Goal: Task Accomplishment & Management: Manage account settings

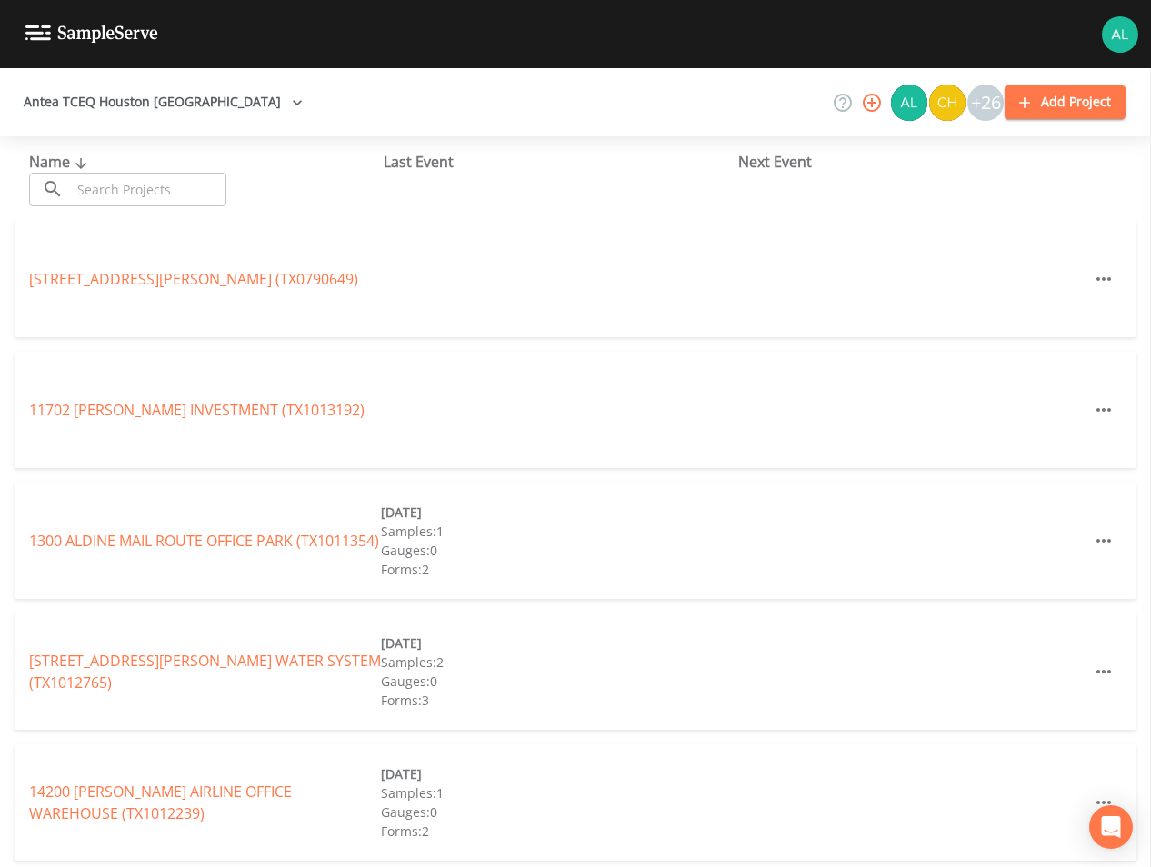
click at [109, 181] on input "text" at bounding box center [148, 190] width 155 height 34
click at [164, 178] on input "text" at bounding box center [148, 190] width 155 height 34
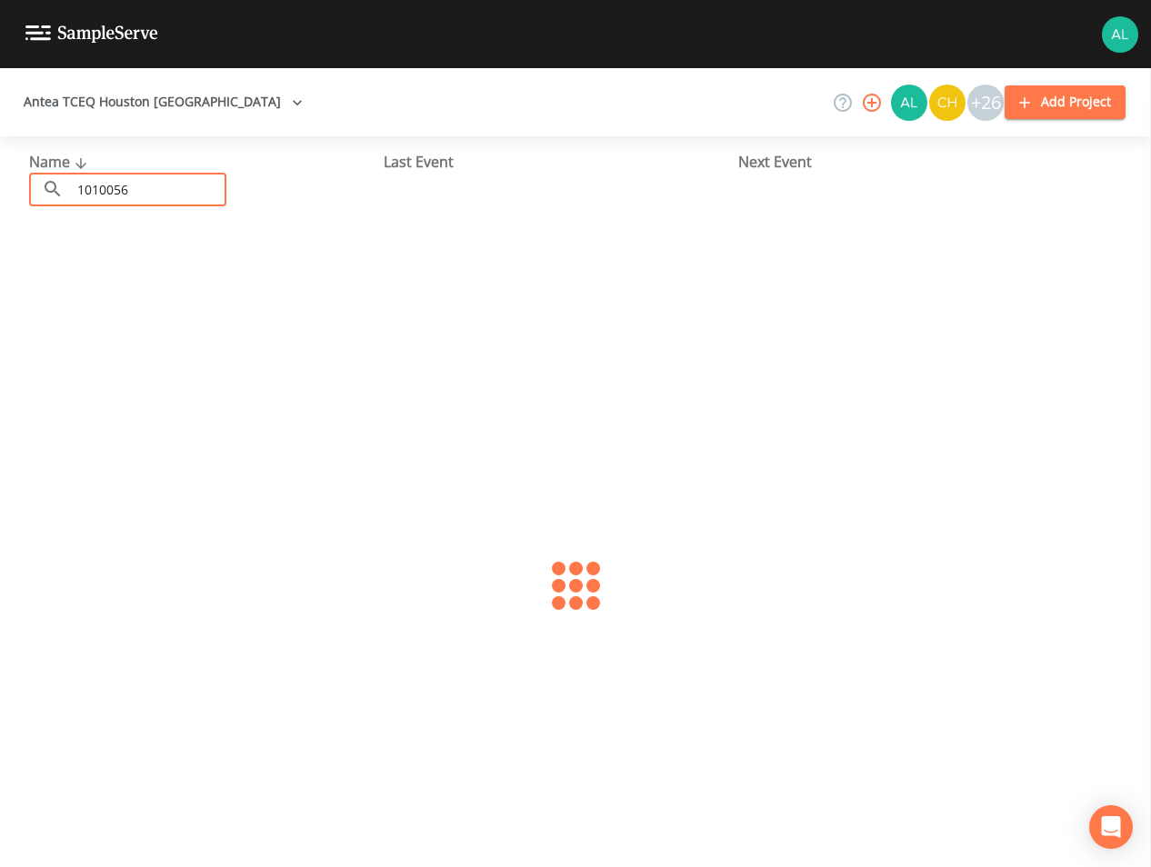
type input "1010056"
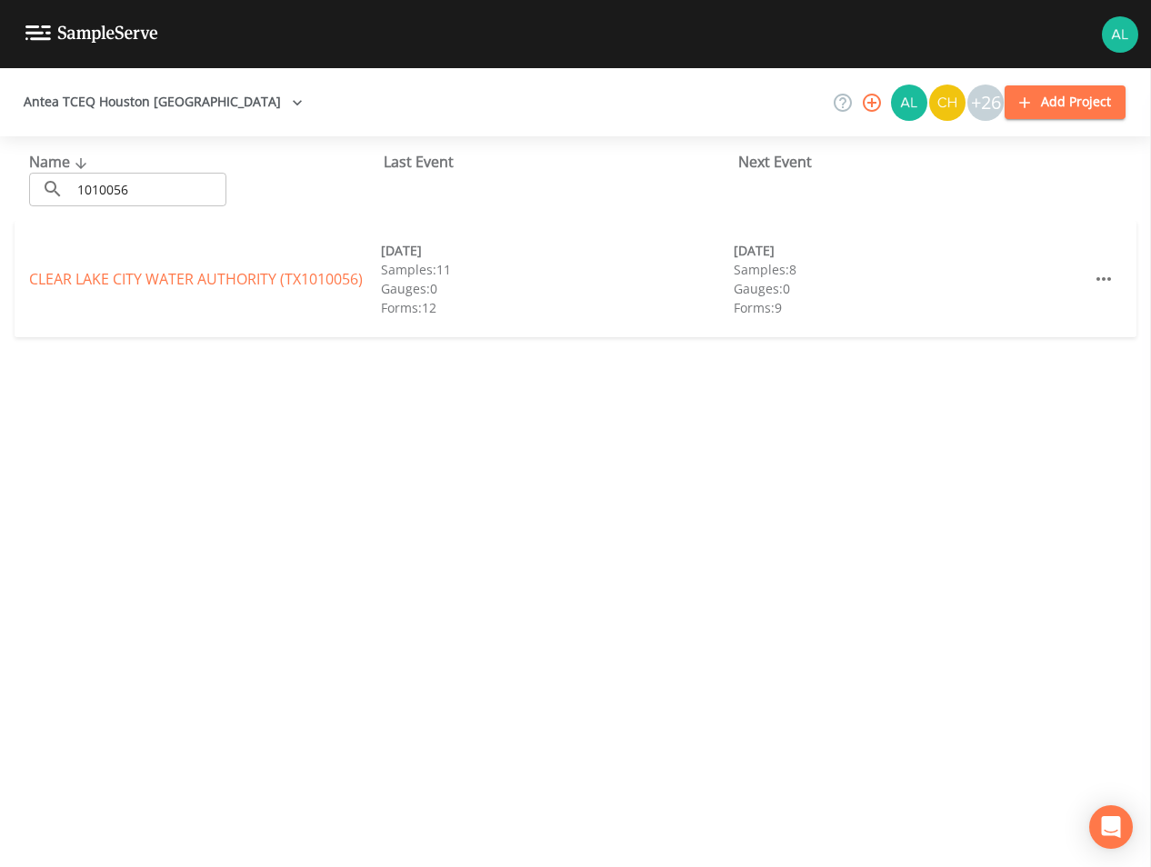
click at [83, 289] on div "CLEAR LAKE CITY WATER AUTHORITY (TX1010056) [DATE] Samples: 11 Gauges: 0 Forms:…" at bounding box center [576, 279] width 1122 height 116
click at [94, 275] on link "CLEAR LAKE CITY WATER AUTHORITY (TX1010056)" at bounding box center [196, 279] width 334 height 20
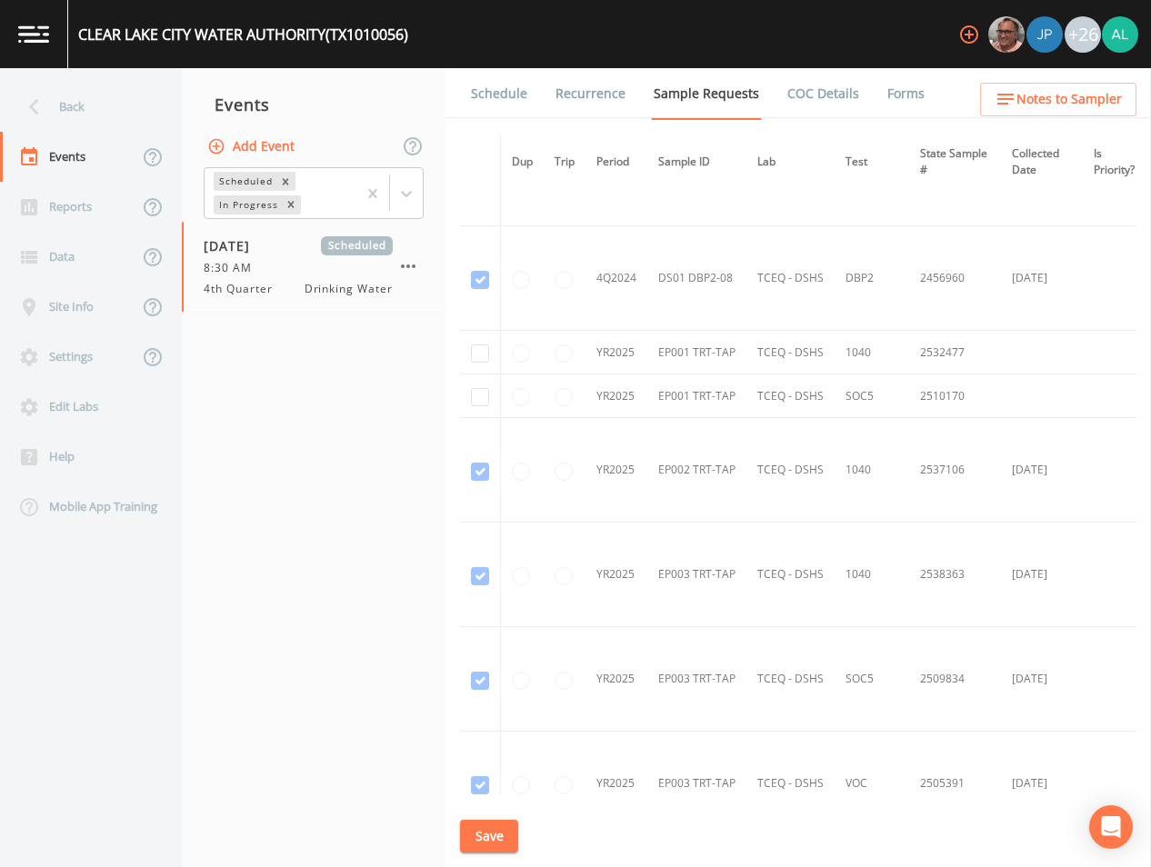
scroll to position [6231, 0]
click at [475, 400] on input "checkbox" at bounding box center [480, 402] width 18 height 18
checkbox input "true"
click at [485, 357] on input "checkbox" at bounding box center [480, 358] width 18 height 18
checkbox input "true"
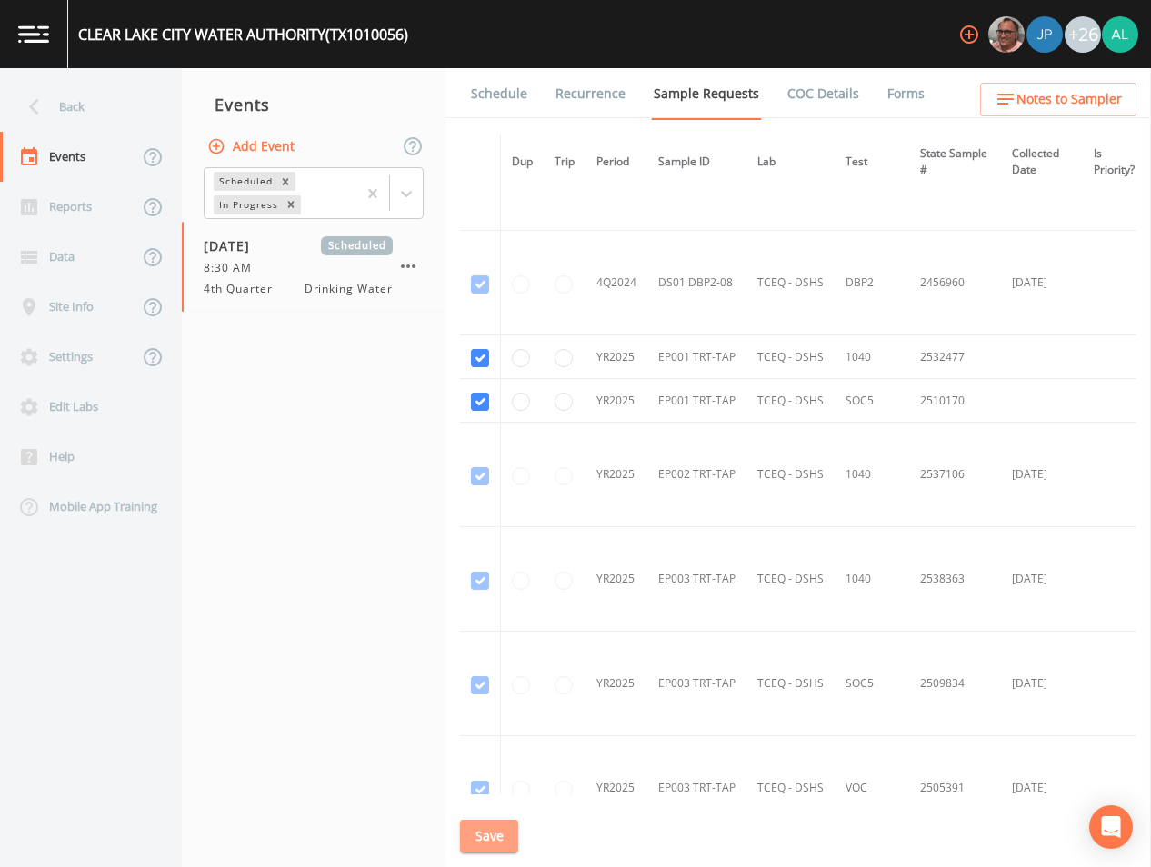
click at [517, 827] on button "Save" at bounding box center [489, 837] width 58 height 34
click at [73, 95] on div "Back" at bounding box center [82, 107] width 164 height 50
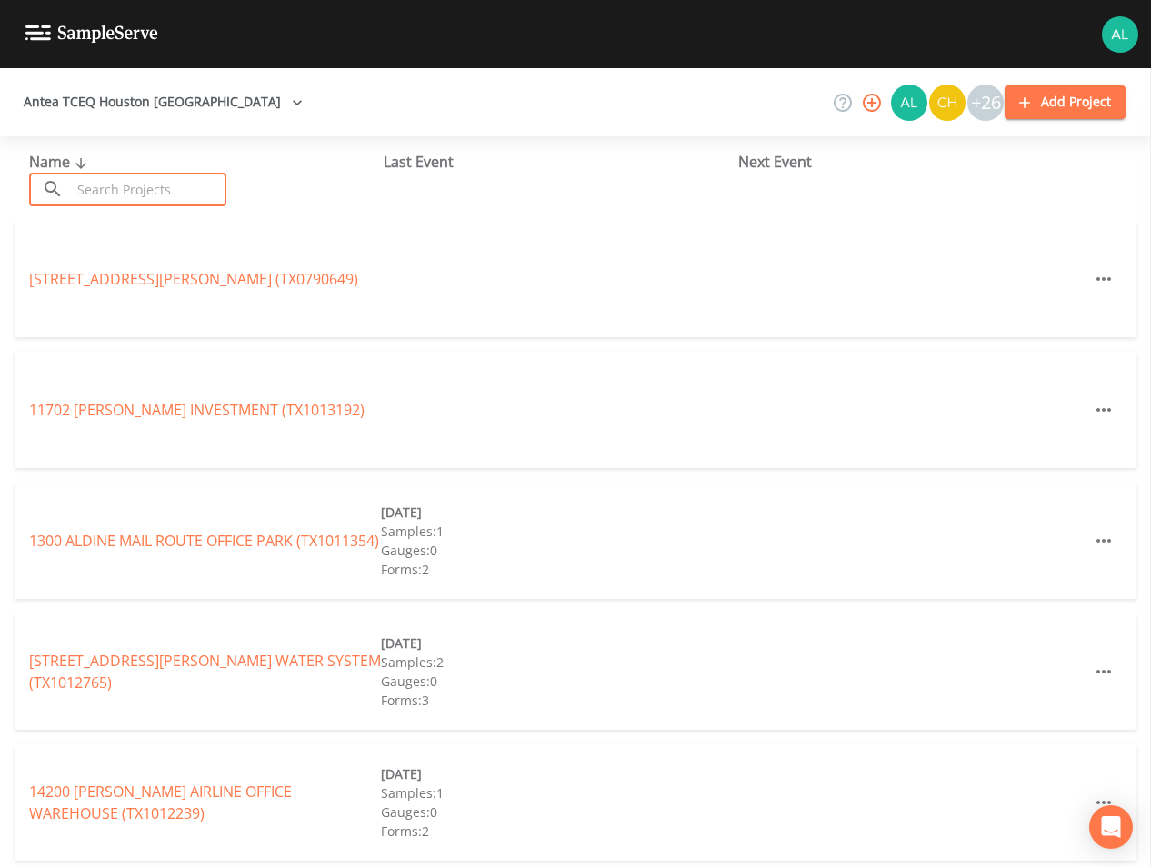
drag, startPoint x: 105, startPoint y: 183, endPoint x: 224, endPoint y: 198, distance: 120.1
click at [105, 185] on input "text" at bounding box center [148, 190] width 155 height 34
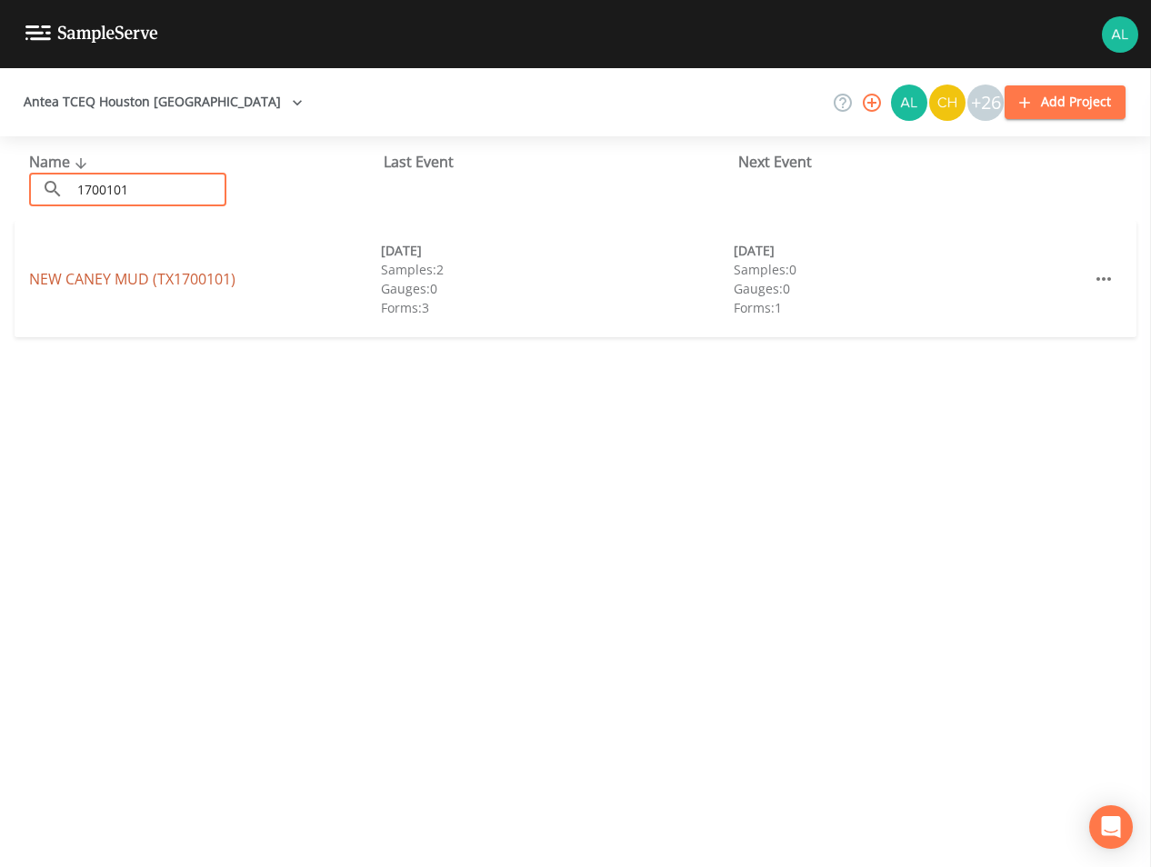
type input "1700101"
click at [175, 280] on link "[GEOGRAPHIC_DATA] (TX1700101)" at bounding box center [132, 279] width 206 height 20
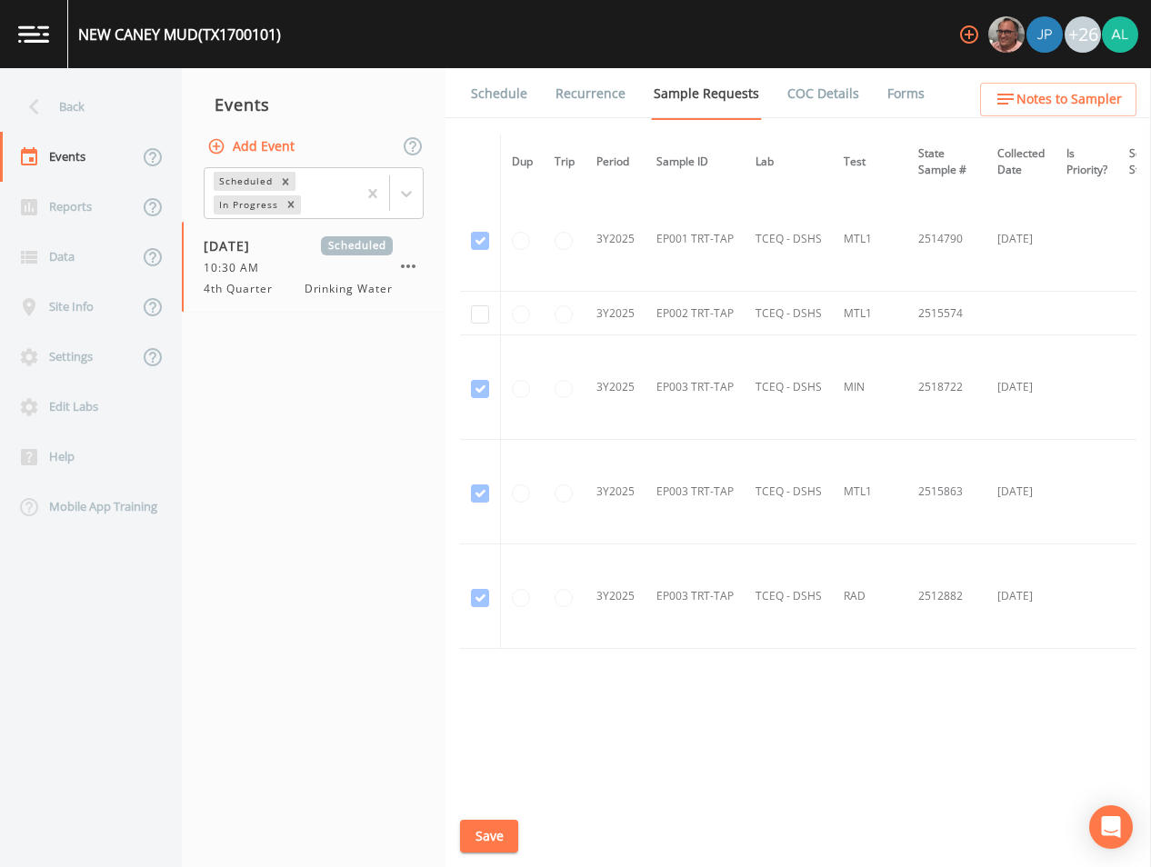
scroll to position [870, 0]
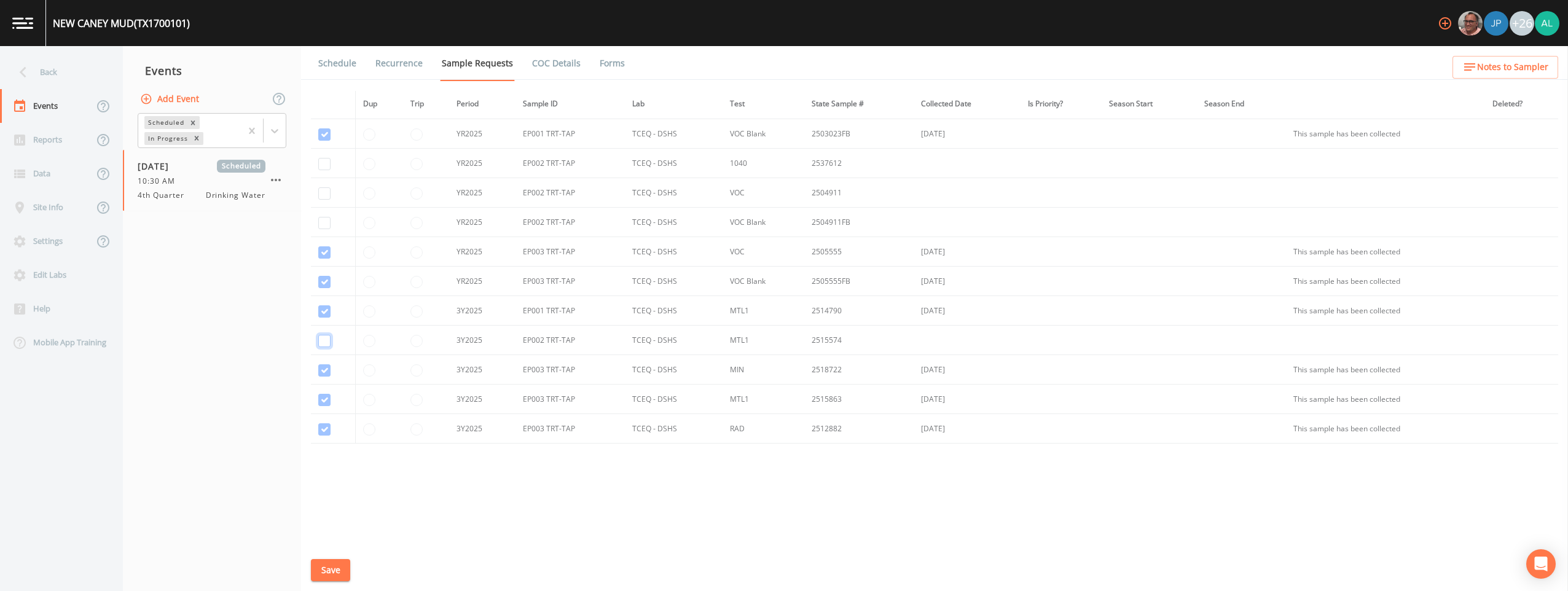
click at [322, 341] on input "checkbox" at bounding box center [324, 341] width 12 height 12
checkbox input "true"
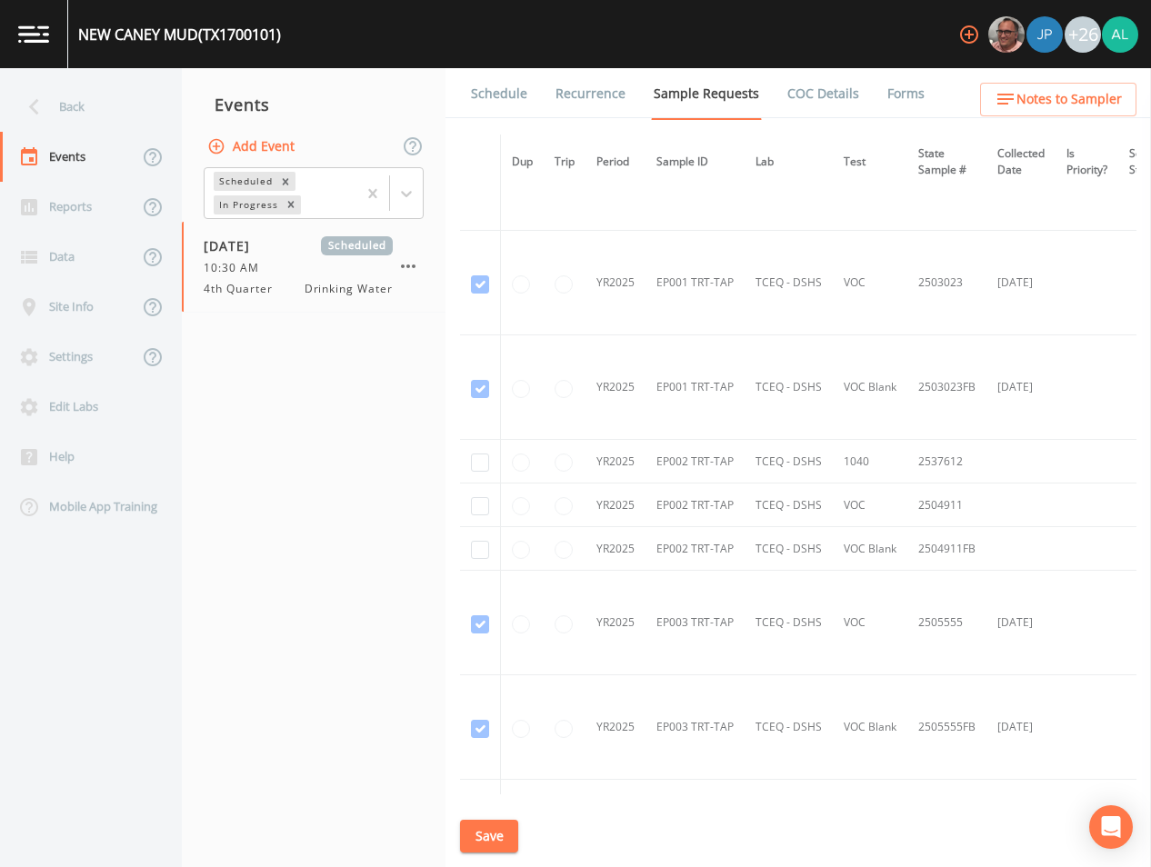
scroll to position [1893, 0]
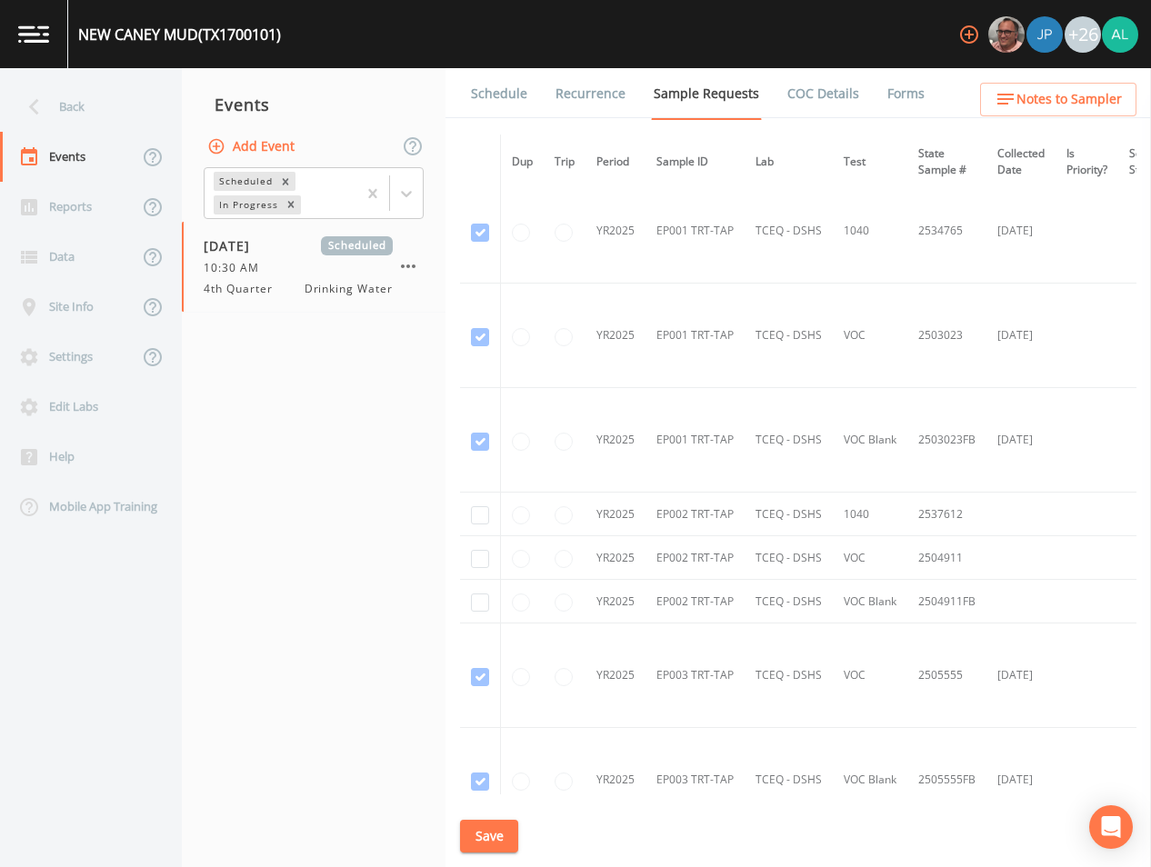
click at [475, 614] on td at bounding box center [480, 602] width 41 height 44
click at [481, 599] on input "checkbox" at bounding box center [480, 603] width 18 height 18
checkbox input "true"
click at [483, 566] on input "checkbox" at bounding box center [480, 559] width 18 height 18
checkbox input "true"
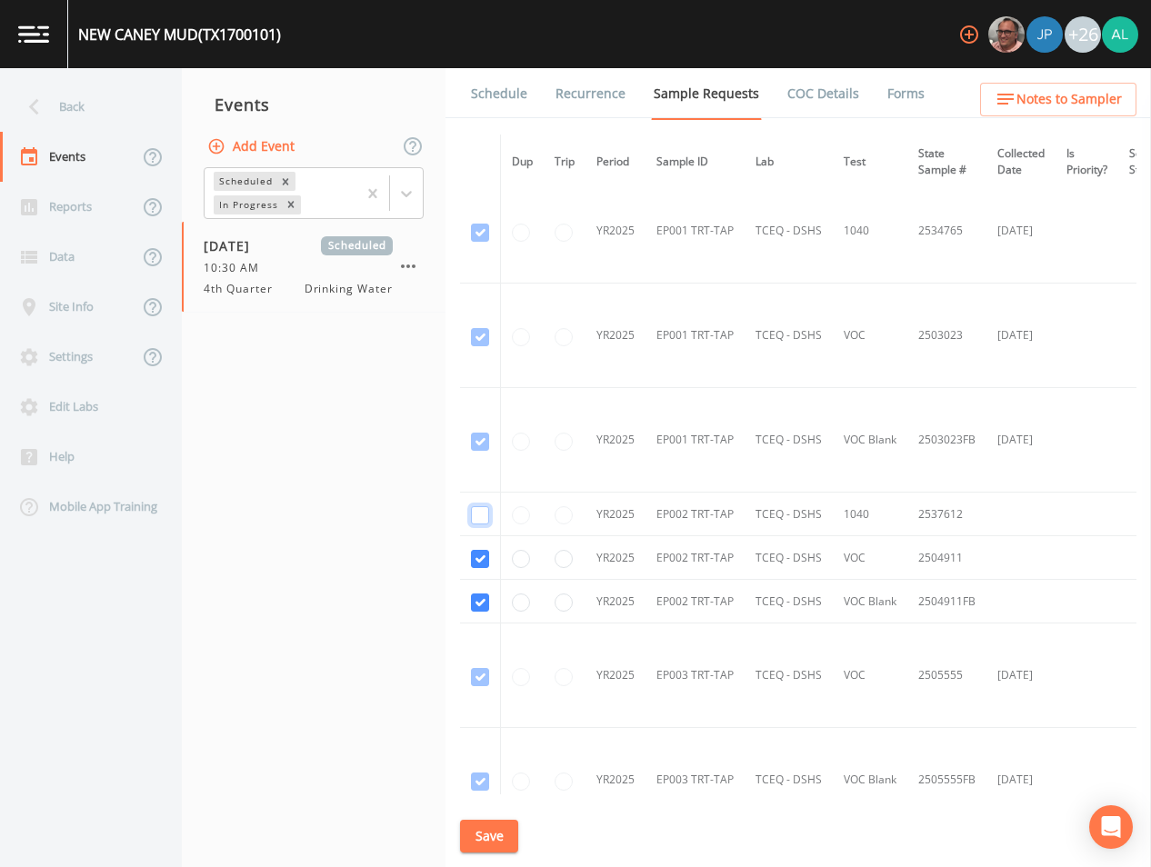
click at [482, 515] on input "checkbox" at bounding box center [480, 515] width 18 height 18
checkbox input "true"
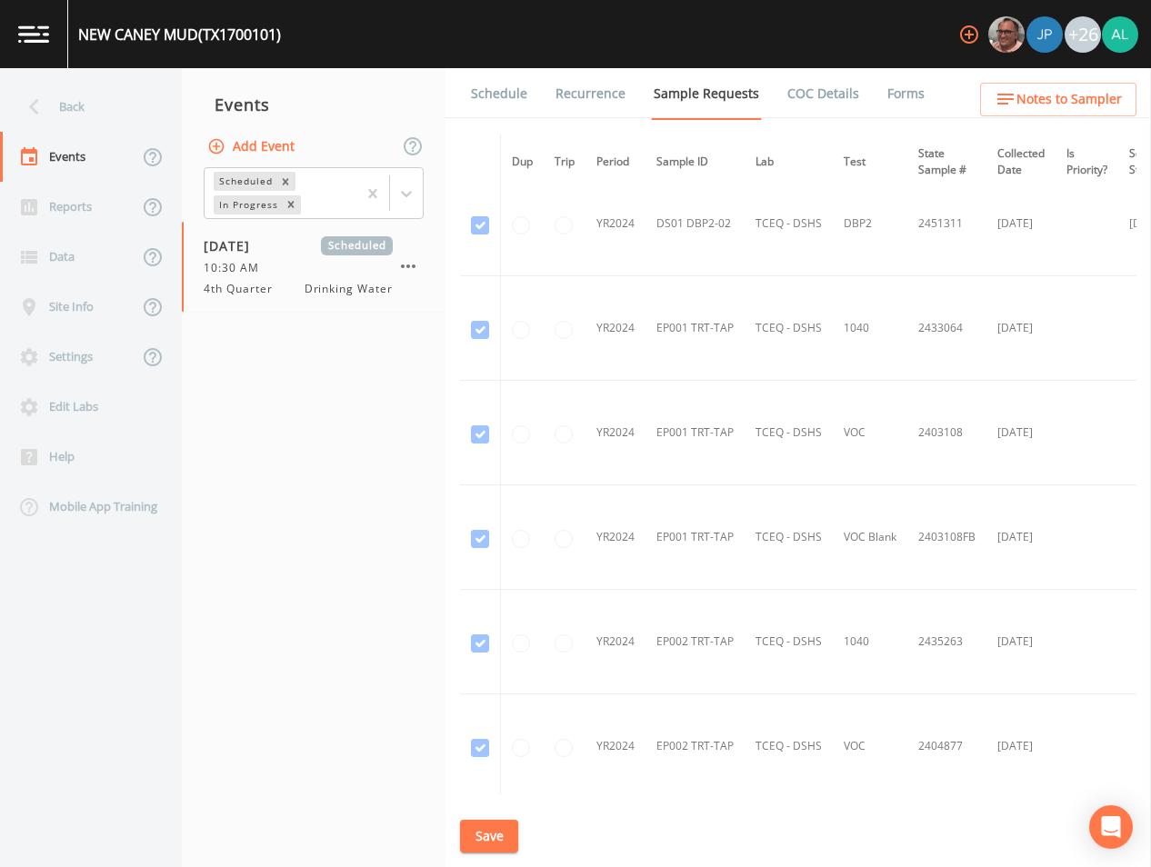
scroll to position [0, 0]
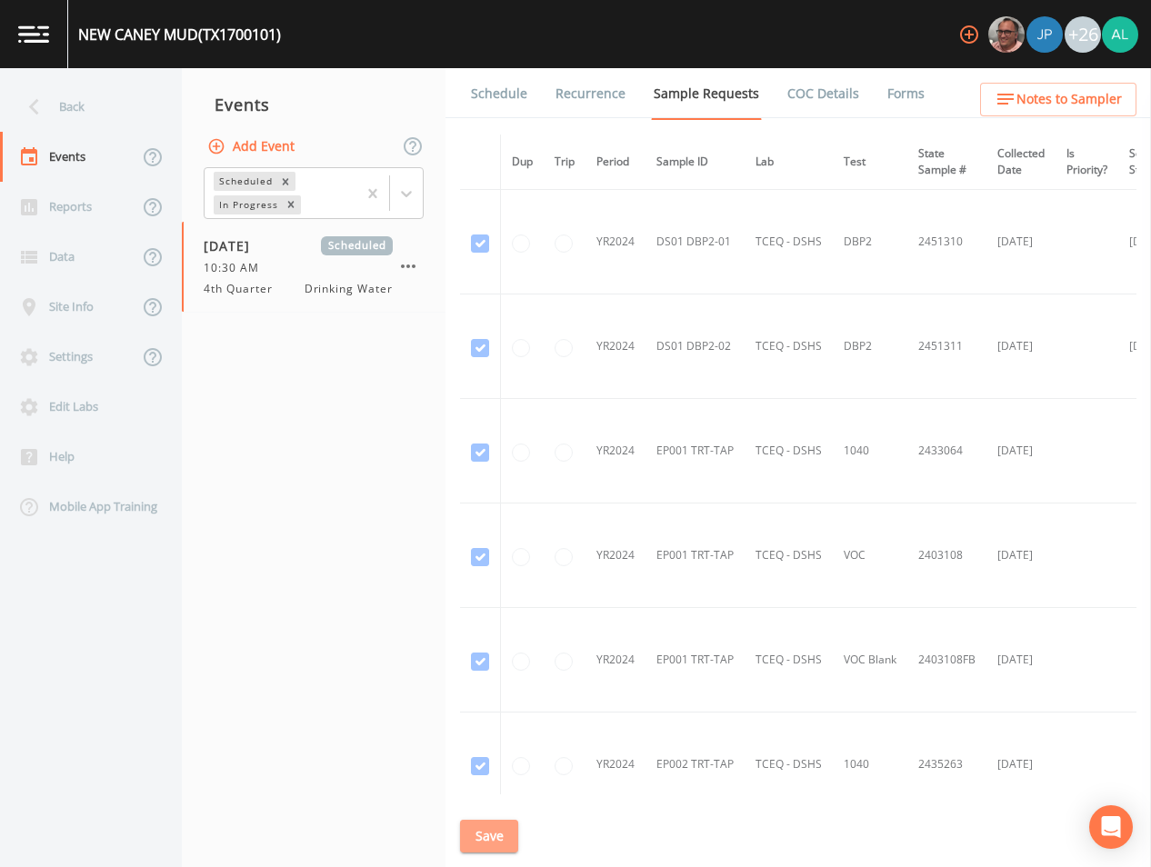
click at [496, 814] on div "Schedule Recurrence Sample Requests COC Details Forms Dup Trip Period Sample ID…" at bounding box center [797, 467] width 705 height 799
click at [113, 130] on div "Back" at bounding box center [82, 107] width 164 height 50
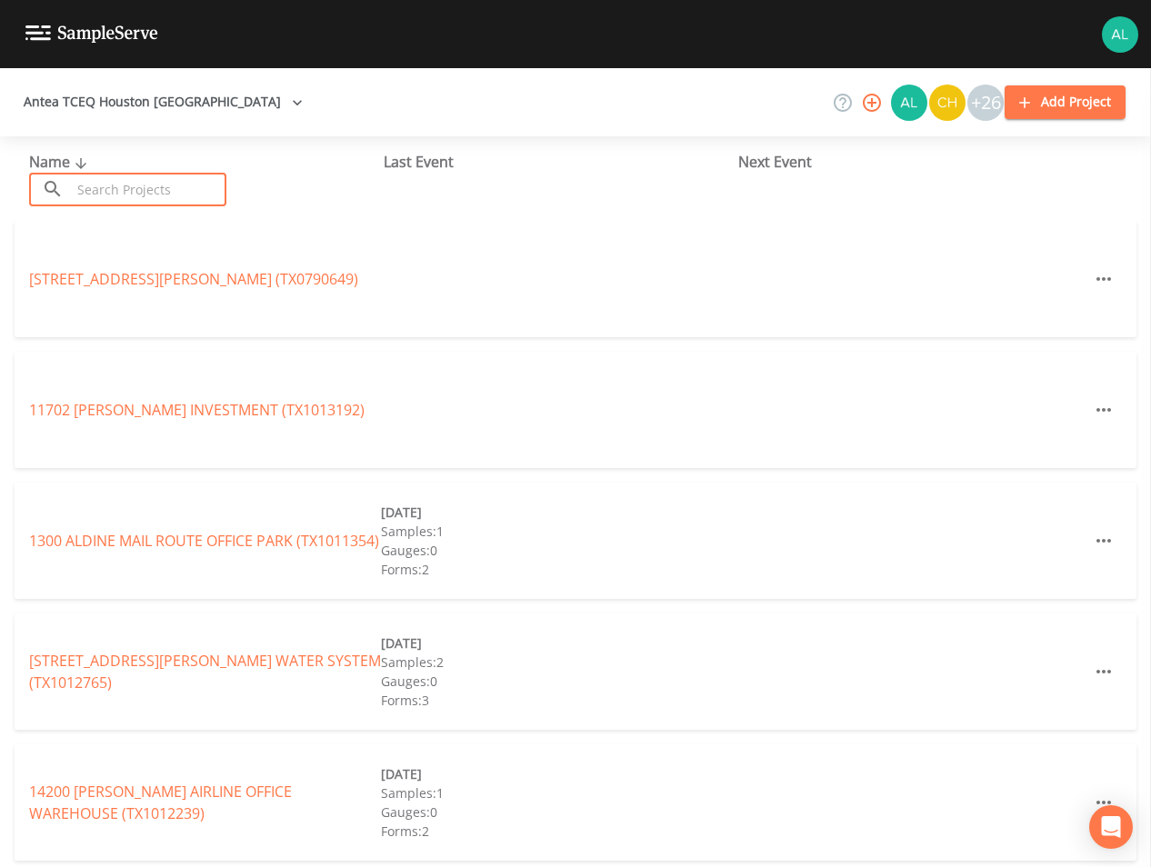
click at [190, 188] on input "text" at bounding box center [148, 190] width 155 height 34
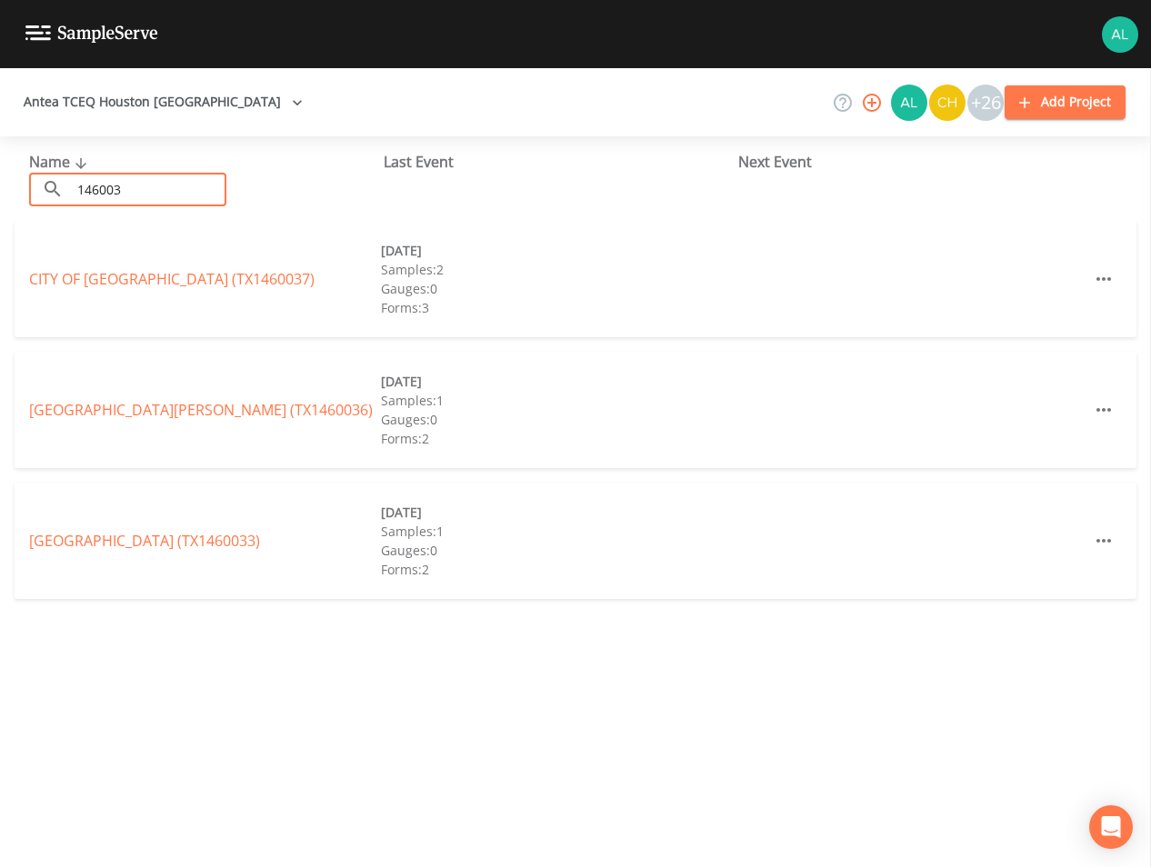
click at [112, 196] on input "146003" at bounding box center [148, 190] width 155 height 34
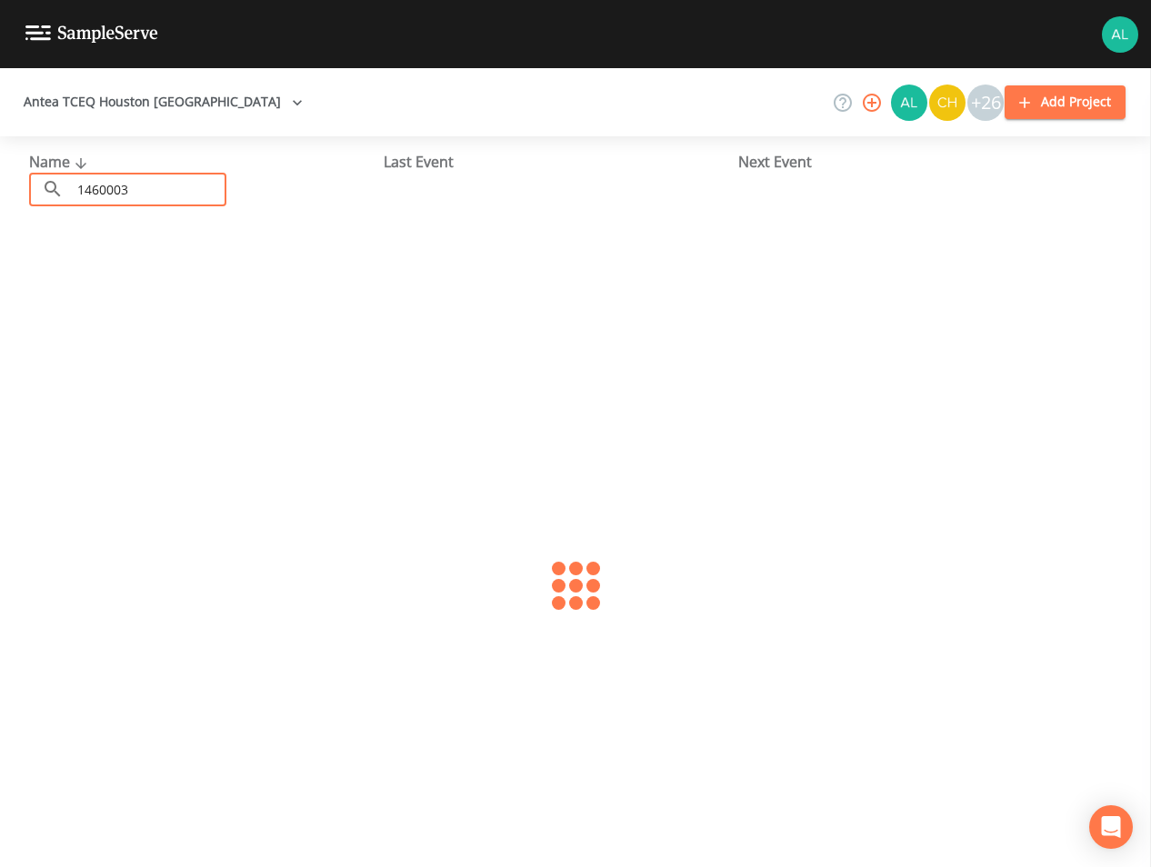
type input "1460003"
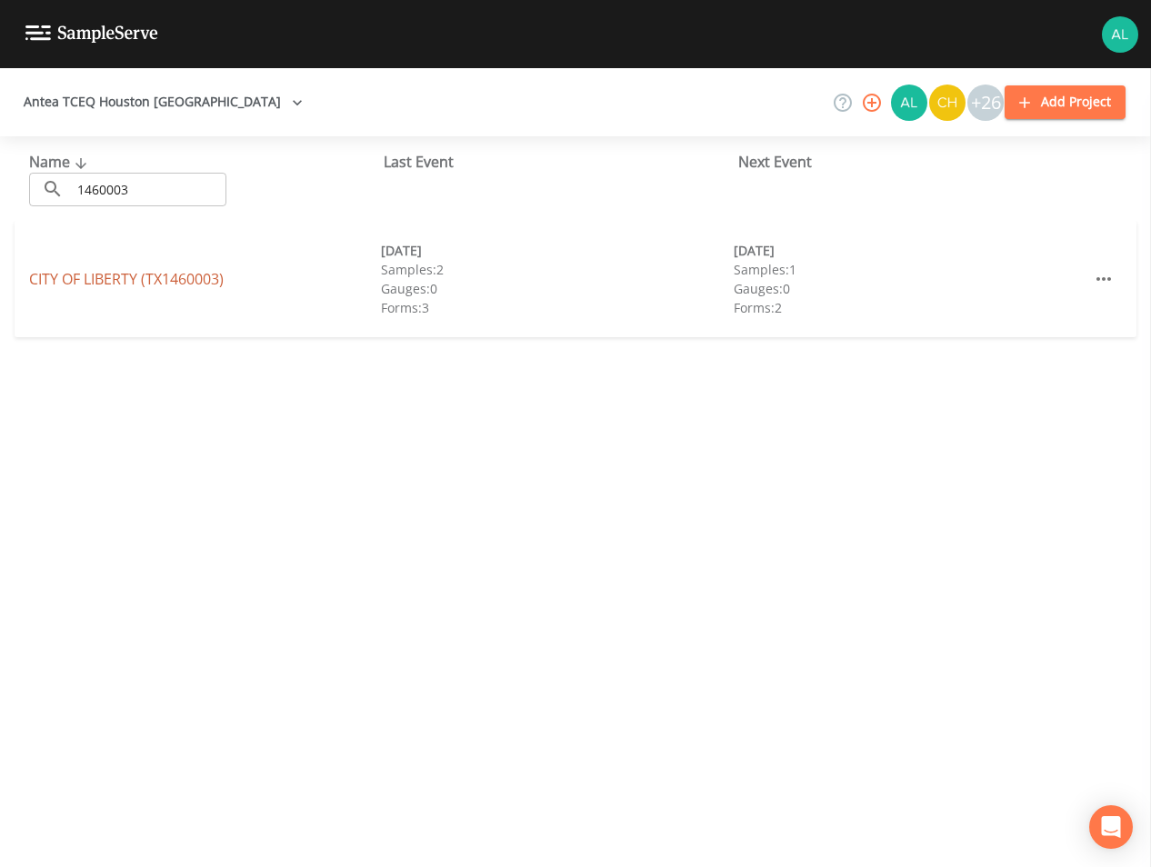
drag, startPoint x: 106, startPoint y: 290, endPoint x: 101, endPoint y: 275, distance: 15.5
click at [103, 283] on div "CITY OF [GEOGRAPHIC_DATA] (TX1460003) [DATE] Samples: 2 Gauges: 0 Forms: 3 [DAT…" at bounding box center [576, 279] width 1122 height 116
click at [101, 275] on link "[GEOGRAPHIC_DATA] (TX1460003)" at bounding box center [126, 279] width 195 height 20
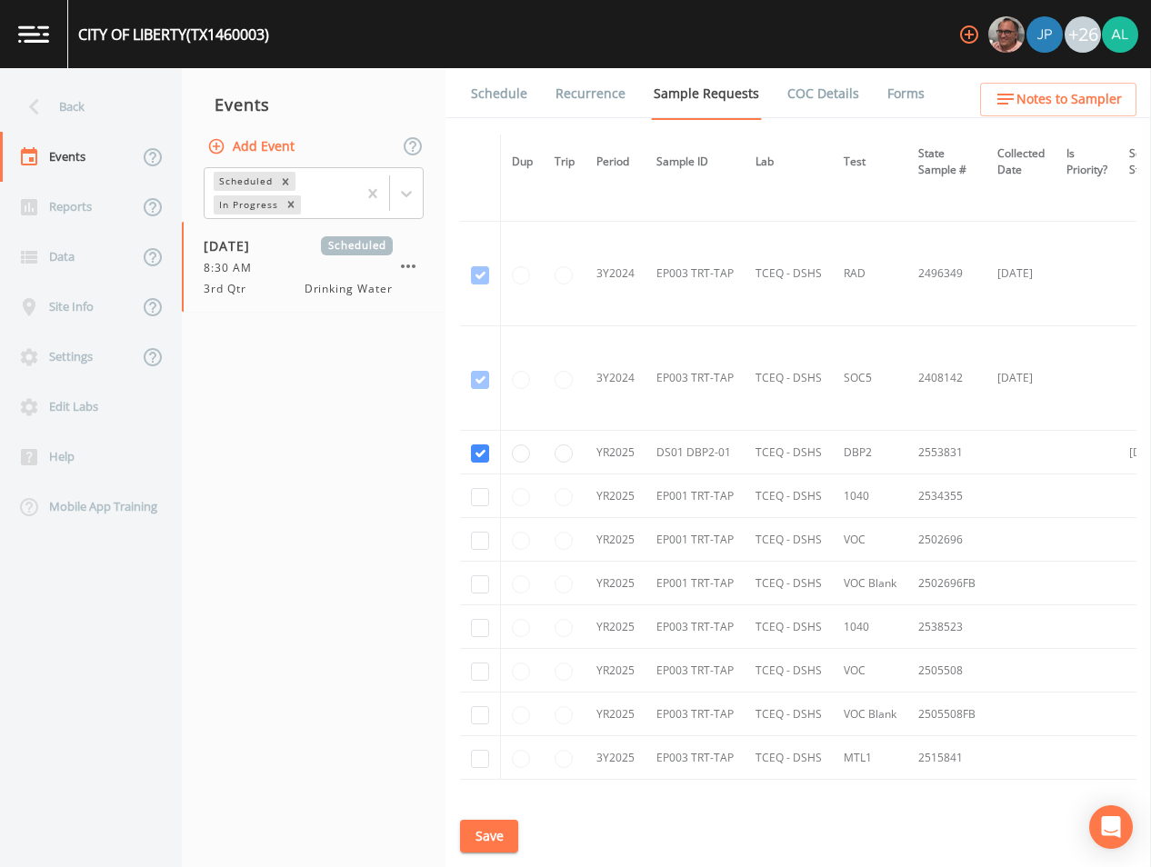
scroll to position [1254, 0]
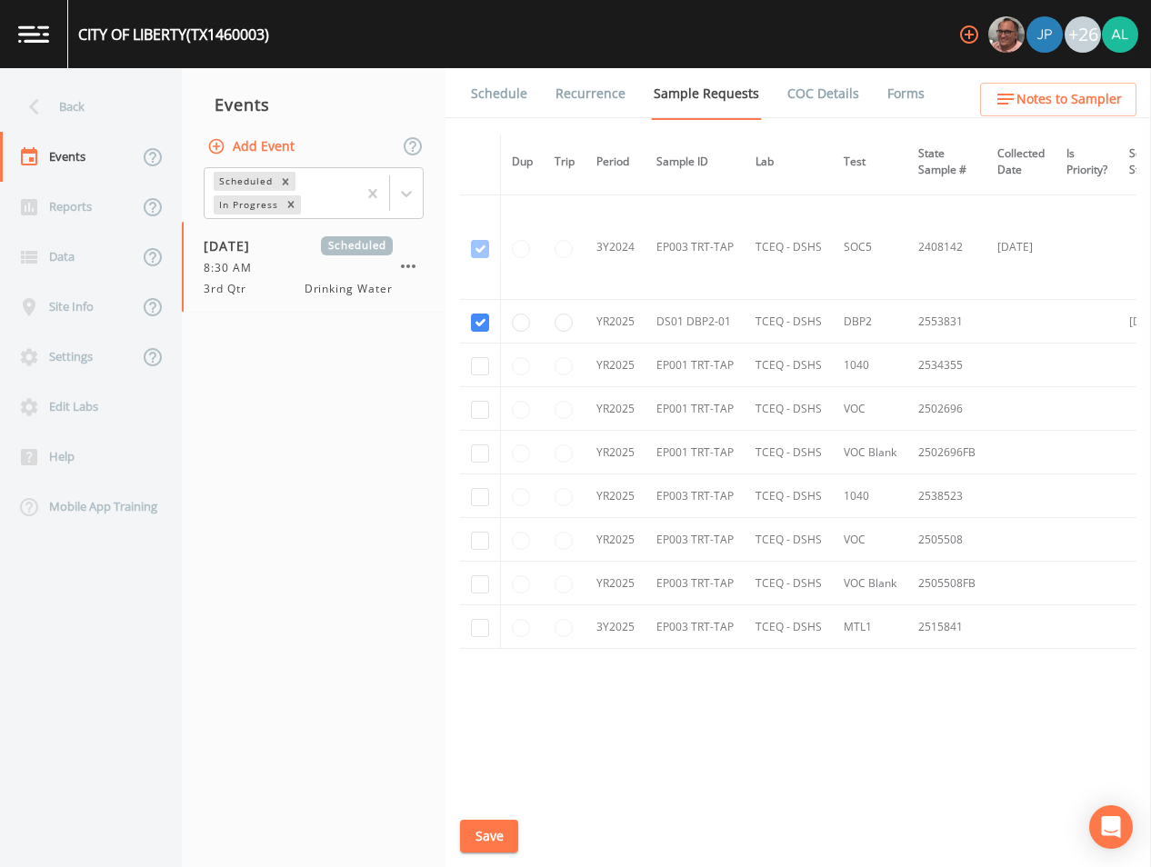
click at [482, 78] on link "Schedule" at bounding box center [499, 93] width 62 height 51
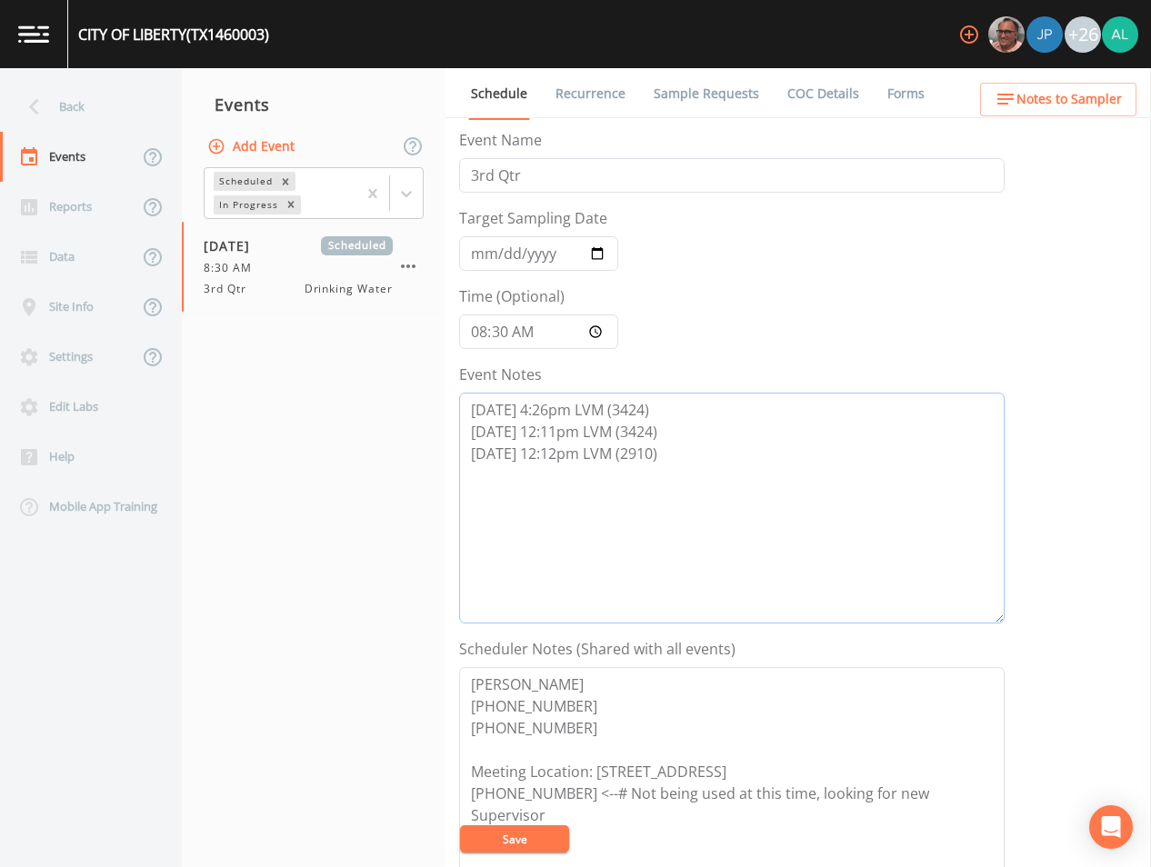
click at [681, 479] on textarea "[DATE] 4:26pm LVM (3424) [DATE] 12:11pm LVM (3424) [DATE] 12:12pm LVM (2910)" at bounding box center [731, 508] width 545 height 231
type textarea "[DATE] 4:26pm LVM (3424) [DATE] 12:11pm LVM (3424) [DATE] 12:12pm LVM (2910) [D…"
click at [502, 829] on button "Save" at bounding box center [514, 838] width 109 height 27
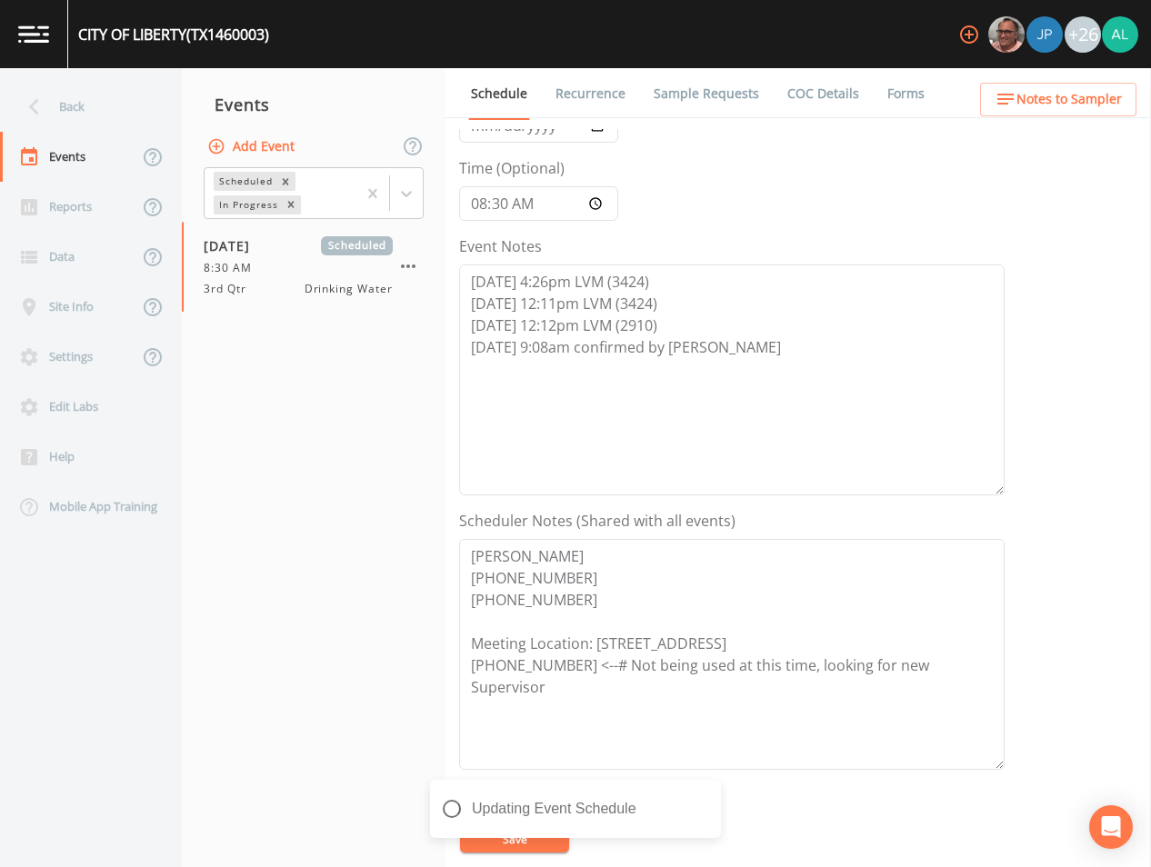
scroll to position [415, 0]
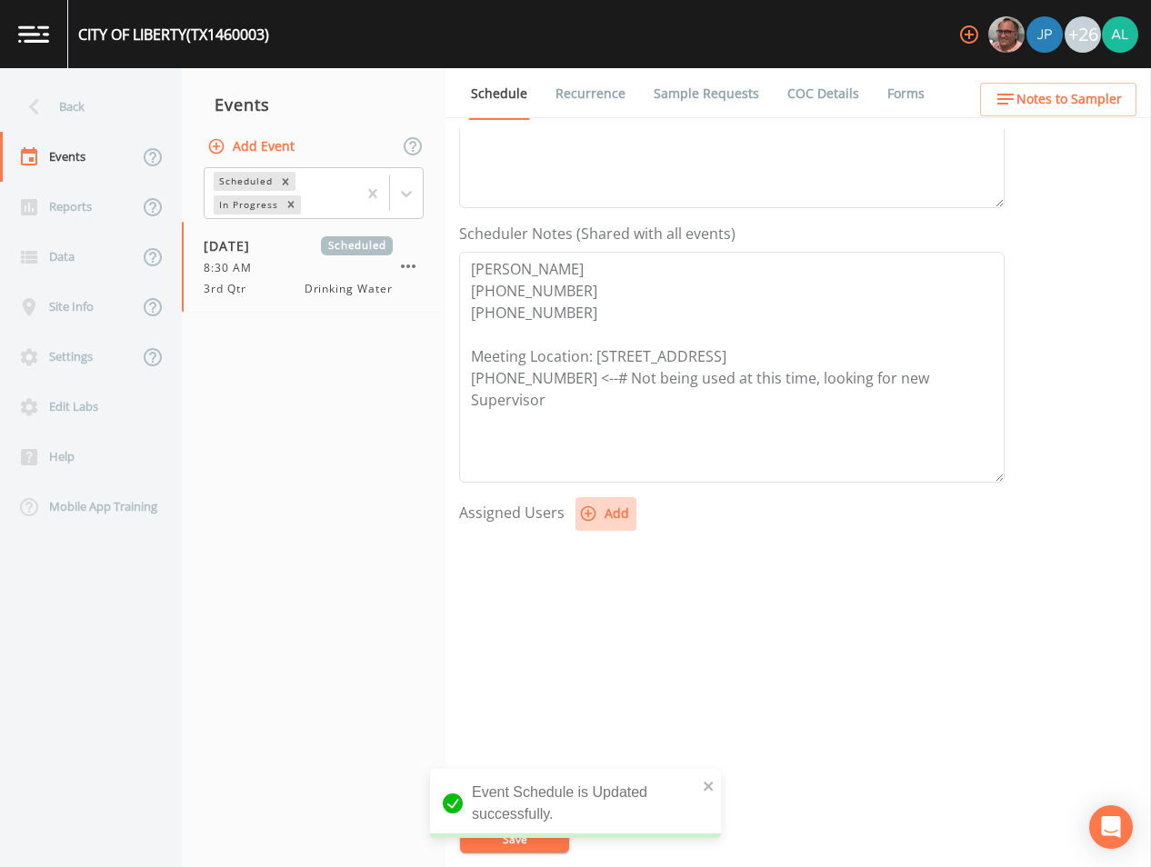
click at [594, 509] on icon "button" at bounding box center [588, 514] width 18 height 18
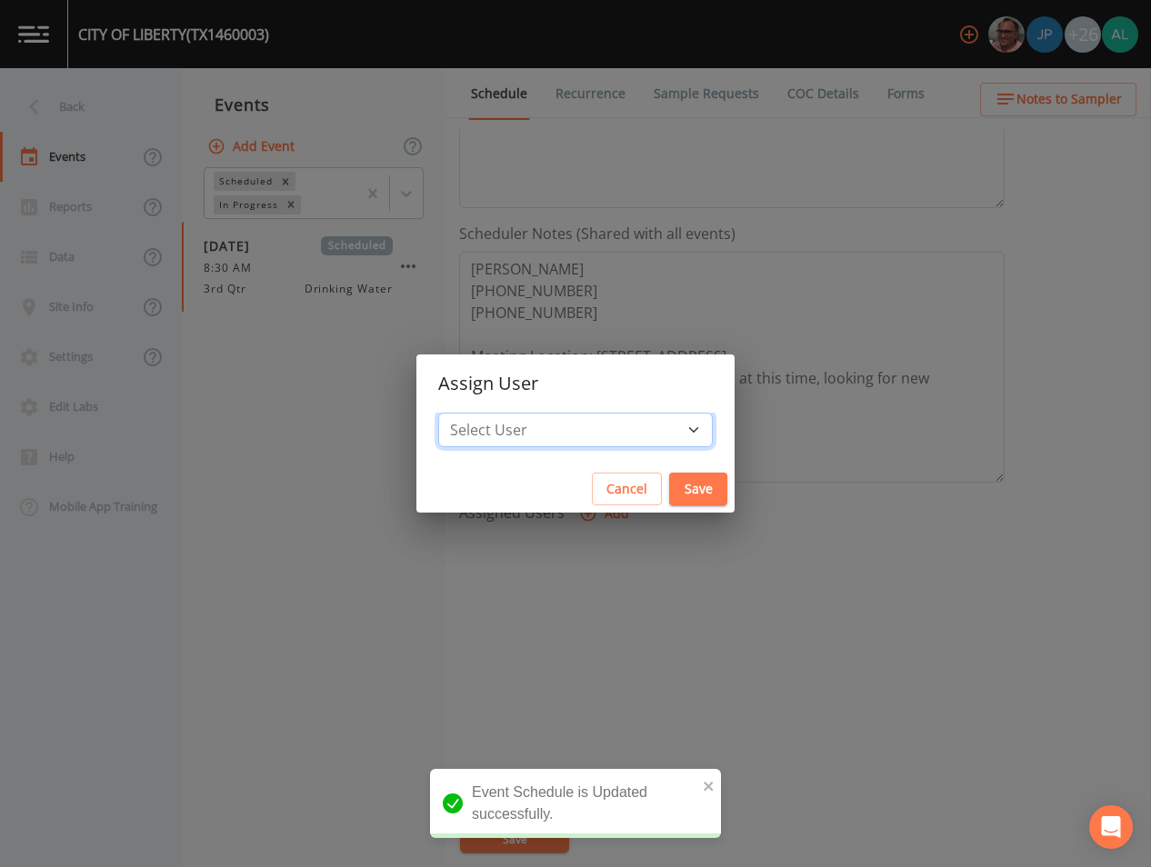
click at [556, 413] on select "Select User [PERSON_NAME] [PERSON_NAME] [PERSON_NAME] [PERSON_NAME] [PERSON_NAM…" at bounding box center [575, 430] width 275 height 35
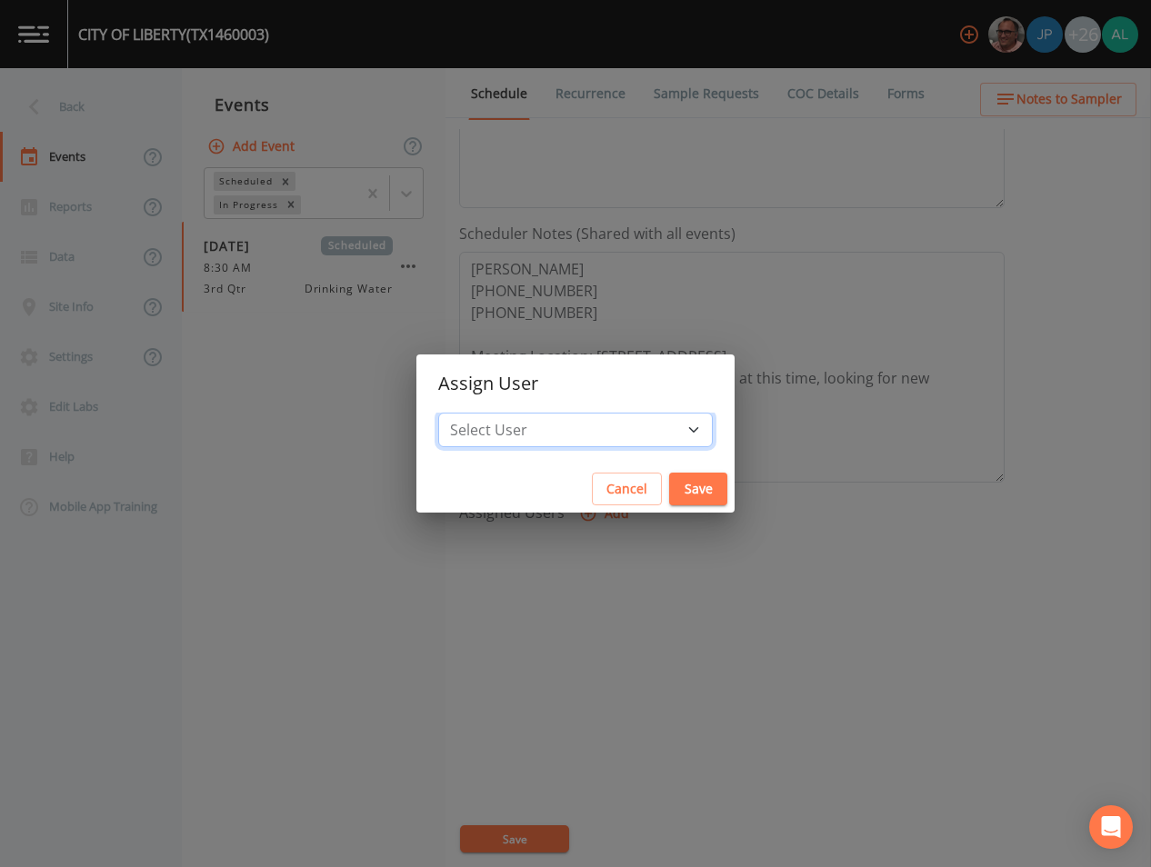
select select "914a0f29-56c2-4065-8e52-23905ef40f2e"
click at [479, 413] on select "Select User [PERSON_NAME] [PERSON_NAME] [PERSON_NAME] [PERSON_NAME] [PERSON_NAM…" at bounding box center [575, 430] width 275 height 35
click at [670, 489] on button "Save" at bounding box center [698, 490] width 58 height 34
select select
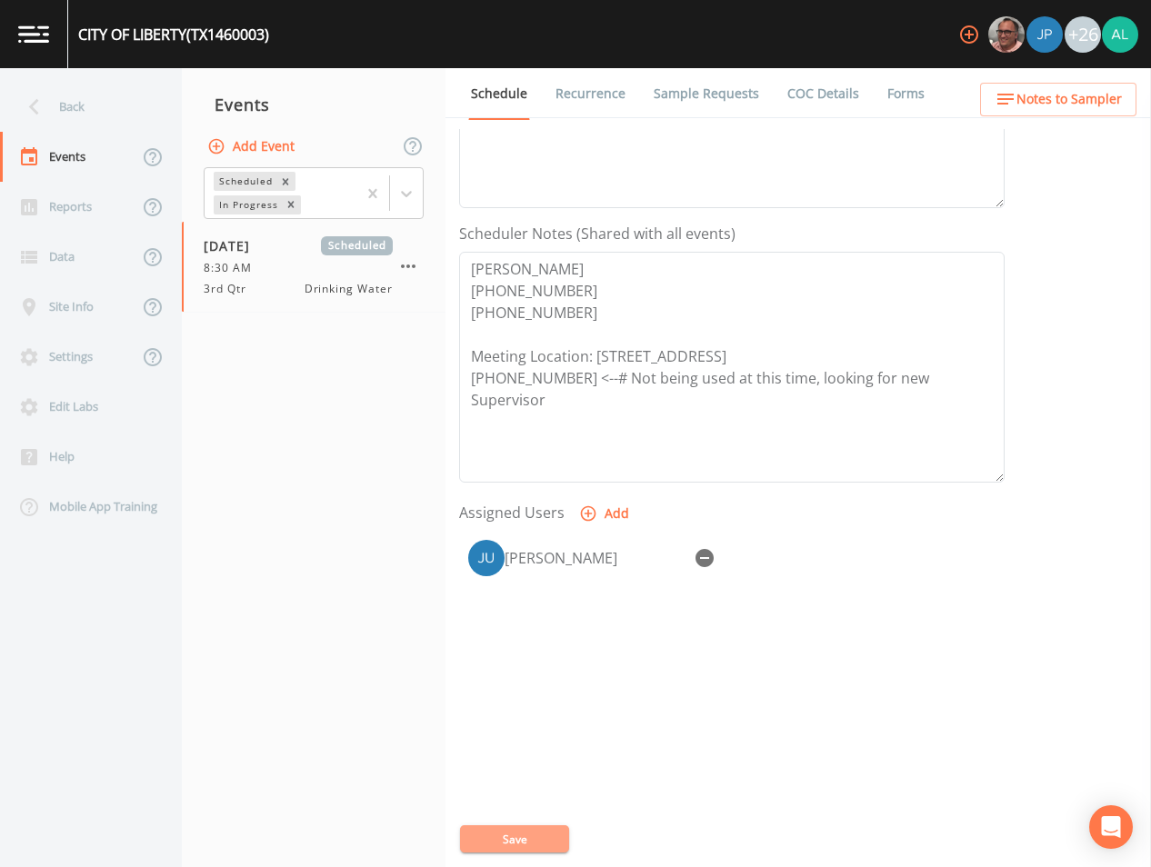
drag, startPoint x: 535, startPoint y: 837, endPoint x: 585, endPoint y: 743, distance: 106.9
click at [536, 835] on button "Save" at bounding box center [514, 838] width 109 height 27
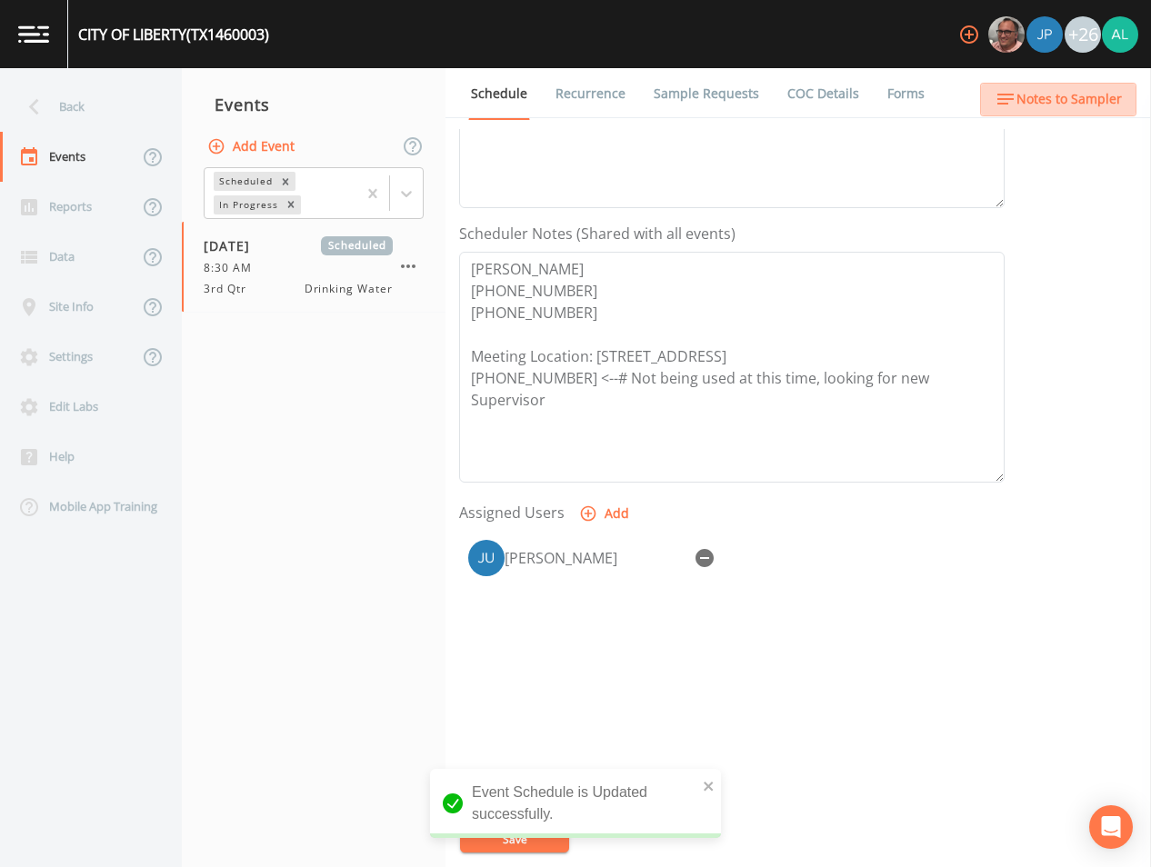
click at [1119, 95] on span "Notes to Sampler" at bounding box center [1068, 99] width 105 height 23
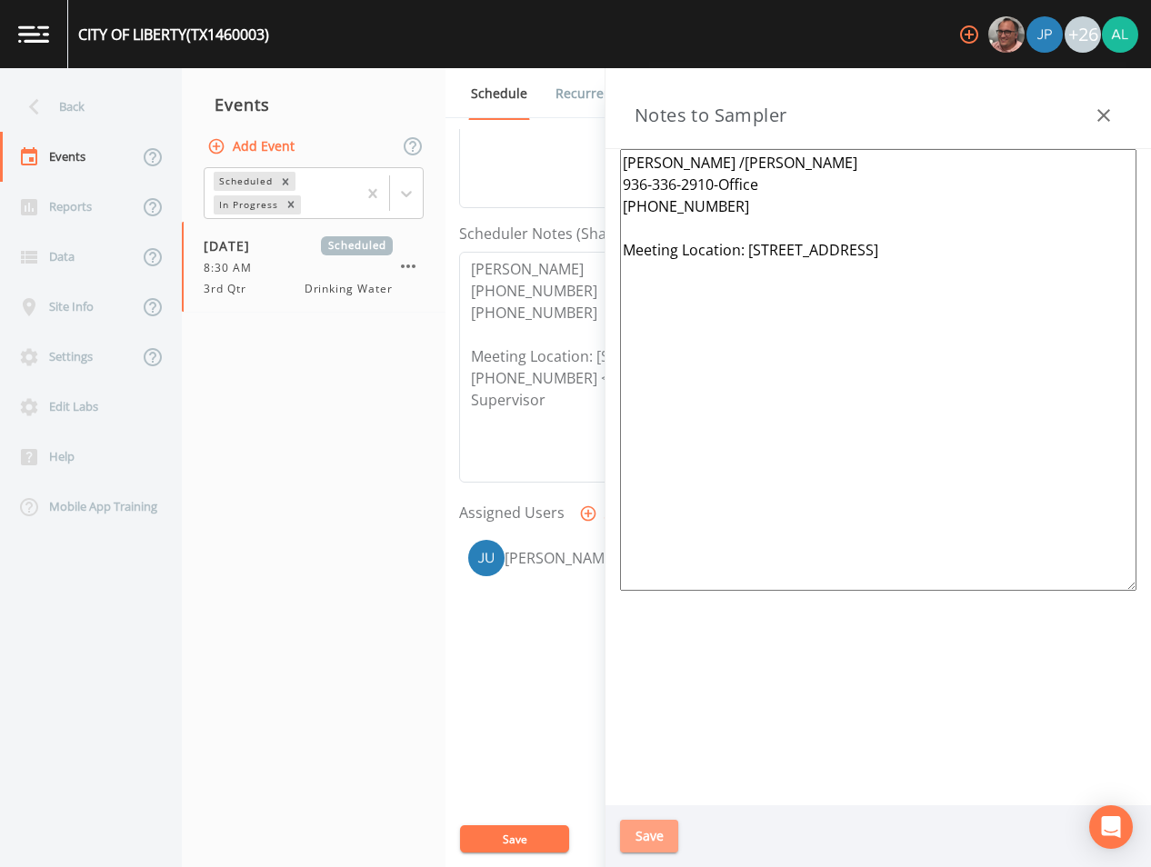
click at [637, 840] on button "Save" at bounding box center [649, 837] width 58 height 34
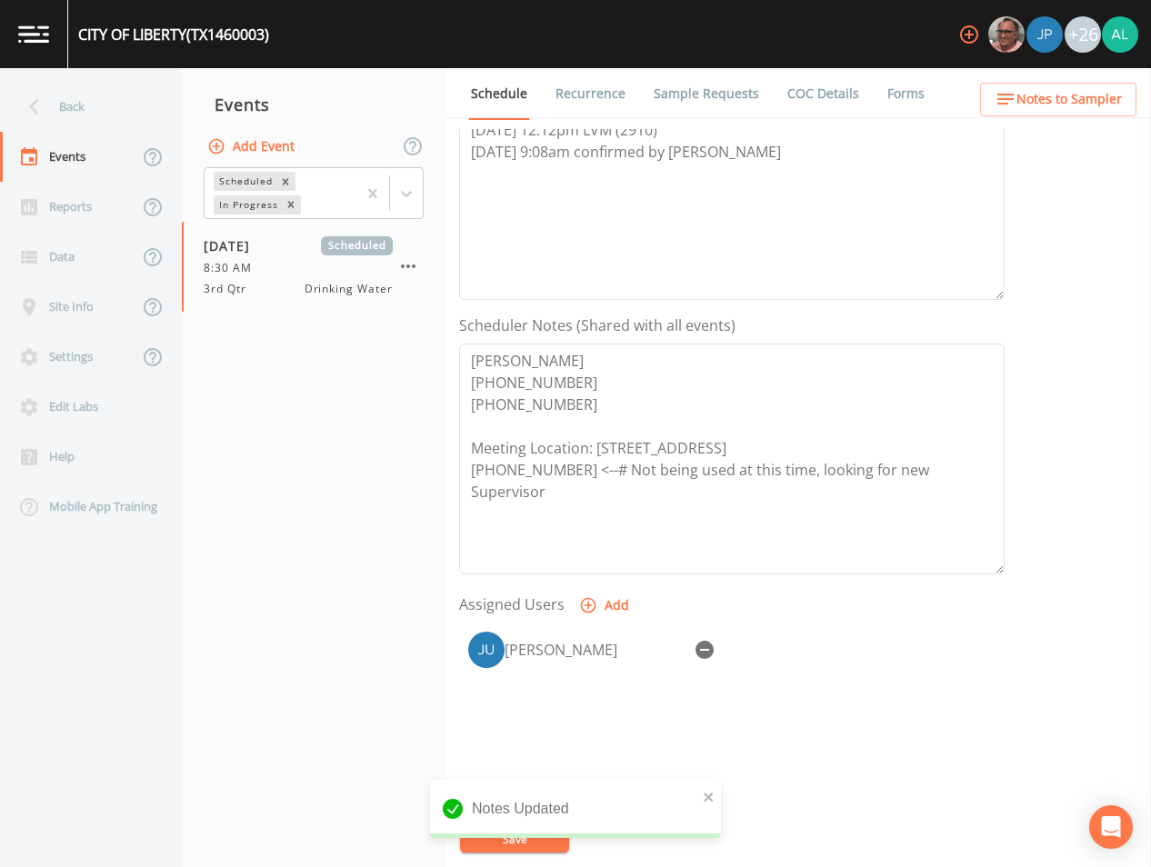
scroll to position [0, 0]
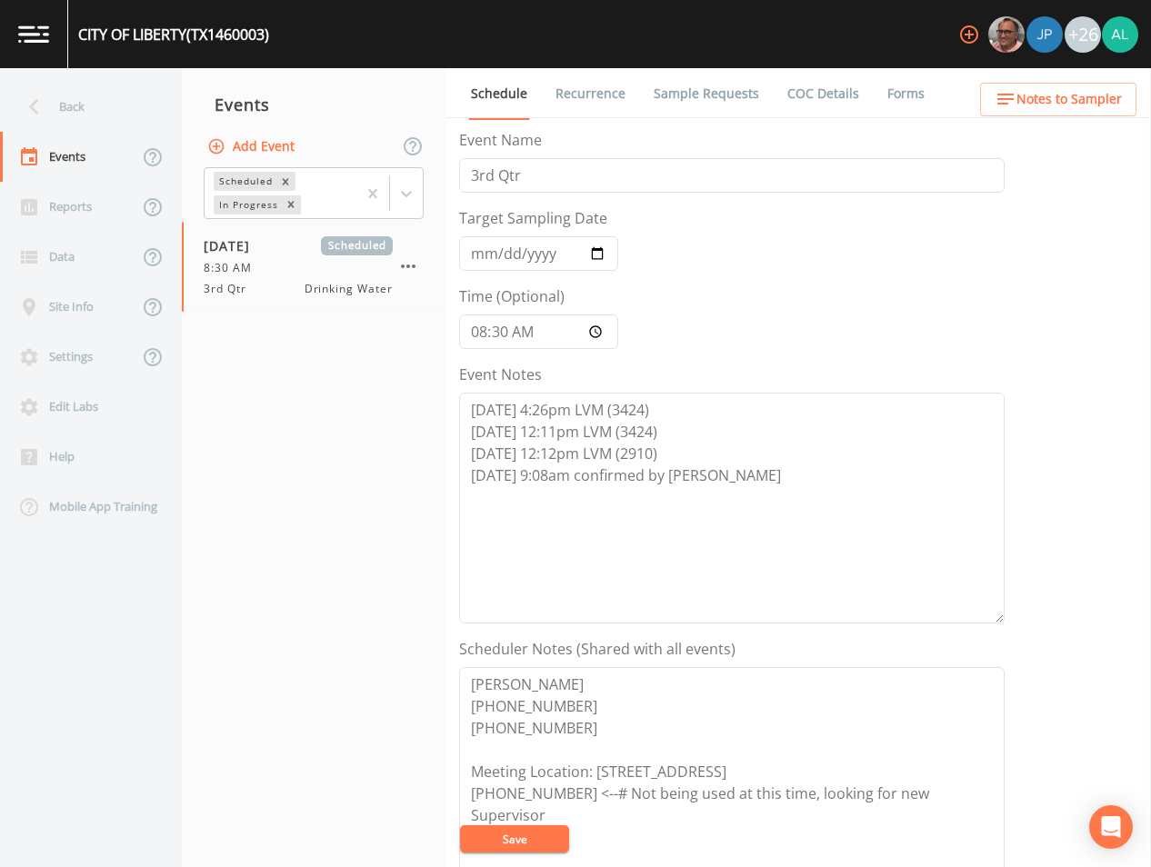
click at [703, 106] on link "Sample Requests" at bounding box center [706, 93] width 111 height 51
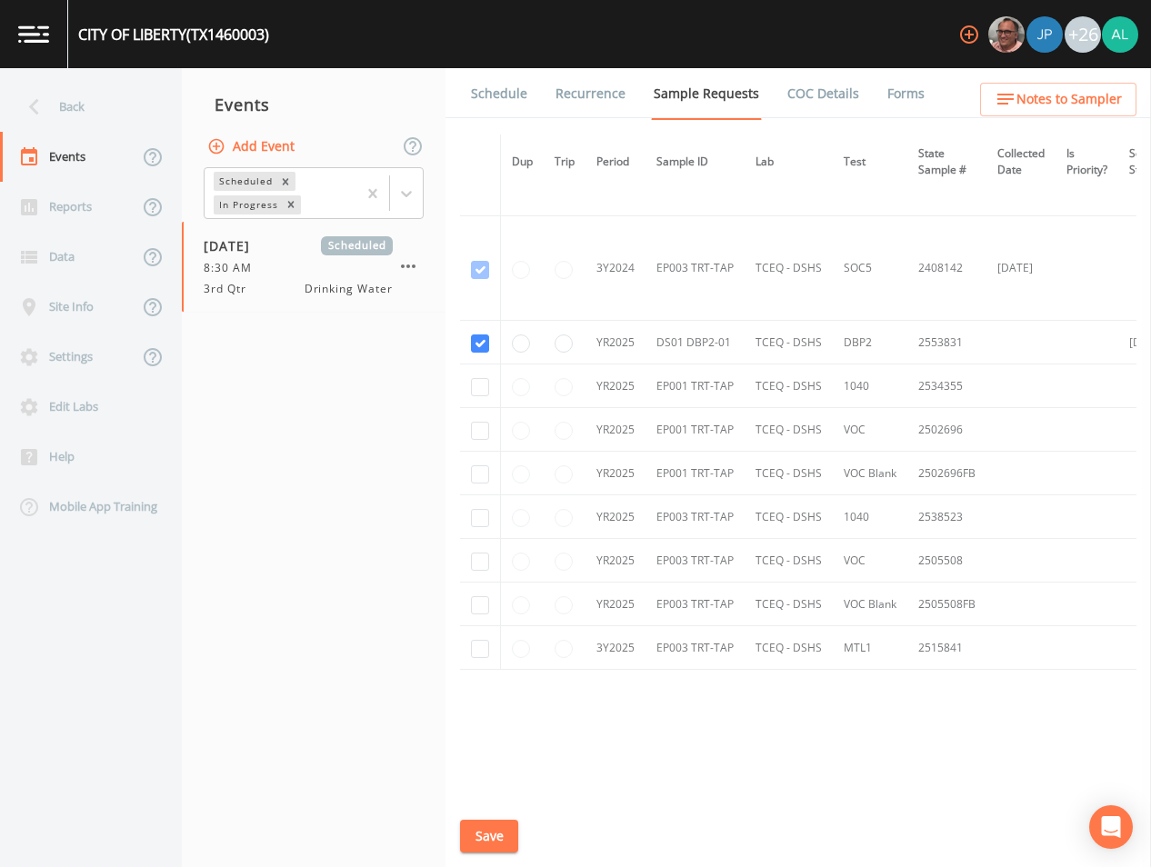
scroll to position [1254, 0]
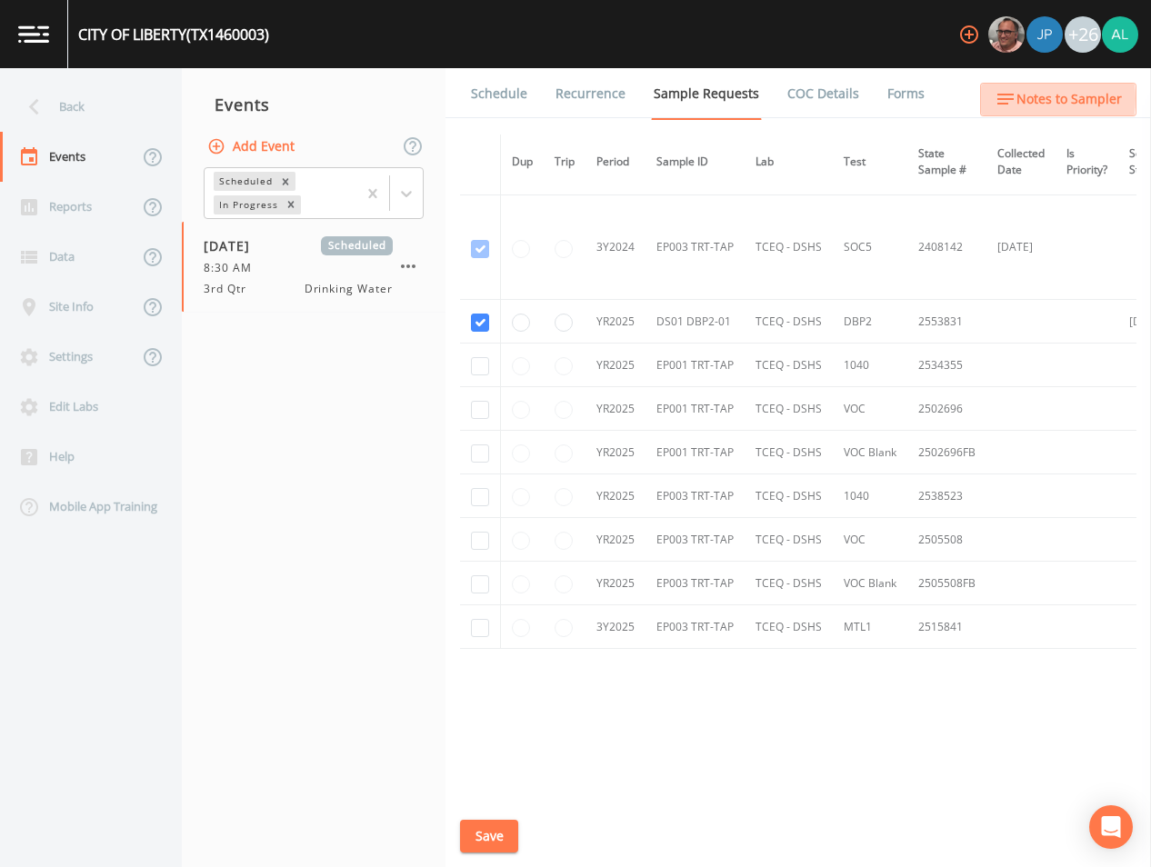
click at [1014, 98] on icon "button" at bounding box center [1005, 99] width 22 height 22
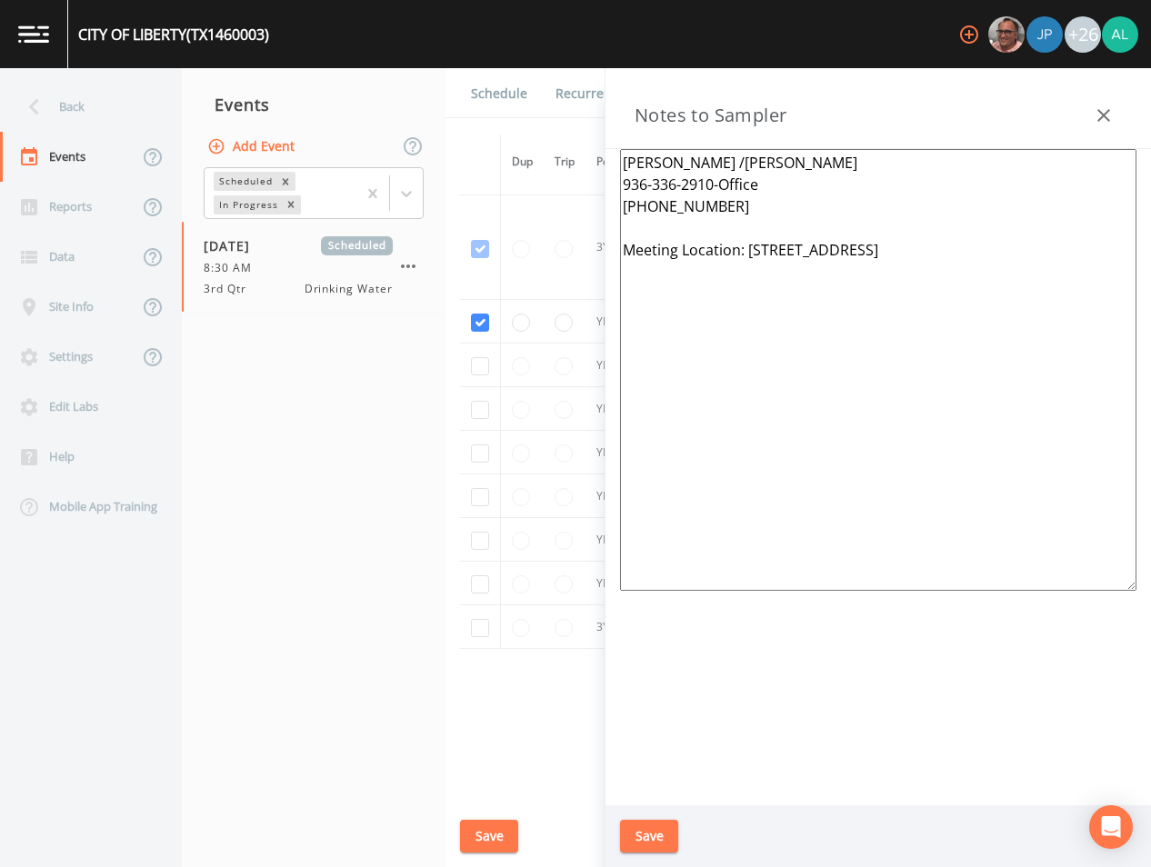
drag, startPoint x: 711, startPoint y: 161, endPoint x: 741, endPoint y: 161, distance: 30.0
click at [741, 161] on textarea "[PERSON_NAME] /[PERSON_NAME] 936-336-2910-Office [PHONE_NUMBER] Meeting Locatio…" at bounding box center [878, 370] width 516 height 442
click at [715, 175] on textarea "[PERSON_NAME] / 936-336-2910-Office [PHONE_NUMBER] [PERSON_NAME] Meeting Locati…" at bounding box center [878, 370] width 516 height 442
click at [722, 168] on textarea "[PERSON_NAME] / 936-336-2910-Office [PHONE_NUMBER] [PERSON_NAME] Meeting Locati…" at bounding box center [878, 370] width 516 height 442
click at [748, 196] on textarea "[PERSON_NAME] 936-336-2910-Office [PHONE_NUMBER] [PERSON_NAME] Meeting Location…" at bounding box center [878, 370] width 516 height 442
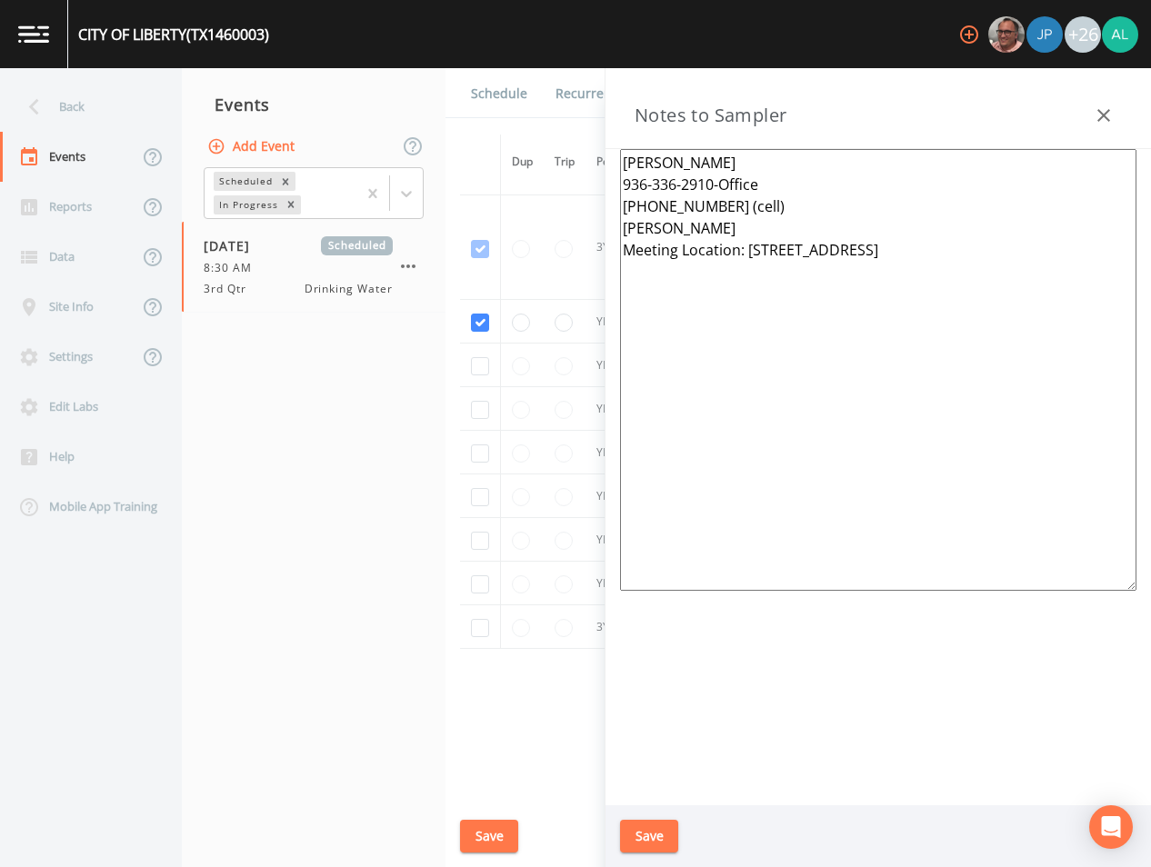
drag, startPoint x: 765, startPoint y: 189, endPoint x: 716, endPoint y: 187, distance: 49.1
click at [716, 187] on textarea "[PERSON_NAME] 936-336-2910-Office [PHONE_NUMBER] (cell) [PERSON_NAME] Meeting L…" at bounding box center [878, 370] width 516 height 442
drag, startPoint x: 754, startPoint y: 214, endPoint x: 763, endPoint y: 202, distance: 14.9
click at [756, 213] on textarea "[PERSON_NAME] [PHONE_NUMBER] [PHONE_NUMBER] (cell) [PERSON_NAME] Meeting Locati…" at bounding box center [878, 370] width 516 height 442
click at [696, 252] on textarea "[PERSON_NAME] [PHONE_NUMBER] [PHONE_NUMBER] (cell) [PERSON_NAME] Meeting Locati…" at bounding box center [878, 370] width 516 height 442
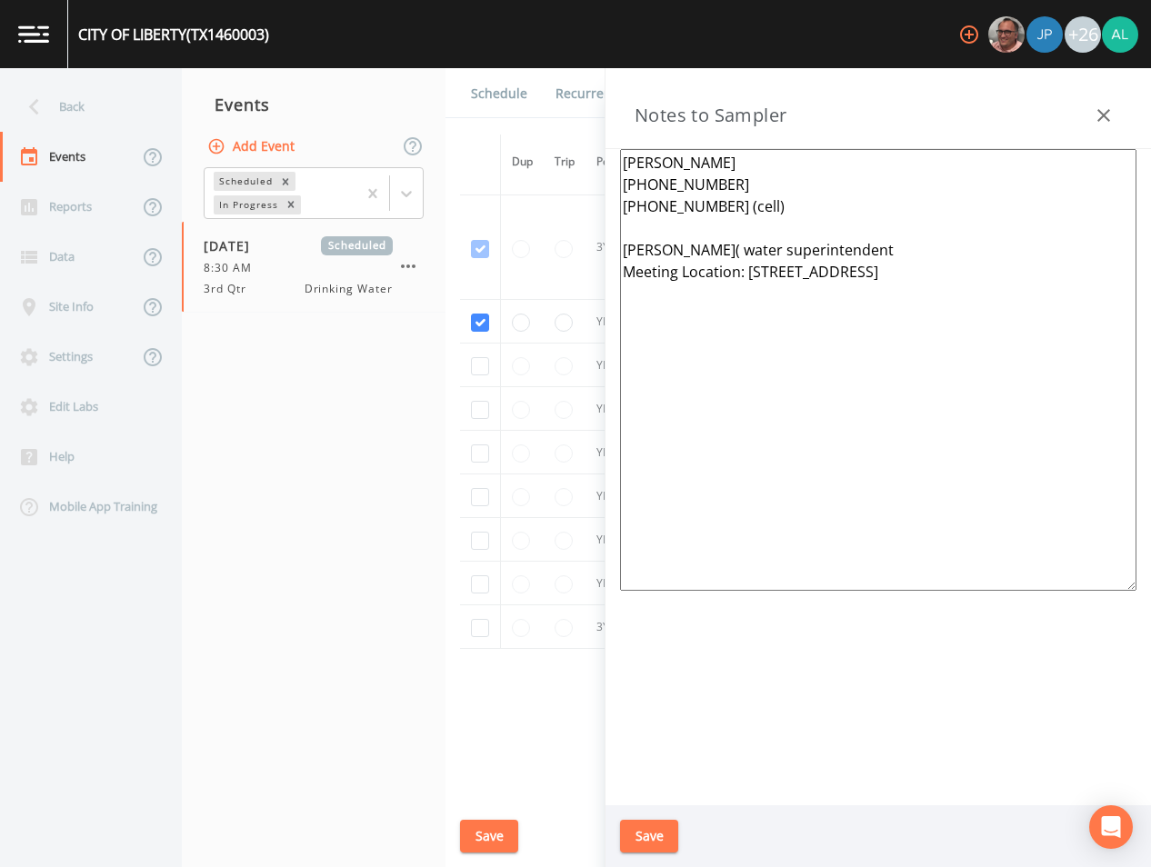
drag, startPoint x: 659, startPoint y: 266, endPoint x: 662, endPoint y: 255, distance: 11.2
click at [662, 258] on textarea "[PERSON_NAME] [PHONE_NUMBER] [PHONE_NUMBER] (cell) [PERSON_NAME]( water superin…" at bounding box center [878, 370] width 516 height 442
click at [840, 242] on textarea "[PERSON_NAME] [PHONE_NUMBER] [PHONE_NUMBER] (cell) [PERSON_NAME] (water superin…" at bounding box center [878, 370] width 516 height 442
type textarea "[PERSON_NAME] [PHONE_NUMBER] [PHONE_NUMBER] (cell) [PERSON_NAME] (water superin…"
click at [655, 843] on button "Save" at bounding box center [649, 837] width 58 height 34
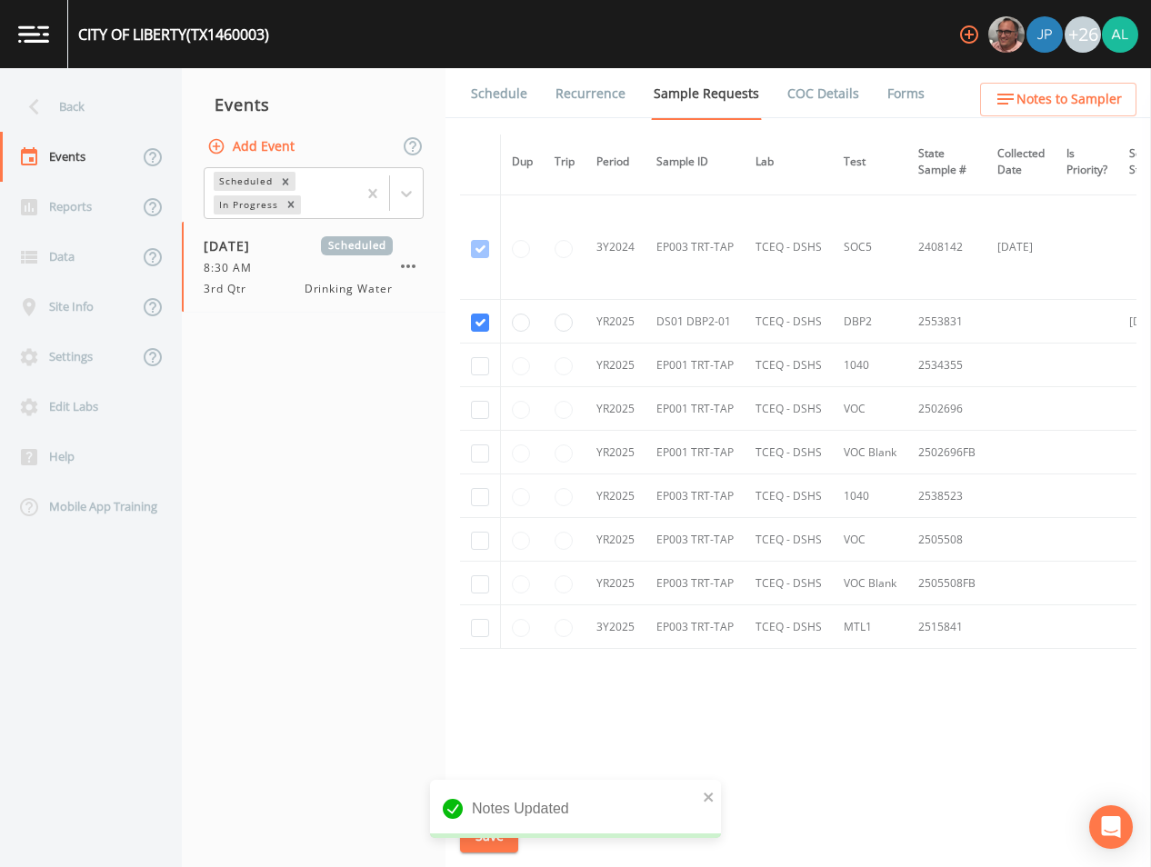
click at [515, 96] on link "Schedule" at bounding box center [499, 93] width 62 height 51
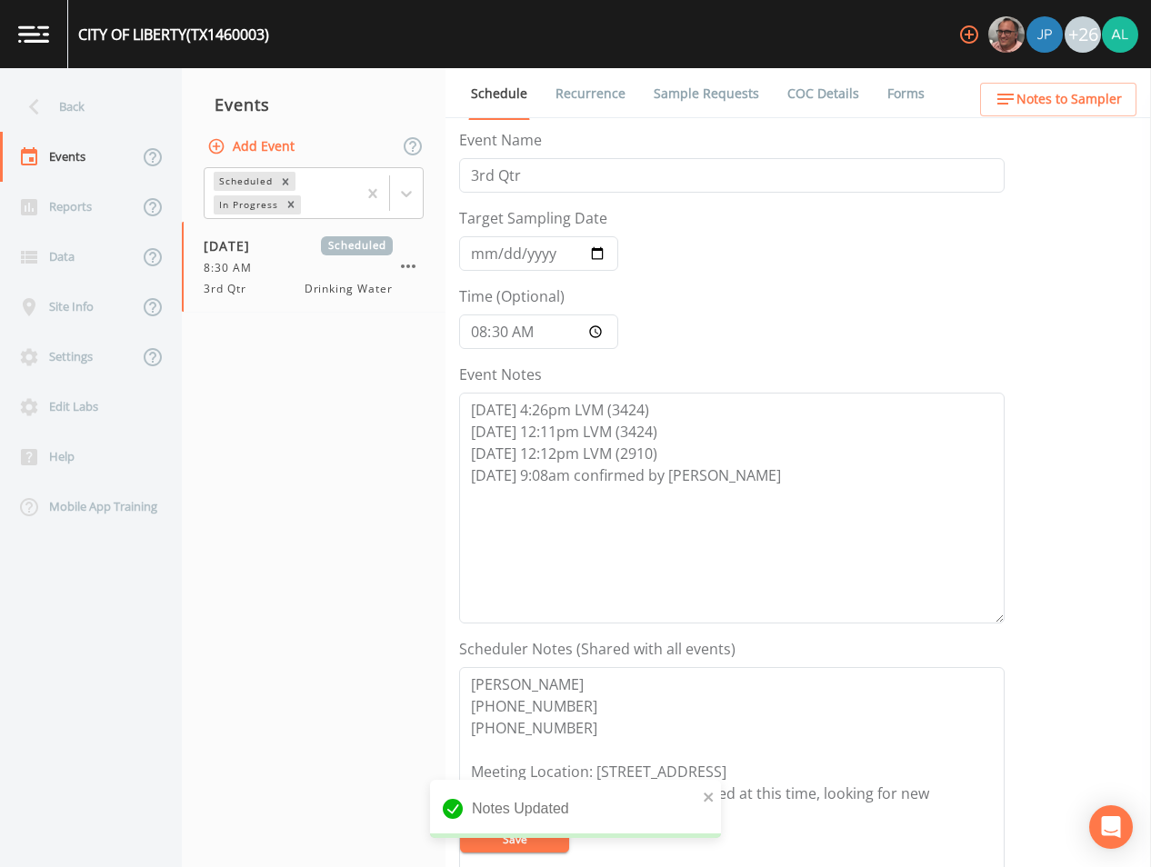
scroll to position [415, 0]
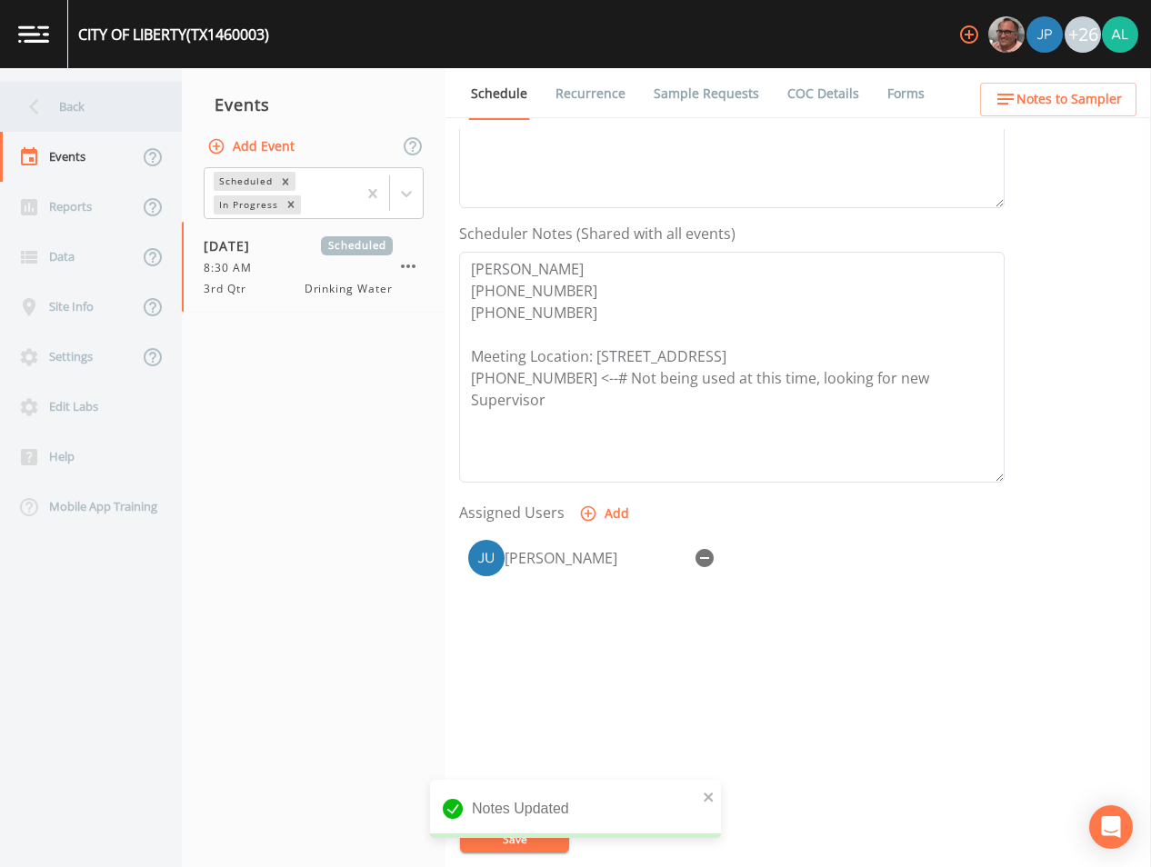
click at [72, 89] on div "Back" at bounding box center [82, 107] width 164 height 50
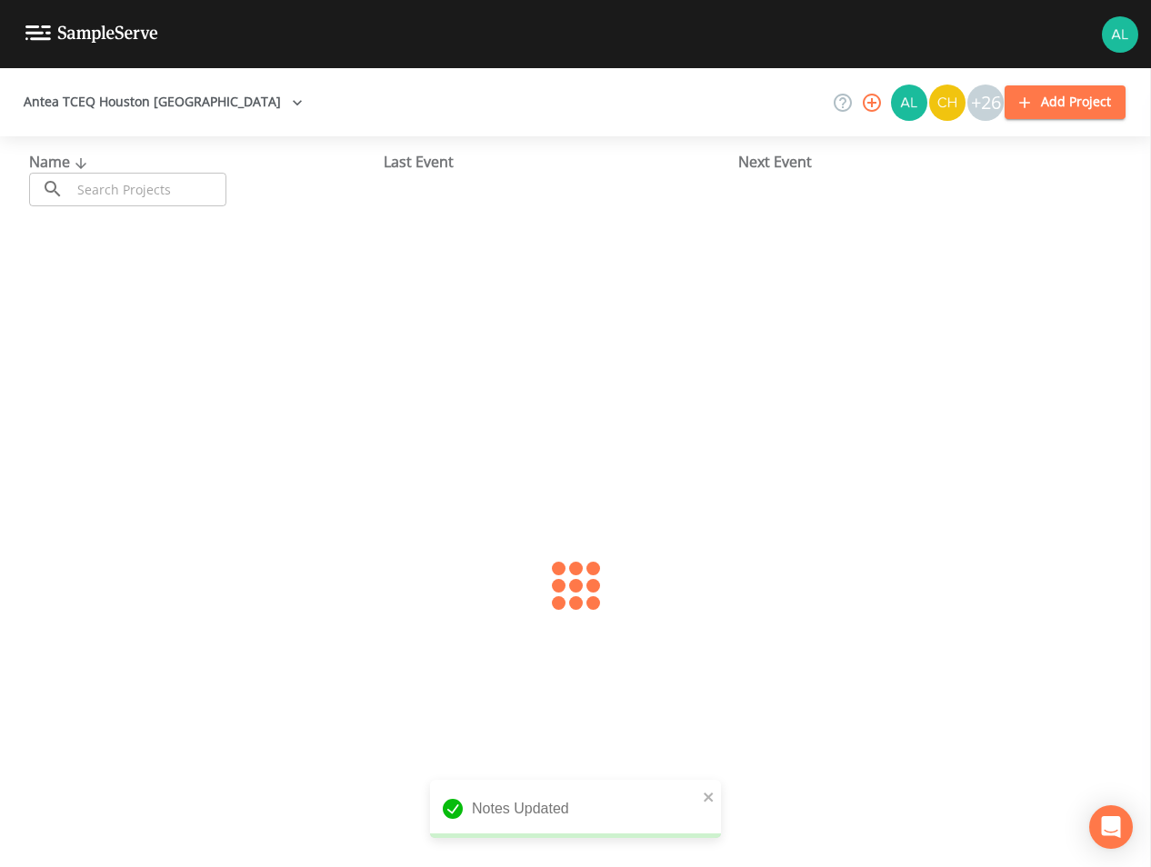
click at [173, 161] on div "Name ​ ​" at bounding box center [206, 178] width 355 height 55
drag, startPoint x: 169, startPoint y: 192, endPoint x: 160, endPoint y: 185, distance: 11.1
click at [169, 192] on input "text" at bounding box center [148, 190] width 155 height 34
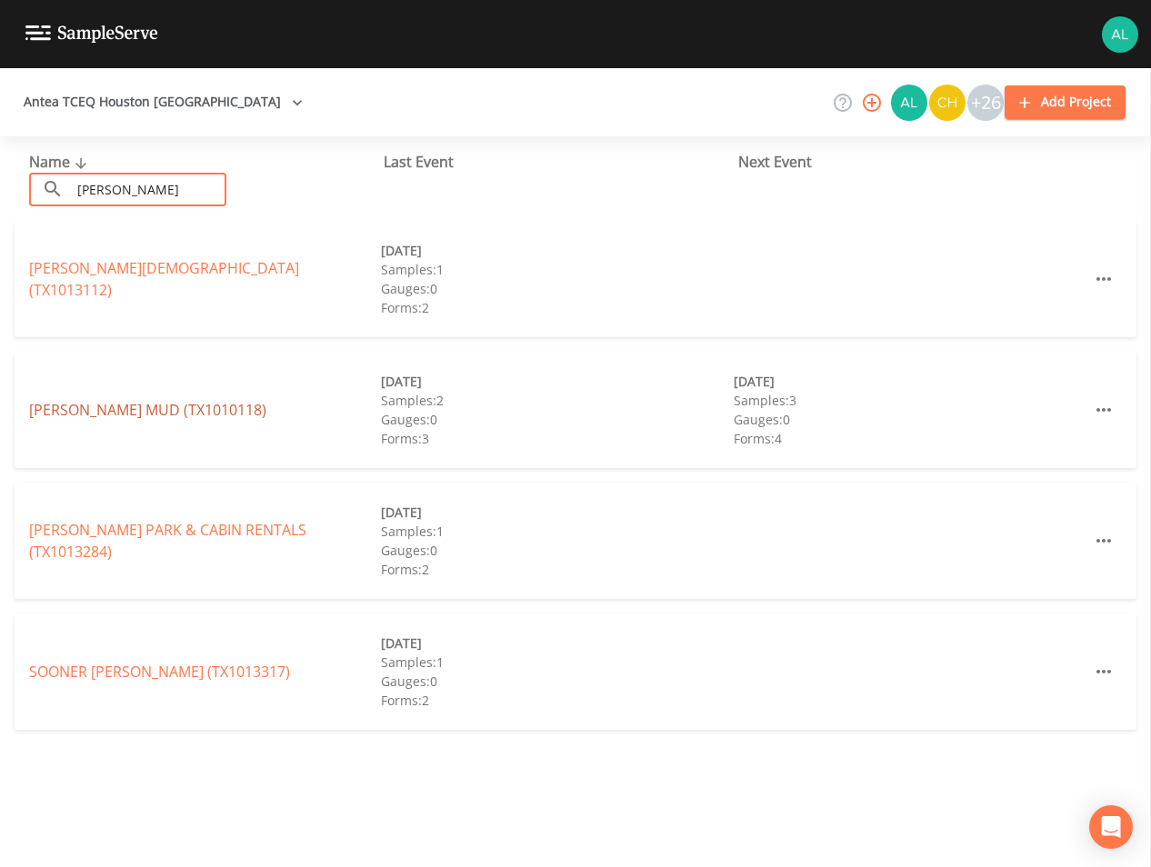
type input "[PERSON_NAME]"
click at [132, 400] on link "[PERSON_NAME] MUD (TX1010118)" at bounding box center [147, 410] width 237 height 20
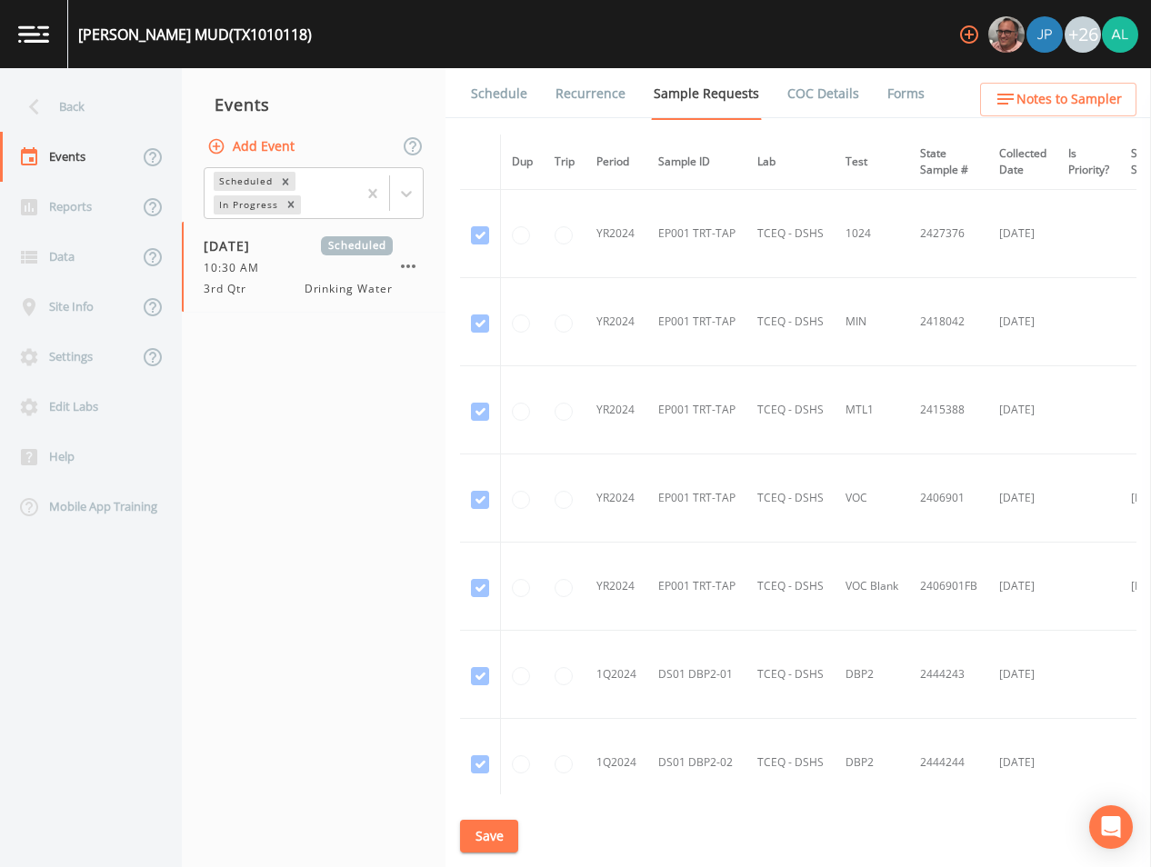
click at [489, 102] on link "Schedule" at bounding box center [499, 93] width 62 height 51
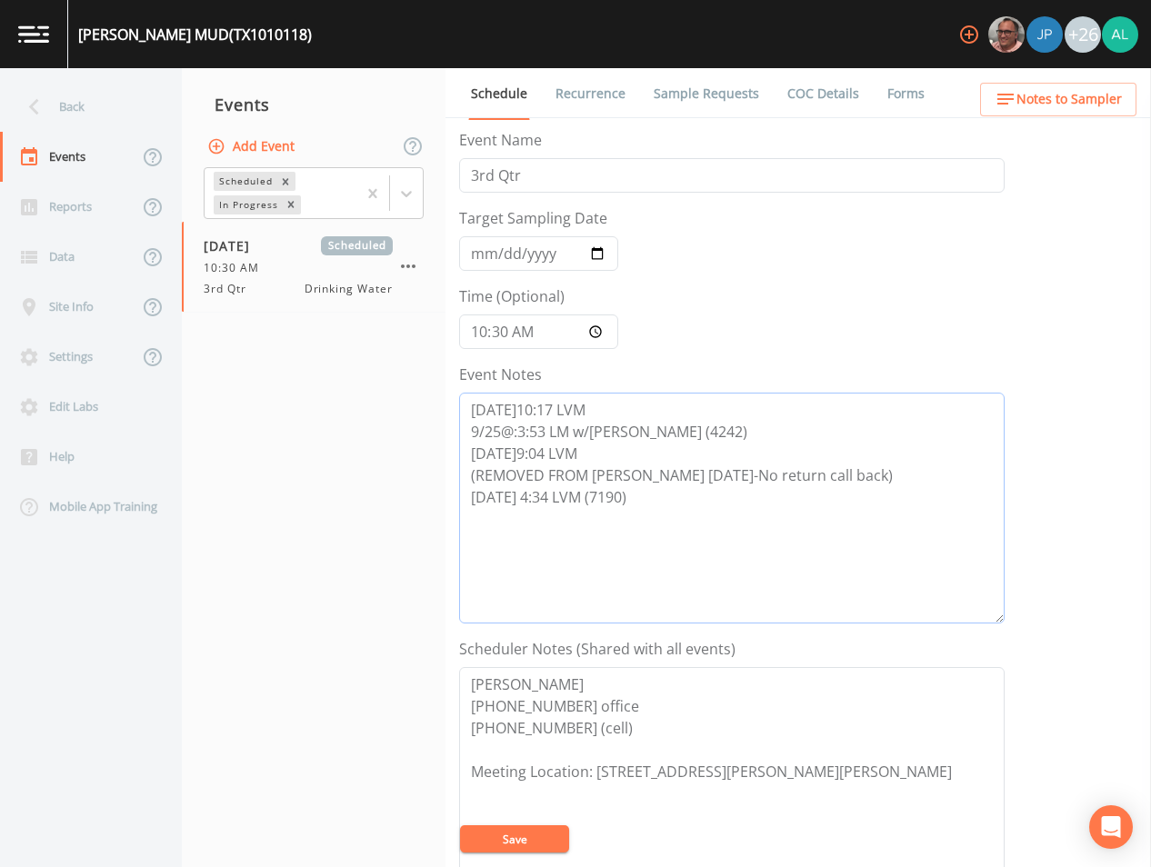
click at [649, 505] on textarea "[DATE]10:17 LVM 9/25@:3:53 LM w/[PERSON_NAME] (4242) [DATE]9:04 LVM (REMOVED FR…" at bounding box center [731, 508] width 545 height 231
click at [676, 517] on textarea "[DATE]10:17 LVM 9/25@: 3:53 LM w/[PERSON_NAME] (4242) [DATE]9:04 LVM (REMOVED F…" at bounding box center [731, 508] width 545 height 231
drag, startPoint x: 574, startPoint y: 829, endPoint x: 529, endPoint y: 854, distance: 51.3
click at [566, 831] on form "Event Name 3rd Qtr Target Sampling Date [DATE] Time (Optional) 10:30:00 Event N…" at bounding box center [731, 633] width 545 height 1008
click at [529, 854] on textarea "[PERSON_NAME] [PHONE_NUMBER] office [PHONE_NUMBER] (cell) Meeting Location: [ST…" at bounding box center [731, 782] width 545 height 231
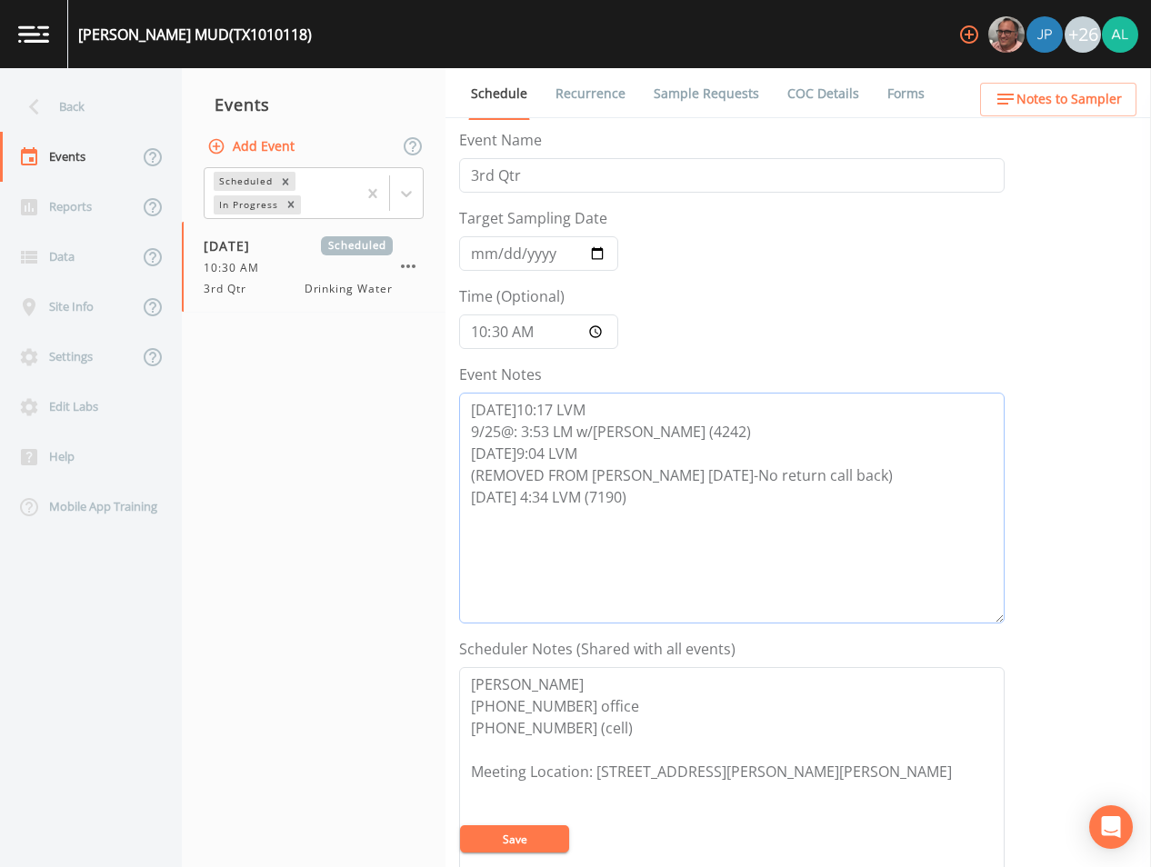
click at [681, 497] on textarea "[DATE]10:17 LVM 9/25@: 3:53 LM w/[PERSON_NAME] (4242) [DATE]9:04 LVM (REMOVED F…" at bounding box center [731, 508] width 545 height 231
type textarea "[DATE]10:17 LVM 9/25@: 3:53 LM w/[PERSON_NAME] (4242) [DATE]9:04 LVM (REMOVED F…"
drag, startPoint x: 589, startPoint y: 675, endPoint x: 343, endPoint y: 672, distance: 246.4
click at [343, 672] on div "Back Events Reports Data Site Info Settings Edit Labs Help Mobile App Training …" at bounding box center [575, 467] width 1151 height 799
drag, startPoint x: 564, startPoint y: 729, endPoint x: 505, endPoint y: 729, distance: 59.1
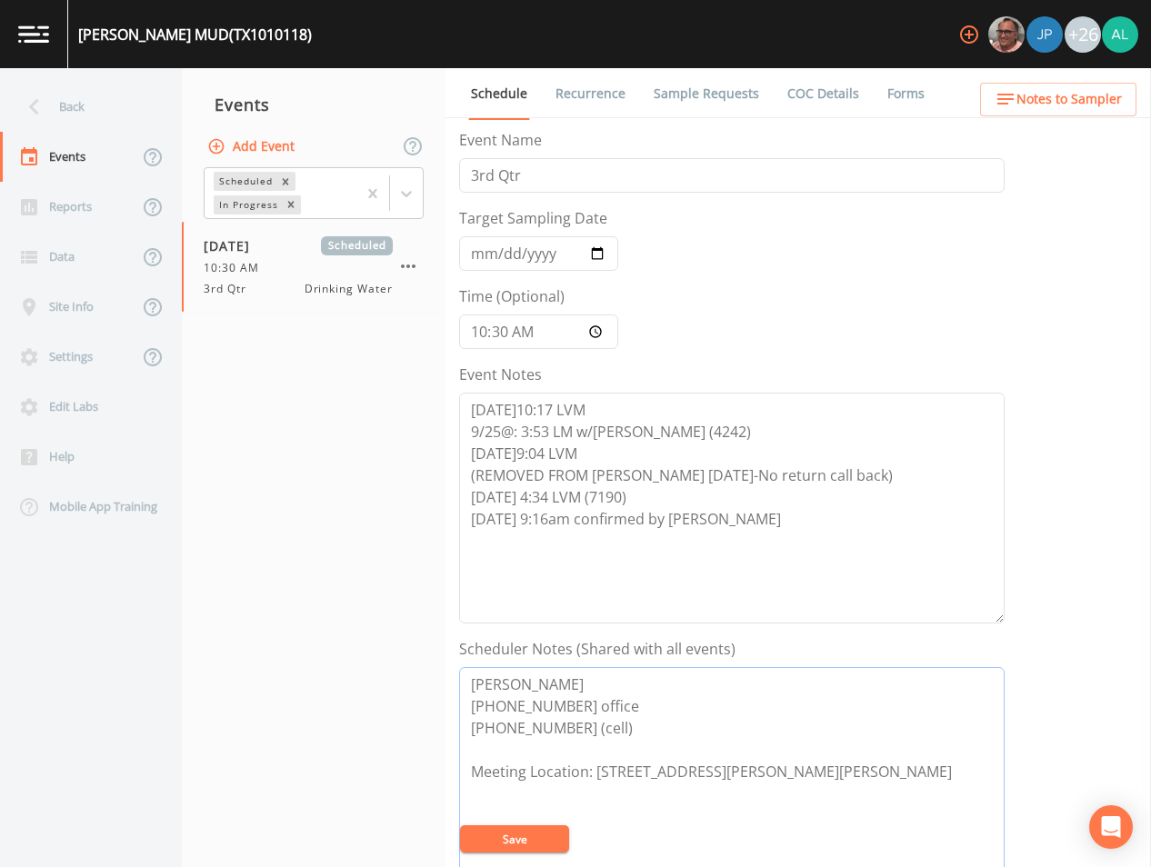
click at [505, 729] on textarea "[PERSON_NAME] [PHONE_NUMBER] office [PHONE_NUMBER] (cell) Meeting Location: [ST…" at bounding box center [731, 782] width 545 height 231
drag, startPoint x: 615, startPoint y: 730, endPoint x: 445, endPoint y: 671, distance: 180.8
click at [445, 671] on div "Back Events Reports Data Site Info Settings Edit Labs Help Mobile App Training …" at bounding box center [575, 467] width 1151 height 799
type textarea "[PERSON_NAME] [PHONE_NUMBER] office [PHONE_NUMBER] (cell) Meeting Location: [ST…"
click at [559, 836] on button "Save" at bounding box center [514, 838] width 109 height 27
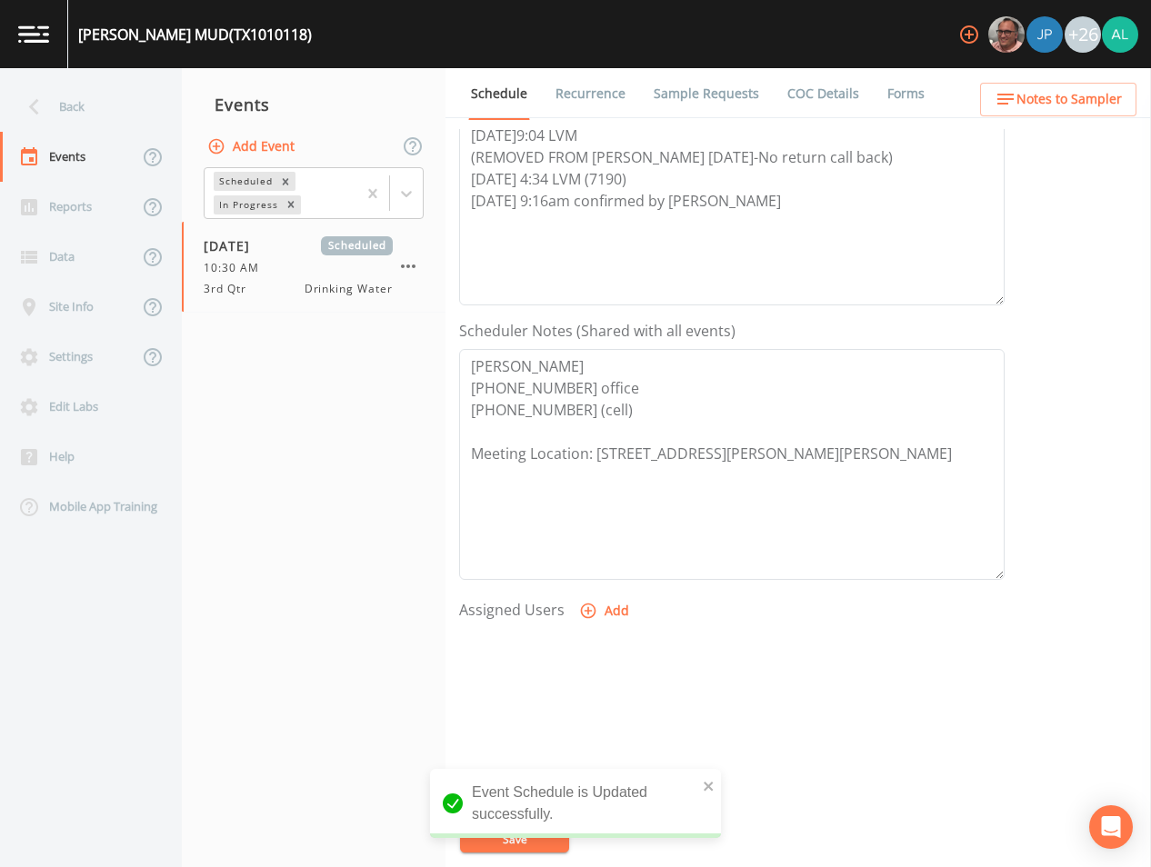
scroll to position [364, 0]
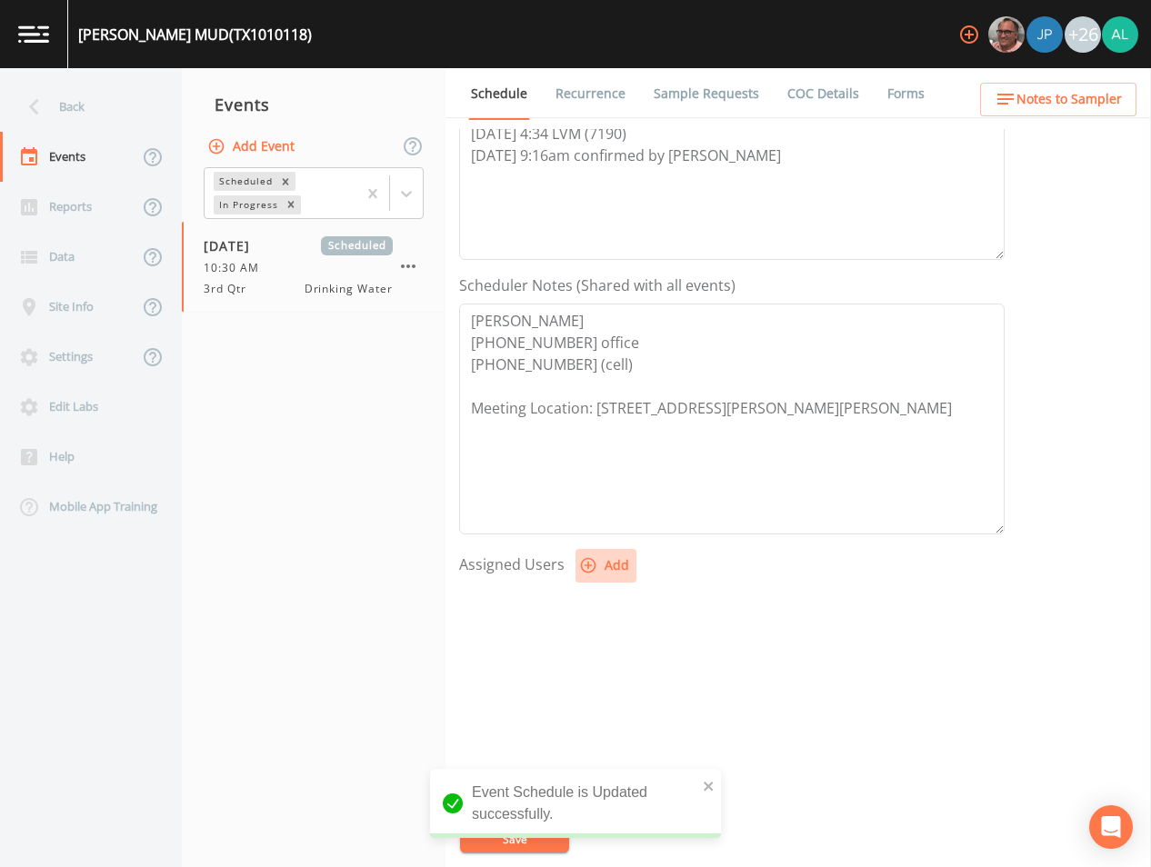
click at [598, 575] on button "Add" at bounding box center [605, 566] width 61 height 34
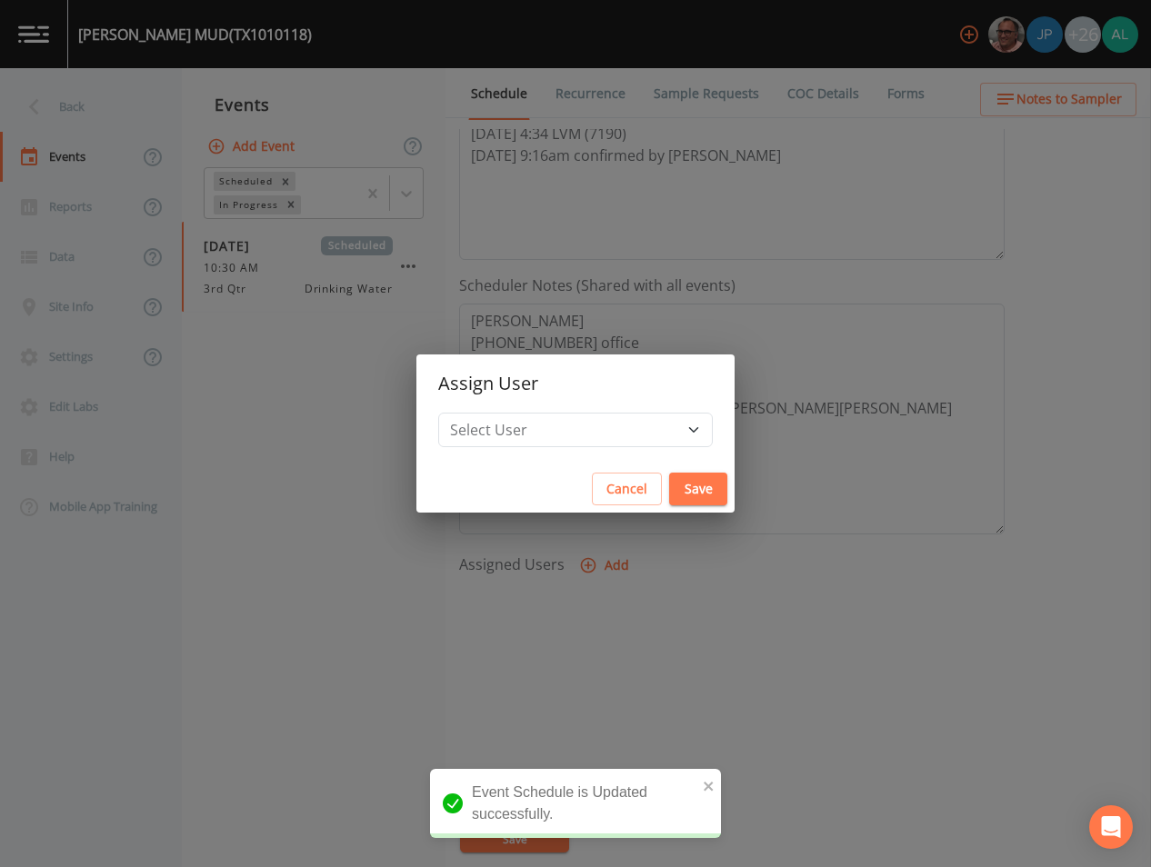
drag, startPoint x: 536, startPoint y: 465, endPoint x: 537, endPoint y: 454, distance: 11.9
click at [536, 460] on div "Assign User Select User [PERSON_NAME] [PERSON_NAME] [PERSON_NAME] [PERSON_NAME]…" at bounding box center [575, 434] width 318 height 159
click at [539, 437] on select "Select User [PERSON_NAME] [PERSON_NAME] [PERSON_NAME] [PERSON_NAME] [PERSON_NAM…" at bounding box center [575, 430] width 275 height 35
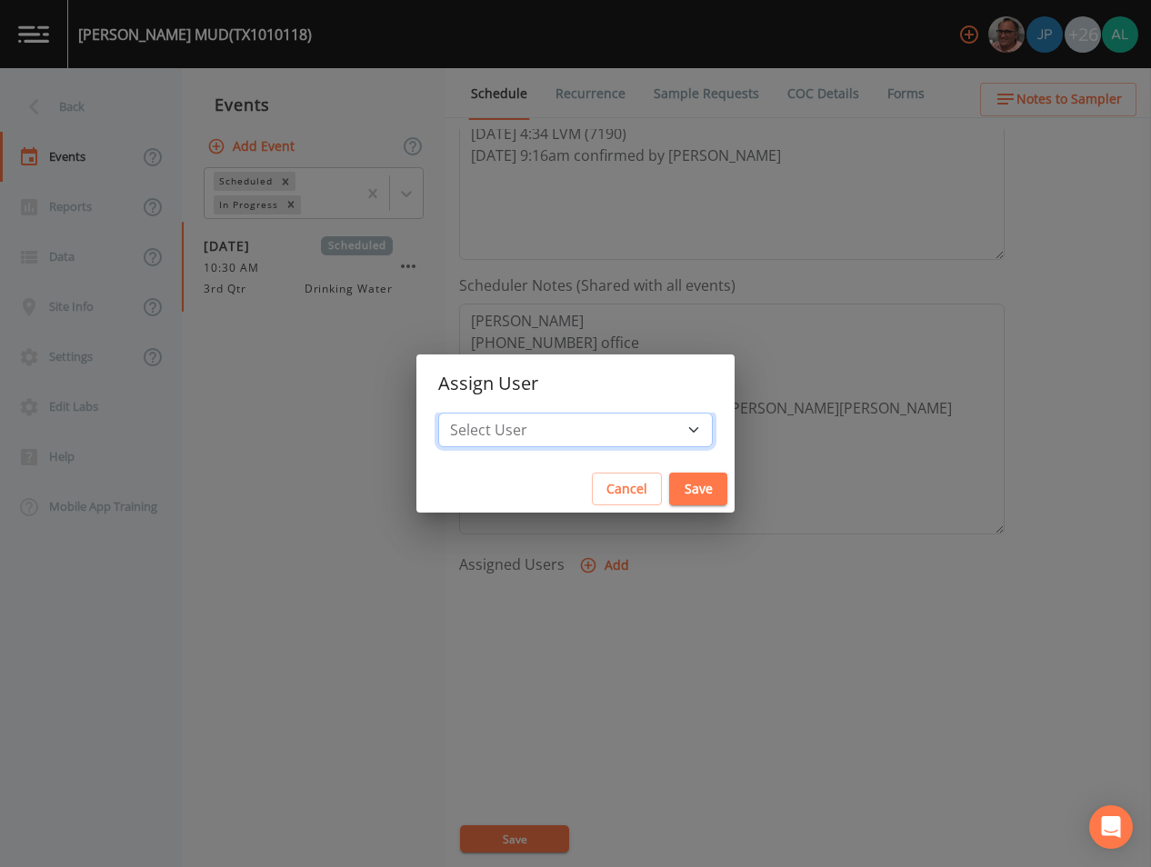
select select "914a0f29-56c2-4065-8e52-23905ef40f2e"
click at [479, 413] on select "Select User [PERSON_NAME] [PERSON_NAME] [PERSON_NAME] [PERSON_NAME] [PERSON_NAM…" at bounding box center [575, 430] width 275 height 35
drag, startPoint x: 657, startPoint y: 475, endPoint x: 655, endPoint y: 460, distance: 14.8
click at [669, 473] on button "Save" at bounding box center [698, 490] width 58 height 34
select select
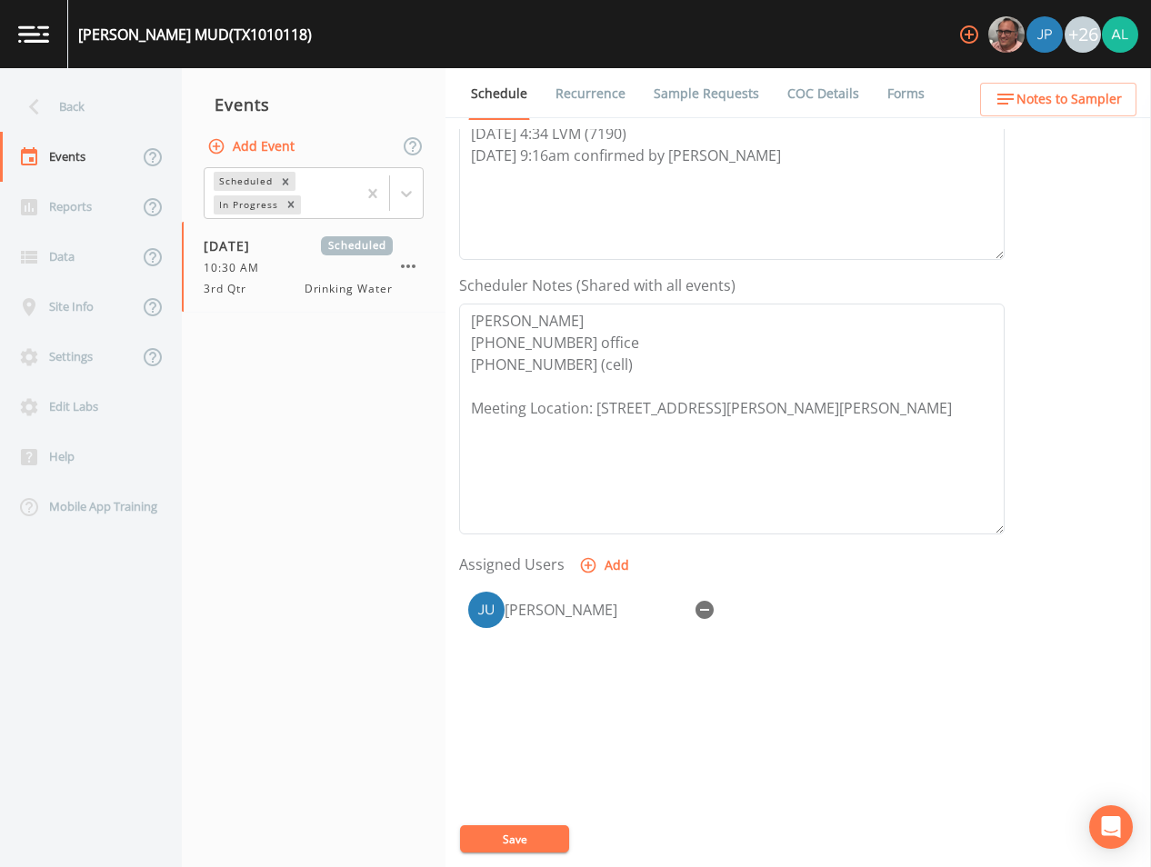
click at [521, 838] on button "Save" at bounding box center [514, 838] width 109 height 27
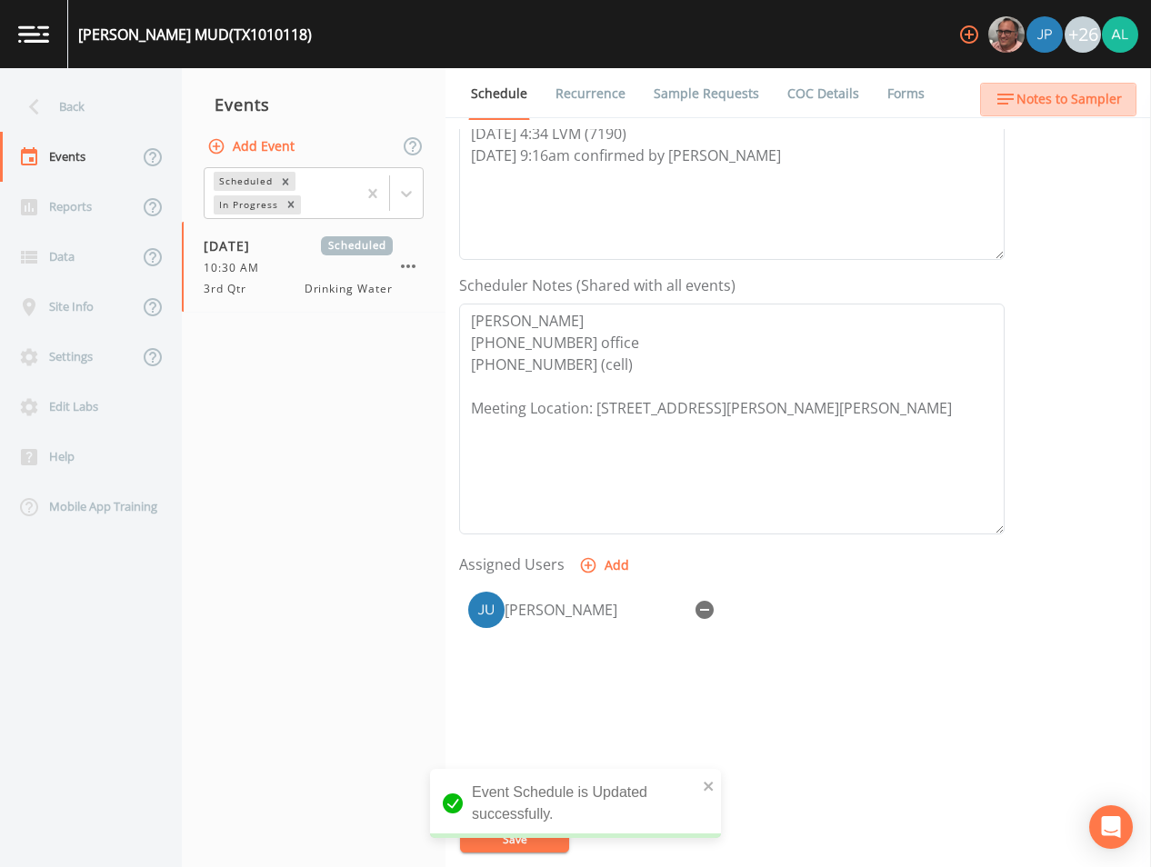
click at [1050, 115] on button "Notes to Sampler" at bounding box center [1058, 100] width 156 height 34
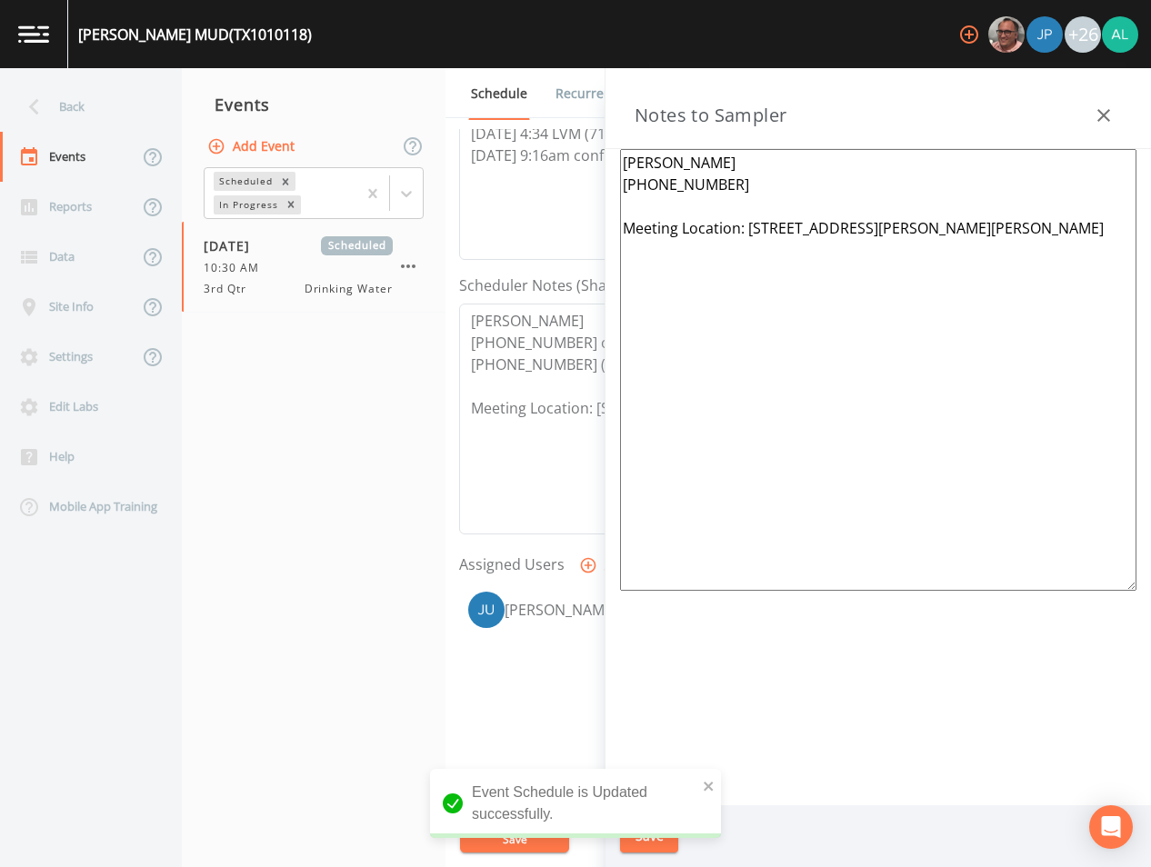
drag, startPoint x: 784, startPoint y: 181, endPoint x: 518, endPoint y: 131, distance: 270.1
click at [518, 131] on div "Back Events Reports Data Site Info Settings Edit Labs Help Mobile App Training …" at bounding box center [575, 467] width 1151 height 799
paste textarea "[PERSON_NAME] [PHONE_NUMBER] office [PHONE_NUMBER] (cell)"
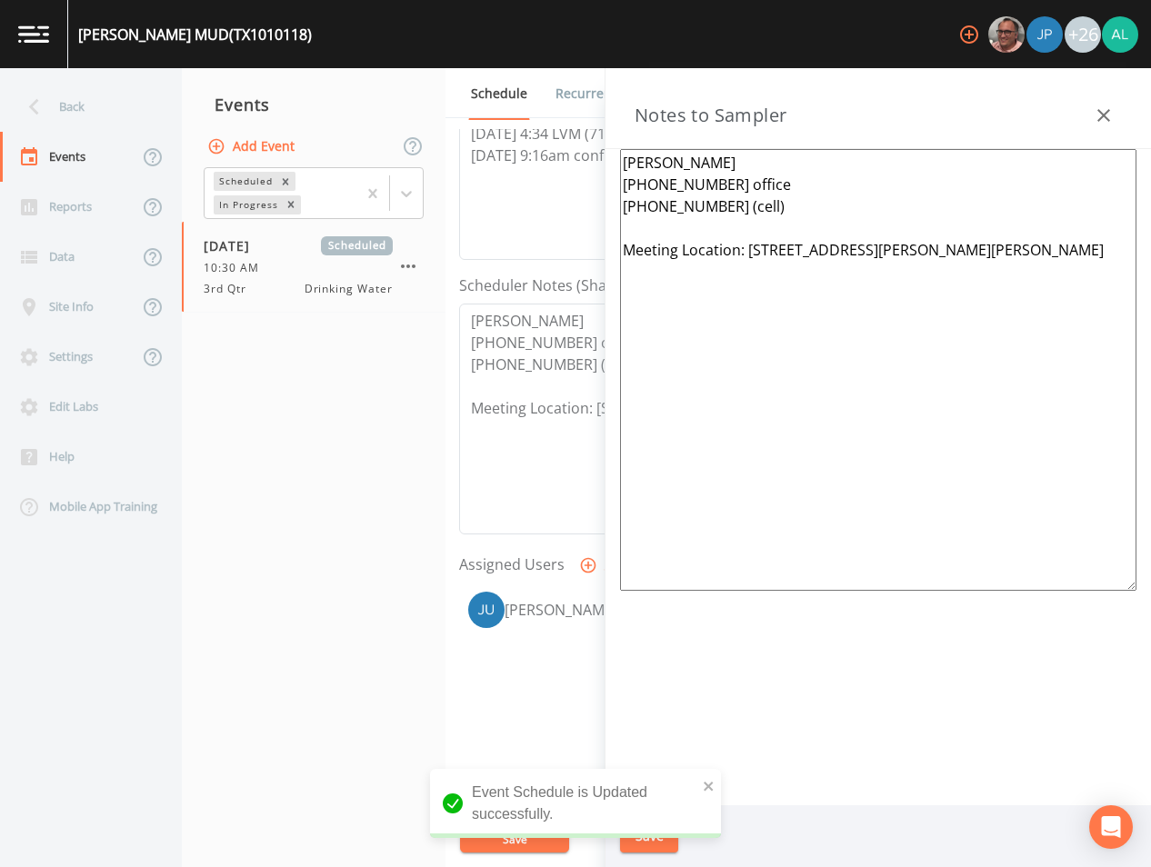
type textarea "[PERSON_NAME] [PHONE_NUMBER] office [PHONE_NUMBER] (cell) Meeting Location: [ST…"
click at [702, 792] on div "Event Schedule is Updated successfully." at bounding box center [575, 803] width 291 height 69
click at [711, 784] on icon "close" at bounding box center [708, 786] width 9 height 9
click at [655, 838] on div "Event Schedule is Updated successfully." at bounding box center [575, 811] width 291 height 84
click at [655, 838] on button "Save" at bounding box center [649, 837] width 58 height 34
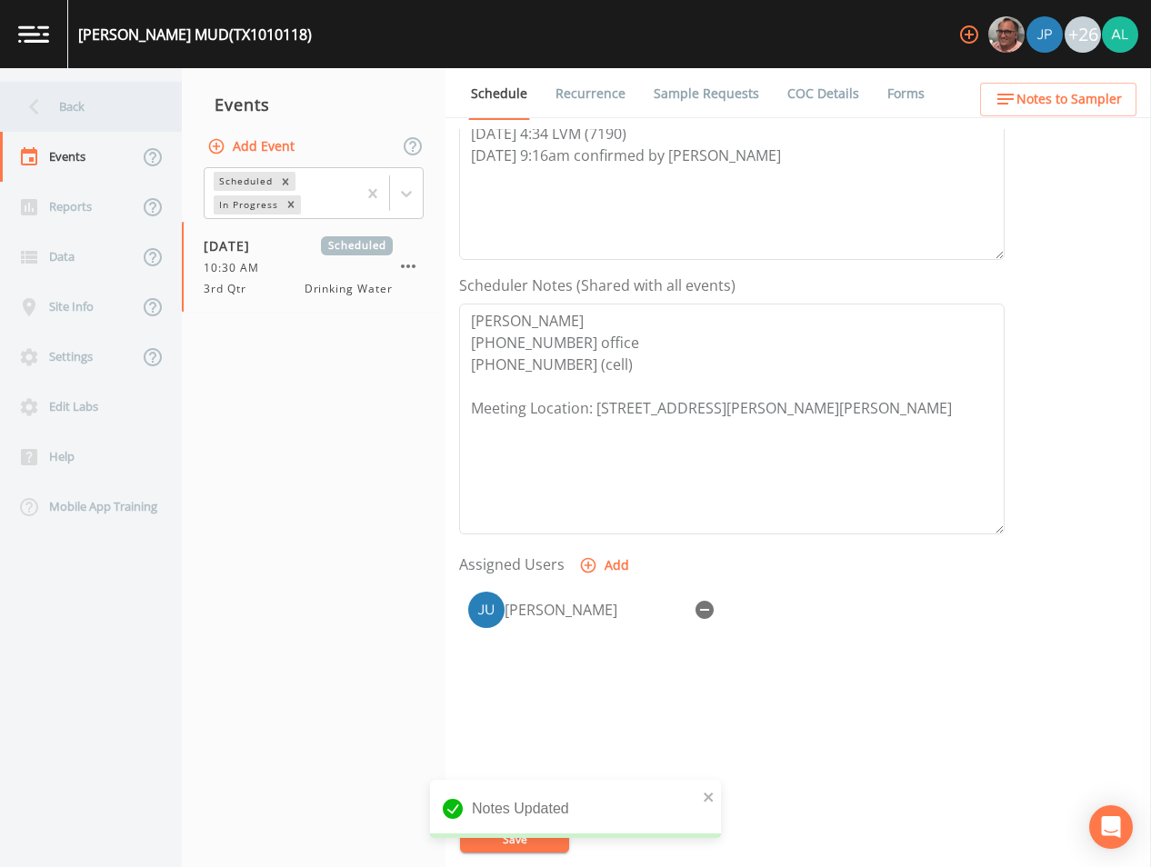
click at [114, 97] on div "Back" at bounding box center [82, 107] width 164 height 50
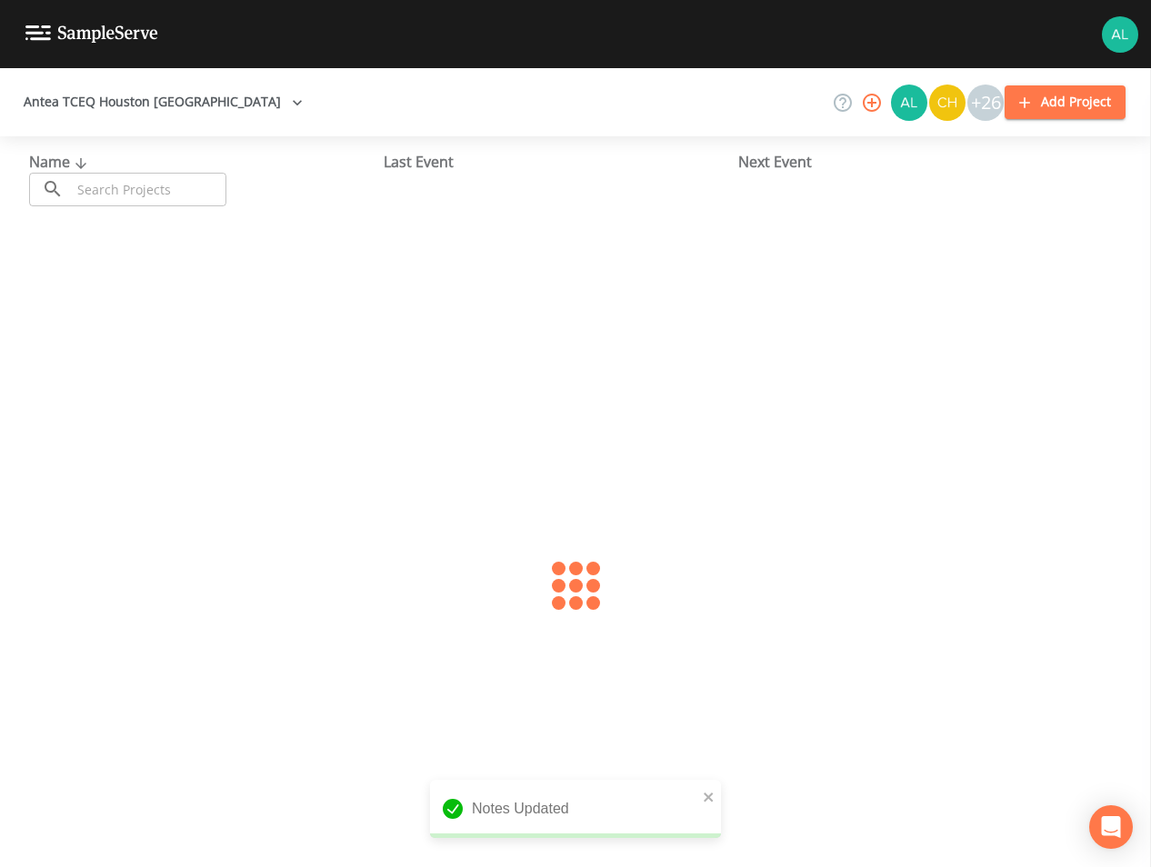
drag, startPoint x: 114, startPoint y: 97, endPoint x: 118, endPoint y: 172, distance: 74.7
click at [118, 171] on div "Name ​ ​" at bounding box center [206, 178] width 355 height 55
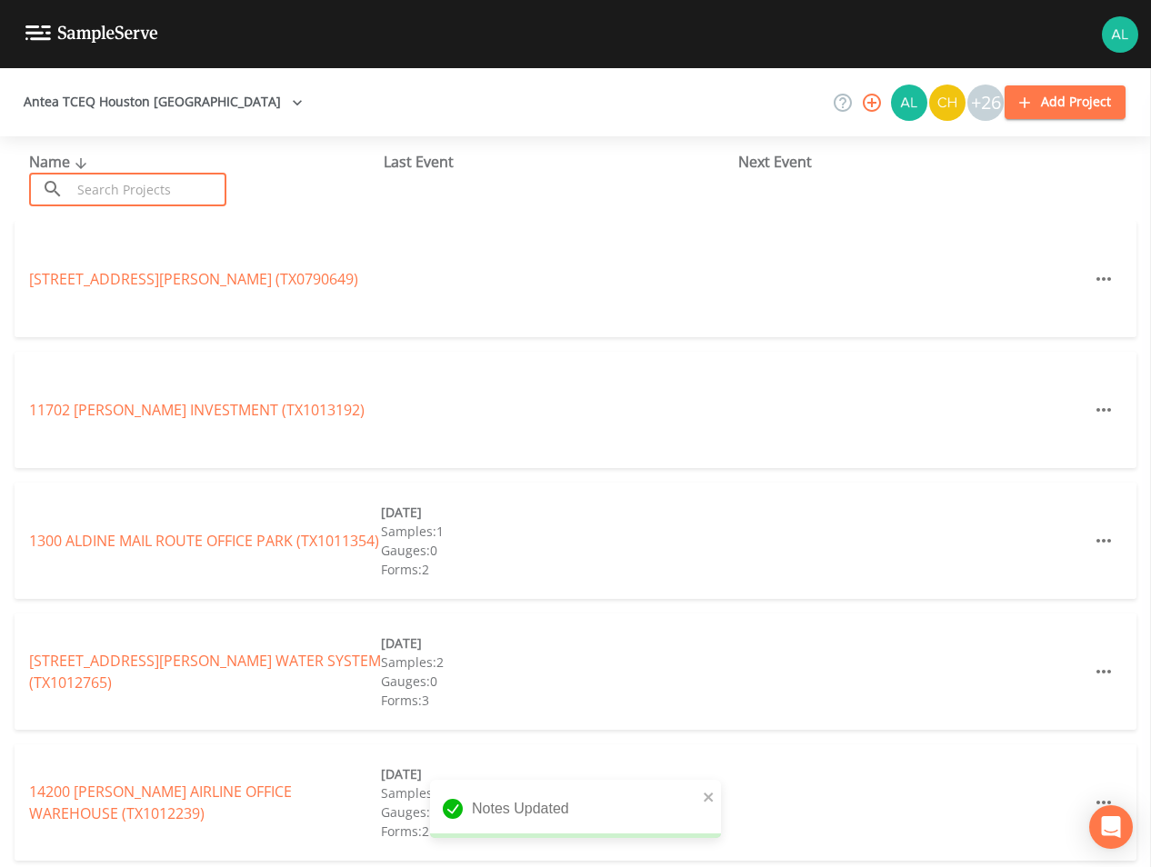
drag, startPoint x: 118, startPoint y: 184, endPoint x: 106, endPoint y: 192, distance: 14.4
click at [119, 186] on input "text" at bounding box center [148, 190] width 155 height 34
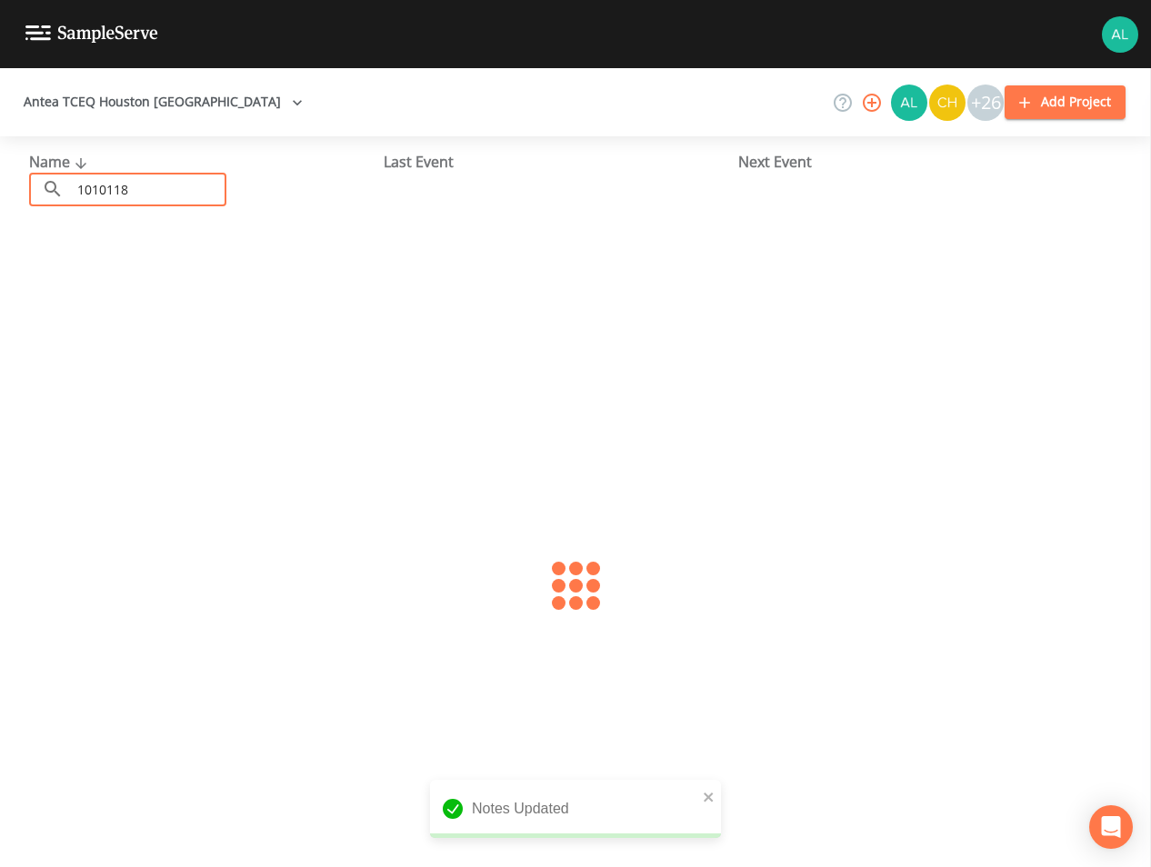
type input "1010118"
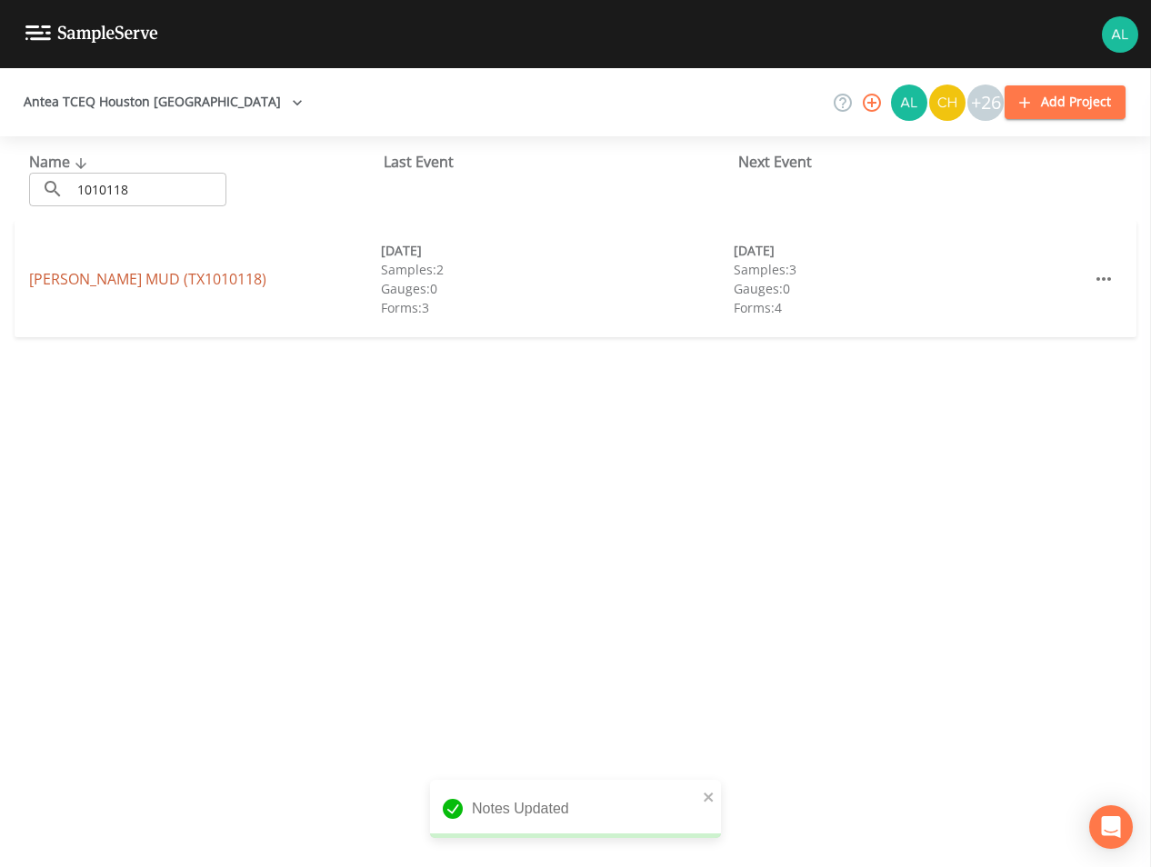
click at [79, 272] on link "[PERSON_NAME] MUD (TX1010118)" at bounding box center [147, 279] width 237 height 20
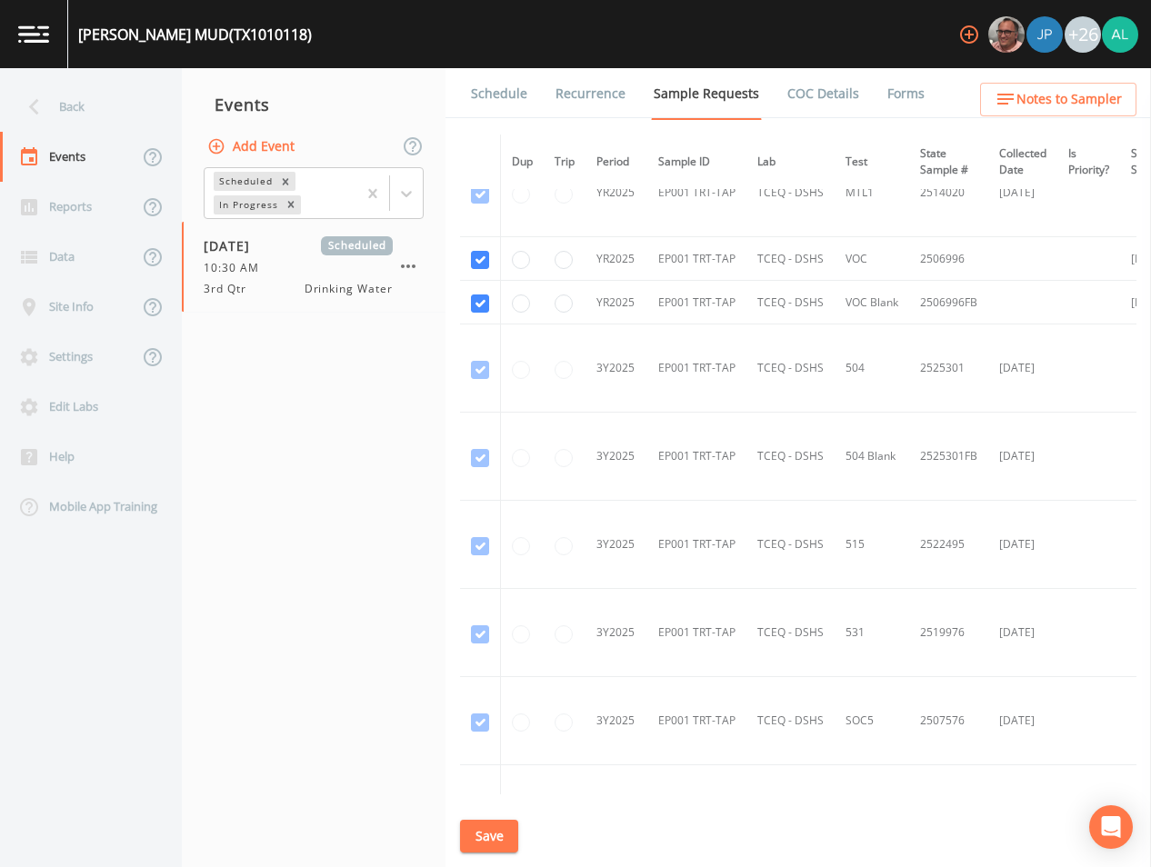
scroll to position [2199, 0]
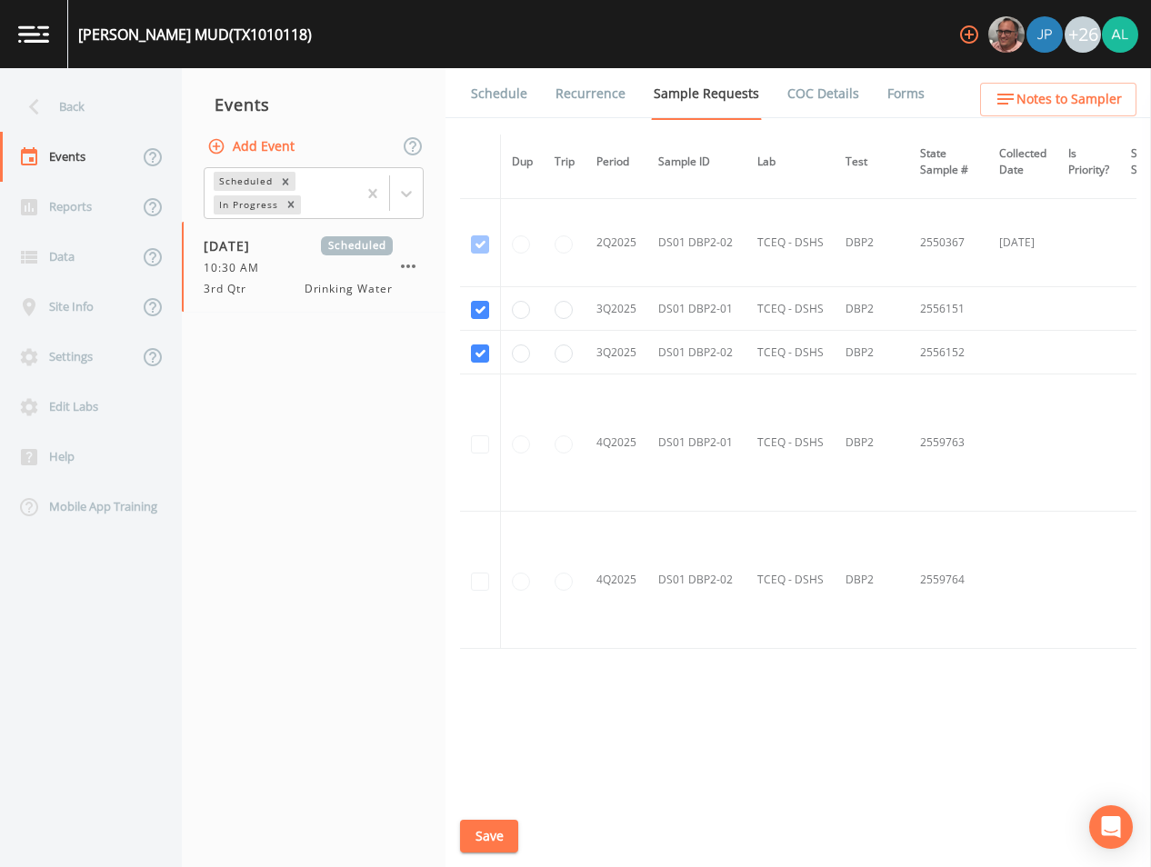
click at [496, 78] on link "Schedule" at bounding box center [499, 93] width 62 height 51
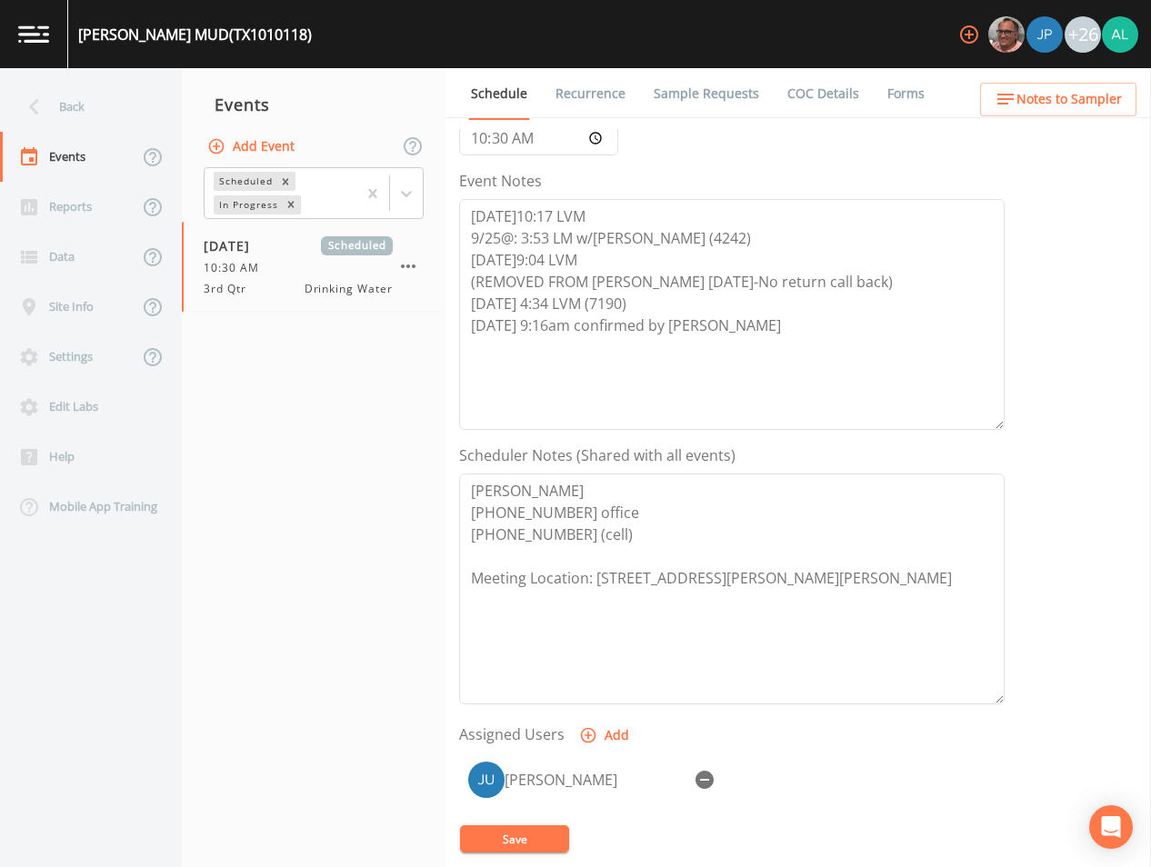
scroll to position [364, 0]
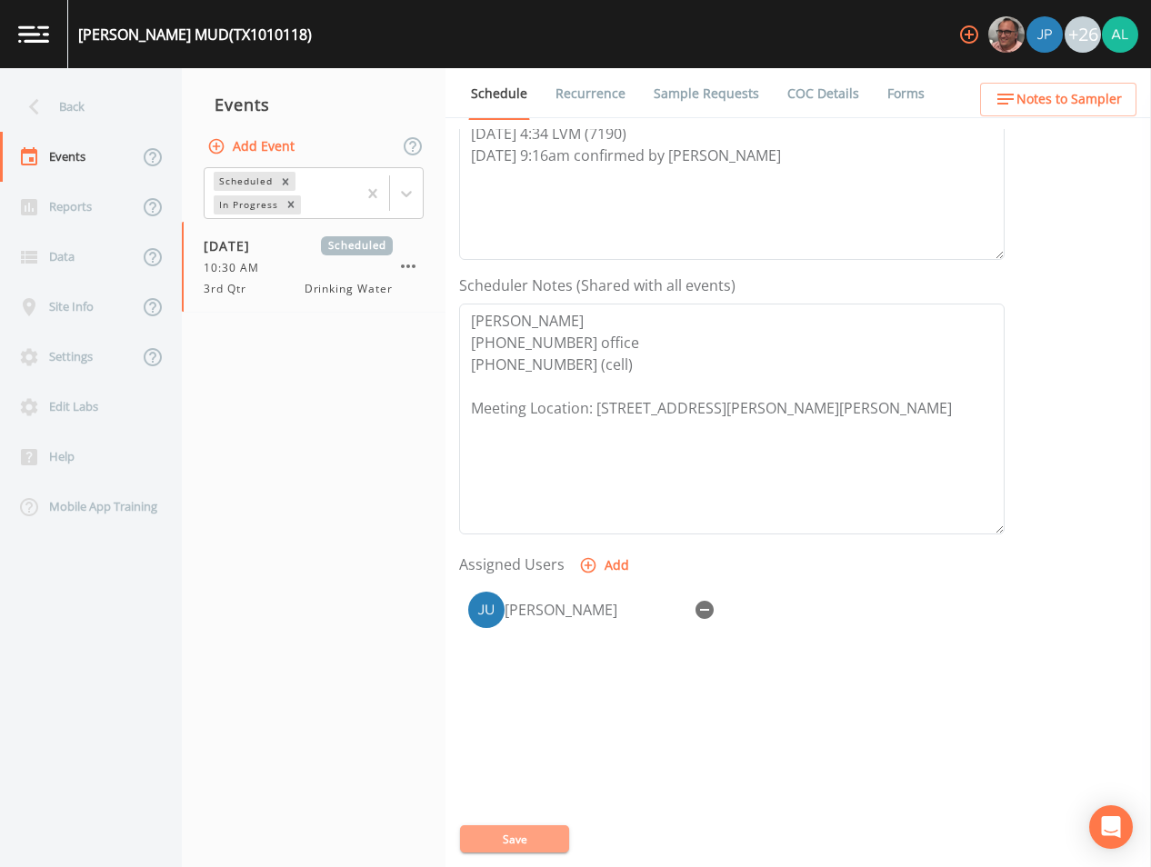
click at [520, 845] on button "Save" at bounding box center [514, 838] width 109 height 27
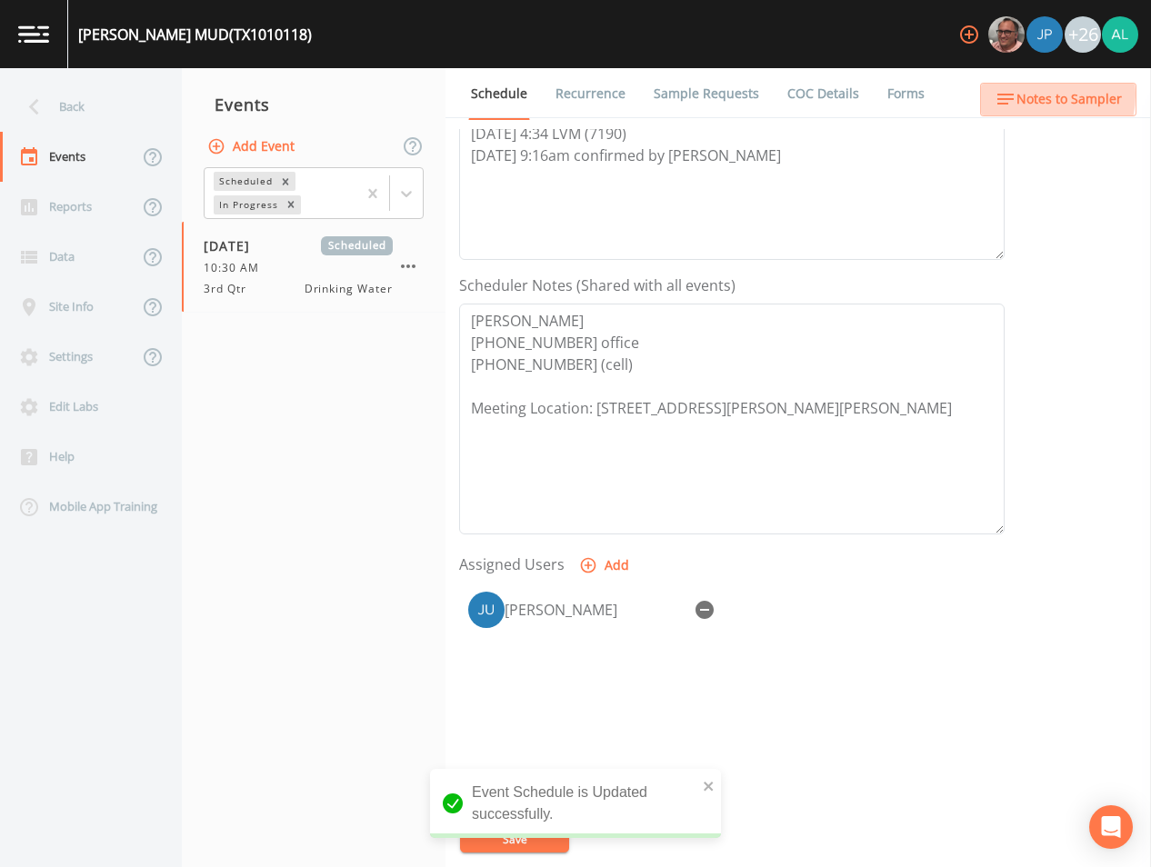
click at [1028, 95] on span "Notes to Sampler" at bounding box center [1068, 99] width 105 height 23
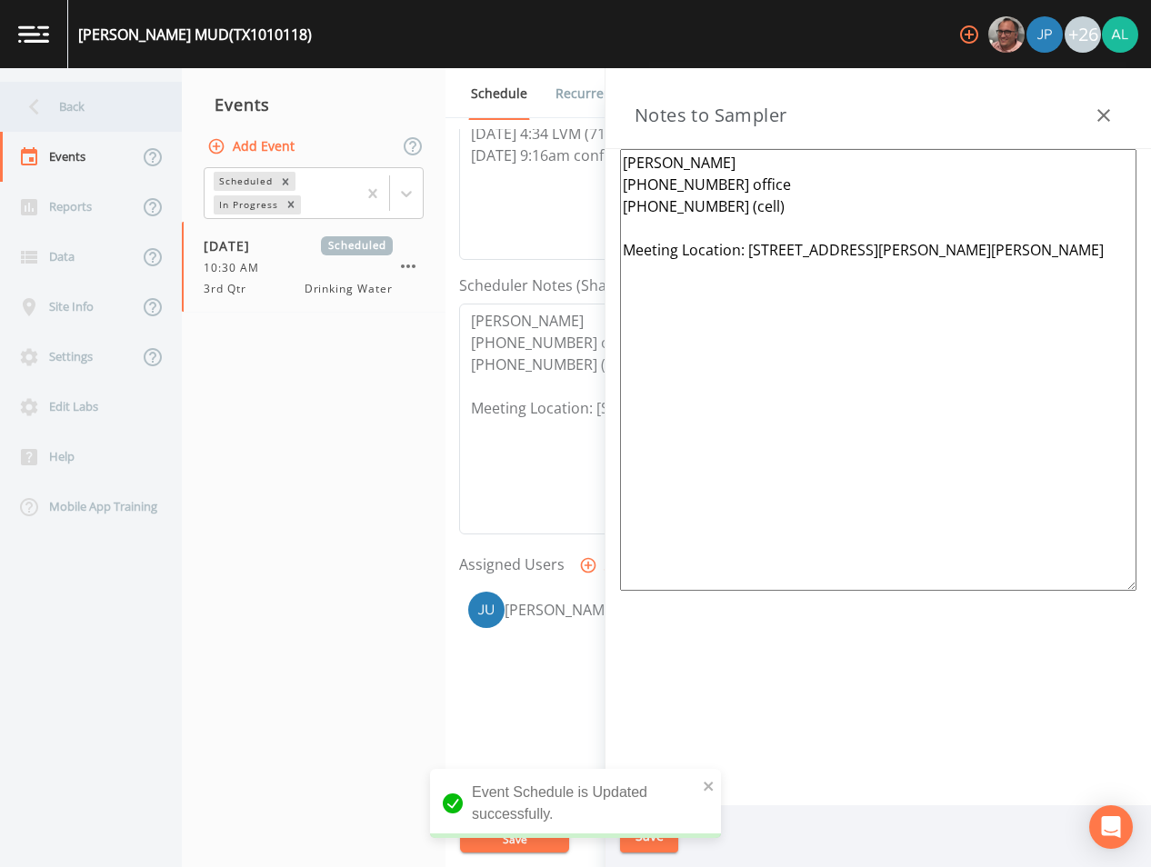
click at [35, 85] on div "Back" at bounding box center [82, 107] width 164 height 50
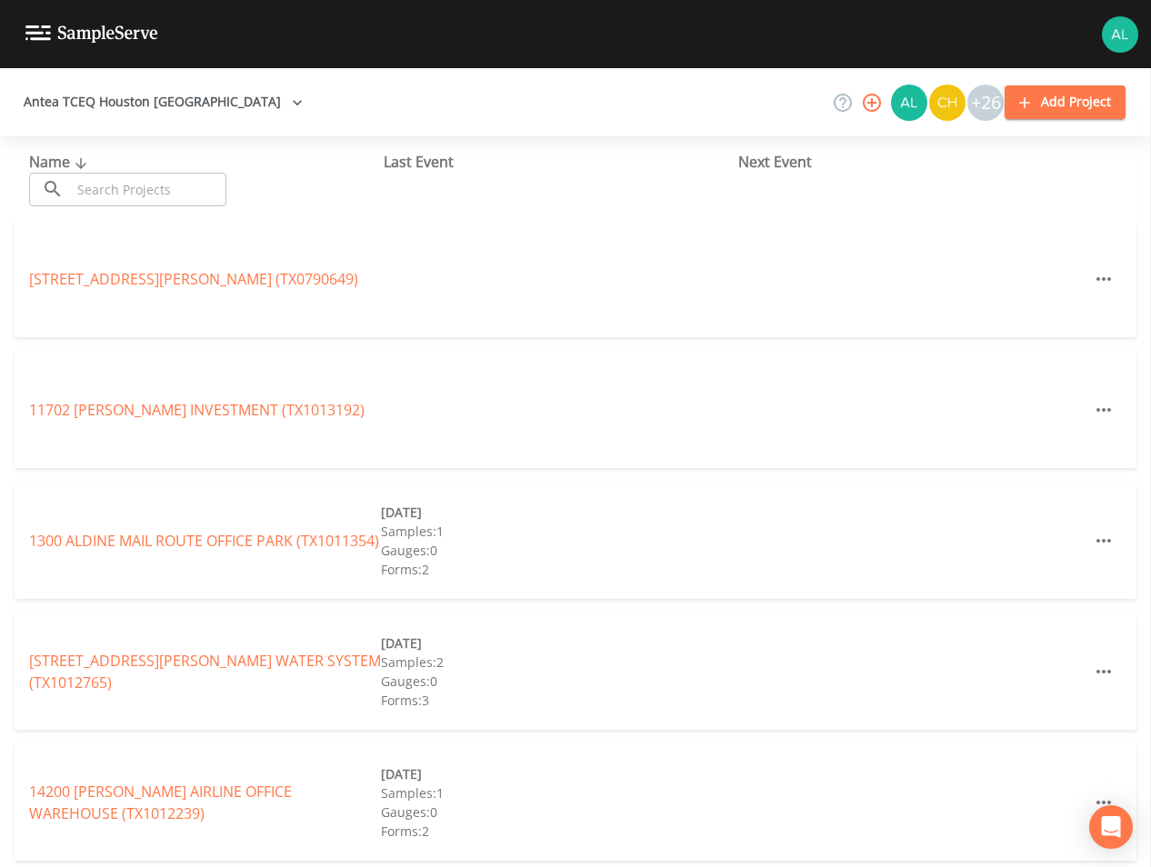
click at [166, 185] on input "text" at bounding box center [148, 190] width 155 height 34
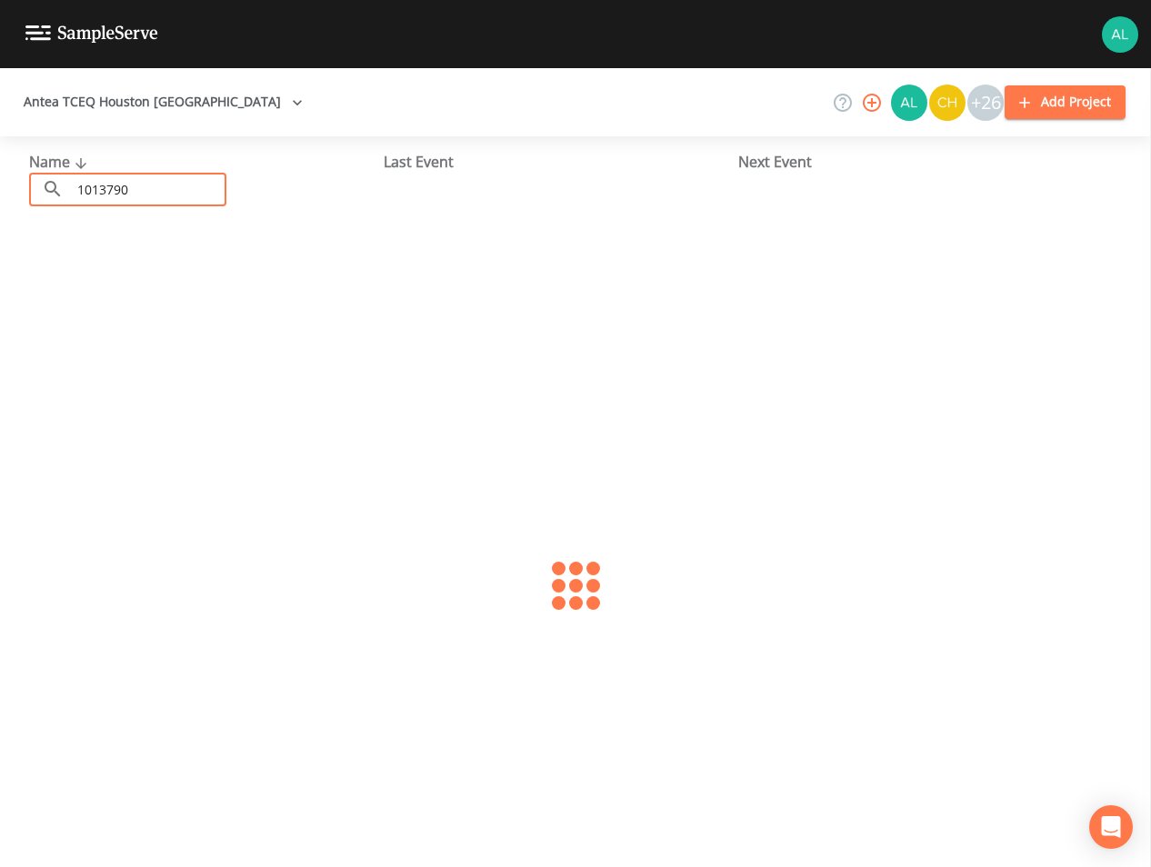
type input "1013790"
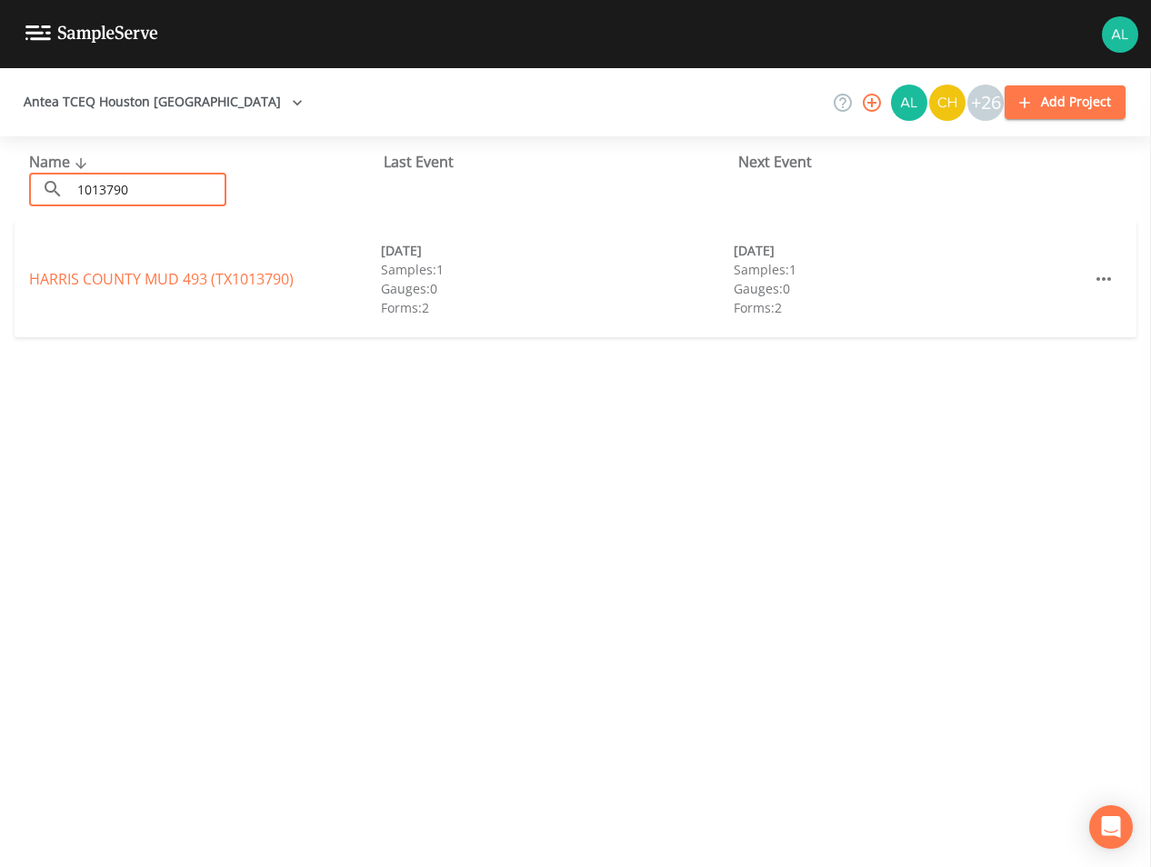
click at [229, 259] on div "[GEOGRAPHIC_DATA] 493 (TX1013790) [DATE] Samples: 1 Gauges: 0 Forms: 2 [DATE] S…" at bounding box center [576, 279] width 1122 height 116
click at [208, 292] on div "[GEOGRAPHIC_DATA] 493 (TX1013790) [DATE] Samples: 1 Gauges: 0 Forms: 2 [DATE] S…" at bounding box center [576, 279] width 1122 height 116
click at [219, 285] on link "[GEOGRAPHIC_DATA] 493 (TX1013790)" at bounding box center [161, 279] width 265 height 20
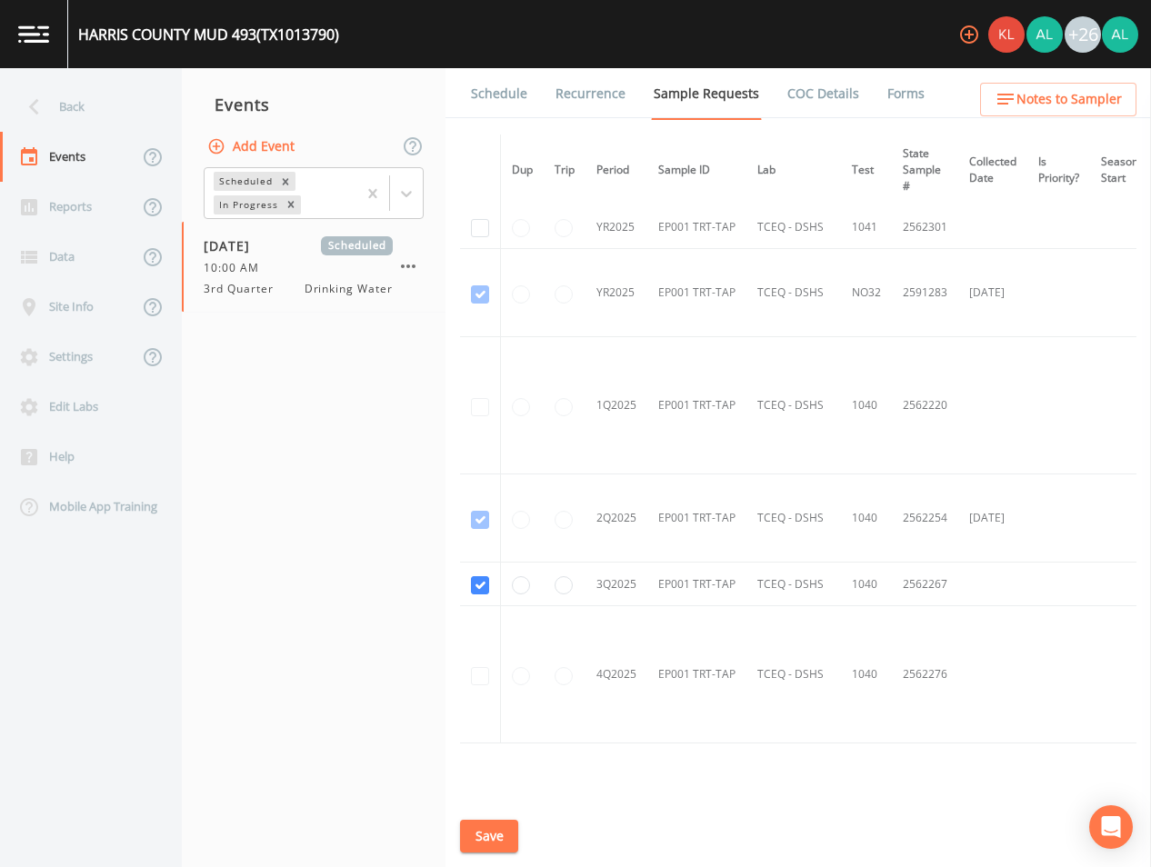
scroll to position [182, 0]
click at [499, 840] on button "Save" at bounding box center [489, 837] width 58 height 34
click at [98, 97] on div "Back" at bounding box center [82, 107] width 164 height 50
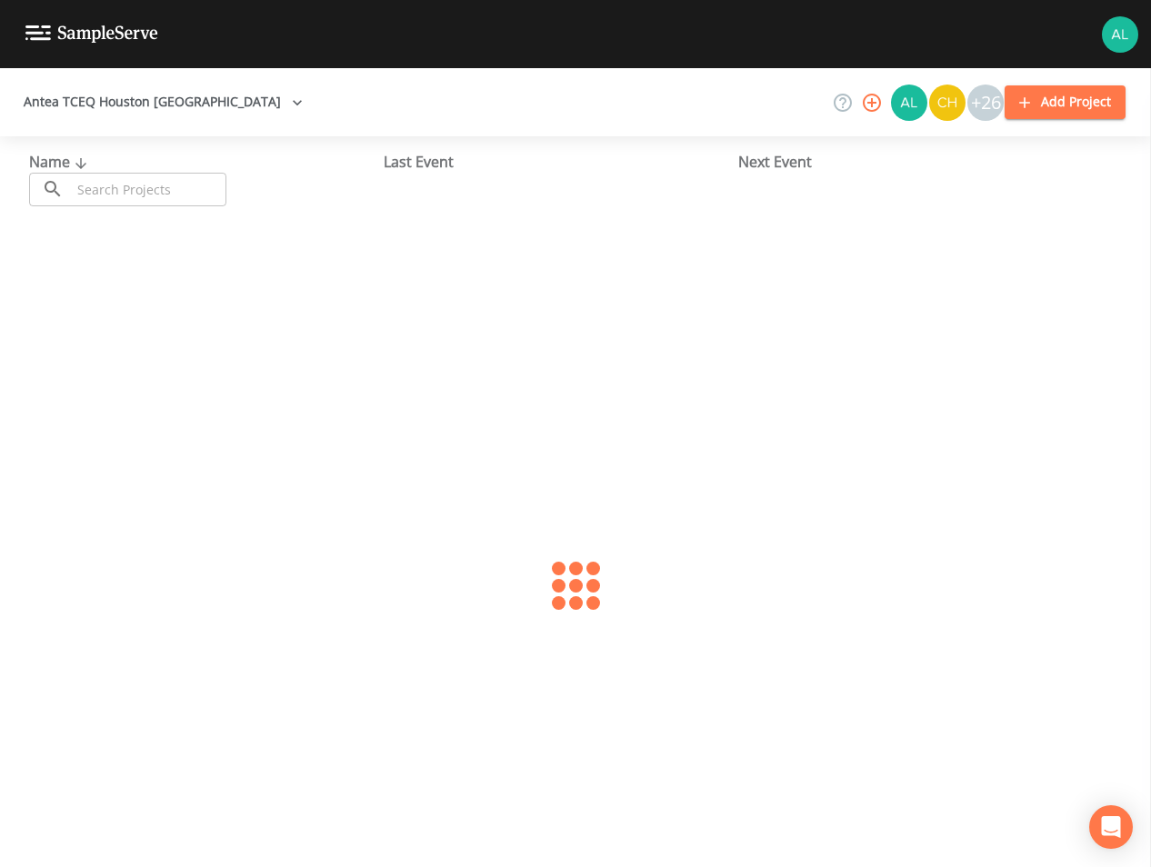
drag, startPoint x: 132, startPoint y: 187, endPoint x: 132, endPoint y: 197, distance: 10.0
click at [132, 188] on input "text" at bounding box center [148, 190] width 155 height 34
type input "2370072"
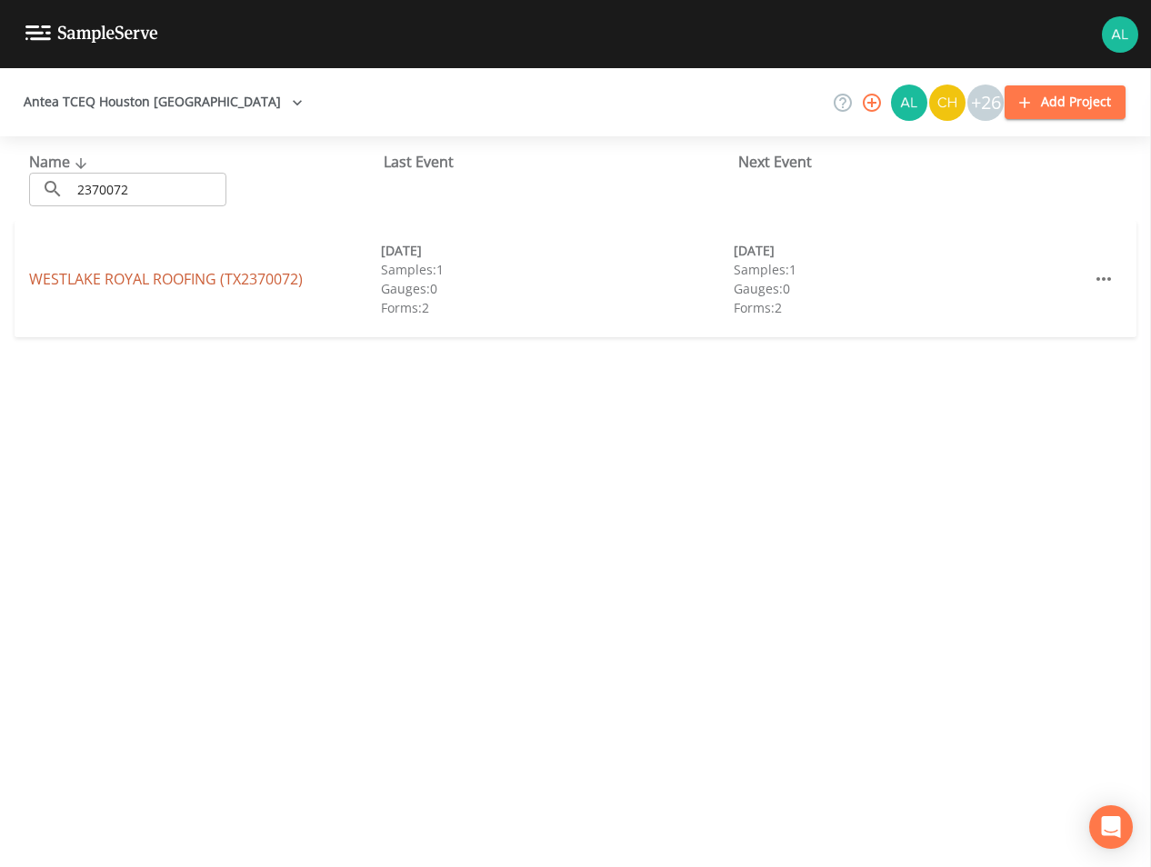
drag, startPoint x: 97, startPoint y: 291, endPoint x: 103, endPoint y: 282, distance: 10.6
click at [98, 288] on div "WESTLAKE ROYAL ROOFING (TX2370072) [DATE] Samples: 1 Gauges: 0 Forms: 2 [DATE] …" at bounding box center [576, 279] width 1122 height 116
click at [103, 282] on link "WESTLAKE ROYAL ROOFING (TX2370072)" at bounding box center [166, 279] width 274 height 20
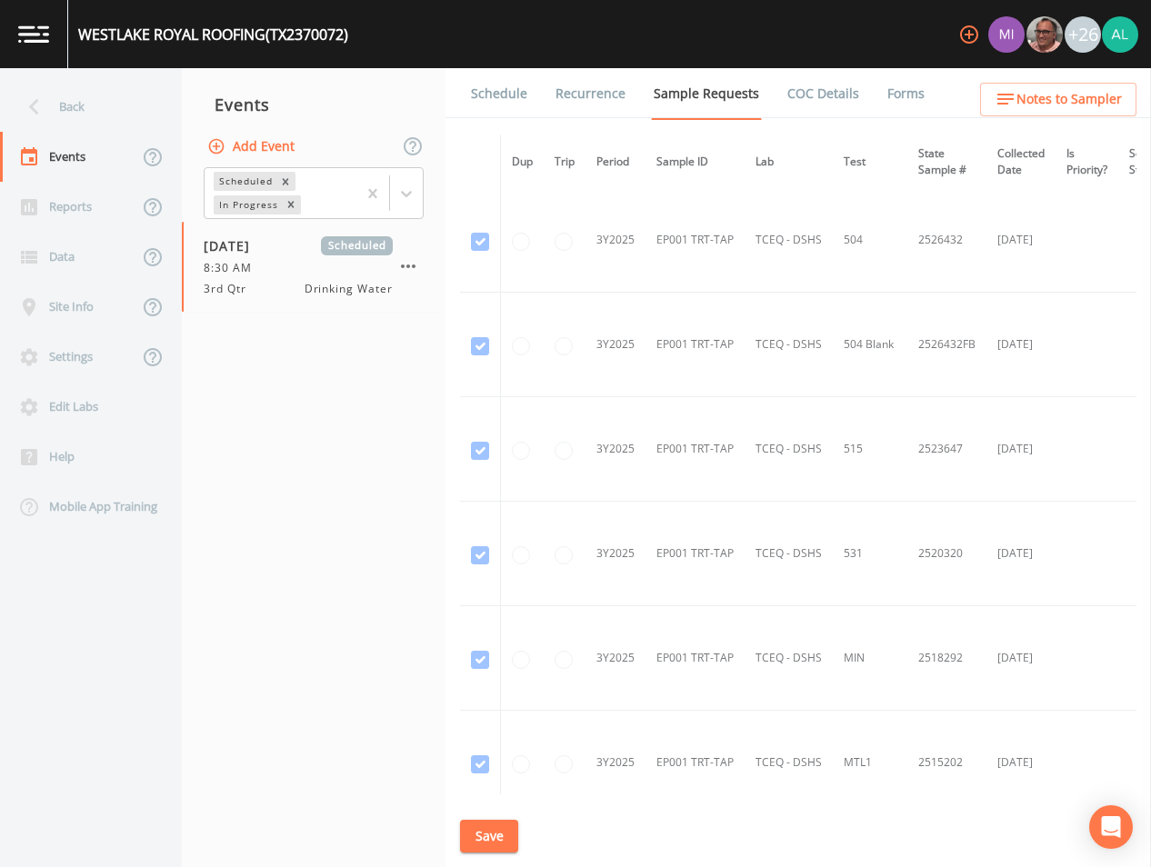
scroll to position [1436, 0]
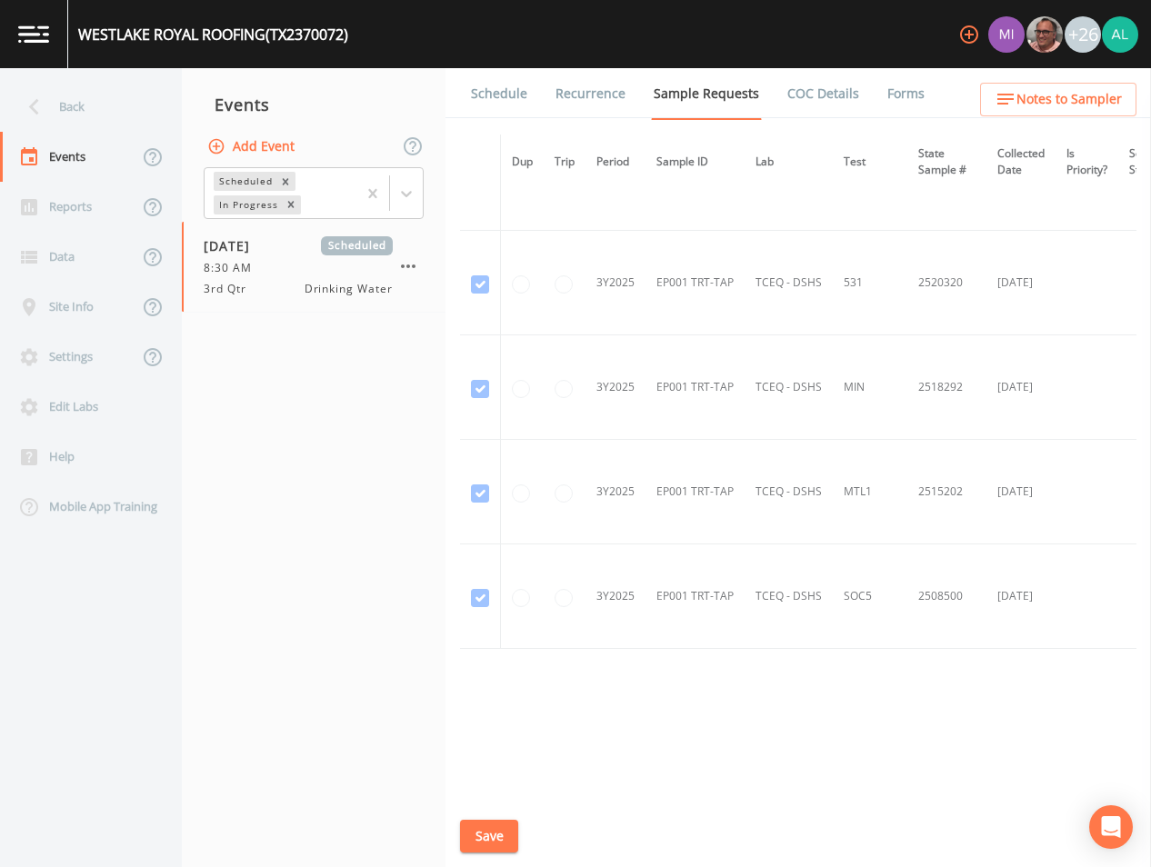
click at [486, 90] on link "Schedule" at bounding box center [499, 93] width 62 height 51
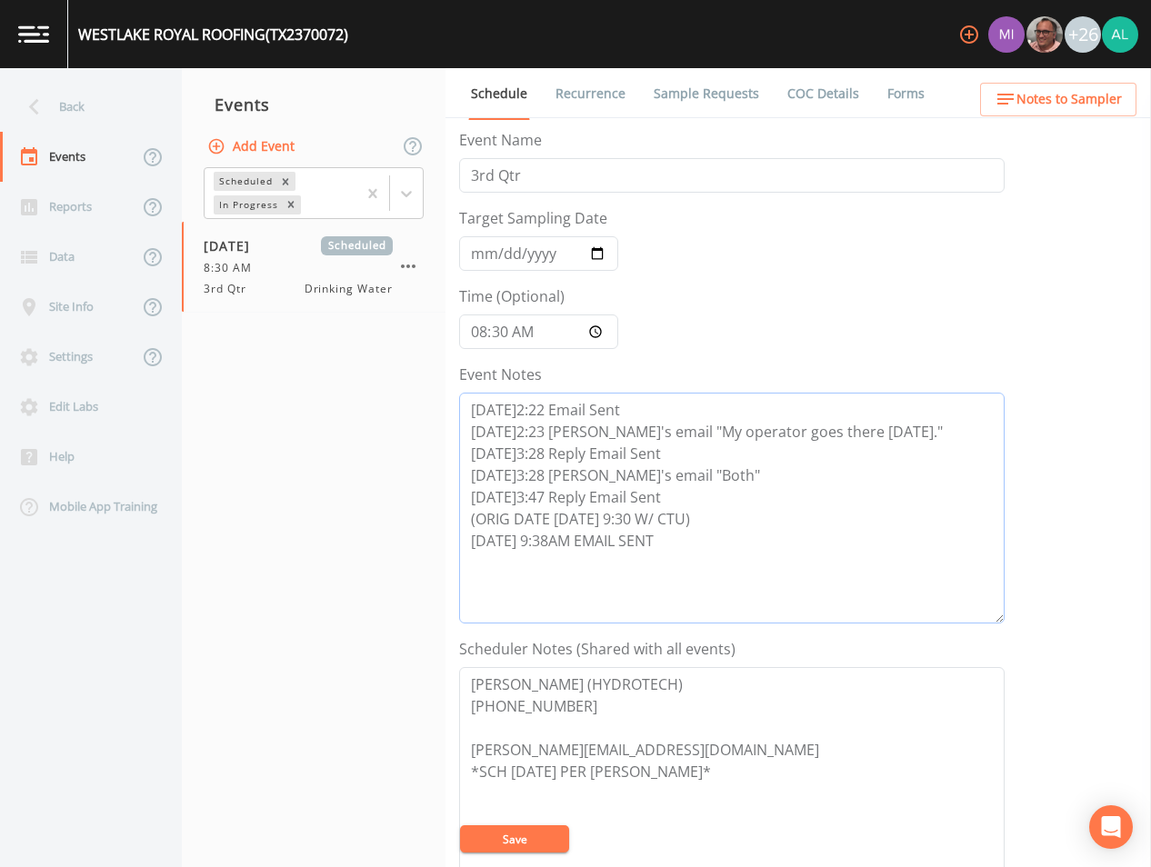
click at [684, 555] on textarea "[DATE]2:22 Email Sent [DATE]2:23 [PERSON_NAME]'s email "My operator goes there …" at bounding box center [731, 508] width 545 height 231
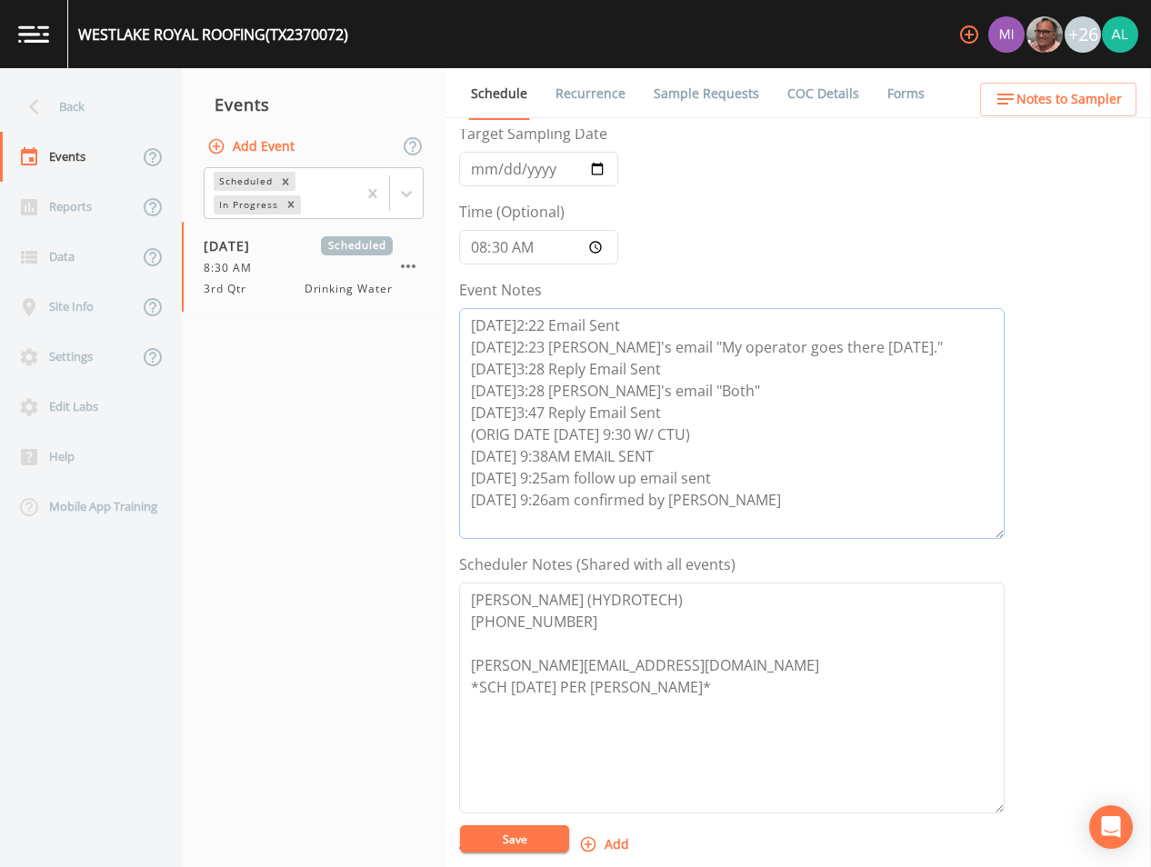
scroll to position [415, 0]
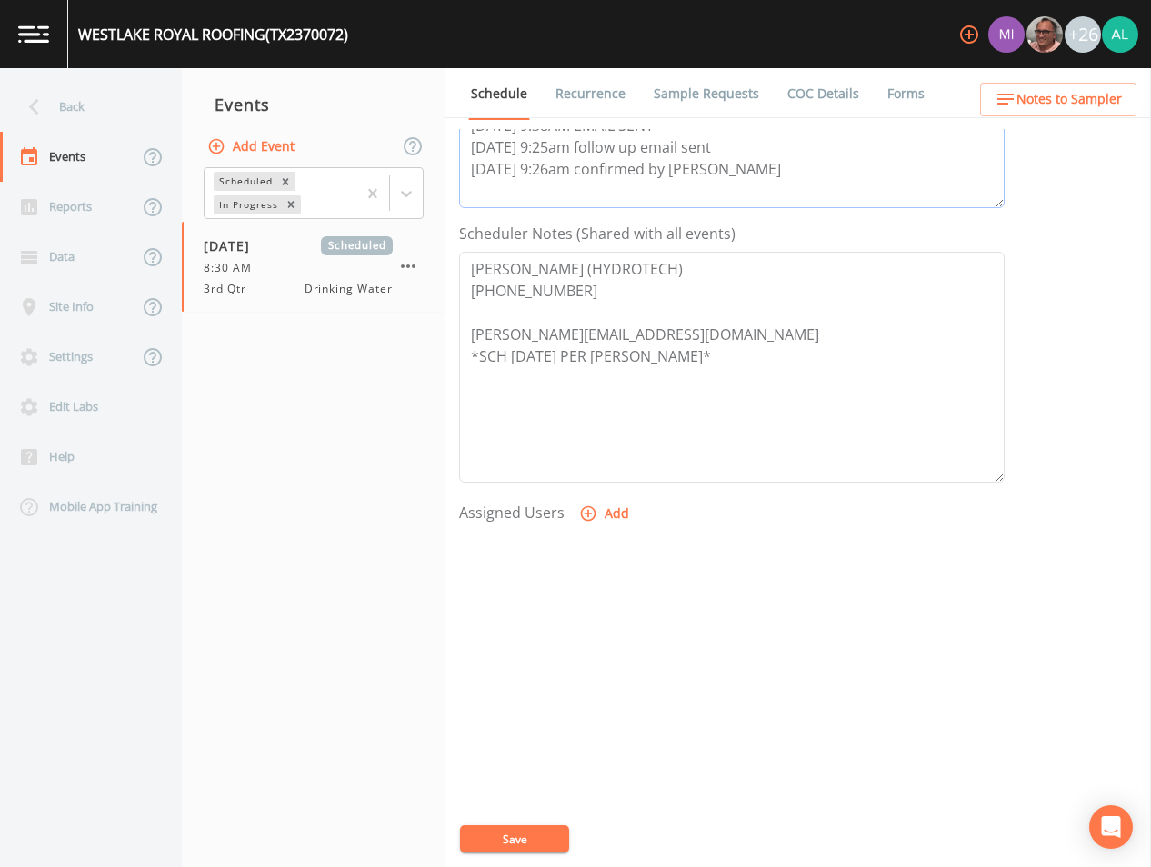
type textarea "[DATE]2:22 Email Sent [DATE]2:23 [PERSON_NAME]'s email "My operator goes there …"
click at [601, 525] on button "Add" at bounding box center [605, 514] width 61 height 34
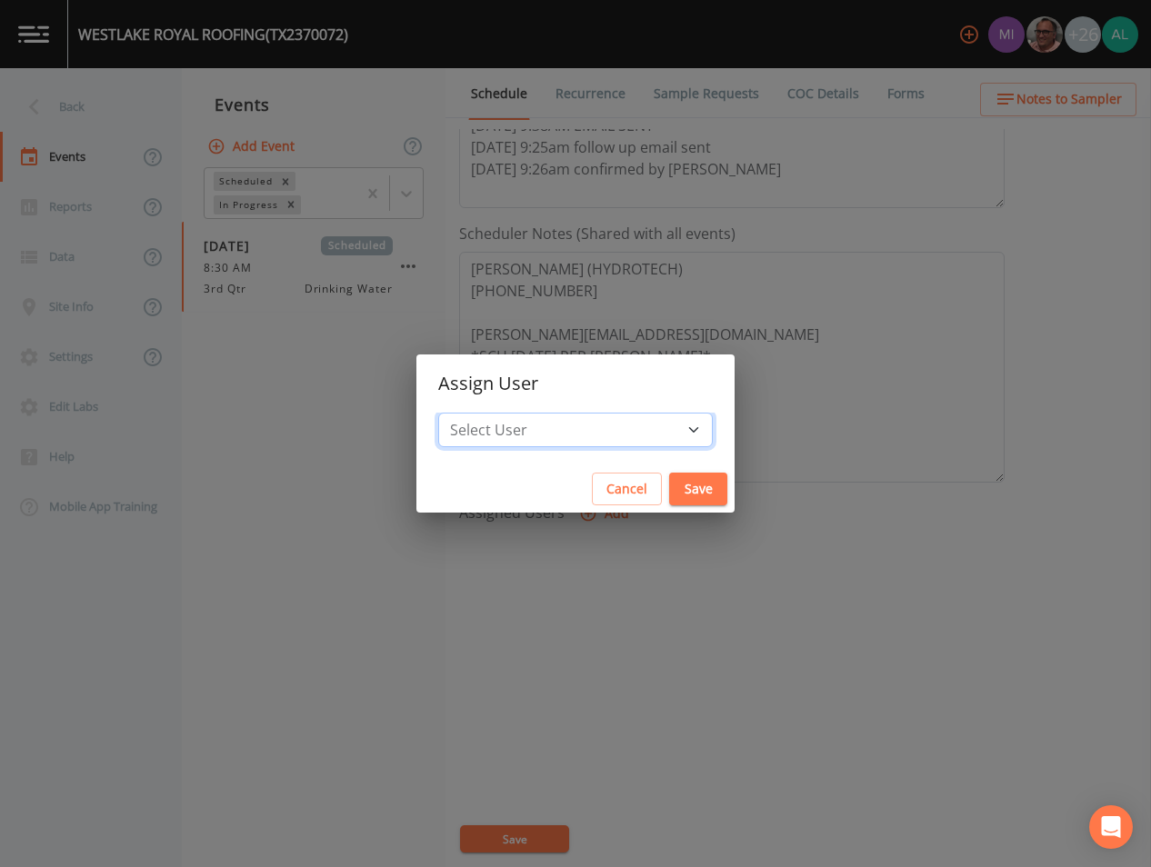
drag, startPoint x: 576, startPoint y: 428, endPoint x: 585, endPoint y: 443, distance: 17.2
click at [576, 428] on select "Select User [PERSON_NAME] [PERSON_NAME] [PERSON_NAME] [PERSON_NAME] [PERSON_NAM…" at bounding box center [575, 430] width 275 height 35
select select "af93318b-11dc-4776-bee1-f4056f560a61"
click at [479, 413] on select "Select User [PERSON_NAME] [PERSON_NAME] [PERSON_NAME] [PERSON_NAME] [PERSON_NAM…" at bounding box center [575, 430] width 275 height 35
click at [669, 484] on button "Save" at bounding box center [698, 490] width 58 height 34
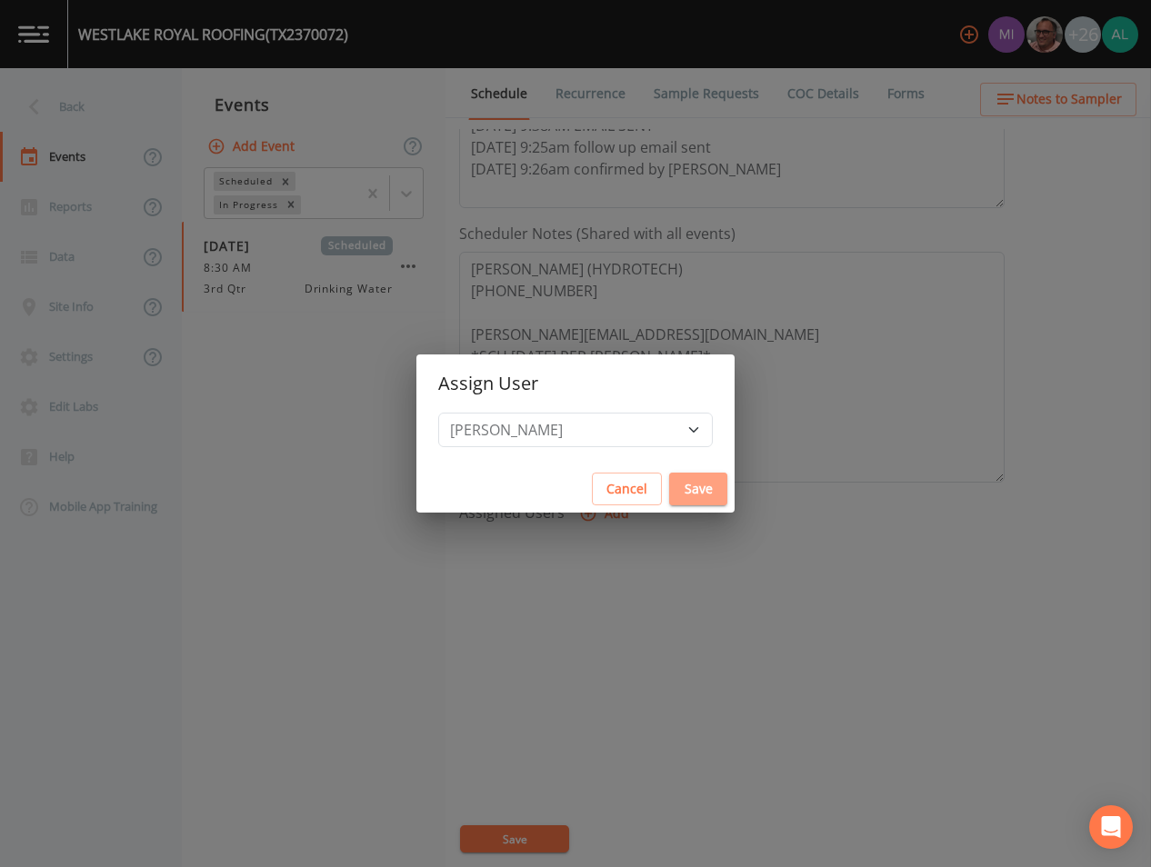
select select
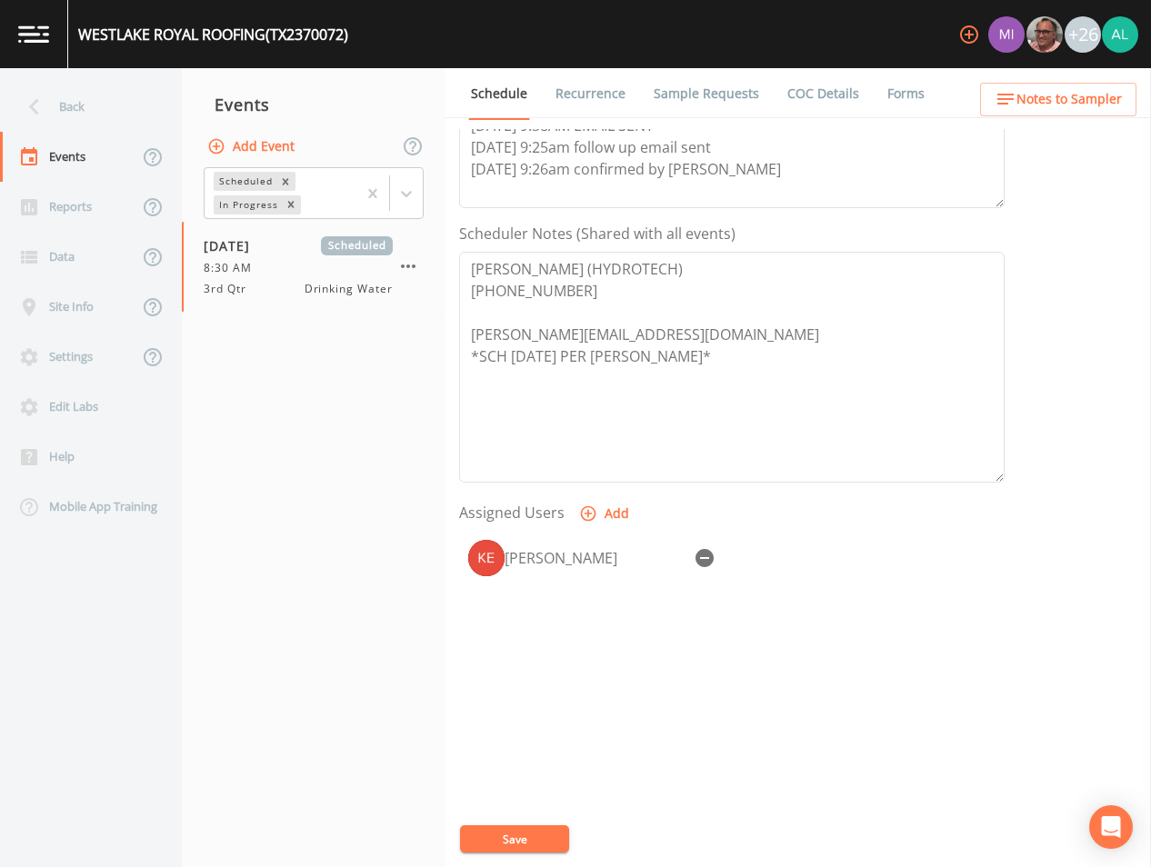
click at [515, 835] on button "Save" at bounding box center [514, 838] width 109 height 27
drag, startPoint x: 716, startPoint y: 35, endPoint x: 727, endPoint y: 73, distance: 38.8
click at [718, 38] on div "WESTLAKE ROYAL ROOFING (TX2370072) +26" at bounding box center [575, 34] width 1151 height 68
click at [727, 75] on link "Sample Requests" at bounding box center [706, 93] width 111 height 51
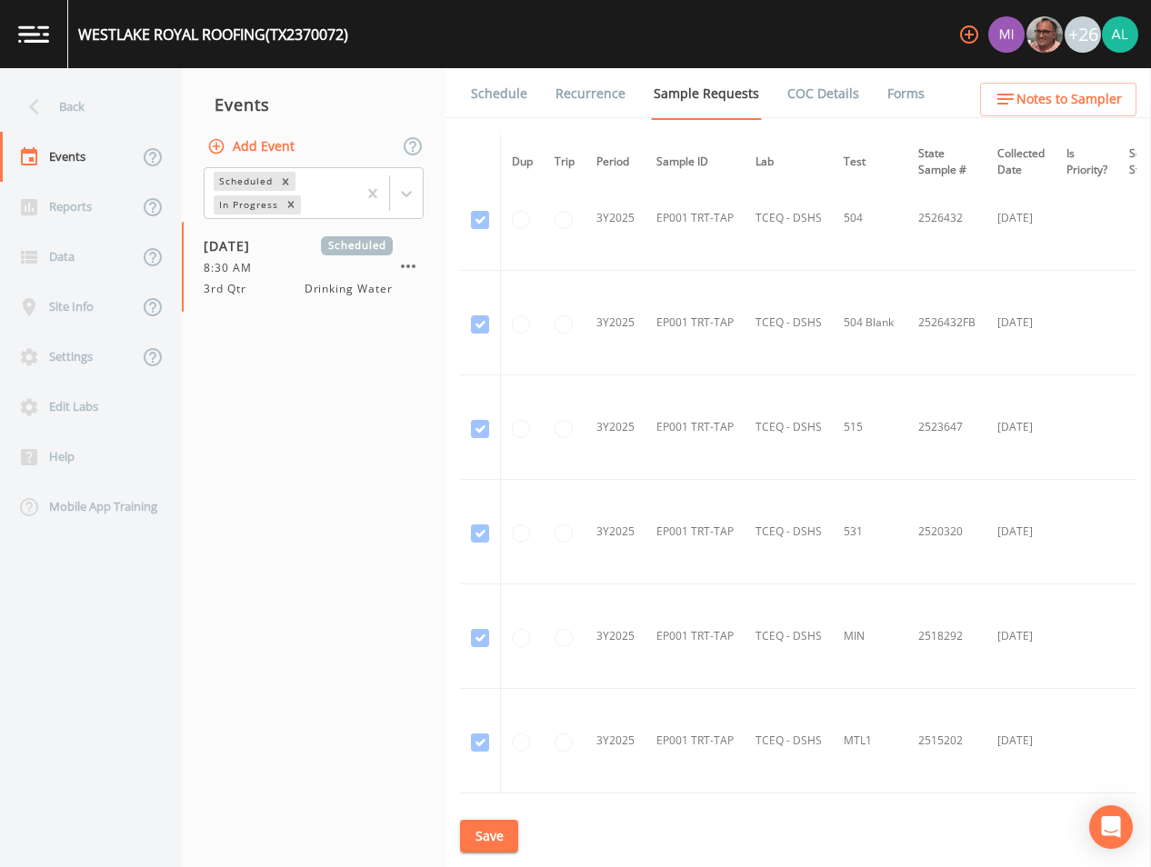
scroll to position [1164, 0]
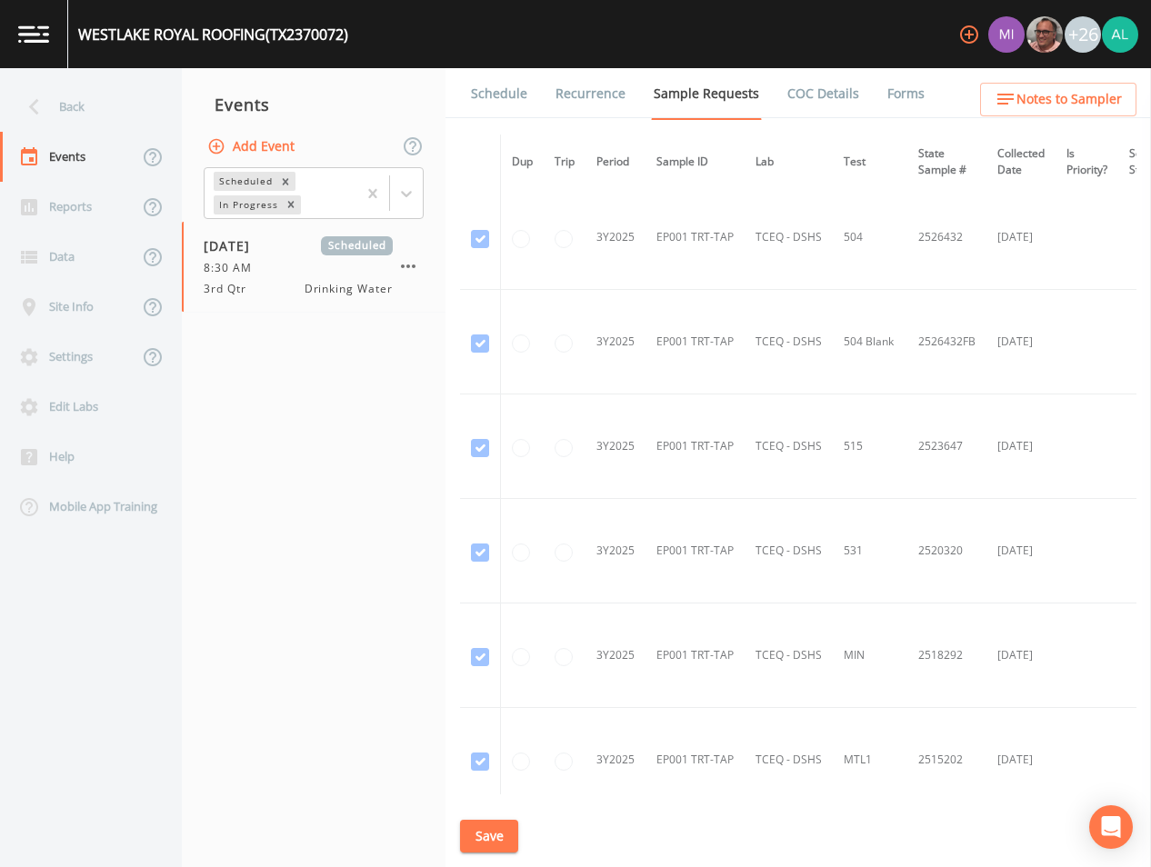
drag, startPoint x: 483, startPoint y: 835, endPoint x: 516, endPoint y: 774, distance: 69.6
click at [485, 835] on button "Save" at bounding box center [489, 837] width 58 height 34
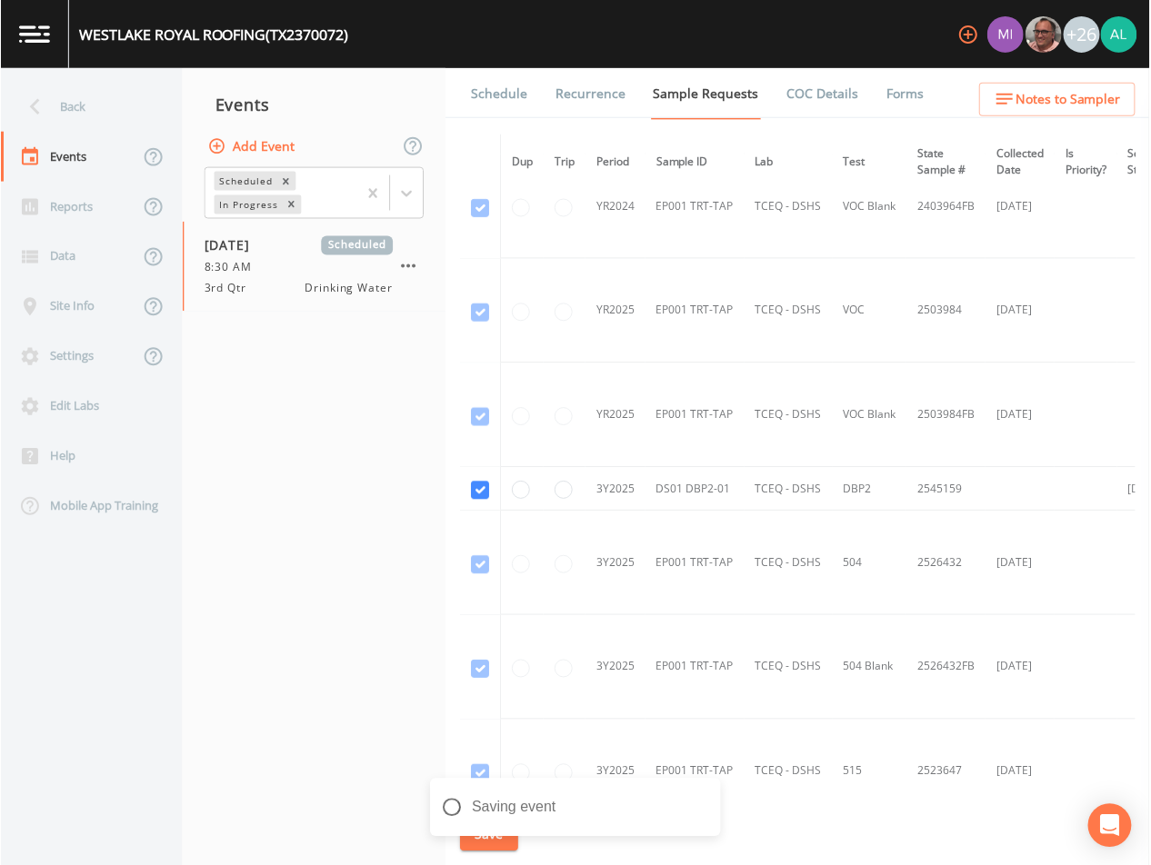
scroll to position [800, 0]
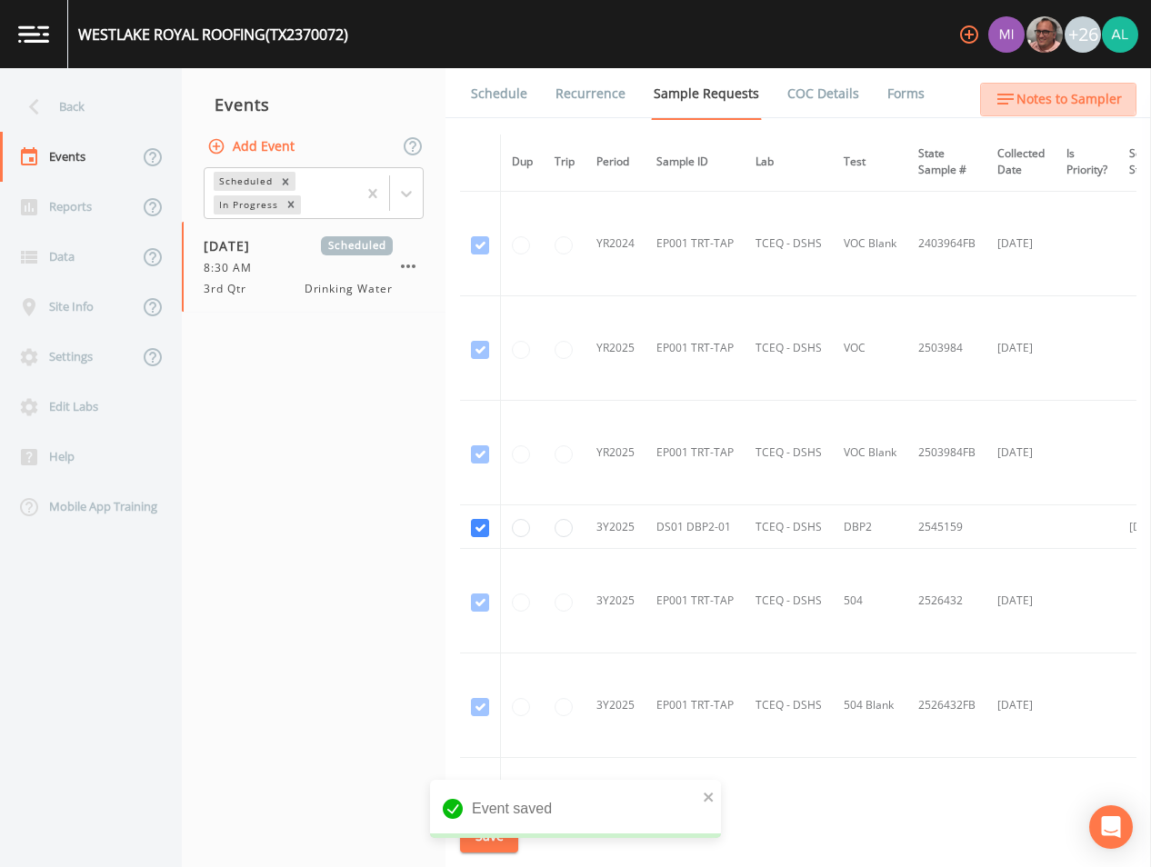
click at [1014, 88] on icon "button" at bounding box center [1005, 99] width 22 height 22
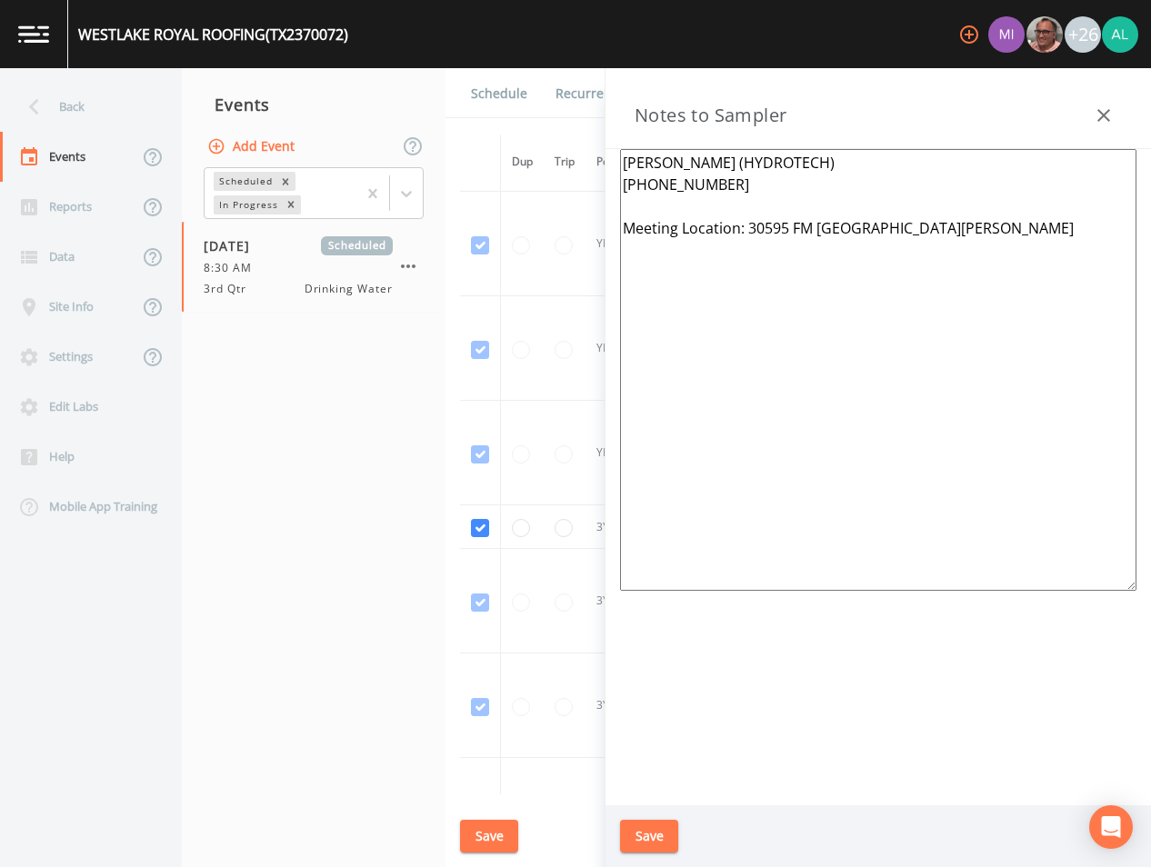
click at [651, 835] on button "Save" at bounding box center [649, 837] width 58 height 34
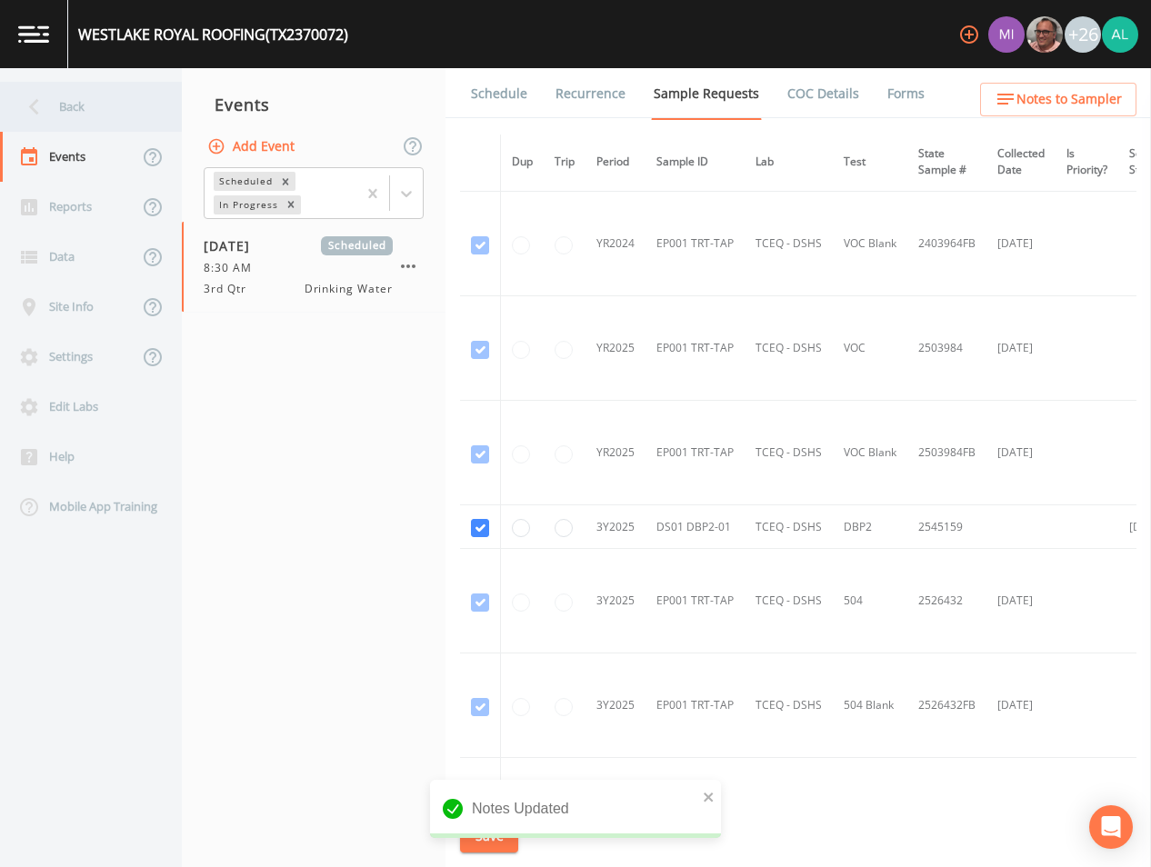
click at [65, 100] on div "Back" at bounding box center [82, 107] width 164 height 50
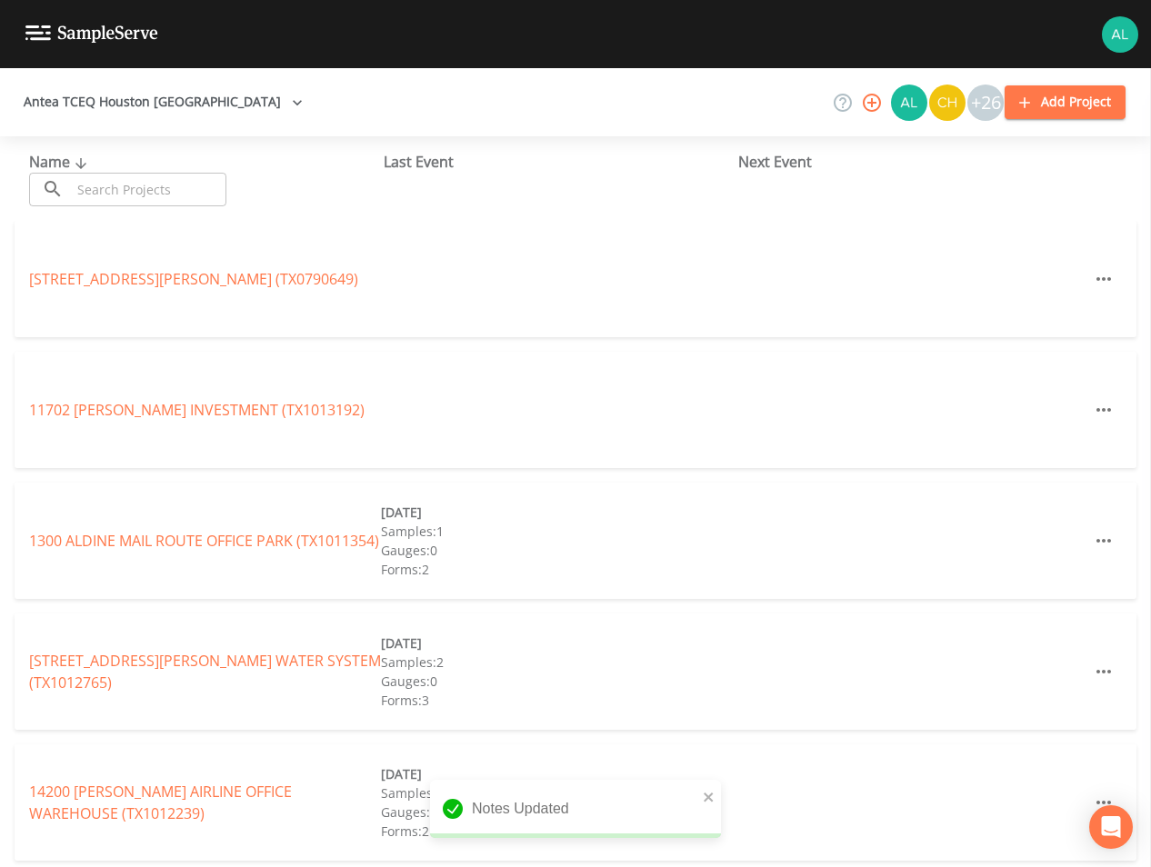
click at [125, 192] on input "text" at bounding box center [148, 190] width 155 height 34
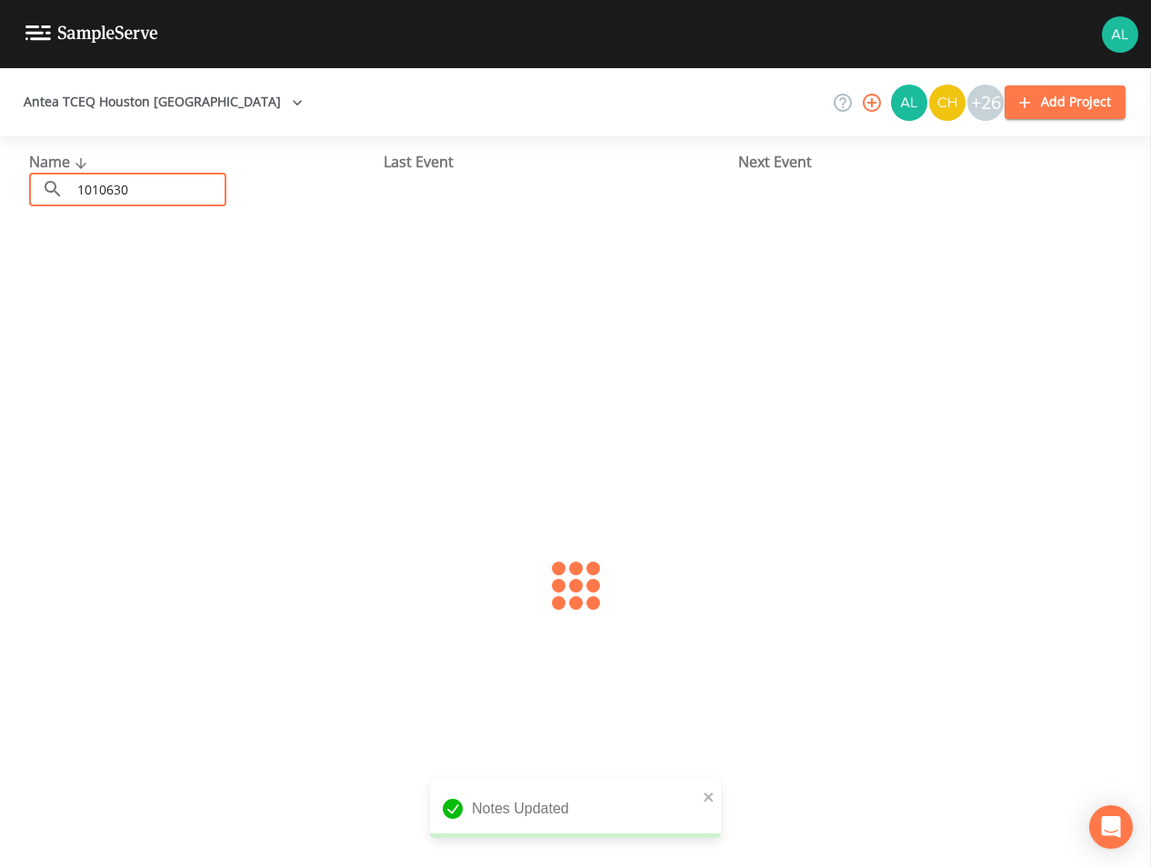
type input "1010630"
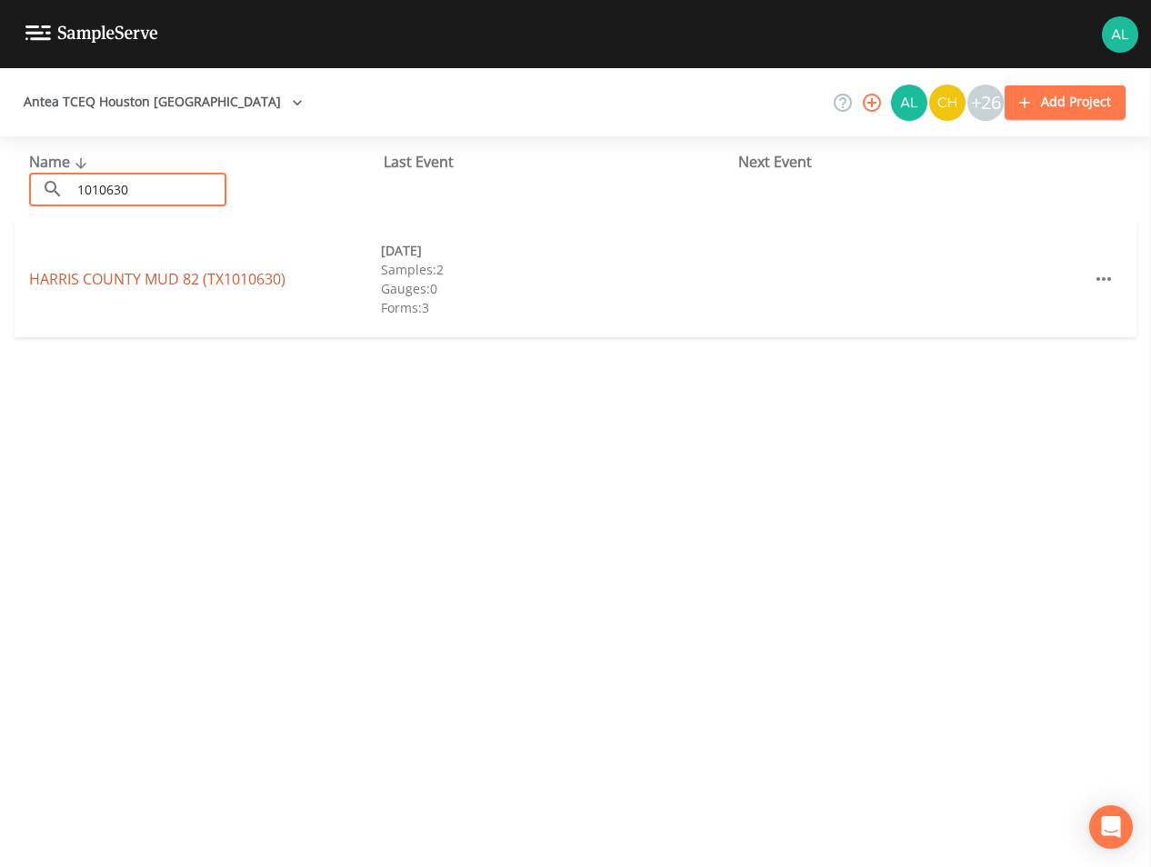
click at [130, 270] on link "[GEOGRAPHIC_DATA] 82 (TX1010630)" at bounding box center [157, 279] width 256 height 20
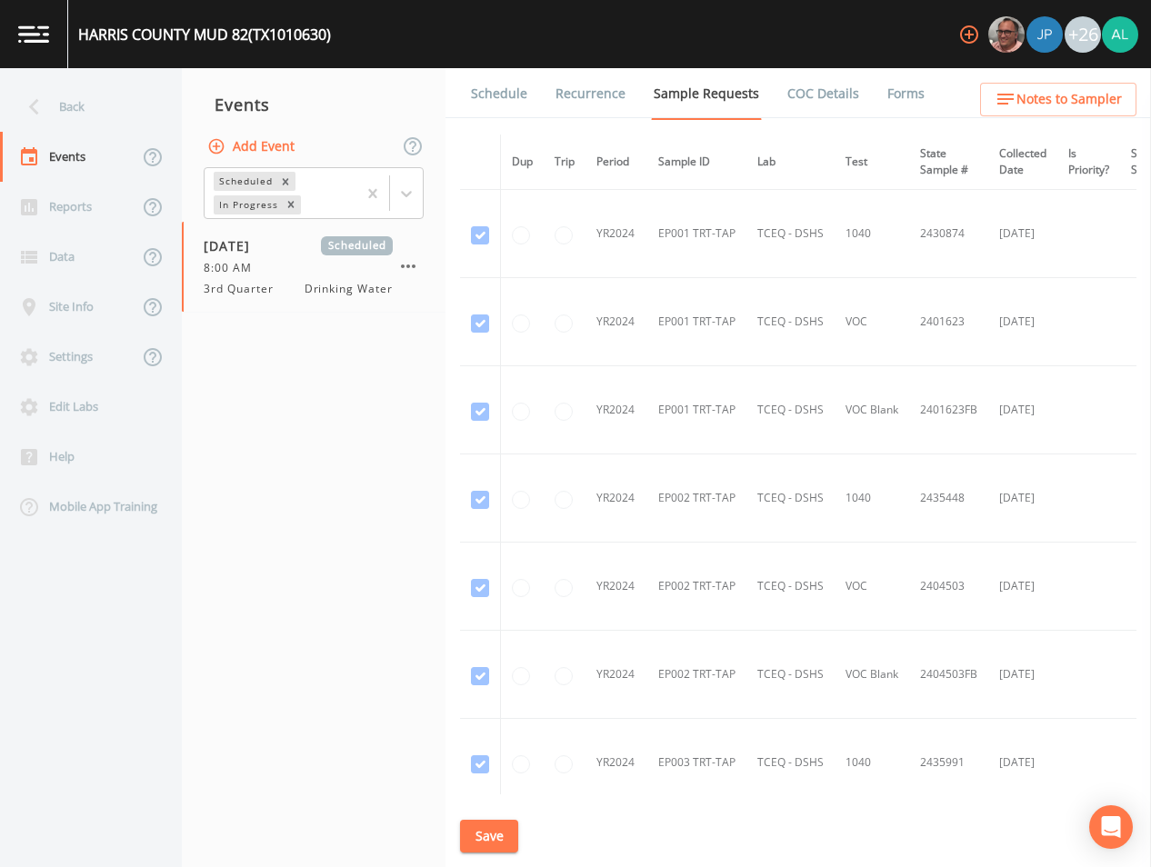
click at [480, 95] on link "Schedule" at bounding box center [499, 93] width 62 height 51
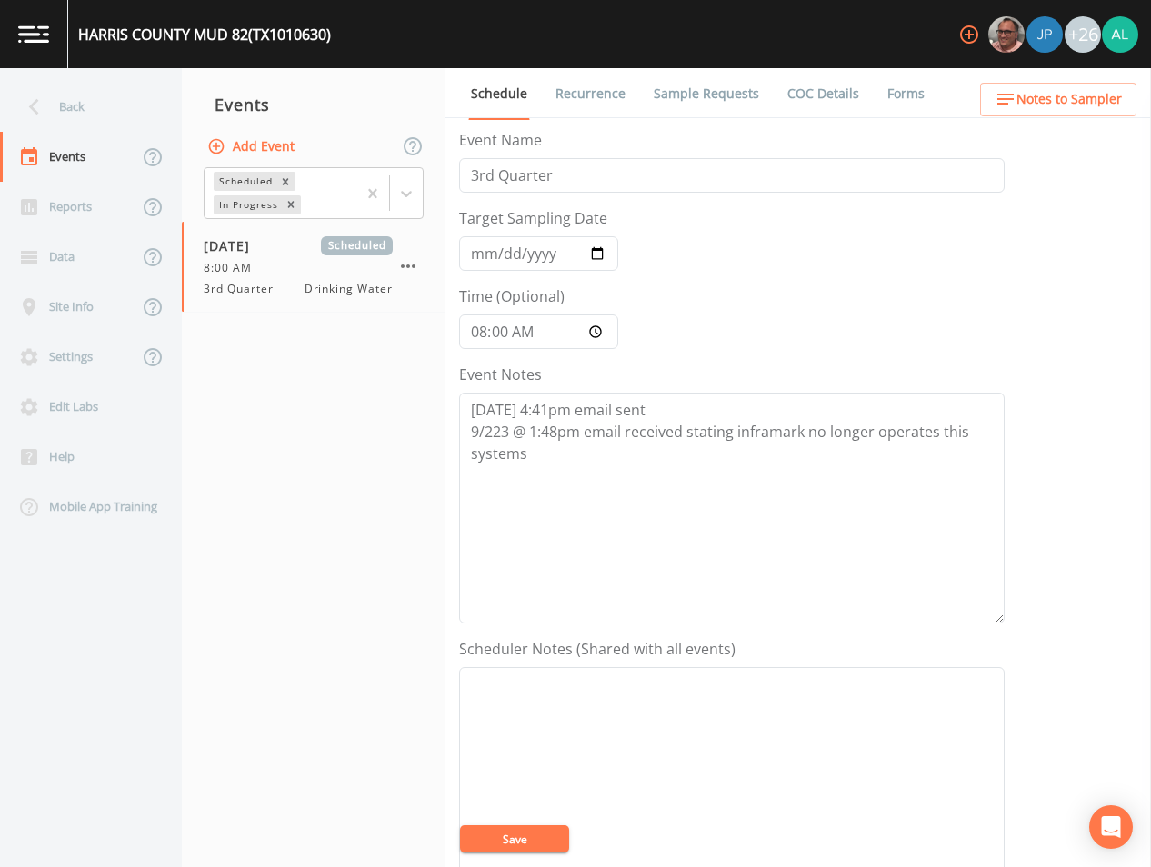
click at [1088, 65] on div "+26" at bounding box center [1044, 34] width 187 height 68
click at [1094, 91] on span "Notes to Sampler" at bounding box center [1068, 99] width 105 height 23
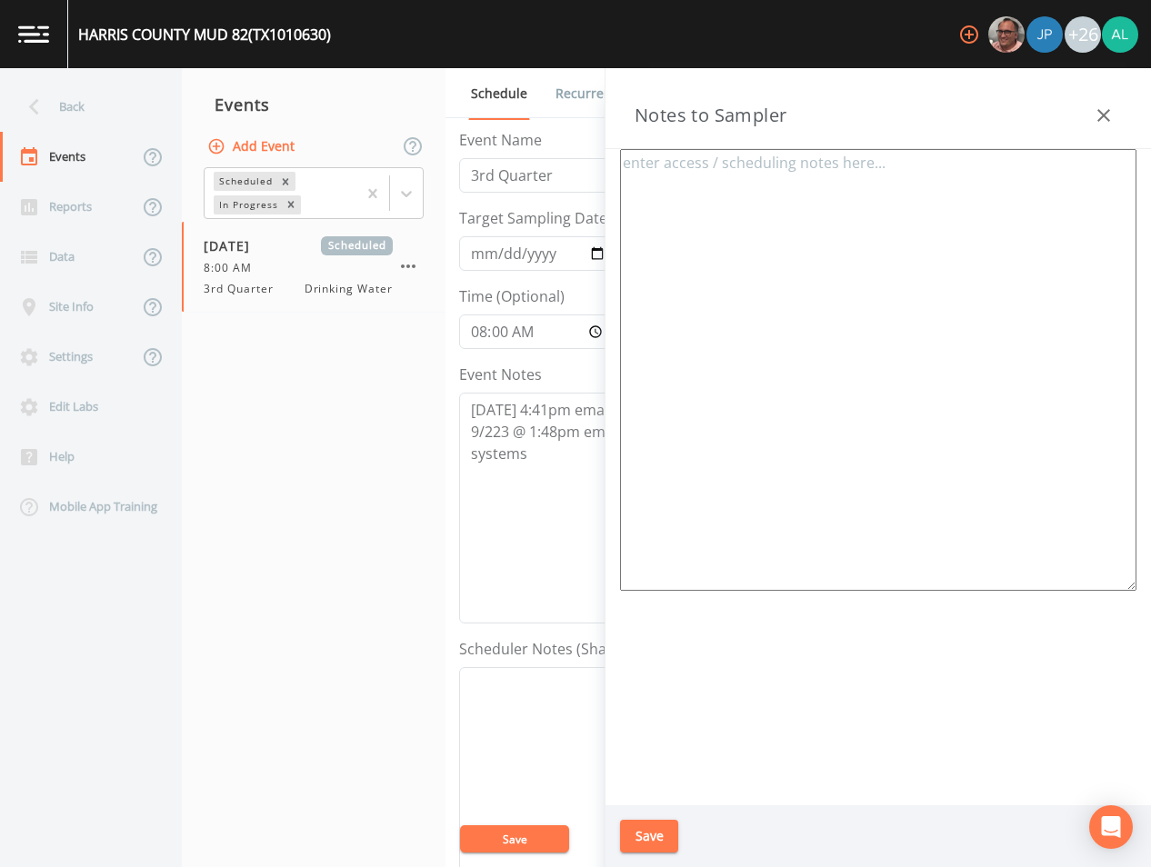
click at [297, 482] on nav "Events Add Event Scheduled In Progress [DATE] Scheduled 8:00 AM 3rd Quarter Dri…" at bounding box center [314, 467] width 264 height 799
click at [761, 215] on textarea at bounding box center [878, 370] width 516 height 442
click at [1101, 117] on icon "button" at bounding box center [1103, 115] width 13 height 13
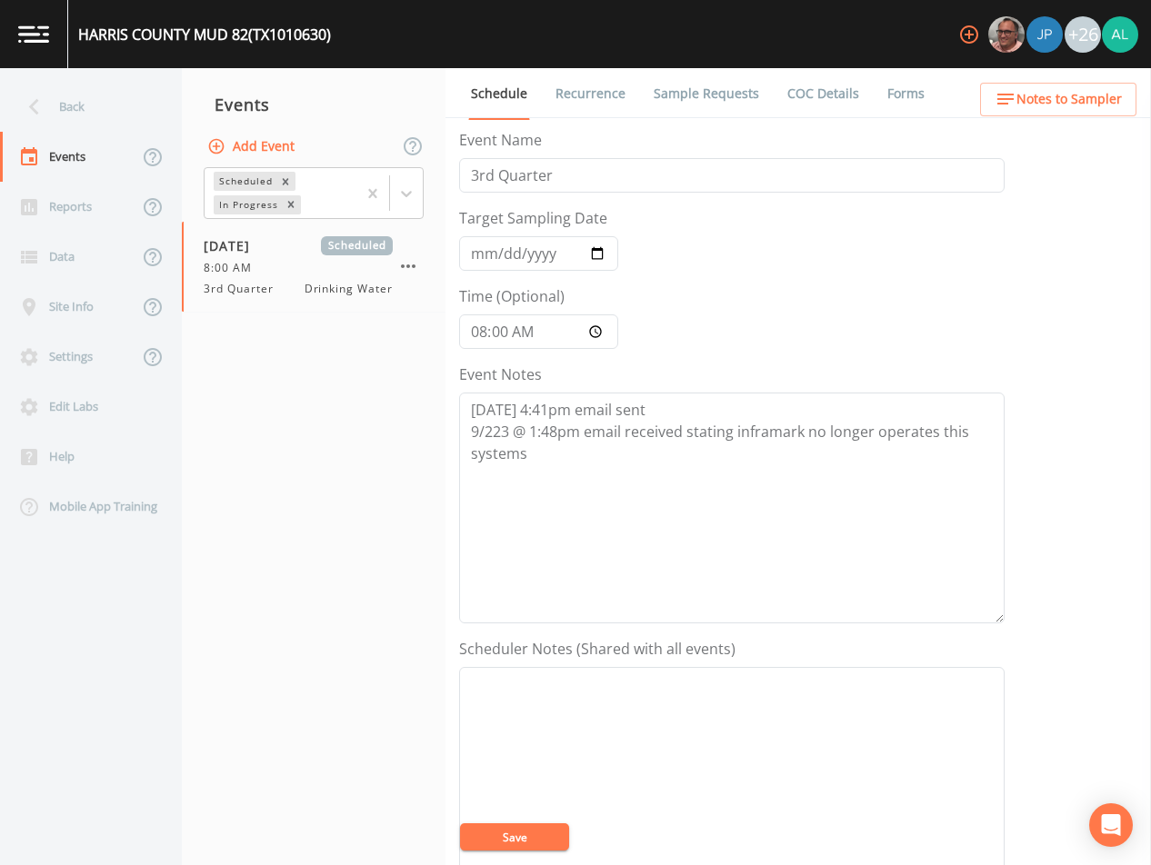
click at [1032, 97] on span "Notes to Sampler" at bounding box center [1068, 99] width 105 height 23
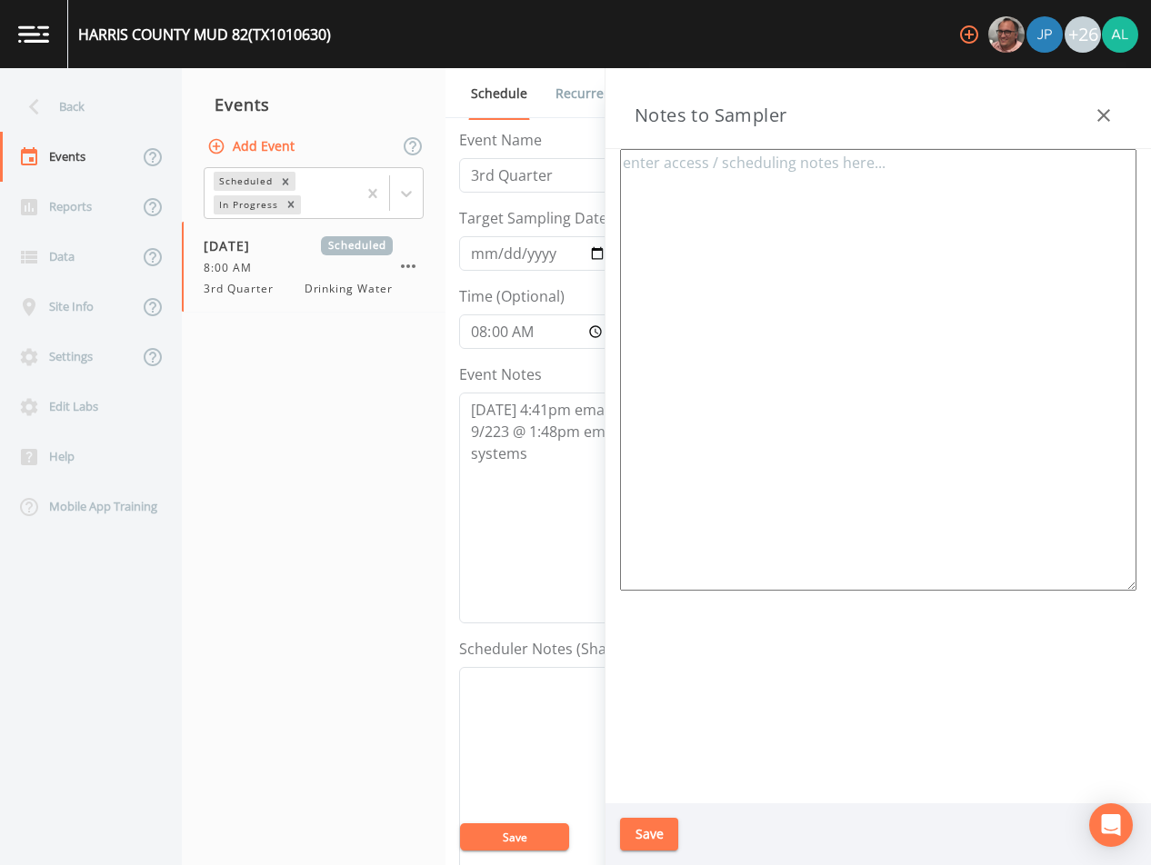
click at [931, 223] on textarea at bounding box center [878, 370] width 516 height 442
paste textarea "[STREET_ADDRESS]"
click at [626, 185] on textarea "[PERSON_NAME] meet location: [STREET_ADDRESS]" at bounding box center [878, 370] width 516 height 442
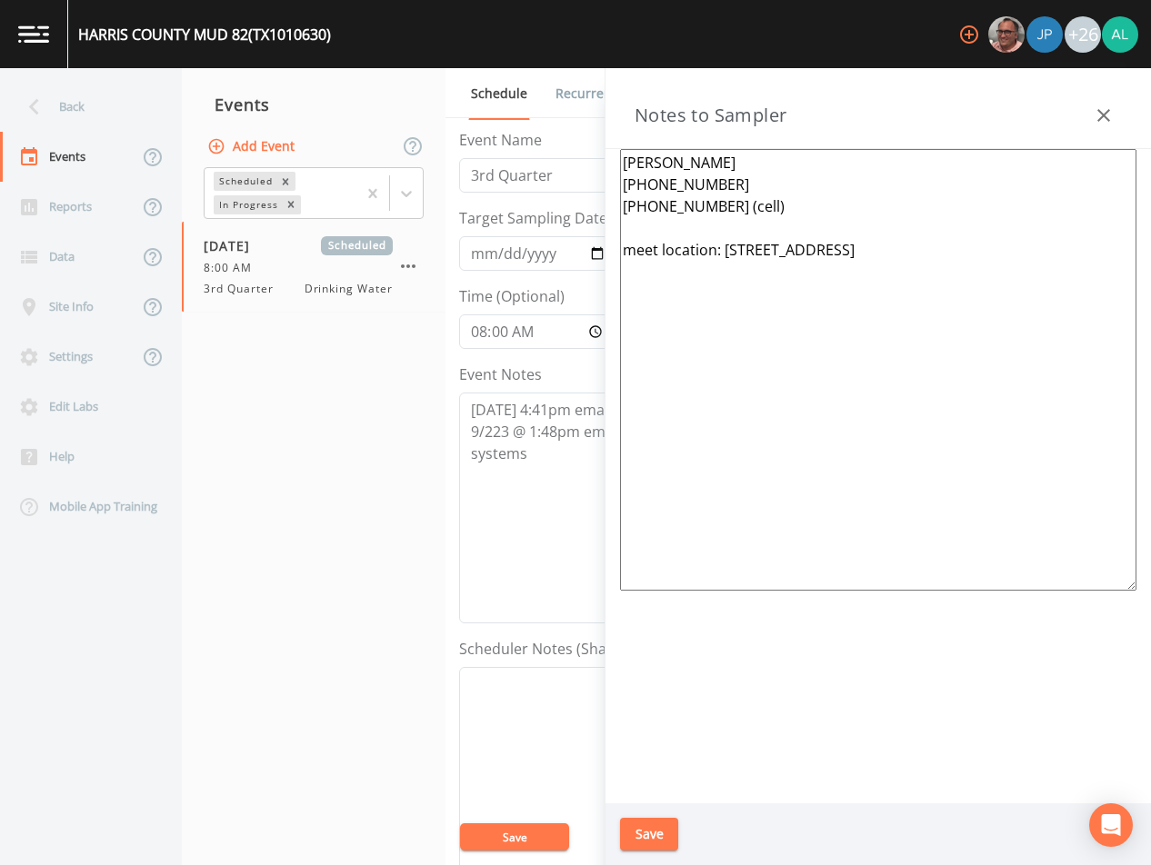
type textarea "[PERSON_NAME] [PHONE_NUMBER] [PHONE_NUMBER] (cell) meet location: [STREET_ADDRE…"
click at [655, 829] on button "Save" at bounding box center [649, 835] width 58 height 34
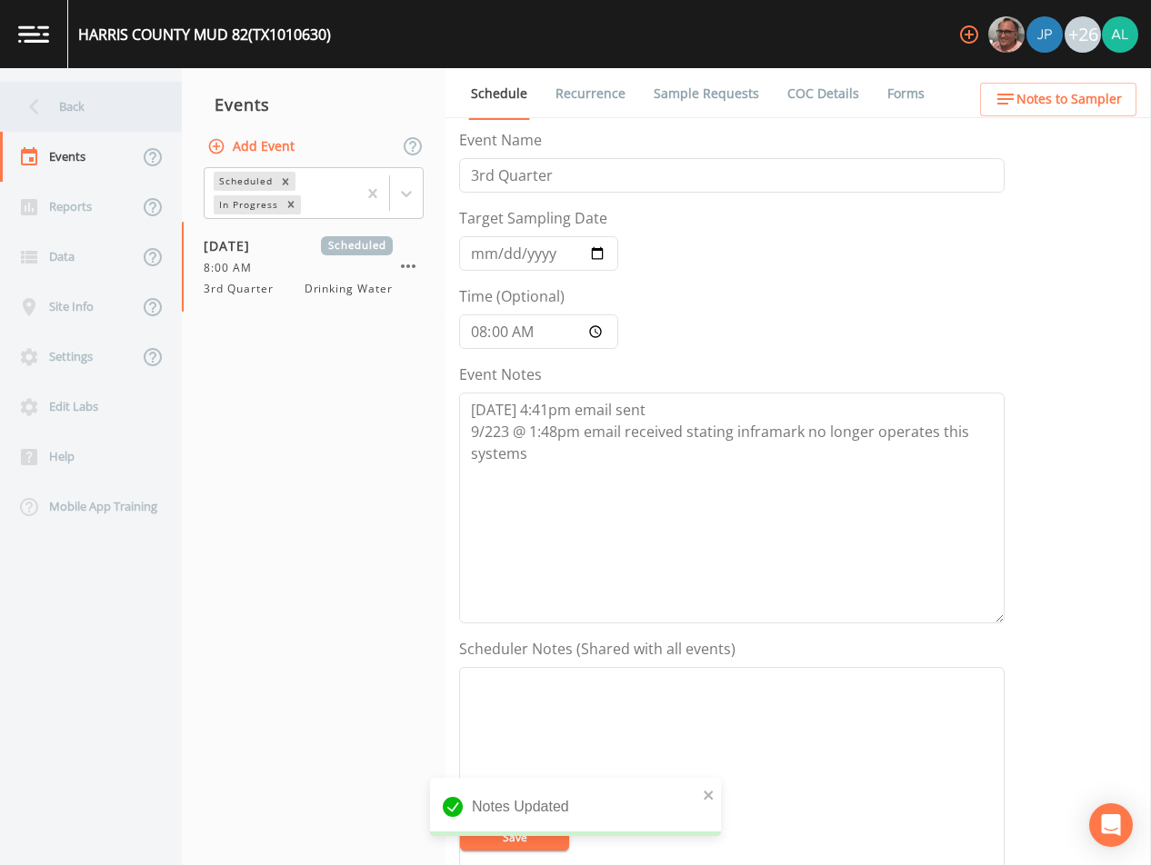
click at [122, 123] on div "Back" at bounding box center [82, 107] width 164 height 50
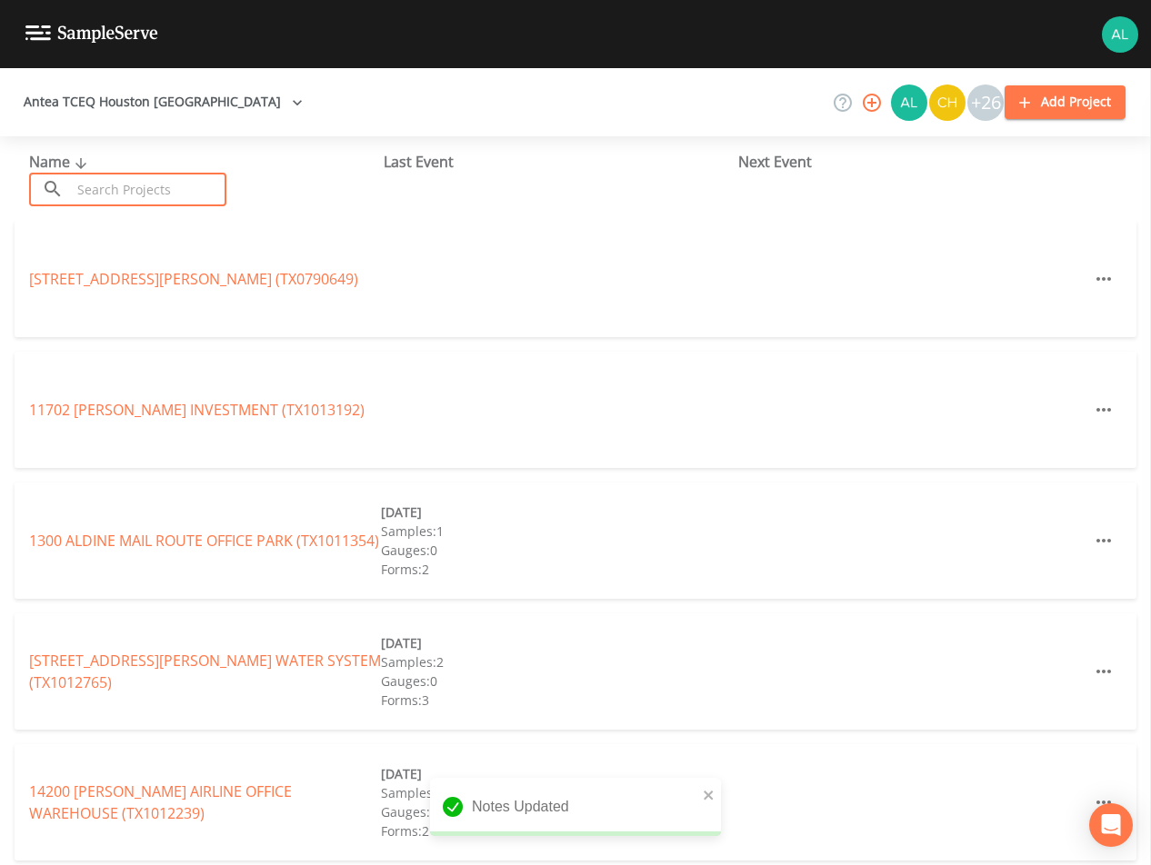
click at [165, 198] on input "text" at bounding box center [148, 190] width 155 height 34
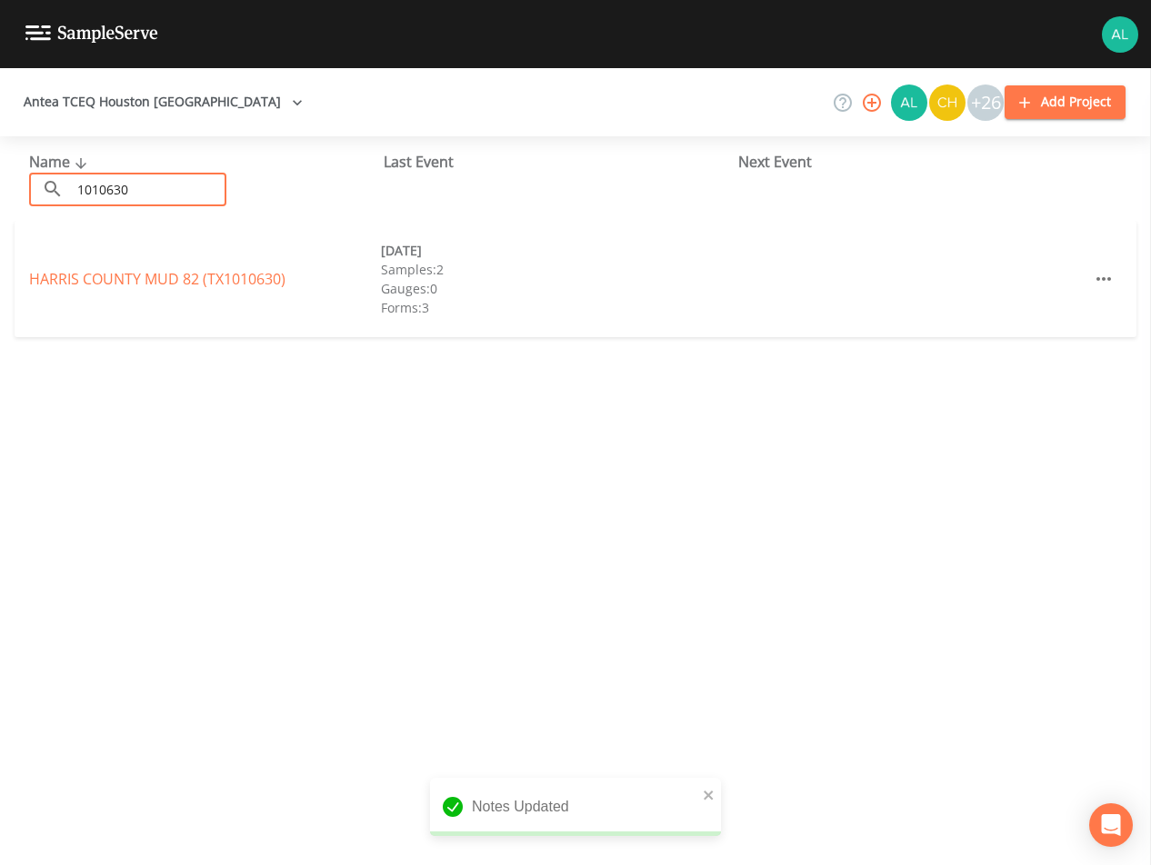
type input "1010630"
click at [110, 287] on link "[GEOGRAPHIC_DATA] 82 (TX1010630)" at bounding box center [157, 279] width 256 height 20
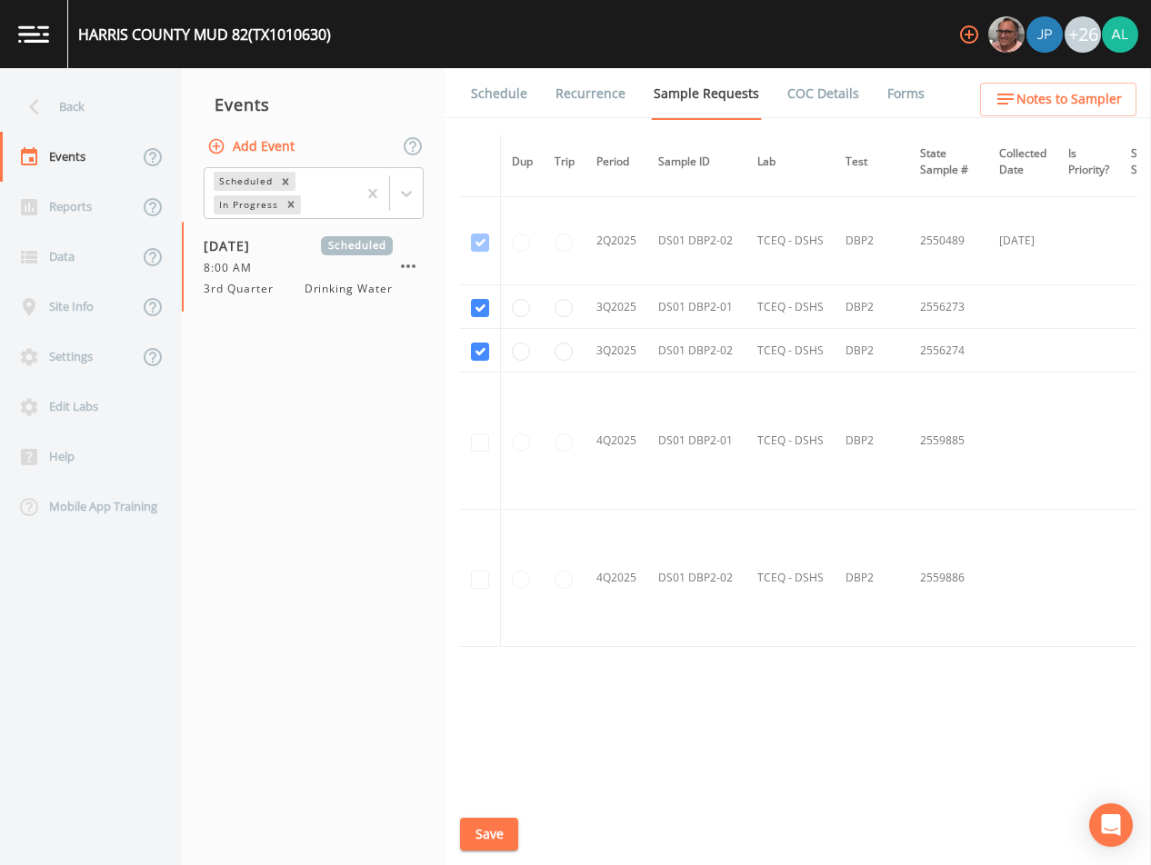
scroll to position [2462, 0]
drag, startPoint x: 498, startPoint y: 825, endPoint x: 480, endPoint y: 767, distance: 61.0
click at [496, 827] on button "Save" at bounding box center [489, 835] width 58 height 34
click at [512, 93] on link "Schedule" at bounding box center [499, 93] width 62 height 51
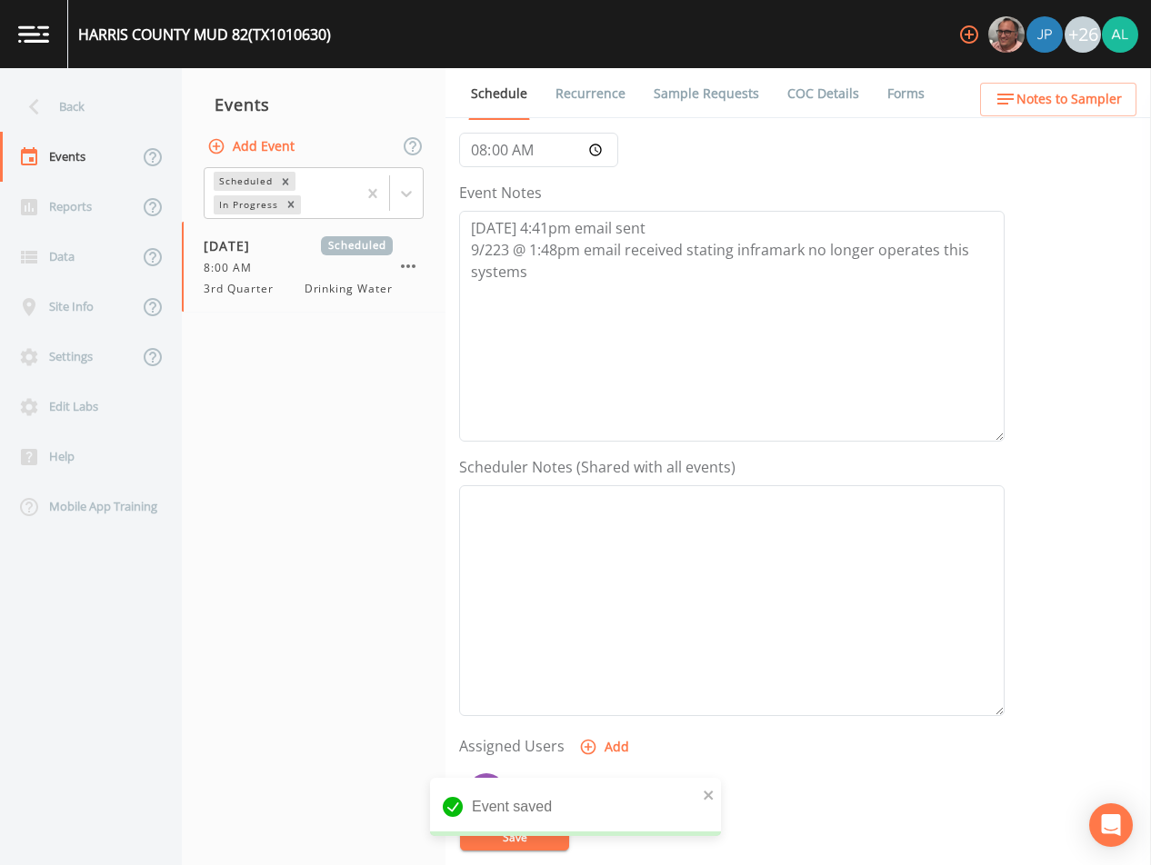
scroll to position [364, 0]
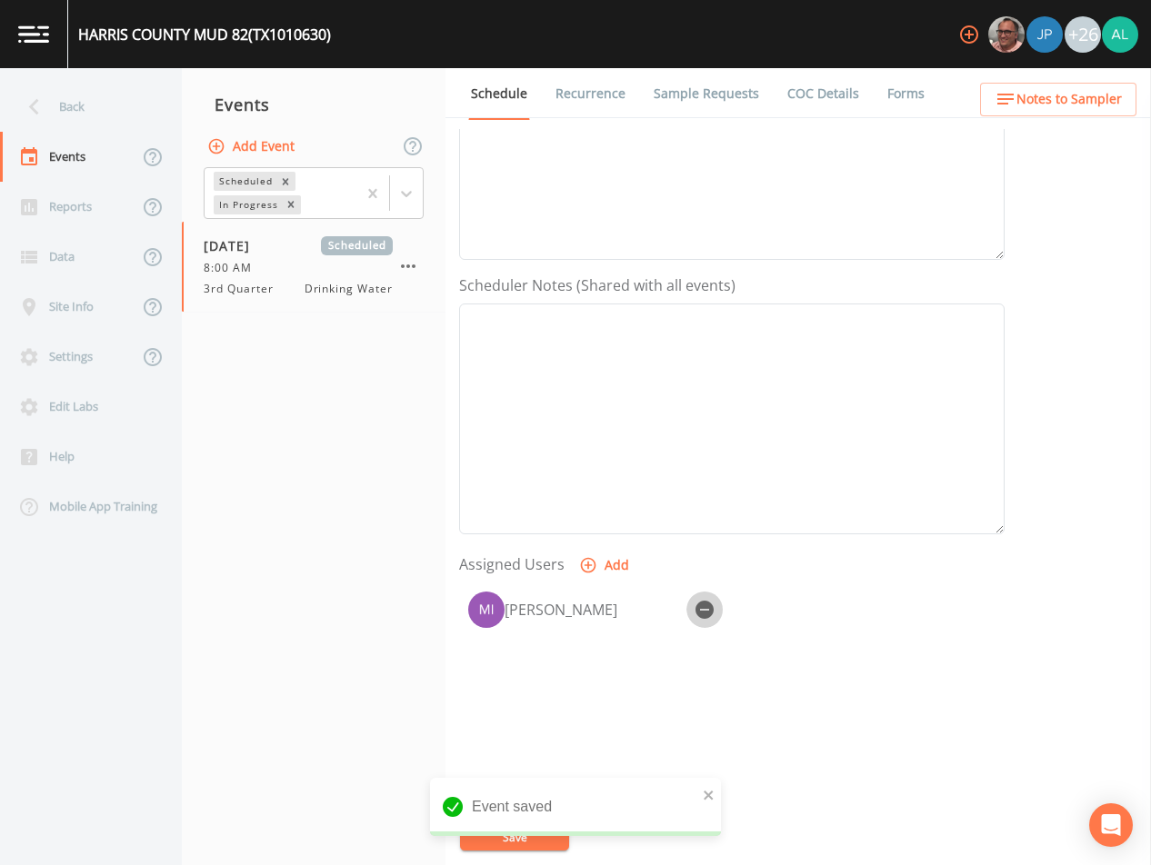
click at [715, 616] on button "button" at bounding box center [704, 610] width 36 height 36
click at [621, 561] on button "Add" at bounding box center [605, 566] width 61 height 34
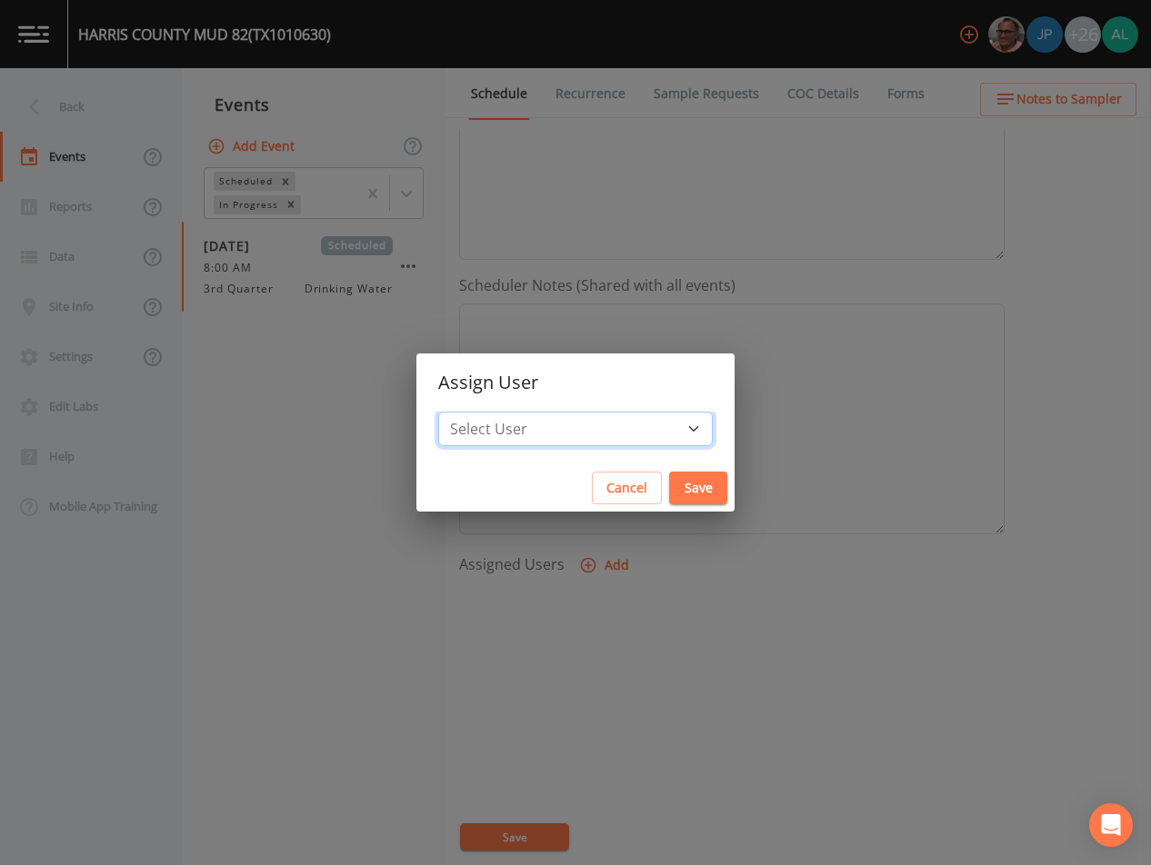
click at [529, 416] on select "Select User [PERSON_NAME] [PERSON_NAME] [PERSON_NAME] [PERSON_NAME] [PERSON_NAM…" at bounding box center [575, 429] width 275 height 35
select select "af93318b-11dc-4776-bee1-f4056f560a61"
click at [479, 412] on select "Select User [PERSON_NAME] [PERSON_NAME] [PERSON_NAME] [PERSON_NAME] [PERSON_NAM…" at bounding box center [575, 429] width 275 height 35
click at [669, 488] on button "Save" at bounding box center [698, 489] width 58 height 34
select select
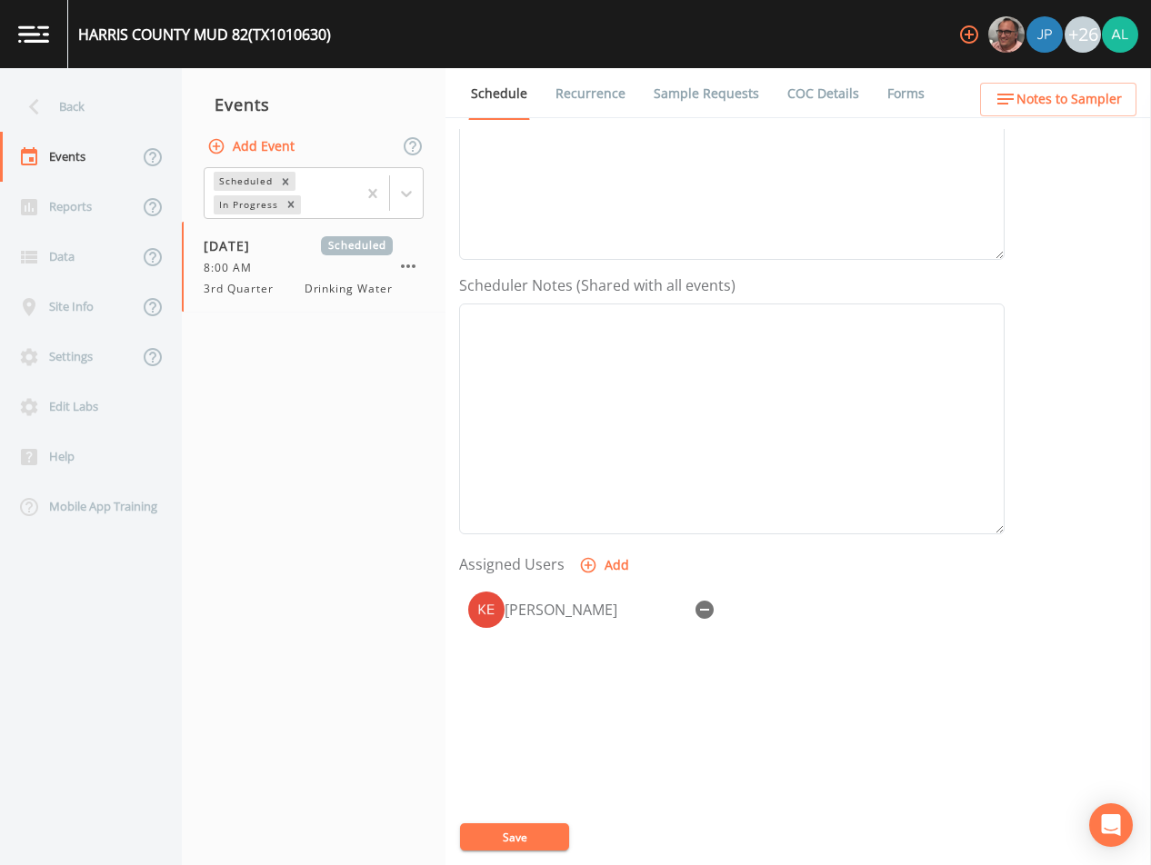
click at [540, 808] on div "Event Name 3rd Quarter Target Sampling Date [DATE] Time (Optional) 08:00:00 Eve…" at bounding box center [805, 497] width 692 height 736
click at [520, 829] on button "Save" at bounding box center [514, 837] width 109 height 27
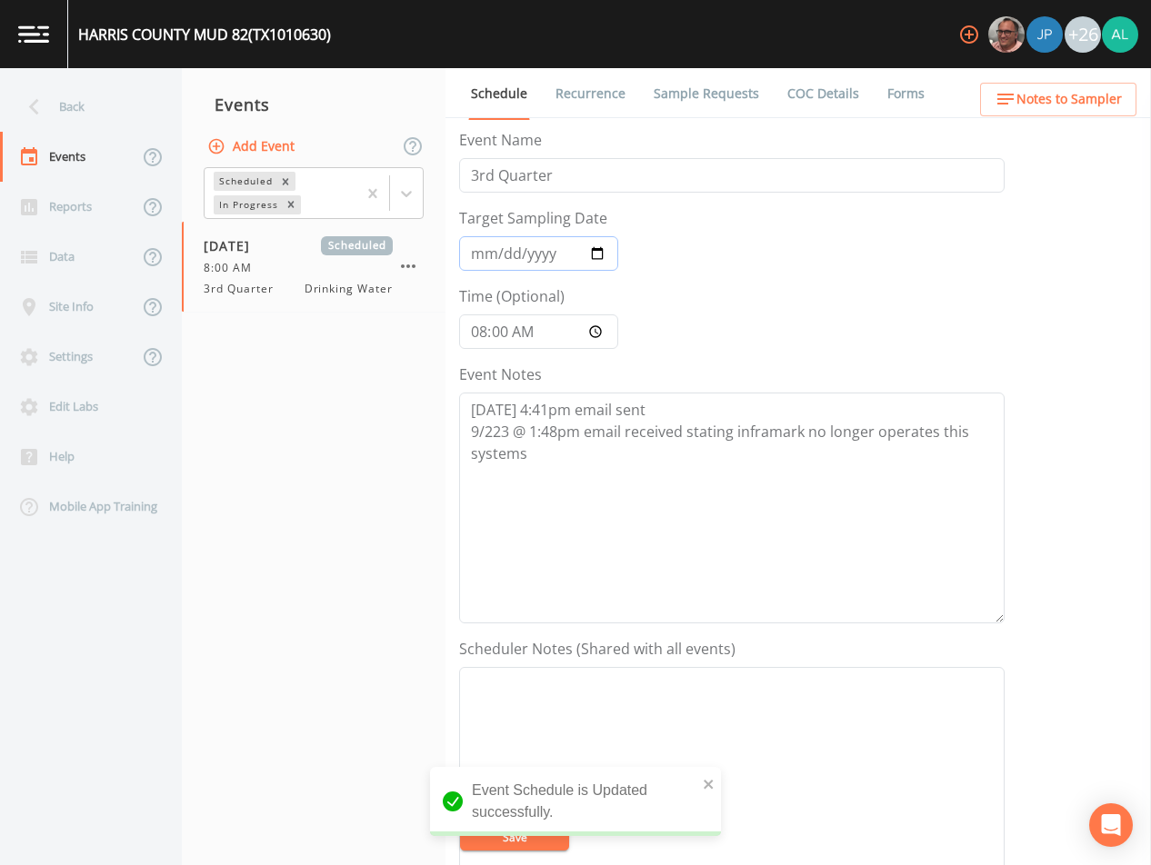
click at [502, 252] on input "[DATE]" at bounding box center [538, 253] width 159 height 35
type input "[DATE]"
click at [474, 338] on input "08:00:00" at bounding box center [538, 332] width 159 height 35
type input "22:00"
click at [460, 824] on button "Save" at bounding box center [514, 837] width 109 height 27
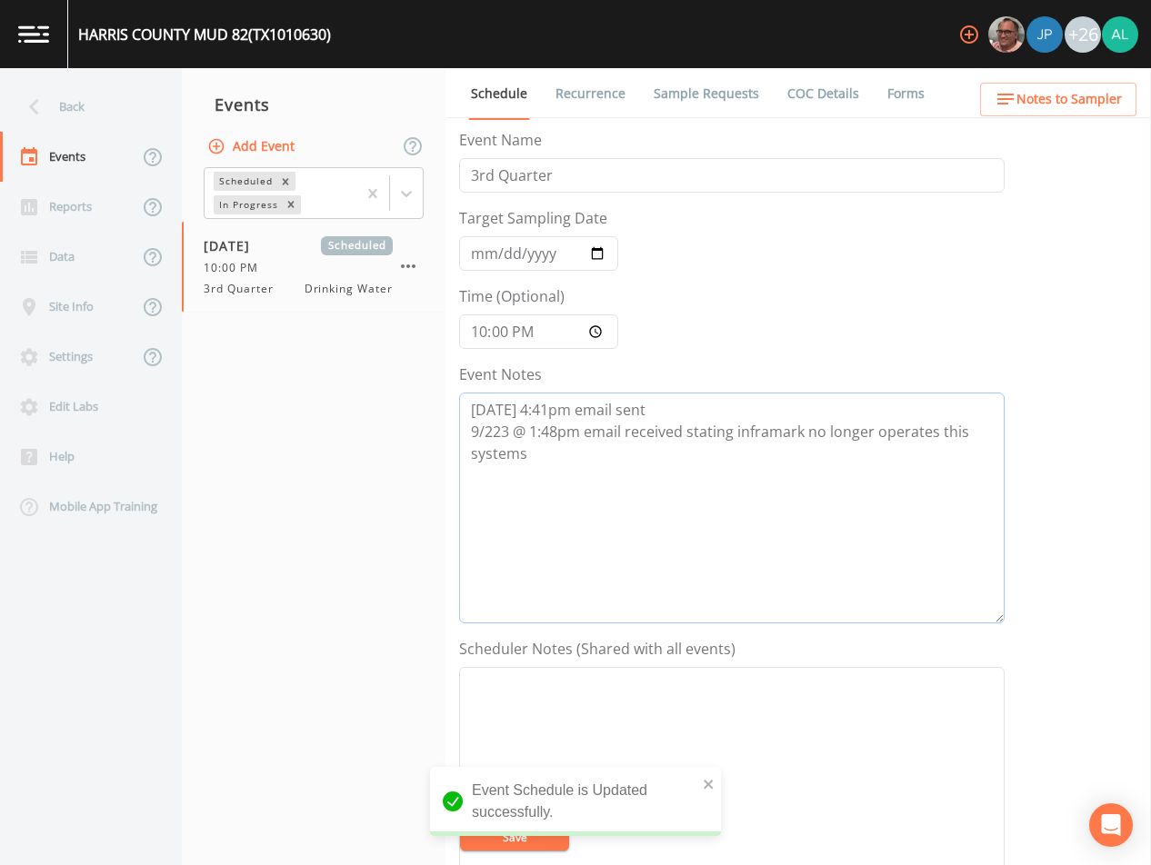
click at [551, 472] on textarea "[DATE] 4:41pm email sent 9/223 @ 1:48pm email received stating inframark no lon…" at bounding box center [731, 508] width 545 height 231
click at [506, 435] on textarea "[DATE] 4:41pm email sent 9/223 @ 1:48pm email received stating inframark no lon…" at bounding box center [731, 508] width 545 height 231
click at [557, 452] on textarea "[DATE] 4:41pm email sent [DATE] 1:48pm email received stating inframark no long…" at bounding box center [731, 508] width 545 height 231
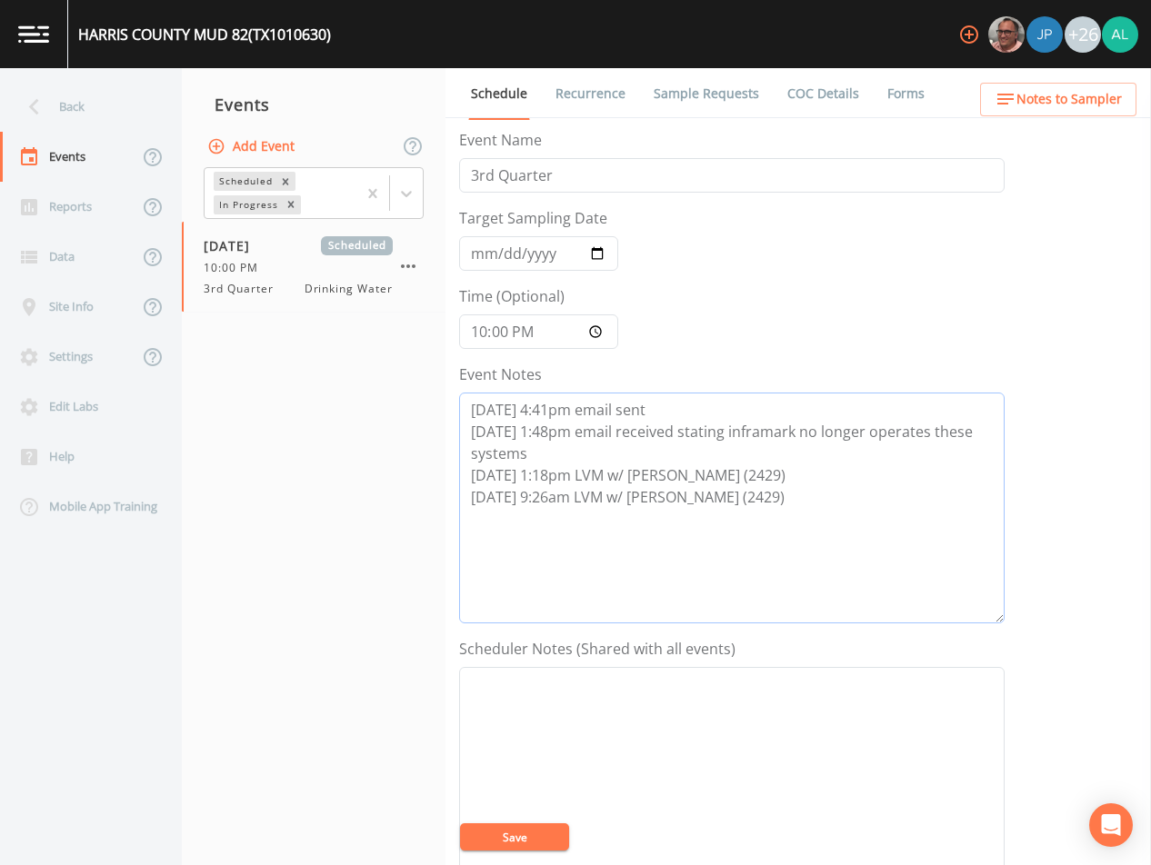
click at [740, 498] on textarea "[DATE] 4:41pm email sent [DATE] 1:48pm email received stating inframark no long…" at bounding box center [731, 508] width 545 height 231
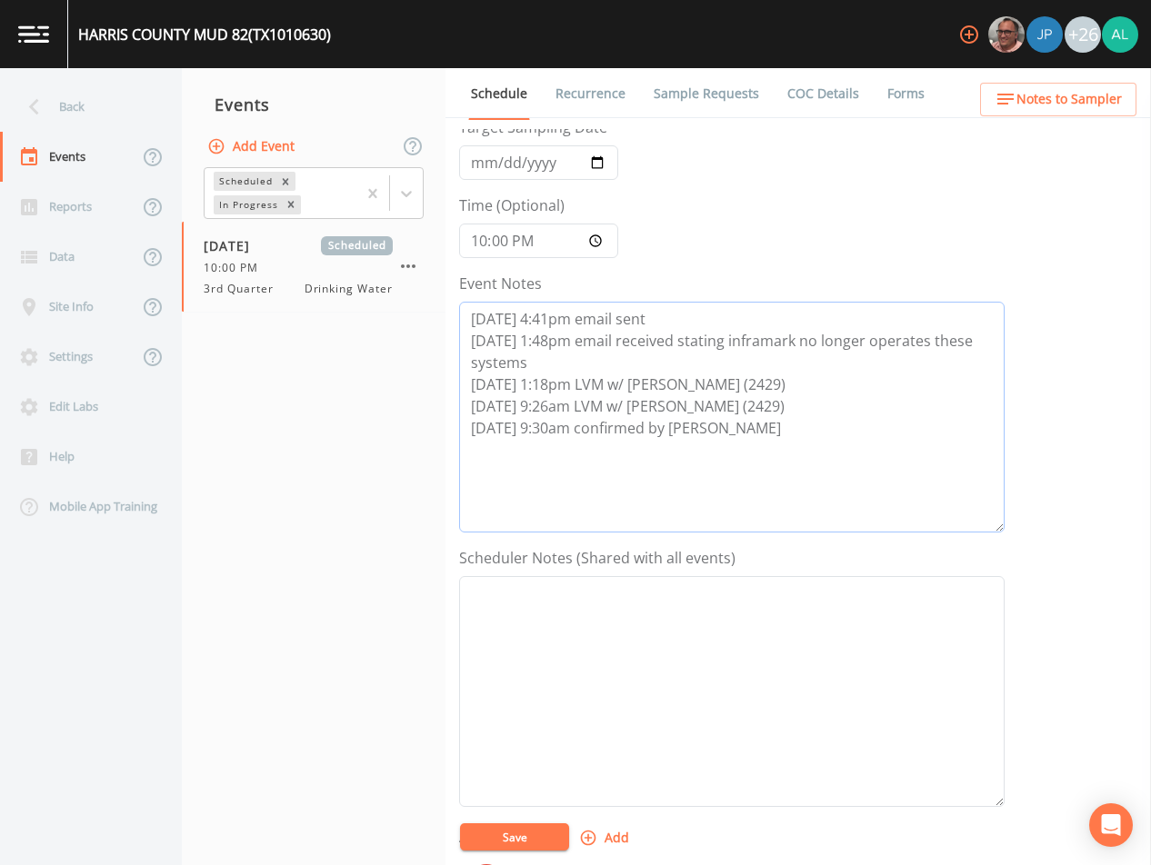
type textarea "[DATE] 4:41pm email sent [DATE] 1:48pm email received stating inframark no long…"
click at [507, 828] on button "Save" at bounding box center [514, 837] width 109 height 27
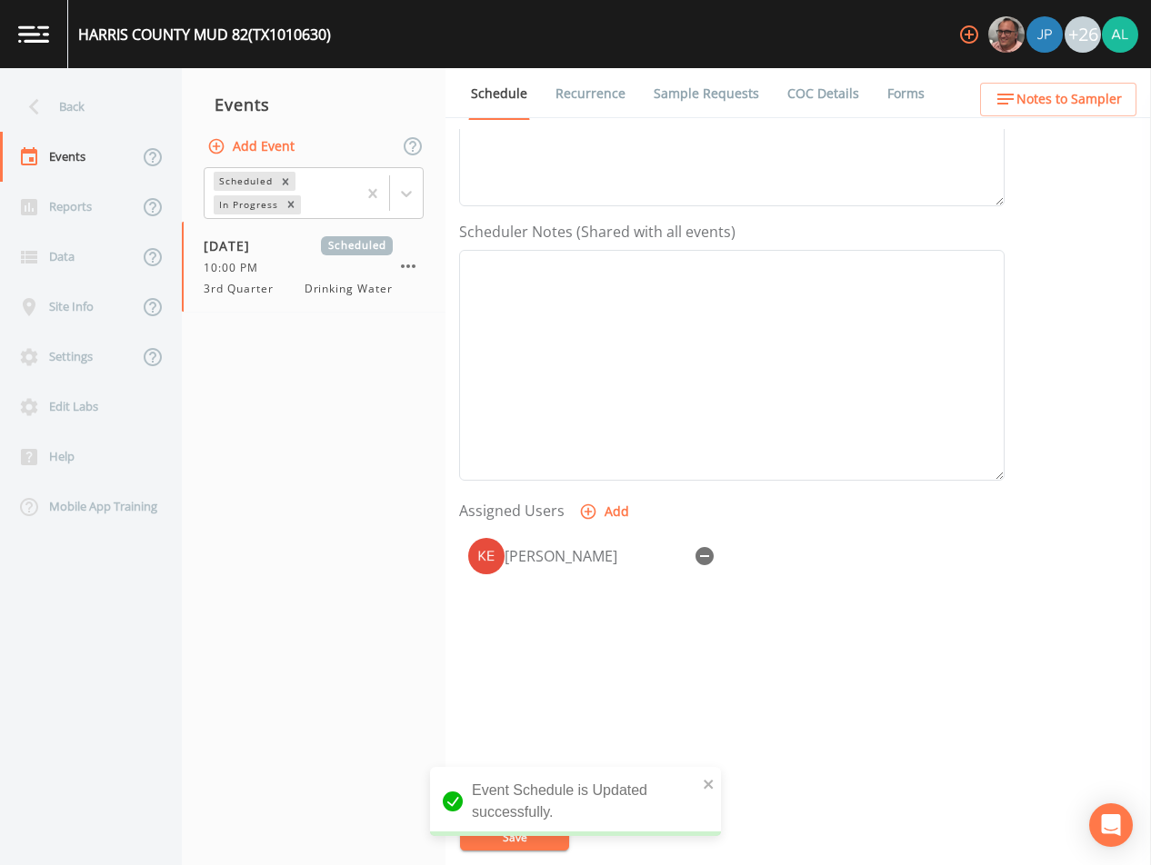
click at [122, 63] on div "[GEOGRAPHIC_DATA] 82 (TX1010630)" at bounding box center [199, 34] width 263 height 68
click at [107, 99] on div "Back" at bounding box center [82, 107] width 164 height 50
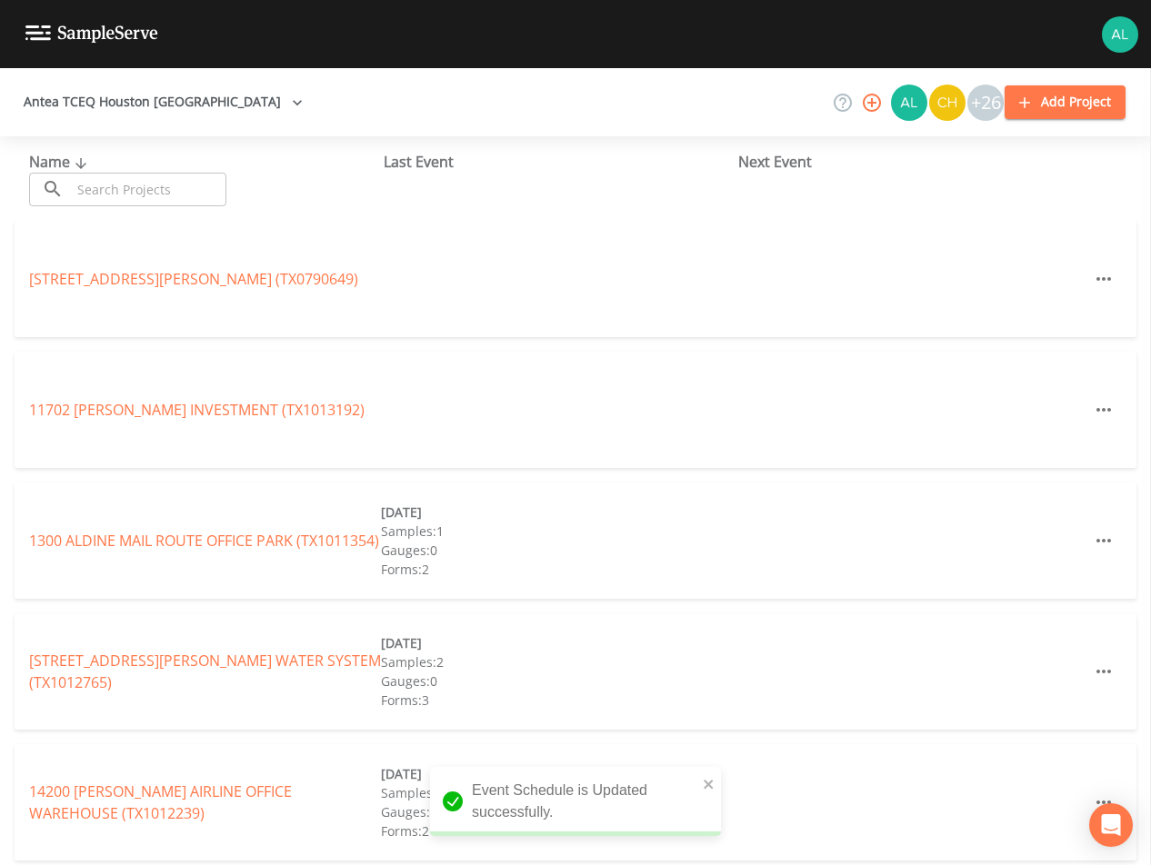
click at [176, 170] on div "Name ​ ​" at bounding box center [206, 178] width 355 height 55
click at [166, 184] on input "text" at bounding box center [148, 190] width 155 height 34
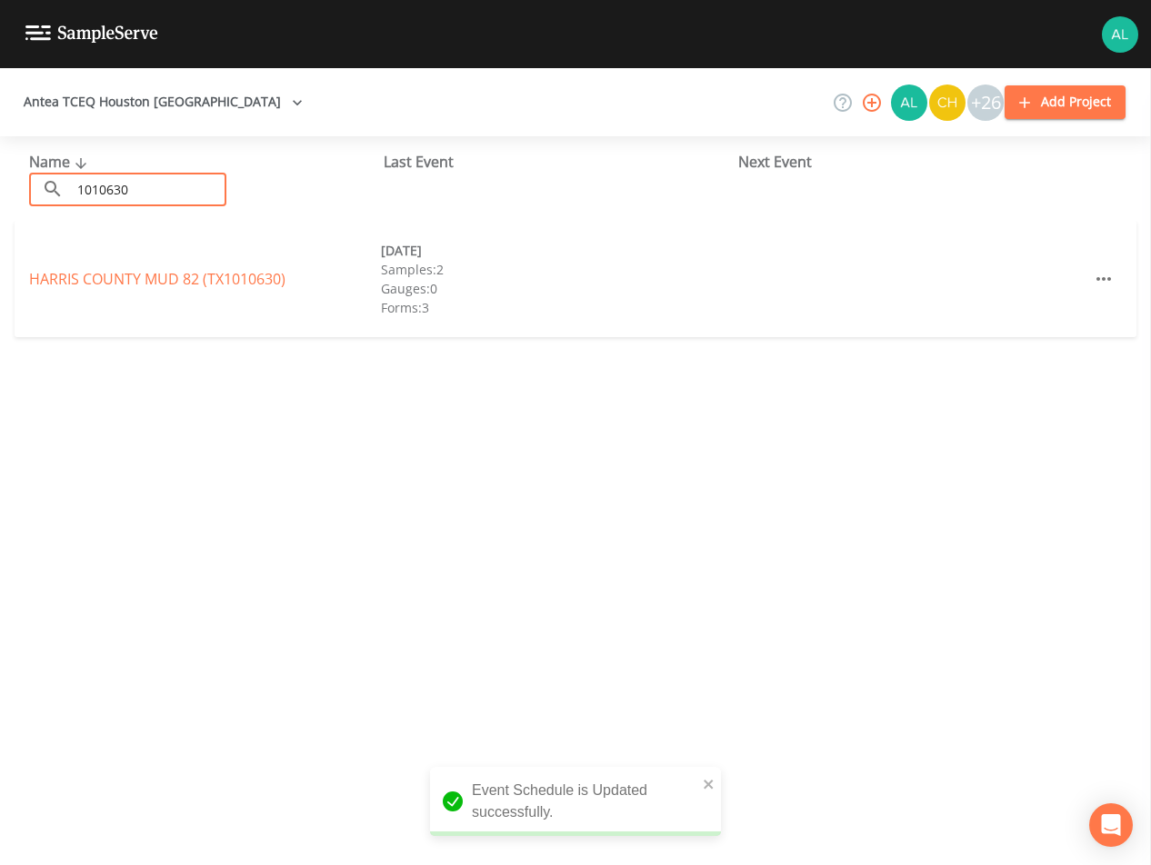
type input "1010630"
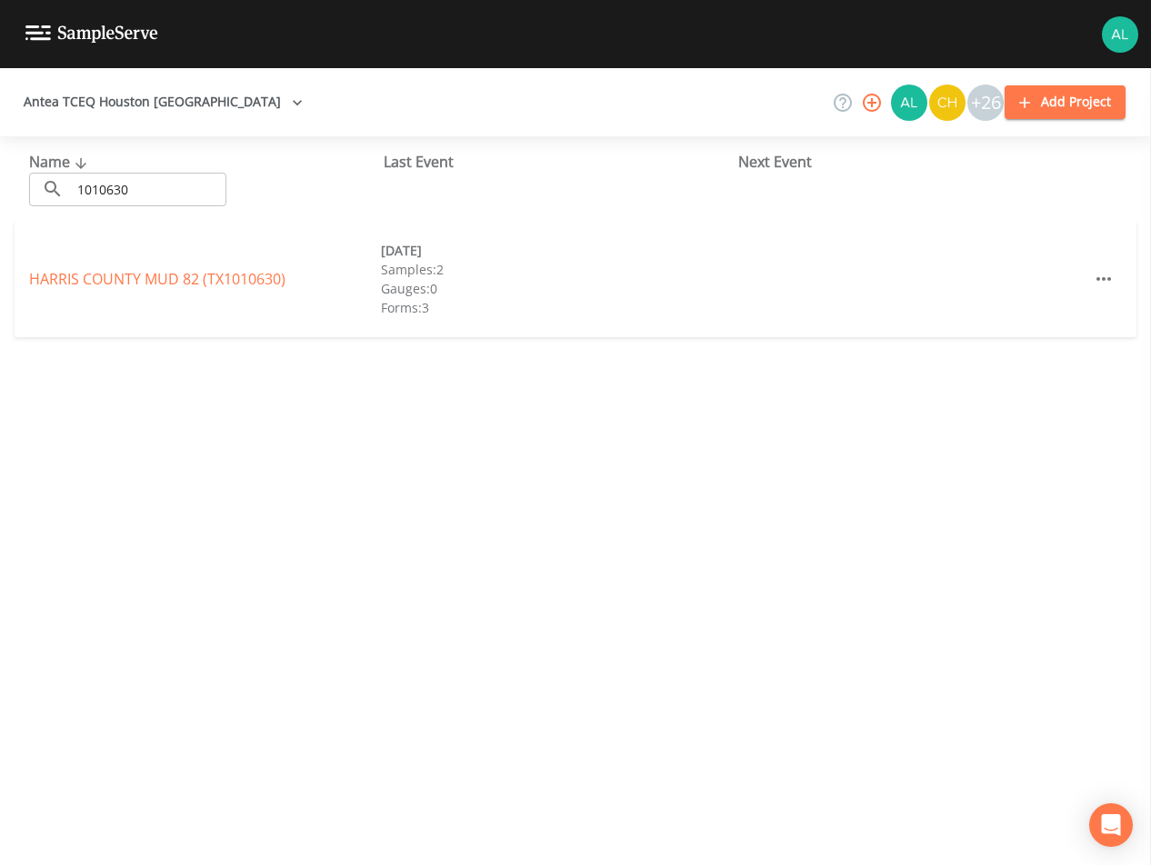
click at [97, 261] on div "[GEOGRAPHIC_DATA] 82 (TX1010630) [DATE] Samples: 2 Gauges: 0 Forms: 3" at bounding box center [576, 279] width 1122 height 116
click at [90, 272] on link "[GEOGRAPHIC_DATA] 82 (TX1010630)" at bounding box center [157, 279] width 256 height 20
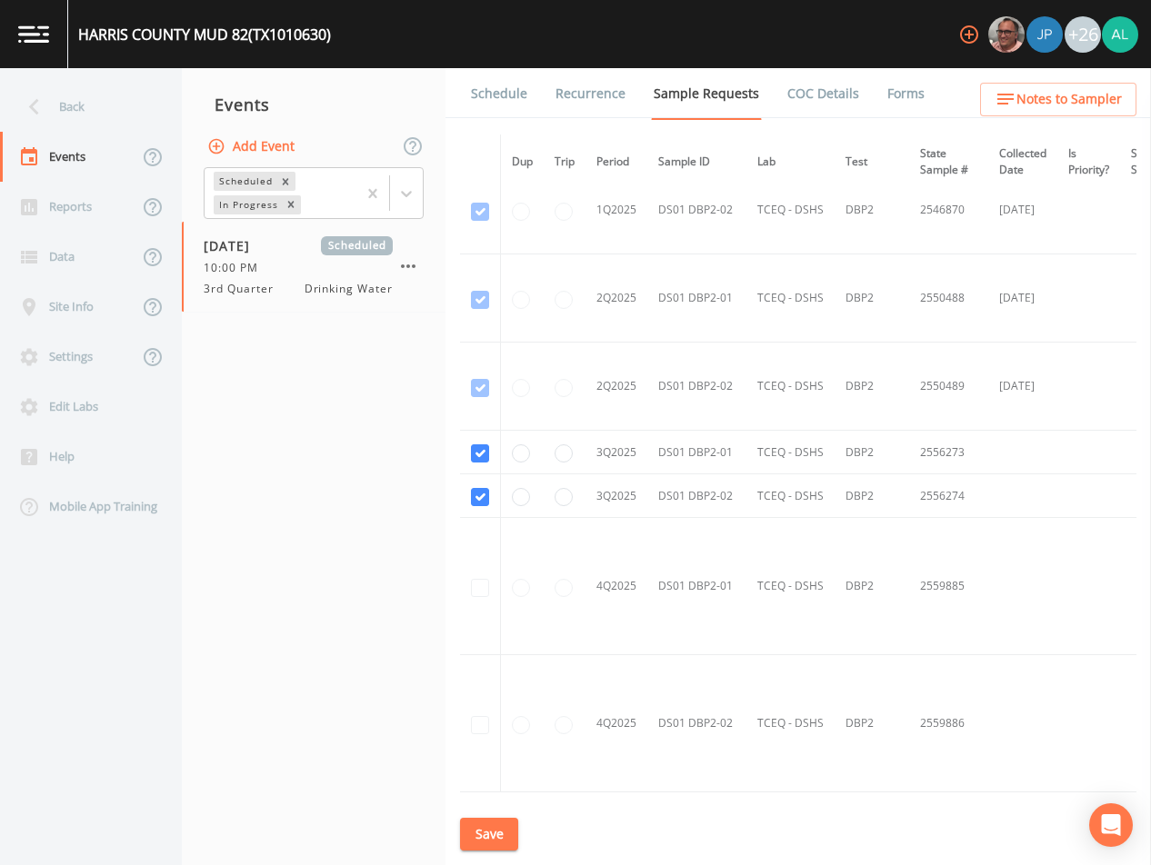
scroll to position [2462, 0]
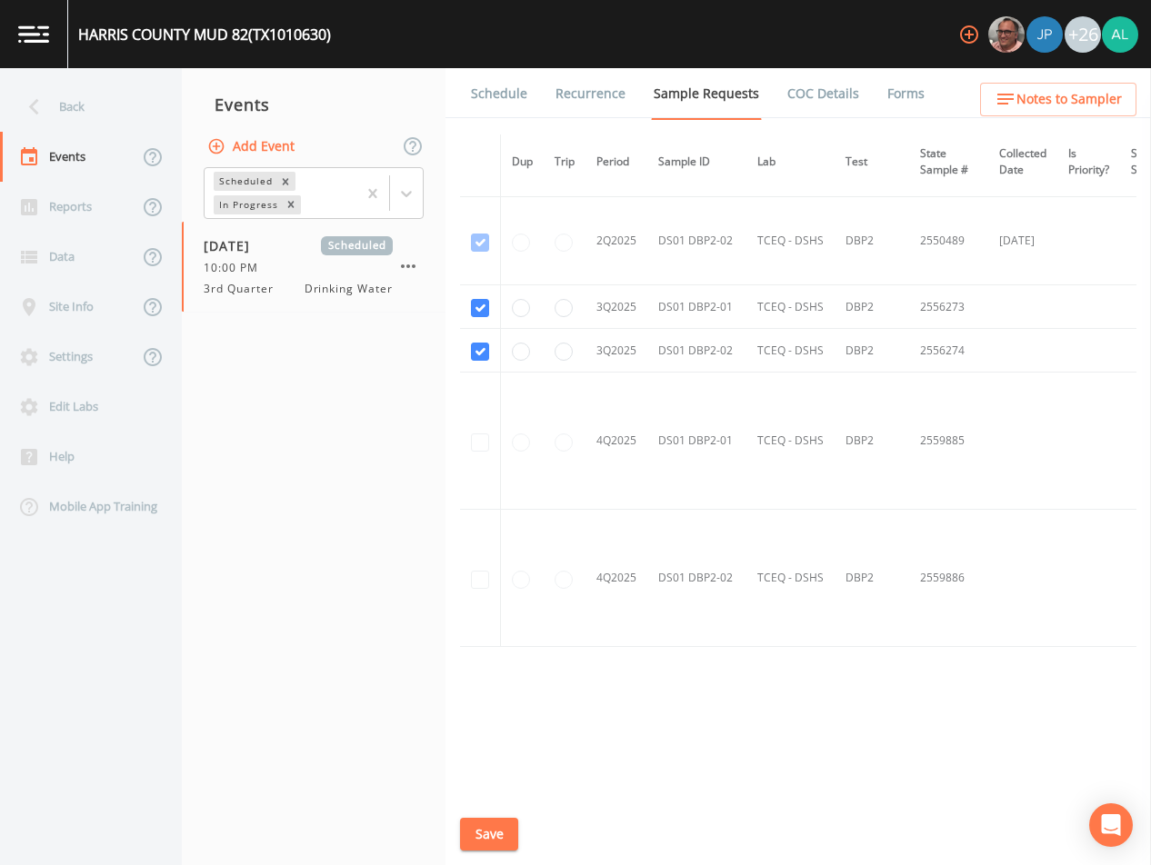
click at [502, 106] on link "Schedule" at bounding box center [499, 93] width 62 height 51
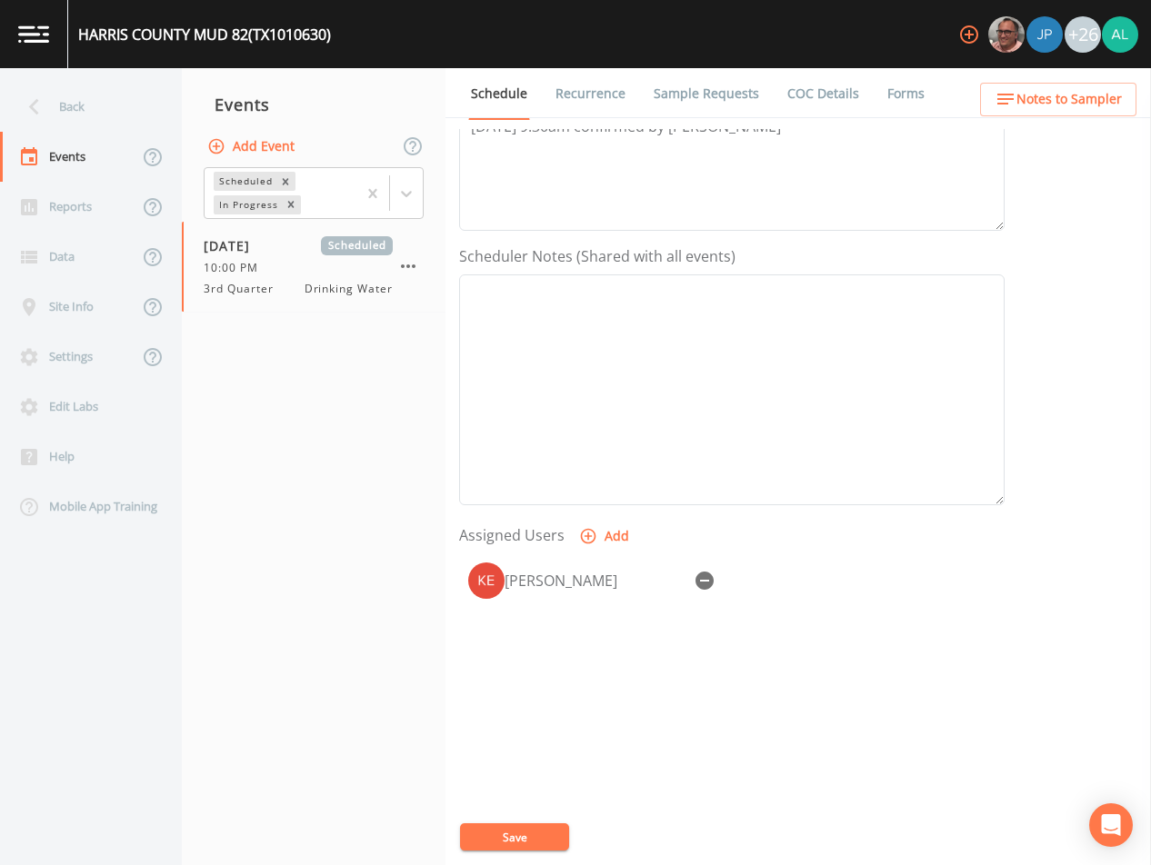
scroll to position [417, 0]
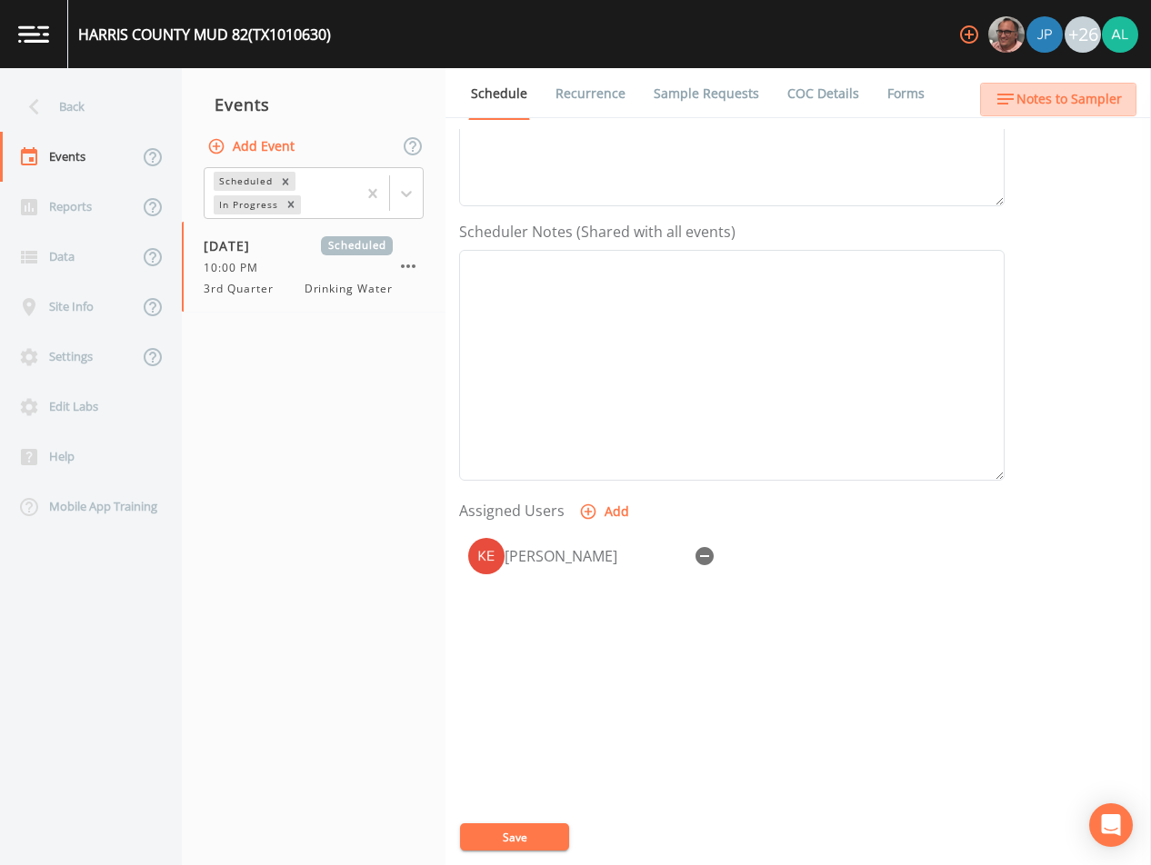
click at [1084, 104] on span "Notes to Sampler" at bounding box center [1068, 99] width 105 height 23
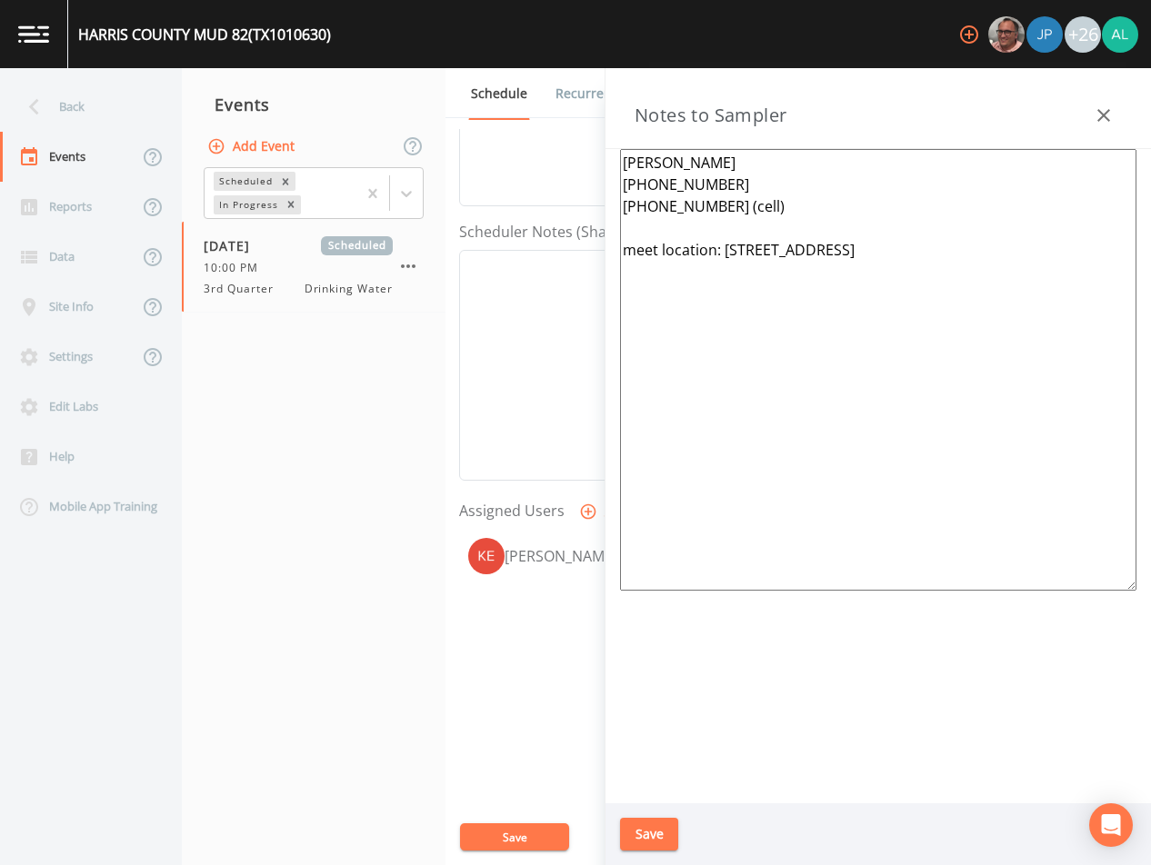
click at [112, 95] on div "Back" at bounding box center [82, 107] width 164 height 50
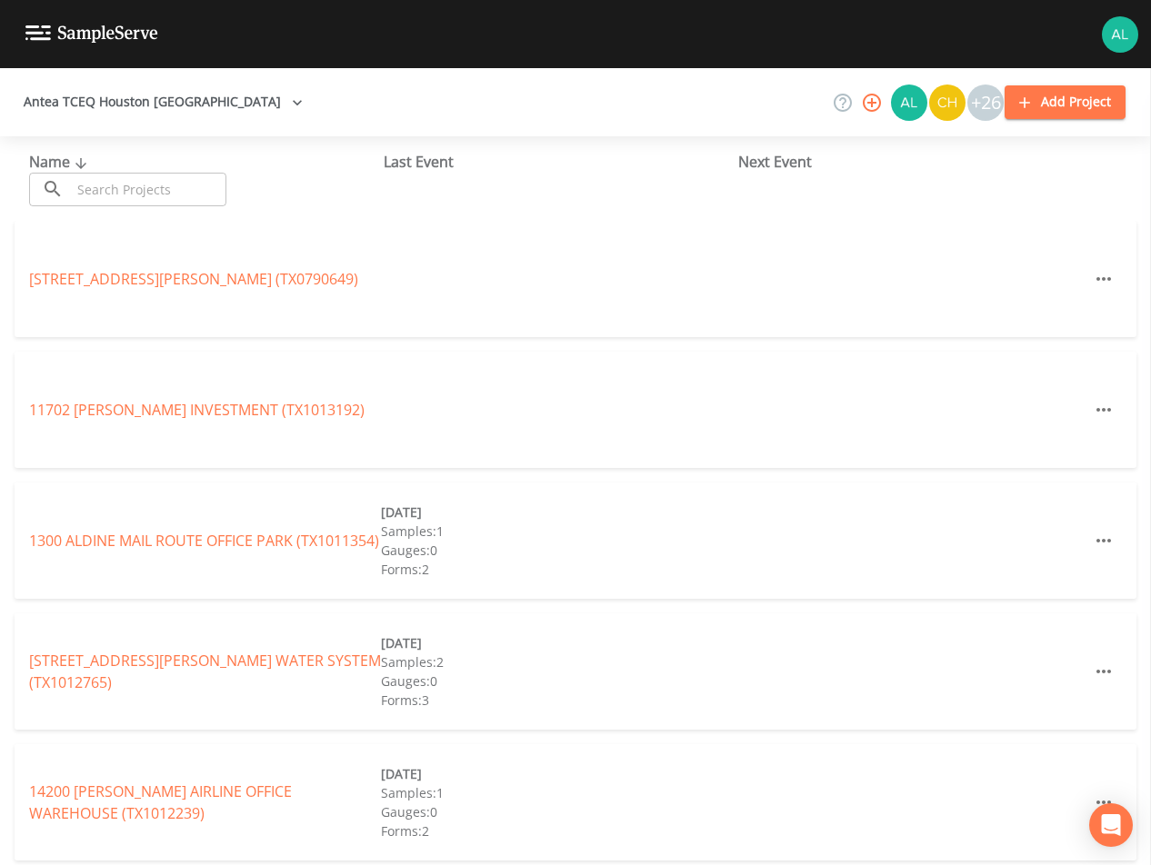
click at [152, 187] on input "text" at bounding box center [148, 190] width 155 height 34
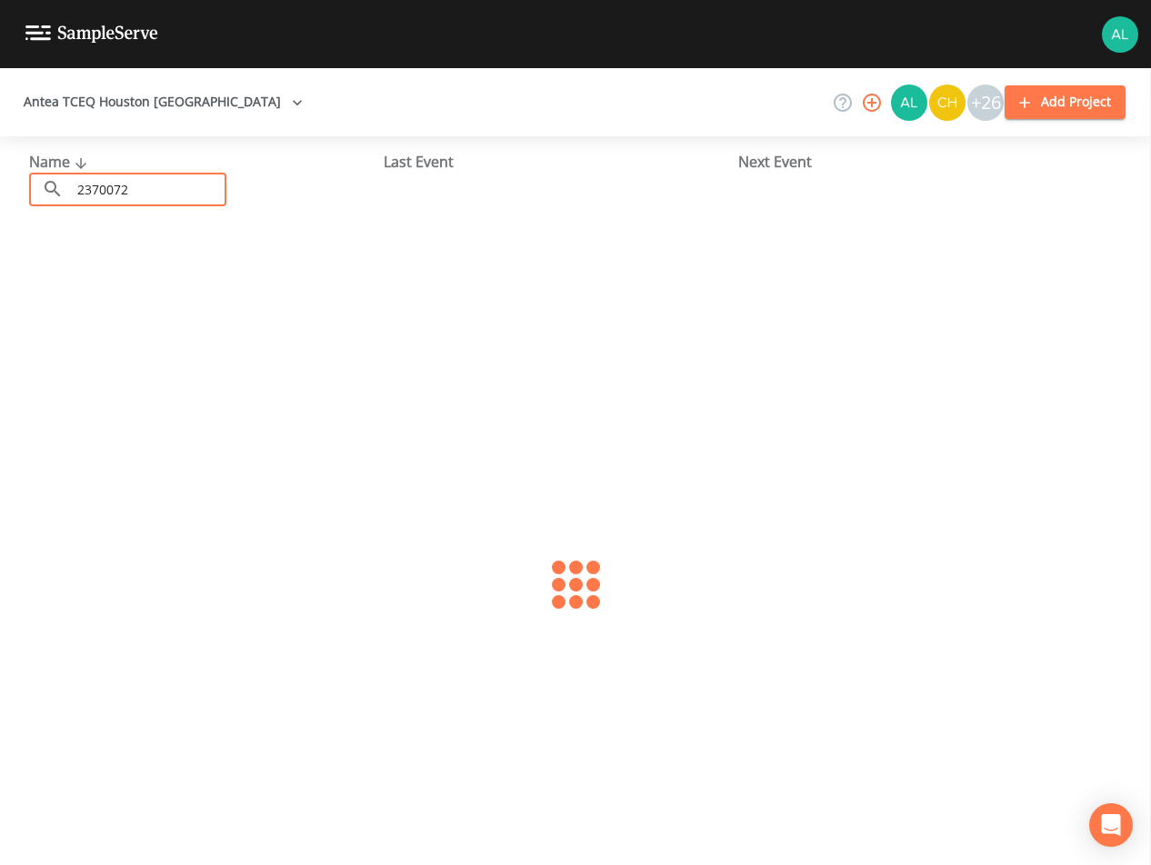
type input "2370072"
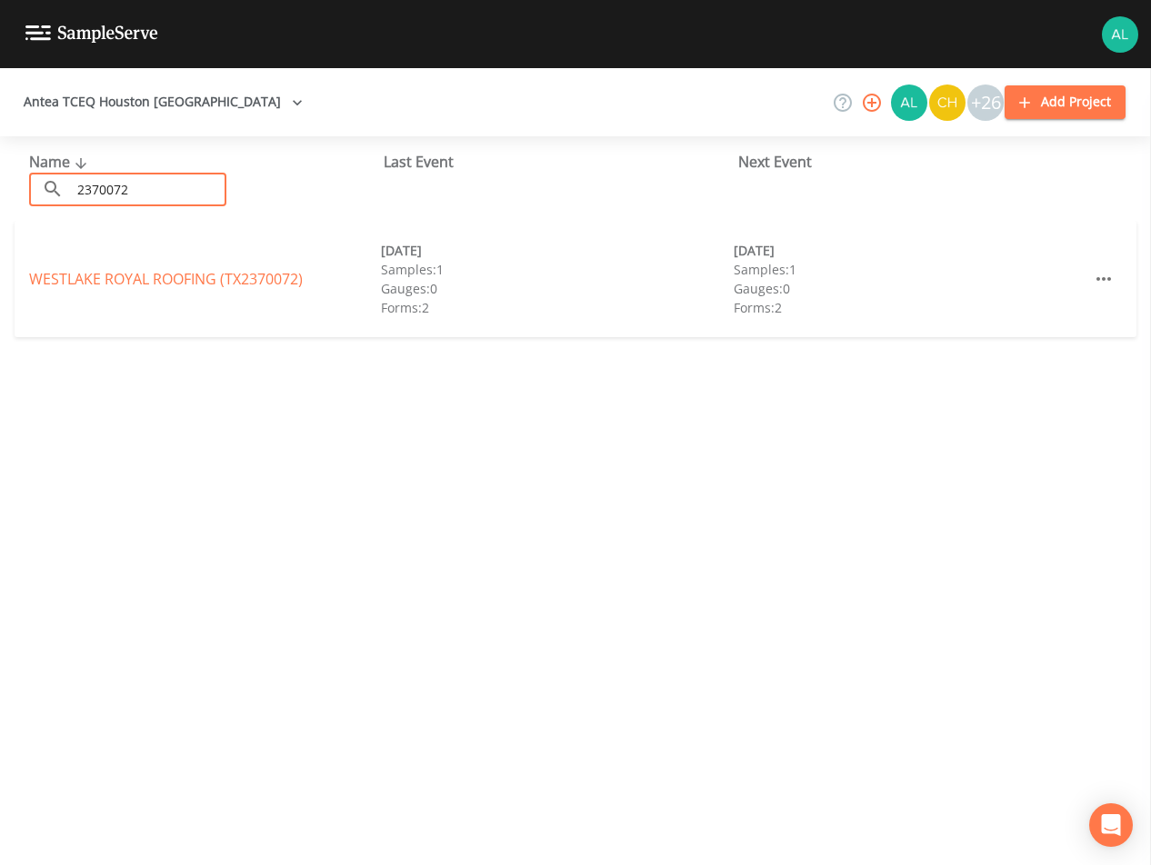
click at [68, 281] on link "WESTLAKE ROYAL ROOFING (TX2370072)" at bounding box center [166, 279] width 274 height 20
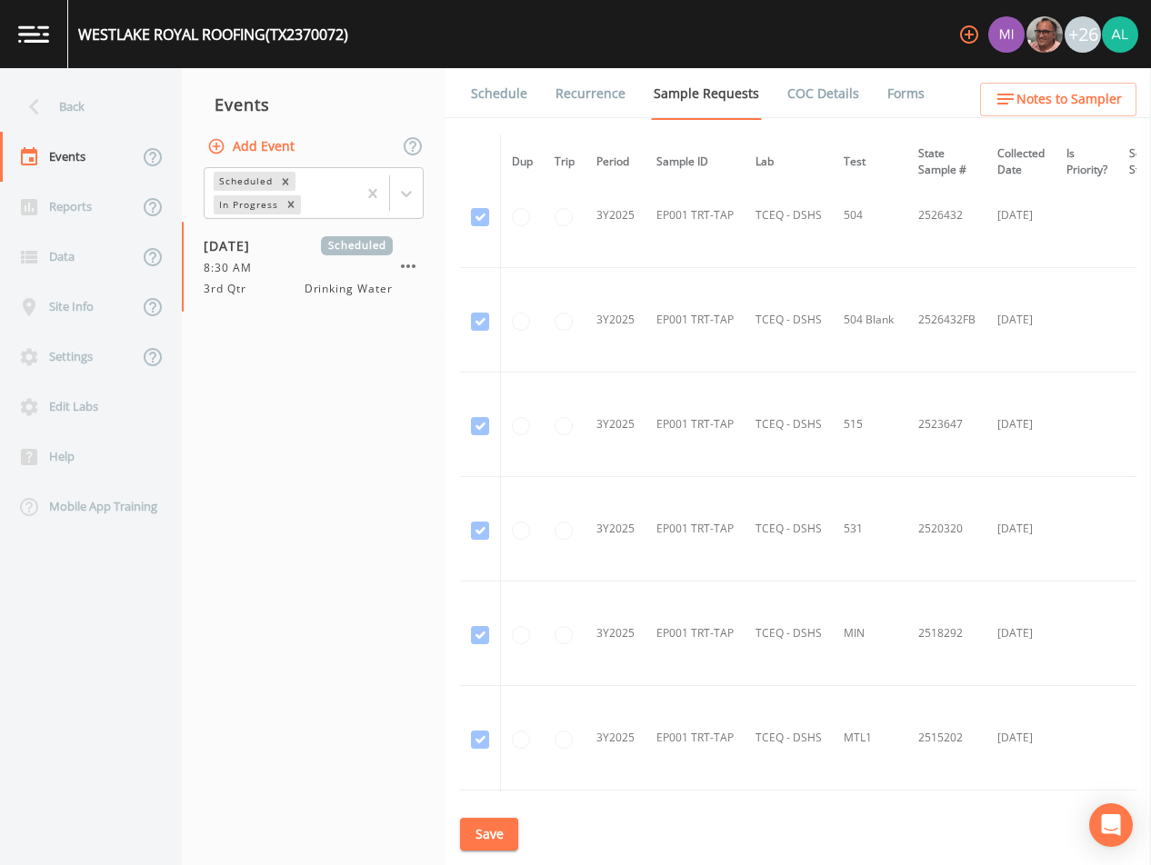
scroll to position [1438, 0]
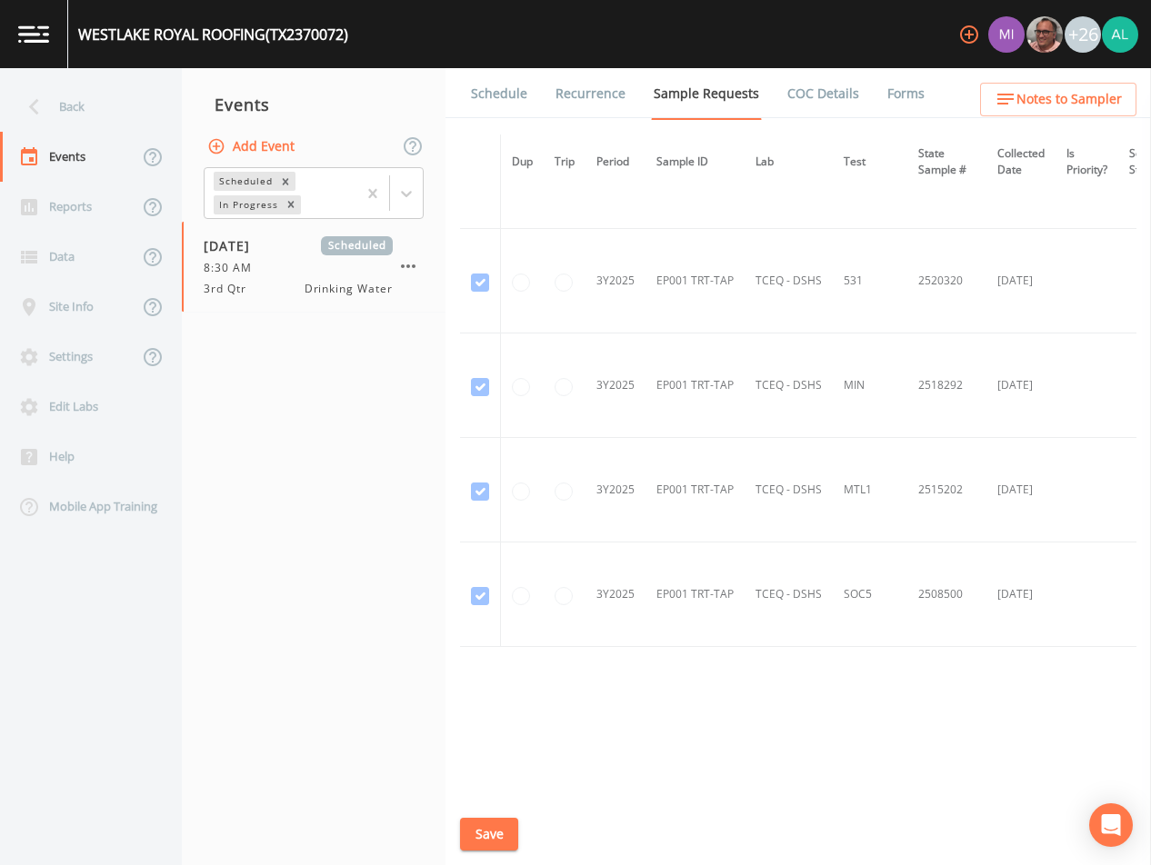
click at [506, 99] on link "Schedule" at bounding box center [499, 93] width 62 height 51
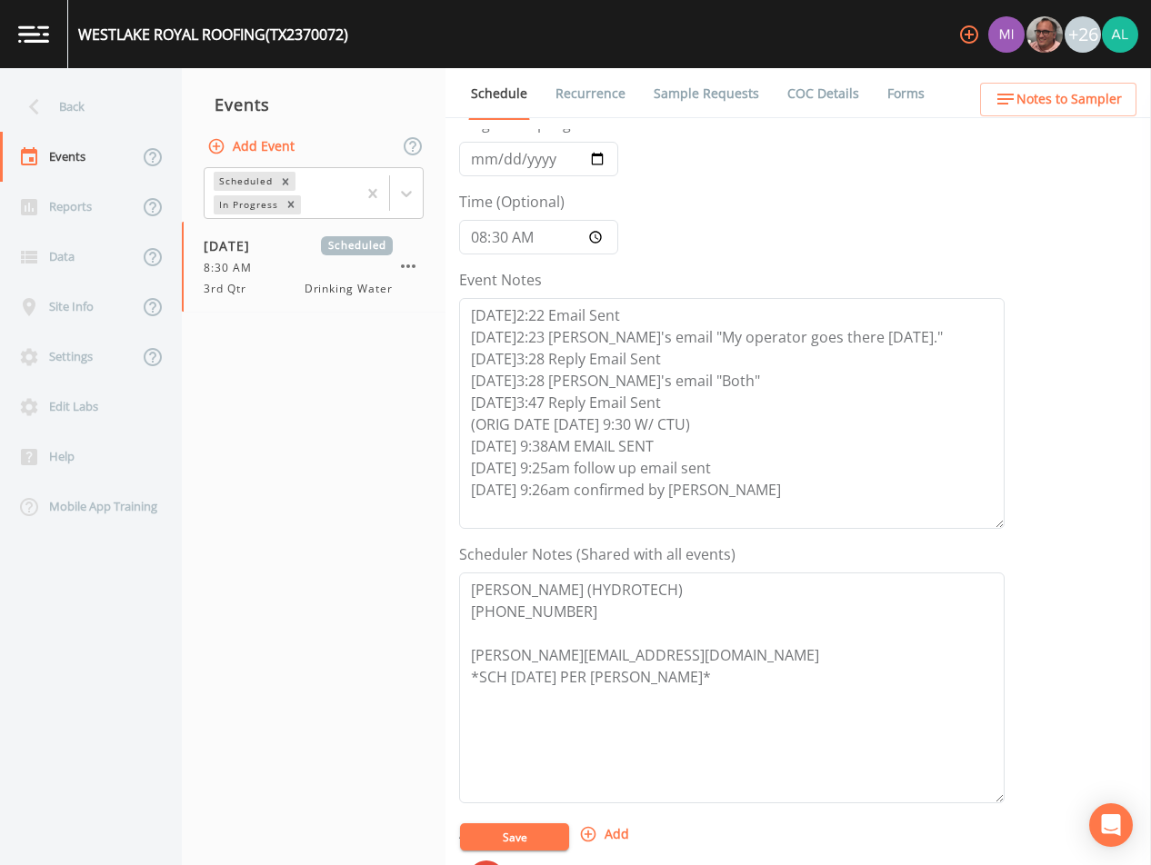
scroll to position [182, 0]
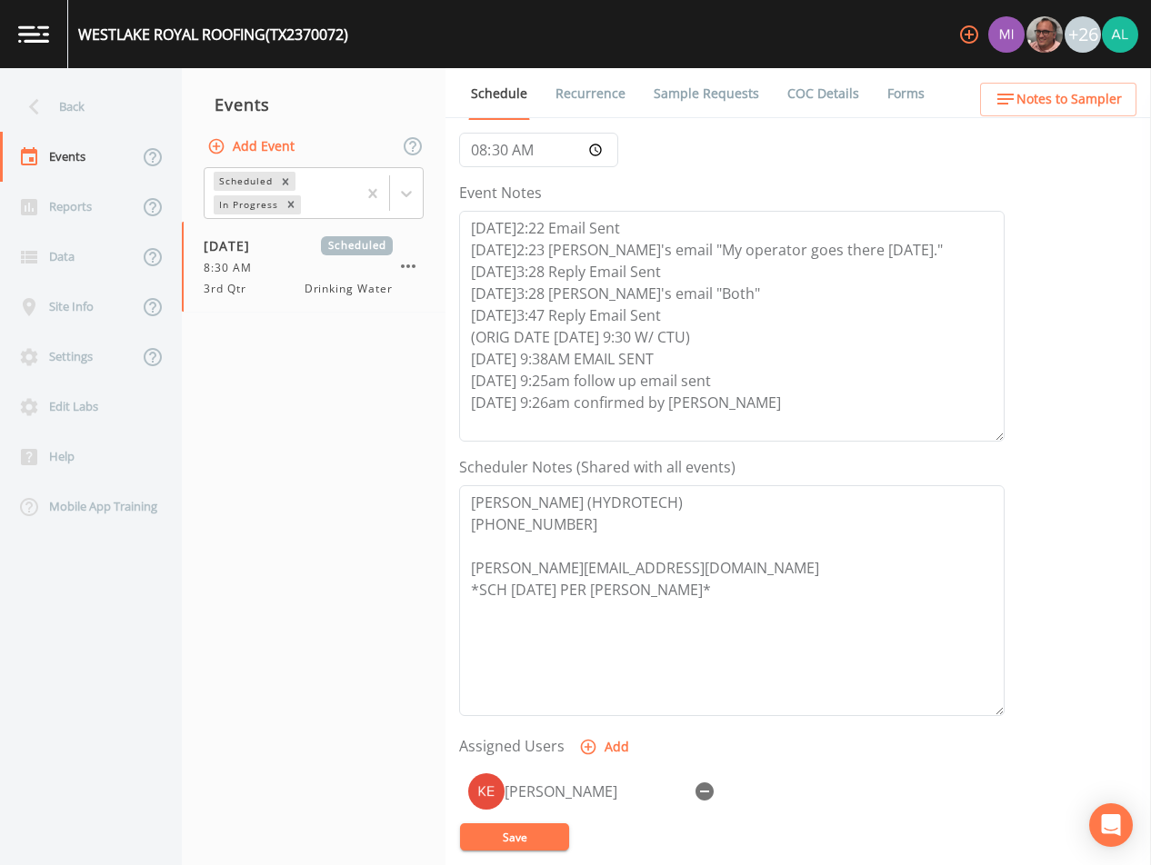
click at [983, 110] on button "Notes to Sampler" at bounding box center [1058, 100] width 156 height 34
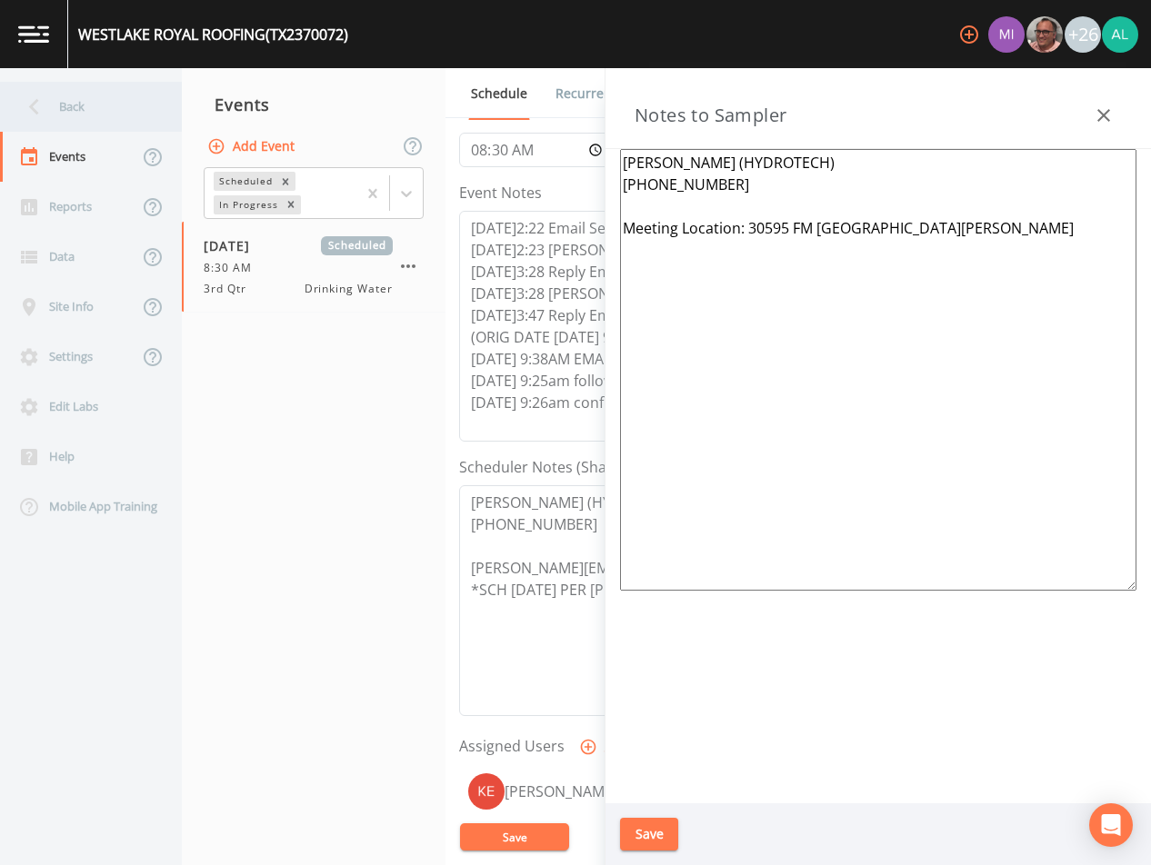
click at [117, 105] on div "Back" at bounding box center [82, 107] width 164 height 50
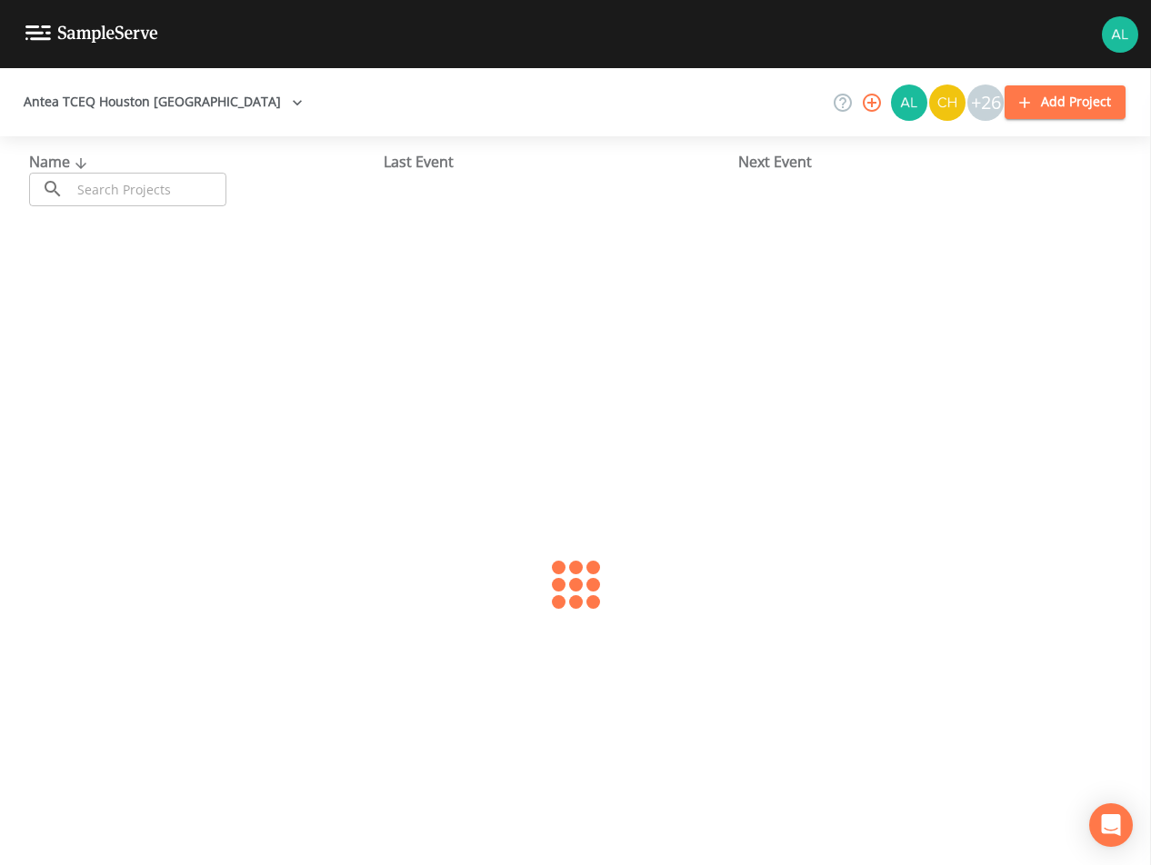
drag, startPoint x: 143, startPoint y: 181, endPoint x: 162, endPoint y: 187, distance: 20.1
click at [143, 179] on input "text" at bounding box center [148, 190] width 155 height 34
type input "1700684"
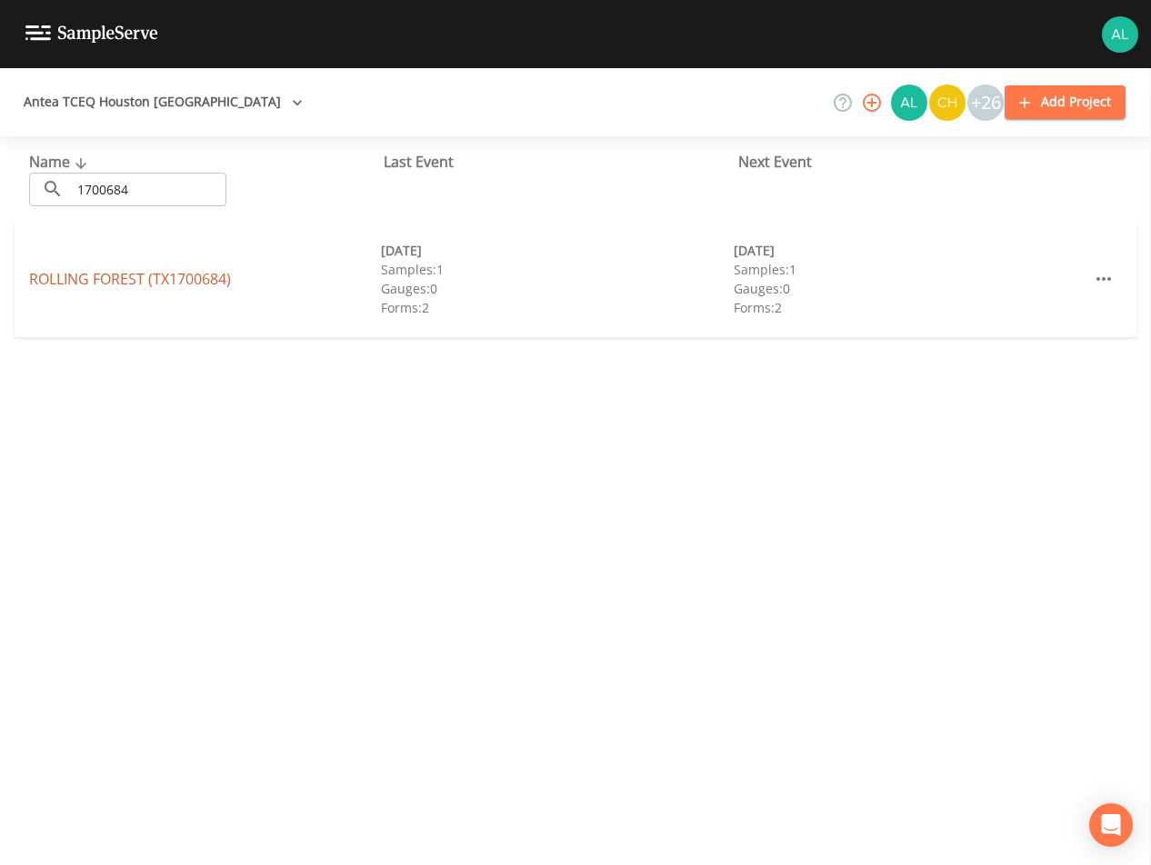
click at [116, 285] on link "ROLLING FOREST (TX1700684)" at bounding box center [130, 279] width 202 height 20
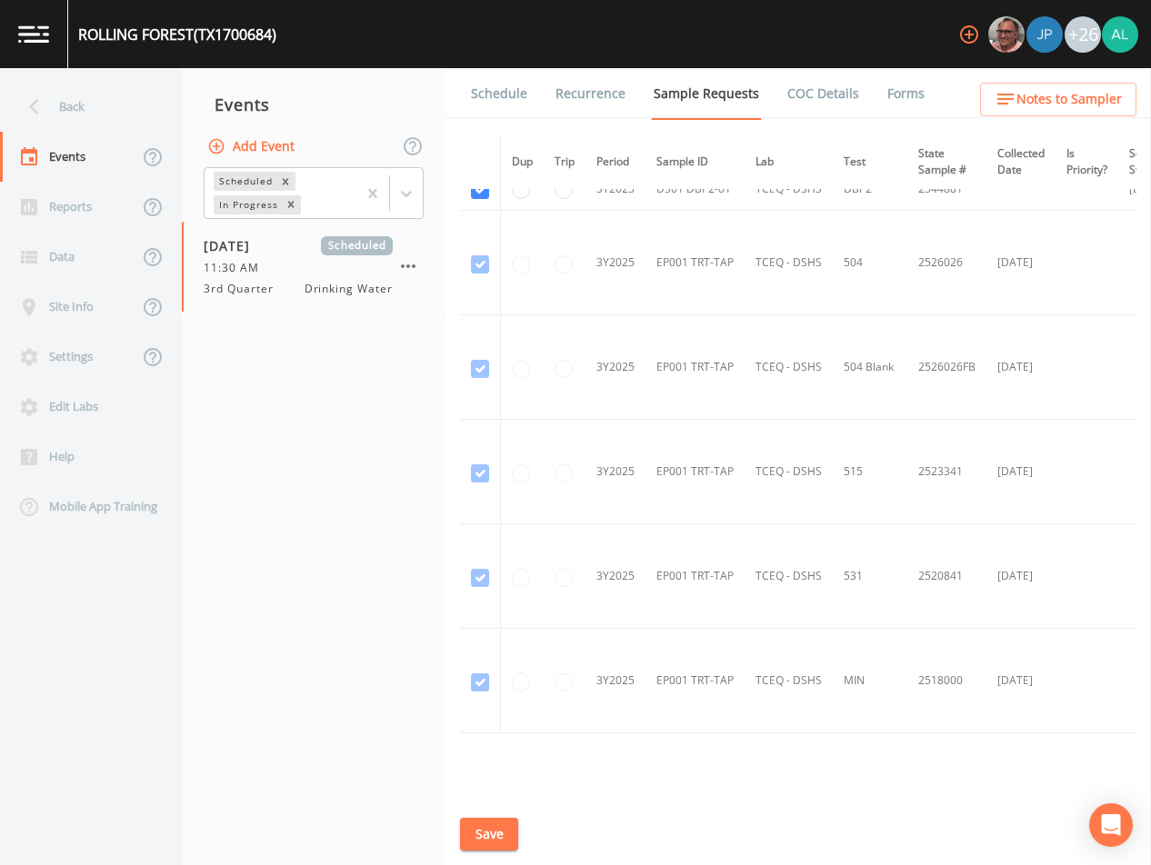
scroll to position [636, 0]
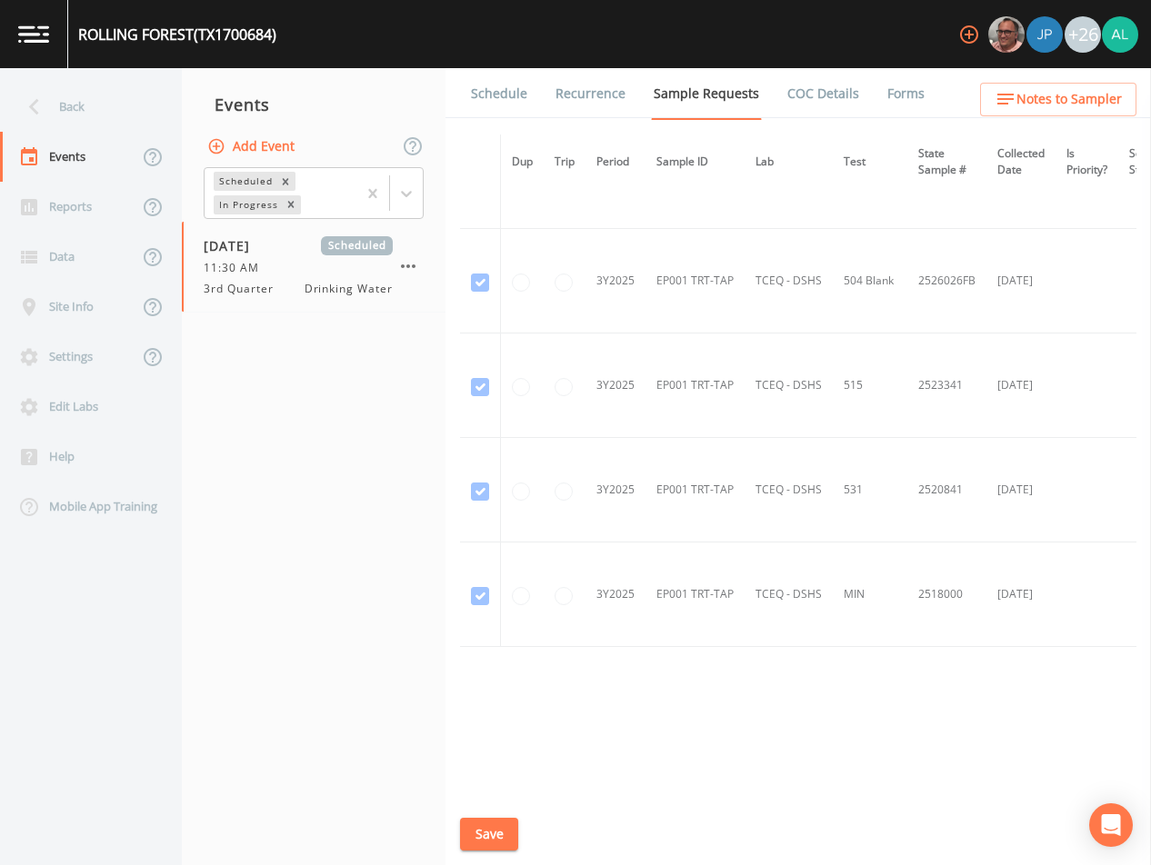
click at [488, 88] on link "Schedule" at bounding box center [499, 93] width 62 height 51
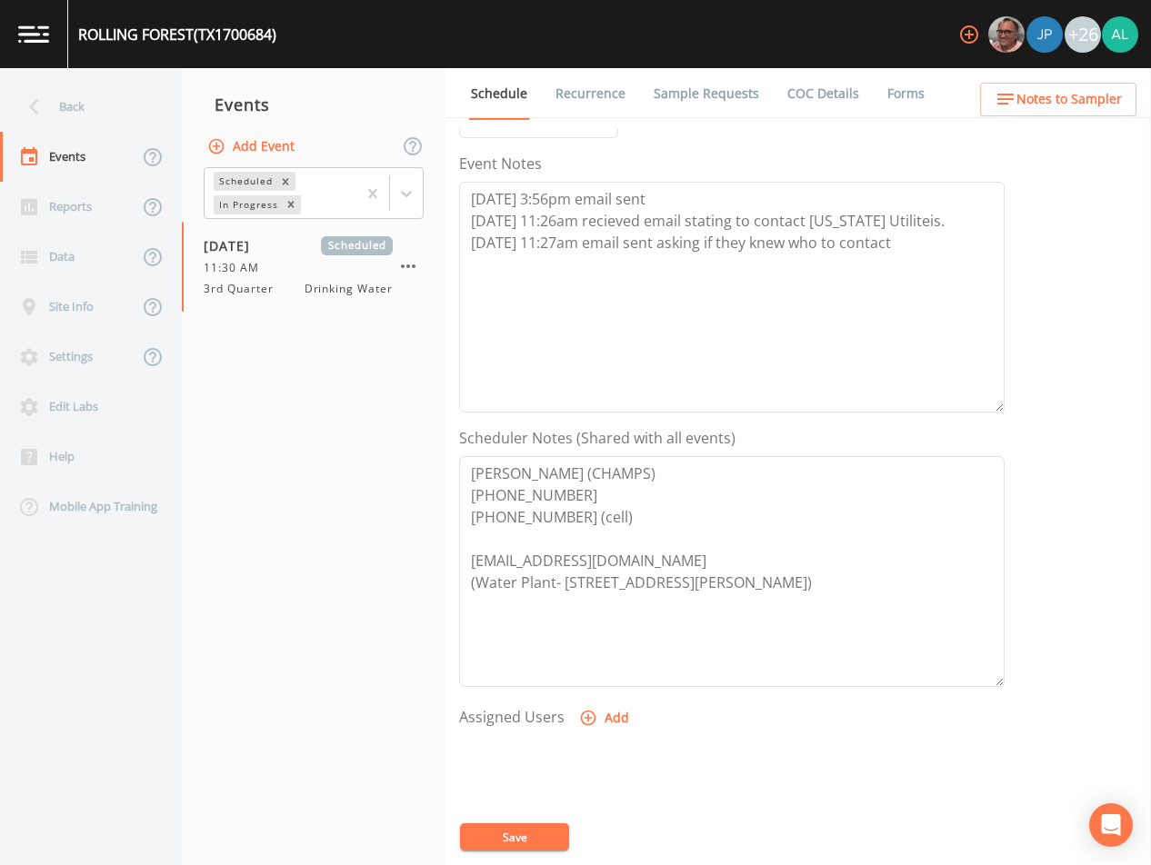
scroll to position [182, 0]
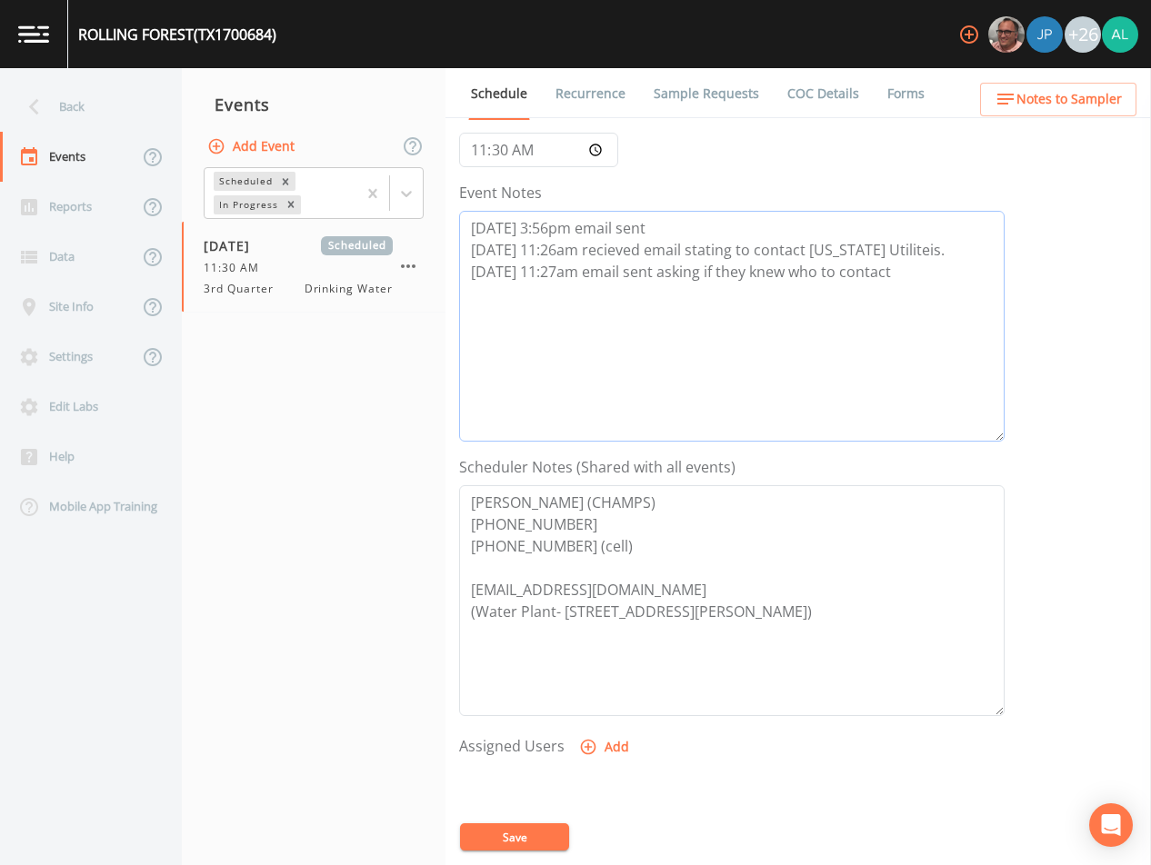
click at [924, 287] on textarea "[DATE] 3:56pm email sent [DATE] 11:26am recieved email stating to contact [US_S…" at bounding box center [731, 326] width 545 height 231
click at [894, 282] on textarea "[DATE] 3:56pm email sent [DATE] 11:26am received email stating to contact [US_S…" at bounding box center [731, 326] width 545 height 231
type textarea "[DATE] 3:56pm email sent [DATE] 11:26am received email stating to contact [US_S…"
drag, startPoint x: 609, startPoint y: 603, endPoint x: 455, endPoint y: 495, distance: 187.4
click at [455, 495] on div "Schedule Recurrence Sample Requests COC Details Forms Event Name 3rd Quarter Ta…" at bounding box center [797, 466] width 705 height 797
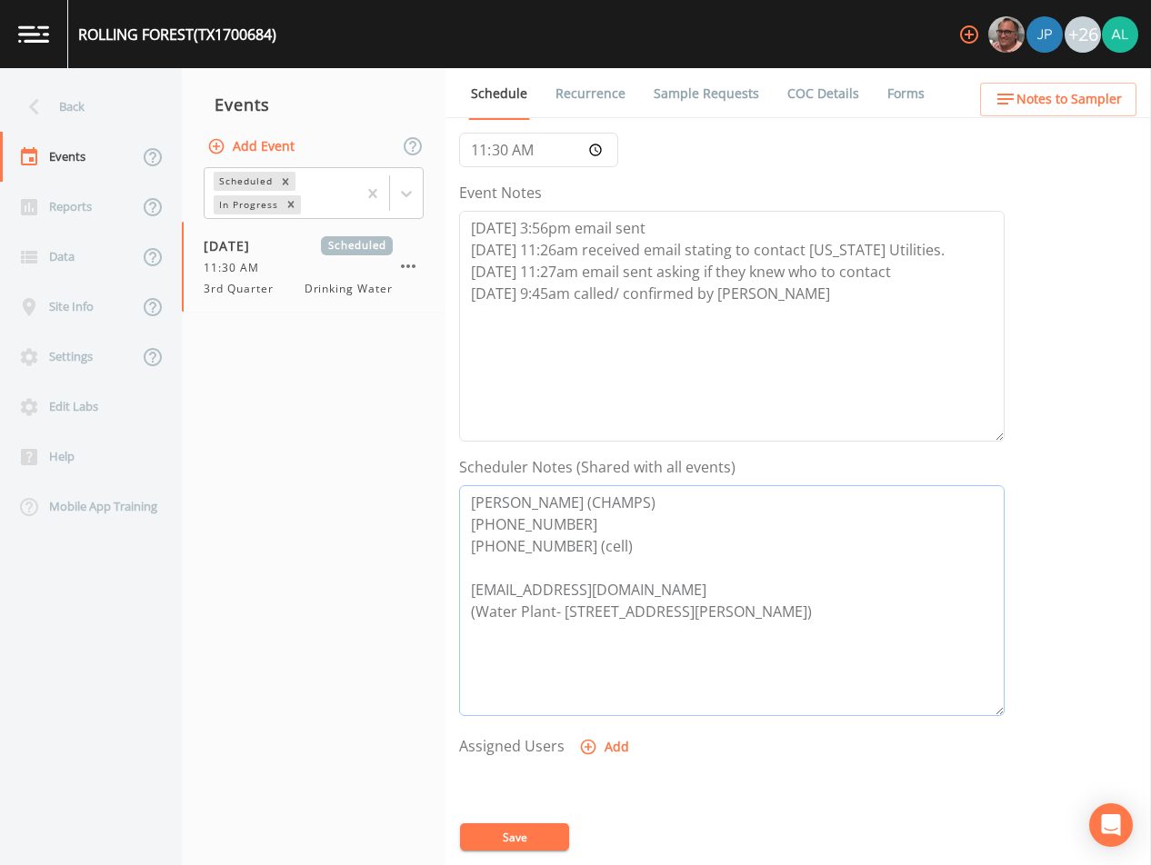
click at [641, 589] on textarea "[PERSON_NAME] (CHAMPS) [PHONE_NUMBER] [PHONE_NUMBER] (cell) [EMAIL_ADDRESS][DOM…" at bounding box center [731, 600] width 545 height 231
drag, startPoint x: 641, startPoint y: 589, endPoint x: 405, endPoint y: 494, distance: 254.9
click at [405, 494] on div "Back Events Reports Data Site Info Settings Edit Labs Help Mobile App Training …" at bounding box center [575, 466] width 1151 height 797
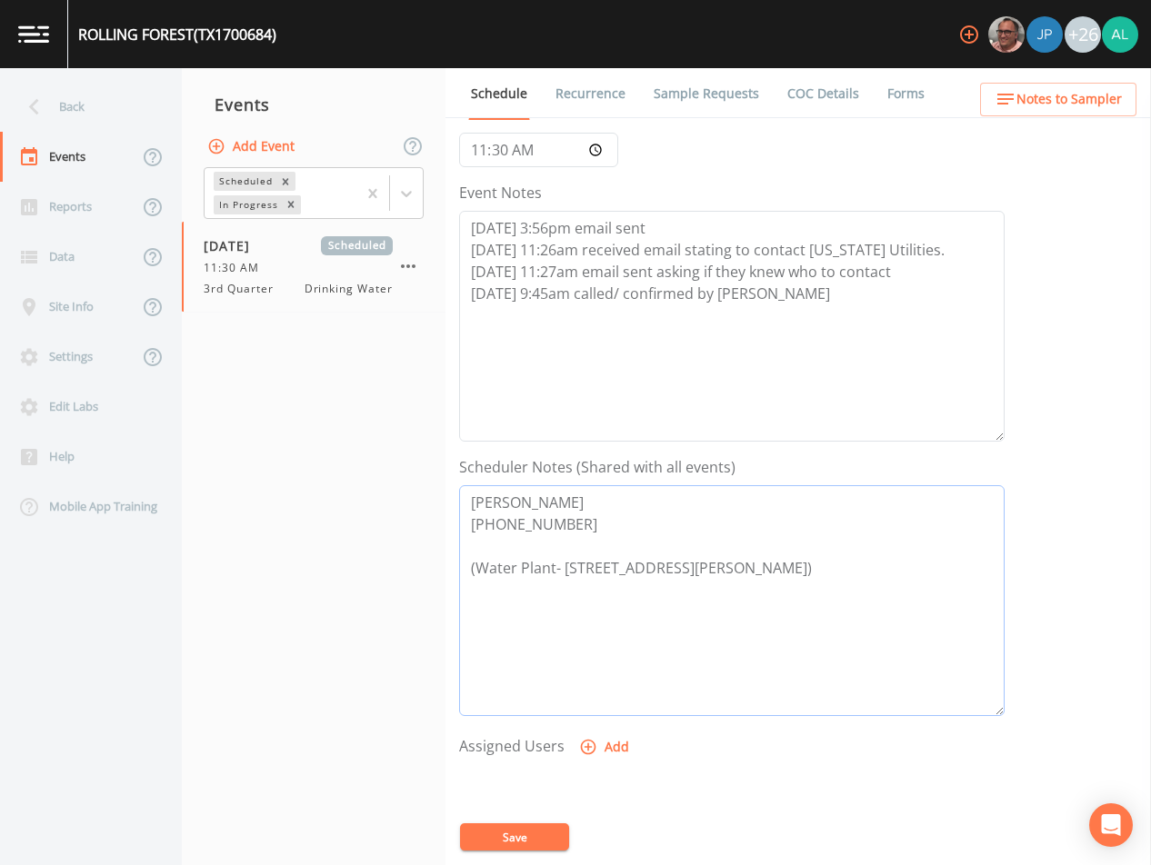
drag, startPoint x: 570, startPoint y: 537, endPoint x: 458, endPoint y: 489, distance: 121.7
click at [458, 489] on div "Schedule Recurrence Sample Requests COC Details Forms Event Name 3rd Quarter Ta…" at bounding box center [797, 466] width 705 height 797
type textarea "[PERSON_NAME] [PHONE_NUMBER] (Water Plant- [STREET_ADDRESS][PERSON_NAME])"
click at [538, 822] on div at bounding box center [731, 859] width 545 height 191
click at [536, 831] on button "Save" at bounding box center [514, 837] width 109 height 27
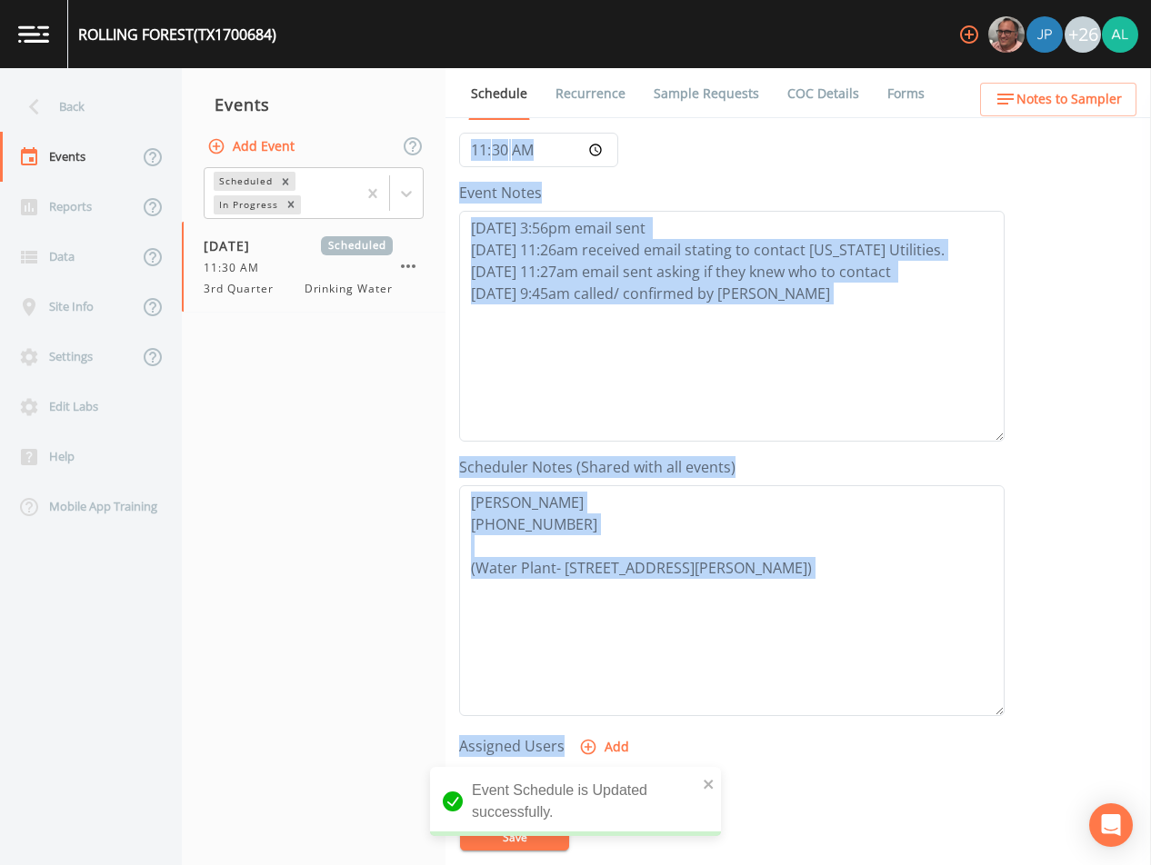
drag, startPoint x: 1061, startPoint y: 119, endPoint x: 1052, endPoint y: 105, distance: 17.2
click at [1052, 105] on div "Back Events Reports Data Site Info Settings Edit Labs Help Mobile App Training …" at bounding box center [575, 466] width 1151 height 797
click at [1049, 101] on span "Notes to Sampler" at bounding box center [1068, 99] width 105 height 23
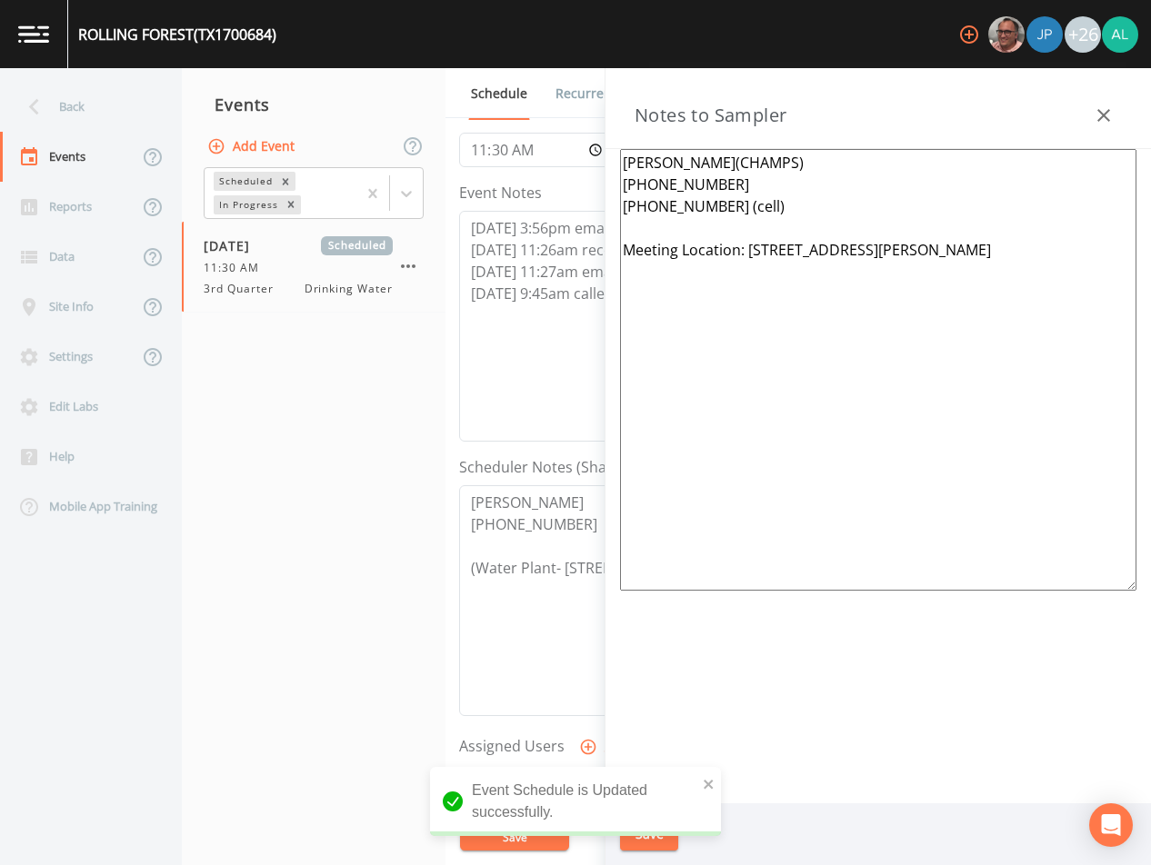
drag, startPoint x: 805, startPoint y: 218, endPoint x: 504, endPoint y: 166, distance: 306.2
click at [504, 166] on div "Back Events Reports Data Site Info Settings Edit Labs Help Mobile App Training …" at bounding box center [575, 466] width 1151 height 797
paste textarea "[PERSON_NAME] [PHONE_NUMBER]"
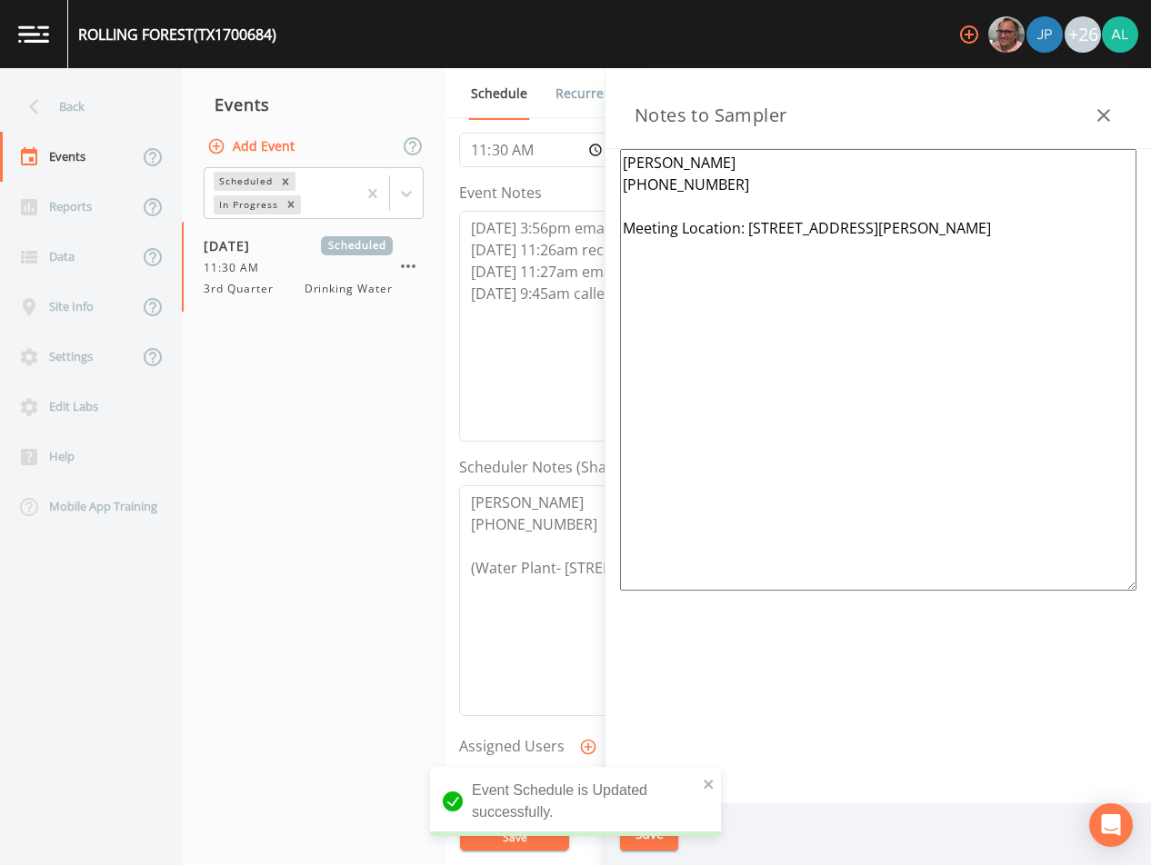
type textarea "[PERSON_NAME] [PHONE_NUMBER] Meeting Location: [STREET_ADDRESS][PERSON_NAME]"
click at [715, 776] on div "Event Schedule is Updated successfully." at bounding box center [575, 801] width 291 height 69
click at [708, 785] on icon "close" at bounding box center [708, 784] width 9 height 9
click at [645, 841] on div "Event Schedule is Updated successfully." at bounding box center [575, 809] width 291 height 84
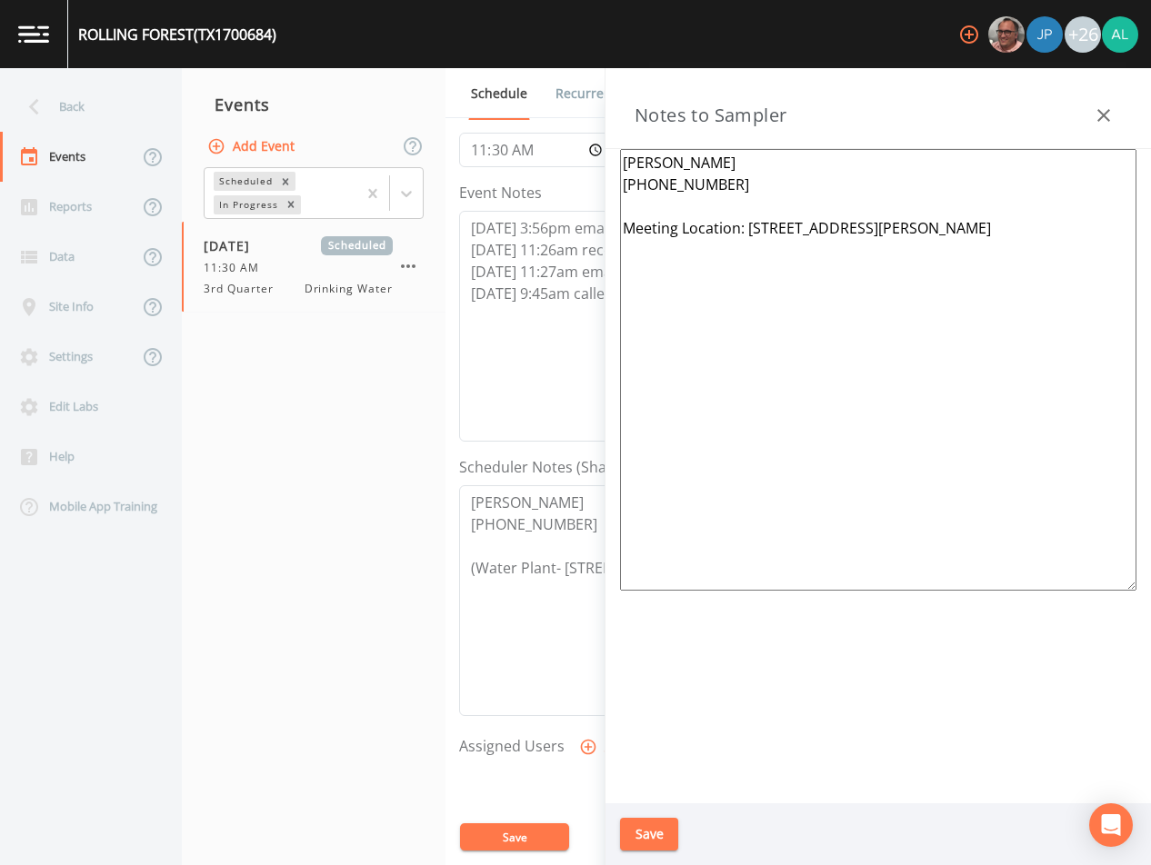
click at [644, 842] on button "Save" at bounding box center [649, 835] width 58 height 34
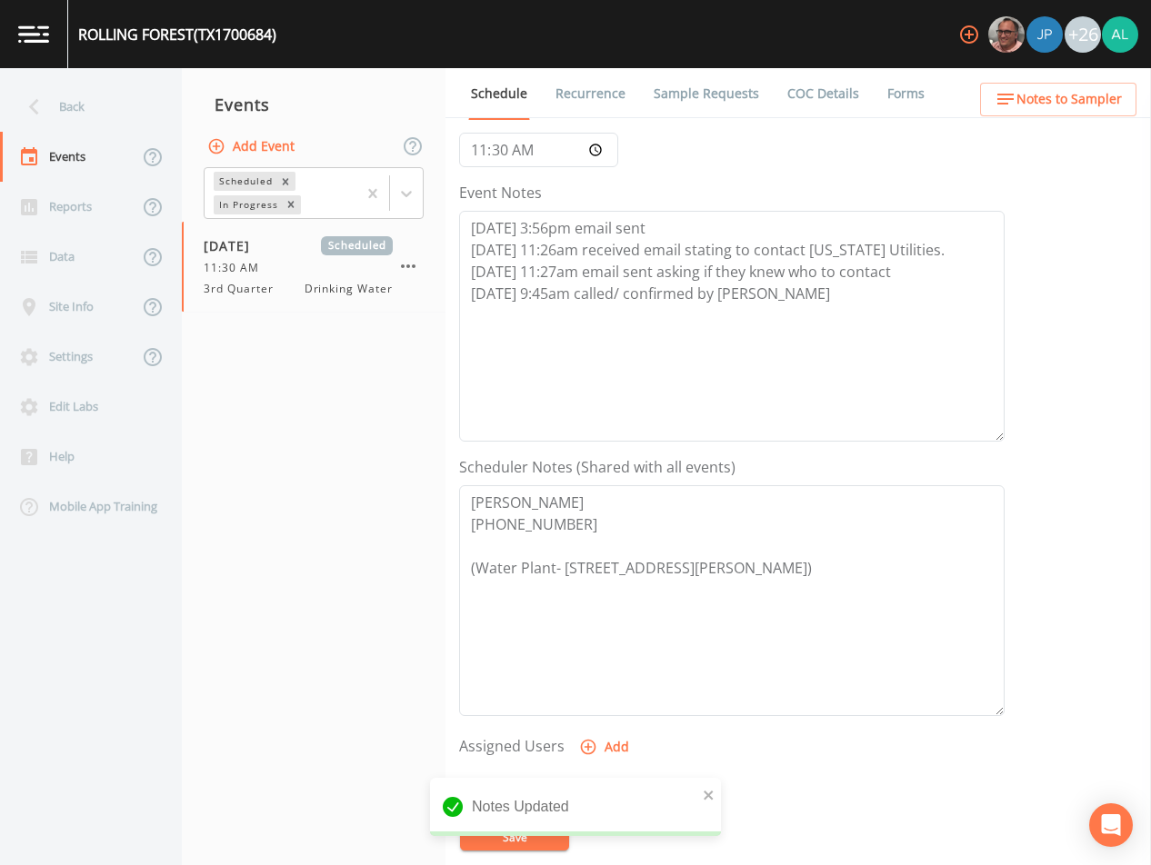
click at [608, 756] on button "Add" at bounding box center [605, 748] width 61 height 34
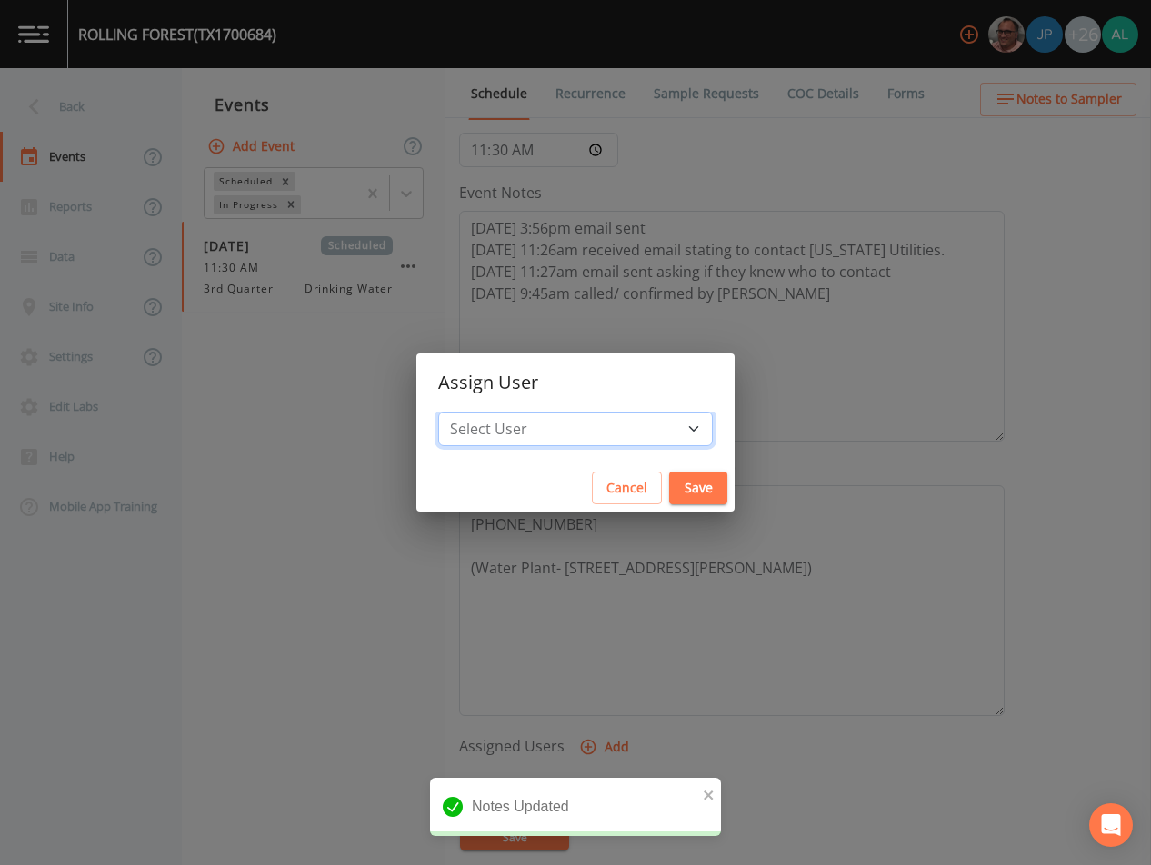
click at [555, 437] on select "Select User [PERSON_NAME] [PERSON_NAME] [PERSON_NAME] [PERSON_NAME] [PERSON_NAM…" at bounding box center [575, 429] width 275 height 35
select select "df97561e-4ac3-438c-9578-61bd91748e08"
click at [479, 412] on select "Select User [PERSON_NAME] [PERSON_NAME] [PERSON_NAME] [PERSON_NAME] [PERSON_NAM…" at bounding box center [575, 429] width 275 height 35
click at [669, 482] on button "Save" at bounding box center [698, 489] width 58 height 34
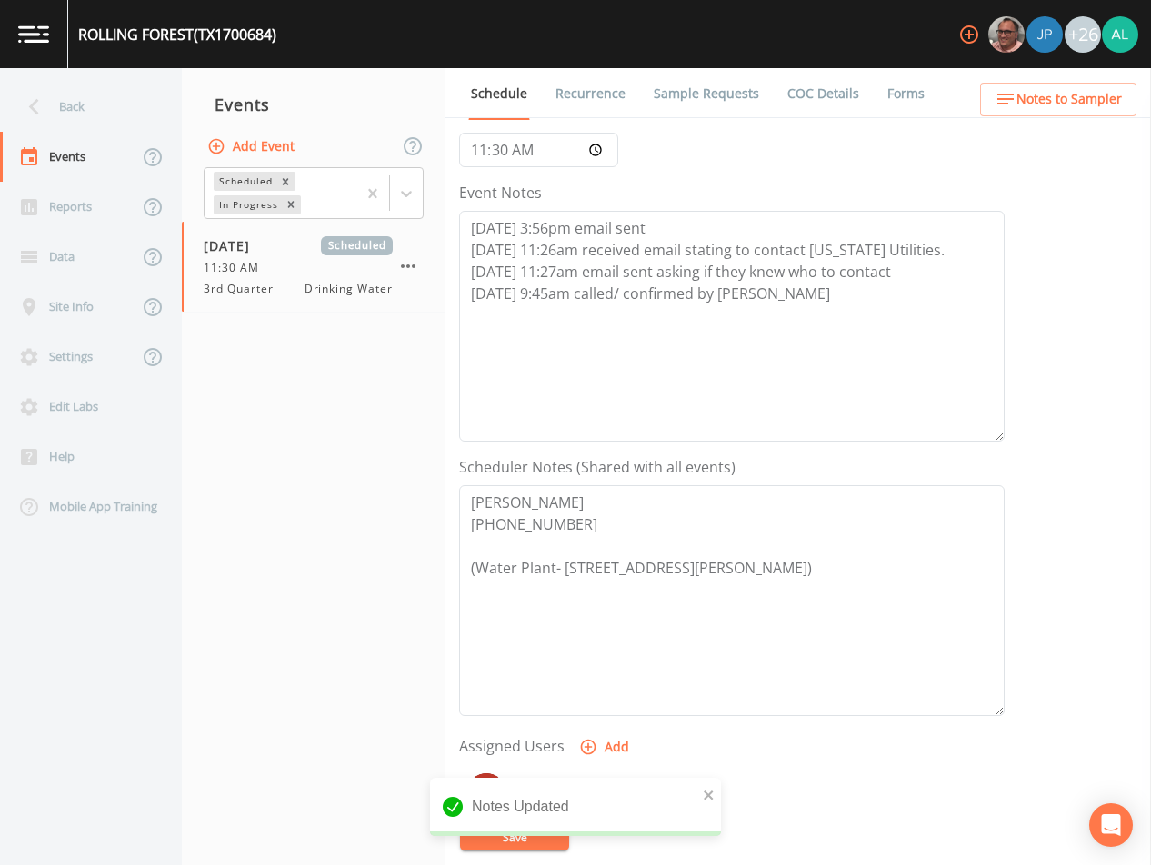
select select
click at [547, 834] on button "Save" at bounding box center [514, 837] width 109 height 27
click at [1063, 91] on span "Notes to Sampler" at bounding box center [1068, 99] width 105 height 23
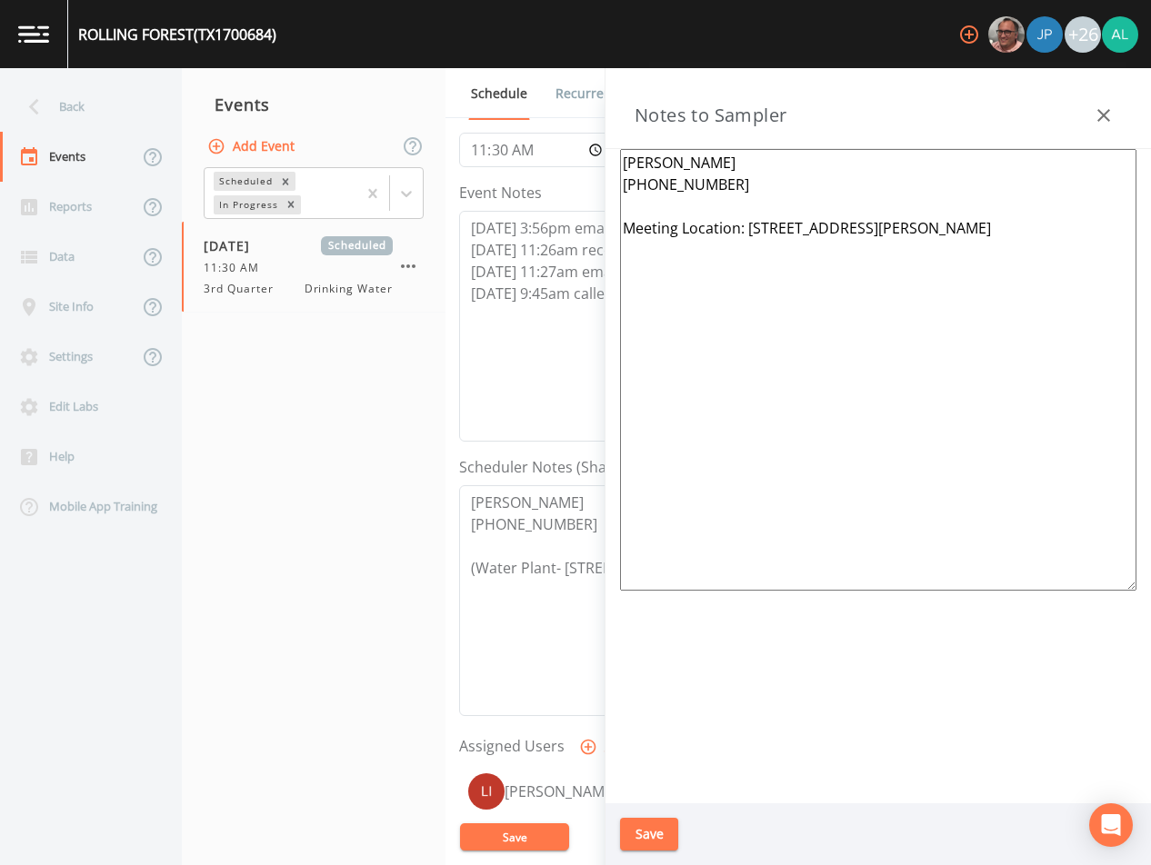
drag, startPoint x: 1048, startPoint y: 229, endPoint x: 744, endPoint y: 234, distance: 303.6
click at [744, 234] on textarea "[PERSON_NAME] [PHONE_NUMBER] Meeting Location: [STREET_ADDRESS][PERSON_NAME]" at bounding box center [878, 370] width 516 height 442
click at [75, 122] on div "Back" at bounding box center [82, 107] width 164 height 50
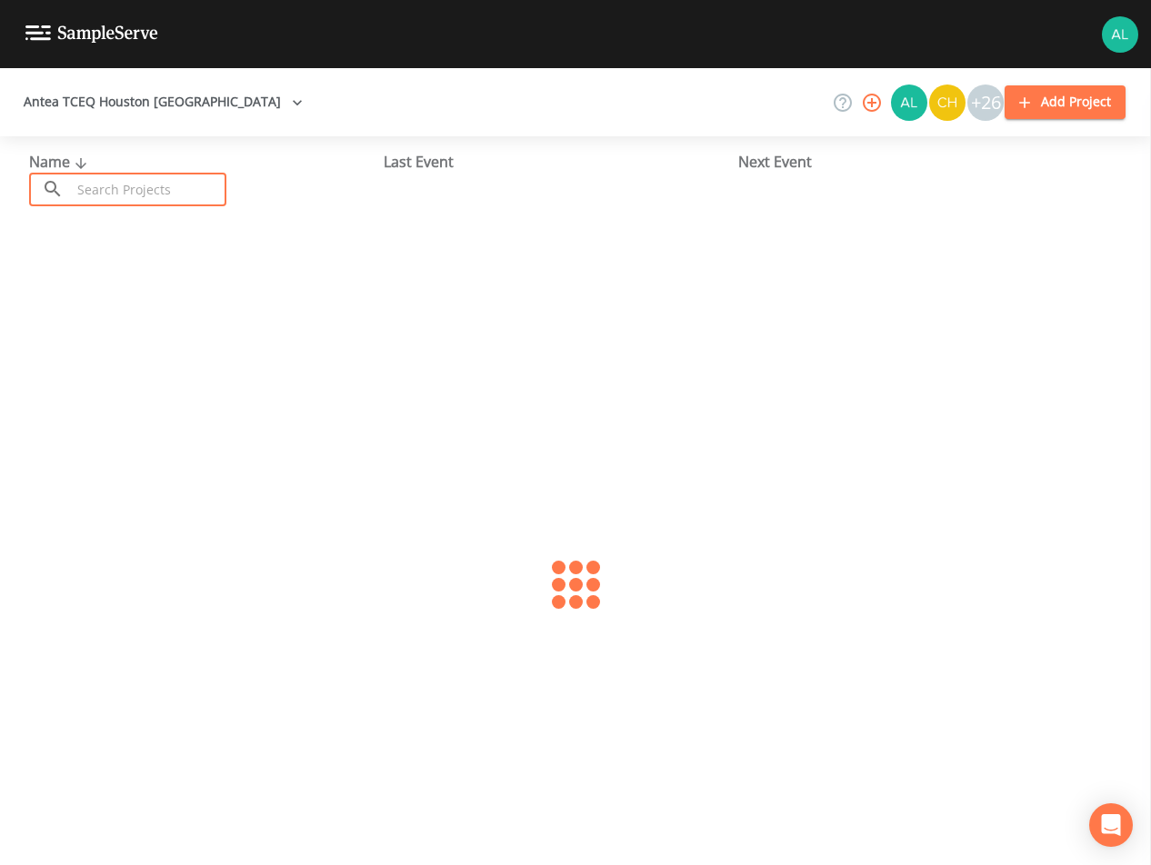
click at [122, 191] on input "text" at bounding box center [148, 190] width 155 height 34
type input "1700684"
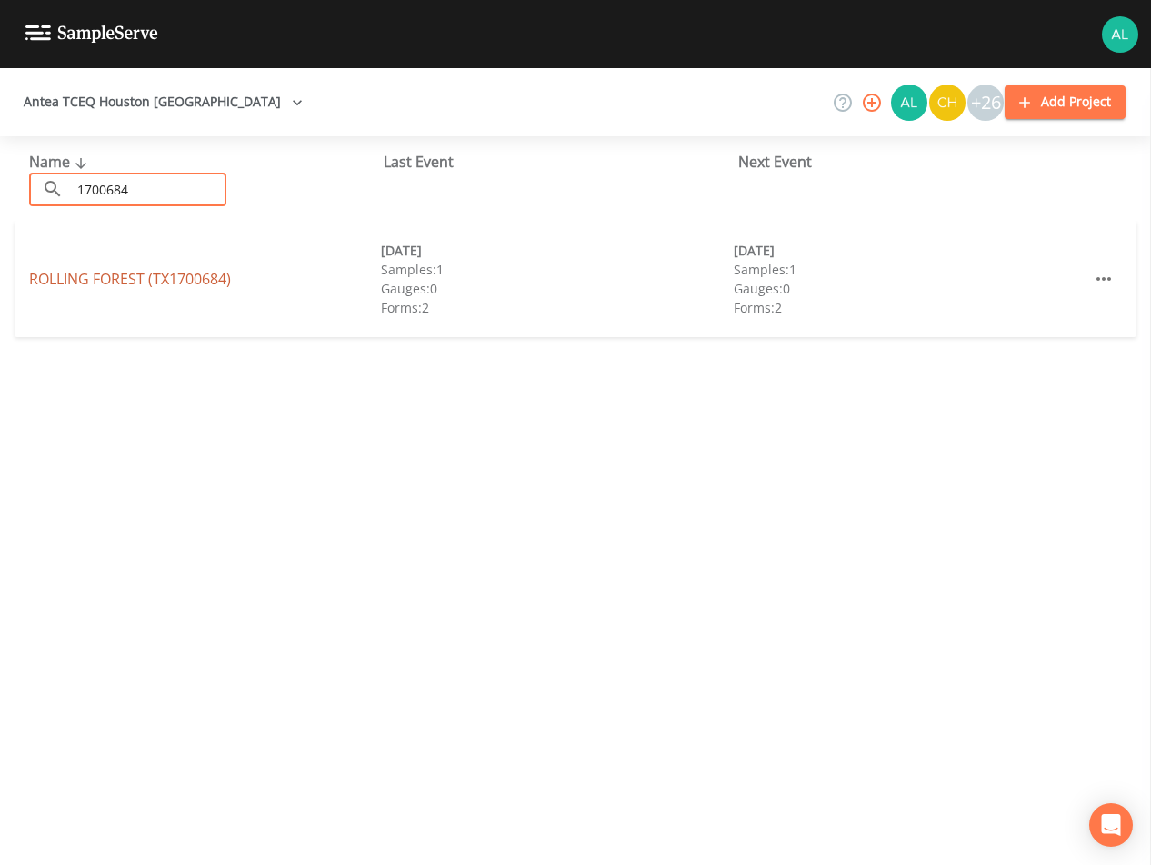
click at [145, 284] on link "ROLLING FOREST (TX1700684)" at bounding box center [130, 279] width 202 height 20
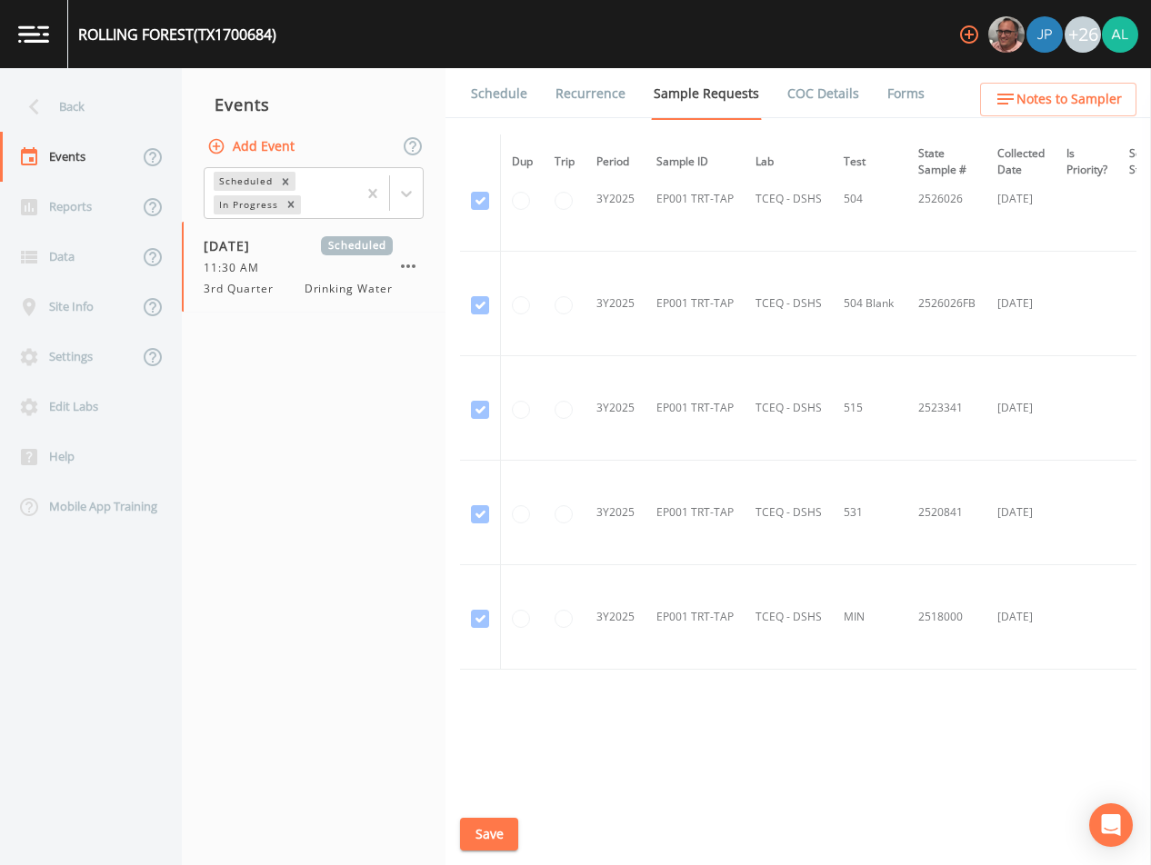
scroll to position [636, 0]
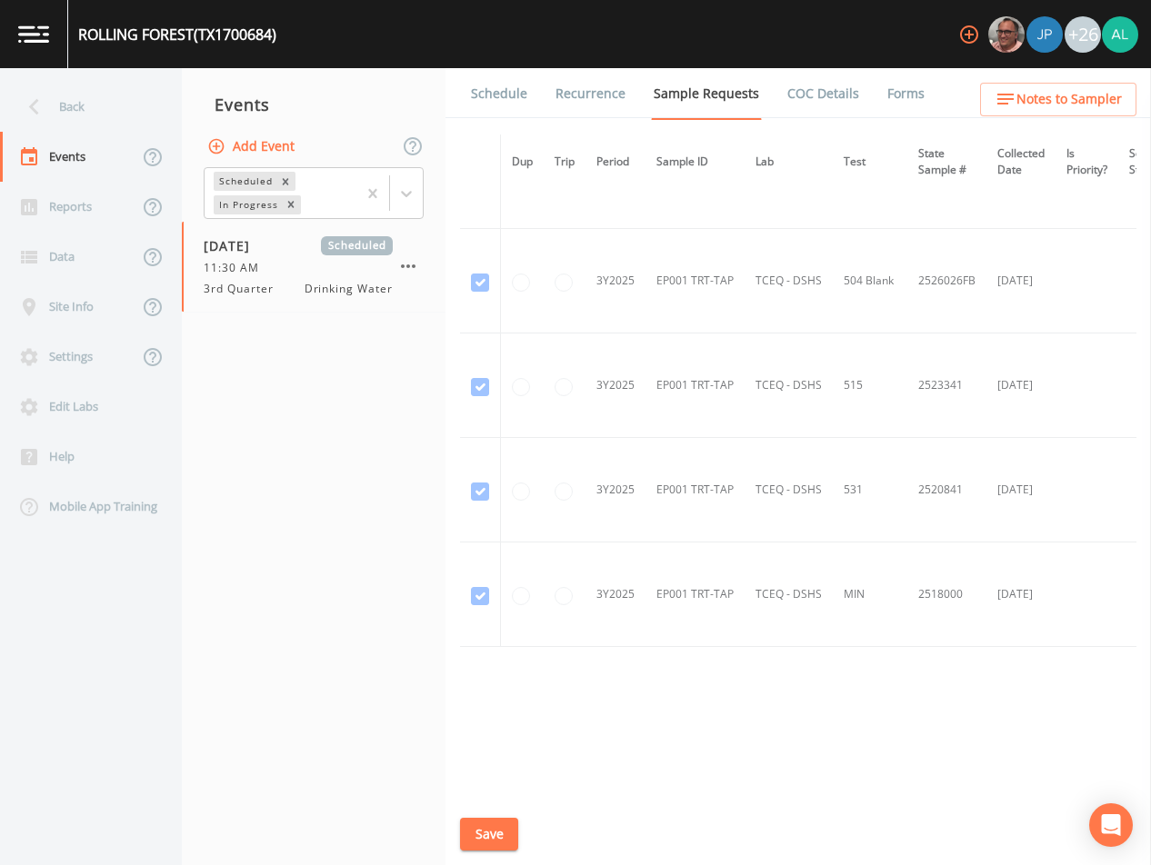
click at [485, 104] on link "Schedule" at bounding box center [499, 93] width 62 height 51
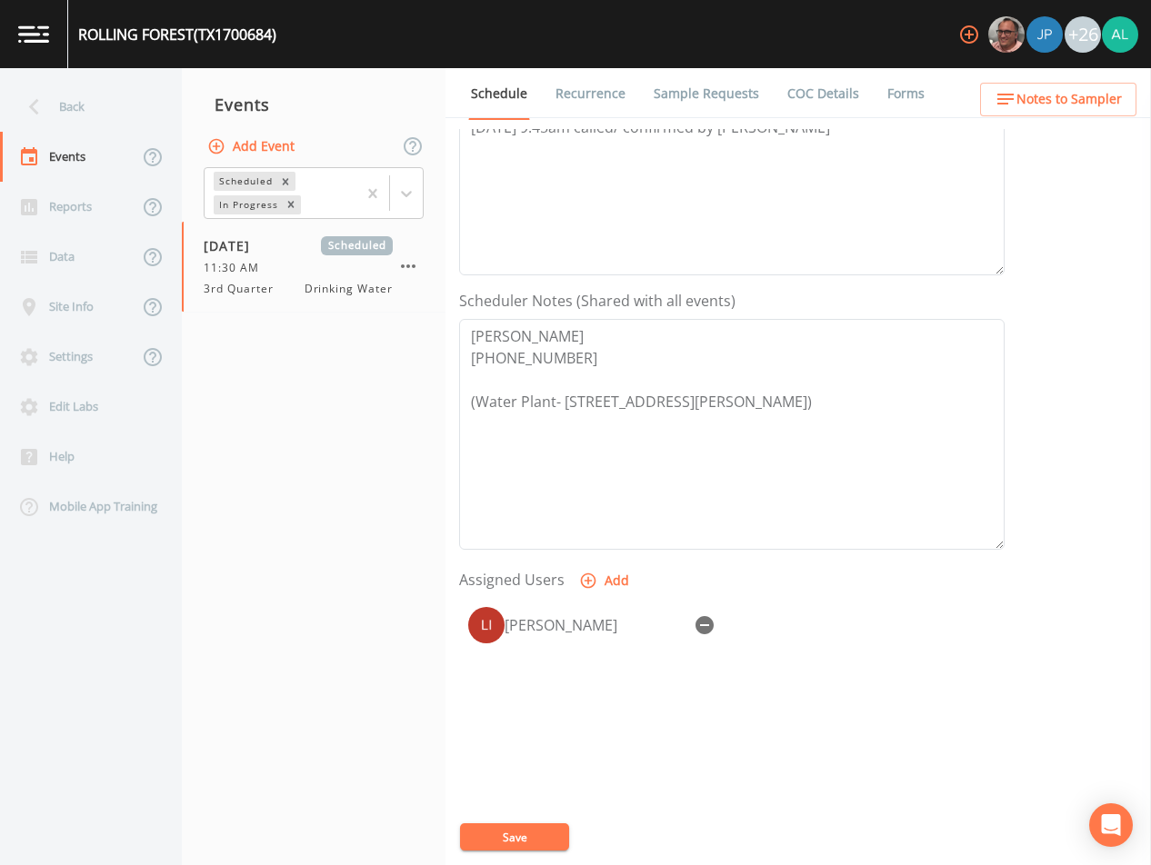
scroll to position [364, 0]
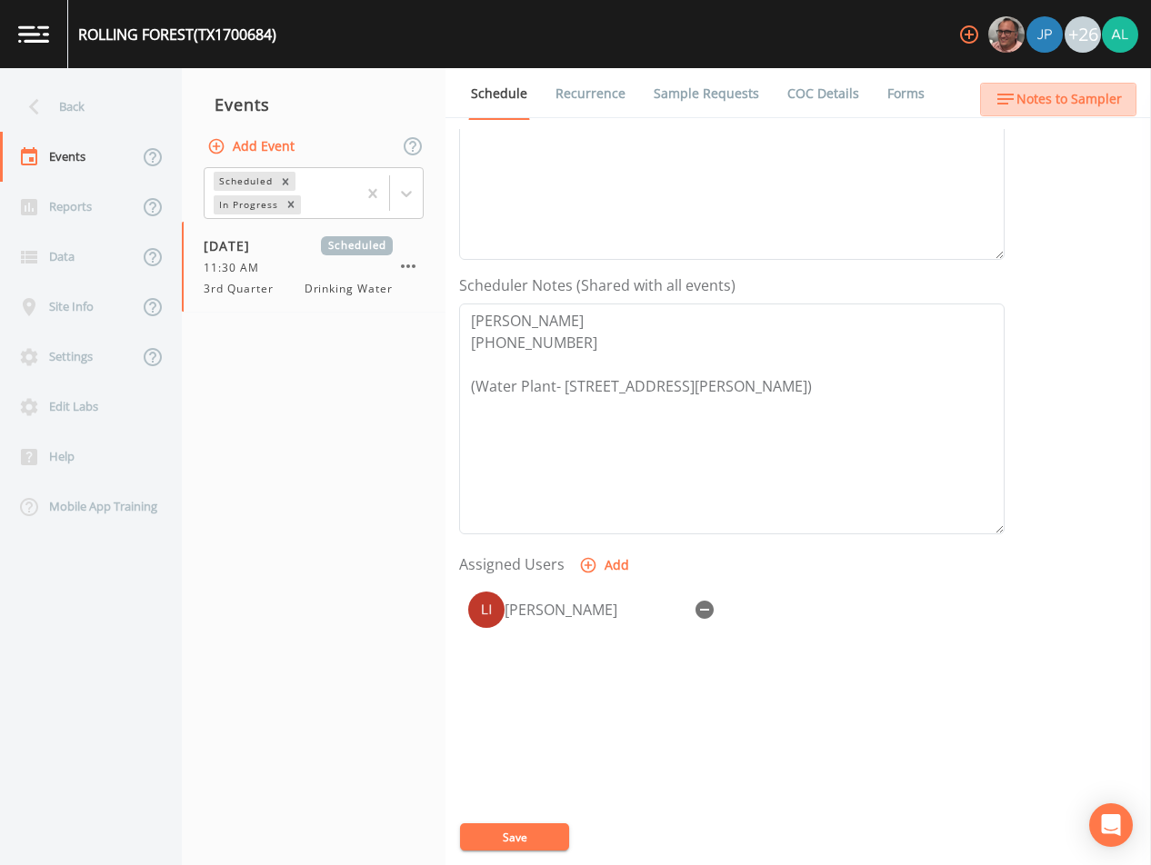
click at [1093, 98] on span "Notes to Sampler" at bounding box center [1068, 99] width 105 height 23
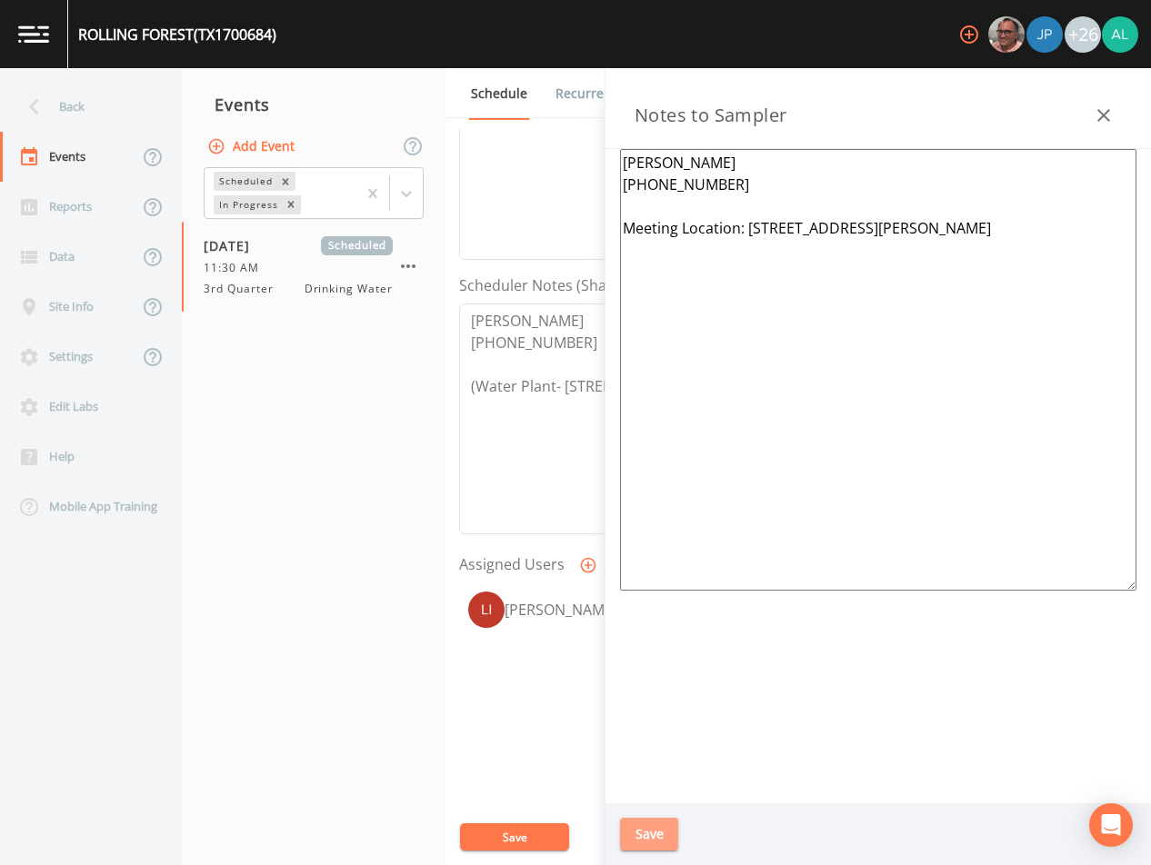
click at [648, 840] on button "Save" at bounding box center [649, 835] width 58 height 34
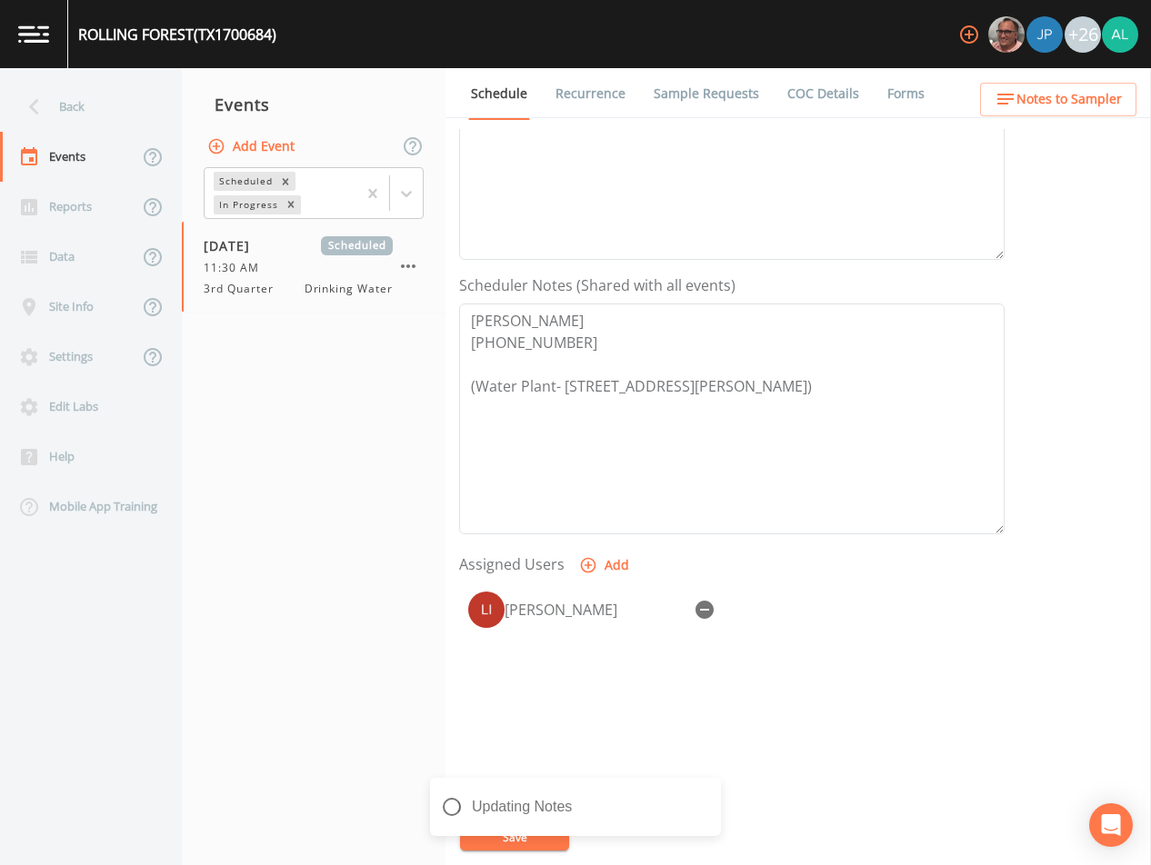
click at [472, 834] on div "Updating Notes" at bounding box center [575, 814] width 291 height 73
click at [710, 804] on button "close" at bounding box center [709, 795] width 13 height 22
click at [519, 851] on div "Notes Updated" at bounding box center [575, 851] width 291 height 0
click at [520, 842] on button "Save" at bounding box center [514, 837] width 109 height 27
click at [119, 108] on div "Back" at bounding box center [82, 107] width 164 height 50
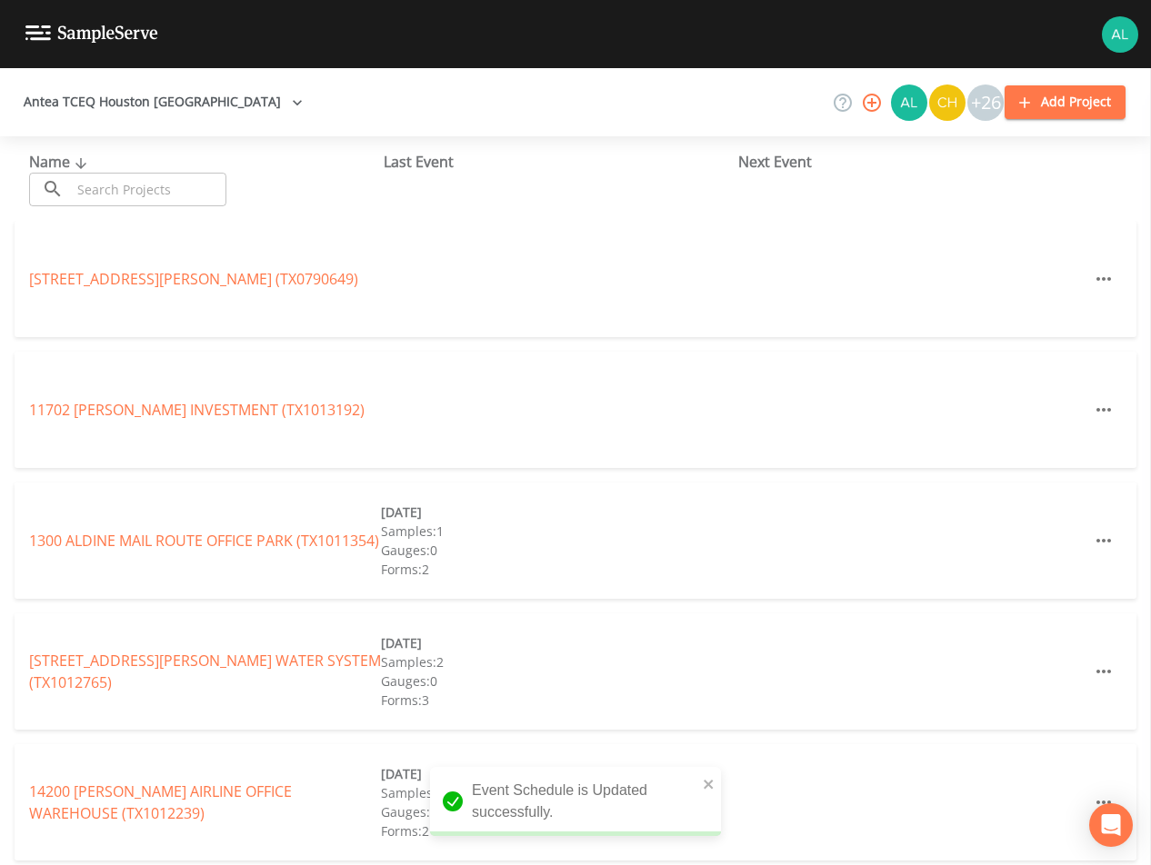
click at [117, 191] on input "text" at bounding box center [148, 190] width 155 height 34
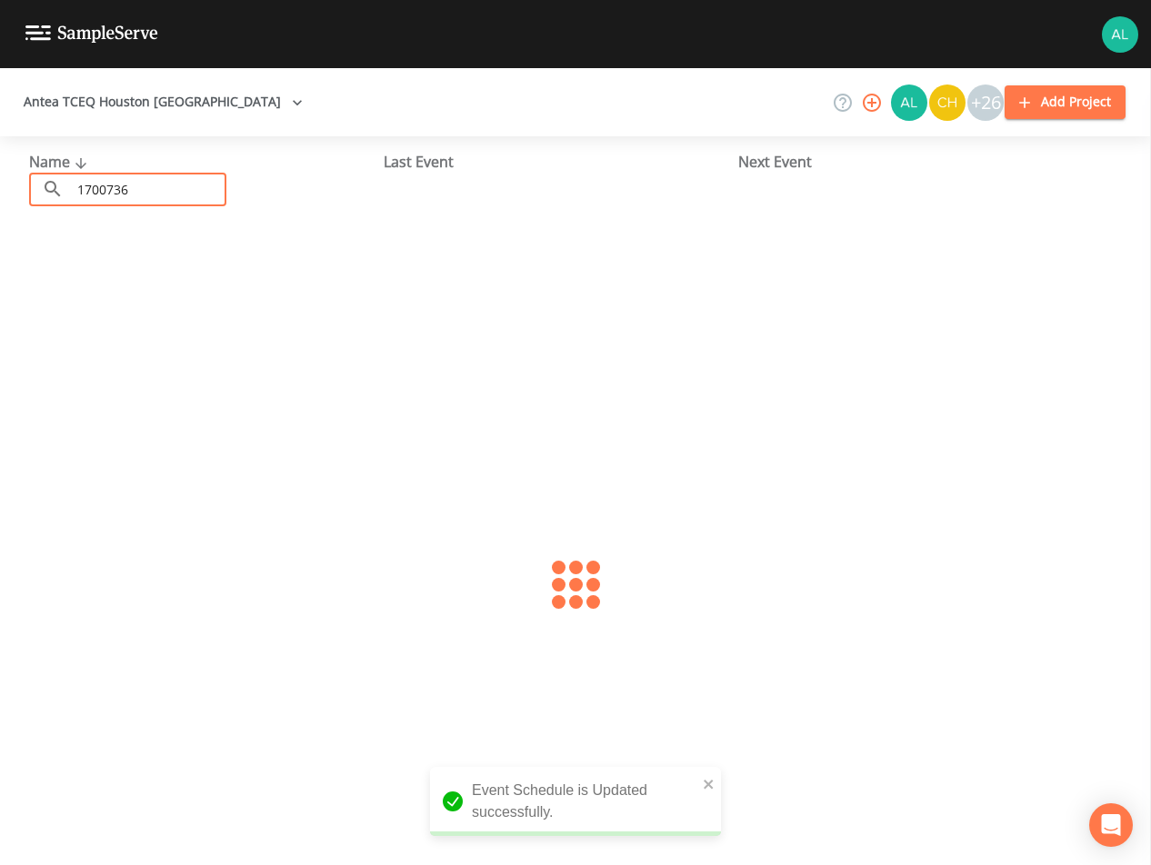
type input "1700736"
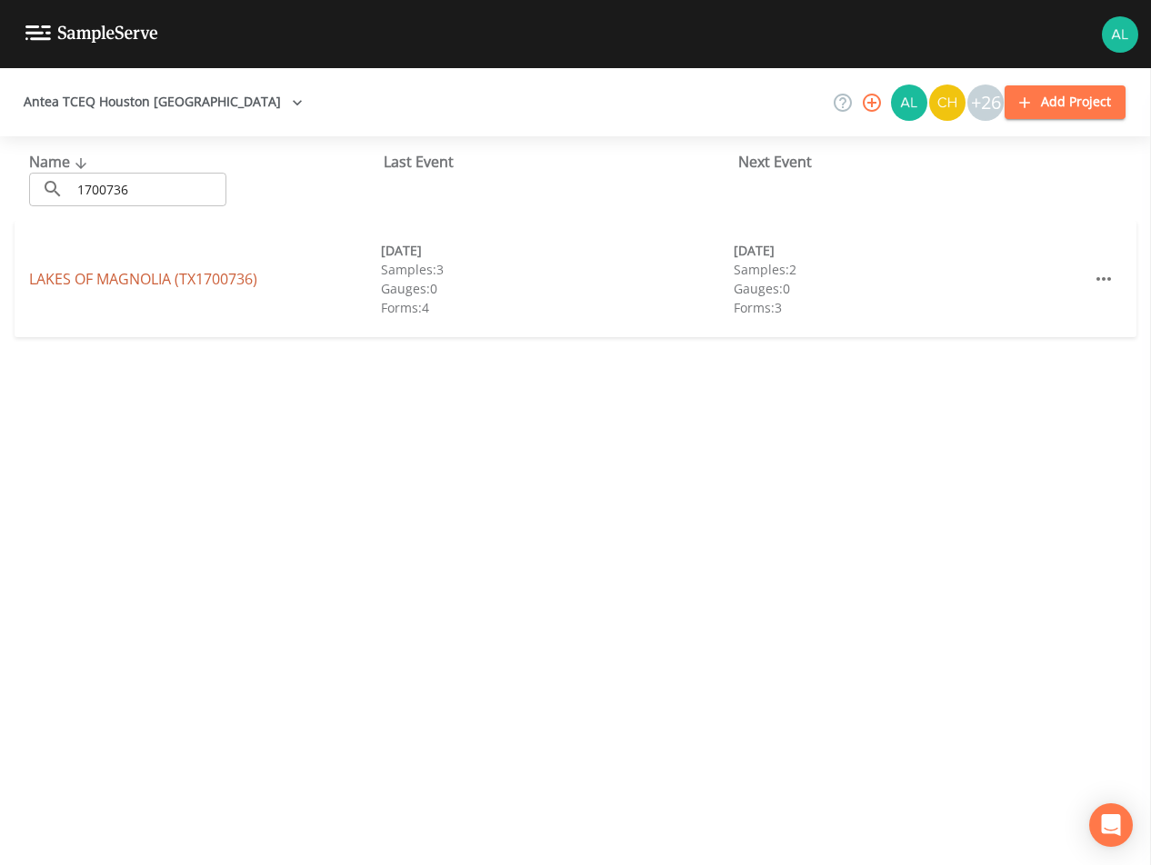
click at [141, 282] on link "LAKES OF [GEOGRAPHIC_DATA] (TX1700736)" at bounding box center [143, 279] width 228 height 20
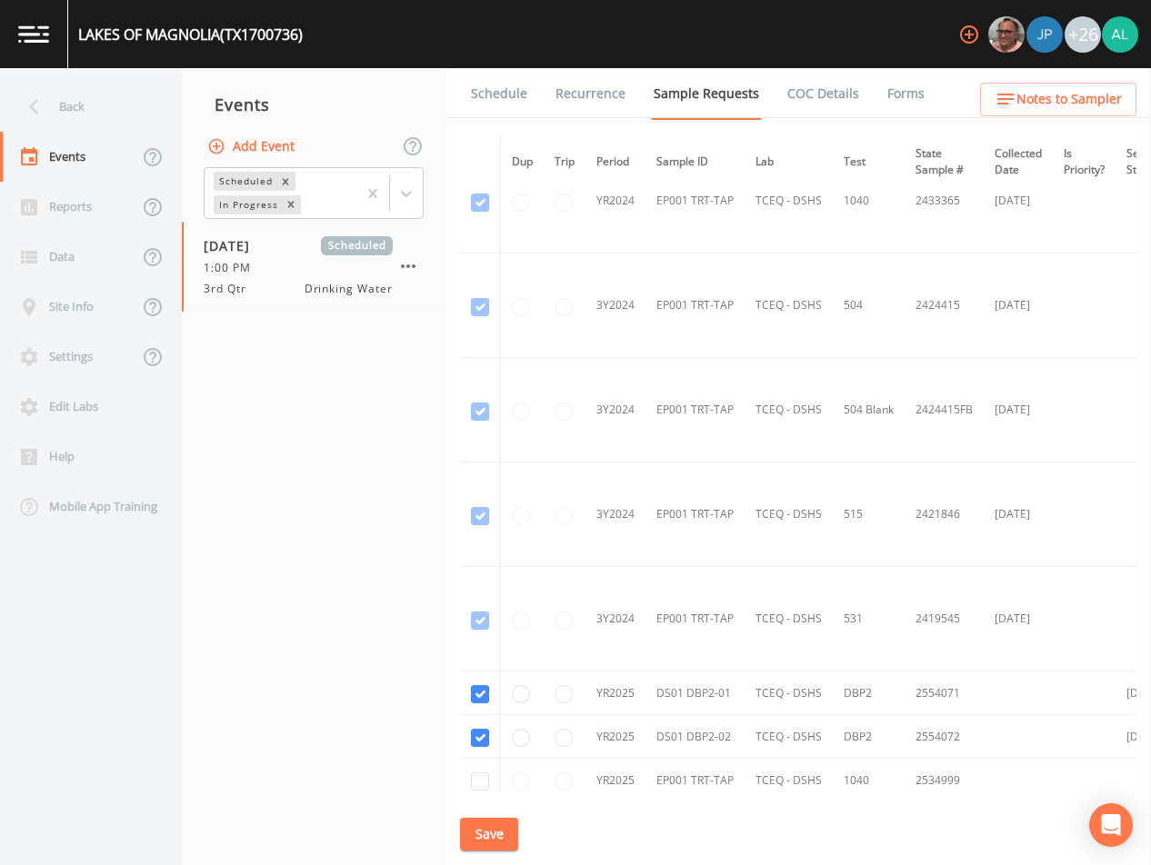
scroll to position [410, 0]
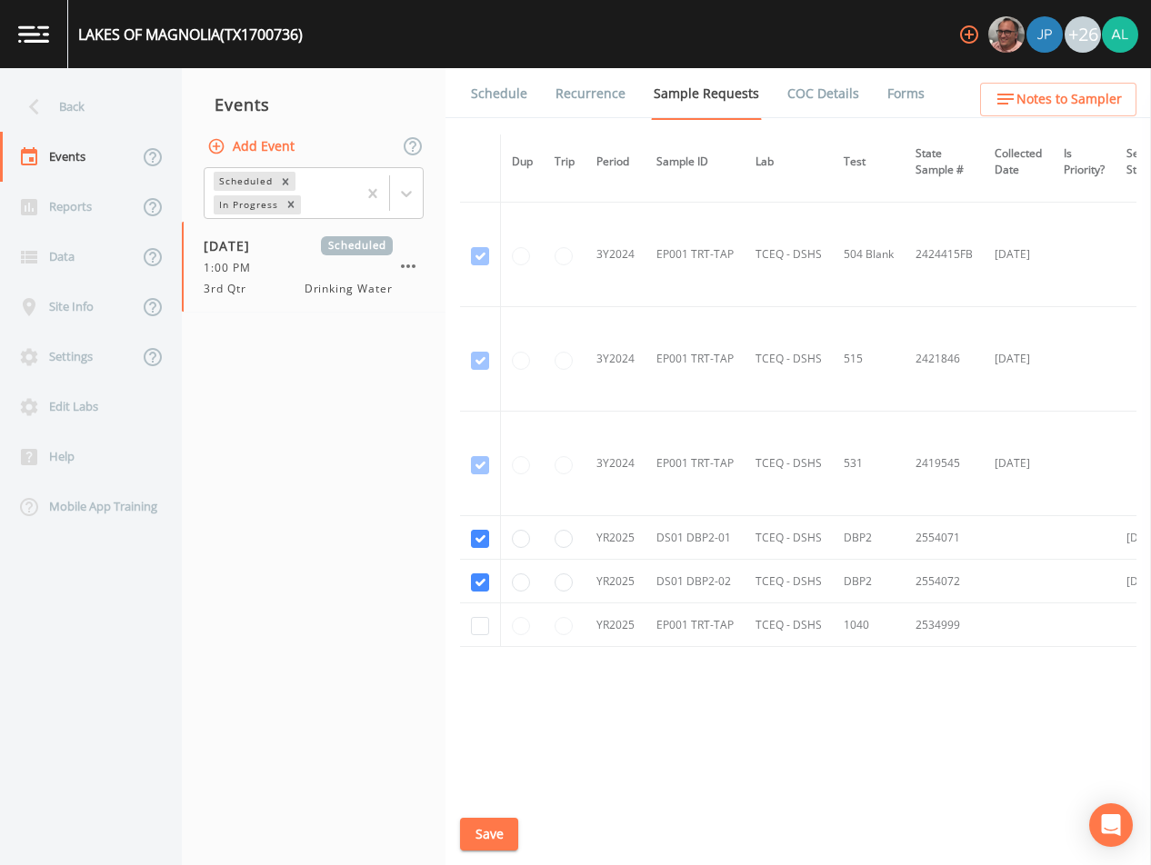
click at [479, 89] on link "Schedule" at bounding box center [499, 93] width 62 height 51
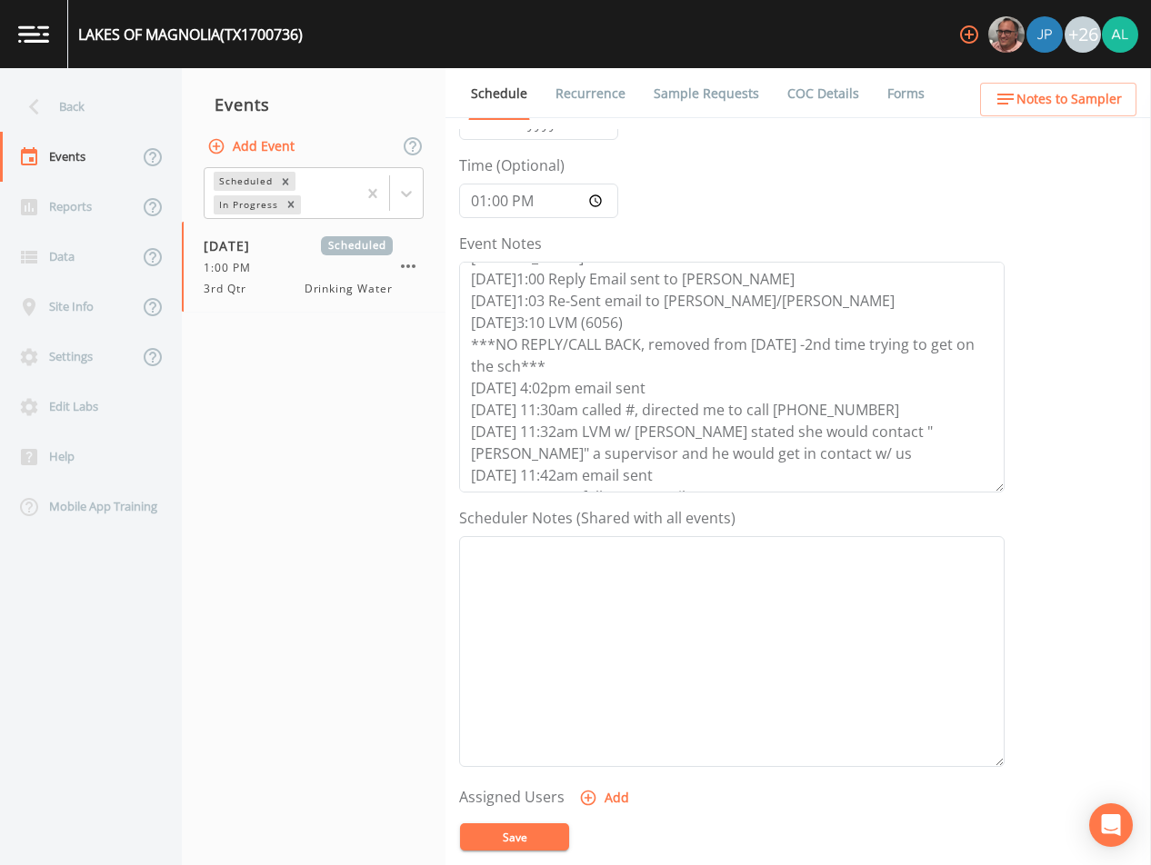
scroll to position [364, 0]
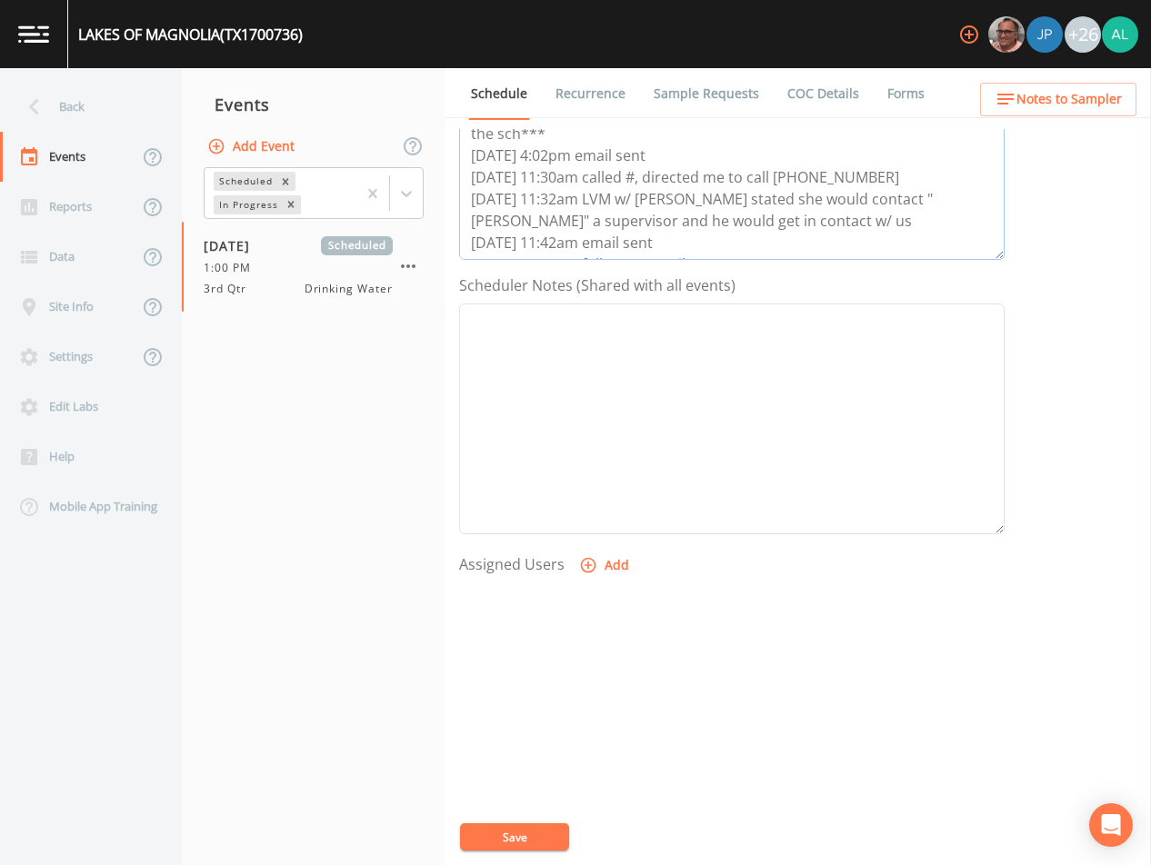
click at [750, 255] on textarea "[DATE]11:24 Email Sent to sch appt due to our last appt they "NO SHOWED" [DATE]…" at bounding box center [731, 144] width 545 height 231
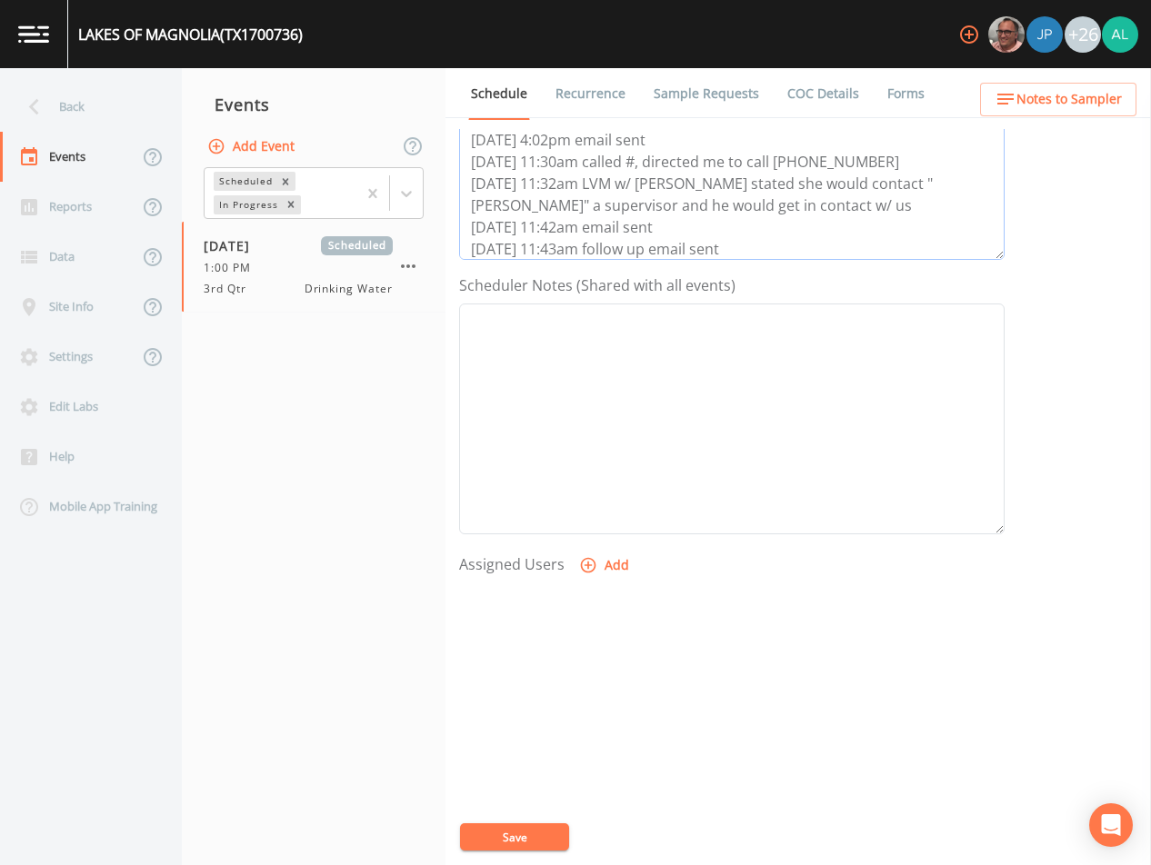
click at [500, 246] on textarea "[DATE]11:24 Email Sent to sch appt due to our last appt they "NO SHOWED" [DATE]…" at bounding box center [731, 144] width 545 height 231
type textarea "[DATE]11:24 Email Sent to sch appt due to our last appt they "NO SHOWED" [DATE]…"
click at [599, 557] on button "Add" at bounding box center [605, 566] width 61 height 34
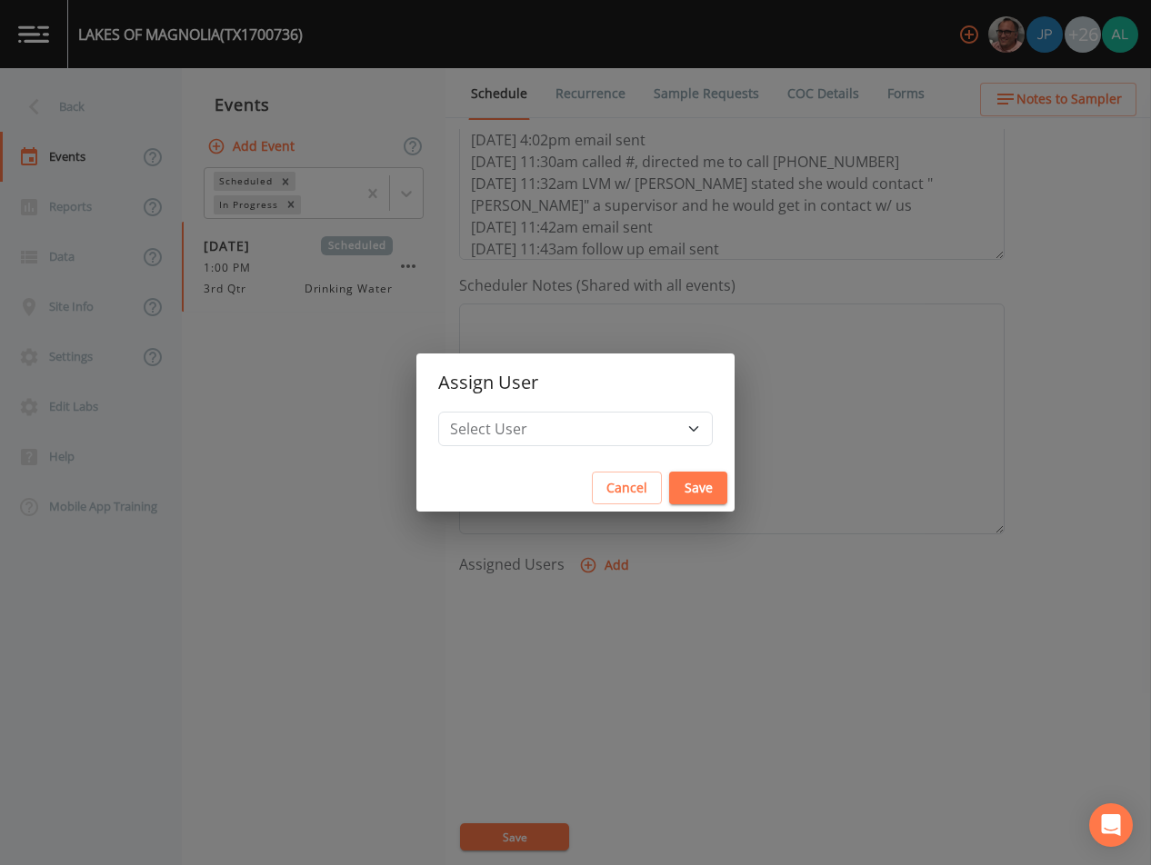
click at [601, 406] on h2 "Assign User" at bounding box center [575, 383] width 318 height 58
click at [589, 432] on select "Select User [PERSON_NAME] [PERSON_NAME] [PERSON_NAME] [PERSON_NAME] [PERSON_NAM…" at bounding box center [575, 429] width 275 height 35
select select "df97561e-4ac3-438c-9578-61bd91748e08"
click at [479, 412] on select "Select User [PERSON_NAME] [PERSON_NAME] [PERSON_NAME] [PERSON_NAME] [PERSON_NAM…" at bounding box center [575, 429] width 275 height 35
click at [669, 478] on button "Save" at bounding box center [698, 489] width 58 height 34
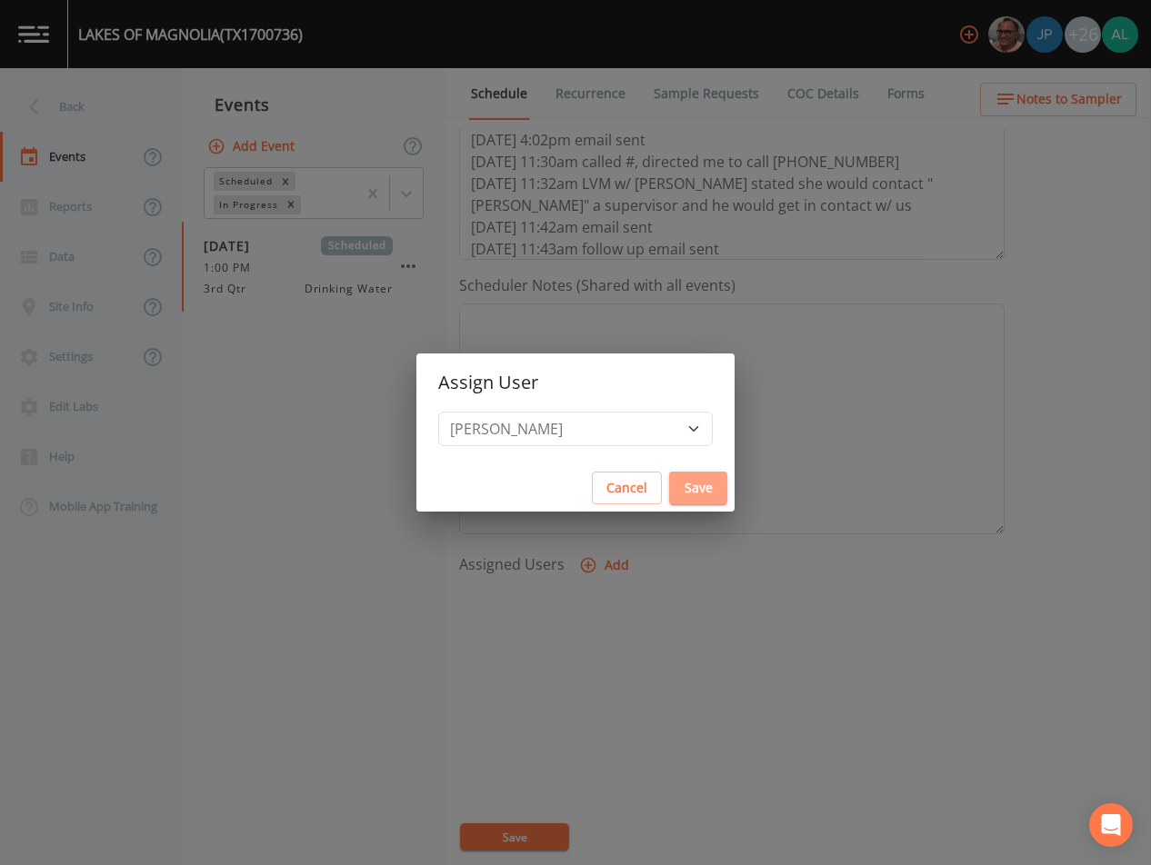
select select
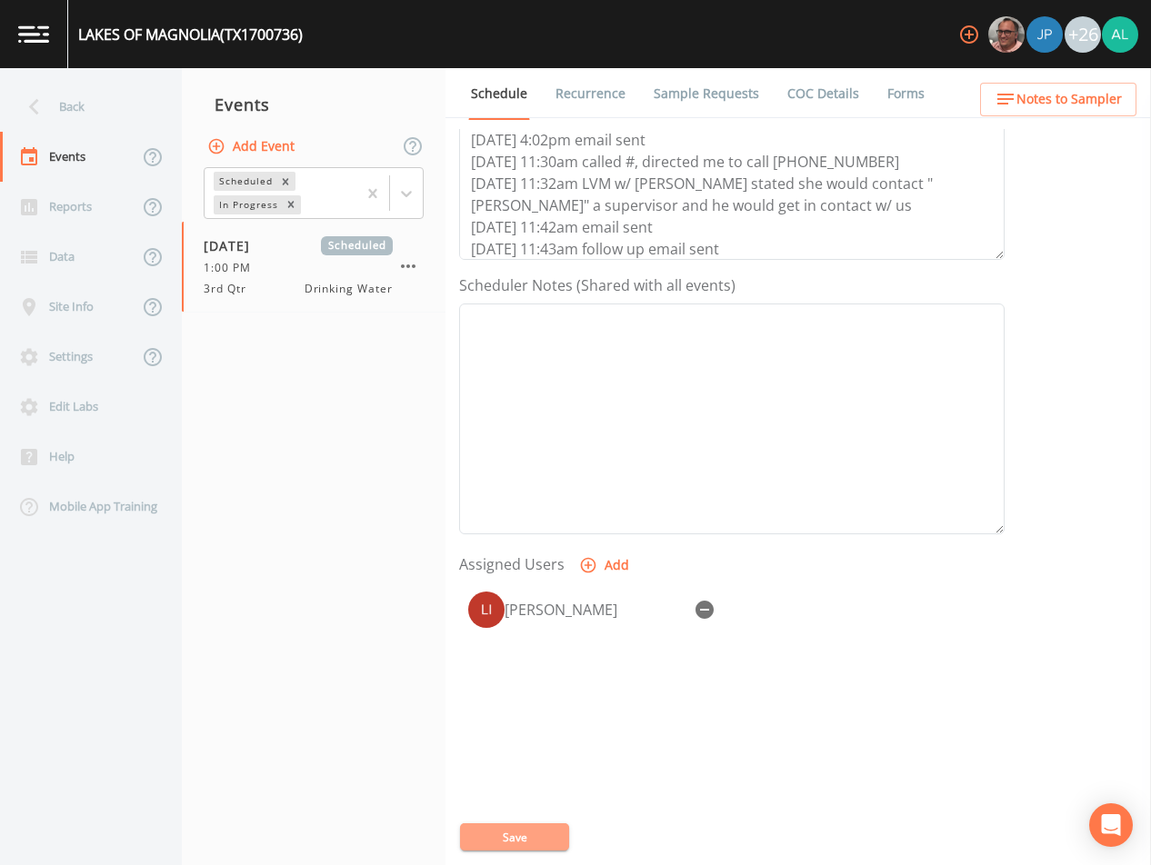
drag, startPoint x: 537, startPoint y: 833, endPoint x: 442, endPoint y: 721, distance: 147.0
click at [535, 834] on button "Save" at bounding box center [514, 837] width 109 height 27
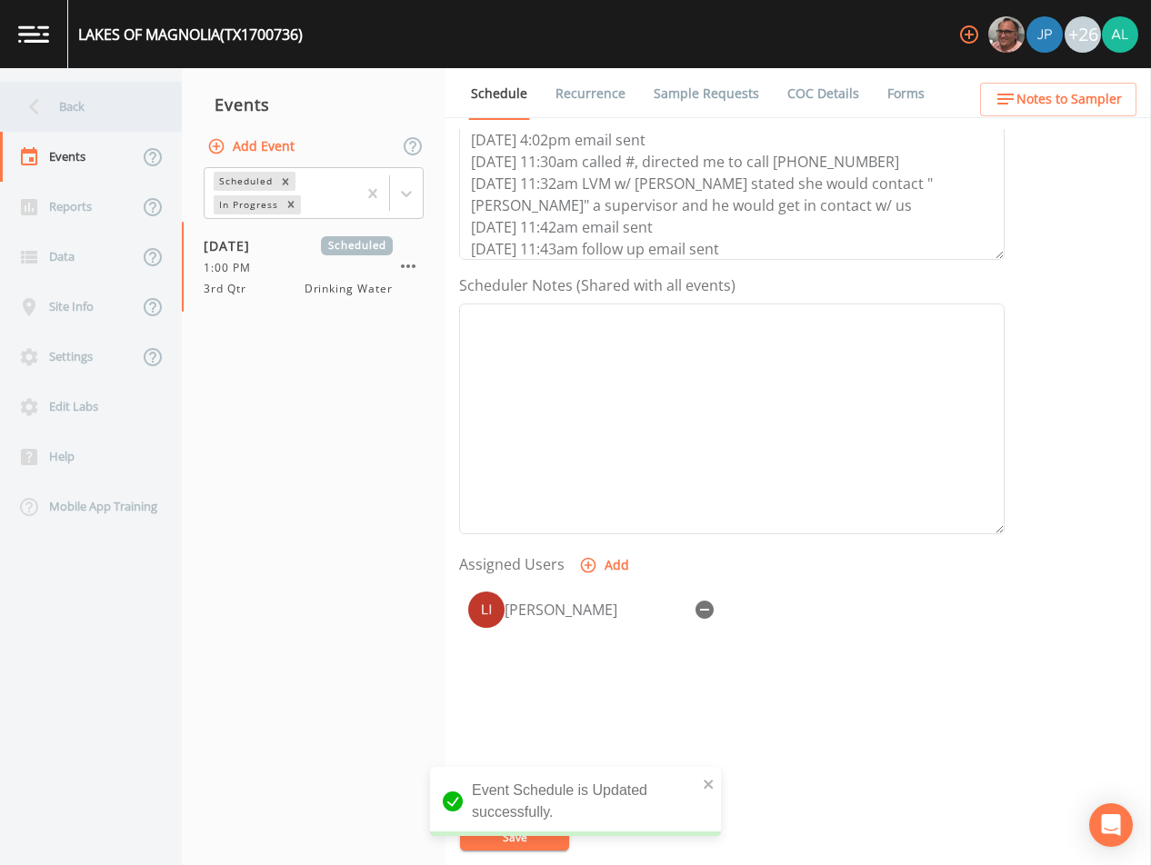
click at [96, 95] on div "Back" at bounding box center [82, 107] width 164 height 50
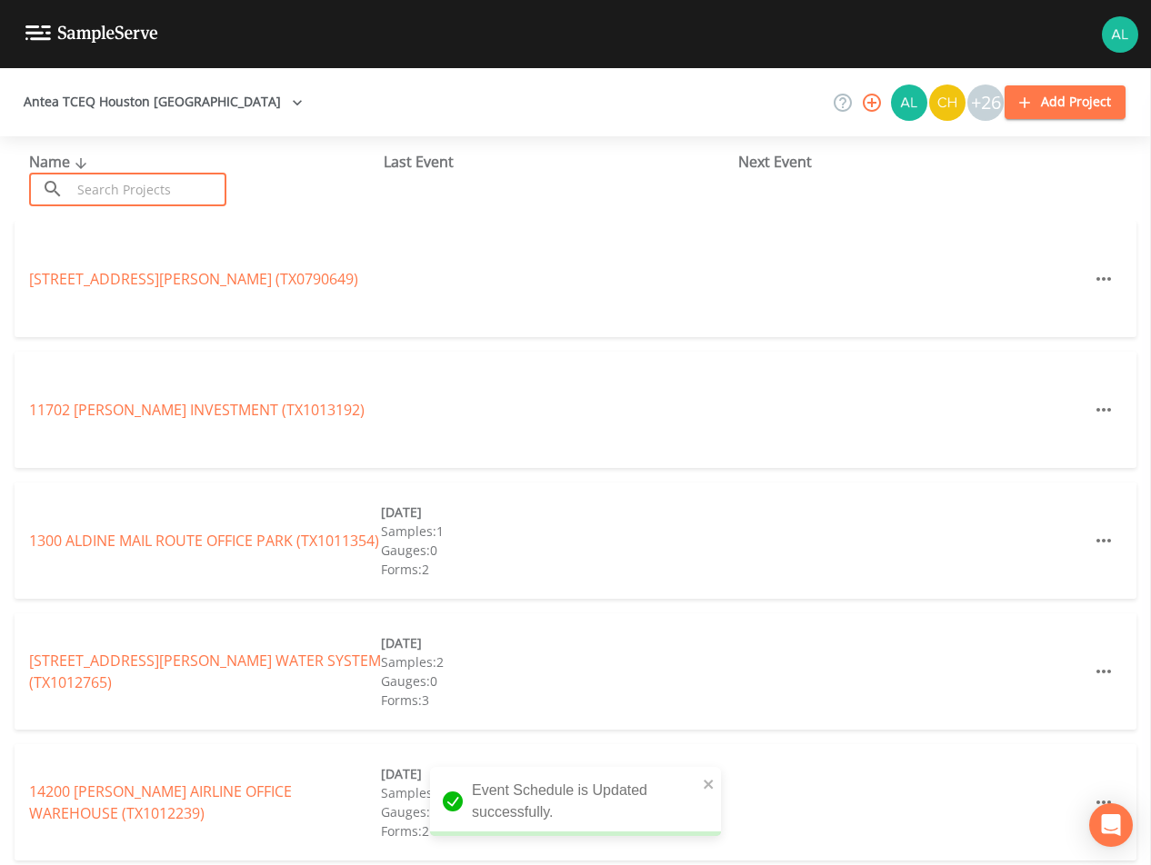
click at [103, 195] on input "text" at bounding box center [148, 190] width 155 height 34
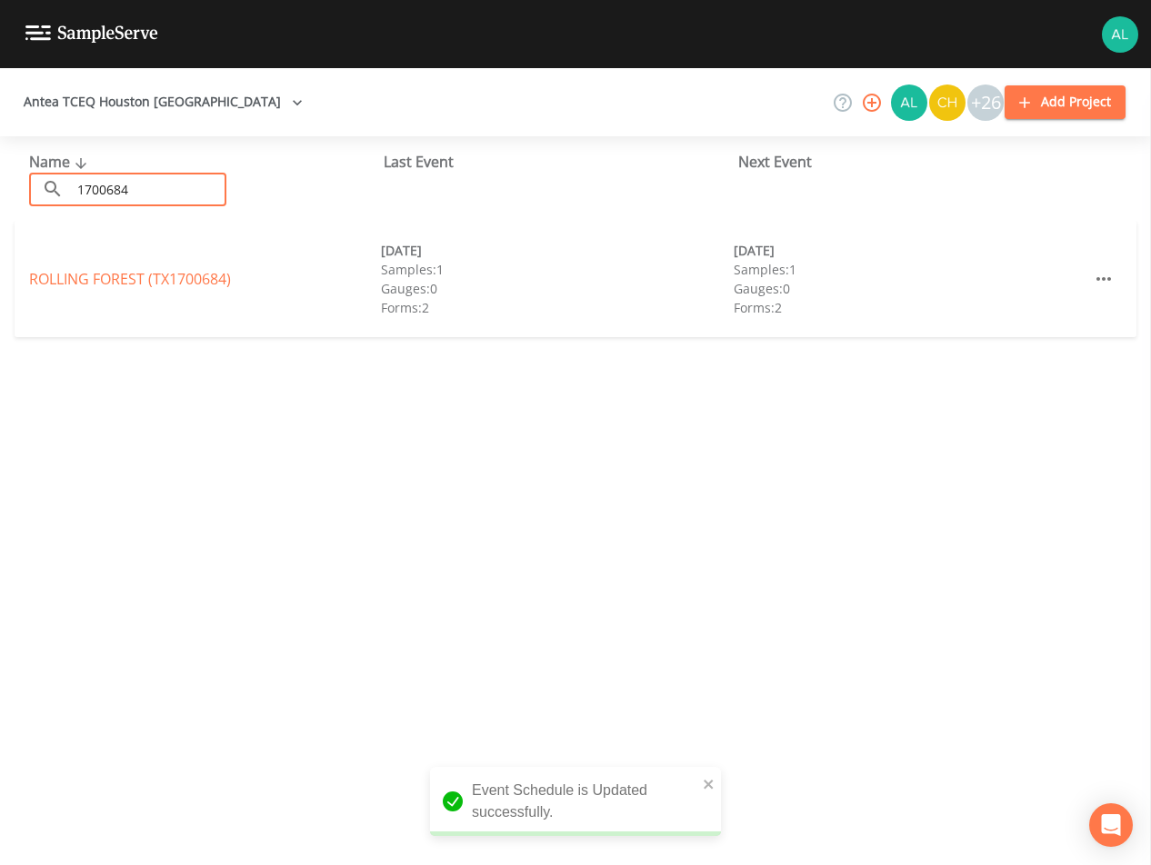
type input "1700684"
click at [120, 281] on link "ROLLING FOREST (TX1700684)" at bounding box center [130, 279] width 202 height 20
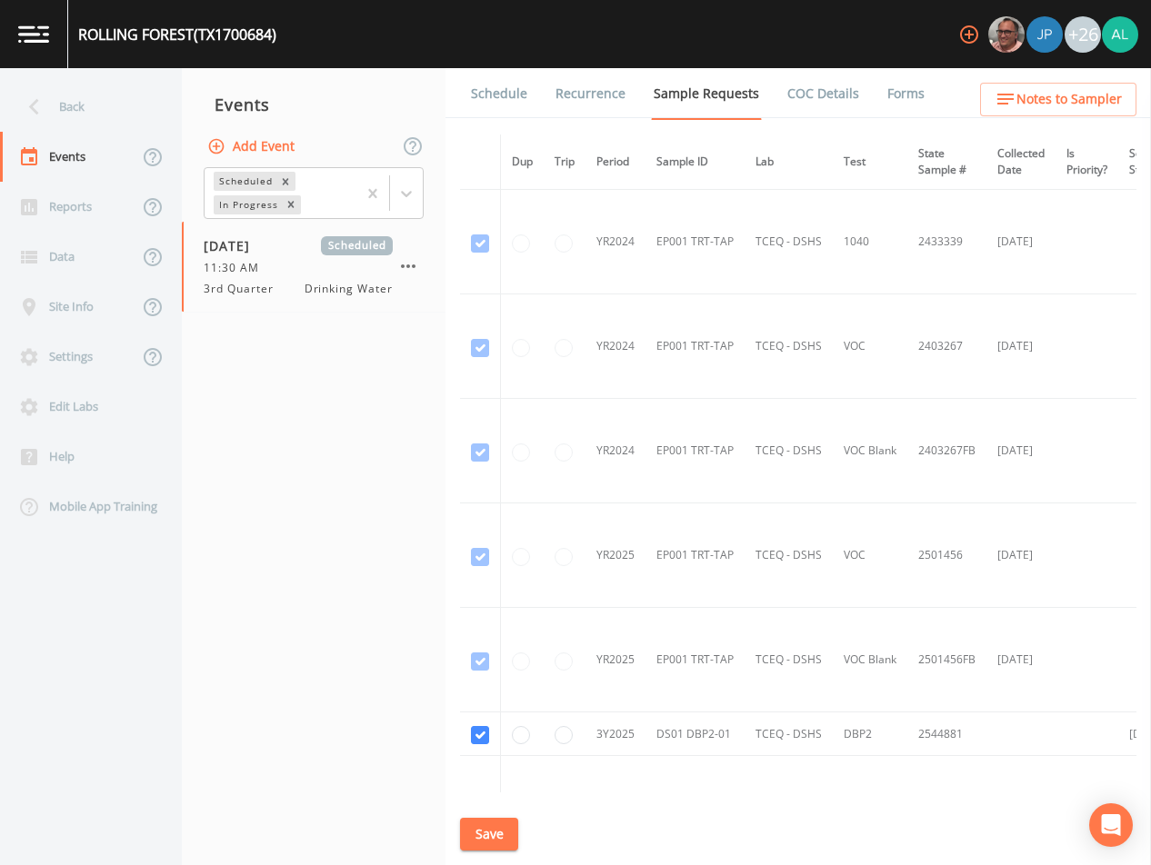
click at [510, 95] on link "Schedule" at bounding box center [499, 93] width 62 height 51
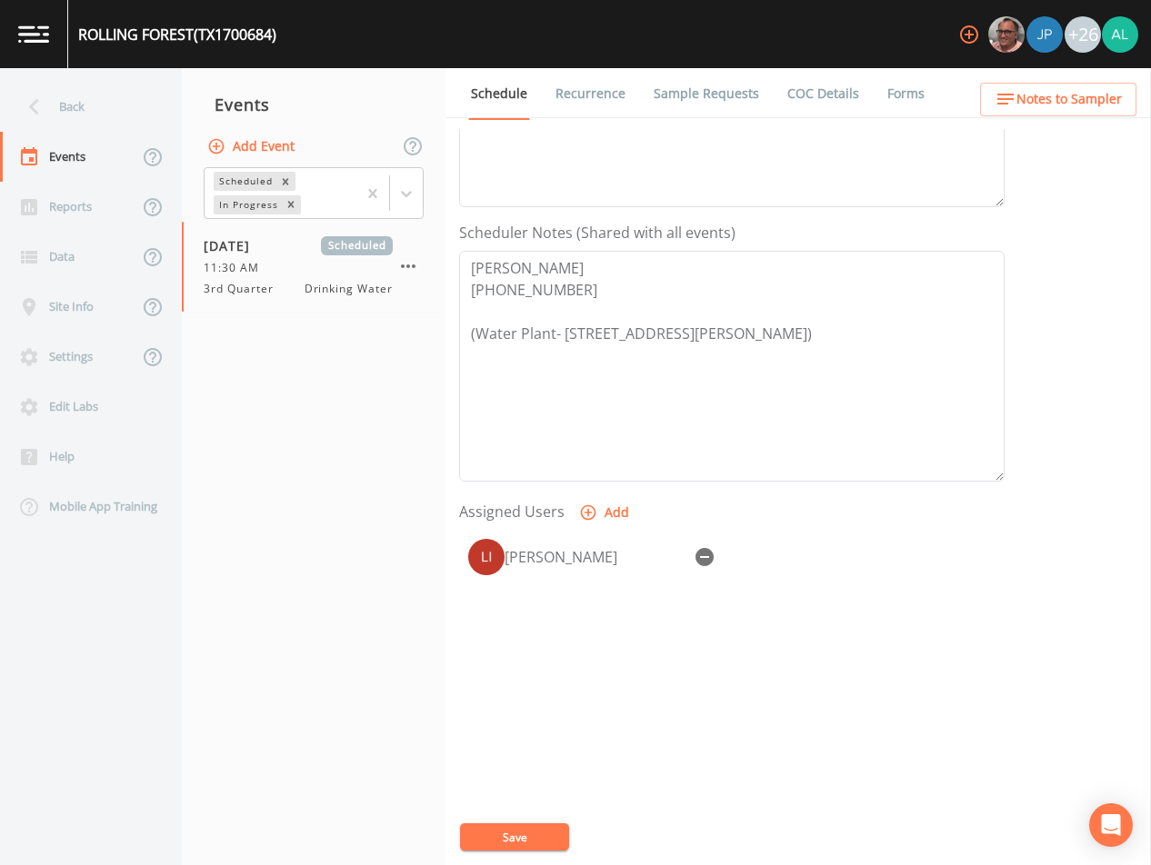
scroll to position [417, 0]
click at [122, 105] on div "Back" at bounding box center [82, 107] width 164 height 50
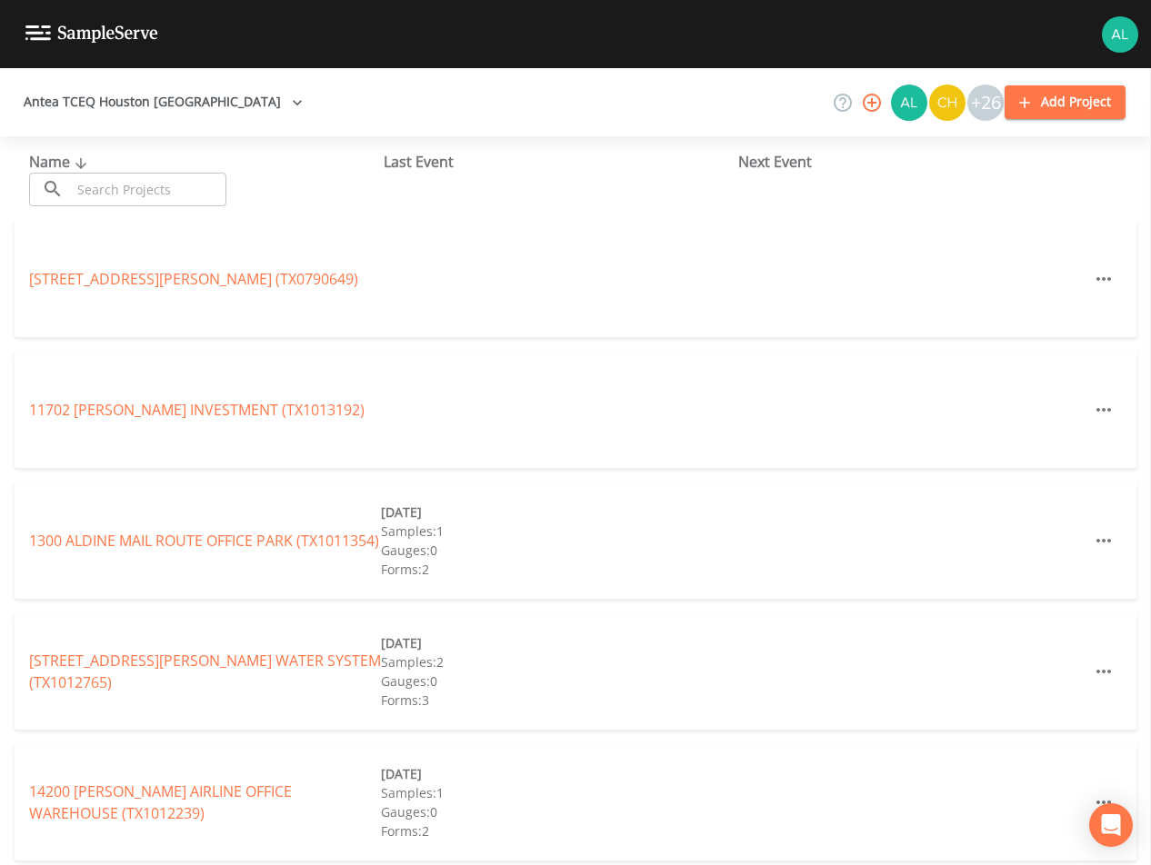
click at [135, 189] on input "text" at bounding box center [148, 190] width 155 height 34
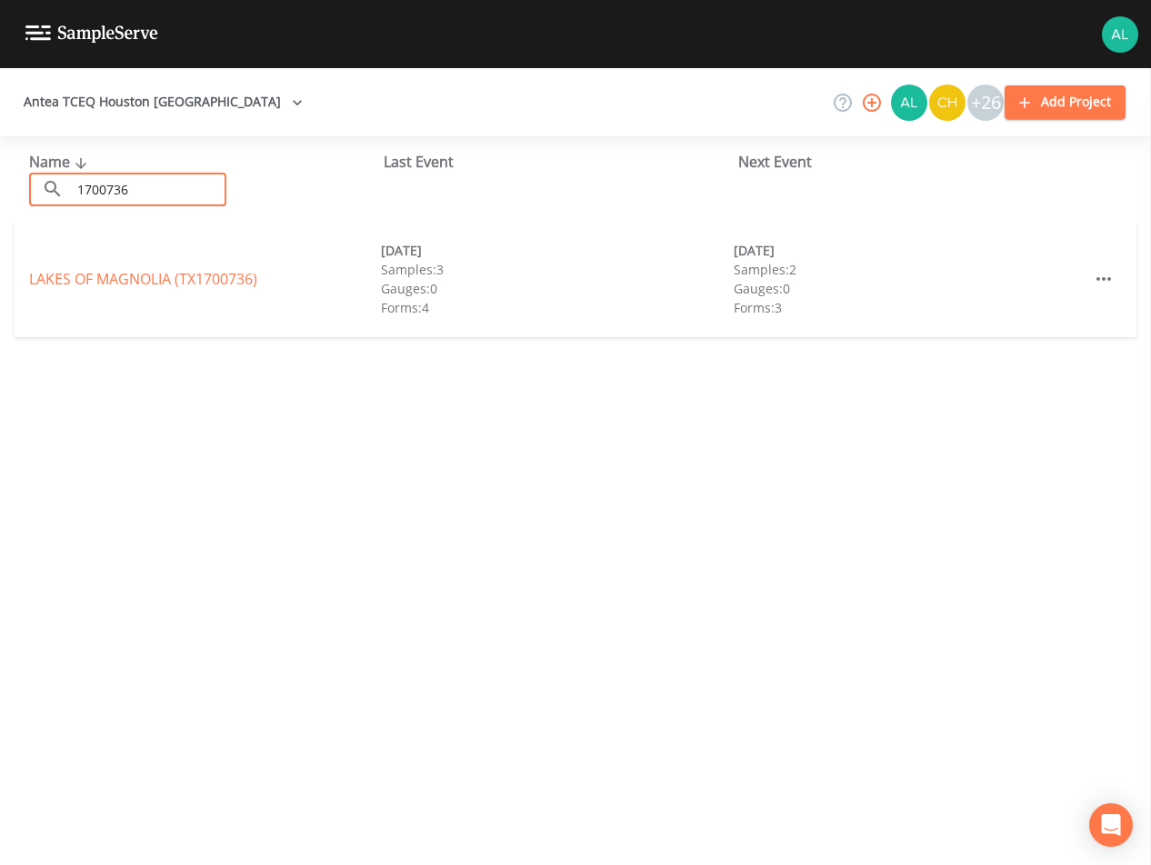
type input "1700736"
click at [94, 295] on div "LAKES OF [GEOGRAPHIC_DATA] (TX1700736) [DATE] Samples: 3 Gauges: 0 Forms: 4 [DA…" at bounding box center [576, 279] width 1122 height 116
click at [99, 283] on link "LAKES OF [GEOGRAPHIC_DATA] (TX1700736)" at bounding box center [143, 279] width 228 height 20
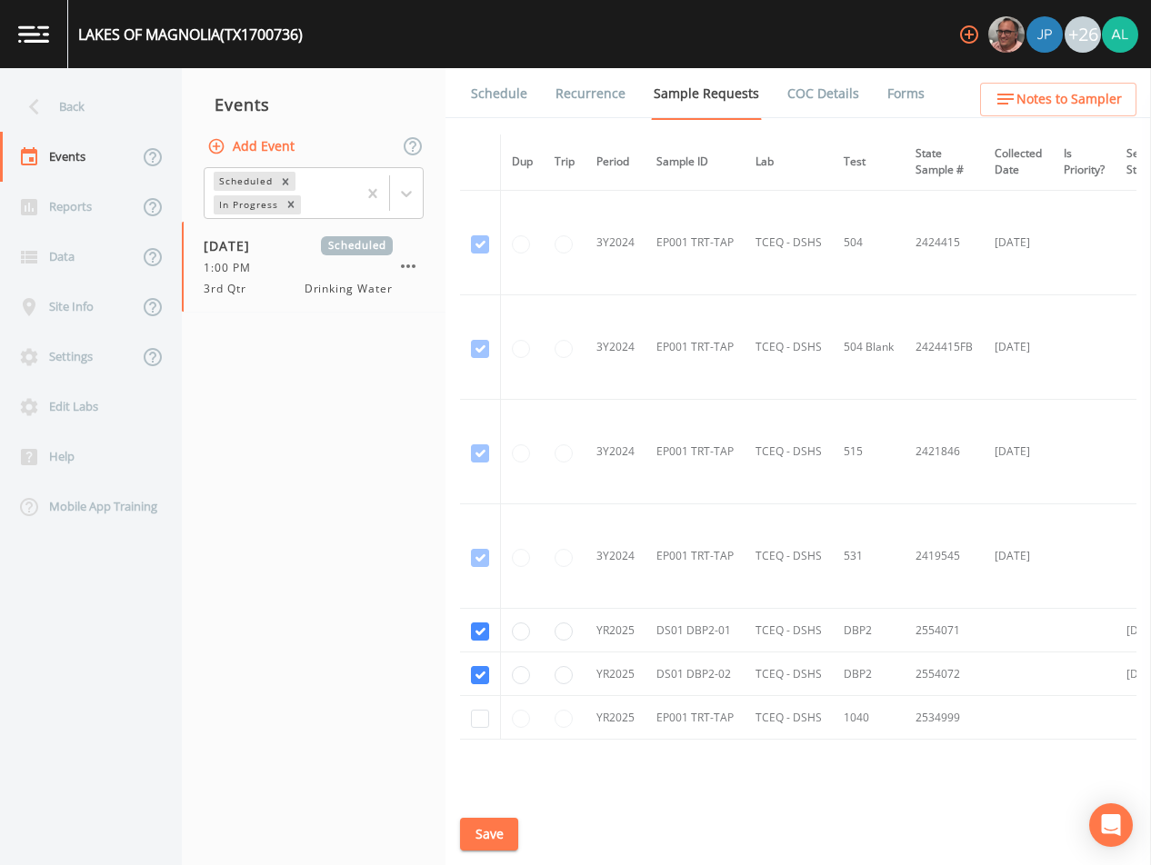
scroll to position [410, 0]
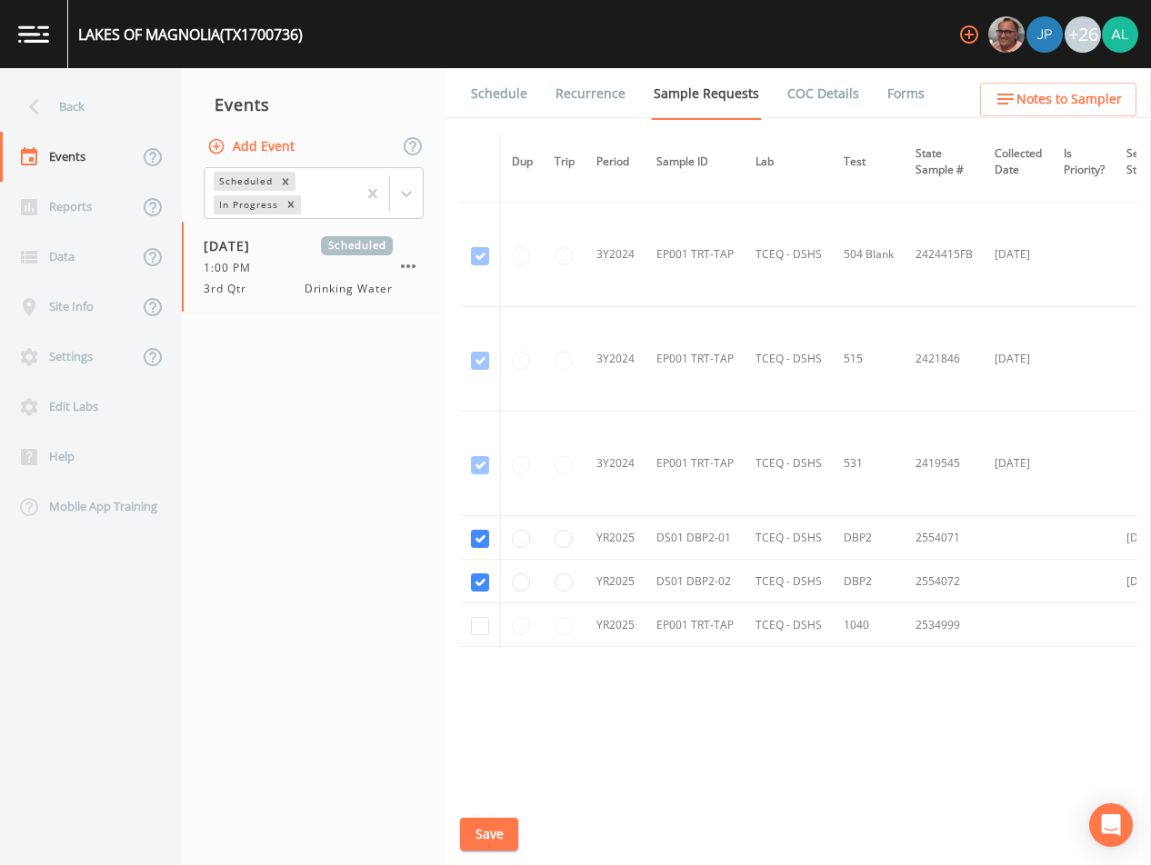
click at [511, 125] on div "Schedule Recurrence Sample Requests COC Details Forms Dup Trip Period Sample ID…" at bounding box center [797, 466] width 705 height 797
click at [496, 88] on link "Schedule" at bounding box center [499, 93] width 62 height 51
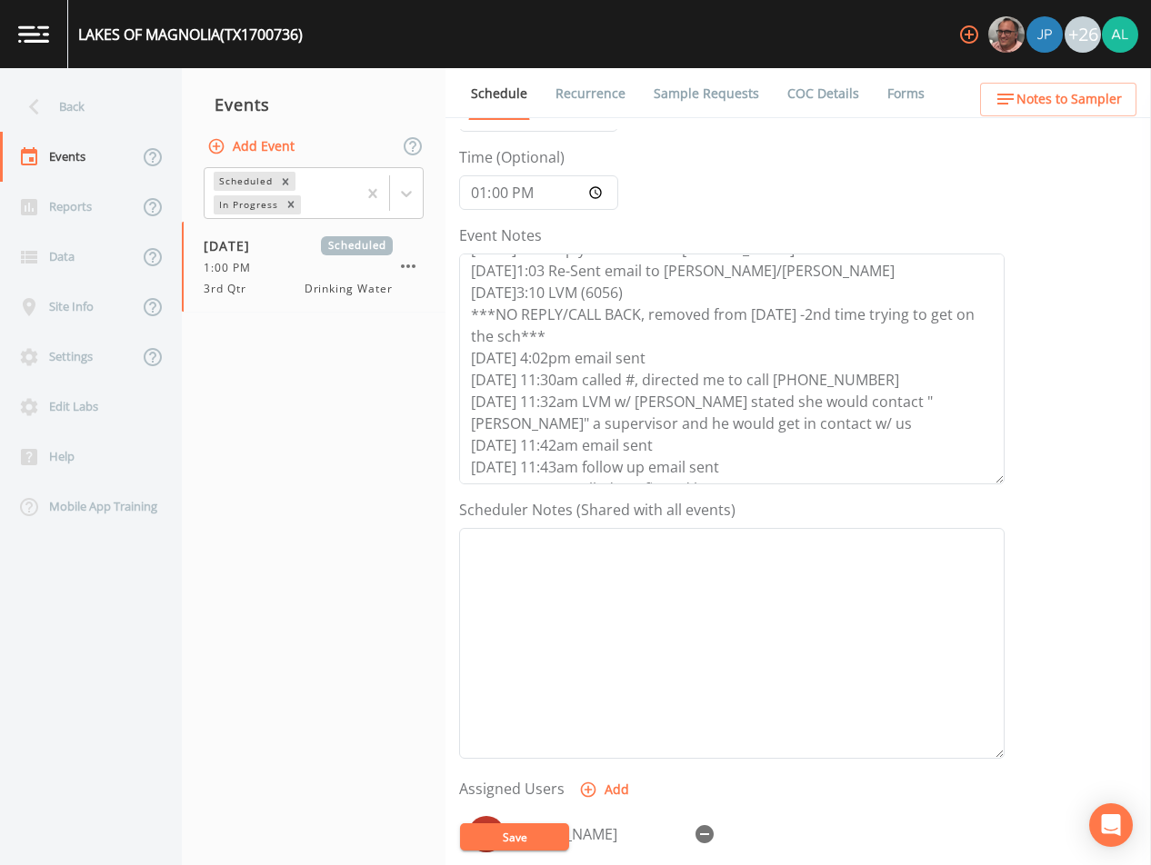
scroll to position [364, 0]
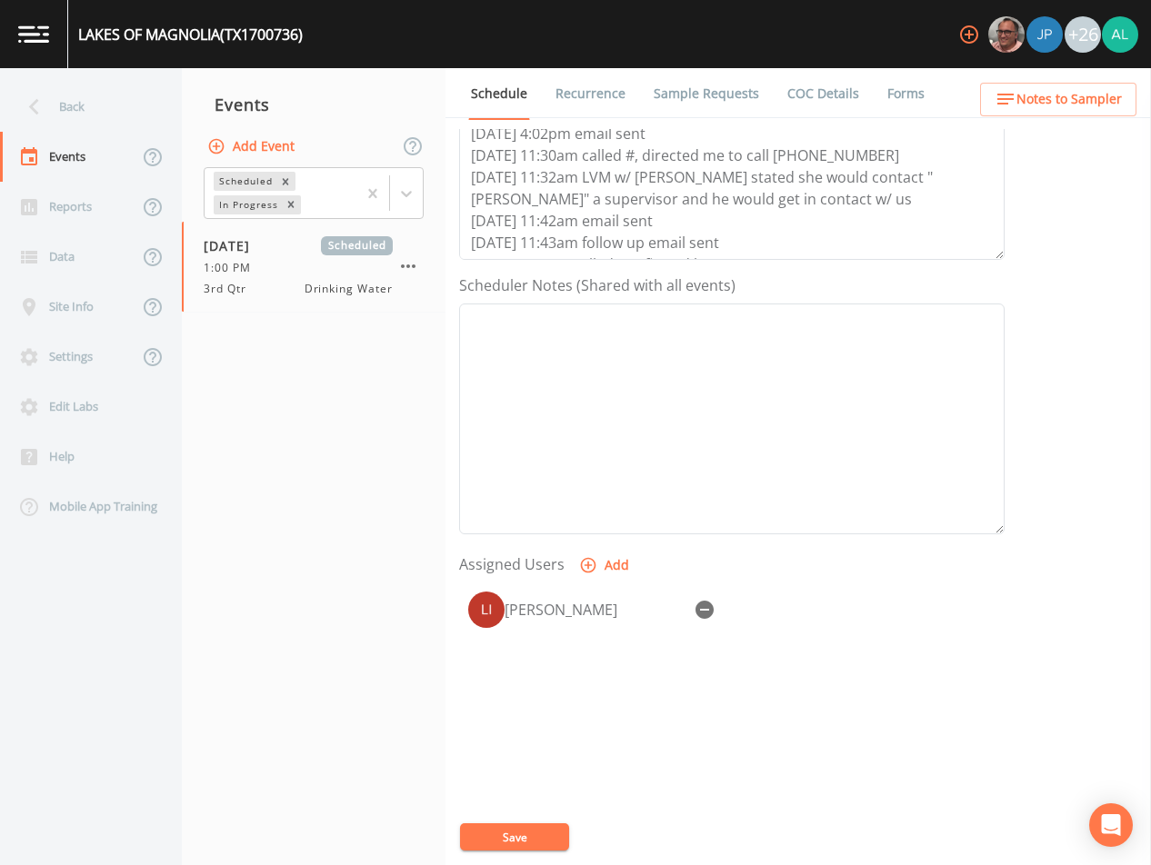
click at [531, 848] on button "Save" at bounding box center [514, 837] width 109 height 27
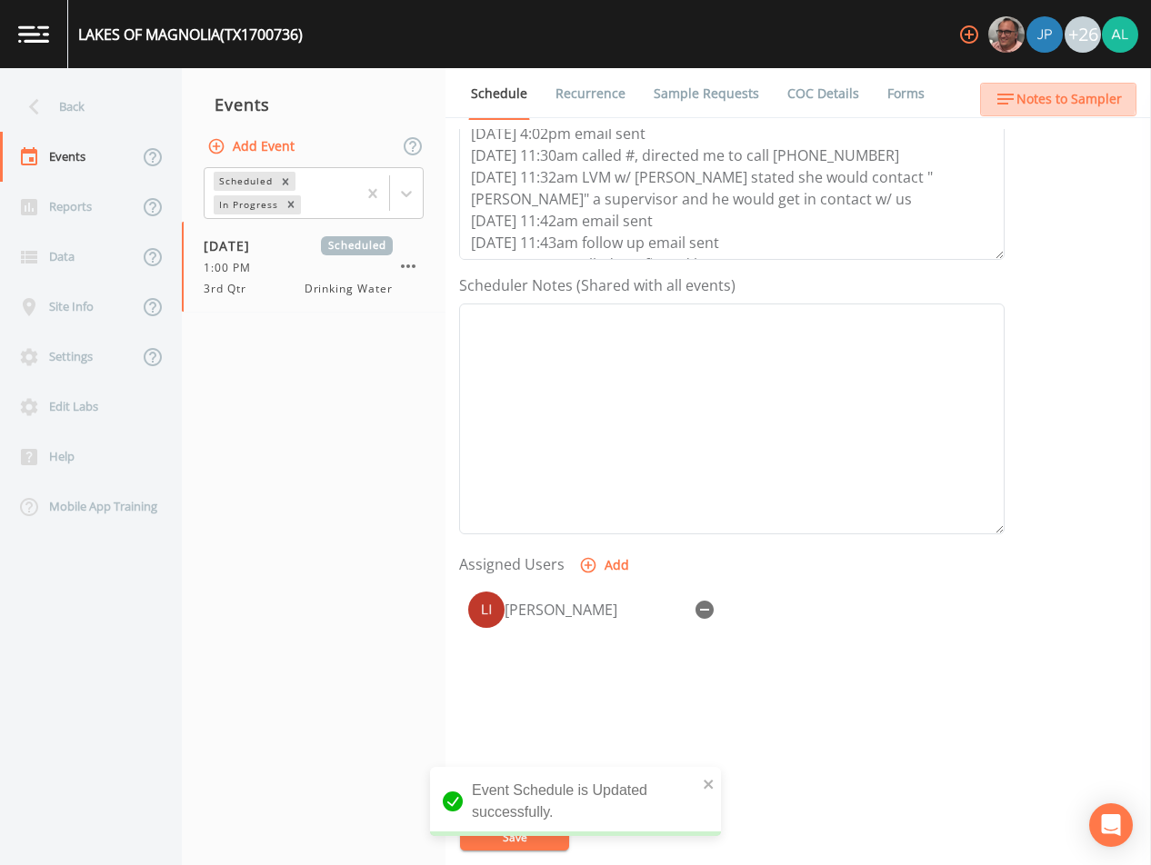
click at [1016, 88] on icon "button" at bounding box center [1005, 99] width 22 height 22
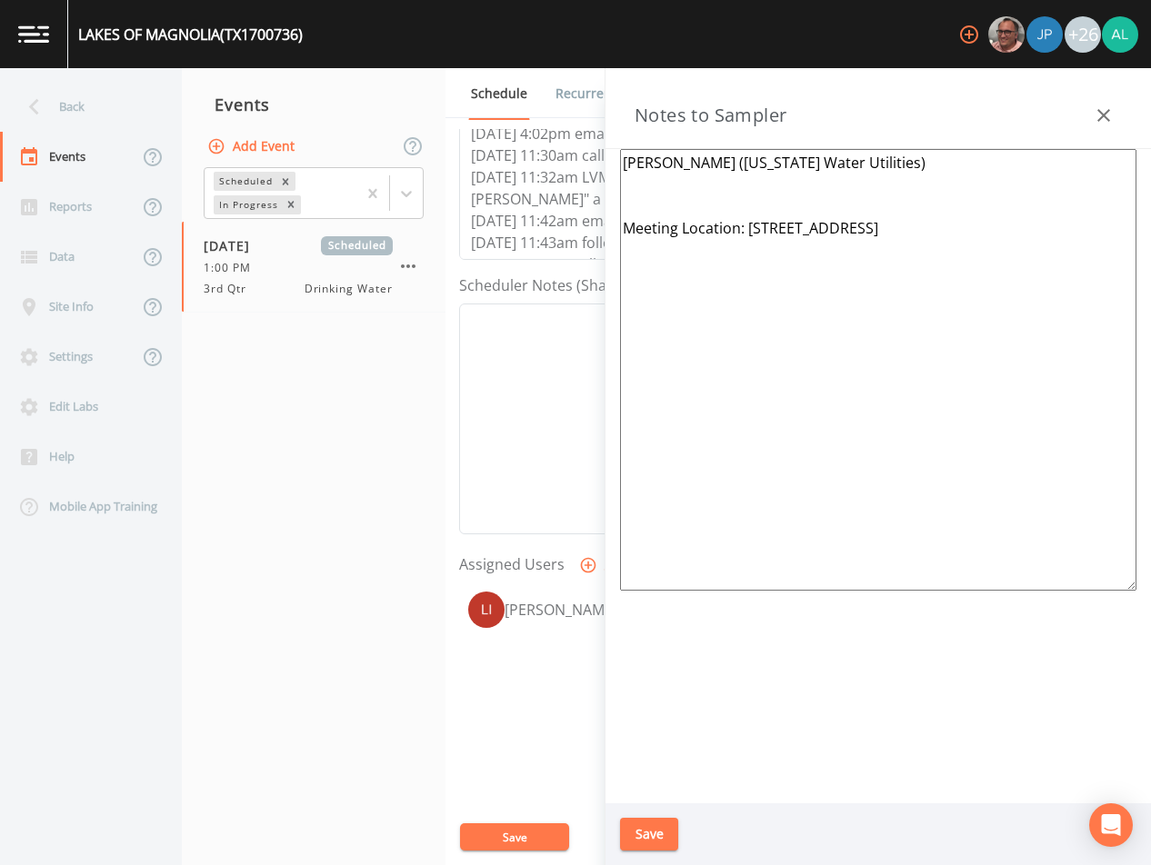
drag, startPoint x: 708, startPoint y: 159, endPoint x: 581, endPoint y: 154, distance: 127.4
click at [581, 154] on div "Back Events Reports Data Site Info Settings Edit Labs Help Mobile App Training …" at bounding box center [575, 466] width 1151 height 797
type textarea "T([US_STATE] Water Utilities) Meeting Location: [STREET_ADDRESS]"
click at [57, 115] on div "Back" at bounding box center [82, 107] width 164 height 50
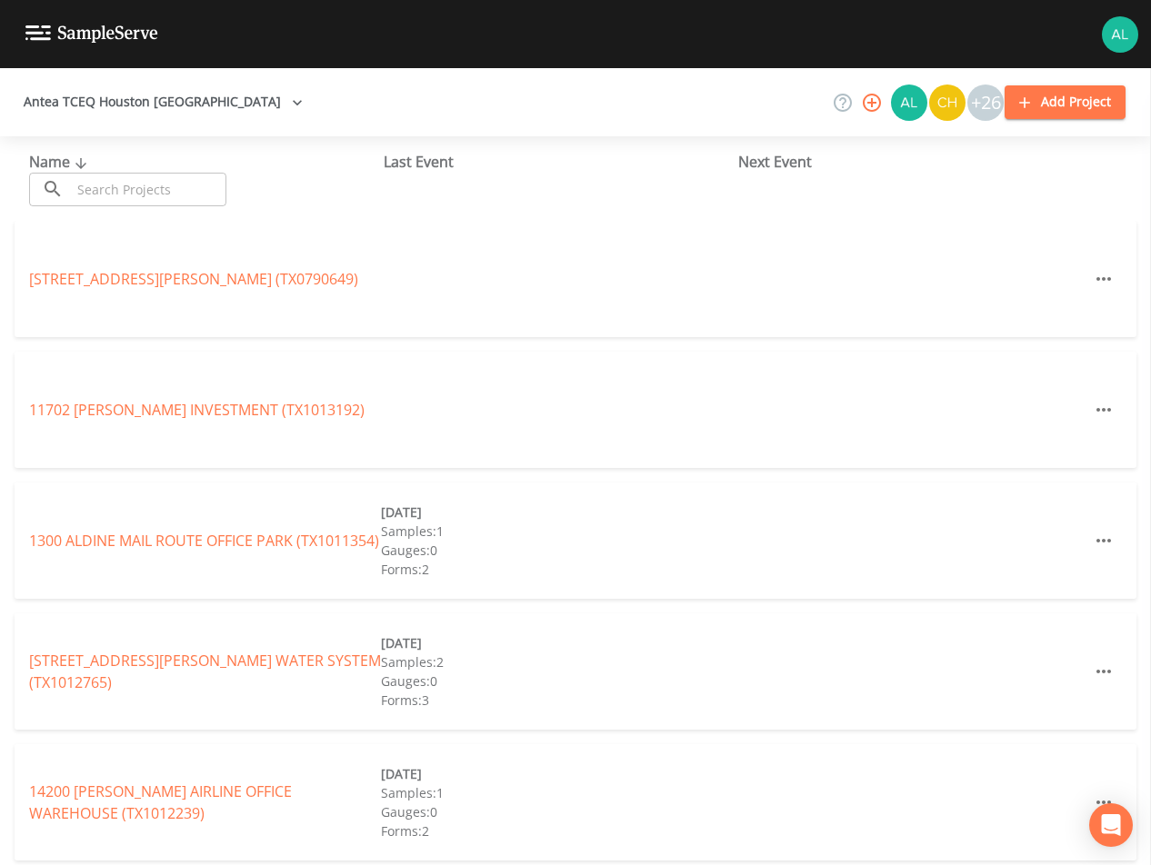
click at [97, 157] on div "Name ​ ​" at bounding box center [206, 178] width 355 height 55
click at [97, 185] on input "text" at bounding box center [148, 190] width 155 height 34
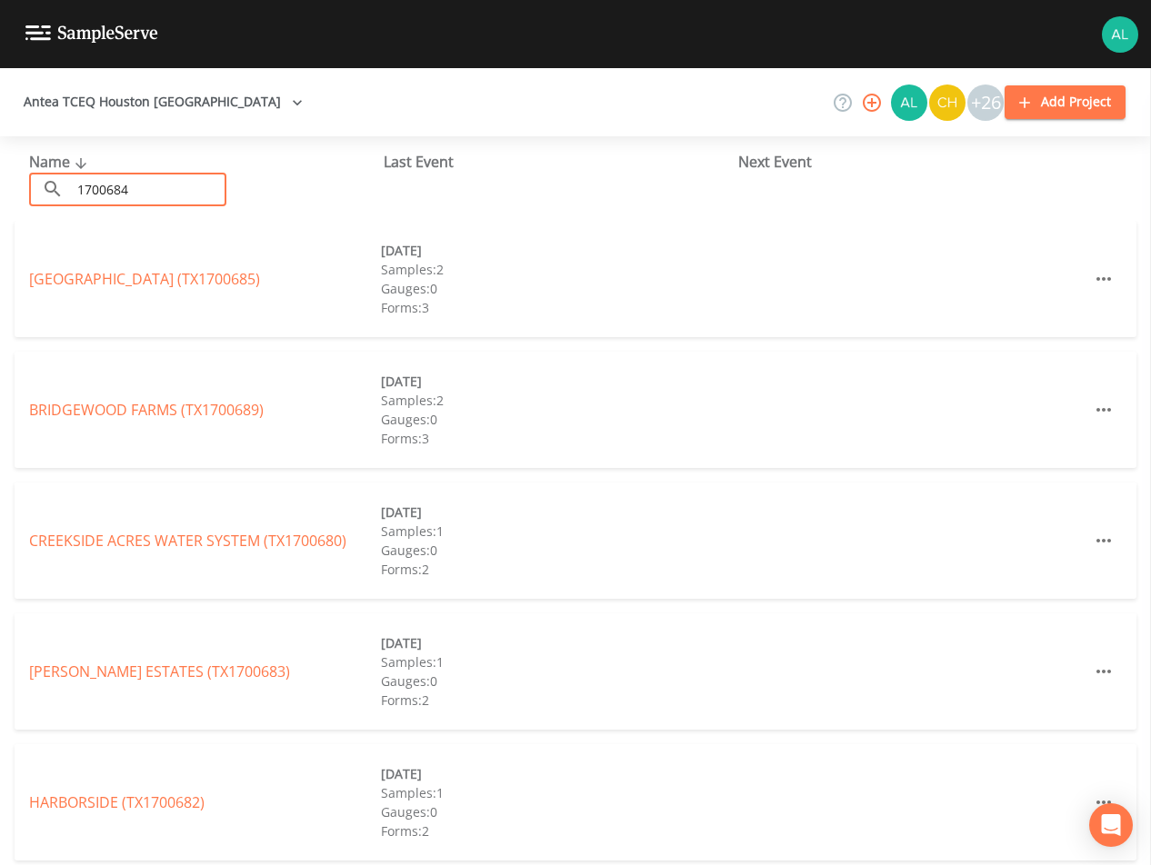
type input "1700684"
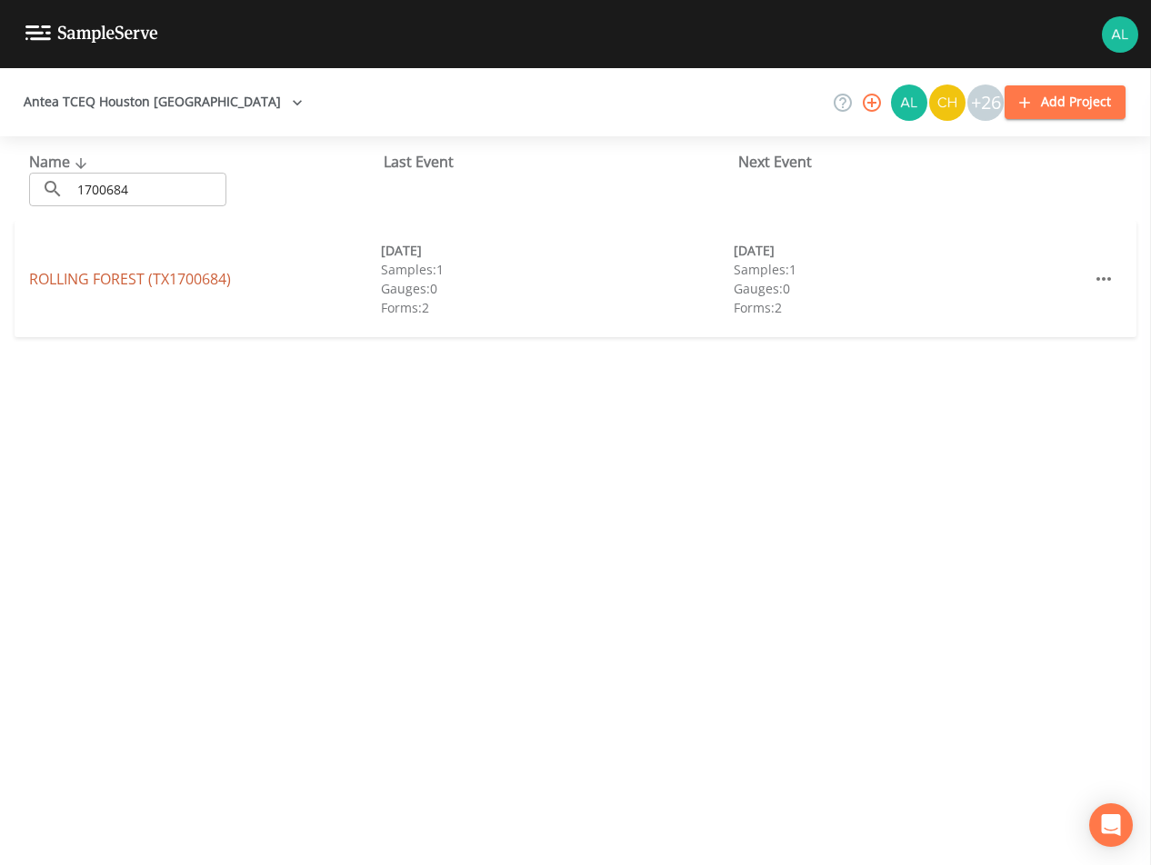
click at [64, 276] on link "ROLLING FOREST (TX1700684)" at bounding box center [130, 279] width 202 height 20
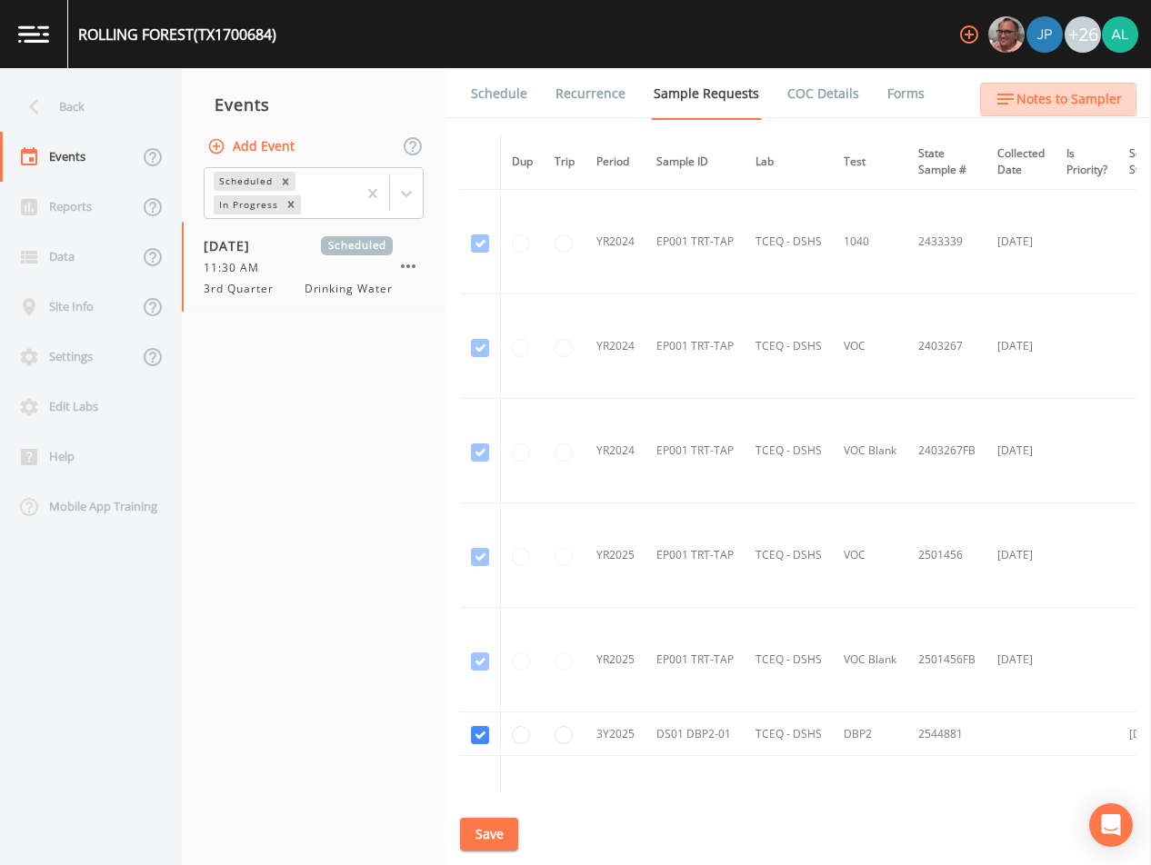
click at [1029, 103] on span "Notes to Sampler" at bounding box center [1068, 99] width 105 height 23
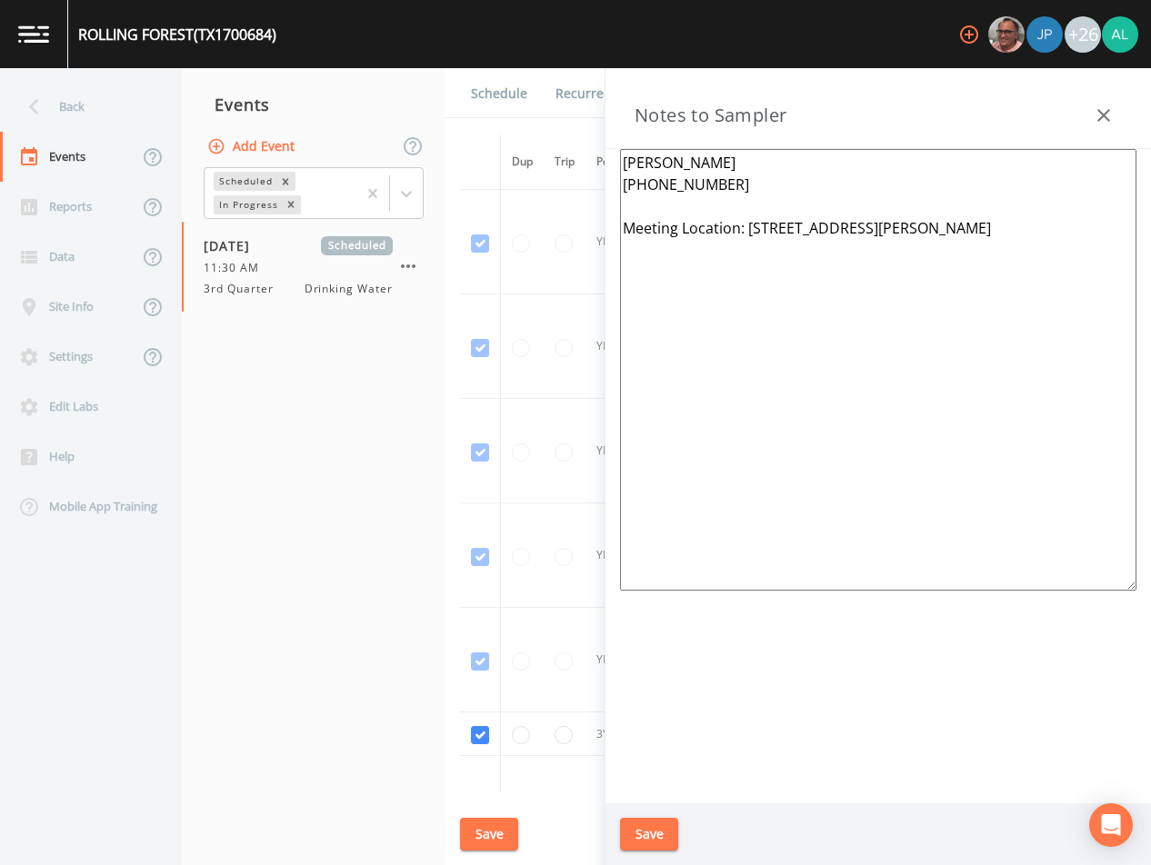
drag, startPoint x: 724, startPoint y: 186, endPoint x: 535, endPoint y: 157, distance: 190.4
click at [535, 157] on div "Back Events Reports Data Site Info Settings Edit Labs Help Mobile App Training …" at bounding box center [575, 466] width 1151 height 797
click at [8, 104] on div "Back" at bounding box center [82, 107] width 164 height 50
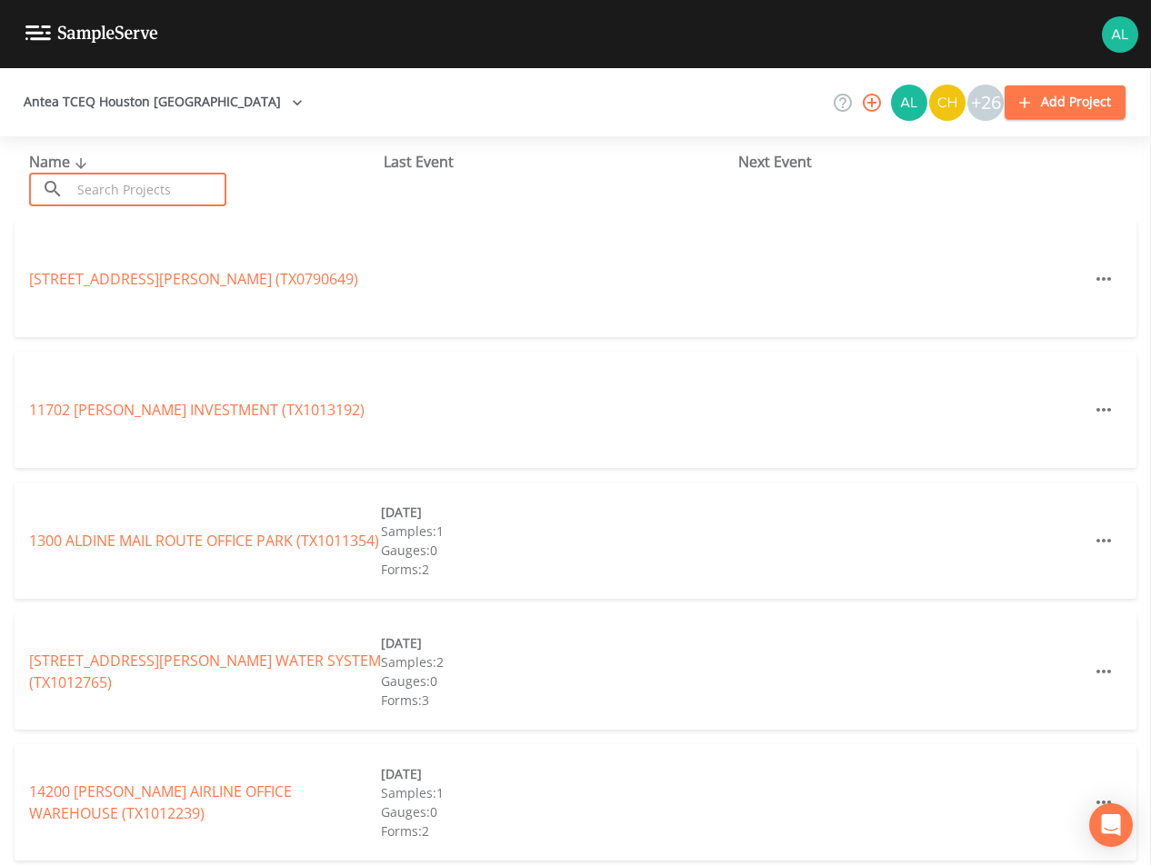
click at [158, 196] on input "text" at bounding box center [148, 190] width 155 height 34
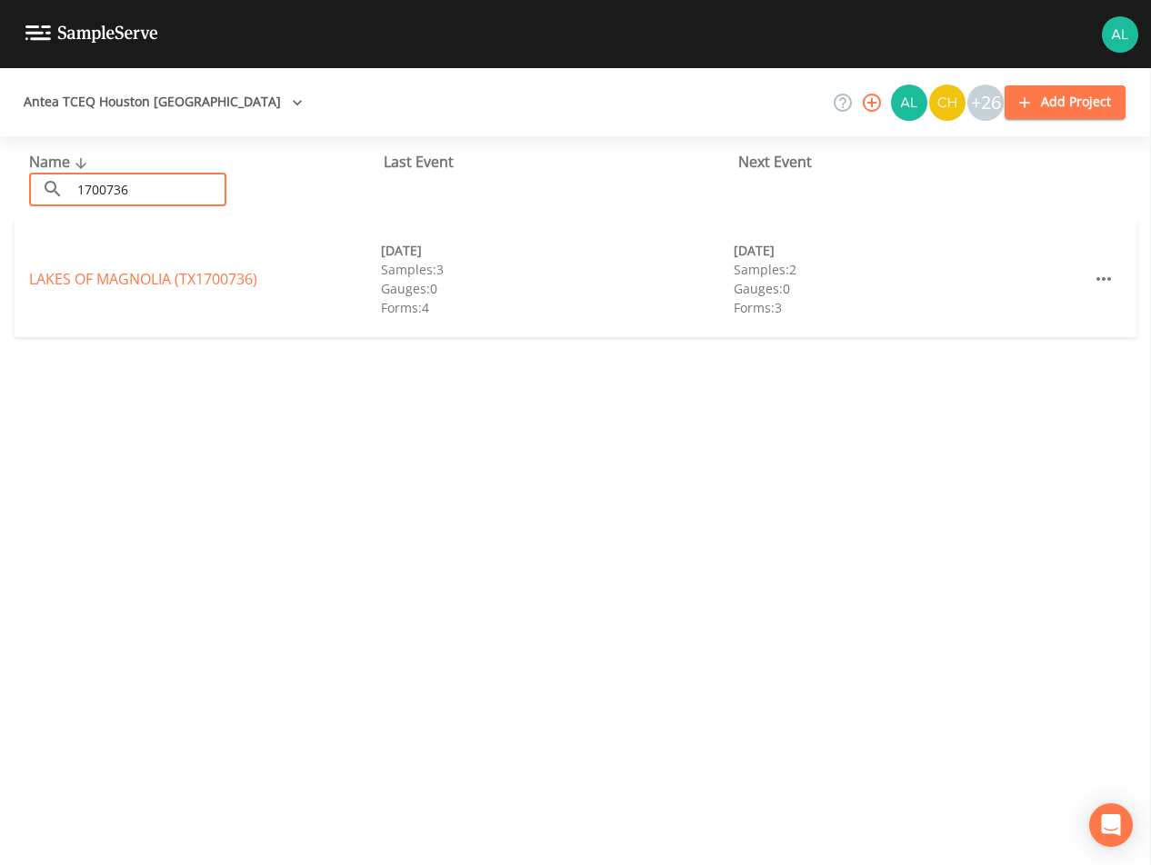
type input "1700736"
click at [145, 275] on link "LAKES OF [GEOGRAPHIC_DATA] (TX1700736)" at bounding box center [143, 279] width 228 height 20
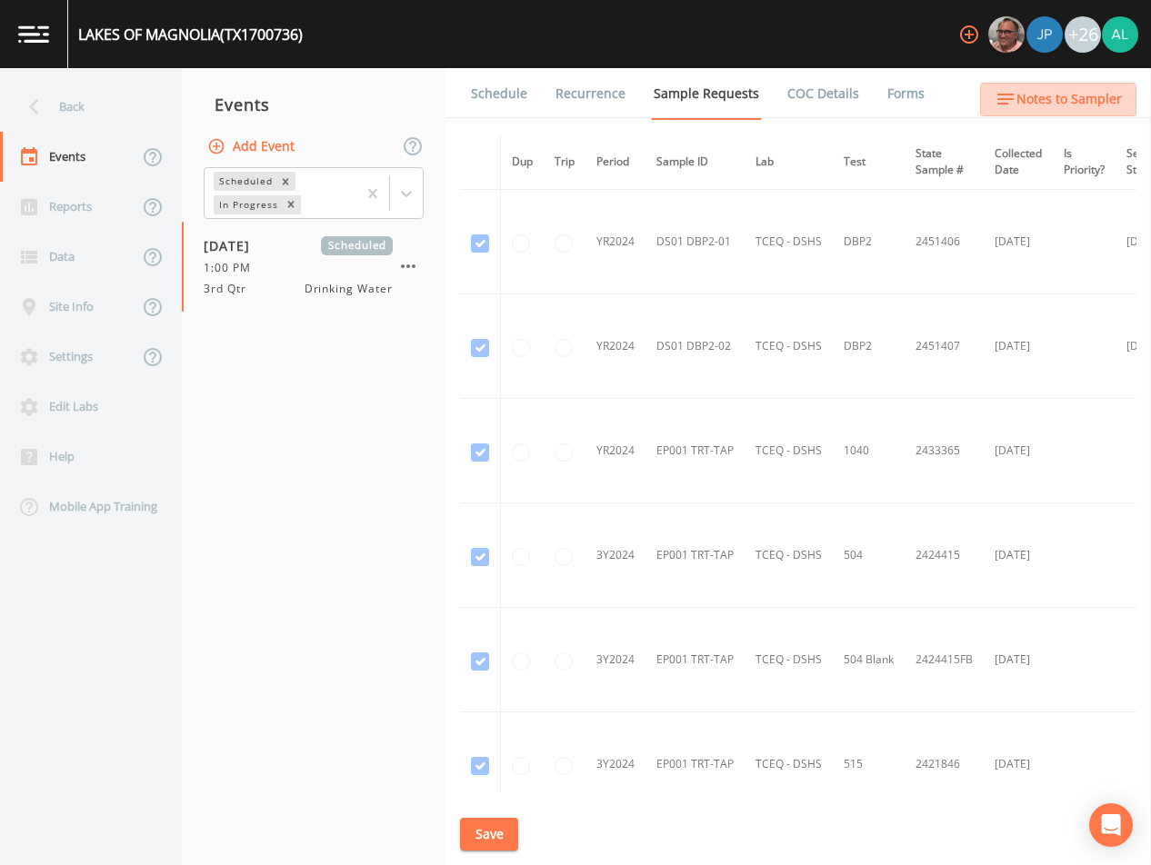
click at [1070, 98] on span "Notes to Sampler" at bounding box center [1068, 99] width 105 height 23
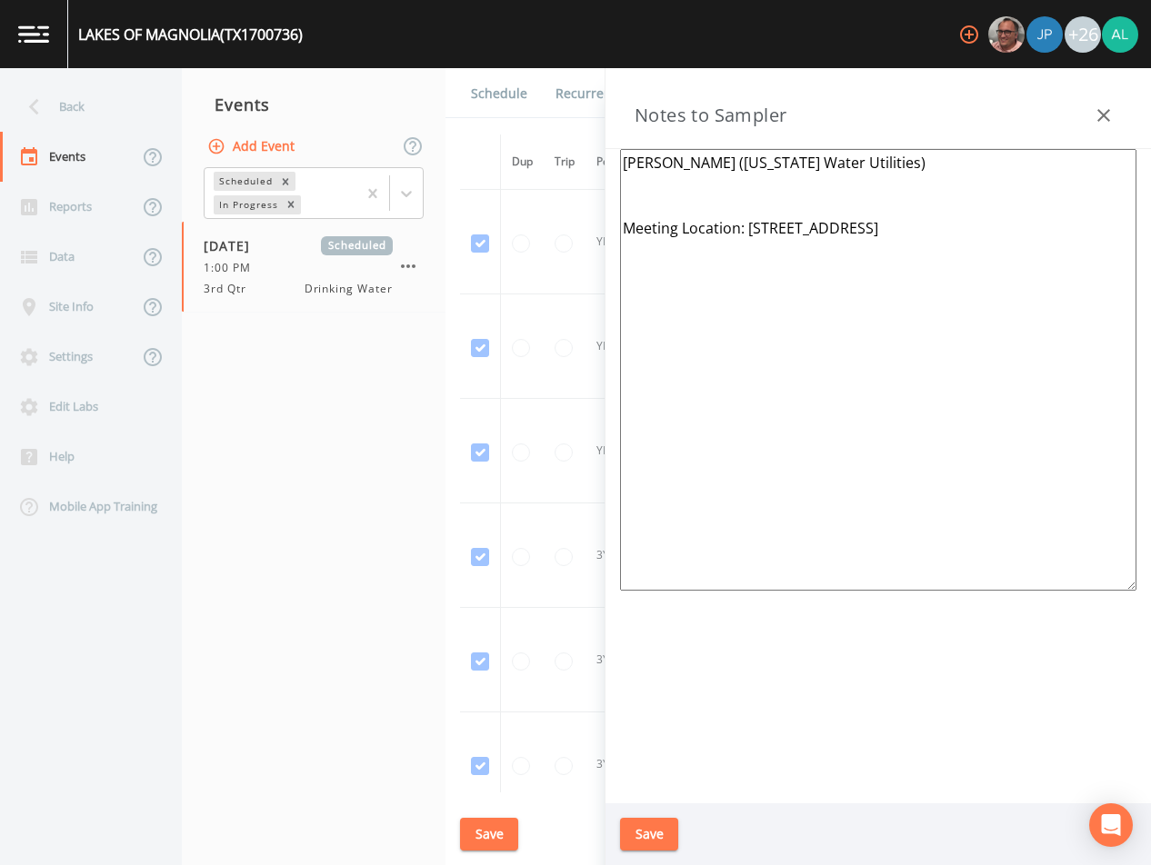
drag, startPoint x: 884, startPoint y: 175, endPoint x: 479, endPoint y: 172, distance: 405.4
click at [479, 172] on div "Back Events Reports Data Site Info Settings Edit Labs Help Mobile App Training …" at bounding box center [575, 466] width 1151 height 797
paste textarea "[PERSON_NAME] [PHONE_NUMBER]"
drag, startPoint x: 743, startPoint y: 186, endPoint x: 563, endPoint y: 169, distance: 180.8
click at [563, 169] on div "Back Events Reports Data Site Info Settings Edit Labs Help Mobile App Training …" at bounding box center [575, 466] width 1151 height 797
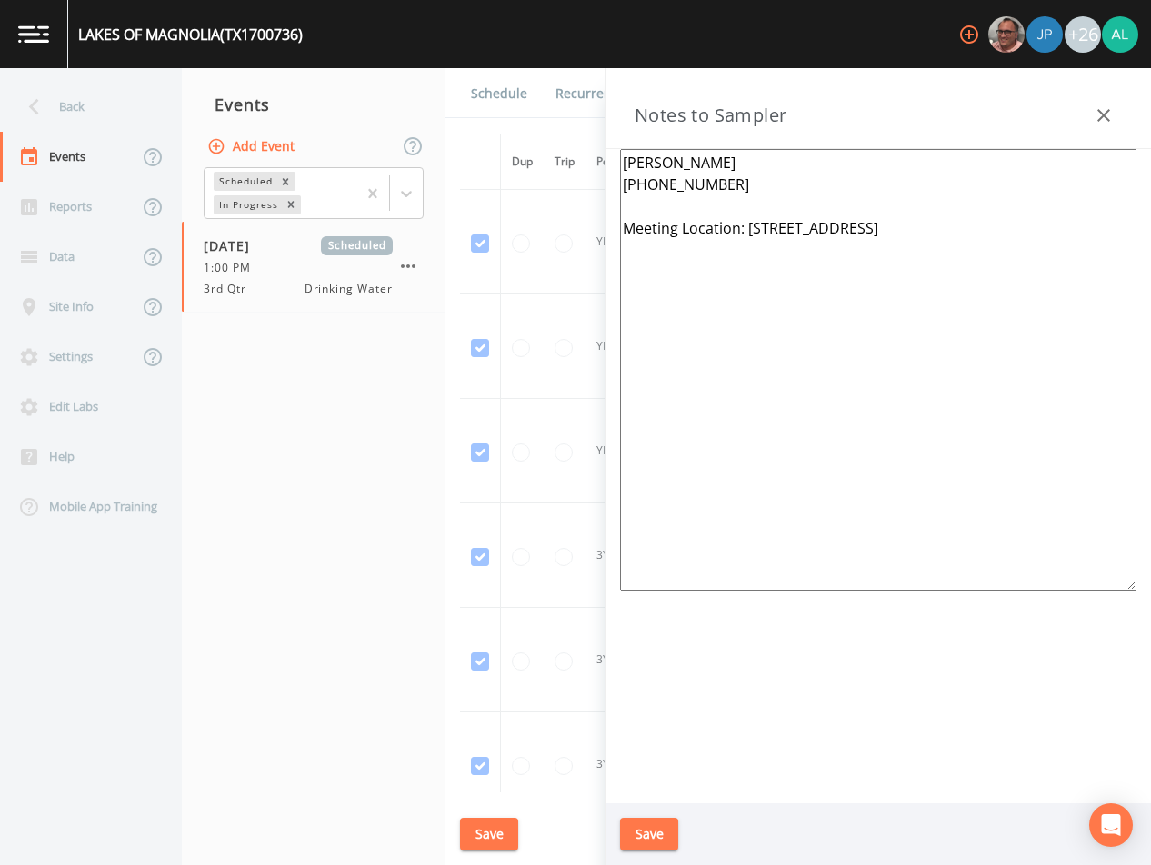
type textarea "[PERSON_NAME] [PHONE_NUMBER] Meeting Location: [STREET_ADDRESS]"
drag, startPoint x: 653, startPoint y: 830, endPoint x: 629, endPoint y: 746, distance: 86.9
click at [654, 826] on button "Save" at bounding box center [649, 835] width 58 height 34
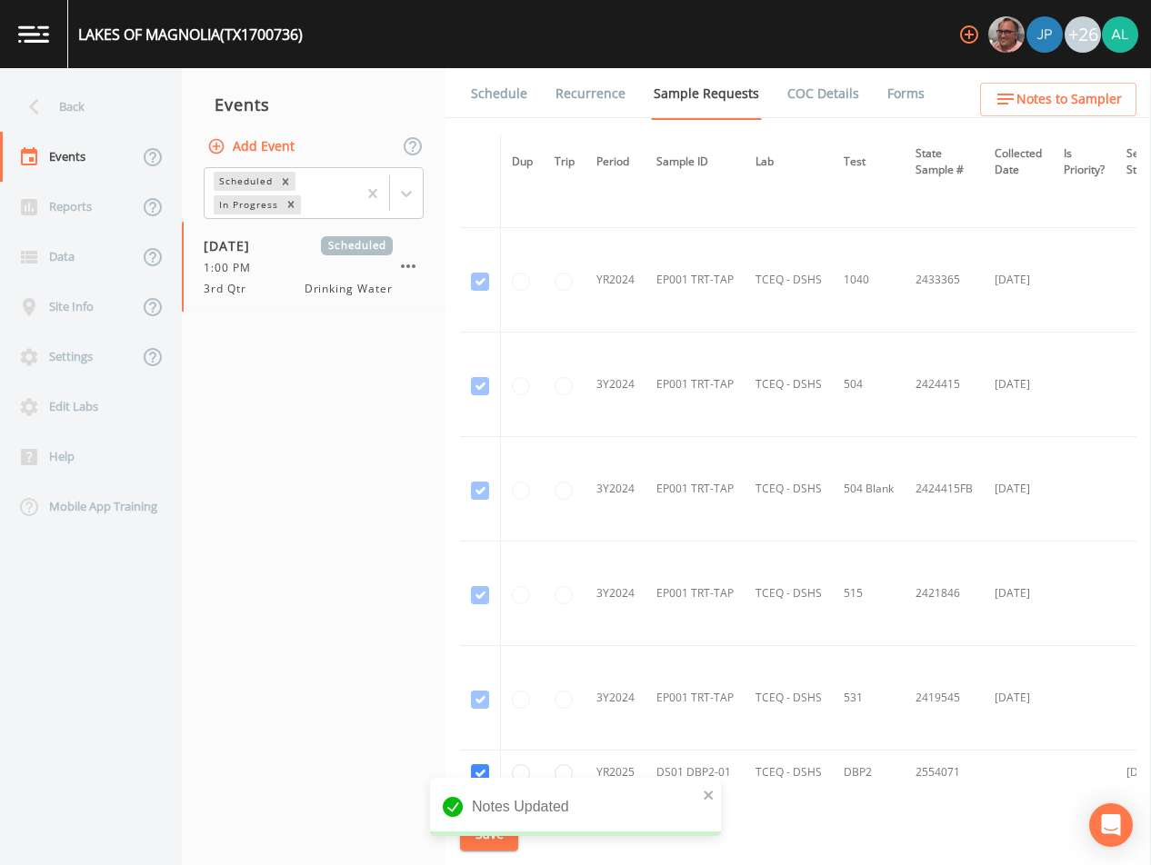
scroll to position [410, 0]
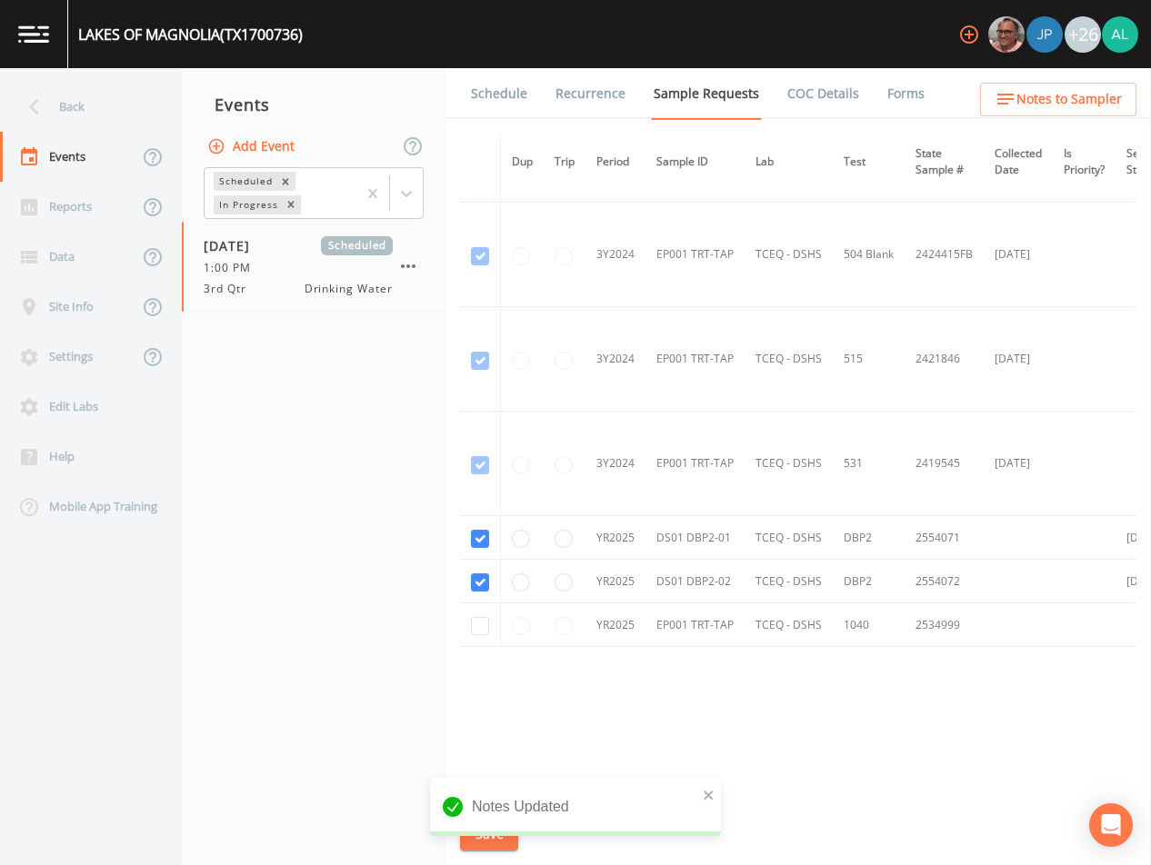
click at [515, 77] on link "Schedule" at bounding box center [499, 93] width 62 height 51
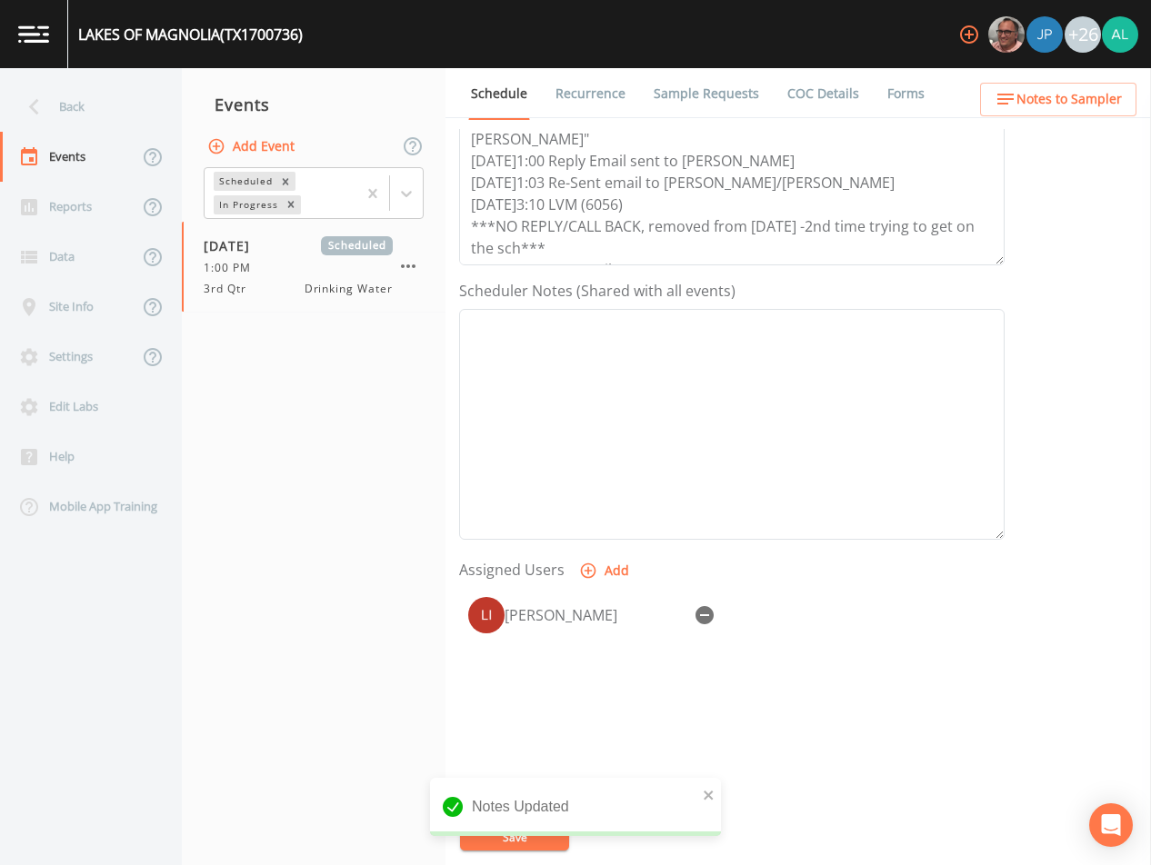
scroll to position [417, 0]
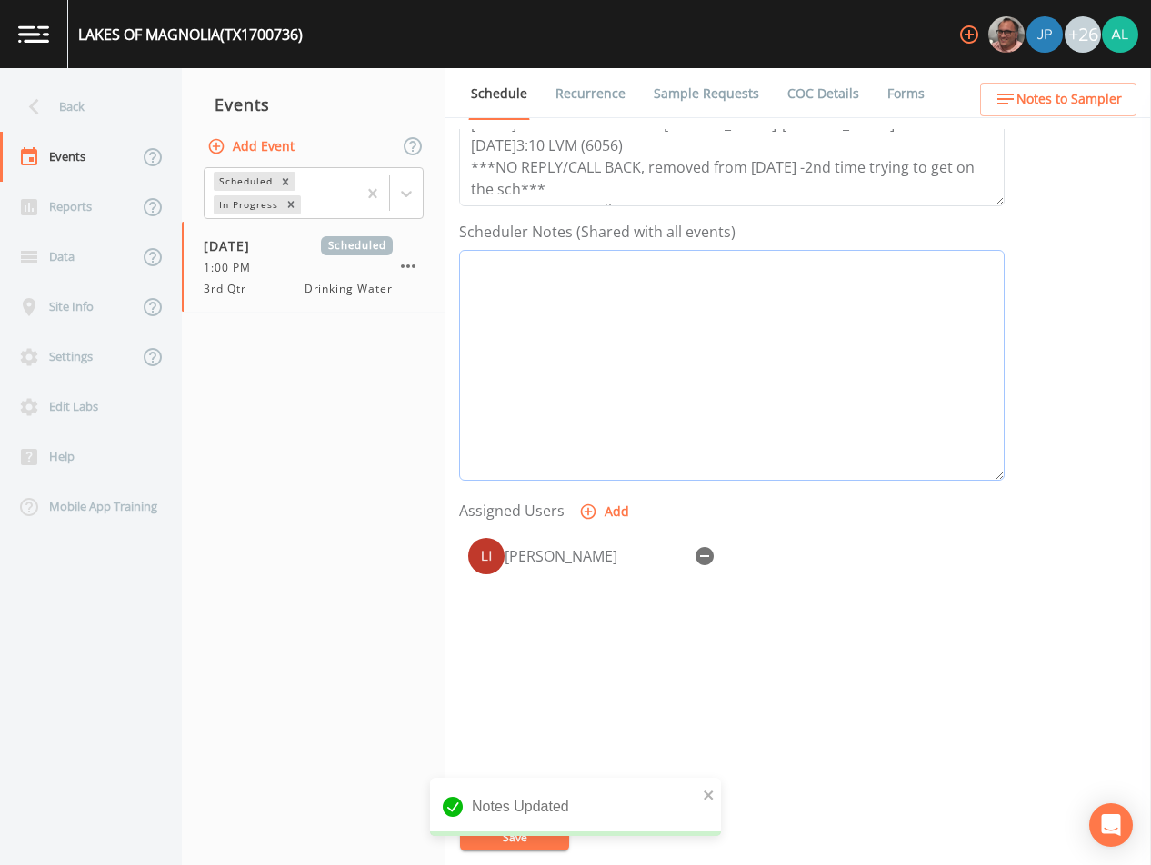
click at [561, 331] on textarea "Event Notes" at bounding box center [731, 365] width 545 height 231
paste textarea "[PERSON_NAME] [PHONE_NUMBER]"
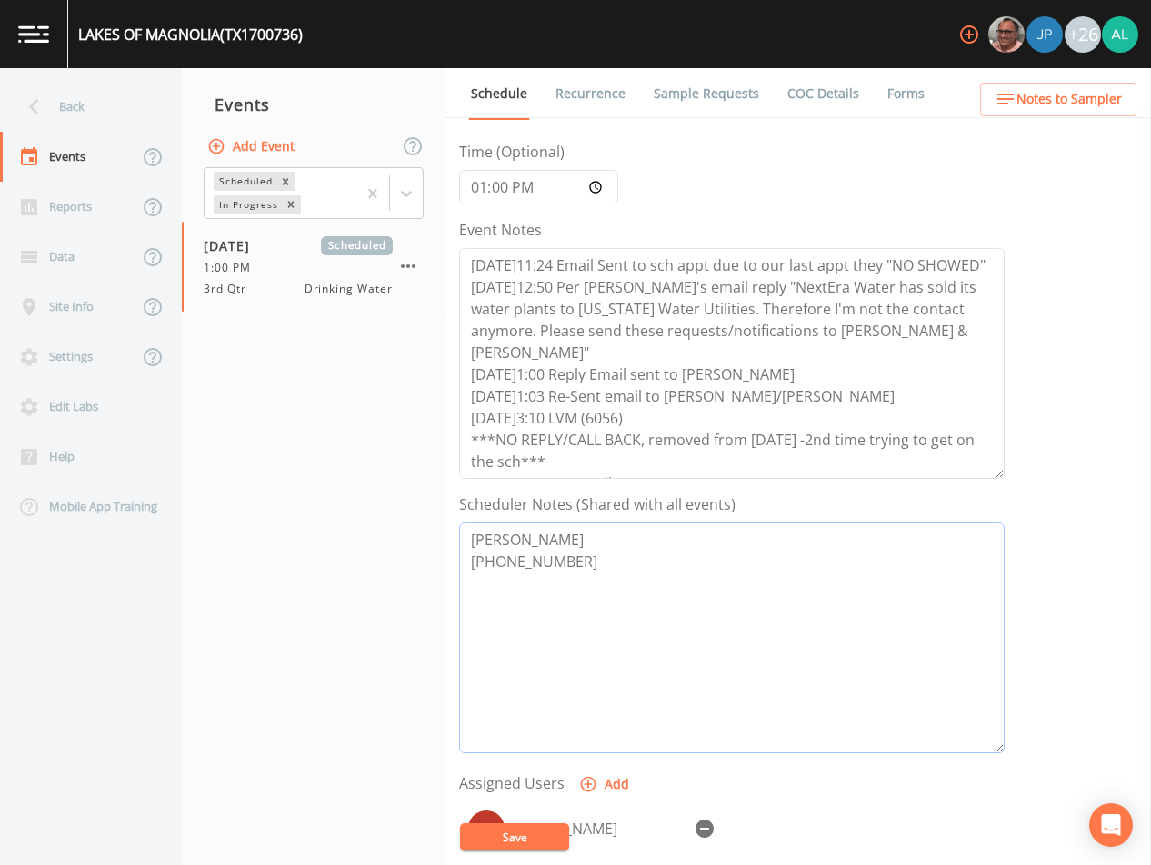
scroll to position [131, 0]
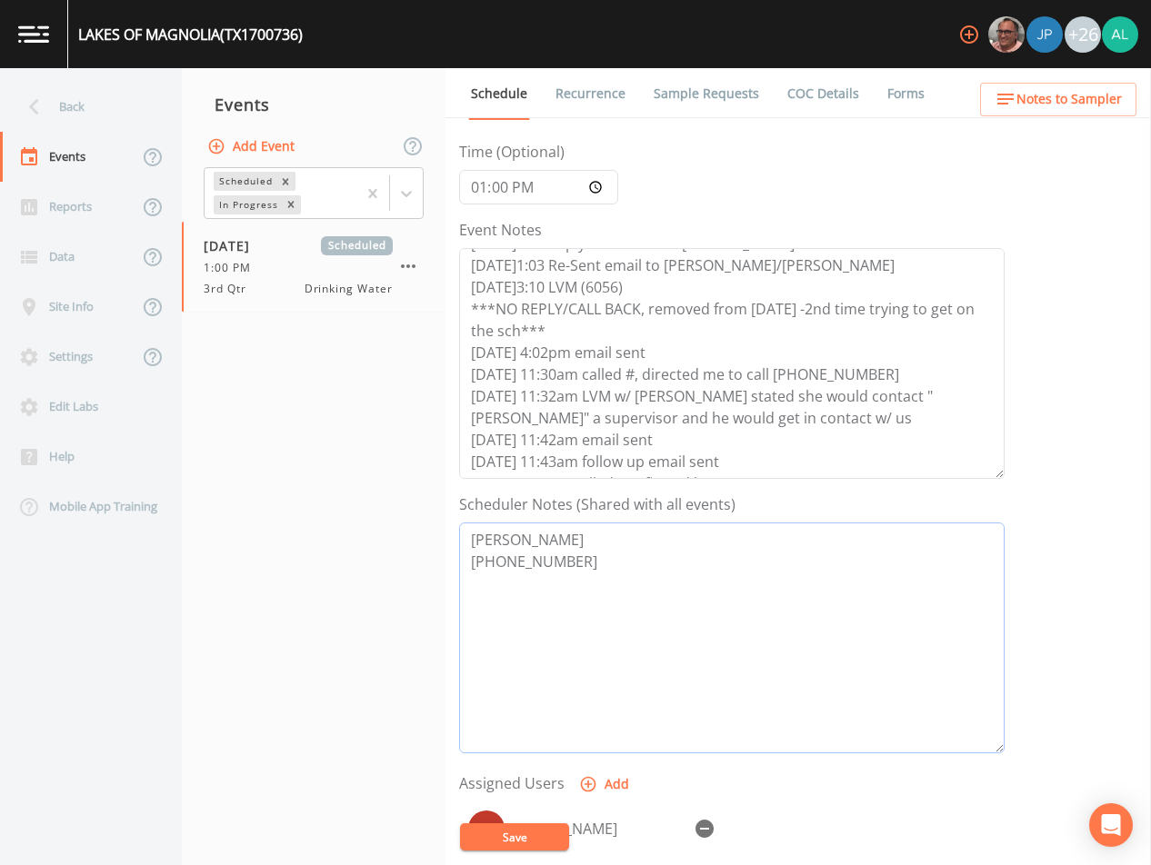
type textarea "[PERSON_NAME] [PHONE_NUMBER]"
click at [549, 839] on button "Save" at bounding box center [514, 837] width 109 height 27
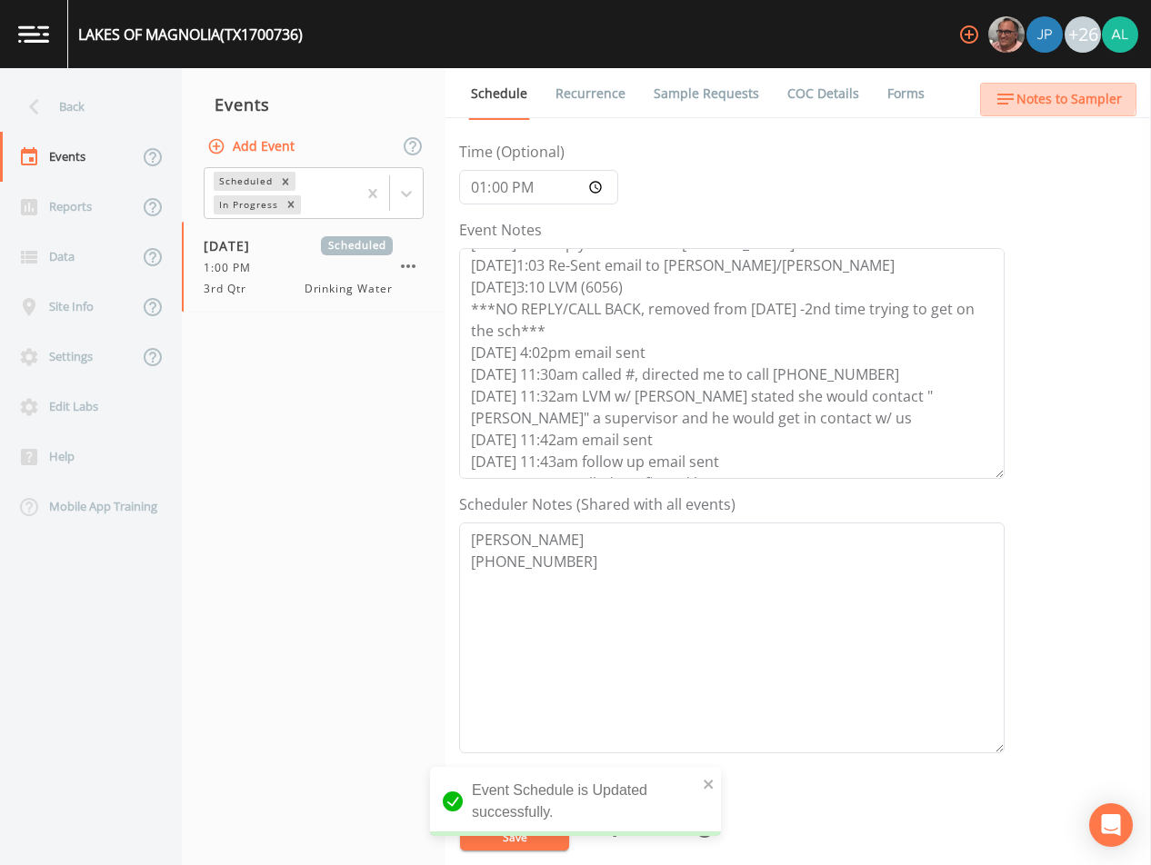
click at [1034, 93] on span "Notes to Sampler" at bounding box center [1068, 99] width 105 height 23
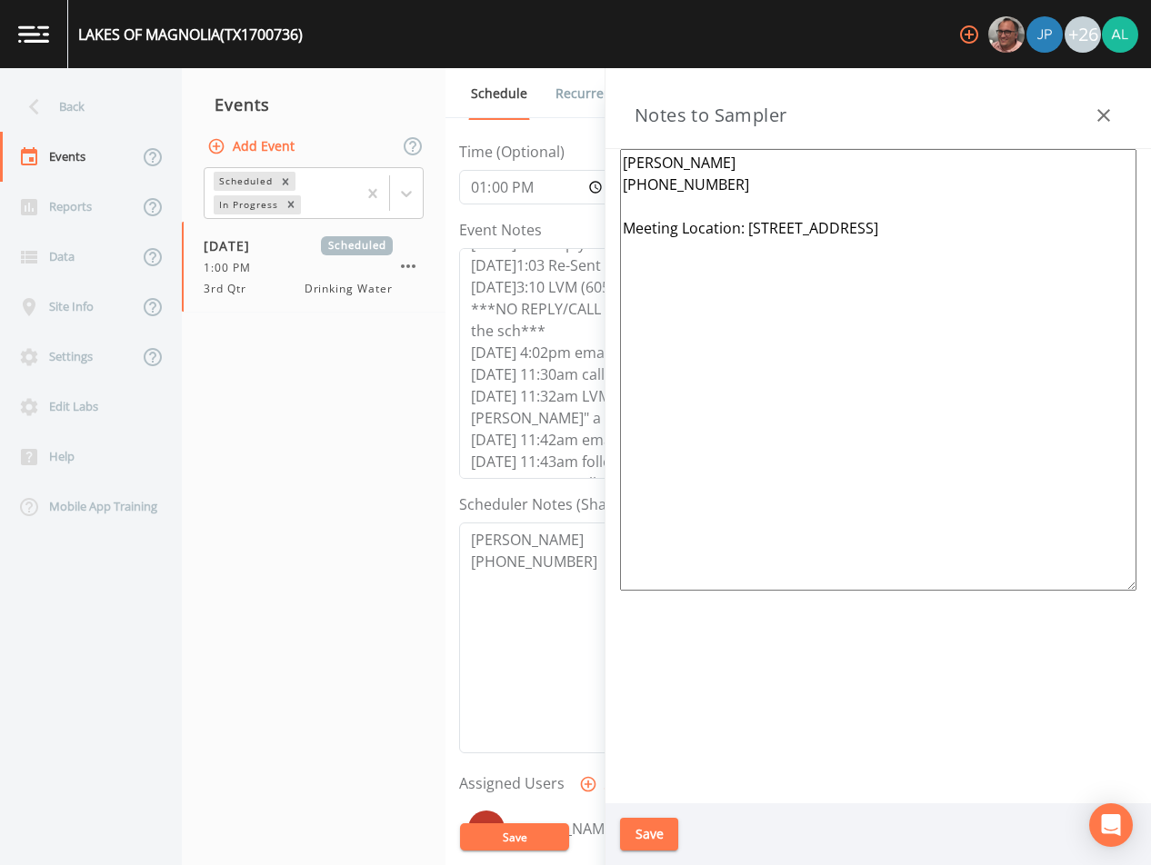
drag, startPoint x: 1037, startPoint y: 228, endPoint x: 751, endPoint y: 233, distance: 286.4
click at [751, 233] on textarea "[PERSON_NAME] [PHONE_NUMBER] Meeting Location: [STREET_ADDRESS]" at bounding box center [878, 370] width 516 height 442
click at [656, 832] on button "Save" at bounding box center [649, 835] width 58 height 34
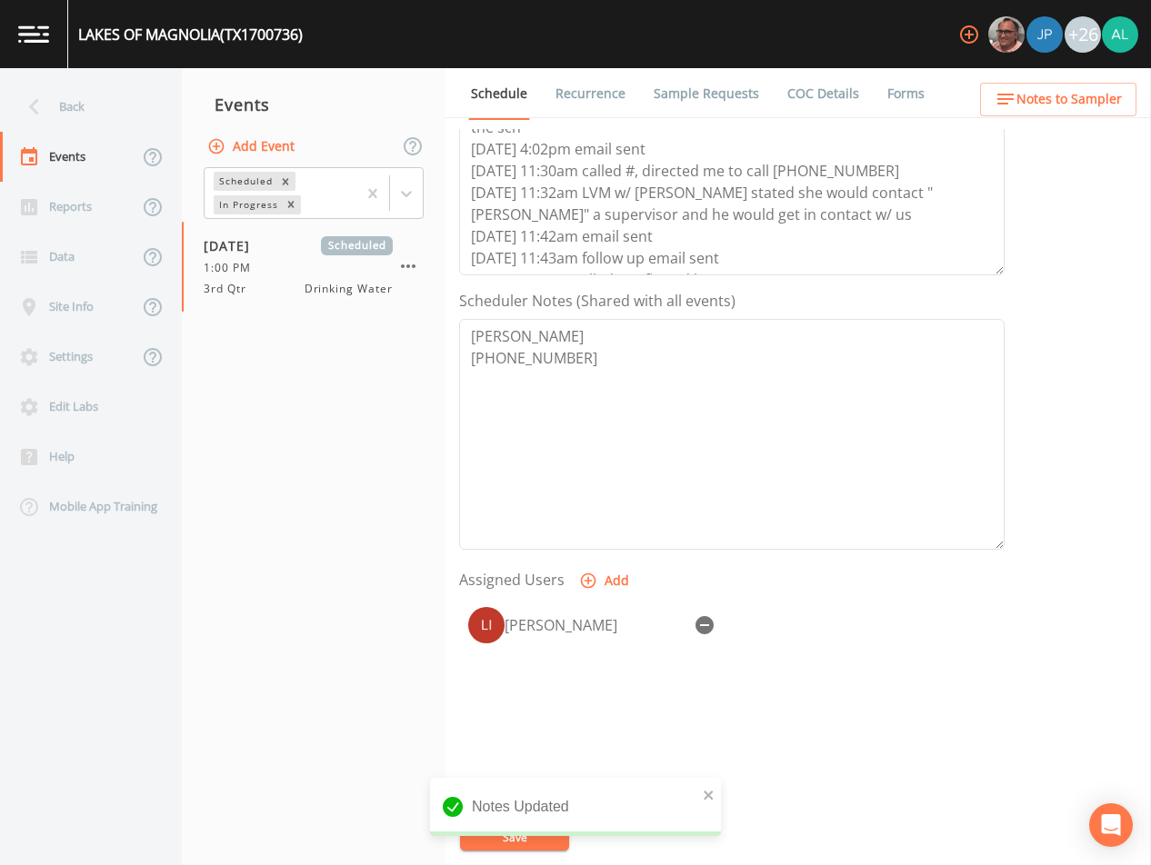
scroll to position [417, 0]
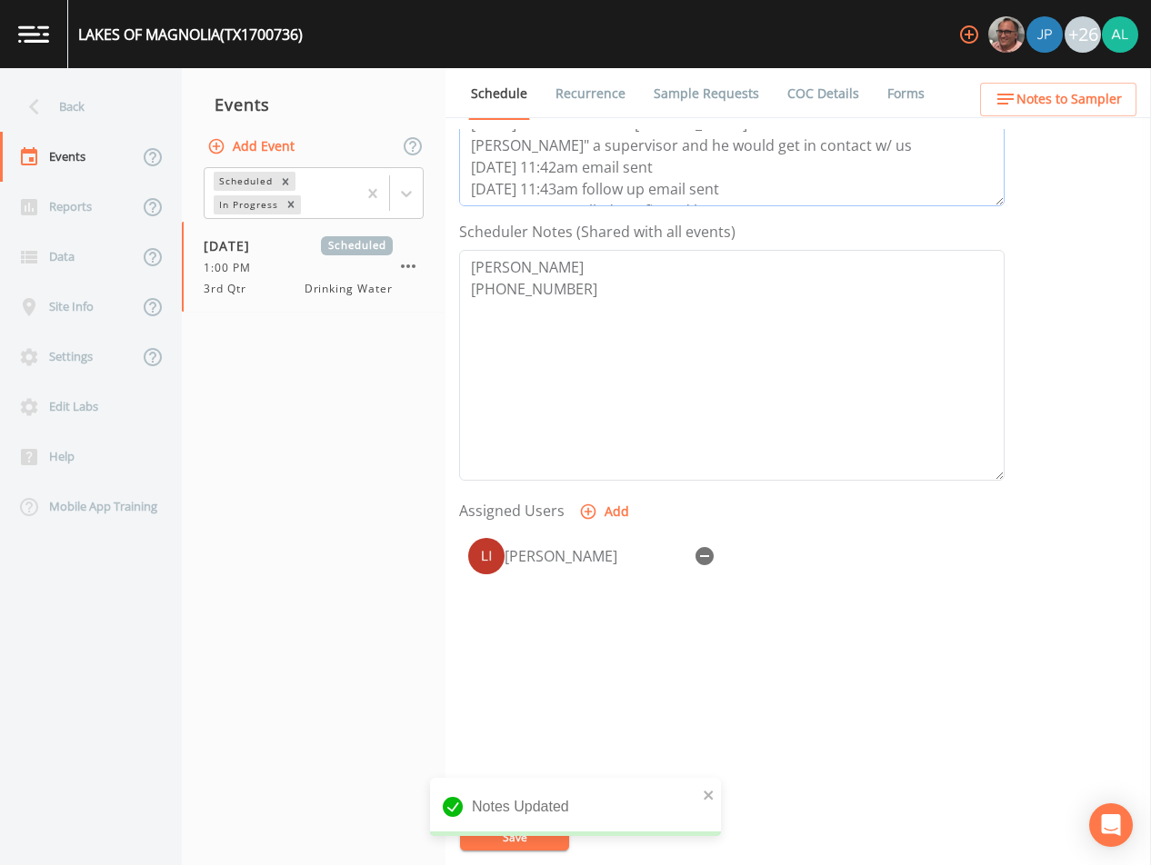
drag, startPoint x: 818, startPoint y: 185, endPoint x: 784, endPoint y: 188, distance: 34.7
click at [817, 185] on textarea "[DATE]11:24 Email Sent to sch appt due to our last appt they "NO SHOWED" [DATE]…" at bounding box center [731, 90] width 545 height 231
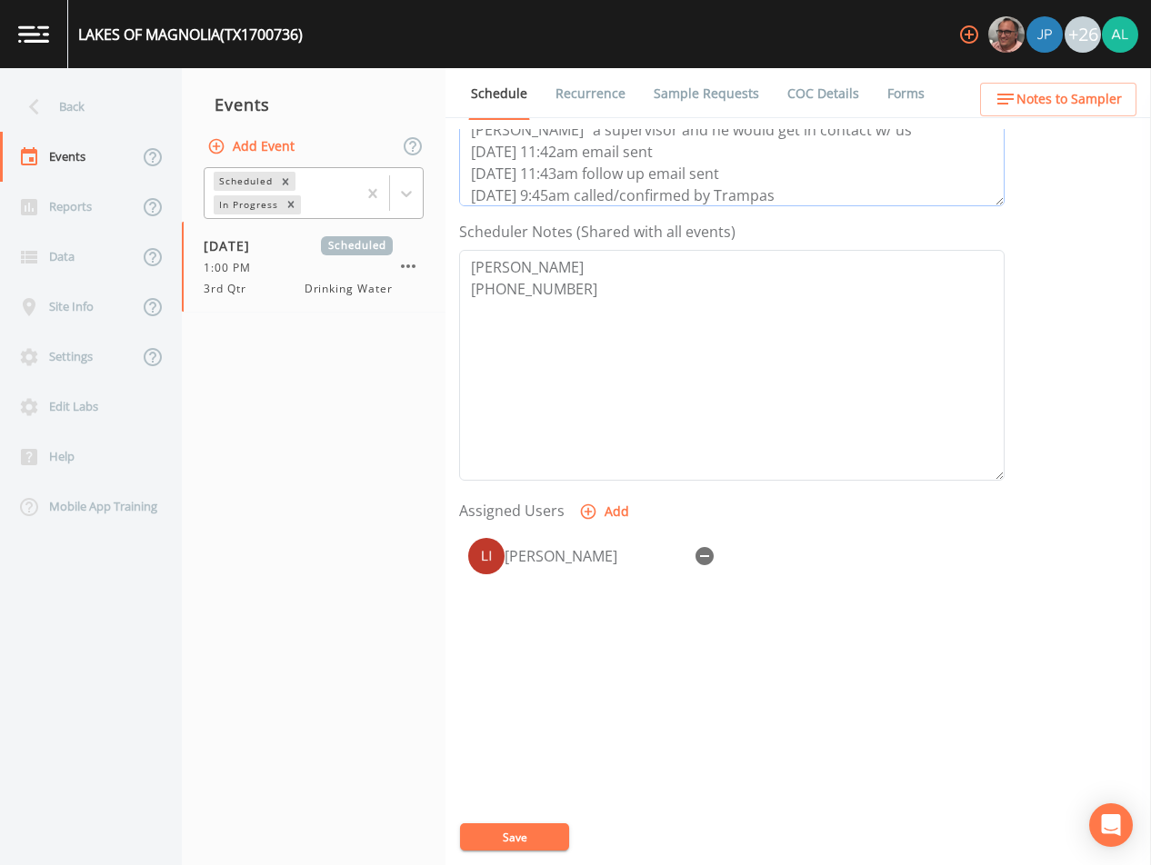
scroll to position [153, 0]
drag, startPoint x: 754, startPoint y: 198, endPoint x: 312, endPoint y: 195, distance: 442.7
click at [312, 195] on div "Back Events Reports Data Site Info Settings Edit Labs Help Mobile App Training …" at bounding box center [575, 466] width 1151 height 797
type textarea "[DATE]11:24 Email Sent to sch appt due to our last appt they "NO SHOWED" [DATE]…"
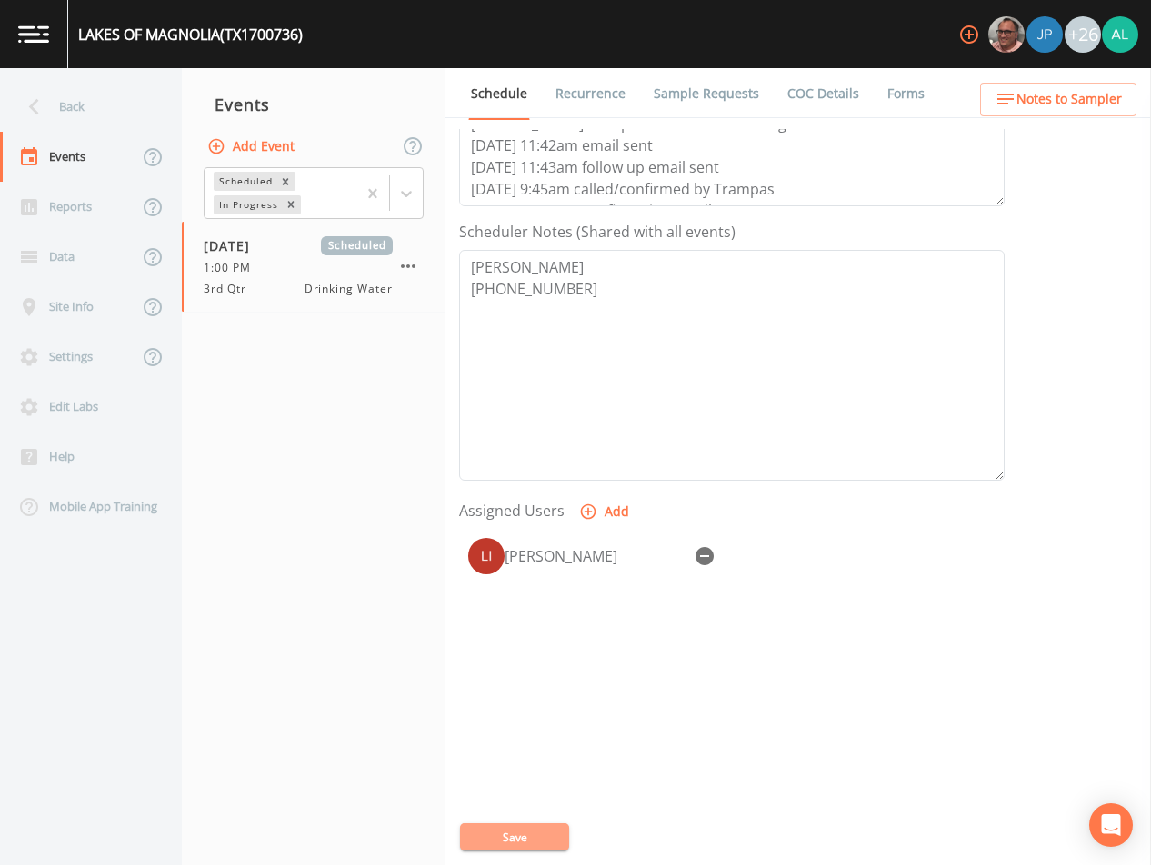
click at [546, 833] on button "Save" at bounding box center [514, 837] width 109 height 27
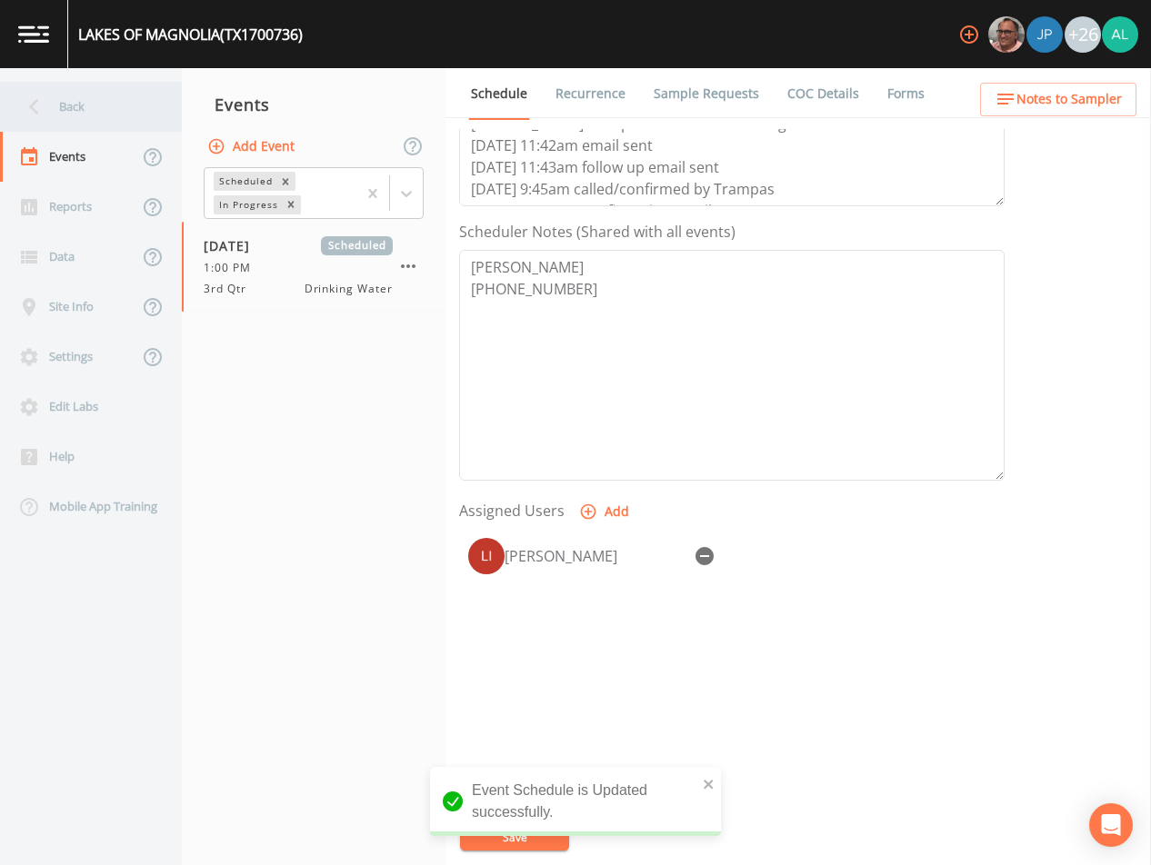
click at [118, 89] on div "Back" at bounding box center [82, 107] width 164 height 50
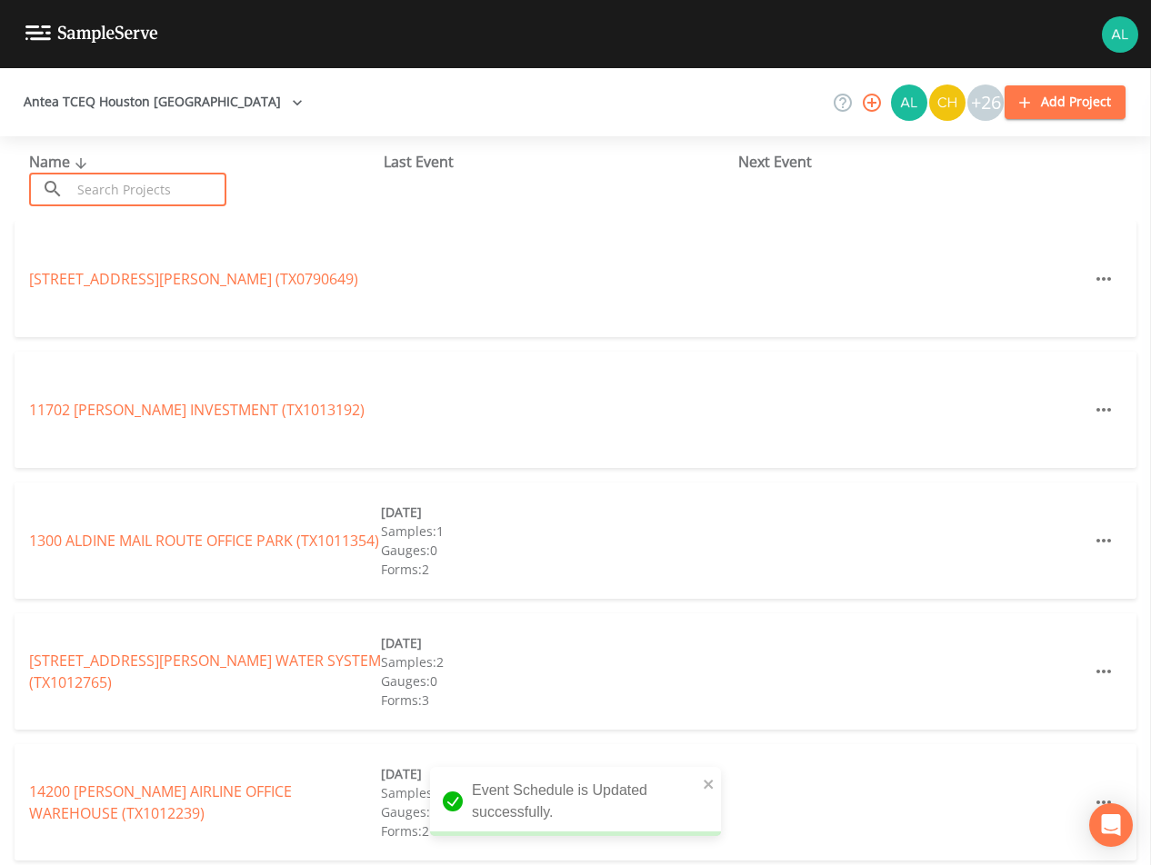
click at [147, 193] on input "text" at bounding box center [148, 190] width 155 height 34
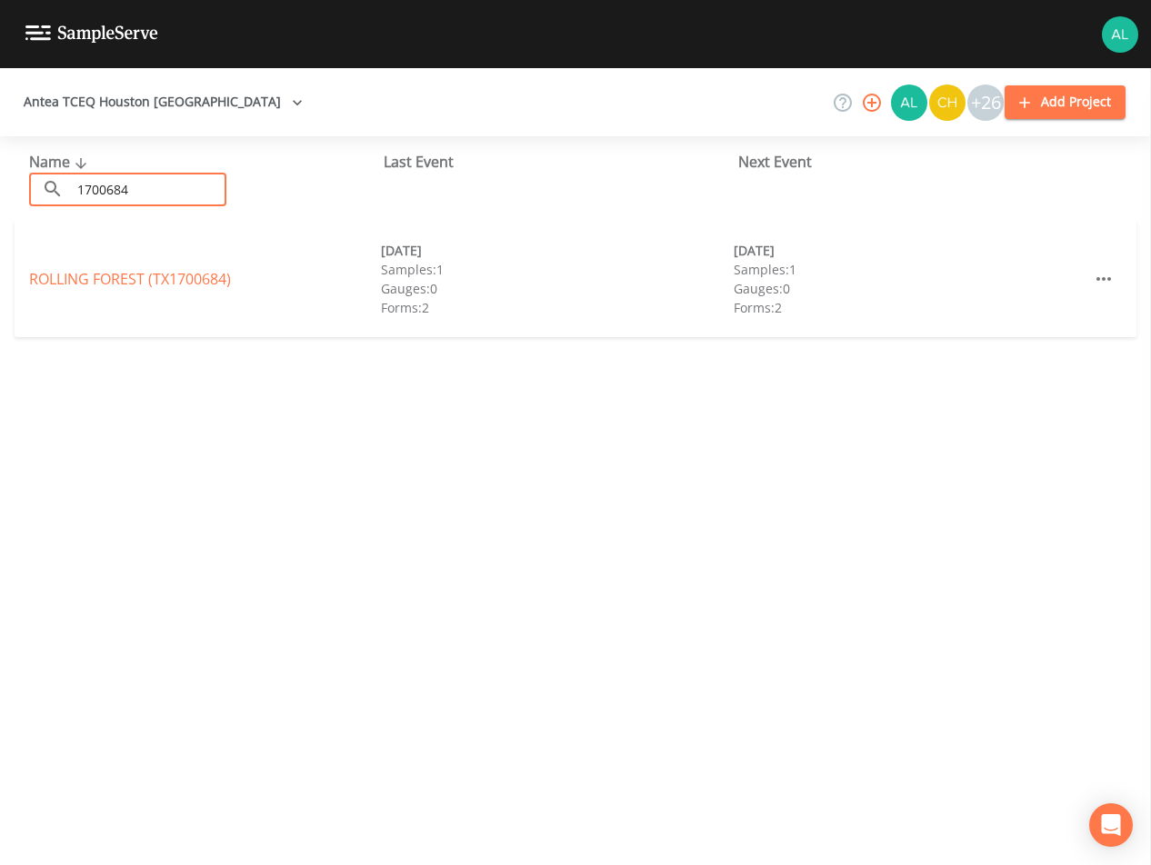
type input "1700684"
click at [124, 286] on link "ROLLING FOREST (TX1700684)" at bounding box center [130, 279] width 202 height 20
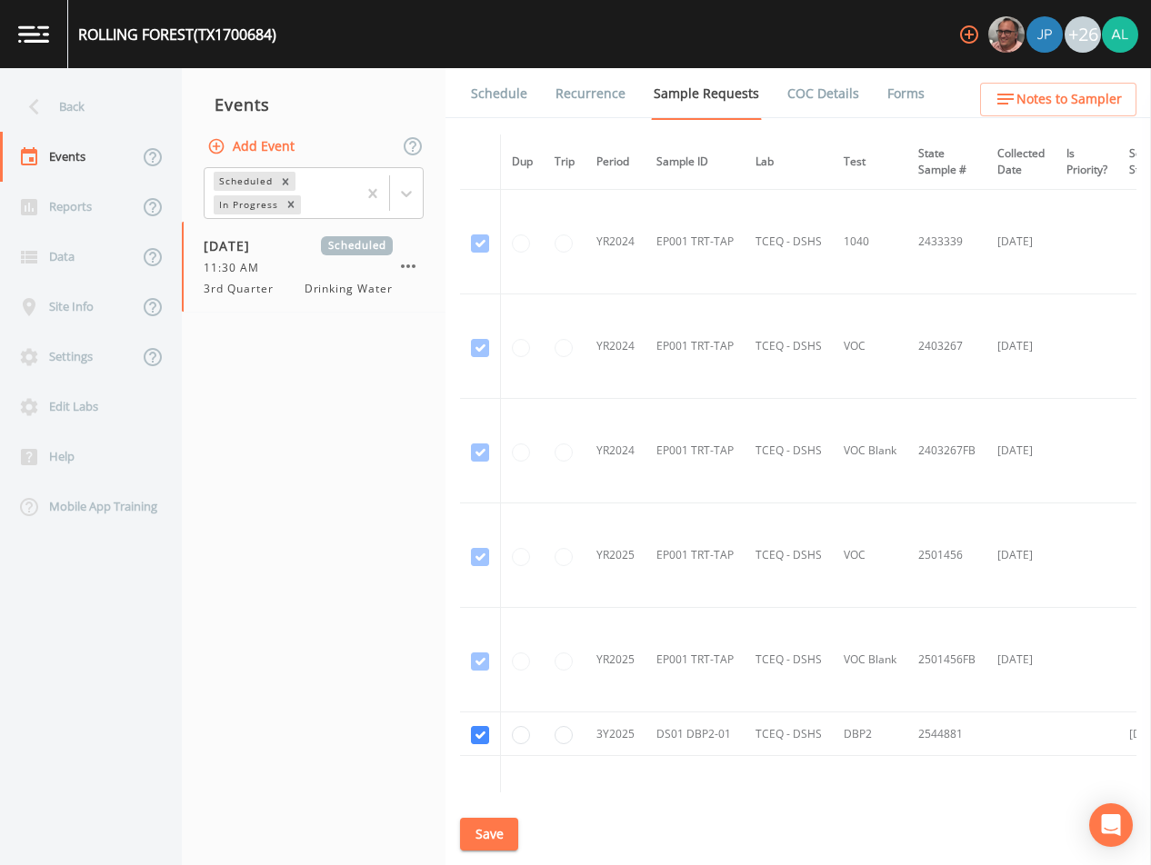
click at [490, 105] on link "Schedule" at bounding box center [499, 93] width 62 height 51
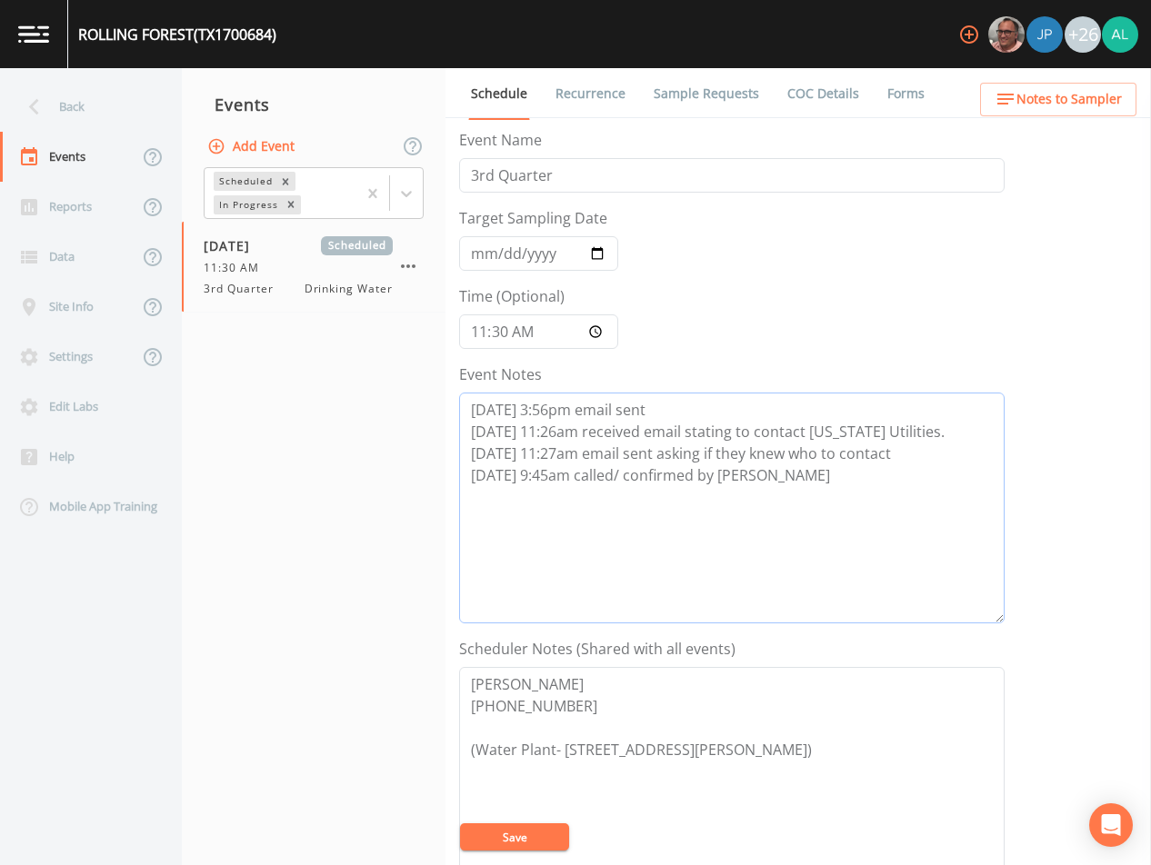
click at [824, 482] on textarea "[DATE] 3:56pm email sent [DATE] 11:26am received email stating to contact [US_S…" at bounding box center [731, 508] width 545 height 231
paste textarea "[DATE] 10:01am confirmation email sent"
type textarea "[DATE] 3:56pm email sent [DATE] 11:26am received email stating to contact [US_S…"
click at [521, 847] on button "Save" at bounding box center [514, 837] width 109 height 27
click at [528, 836] on button "Save" at bounding box center [514, 837] width 109 height 27
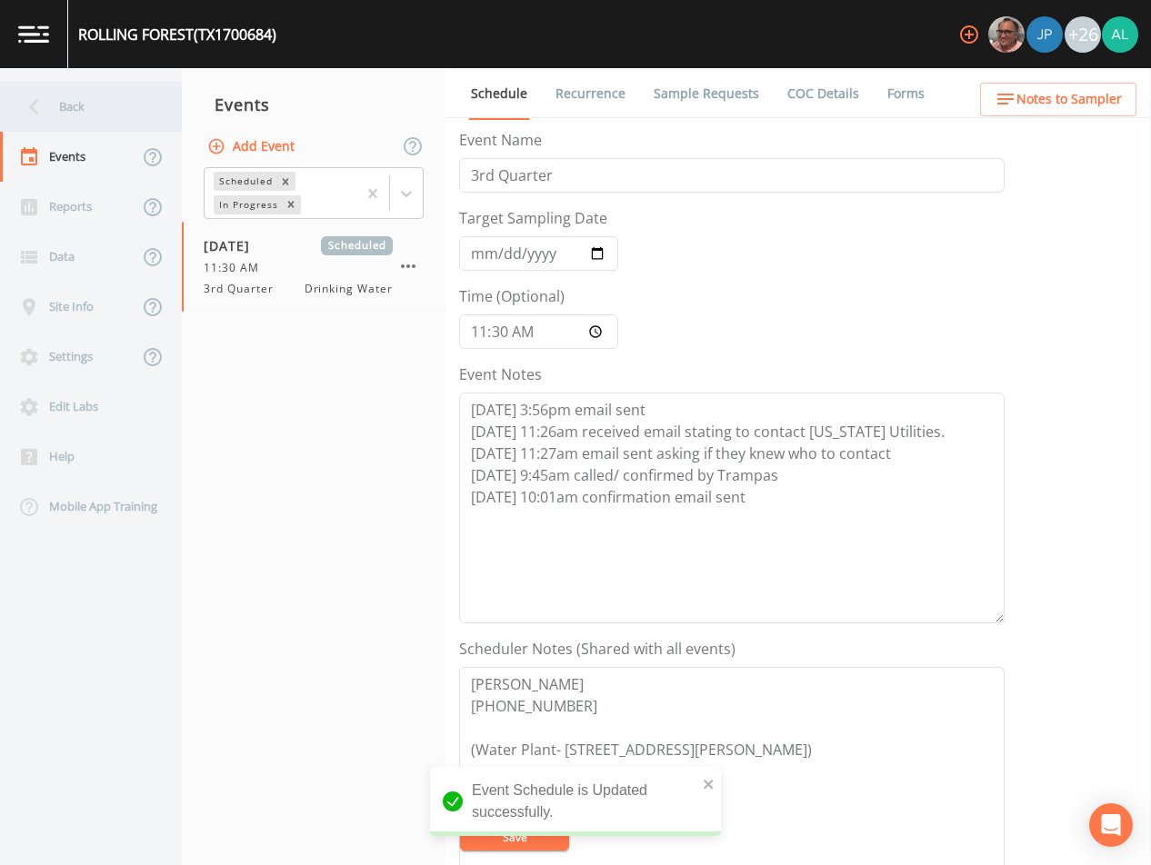
click at [91, 121] on div "Back" at bounding box center [82, 107] width 164 height 50
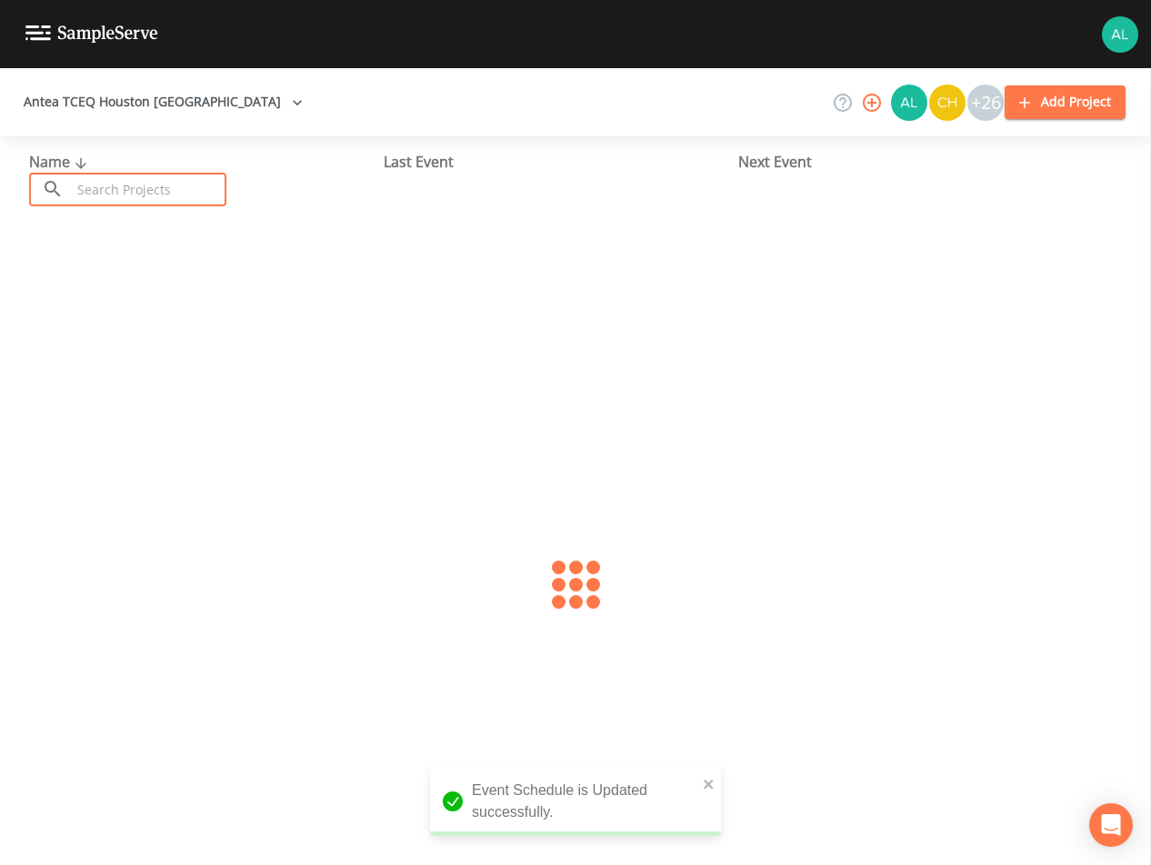
click at [172, 188] on input "text" at bounding box center [148, 190] width 155 height 34
type input "1010334"
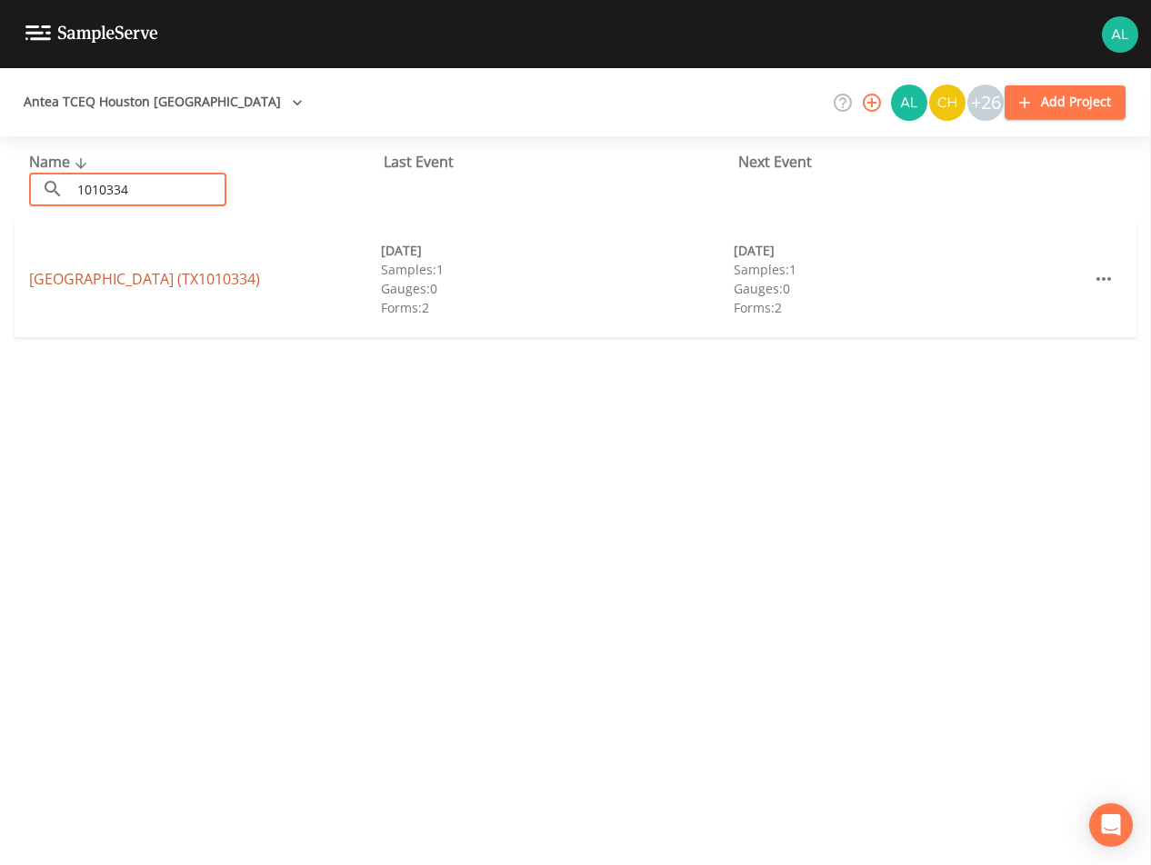
click at [115, 287] on link "[GEOGRAPHIC_DATA] (TX1010334)" at bounding box center [144, 279] width 231 height 20
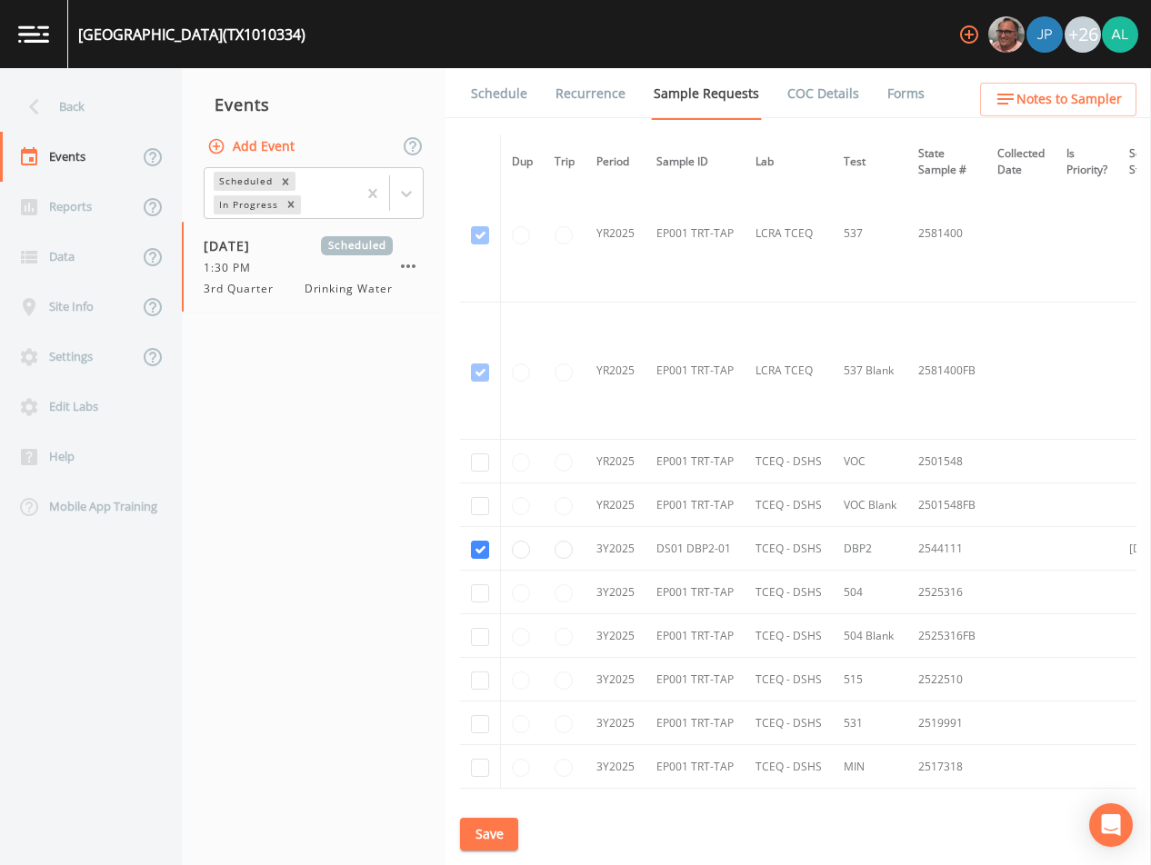
scroll to position [968, 0]
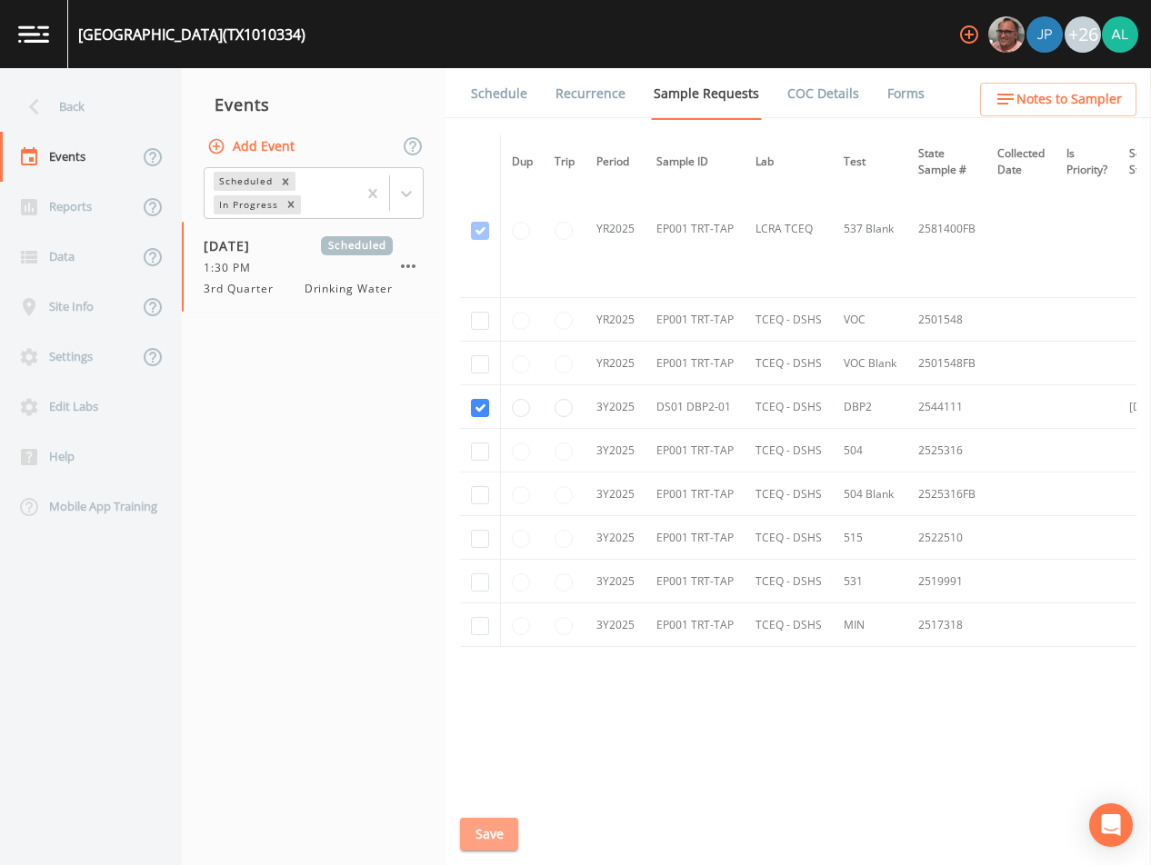
click at [504, 828] on button "Save" at bounding box center [489, 835] width 58 height 34
click at [502, 88] on link "Schedule" at bounding box center [499, 93] width 62 height 51
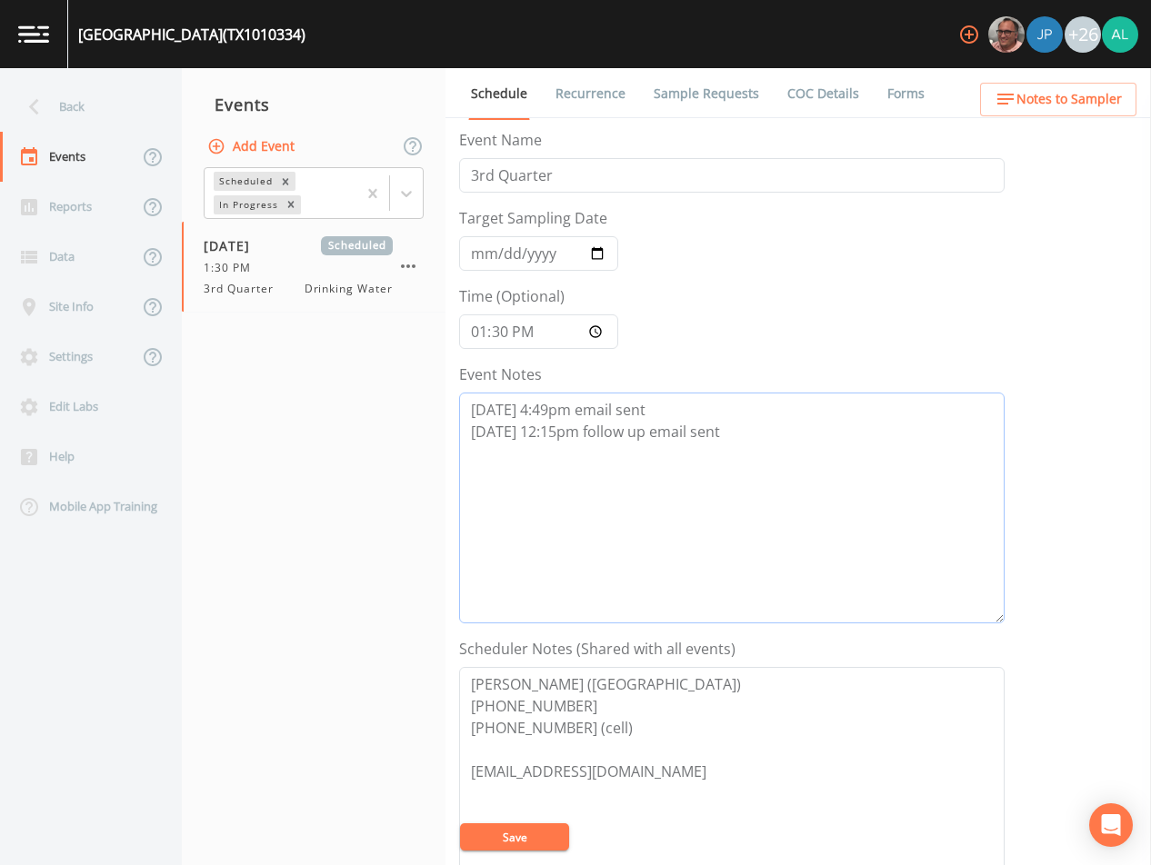
click at [724, 444] on textarea "[DATE] 4:49pm email sent [DATE] 12:15pm follow up email sent" at bounding box center [731, 508] width 545 height 231
click at [496, 463] on textarea "[DATE] 4:49pm email sent [DATE] 12:15pm follow up email sent [DATE] 9:20am emai…" at bounding box center [731, 508] width 545 height 231
click at [485, 480] on textarea "[DATE] 4:49pm email sent [DATE] 12:15pm follow up email sent [DATE] 9:20am emai…" at bounding box center [731, 508] width 545 height 231
click at [550, 478] on textarea "[DATE] 4:49pm email sent [DATE] 12:15pm follow up email sent [DATE] 9:20am emai…" at bounding box center [731, 508] width 545 height 231
type textarea "[DATE] 4:49pm email sent [DATE] 12:15pm follow up email sent [DATE] 9:20am emai…"
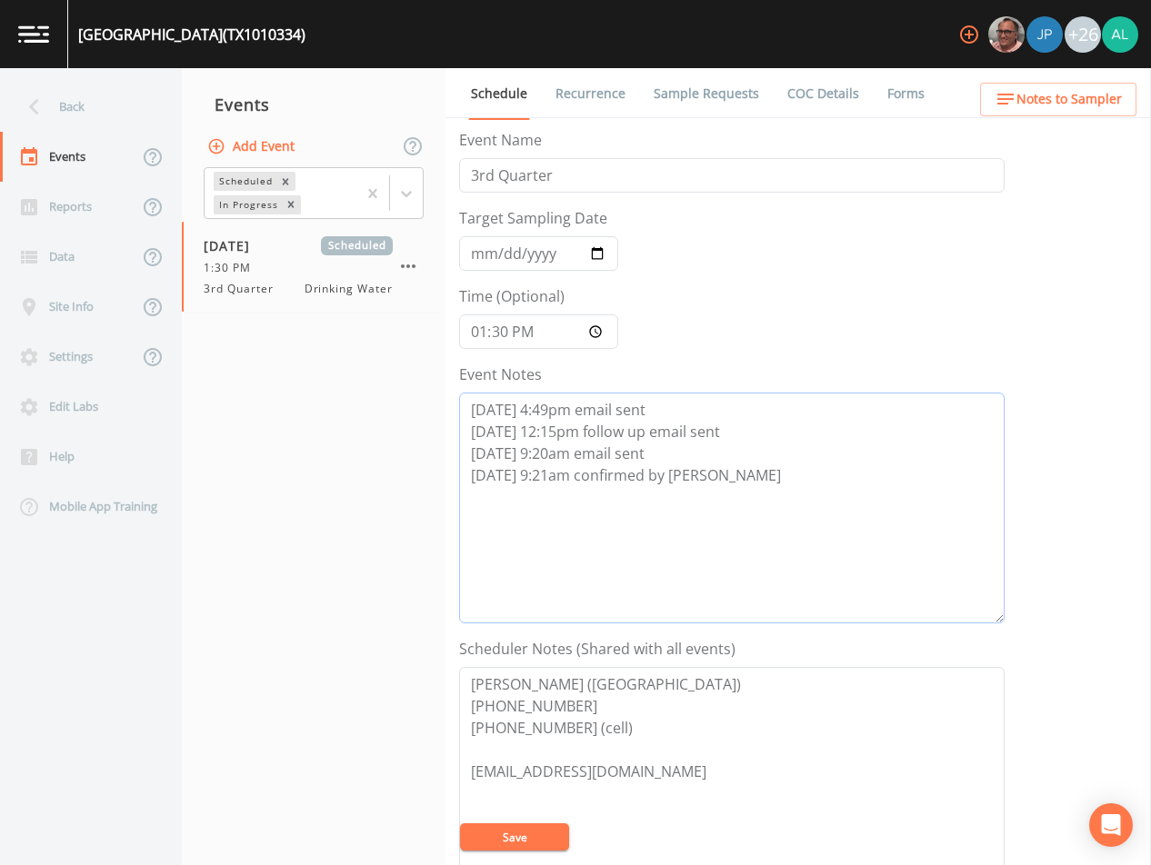
click at [693, 473] on textarea "[DATE] 4:49pm email sent [DATE] 12:15pm follow up email sent [DATE] 9:20am emai…" at bounding box center [731, 508] width 545 height 231
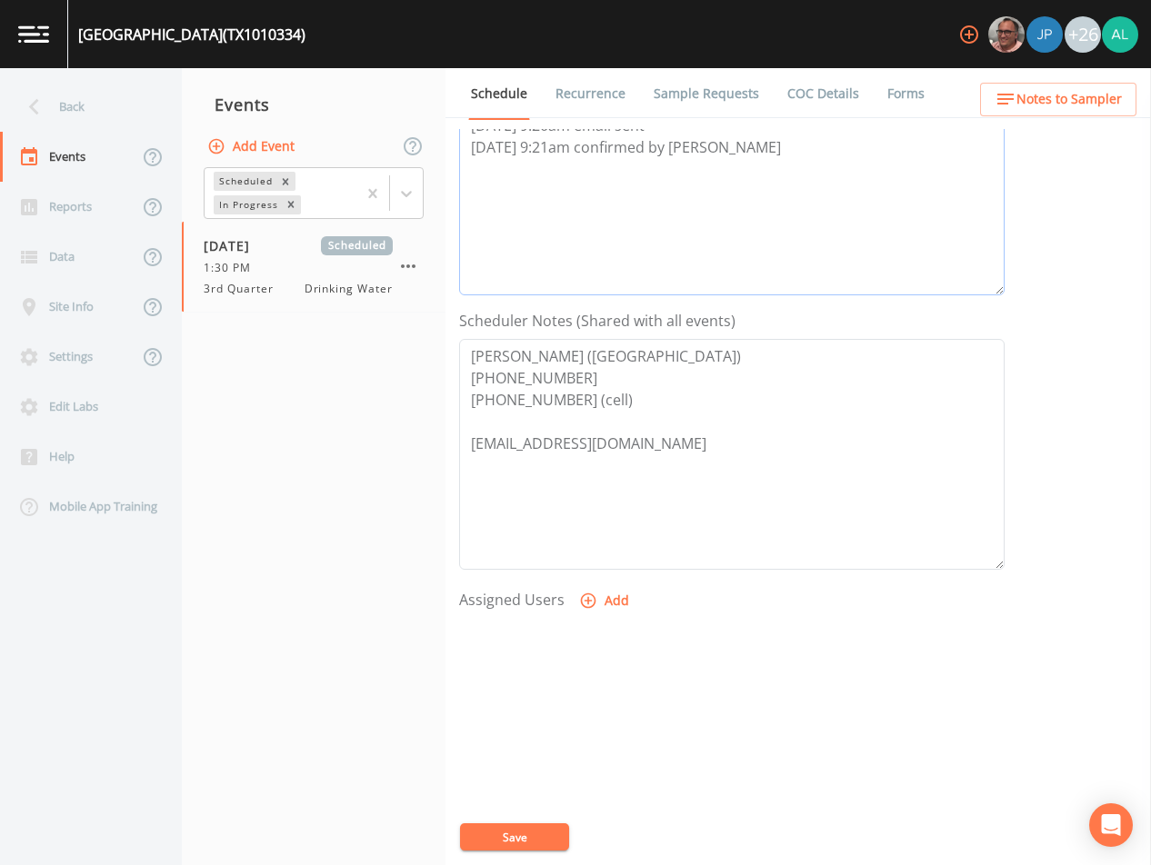
scroll to position [364, 0]
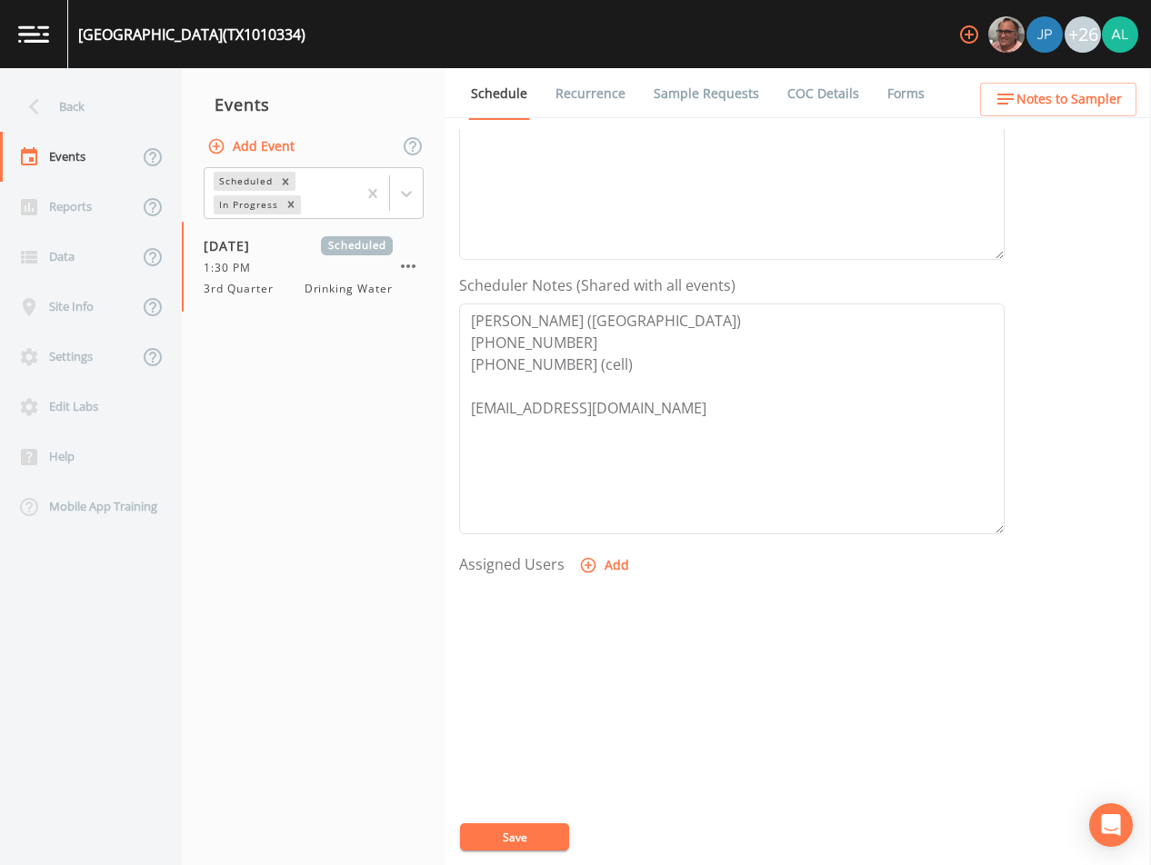
click at [629, 558] on button "Add" at bounding box center [605, 566] width 61 height 34
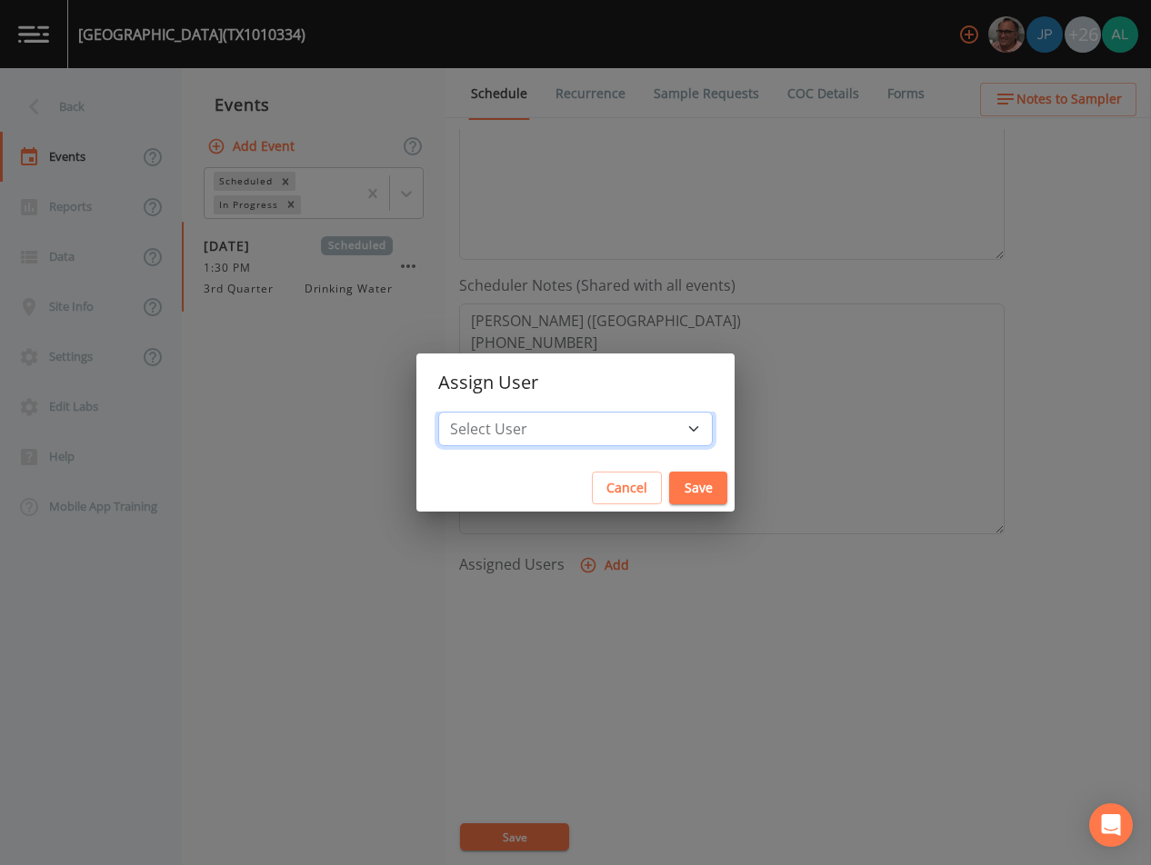
click at [598, 434] on select "Select User [PERSON_NAME] [PERSON_NAME] [PERSON_NAME] [PERSON_NAME] [PERSON_NAM…" at bounding box center [575, 429] width 275 height 35
select select "914a0f29-56c2-4065-8e52-23905ef40f2e"
click at [479, 412] on select "Select User [PERSON_NAME] [PERSON_NAME] [PERSON_NAME] [PERSON_NAME] [PERSON_NAM…" at bounding box center [575, 429] width 275 height 35
click at [674, 493] on button "Save" at bounding box center [698, 489] width 58 height 34
select select
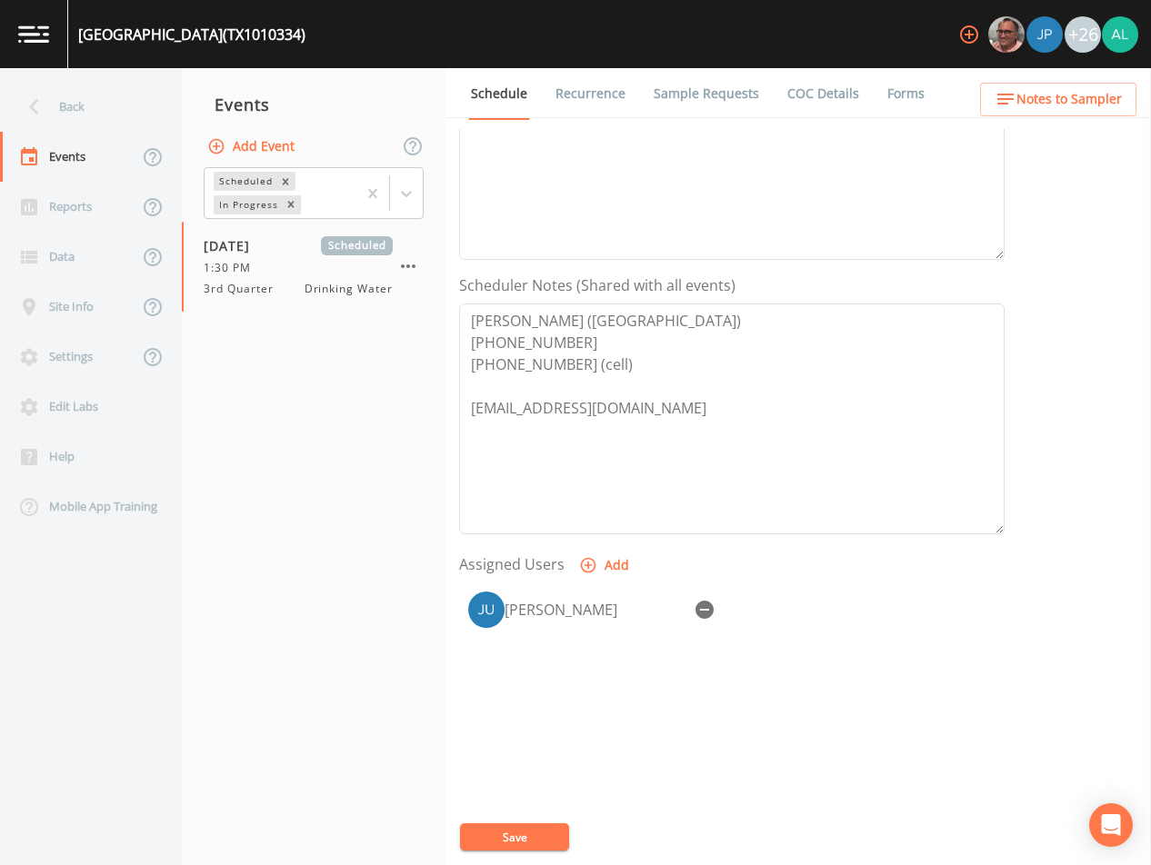
click at [499, 844] on button "Save" at bounding box center [514, 837] width 109 height 27
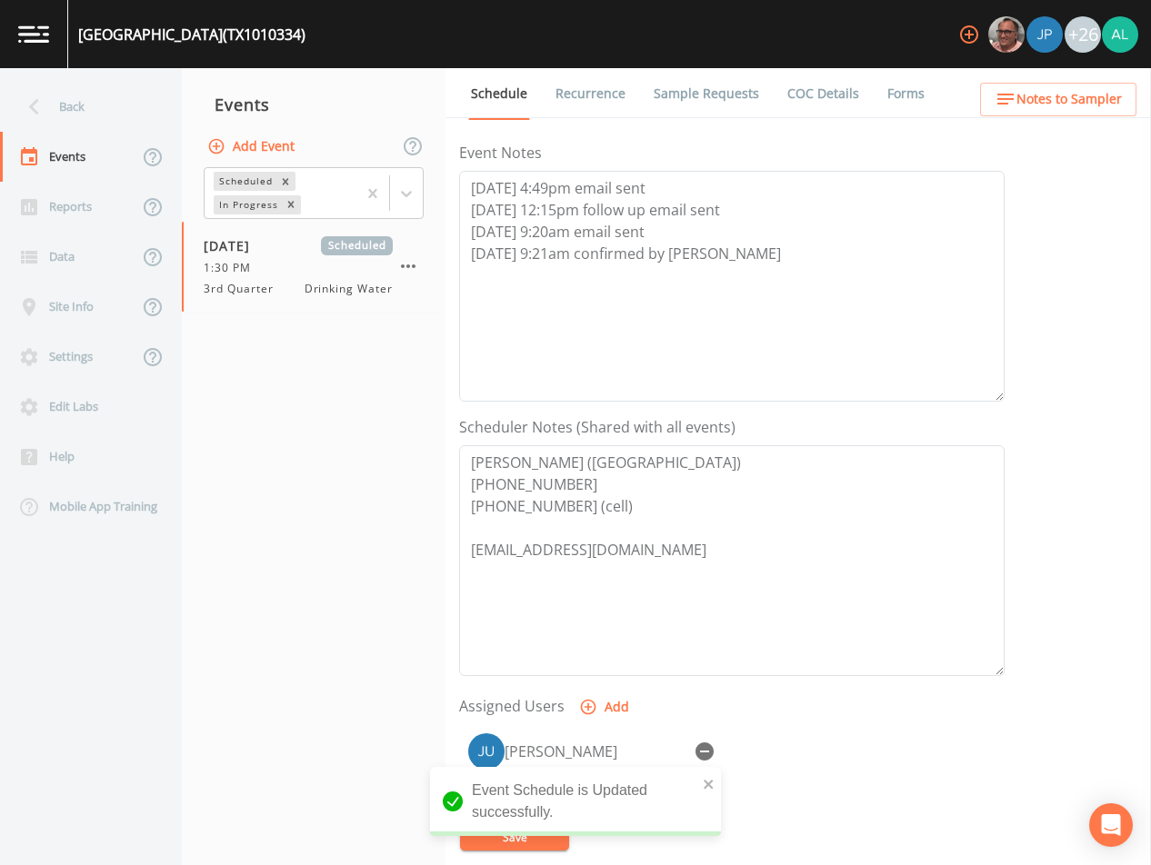
scroll to position [0, 0]
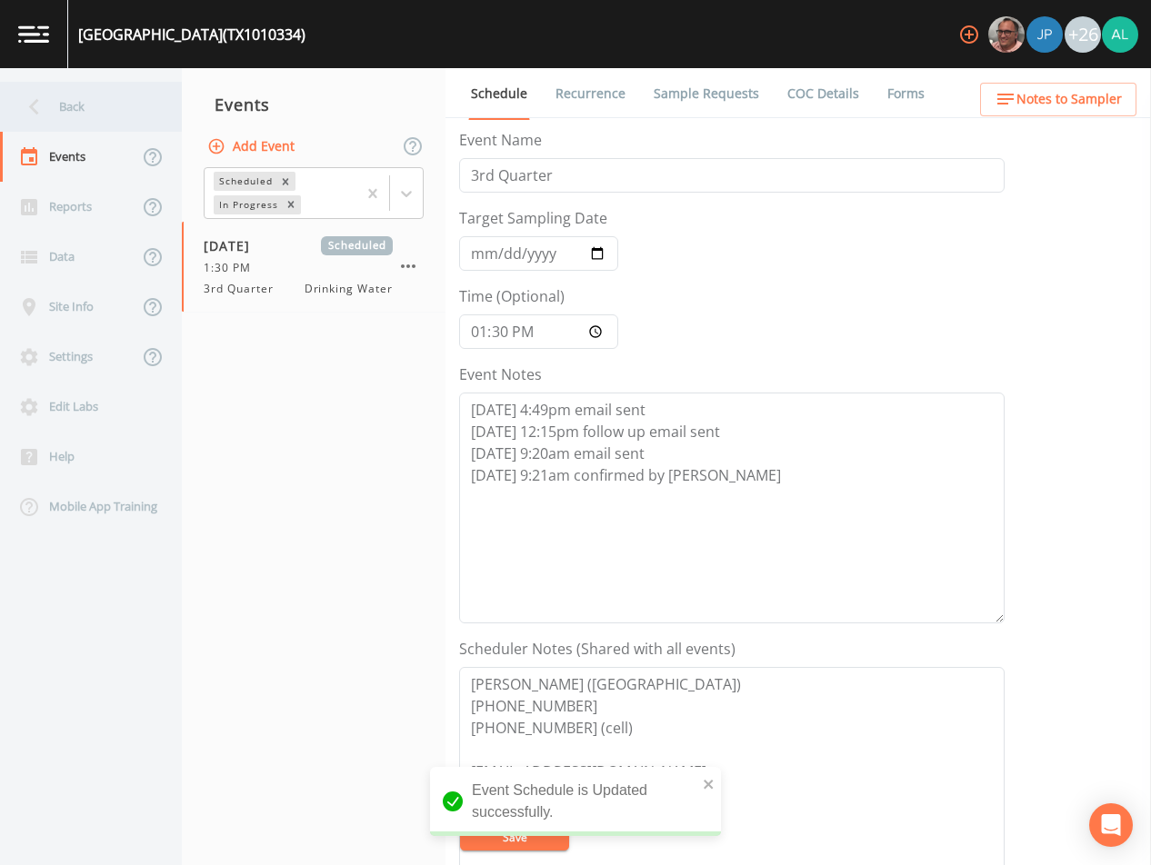
click at [55, 102] on div "Back" at bounding box center [82, 107] width 164 height 50
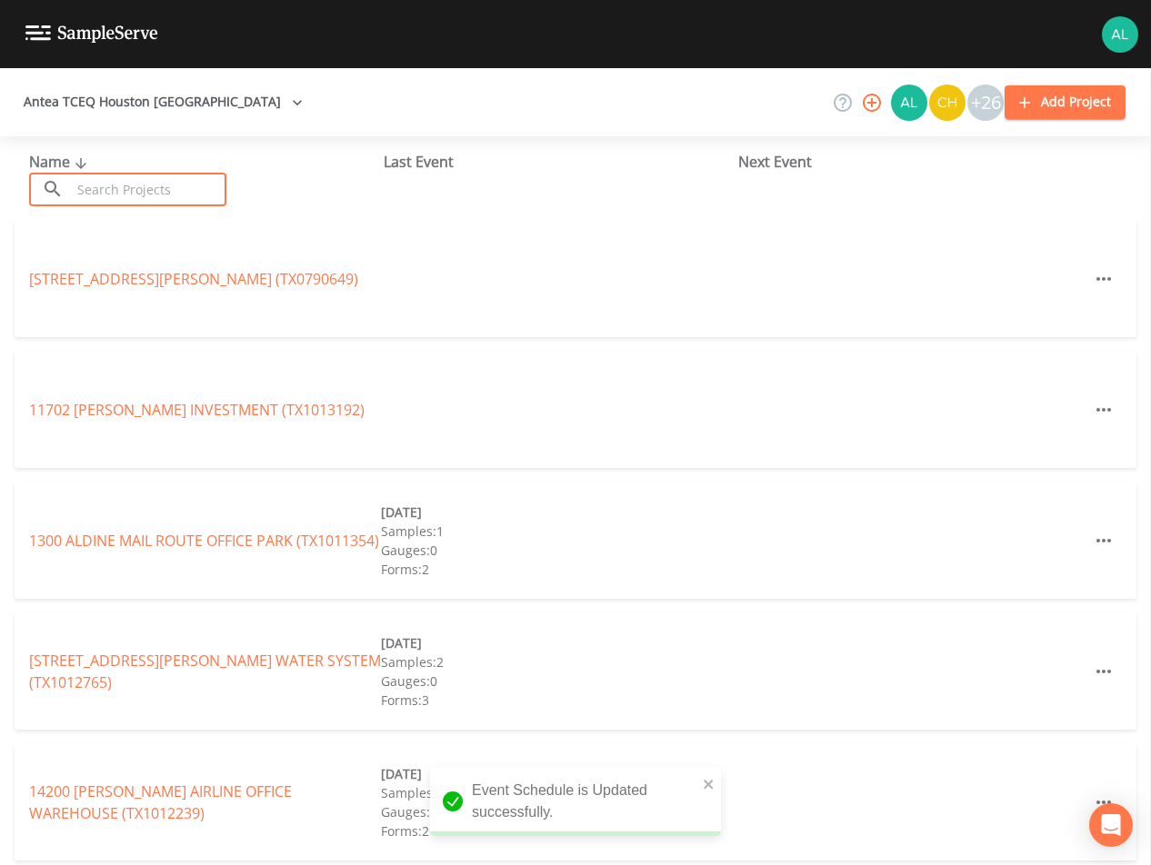
click at [162, 181] on input "text" at bounding box center [148, 190] width 155 height 34
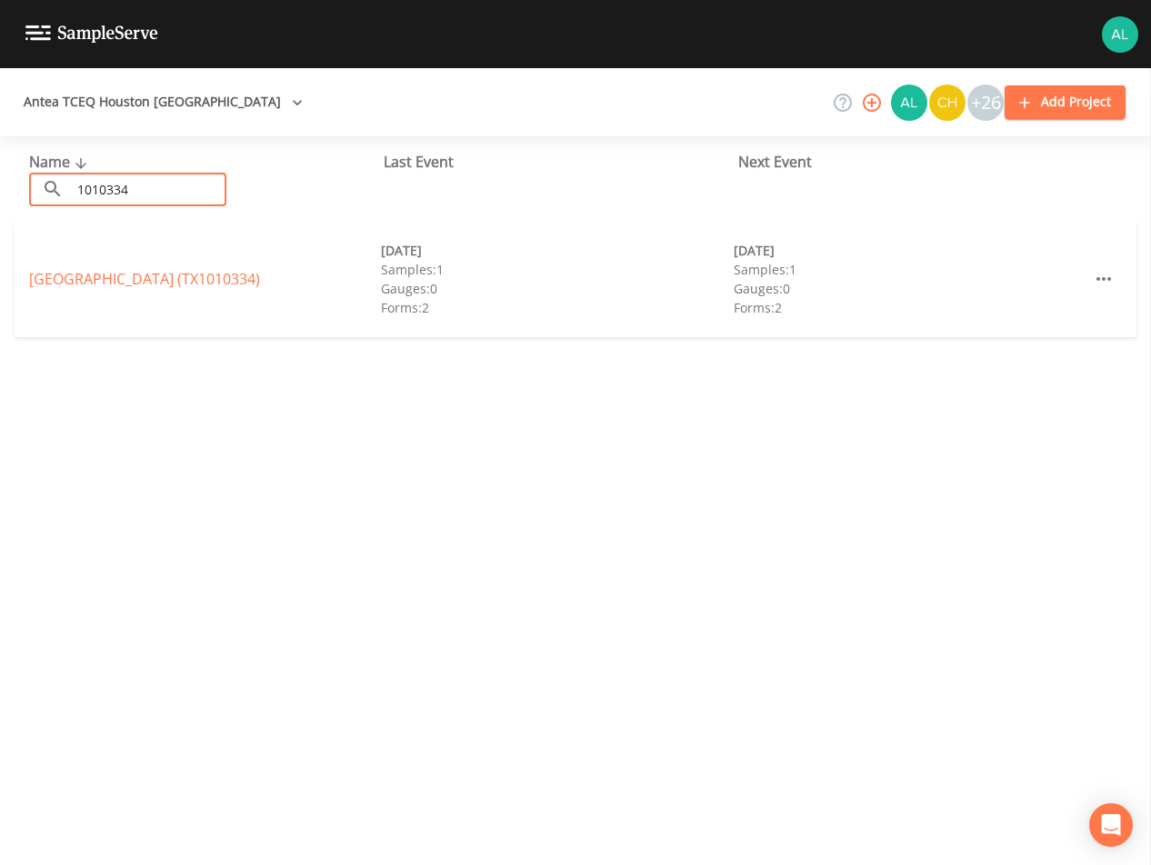
type input "1010334"
click at [185, 272] on link "[GEOGRAPHIC_DATA] (TX1010334)" at bounding box center [144, 279] width 231 height 20
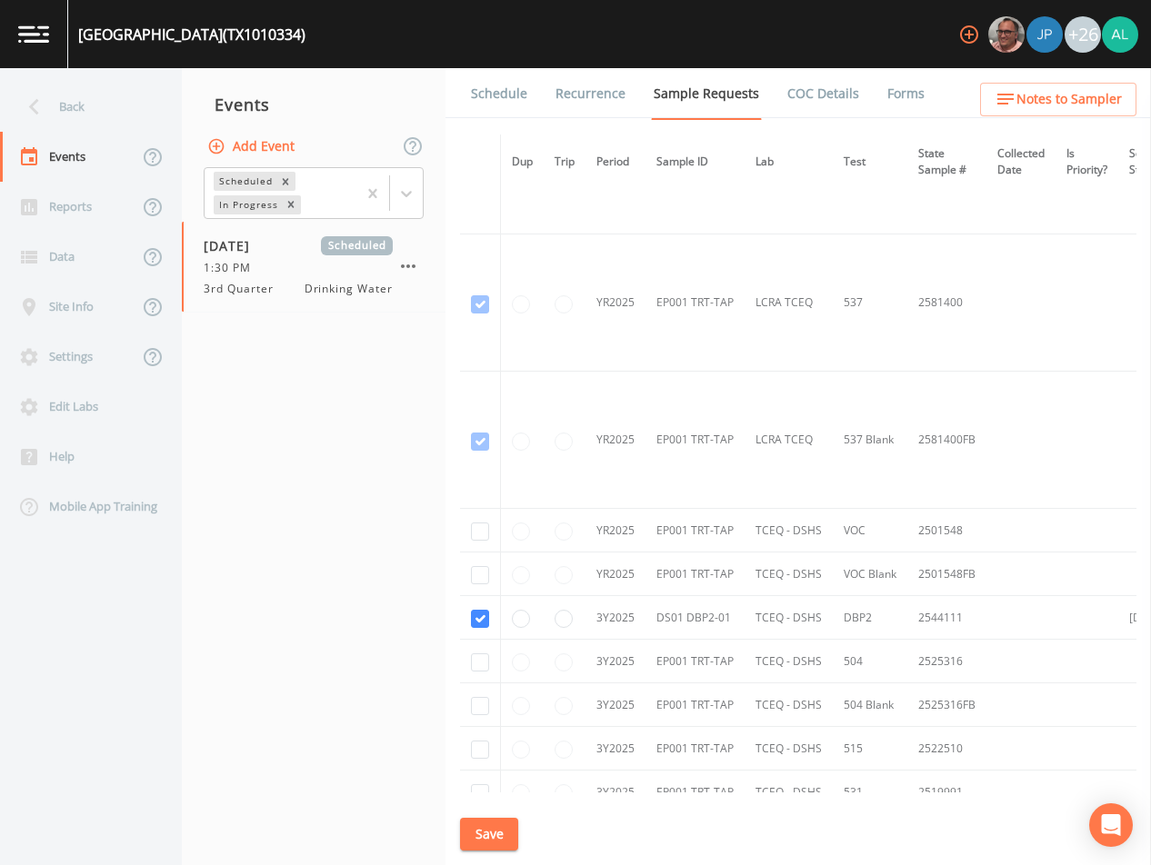
scroll to position [968, 0]
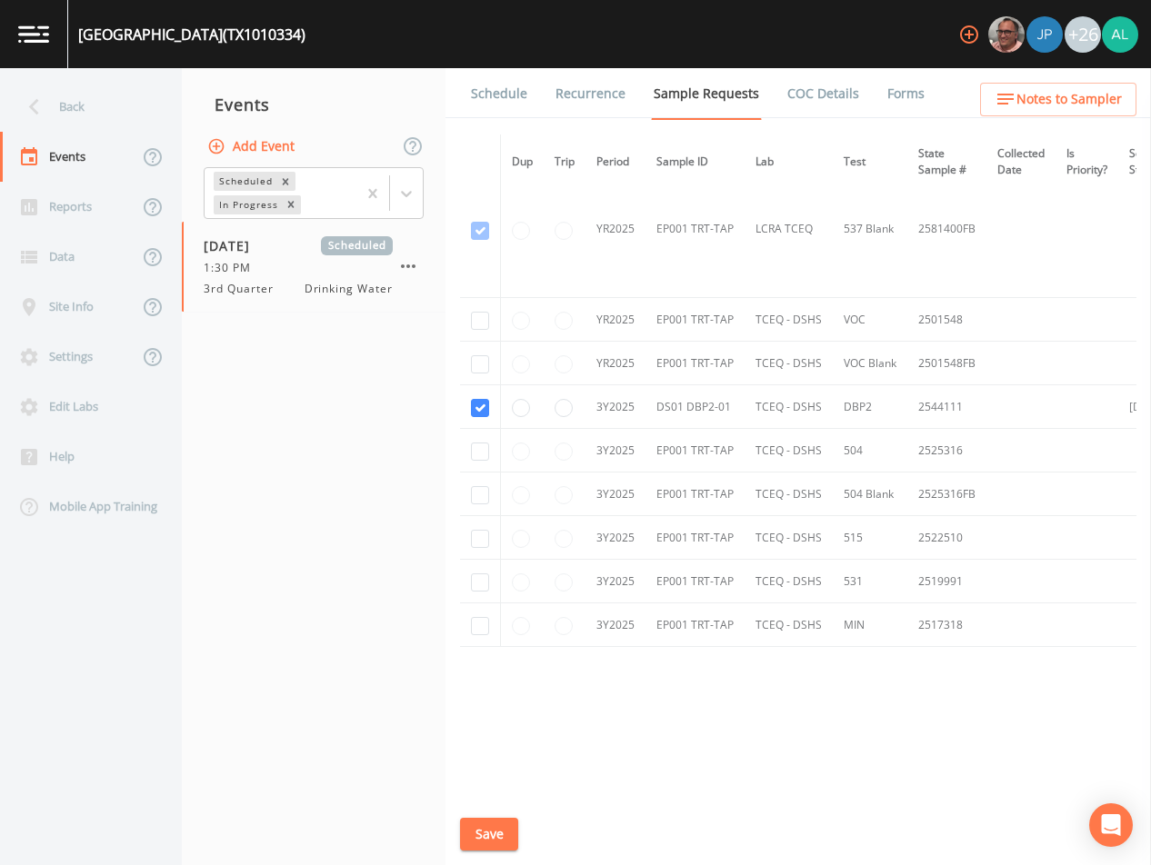
click at [505, 102] on link "Schedule" at bounding box center [499, 93] width 62 height 51
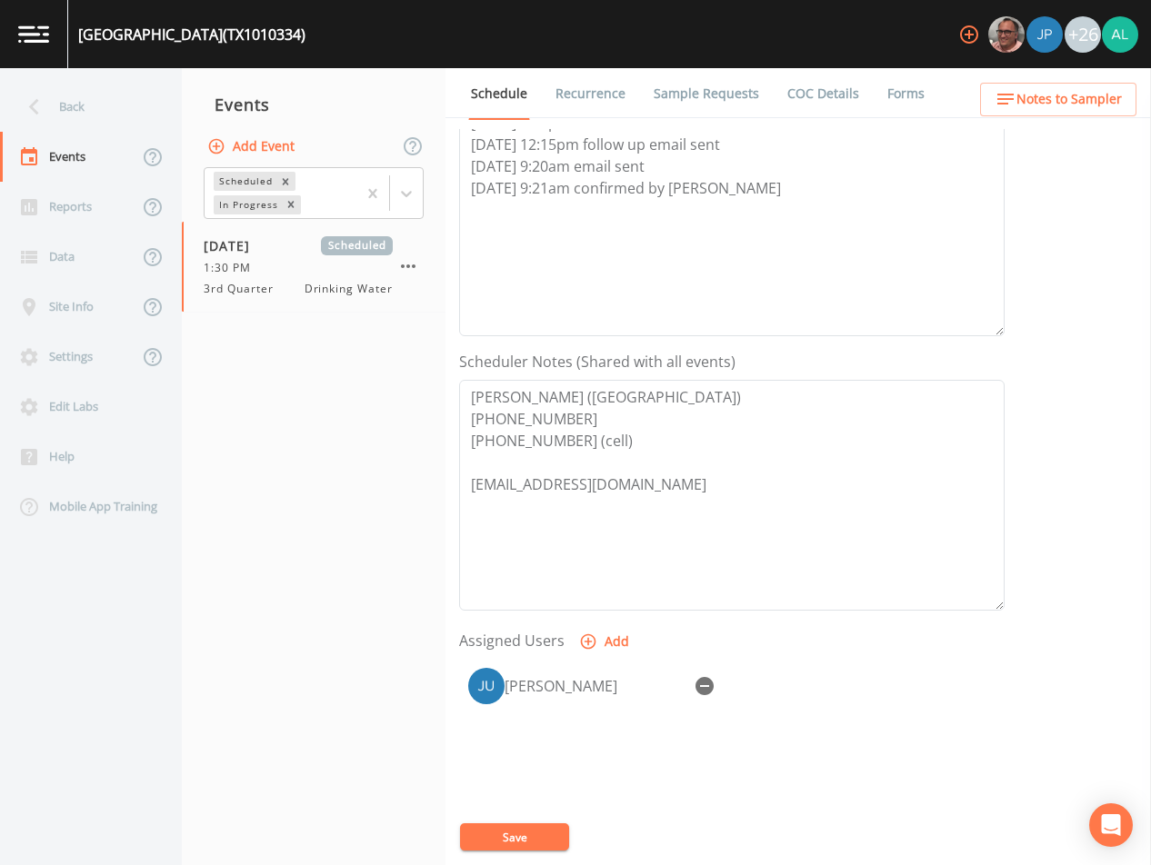
scroll to position [364, 0]
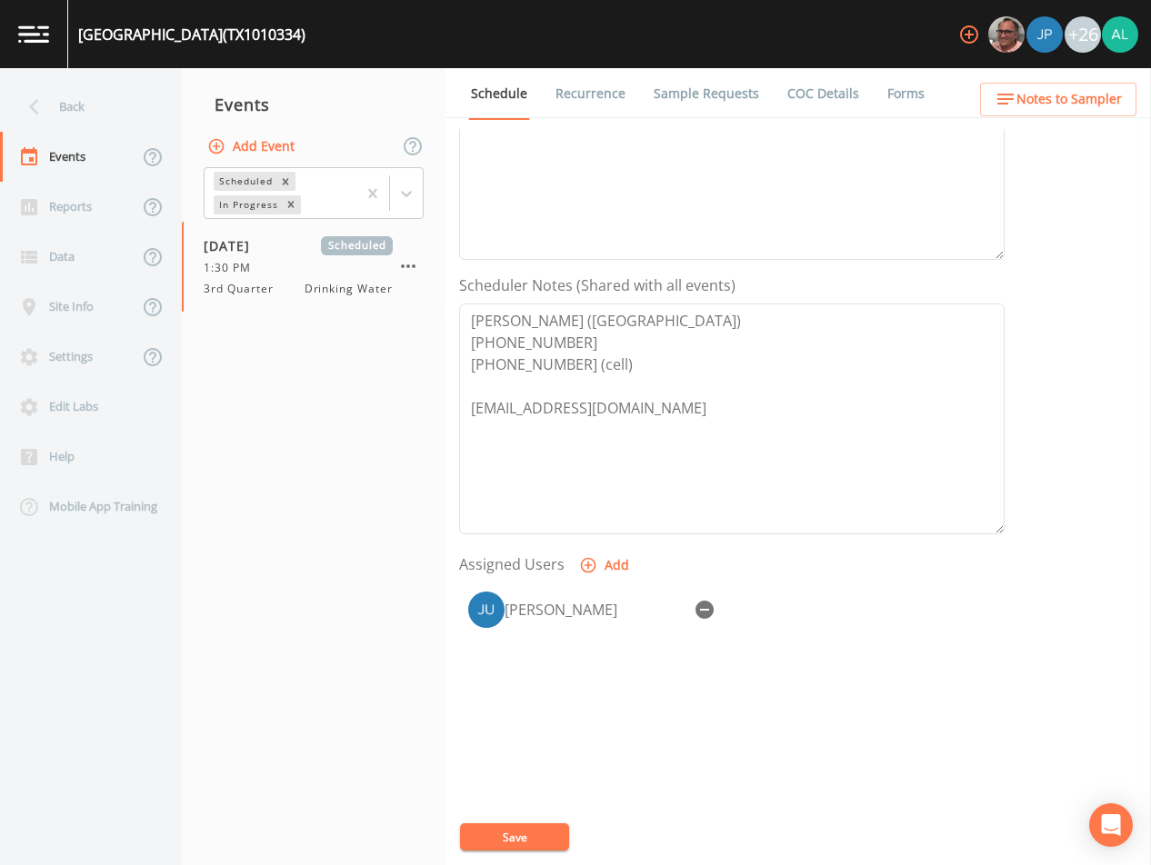
click at [1062, 108] on span "Notes to Sampler" at bounding box center [1068, 99] width 105 height 23
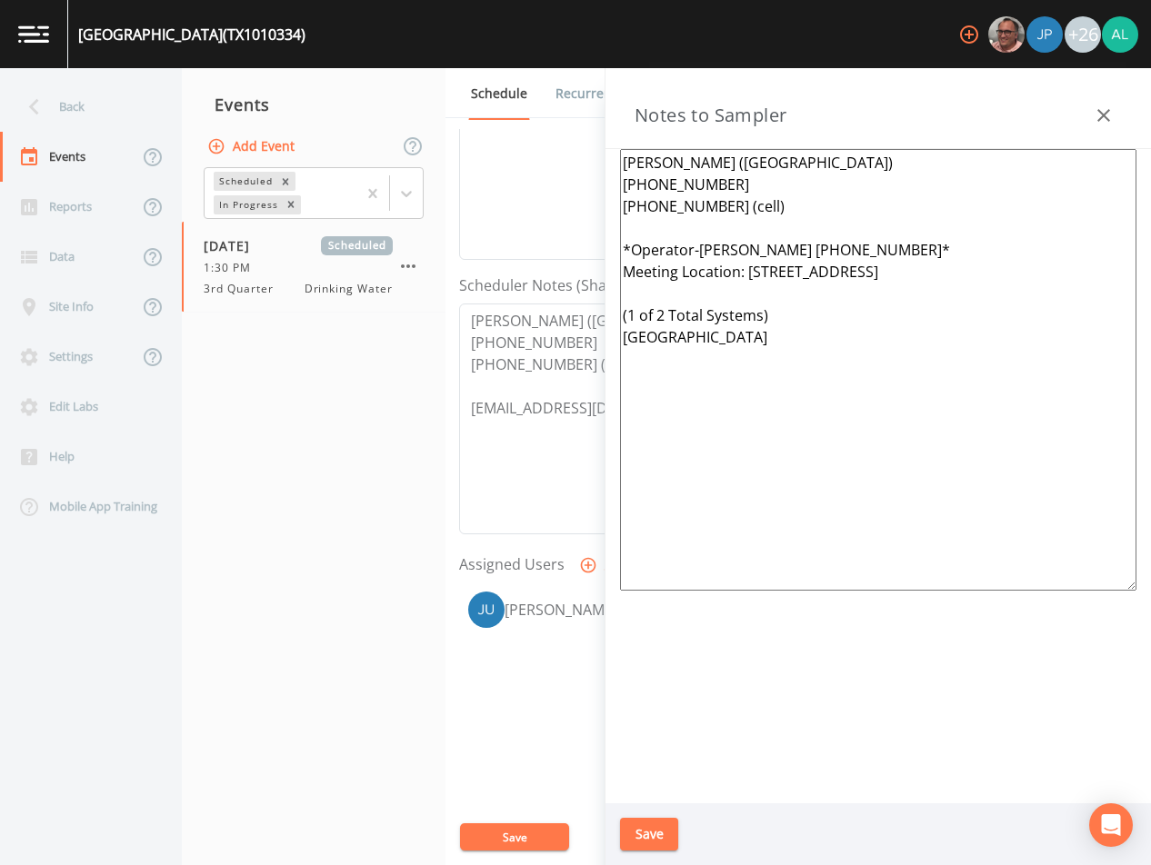
drag, startPoint x: 793, startPoint y: 246, endPoint x: 698, endPoint y: 245, distance: 94.5
click at [698, 245] on textarea "[PERSON_NAME] ([GEOGRAPHIC_DATA]) [PHONE_NUMBER] [PHONE_NUMBER] (cell) *Operato…" at bounding box center [878, 370] width 516 height 442
drag, startPoint x: 809, startPoint y: 249, endPoint x: 901, endPoint y: 248, distance: 91.8
click at [901, 248] on textarea "[PERSON_NAME] ([GEOGRAPHIC_DATA]) [PHONE_NUMBER] [PHONE_NUMBER] (cell) *Operato…" at bounding box center [878, 370] width 516 height 442
drag, startPoint x: 802, startPoint y: 375, endPoint x: 536, endPoint y: 165, distance: 337.9
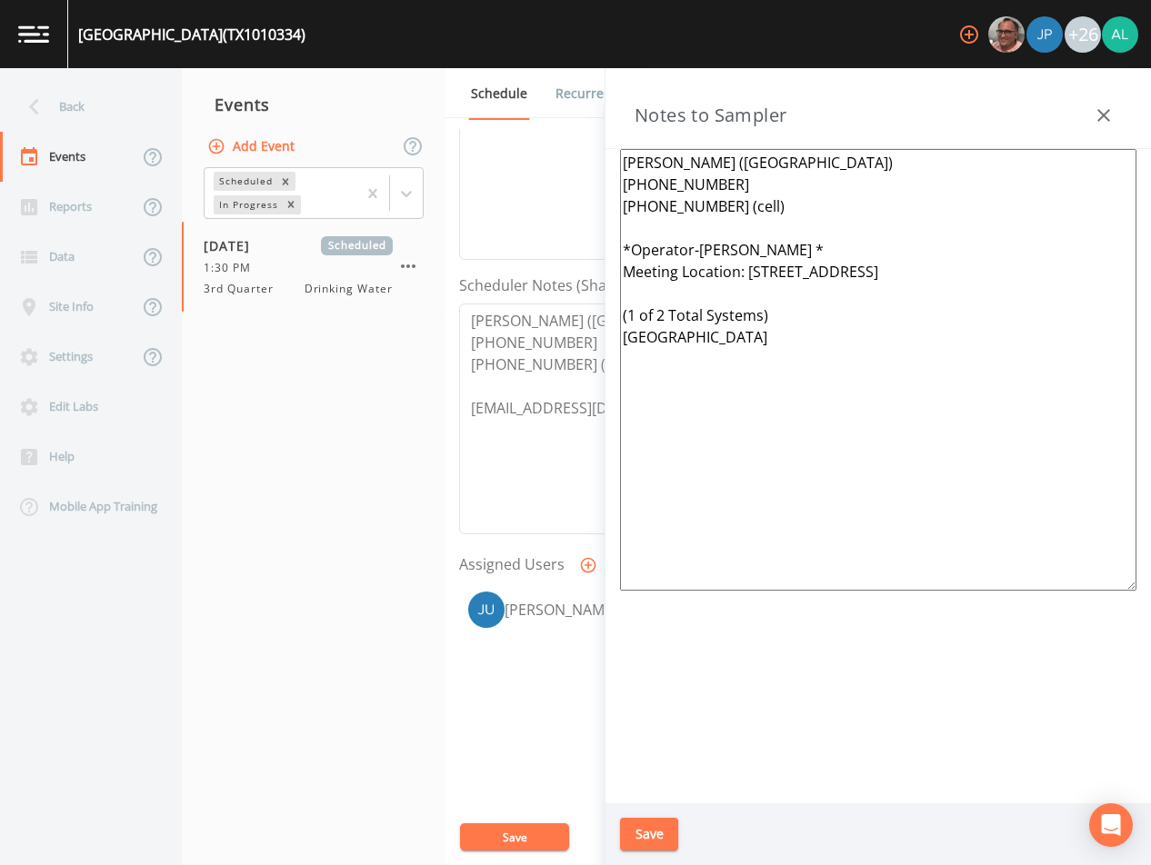
click at [536, 165] on div "Back Events Reports Data Site Info Settings Edit Labs Help Mobile App Training …" at bounding box center [575, 466] width 1151 height 797
type textarea "[PERSON_NAME] ([GEOGRAPHIC_DATA]) [PHONE_NUMBER] [PHONE_NUMBER] (cell) *Operato…"
click at [665, 834] on button "Save" at bounding box center [649, 835] width 58 height 34
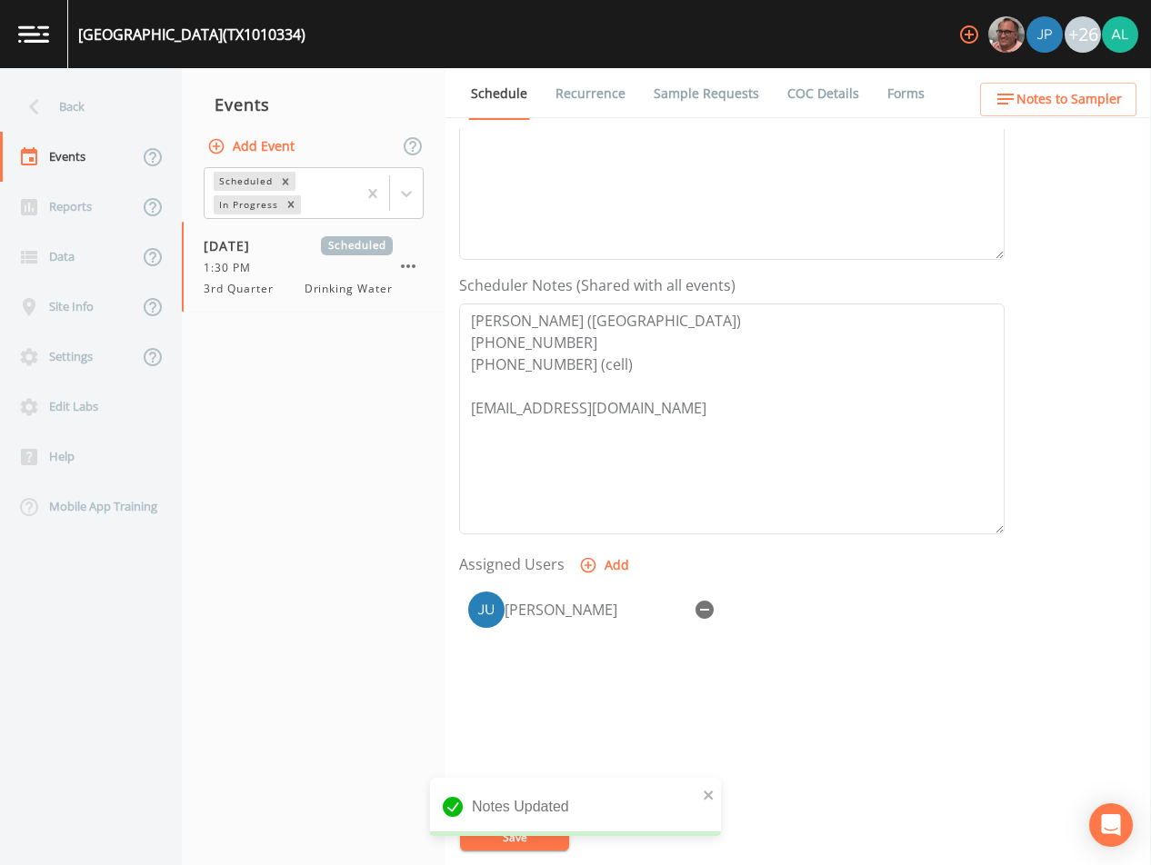
click at [80, 78] on nav "Back Events Reports Data Site Info Settings Edit Labs Help Mobile App Training" at bounding box center [91, 466] width 182 height 797
click at [85, 101] on div "Back" at bounding box center [82, 107] width 164 height 50
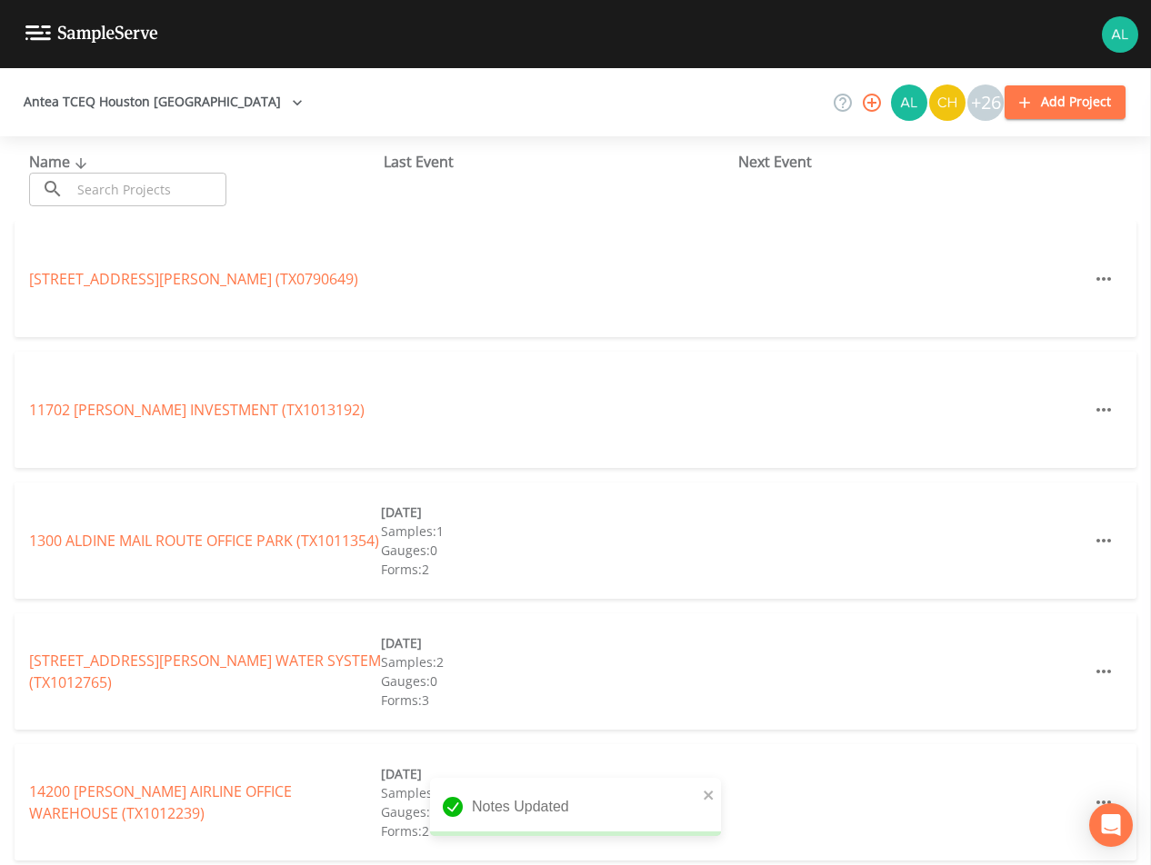
click at [107, 189] on input "text" at bounding box center [148, 190] width 155 height 34
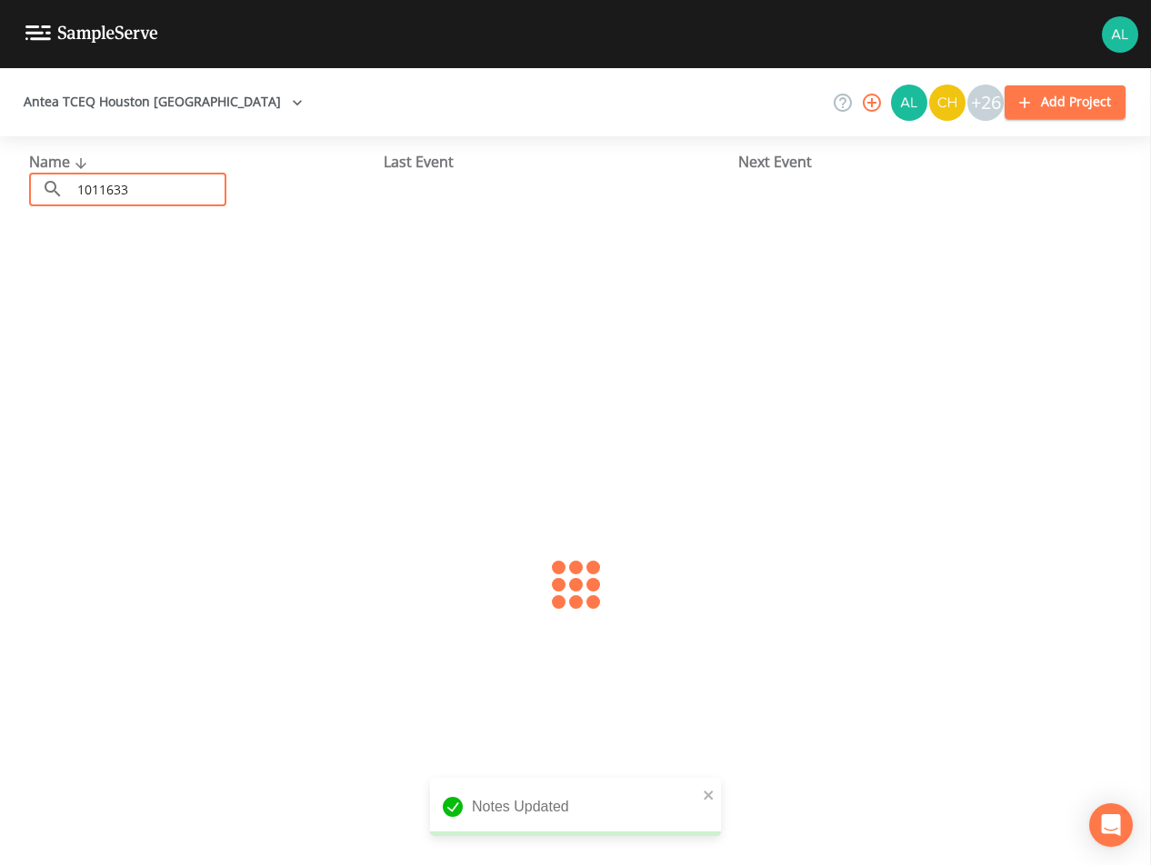
type input "1011633"
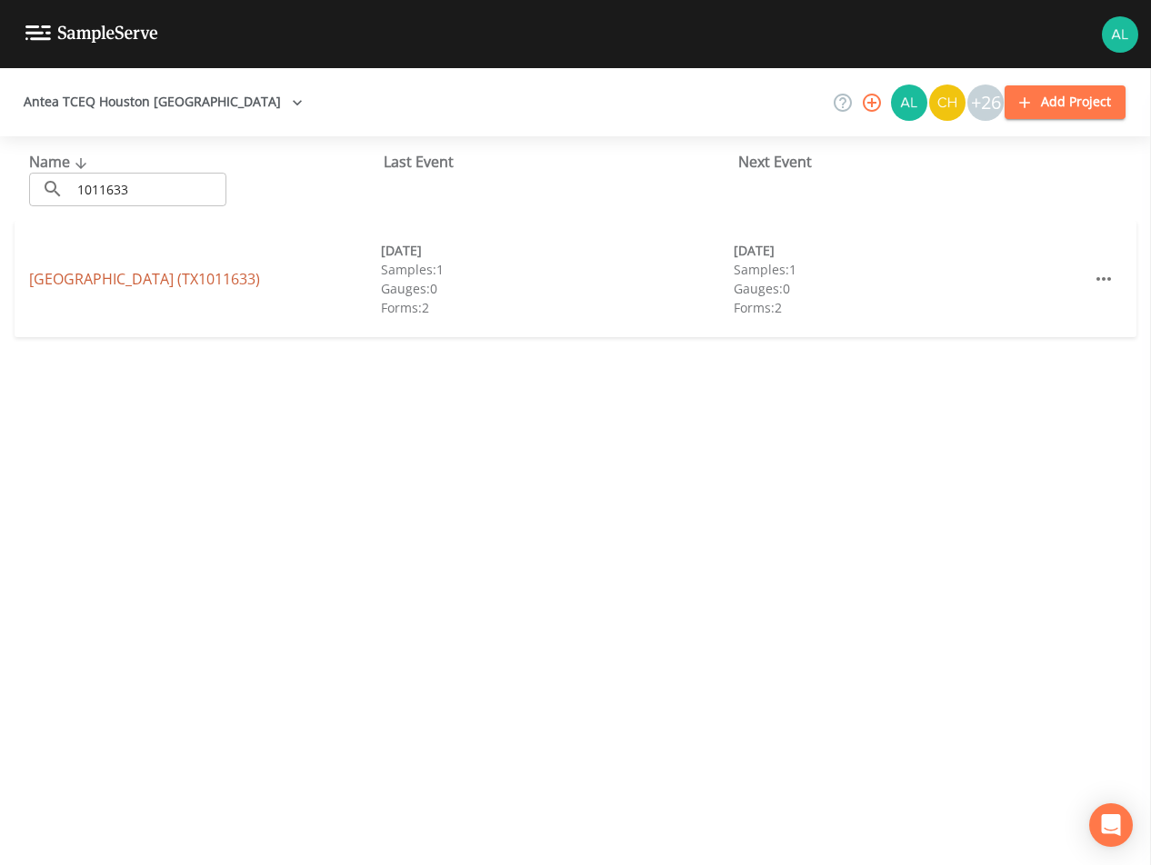
click at [104, 277] on link "[GEOGRAPHIC_DATA] (TX1011633)" at bounding box center [144, 279] width 231 height 20
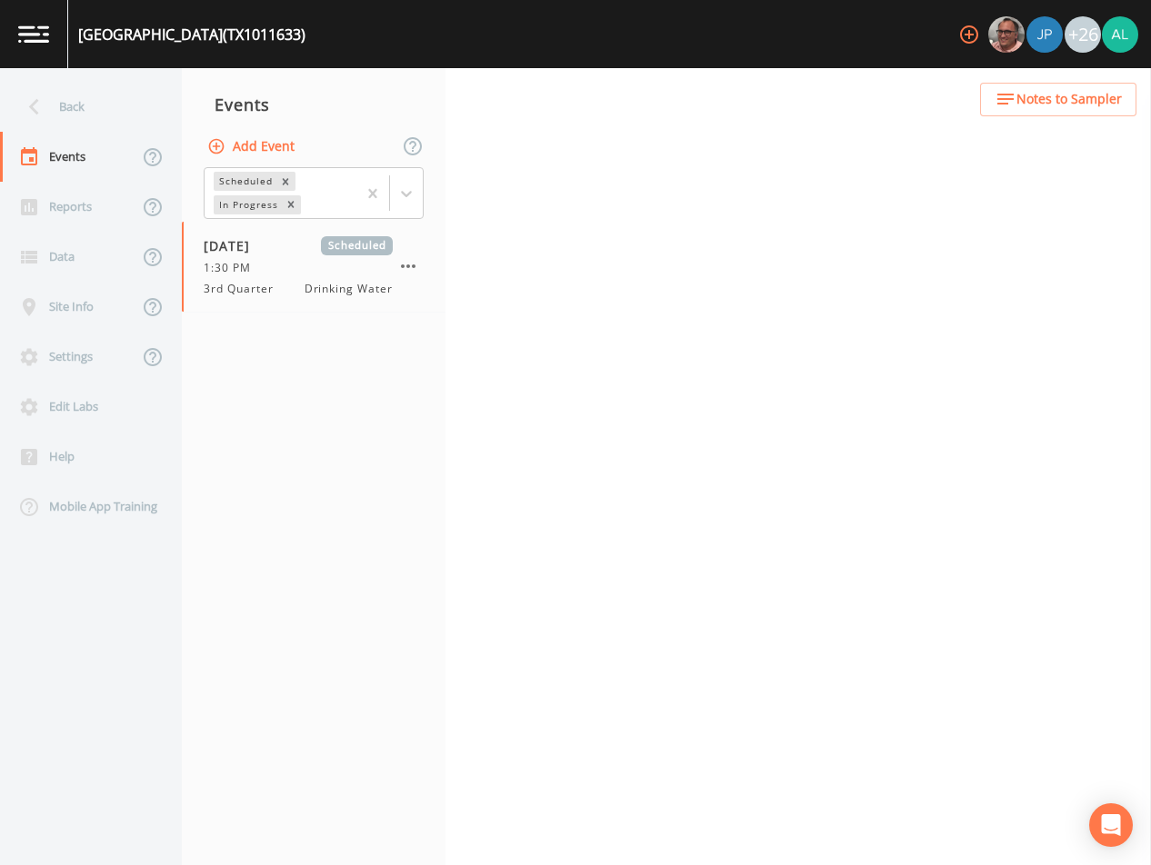
click at [994, 95] on button "Notes to Sampler" at bounding box center [1058, 100] width 156 height 34
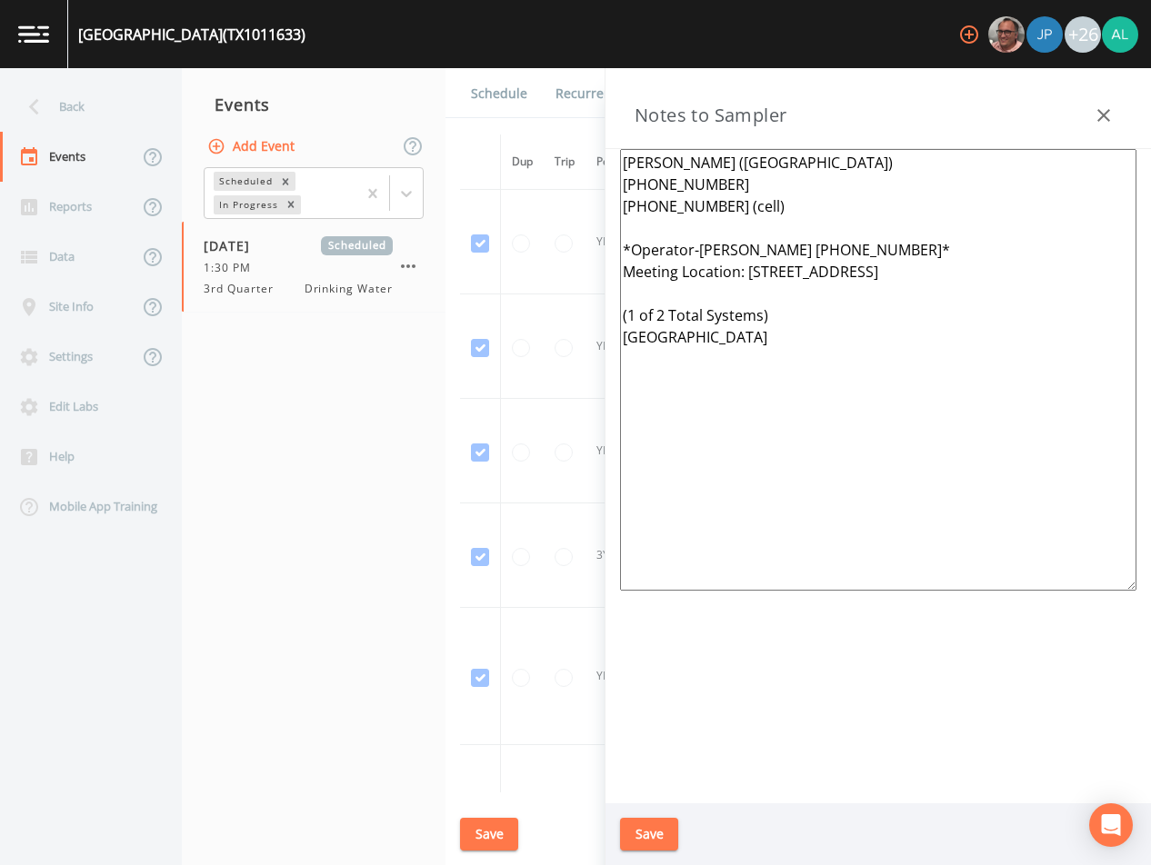
drag, startPoint x: 798, startPoint y: 376, endPoint x: 599, endPoint y: 150, distance: 301.4
click at [599, 150] on div "Back Events Reports Data Site Info Settings Edit Labs Help Mobile App Training …" at bounding box center [575, 466] width 1151 height 797
paste textarea "[PERSON_NAME]"
type textarea "[PERSON_NAME] ([GEOGRAPHIC_DATA]) [PHONE_NUMBER] [PHONE_NUMBER] (cell) *Operato…"
click at [650, 835] on button "Save" at bounding box center [649, 835] width 58 height 34
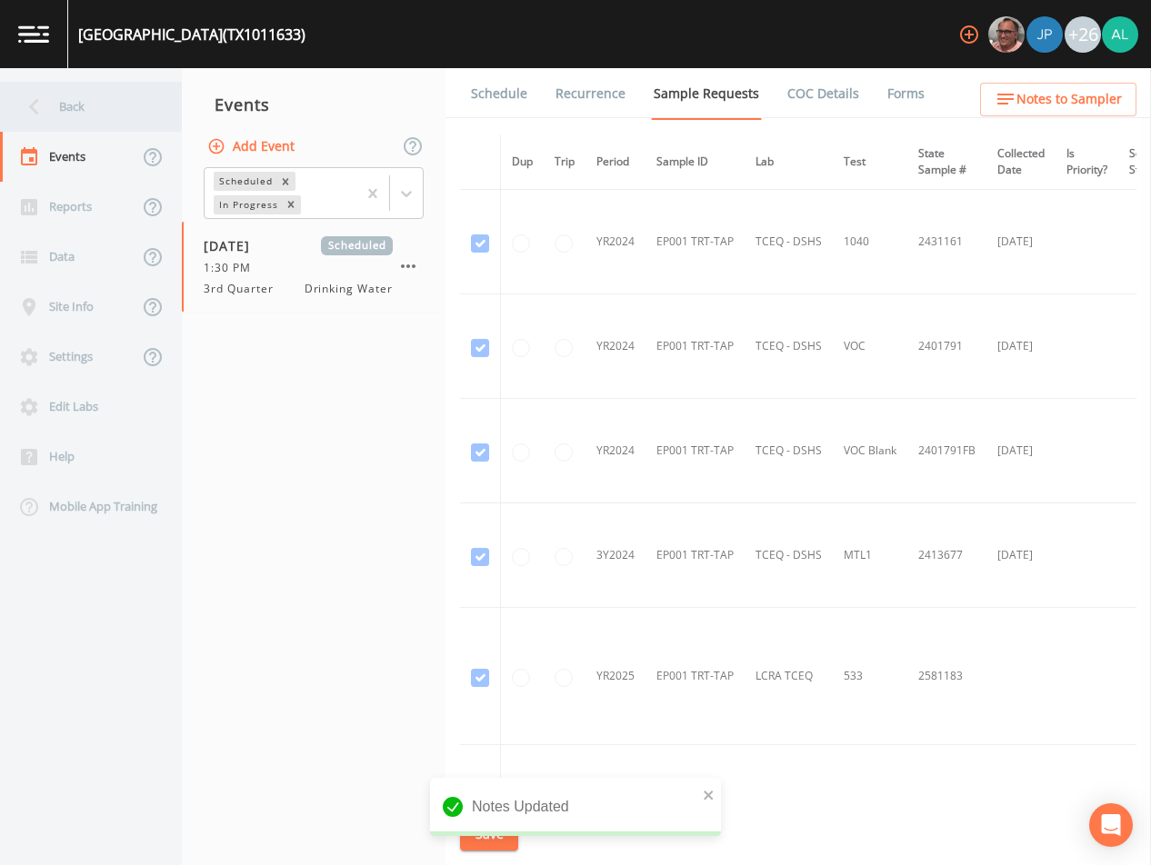
click at [130, 113] on div "Back" at bounding box center [82, 107] width 164 height 50
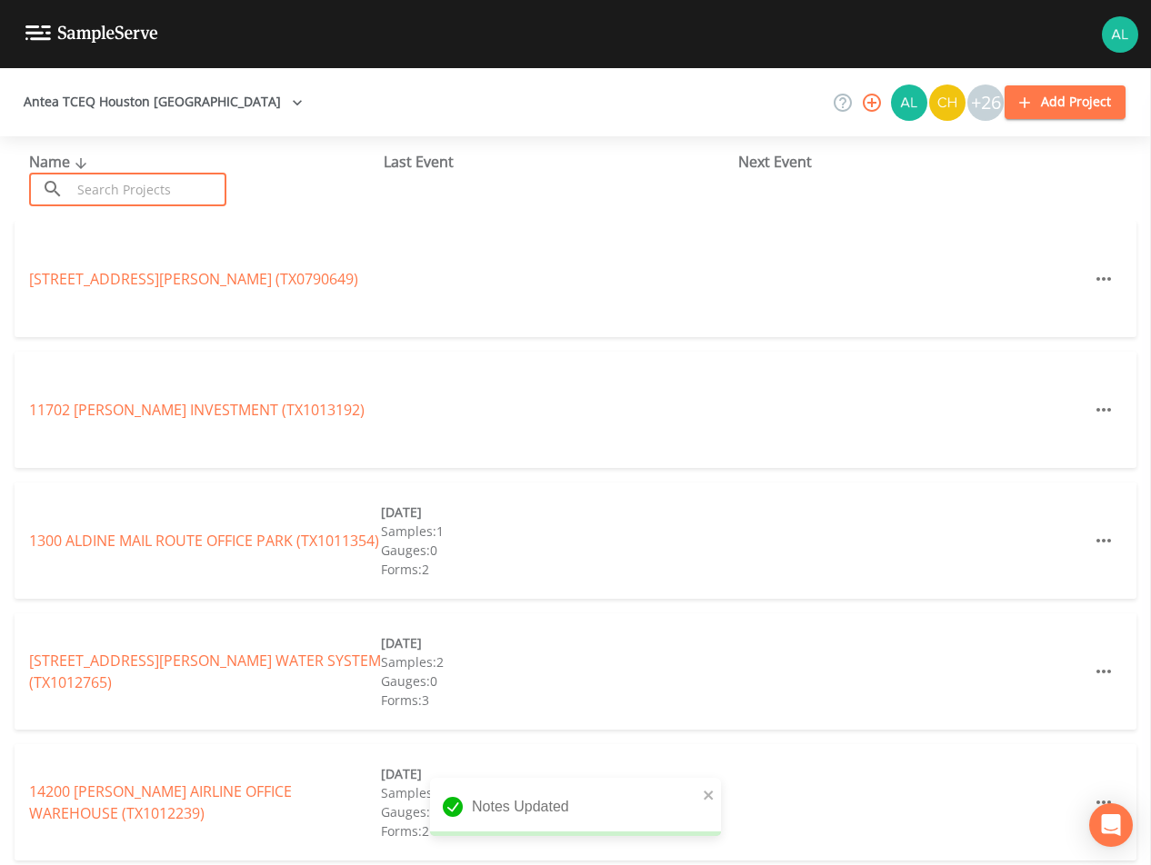
click at [186, 193] on input "text" at bounding box center [148, 190] width 155 height 34
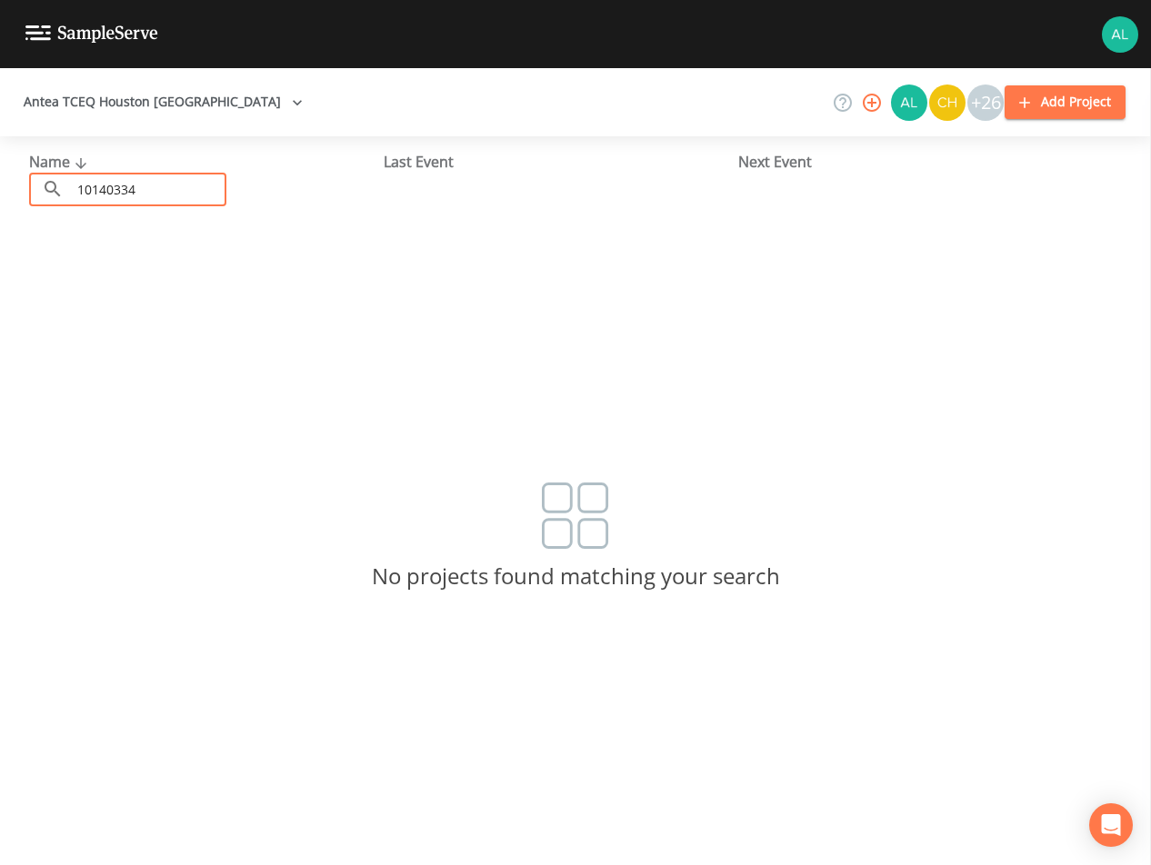
drag, startPoint x: 151, startPoint y: 190, endPoint x: -36, endPoint y: 187, distance: 187.3
click at [0, 187] on html "Antea TCEQ Houston [GEOGRAPHIC_DATA] +26 Add Project Name ​ 10140334 ​ Last Eve…" at bounding box center [575, 432] width 1151 height 865
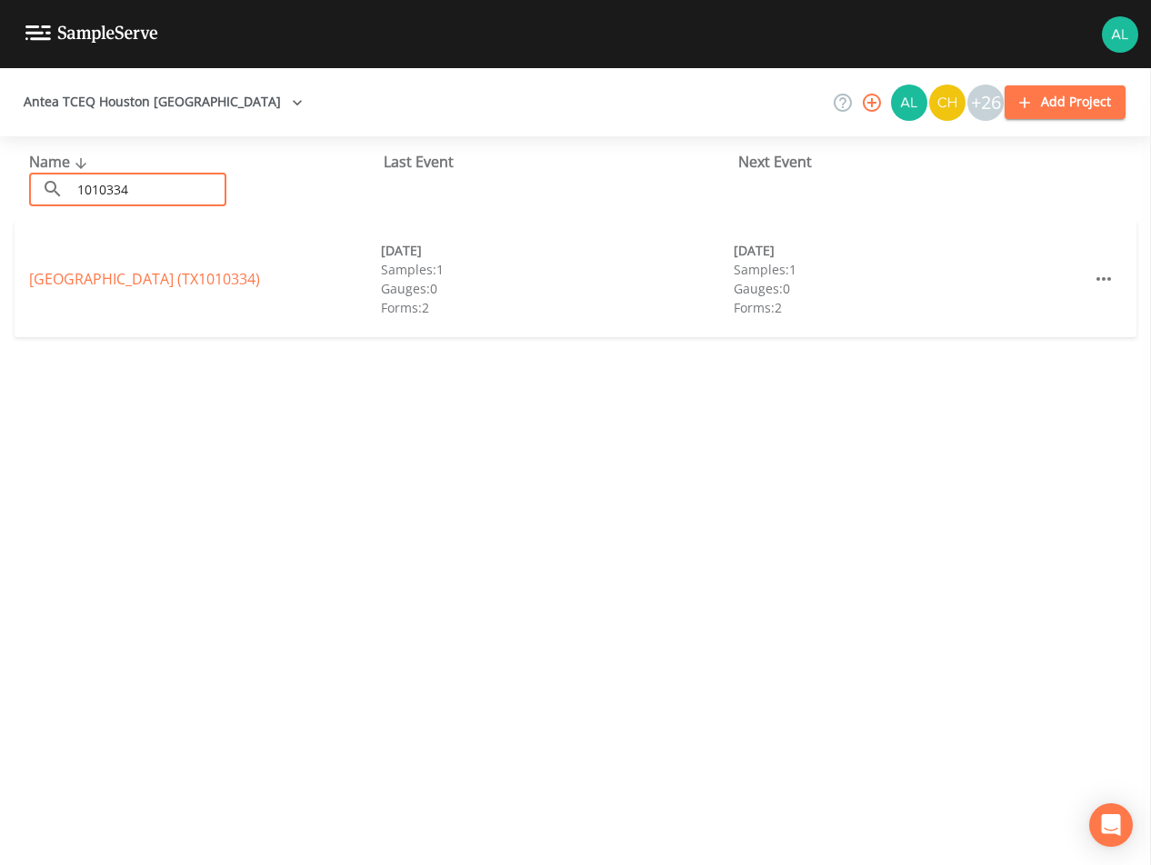
type input "1010334"
click at [123, 285] on link "[GEOGRAPHIC_DATA] (TX1010334)" at bounding box center [144, 279] width 231 height 20
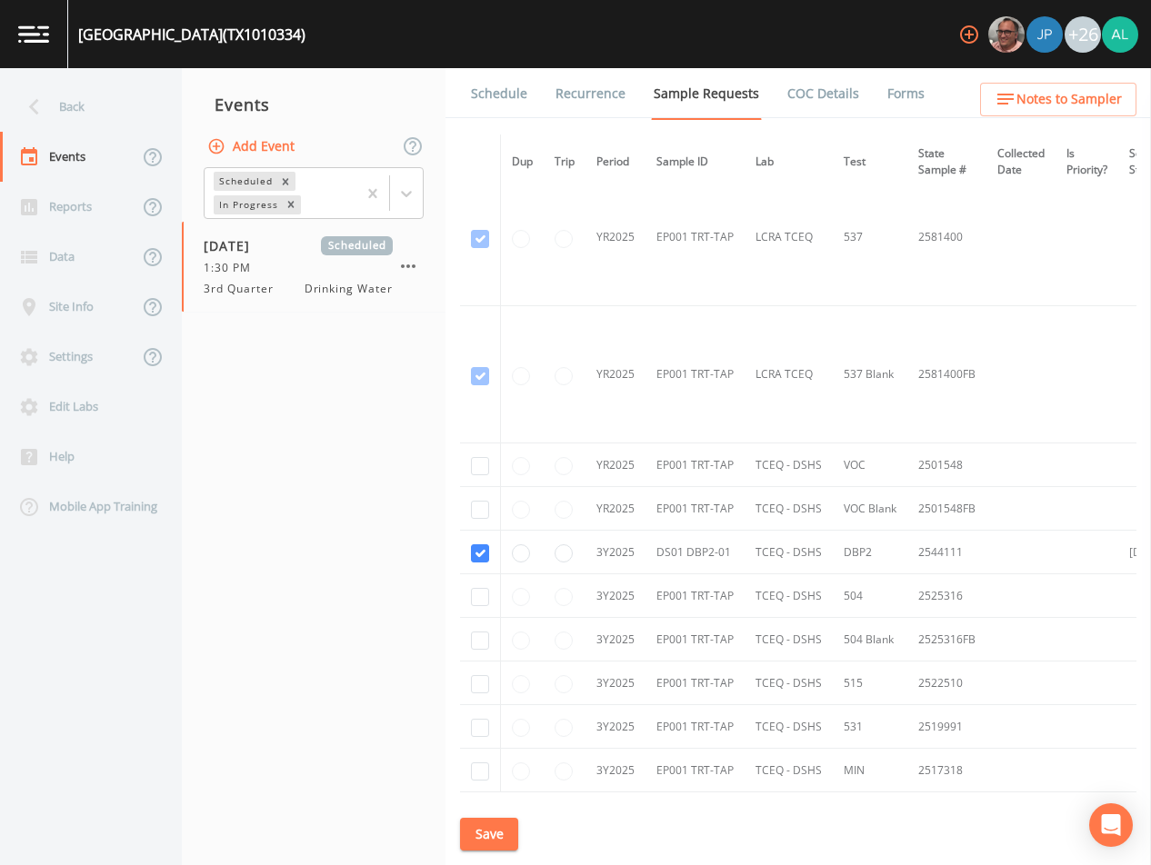
scroll to position [968, 0]
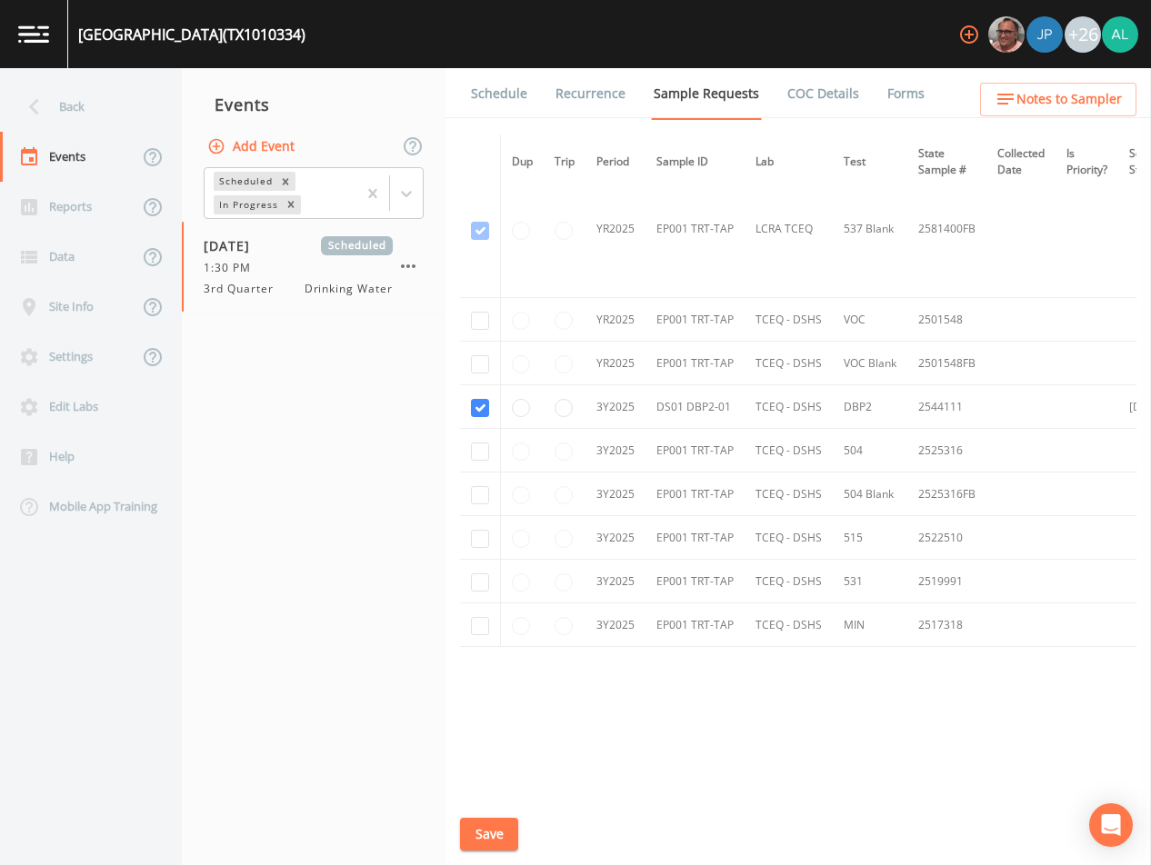
click at [496, 93] on link "Schedule" at bounding box center [499, 93] width 62 height 51
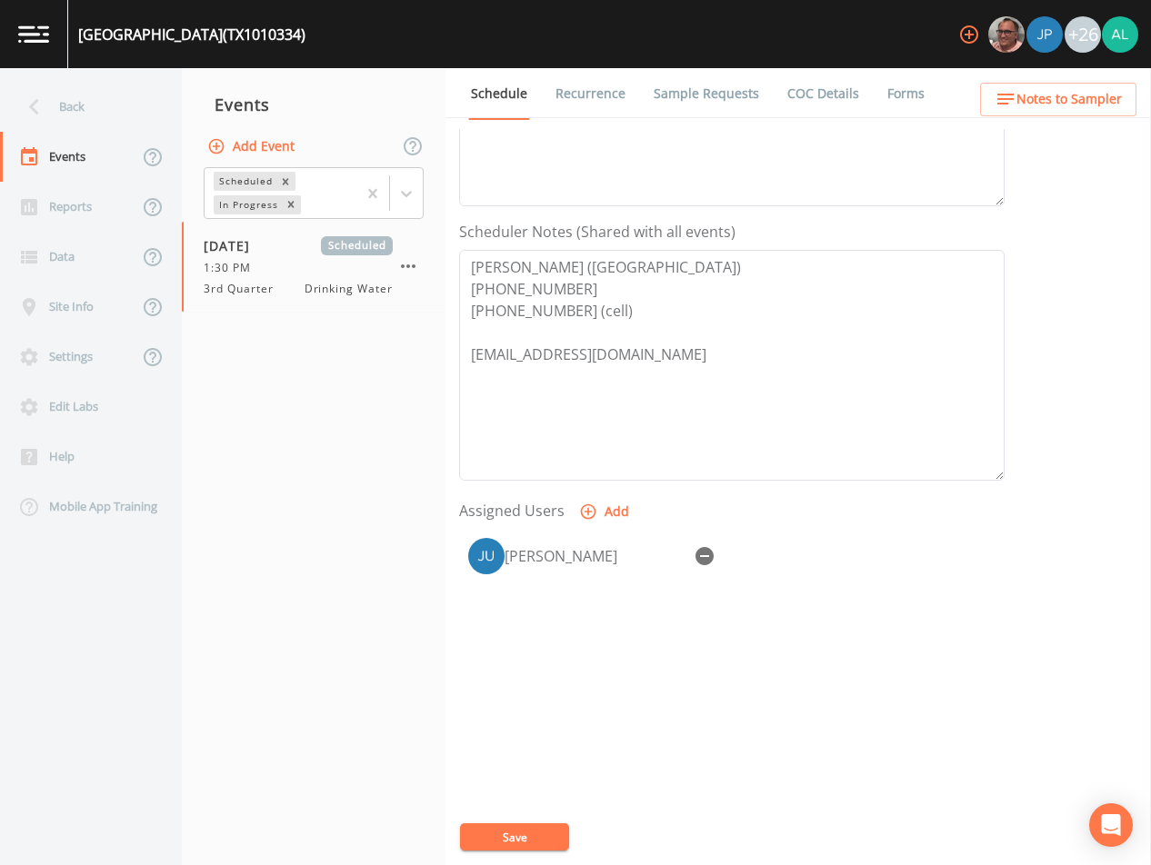
scroll to position [145, 0]
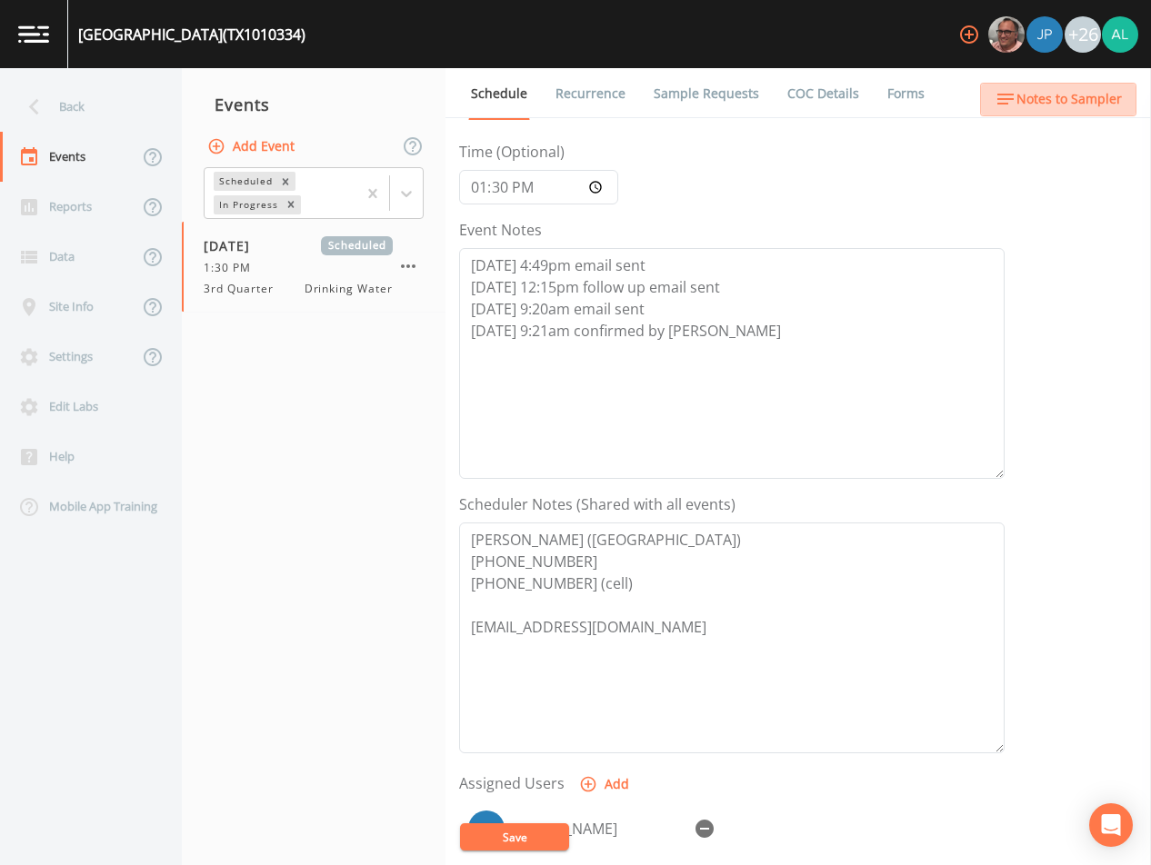
click at [1111, 96] on span "Notes to Sampler" at bounding box center [1068, 99] width 105 height 23
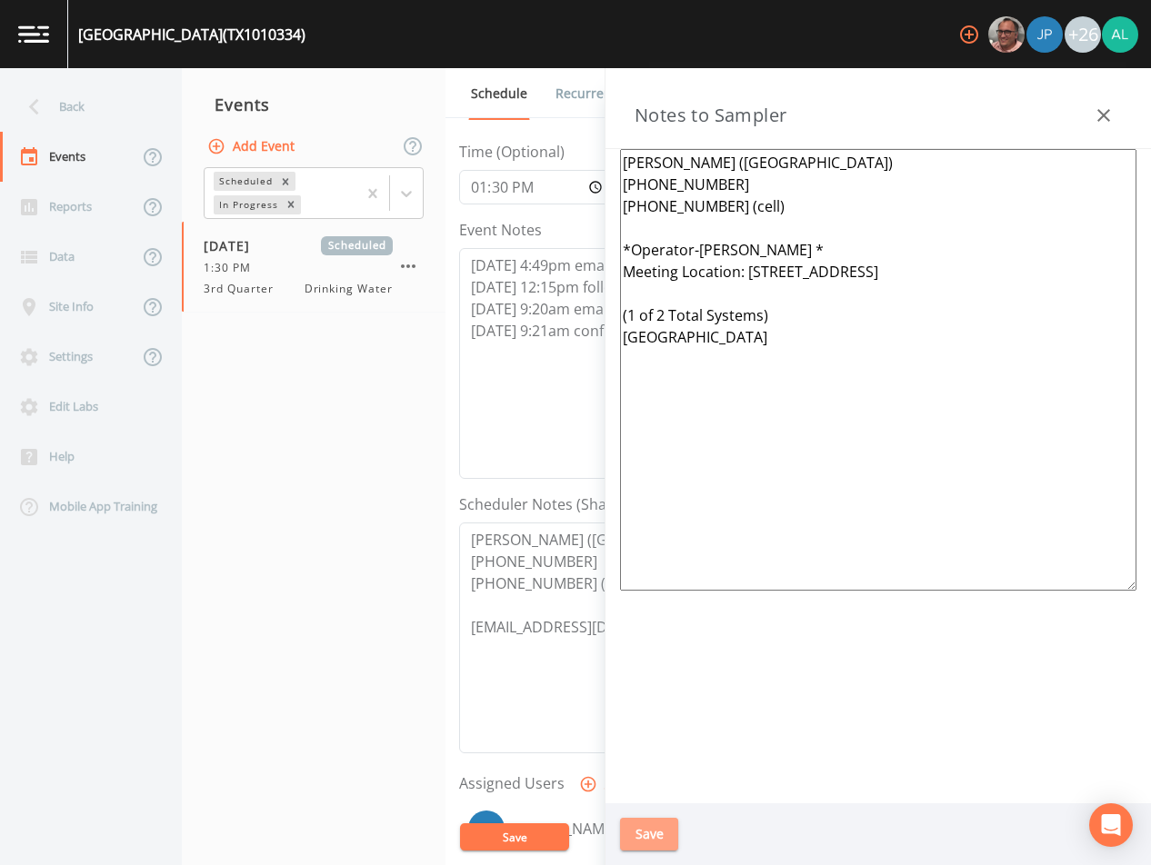
click at [662, 826] on button "Save" at bounding box center [649, 835] width 58 height 34
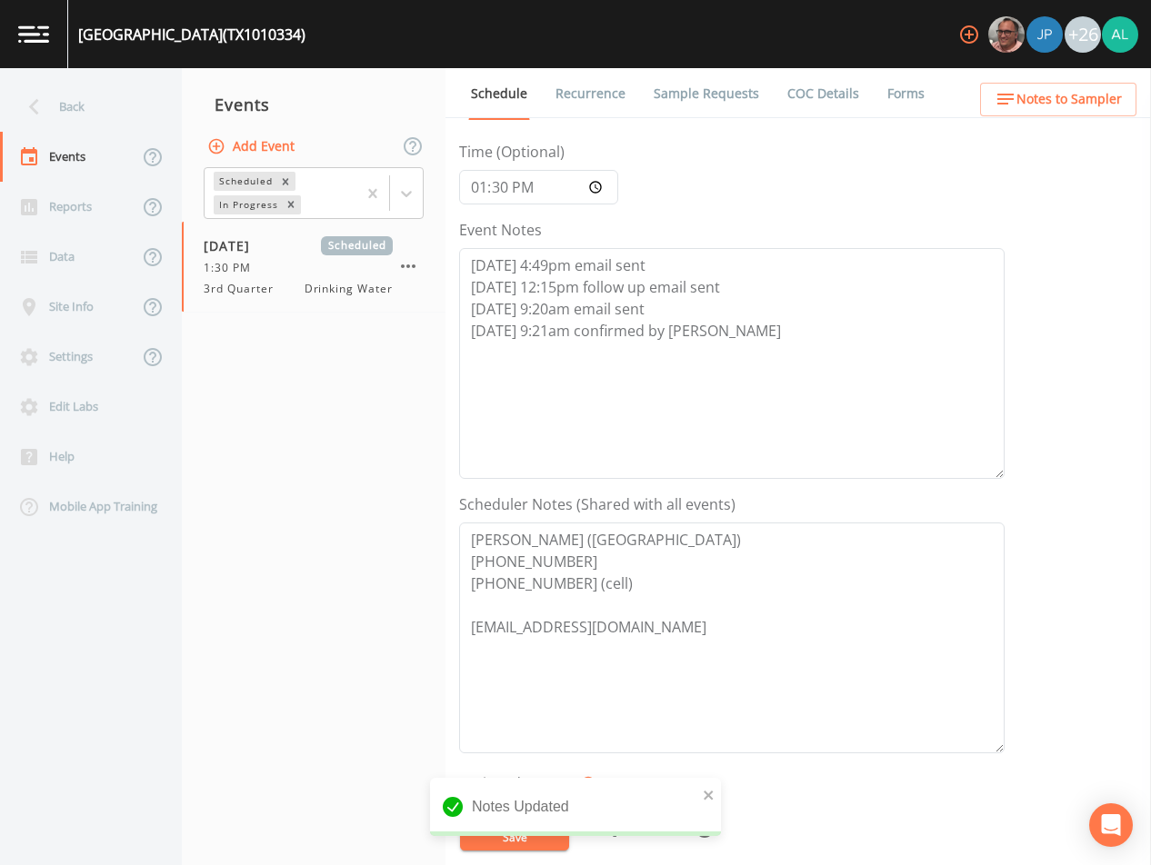
click at [716, 794] on div "Notes Updated" at bounding box center [575, 807] width 291 height 58
click at [711, 794] on icon "close" at bounding box center [708, 795] width 9 height 9
click at [543, 843] on button "Save" at bounding box center [514, 837] width 109 height 27
click at [73, 120] on div "Back" at bounding box center [82, 107] width 164 height 50
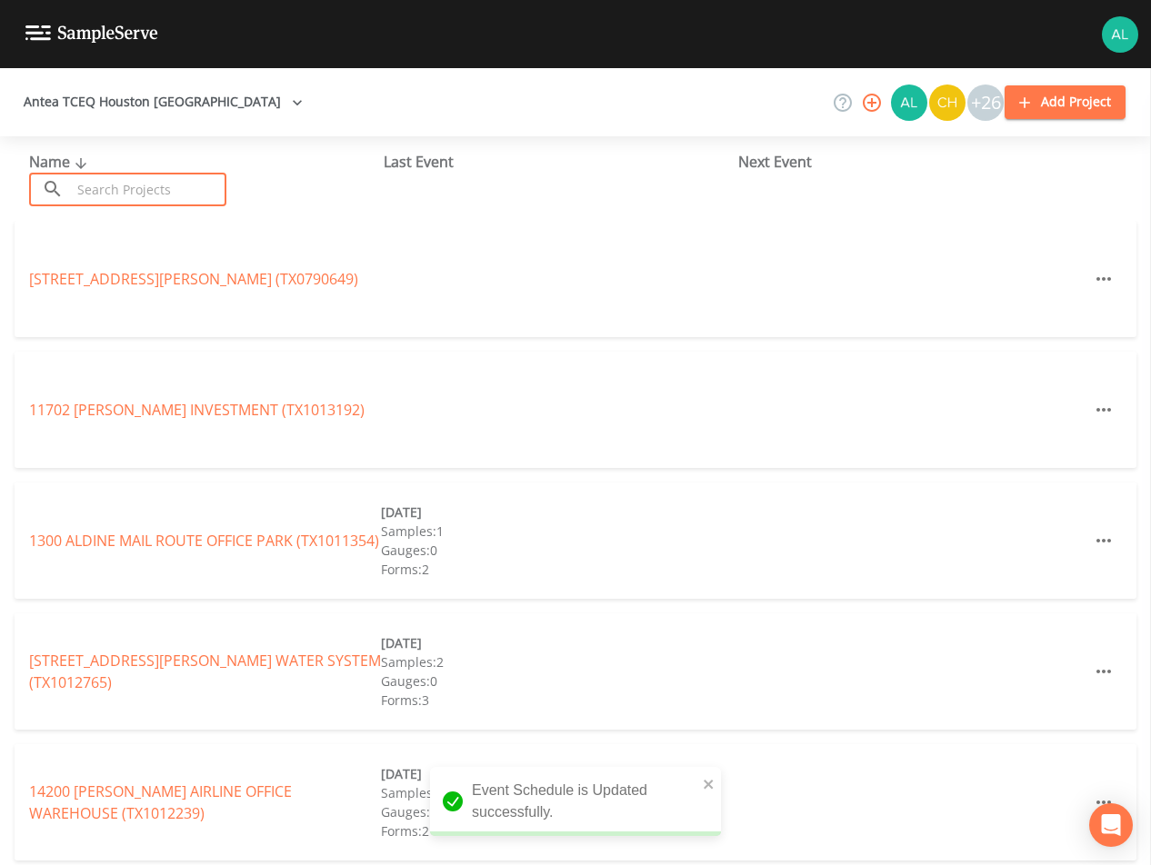
click at [119, 203] on input "text" at bounding box center [148, 190] width 155 height 34
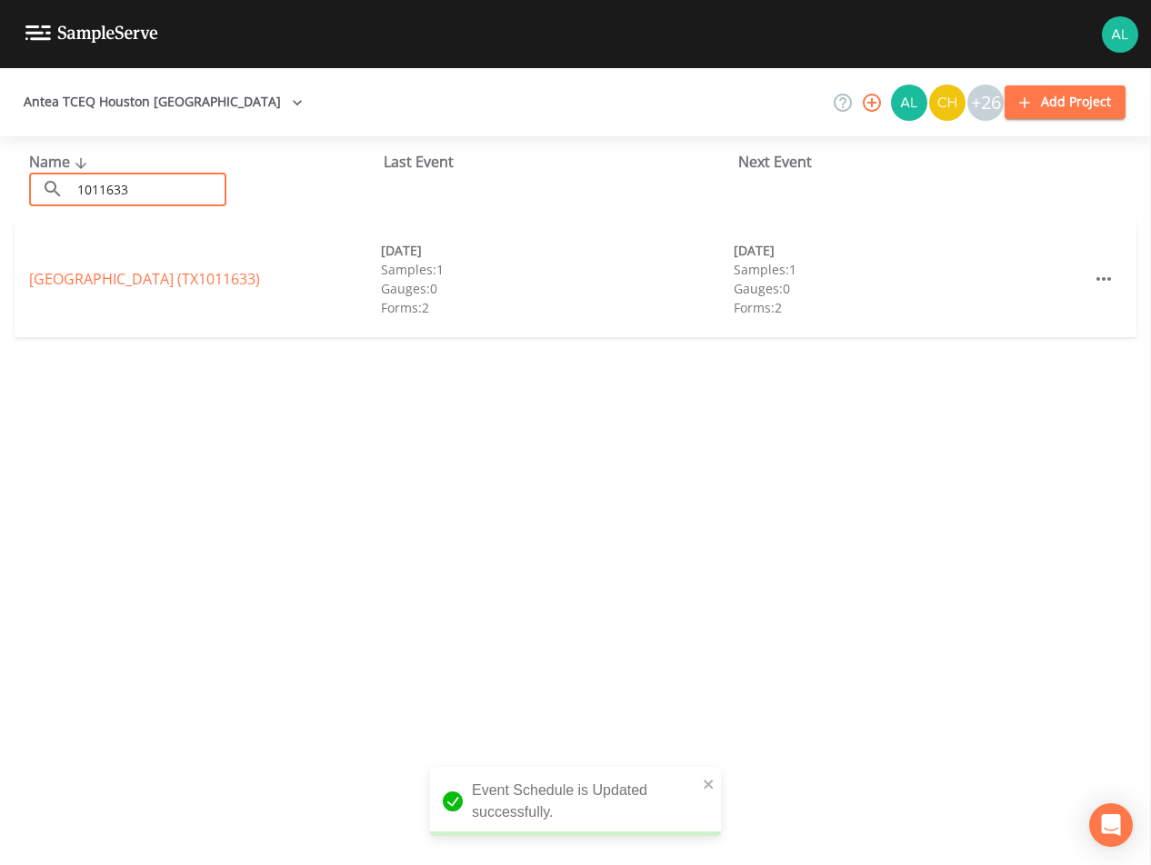
type input "1011633"
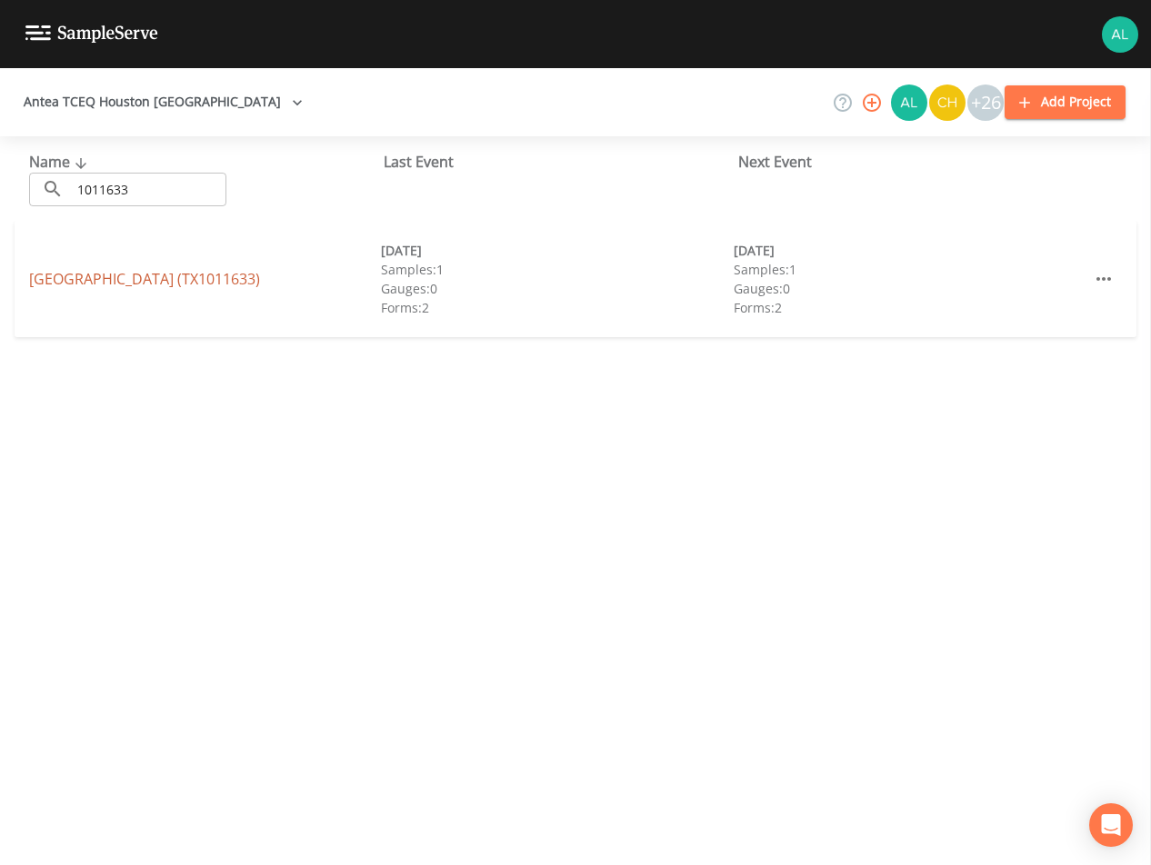
click at [104, 277] on link "[GEOGRAPHIC_DATA] (TX1011633)" at bounding box center [144, 279] width 231 height 20
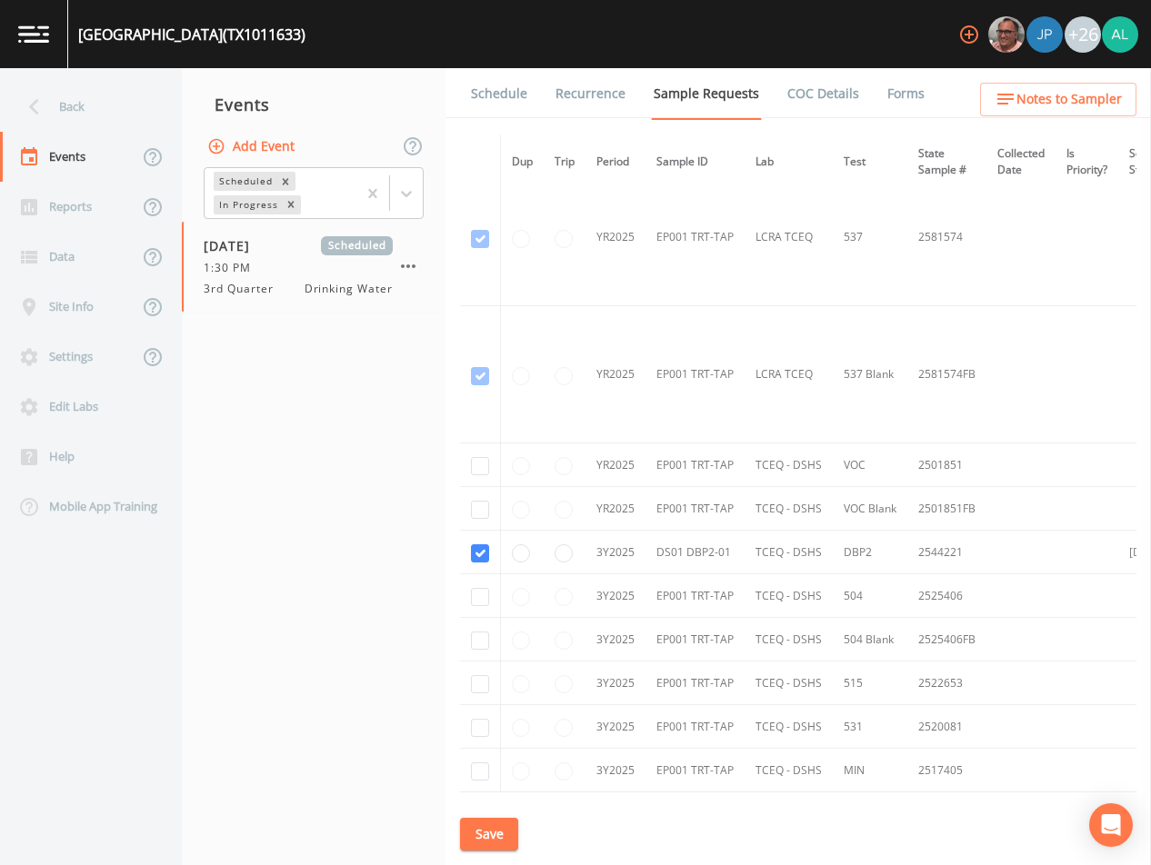
scroll to position [682, 0]
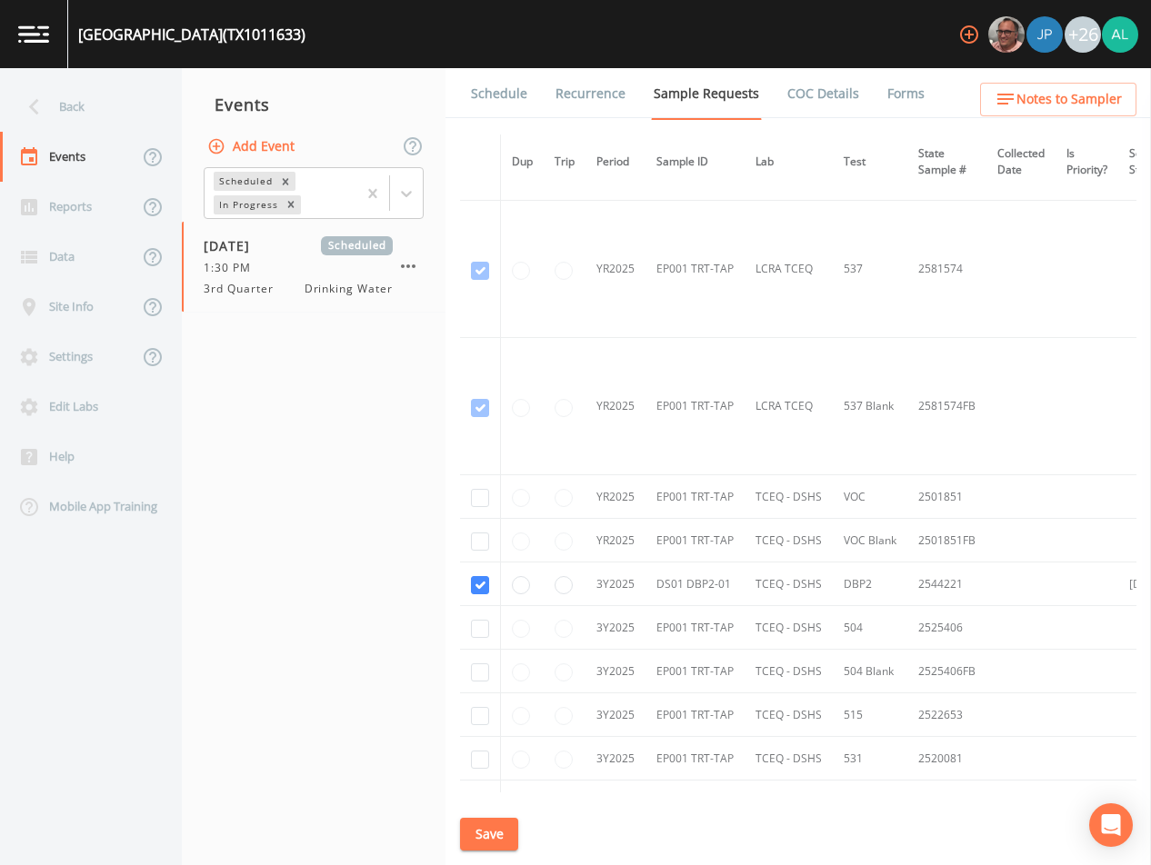
click at [475, 106] on link "Schedule" at bounding box center [499, 93] width 62 height 51
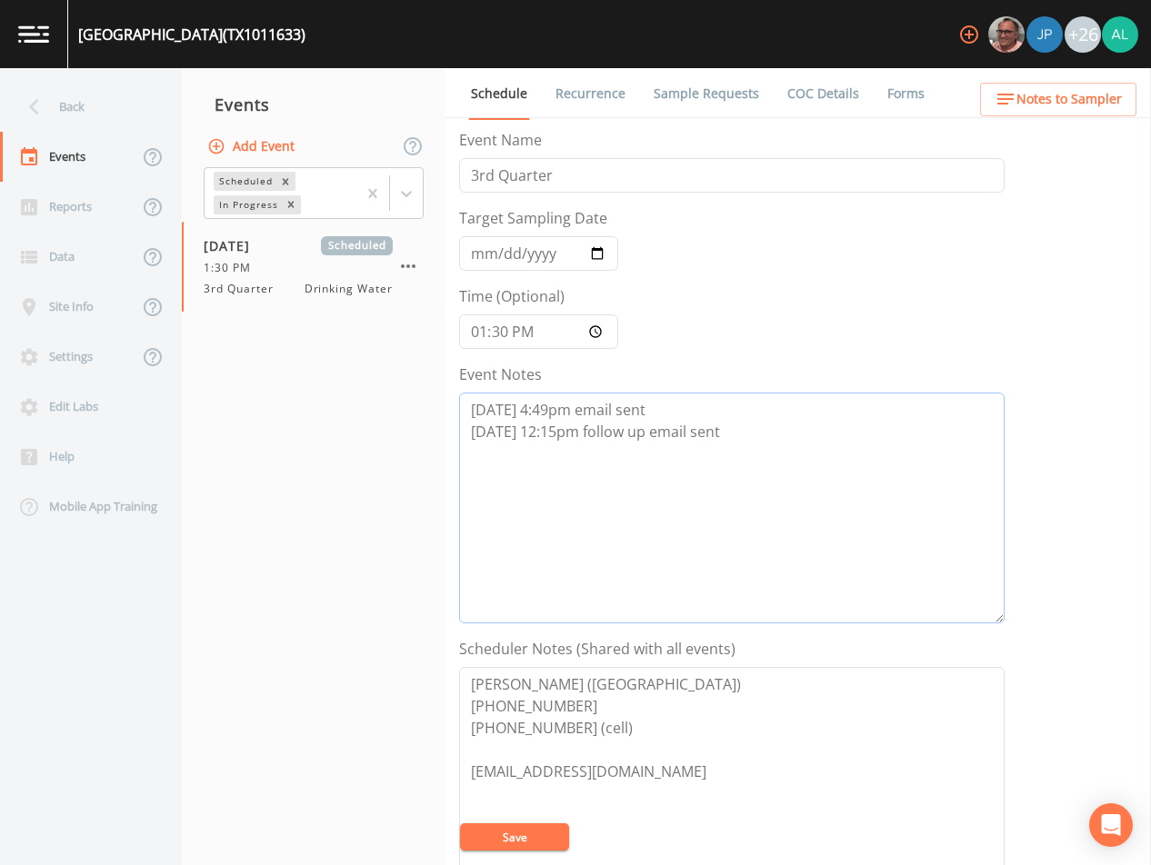
click at [759, 452] on textarea "[DATE] 4:49pm email sent [DATE] 12:15pm follow up email sent" at bounding box center [731, 508] width 545 height 231
paste textarea "[PERSON_NAME] ([GEOGRAPHIC_DATA]) [PHONE_NUMBER] [PHONE_NUMBER] (cell) *Operato…"
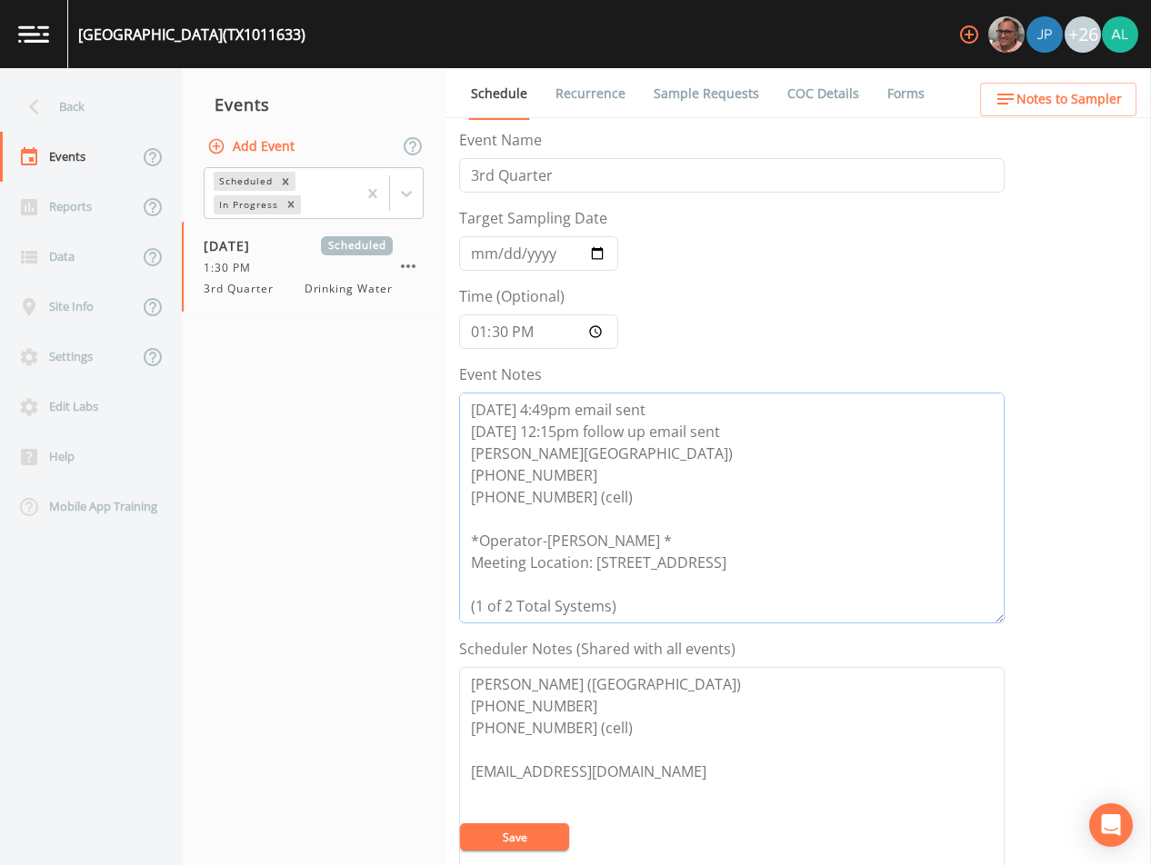
scroll to position [59, 0]
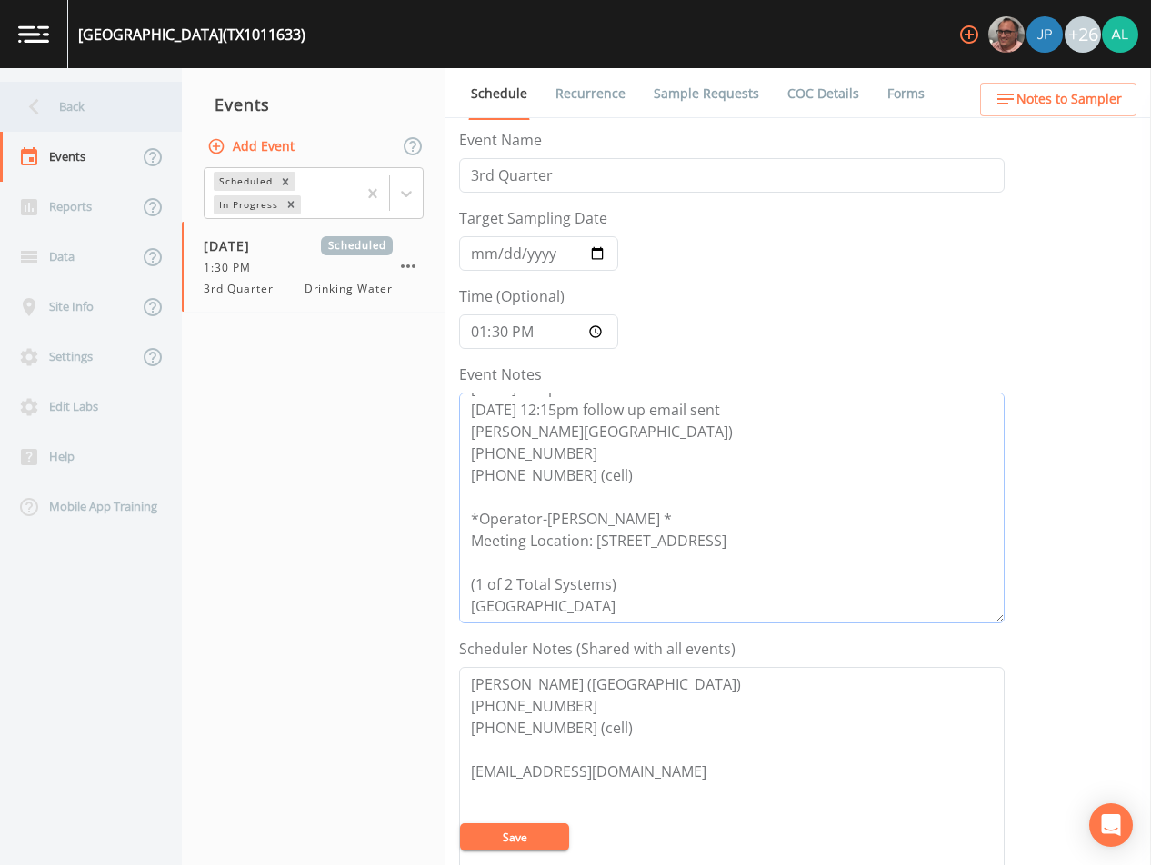
type textarea "[DATE] 4:49pm email sent [DATE] 12:15pm follow up email sent [PERSON_NAME][GEOG…"
click at [110, 84] on div "Back" at bounding box center [82, 107] width 164 height 50
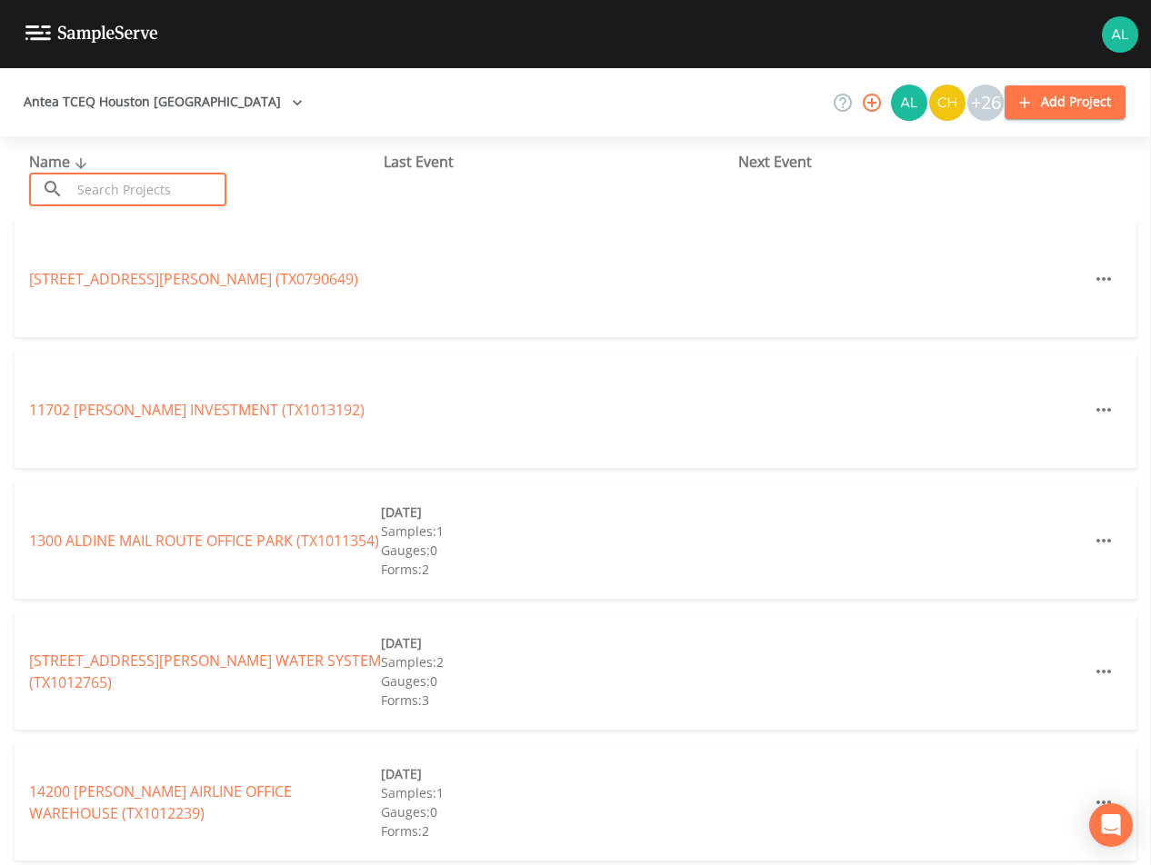
click at [168, 200] on input "text" at bounding box center [148, 190] width 155 height 34
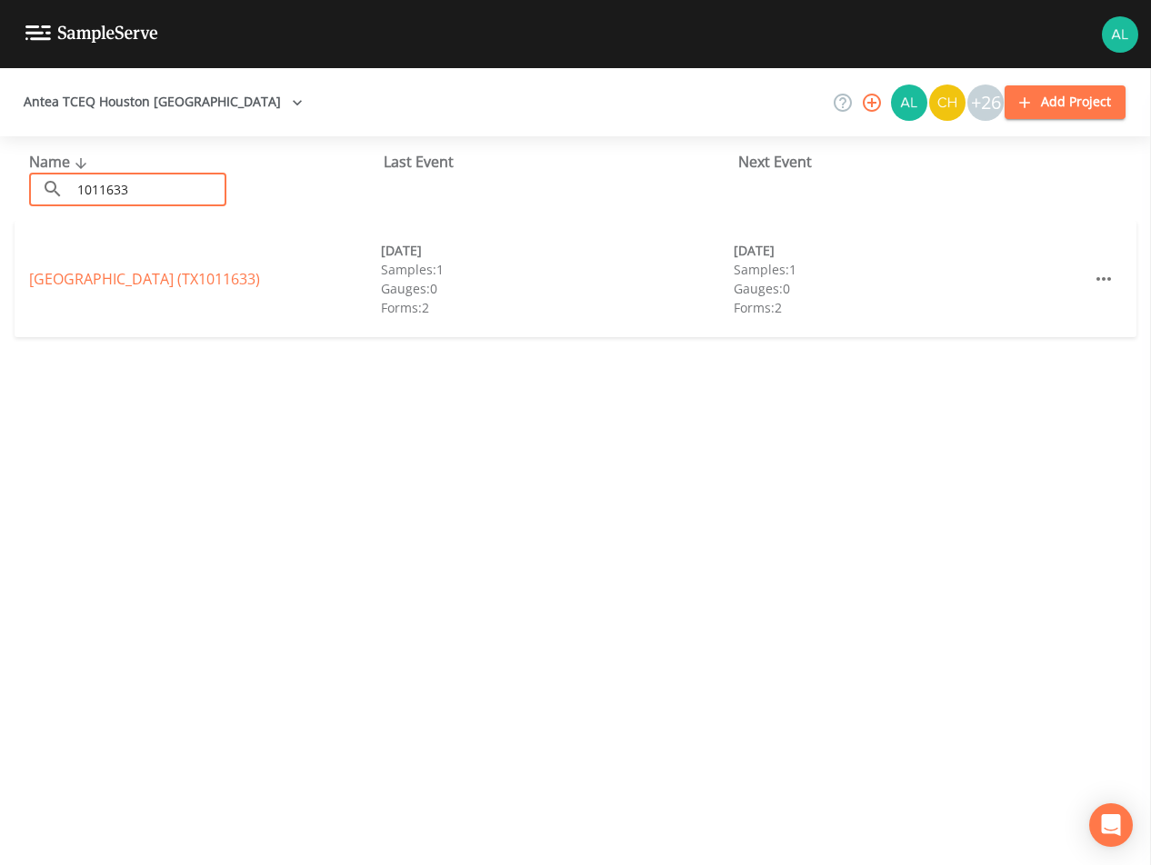
type input "1011633"
click at [150, 285] on link "[GEOGRAPHIC_DATA] (TX1011633)" at bounding box center [144, 279] width 231 height 20
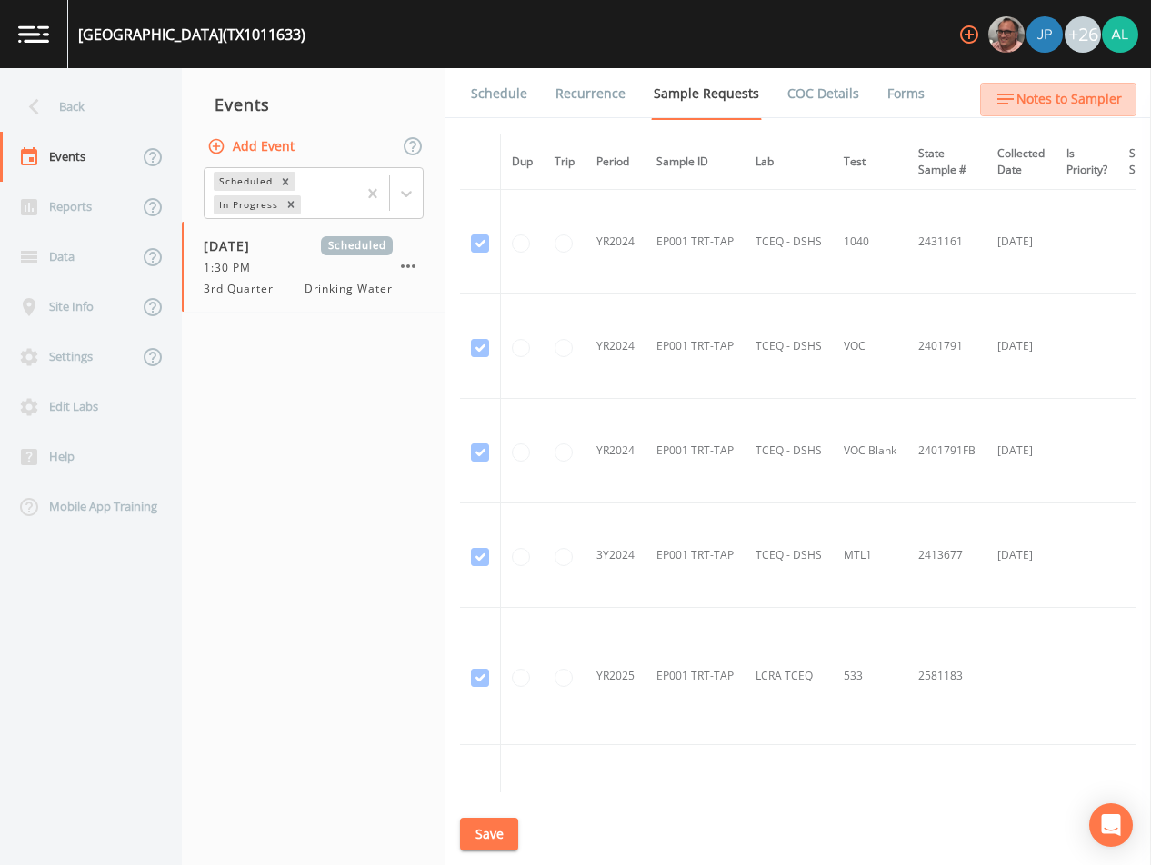
click at [1071, 91] on span "Notes to Sampler" at bounding box center [1068, 99] width 105 height 23
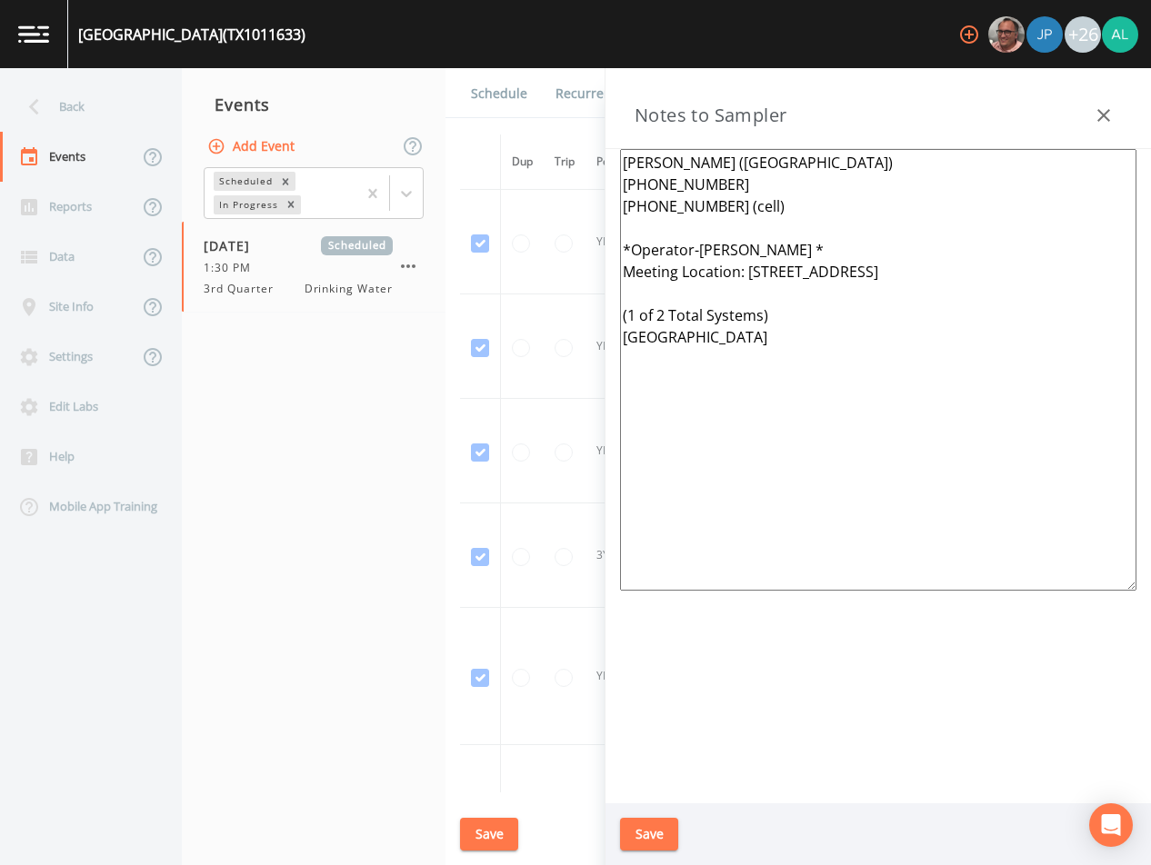
drag, startPoint x: 790, startPoint y: 399, endPoint x: 537, endPoint y: 119, distance: 377.2
click at [537, 119] on div "Back Events Reports Data Site Info Settings Edit Labs Help Mobile App Training …" at bounding box center [575, 466] width 1151 height 797
paste textarea
type textarea "[PERSON_NAME] ([GEOGRAPHIC_DATA]) [PHONE_NUMBER] [PHONE_NUMBER] (cell) *Operato…"
click at [626, 834] on button "Save" at bounding box center [649, 835] width 58 height 34
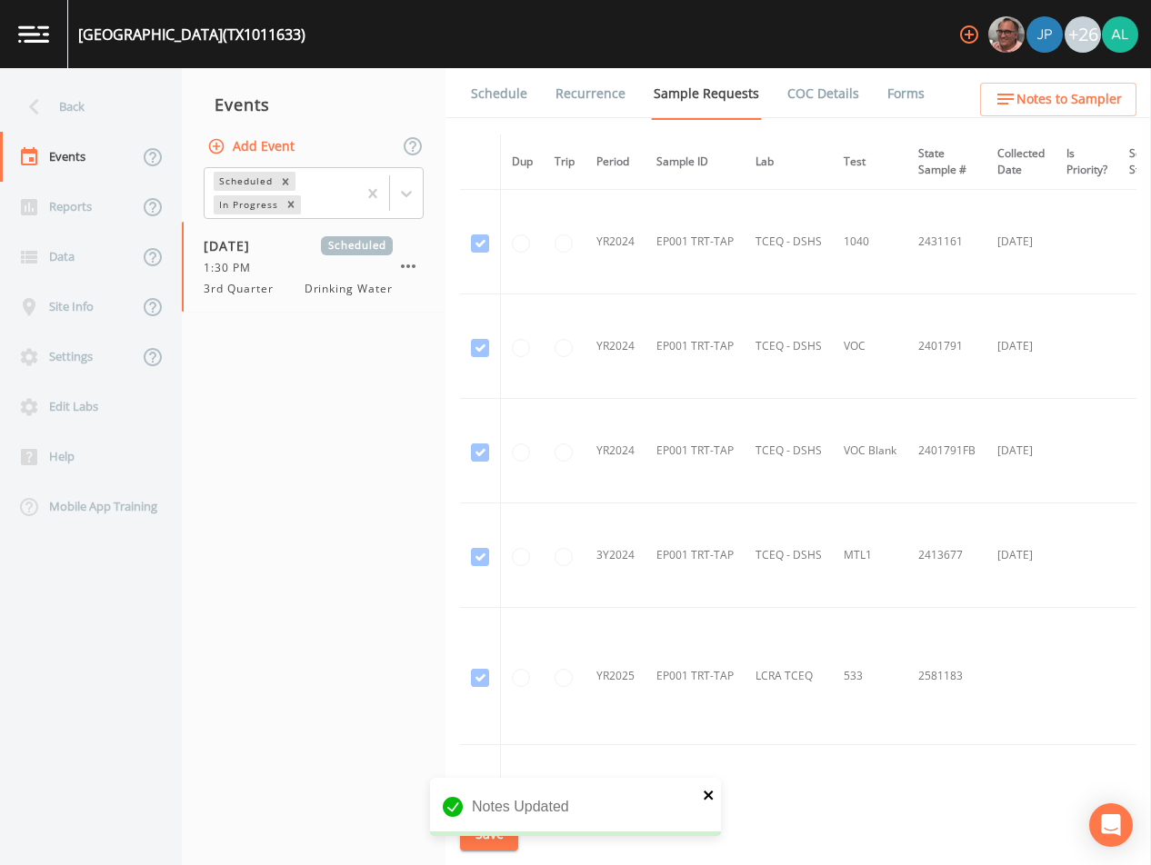
click at [713, 799] on icon "close" at bounding box center [708, 795] width 9 height 9
click at [495, 832] on button "Save" at bounding box center [489, 835] width 58 height 34
click at [519, 102] on link "Schedule" at bounding box center [499, 93] width 62 height 51
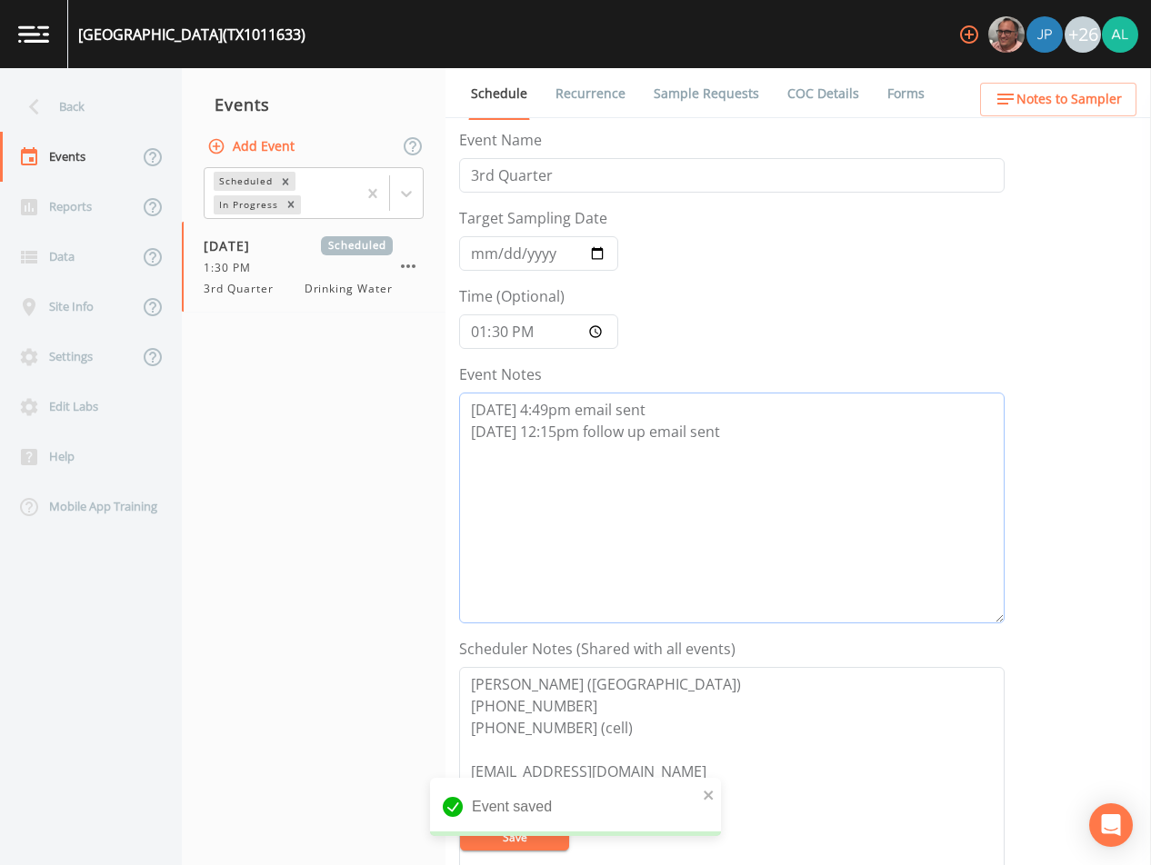
click at [758, 468] on textarea "[DATE] 4:49pm email sent [DATE] 12:15pm follow up email sent" at bounding box center [731, 508] width 545 height 231
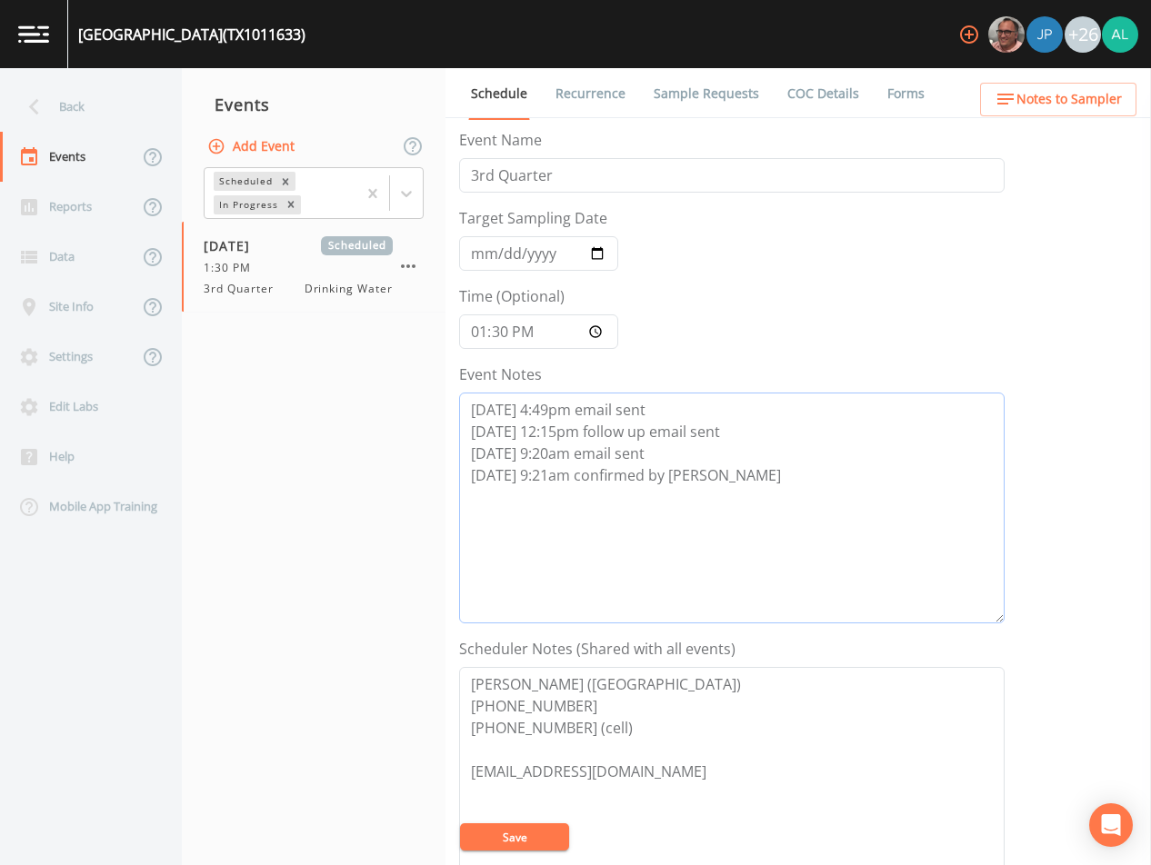
type textarea "[DATE] 4:49pm email sent [DATE] 12:15pm follow up email sent [DATE] 9:20am emai…"
drag, startPoint x: 480, startPoint y: 821, endPoint x: 481, endPoint y: 838, distance: 17.3
click at [481, 829] on form "Event Name 3rd Quarter Target Sampling Date [DATE] Time (Optional) 13:30:00 Eve…" at bounding box center [731, 633] width 545 height 1008
click at [481, 838] on button "Save" at bounding box center [514, 837] width 109 height 27
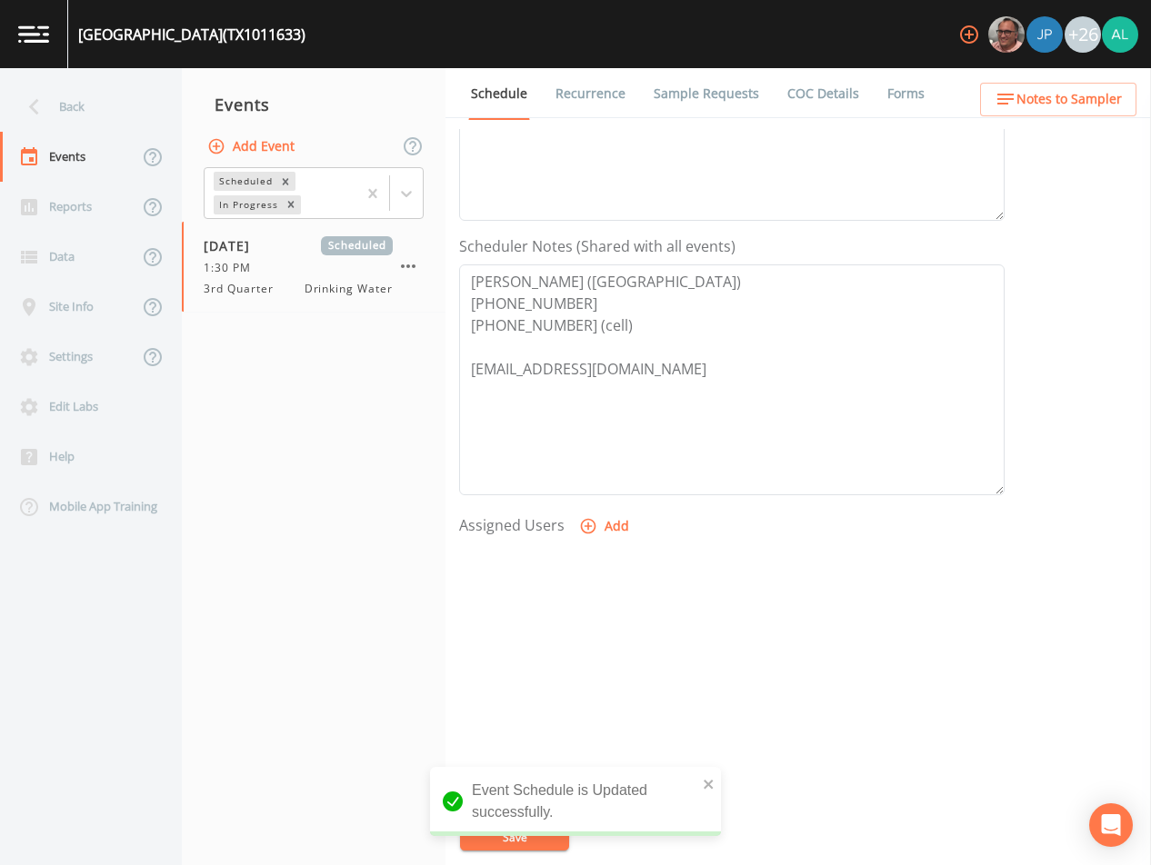
scroll to position [417, 0]
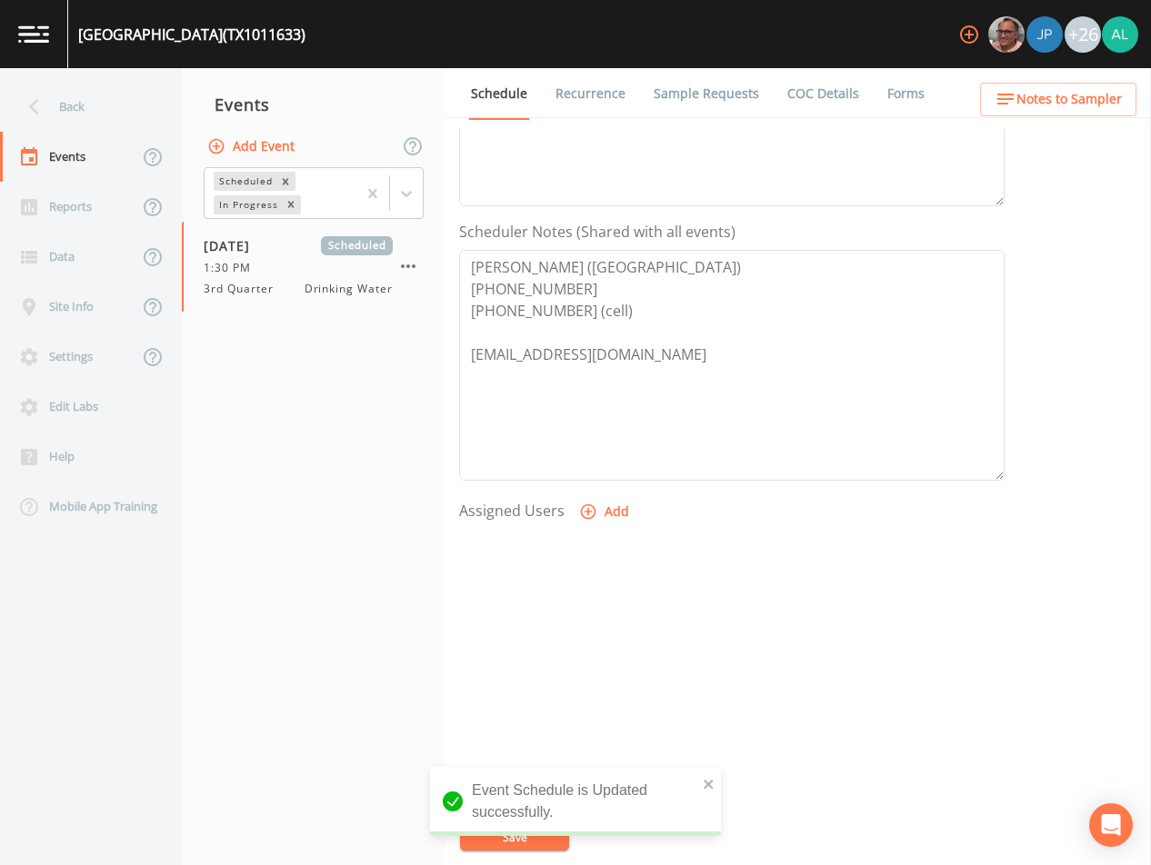
click at [620, 518] on button "Add" at bounding box center [605, 512] width 61 height 34
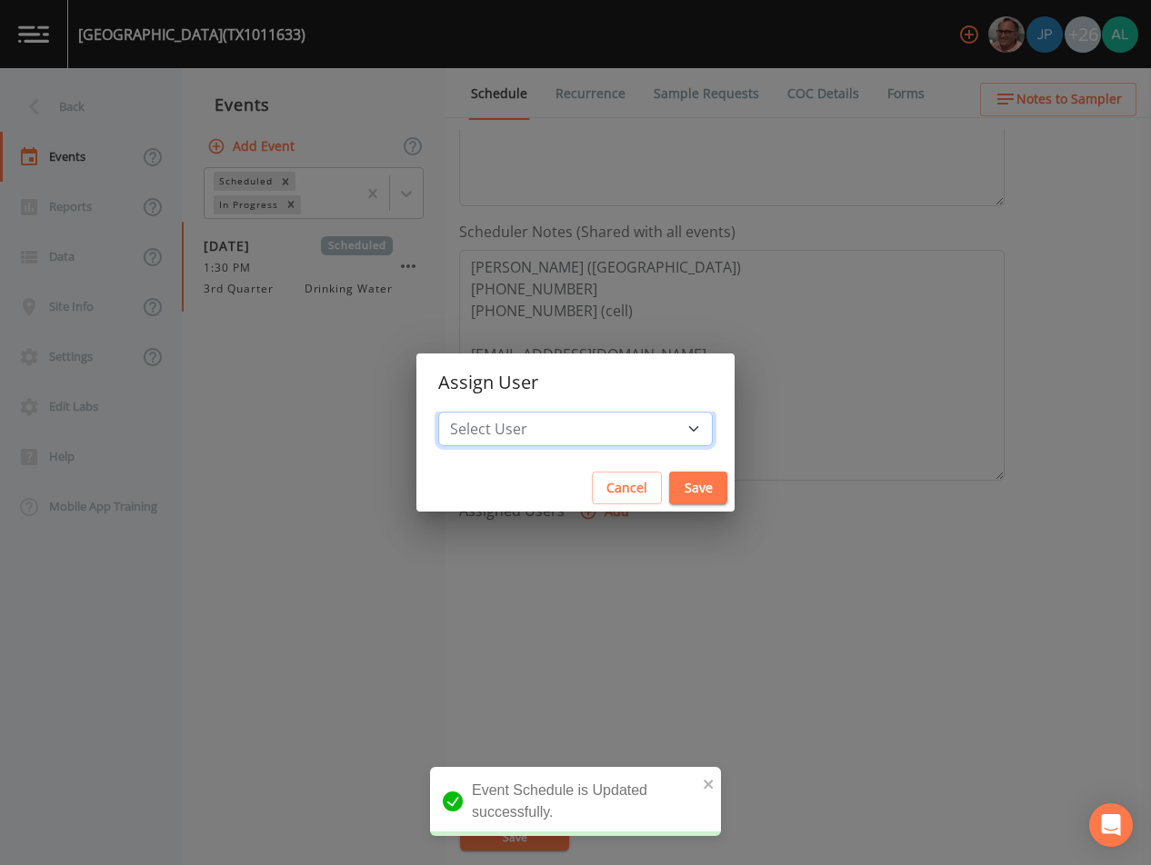
click at [563, 431] on select "Select User [PERSON_NAME] [PERSON_NAME] [PERSON_NAME] [PERSON_NAME] [PERSON_NAM…" at bounding box center [575, 429] width 275 height 35
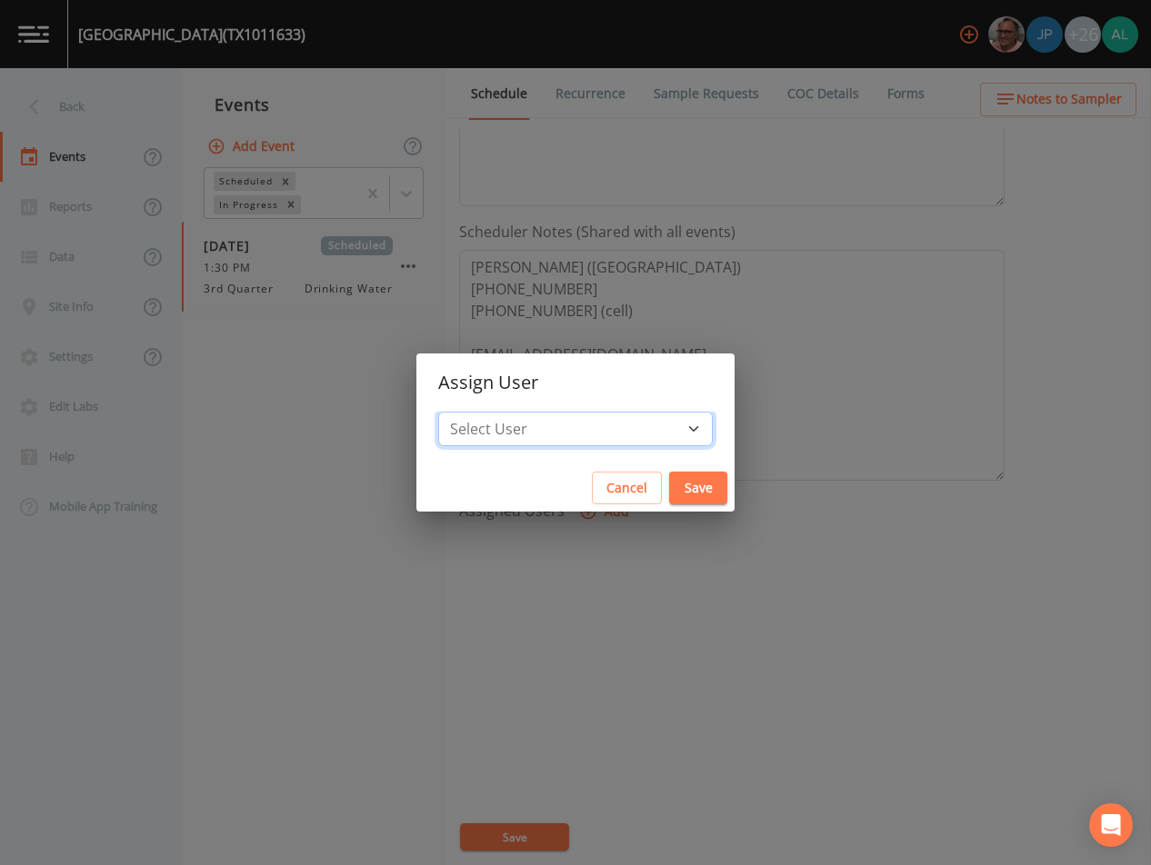
select select "914a0f29-56c2-4065-8e52-23905ef40f2e"
click at [479, 412] on select "Select User [PERSON_NAME] [PERSON_NAME] [PERSON_NAME] [PERSON_NAME] [PERSON_NAM…" at bounding box center [575, 429] width 275 height 35
click at [669, 494] on button "Save" at bounding box center [698, 489] width 58 height 34
select select
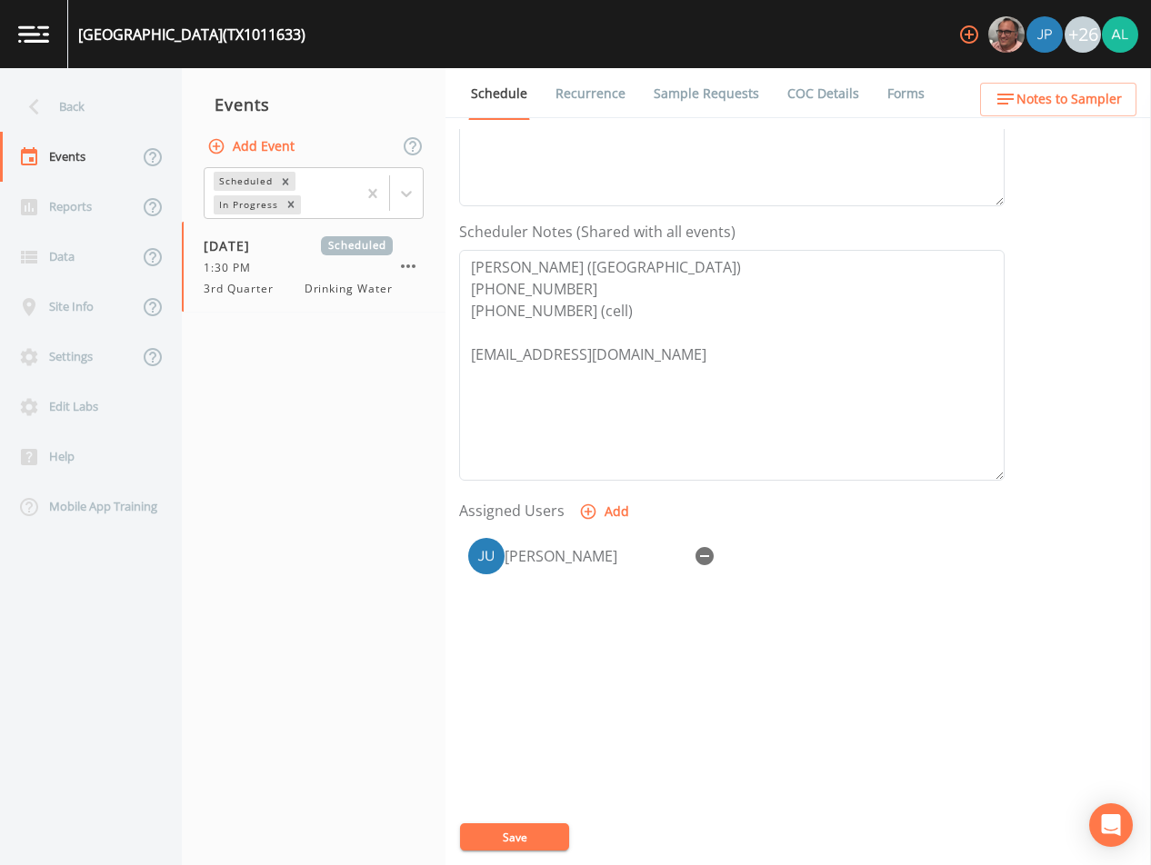
click at [506, 840] on button "Save" at bounding box center [514, 837] width 109 height 27
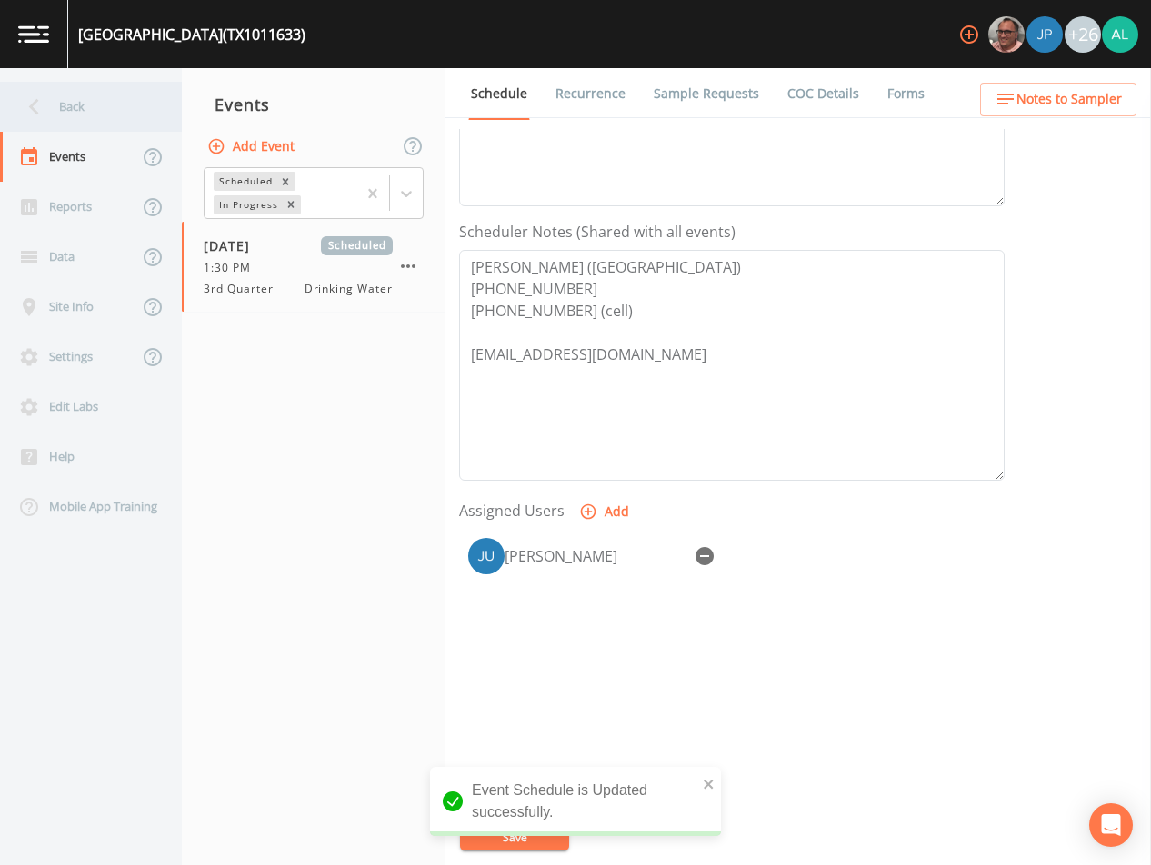
click at [125, 117] on div "Back" at bounding box center [82, 107] width 164 height 50
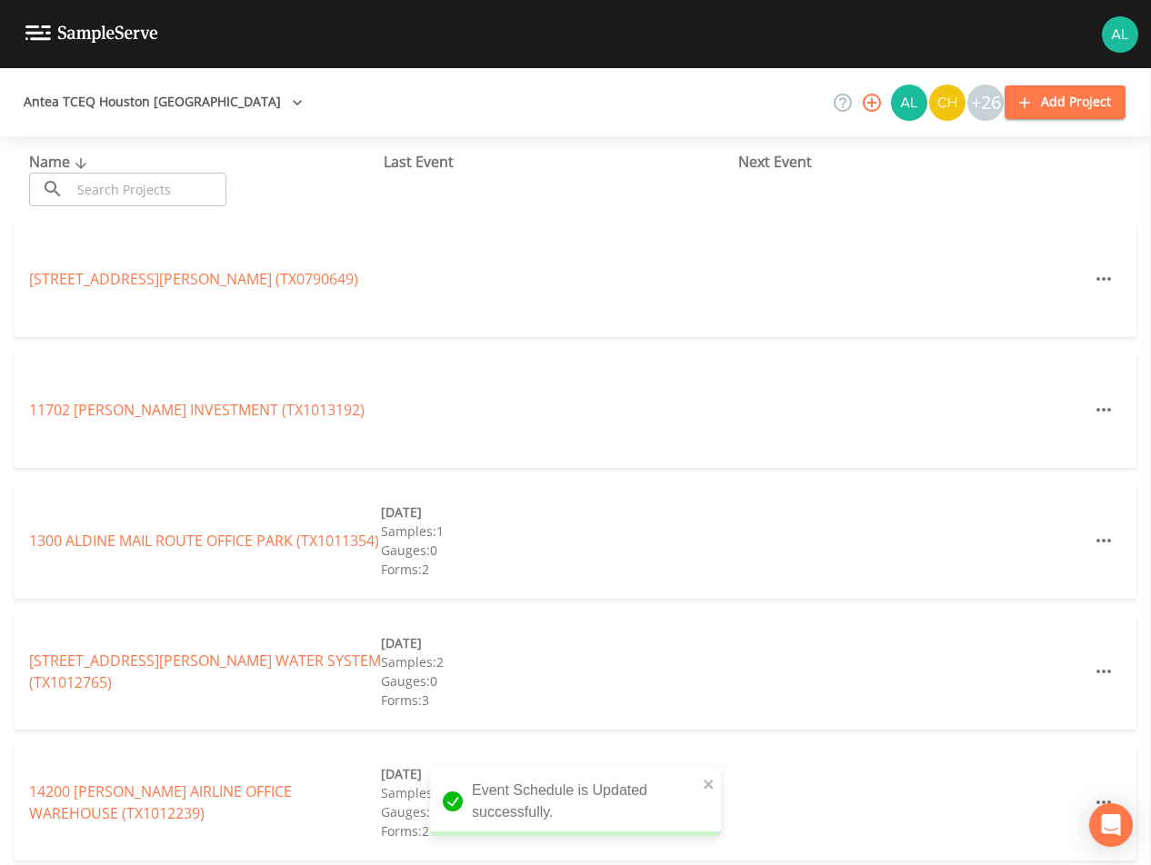
drag, startPoint x: 185, startPoint y: 186, endPoint x: 177, endPoint y: 180, distance: 10.4
click at [179, 180] on input "text" at bounding box center [148, 190] width 155 height 34
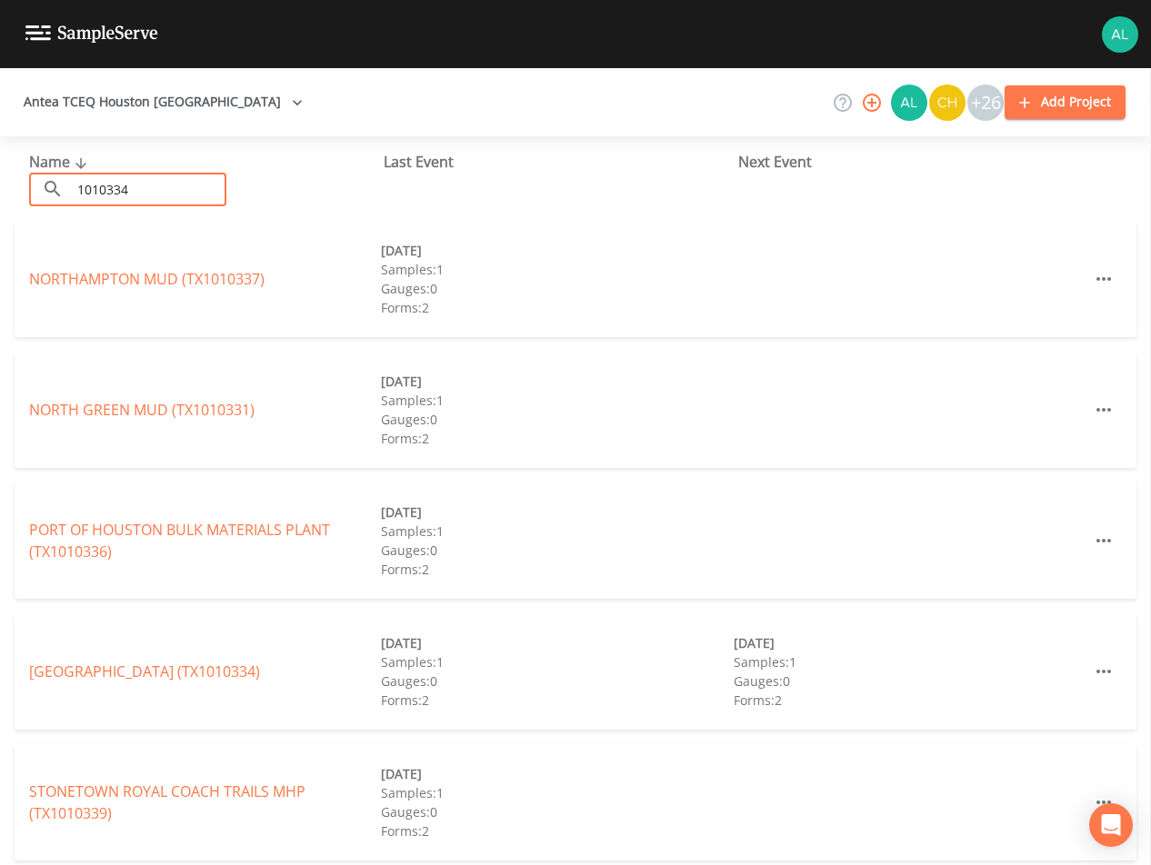
type input "1010334"
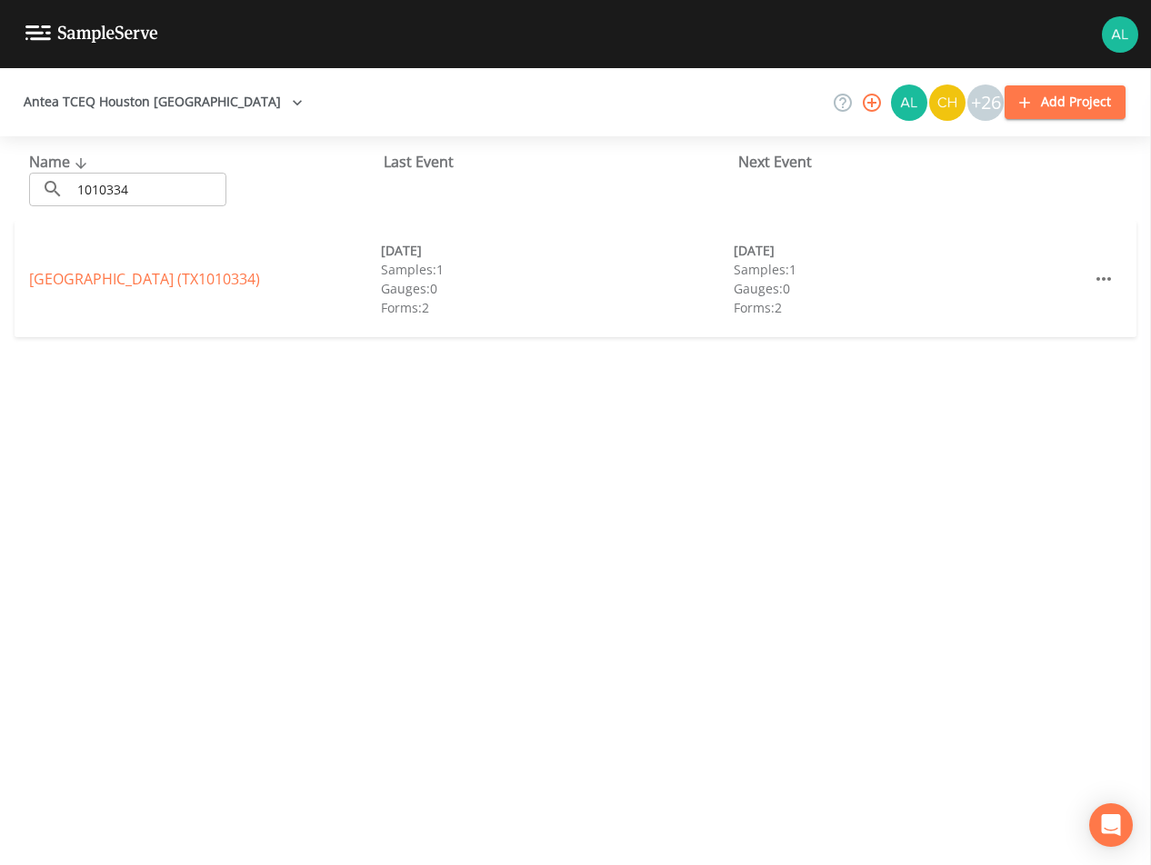
click at [215, 266] on div "[GEOGRAPHIC_DATA] (TX1010334) [DATE] Samples: 1 Gauges: 0 Forms: 2 [DATE] Sampl…" at bounding box center [576, 279] width 1122 height 116
click at [210, 275] on link "[GEOGRAPHIC_DATA] (TX1010334)" at bounding box center [144, 279] width 231 height 20
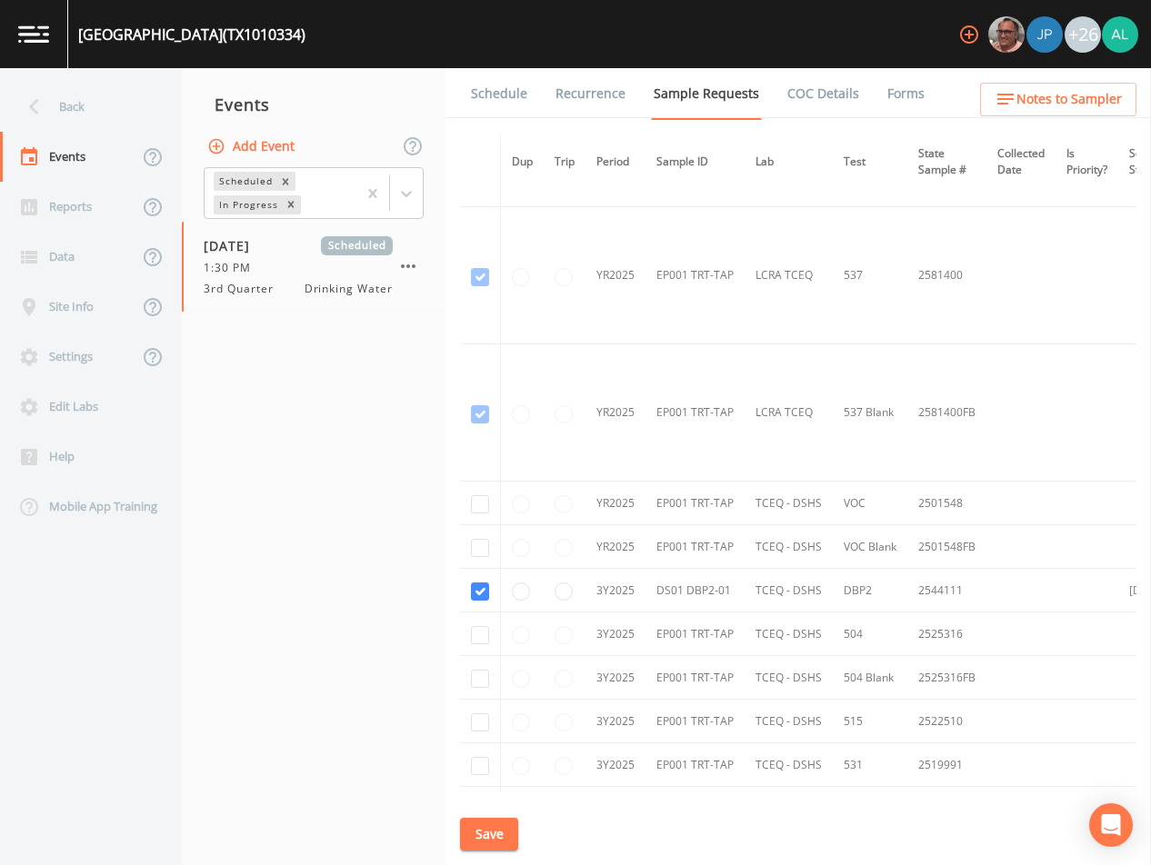
scroll to position [968, 0]
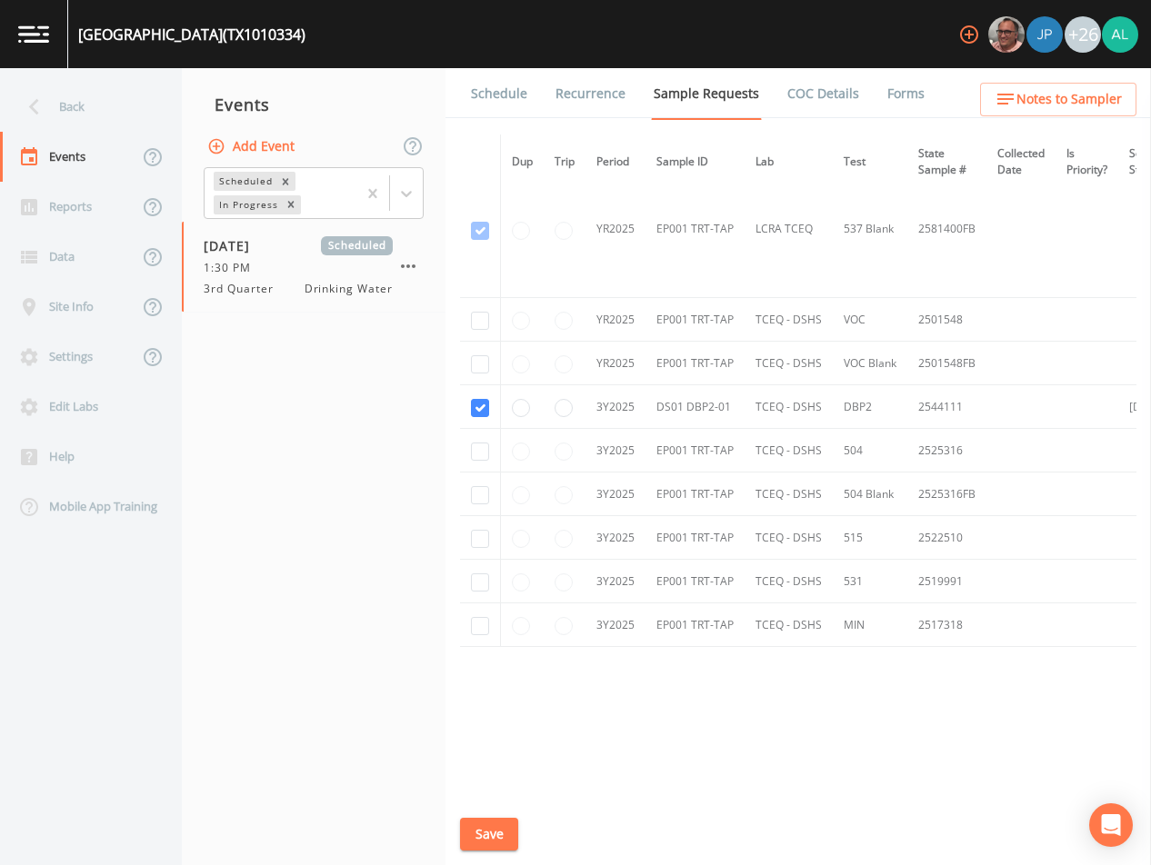
click at [532, 105] on li "Recurrence" at bounding box center [579, 93] width 98 height 51
click at [487, 96] on link "Schedule" at bounding box center [499, 93] width 62 height 51
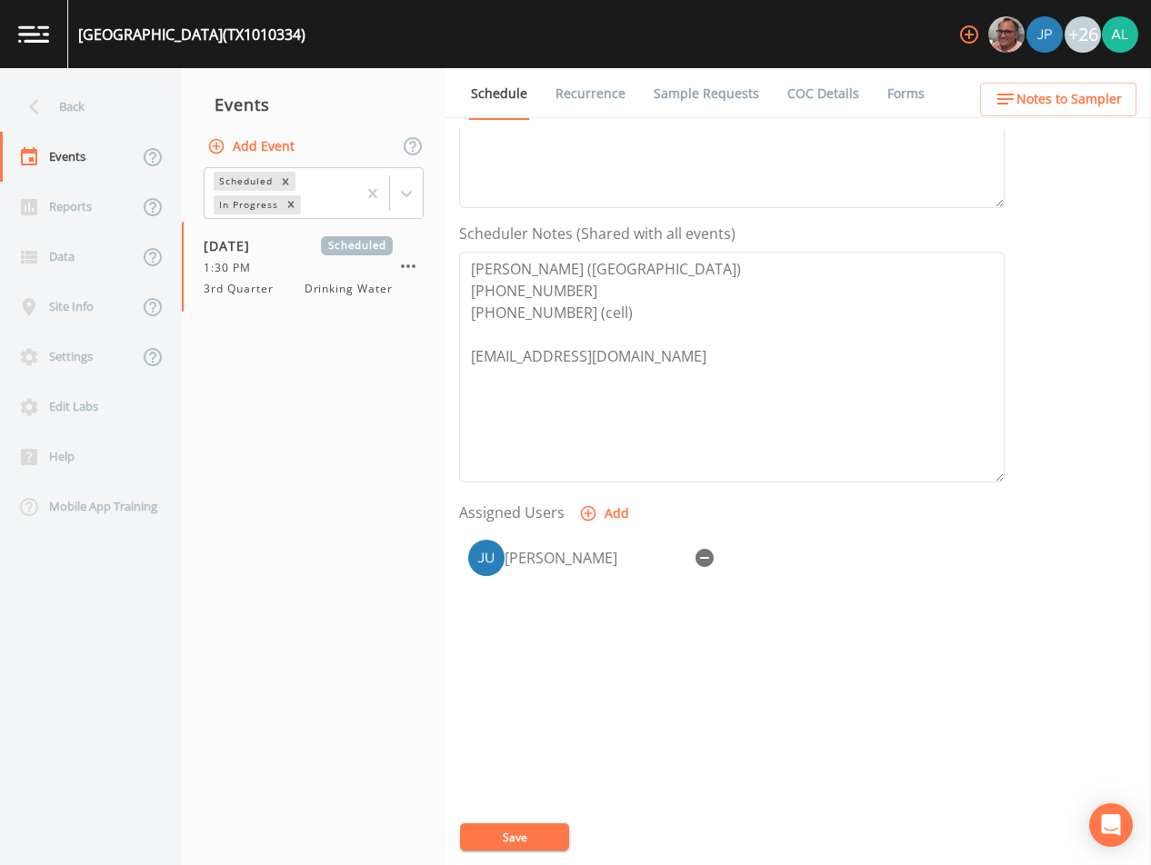
scroll to position [417, 0]
click at [1061, 106] on span "Notes to Sampler" at bounding box center [1068, 99] width 105 height 23
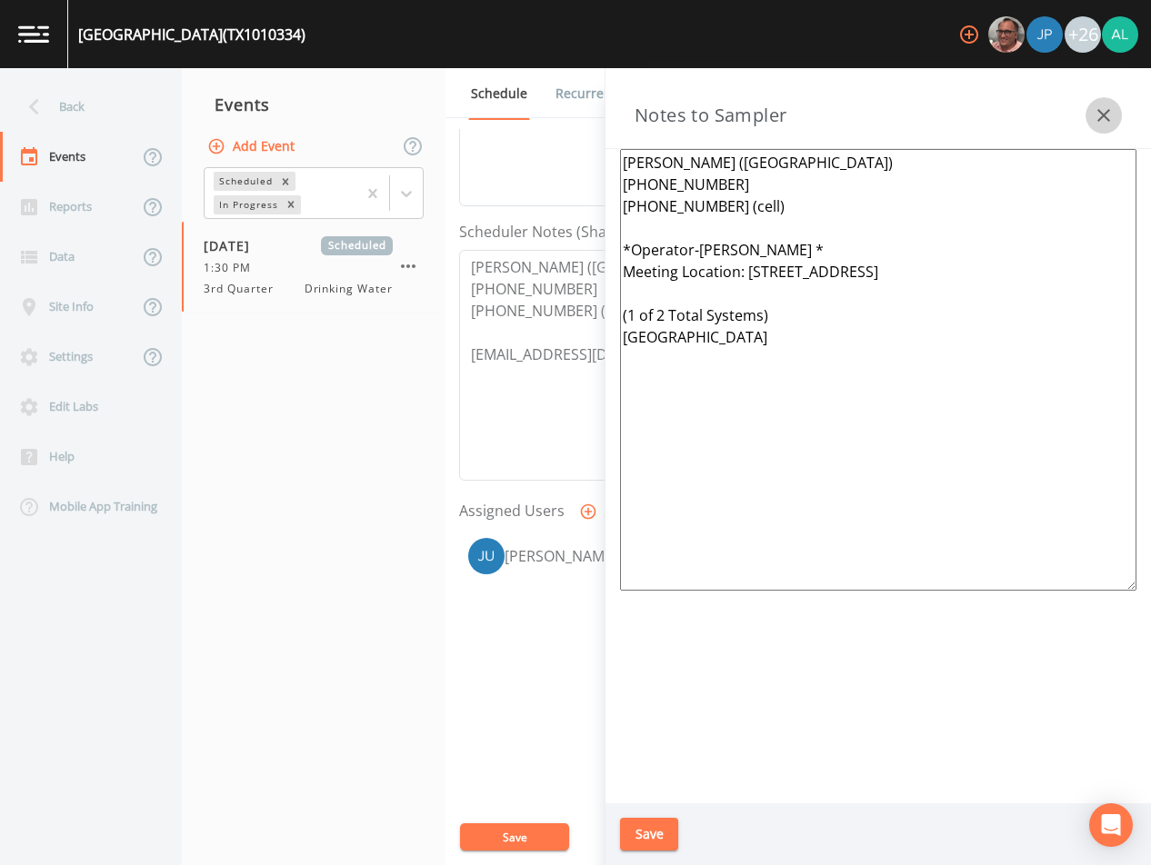
click at [1104, 118] on icon "button" at bounding box center [1104, 116] width 22 height 22
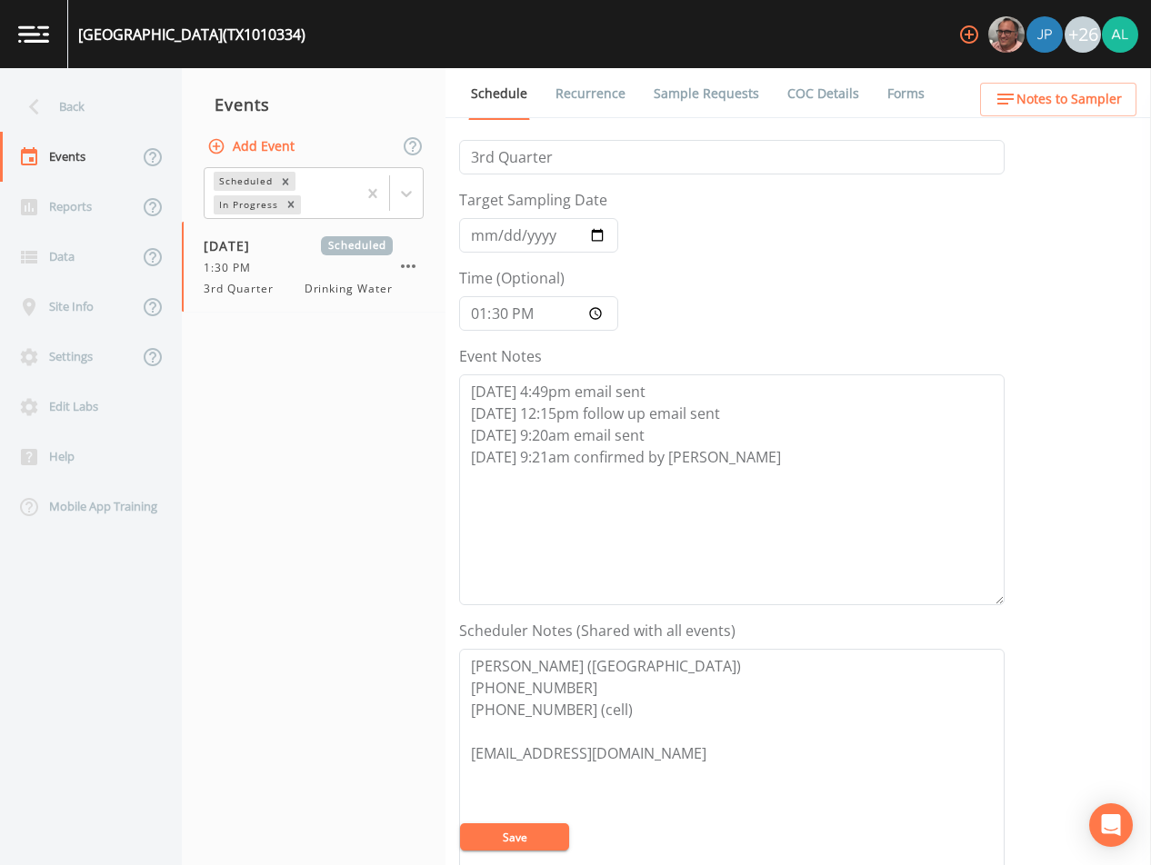
scroll to position [0, 0]
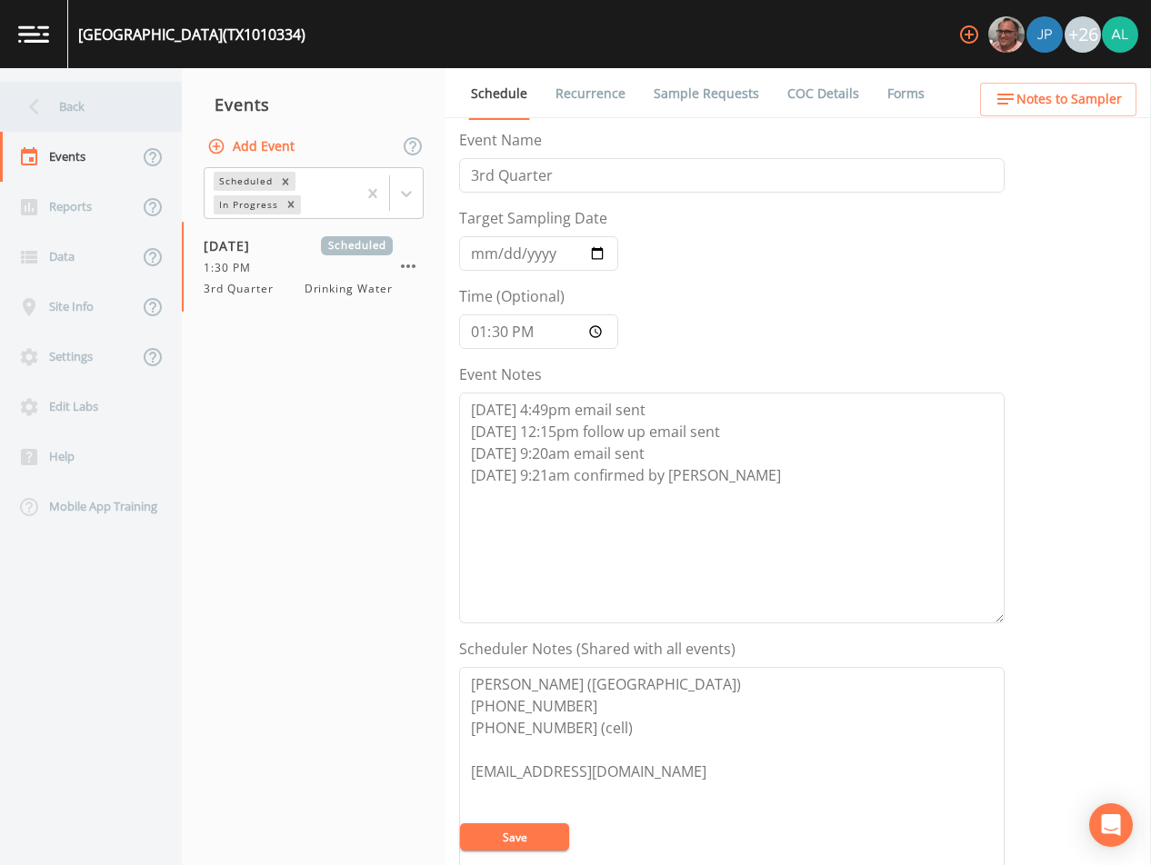
click at [96, 98] on div "Back" at bounding box center [82, 107] width 164 height 50
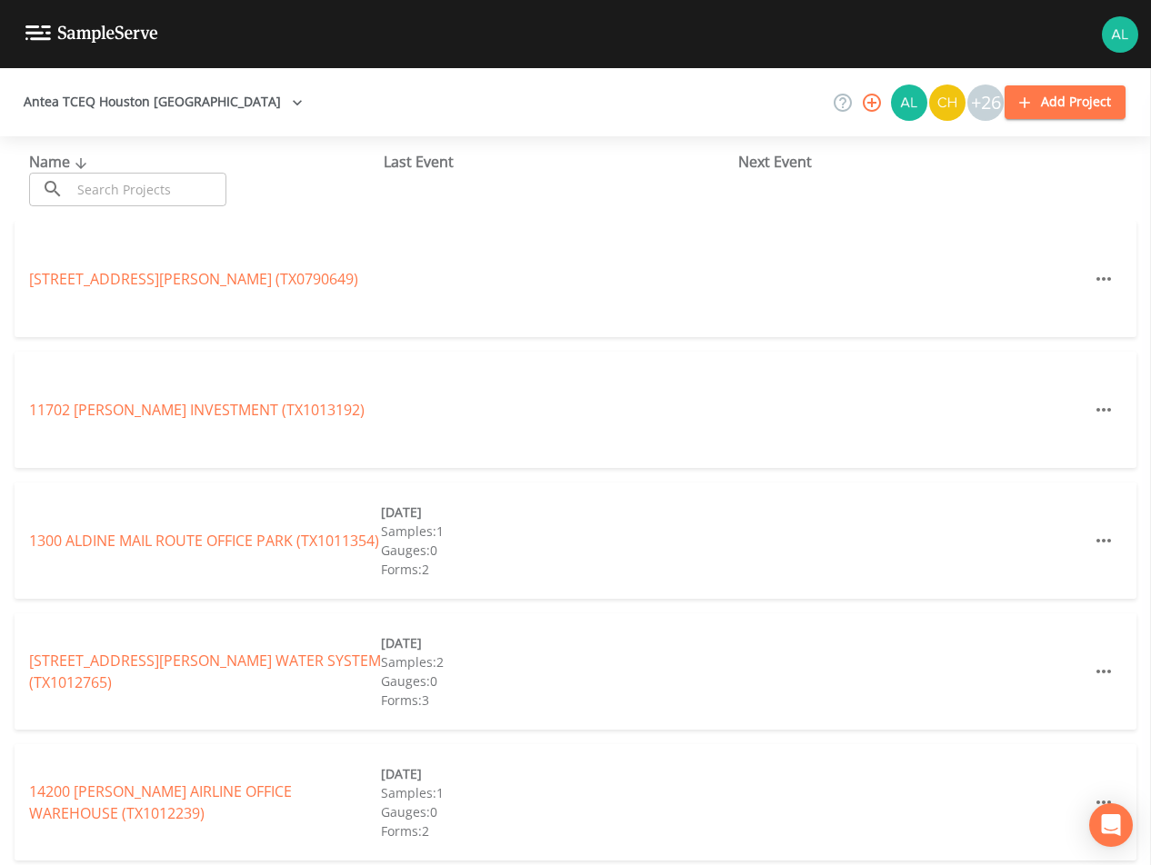
click at [130, 190] on input "text" at bounding box center [148, 190] width 155 height 34
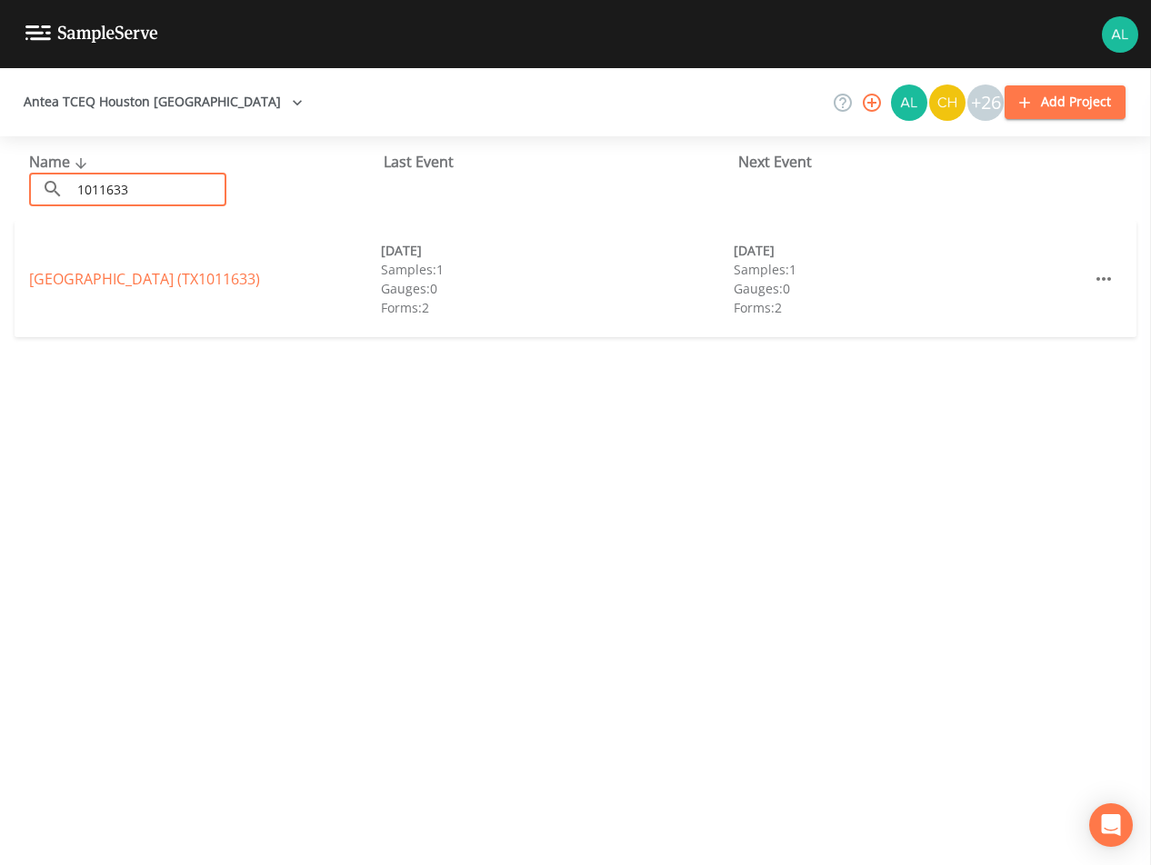
type input "1011633"
click at [135, 282] on div "[GEOGRAPHIC_DATA] (TX1011633) [DATE] Samples: 1 Gauges: 0 Forms: 2 [DATE] Sampl…" at bounding box center [576, 279] width 1122 height 116
click at [135, 282] on link "[GEOGRAPHIC_DATA] (TX1011633)" at bounding box center [144, 279] width 231 height 20
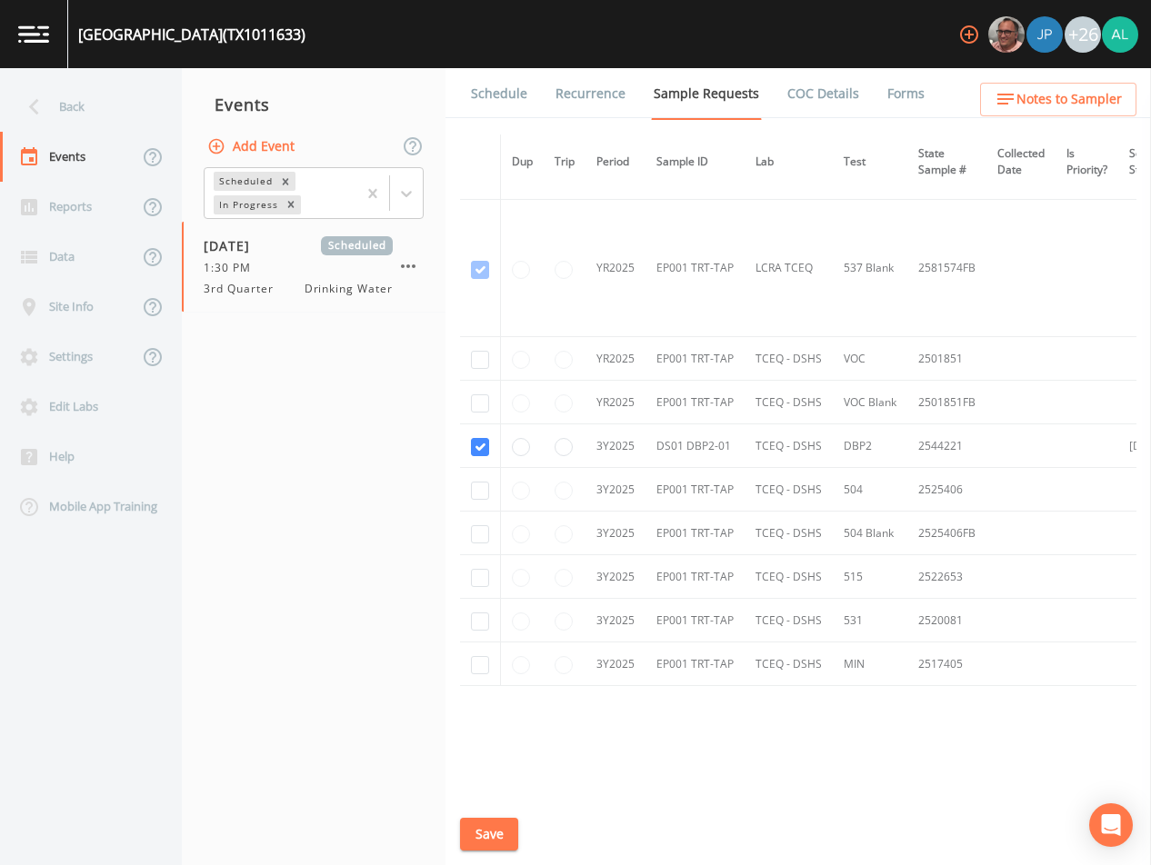
scroll to position [864, 0]
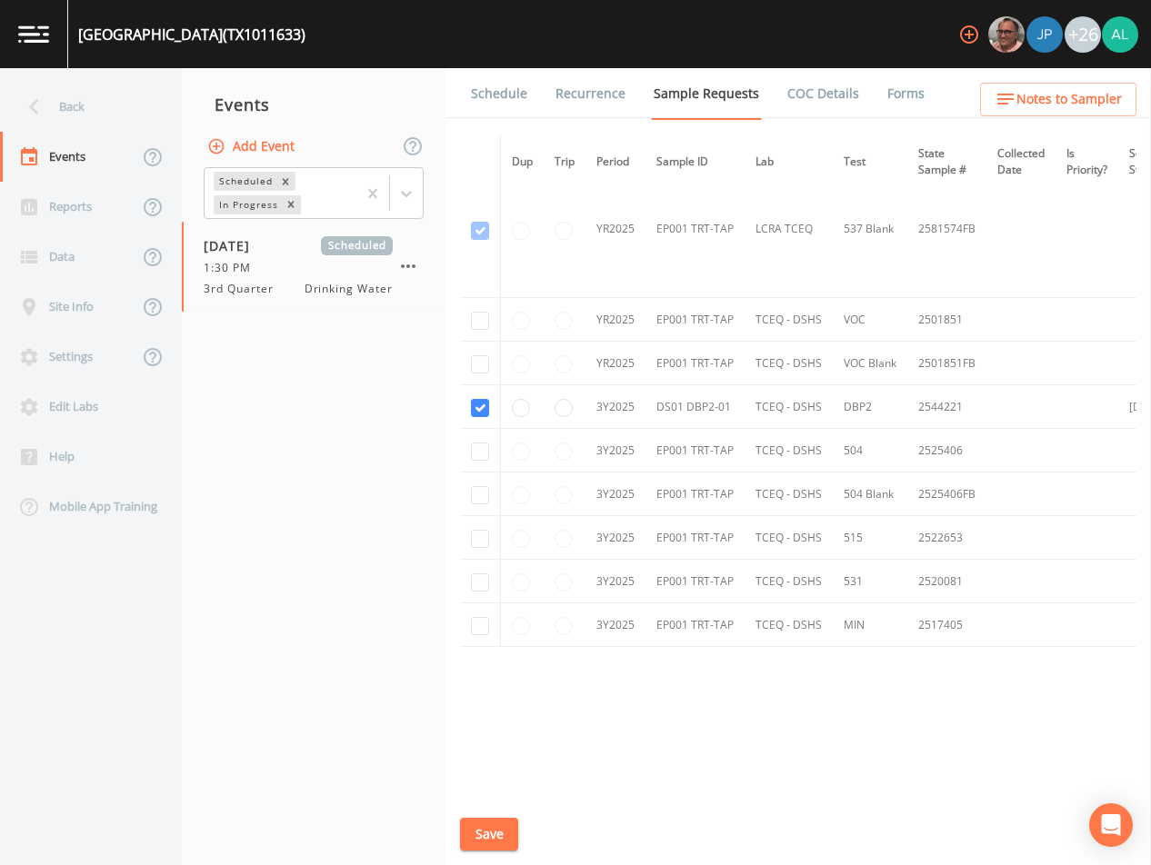
click at [517, 83] on link "Schedule" at bounding box center [499, 93] width 62 height 51
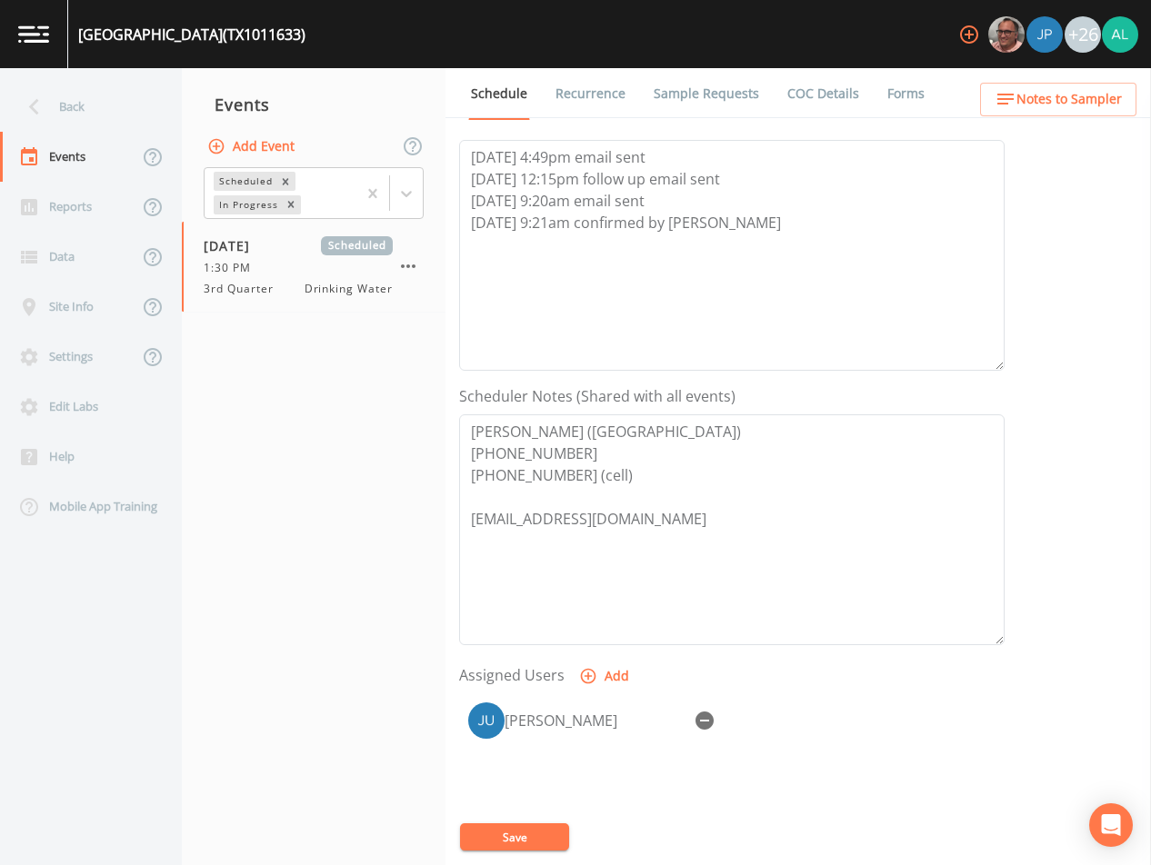
scroll to position [235, 0]
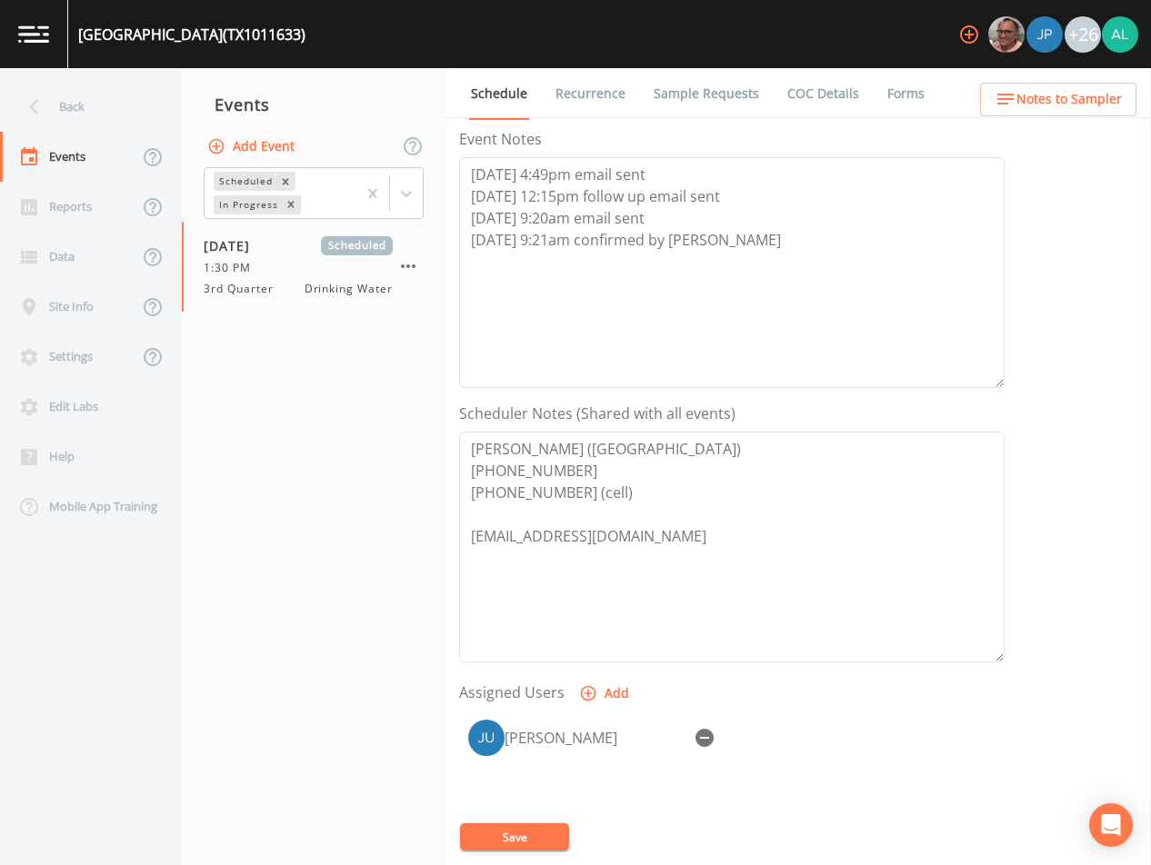
click at [1029, 113] on button "Notes to Sampler" at bounding box center [1058, 100] width 156 height 34
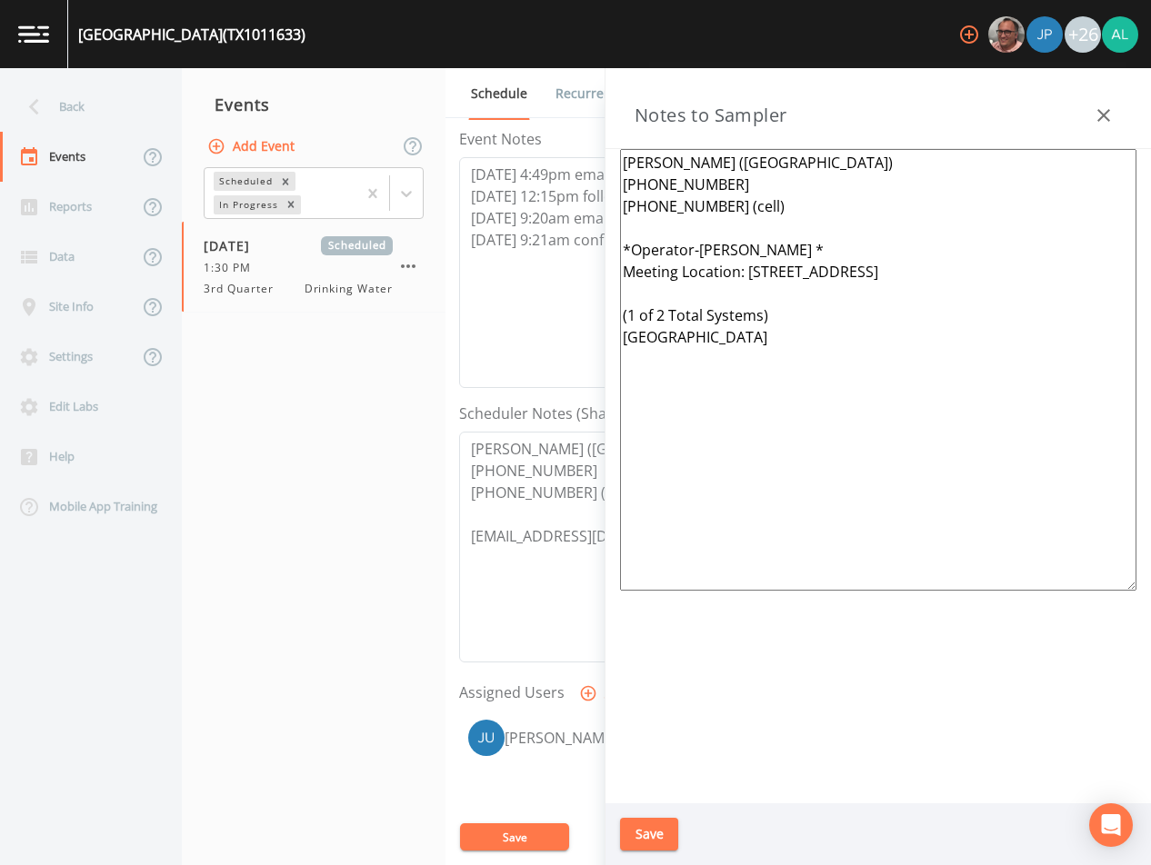
click at [1101, 109] on icon "button" at bounding box center [1104, 116] width 22 height 22
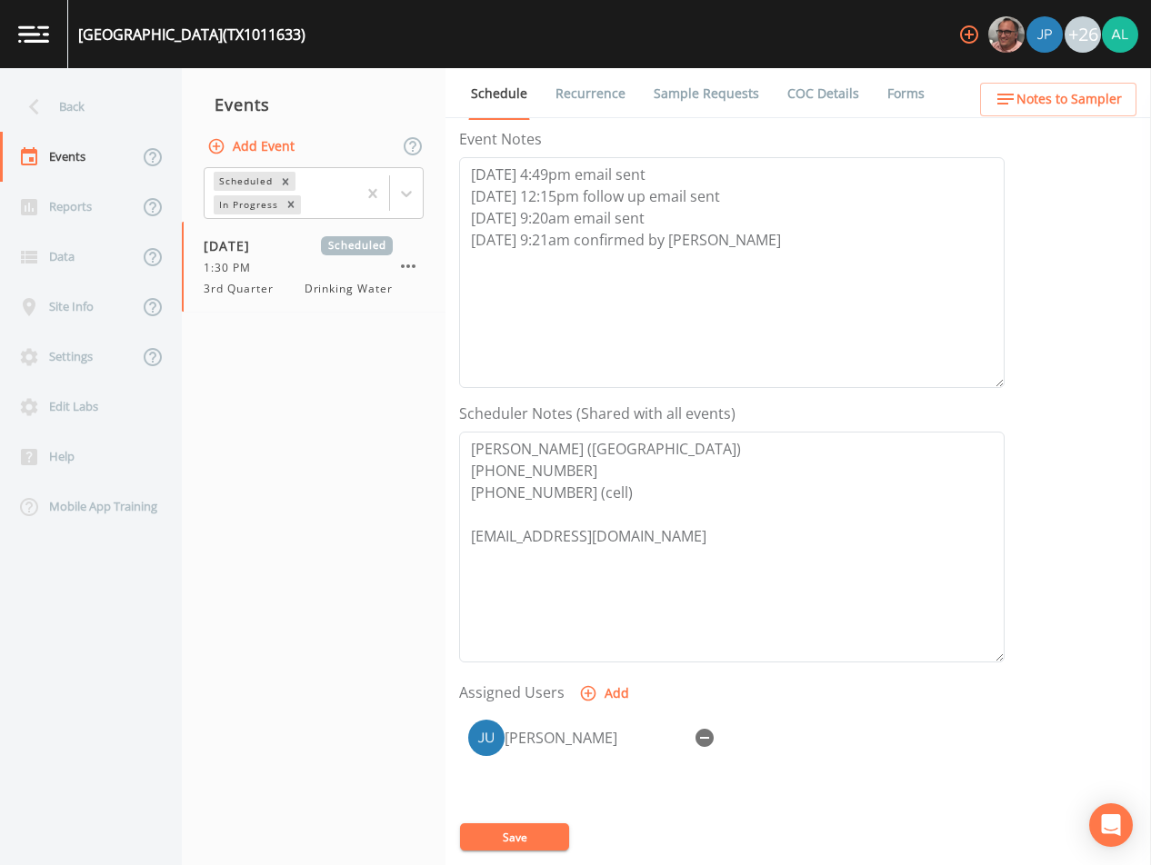
click at [486, 820] on div "[PERSON_NAME]" at bounding box center [731, 806] width 545 height 191
click at [493, 839] on button "Save" at bounding box center [514, 837] width 109 height 27
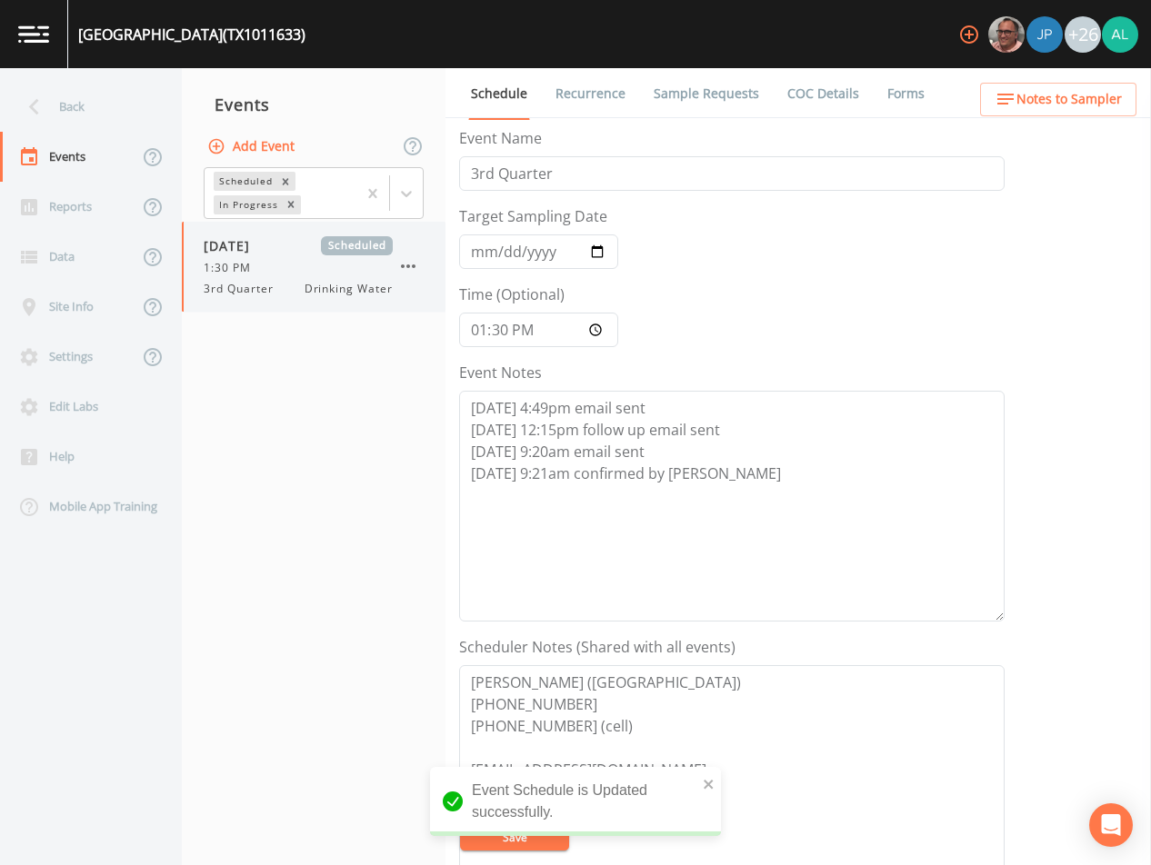
scroll to position [0, 0]
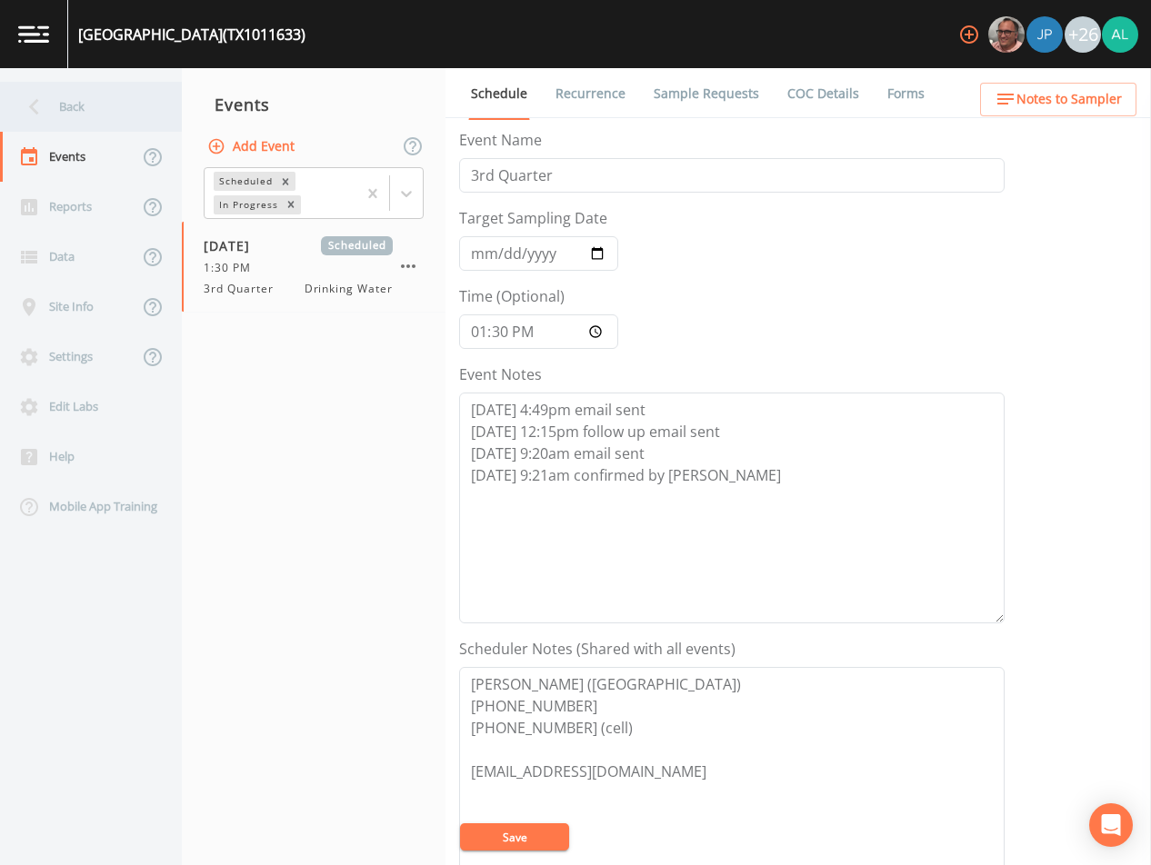
click at [79, 105] on div "Back" at bounding box center [82, 107] width 164 height 50
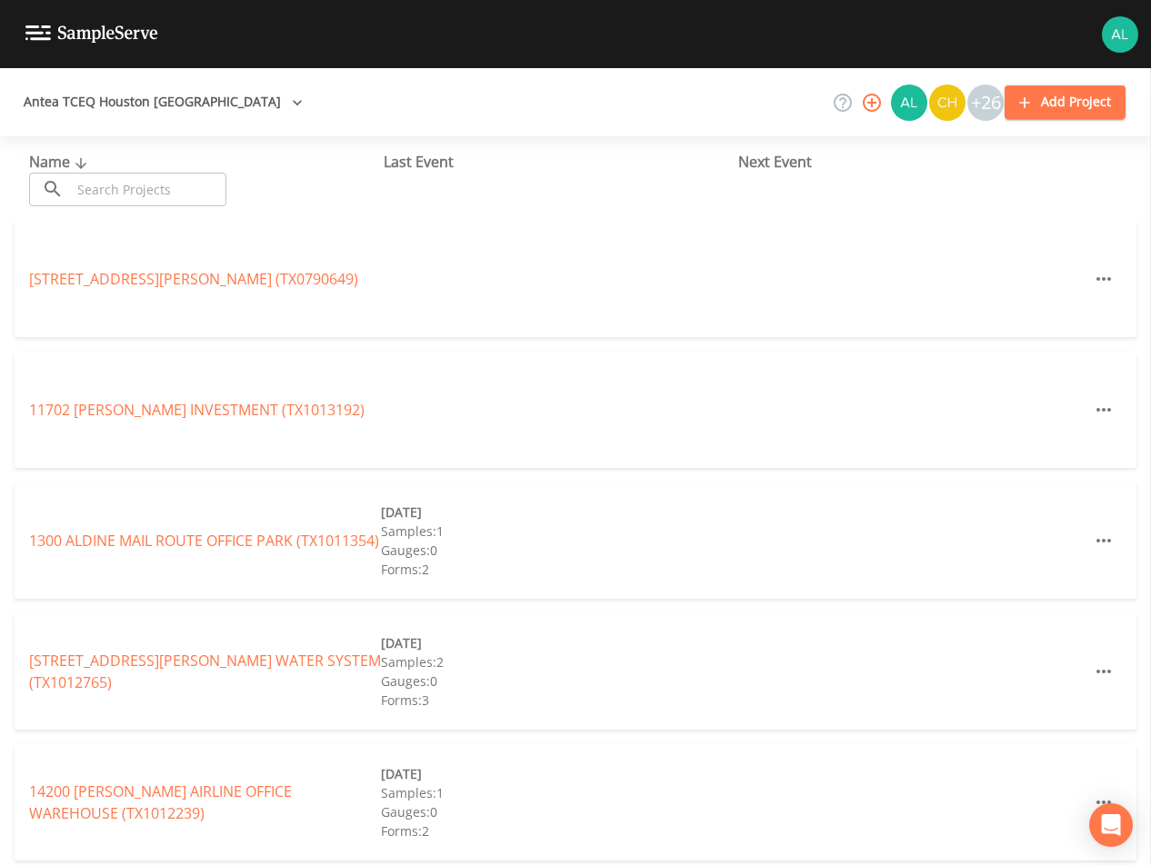
click at [128, 182] on input "text" at bounding box center [148, 190] width 155 height 34
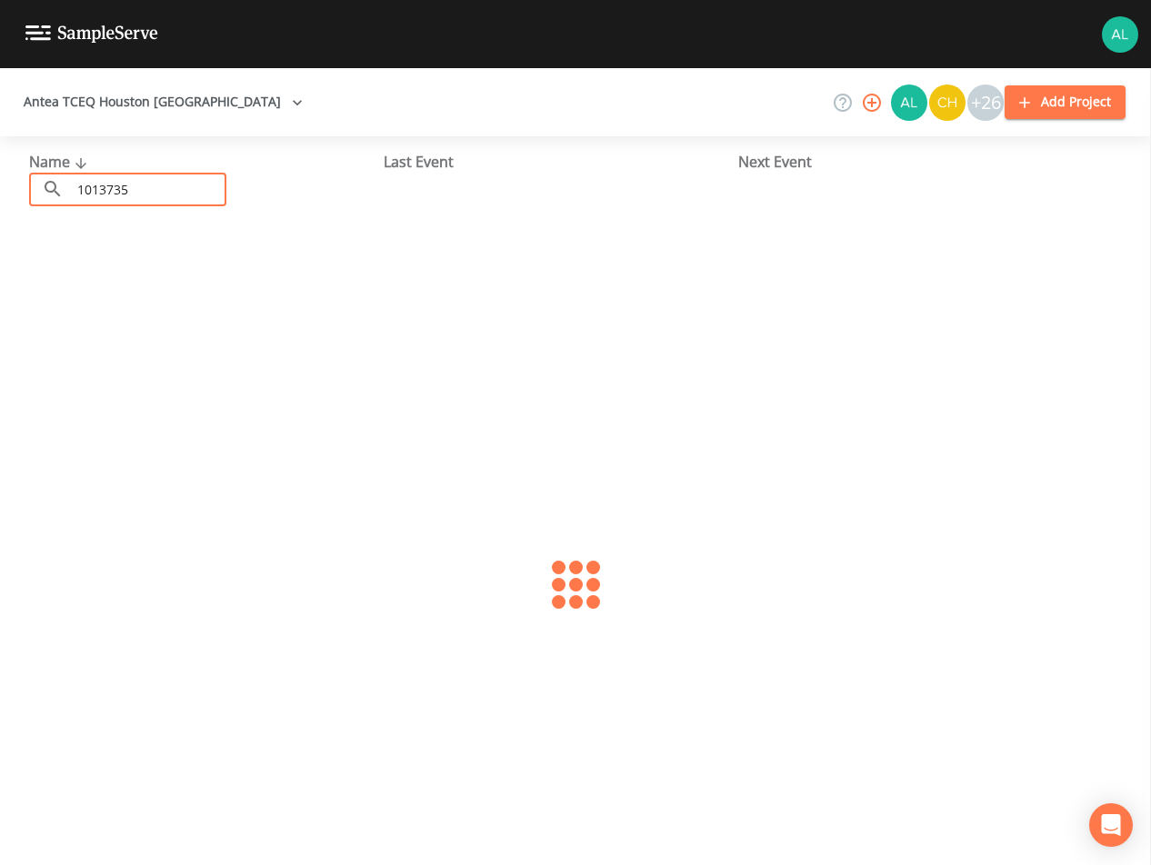
type input "1013735"
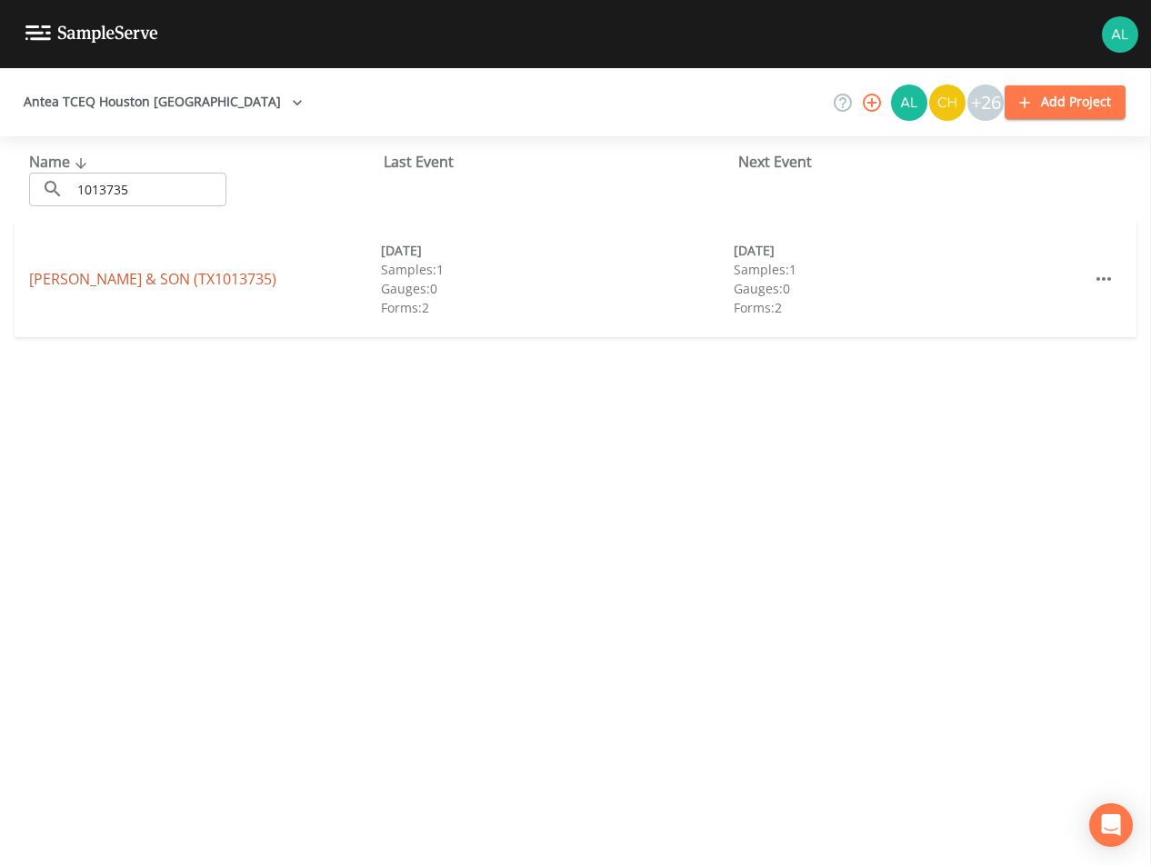
click at [109, 278] on link "[PERSON_NAME] & SON (TX1013735)" at bounding box center [152, 279] width 247 height 20
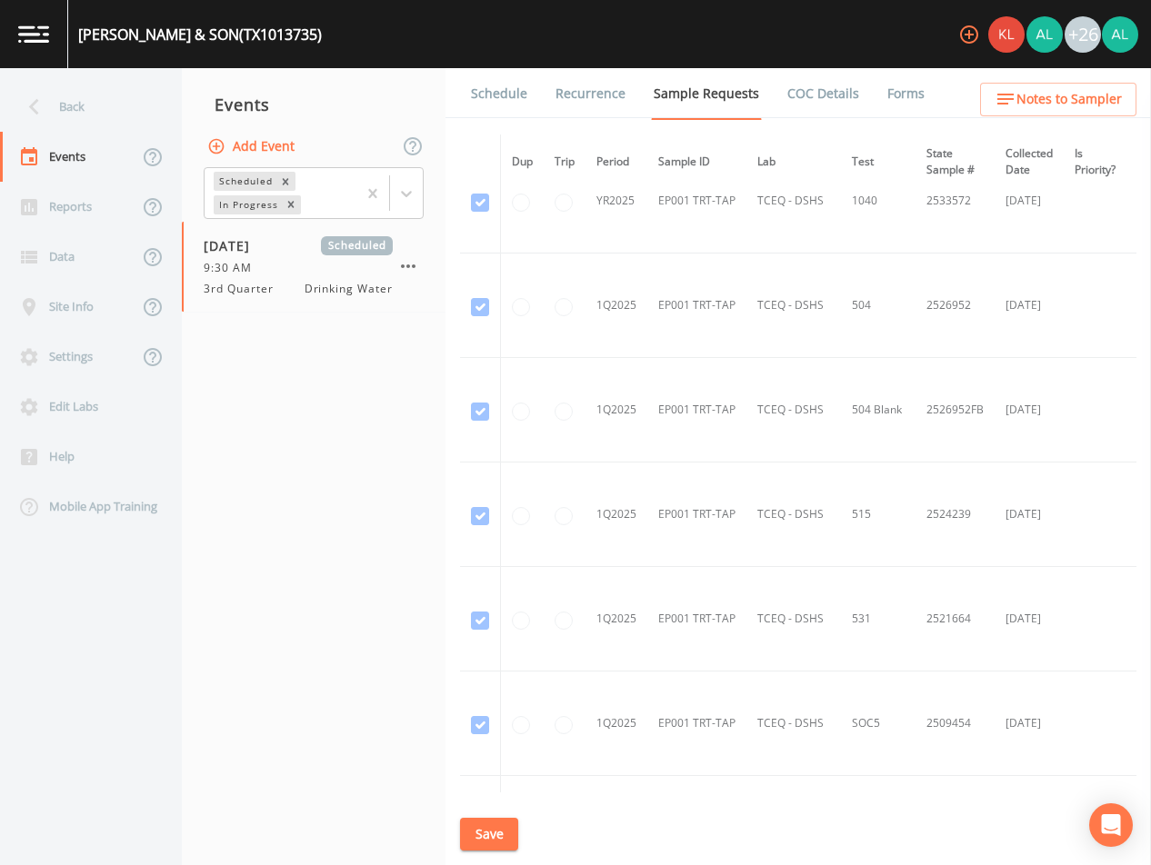
scroll to position [1091, 0]
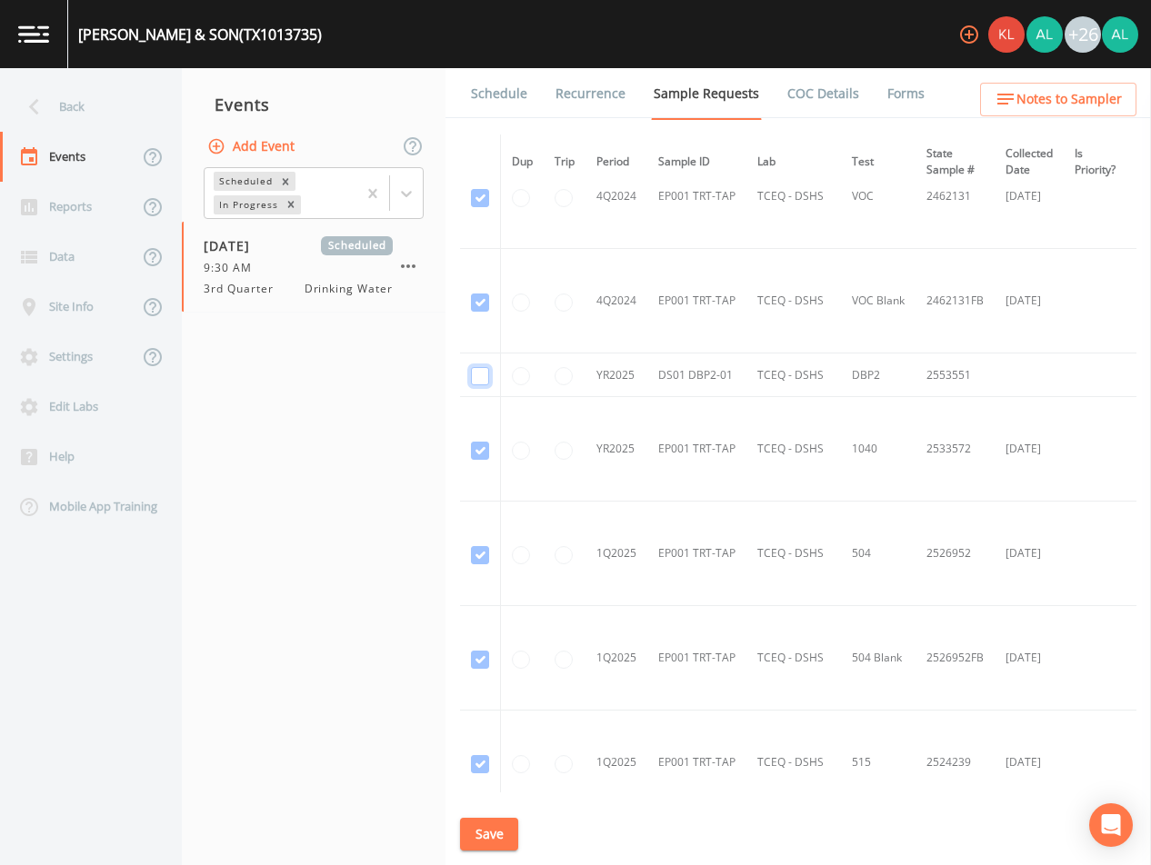
click at [481, 374] on input "checkbox" at bounding box center [480, 376] width 18 height 18
checkbox input "true"
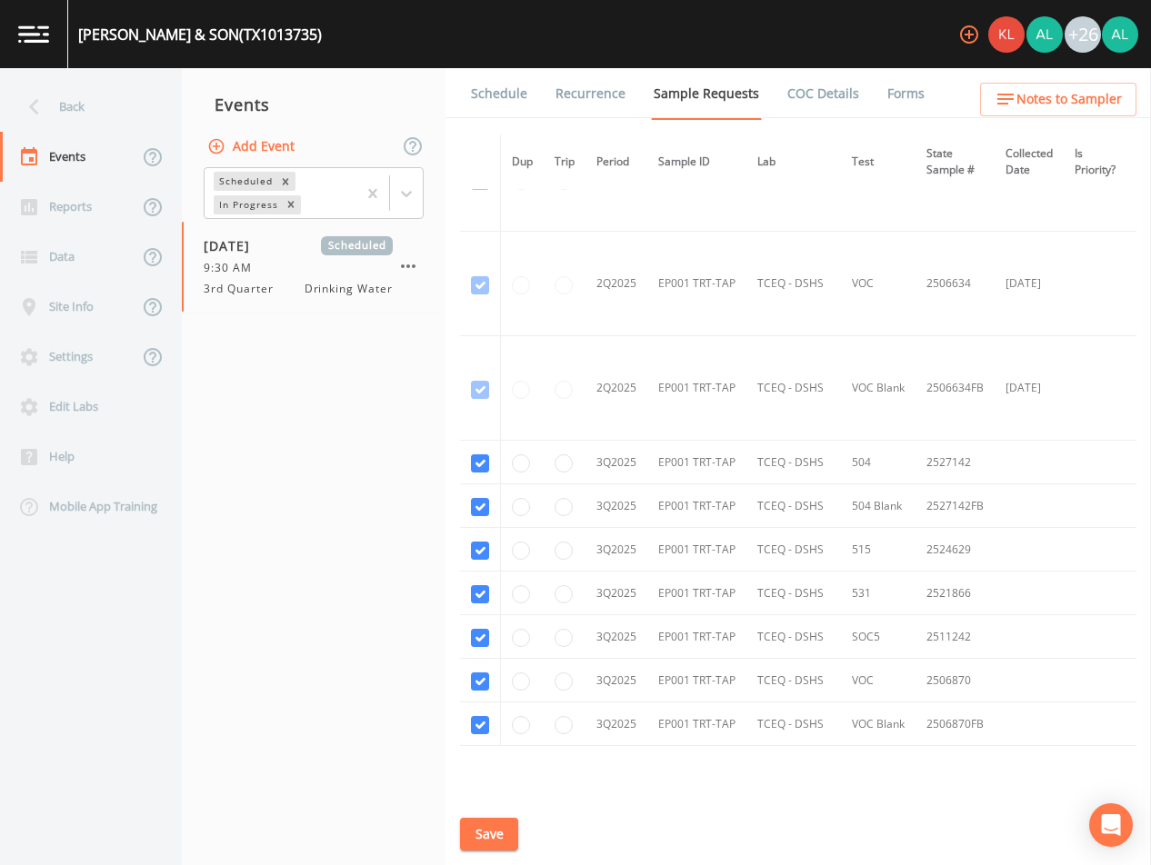
scroll to position [2719, 0]
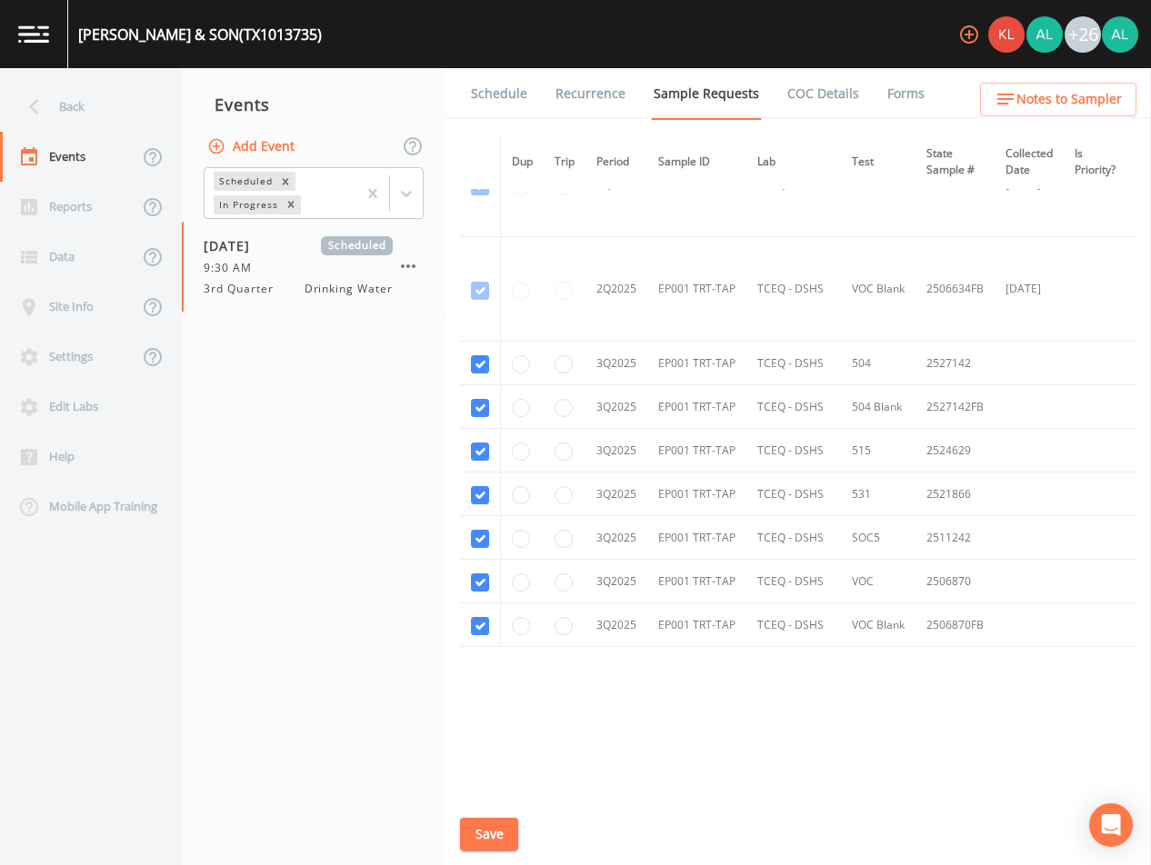
click at [495, 837] on button "Save" at bounding box center [489, 835] width 58 height 34
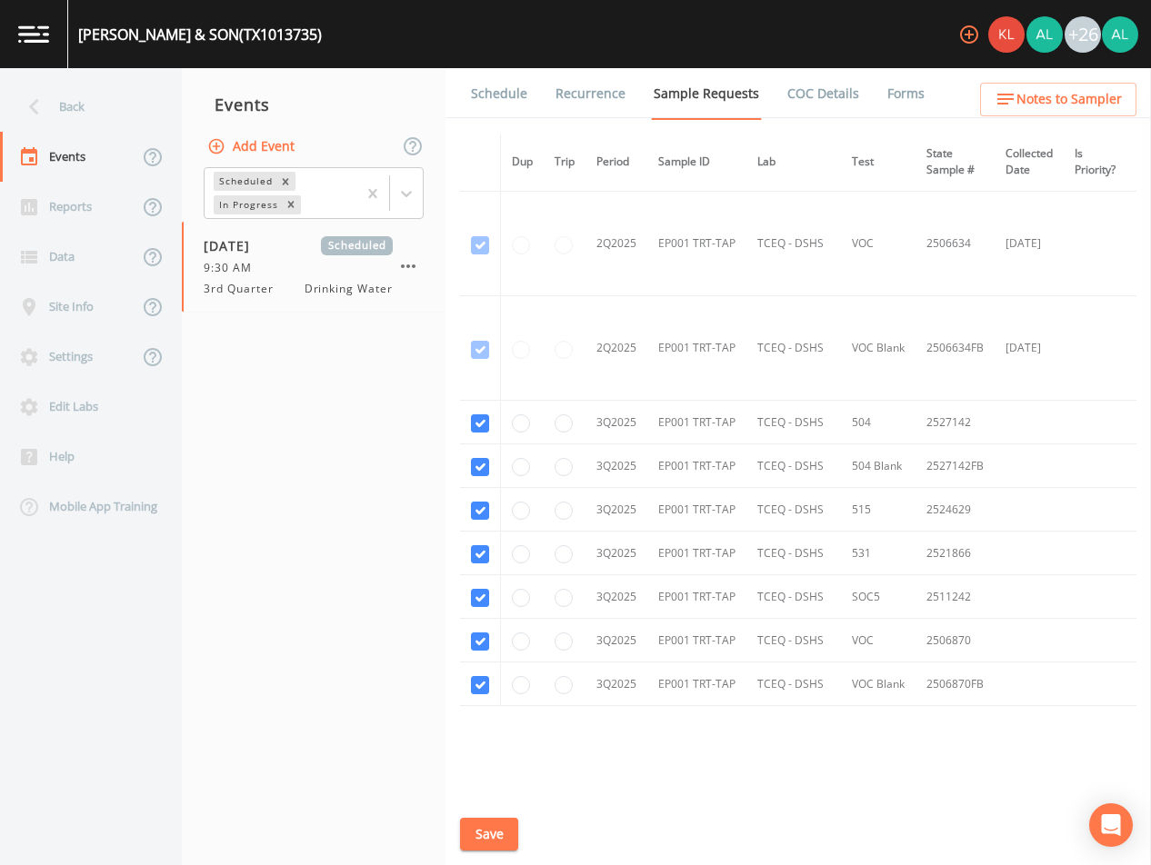
scroll to position [2628, 0]
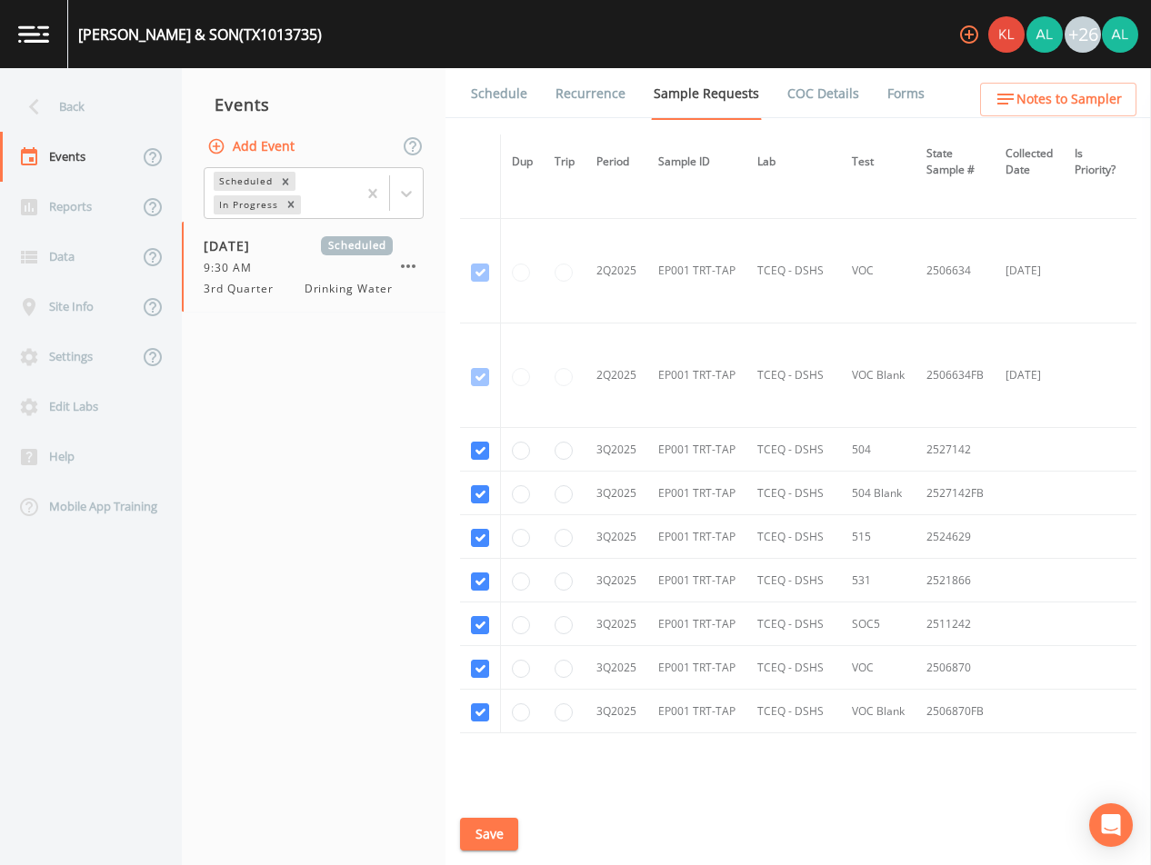
click at [460, 834] on button "Save" at bounding box center [489, 835] width 58 height 34
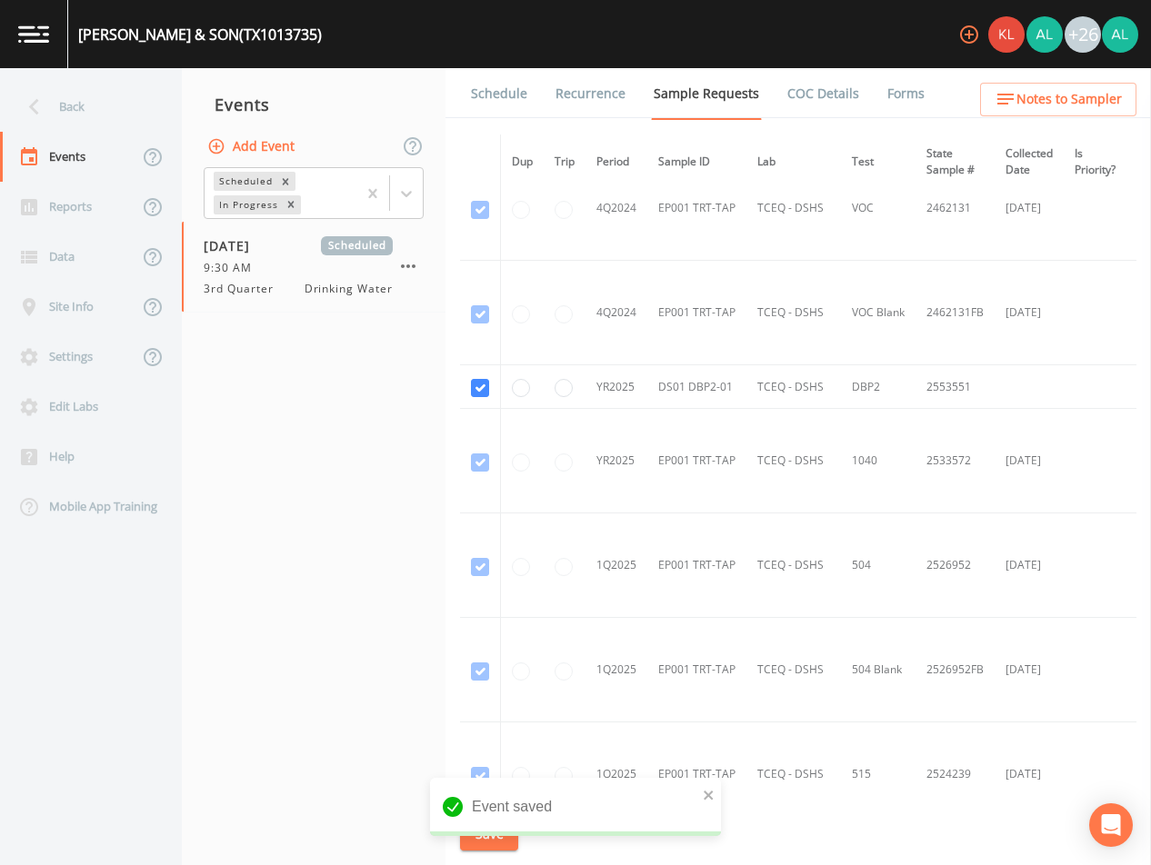
scroll to position [992, 0]
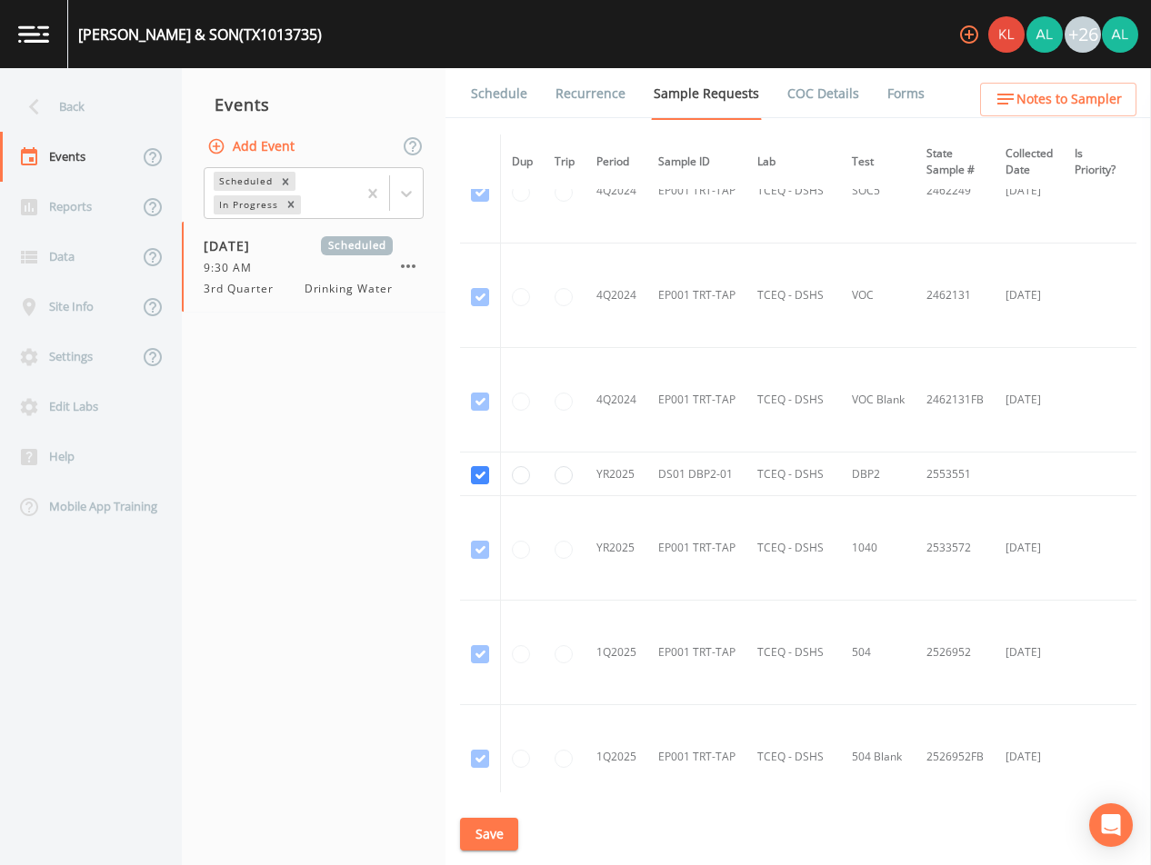
click at [519, 837] on div "Schedule Recurrence Sample Requests COC Details Forms Dup Trip Period Sample ID…" at bounding box center [797, 466] width 705 height 797
click at [487, 832] on button "Save" at bounding box center [489, 835] width 58 height 34
click at [75, 121] on div "Back" at bounding box center [82, 107] width 164 height 50
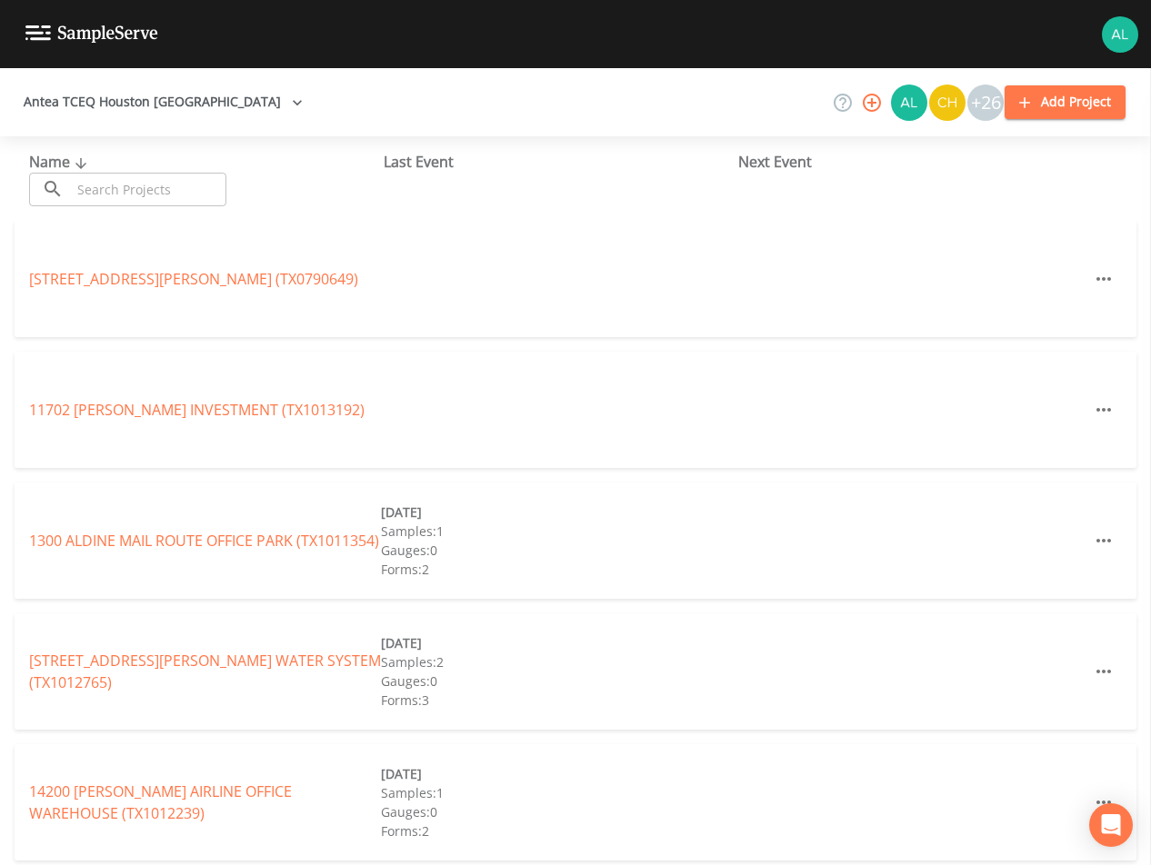
click at [123, 175] on input "text" at bounding box center [148, 190] width 155 height 34
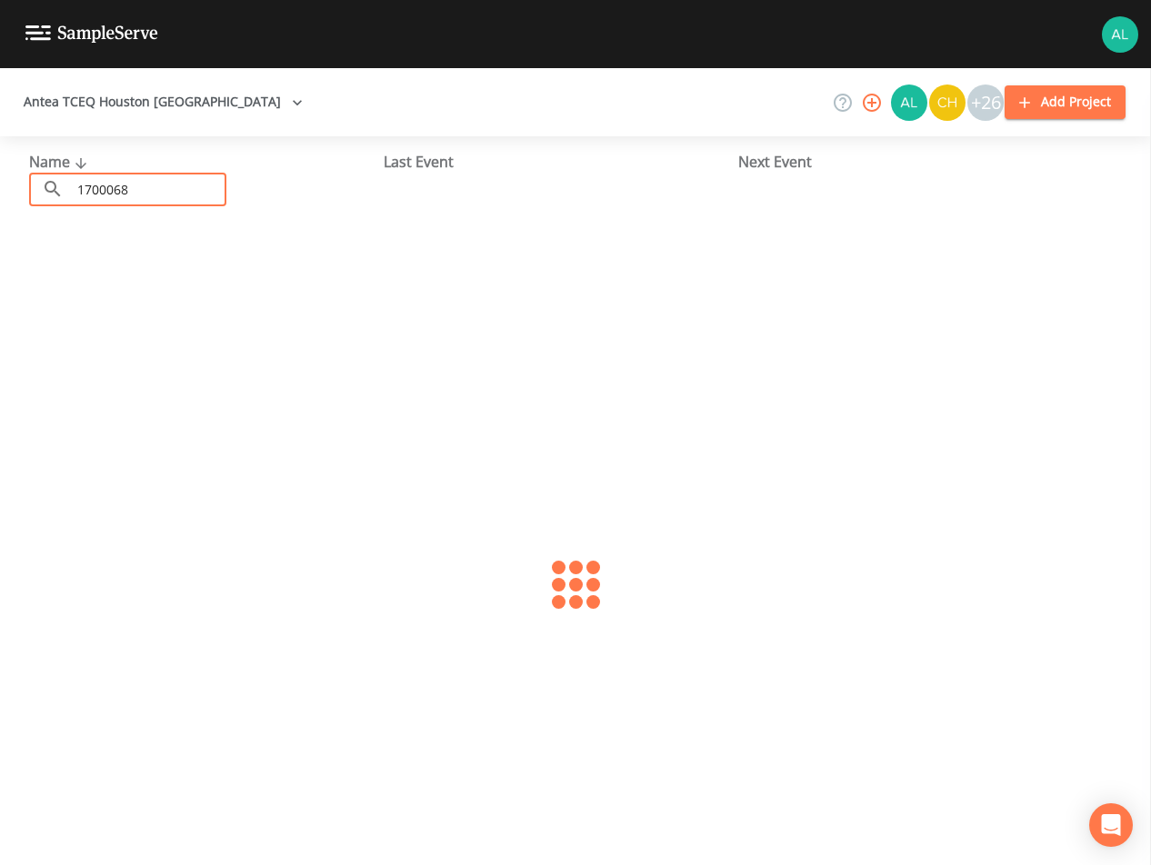
type input "1700068"
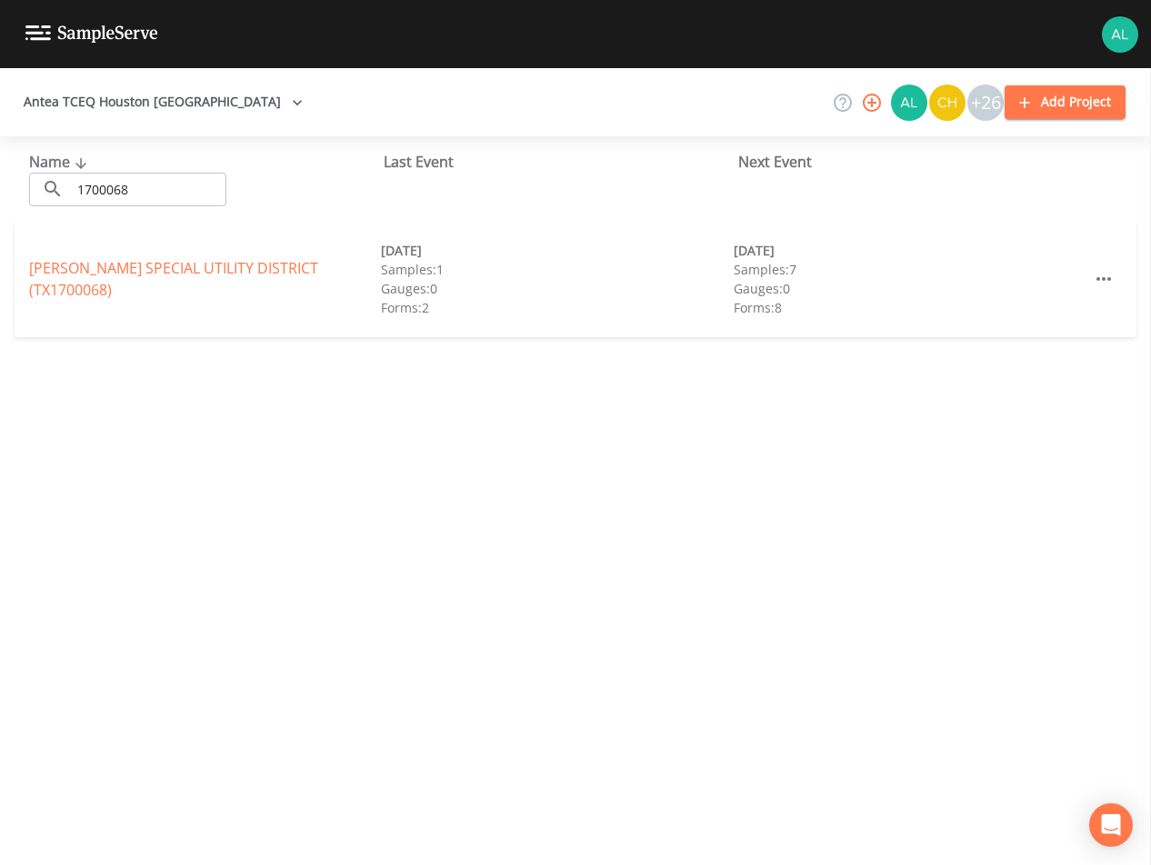
click at [193, 301] on div "[PERSON_NAME] SPECIAL UTILITY DISTRICT (TX1700068) [DATE] Samples: 1 Gauges: 0 …" at bounding box center [576, 279] width 1122 height 116
click at [215, 284] on link "[PERSON_NAME] SPECIAL UTILITY DISTRICT (TX1700068)" at bounding box center [173, 279] width 289 height 42
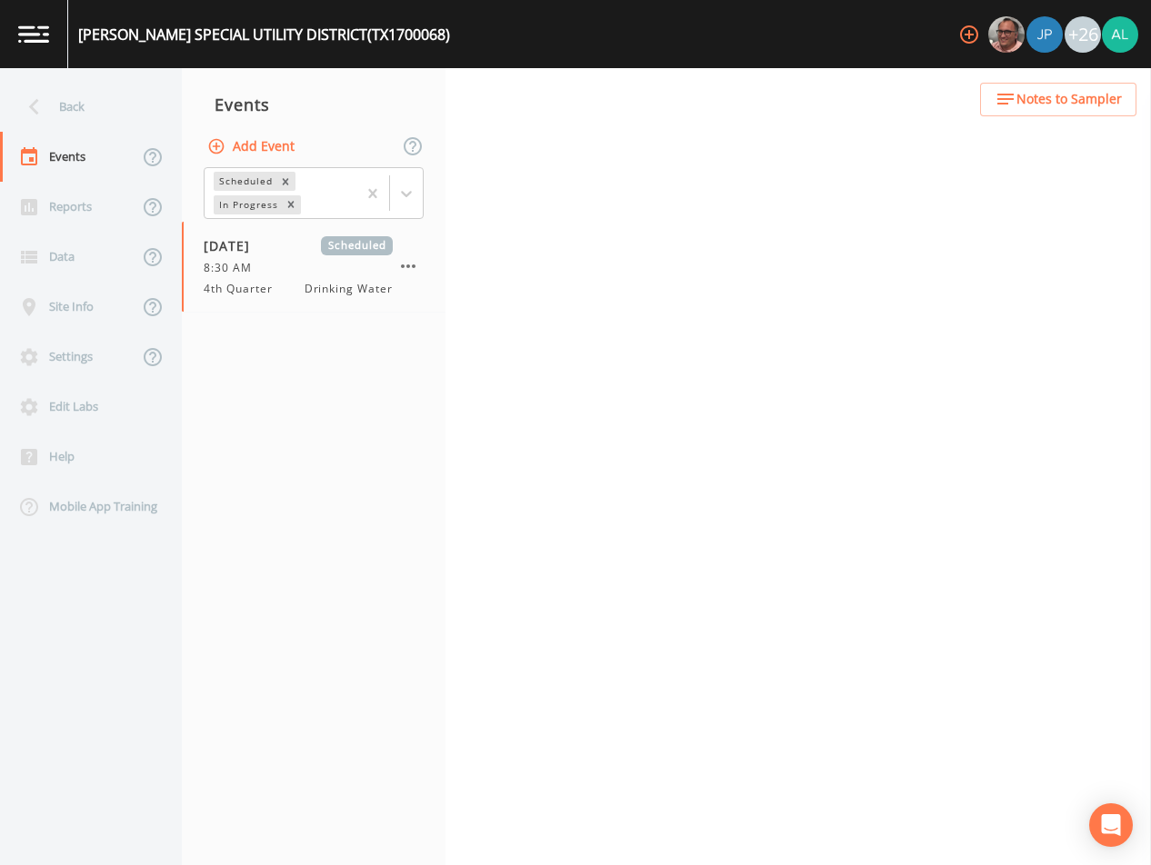
click at [488, 107] on div "Back Events Reports Data Site Info Settings Edit Labs Help Mobile App Training …" at bounding box center [575, 466] width 1151 height 797
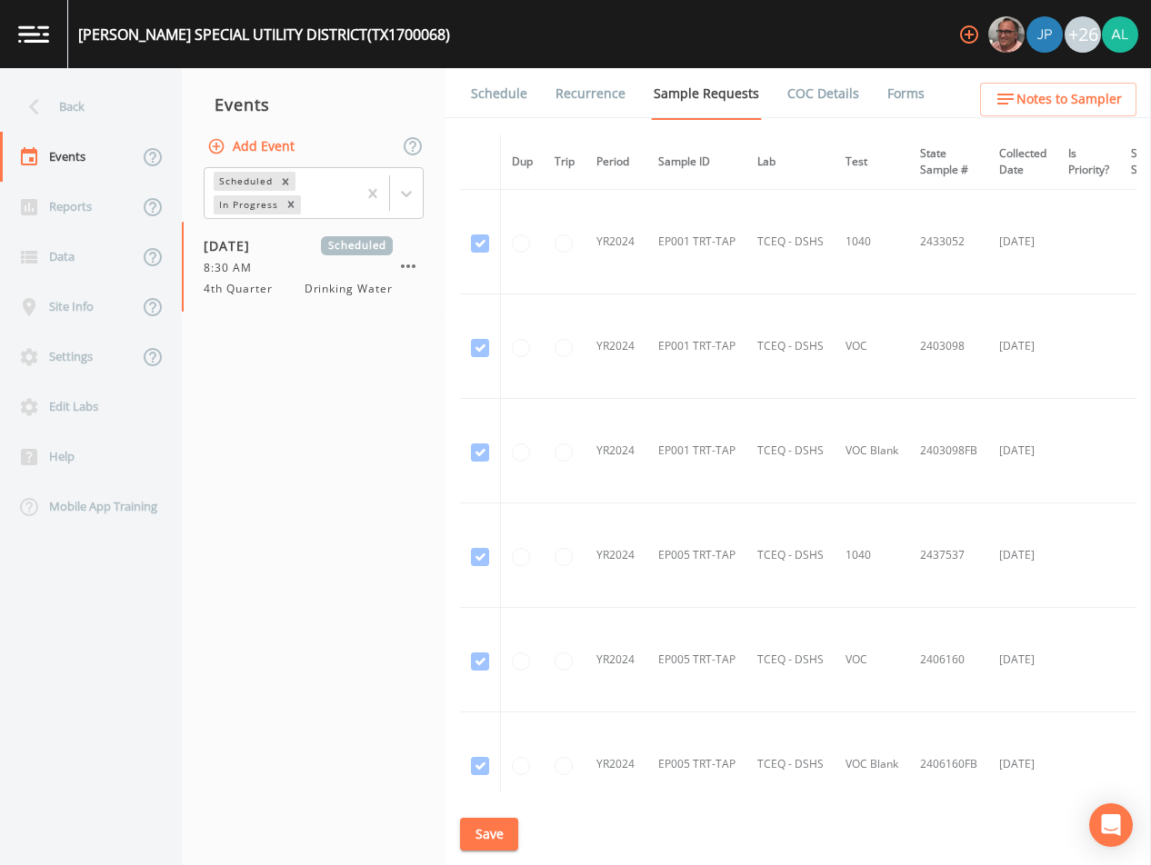
click at [480, 91] on link "Schedule" at bounding box center [499, 93] width 62 height 51
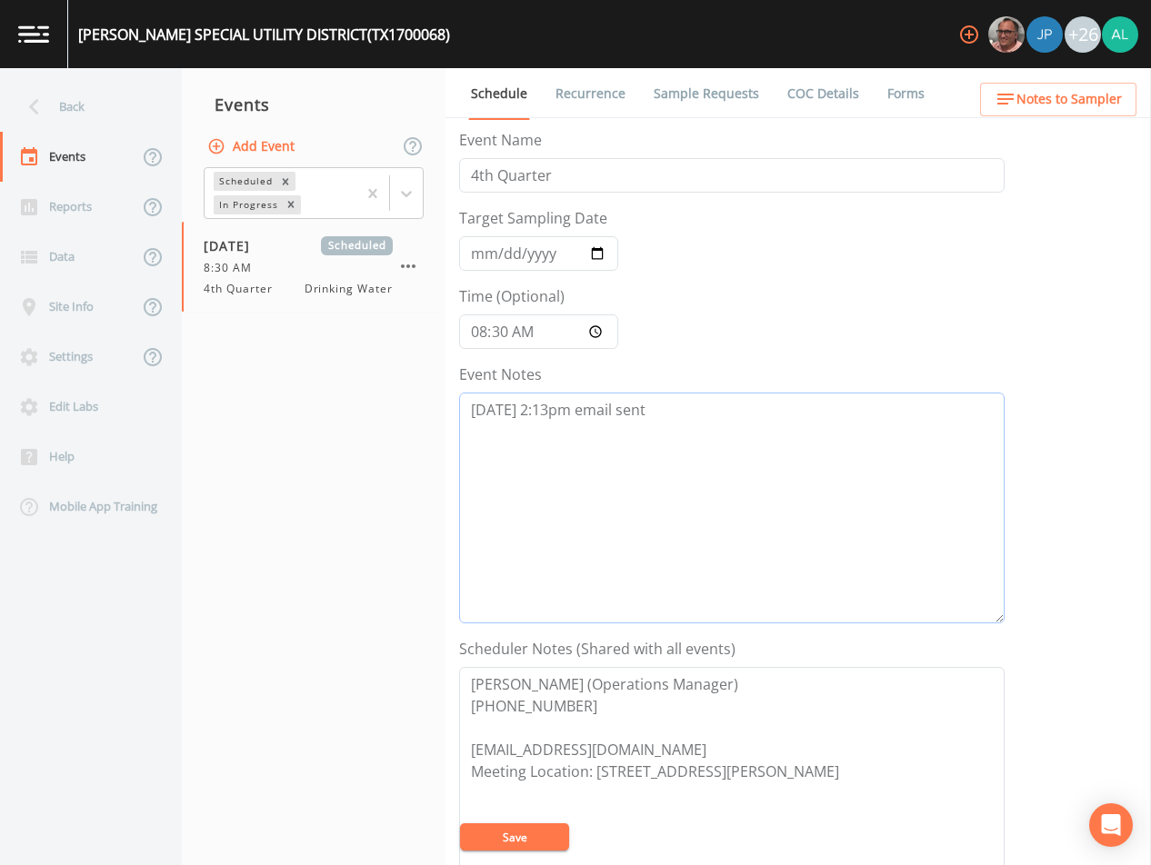
click at [711, 420] on textarea "[DATE] 2:13pm email sent" at bounding box center [731, 508] width 545 height 231
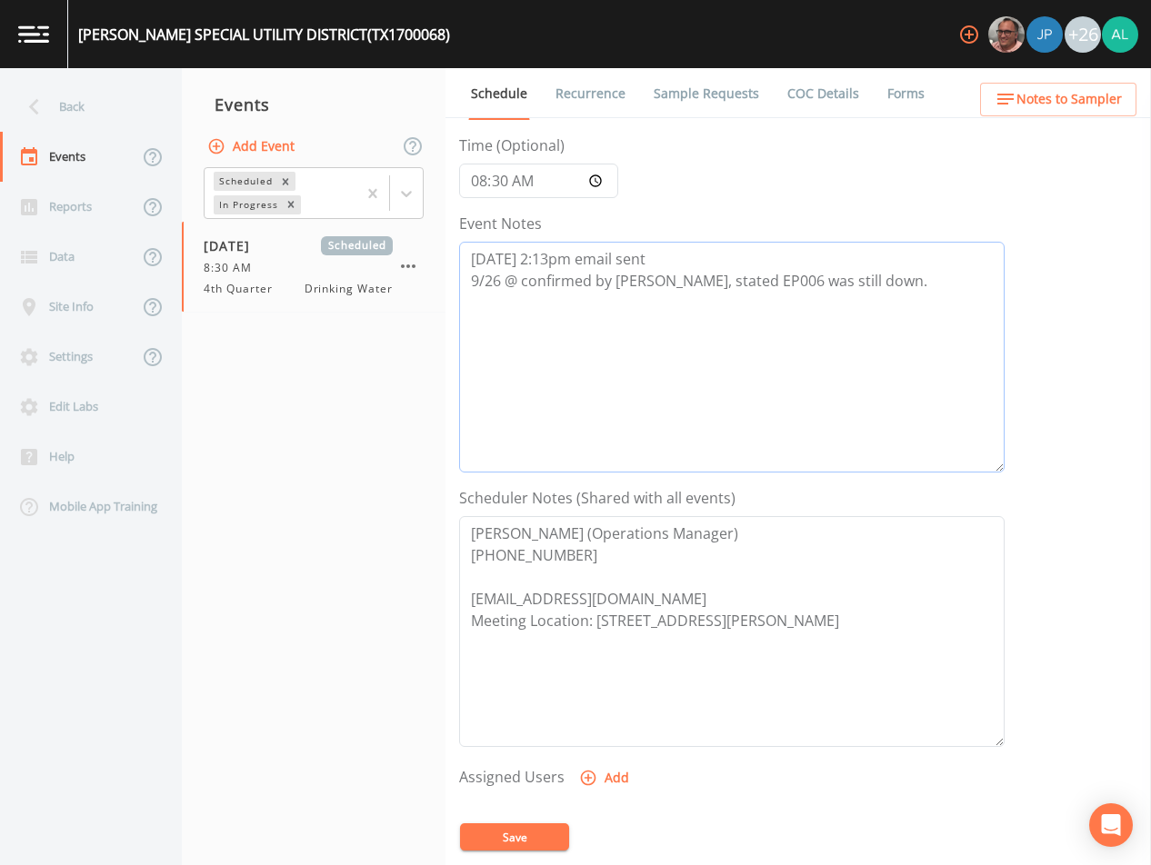
scroll to position [182, 0]
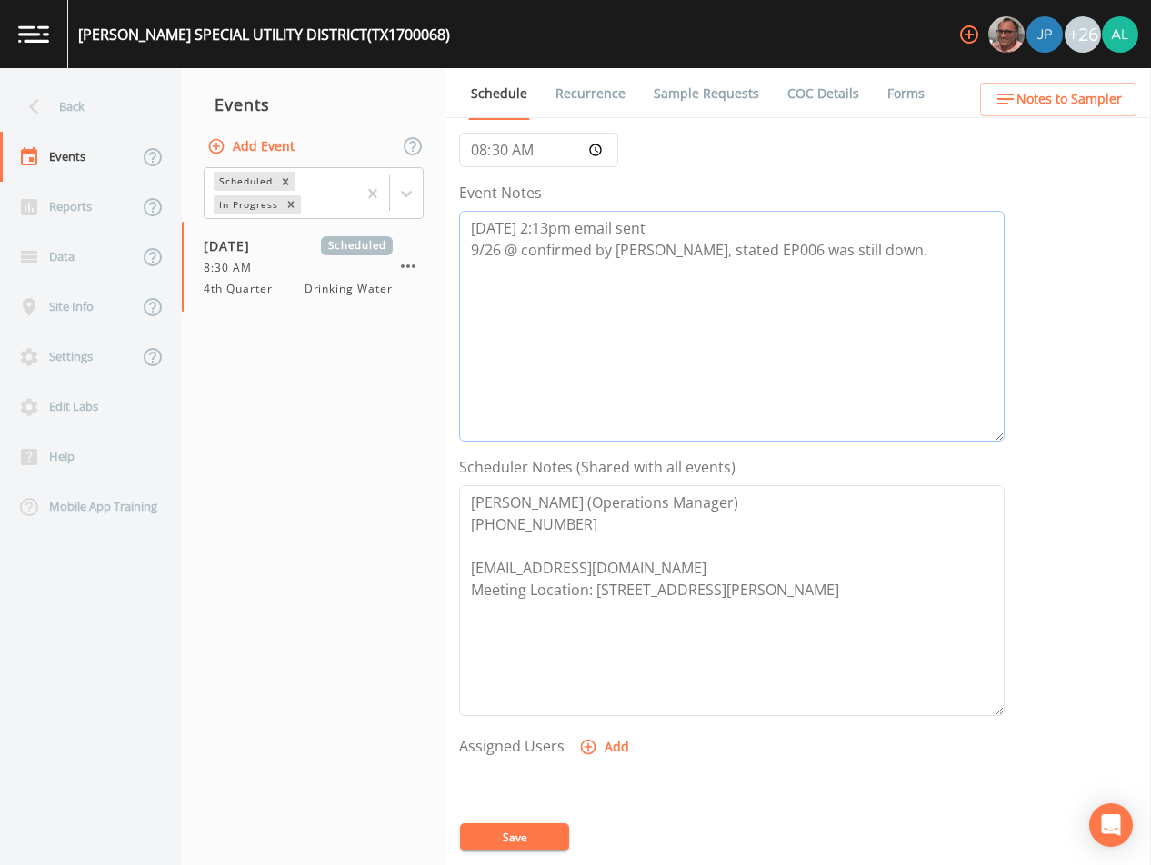
type textarea "[DATE] 2:13pm email sent 9/26 @ confirmed by [PERSON_NAME], stated EP006 was st…"
click at [591, 733] on button "Add" at bounding box center [605, 748] width 61 height 34
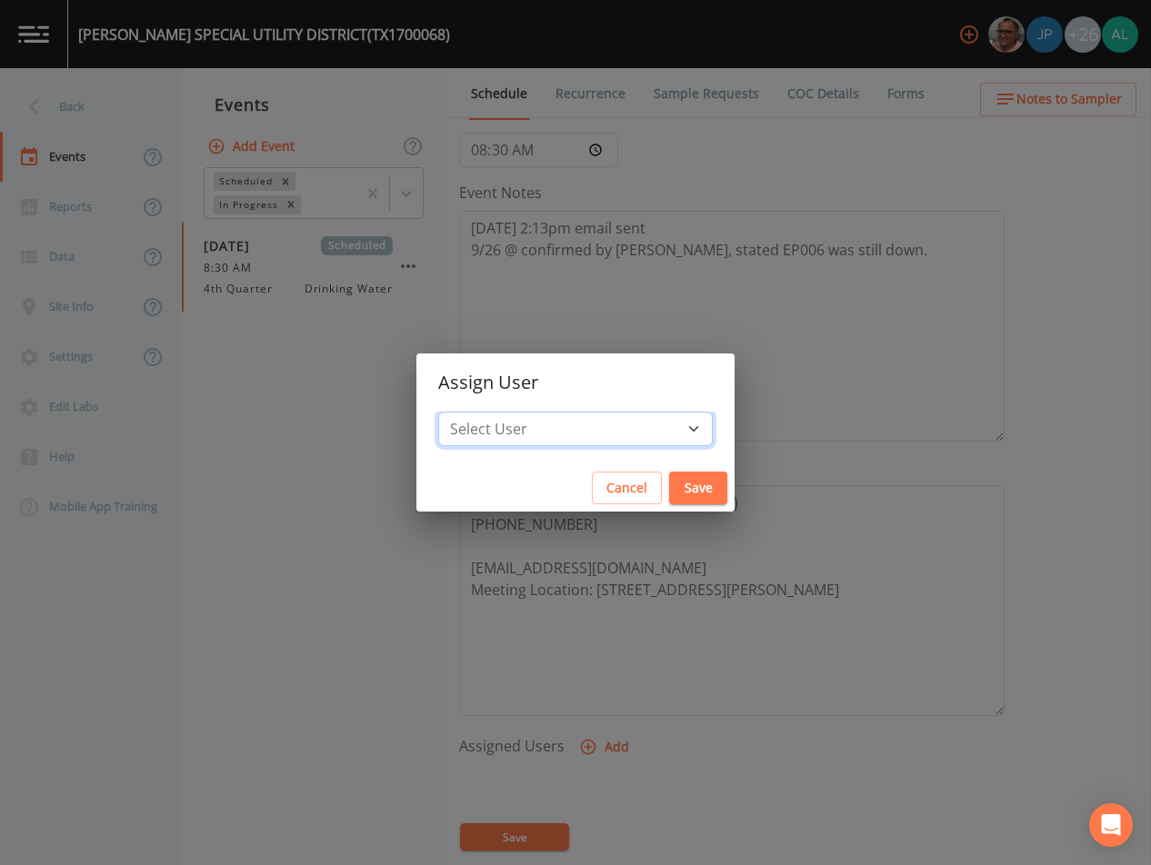
click at [532, 431] on select "Select User [PERSON_NAME] [PERSON_NAME] [PERSON_NAME] [PERSON_NAME] [PERSON_NAM…" at bounding box center [575, 429] width 275 height 35
select select "914a0f29-56c2-4065-8e52-23905ef40f2e"
click at [479, 412] on select "Select User [PERSON_NAME] [PERSON_NAME] [PERSON_NAME] [PERSON_NAME] [PERSON_NAM…" at bounding box center [575, 429] width 275 height 35
click at [669, 493] on button "Save" at bounding box center [698, 489] width 58 height 34
select select
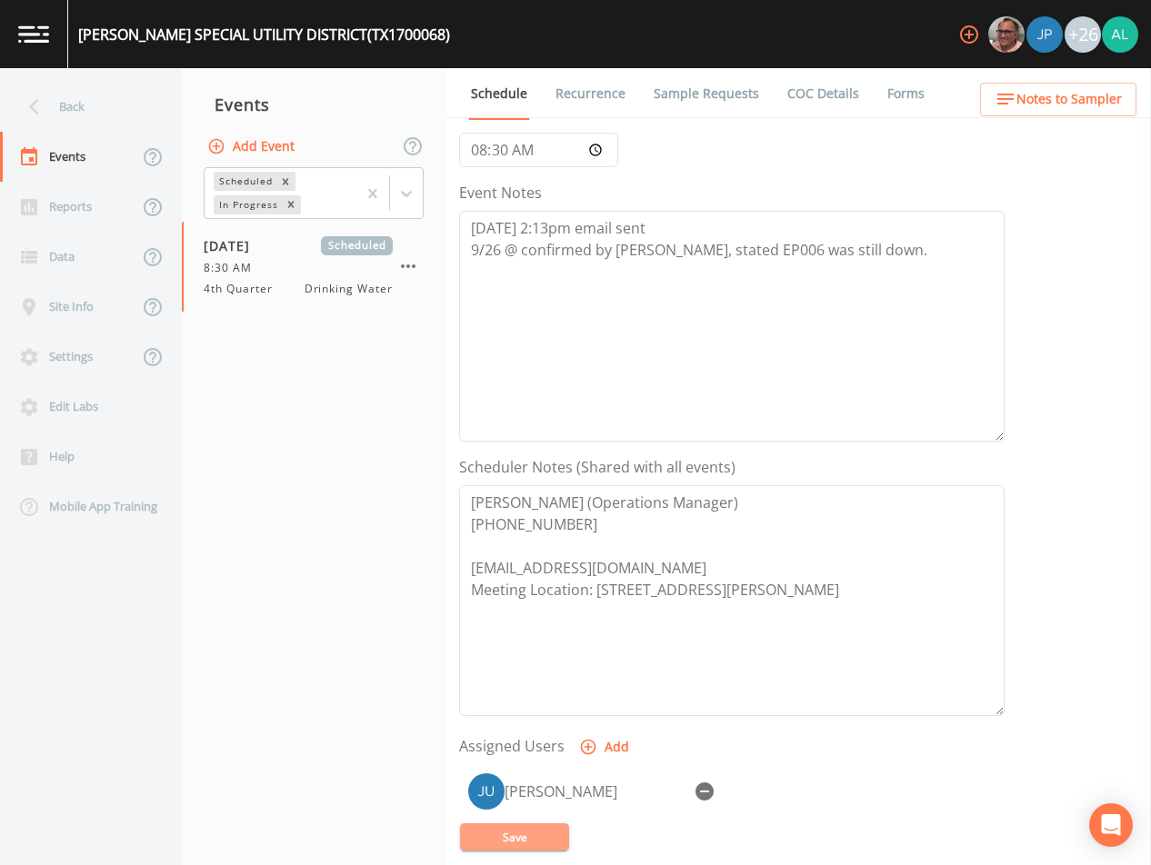
click at [544, 834] on button "Save" at bounding box center [514, 837] width 109 height 27
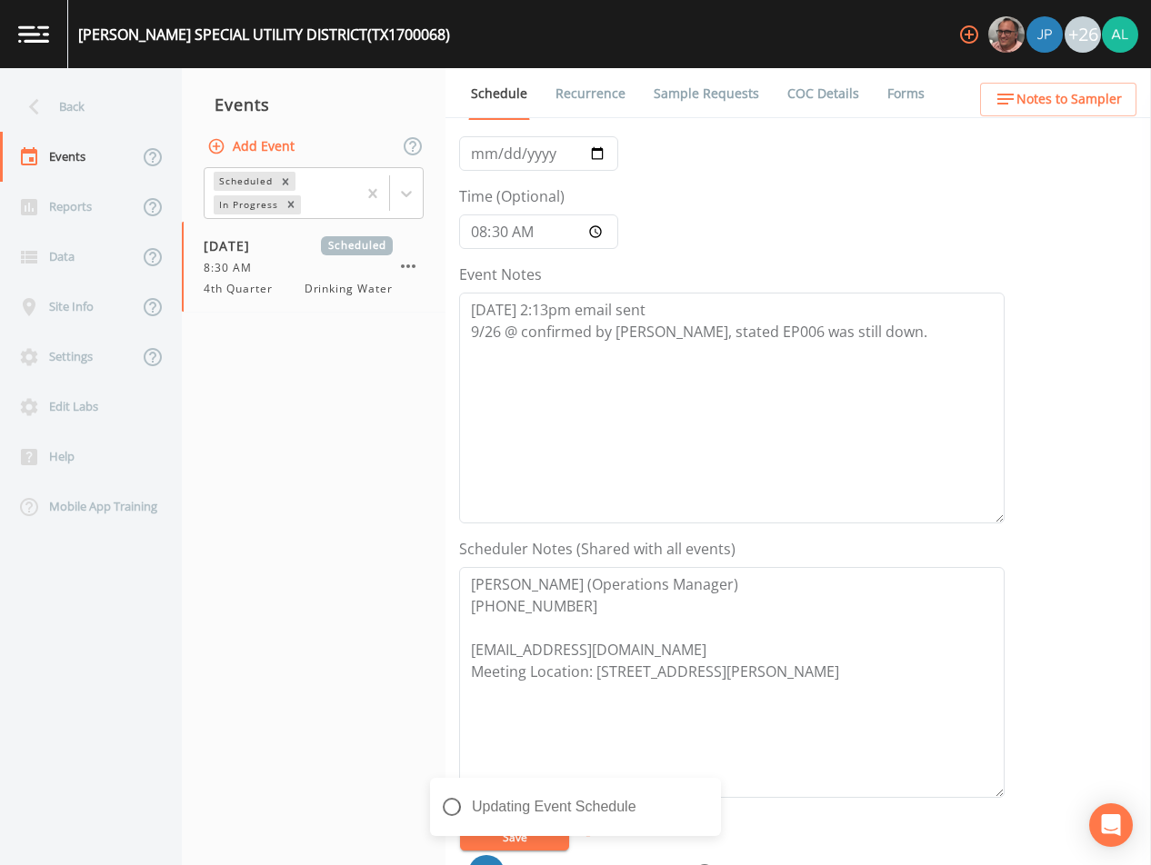
scroll to position [0, 0]
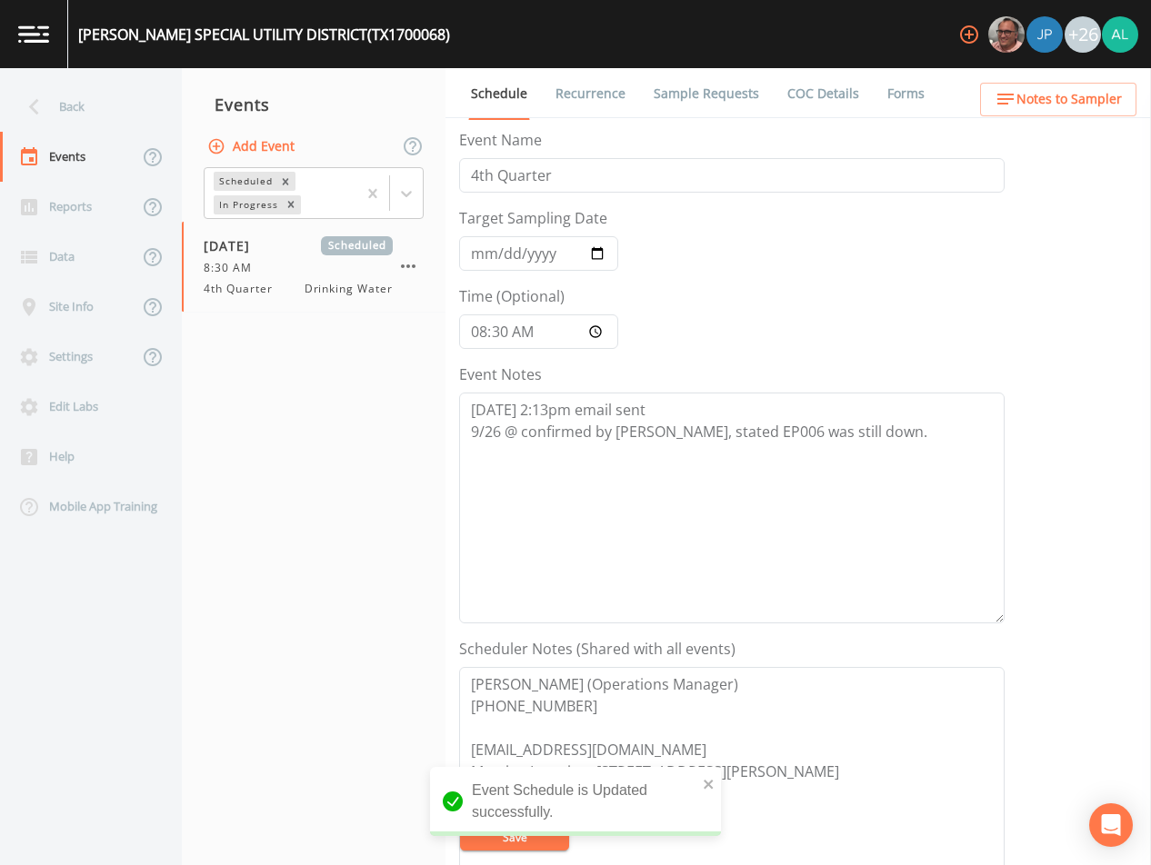
click at [689, 98] on link "Sample Requests" at bounding box center [706, 93] width 111 height 51
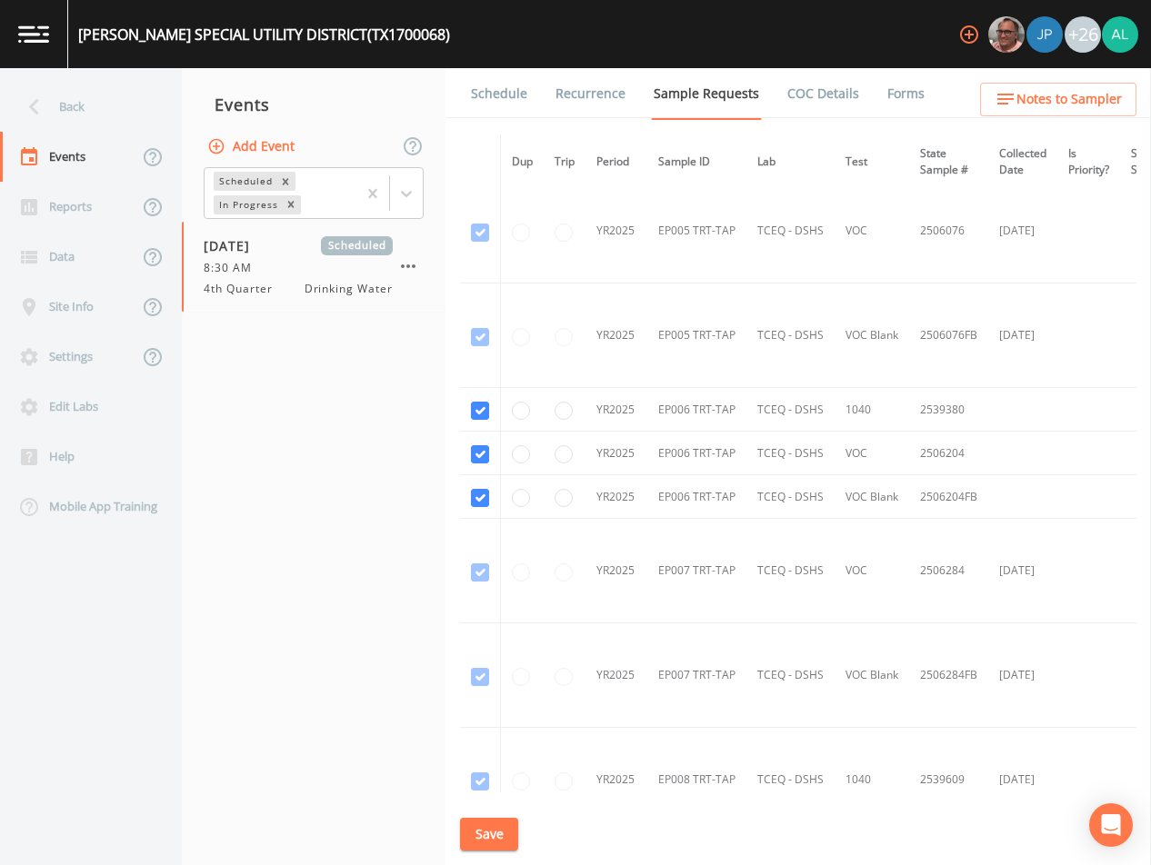
scroll to position [4818, 0]
click at [478, 415] on input "checkbox" at bounding box center [480, 413] width 18 height 18
checkbox input "false"
click at [477, 453] on input "checkbox" at bounding box center [480, 456] width 18 height 18
checkbox input "false"
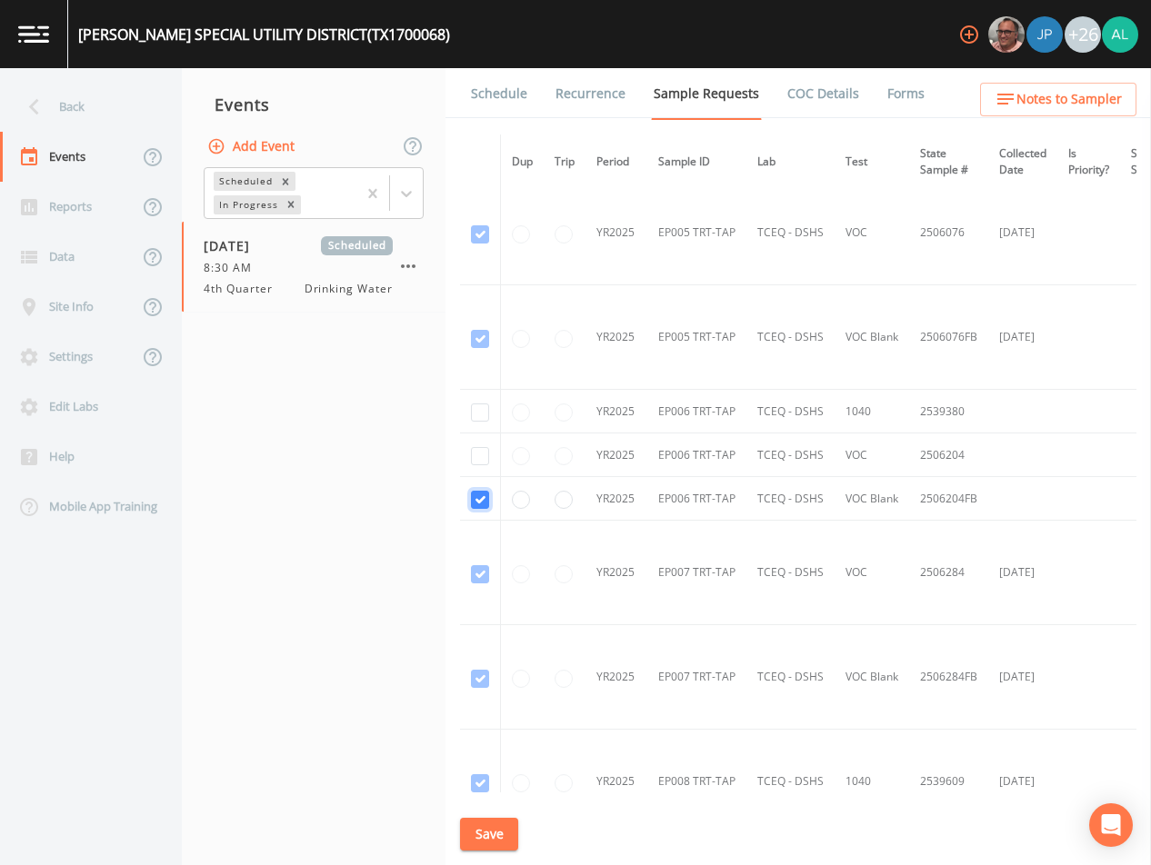
click at [475, 508] on input "checkbox" at bounding box center [480, 500] width 18 height 18
checkbox input "false"
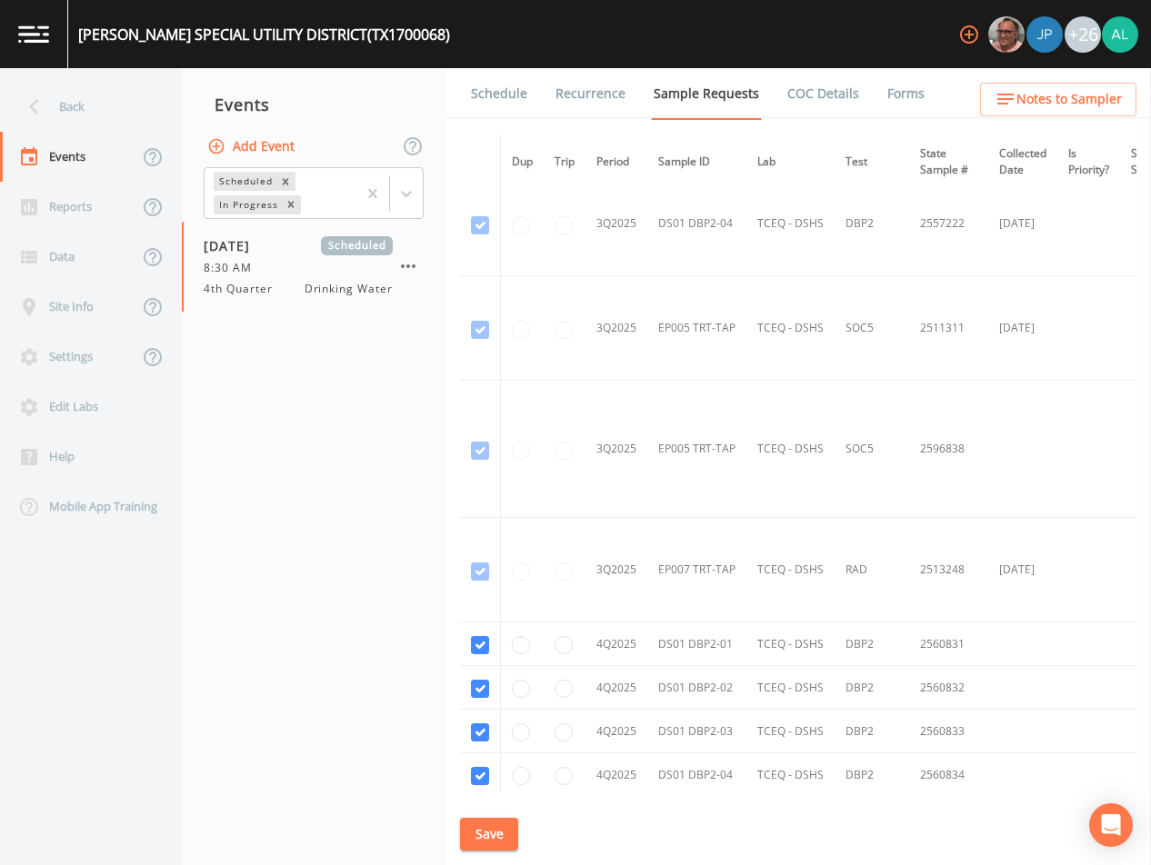
scroll to position [8231, 0]
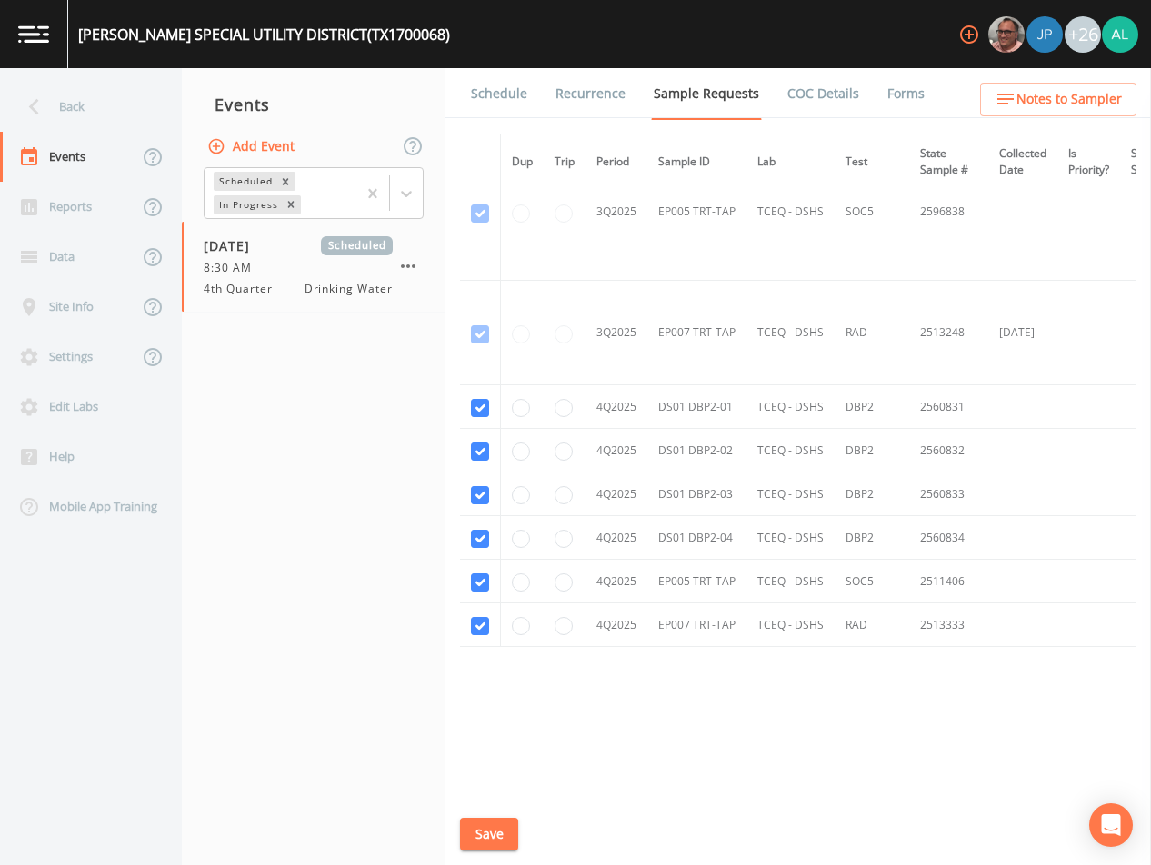
click at [469, 838] on button "Save" at bounding box center [489, 835] width 58 height 34
click at [511, 848] on button "Save" at bounding box center [489, 835] width 58 height 34
click at [1073, 117] on ul "Schedule Recurrence Sample Requests COC Details Forms" at bounding box center [797, 93] width 705 height 50
click at [1073, 113] on button "Notes to Sampler" at bounding box center [1058, 100] width 156 height 34
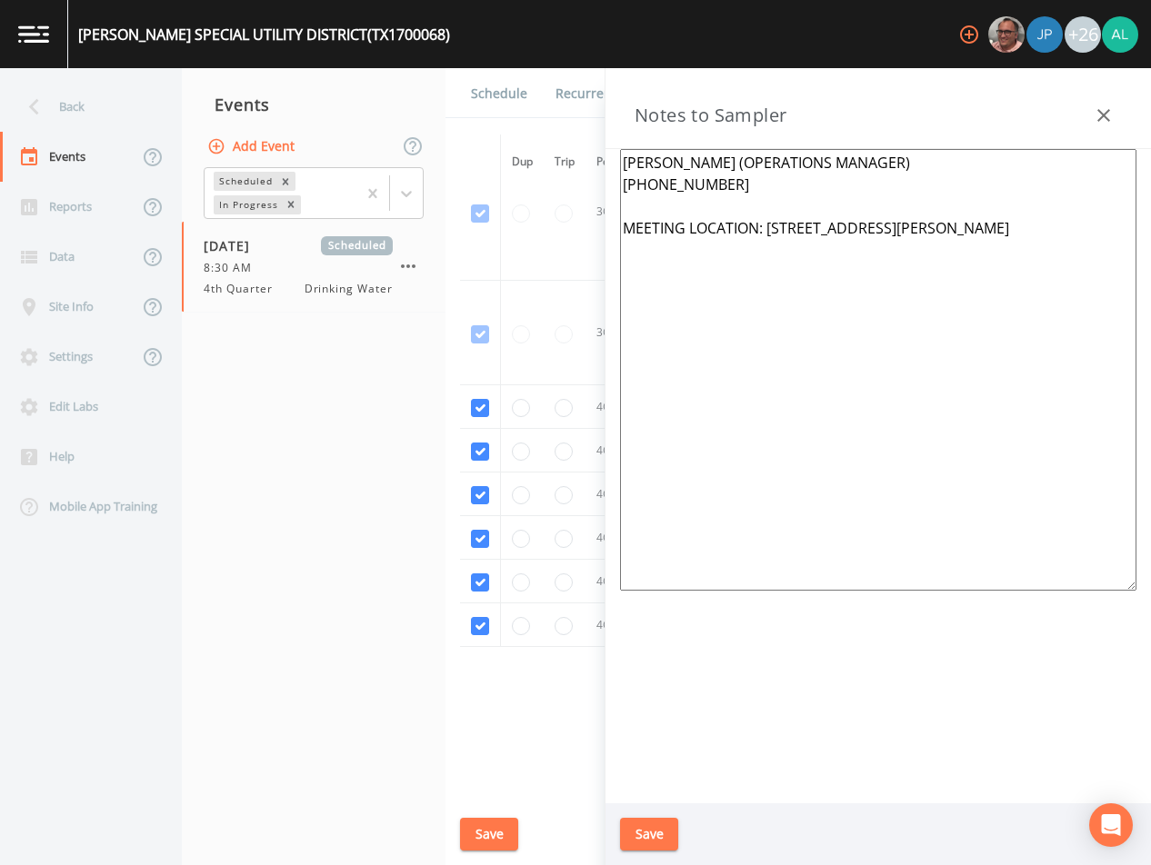
click at [634, 816] on div "Save" at bounding box center [877, 835] width 545 height 63
click at [661, 840] on button "Save" at bounding box center [649, 835] width 58 height 34
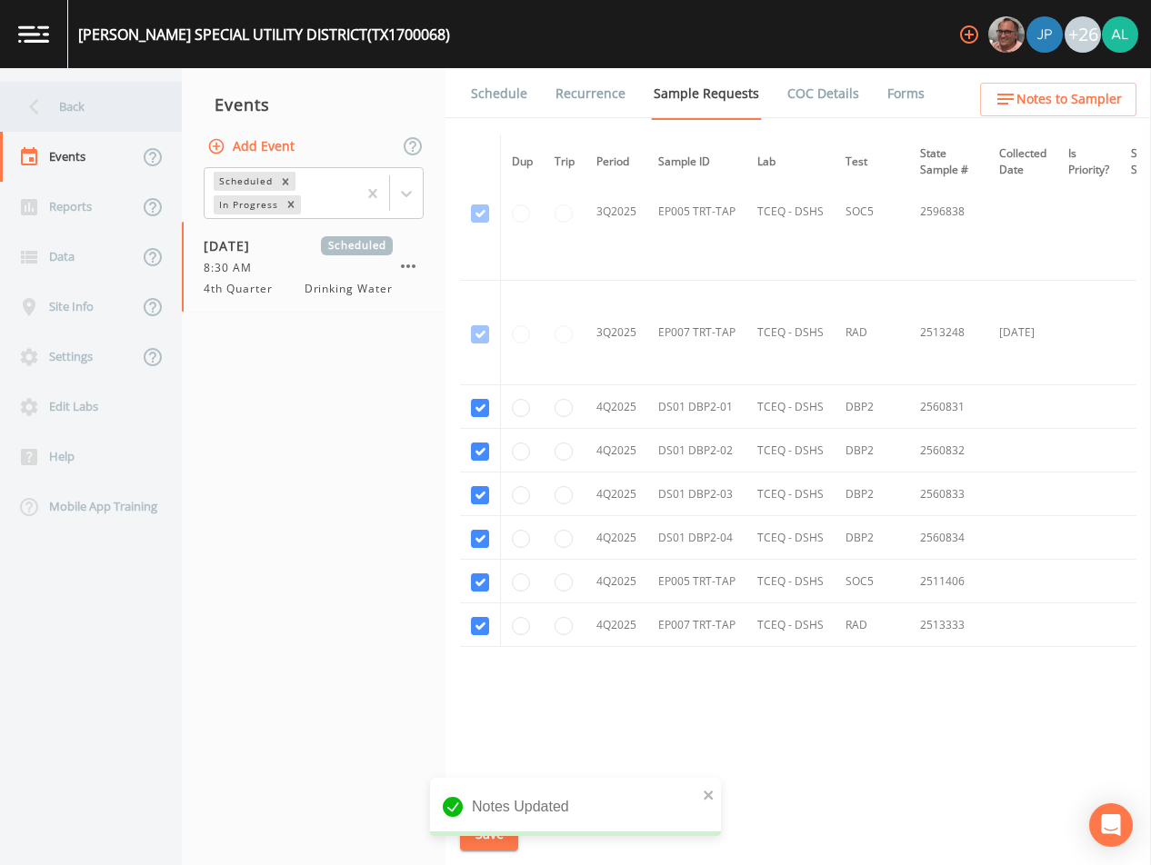
click at [139, 111] on div "Back" at bounding box center [82, 107] width 164 height 50
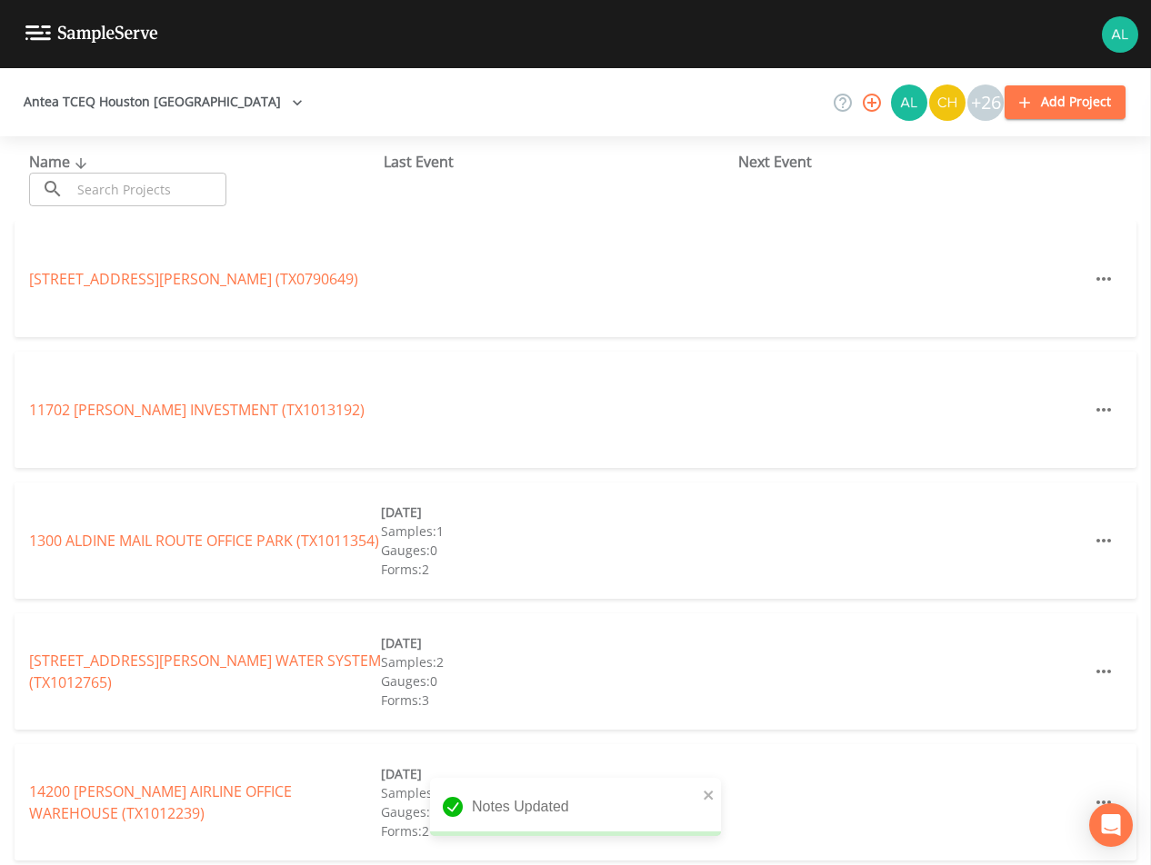
drag, startPoint x: 177, startPoint y: 195, endPoint x: 200, endPoint y: 170, distance: 33.4
click at [177, 195] on input "text" at bounding box center [148, 190] width 155 height 34
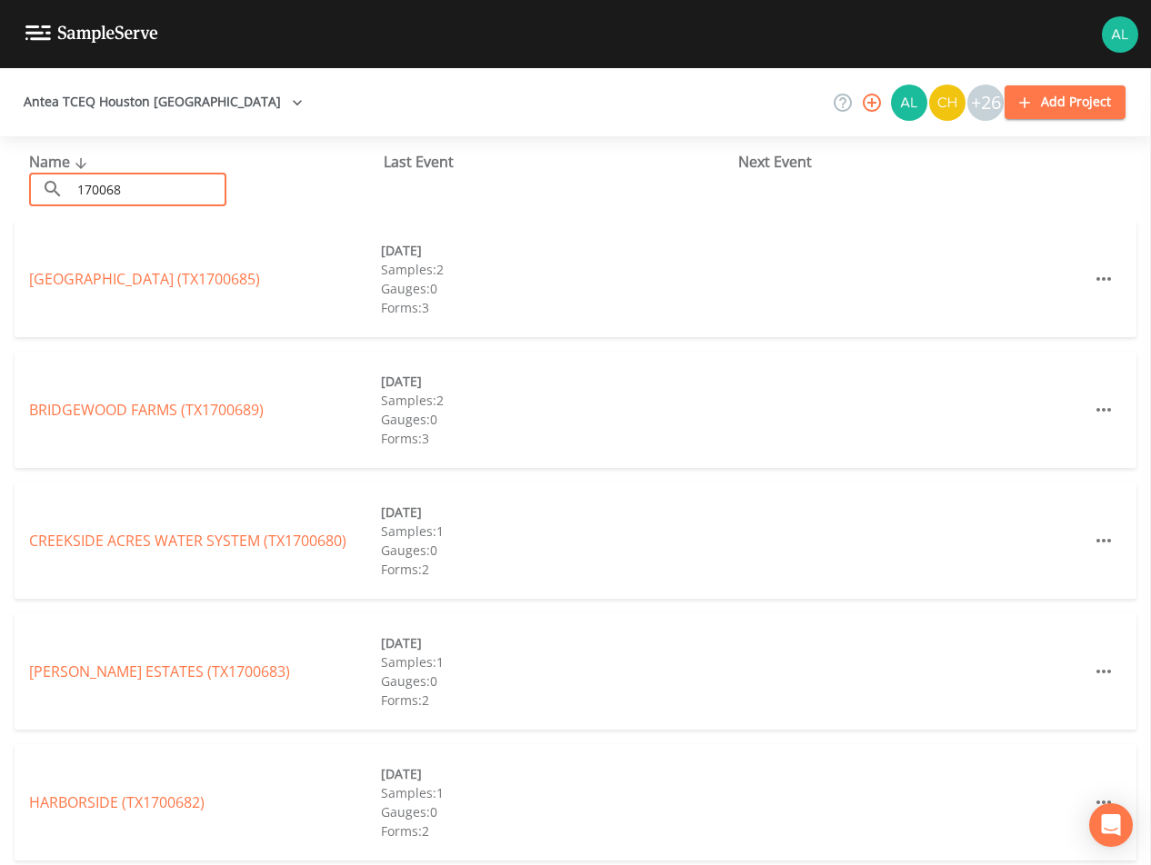
click at [99, 185] on input "170068" at bounding box center [148, 190] width 155 height 34
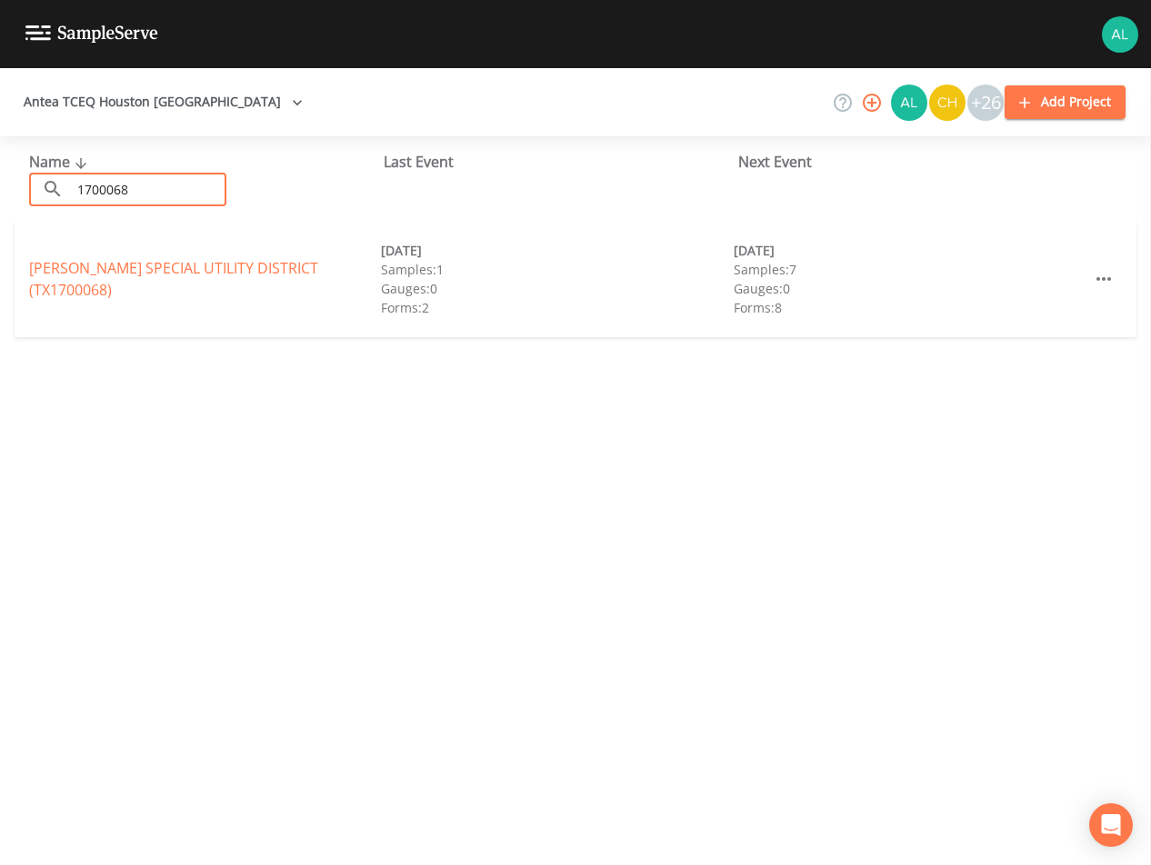
type input "1700068"
click at [74, 283] on link "[PERSON_NAME] SPECIAL UTILITY DISTRICT (TX1700068)" at bounding box center [173, 279] width 289 height 42
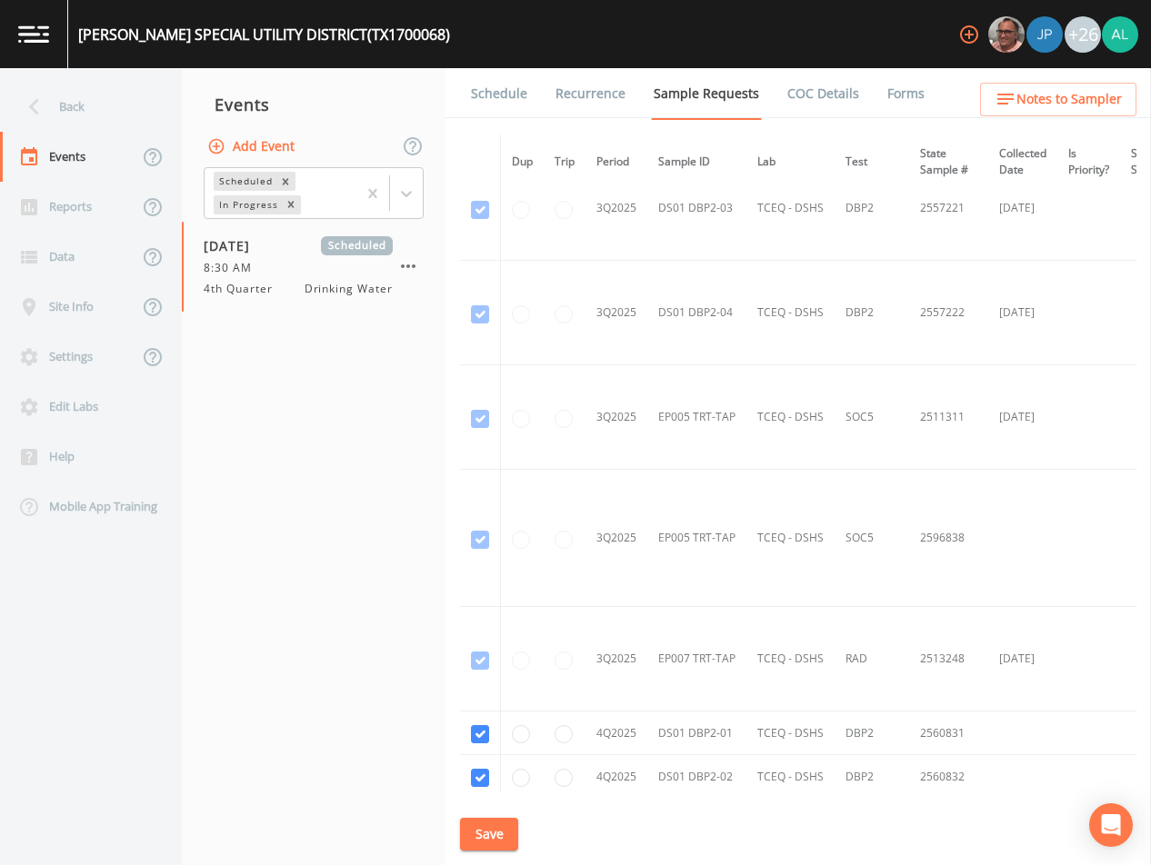
scroll to position [8512, 0]
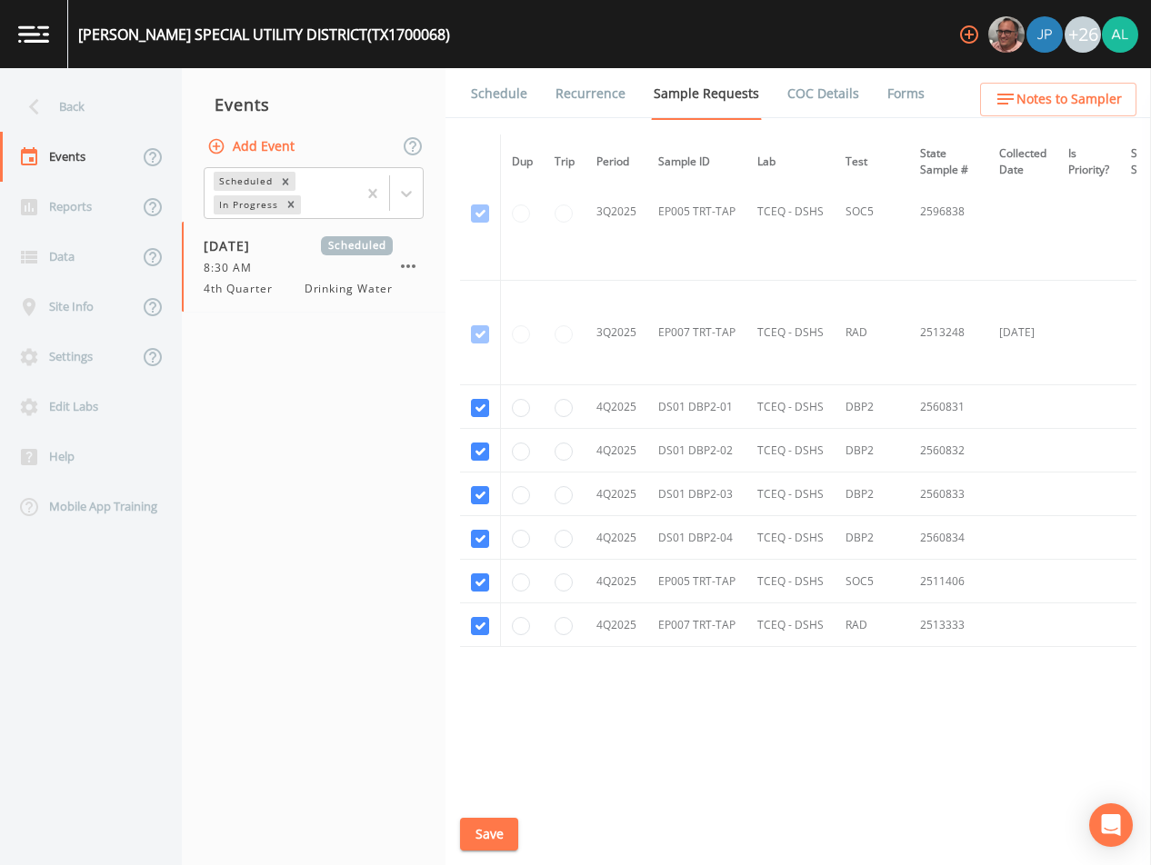
click at [507, 88] on link "Schedule" at bounding box center [499, 93] width 62 height 51
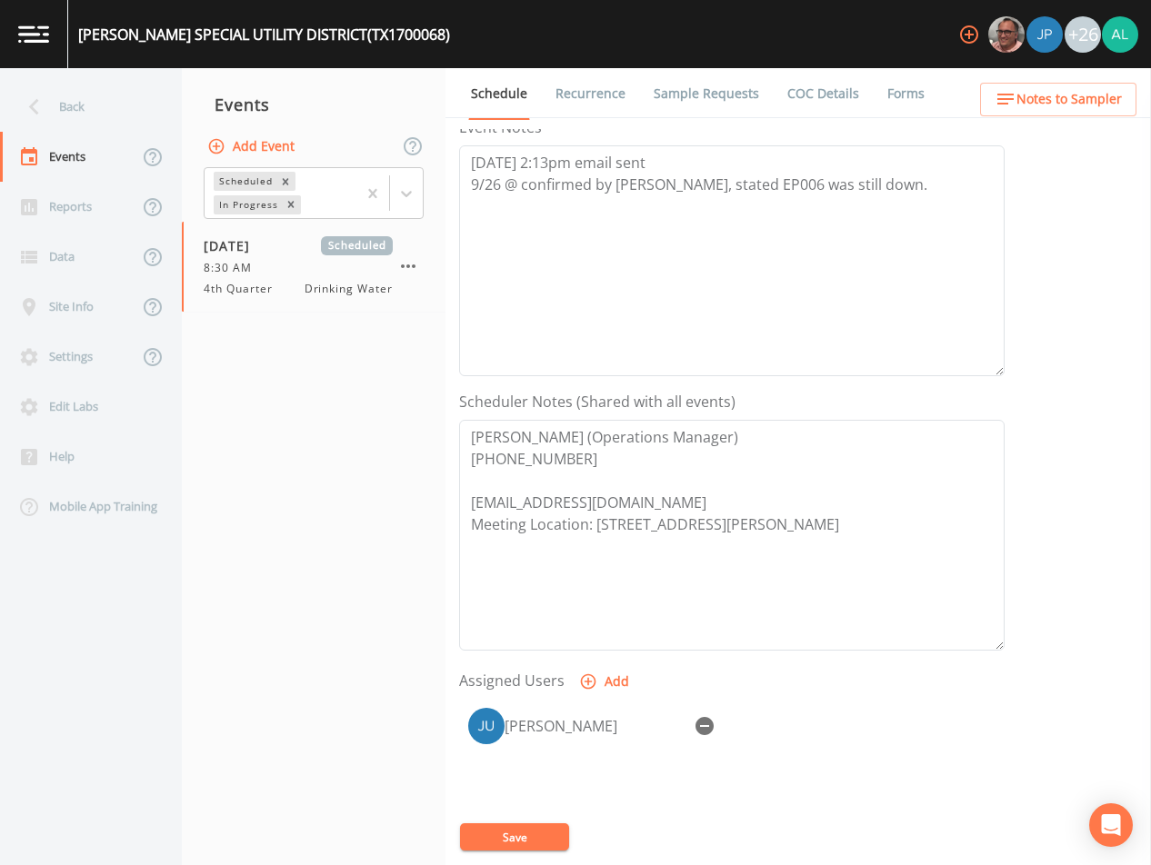
scroll to position [417, 0]
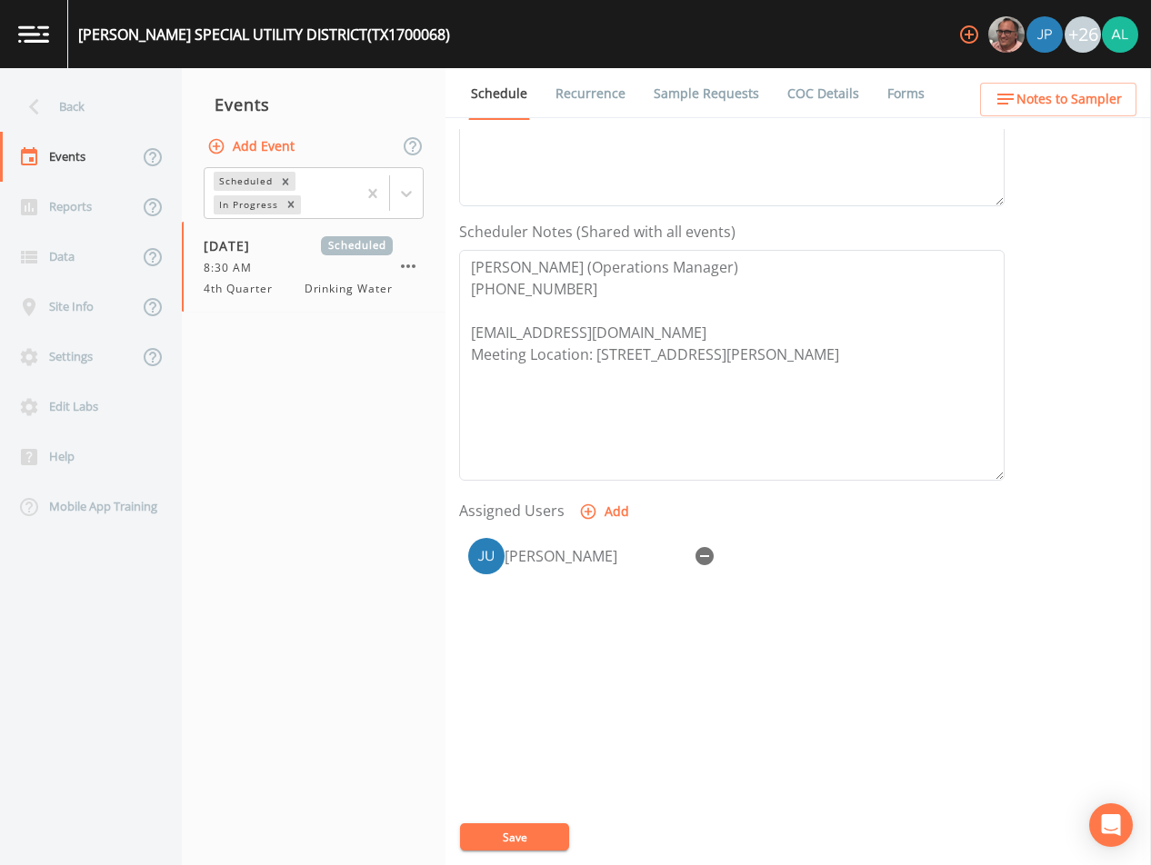
click at [1019, 100] on span "Notes to Sampler" at bounding box center [1068, 99] width 105 height 23
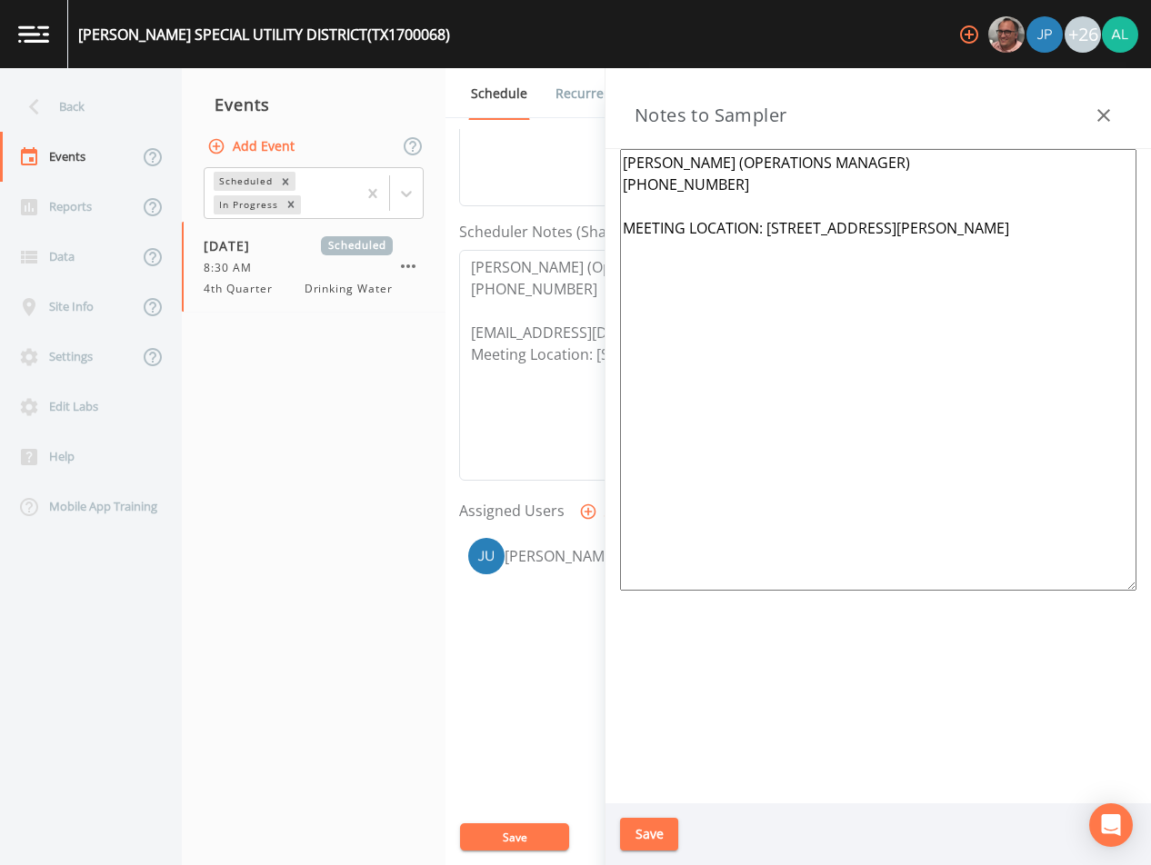
click at [628, 837] on button "Save" at bounding box center [649, 835] width 58 height 34
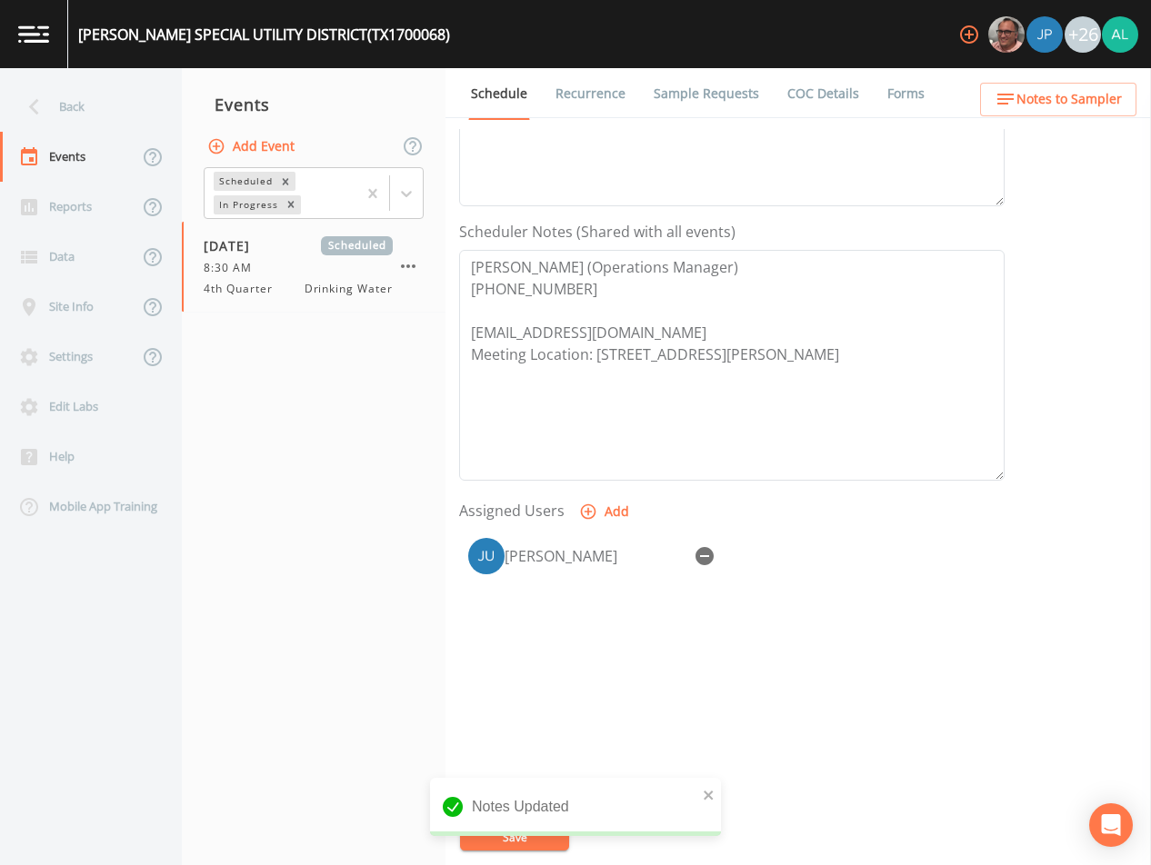
click at [484, 836] on div "Notes Updated" at bounding box center [575, 814] width 291 height 73
click at [712, 797] on icon "close" at bounding box center [709, 795] width 13 height 15
click at [559, 839] on div "Notes Updated" at bounding box center [575, 814] width 291 height 73
click at [559, 839] on button "Save" at bounding box center [514, 837] width 109 height 27
click at [520, 837] on button "Save" at bounding box center [514, 837] width 109 height 27
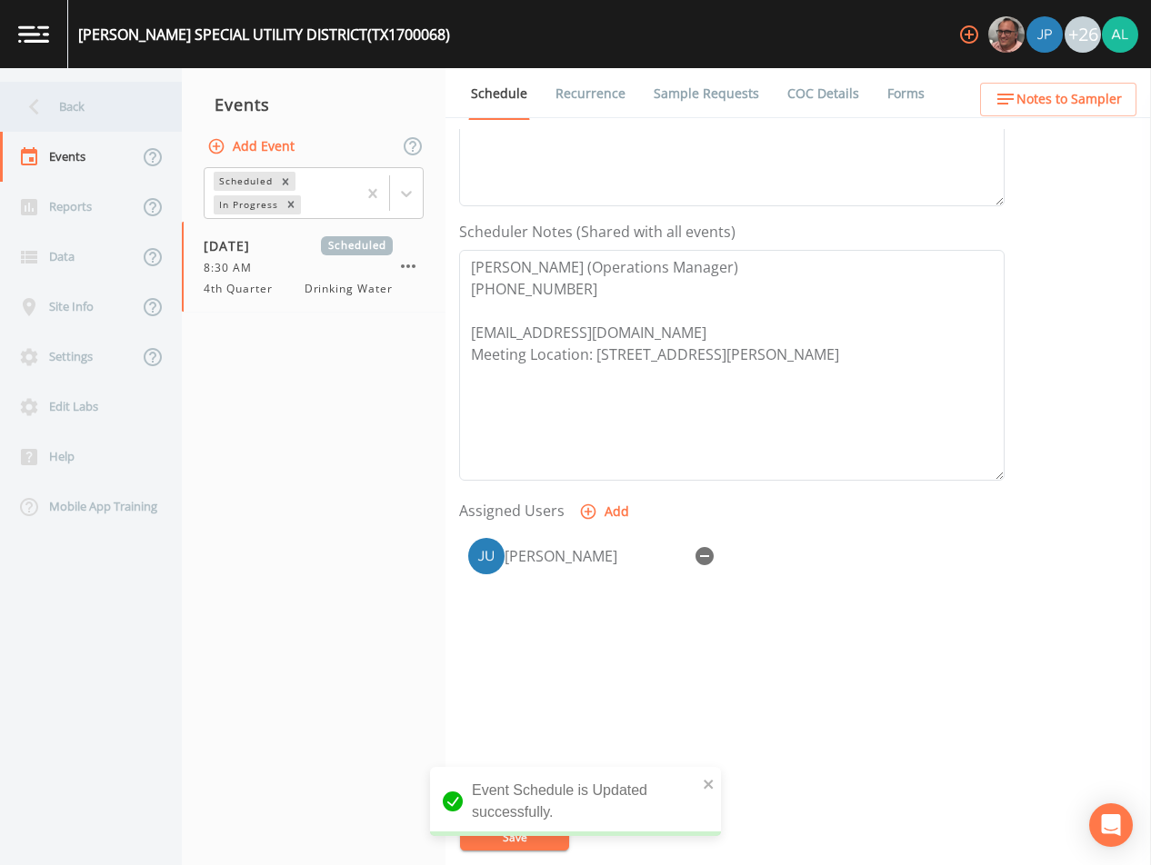
click at [111, 107] on div "Back" at bounding box center [82, 107] width 164 height 50
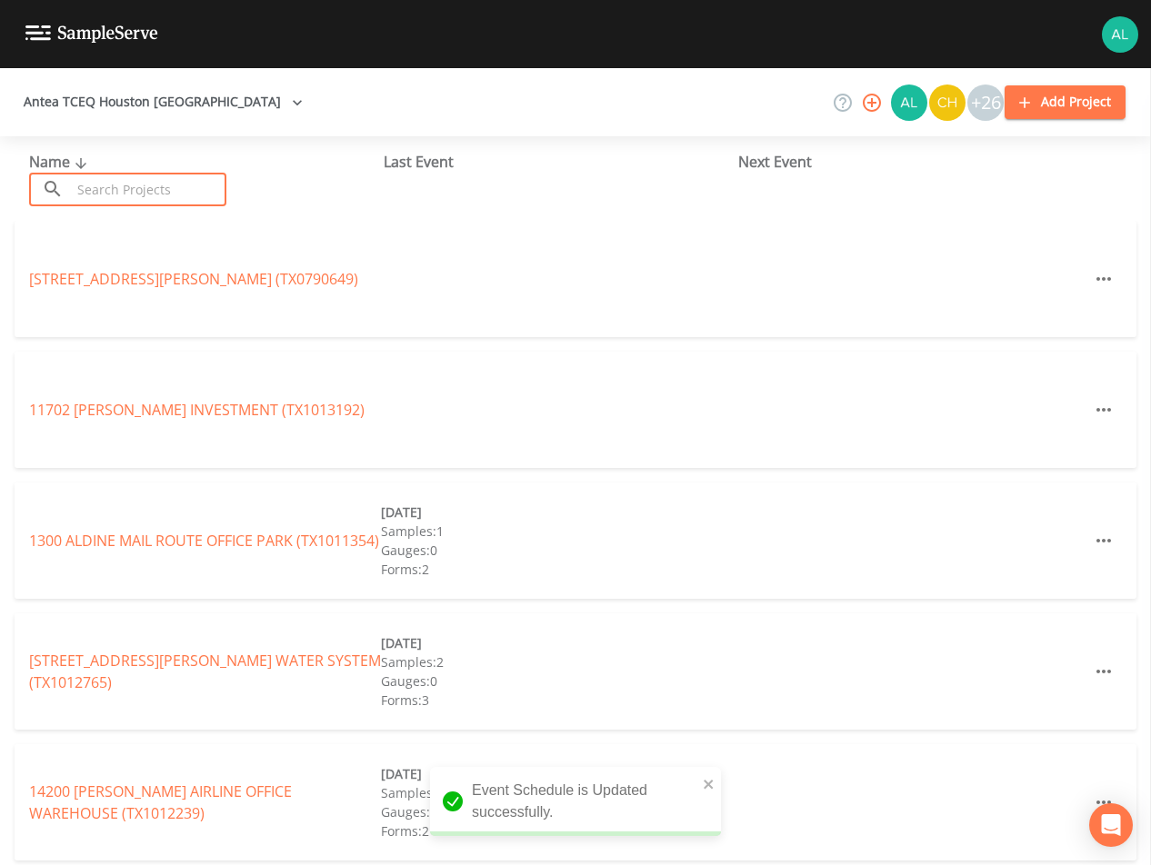
click at [130, 195] on input "text" at bounding box center [148, 190] width 155 height 34
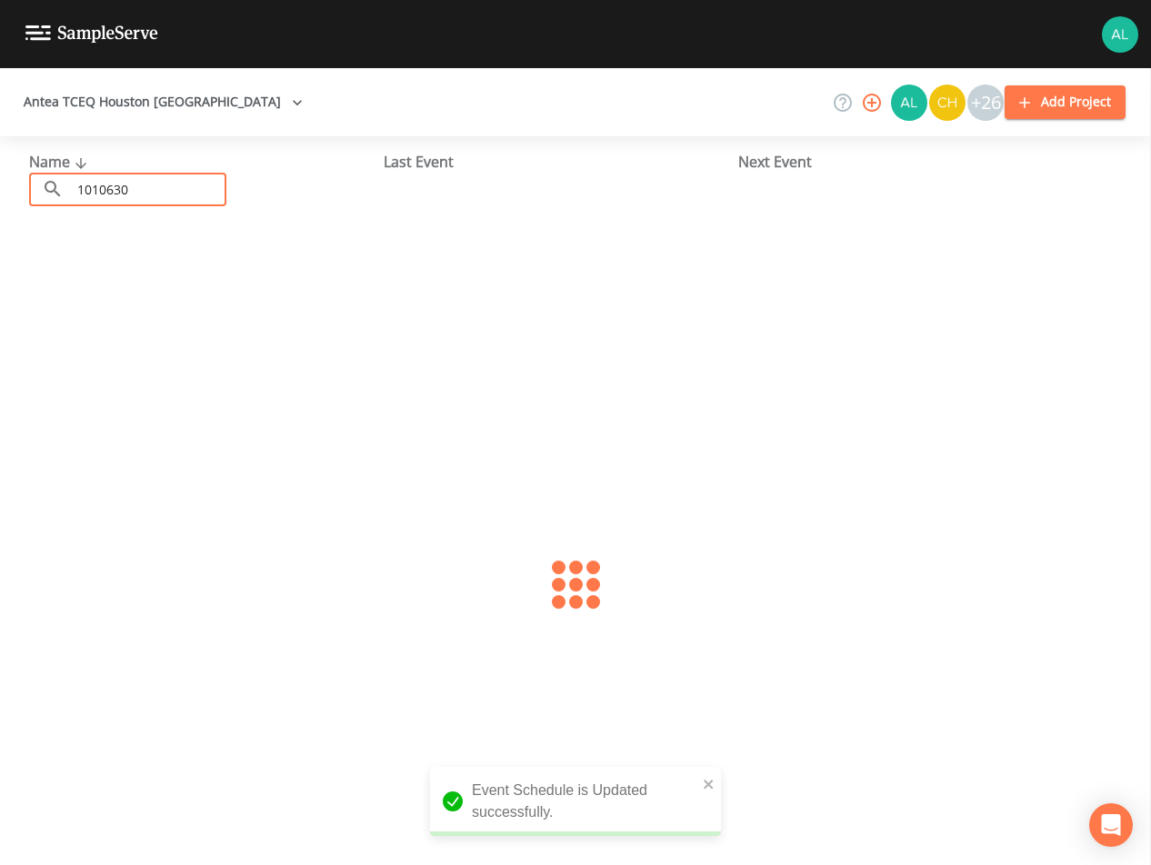
type input "1010630"
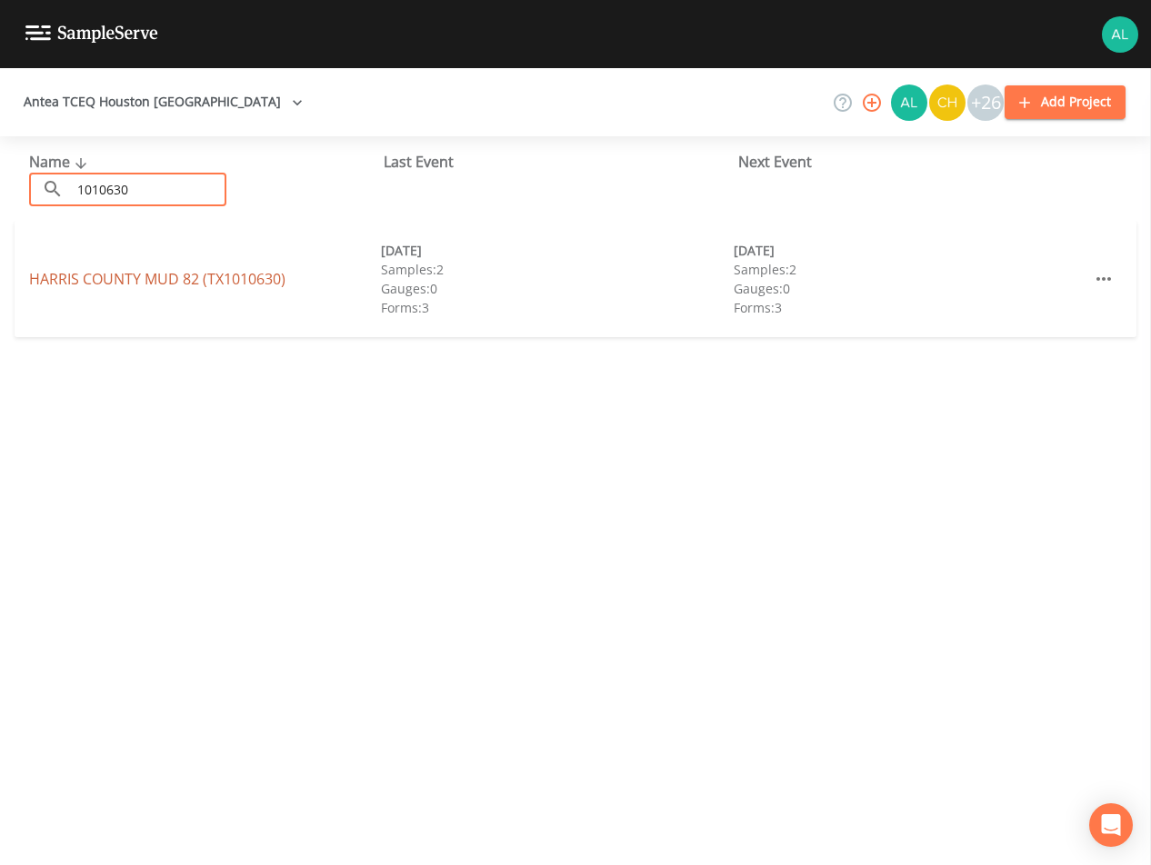
drag, startPoint x: 129, startPoint y: 296, endPoint x: 135, endPoint y: 288, distance: 9.8
click at [132, 291] on div "[GEOGRAPHIC_DATA] 82 (TX1010630) [DATE] Samples: 2 Gauges: 0 Forms: 3 [DATE] Sa…" at bounding box center [576, 279] width 1122 height 116
click at [135, 288] on link "[GEOGRAPHIC_DATA] 82 (TX1010630)" at bounding box center [157, 279] width 256 height 20
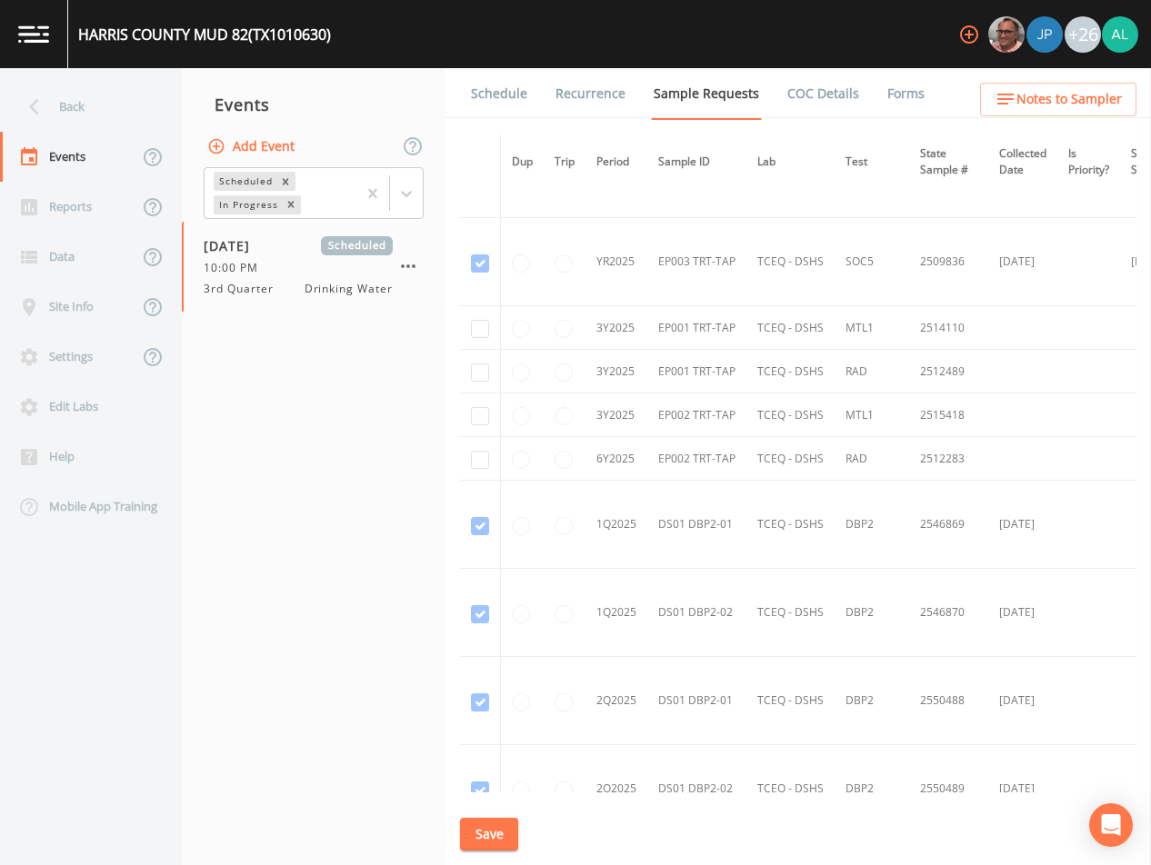
scroll to position [2454, 0]
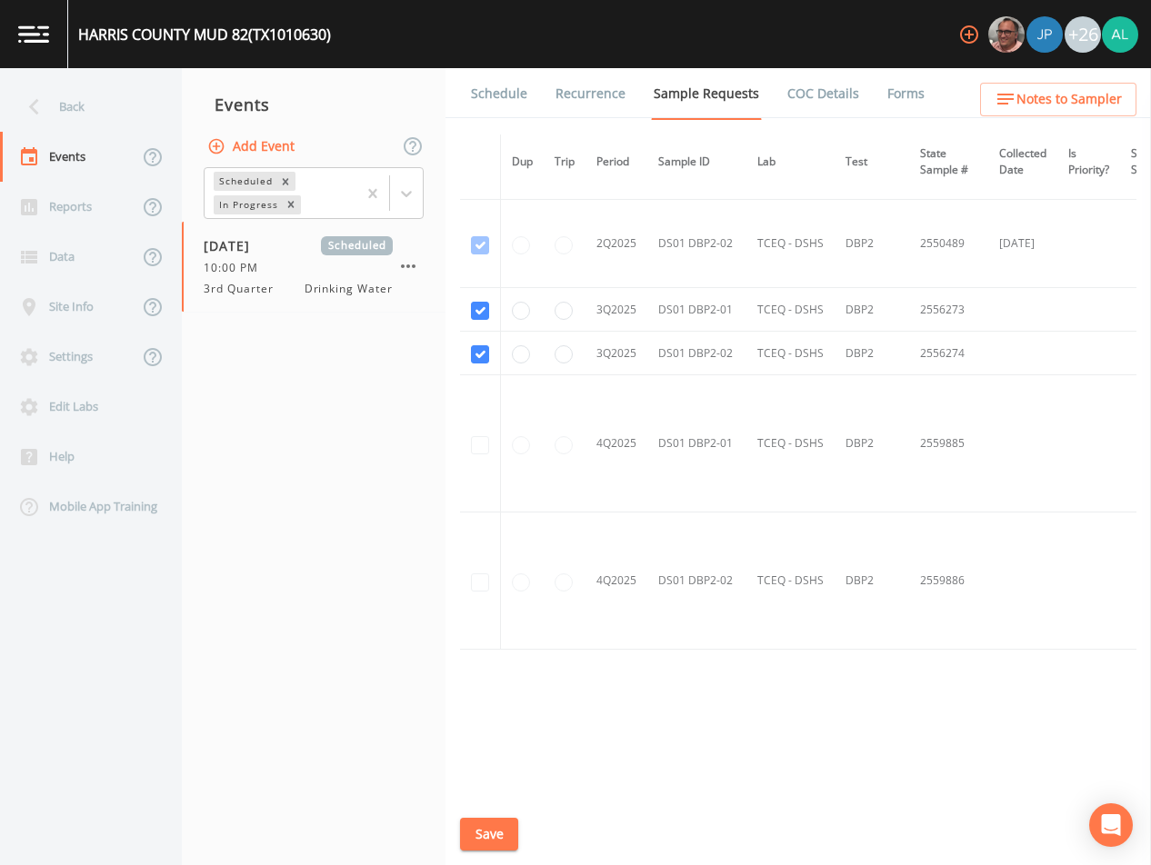
click at [497, 78] on link "Schedule" at bounding box center [499, 93] width 62 height 51
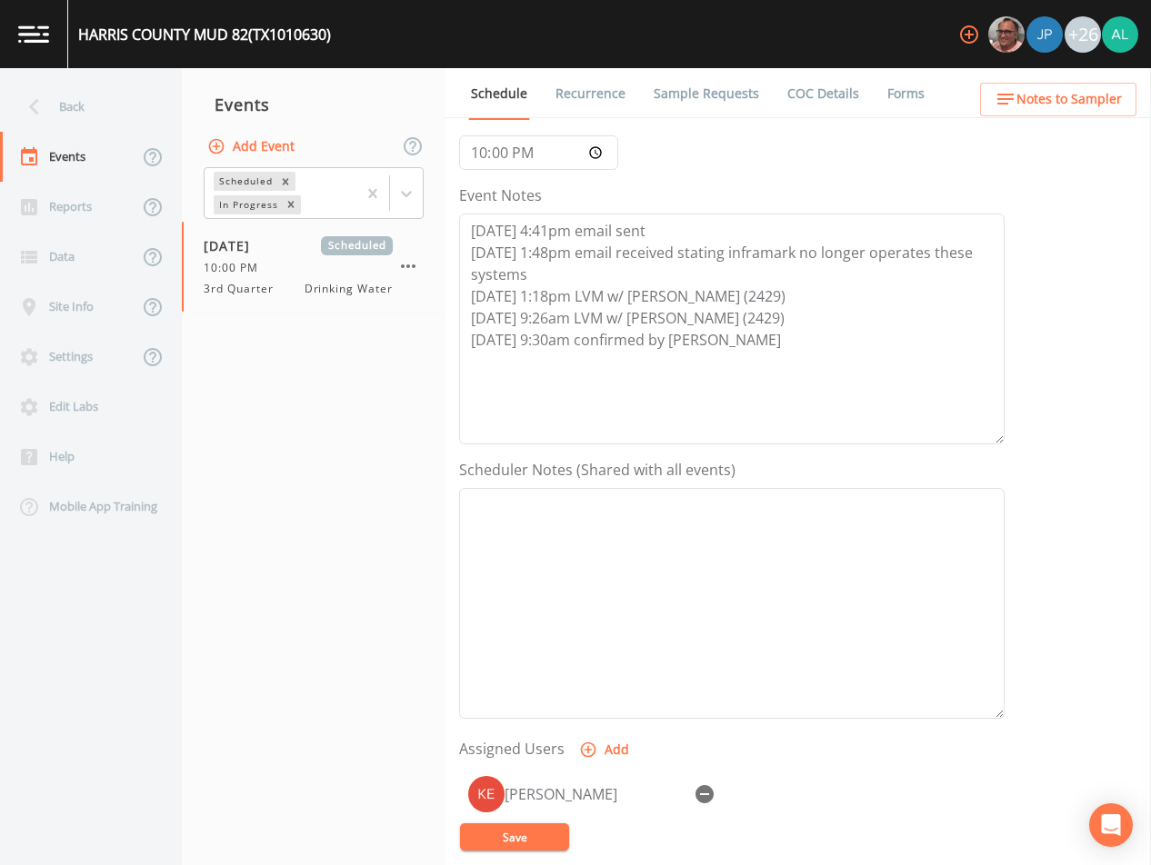
scroll to position [145, 0]
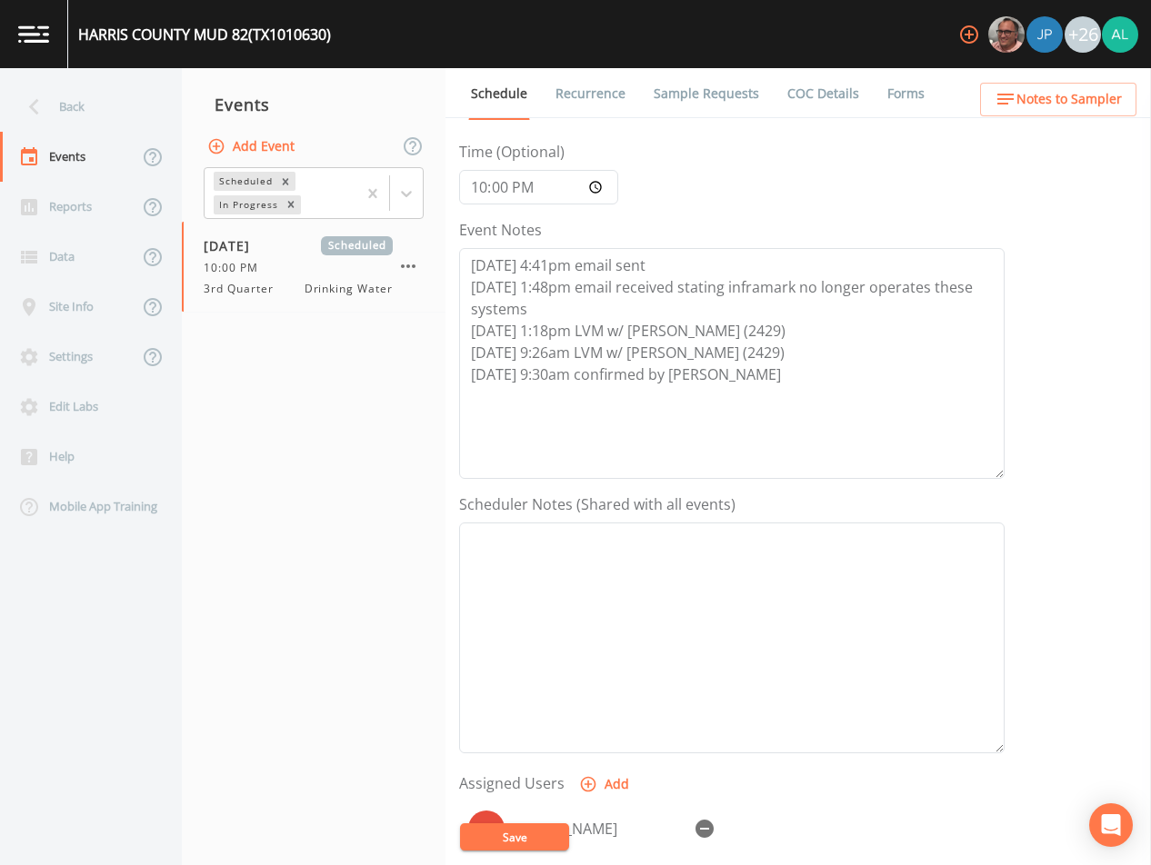
click at [676, 105] on link "Sample Requests" at bounding box center [706, 93] width 111 height 51
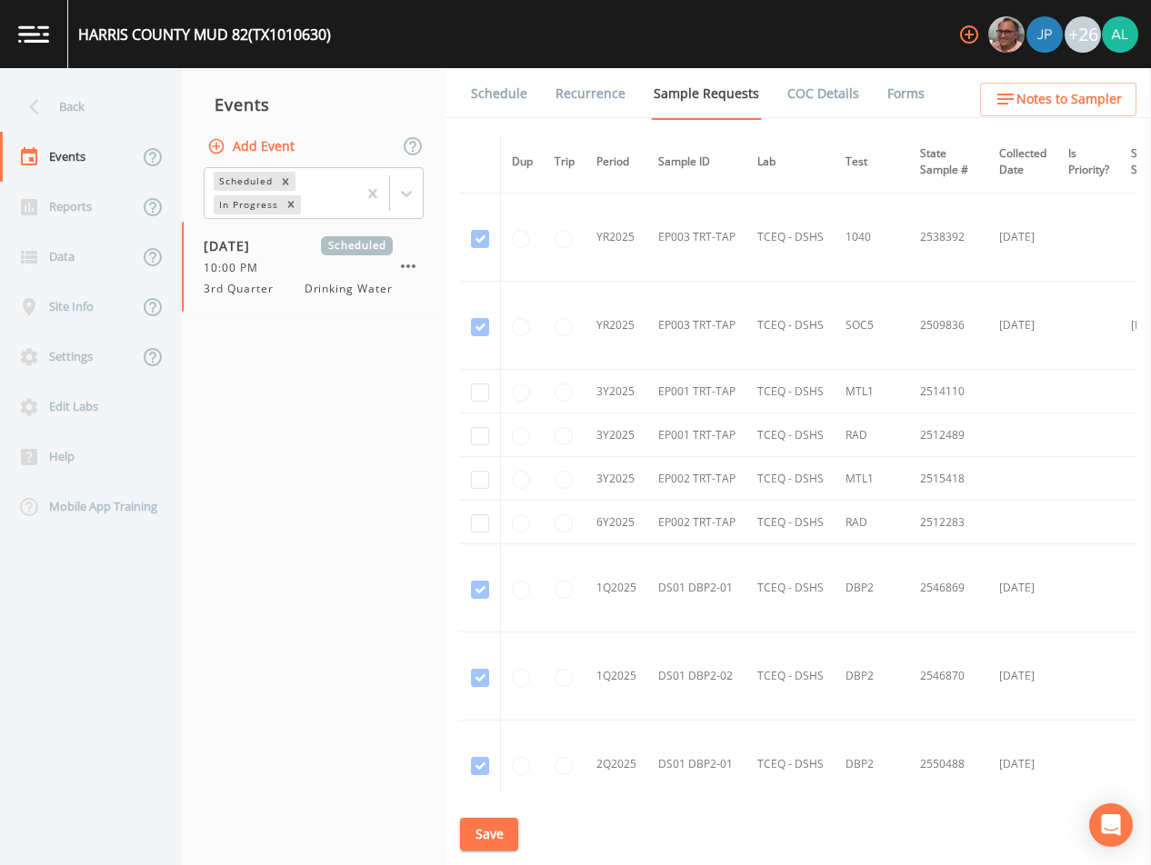
scroll to position [1825, 0]
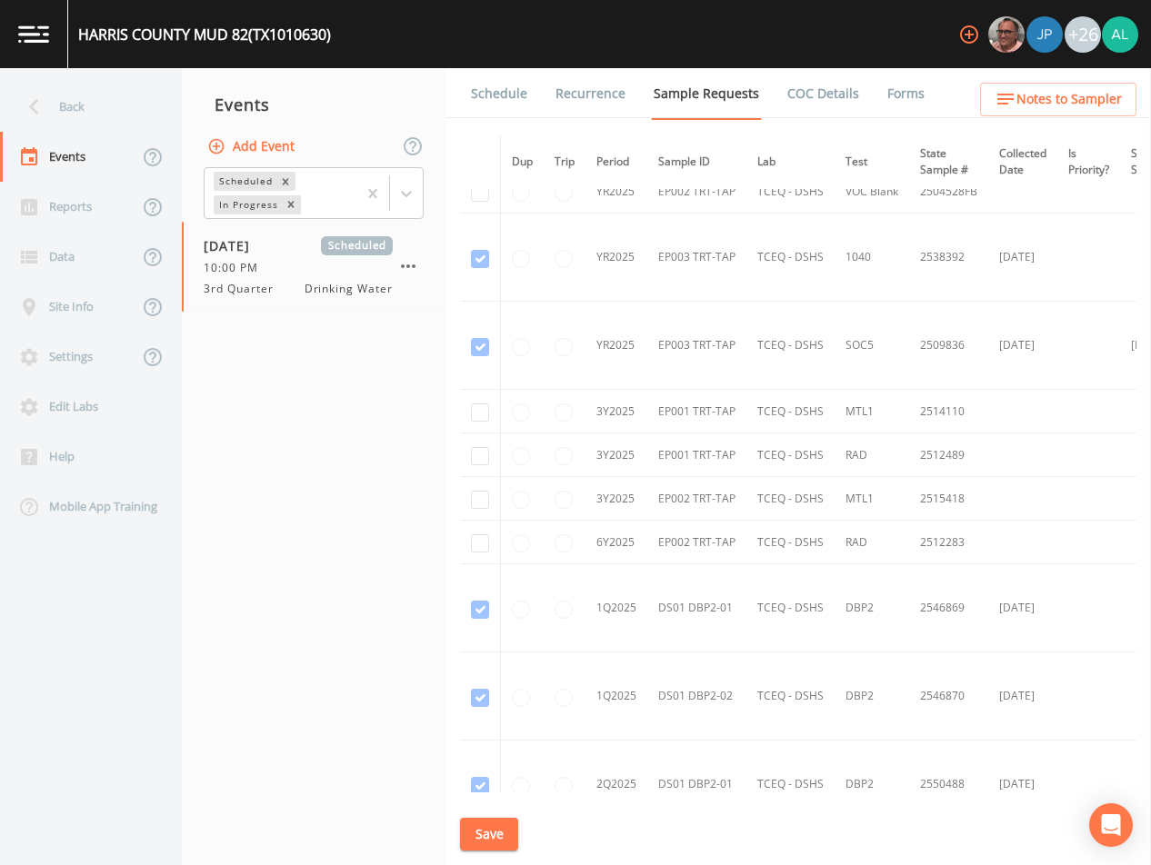
click at [489, 75] on link "Schedule" at bounding box center [499, 93] width 62 height 51
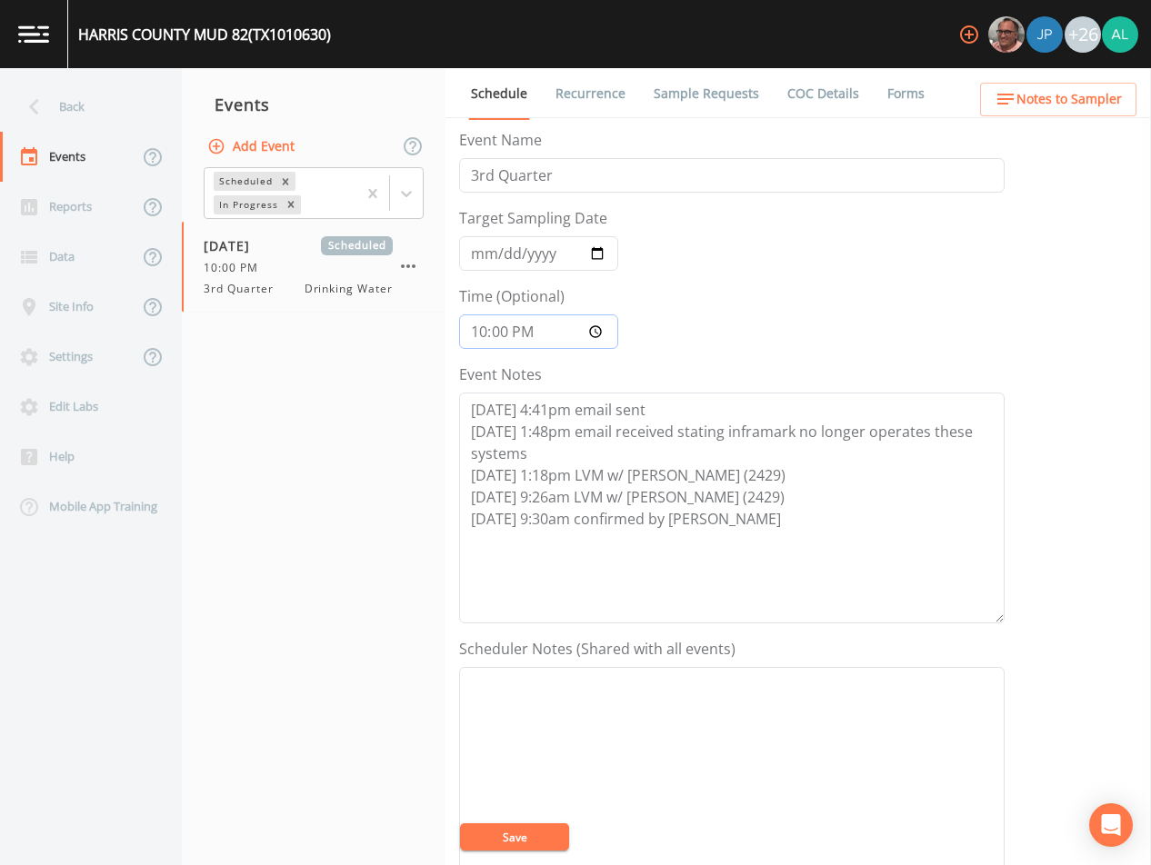
click at [515, 336] on input "22:00:00" at bounding box center [538, 332] width 159 height 35
type input "10:00"
click at [528, 840] on button "Save" at bounding box center [514, 837] width 109 height 27
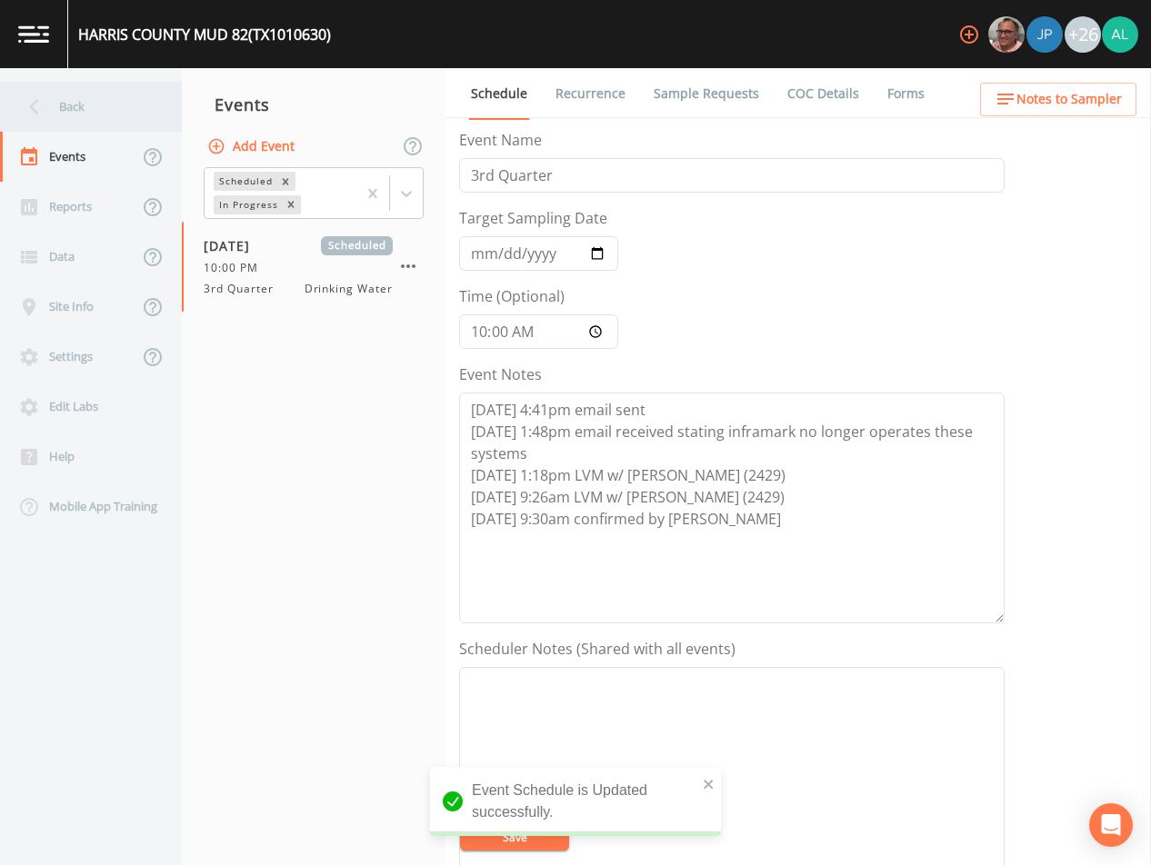
click at [105, 99] on div "Back" at bounding box center [82, 107] width 164 height 50
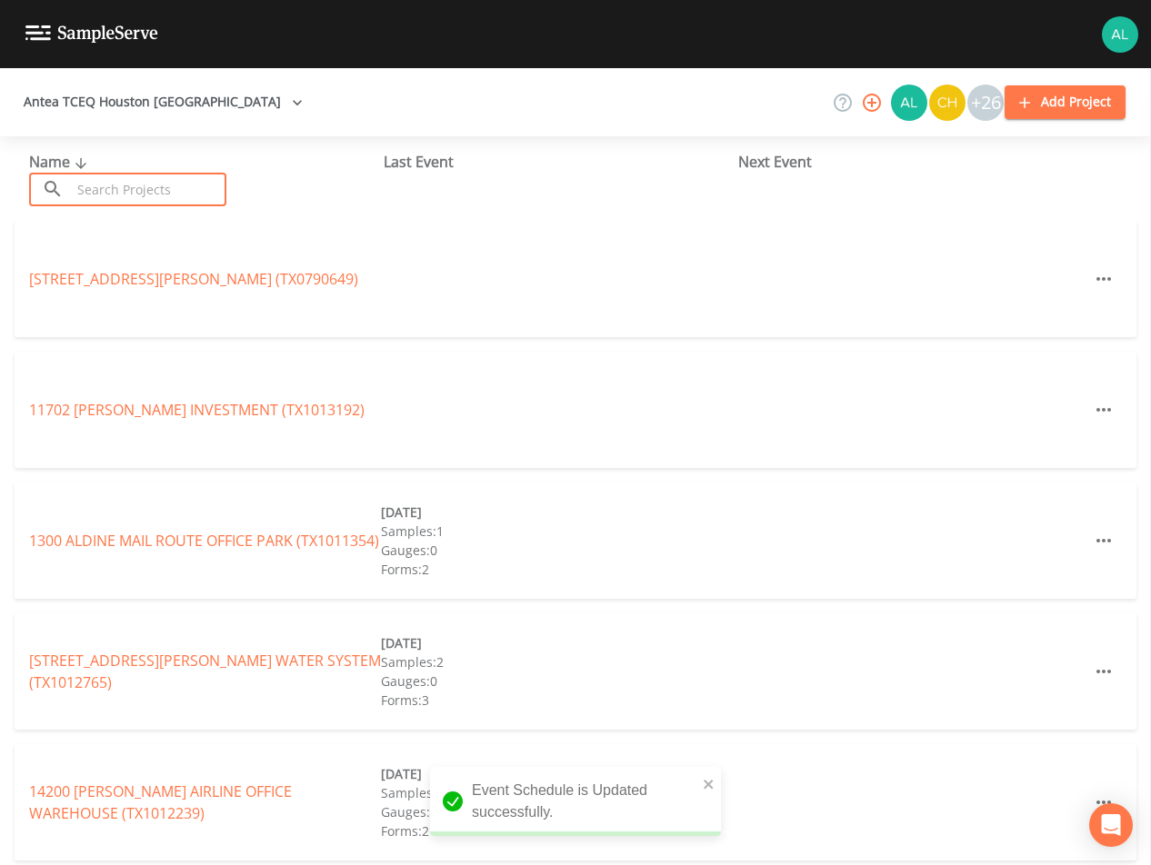
click at [153, 198] on input "text" at bounding box center [148, 190] width 155 height 34
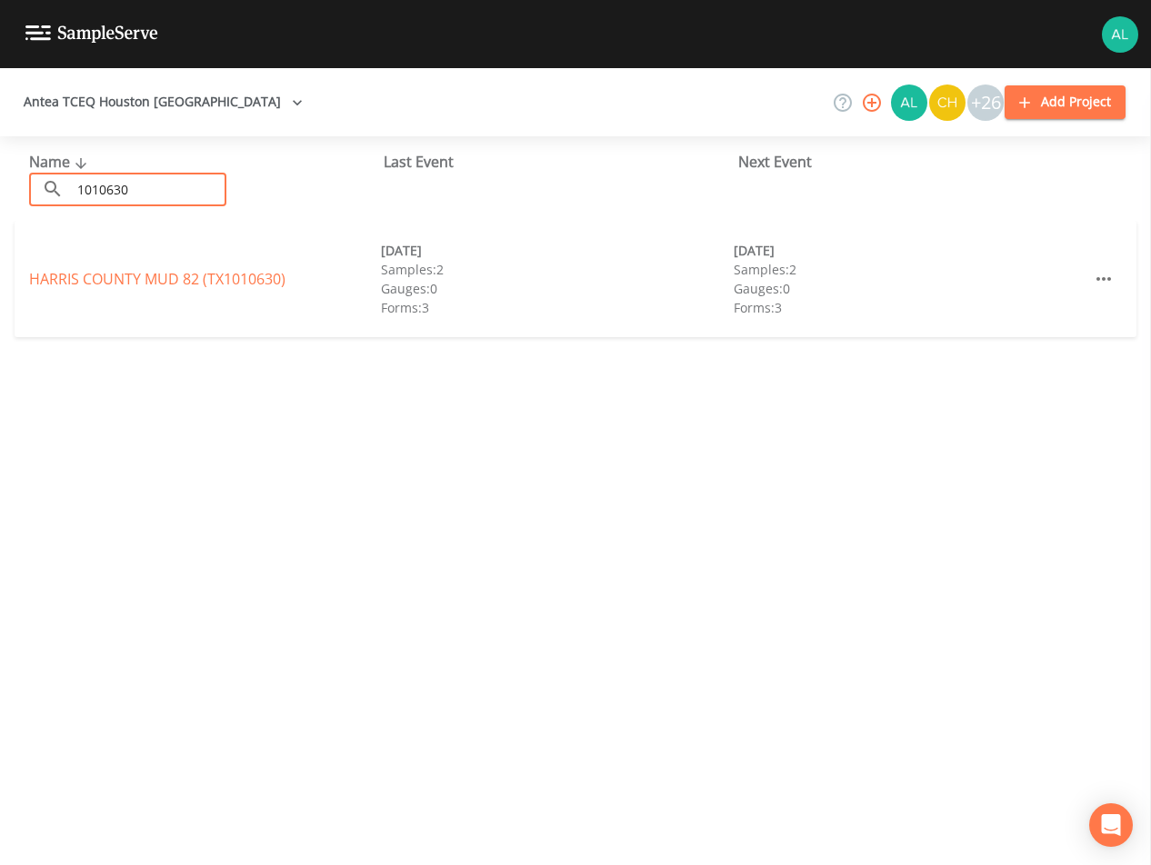
type input "1010630"
click at [55, 277] on link "[GEOGRAPHIC_DATA] 82 (TX1010630)" at bounding box center [157, 279] width 256 height 20
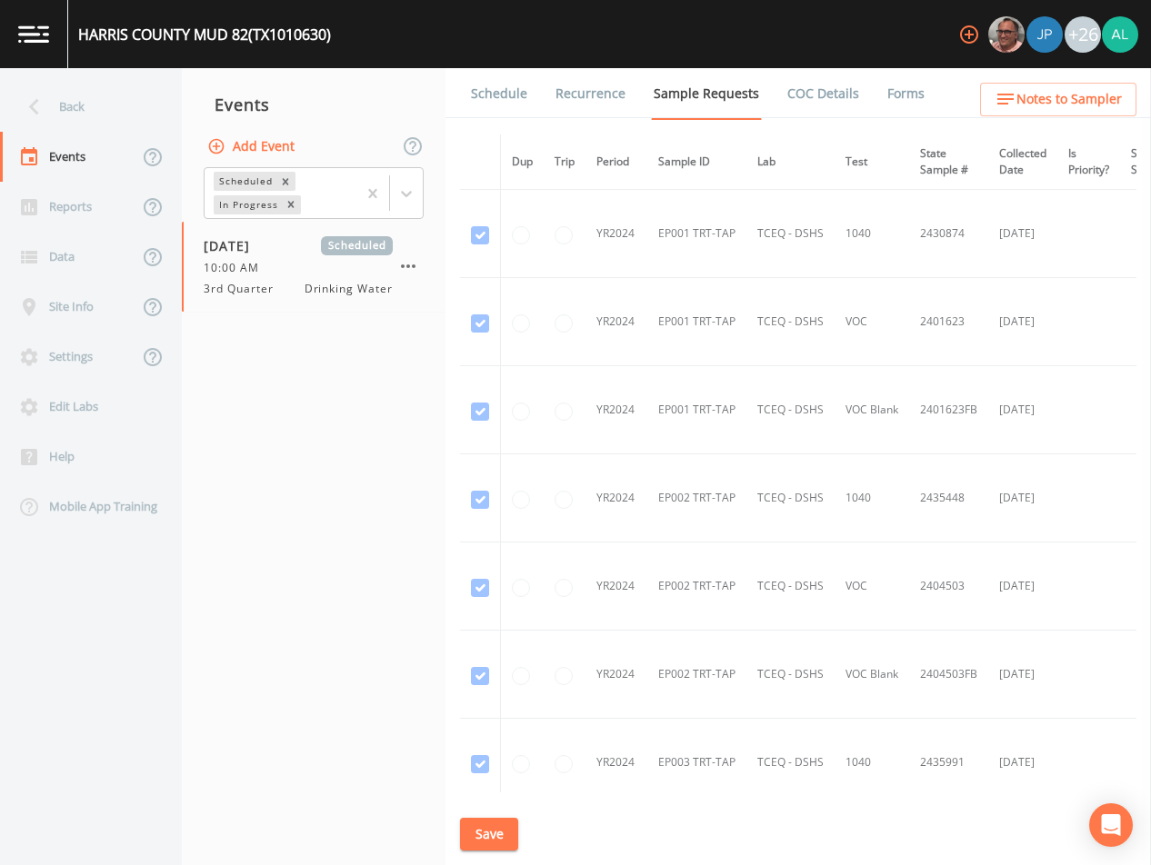
click at [505, 86] on link "Schedule" at bounding box center [499, 93] width 62 height 51
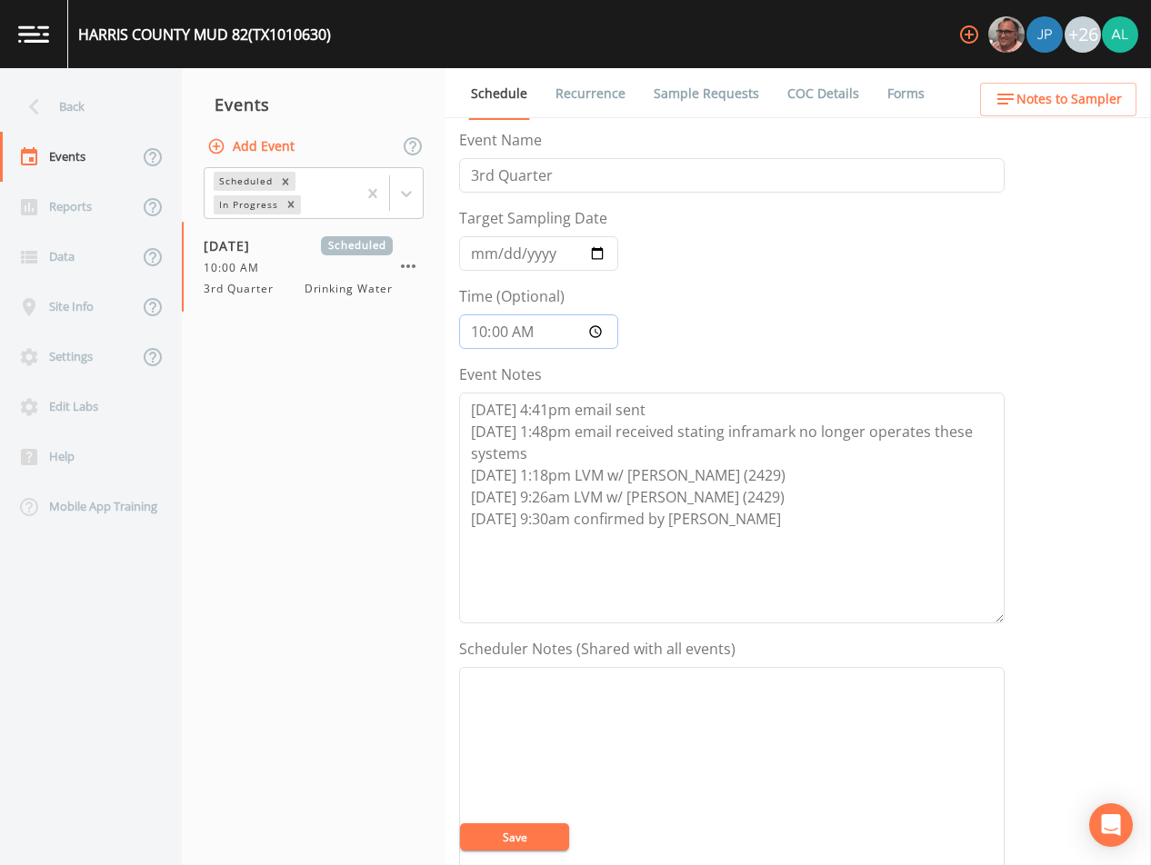
click at [469, 329] on input "10:00:00" at bounding box center [538, 332] width 159 height 35
type input "10:00"
type input "13:00"
click at [535, 843] on button "Save" at bounding box center [514, 837] width 109 height 27
click at [537, 838] on button "Save" at bounding box center [514, 837] width 109 height 27
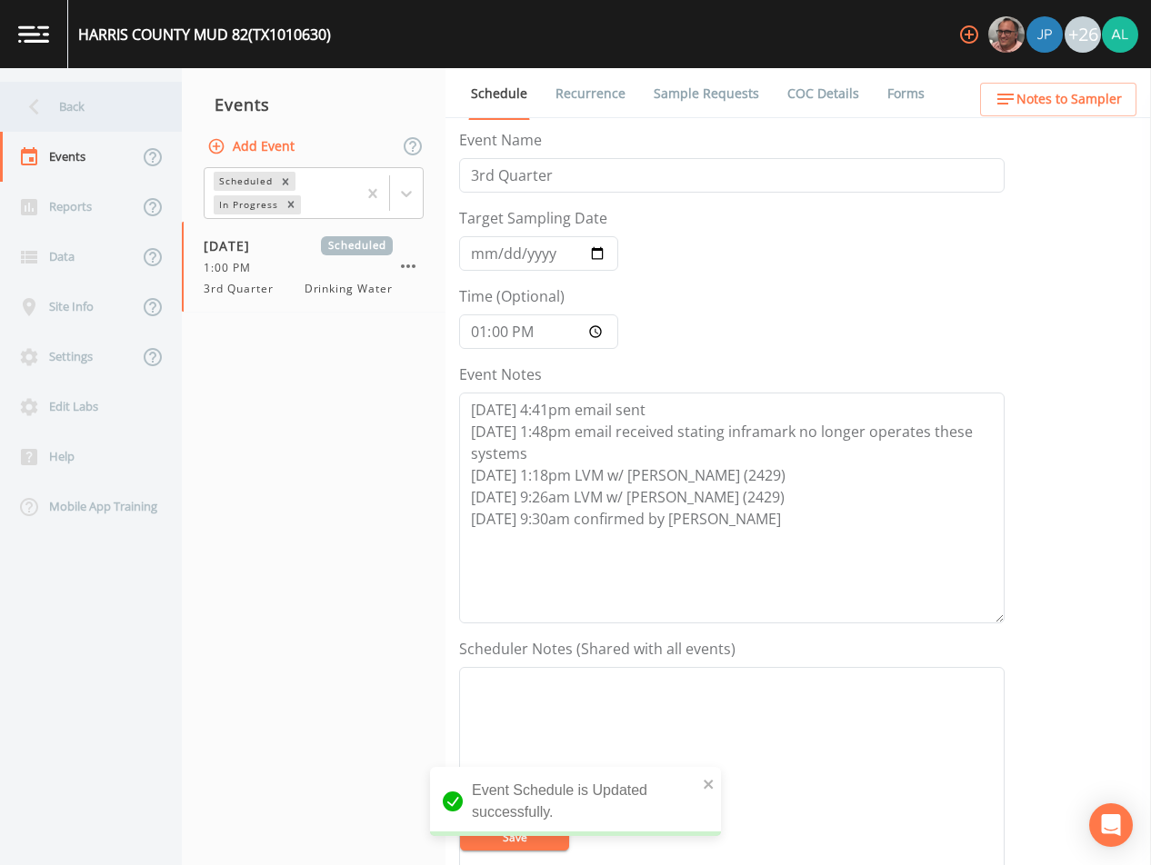
click at [86, 107] on div "Back" at bounding box center [82, 107] width 164 height 50
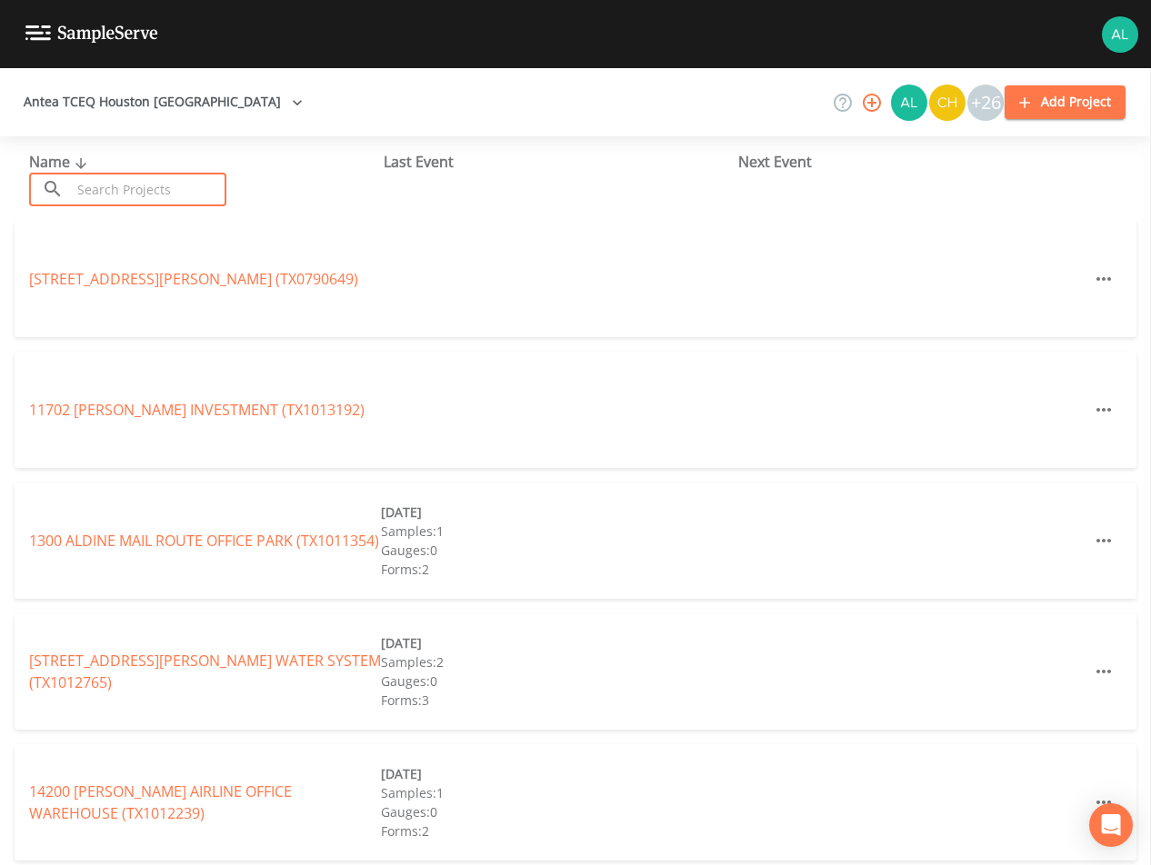
click at [183, 194] on input "text" at bounding box center [148, 190] width 155 height 34
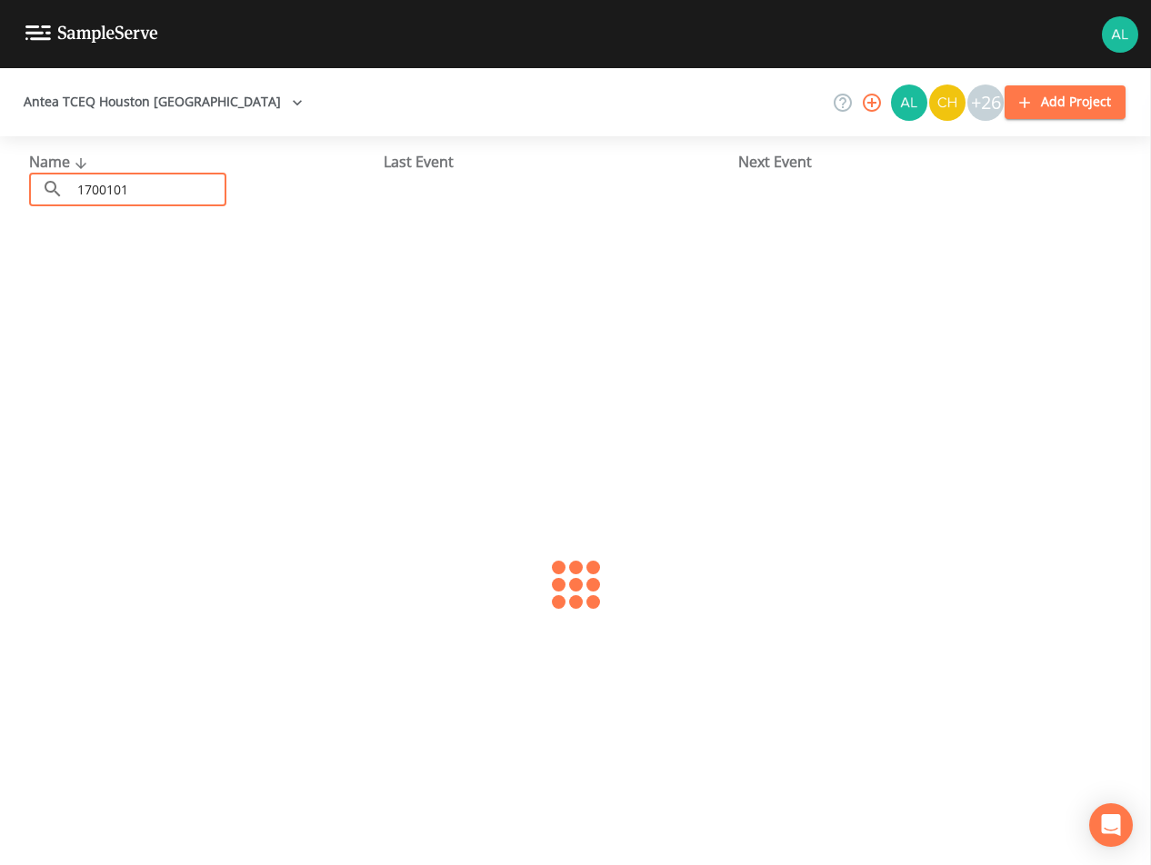
type input "1700101"
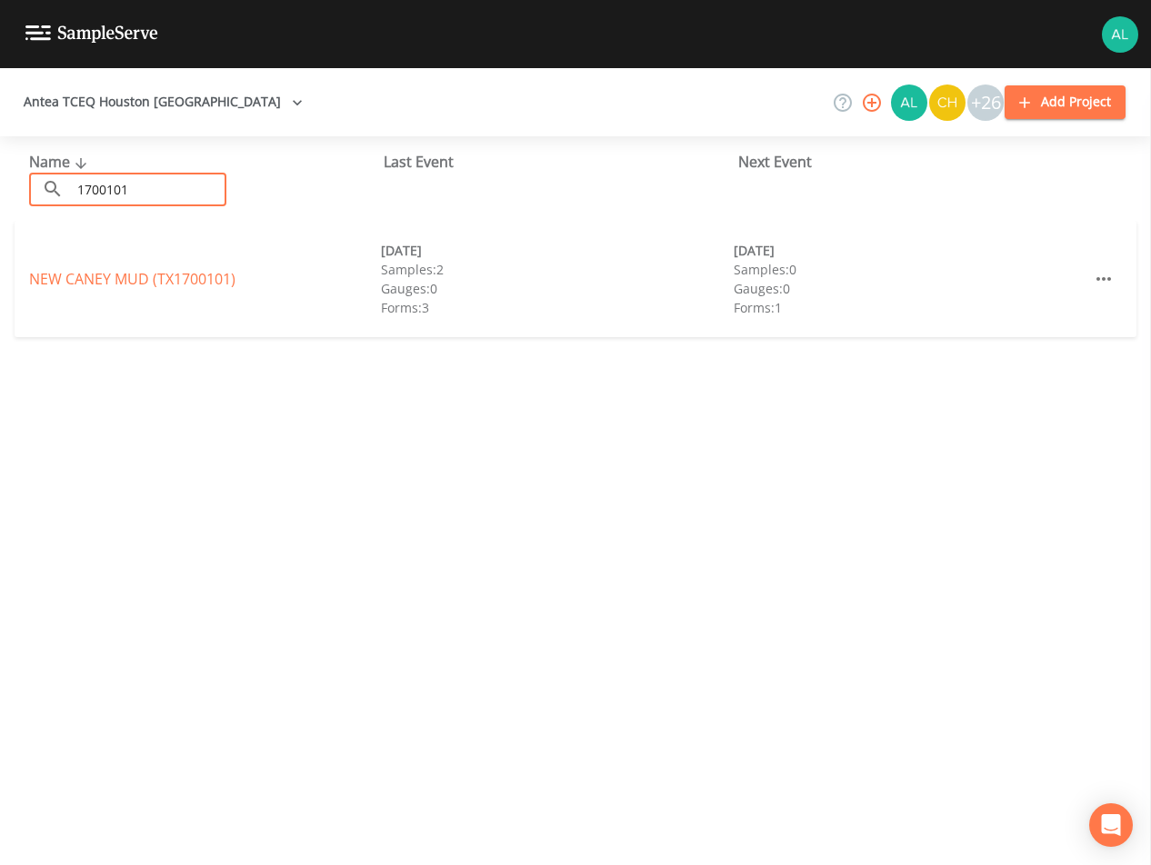
click at [86, 285] on link "[GEOGRAPHIC_DATA] (TX1700101)" at bounding box center [132, 279] width 206 height 20
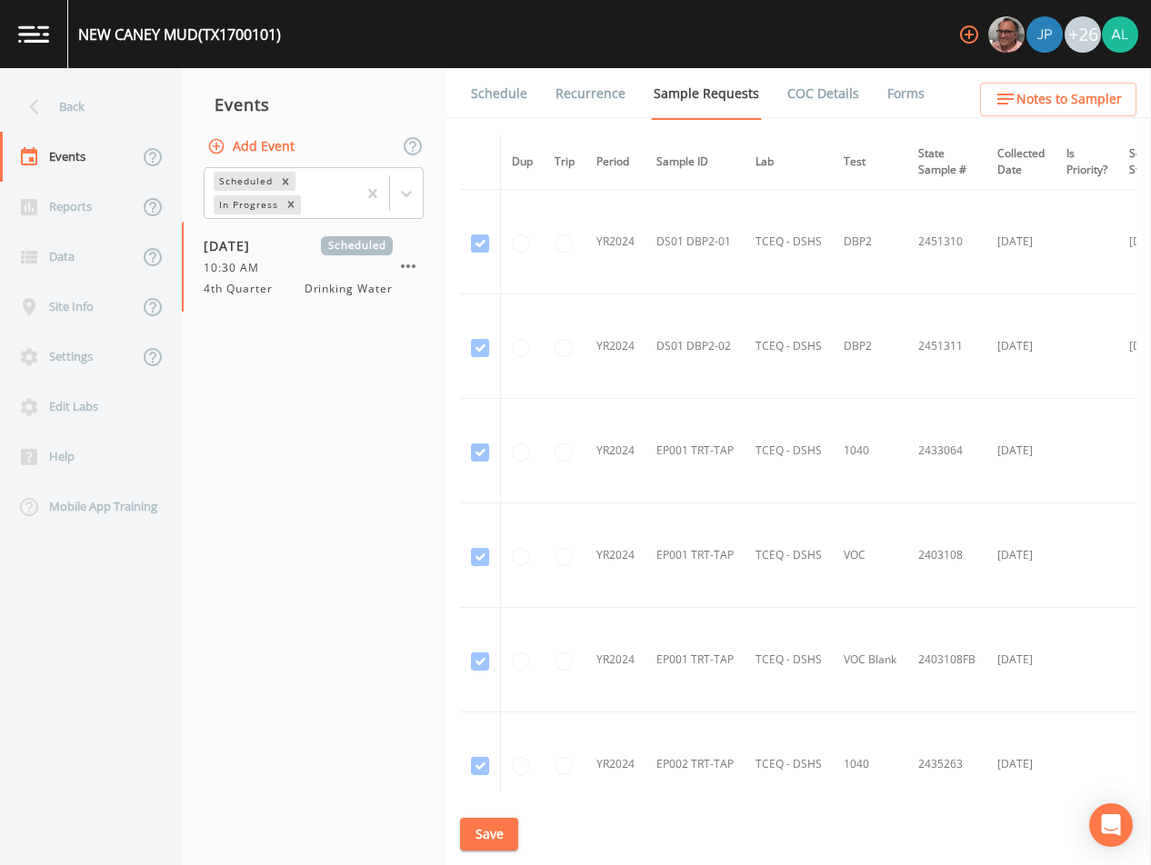
click at [504, 103] on link "Schedule" at bounding box center [499, 93] width 62 height 51
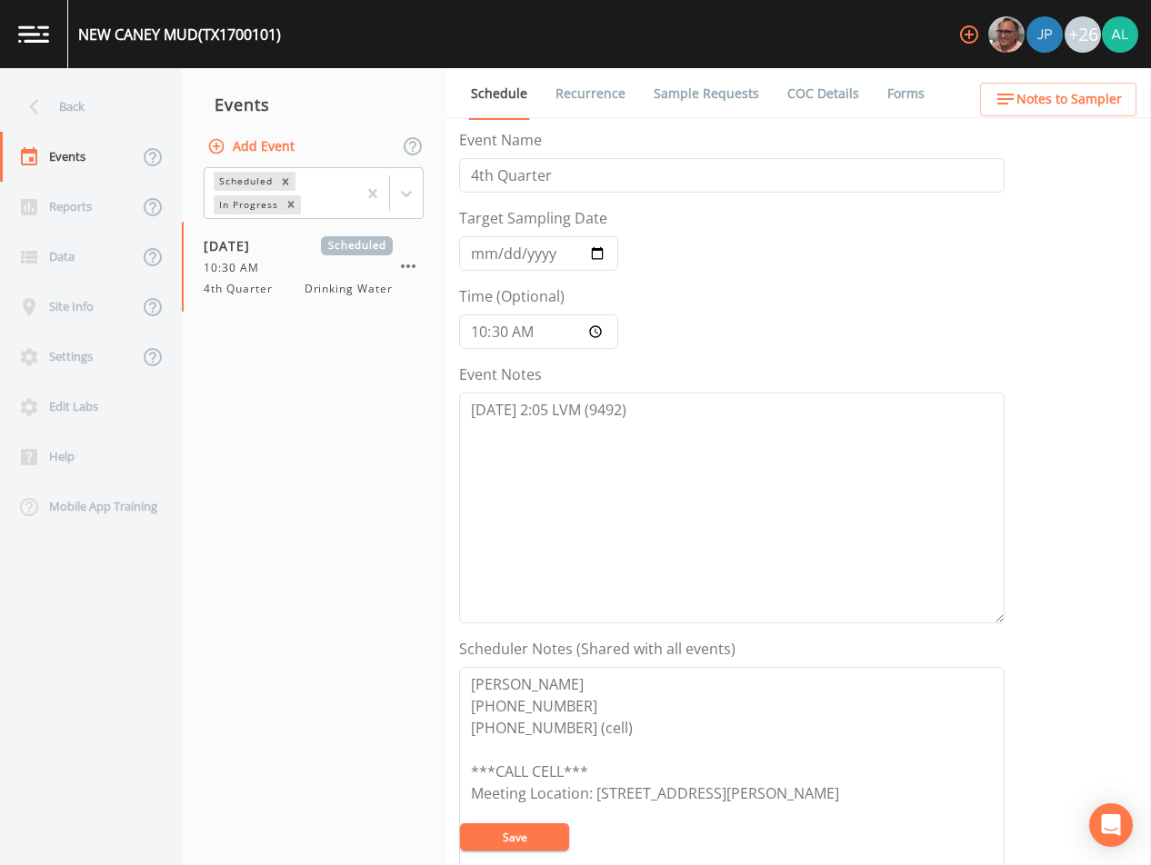
click at [659, 384] on div "Event Notes [DATE] 2:05 LVM (9492)" at bounding box center [731, 494] width 545 height 260
click at [630, 414] on textarea "[DATE] 2:05 LVM (9492)" at bounding box center [731, 508] width 545 height 231
type textarea "[DATE] 2:05 LVM (9492) [DATE] 10:49am"
drag, startPoint x: 480, startPoint y: 841, endPoint x: 485, endPoint y: 827, distance: 14.7
click at [485, 827] on button "Save" at bounding box center [514, 837] width 109 height 27
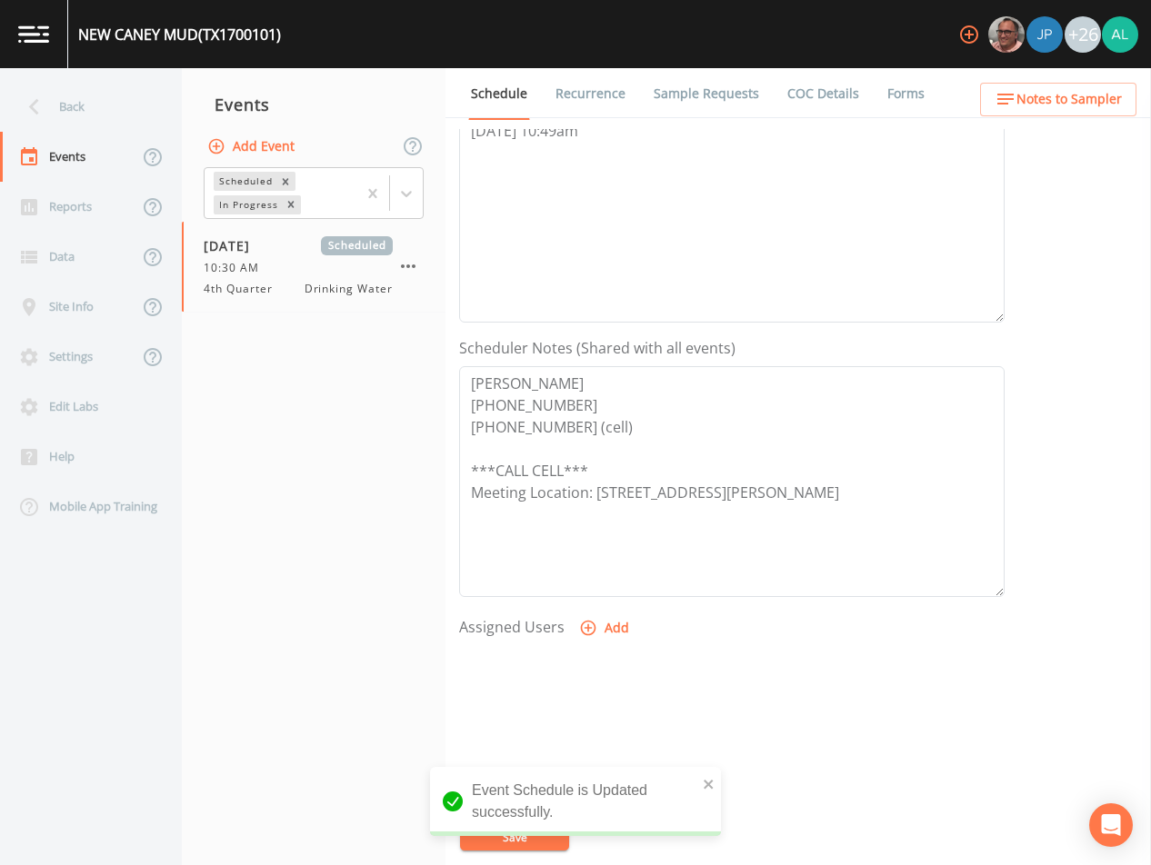
scroll to position [417, 0]
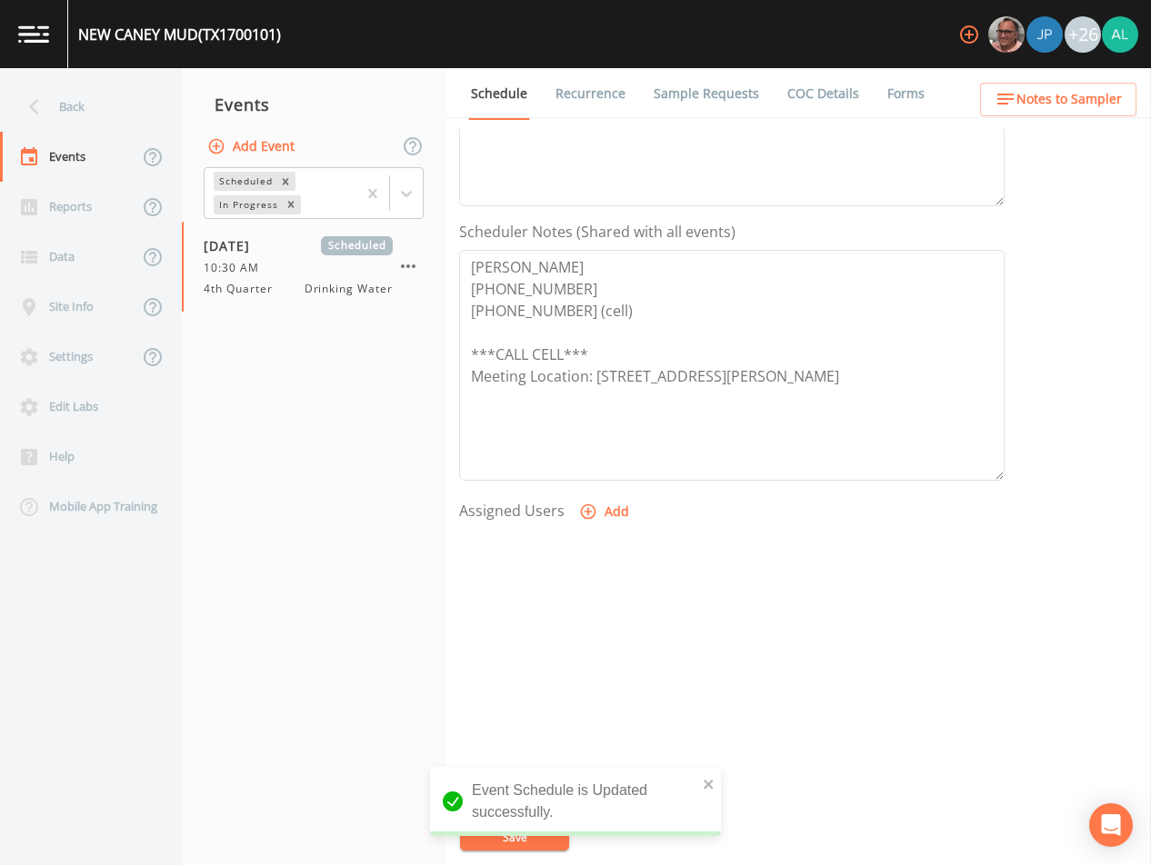
click at [596, 519] on button "Add" at bounding box center [605, 512] width 61 height 34
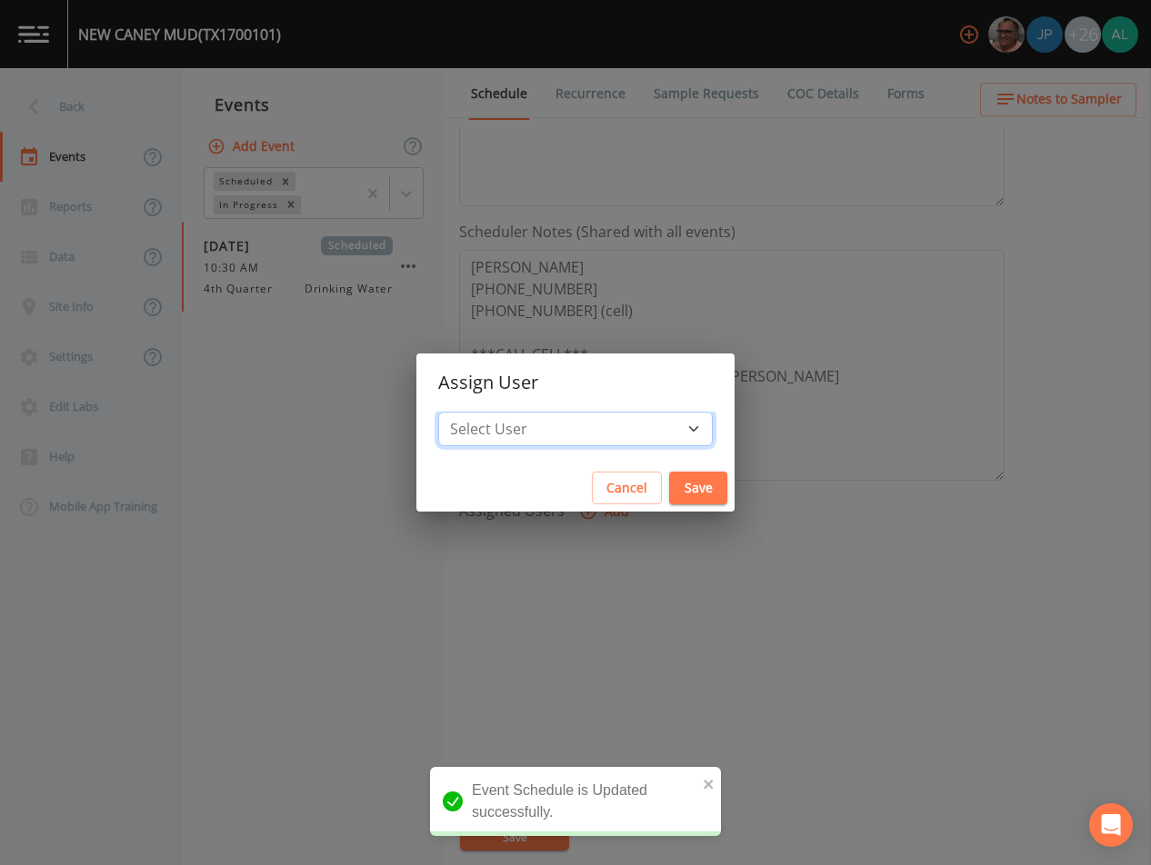
click at [585, 433] on select "Select User [PERSON_NAME] [PERSON_NAME] [PERSON_NAME] [PERSON_NAME] [PERSON_NAM…" at bounding box center [575, 429] width 275 height 35
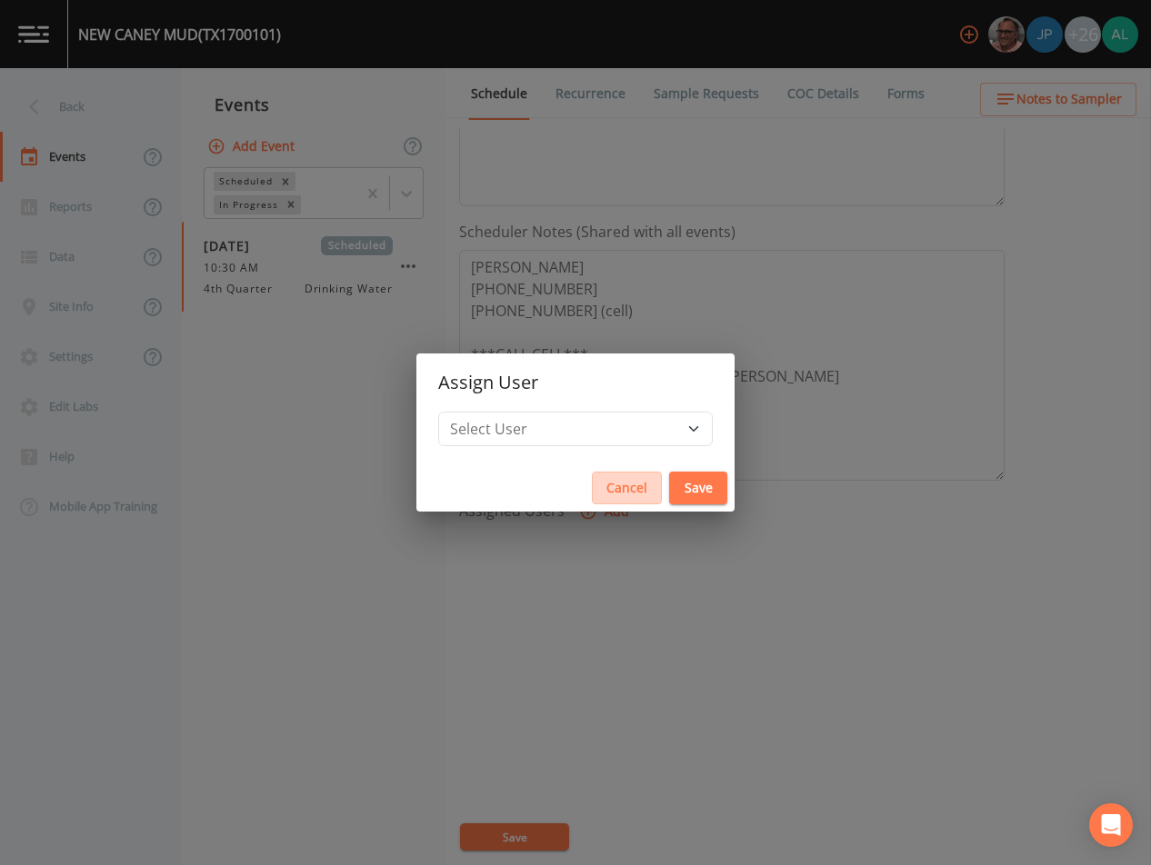
click at [592, 485] on button "Cancel" at bounding box center [627, 489] width 70 height 34
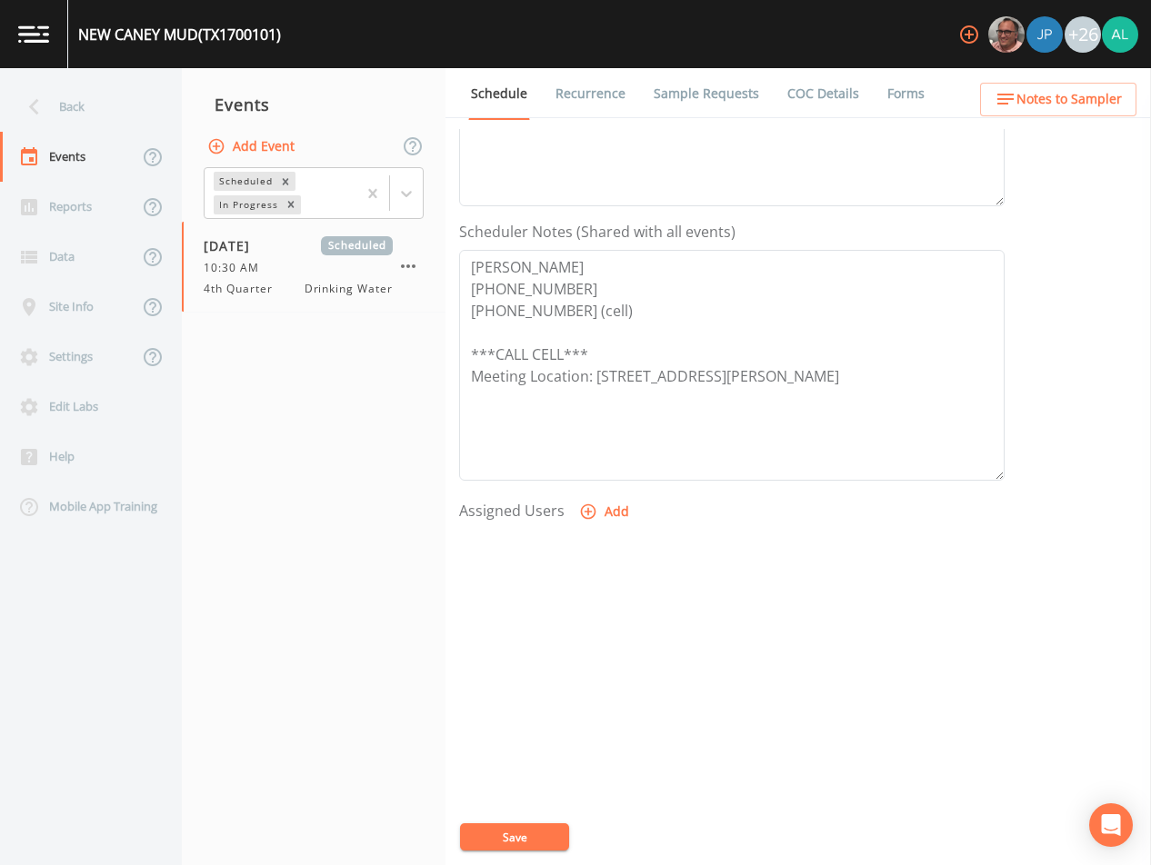
click at [1078, 108] on span "Notes to Sampler" at bounding box center [1068, 99] width 105 height 23
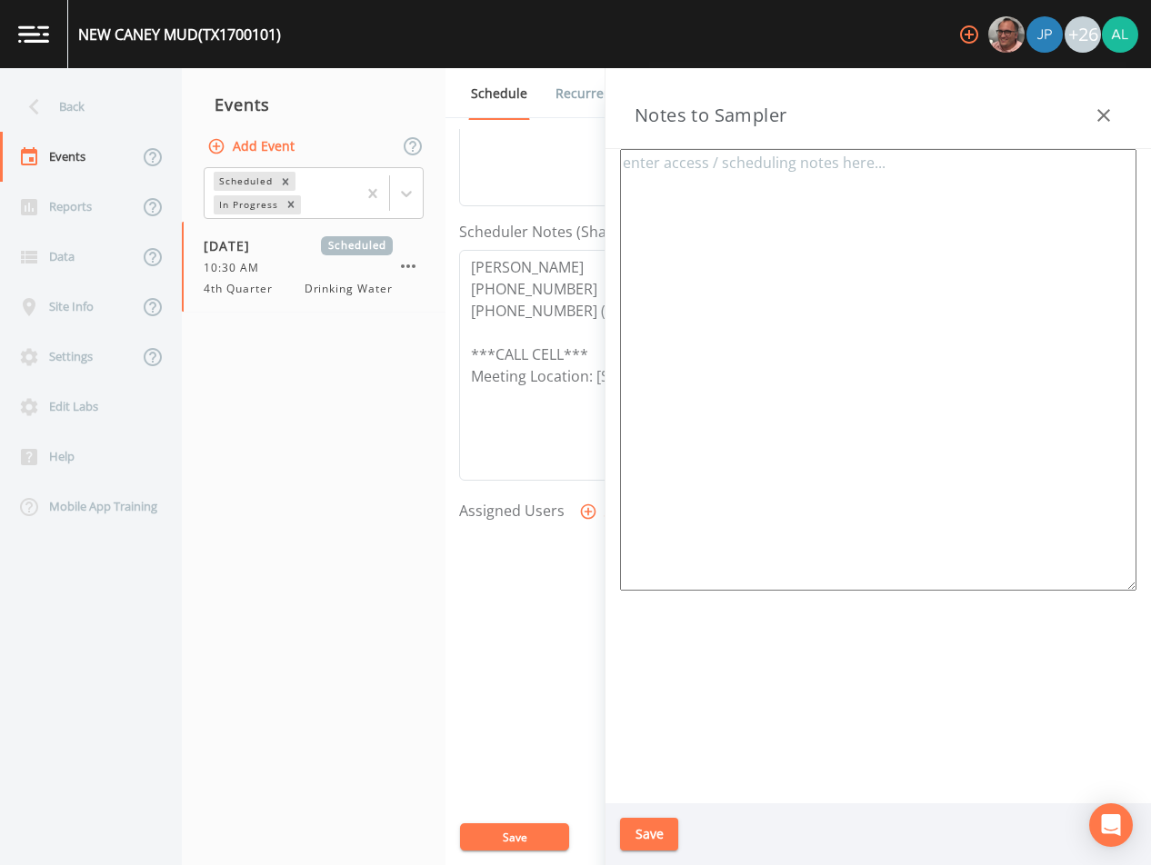
type textarea "[PERSON_NAME] [PHONE_NUMBER] [PHONE_NUMBER] (cell) Meet at [GEOGRAPHIC_DATA] : …"
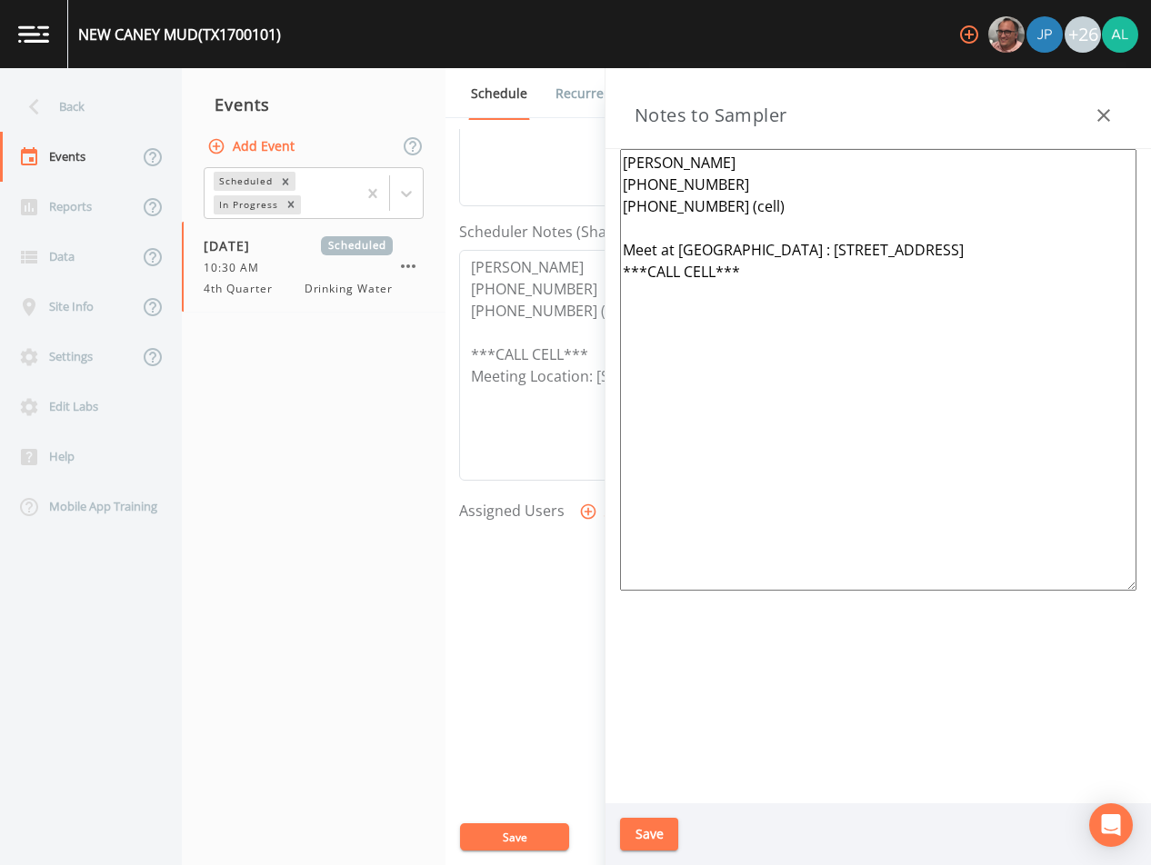
click at [629, 828] on button "Save" at bounding box center [649, 835] width 58 height 34
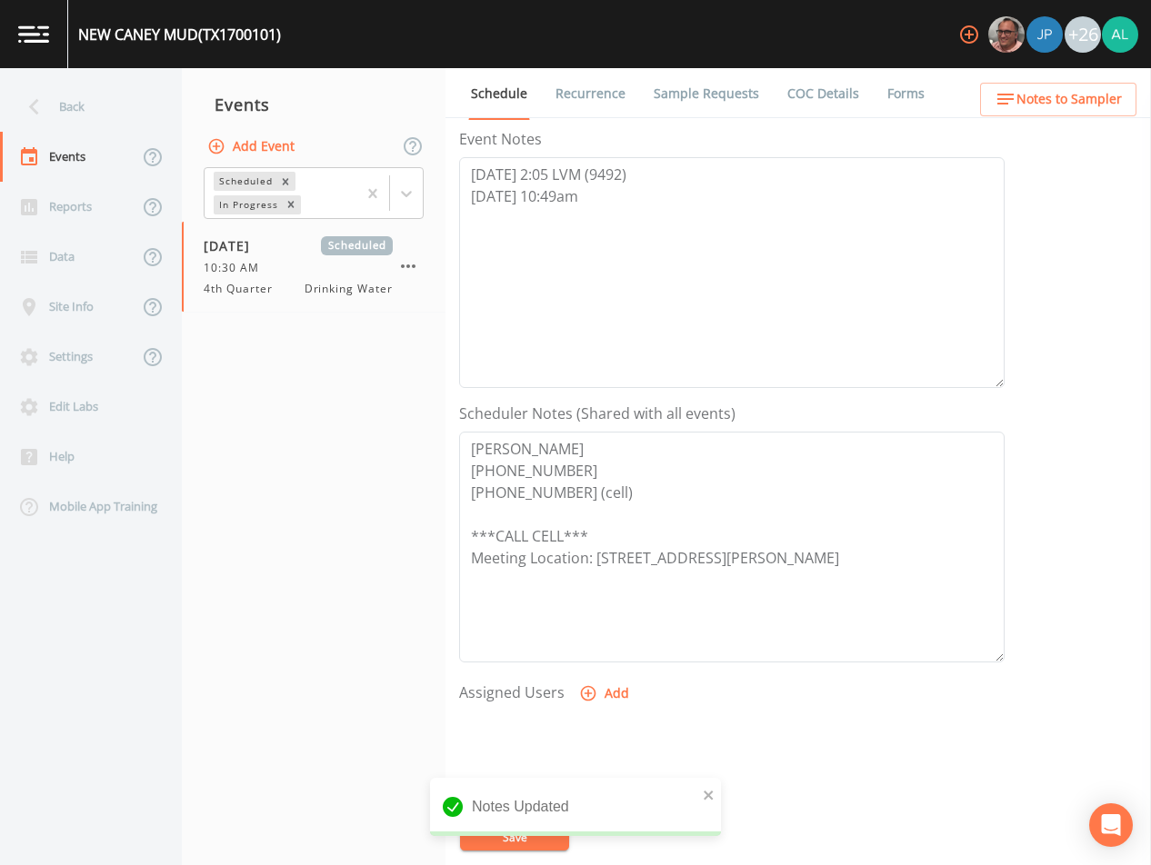
scroll to position [54, 0]
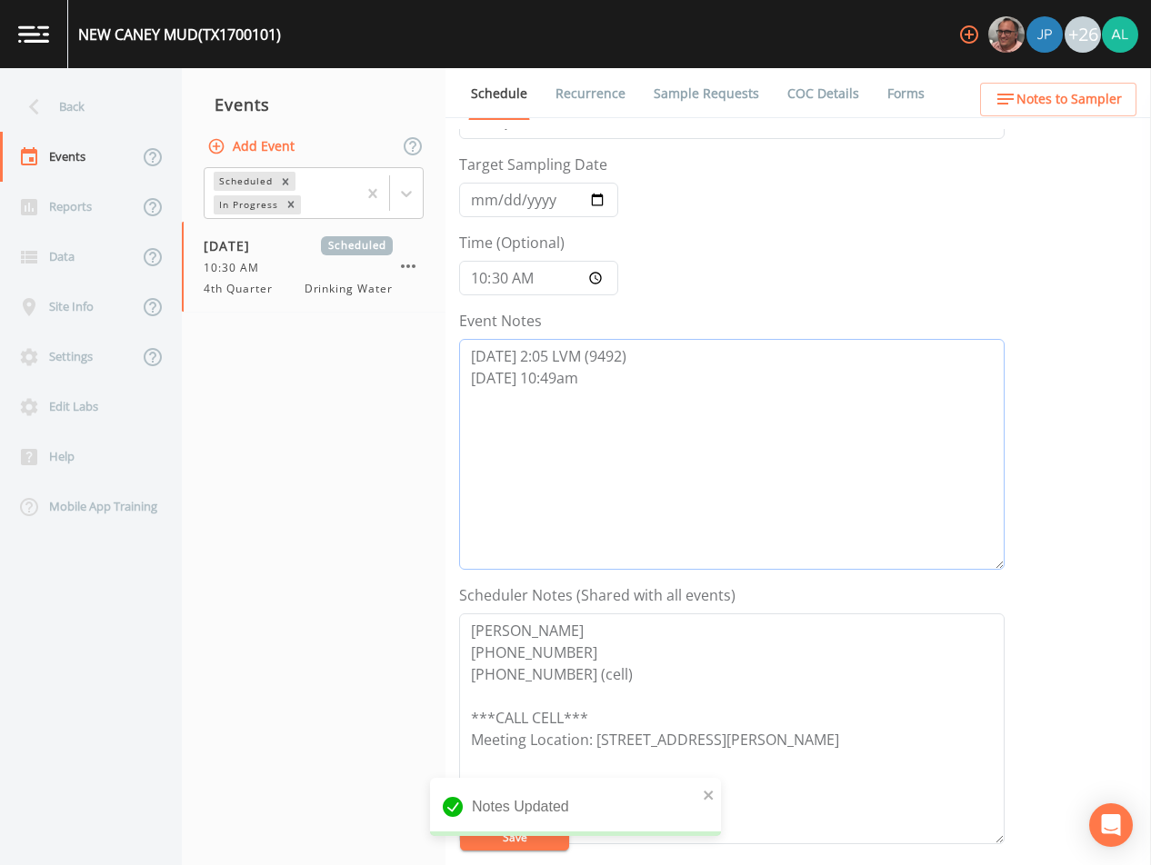
click at [607, 395] on textarea "[DATE] 2:05 LVM (9492) [DATE] 10:49am" at bounding box center [731, 454] width 545 height 231
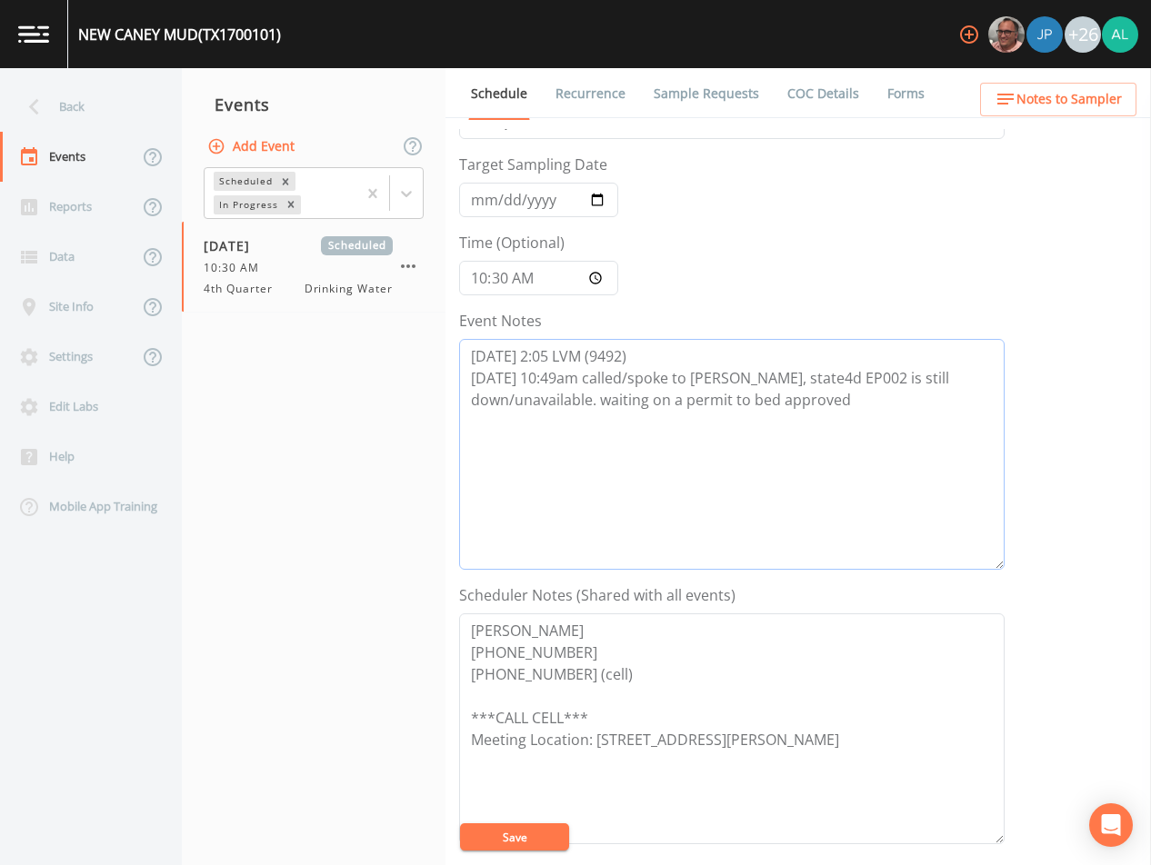
type textarea "[DATE] 2:05 LVM (9492) [DATE] 10:49am called/spoke to [PERSON_NAME], state4d EP…"
click at [515, 830] on button "Save" at bounding box center [514, 837] width 109 height 27
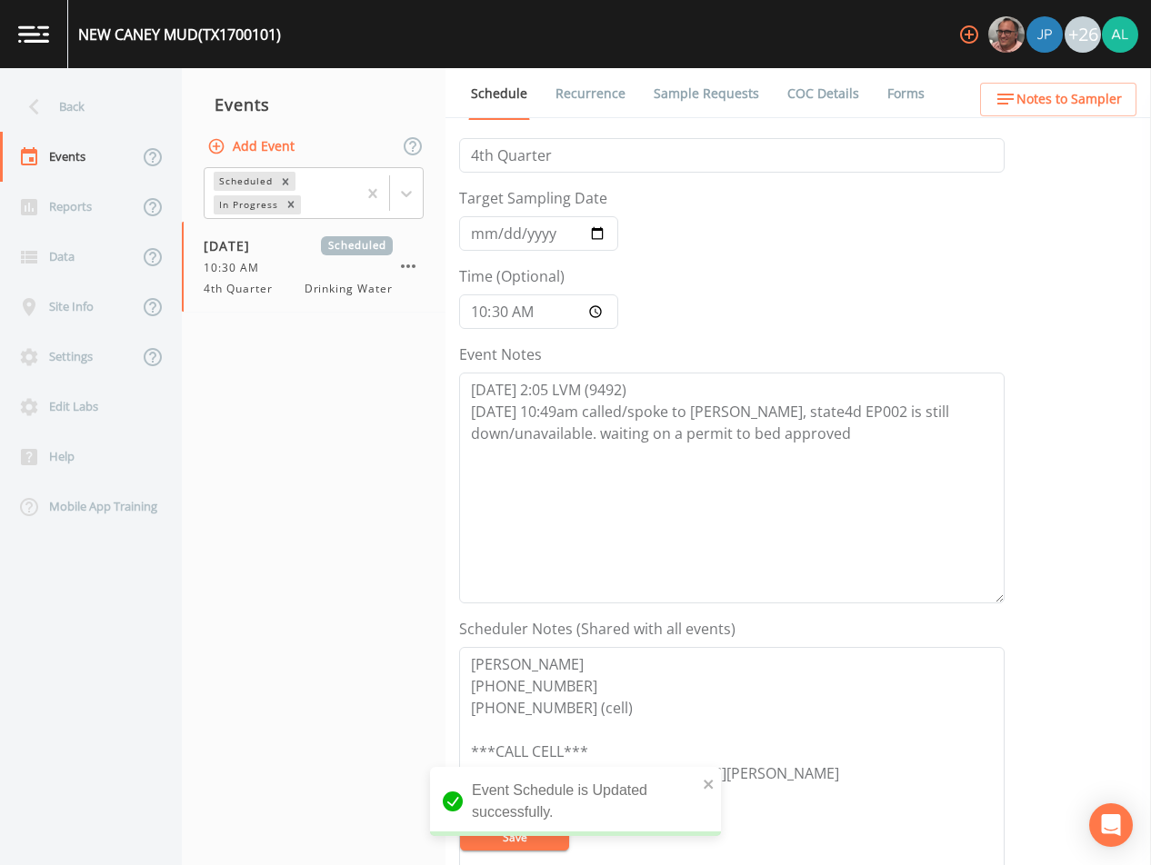
scroll to position [0, 0]
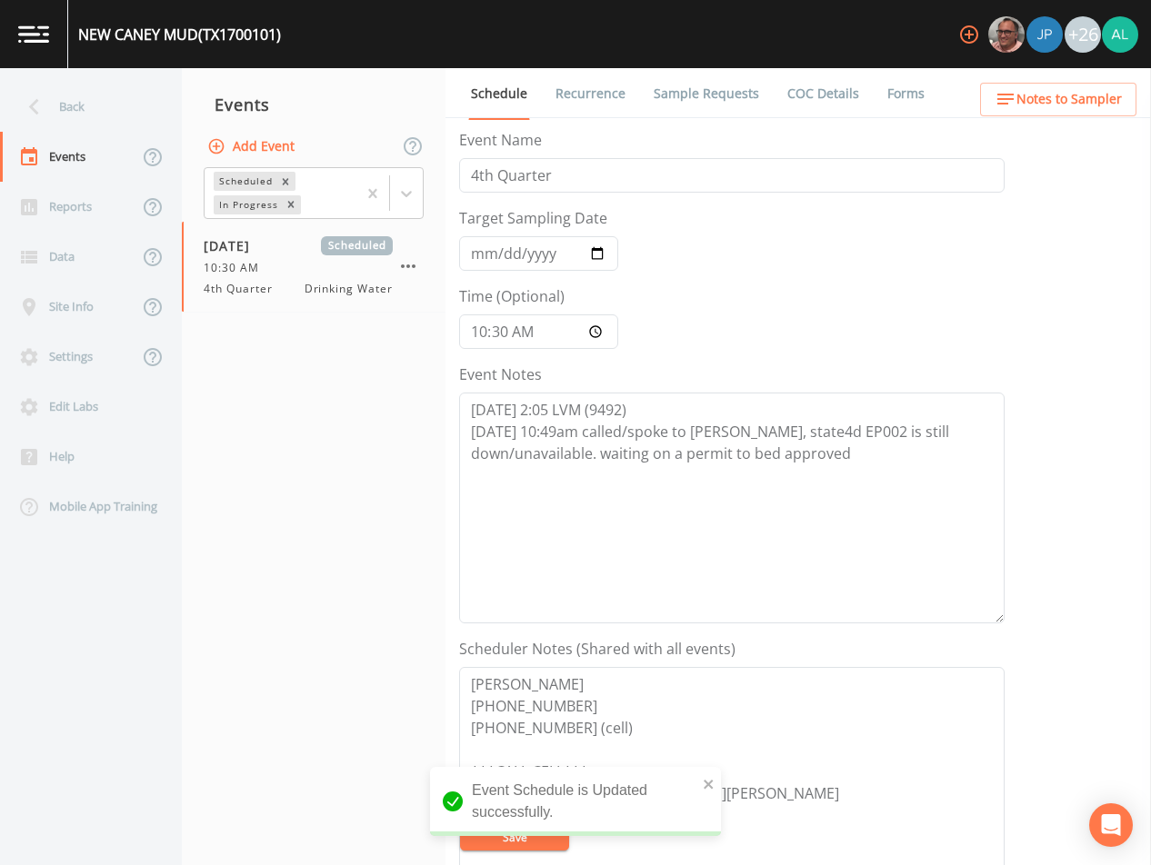
click at [1056, 100] on span "Notes to Sampler" at bounding box center [1068, 99] width 105 height 23
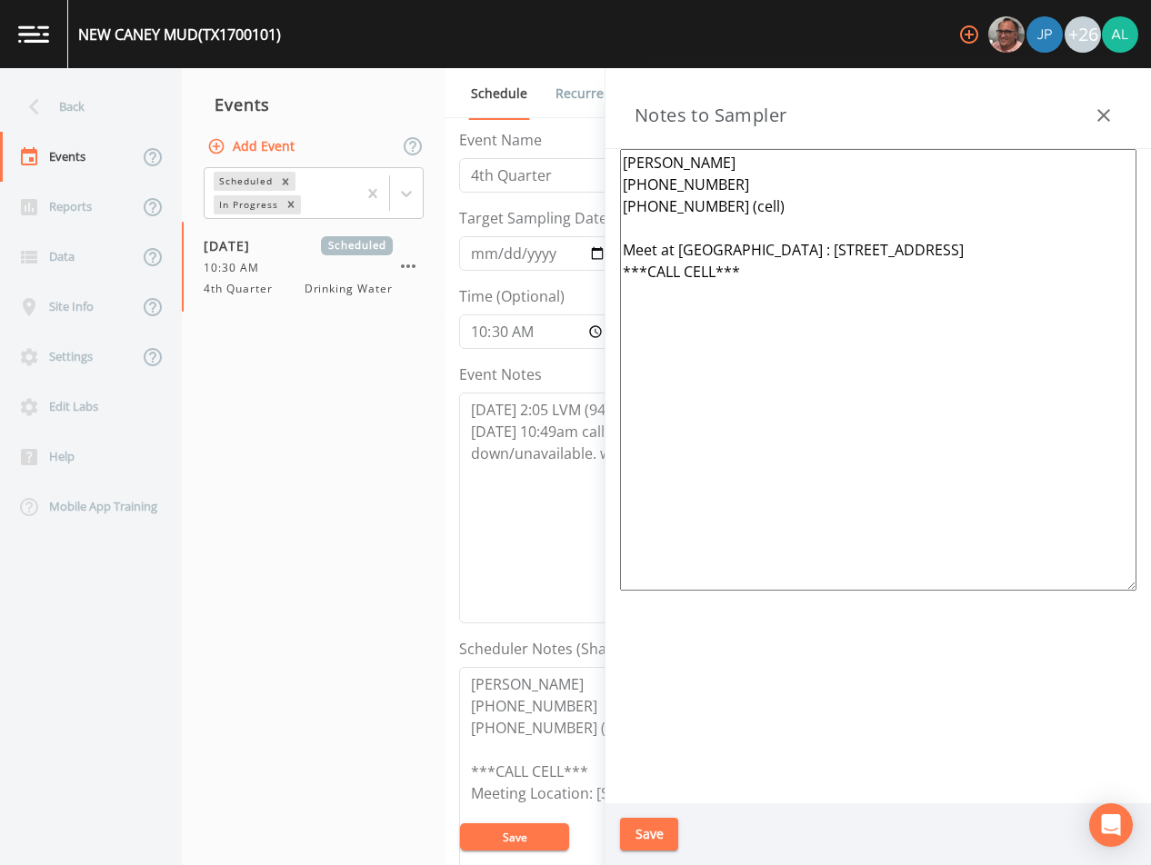
drag, startPoint x: 1005, startPoint y: 249, endPoint x: 771, endPoint y: 255, distance: 234.6
click at [771, 255] on textarea "[PERSON_NAME] [PHONE_NUMBER] [PHONE_NUMBER] (cell) Meet at [GEOGRAPHIC_DATA] : …" at bounding box center [878, 370] width 516 height 442
click at [87, 117] on div "Back" at bounding box center [82, 107] width 164 height 50
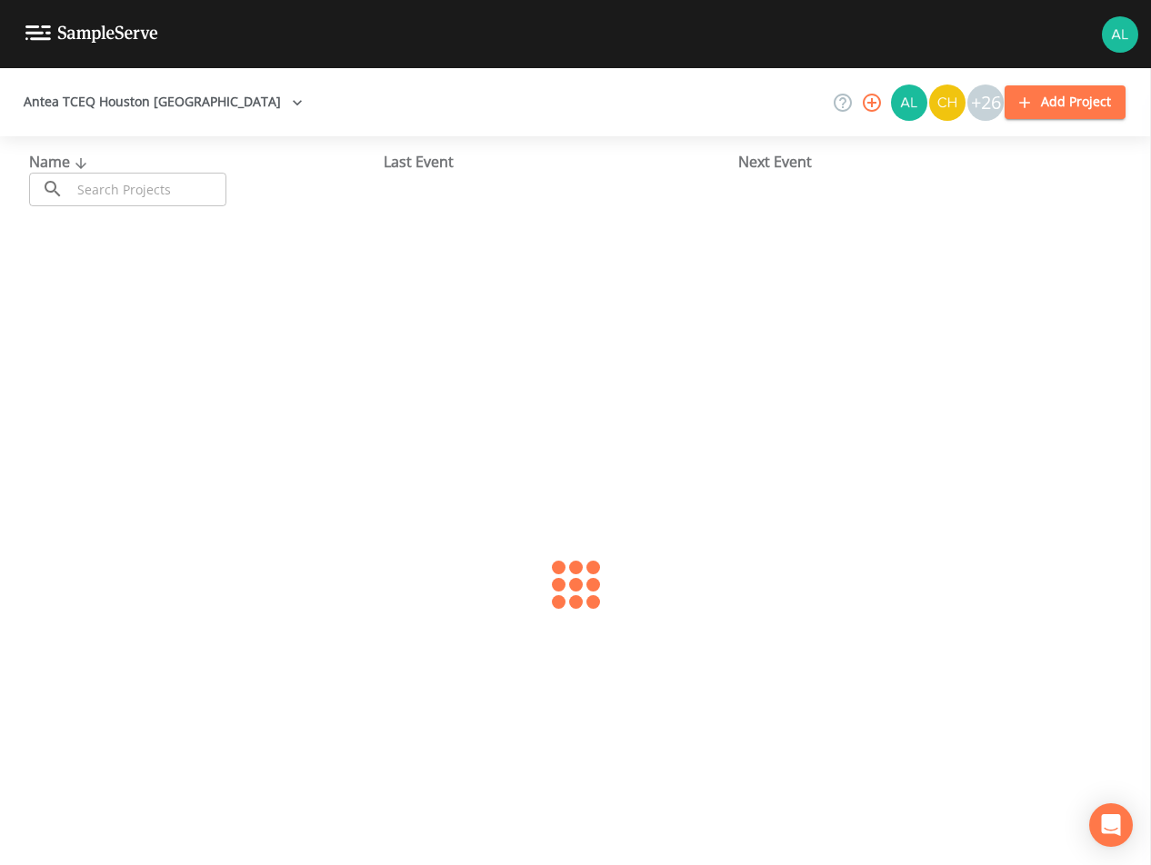
click at [154, 169] on div "Name ​ ​" at bounding box center [206, 178] width 355 height 55
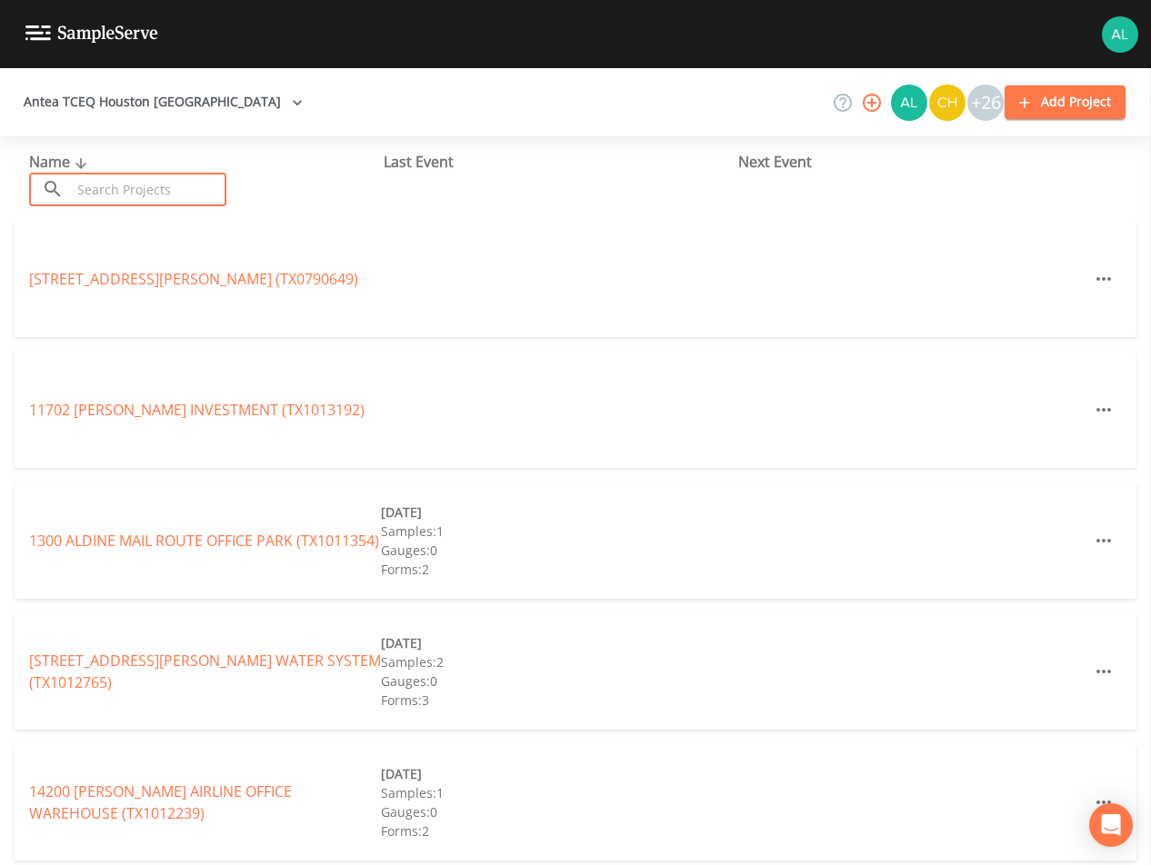
click at [165, 185] on input "text" at bounding box center [148, 190] width 155 height 34
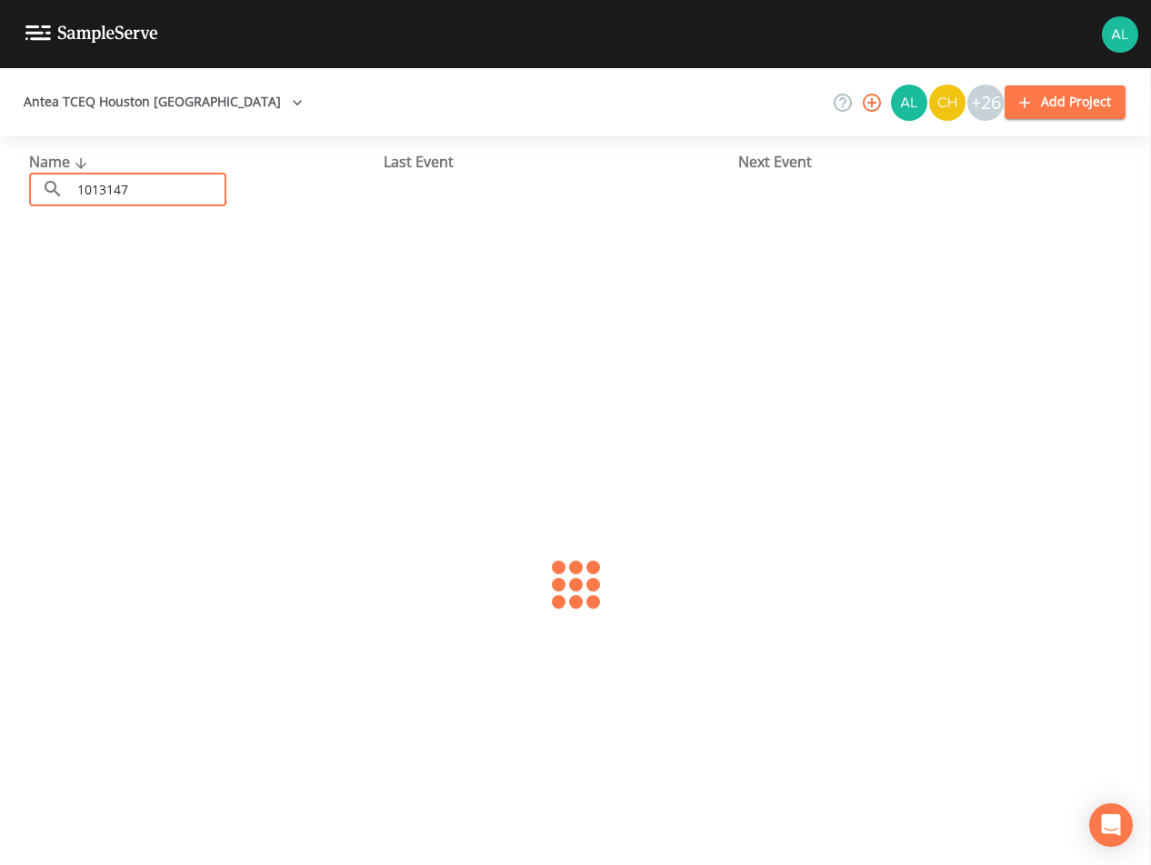
type input "1013147"
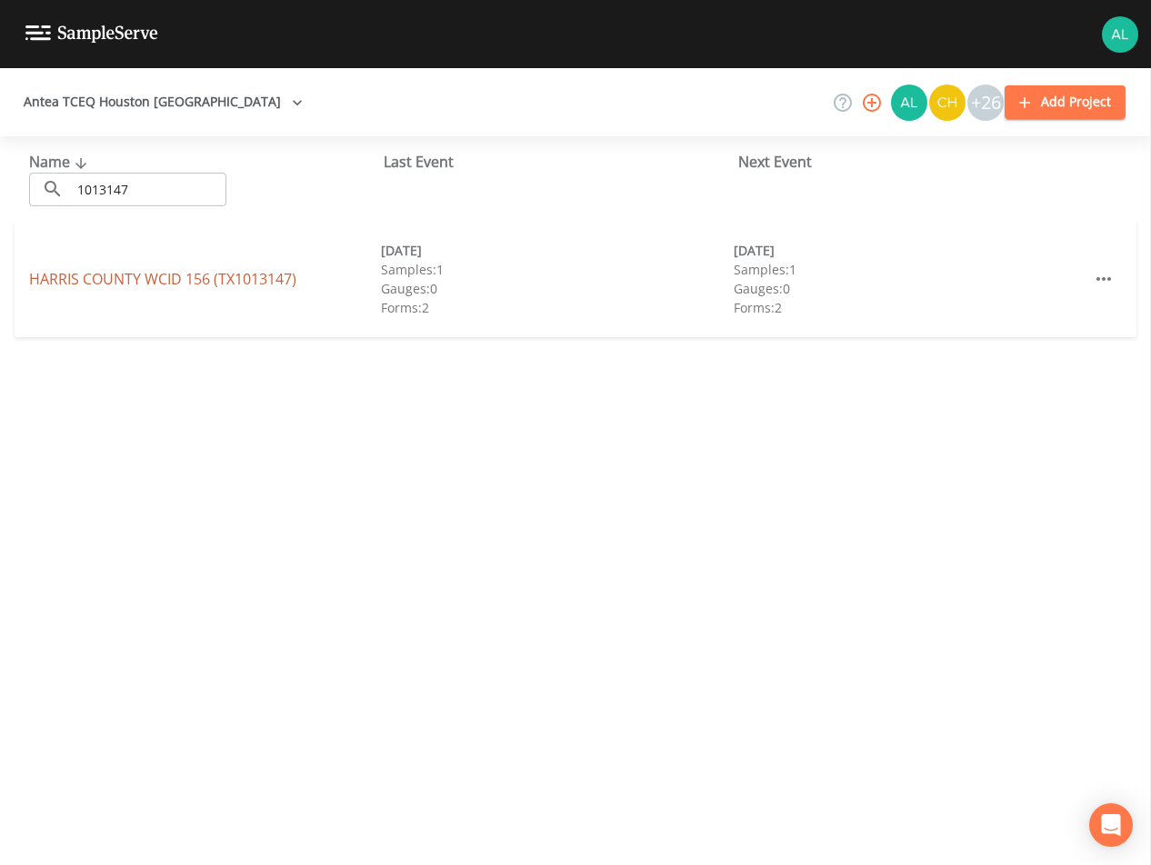
click at [125, 283] on link "HARRIS COUNTY WCID 156 (TX1013147)" at bounding box center [162, 279] width 267 height 20
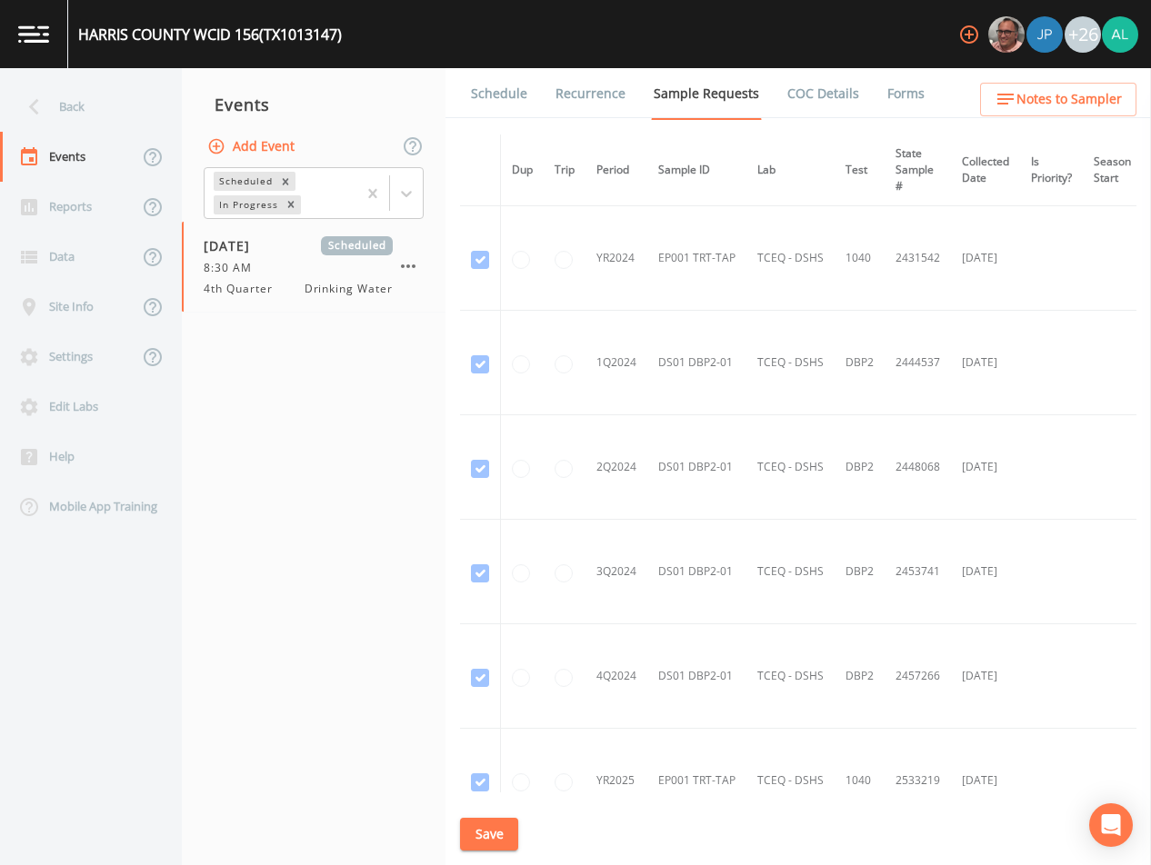
click at [473, 95] on link "Schedule" at bounding box center [499, 93] width 62 height 51
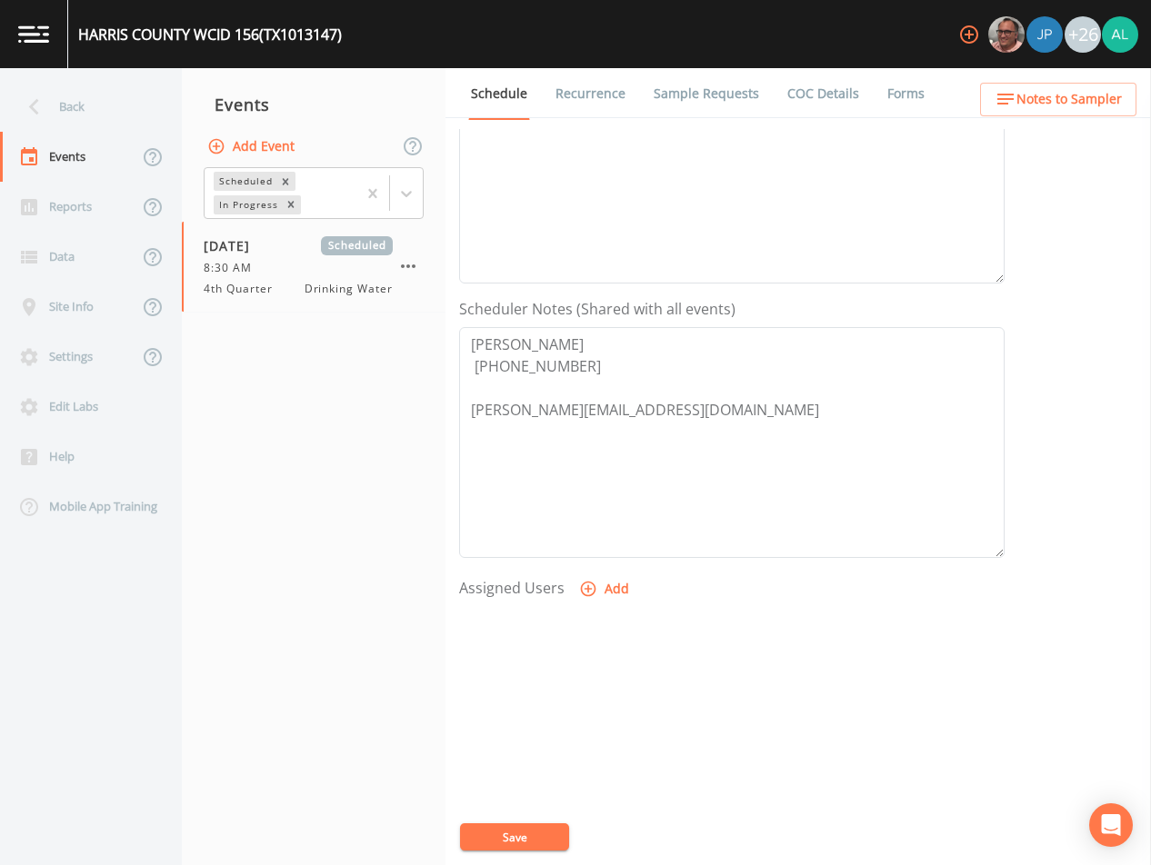
scroll to position [364, 0]
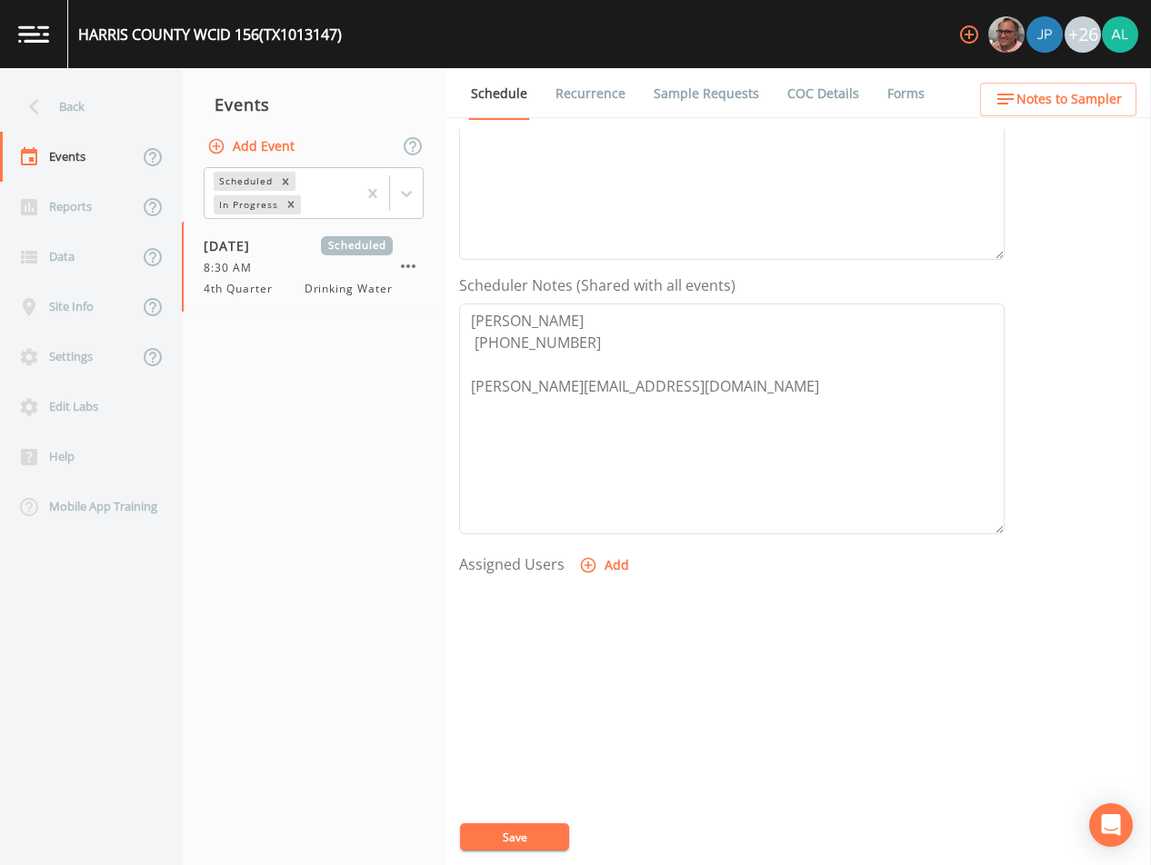
click at [1089, 115] on button "Notes to Sampler" at bounding box center [1058, 100] width 156 height 34
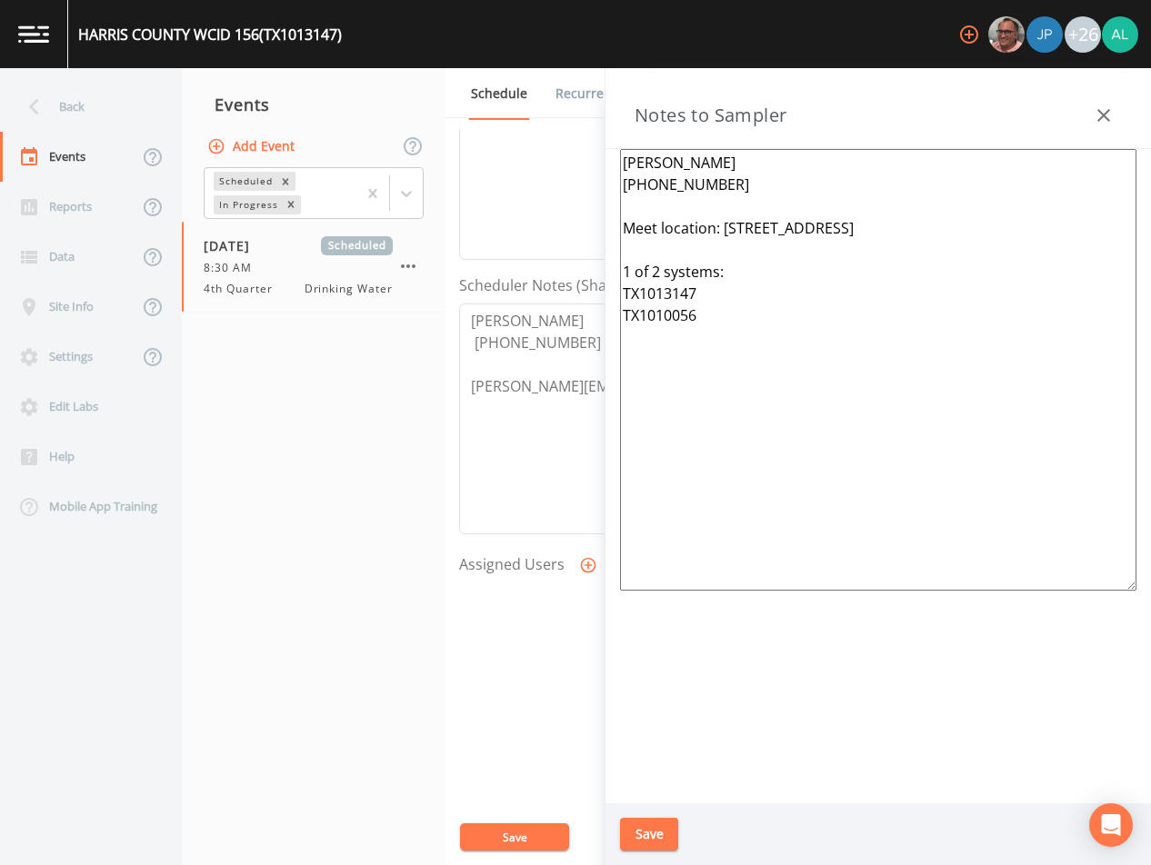
drag, startPoint x: 976, startPoint y: 229, endPoint x: 724, endPoint y: 219, distance: 252.9
click at [724, 219] on textarea "[PERSON_NAME] [PHONE_NUMBER] Meet location: [STREET_ADDRESS] 1 of 2 systems: TX…" at bounding box center [878, 370] width 516 height 442
click at [668, 831] on button "Save" at bounding box center [649, 835] width 58 height 34
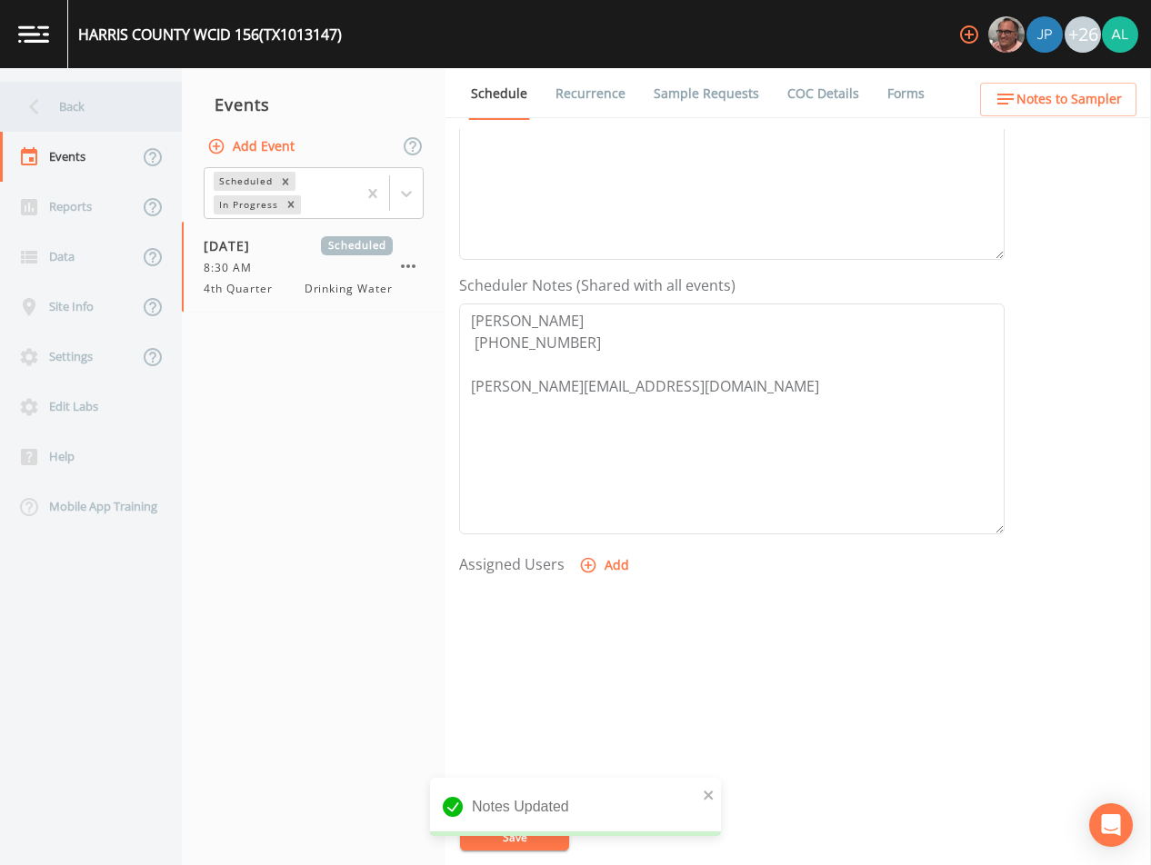
click at [59, 96] on div "Back" at bounding box center [82, 107] width 164 height 50
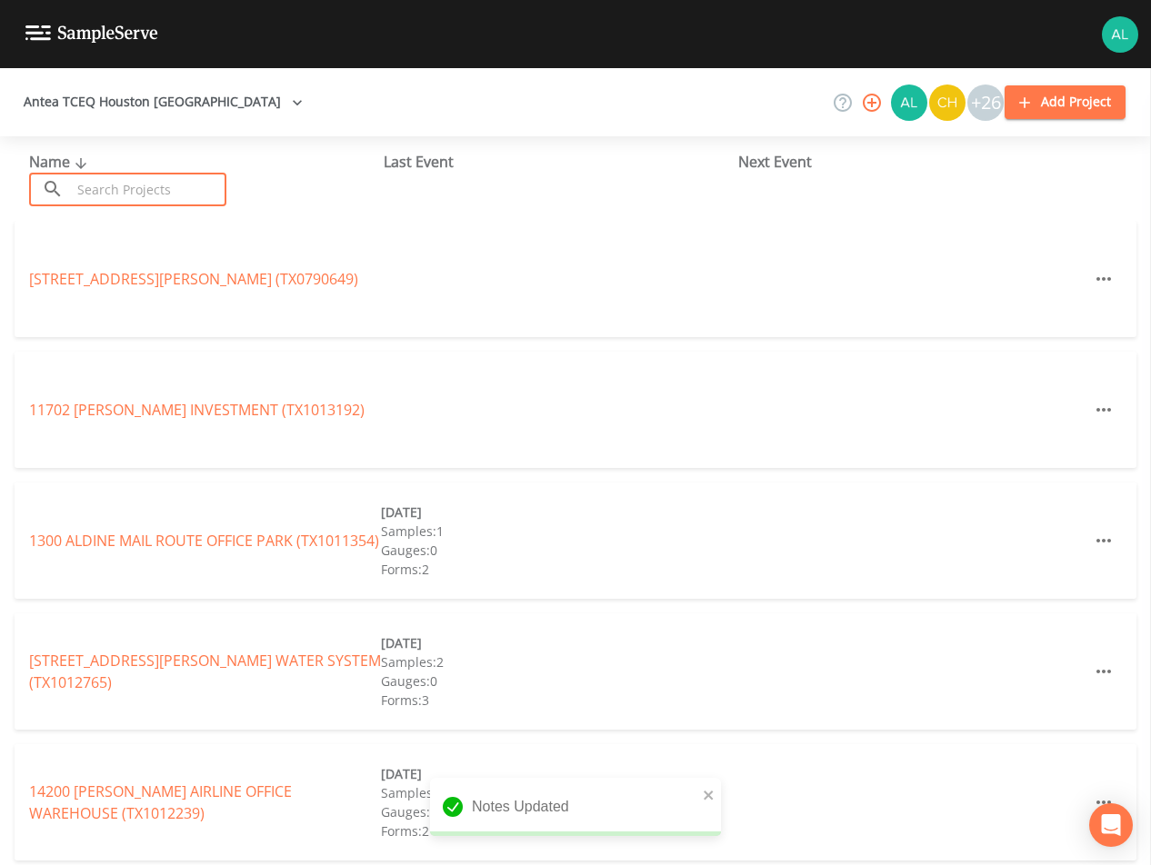
click at [223, 190] on input "text" at bounding box center [148, 190] width 155 height 34
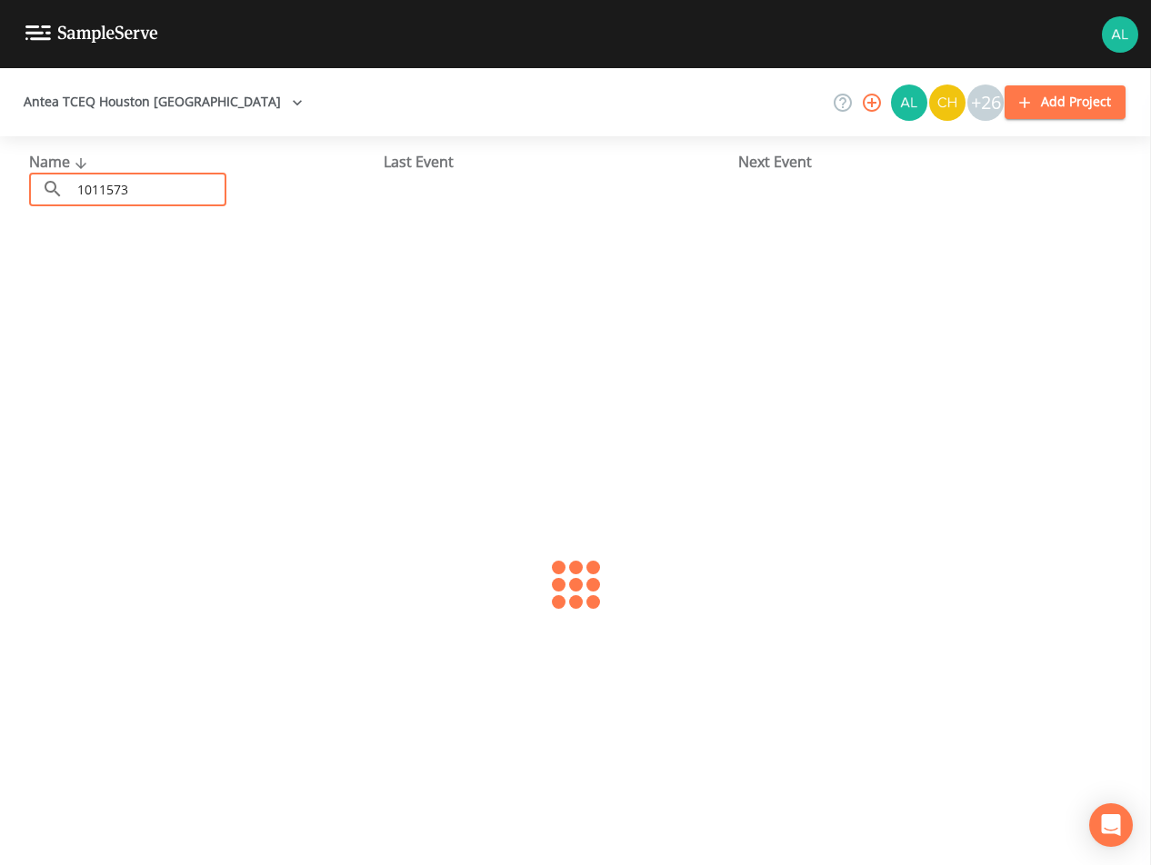
type input "1011573"
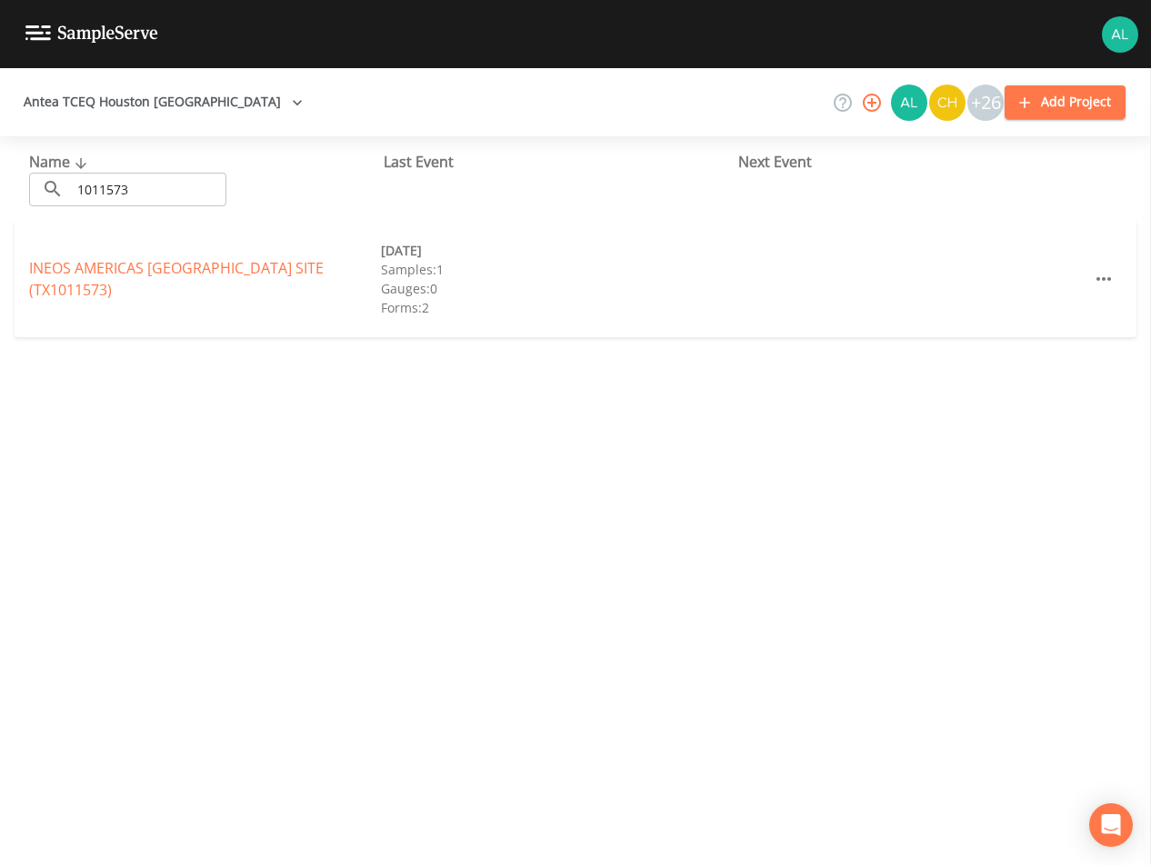
click at [201, 275] on link "INEOS [GEOGRAPHIC_DATA] (TX1011573)" at bounding box center [176, 279] width 295 height 42
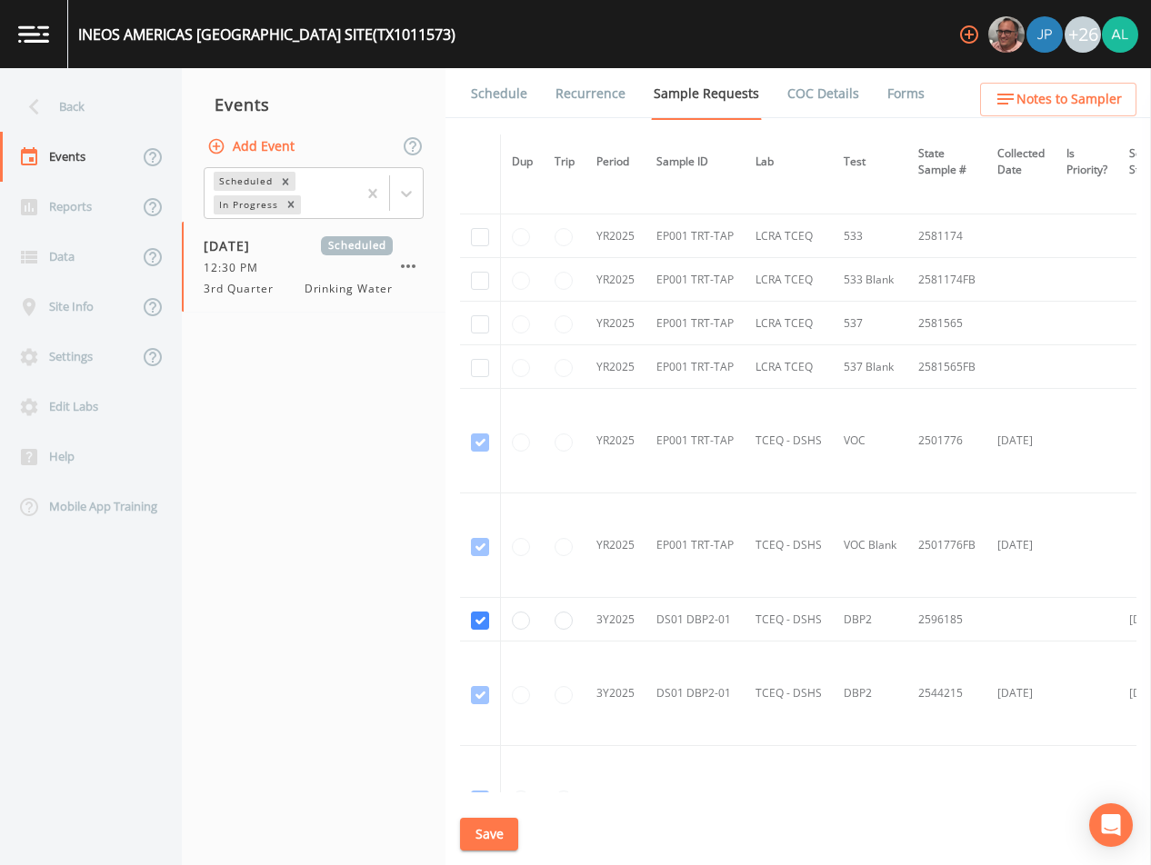
scroll to position [279, 0]
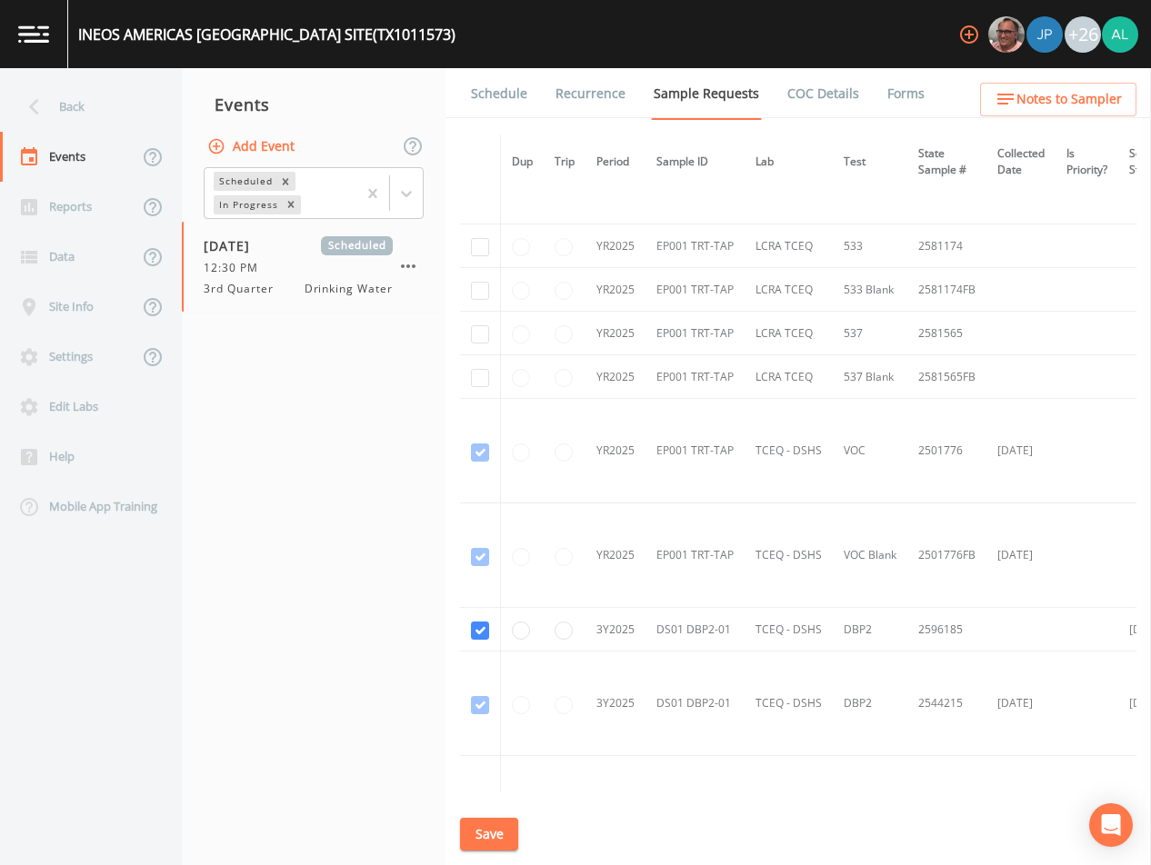
click at [493, 84] on link "Schedule" at bounding box center [499, 93] width 62 height 51
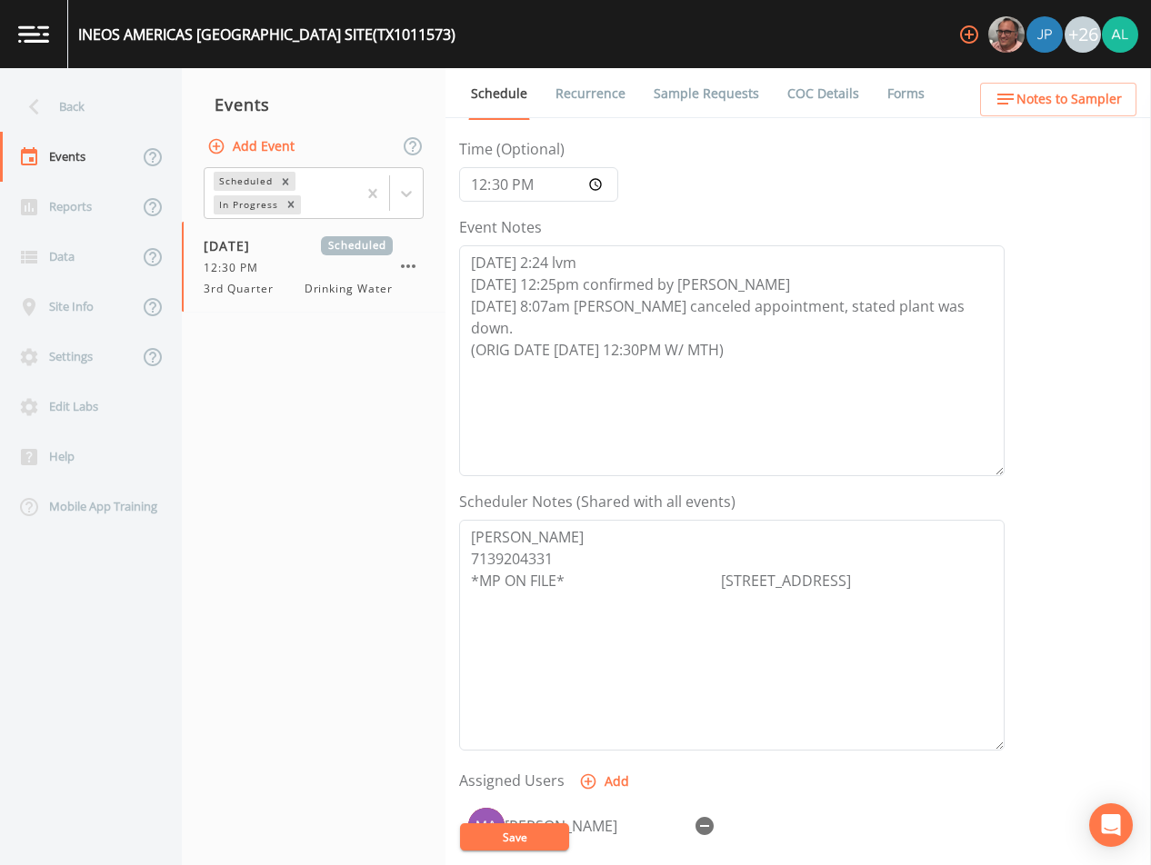
scroll to position [182, 0]
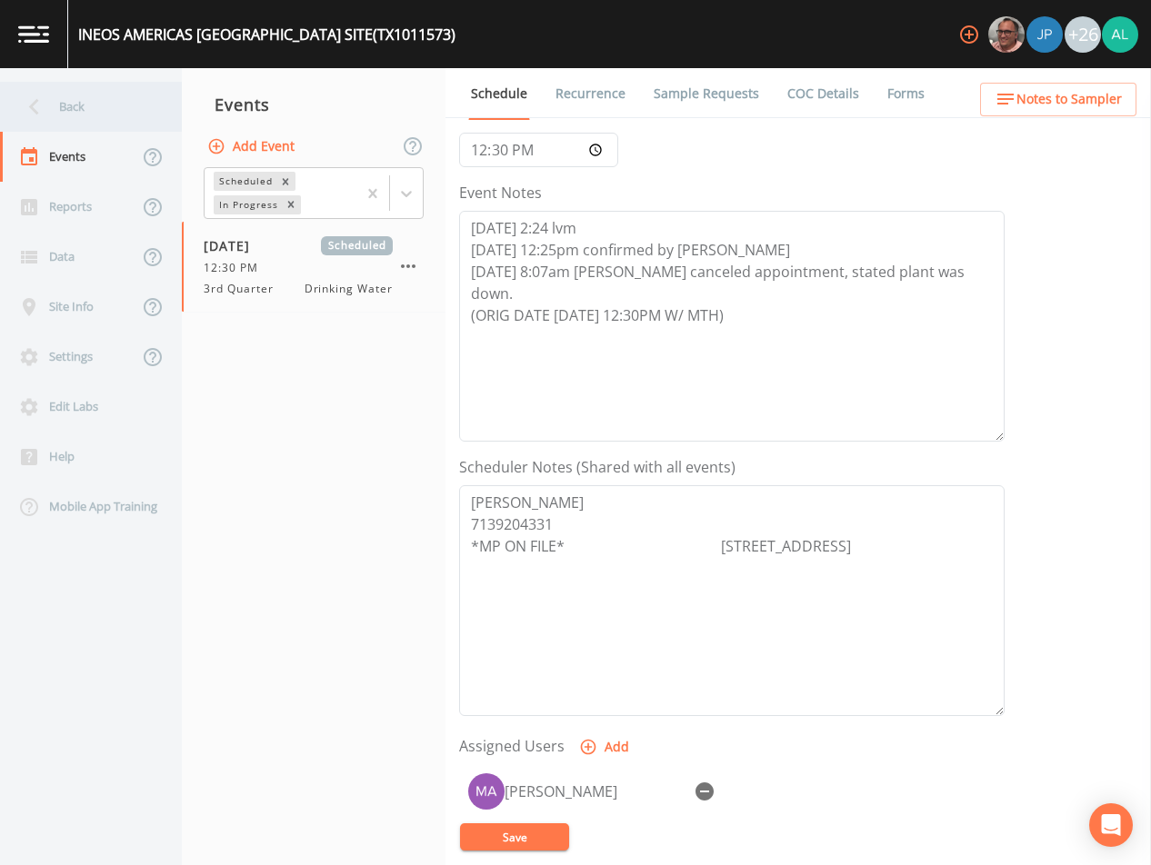
click at [48, 103] on icon at bounding box center [34, 107] width 32 height 32
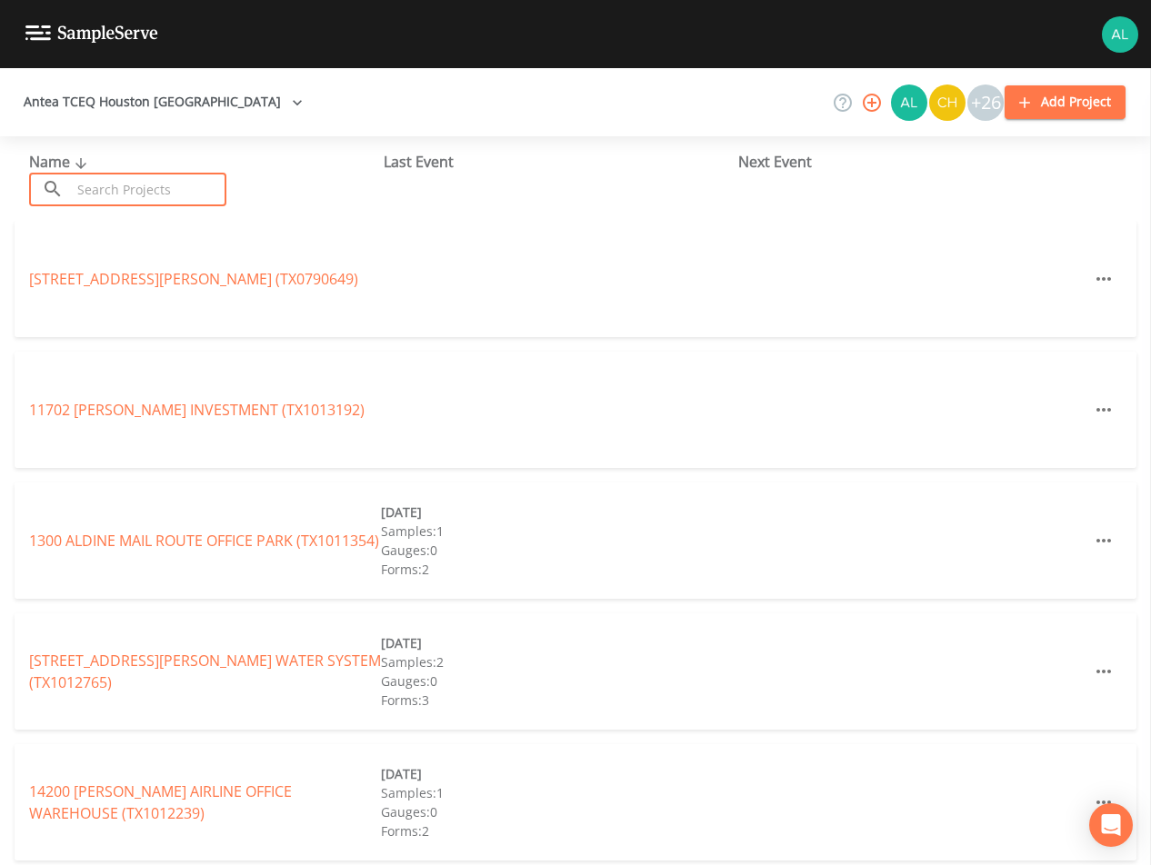
click at [123, 189] on input "text" at bounding box center [148, 190] width 155 height 34
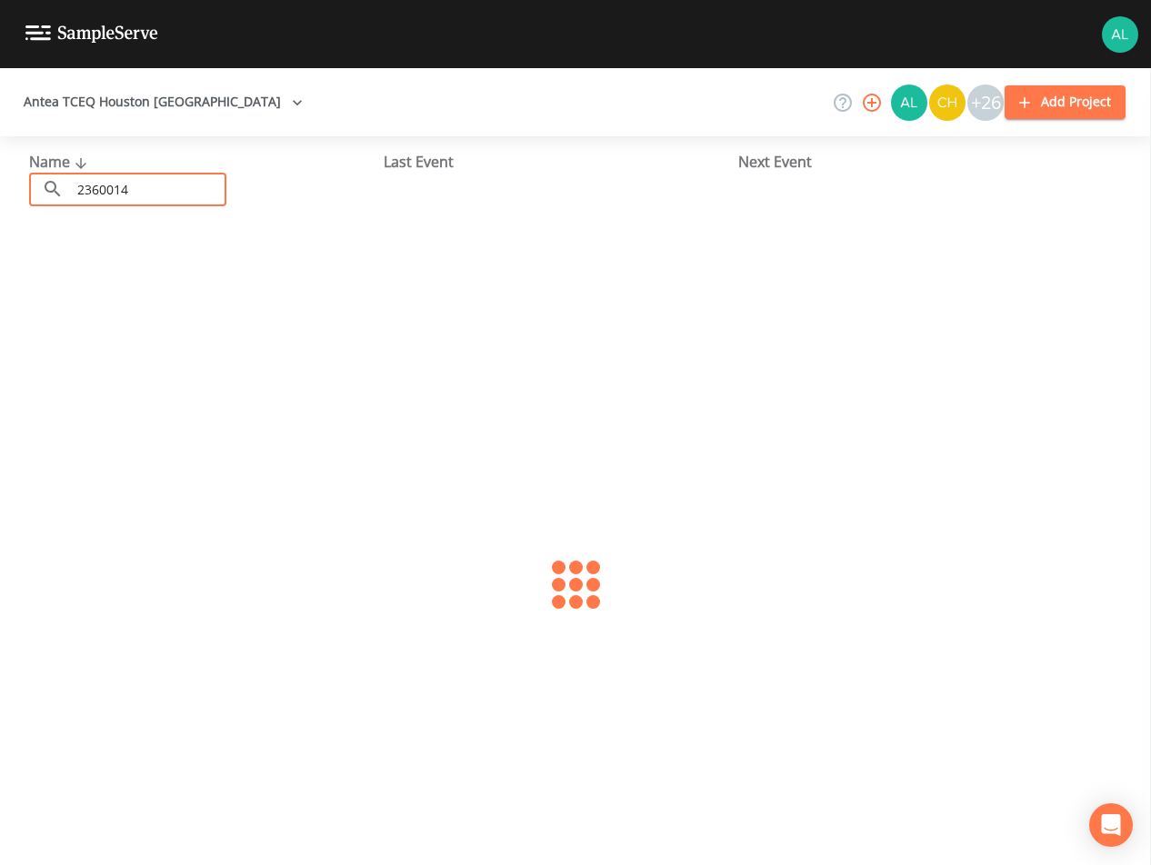
type input "2360014"
click at [142, 280] on link "[GEOGRAPHIC_DATA] (TX2360014)" at bounding box center [144, 279] width 231 height 20
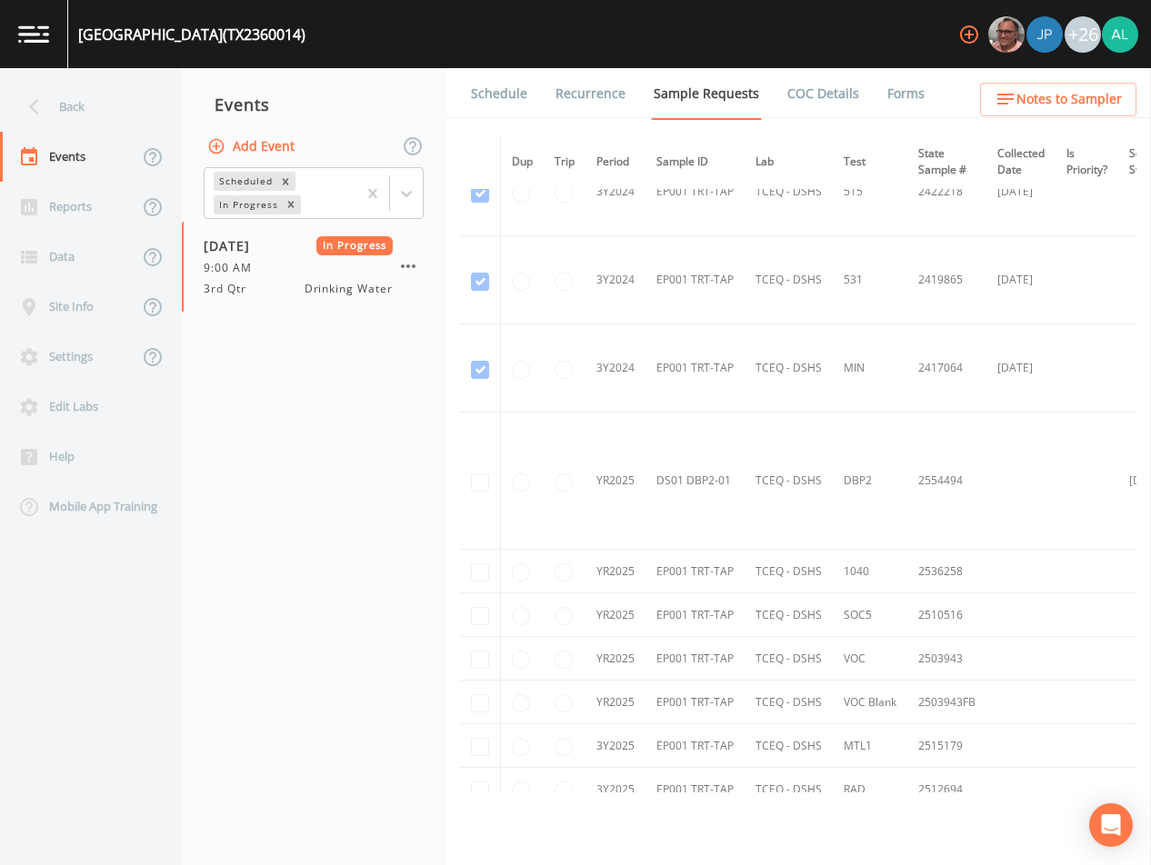
scroll to position [784, 0]
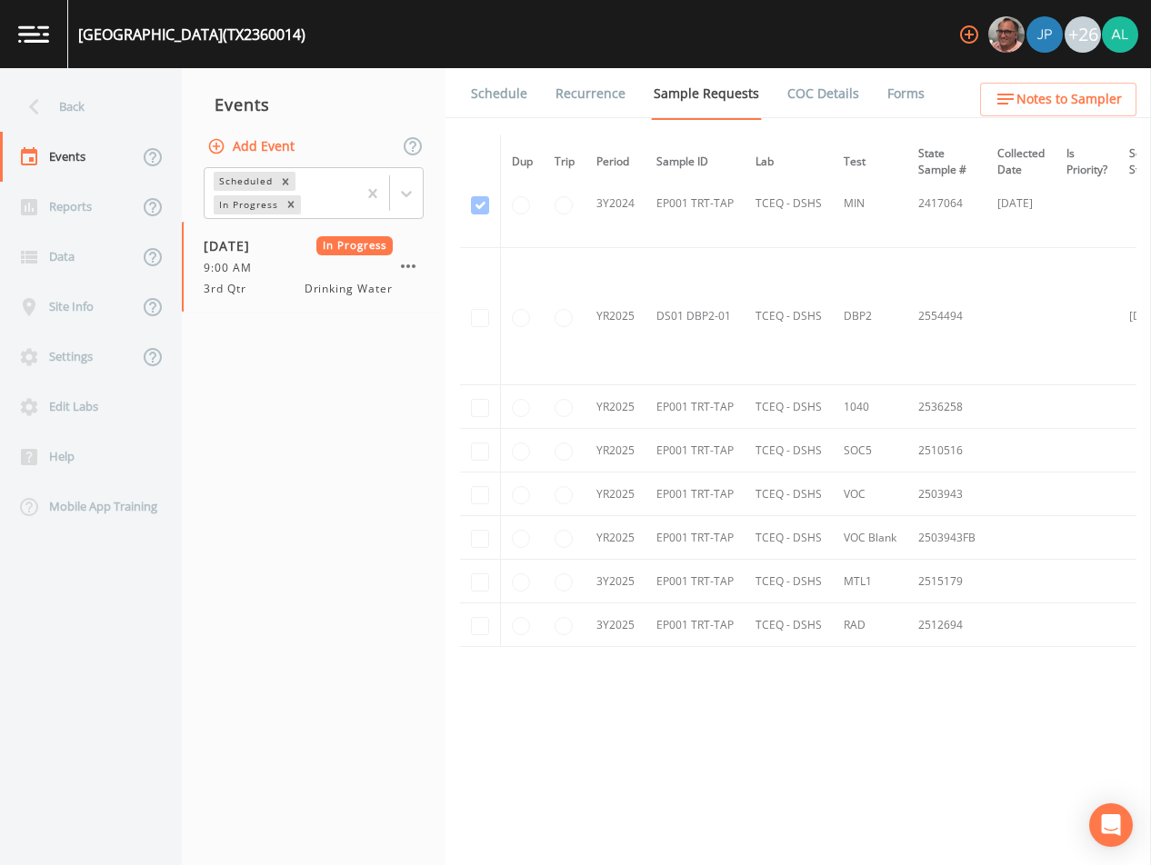
drag, startPoint x: 893, startPoint y: 103, endPoint x: 885, endPoint y: 111, distance: 10.9
click at [894, 101] on link "Forms" at bounding box center [905, 93] width 43 height 51
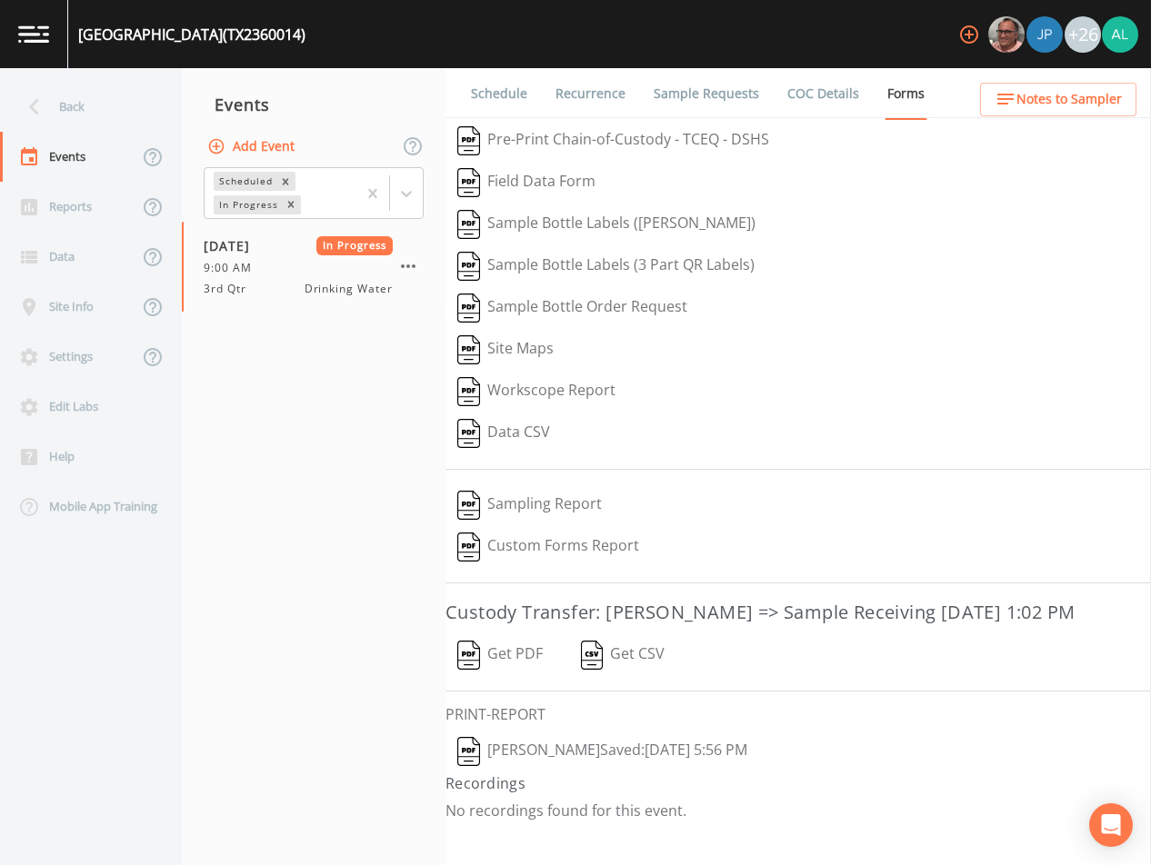
click at [504, 102] on link "Schedule" at bounding box center [499, 93] width 62 height 51
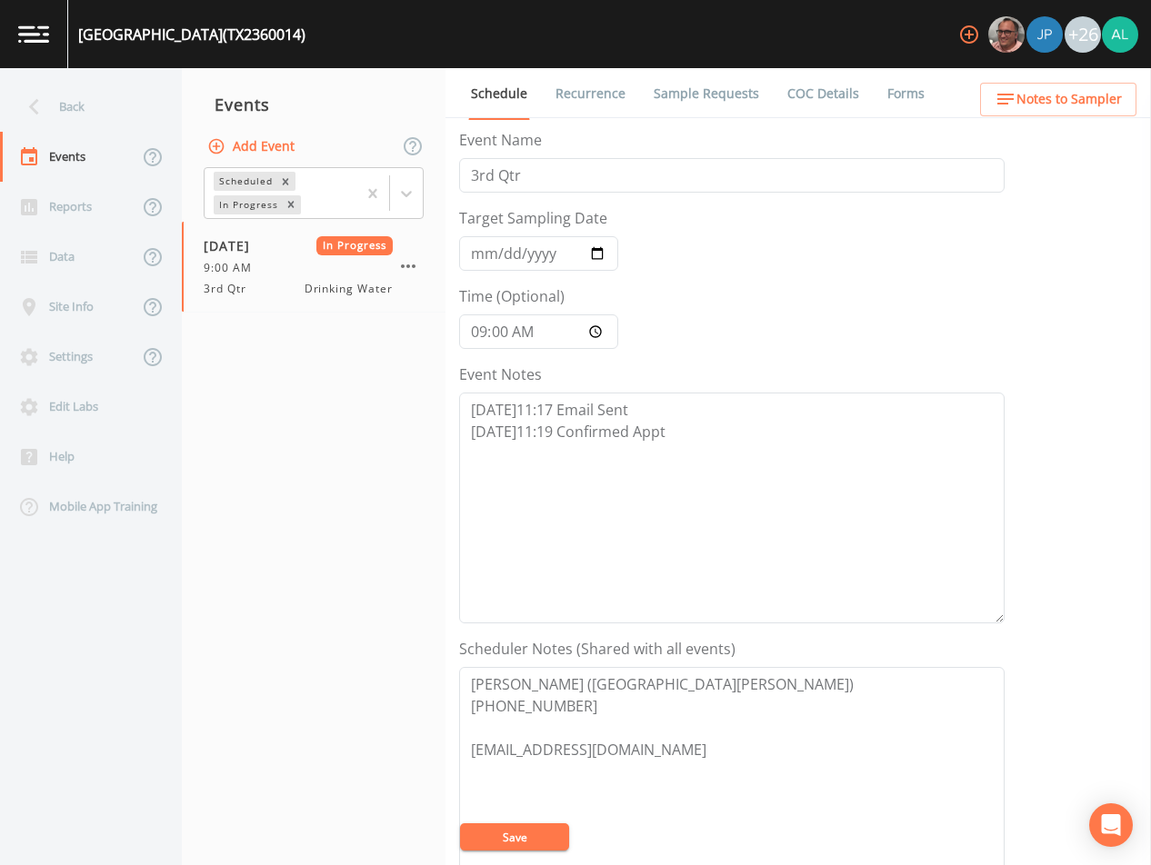
click at [871, 92] on li "Forms" at bounding box center [894, 93] width 65 height 51
click at [886, 111] on link "Forms" at bounding box center [905, 93] width 43 height 51
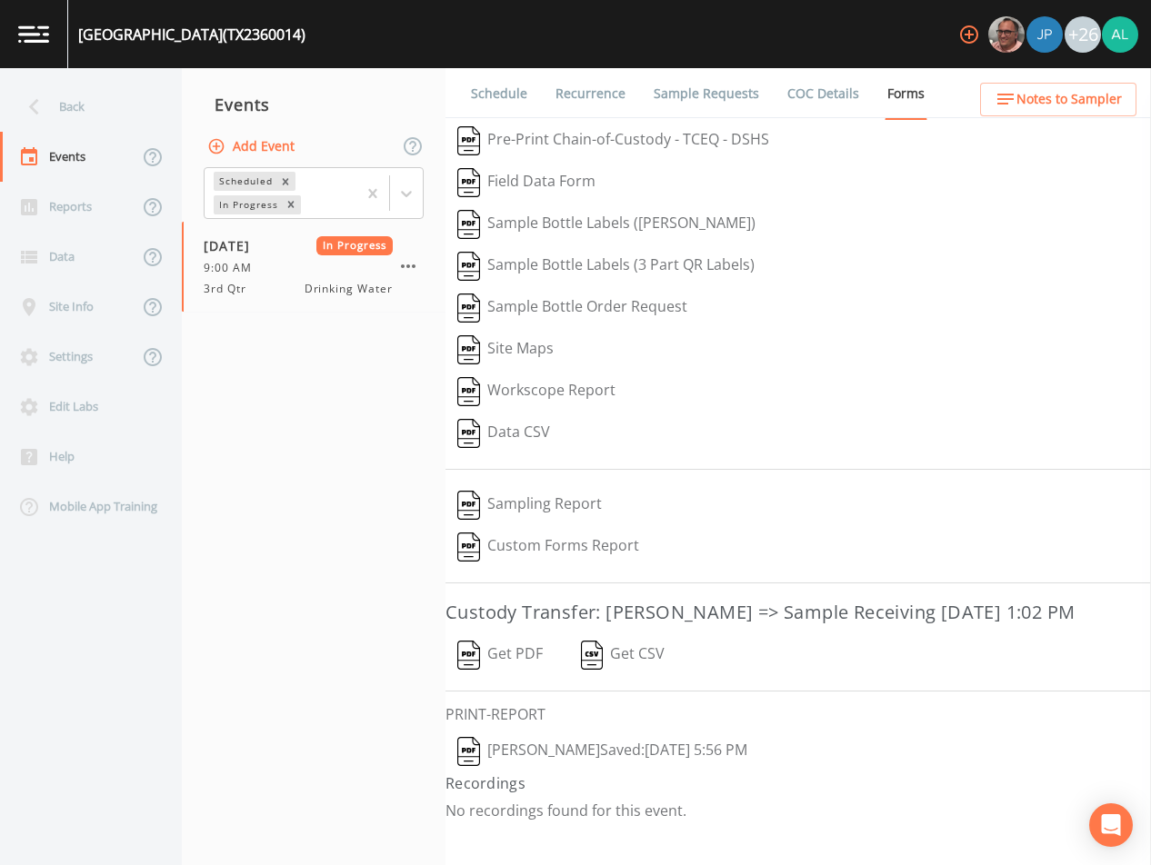
click at [506, 773] on button "[PERSON_NAME]  Saved: [DATE] 5:56 PM" at bounding box center [602, 752] width 314 height 42
click at [411, 254] on button "button" at bounding box center [408, 266] width 31 height 31
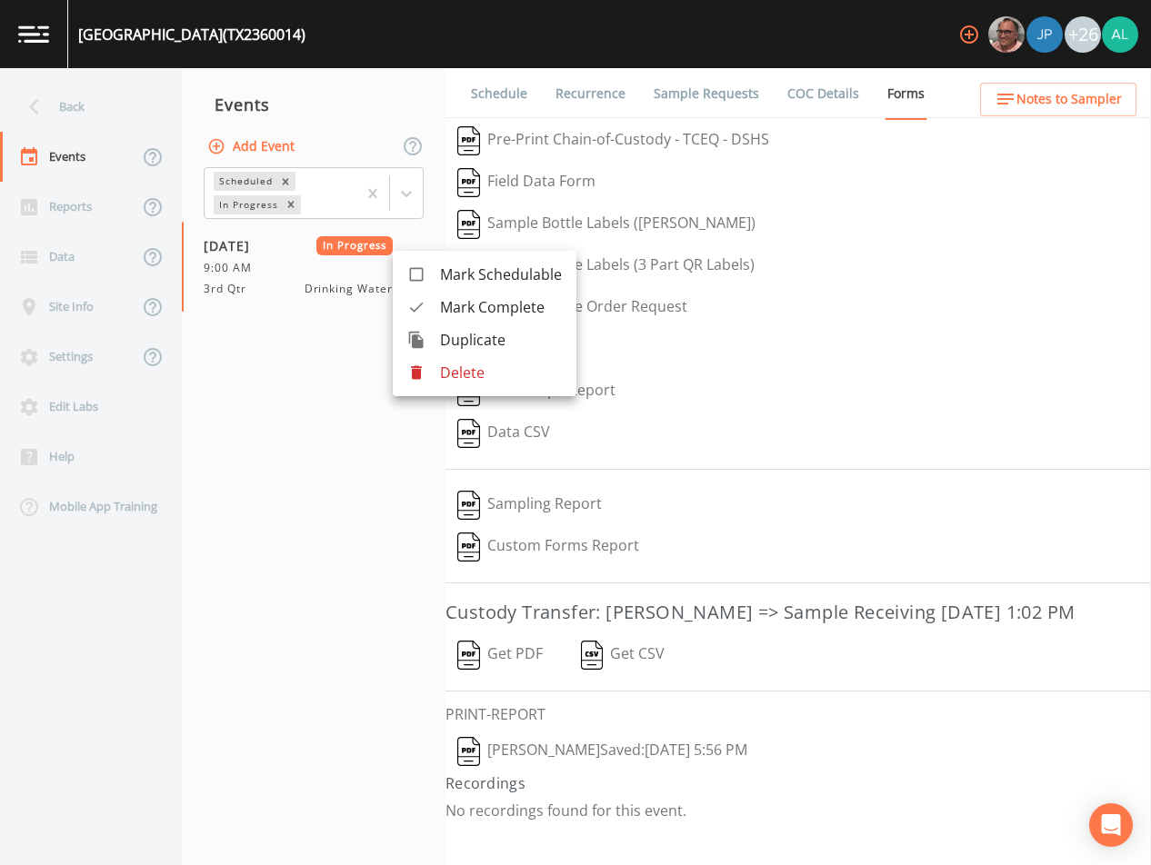
click at [509, 297] on span "Mark Complete" at bounding box center [501, 307] width 122 height 22
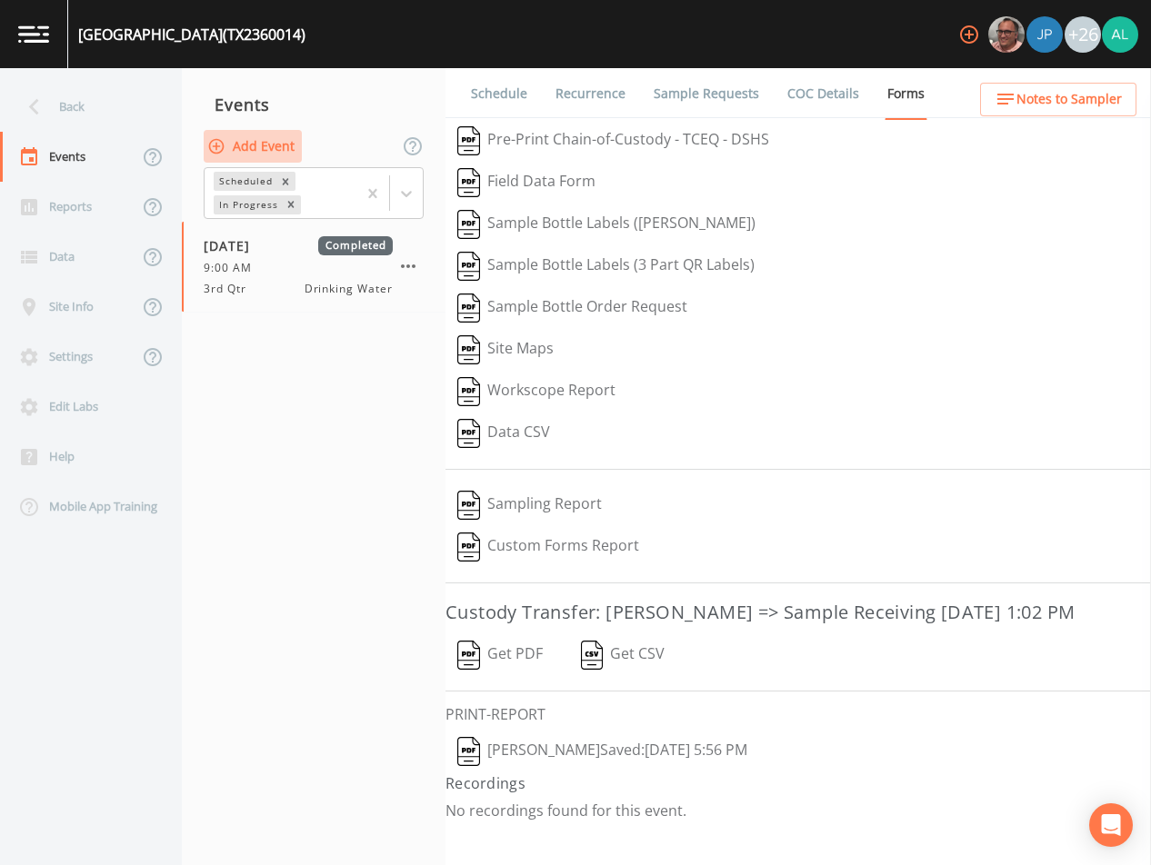
click at [277, 131] on button "Add Event" at bounding box center [253, 147] width 98 height 34
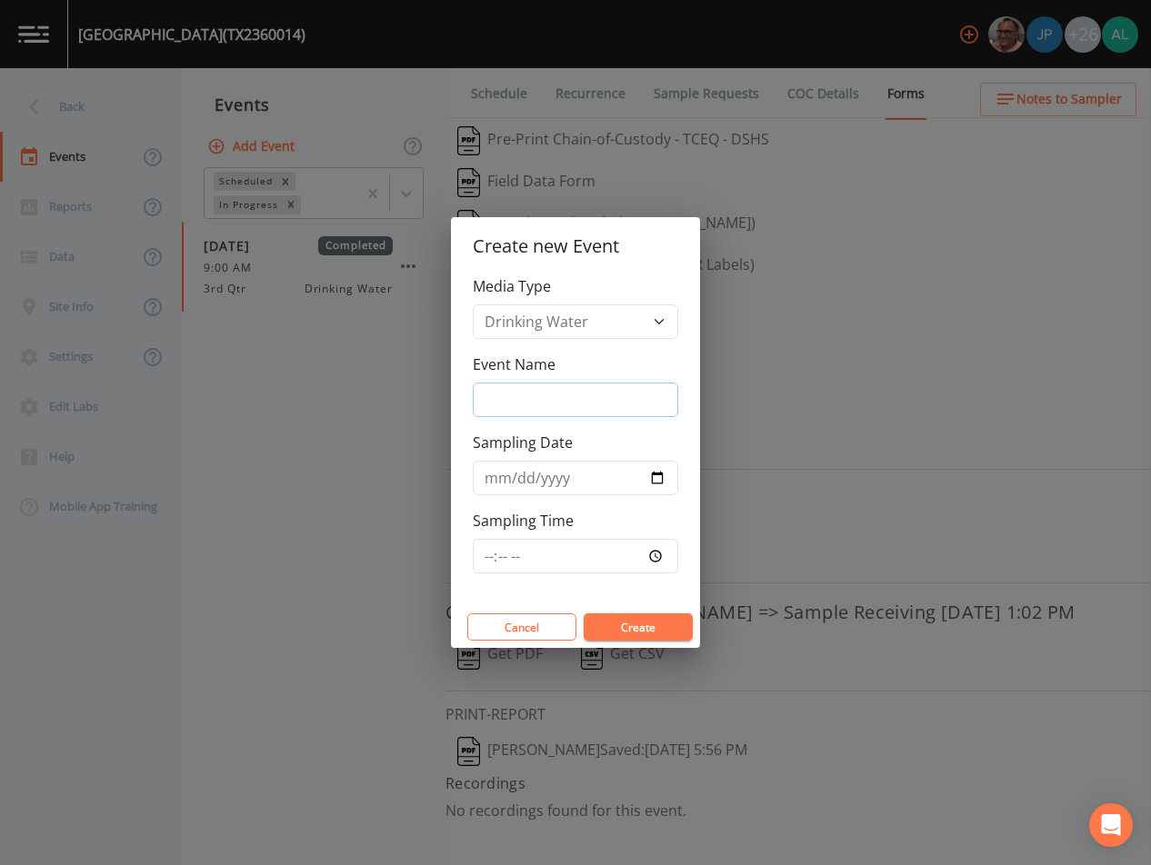
click at [540, 393] on input "Event Name" at bounding box center [575, 400] width 205 height 35
type input "4th Quarter"
type input "[DATE]"
click at [521, 481] on input "[DATE]" at bounding box center [575, 478] width 205 height 35
type input "[DATE]"
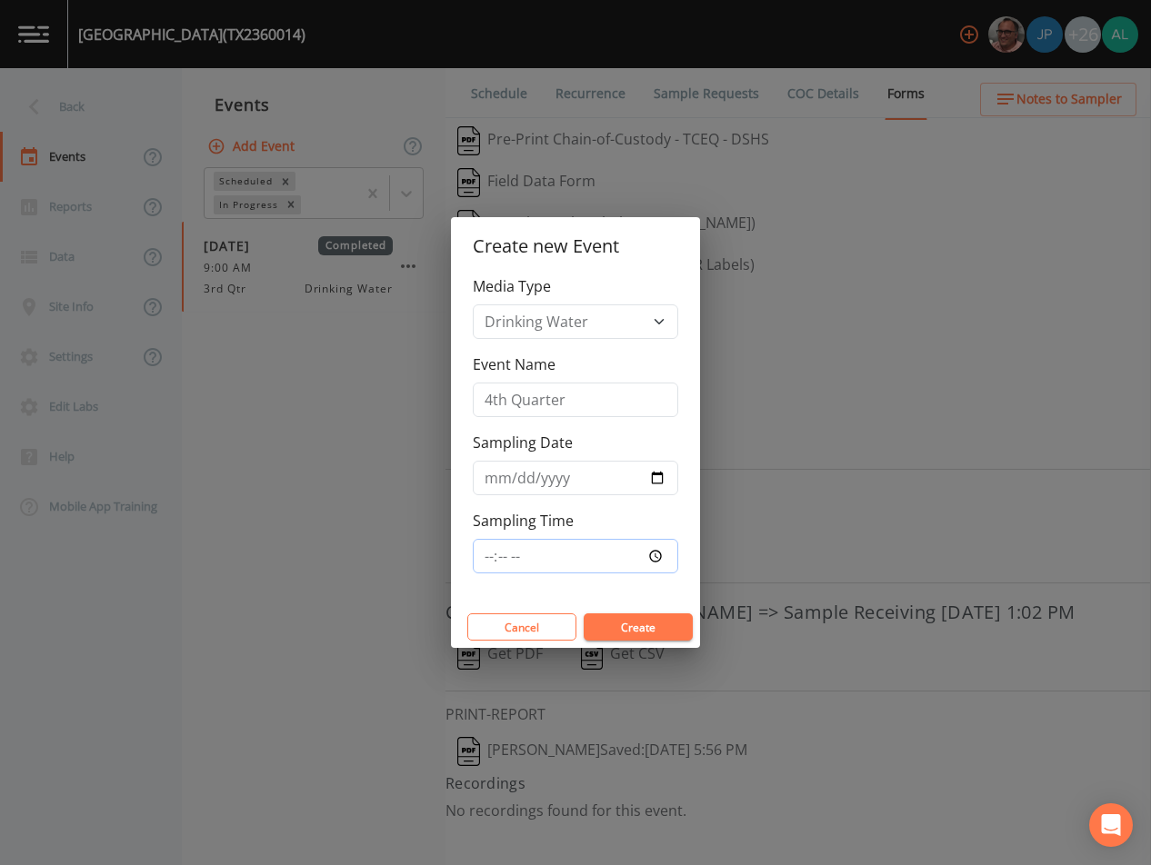
click at [495, 565] on input "Sampling Time" at bounding box center [575, 556] width 205 height 35
type input "09:00"
click at [584, 614] on button "Create" at bounding box center [638, 627] width 109 height 27
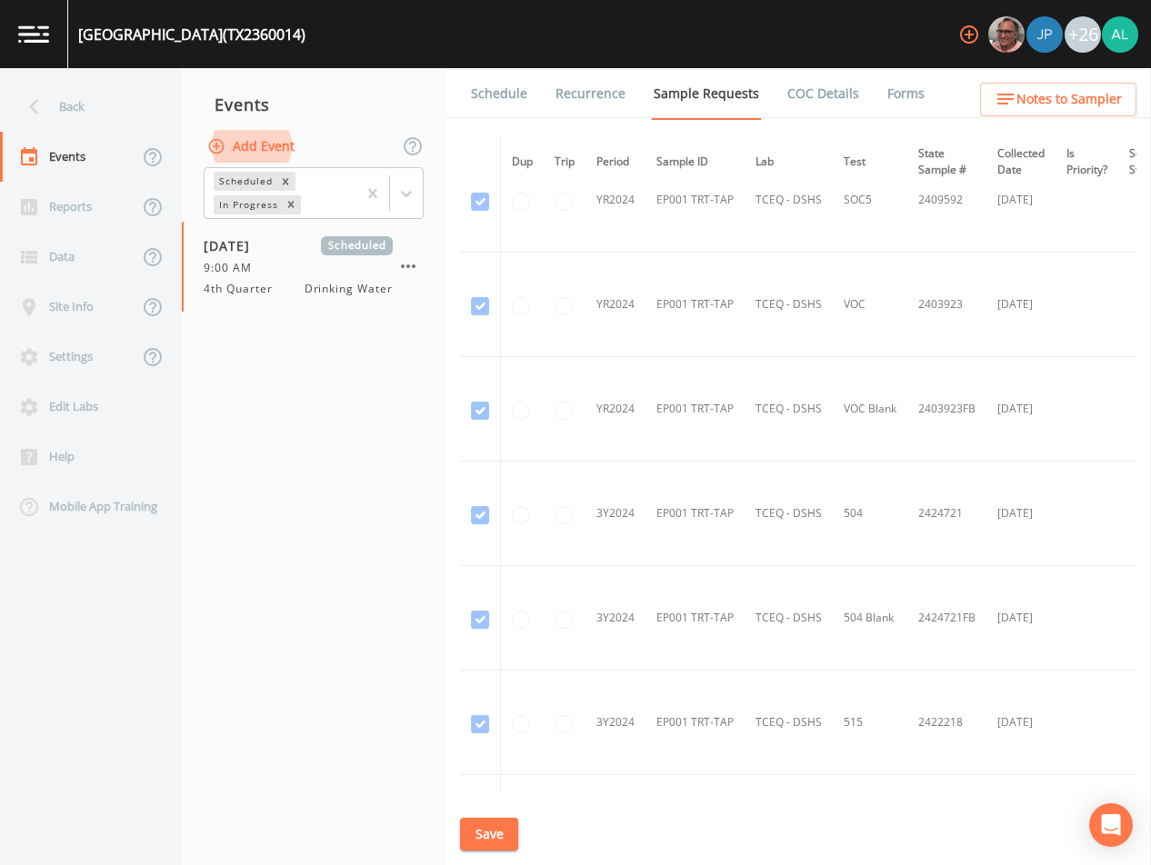
scroll to position [716, 0]
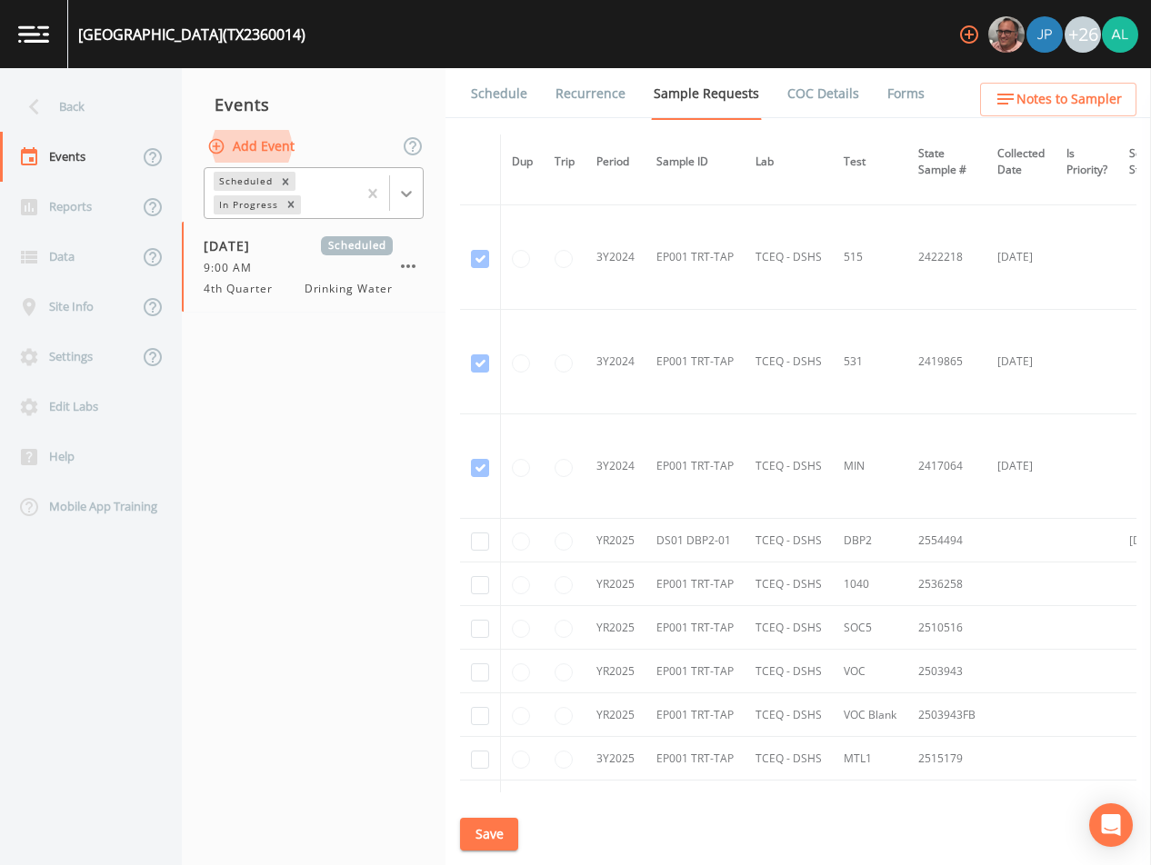
click at [410, 194] on icon at bounding box center [406, 194] width 11 height 6
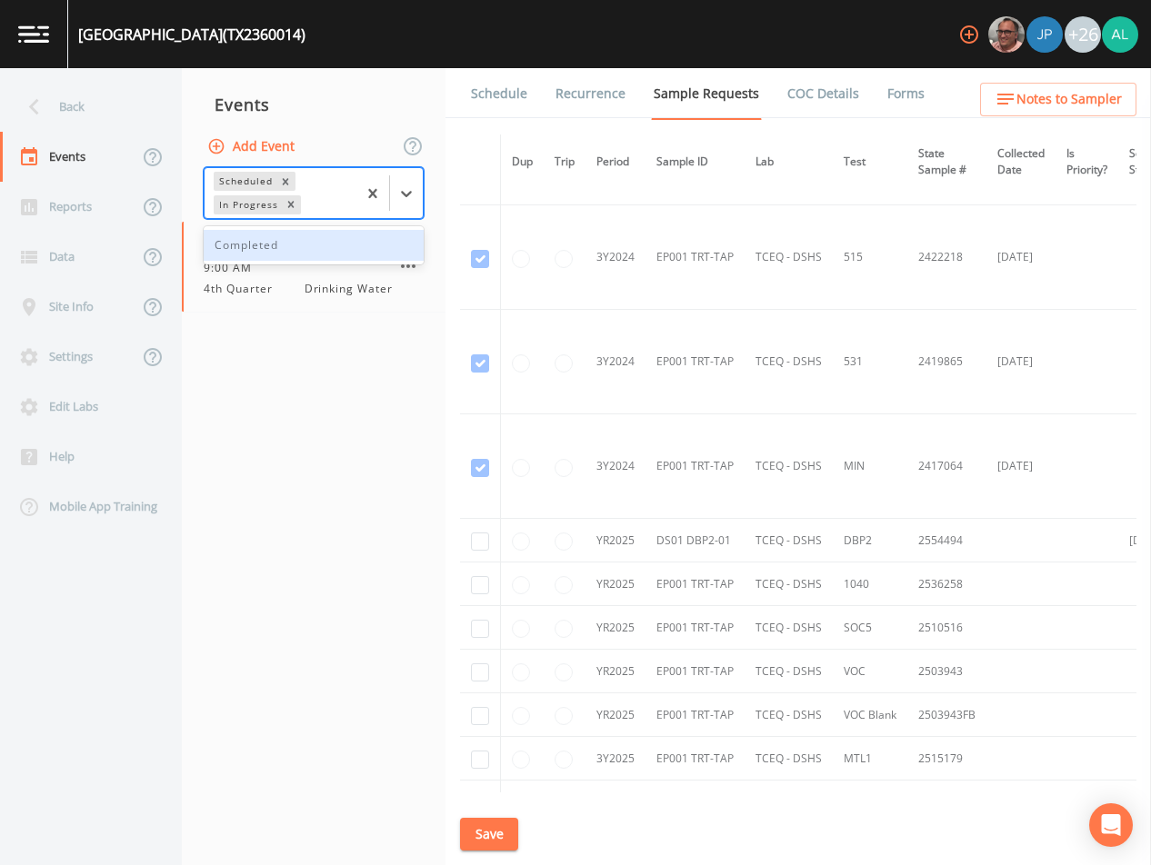
click at [317, 249] on div "Completed" at bounding box center [314, 245] width 220 height 31
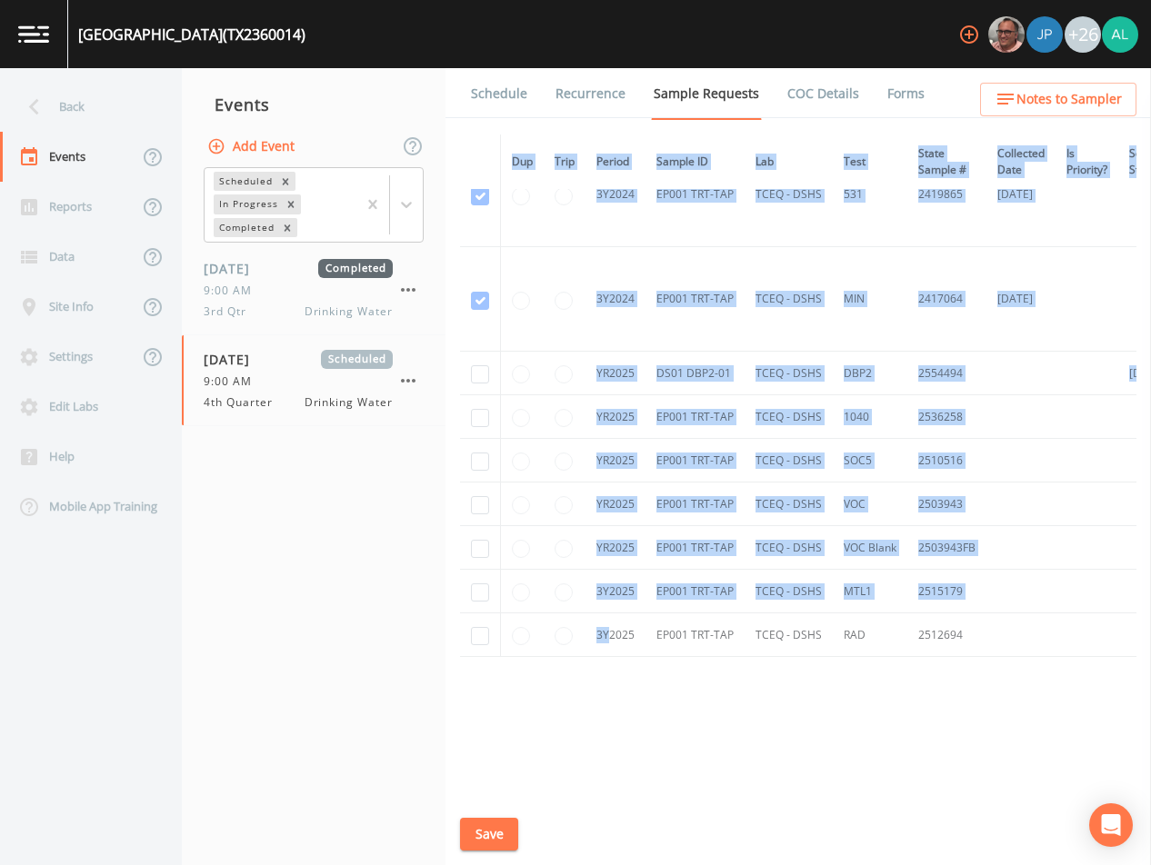
drag, startPoint x: 607, startPoint y: 786, endPoint x: 814, endPoint y: 771, distance: 207.8
click at [814, 771] on div "Dup Trip Period Sample ID Lab Test State Sample # Collected Date Is Priority? S…" at bounding box center [798, 464] width 676 height 658
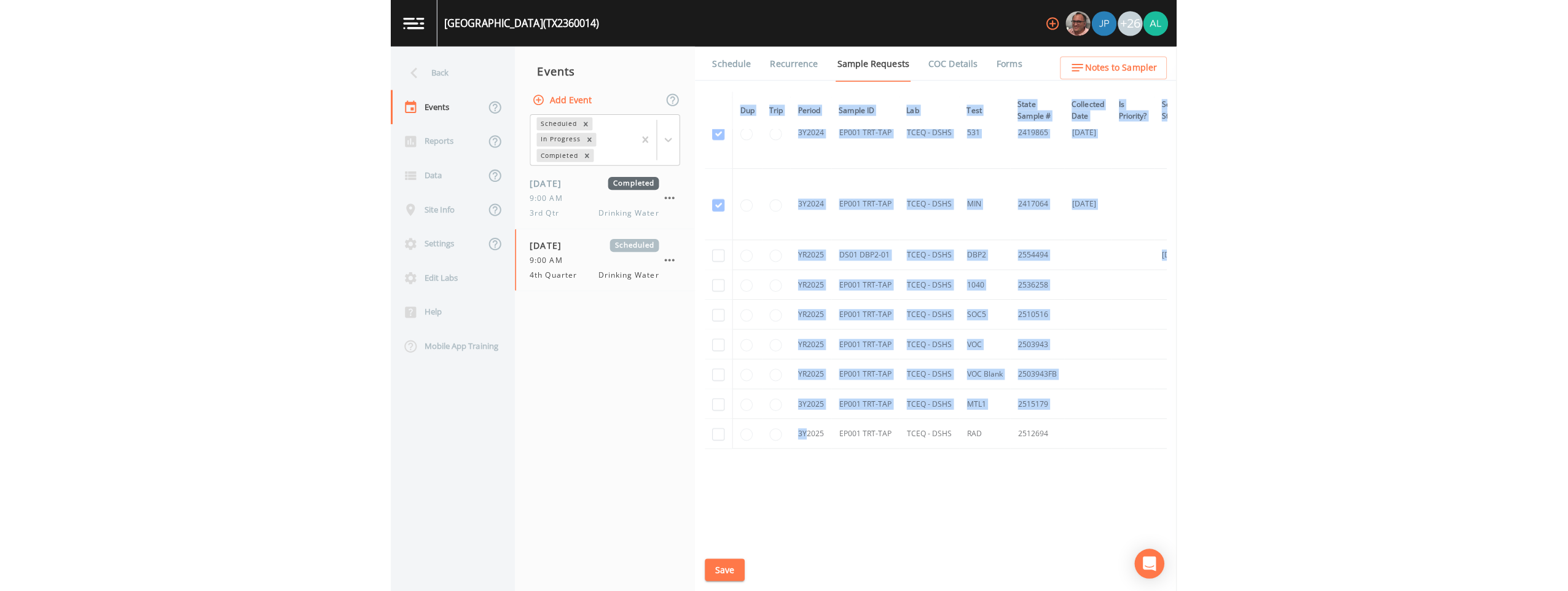
scroll to position [601, 0]
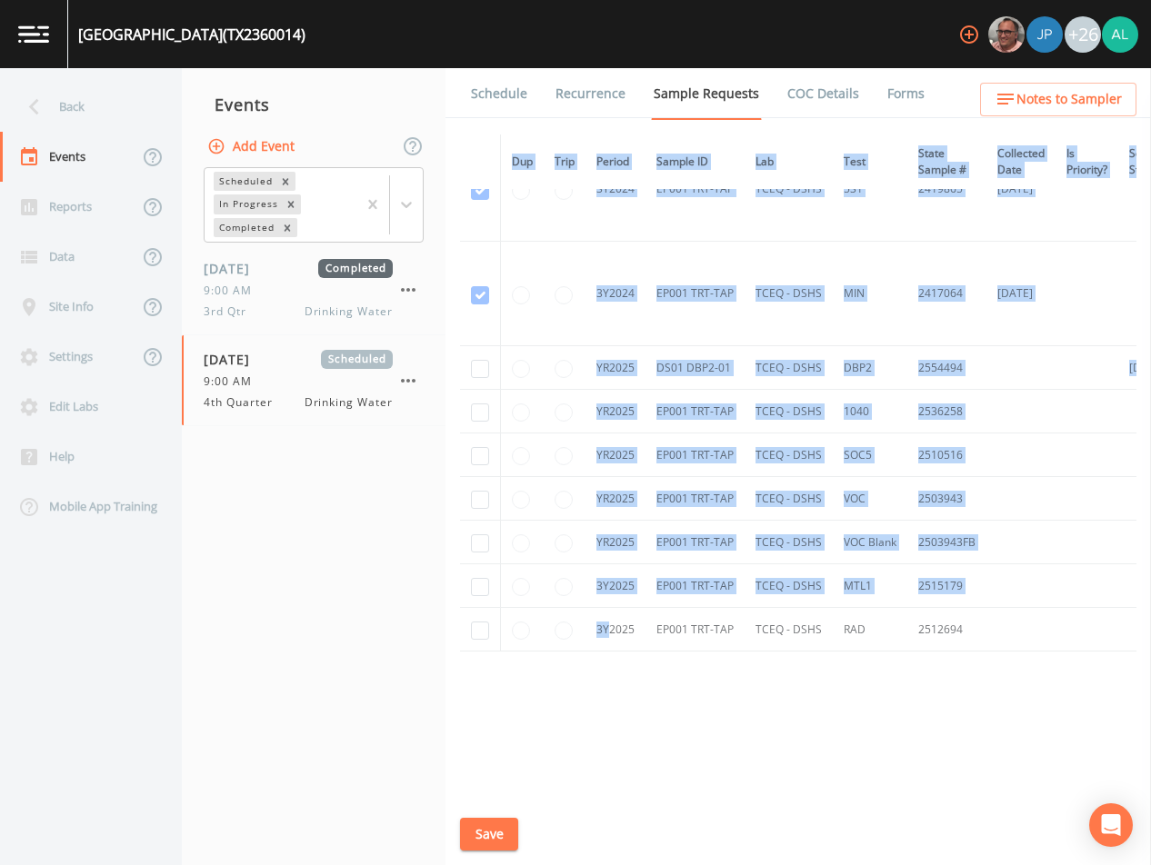
drag, startPoint x: 814, startPoint y: 771, endPoint x: 773, endPoint y: 763, distance: 42.6
click at [774, 764] on div "Dup Trip Period Sample ID Lab Test State Sample # Collected Date Is Priority? S…" at bounding box center [798, 464] width 676 height 658
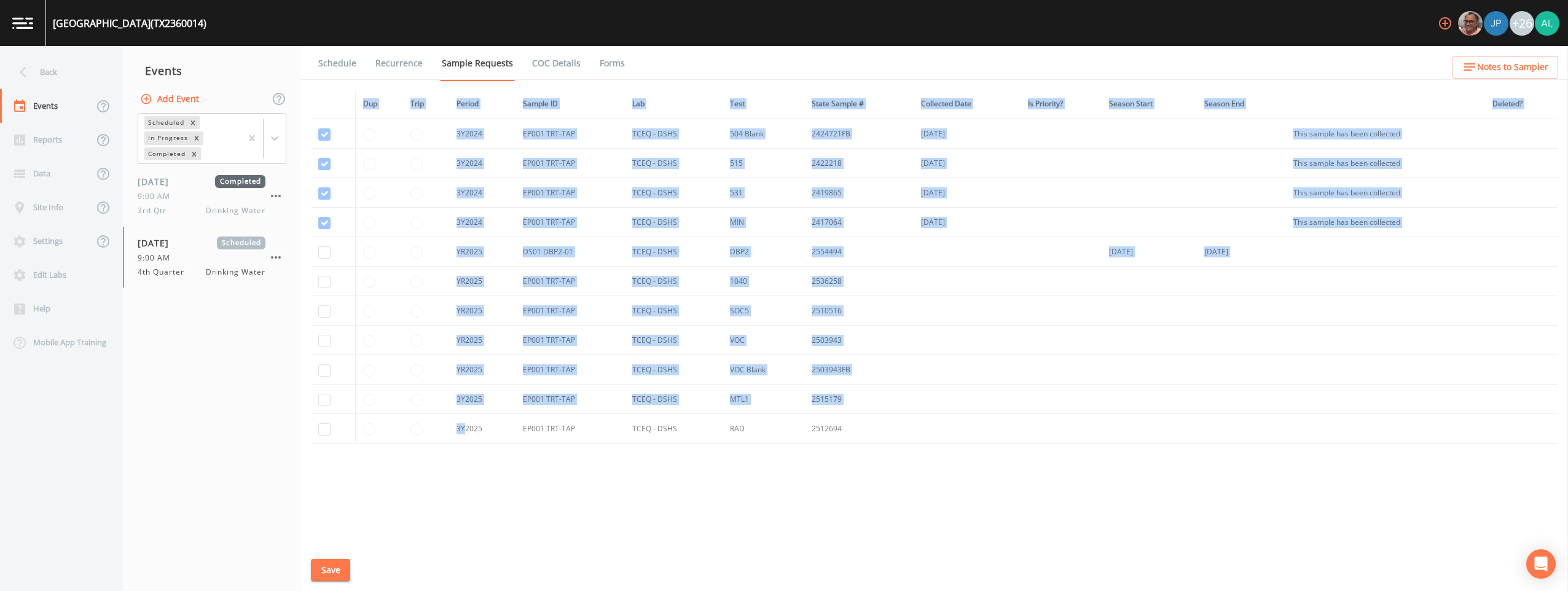
click at [777, 319] on td at bounding box center [966, 311] width 106 height 30
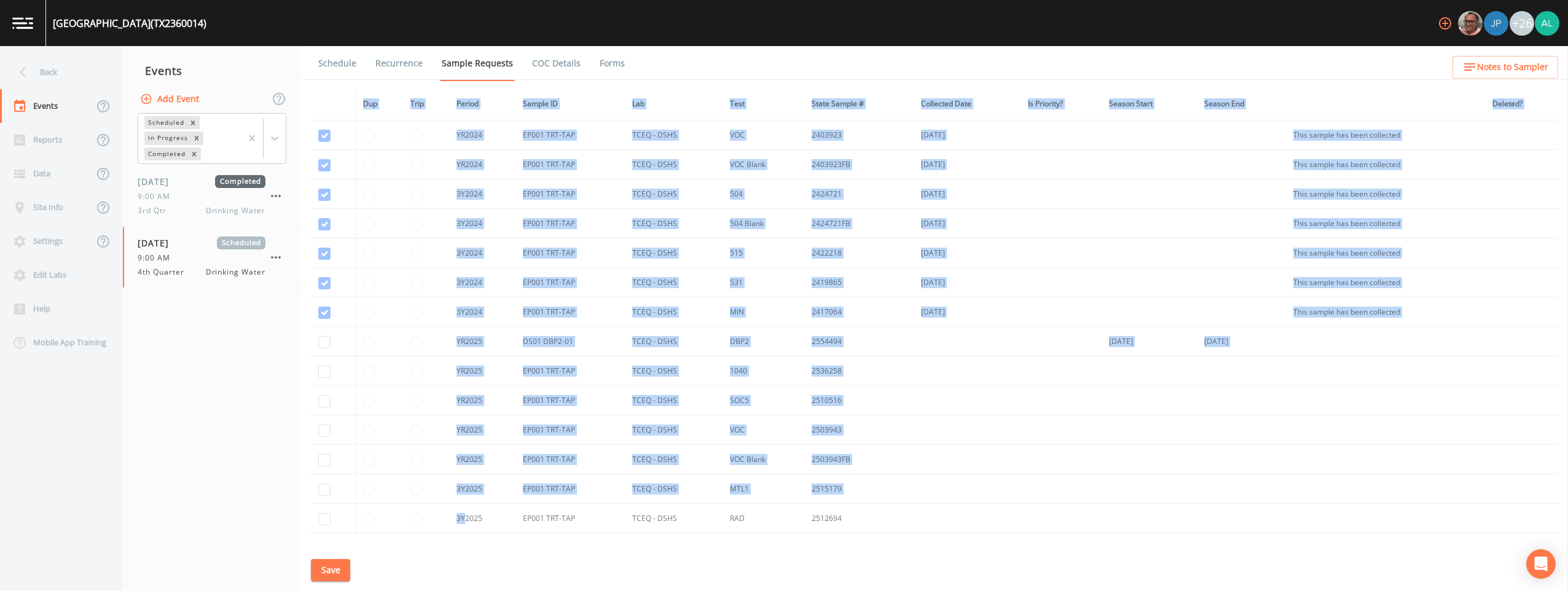
scroll to position [0, 0]
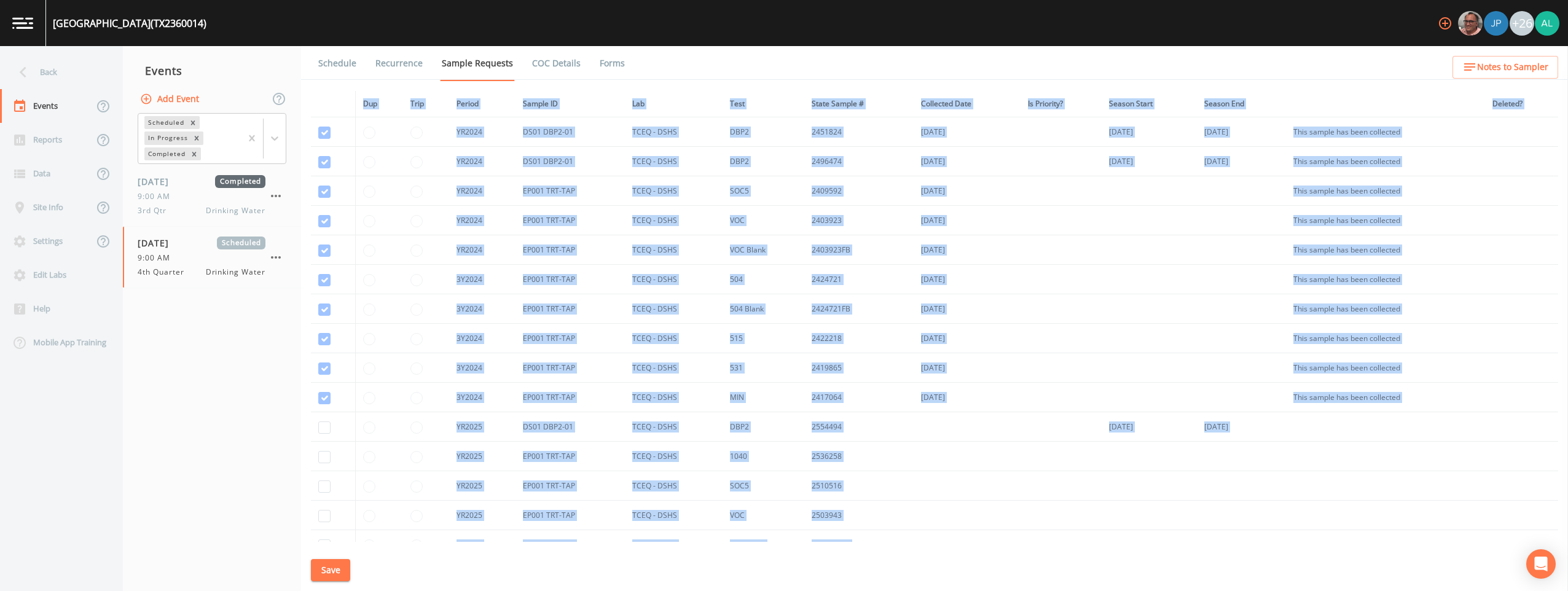
click at [777, 283] on td at bounding box center [1242, 280] width 89 height 30
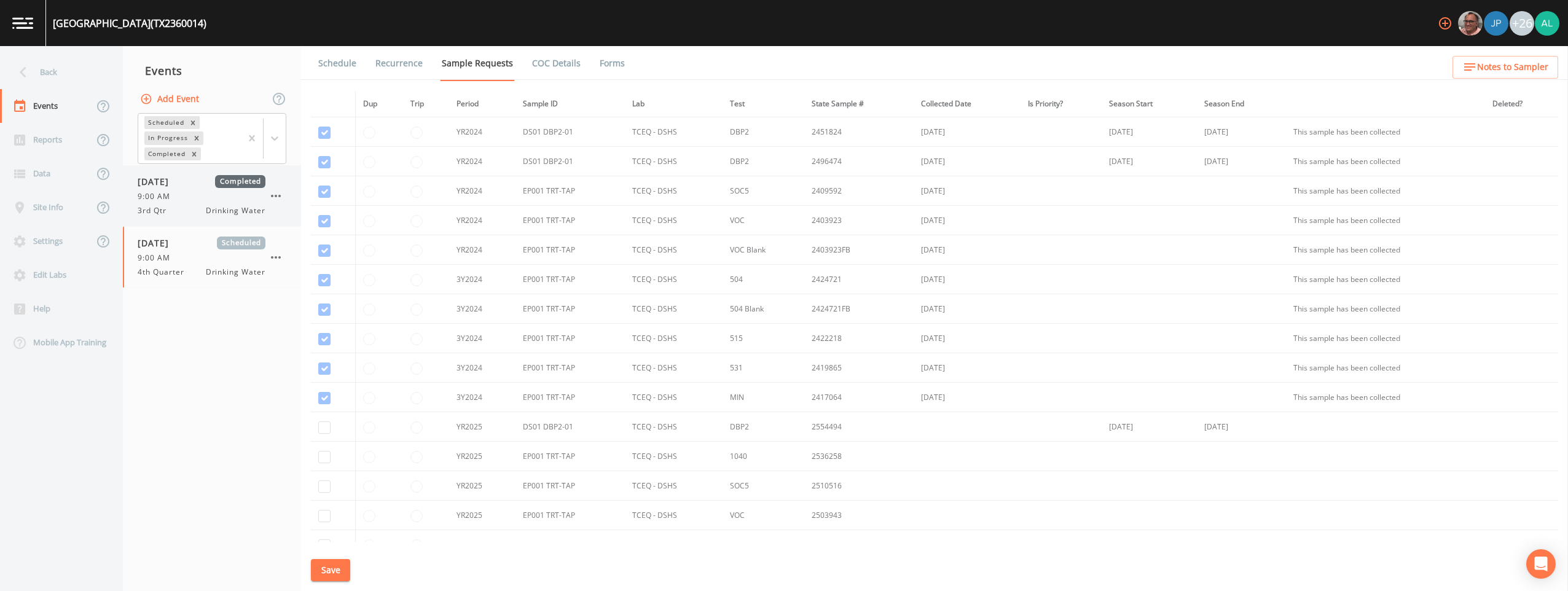
click at [187, 205] on div "[DATE] Completed 9:00 AM 3rd Qtr Drinking Water" at bounding box center [201, 195] width 128 height 41
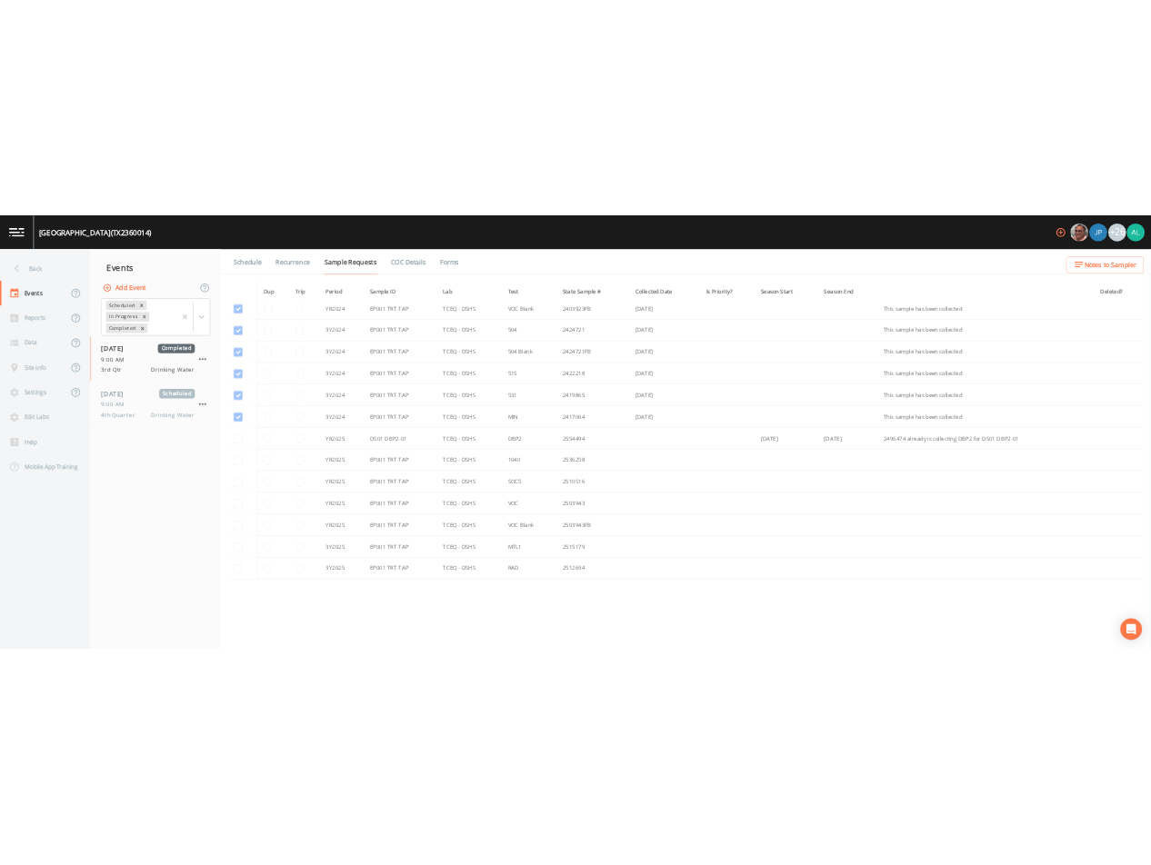
scroll to position [310, 0]
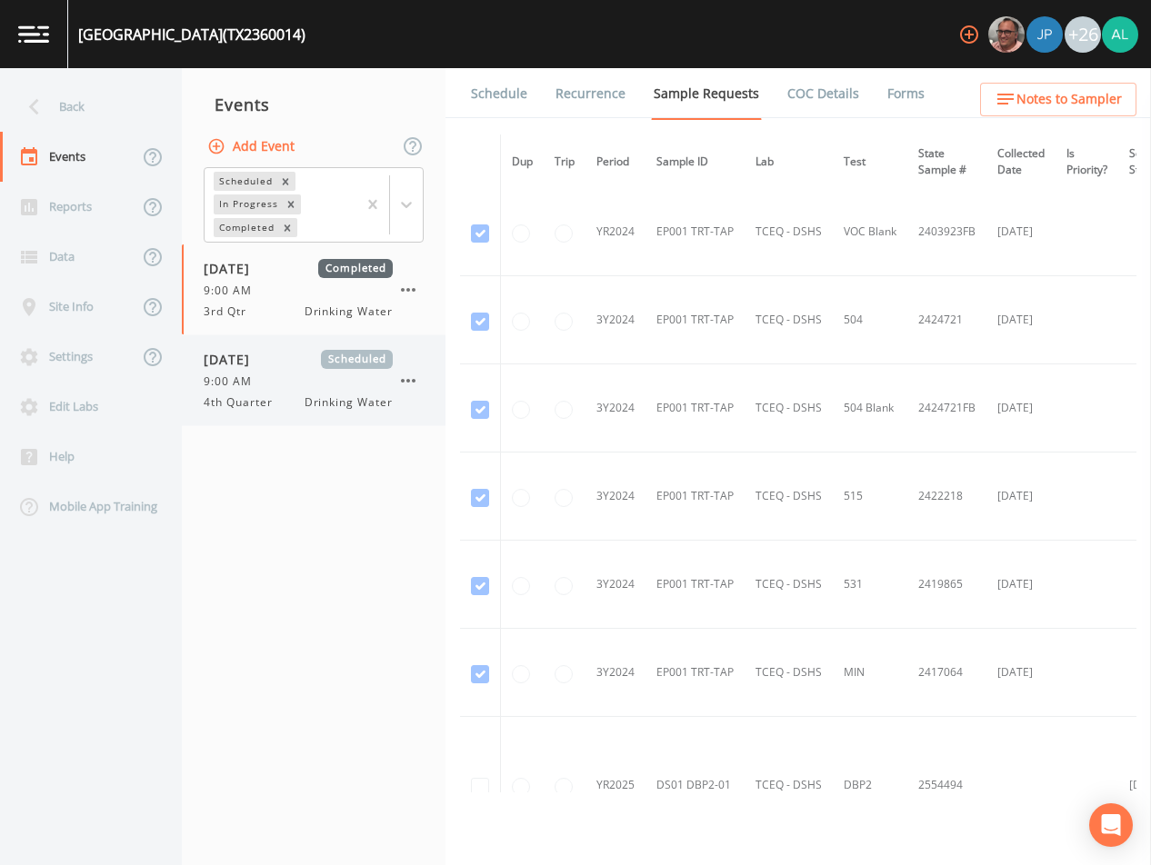
click at [263, 366] on span "[DATE]" at bounding box center [233, 359] width 59 height 19
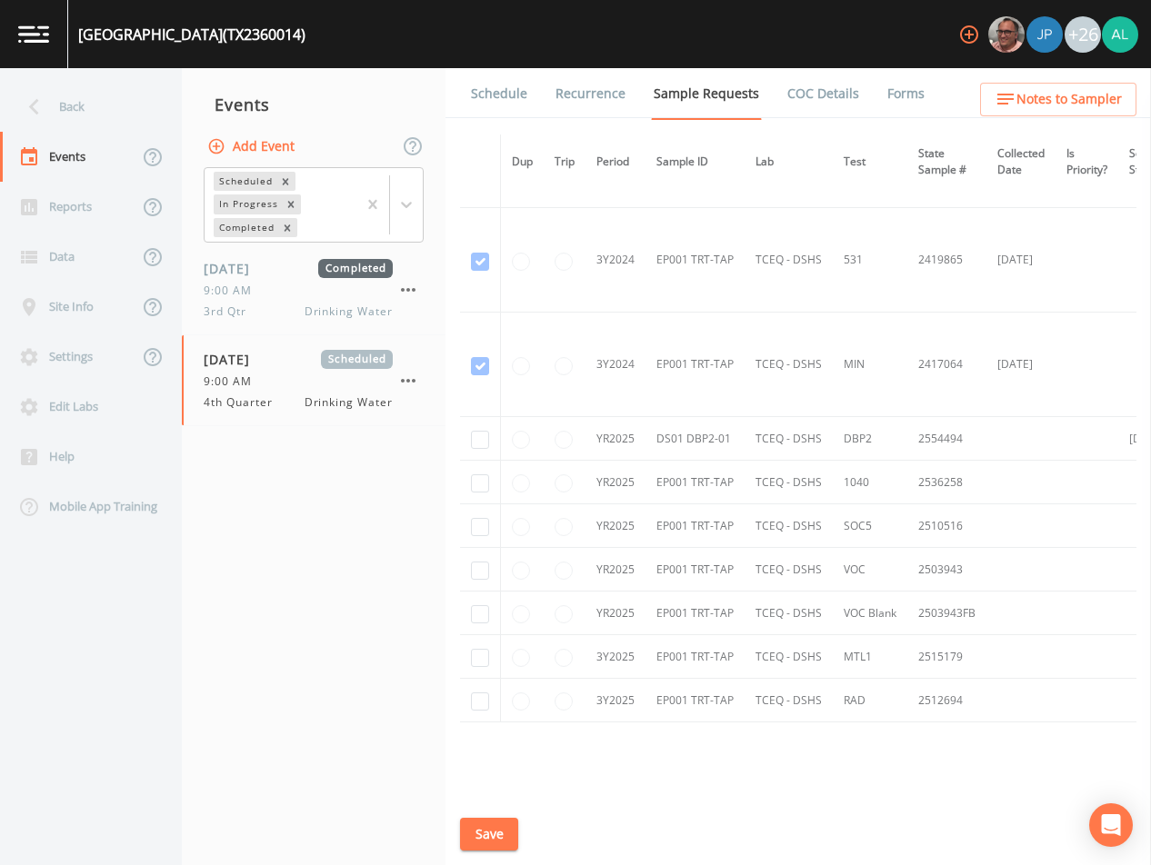
scroll to position [898, 0]
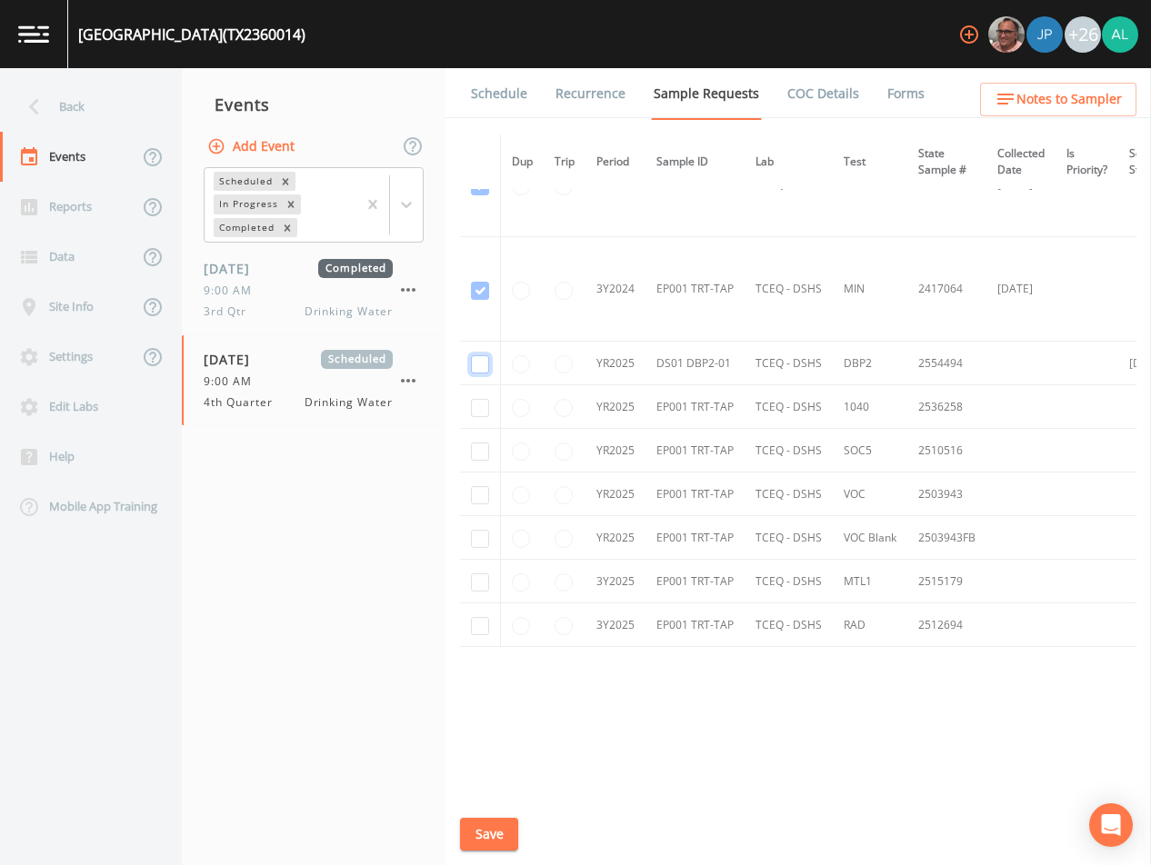
click at [479, 362] on input "checkbox" at bounding box center [480, 364] width 18 height 18
checkbox input "true"
click at [504, 821] on button "Save" at bounding box center [489, 835] width 58 height 34
click at [515, 96] on link "Schedule" at bounding box center [499, 93] width 62 height 51
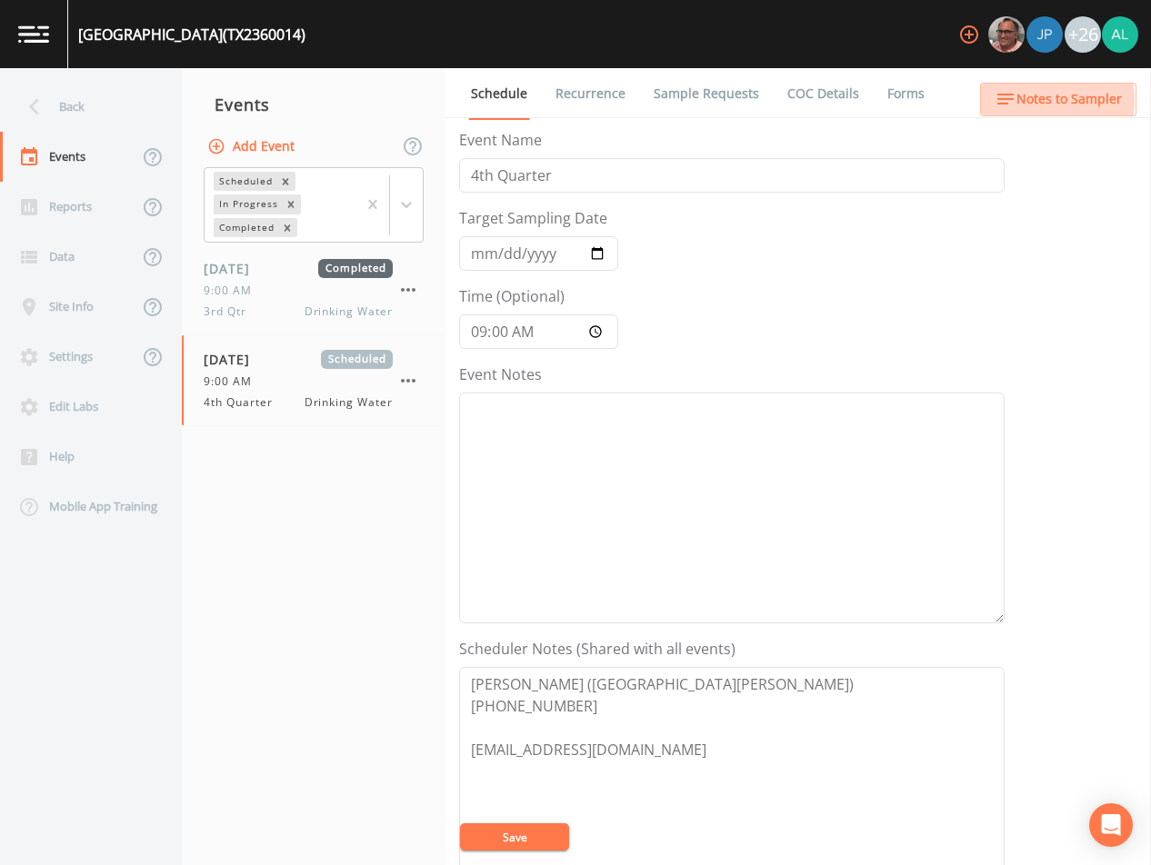
click at [1016, 100] on icon "button" at bounding box center [1005, 99] width 22 height 22
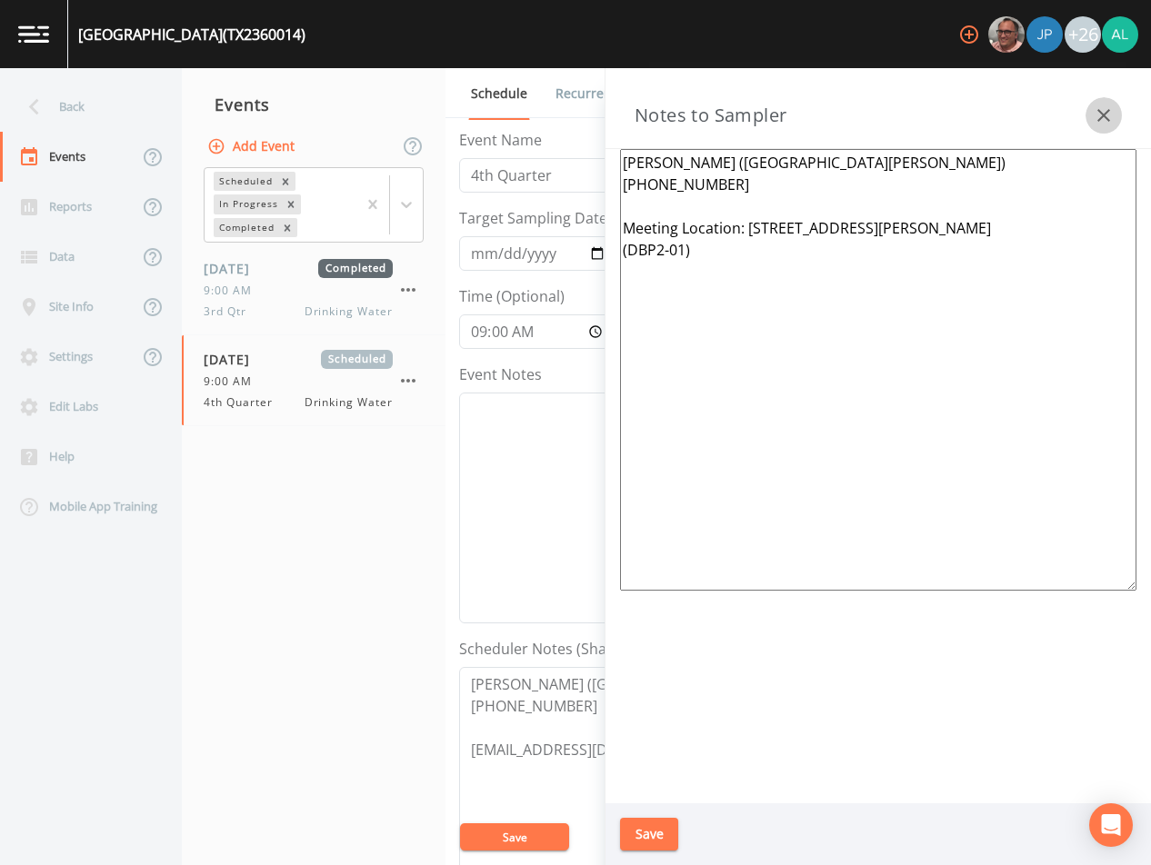
click at [1101, 107] on icon "button" at bounding box center [1104, 116] width 22 height 22
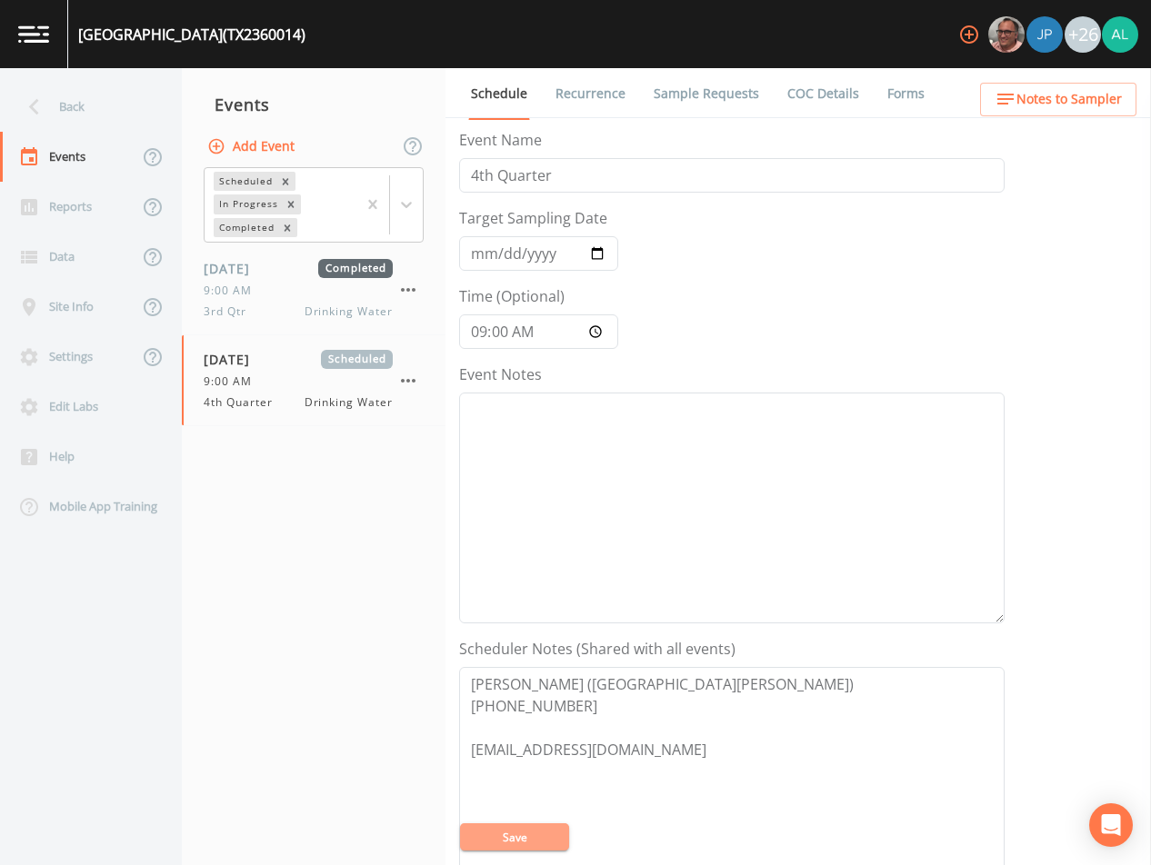
click at [541, 839] on button "Save" at bounding box center [514, 837] width 109 height 27
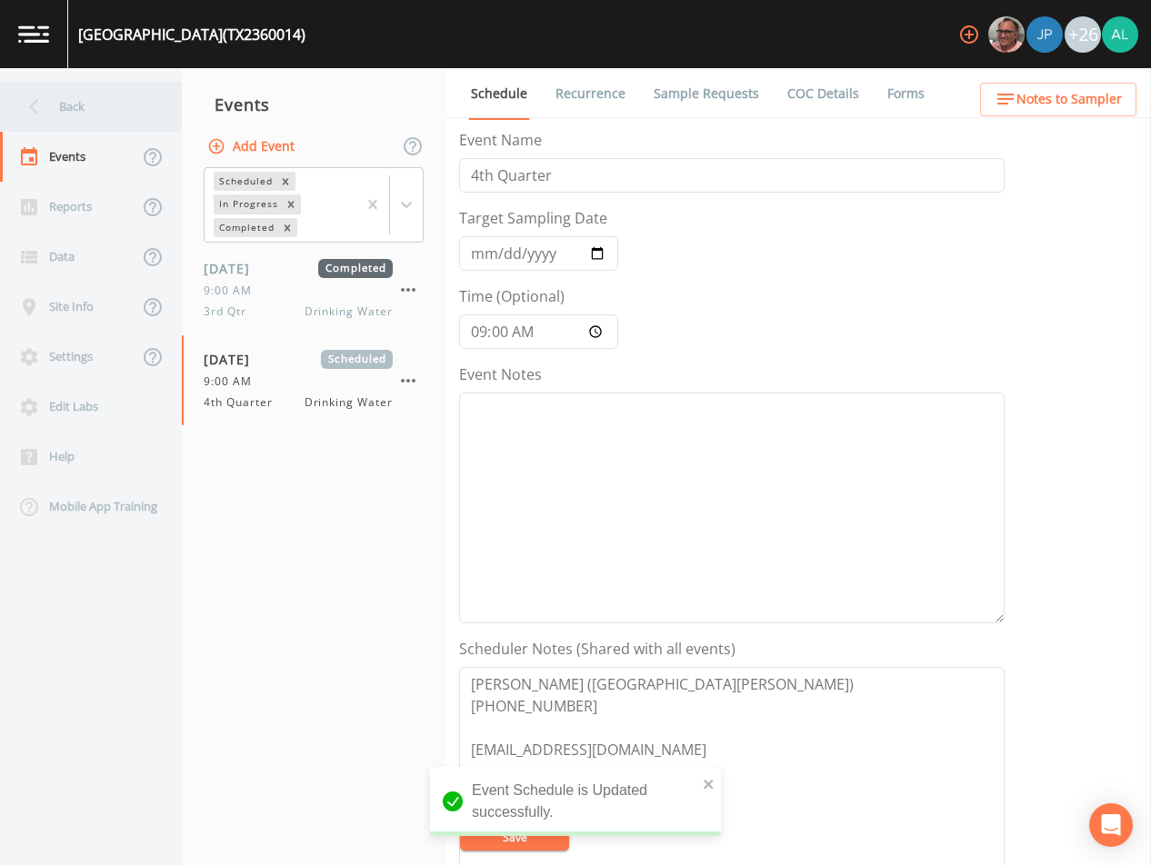
click at [52, 123] on div "Back" at bounding box center [82, 107] width 164 height 50
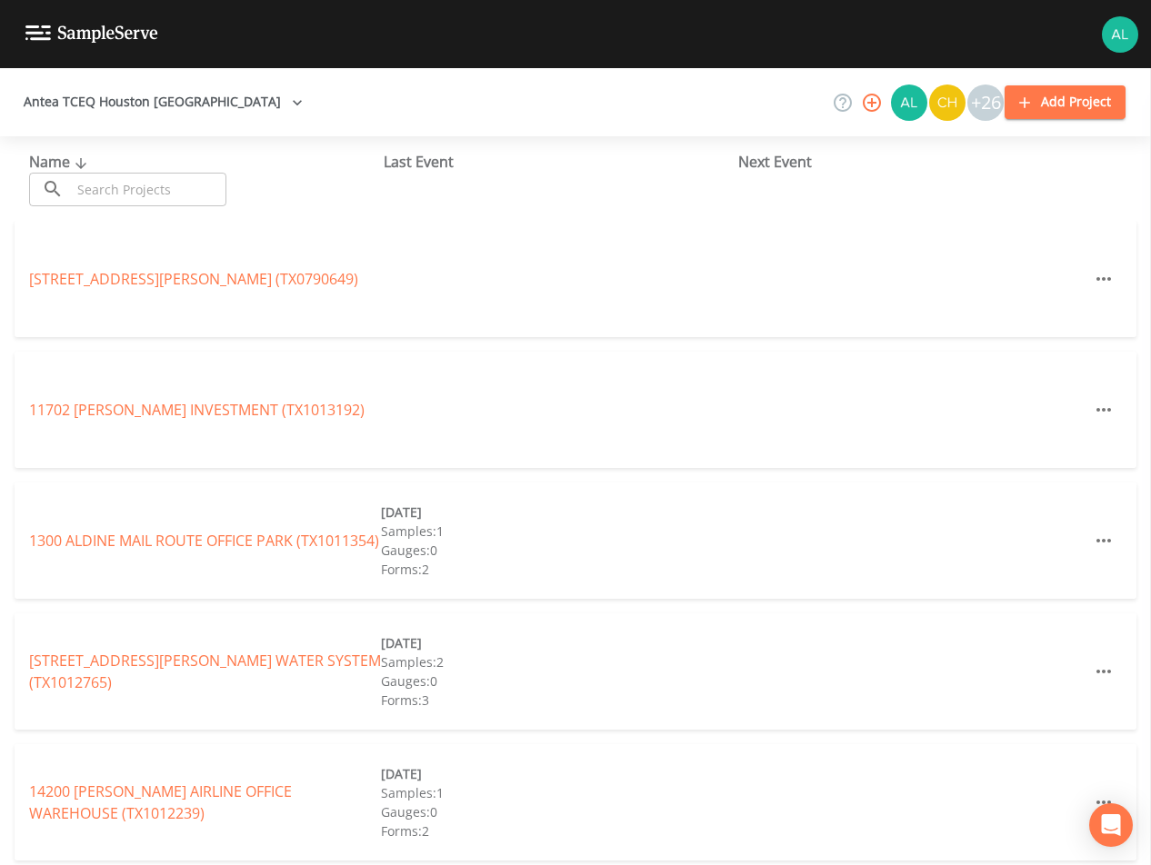
drag, startPoint x: 69, startPoint y: 182, endPoint x: 78, endPoint y: 150, distance: 33.1
click at [74, 165] on div "Name ​ ​" at bounding box center [206, 178] width 355 height 55
click at [82, 175] on input "text" at bounding box center [148, 190] width 155 height 34
click at [168, 186] on input "text" at bounding box center [148, 190] width 155 height 34
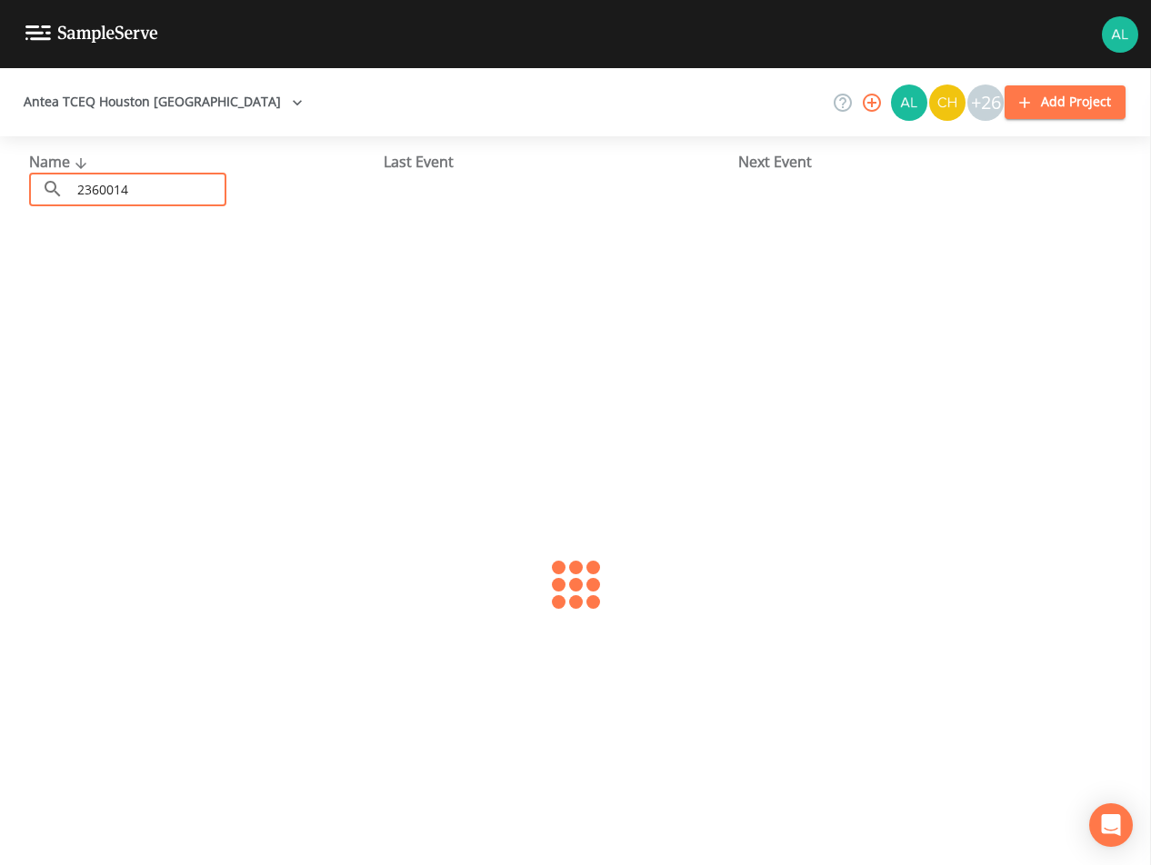
type input "2360014"
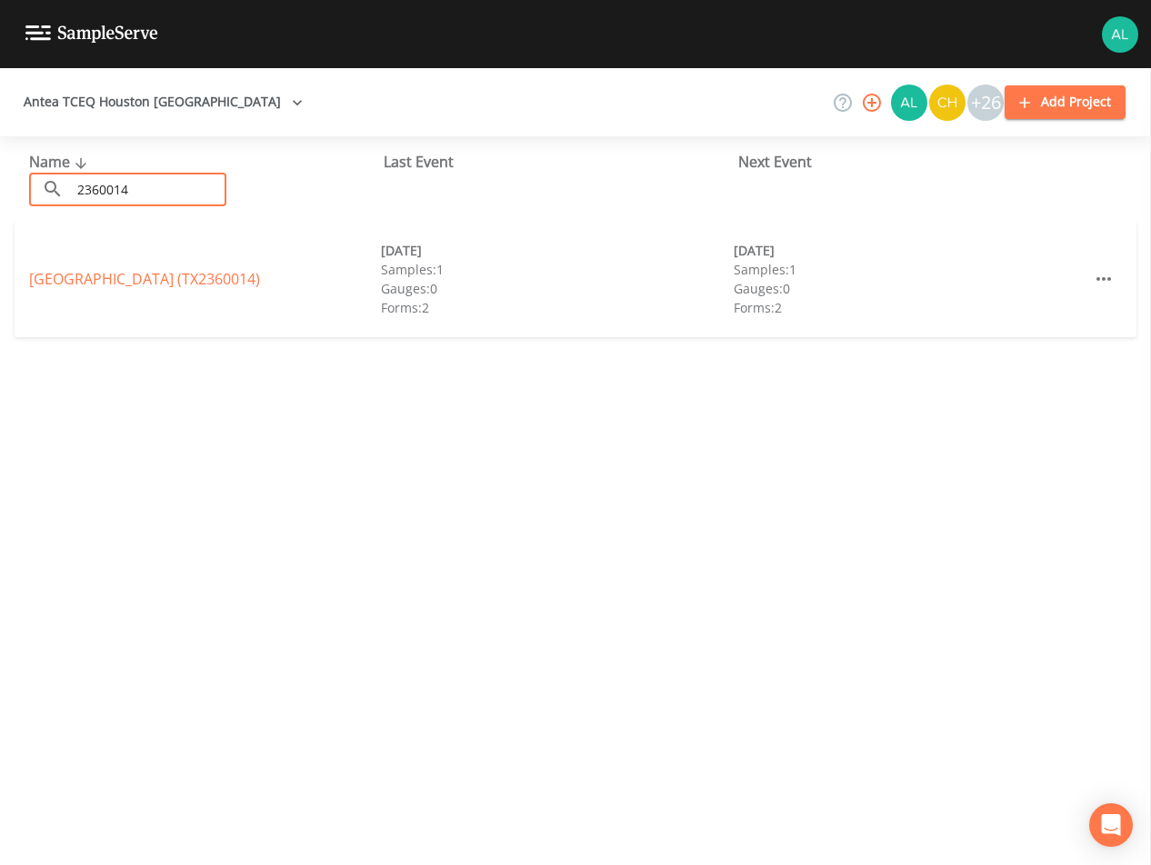
click at [199, 263] on div "[GEOGRAPHIC_DATA] (TX2360014) [DATE] Samples: 1 Gauges: 0 Forms: 2 [DATE] Sampl…" at bounding box center [576, 279] width 1122 height 116
click at [195, 275] on link "[GEOGRAPHIC_DATA] (TX2360014)" at bounding box center [144, 279] width 231 height 20
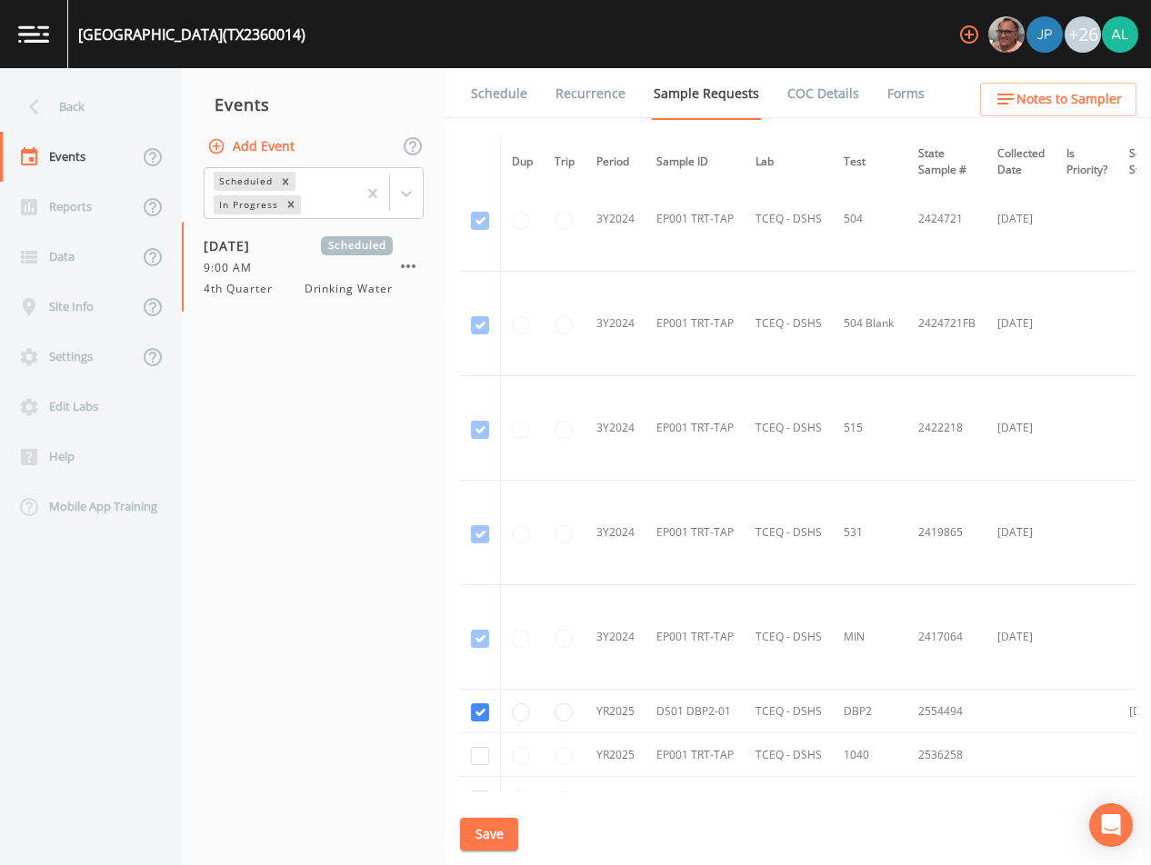
scroll to position [898, 0]
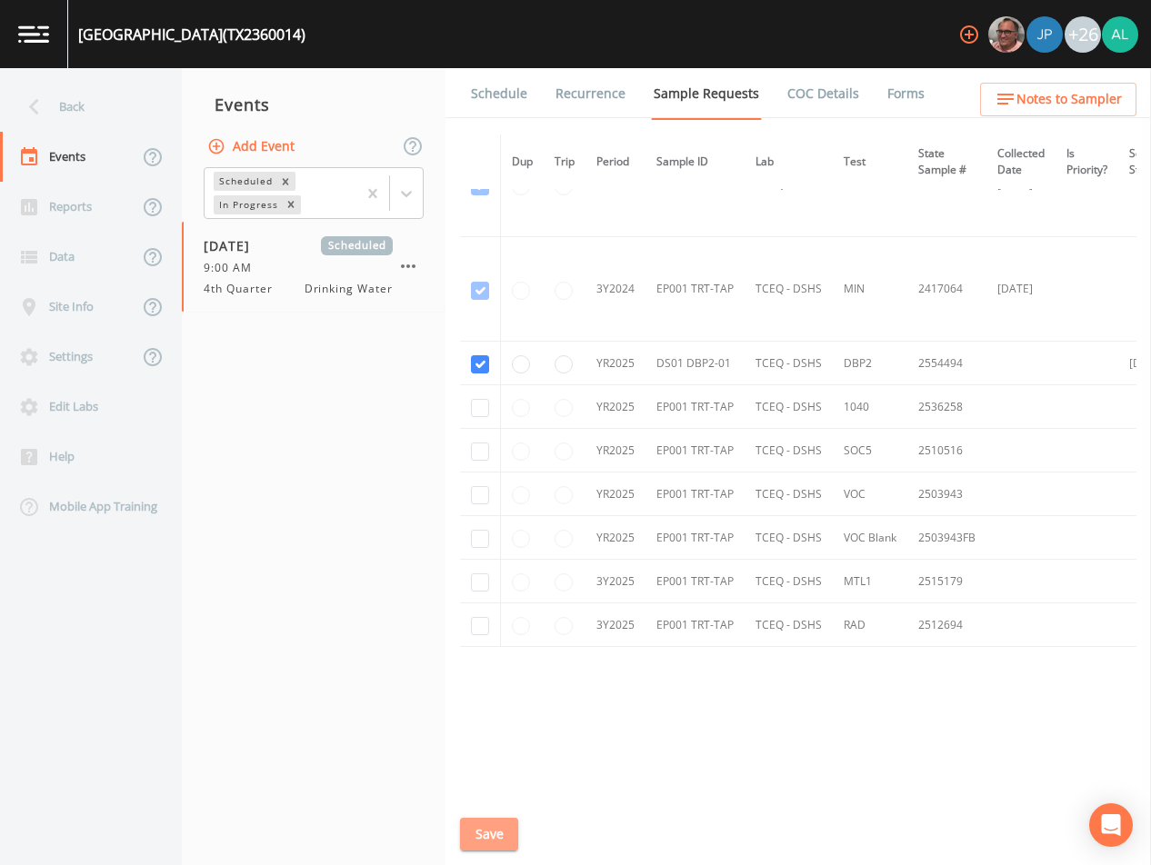
click at [478, 837] on button "Save" at bounding box center [489, 835] width 58 height 34
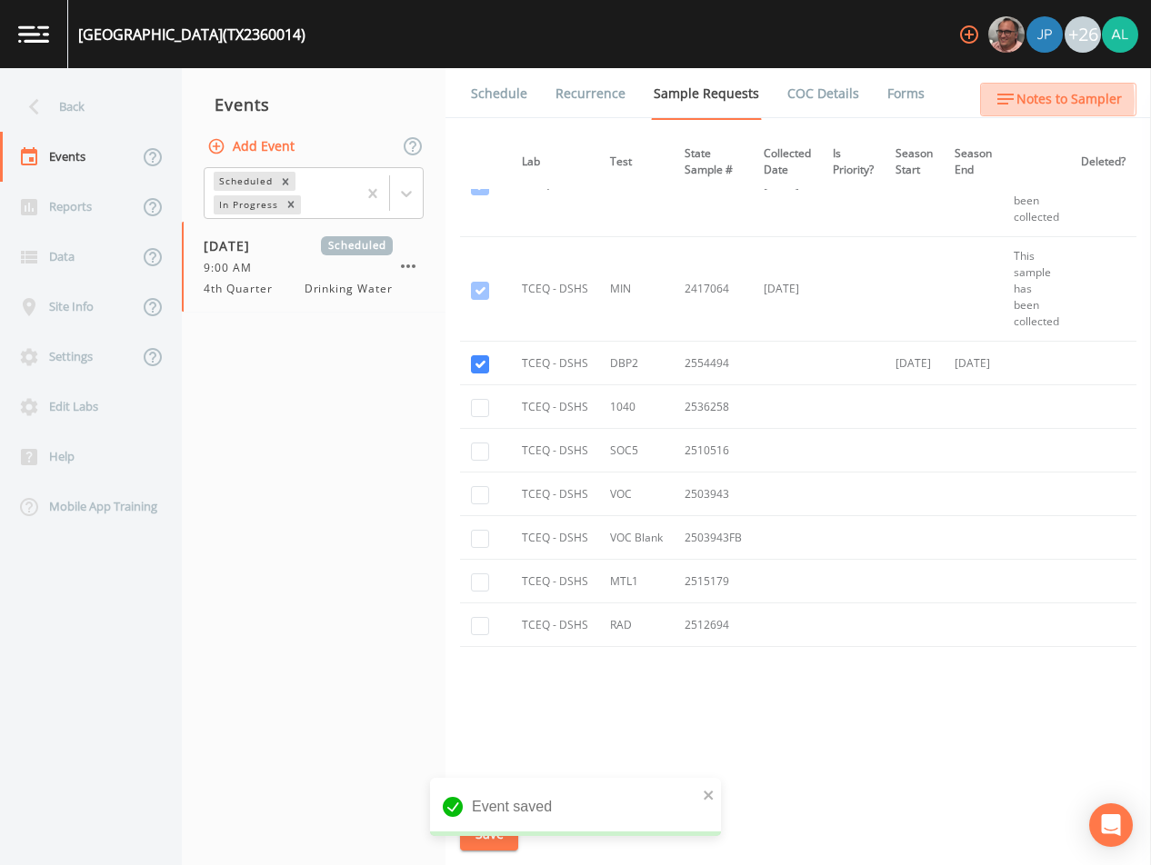
click at [1011, 101] on icon "button" at bounding box center [1005, 99] width 22 height 22
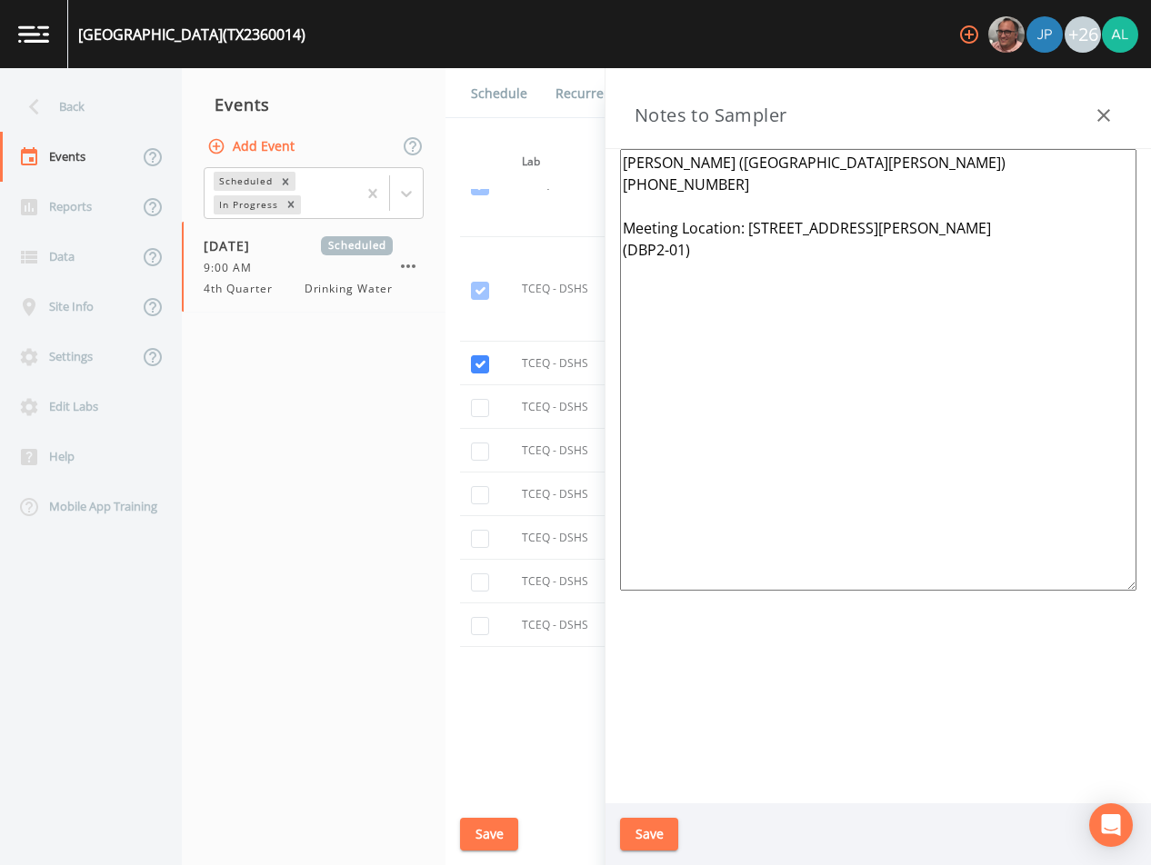
drag, startPoint x: 1071, startPoint y: 243, endPoint x: 751, endPoint y: 221, distance: 320.7
click at [751, 221] on textarea "[PERSON_NAME] ([GEOGRAPHIC_DATA][PERSON_NAME]) [PHONE_NUMBER] Meeting Location:…" at bounding box center [878, 370] width 516 height 442
click at [666, 847] on button "Save" at bounding box center [649, 835] width 58 height 34
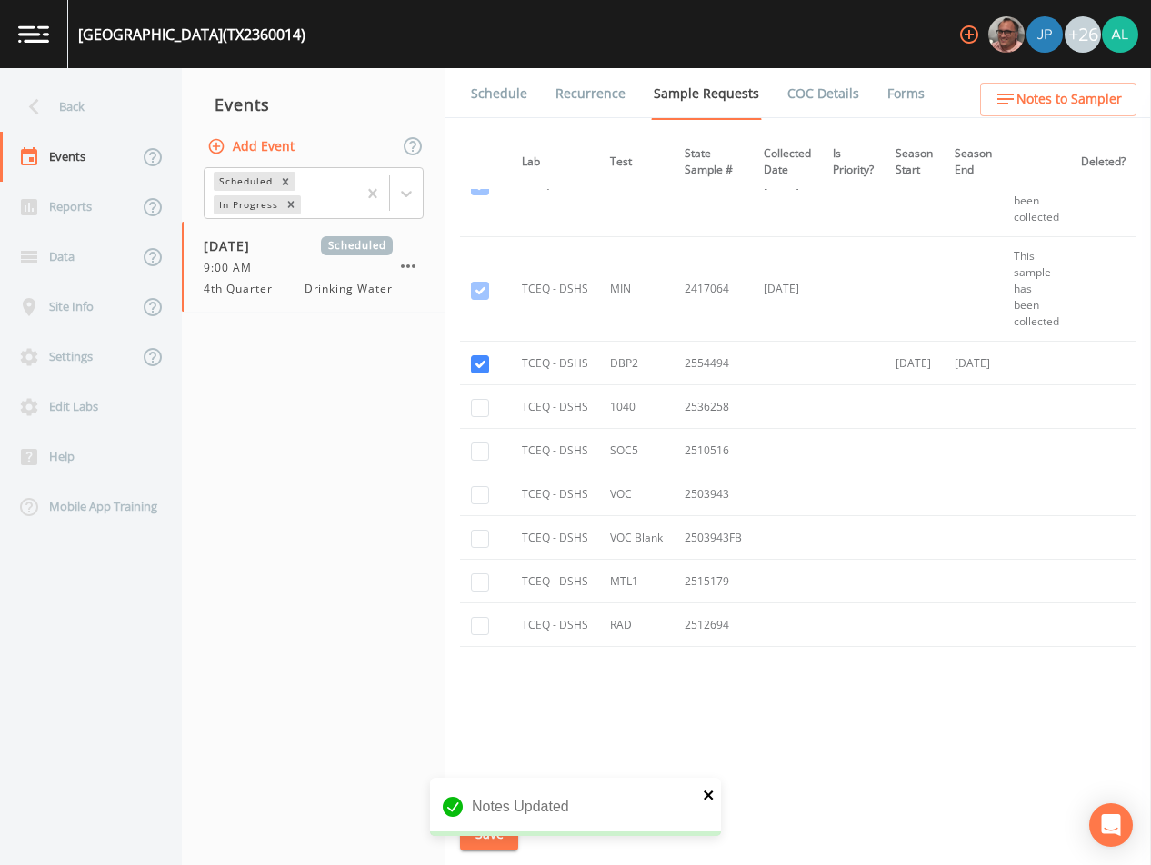
click at [707, 791] on icon "close" at bounding box center [709, 795] width 13 height 15
click at [489, 832] on button "Save" at bounding box center [489, 835] width 58 height 34
click at [72, 107] on div "Back" at bounding box center [82, 107] width 164 height 50
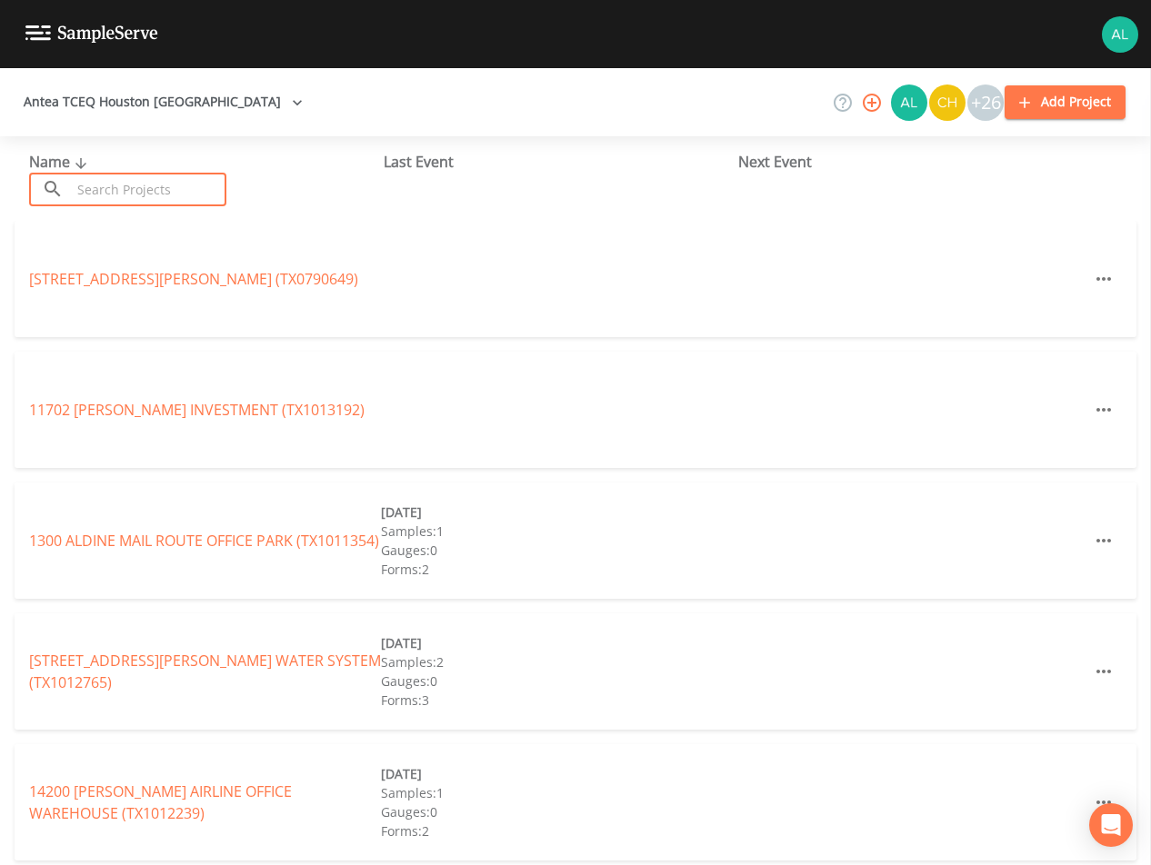
click at [165, 197] on input "text" at bounding box center [148, 190] width 155 height 34
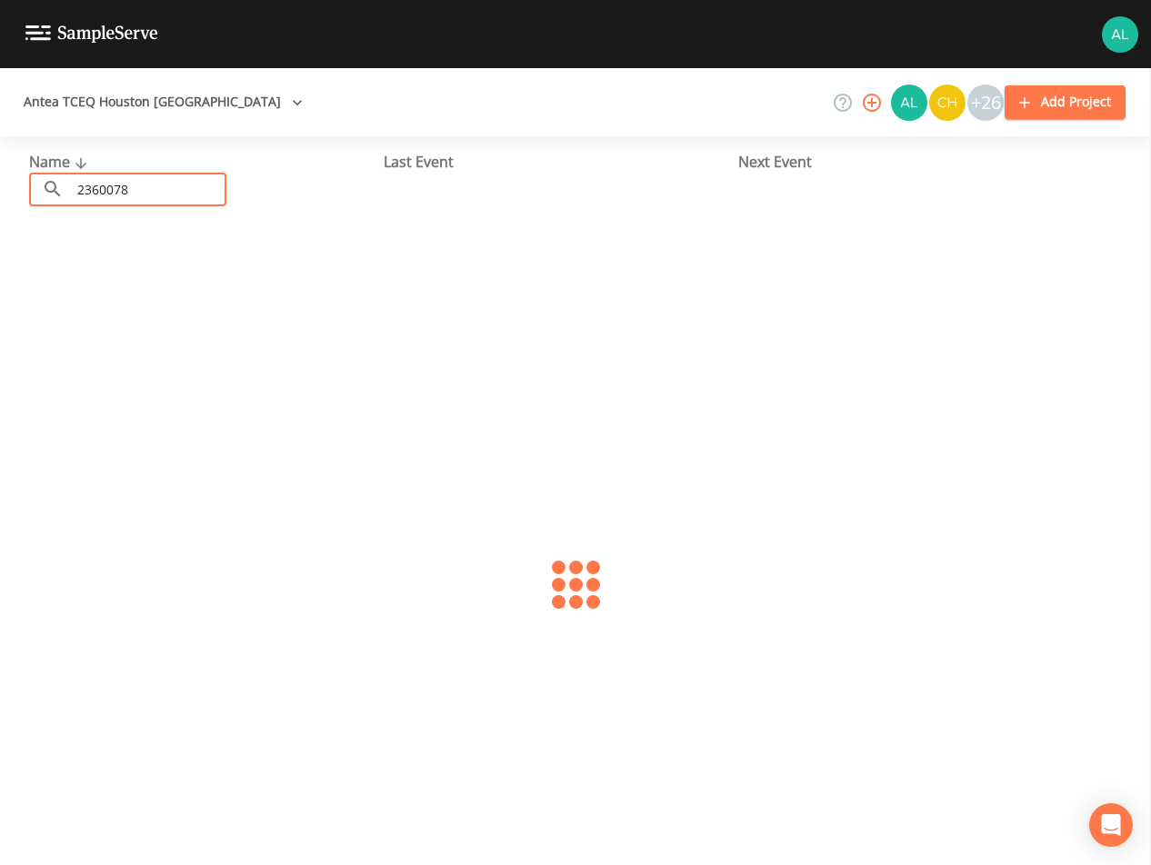
type input "2360078"
click at [160, 279] on link "[GEOGRAPHIC_DATA] (TX2360078)" at bounding box center [142, 279] width 227 height 20
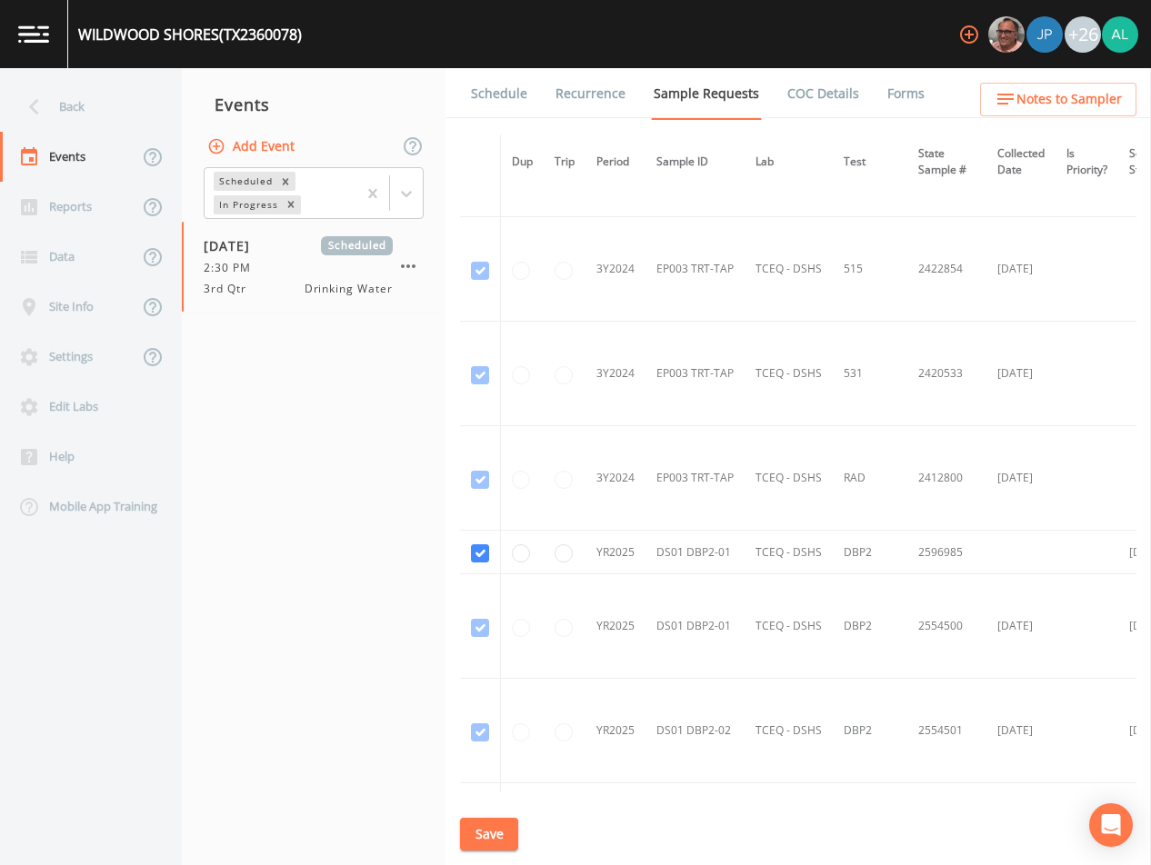
scroll to position [1159, 0]
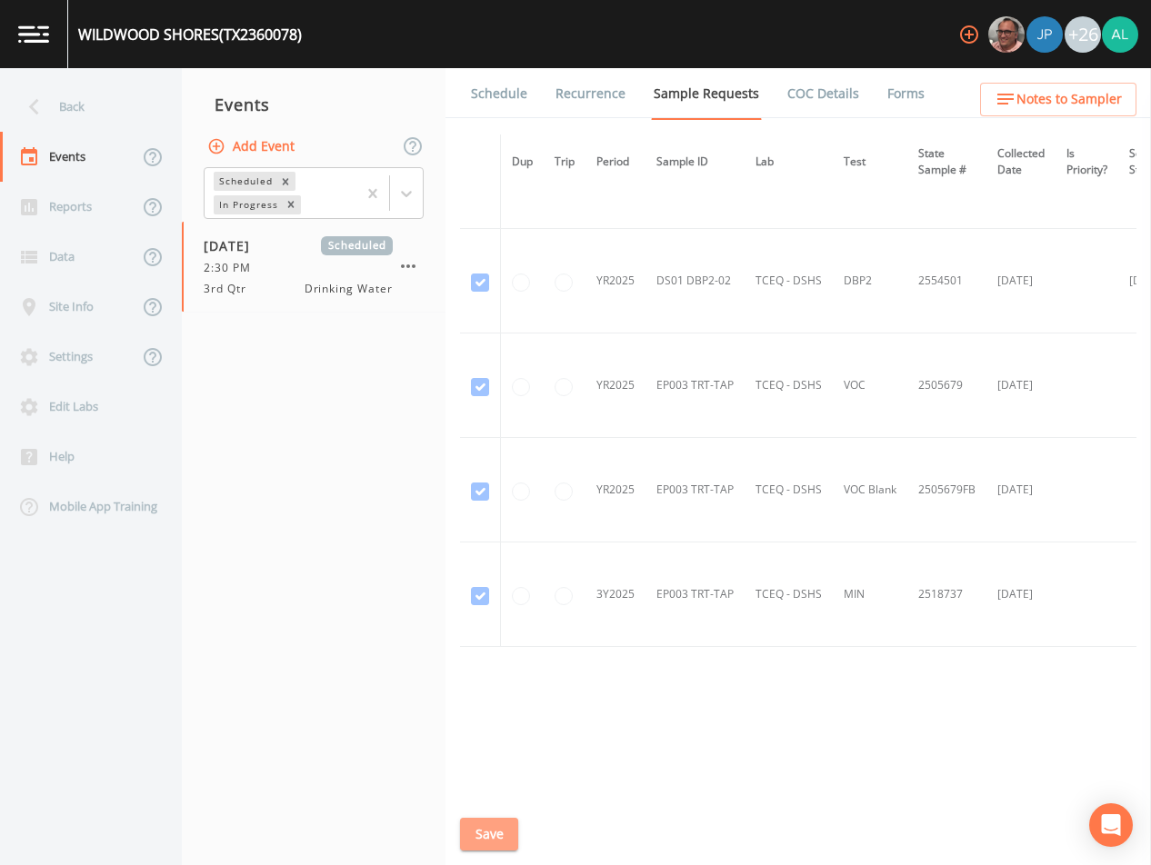
click at [510, 819] on button "Save" at bounding box center [489, 835] width 58 height 34
click at [496, 838] on button "Save" at bounding box center [489, 835] width 58 height 34
click at [487, 105] on link "Schedule" at bounding box center [499, 93] width 62 height 51
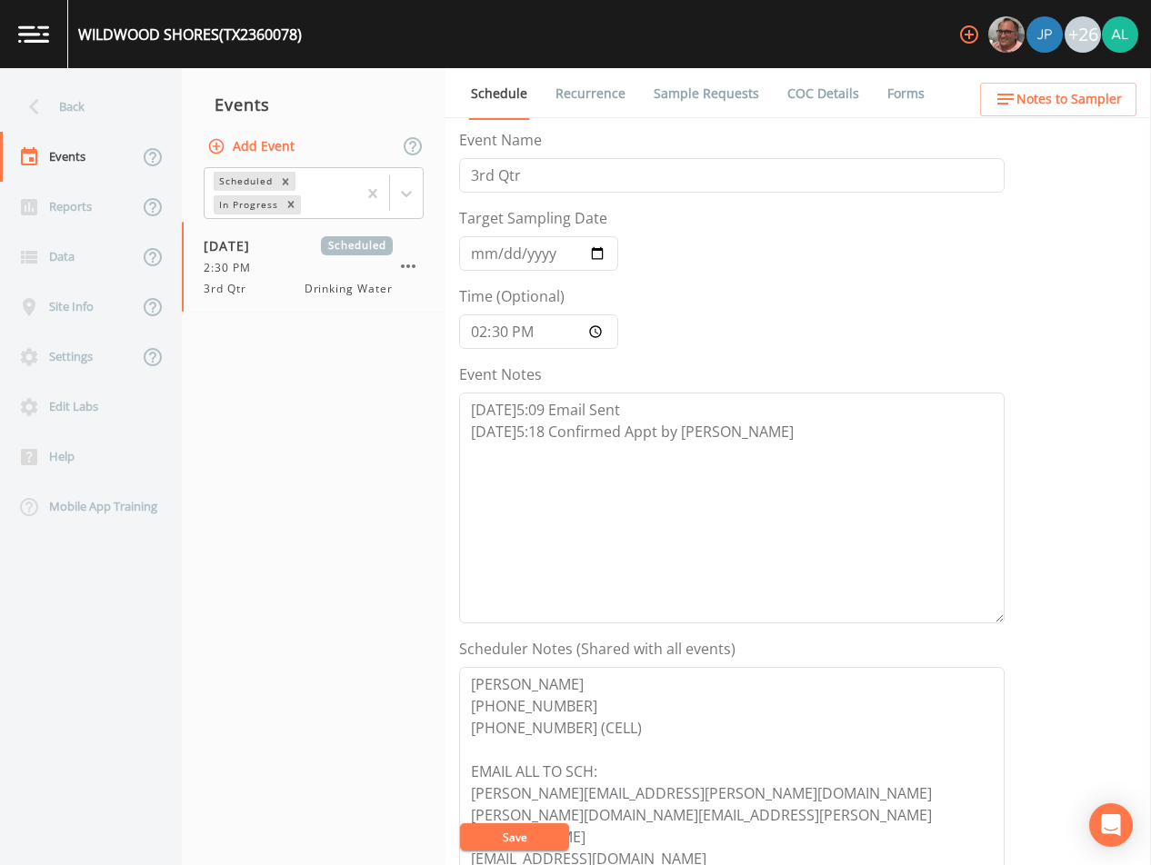
click at [907, 93] on link "Forms" at bounding box center [905, 93] width 43 height 51
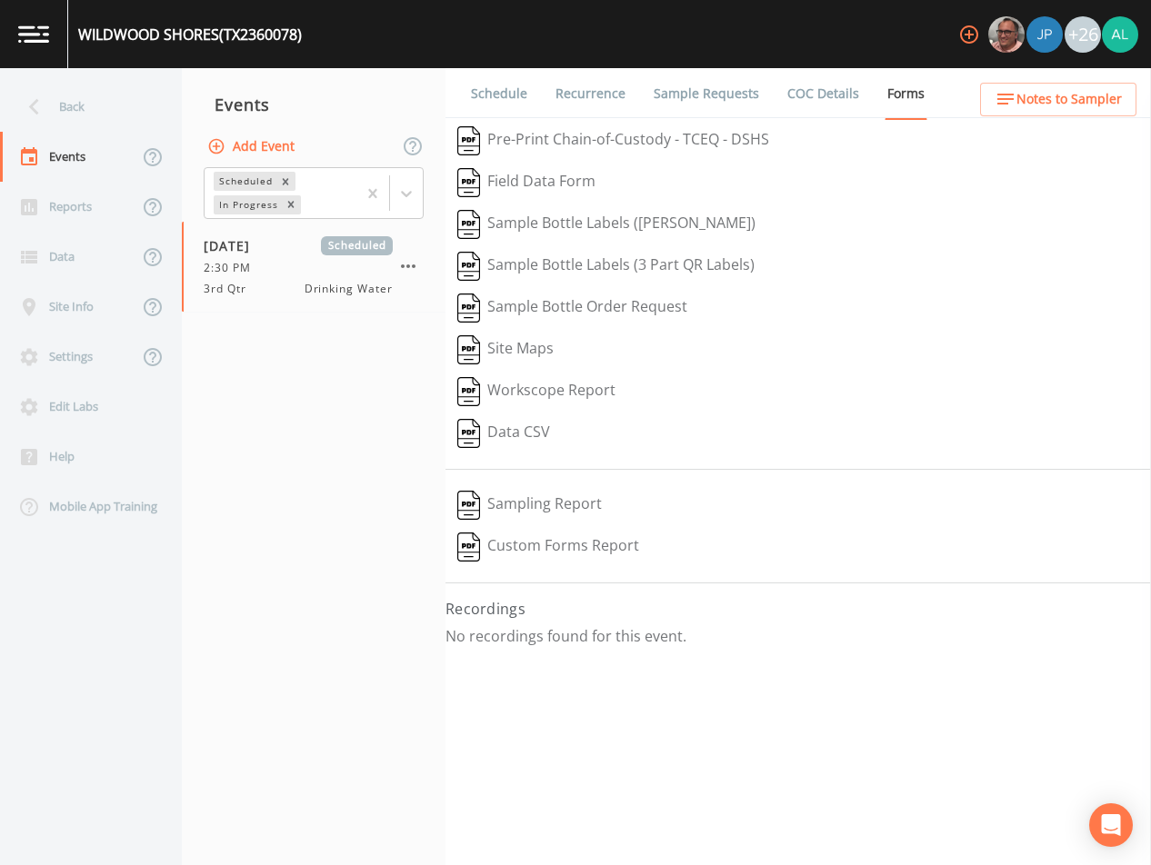
click at [507, 92] on link "Schedule" at bounding box center [499, 93] width 62 height 51
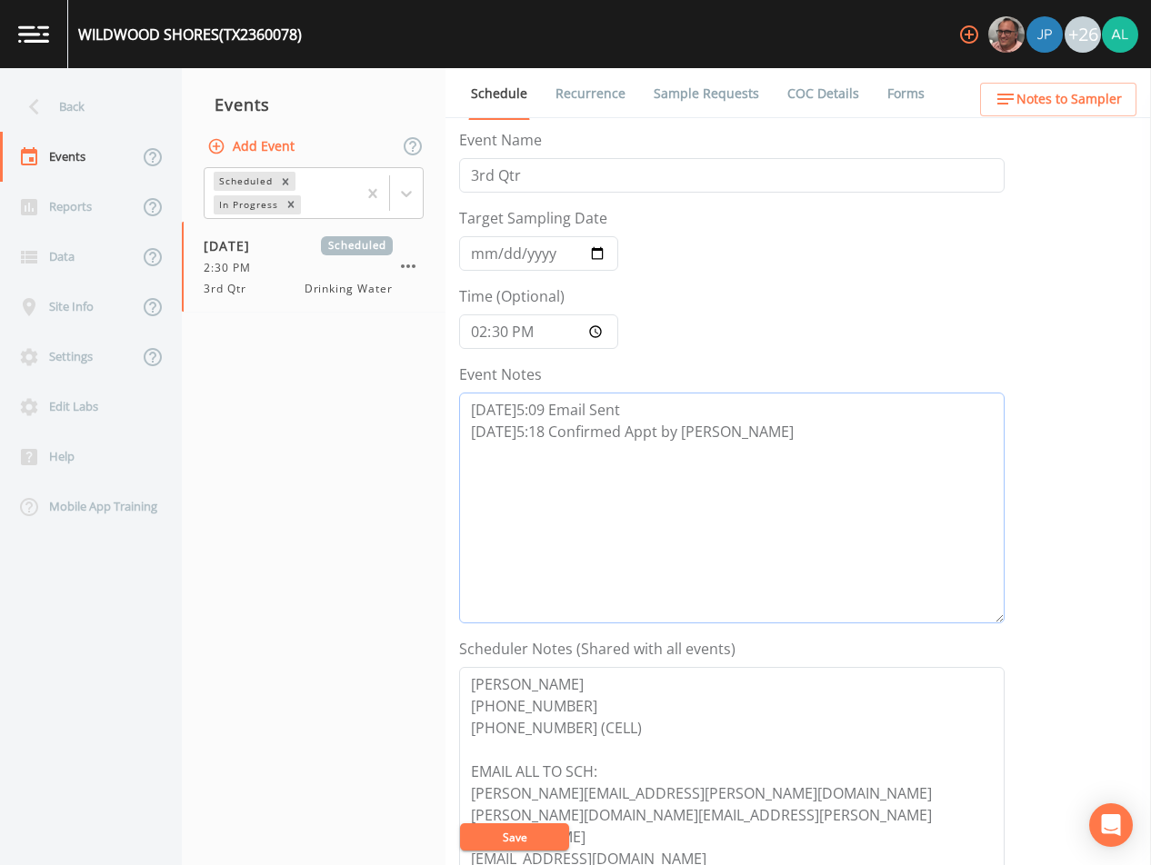
click at [771, 437] on textarea "[DATE]5:09 Email Sent [DATE]5:18 Confirmed Appt by [PERSON_NAME]" at bounding box center [731, 508] width 545 height 231
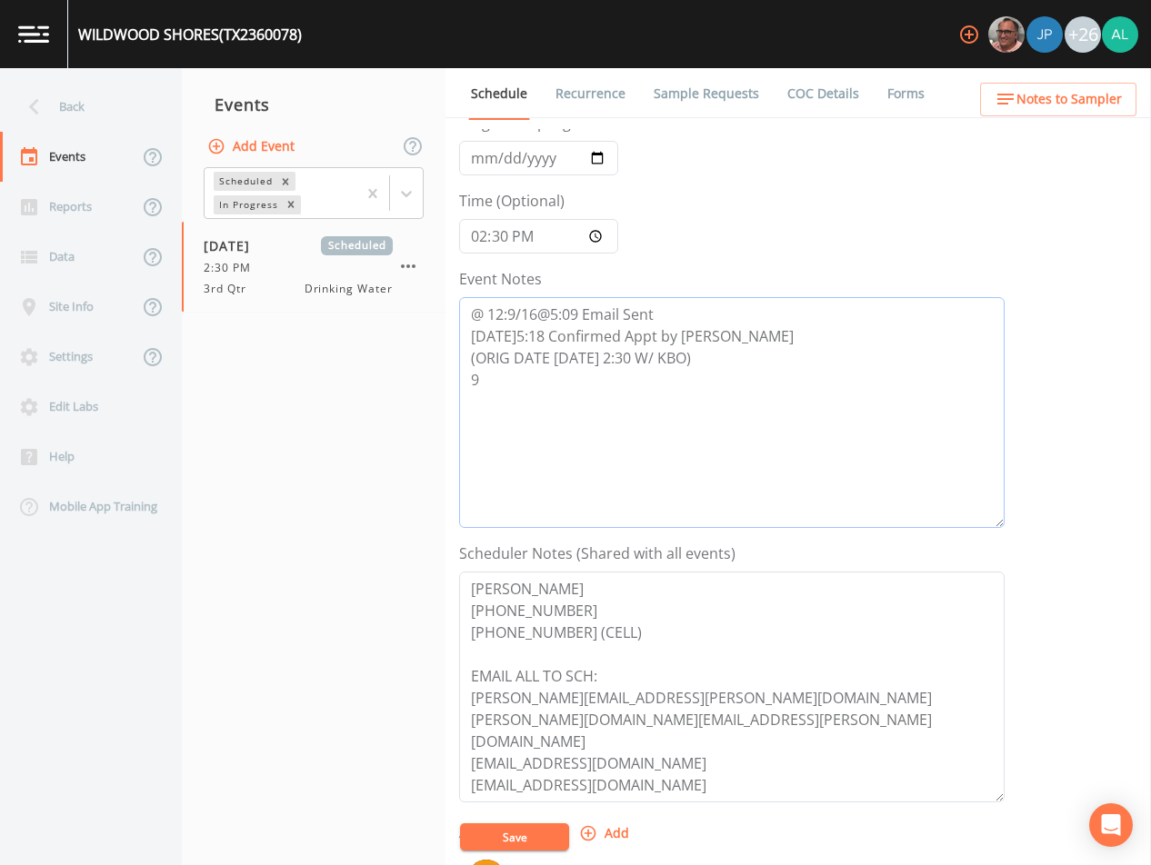
scroll to position [89, 0]
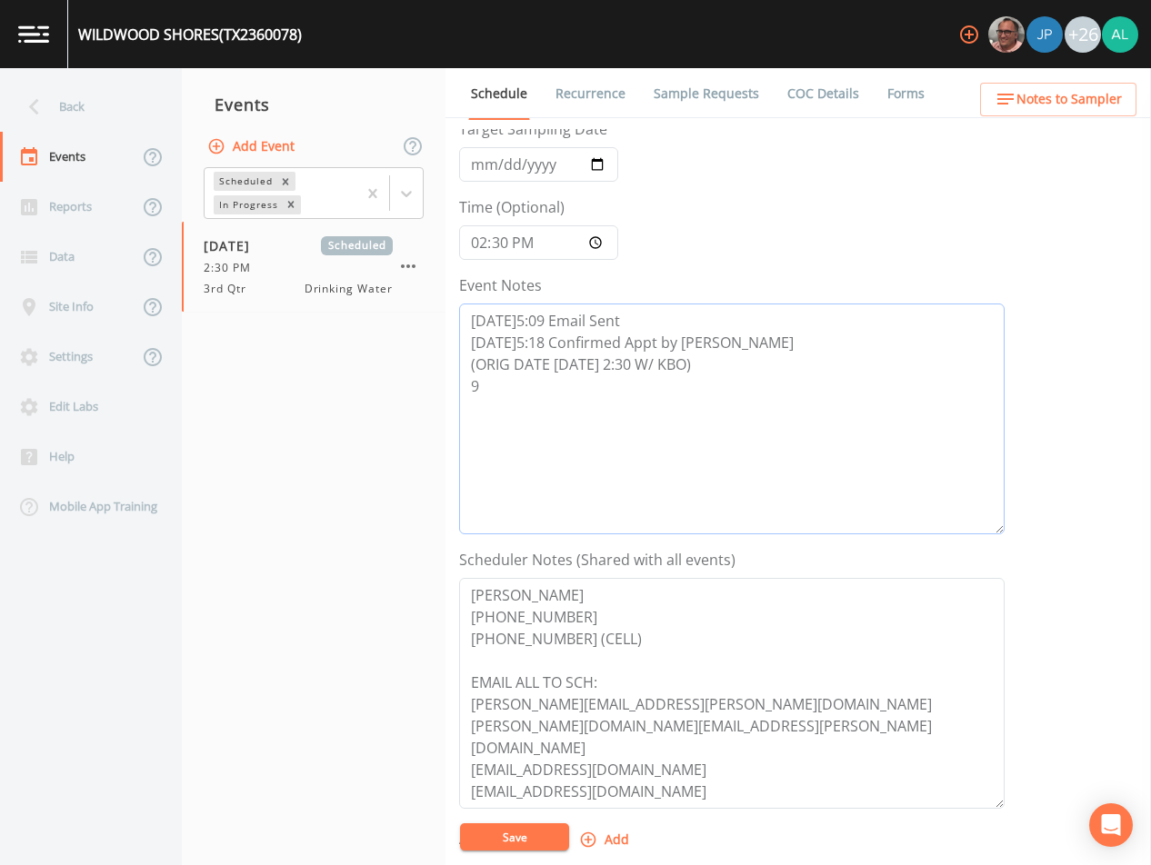
click at [514, 393] on textarea "[DATE]5:09 Email Sent [DATE]5:18 Confirmed Appt by [PERSON_NAME] (ORIG DATE [DA…" at bounding box center [731, 419] width 545 height 231
type textarea "[DATE]5:09 Email Sent [DATE]5:18 Confirmed Appt by [PERSON_NAME] (ORIG DATE [DA…"
click at [528, 828] on button "Save" at bounding box center [514, 837] width 109 height 27
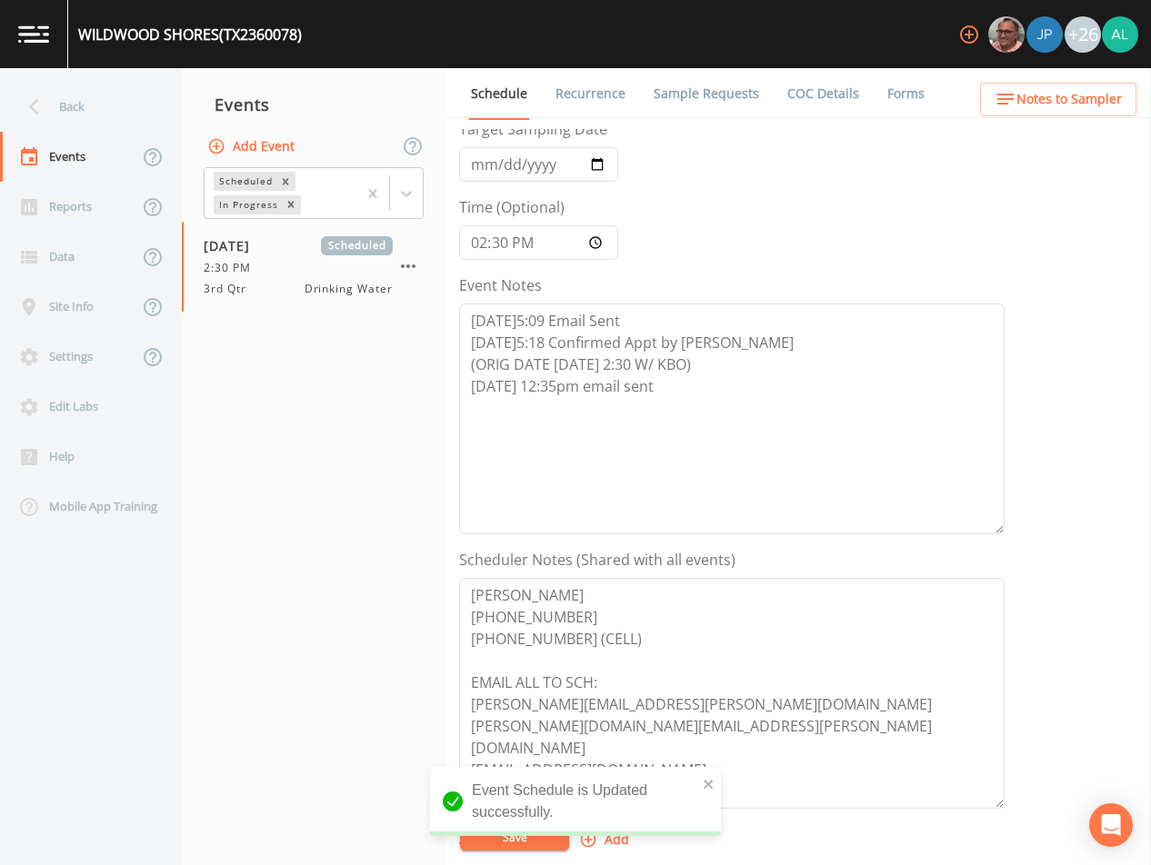
click at [1081, 100] on span "Notes to Sampler" at bounding box center [1068, 99] width 105 height 23
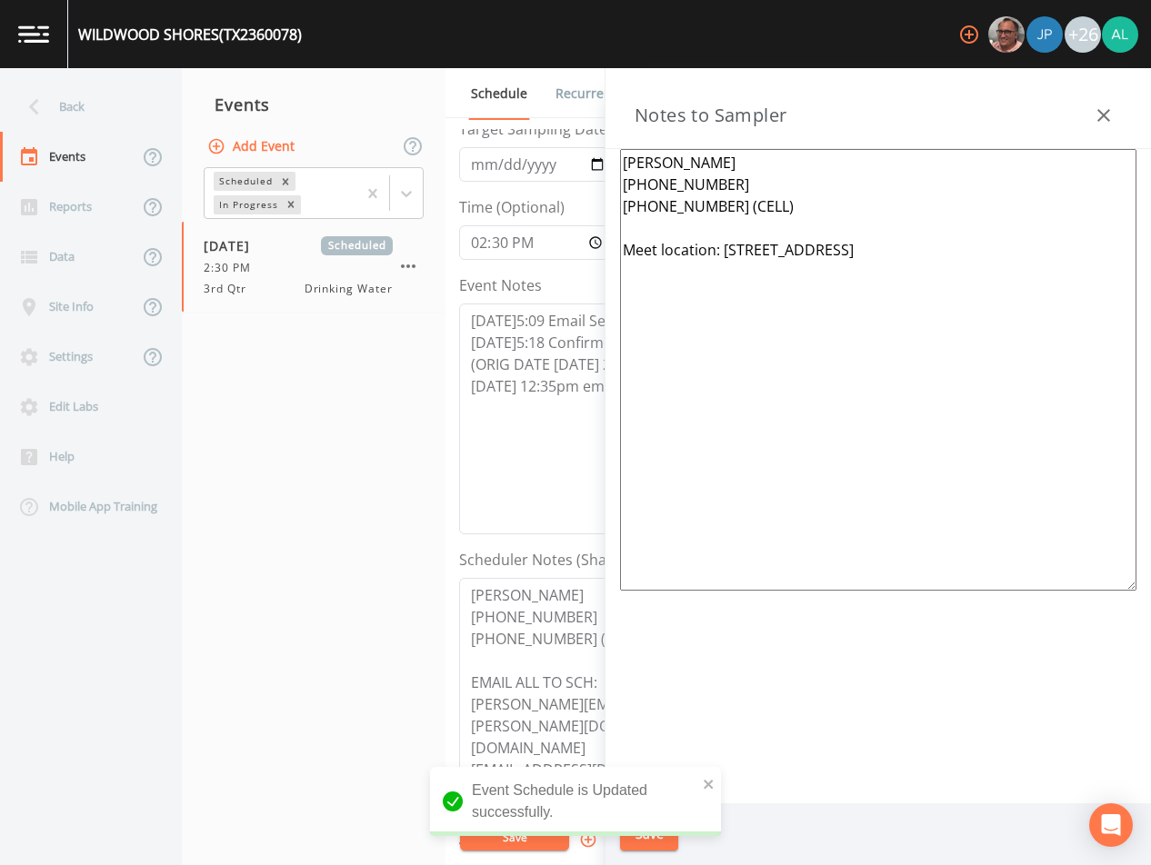
drag, startPoint x: 1004, startPoint y: 245, endPoint x: 725, endPoint y: 257, distance: 279.4
click at [725, 257] on textarea "[PERSON_NAME] [PHONE_NUMBER] [PHONE_NUMBER] (CELL) Meet location: [STREET_ADDRE…" at bounding box center [878, 370] width 516 height 442
click at [651, 830] on button "Save" at bounding box center [649, 835] width 58 height 34
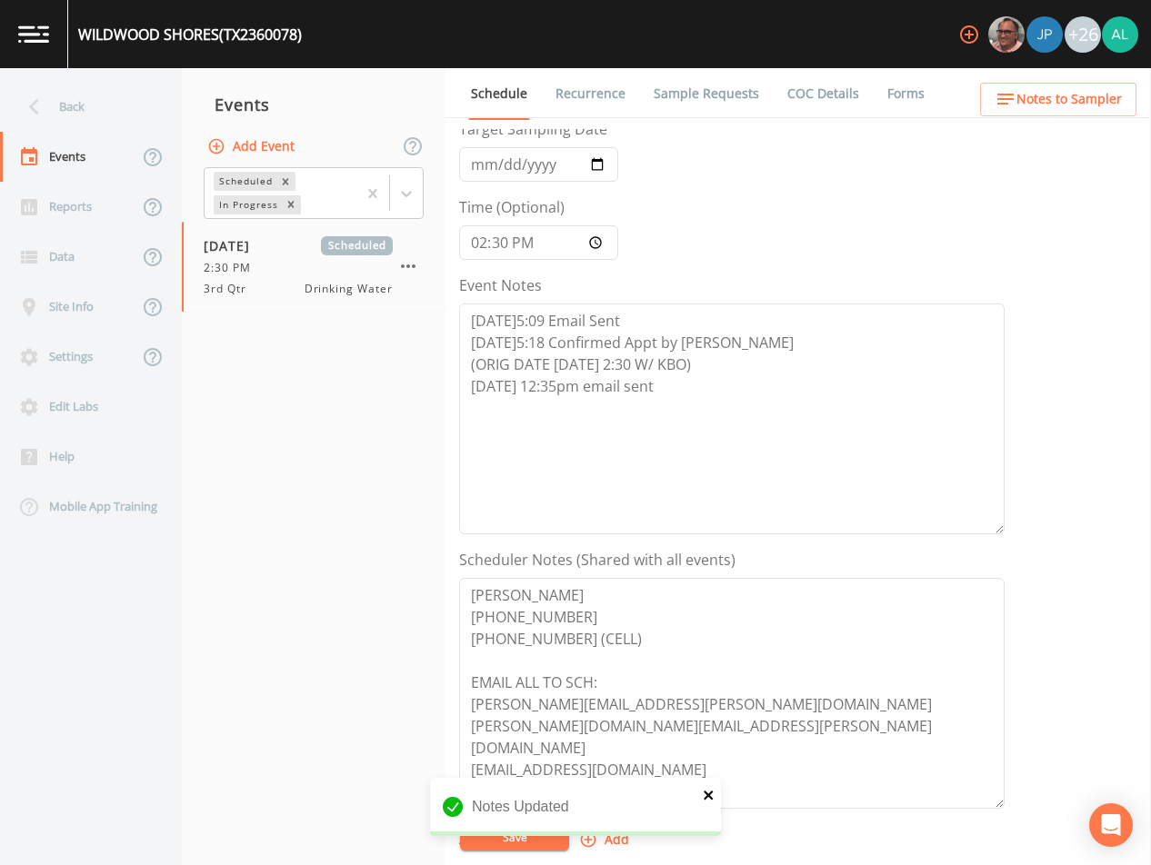
click at [709, 798] on icon "close" at bounding box center [709, 795] width 13 height 15
click at [538, 842] on div "Notes Updated" at bounding box center [575, 814] width 291 height 73
click at [538, 842] on button "Save" at bounding box center [514, 837] width 109 height 27
click at [549, 819] on form "Event Name 3rd Qtr Target Sampling Date [DATE] Time (Optional) 14:30:00 Event N…" at bounding box center [731, 544] width 545 height 1008
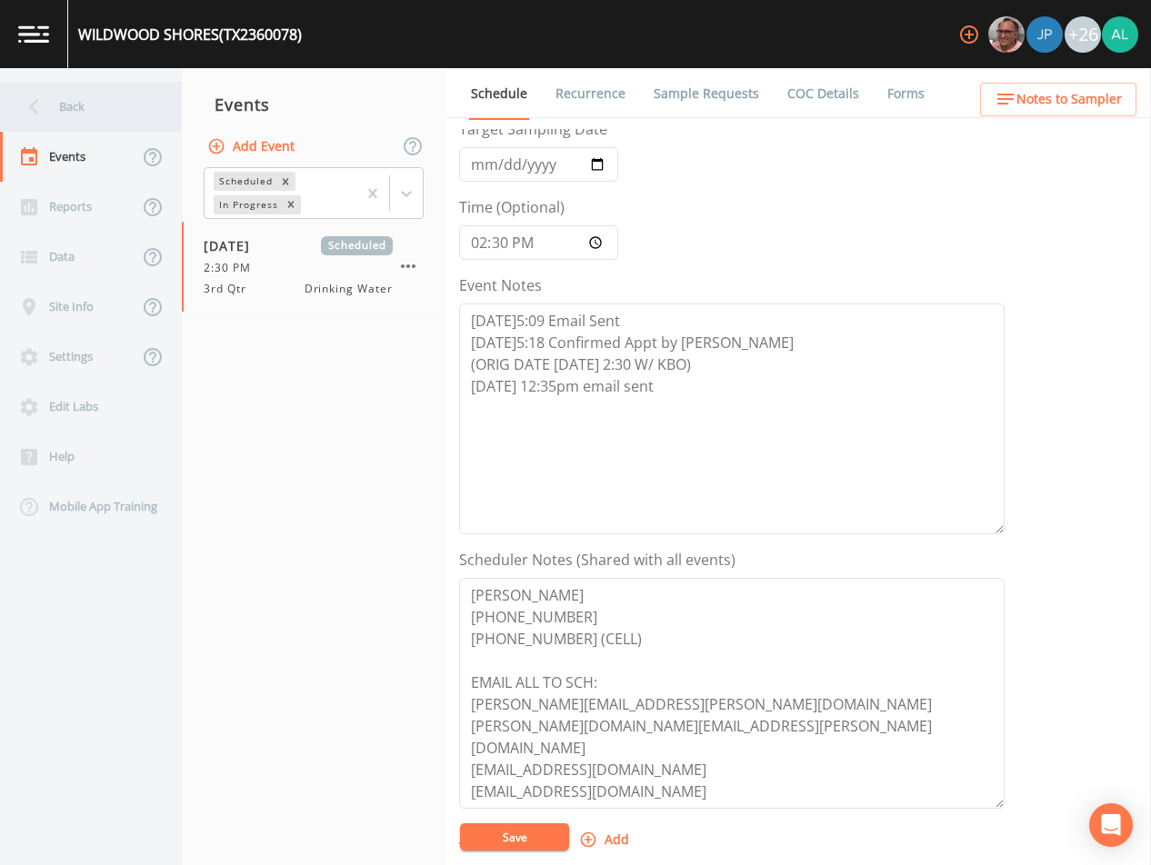
click at [76, 111] on div "Back" at bounding box center [82, 107] width 164 height 50
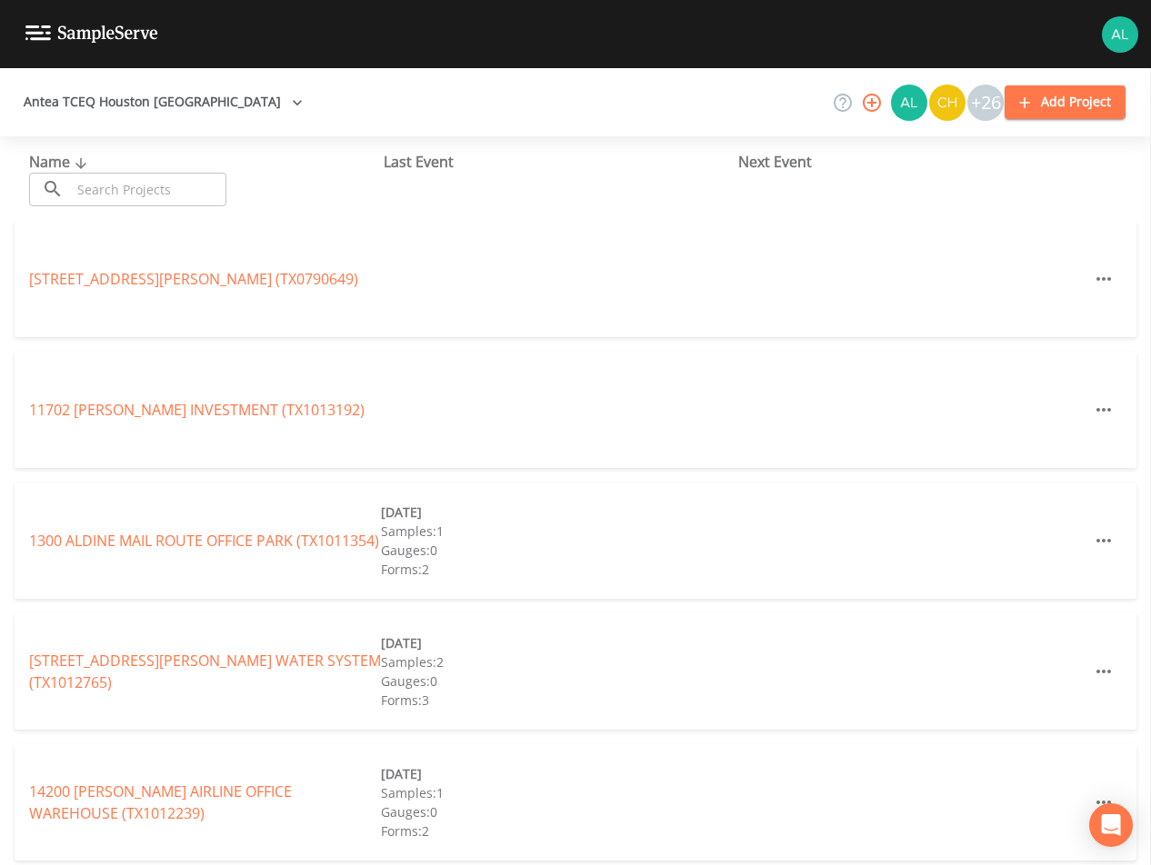
click at [117, 187] on input "text" at bounding box center [148, 190] width 155 height 34
drag, startPoint x: 77, startPoint y: 185, endPoint x: 77, endPoint y: 205, distance: 20.0
click at [77, 185] on input "text" at bounding box center [148, 190] width 155 height 34
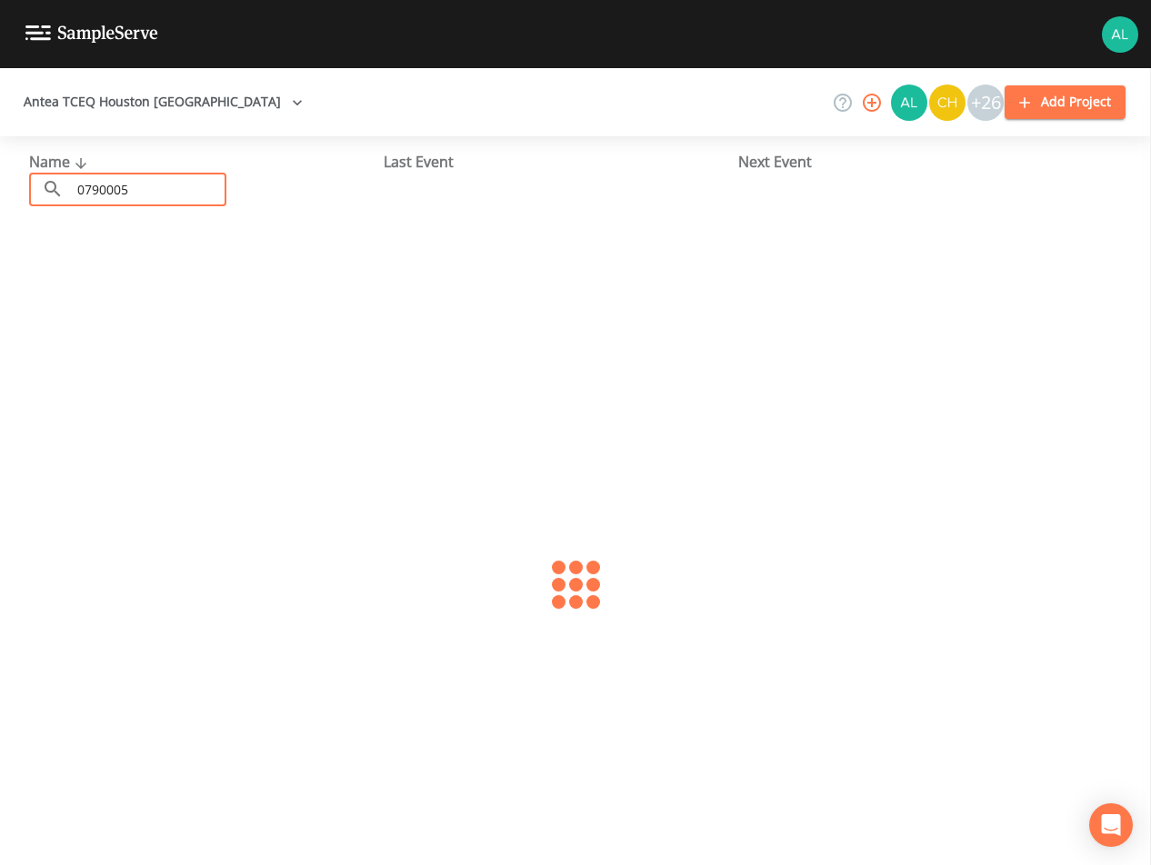
type input "0790005"
click at [186, 269] on link "CITY OF [GEOGRAPHIC_DATA] (TX0790005)" at bounding box center [144, 279] width 231 height 20
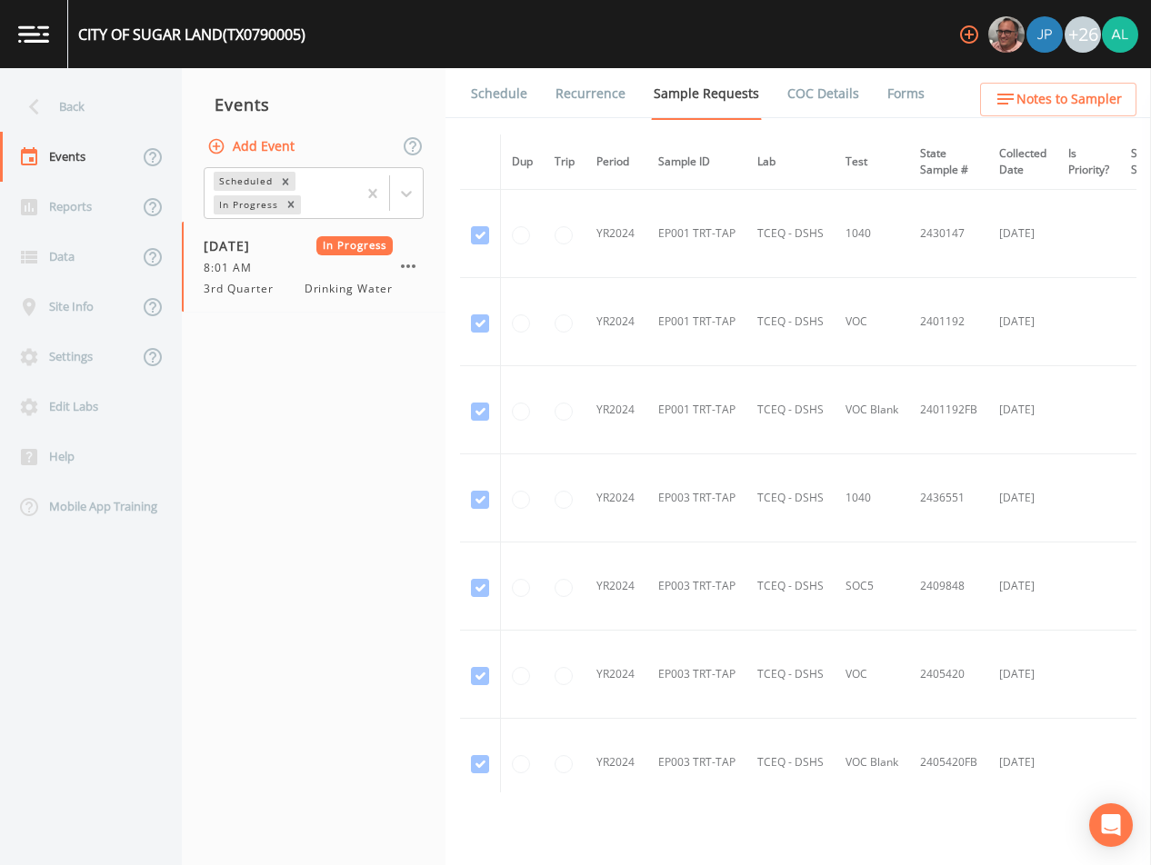
click at [884, 91] on link "Forms" at bounding box center [905, 93] width 43 height 51
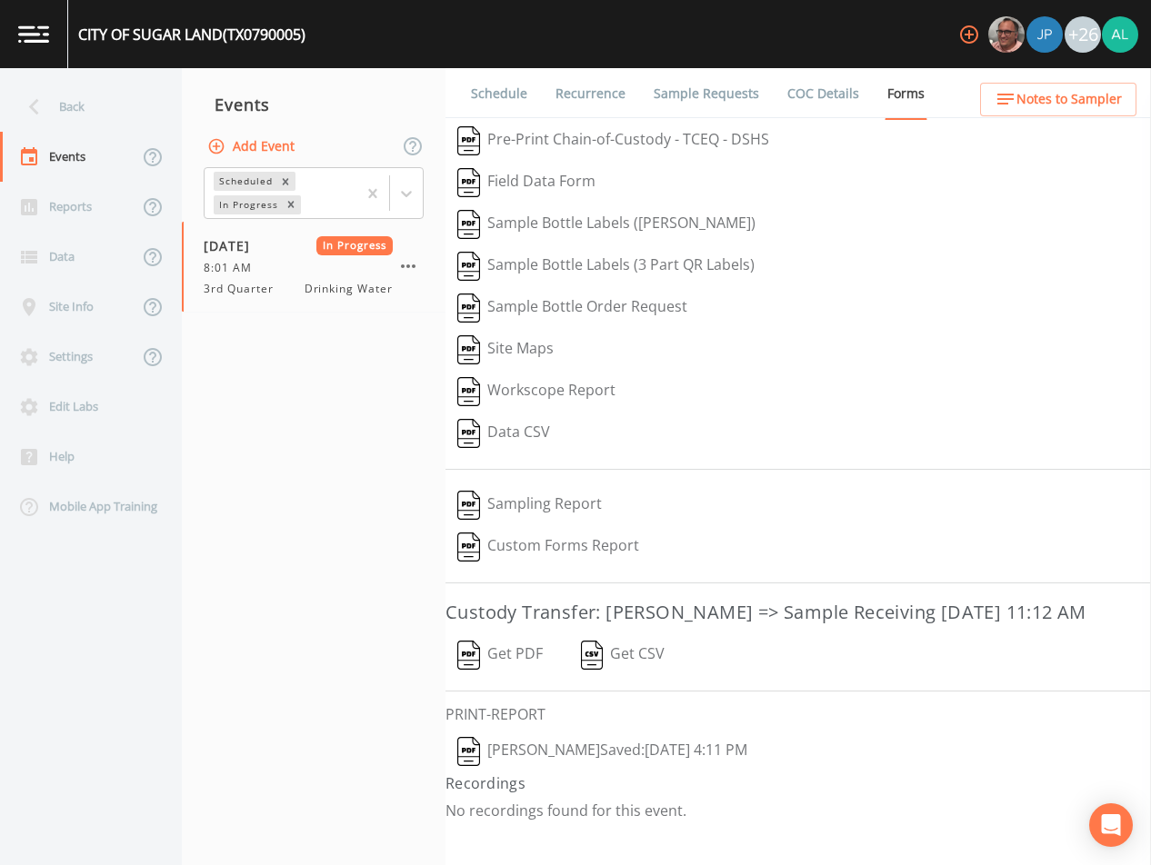
click at [676, 773] on button "[PERSON_NAME]  Saved: [DATE] 4:11 PM" at bounding box center [602, 752] width 314 height 42
click at [417, 263] on icon "button" at bounding box center [408, 266] width 22 height 22
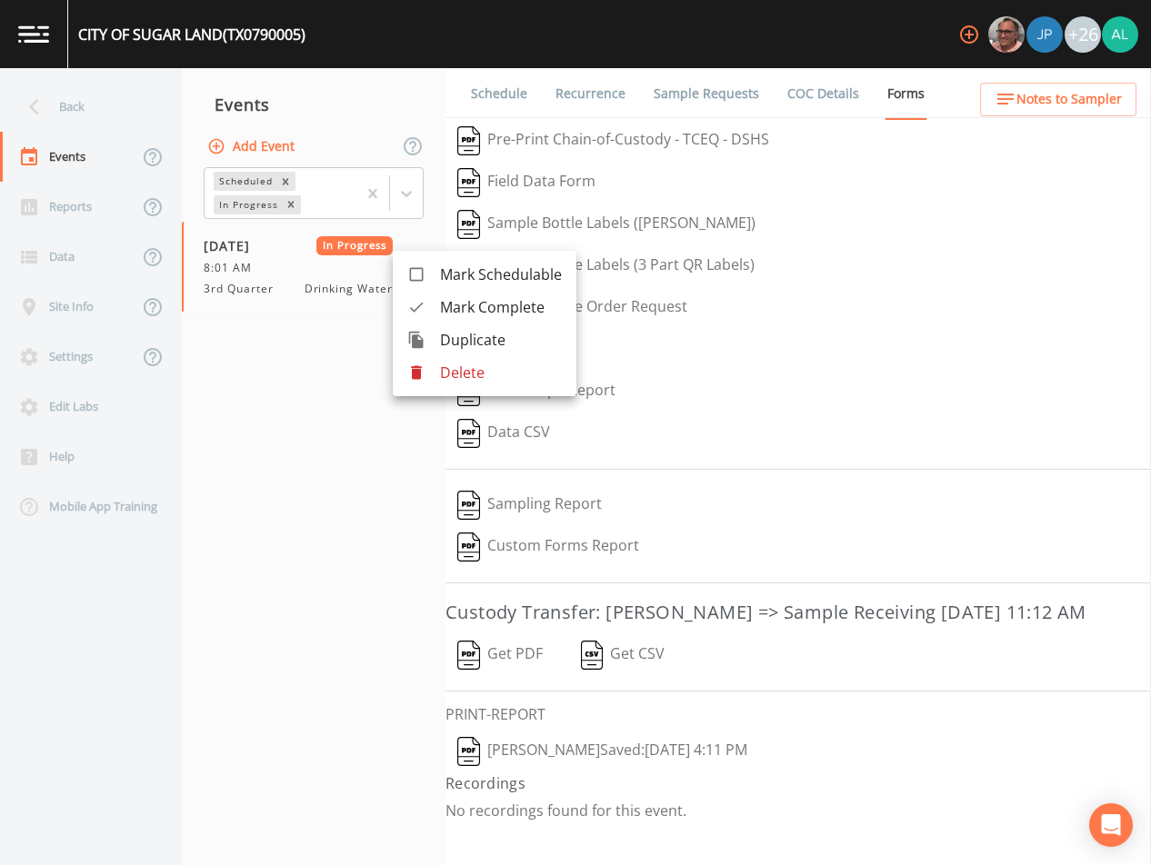
click at [245, 398] on div at bounding box center [575, 432] width 1151 height 865
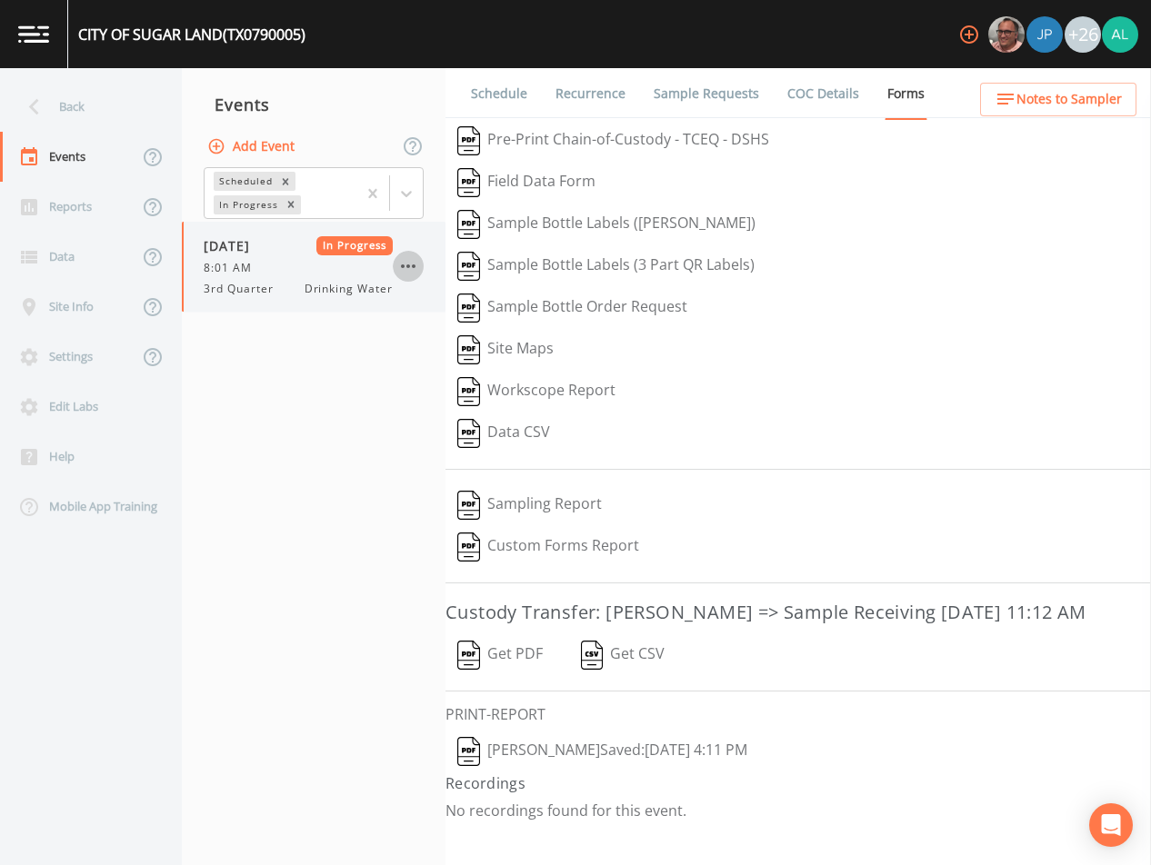
click at [407, 272] on icon "button" at bounding box center [408, 266] width 22 height 22
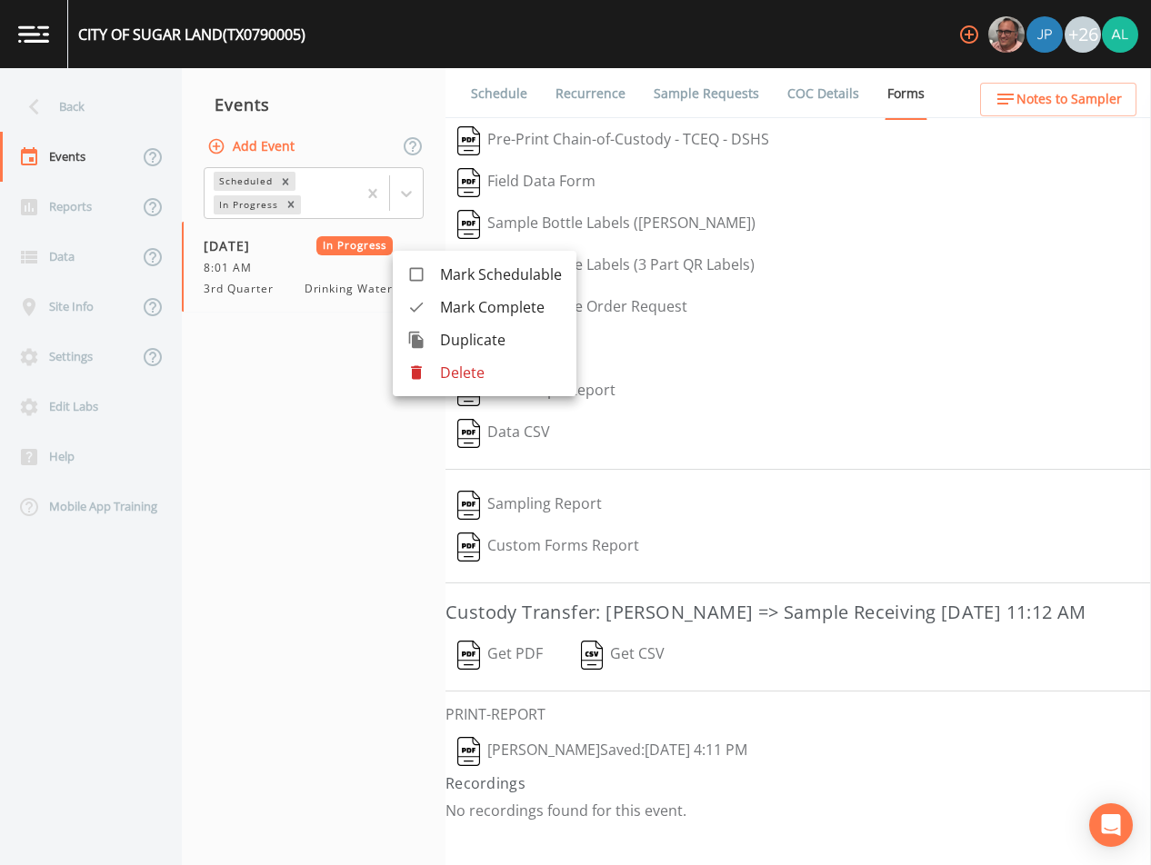
click at [465, 311] on span "Mark Complete" at bounding box center [501, 307] width 122 height 22
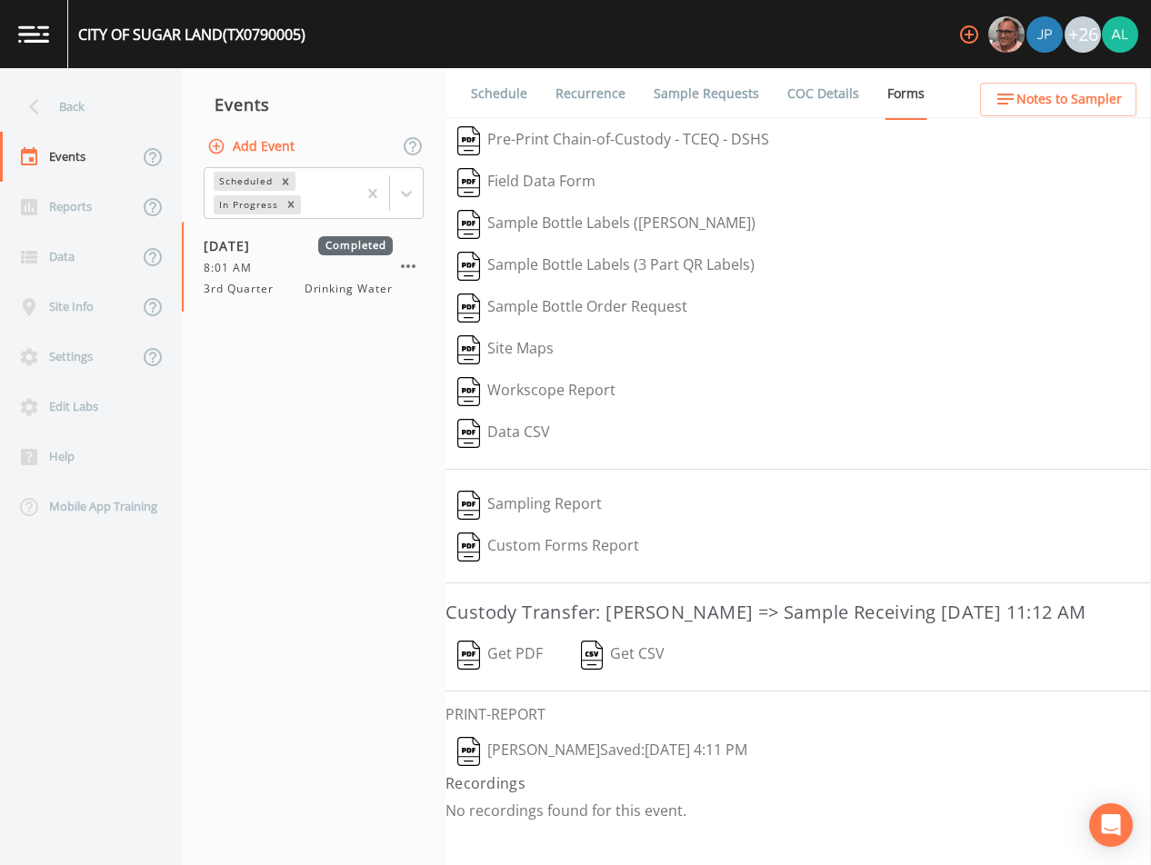
click at [492, 100] on link "Schedule" at bounding box center [499, 93] width 62 height 51
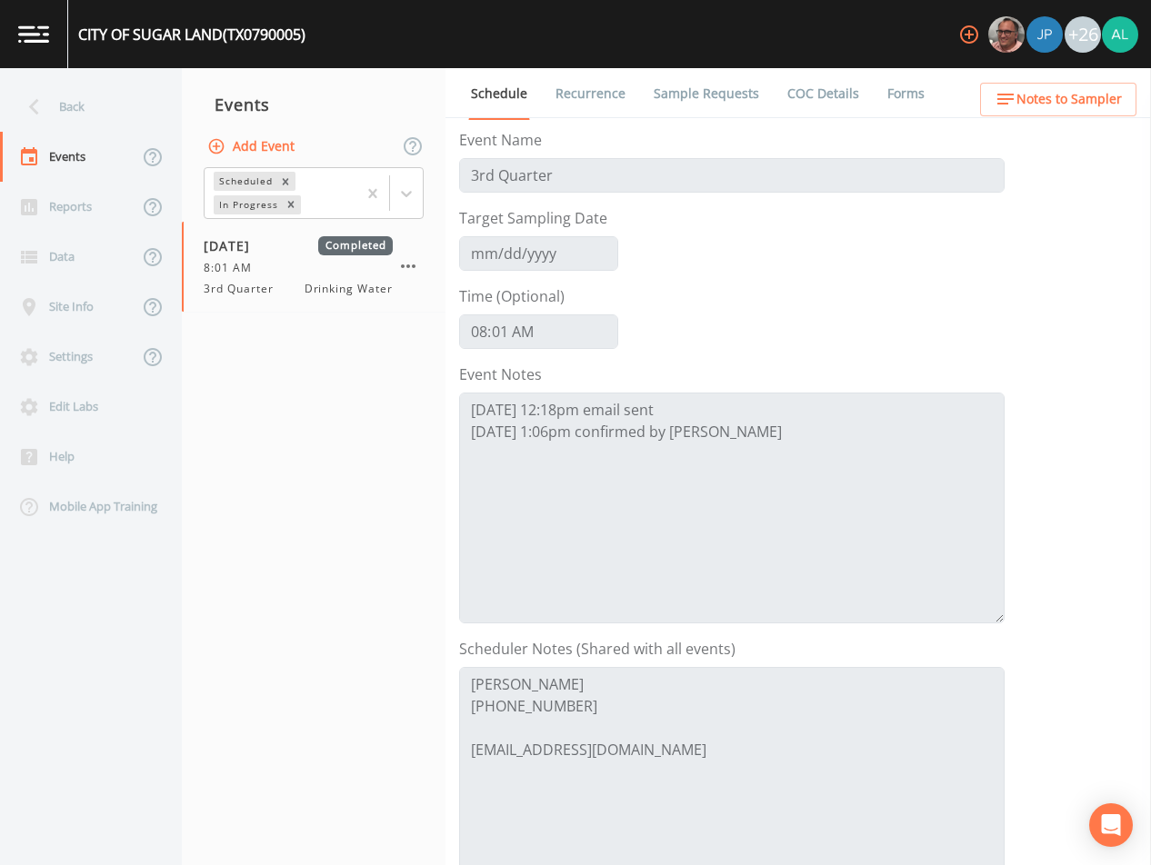
click at [283, 148] on button "Add Event" at bounding box center [253, 147] width 98 height 34
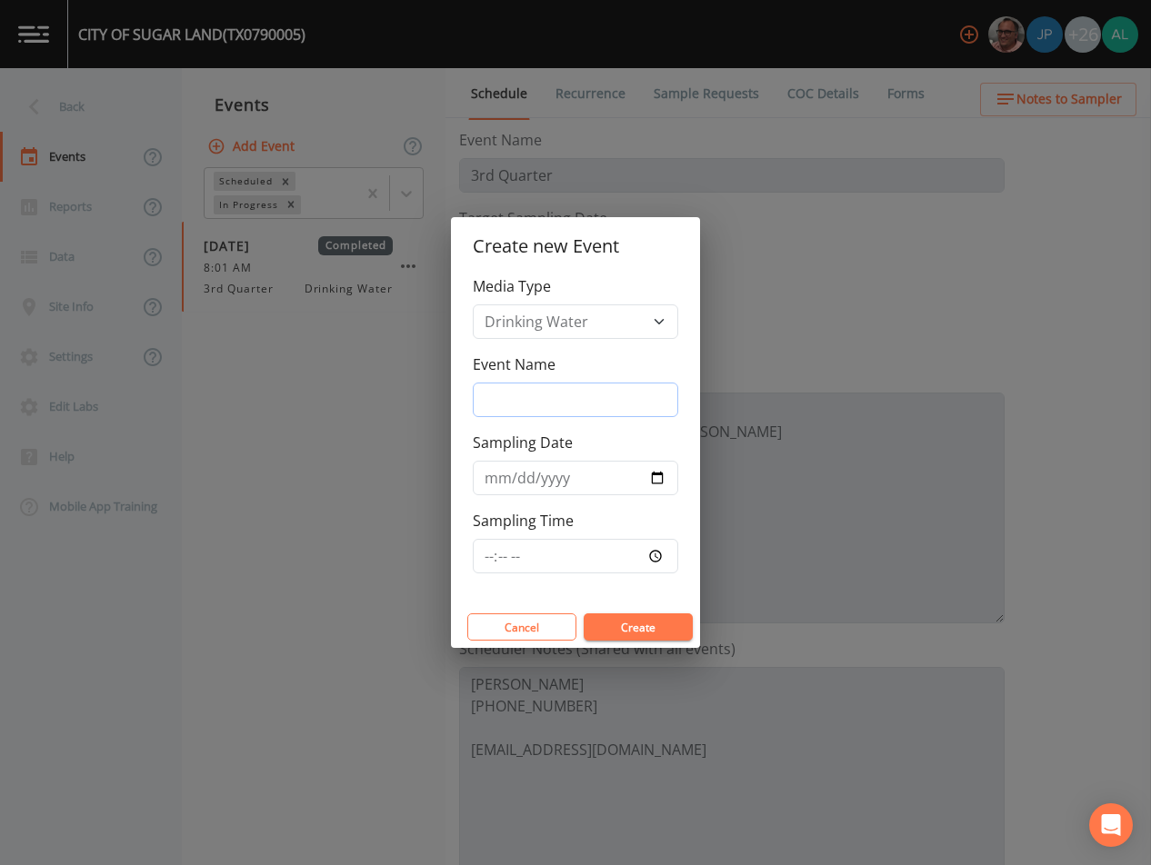
click at [608, 384] on input "Event Name" at bounding box center [575, 400] width 205 height 35
type input "4th Quarter"
click at [517, 485] on input "[DATE]" at bounding box center [575, 478] width 205 height 35
type input "[DATE]"
click at [476, 548] on input "Sampling Time" at bounding box center [575, 556] width 205 height 35
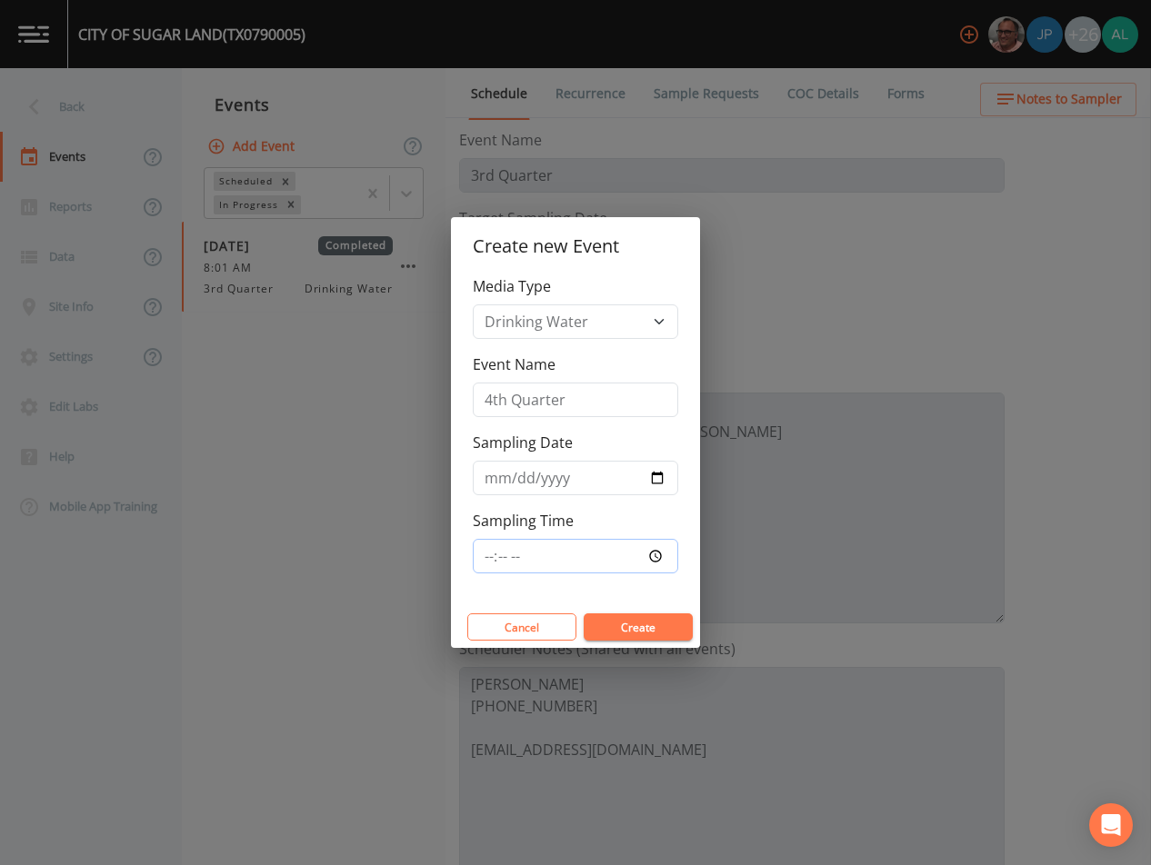
type input "08:00"
click at [584, 614] on button "Create" at bounding box center [638, 627] width 109 height 27
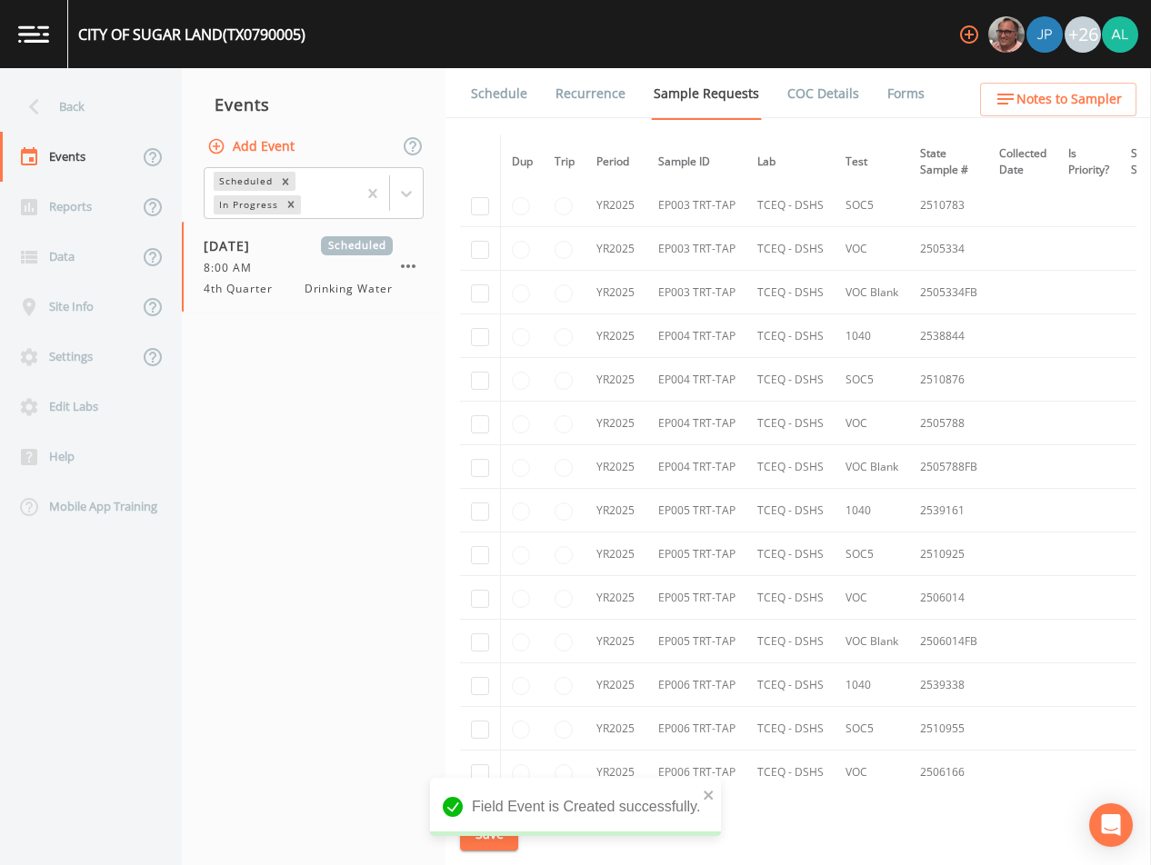
scroll to position [8636, 0]
click at [484, 255] on input "checkbox" at bounding box center [480, 254] width 18 height 18
checkbox input "true"
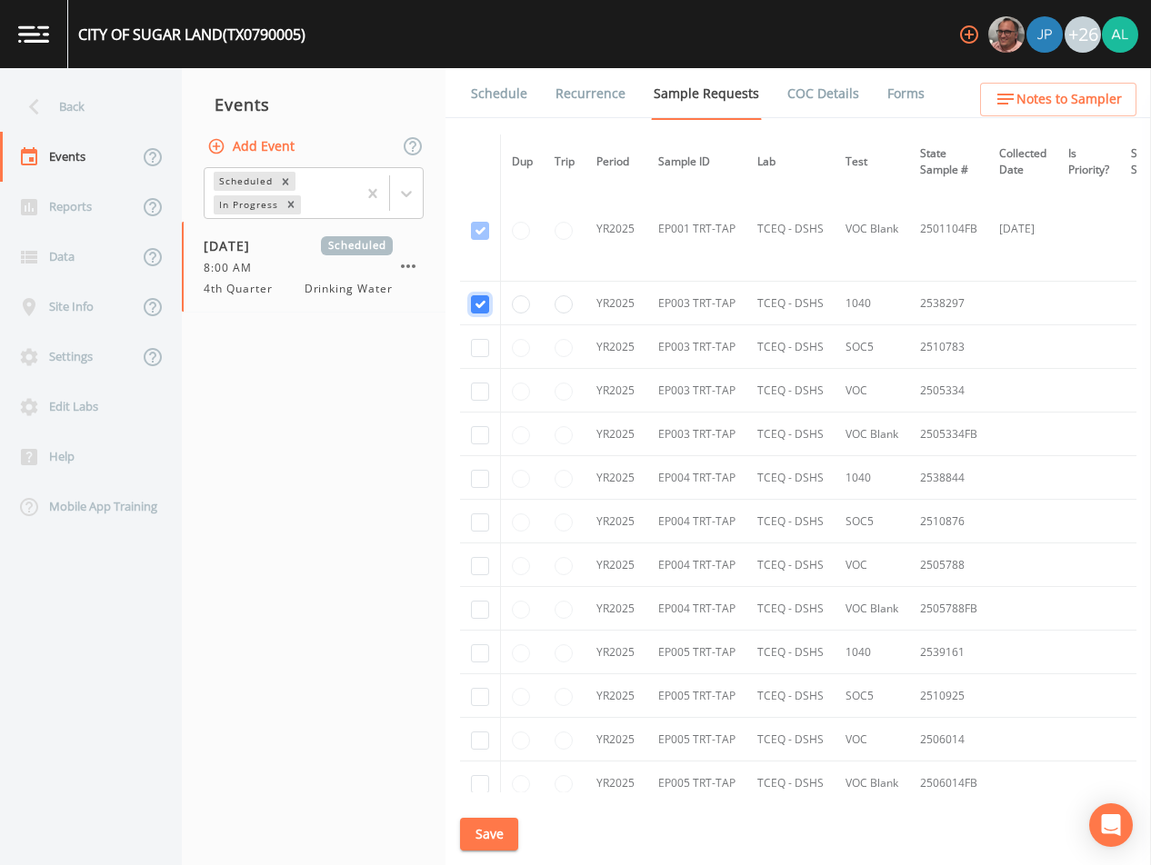
scroll to position [8545, 0]
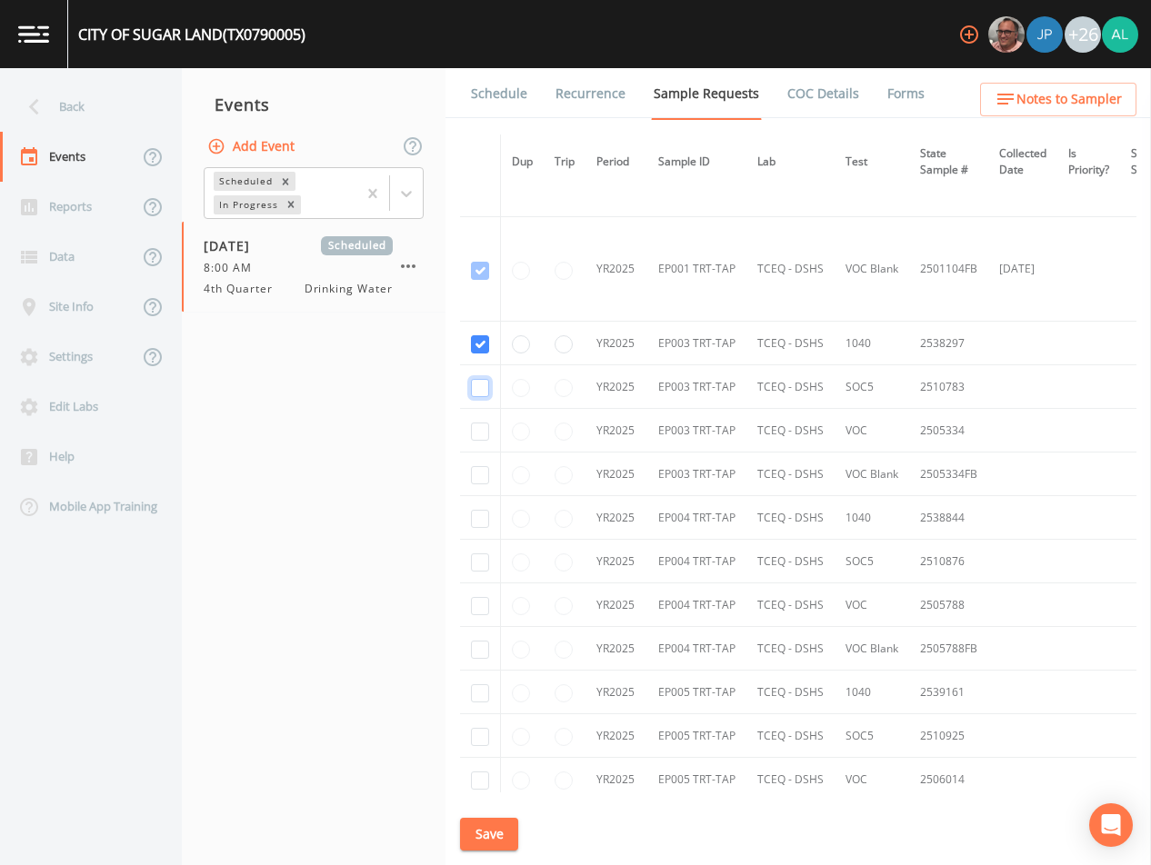
click at [482, 381] on input "checkbox" at bounding box center [480, 388] width 18 height 18
checkbox input "true"
click at [476, 847] on button "Save" at bounding box center [489, 835] width 58 height 34
click at [119, 114] on div "Back" at bounding box center [82, 107] width 164 height 50
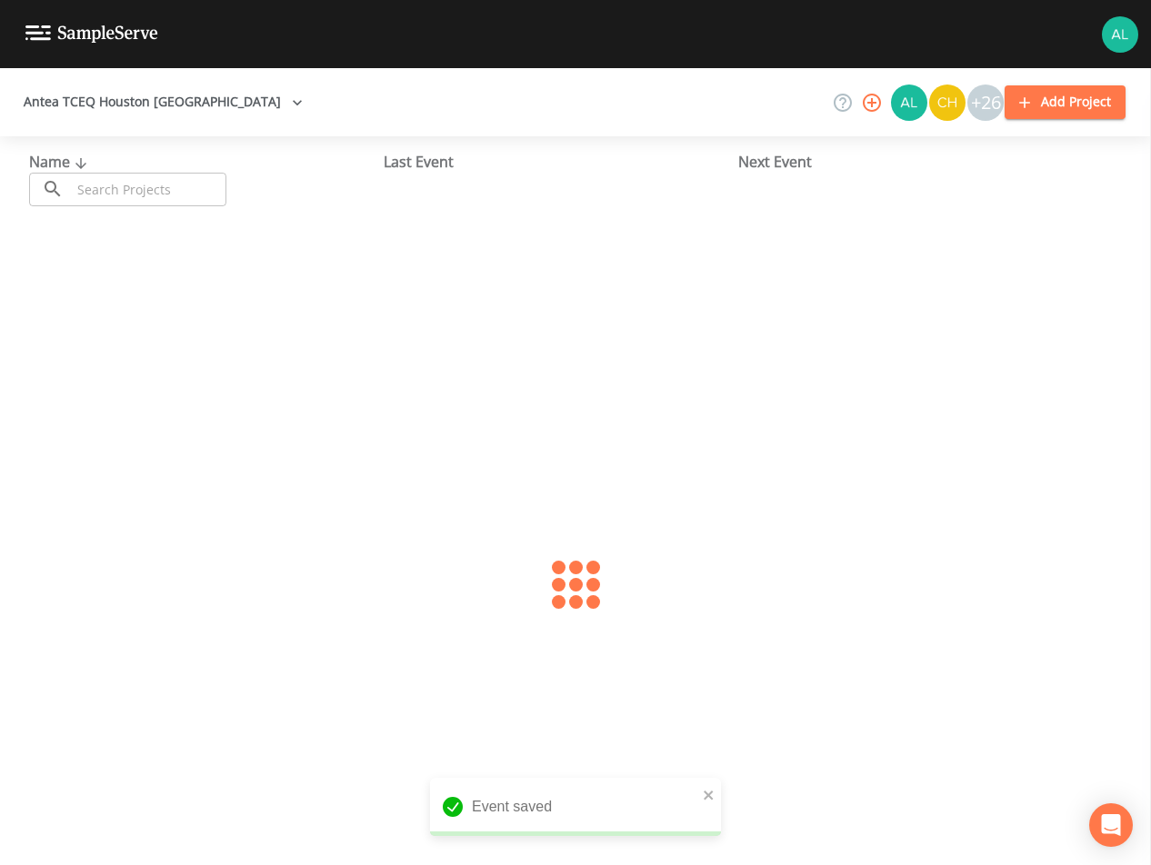
drag, startPoint x: 159, startPoint y: 202, endPoint x: 199, endPoint y: 197, distance: 40.3
click at [159, 202] on input "text" at bounding box center [148, 190] width 155 height 34
type input "0790593"
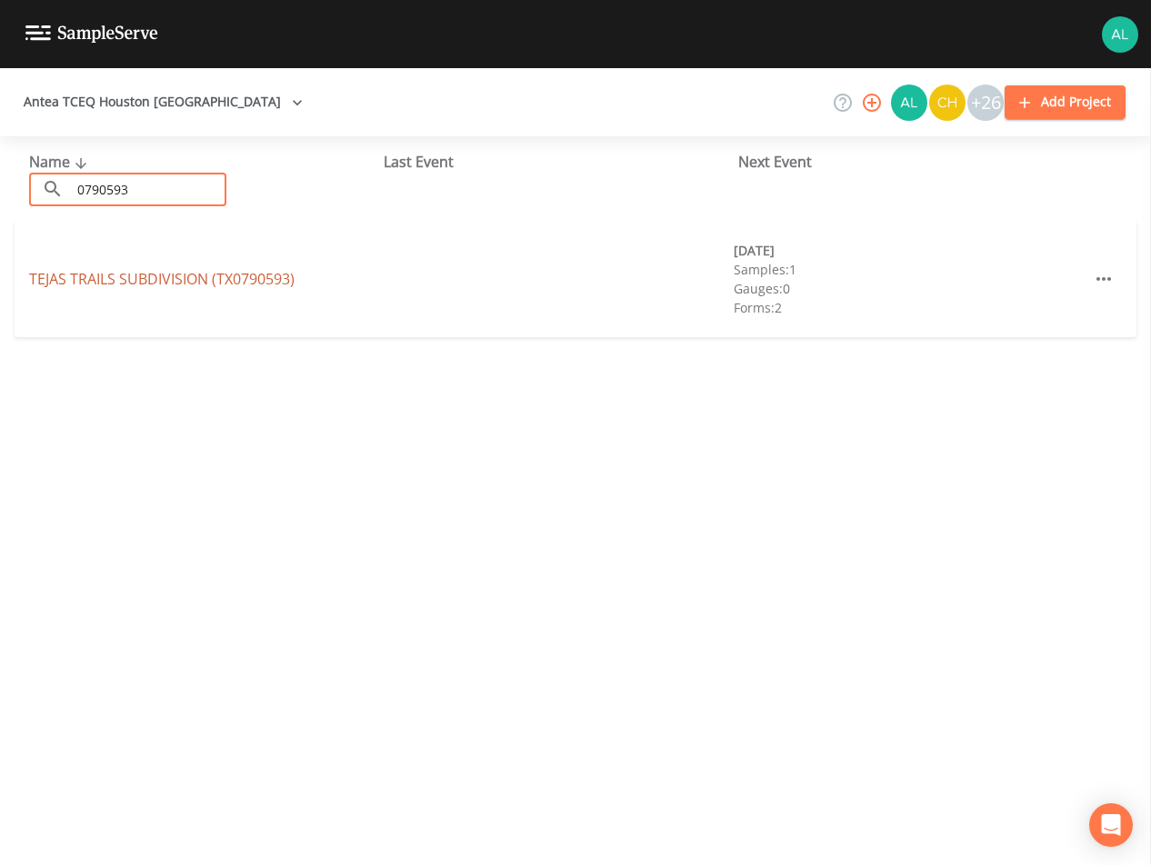
click at [81, 280] on link "TEJAS TRAILS SUBDIVISION (TX0790593)" at bounding box center [161, 279] width 265 height 20
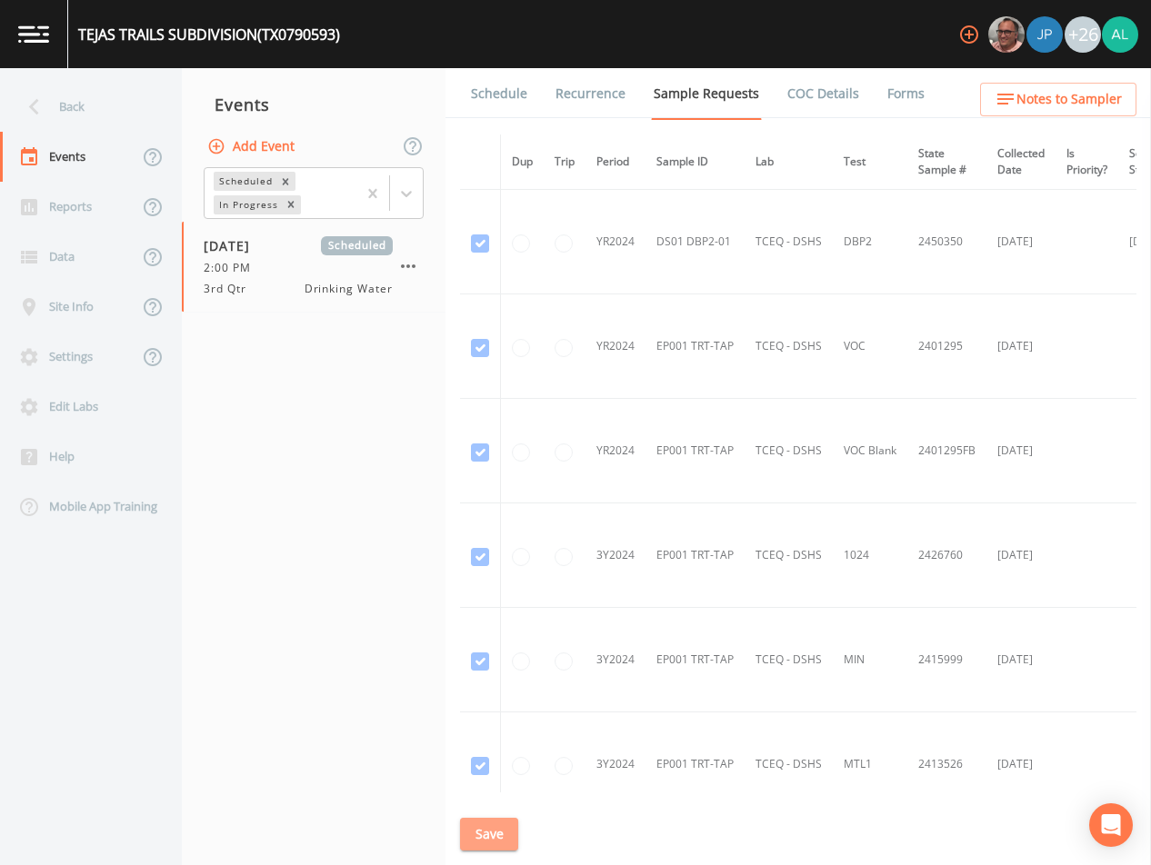
click at [493, 829] on button "Save" at bounding box center [489, 835] width 58 height 34
click at [77, 106] on div "Back" at bounding box center [82, 107] width 164 height 50
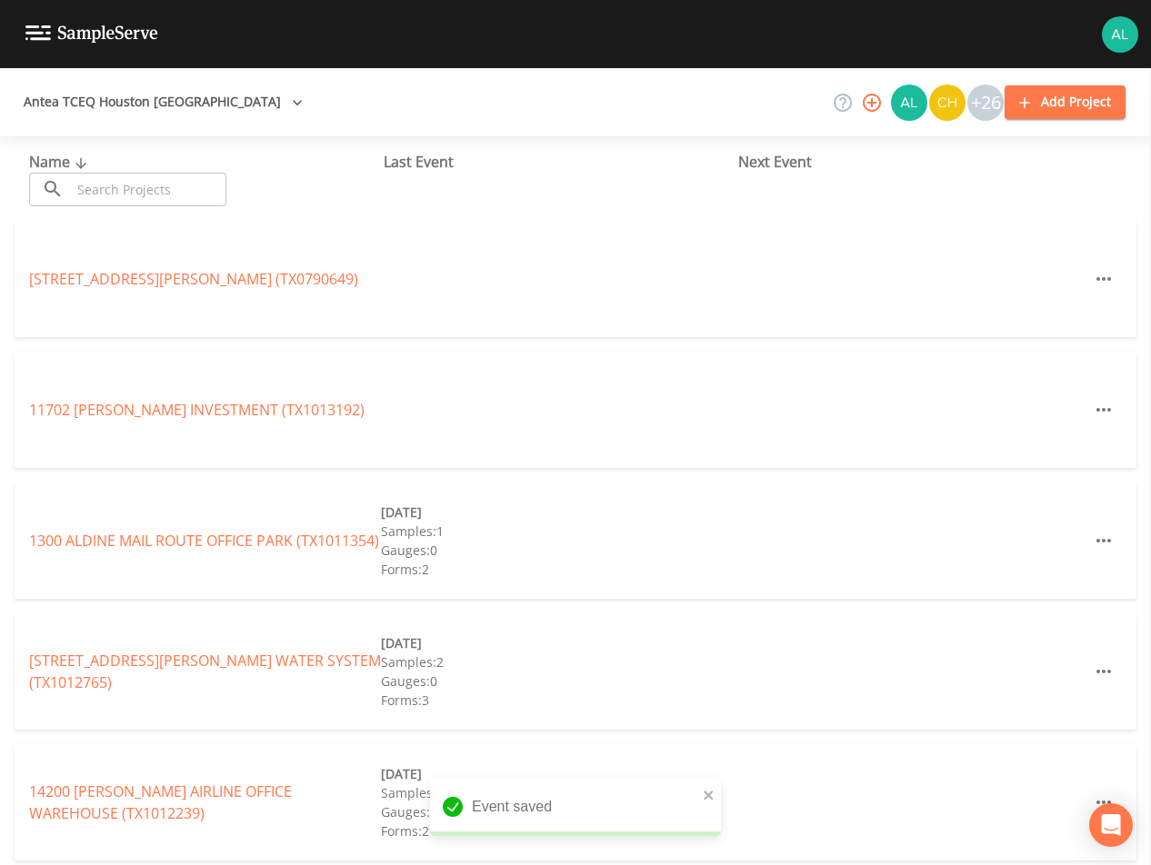
click at [120, 191] on input "text" at bounding box center [148, 190] width 155 height 34
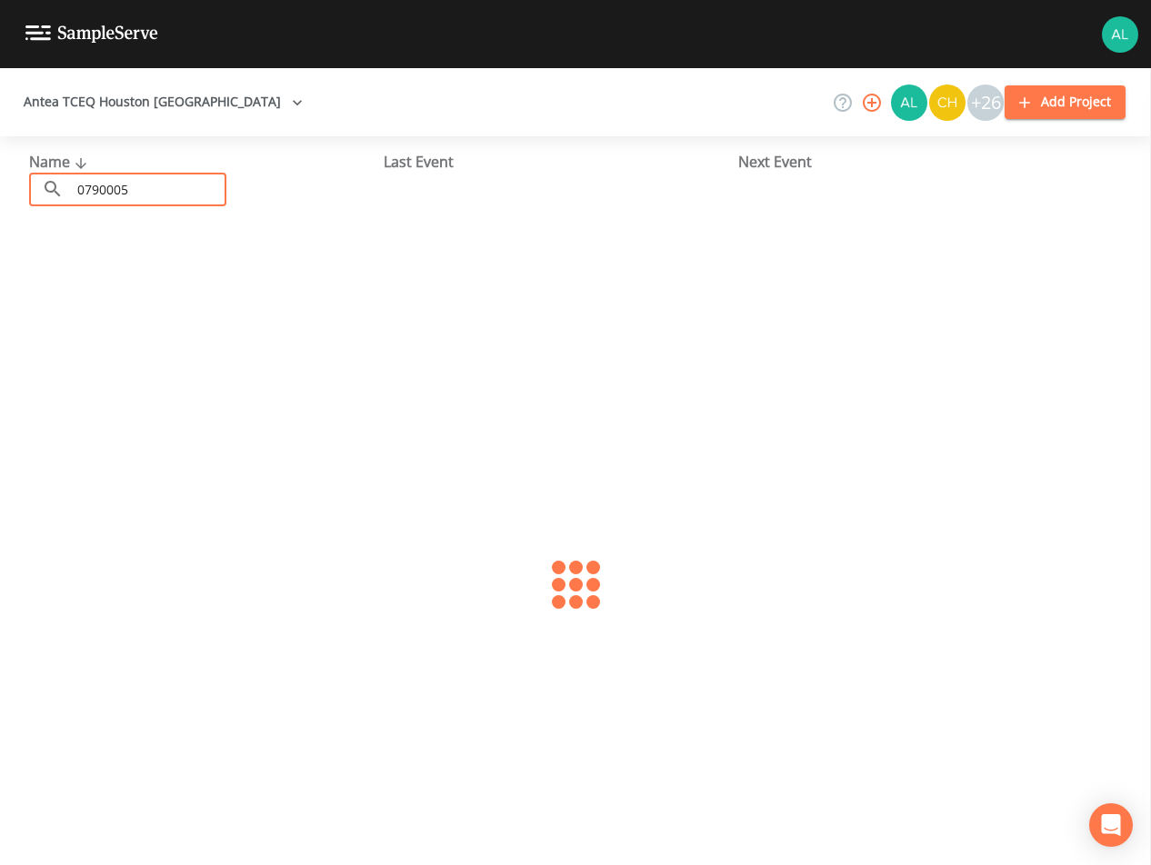
type input "0790005"
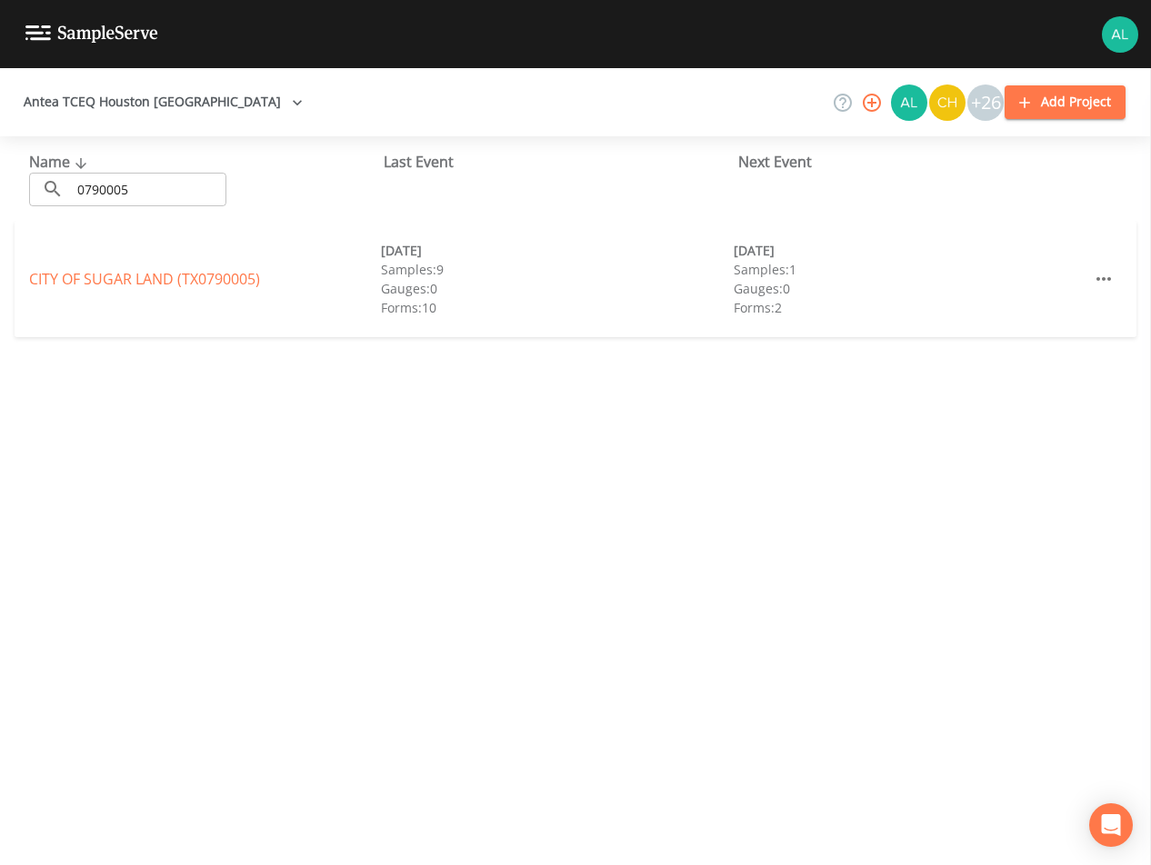
click at [185, 294] on div "CITY OF [GEOGRAPHIC_DATA] (TX0790005) [DATE] Samples: 9 Gauges: 0 Forms: 10 [DA…" at bounding box center [576, 279] width 1122 height 116
click at [185, 263] on div "CITY OF [GEOGRAPHIC_DATA] (TX0790005) [DATE] Samples: 9 Gauges: 0 Forms: 10 [DA…" at bounding box center [576, 279] width 1122 height 116
click at [180, 274] on link "CITY OF [GEOGRAPHIC_DATA] (TX0790005)" at bounding box center [144, 279] width 231 height 20
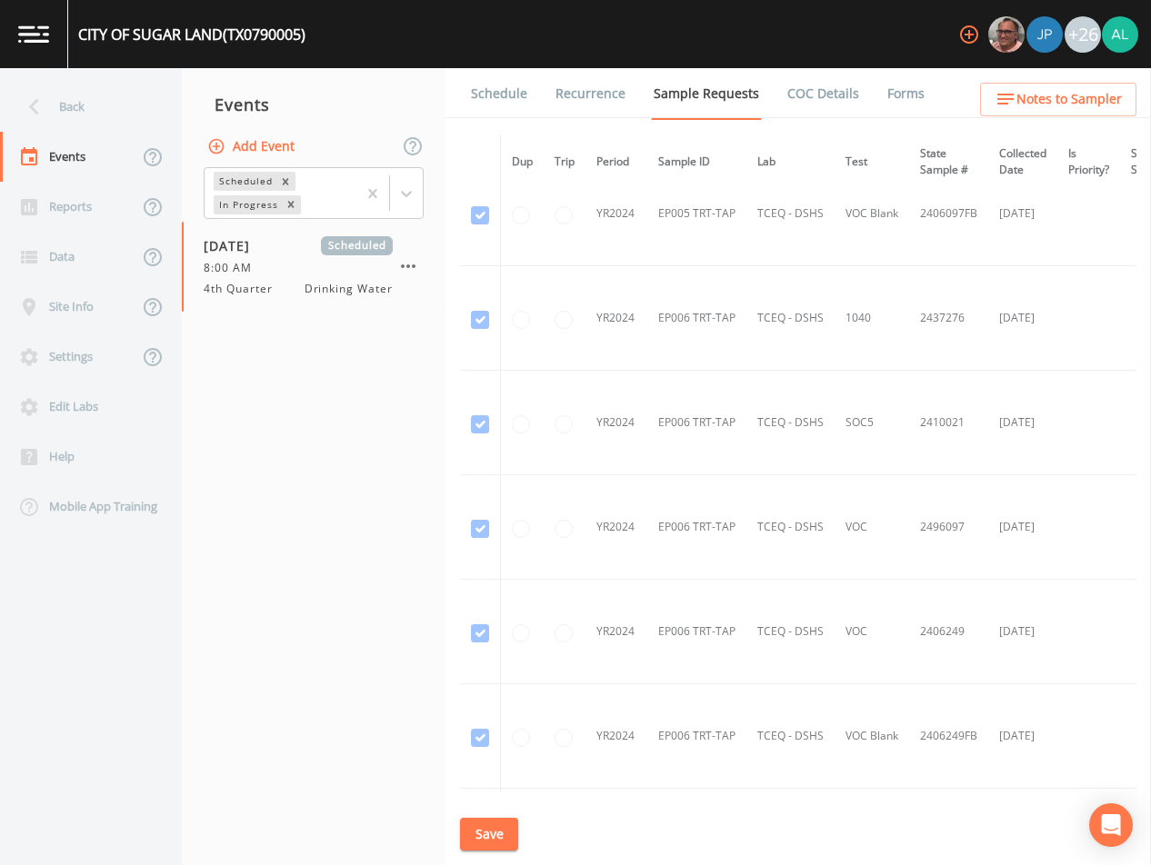
scroll to position [1727, 0]
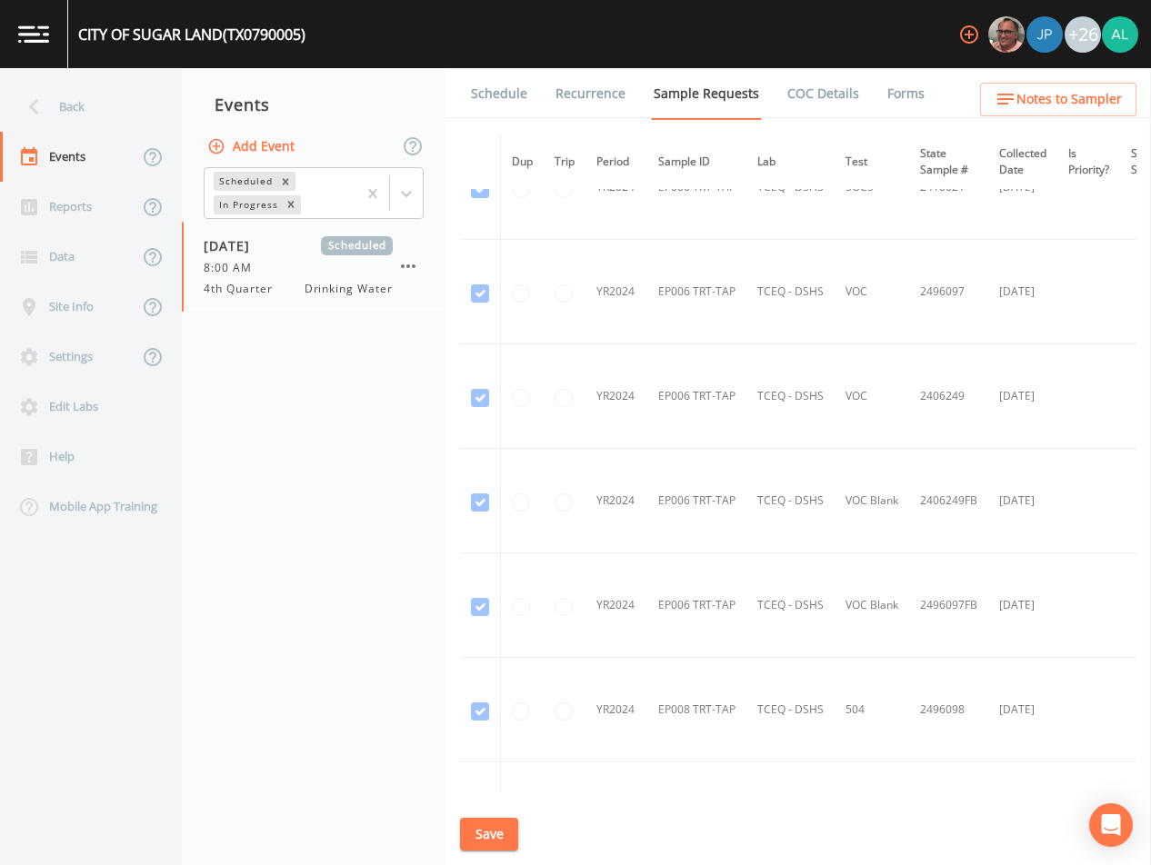
click at [505, 103] on link "Schedule" at bounding box center [499, 93] width 62 height 51
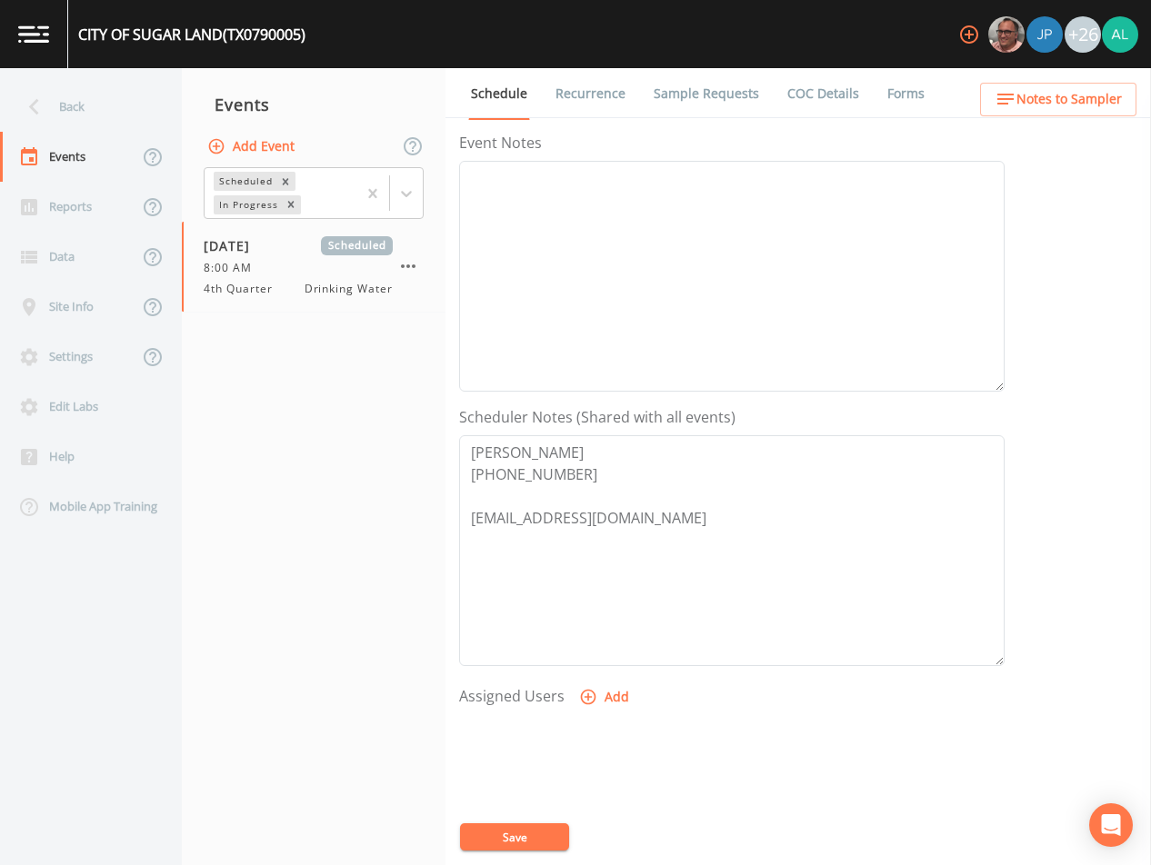
scroll to position [54, 0]
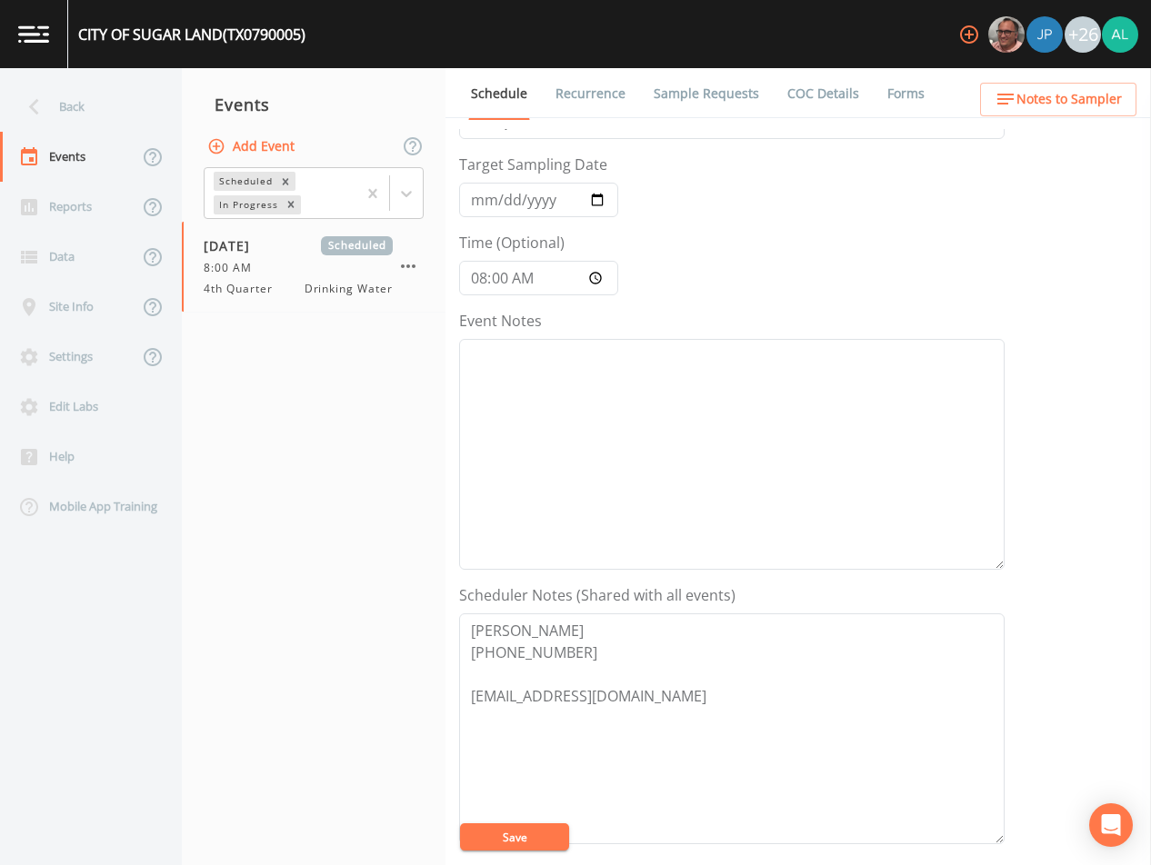
click at [677, 76] on link "Sample Requests" at bounding box center [706, 93] width 111 height 51
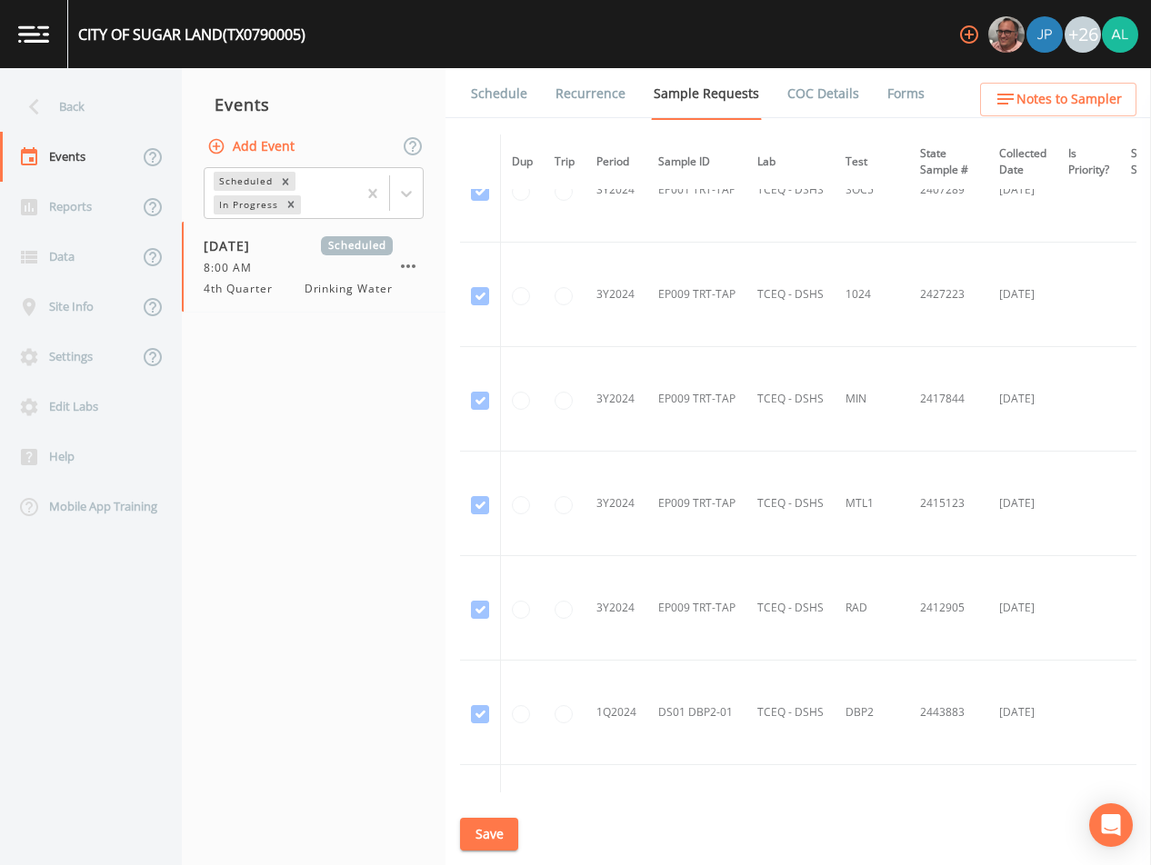
scroll to position [4363, 0]
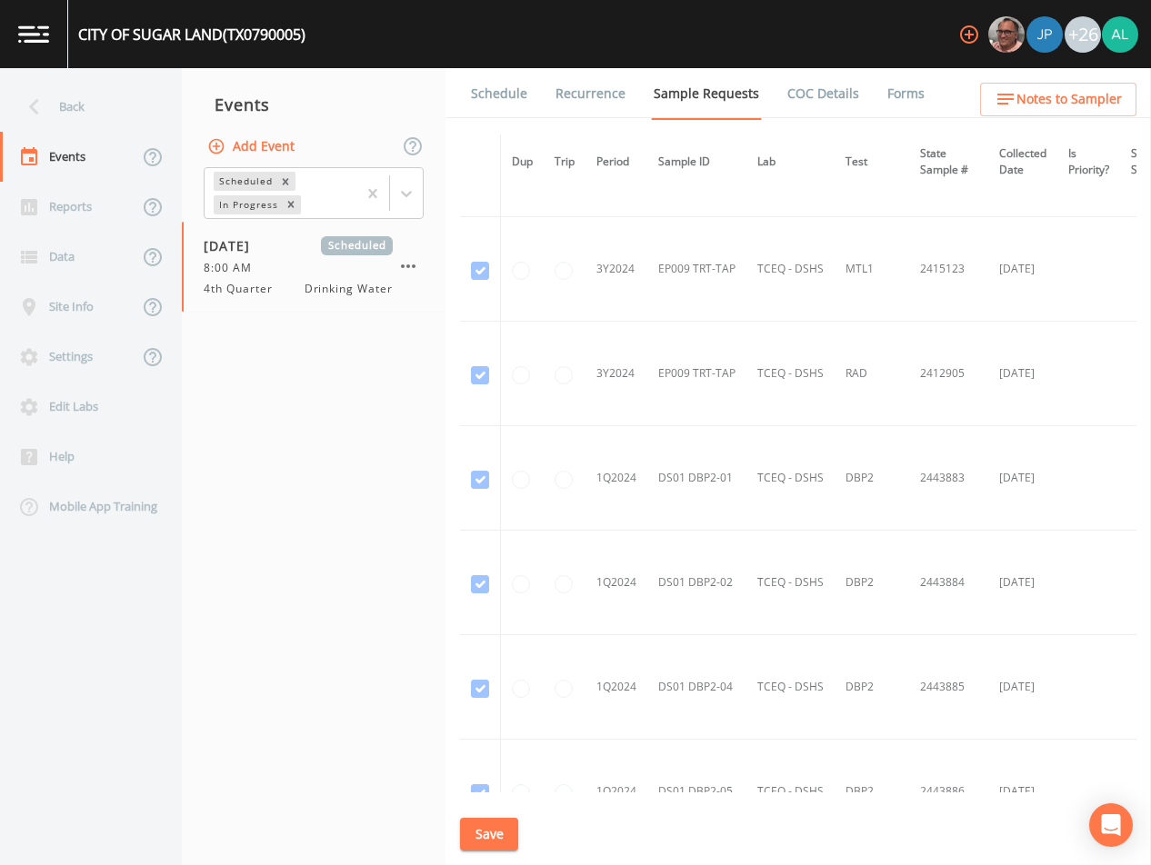
click at [115, 116] on div "Back" at bounding box center [82, 107] width 164 height 50
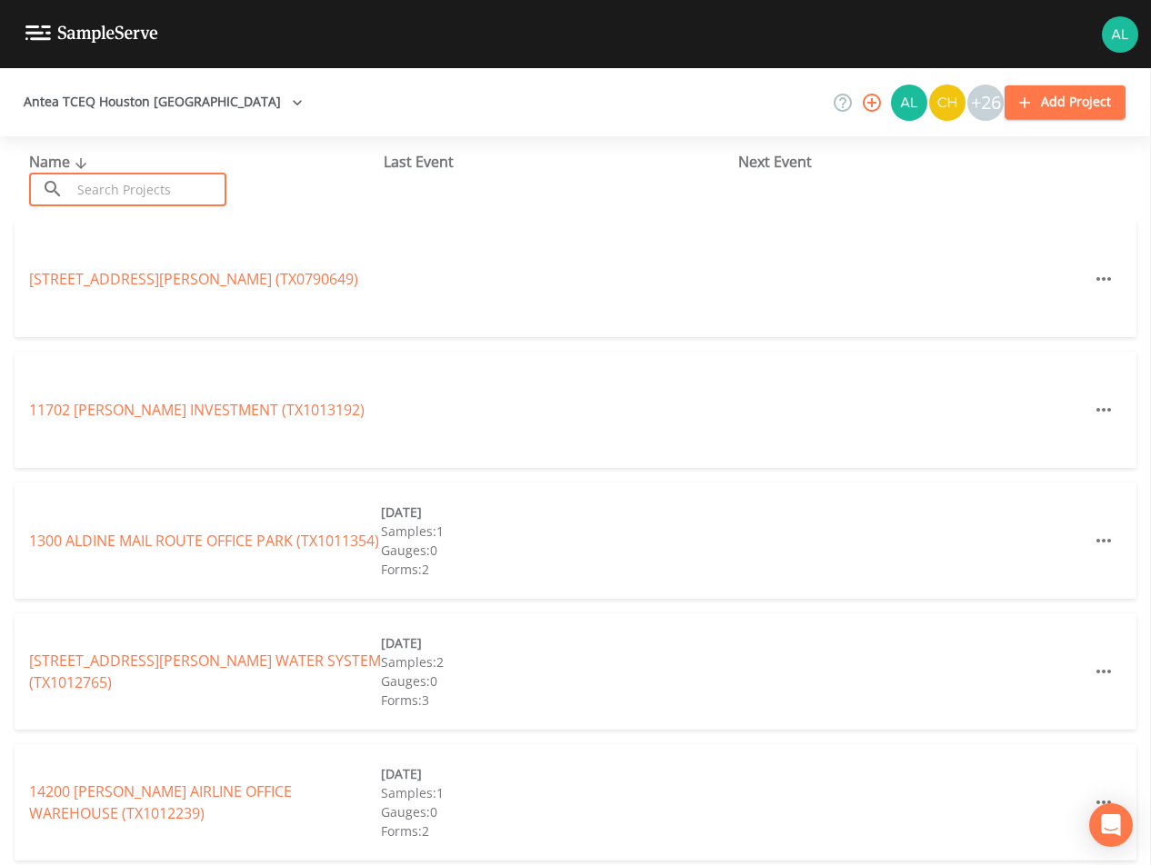
drag, startPoint x: 146, startPoint y: 187, endPoint x: 138, endPoint y: 192, distance: 9.4
click at [145, 189] on input "text" at bounding box center [148, 190] width 155 height 34
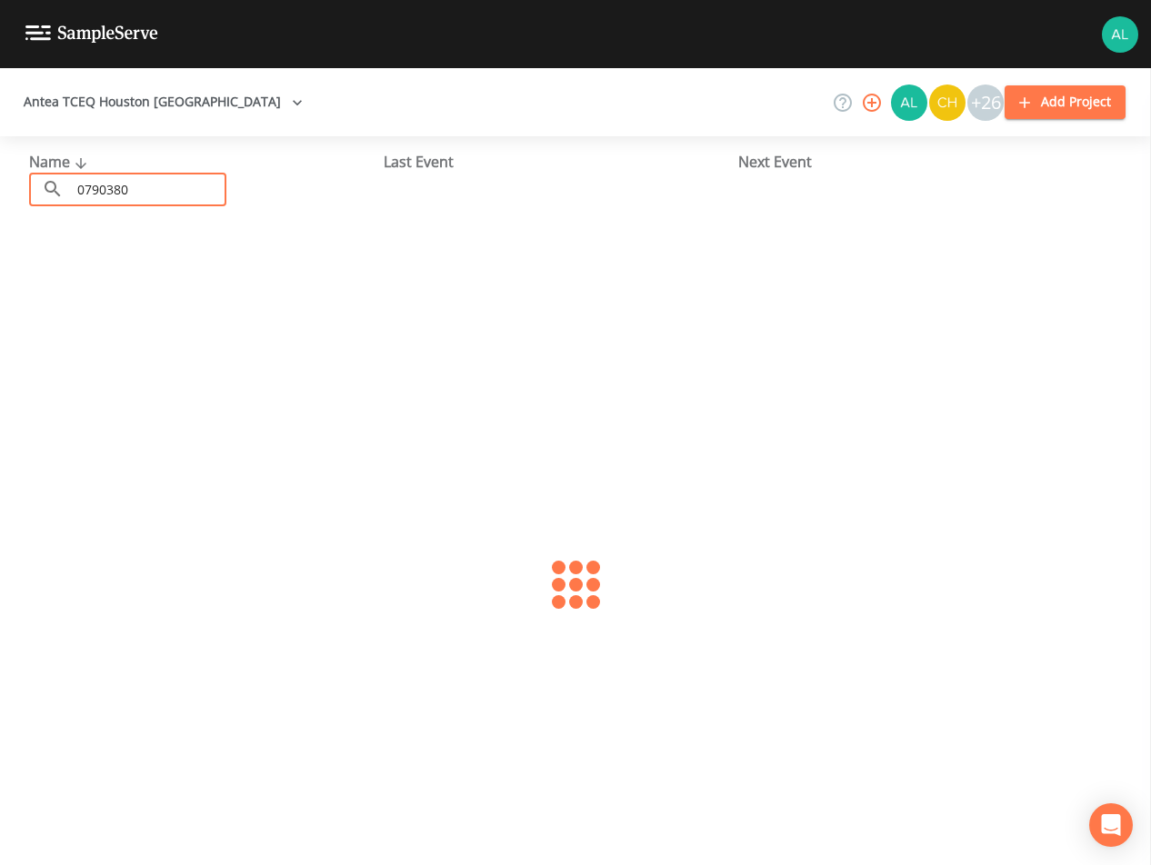
type input "0790380"
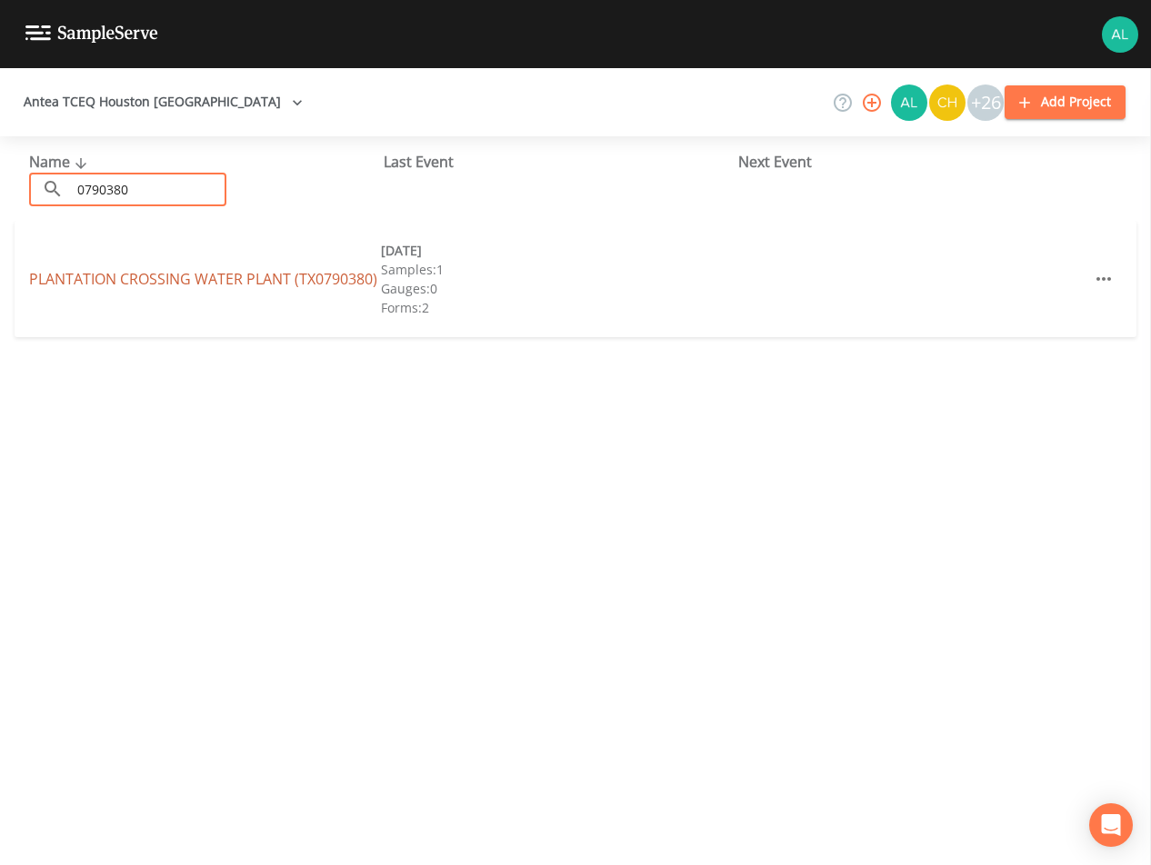
click at [117, 280] on link "[GEOGRAPHIC_DATA] (TX0790380)" at bounding box center [203, 279] width 348 height 20
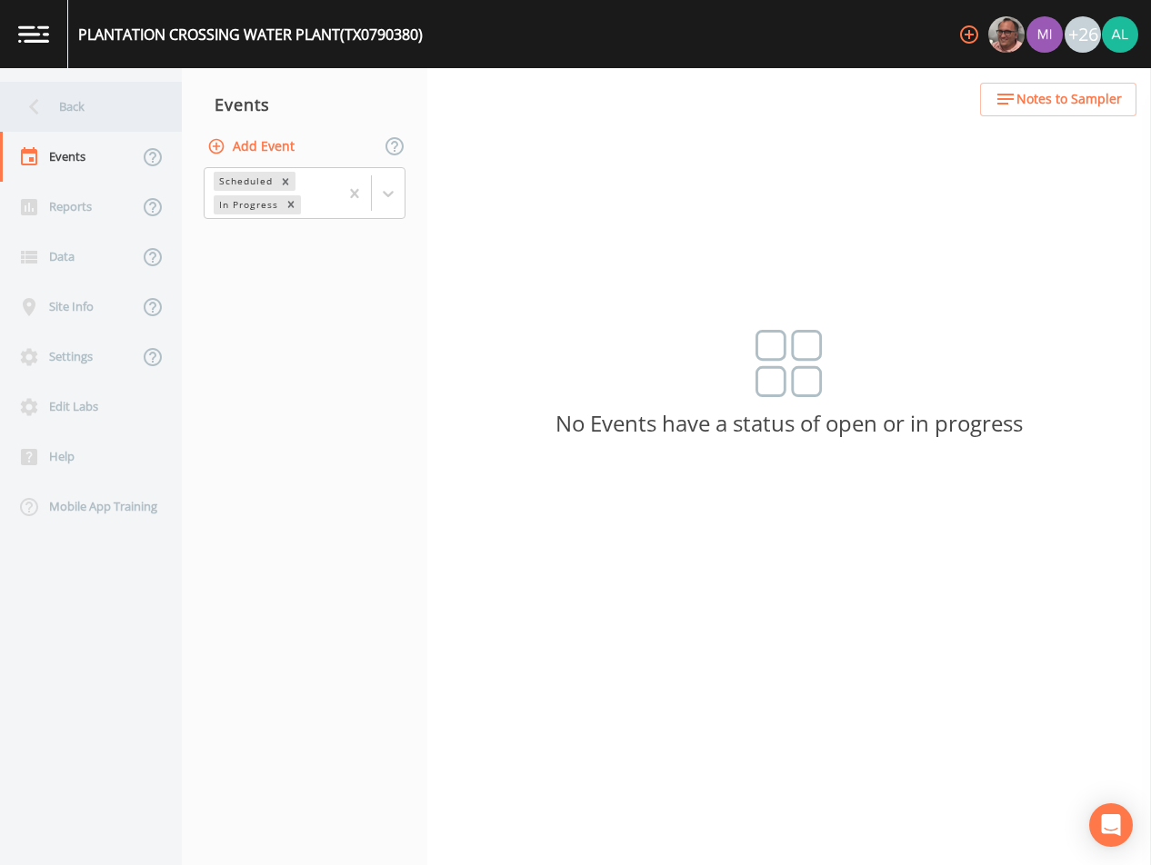
click at [106, 104] on div "Back" at bounding box center [82, 107] width 164 height 50
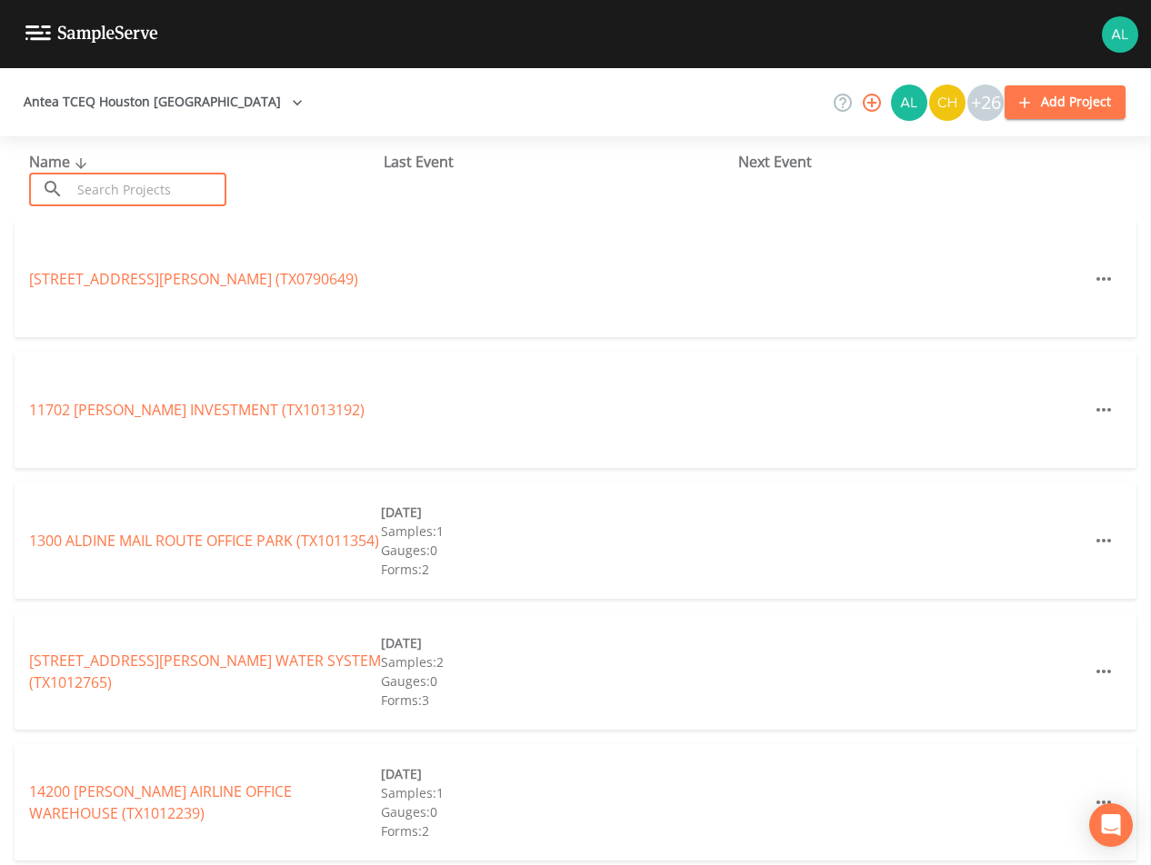
click at [157, 205] on input "text" at bounding box center [148, 190] width 155 height 34
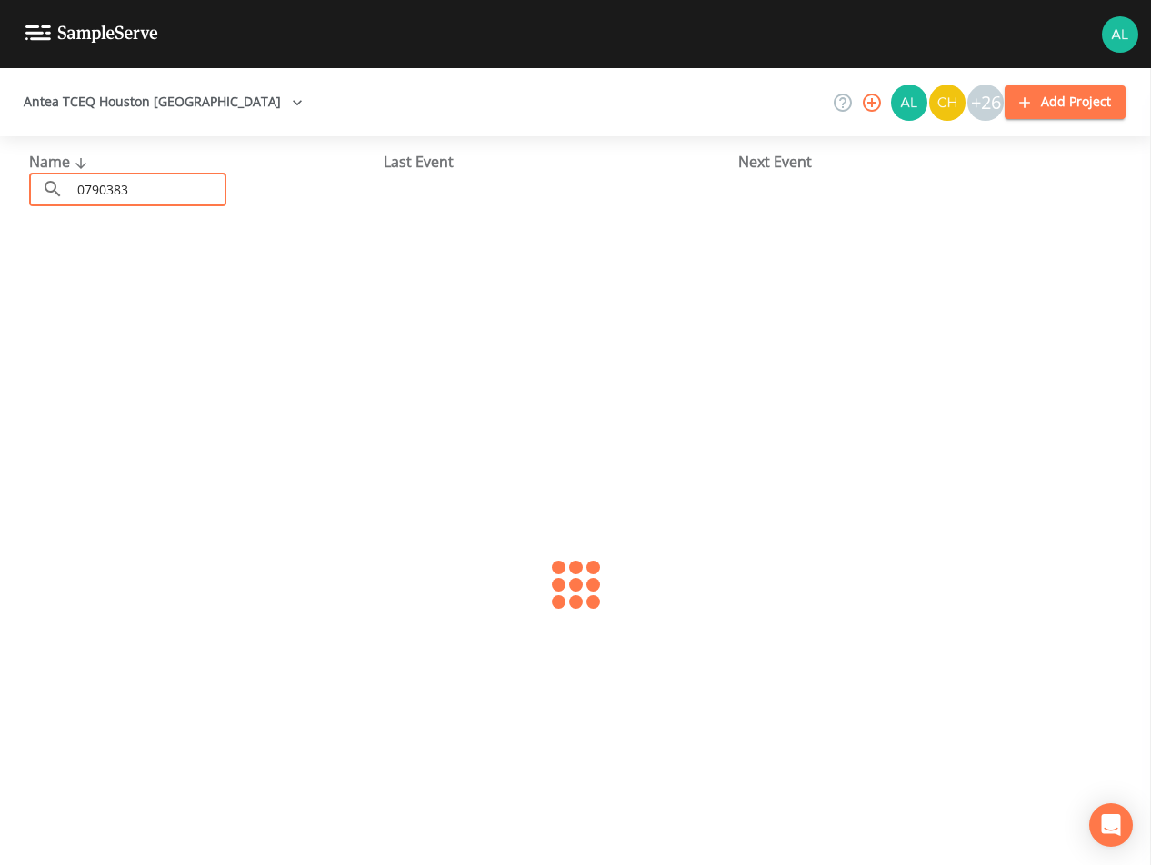
type input "0790383"
click at [162, 288] on link "GOLDENROD WSC (TX0790383)" at bounding box center [134, 279] width 211 height 20
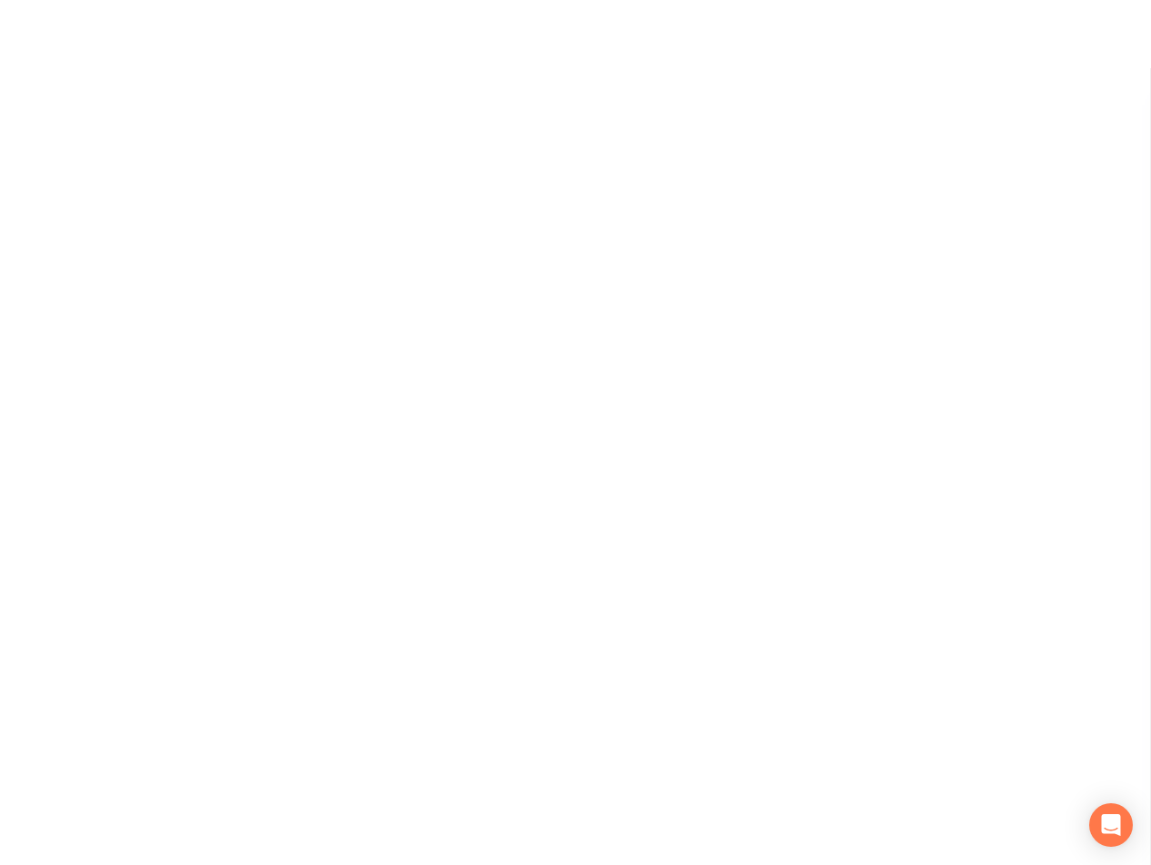
click at [164, 275] on div at bounding box center [575, 398] width 1151 height 797
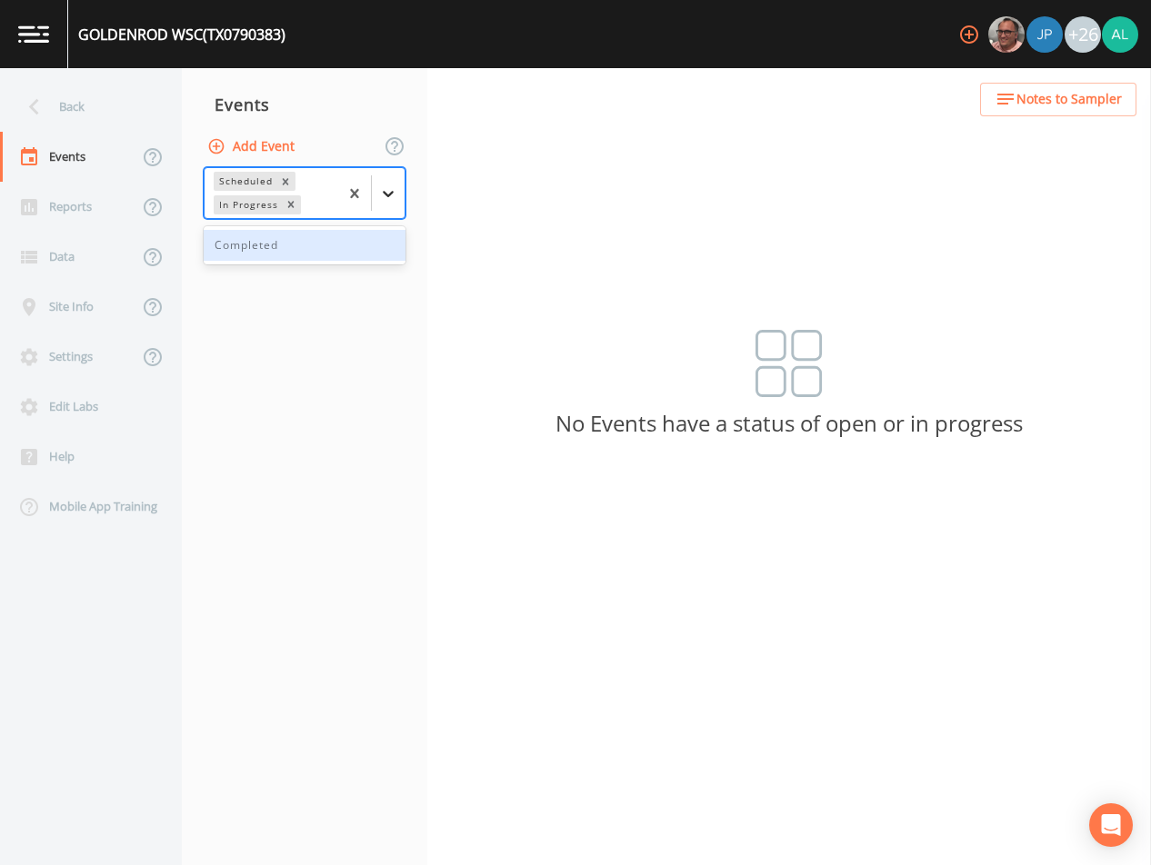
click at [381, 196] on icon at bounding box center [388, 194] width 18 height 18
click at [302, 255] on div "Completed" at bounding box center [305, 245] width 202 height 31
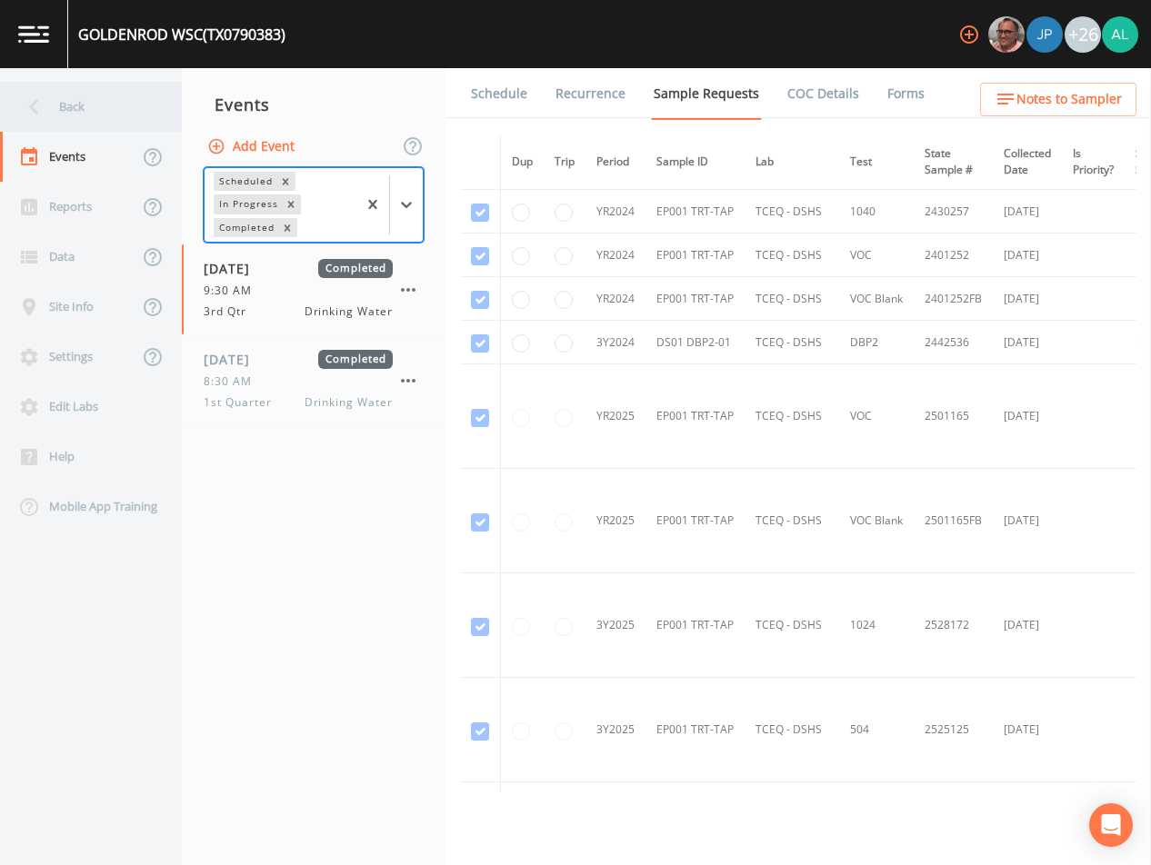
click at [86, 111] on div "Back" at bounding box center [82, 107] width 164 height 50
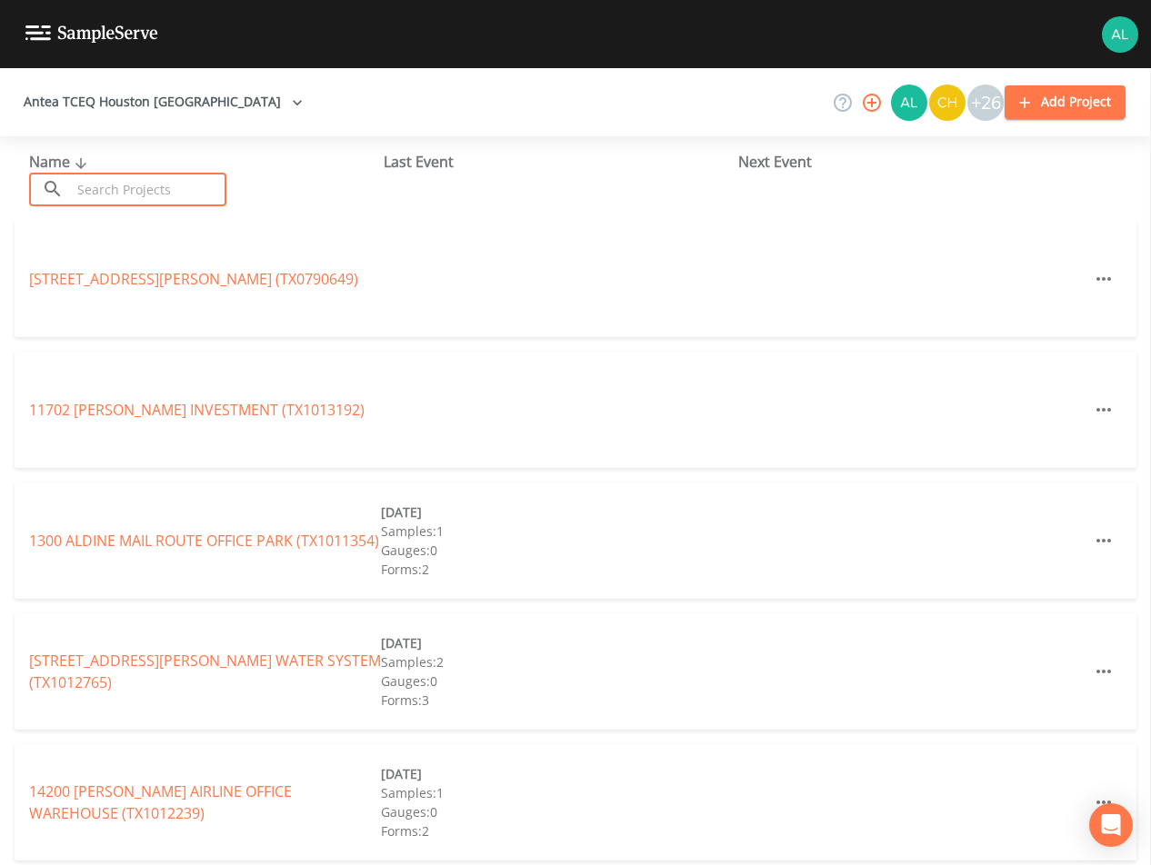
click at [123, 187] on input "text" at bounding box center [148, 190] width 155 height 34
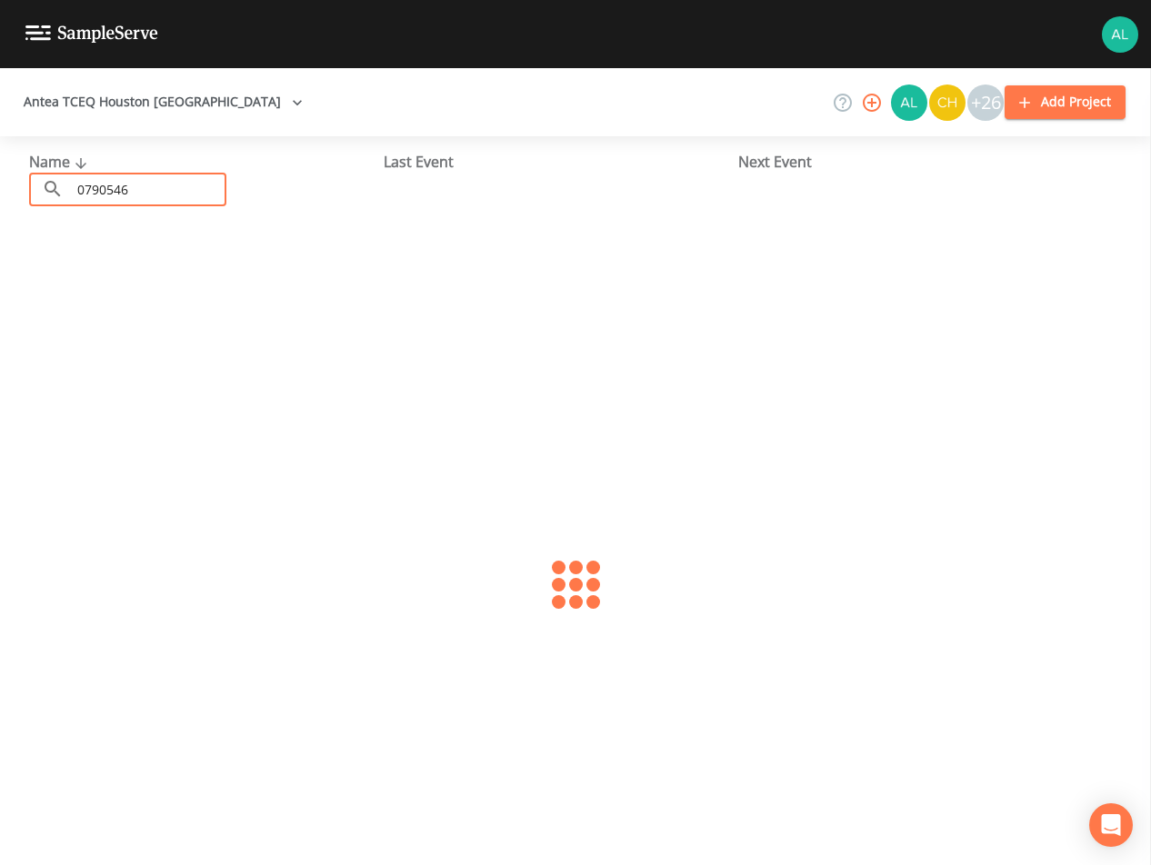
type input "0790546"
click at [127, 282] on link "[GEOGRAPHIC_DATA] (TX0790546)" at bounding box center [144, 279] width 231 height 20
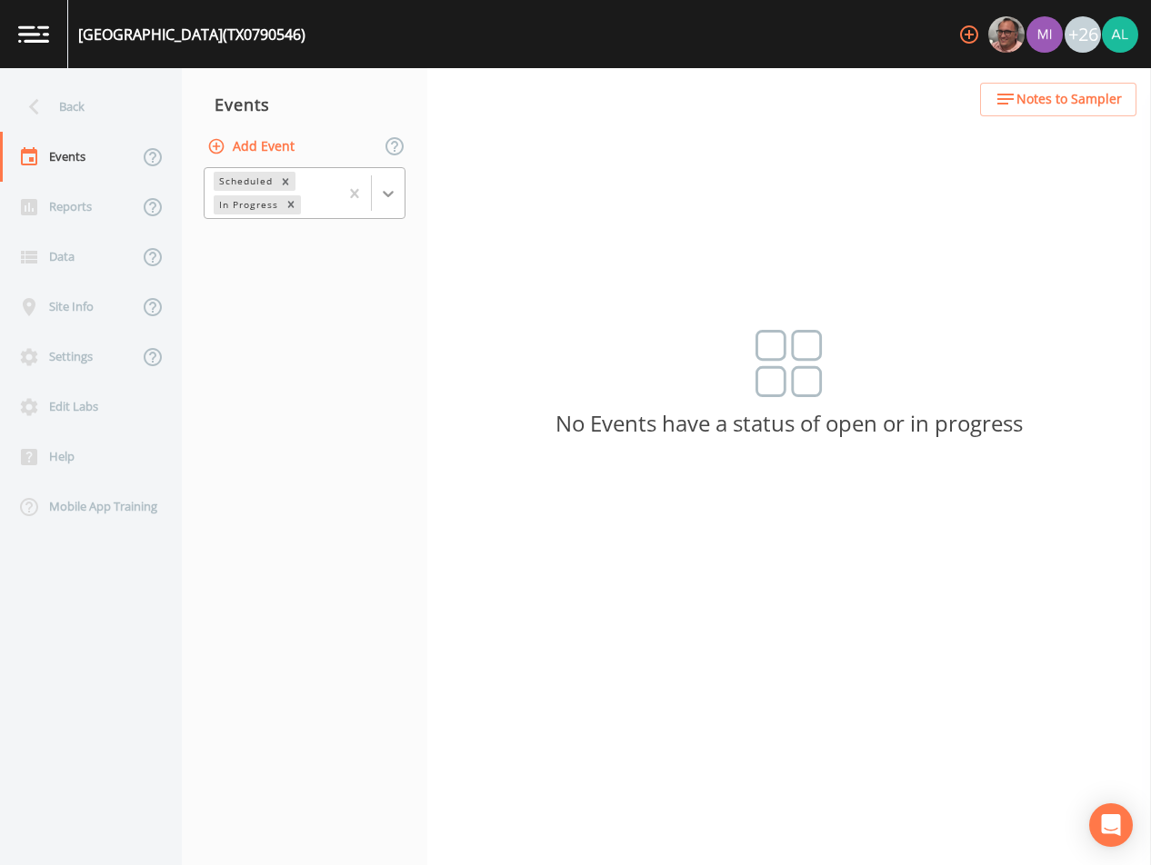
click at [385, 193] on icon at bounding box center [388, 194] width 18 height 18
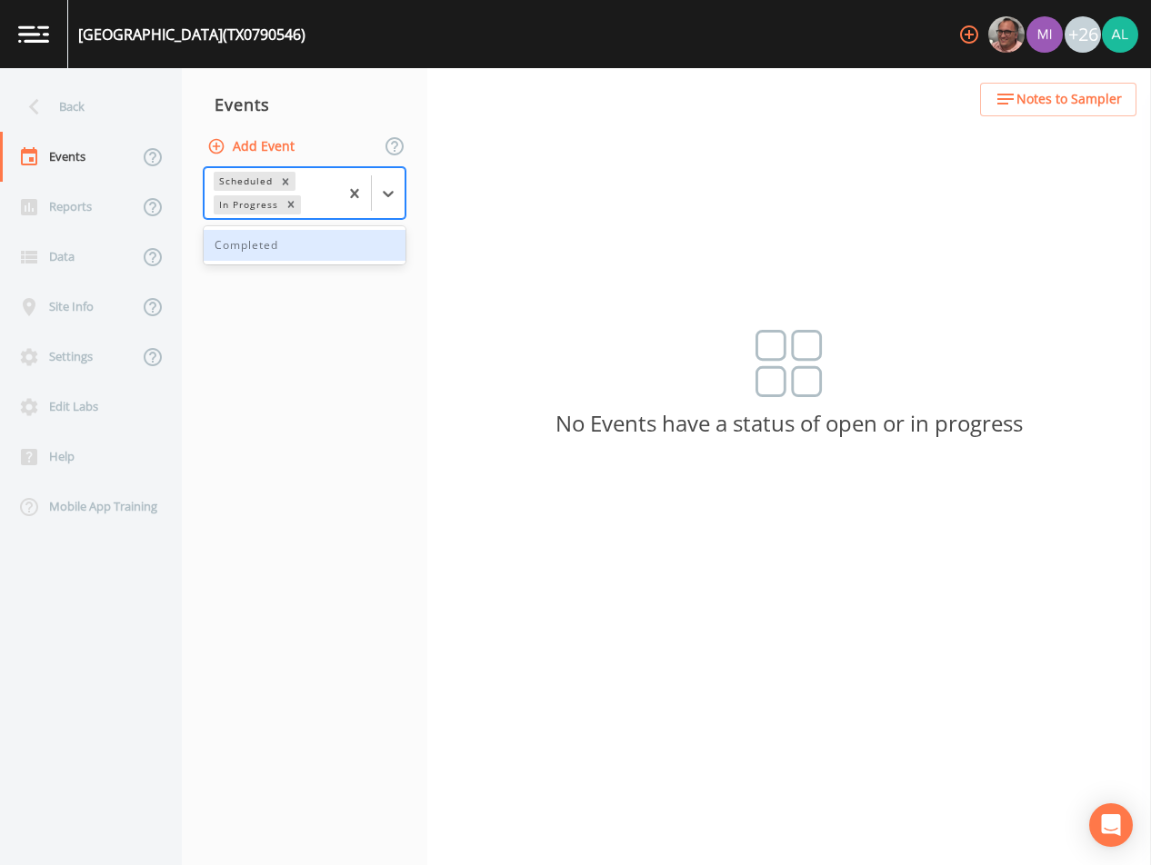
click at [272, 255] on div "Completed" at bounding box center [305, 245] width 202 height 31
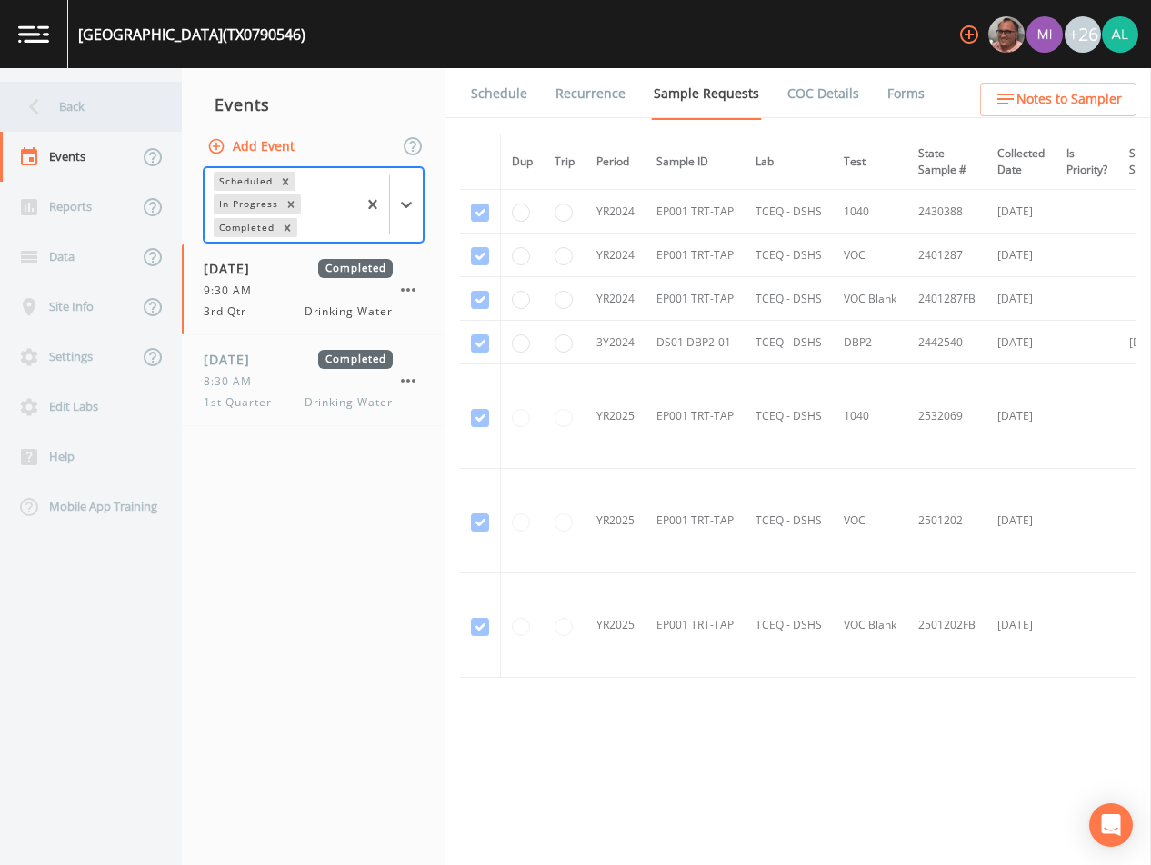
click at [41, 100] on icon at bounding box center [34, 107] width 32 height 32
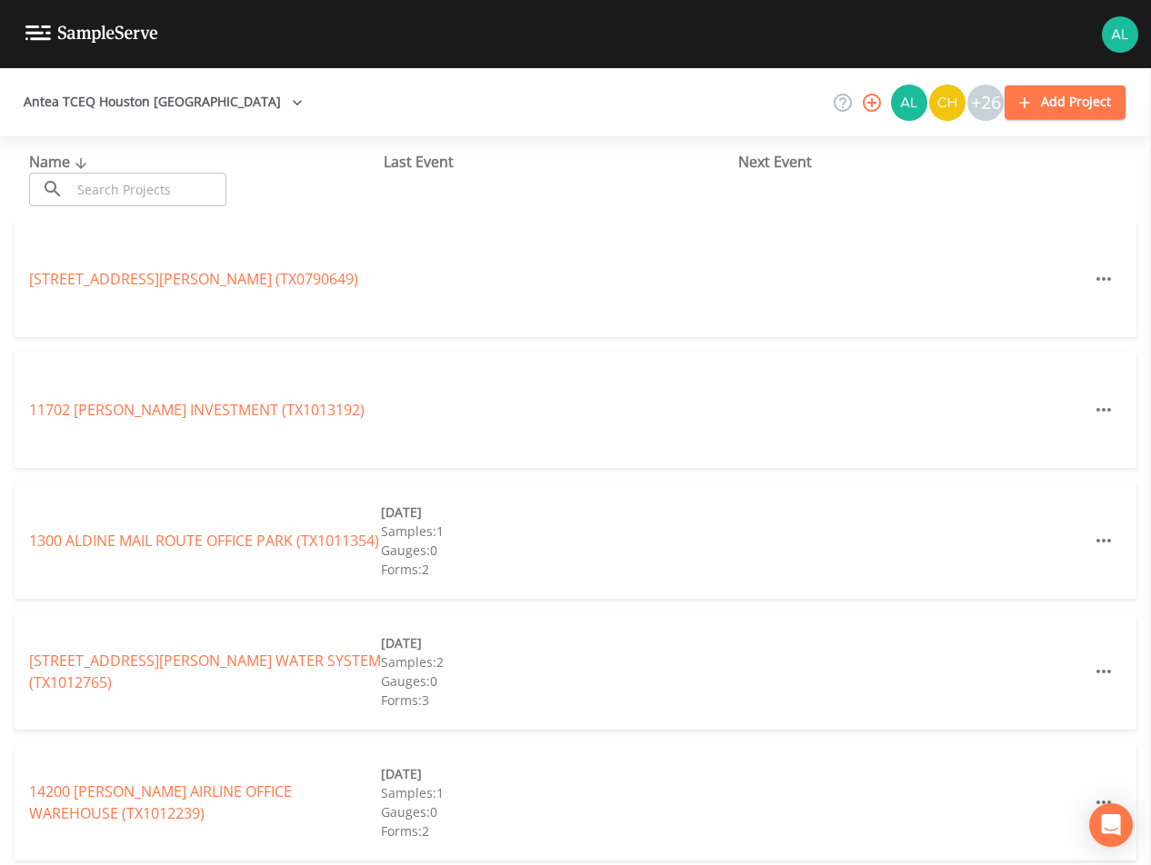
click at [157, 193] on input "text" at bounding box center [148, 190] width 155 height 34
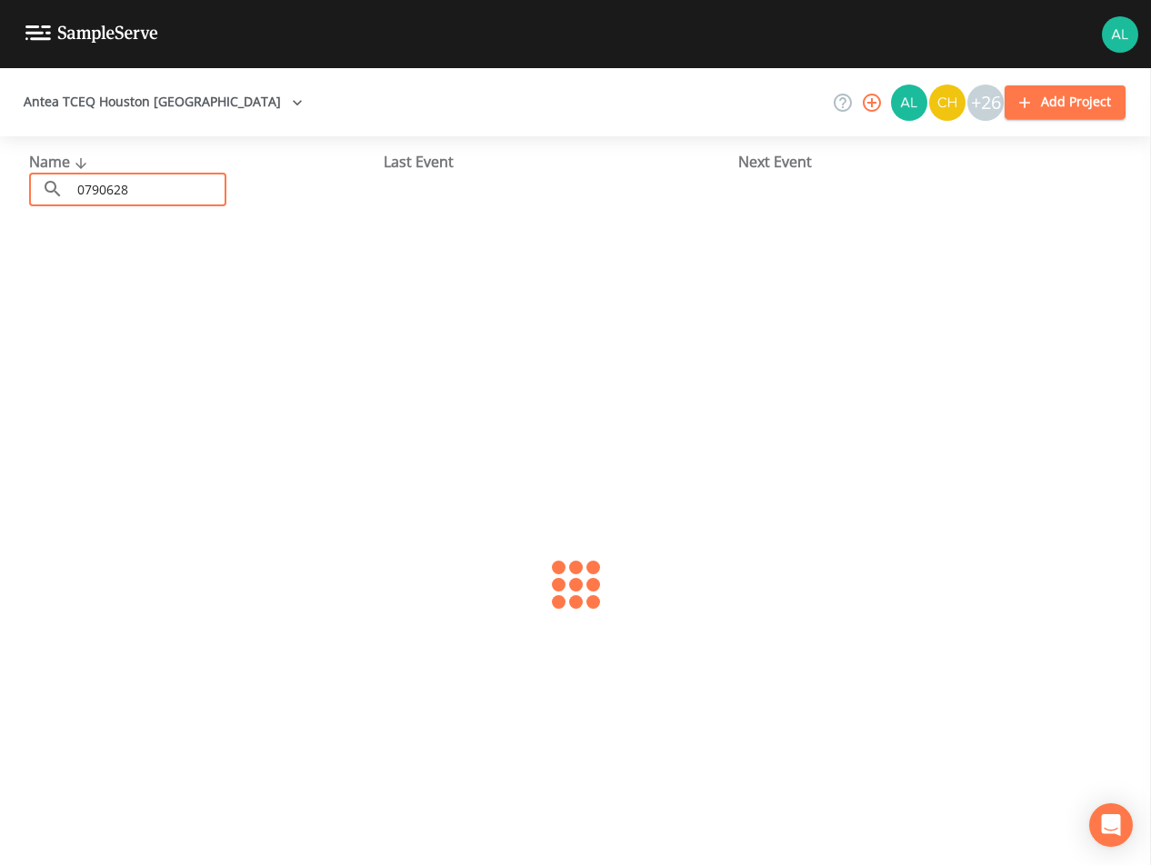
type input "0790628"
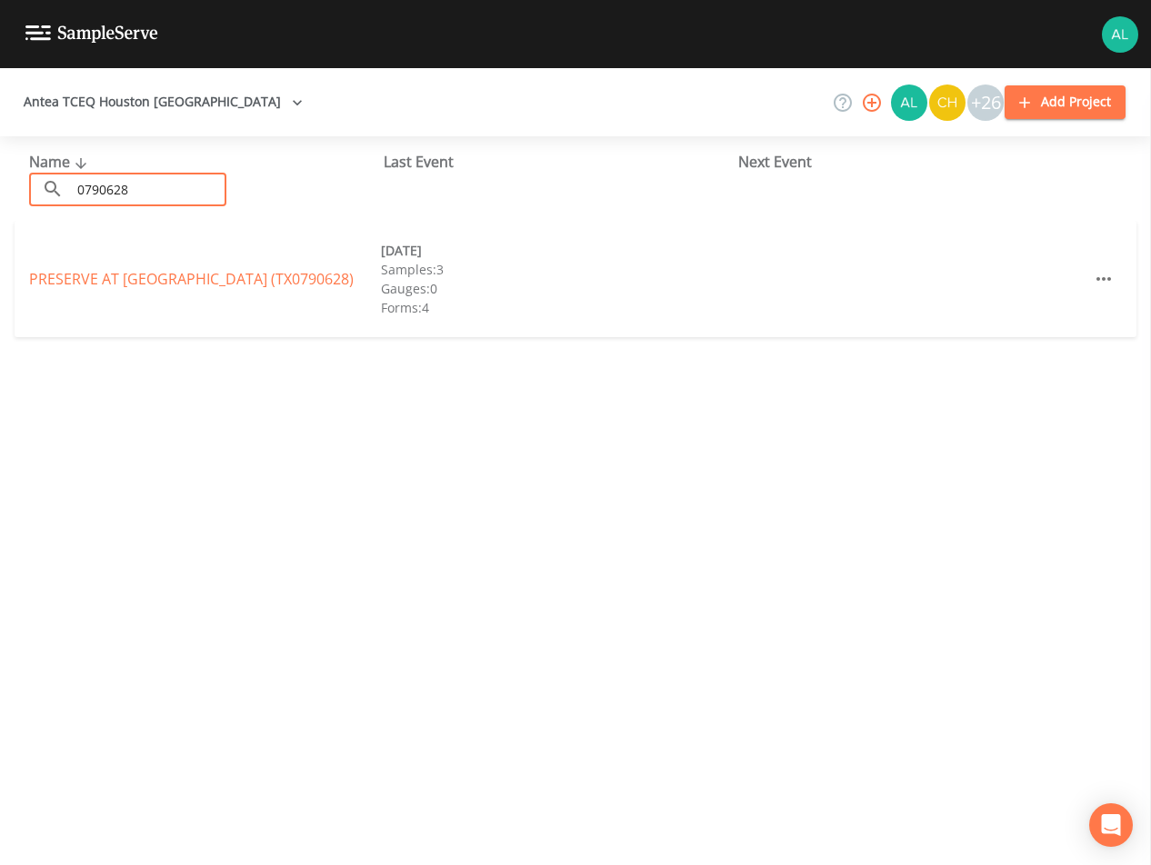
click at [129, 274] on link "PRESERVE AT [GEOGRAPHIC_DATA] (TX0790628)" at bounding box center [191, 279] width 325 height 20
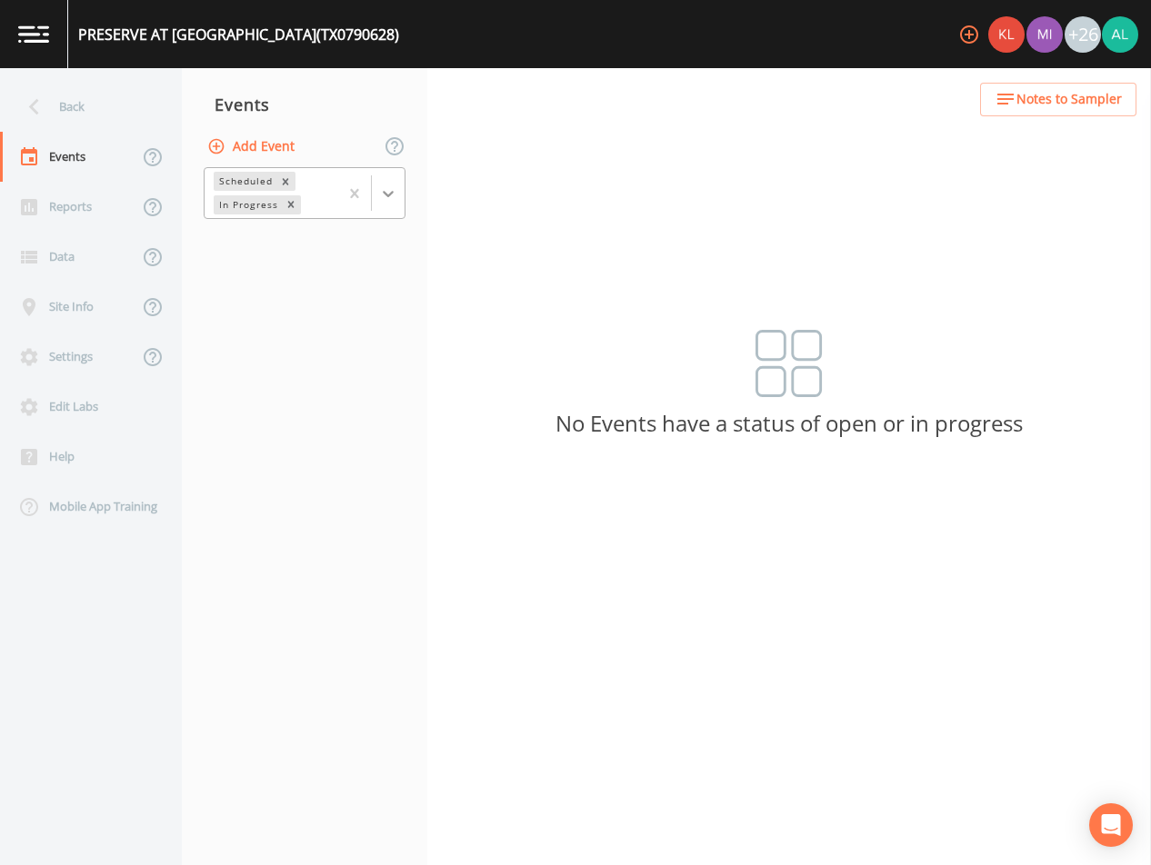
click at [384, 187] on icon at bounding box center [388, 194] width 18 height 18
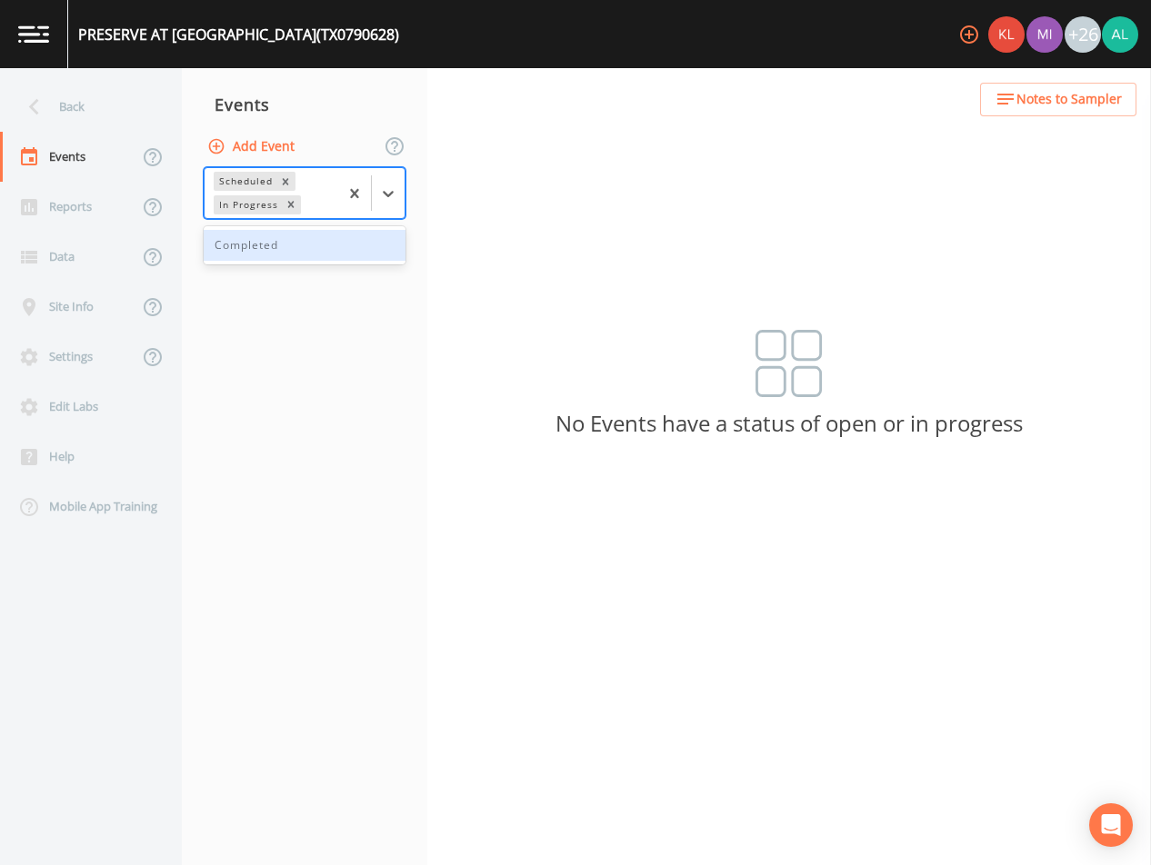
click at [243, 259] on div "Completed" at bounding box center [305, 245] width 202 height 31
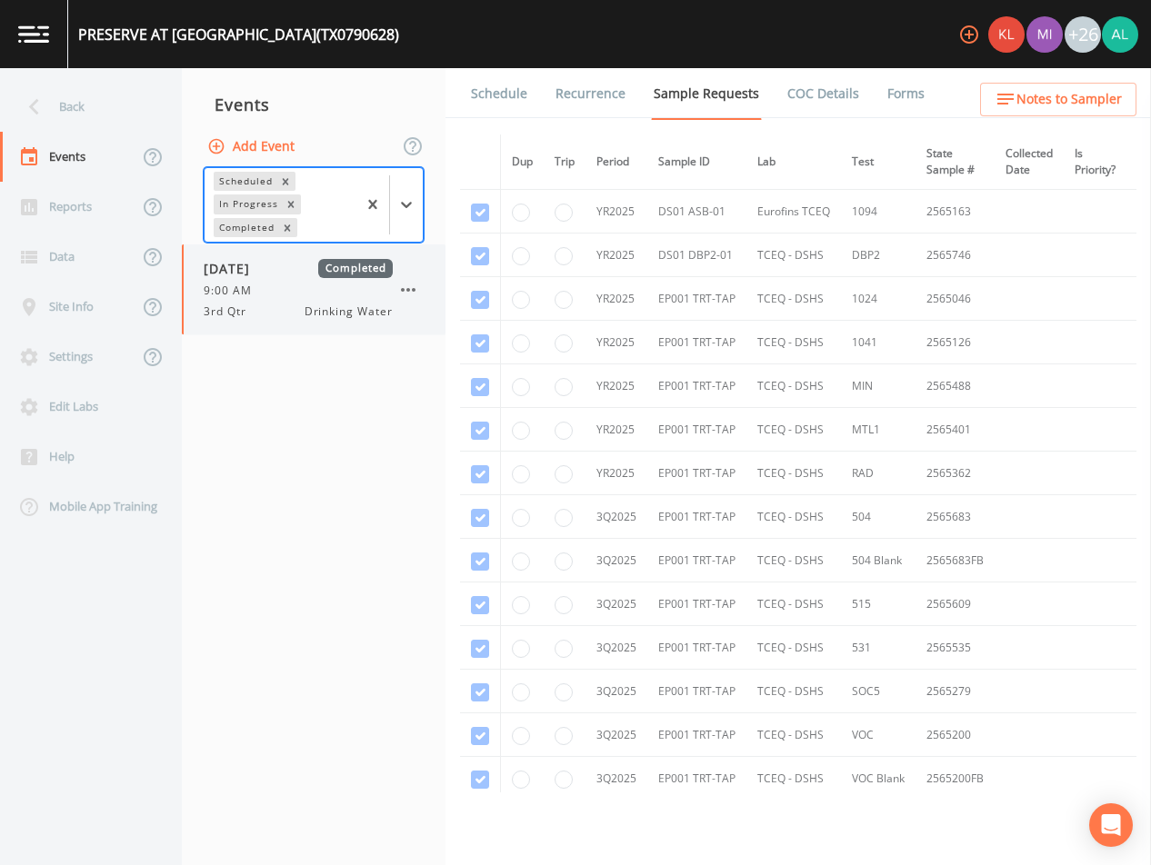
click at [252, 306] on span "3rd Qtr" at bounding box center [231, 312] width 54 height 16
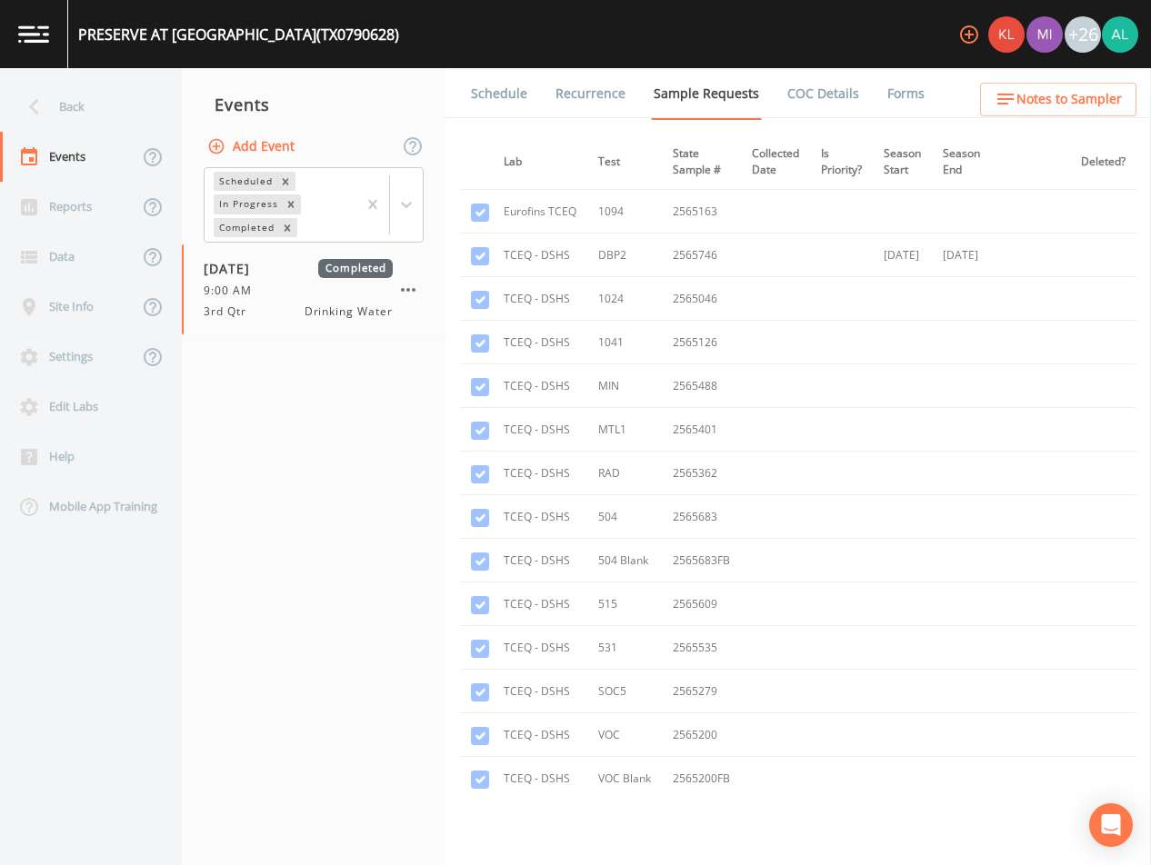
scroll to position [455, 280]
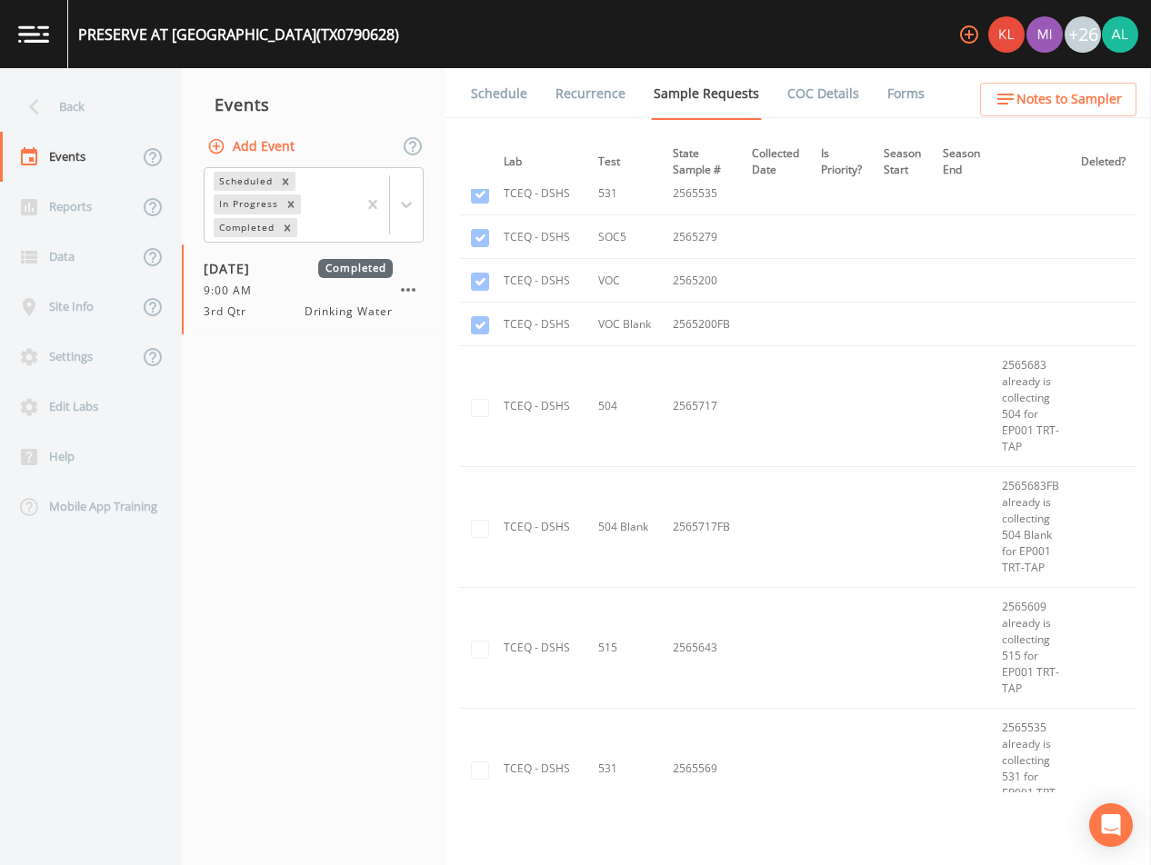
click at [884, 94] on link "Forms" at bounding box center [905, 93] width 43 height 51
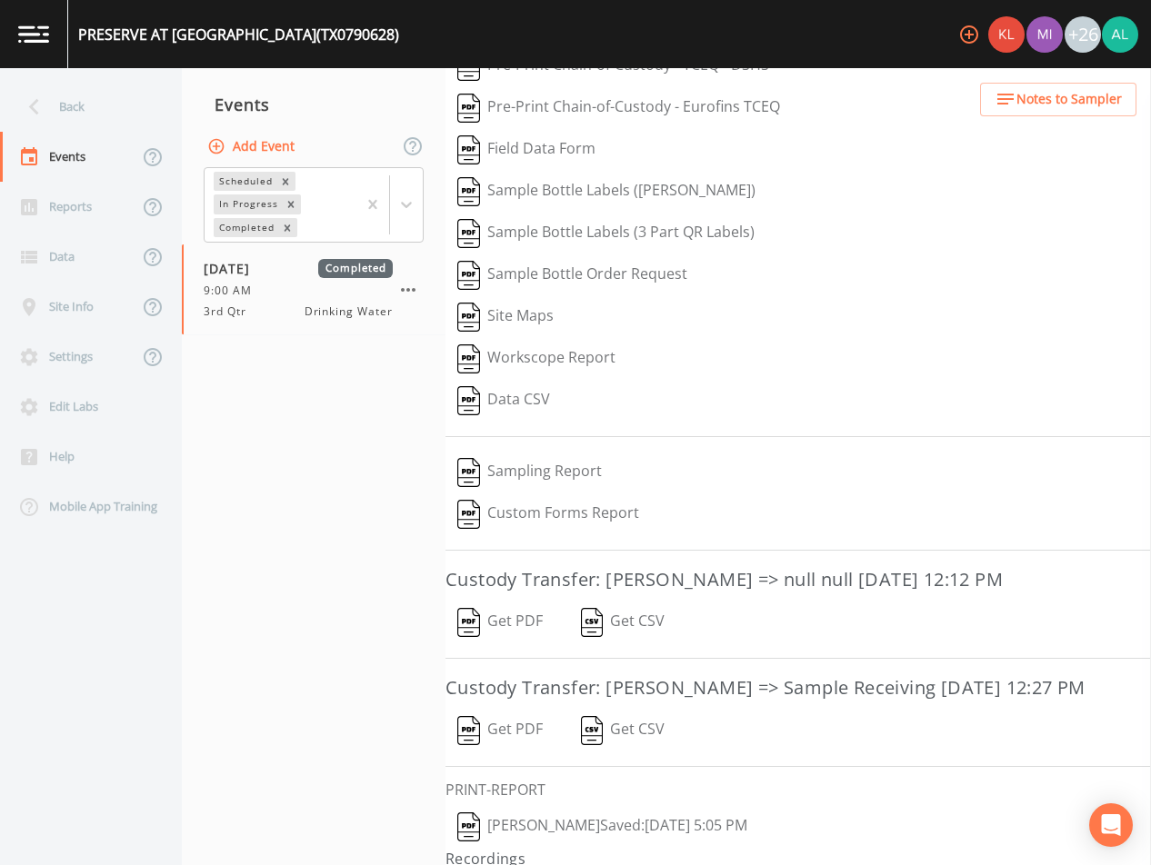
scroll to position [148, 0]
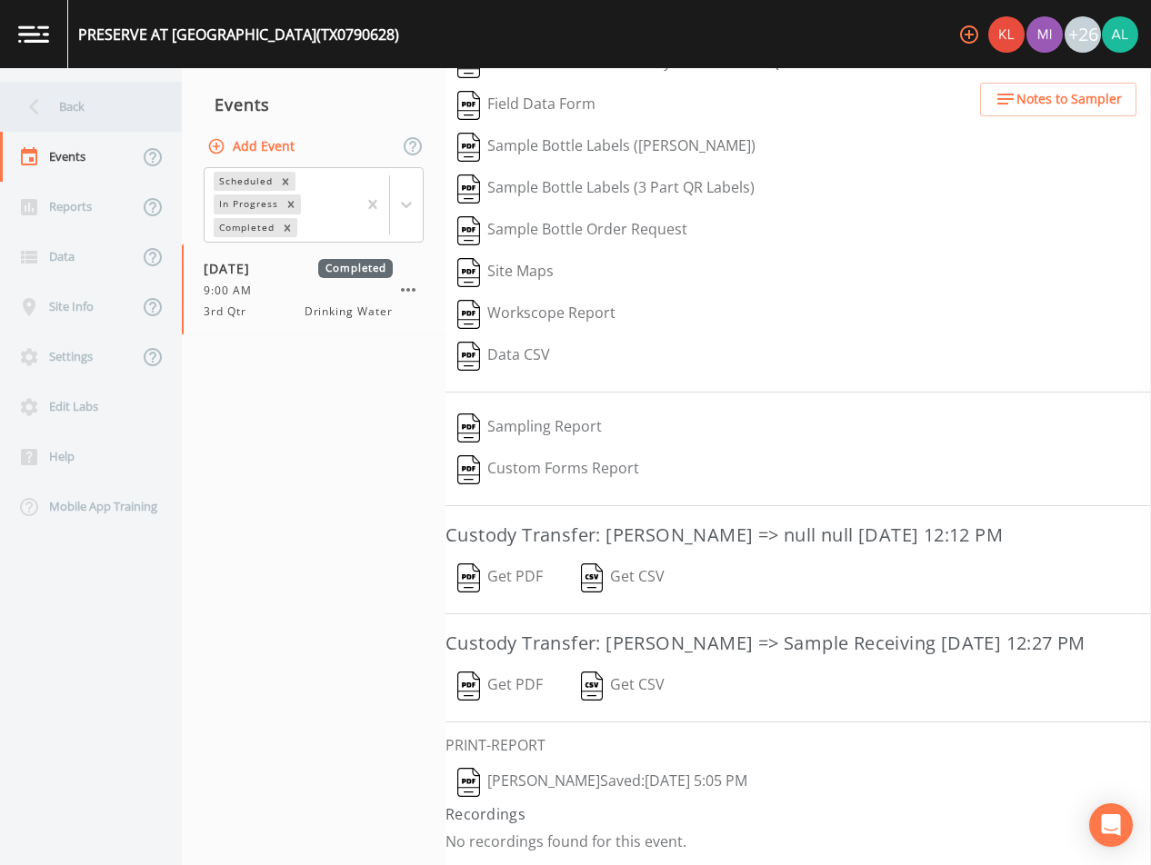
click at [69, 97] on div "Back" at bounding box center [82, 107] width 164 height 50
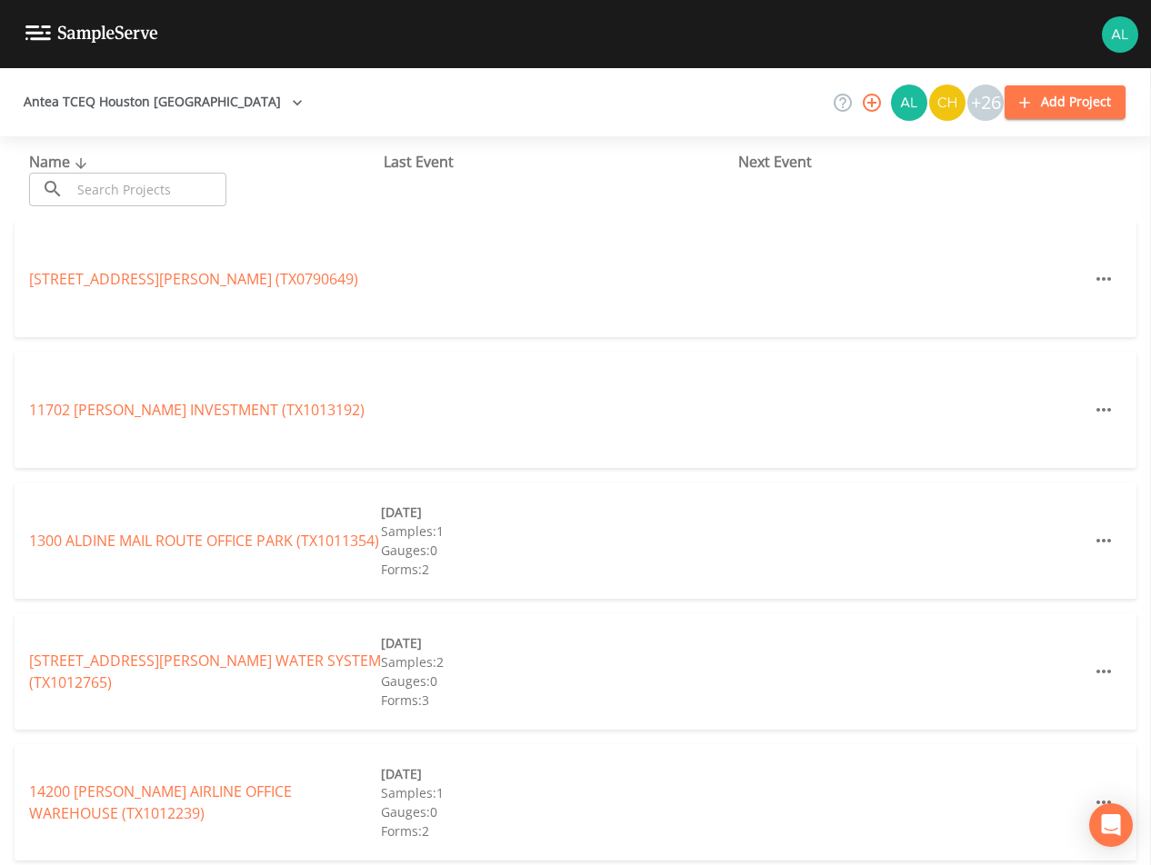
click at [135, 194] on input "text" at bounding box center [148, 190] width 155 height 34
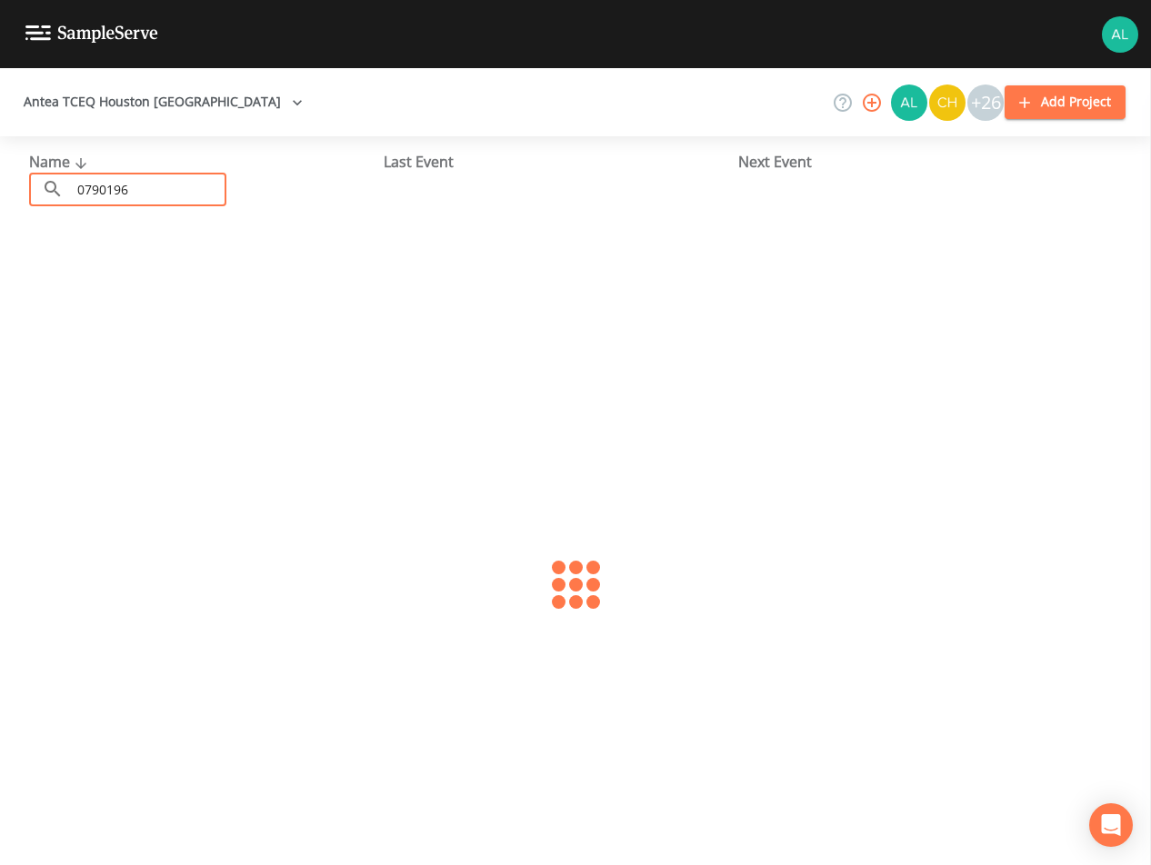
type input "0790196"
click at [114, 276] on link "[GEOGRAPHIC_DATA] (TX0790196)" at bounding box center [160, 279] width 263 height 20
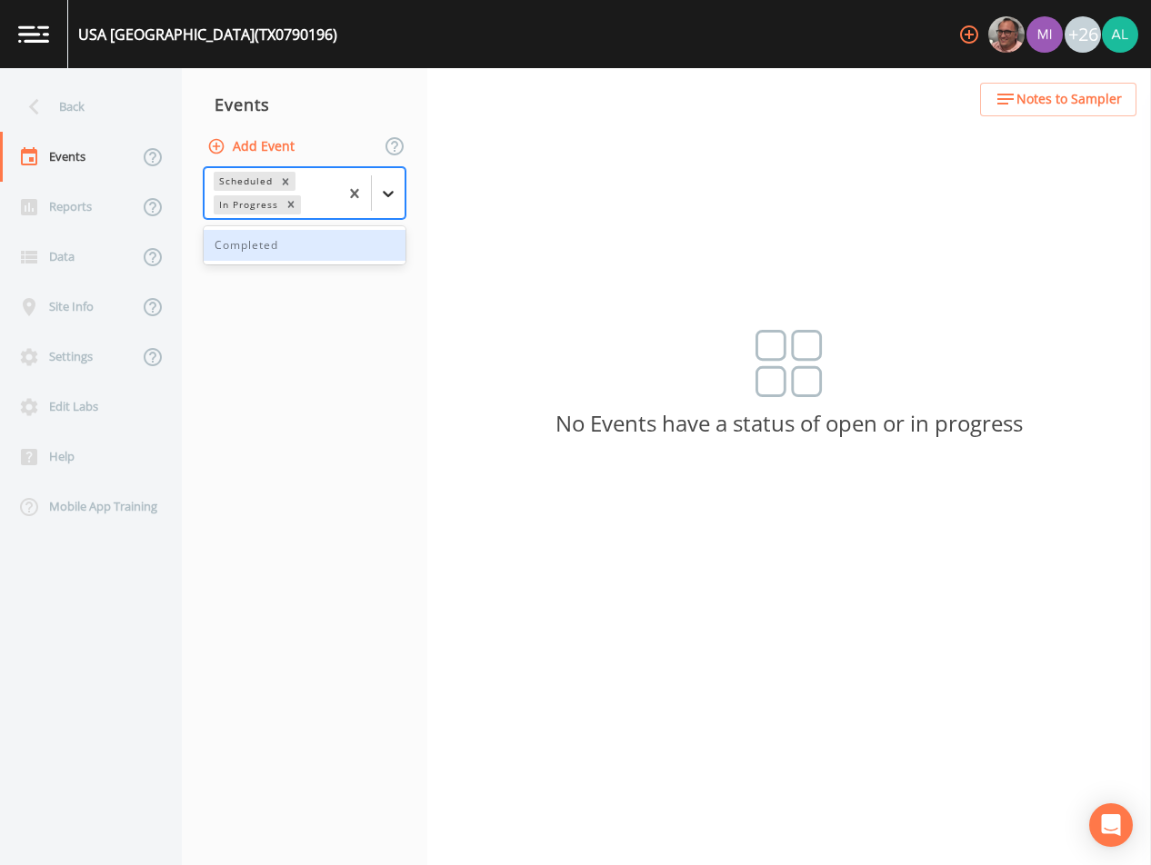
click at [400, 191] on div at bounding box center [388, 193] width 33 height 33
click at [293, 242] on div "Completed" at bounding box center [305, 245] width 202 height 31
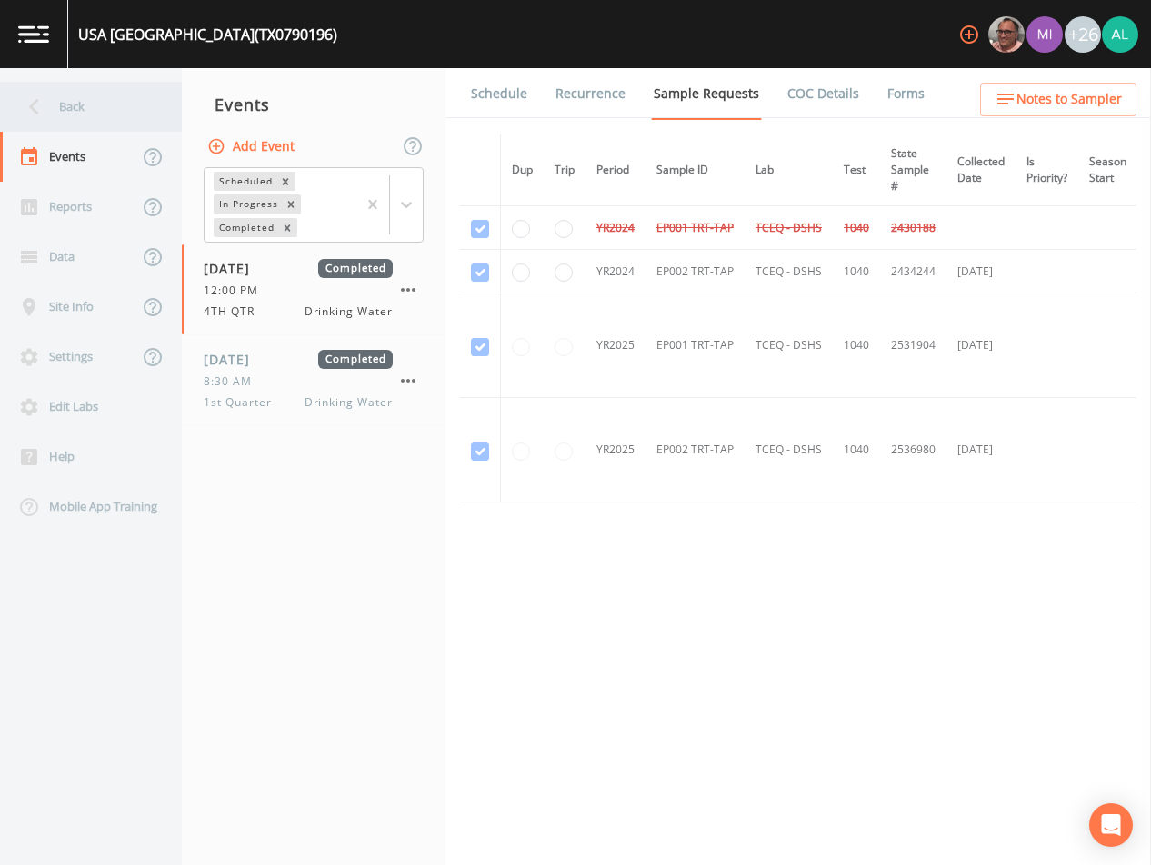
click at [95, 97] on div "Back" at bounding box center [82, 107] width 164 height 50
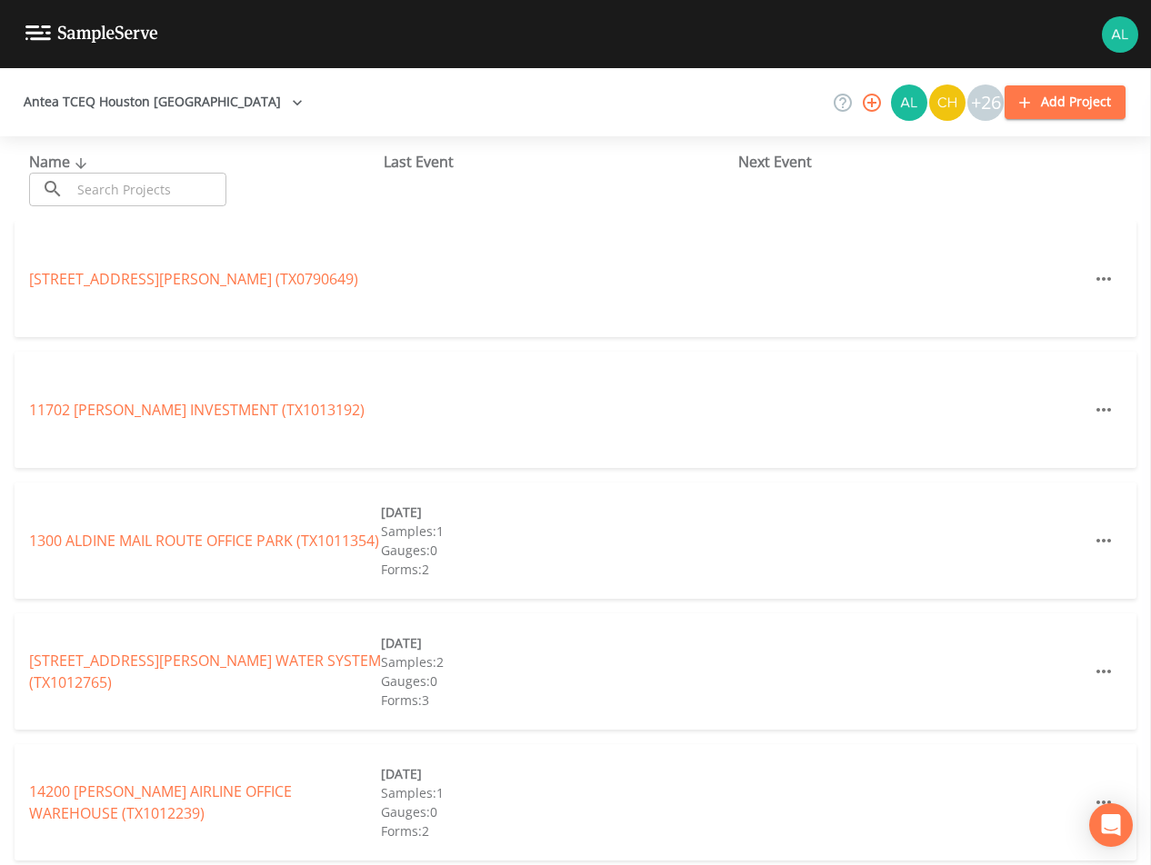
click at [127, 181] on input "text" at bounding box center [148, 190] width 155 height 34
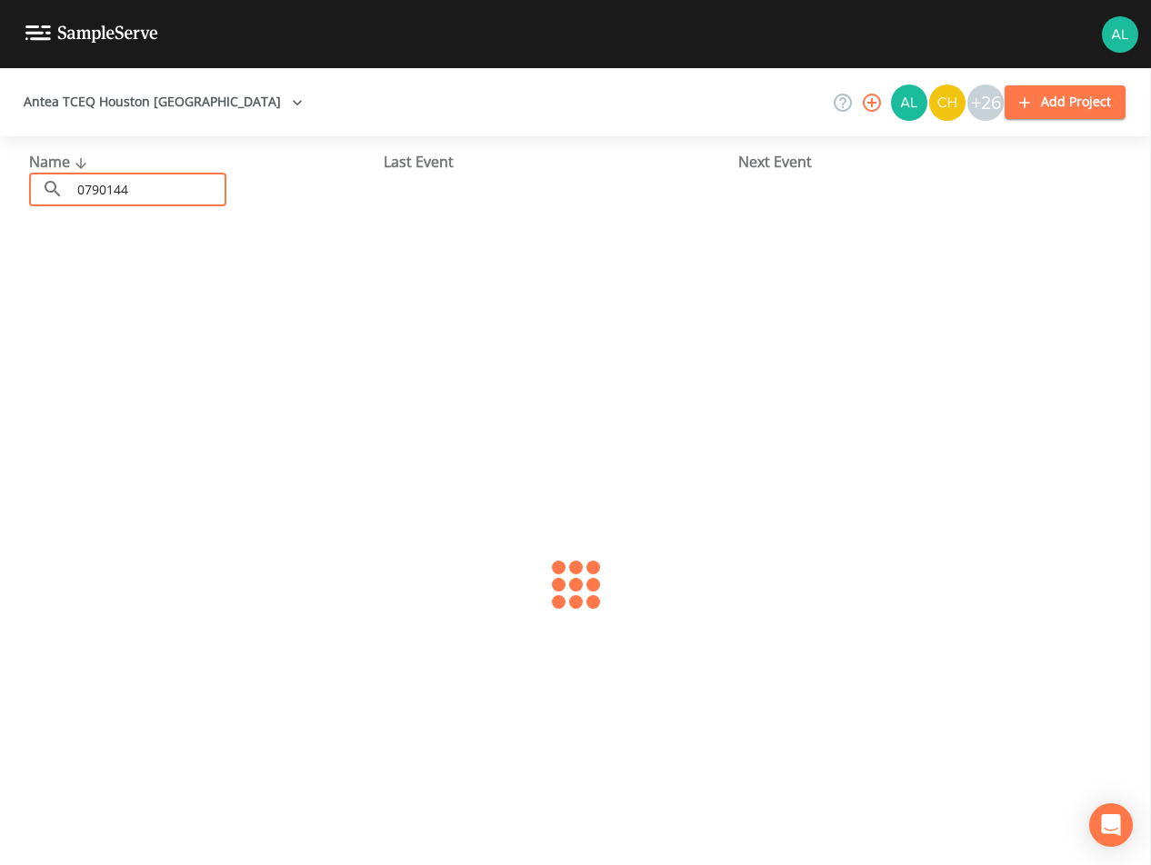
type input "0790144"
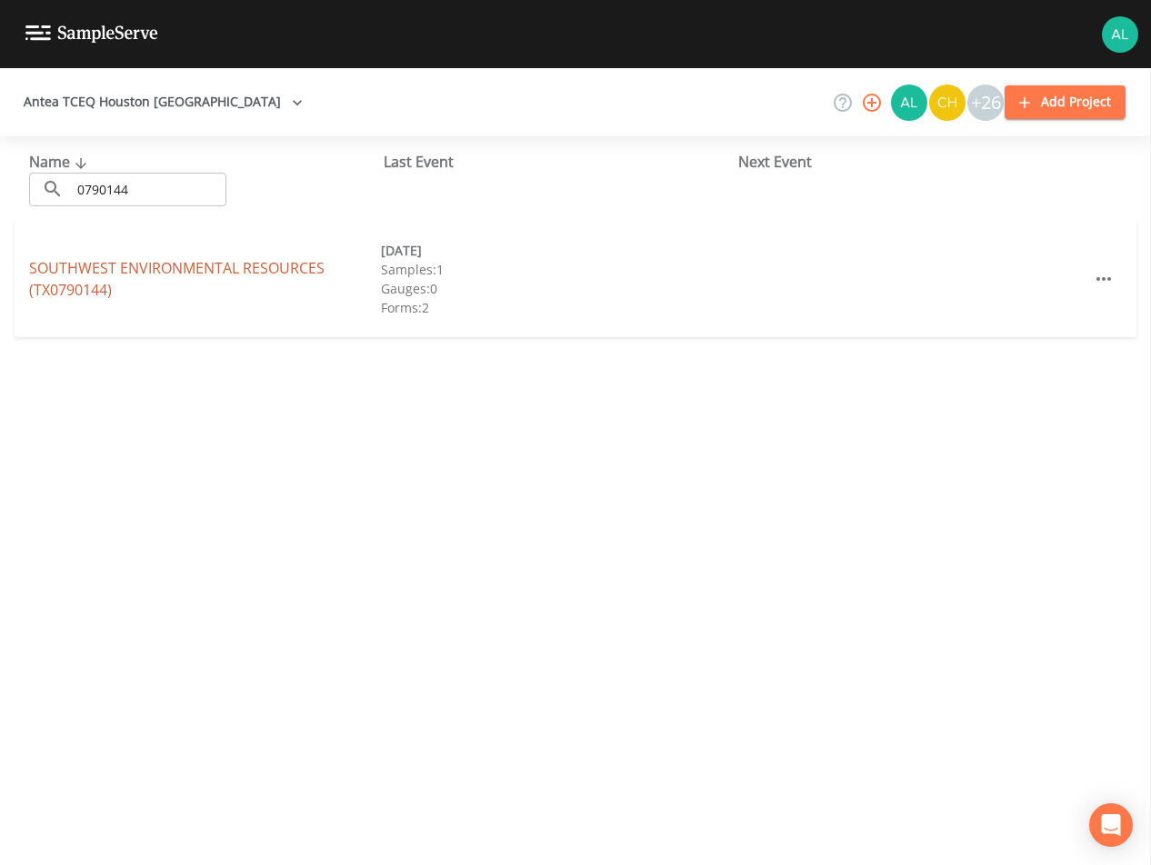
click at [117, 276] on link "SOUTHWEST ENVIRONMENTAL RESOURCES (TX0790144)" at bounding box center [176, 279] width 295 height 42
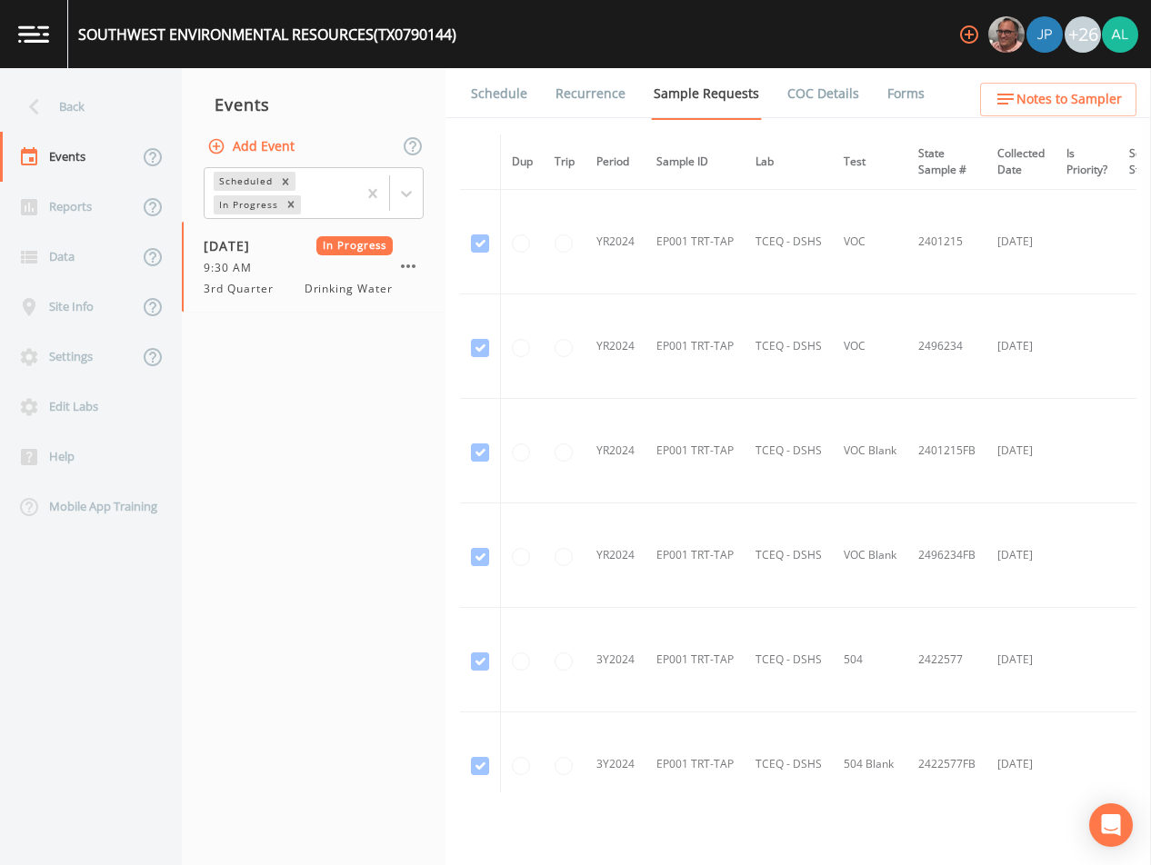
click at [505, 65] on div "SOUTHWEST ENVIRONMENTAL RESOURCES (TX0790144) +26" at bounding box center [575, 34] width 1151 height 68
click at [513, 96] on link "Schedule" at bounding box center [499, 93] width 62 height 51
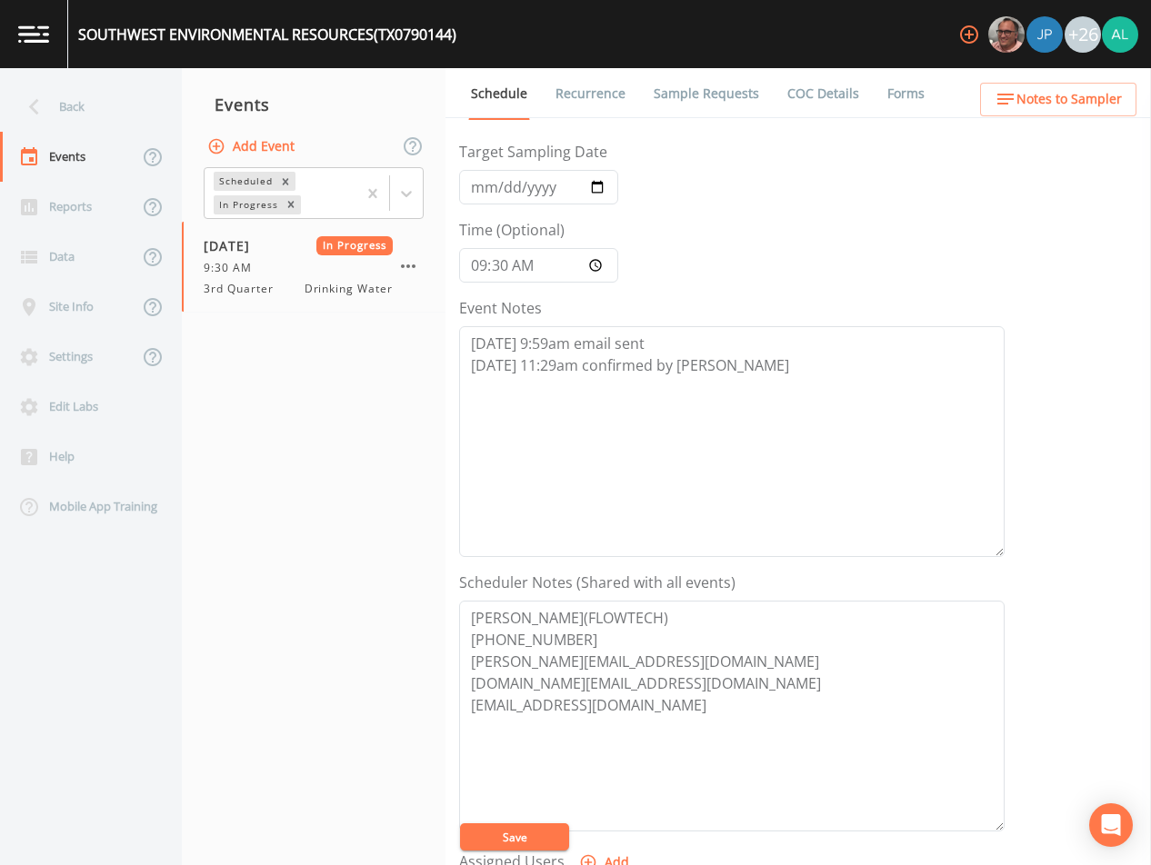
scroll to position [54, 0]
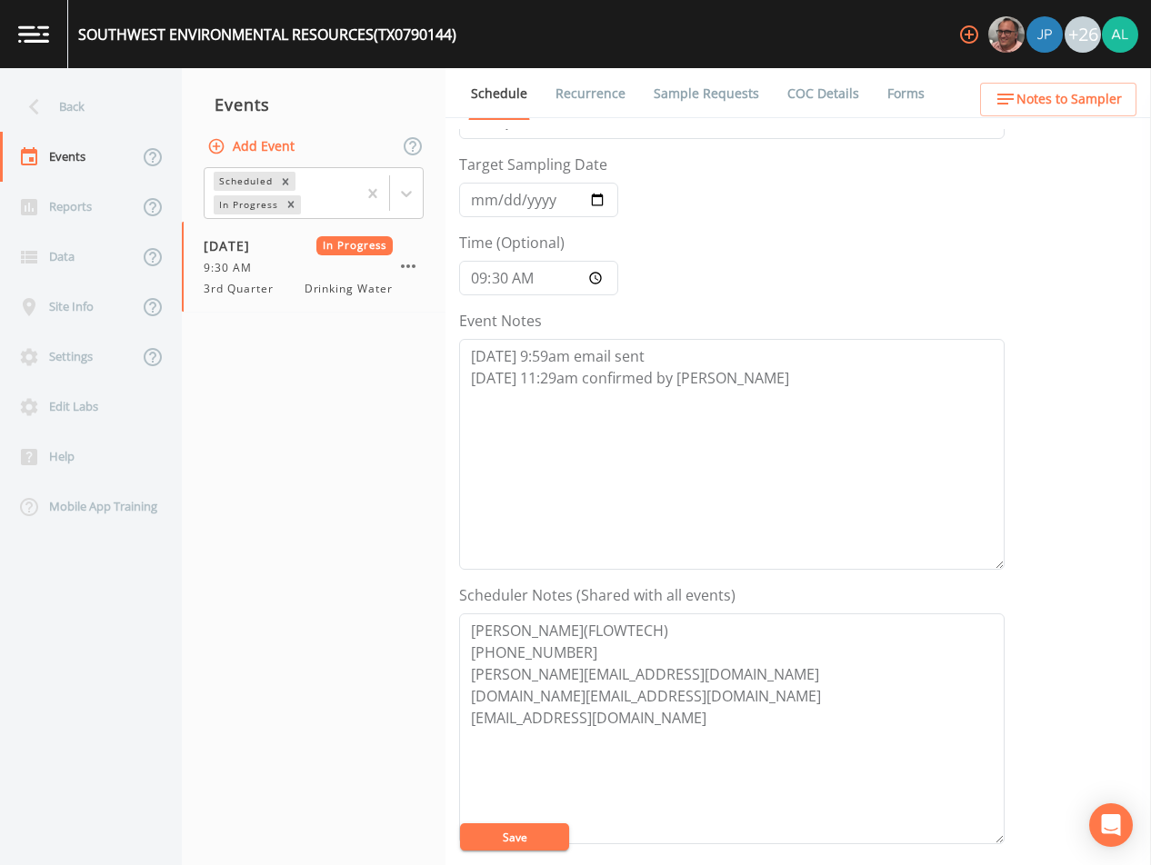
click at [897, 106] on link "Forms" at bounding box center [905, 93] width 43 height 51
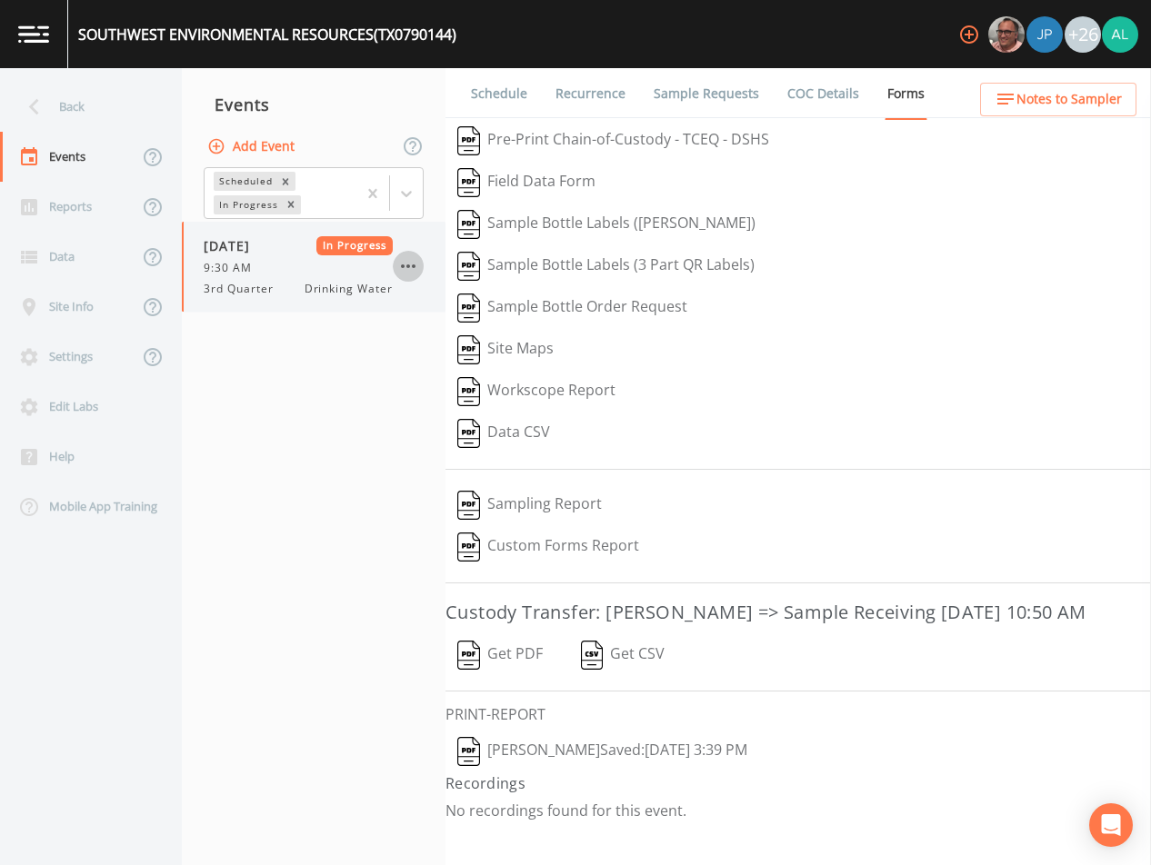
click at [401, 265] on icon "button" at bounding box center [408, 266] width 22 height 22
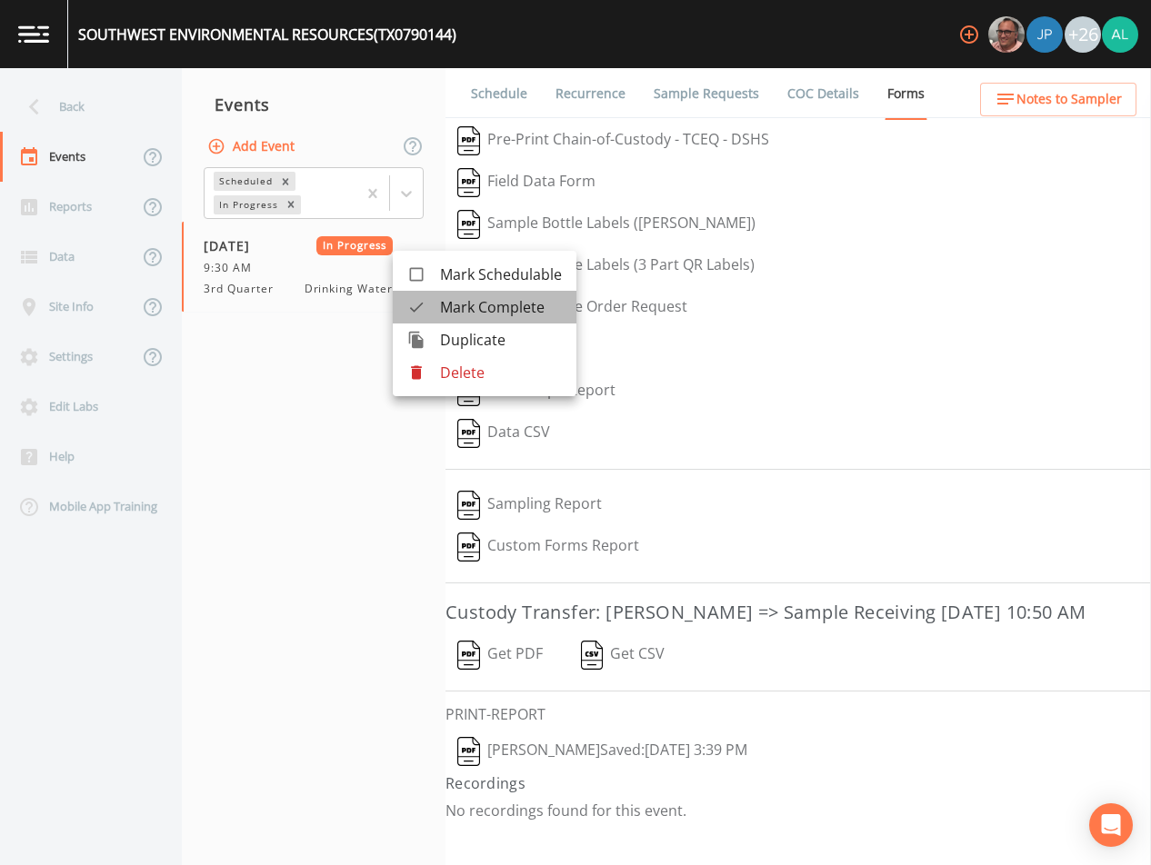
click at [483, 307] on span "Mark Complete" at bounding box center [501, 307] width 122 height 22
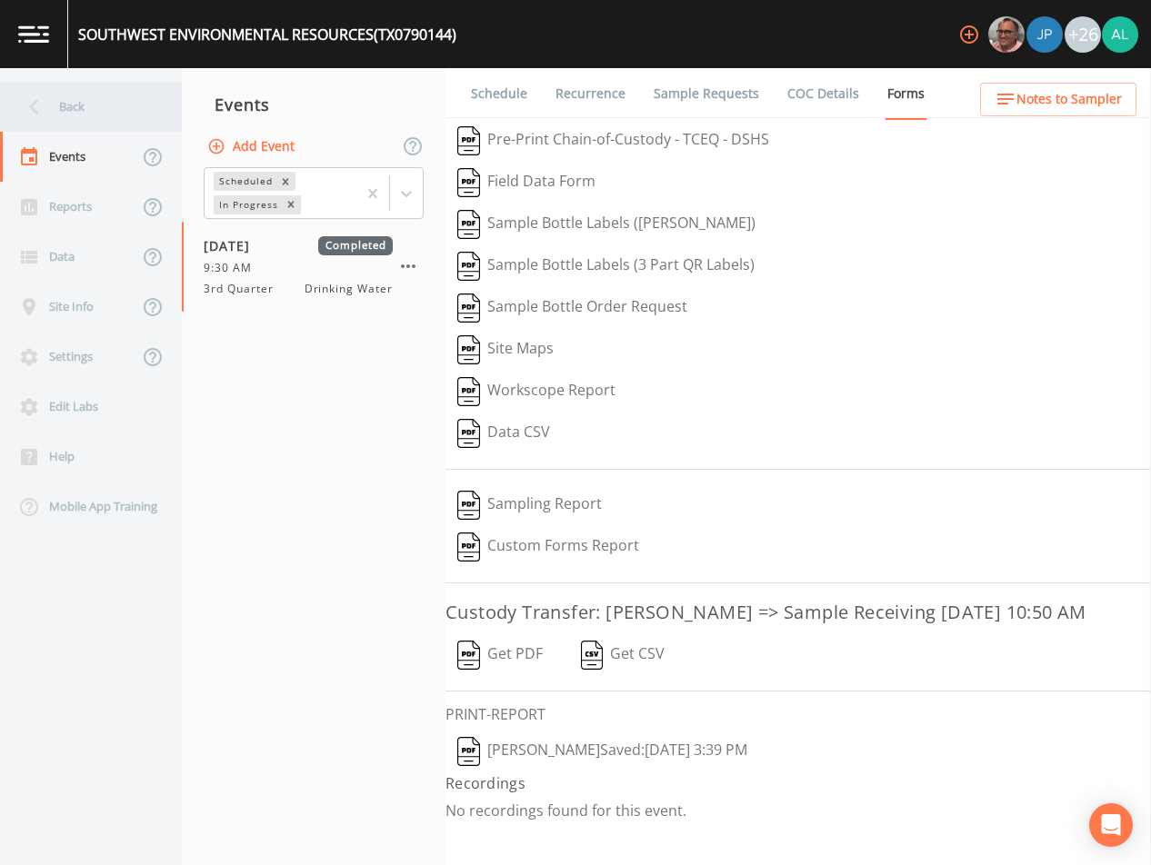
click at [75, 96] on div "Back" at bounding box center [82, 107] width 164 height 50
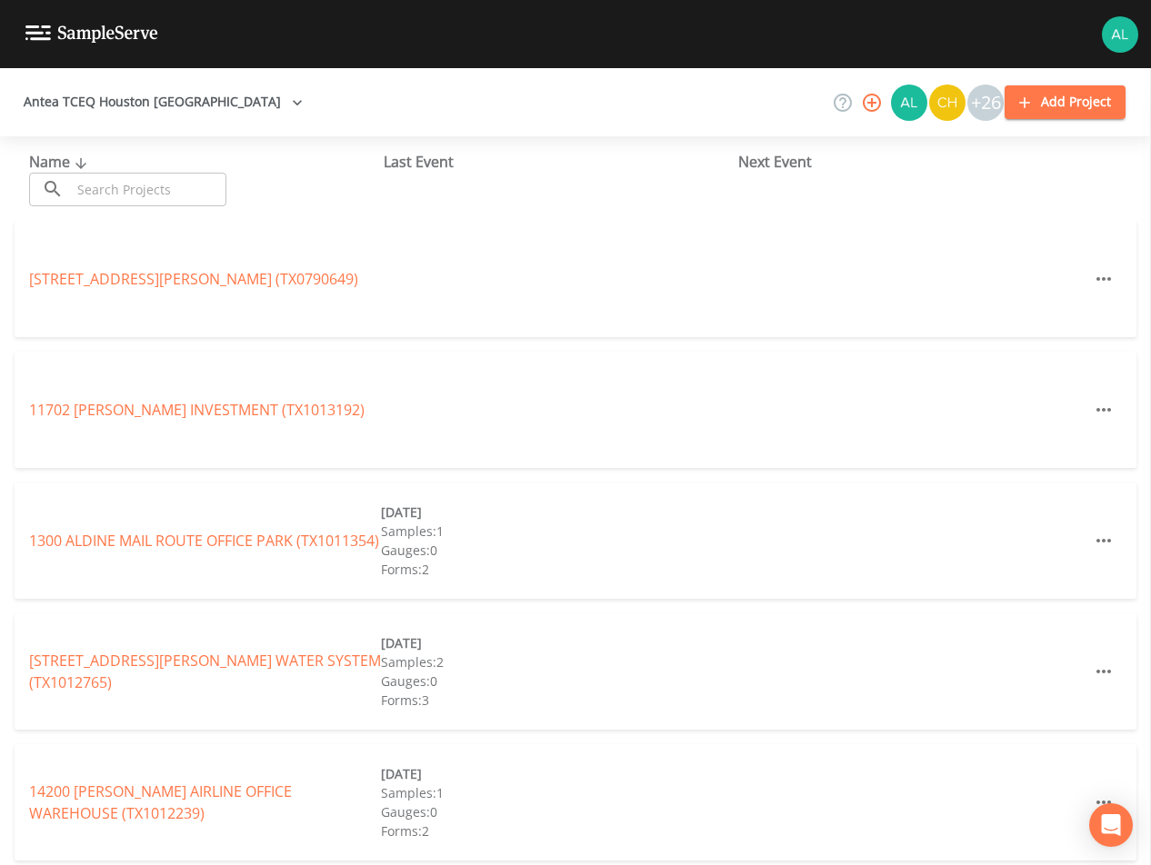
click at [173, 197] on input "text" at bounding box center [148, 190] width 155 height 34
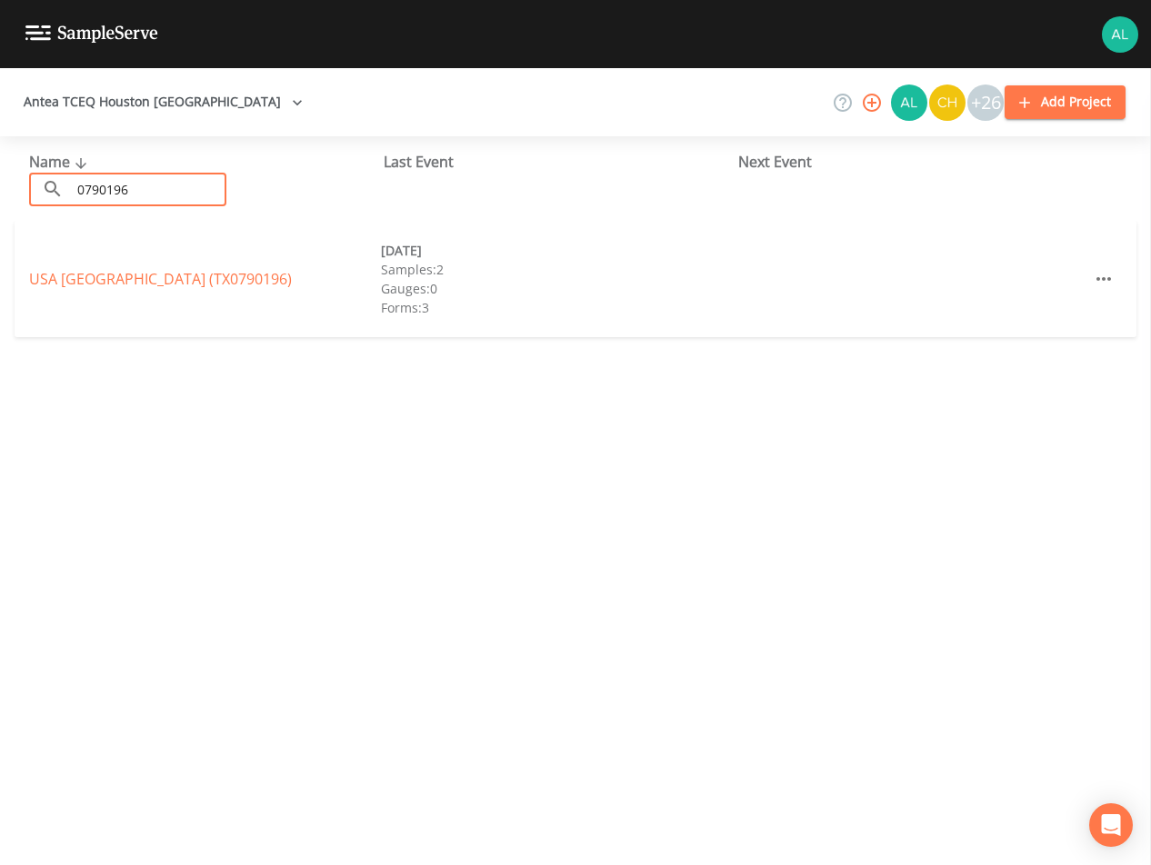
type input "0790196"
click at [125, 285] on link "[GEOGRAPHIC_DATA] (TX0790196)" at bounding box center [160, 279] width 263 height 20
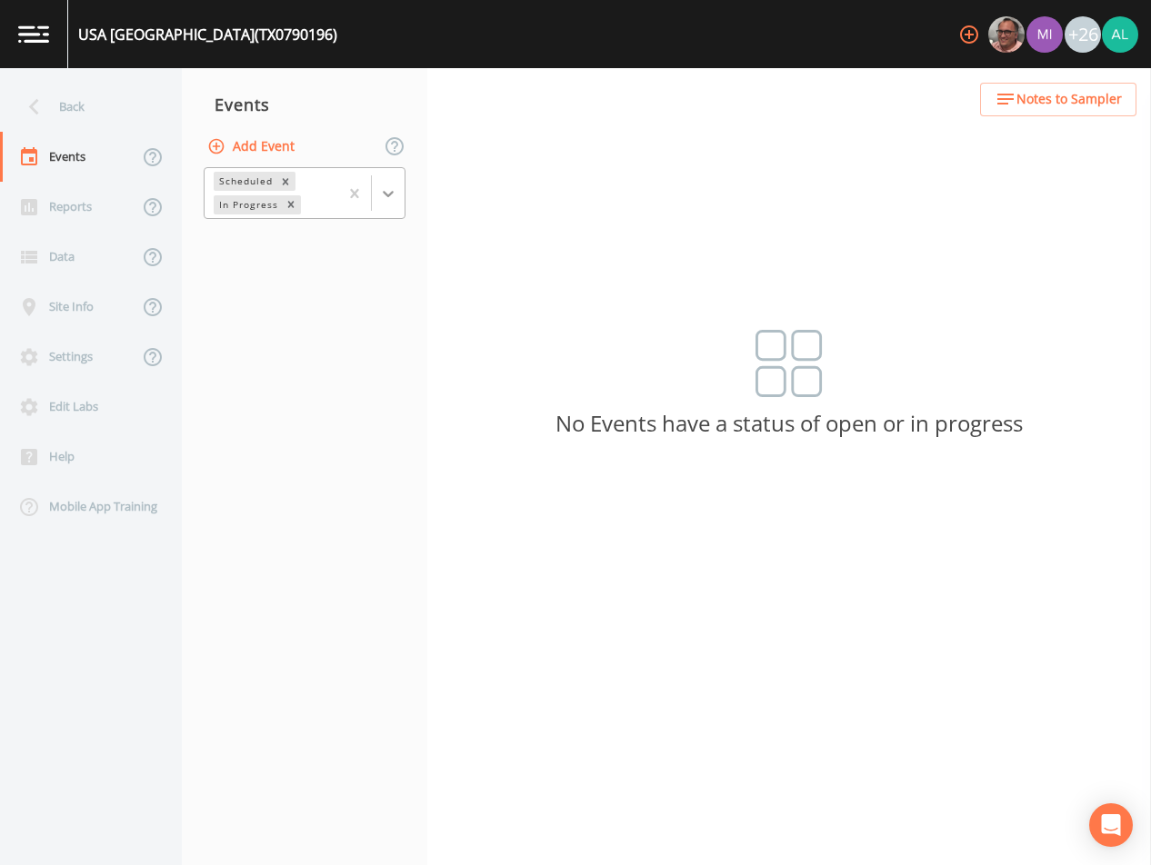
click at [390, 201] on icon at bounding box center [388, 194] width 18 height 18
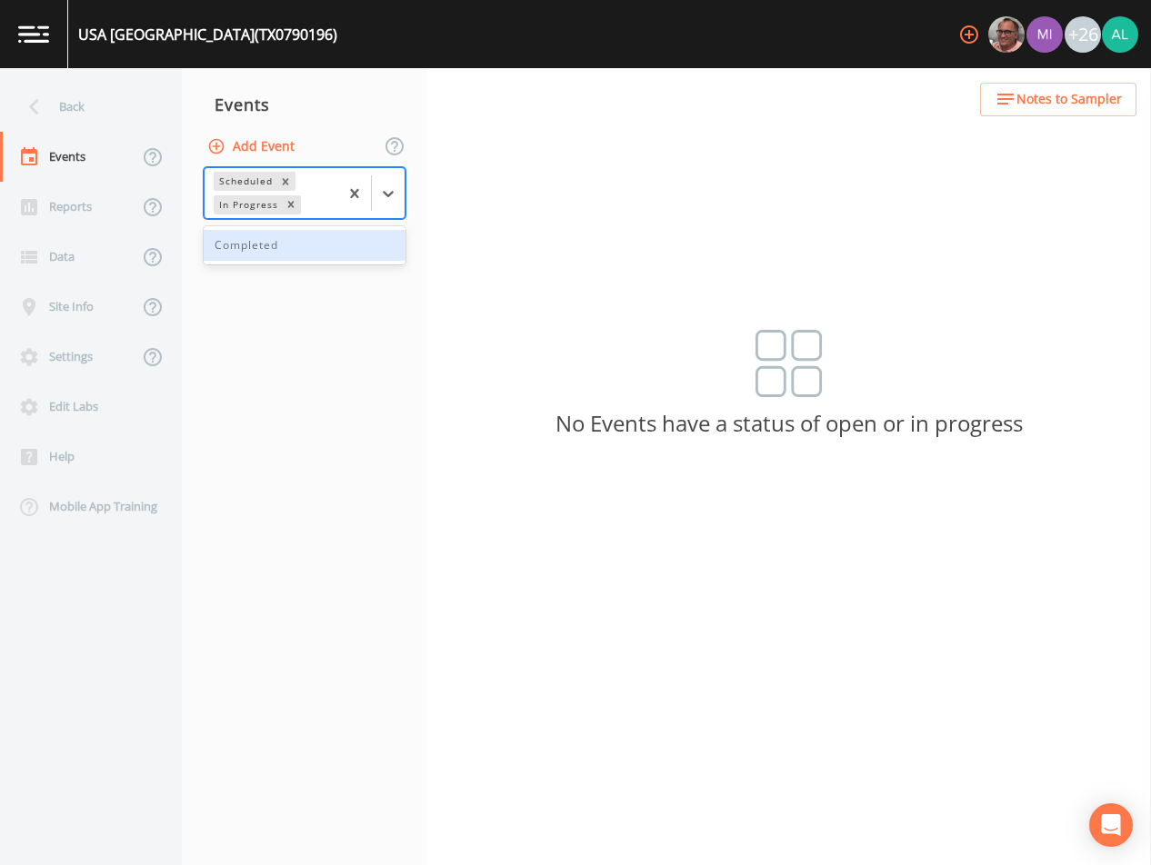
click at [321, 234] on div "Completed" at bounding box center [305, 245] width 202 height 31
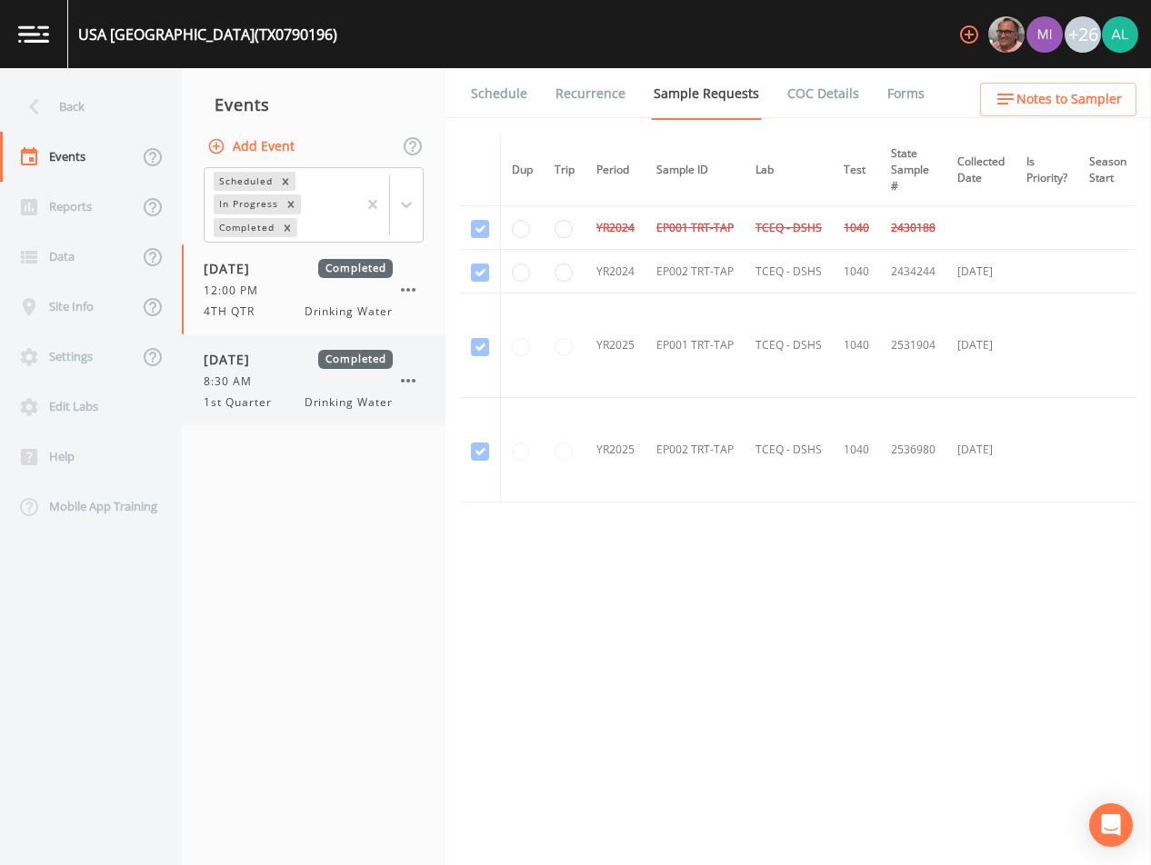
click at [245, 374] on span "8:30 AM" at bounding box center [233, 382] width 59 height 16
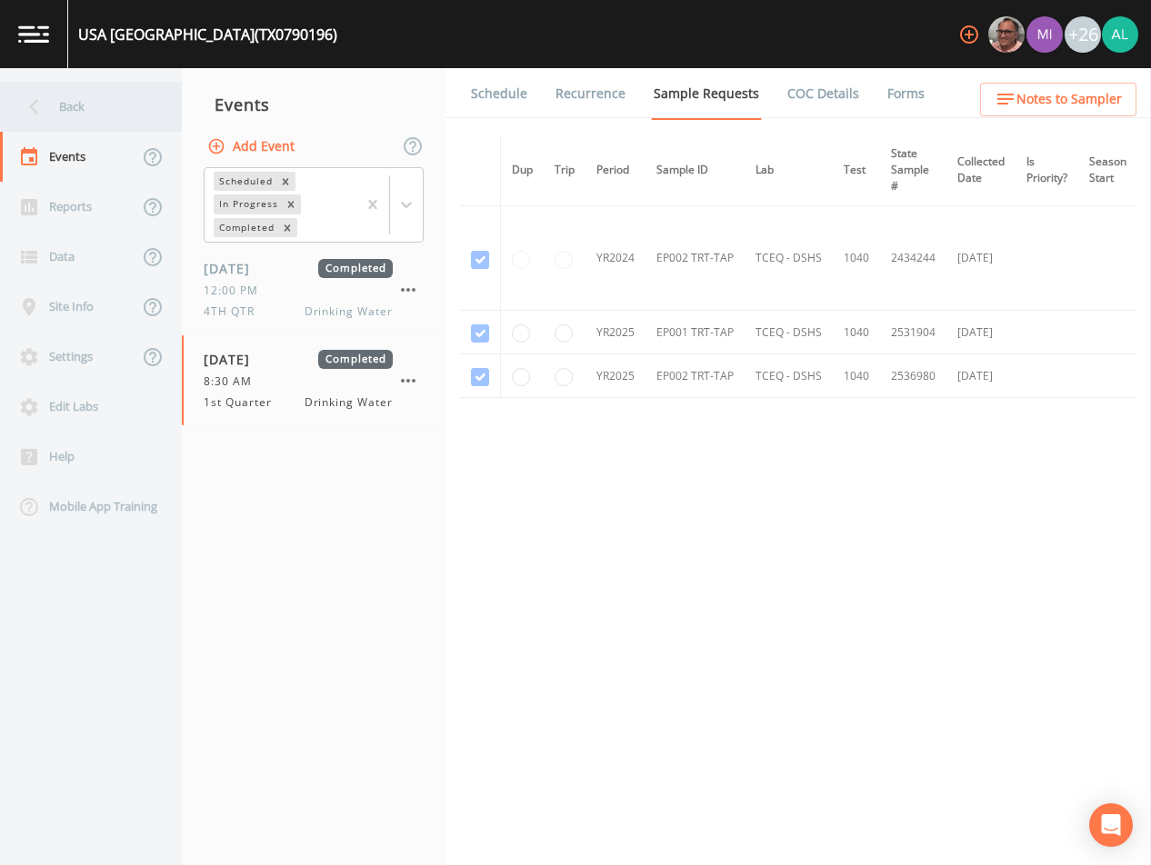
click at [124, 122] on div "Back" at bounding box center [82, 107] width 164 height 50
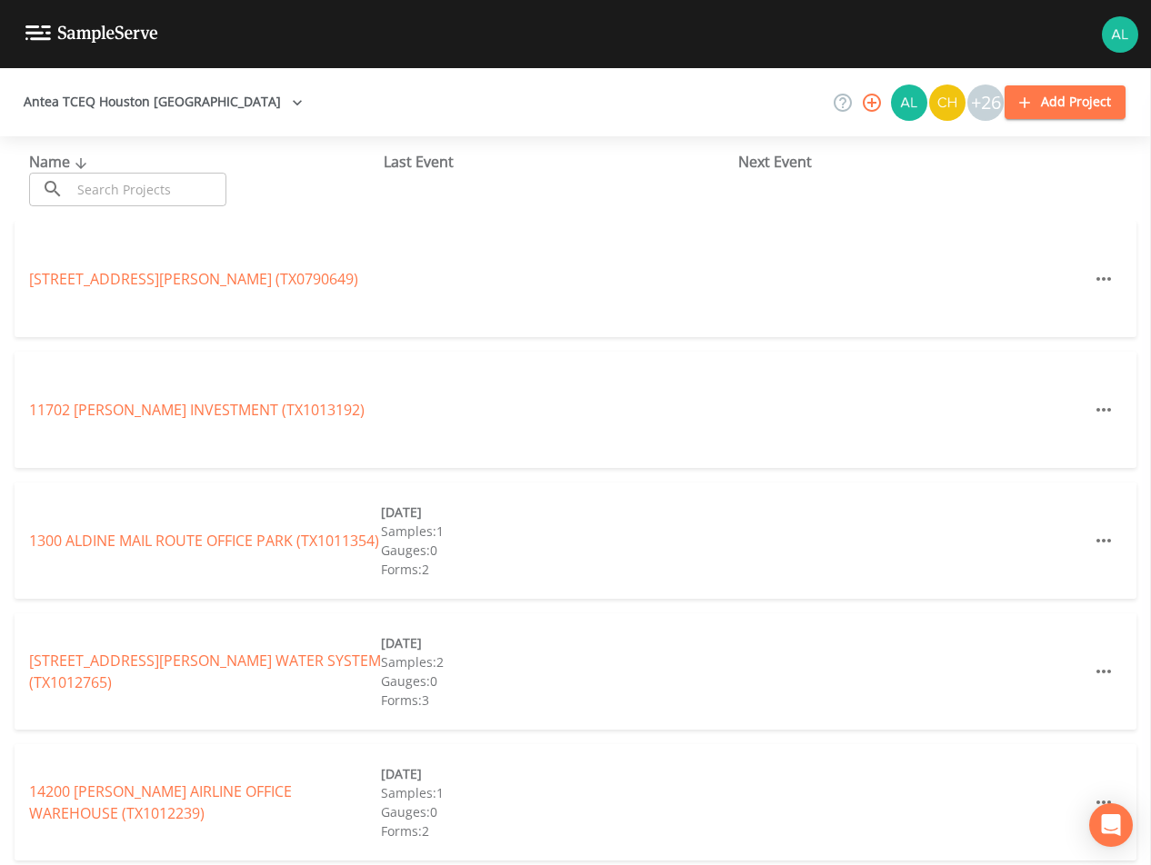
click at [169, 210] on div "Name ​ ​ Last Event Next Event" at bounding box center [575, 178] width 1151 height 85
click at [170, 206] on div "Name ​ ​ Last Event Next Event" at bounding box center [575, 178] width 1151 height 85
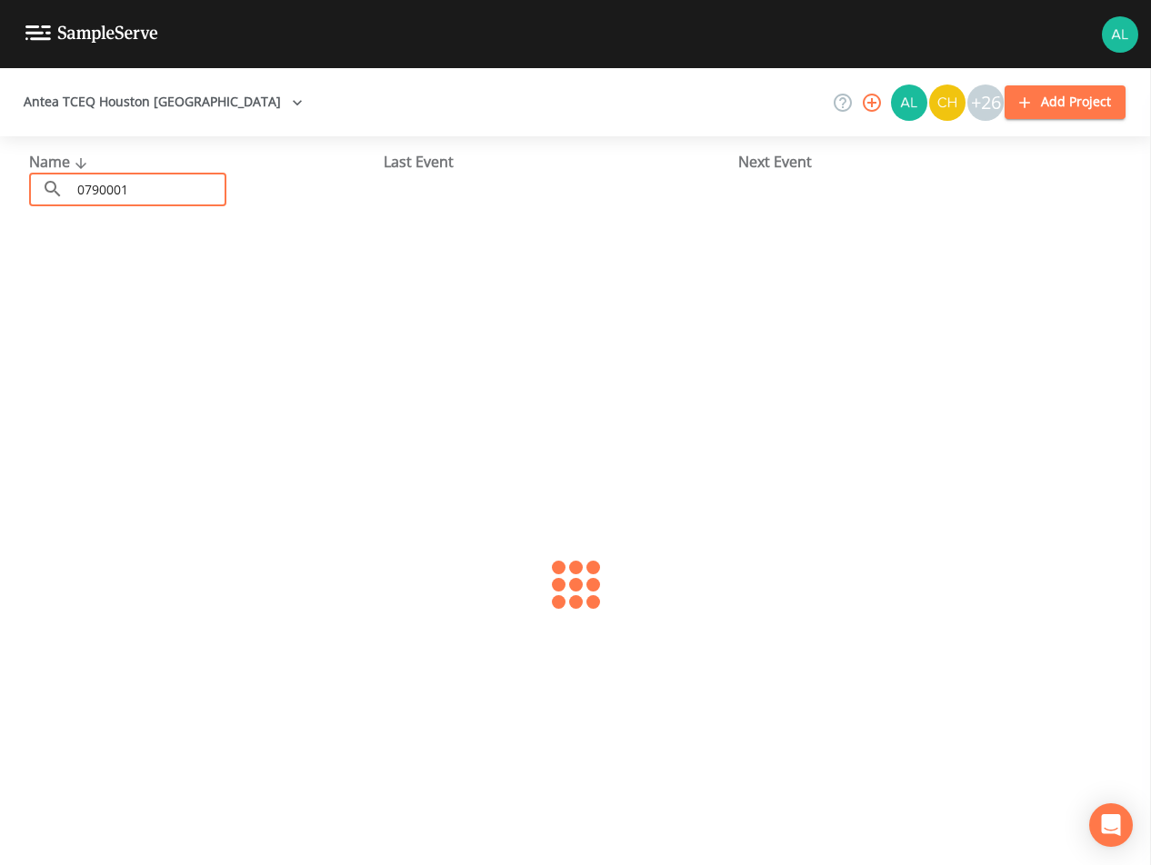
type input "0790001"
click at [194, 276] on link "CITY OF [GEOGRAPHIC_DATA] (TX0790001)" at bounding box center [171, 279] width 285 height 20
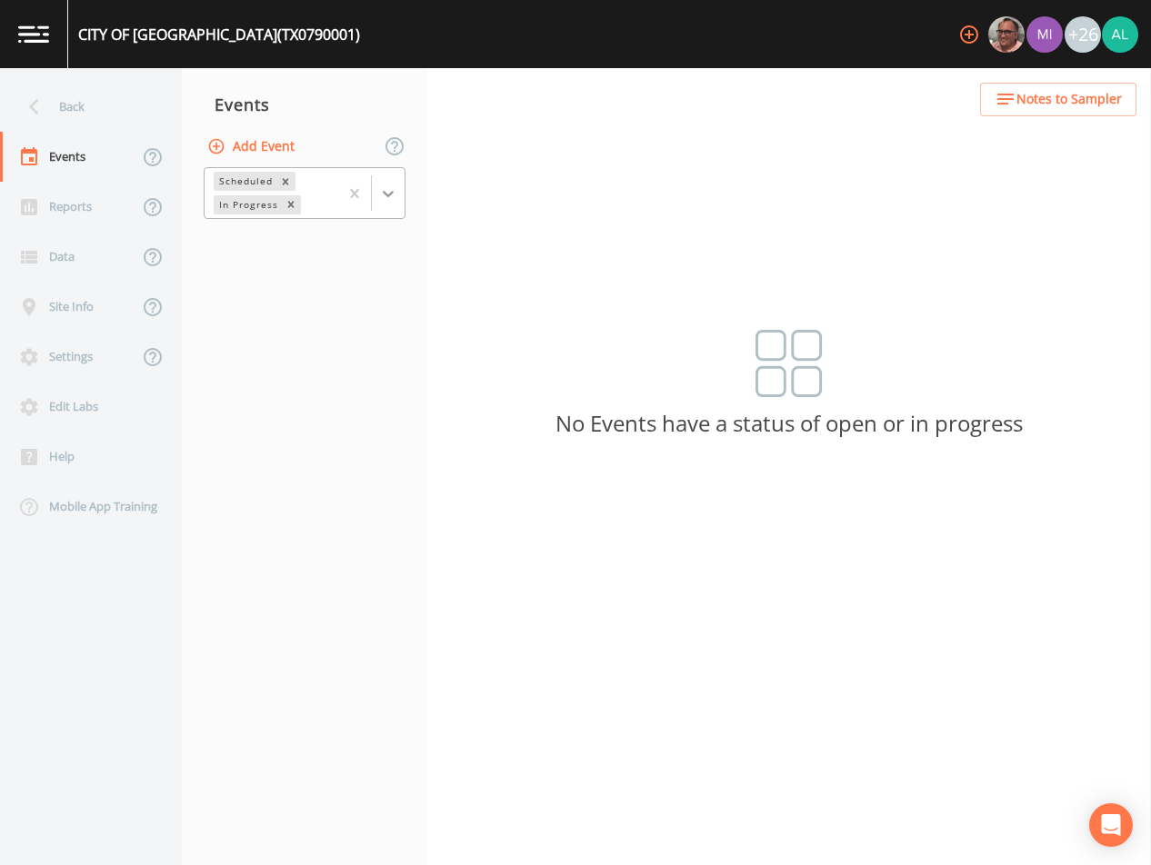
click at [396, 207] on div at bounding box center [388, 193] width 33 height 33
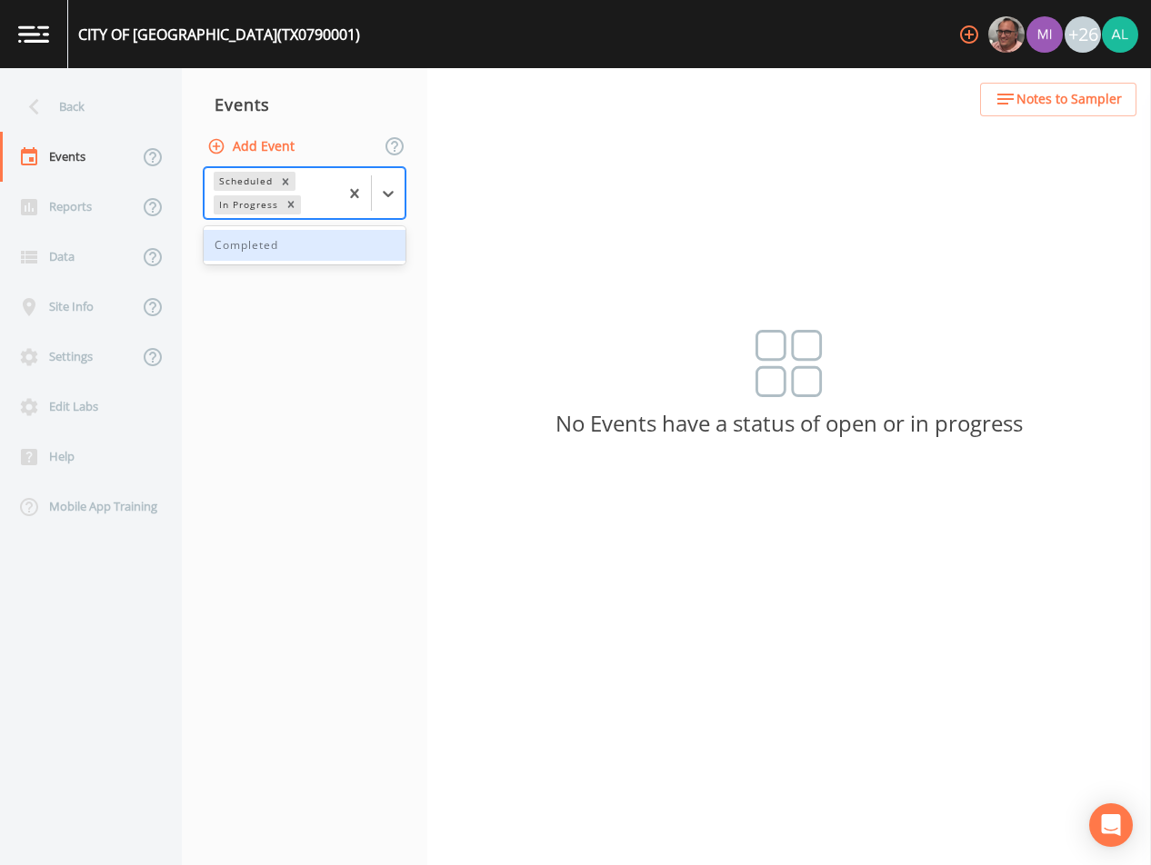
click at [377, 252] on div "Completed" at bounding box center [305, 245] width 202 height 31
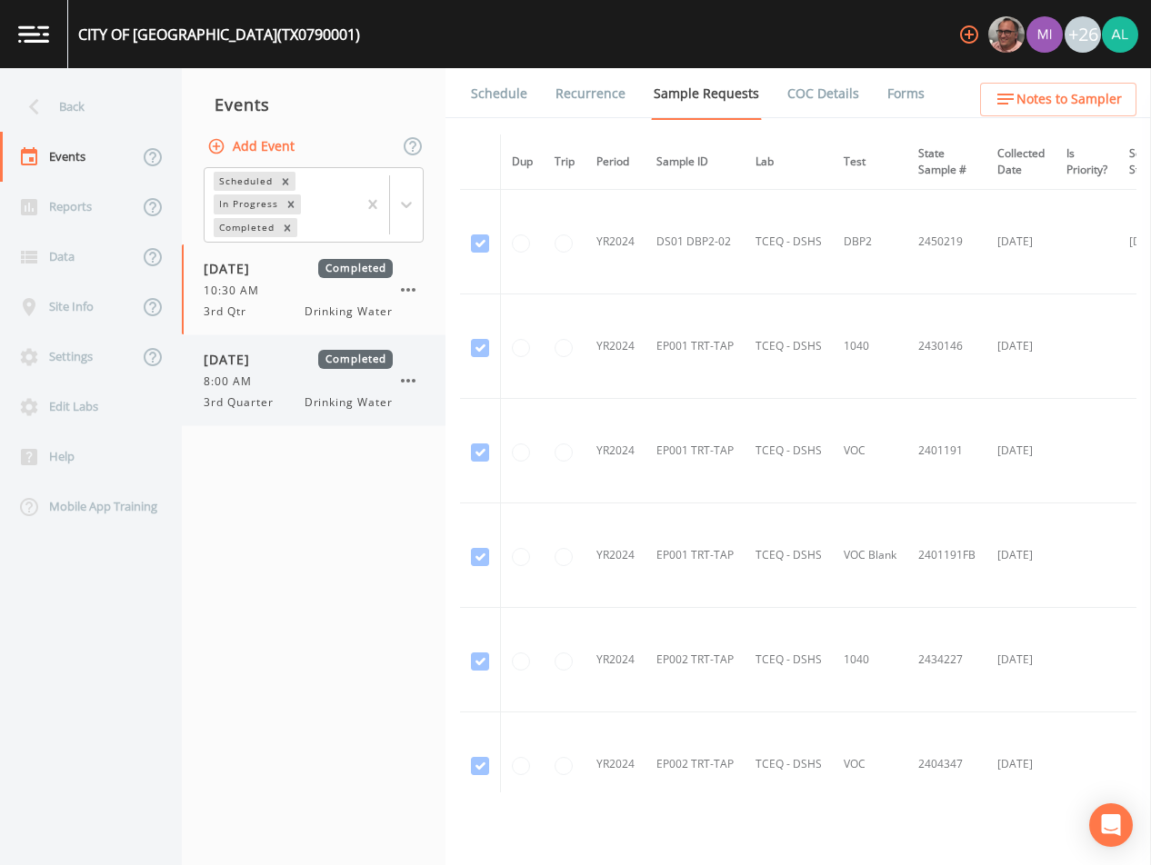
click at [318, 347] on div "[DATE] Completed 8:00 AM 3rd Quarter Drinking Water" at bounding box center [314, 380] width 264 height 90
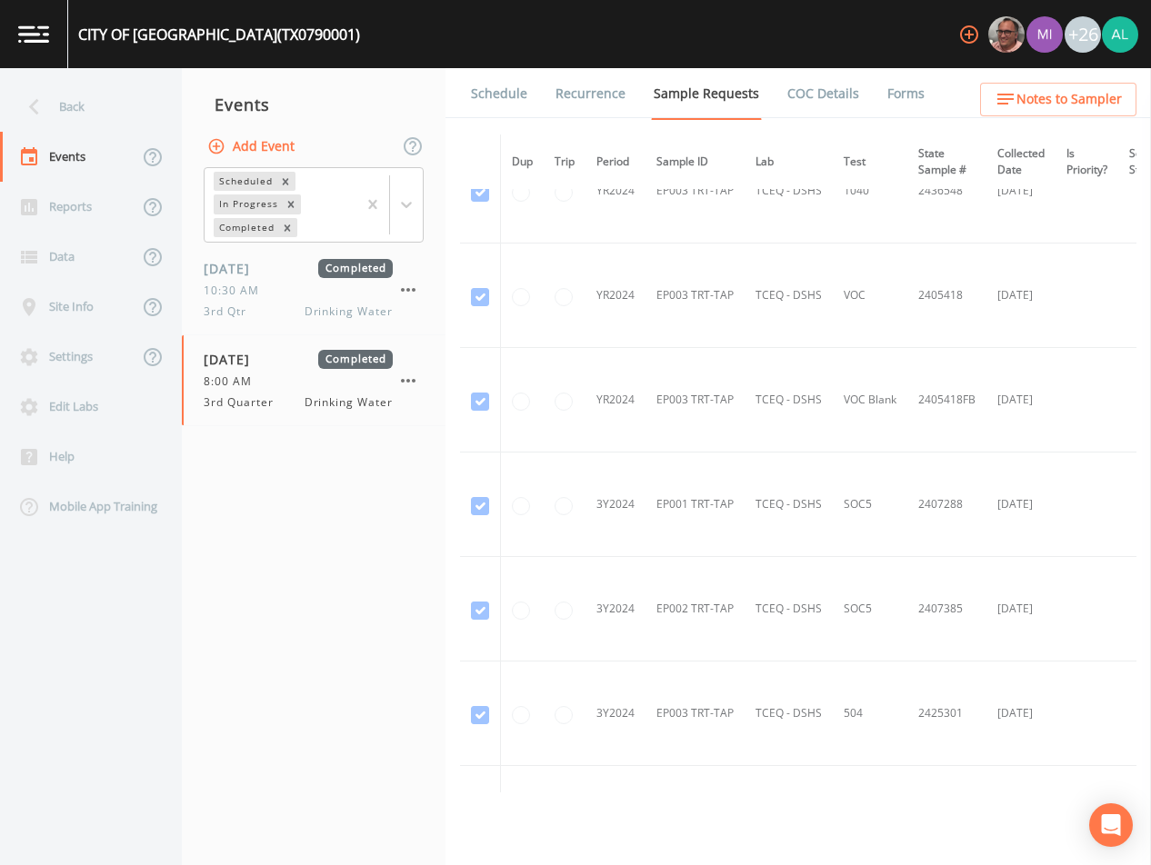
scroll to position [1865, 0]
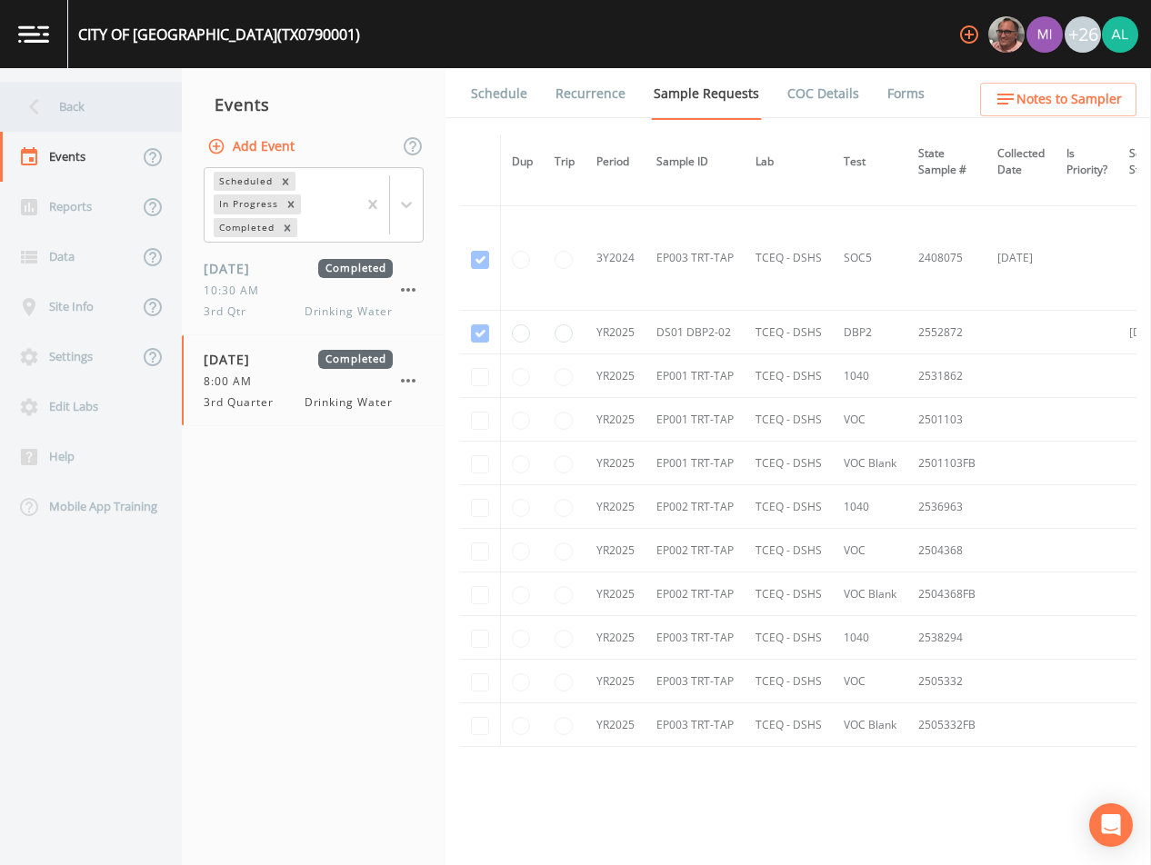
click at [105, 116] on div "Back" at bounding box center [82, 107] width 164 height 50
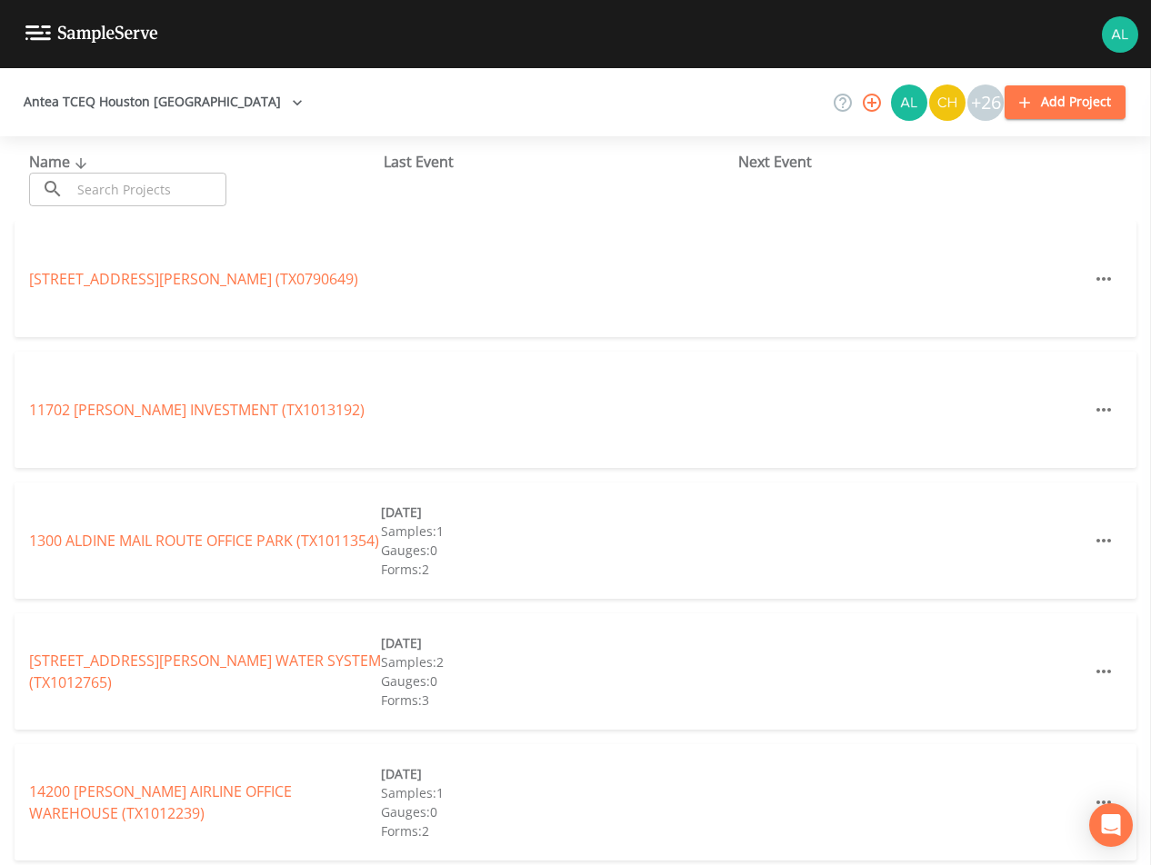
click at [181, 183] on input "text" at bounding box center [148, 190] width 155 height 34
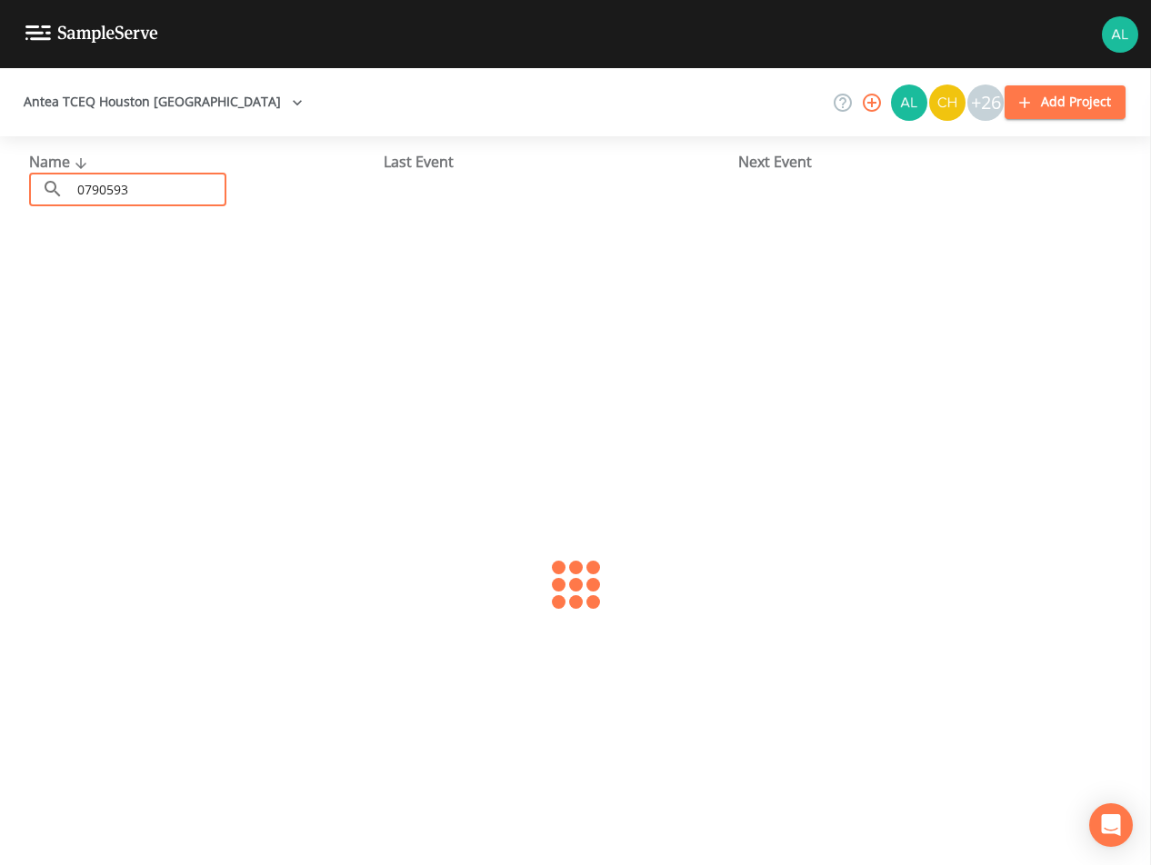
type input "0790593"
click at [216, 285] on link "TEJAS TRAILS SUBDIVISION (TX0790593)" at bounding box center [161, 279] width 265 height 20
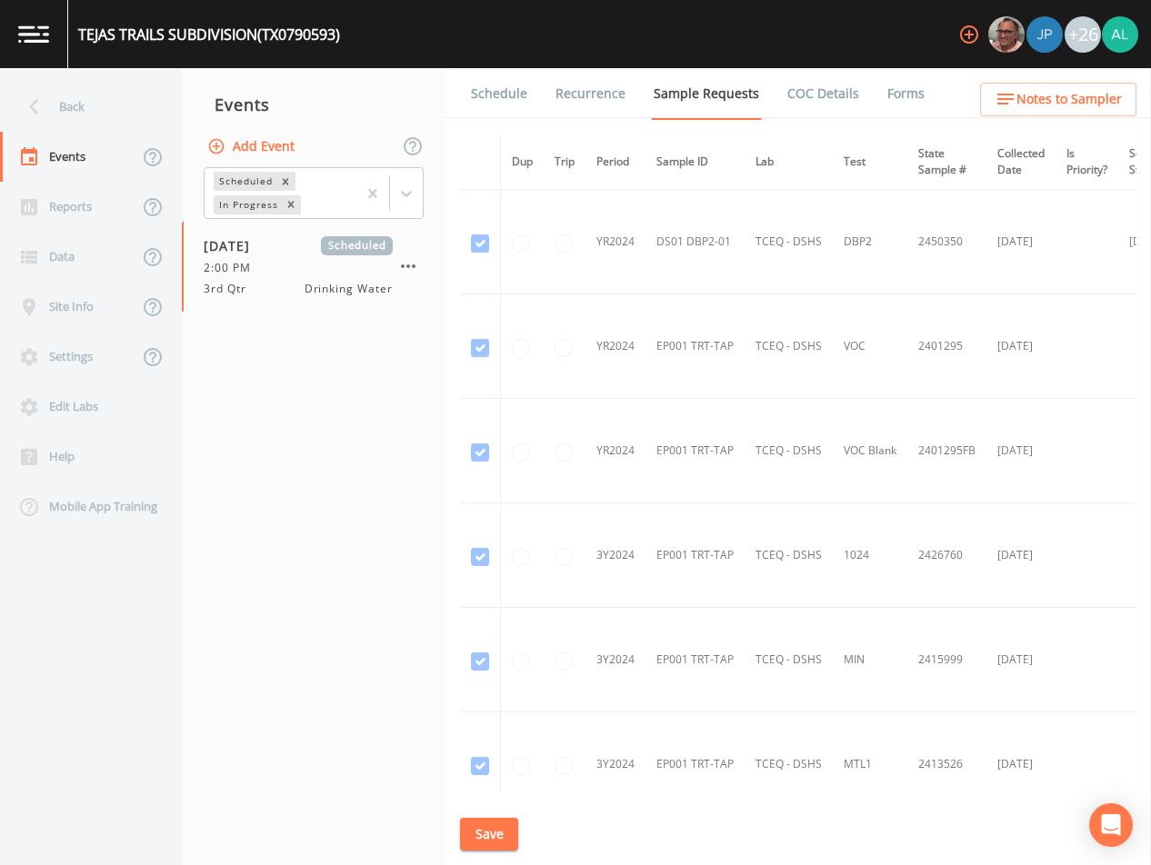
click at [499, 108] on link "Schedule" at bounding box center [499, 93] width 62 height 51
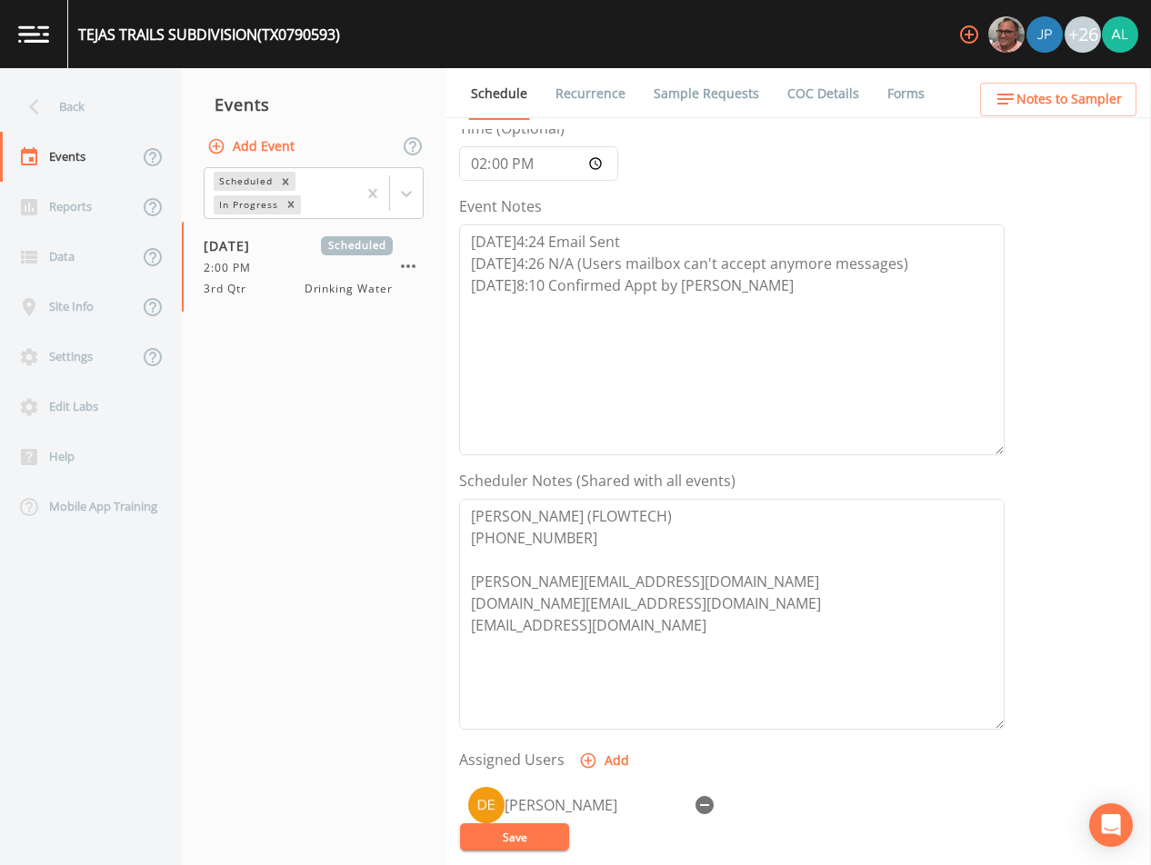
scroll to position [182, 0]
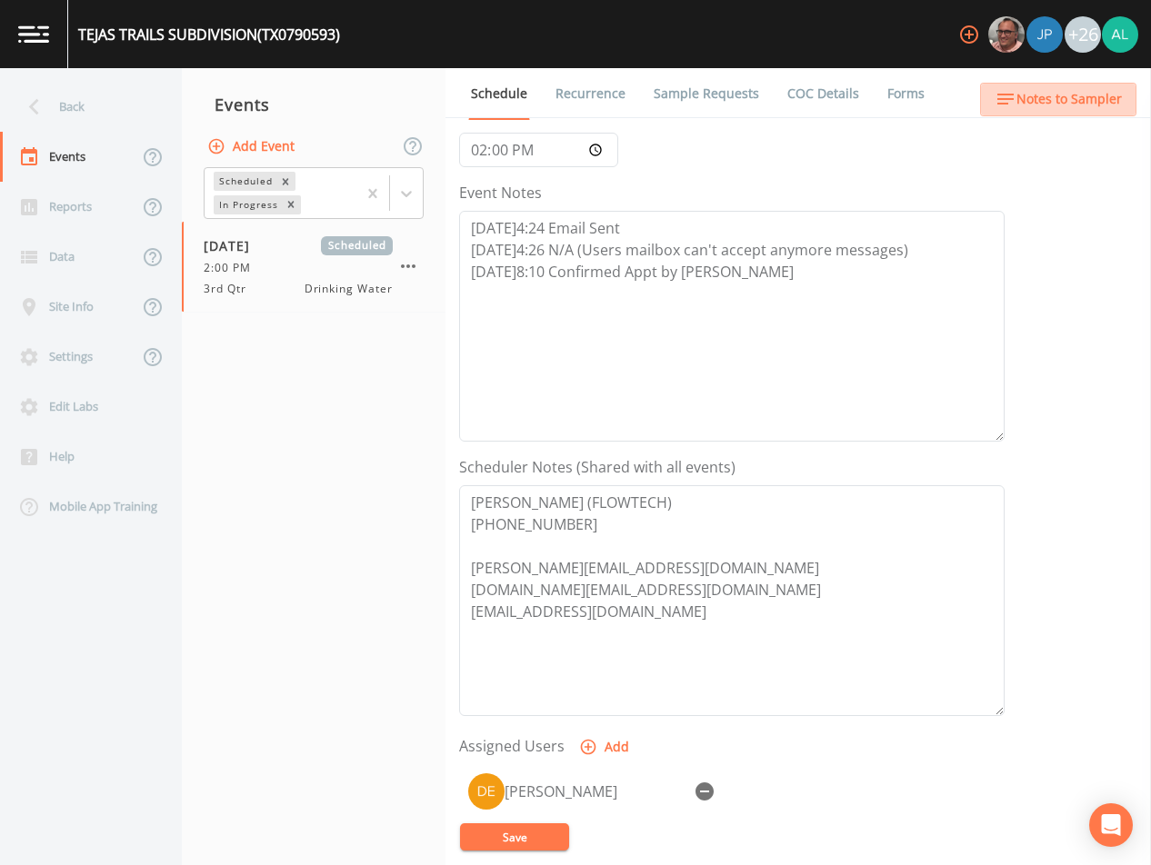
click at [1087, 96] on span "Notes to Sampler" at bounding box center [1068, 99] width 105 height 23
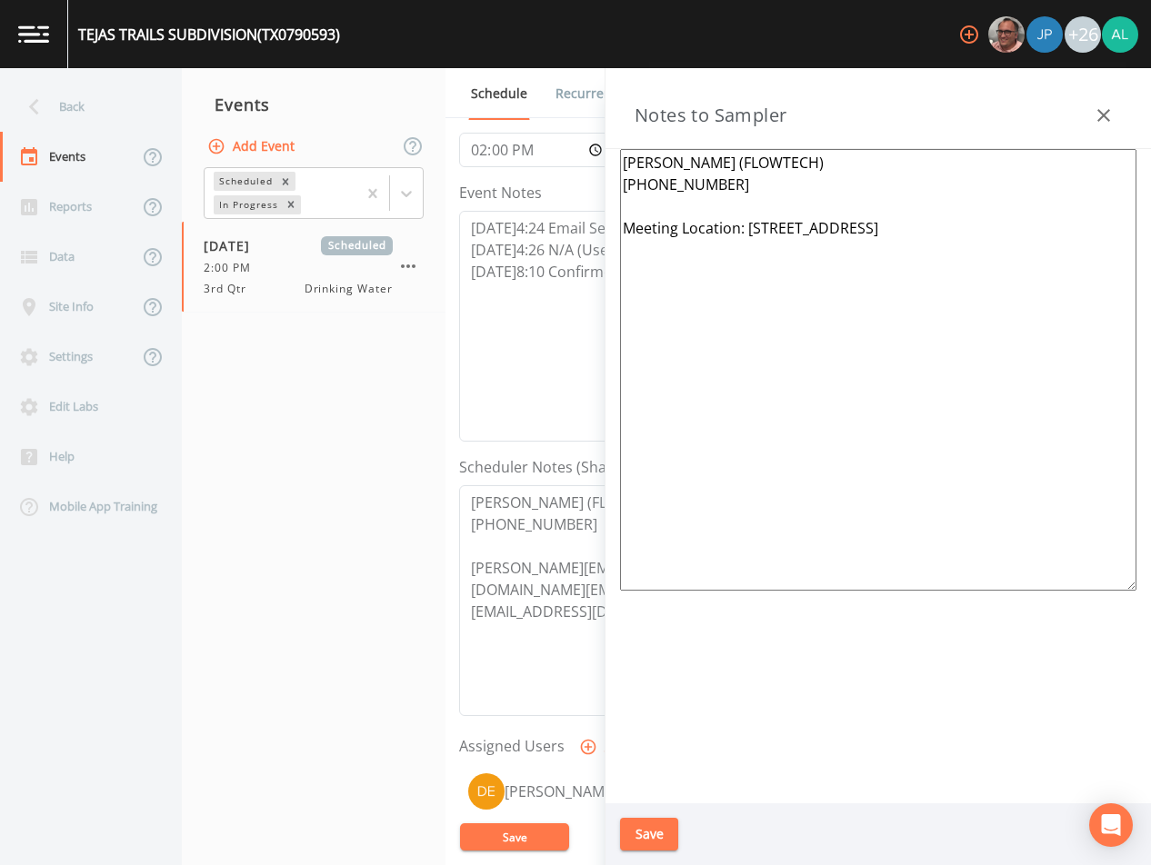
click at [658, 856] on div "Save" at bounding box center [877, 835] width 545 height 63
click at [658, 844] on button "Save" at bounding box center [649, 835] width 58 height 34
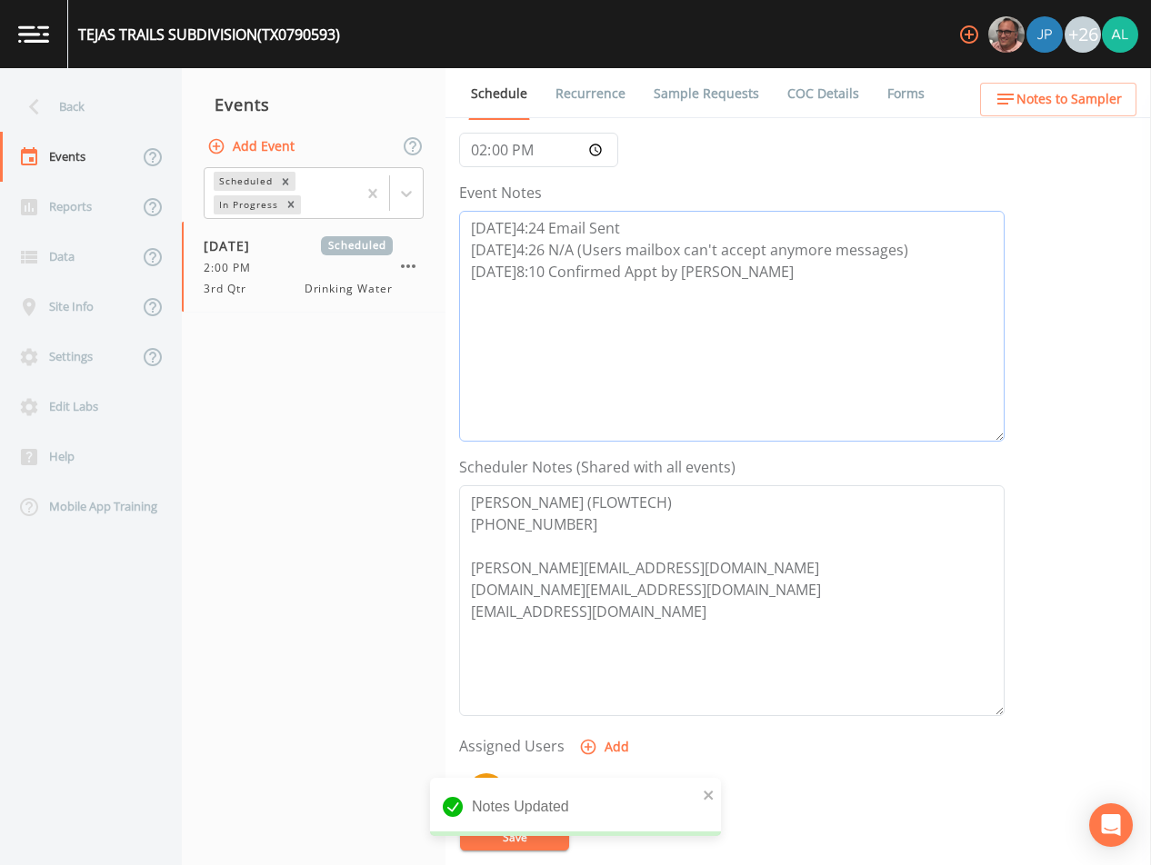
click at [779, 285] on textarea "[DATE]4:24 Email Sent [DATE]4:26 N/A (Users mailbox can't accept anymore messag…" at bounding box center [731, 326] width 545 height 231
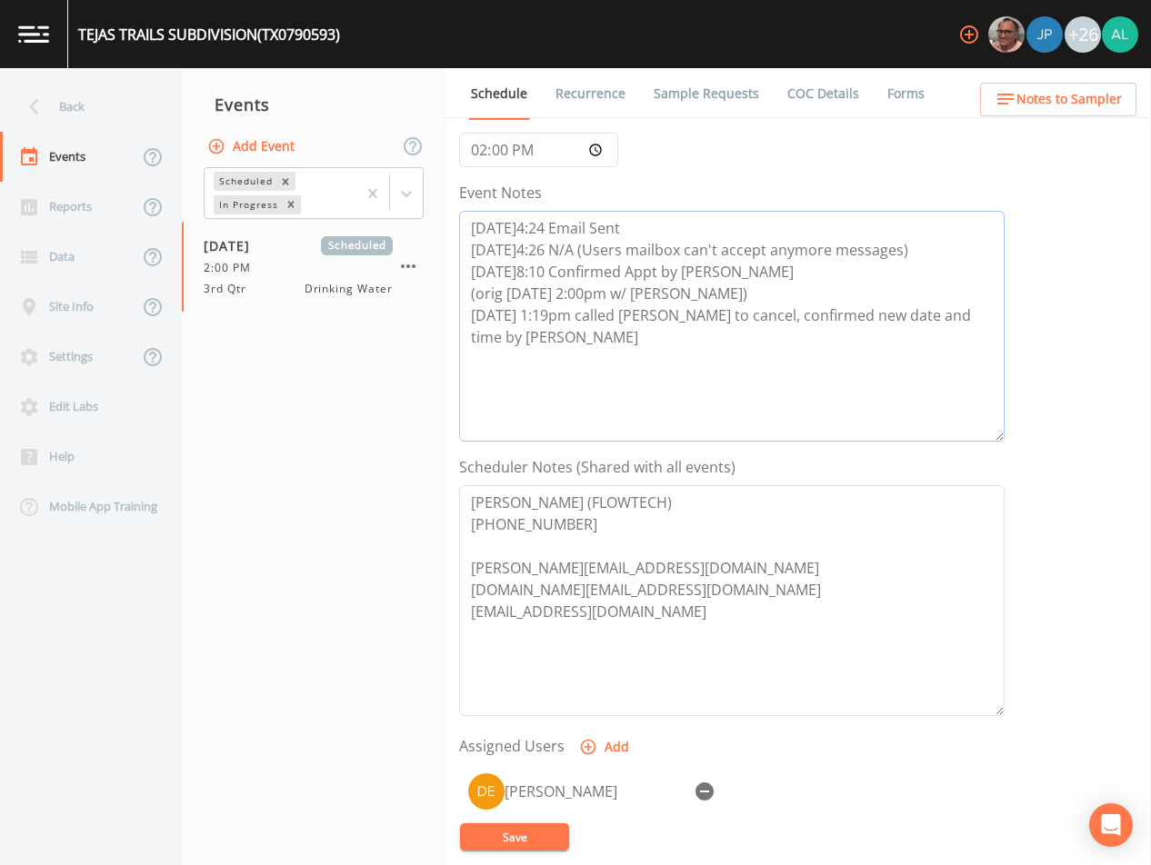
type textarea "[DATE]4:24 Email Sent [DATE]4:26 N/A (Users mailbox can't accept anymore messag…"
click at [536, 837] on button "Save" at bounding box center [514, 837] width 109 height 27
click at [707, 782] on icon "close" at bounding box center [709, 784] width 13 height 15
click at [710, 794] on div "Event Schedule is Updated successfully." at bounding box center [575, 809] width 291 height 84
click at [704, 791] on icon "button" at bounding box center [705, 792] width 22 height 22
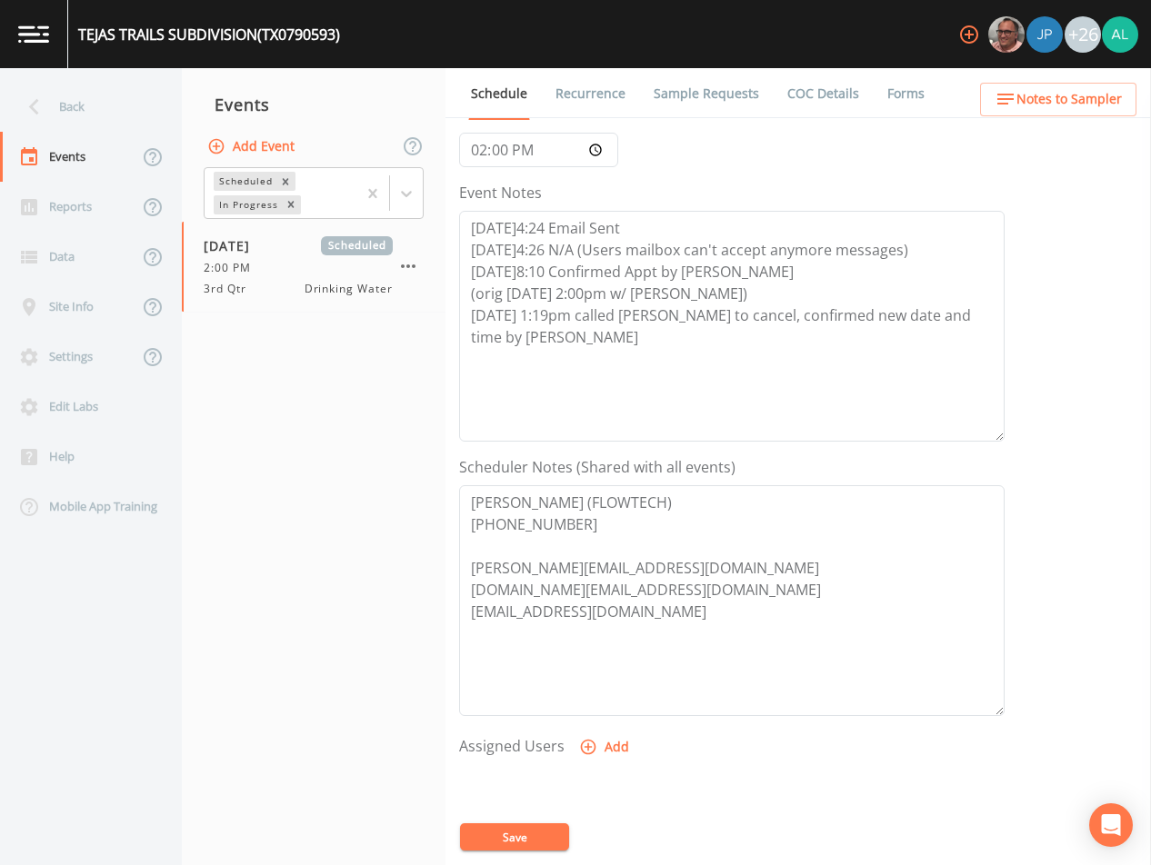
click at [618, 752] on button "Add" at bounding box center [605, 748] width 61 height 34
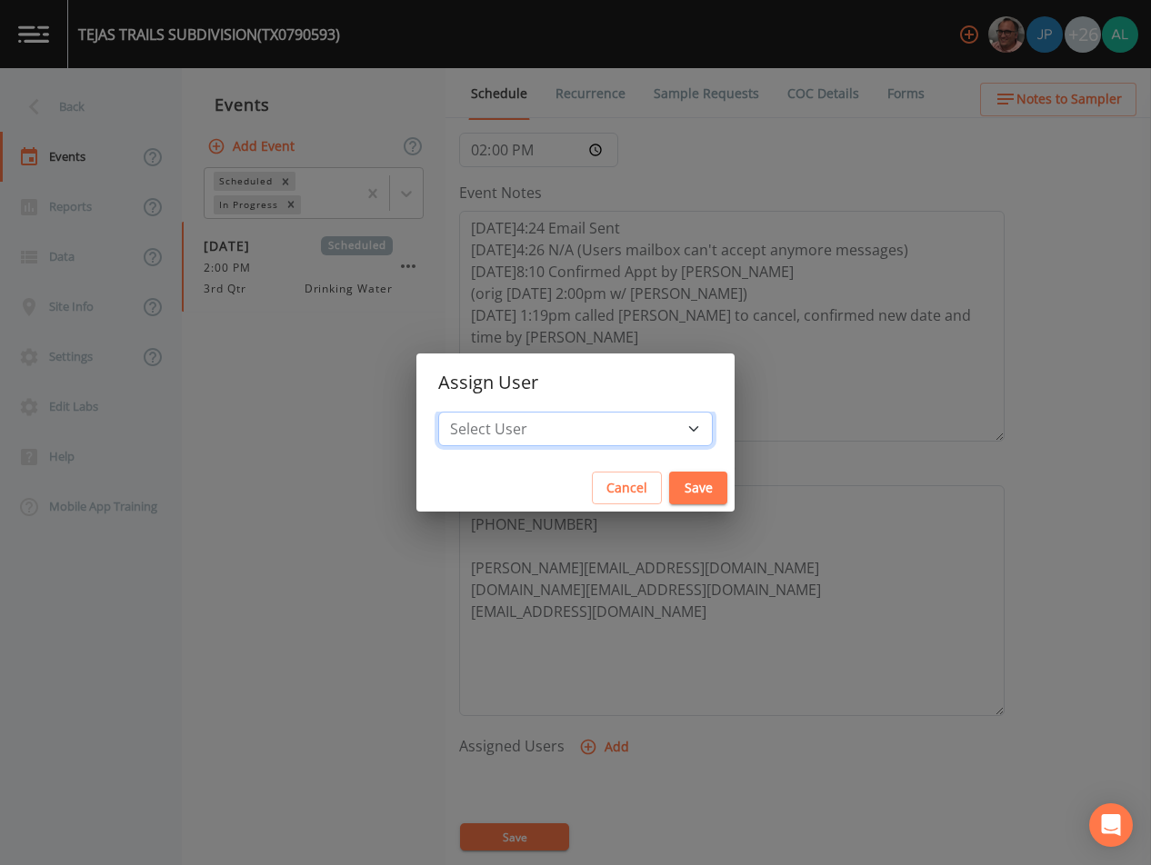
drag, startPoint x: 572, startPoint y: 436, endPoint x: 556, endPoint y: 440, distance: 15.9
click at [572, 436] on select "Select User [PERSON_NAME] [PERSON_NAME] [PERSON_NAME] [PERSON_NAME] [PERSON_NAM…" at bounding box center [575, 429] width 275 height 35
select select "37eecc1f-c5fe-476e-b72b-30cfa15dcfe6"
click at [479, 412] on select "Select User [PERSON_NAME] [PERSON_NAME] [PERSON_NAME] [PERSON_NAME] [PERSON_NAM…" at bounding box center [575, 429] width 275 height 35
click at [671, 476] on button "Save" at bounding box center [698, 489] width 58 height 34
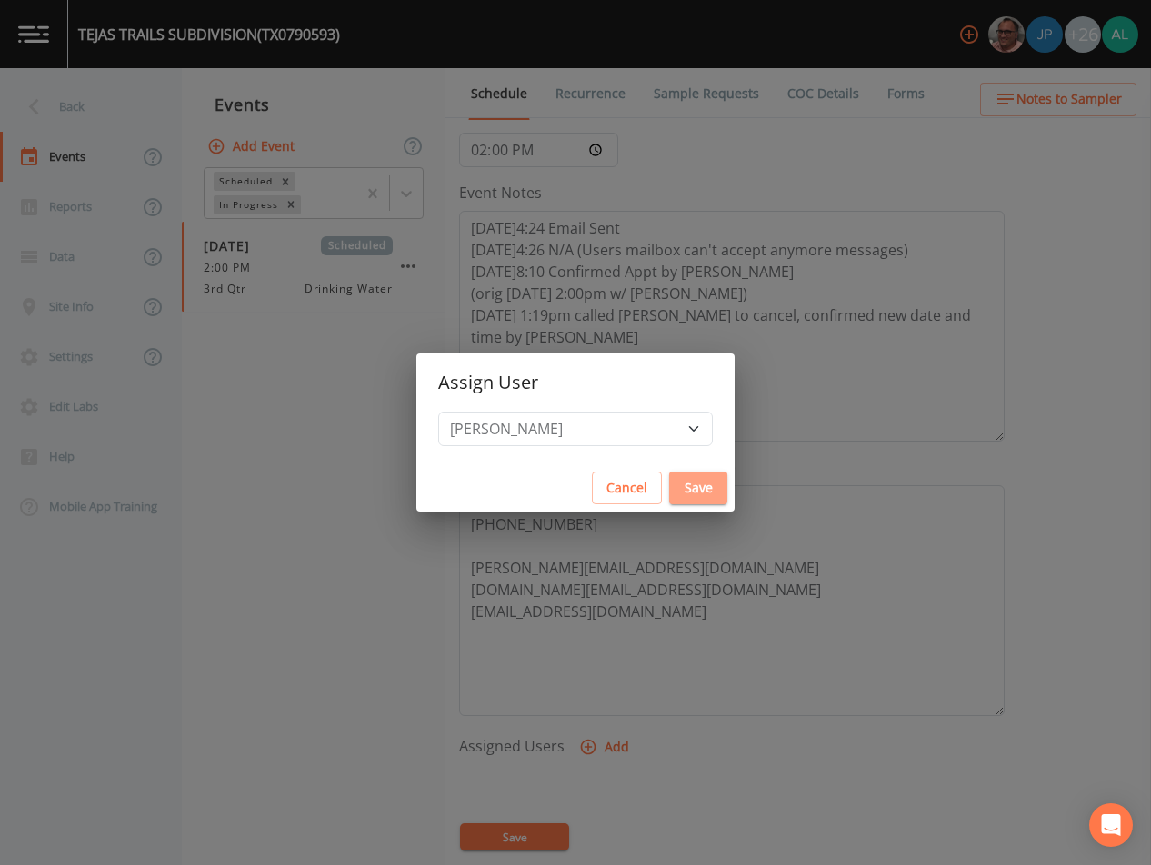
select select
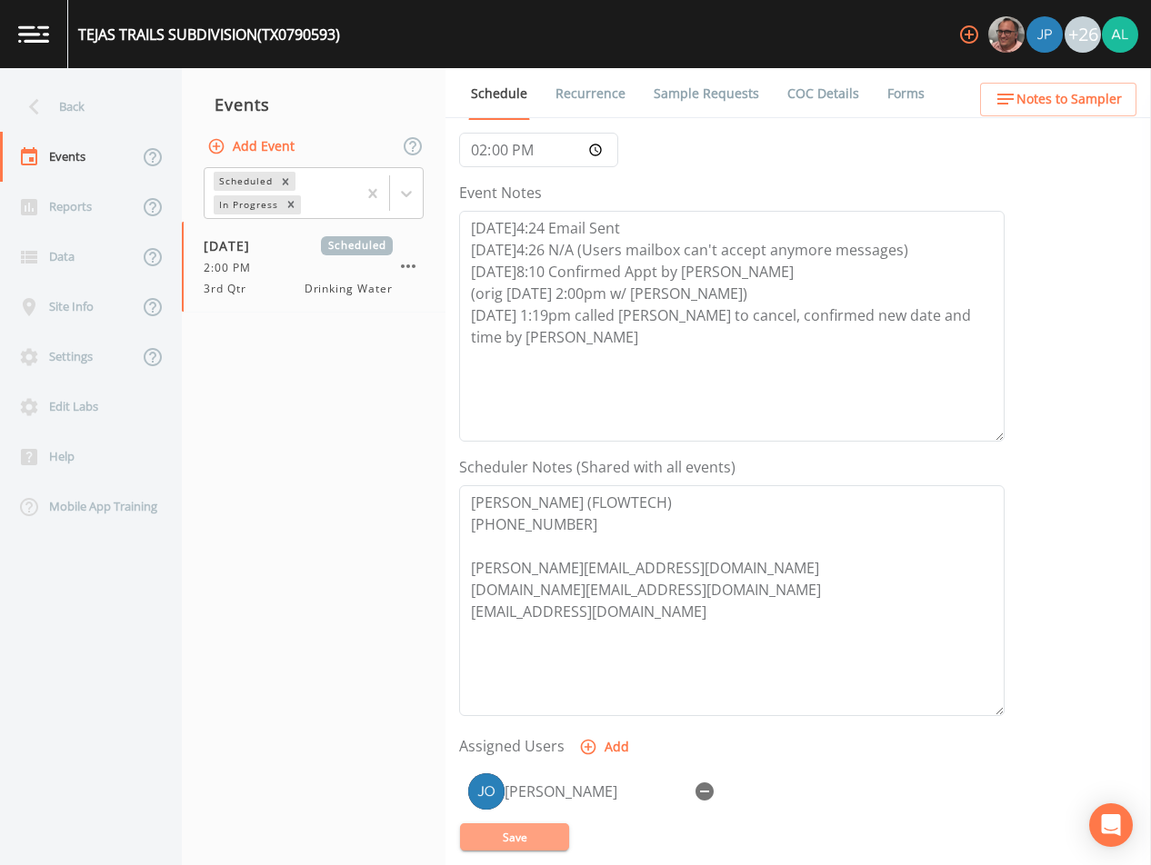
click at [519, 829] on button "Save" at bounding box center [514, 837] width 109 height 27
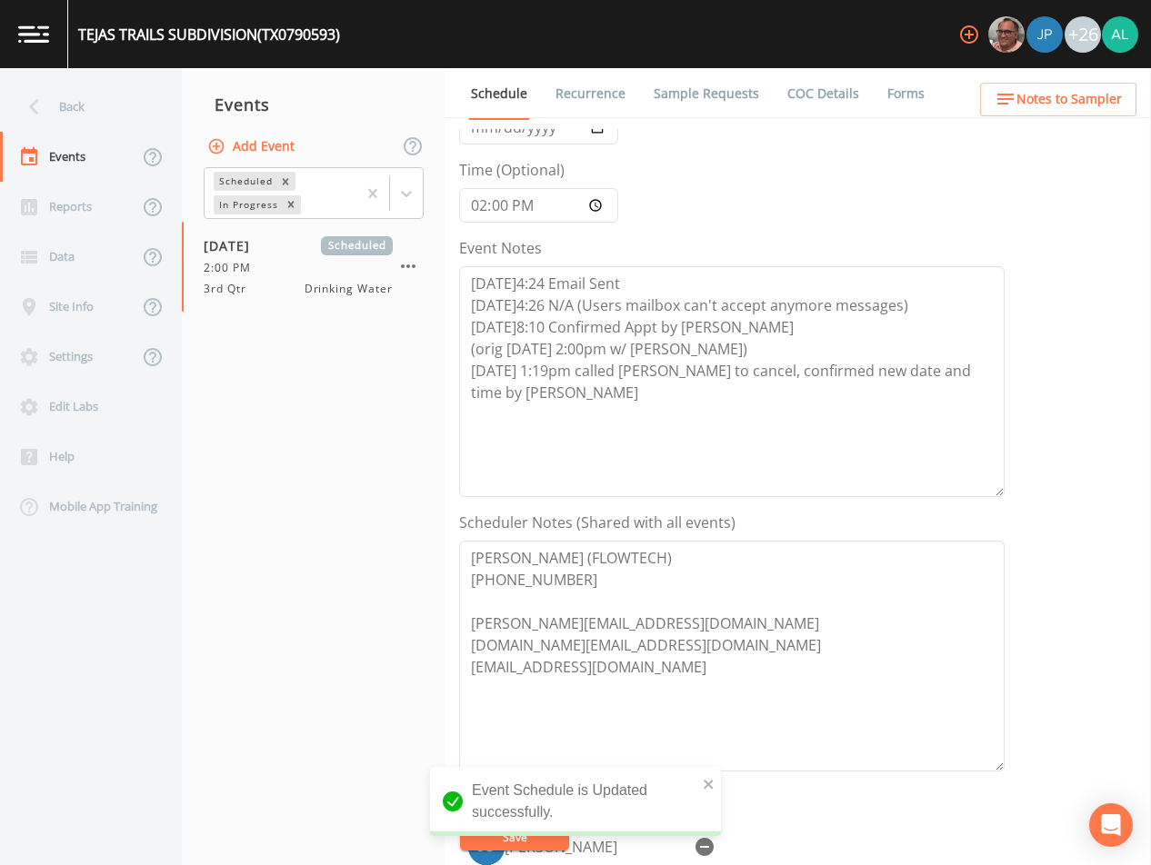
scroll to position [0, 0]
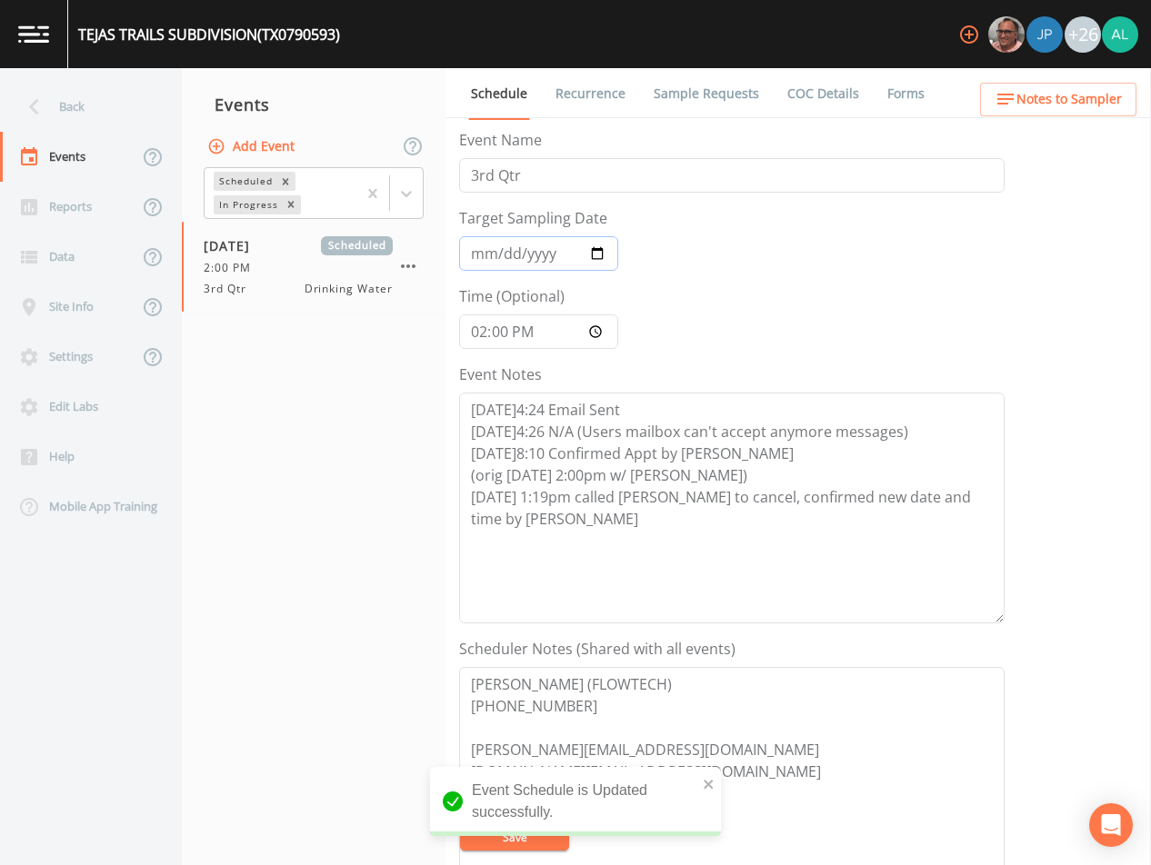
click at [484, 253] on input "[DATE]" at bounding box center [538, 253] width 159 height 35
type input "[DATE]"
click at [460, 824] on button "Save" at bounding box center [514, 837] width 109 height 27
click at [363, 574] on nav "Events Add Event Scheduled In Progress [DATE] Scheduled 2:00 PM 3rd Qtr Drinkin…" at bounding box center [314, 466] width 264 height 797
click at [89, 111] on div "Back" at bounding box center [82, 107] width 164 height 50
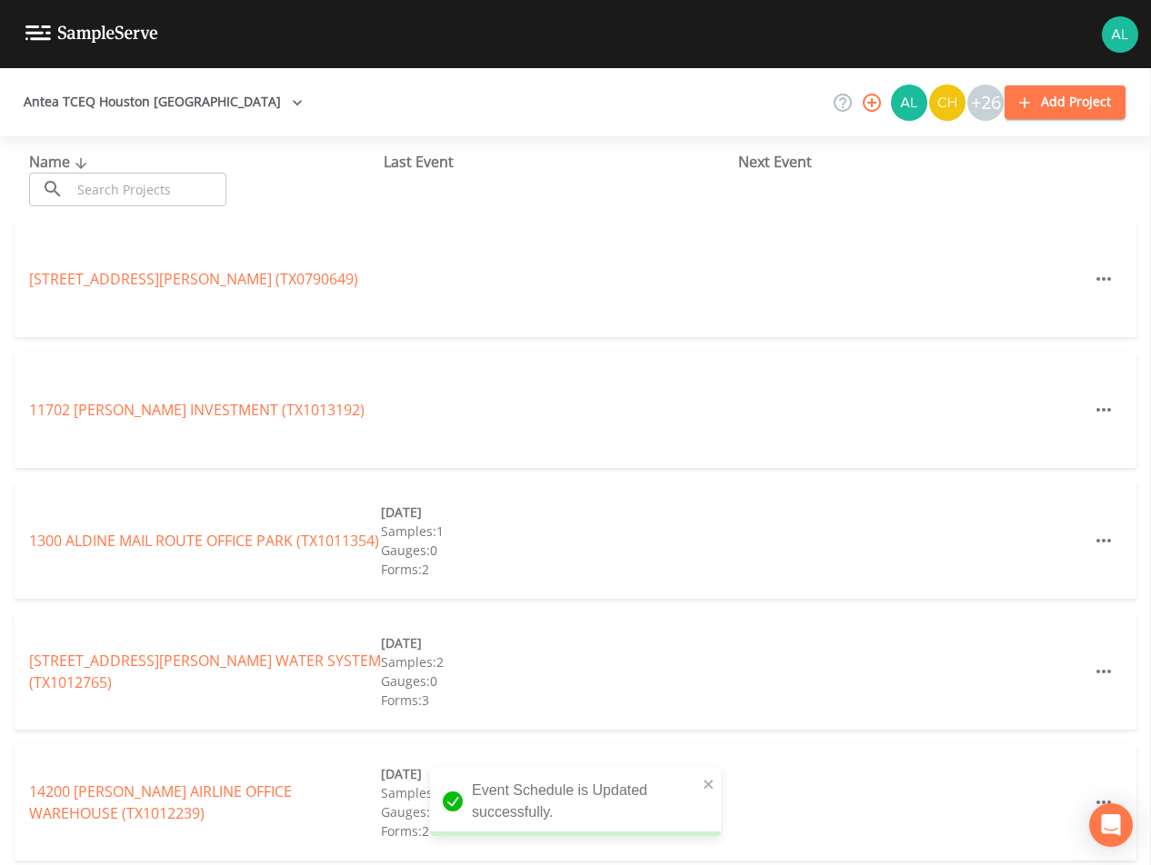
click at [135, 184] on input "text" at bounding box center [148, 190] width 155 height 34
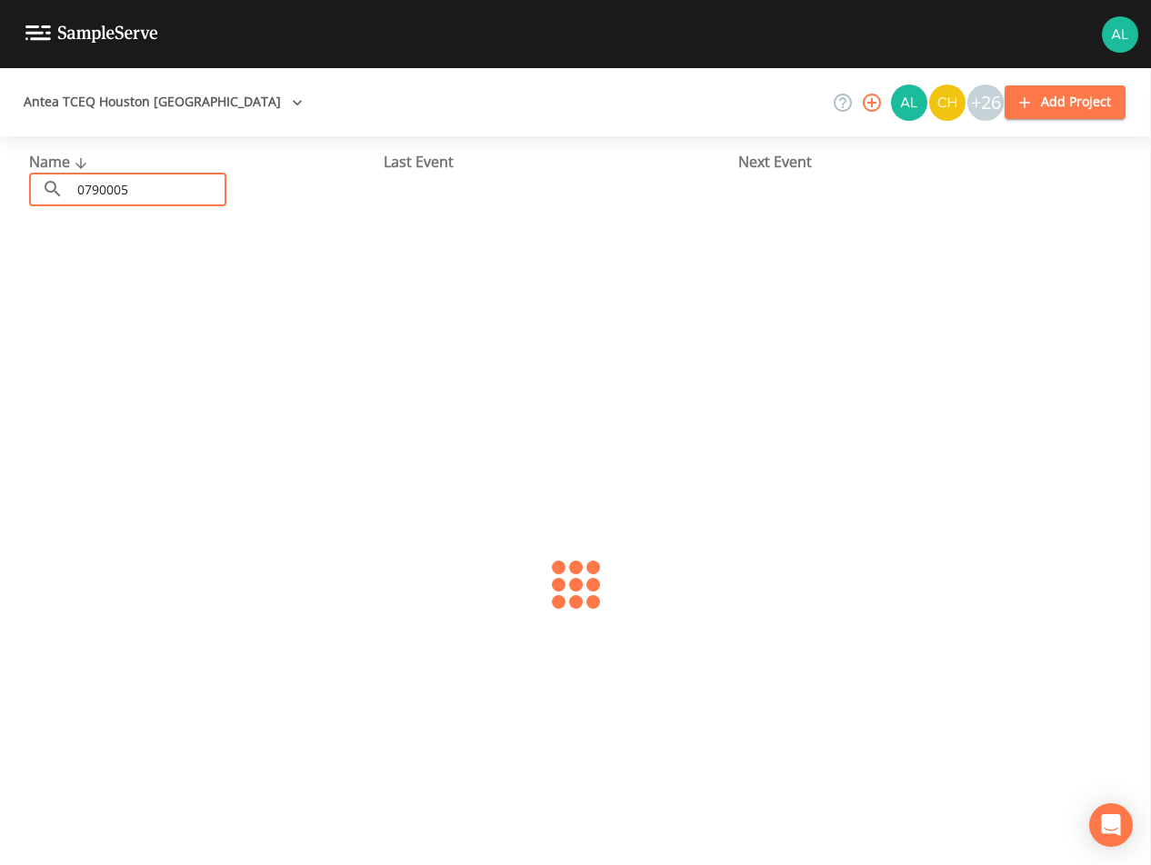
type input "0790005"
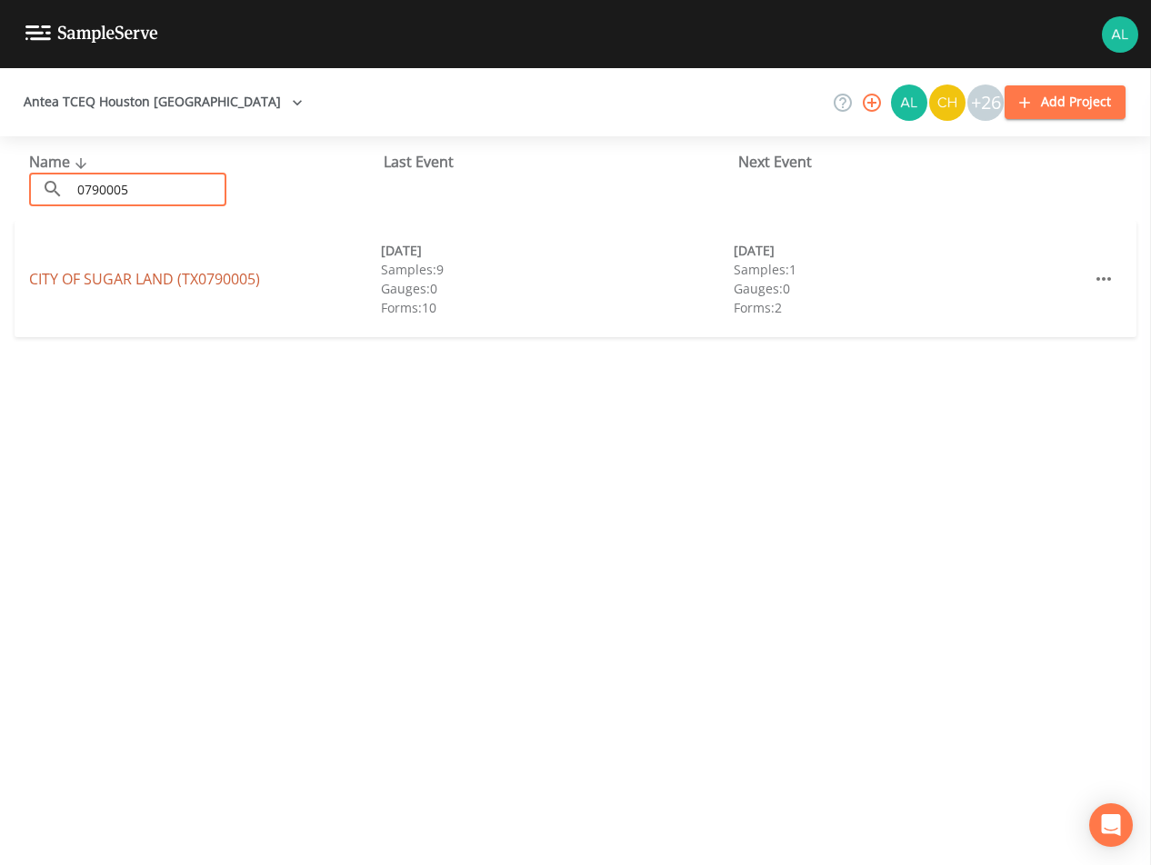
click at [71, 277] on link "CITY OF [GEOGRAPHIC_DATA] (TX0790005)" at bounding box center [144, 279] width 231 height 20
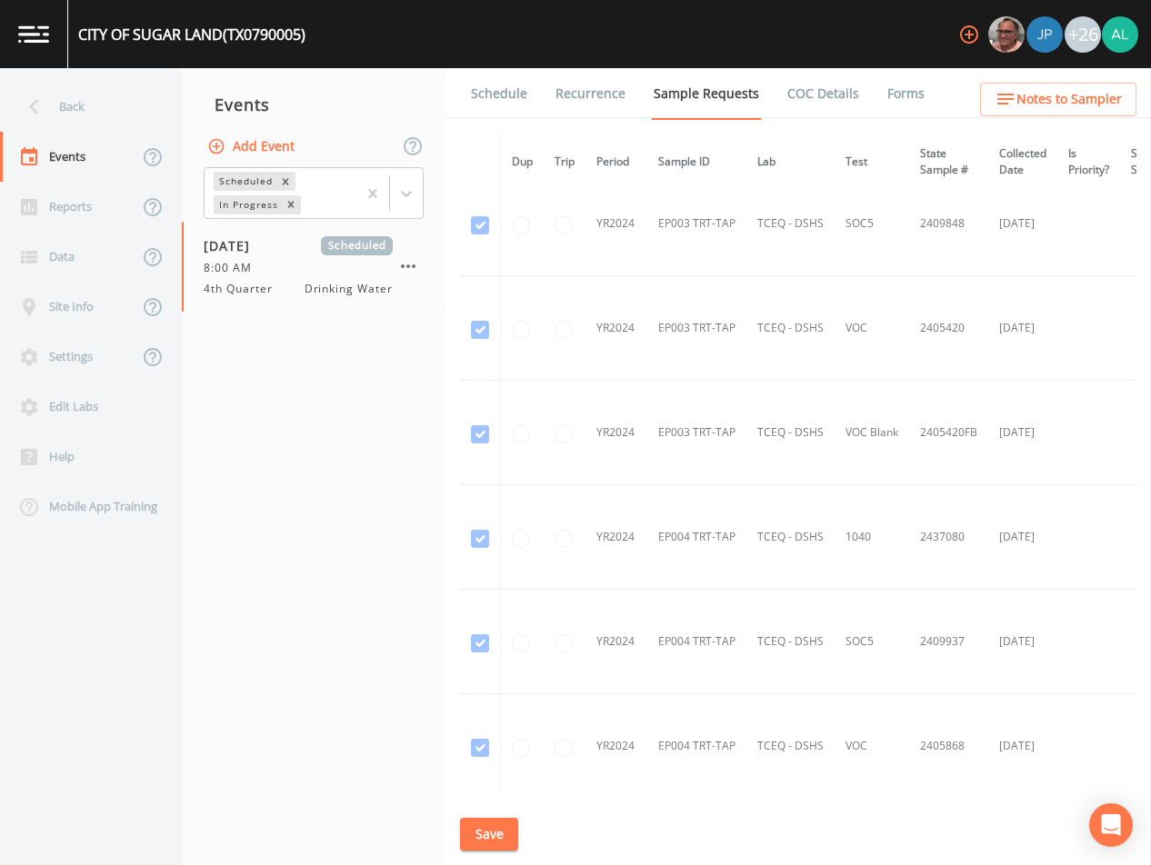
scroll to position [455, 0]
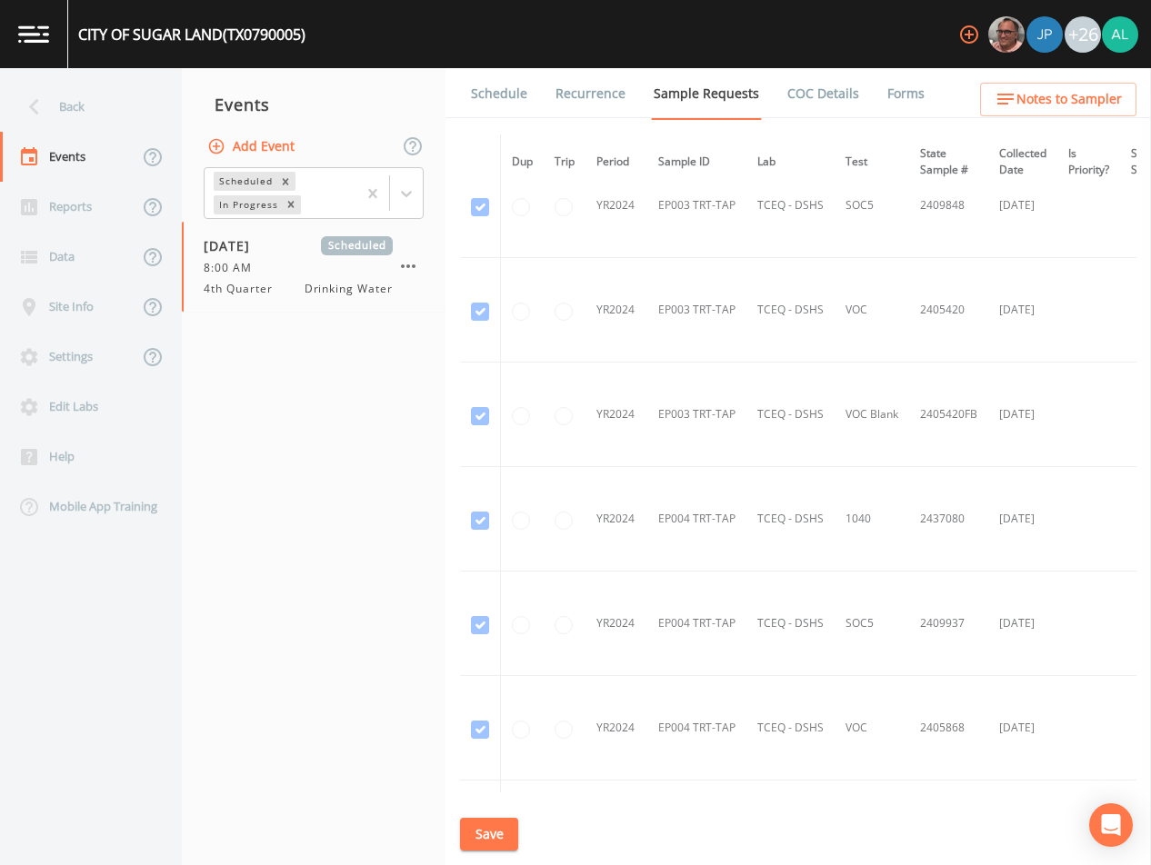
click at [380, 521] on nav "Events Add Event Scheduled In Progress [DATE] Scheduled 8:00 AM 4th Quarter Dri…" at bounding box center [314, 466] width 264 height 797
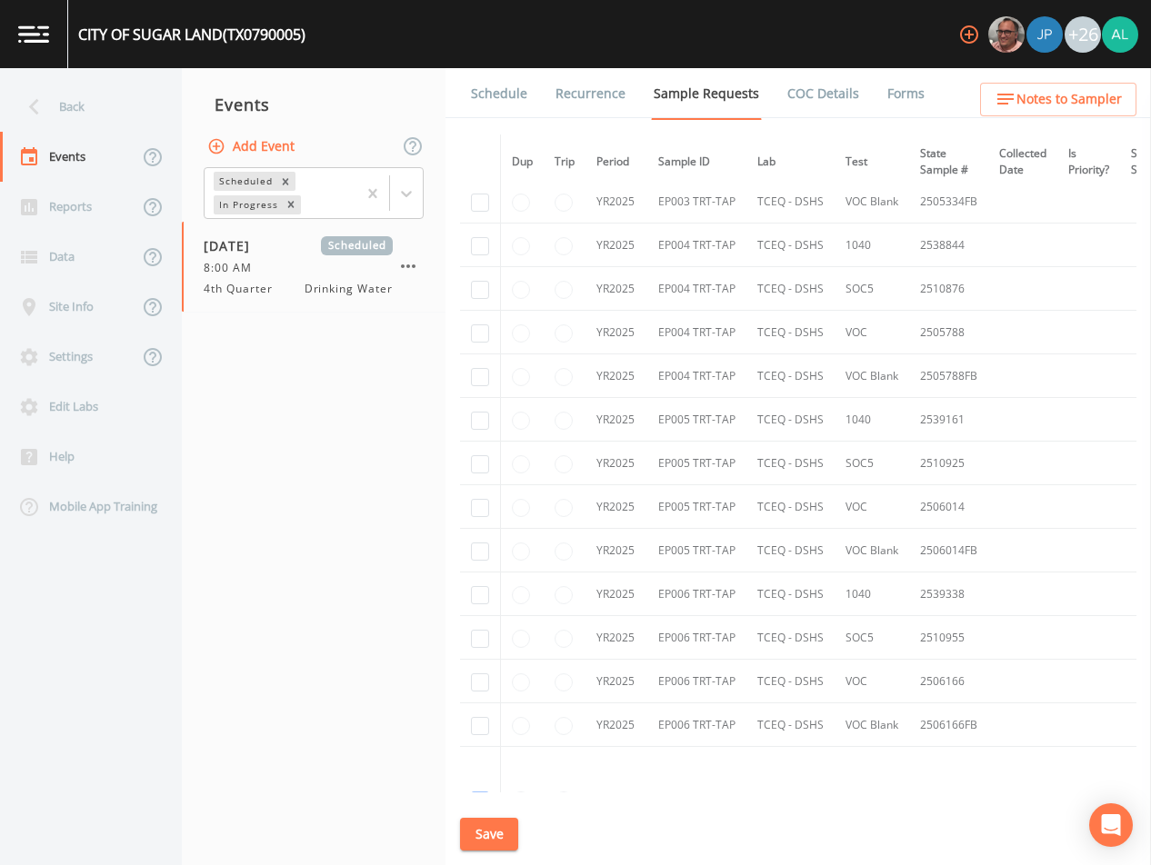
scroll to position [8636, 0]
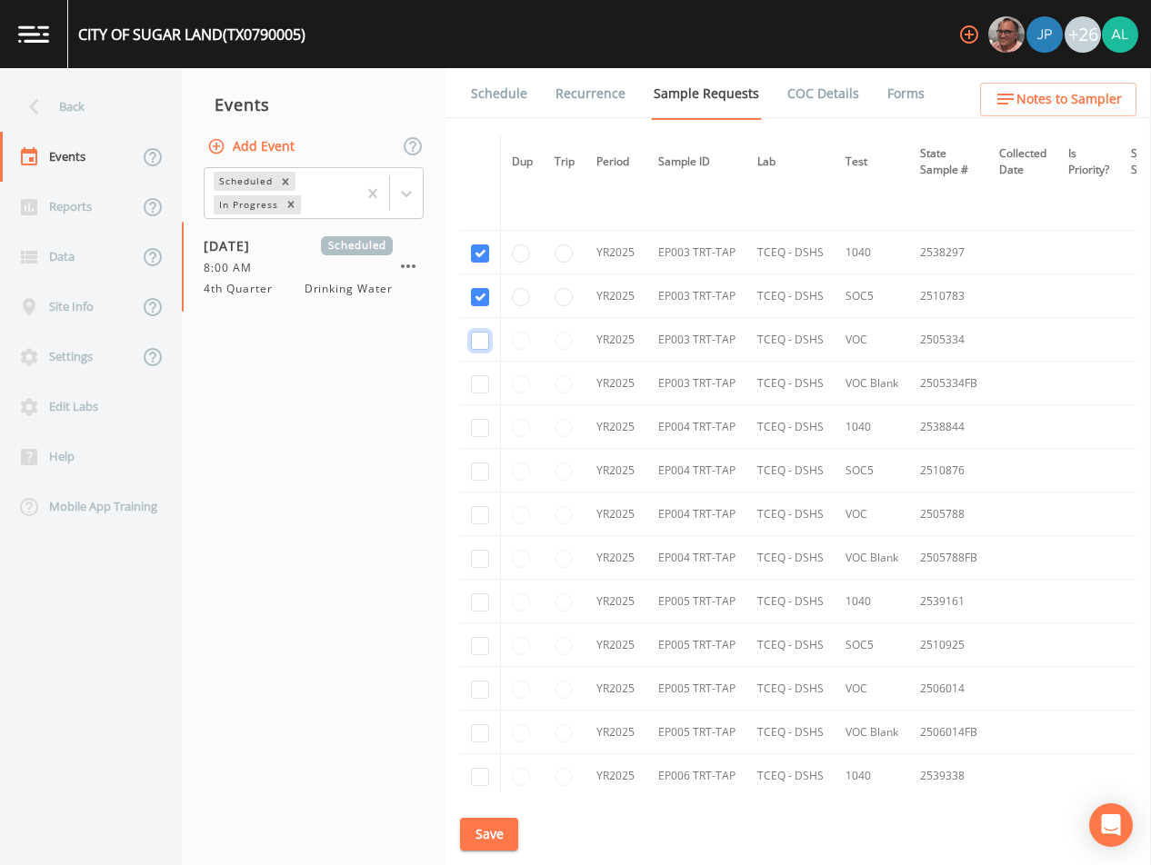
click at [485, 345] on input "checkbox" at bounding box center [480, 341] width 18 height 18
checkbox input "true"
click at [485, 380] on input "checkbox" at bounding box center [480, 384] width 18 height 18
checkbox input "true"
click at [479, 516] on input "checkbox" at bounding box center [480, 515] width 18 height 18
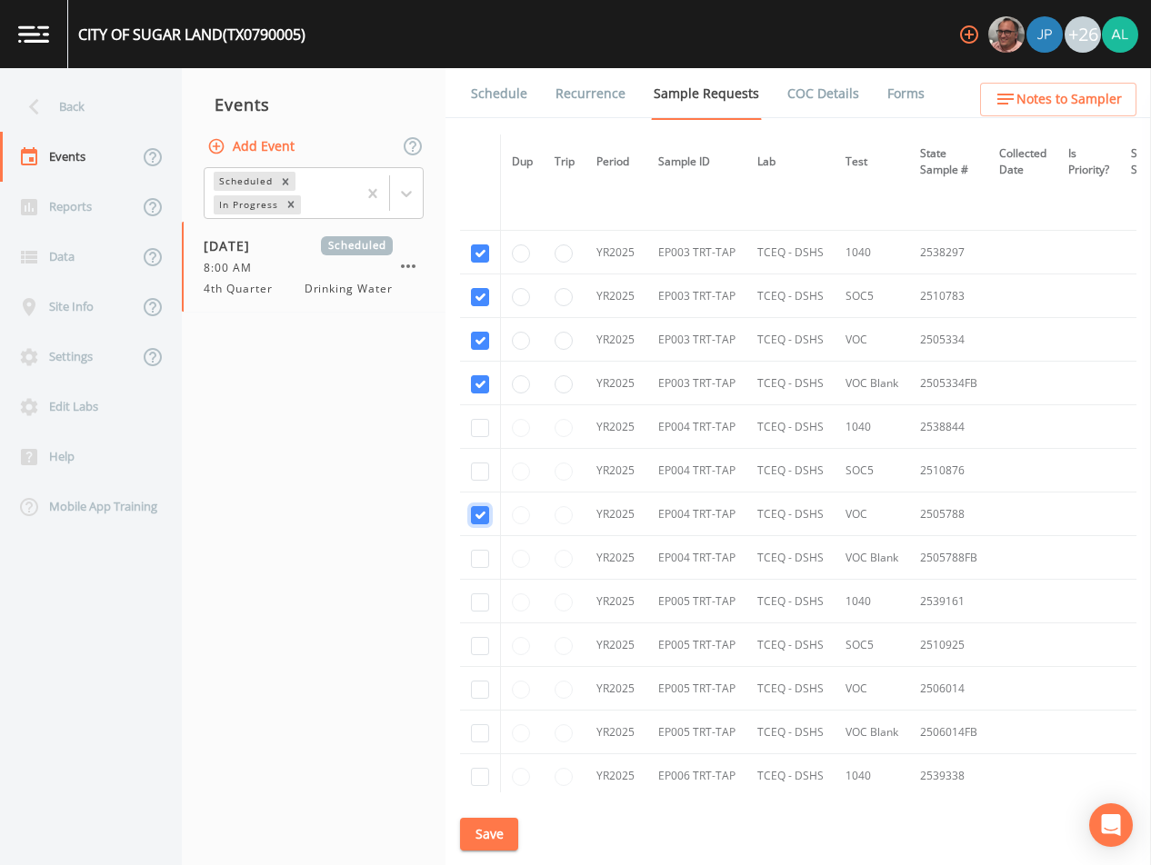
checkbox input "true"
drag, startPoint x: 486, startPoint y: 474, endPoint x: 485, endPoint y: 456, distance: 17.3
click at [486, 473] on input "checkbox" at bounding box center [480, 472] width 18 height 18
checkbox input "true"
click at [478, 425] on input "checkbox" at bounding box center [480, 428] width 18 height 18
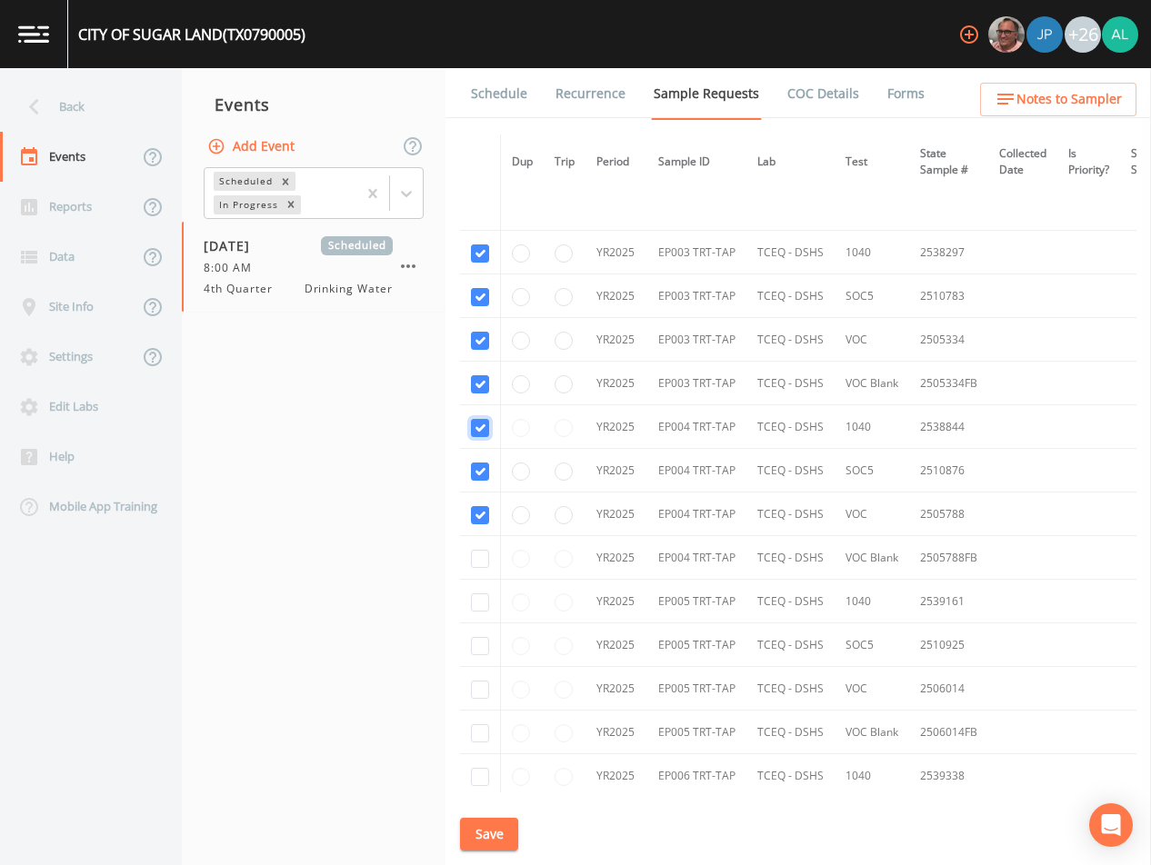
checkbox input "true"
click at [480, 560] on input "checkbox" at bounding box center [480, 559] width 18 height 18
checkbox input "true"
click at [481, 604] on input "checkbox" at bounding box center [480, 603] width 18 height 18
checkbox input "true"
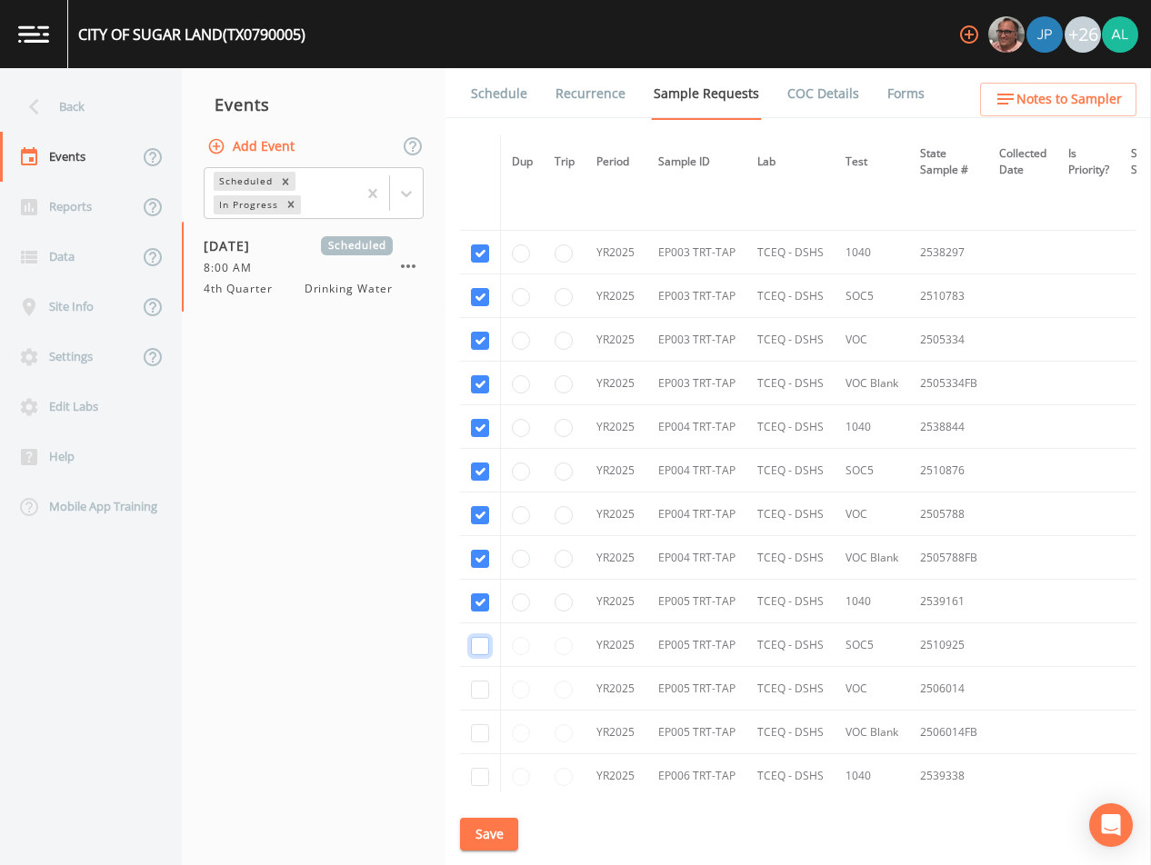
click at [478, 648] on input "checkbox" at bounding box center [480, 646] width 18 height 18
checkbox input "true"
click at [486, 685] on input "checkbox" at bounding box center [480, 690] width 18 height 18
checkbox input "true"
click at [484, 729] on input "checkbox" at bounding box center [480, 733] width 18 height 18
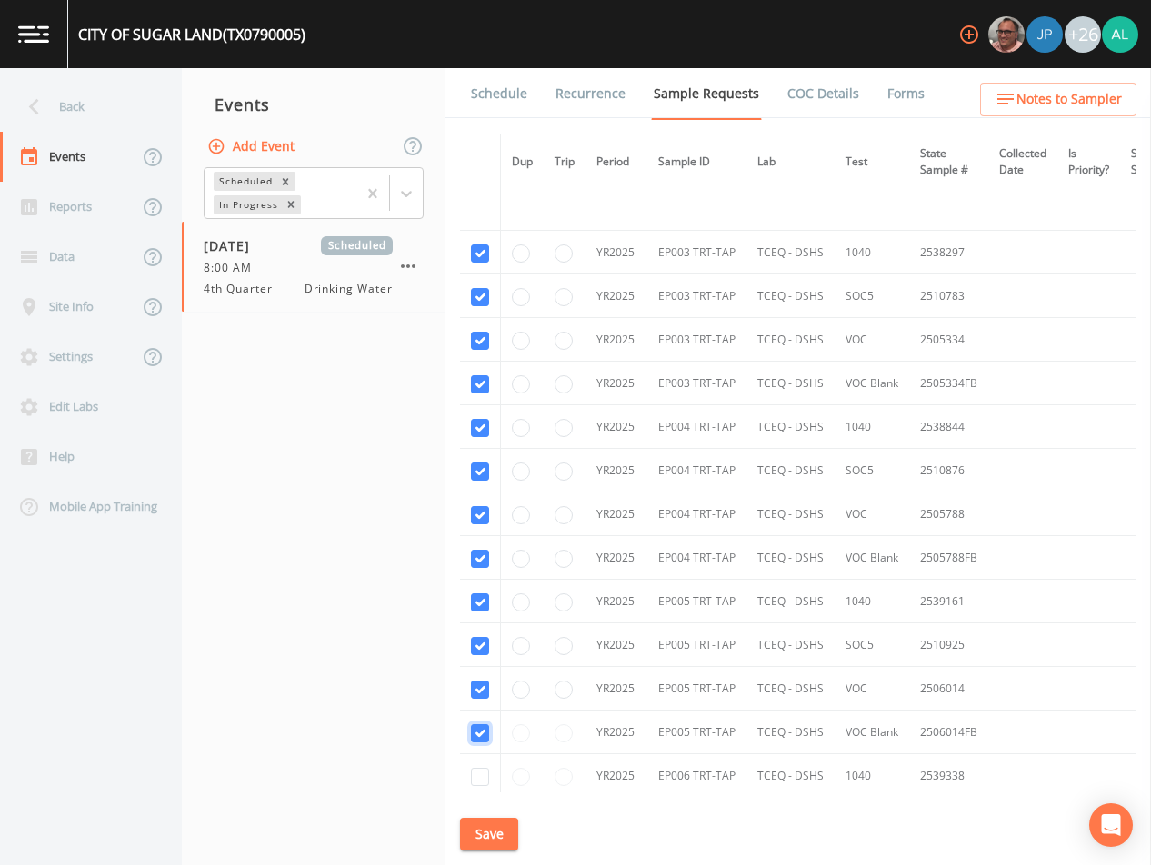
checkbox input "true"
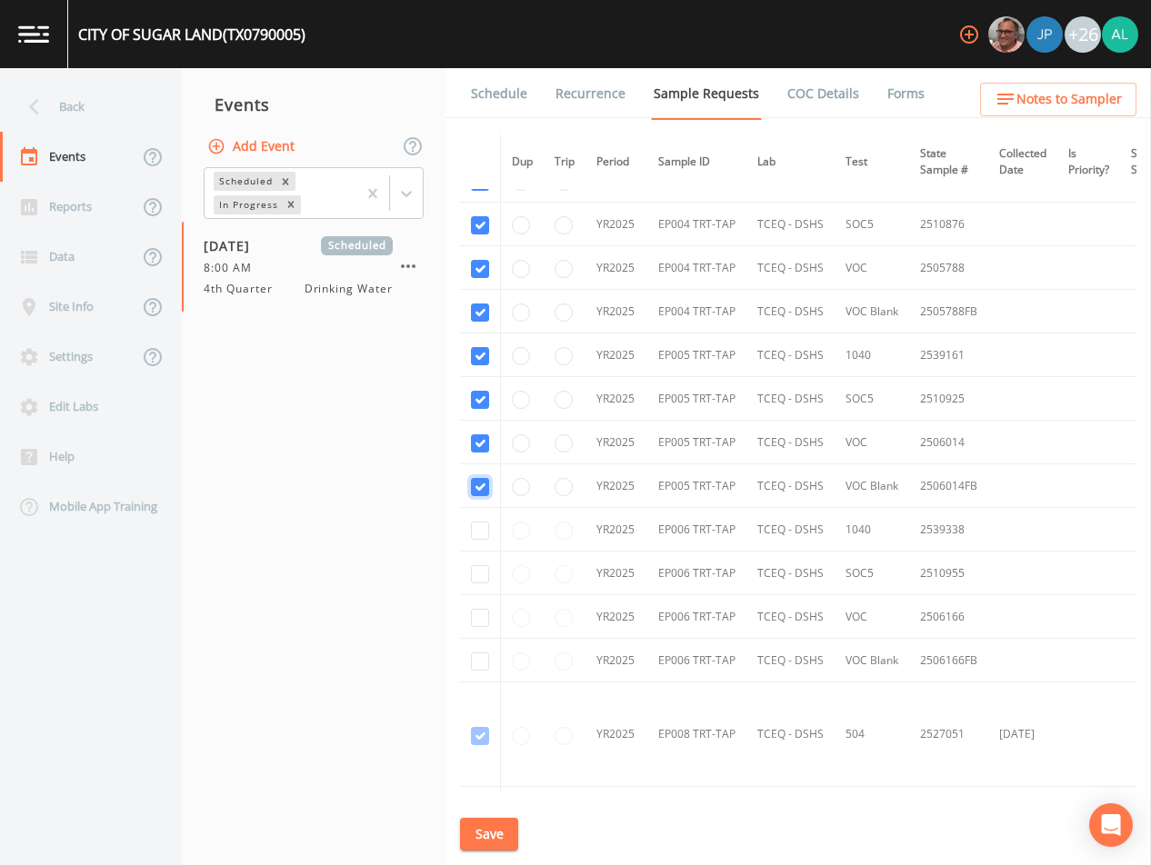
scroll to position [8908, 0]
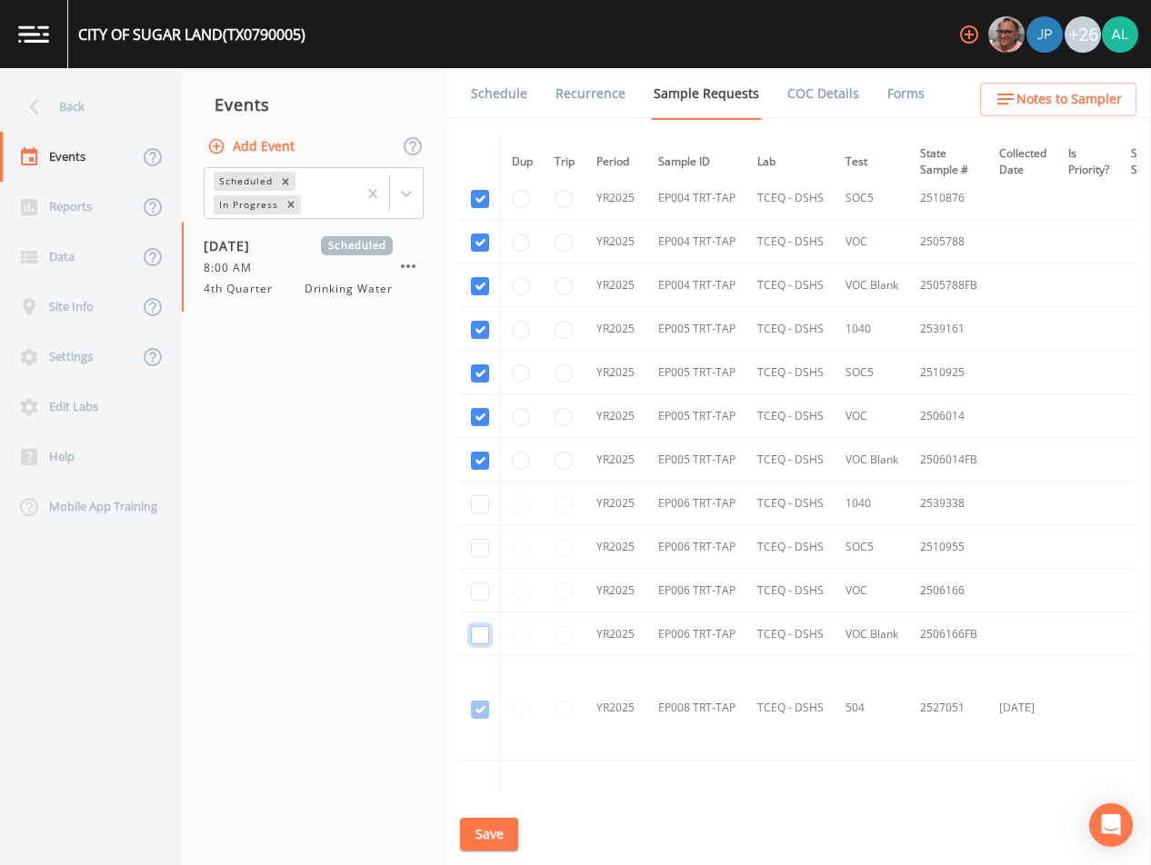
drag, startPoint x: 479, startPoint y: 630, endPoint x: 482, endPoint y: 620, distance: 10.4
click at [479, 629] on input "checkbox" at bounding box center [480, 635] width 18 height 18
checkbox input "true"
click at [482, 601] on td at bounding box center [480, 591] width 41 height 44
click at [482, 548] on input "checkbox" at bounding box center [480, 548] width 18 height 18
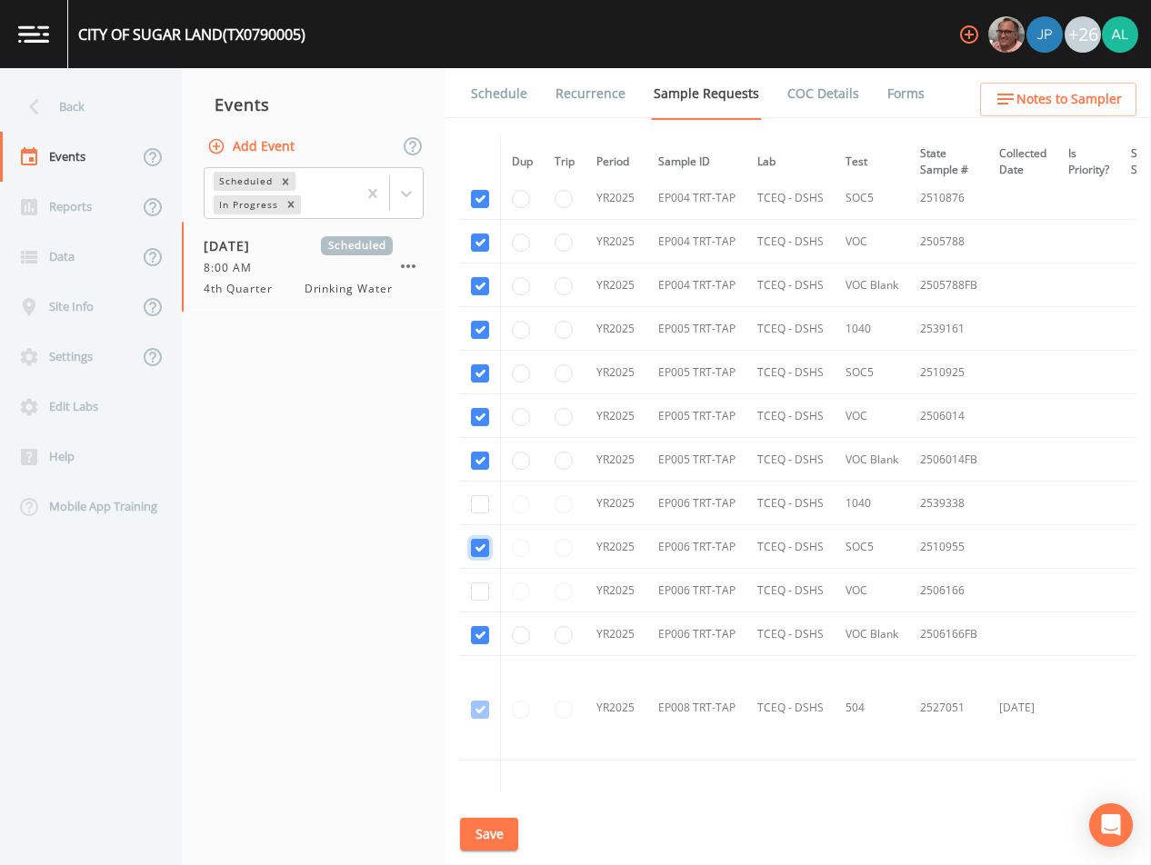
checkbox input "true"
click at [483, 589] on input "checkbox" at bounding box center [480, 592] width 18 height 18
checkbox input "true"
click at [479, 498] on input "checkbox" at bounding box center [480, 504] width 18 height 18
checkbox input "true"
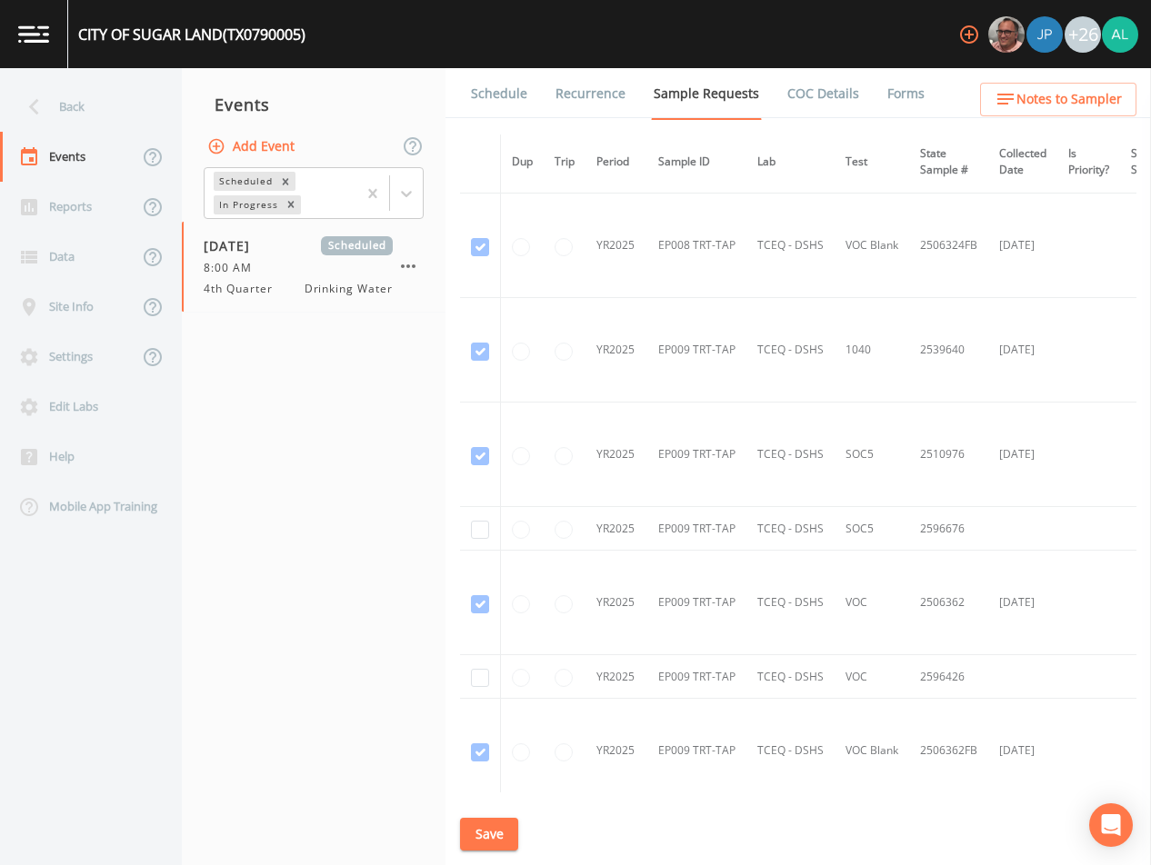
scroll to position [10363, 0]
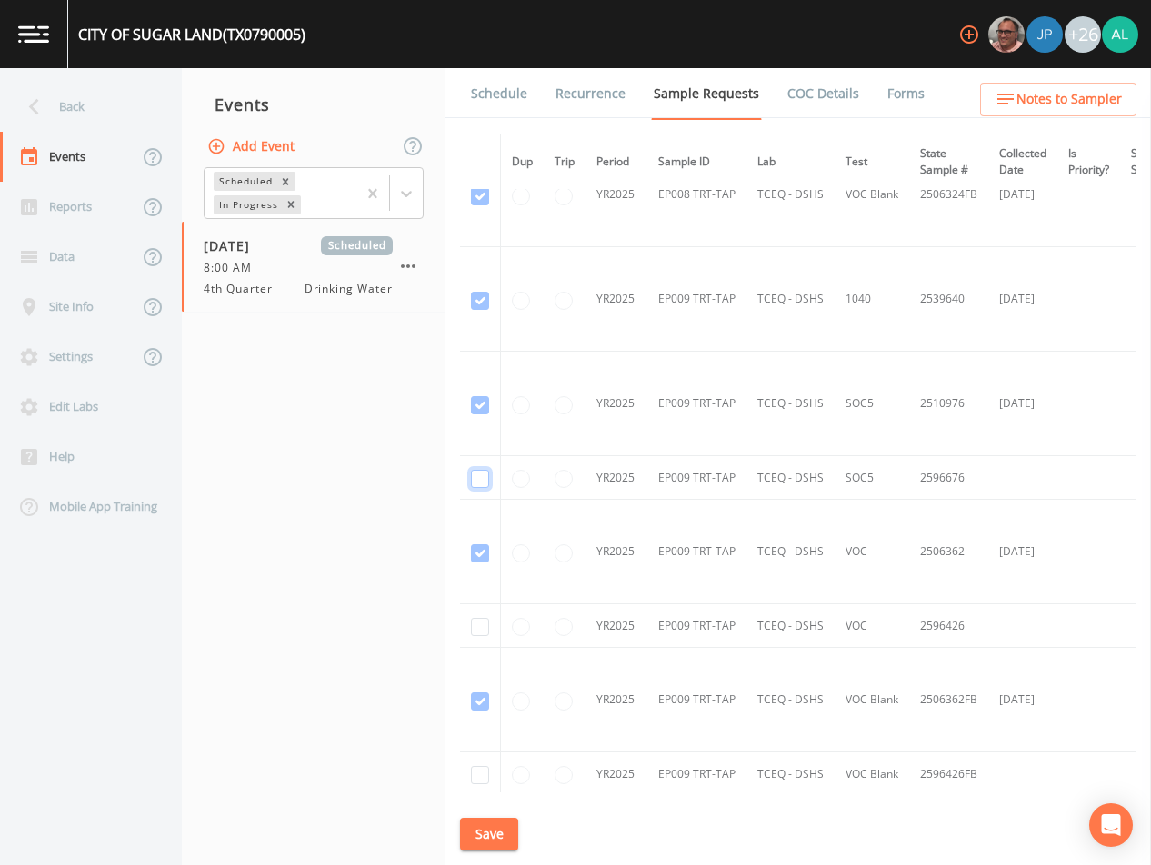
click at [487, 479] on input "checkbox" at bounding box center [480, 479] width 18 height 18
checkbox input "true"
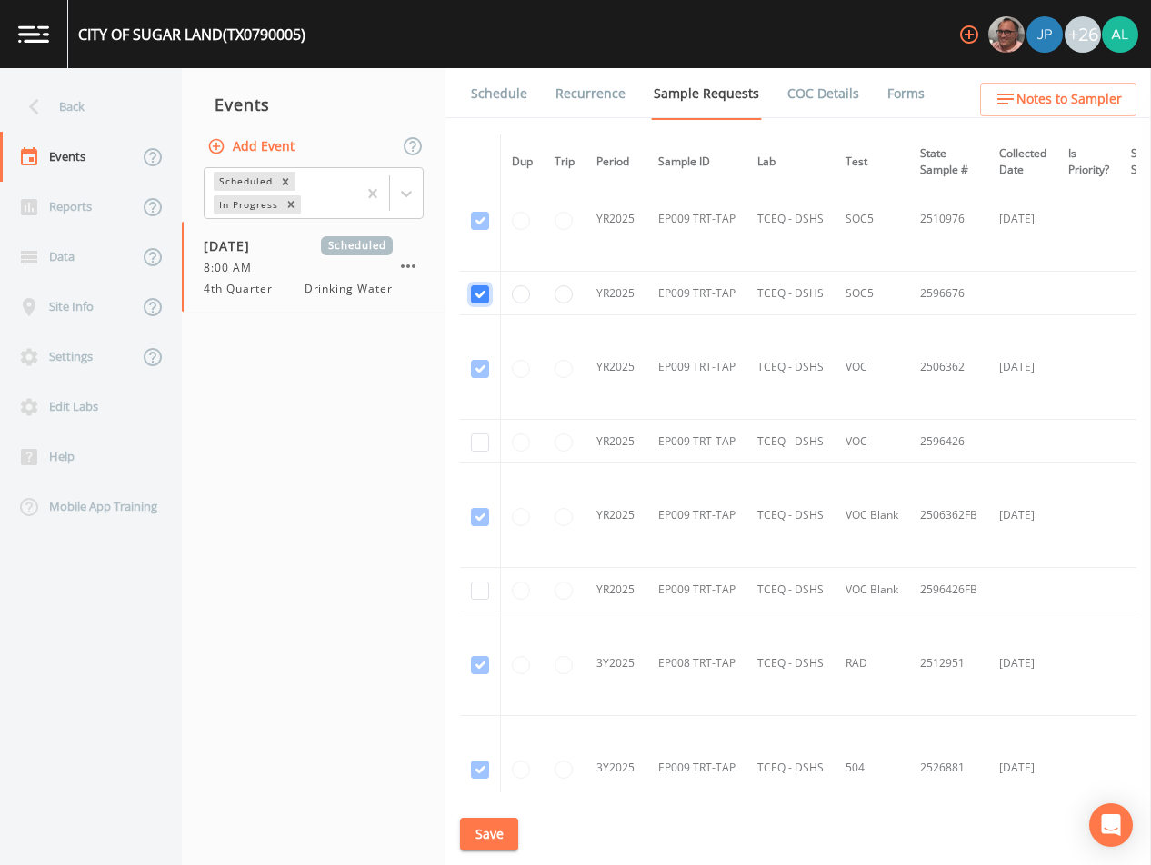
scroll to position [10636, 0]
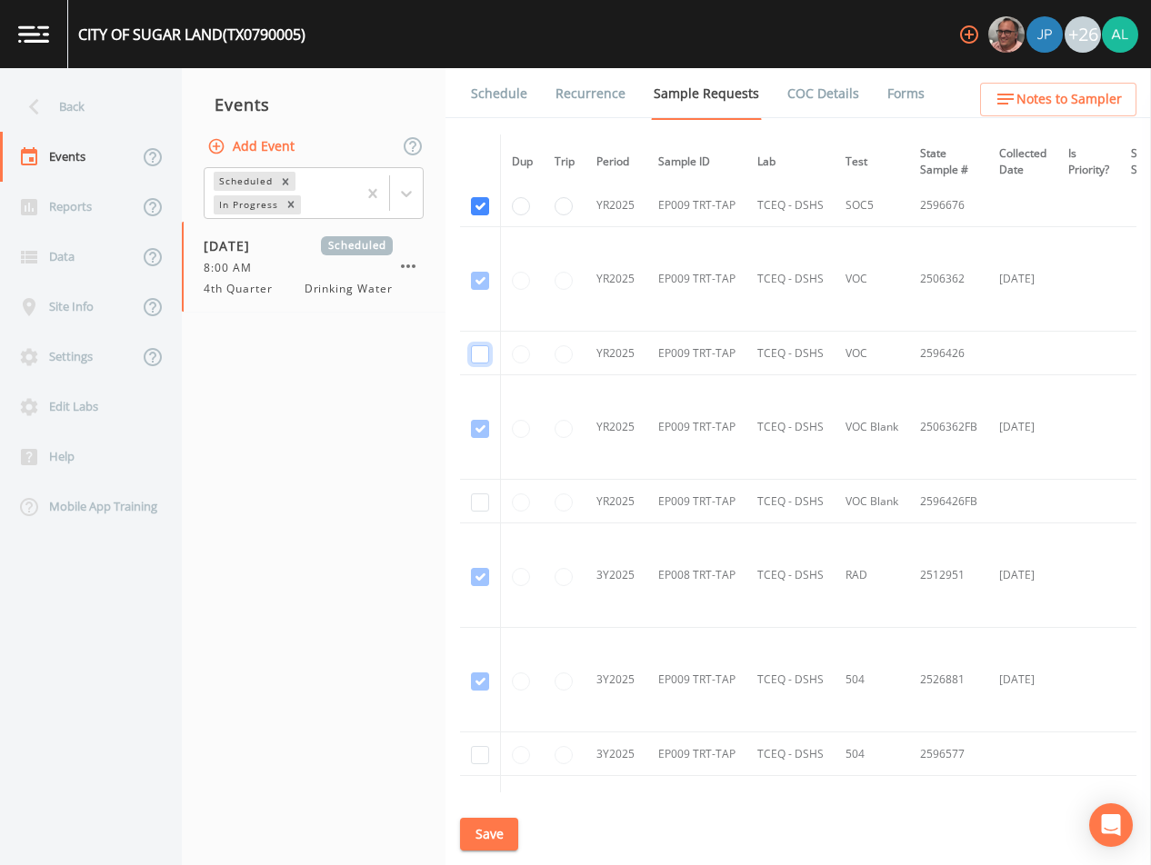
click at [473, 347] on input "checkbox" at bounding box center [480, 354] width 18 height 18
checkbox input "true"
click at [472, 505] on input "checkbox" at bounding box center [480, 503] width 18 height 18
checkbox input "true"
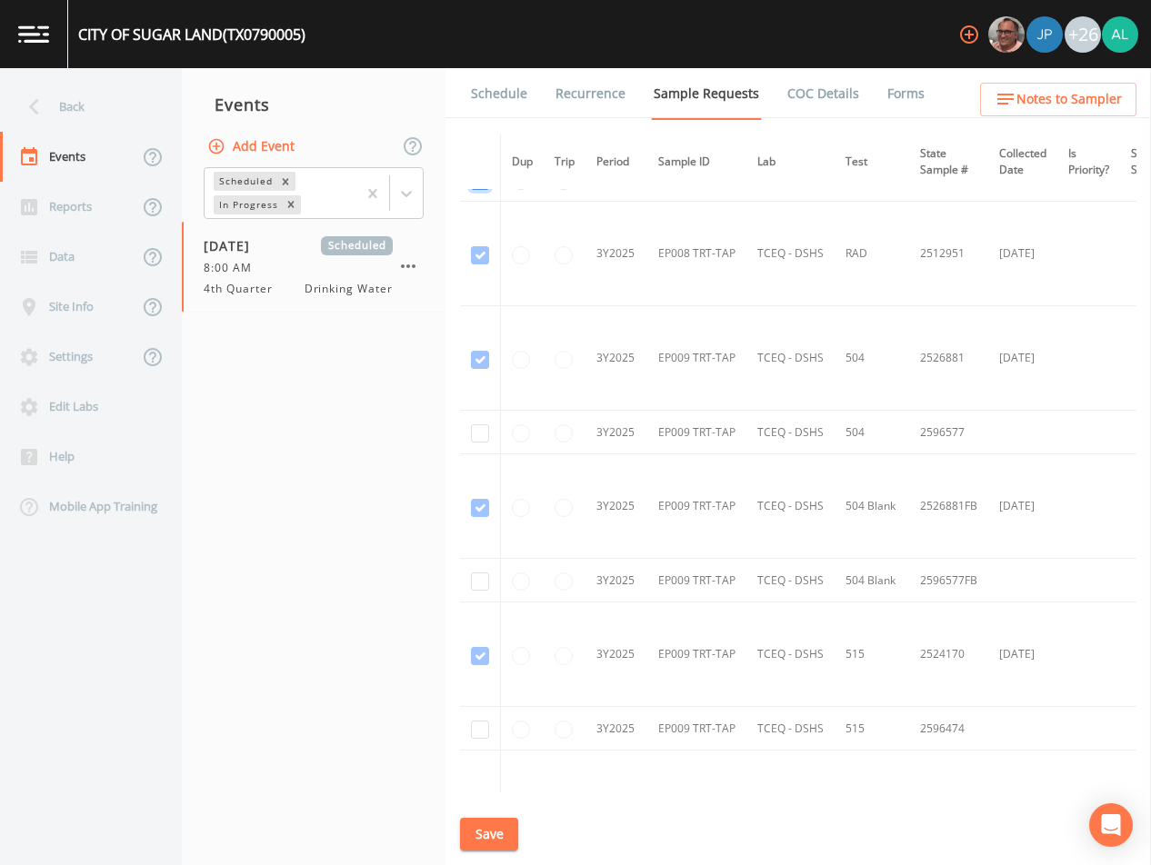
scroll to position [10999, 0]
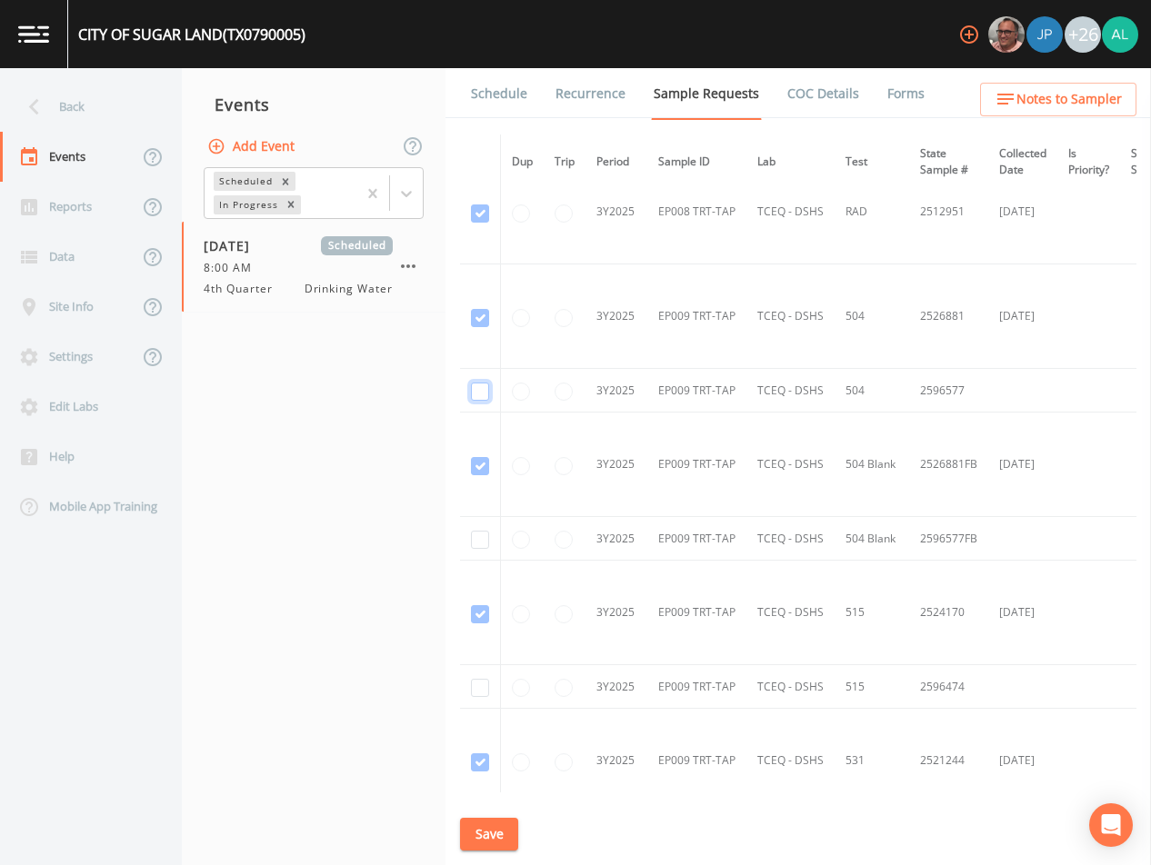
click at [475, 394] on input "checkbox" at bounding box center [480, 392] width 18 height 18
checkbox input "true"
click at [485, 545] on input "checkbox" at bounding box center [480, 540] width 18 height 18
checkbox input "true"
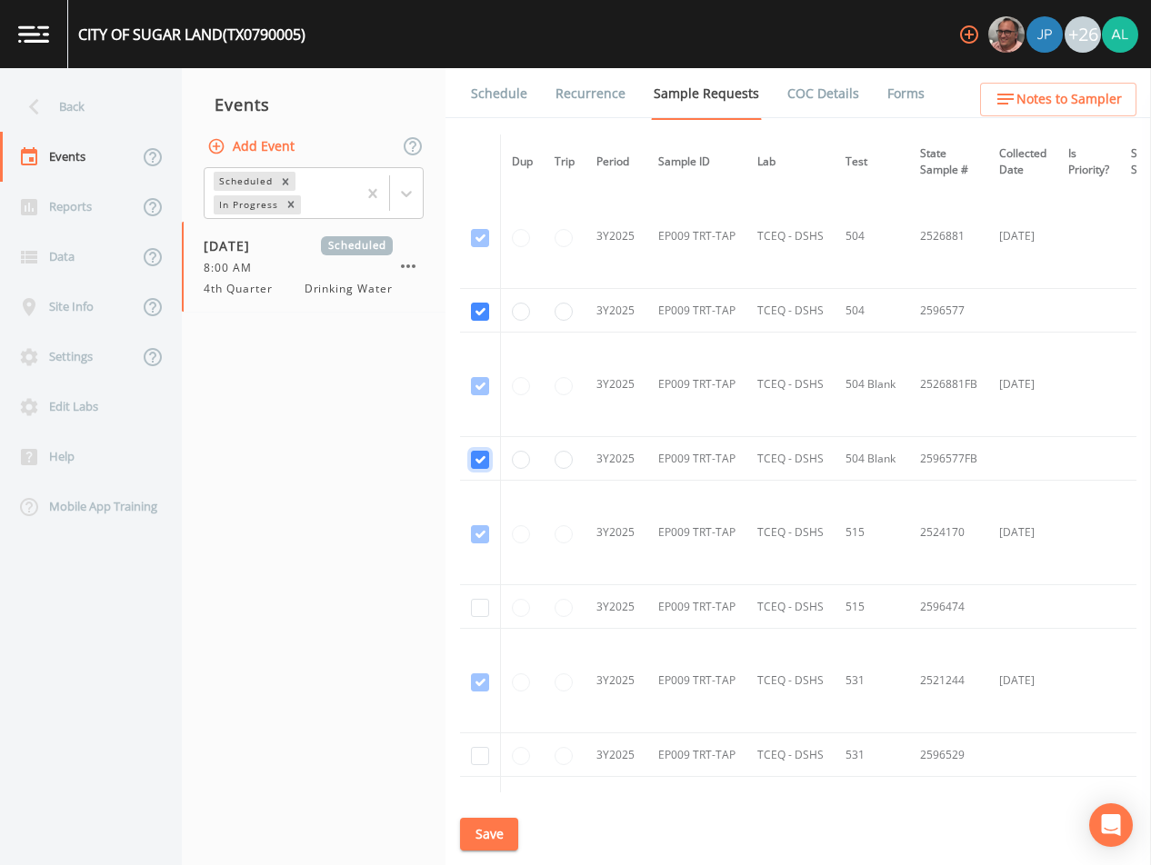
scroll to position [11181, 0]
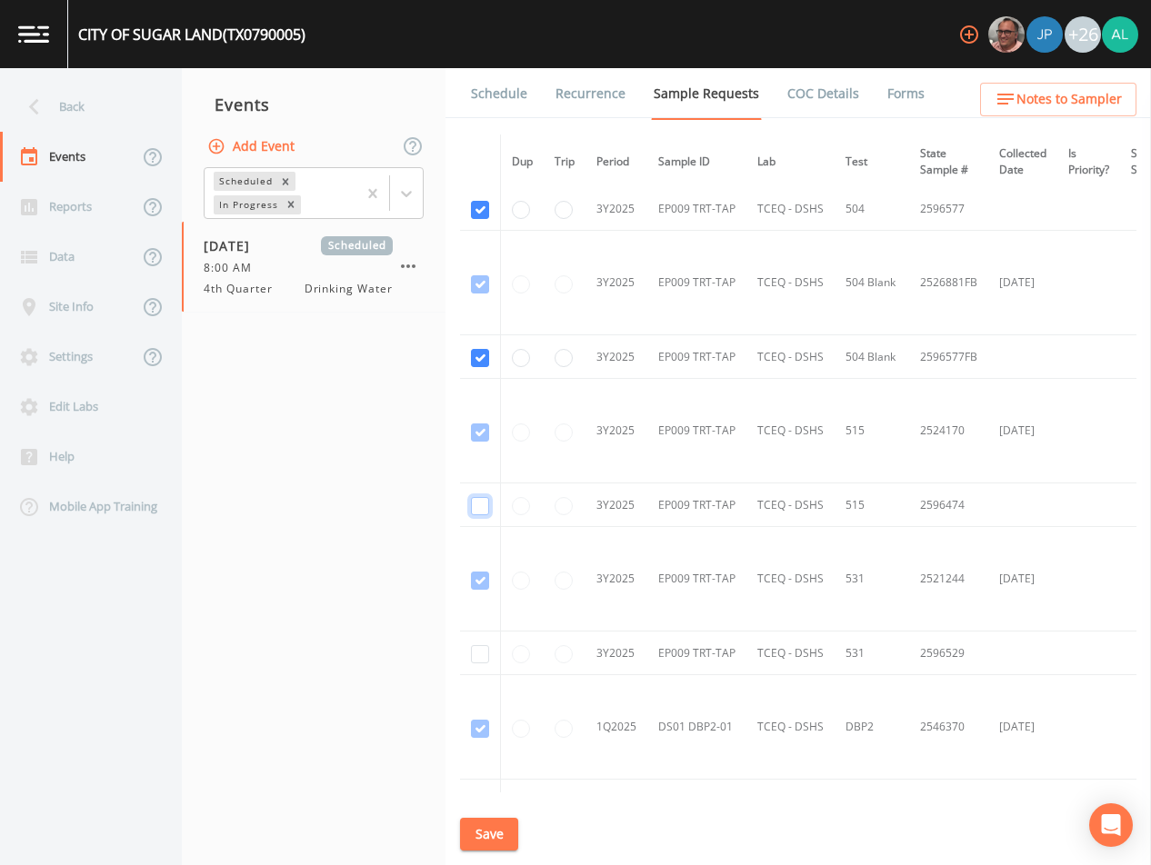
click at [479, 508] on input "checkbox" at bounding box center [480, 506] width 18 height 18
checkbox input "true"
click at [481, 663] on td at bounding box center [480, 654] width 41 height 44
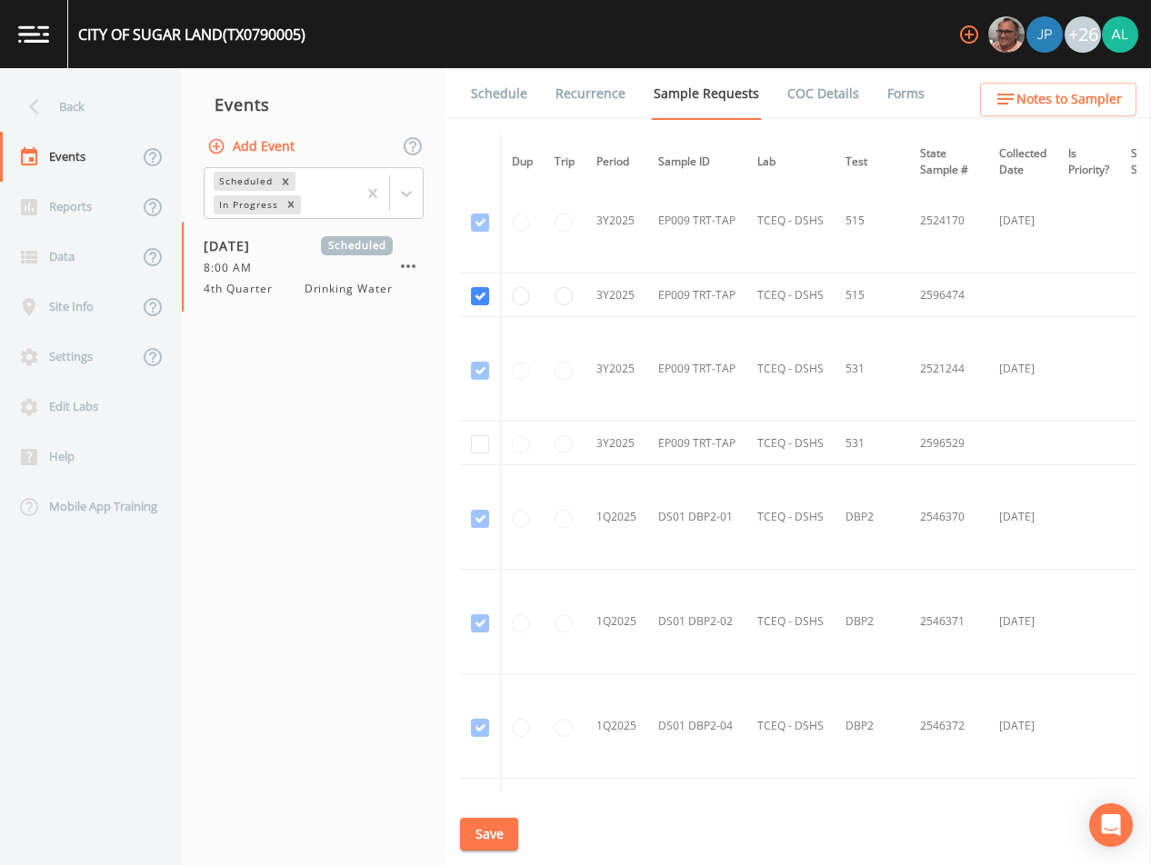
scroll to position [11363, 0]
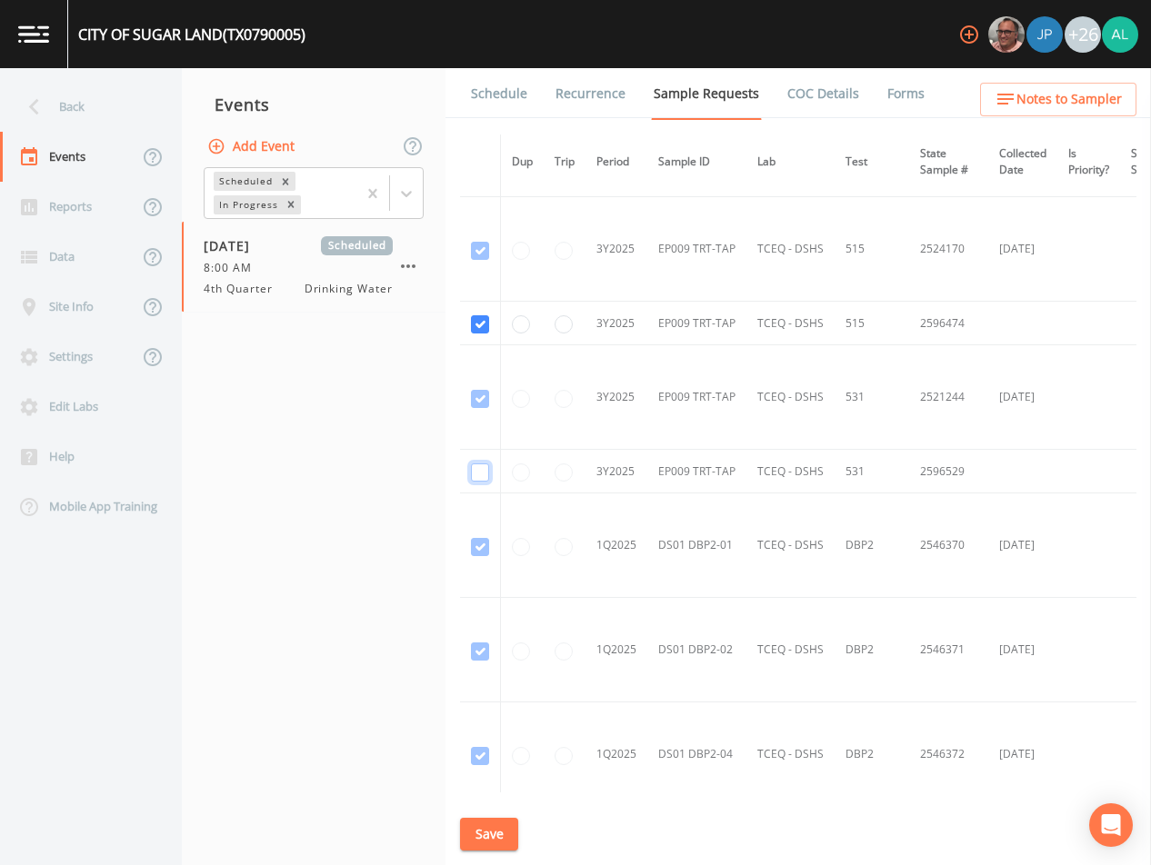
click at [481, 475] on input "checkbox" at bounding box center [480, 473] width 18 height 18
checkbox input "true"
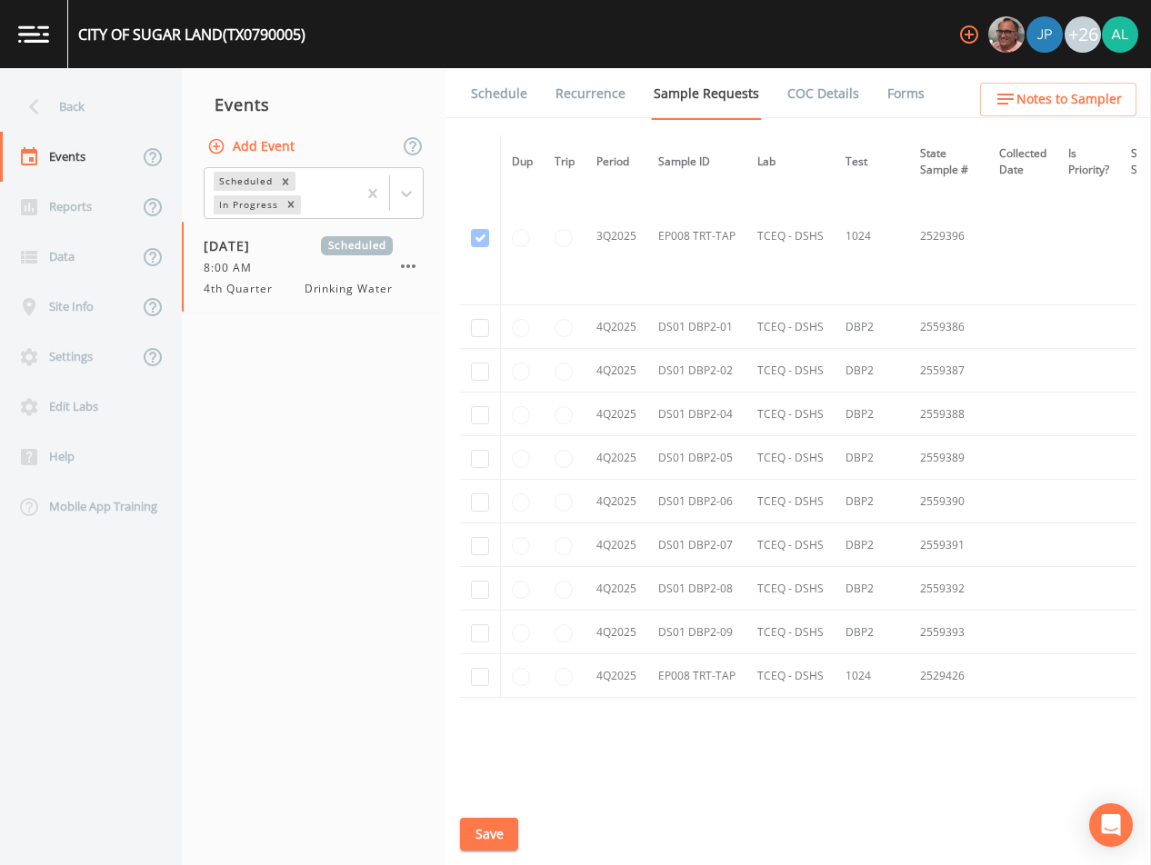
scroll to position [15560, 0]
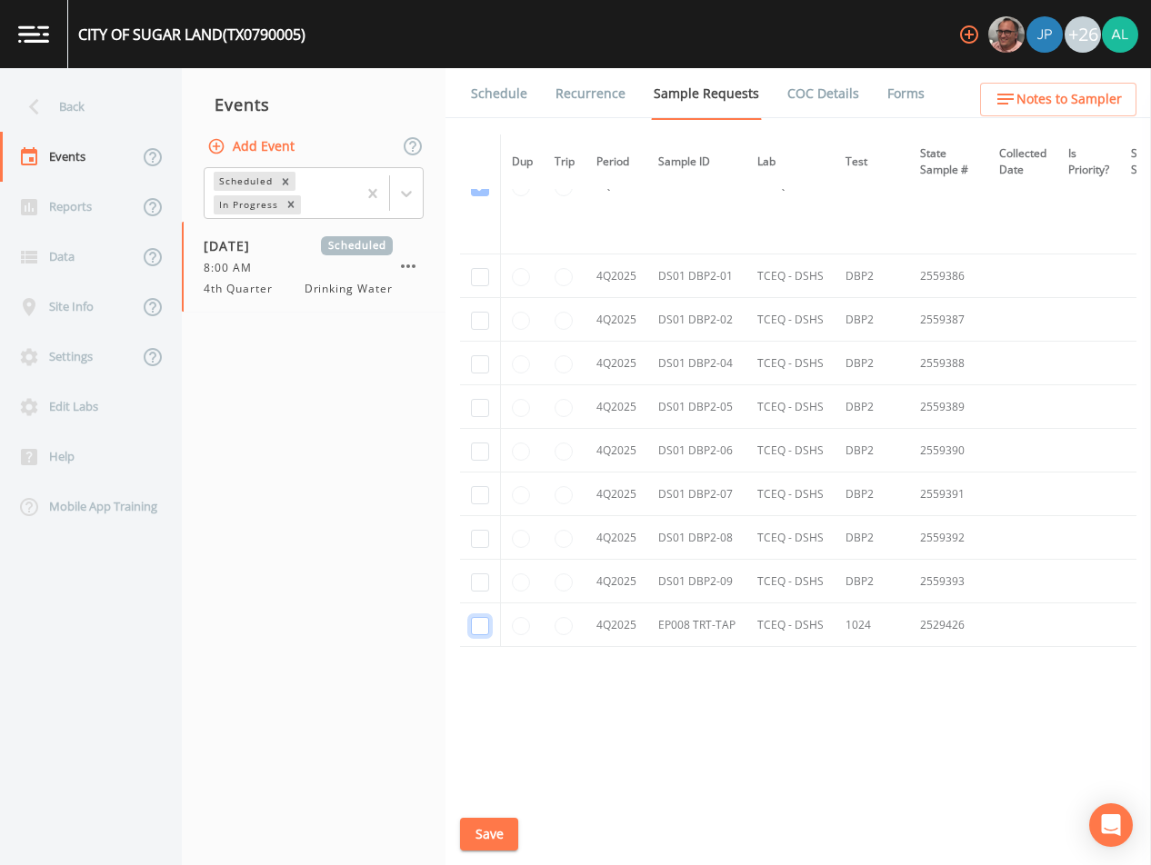
click at [479, 625] on input "checkbox" at bounding box center [480, 626] width 18 height 18
checkbox input "true"
click at [483, 586] on input "checkbox" at bounding box center [480, 583] width 18 height 18
checkbox input "true"
click at [488, 544] on td at bounding box center [480, 538] width 41 height 44
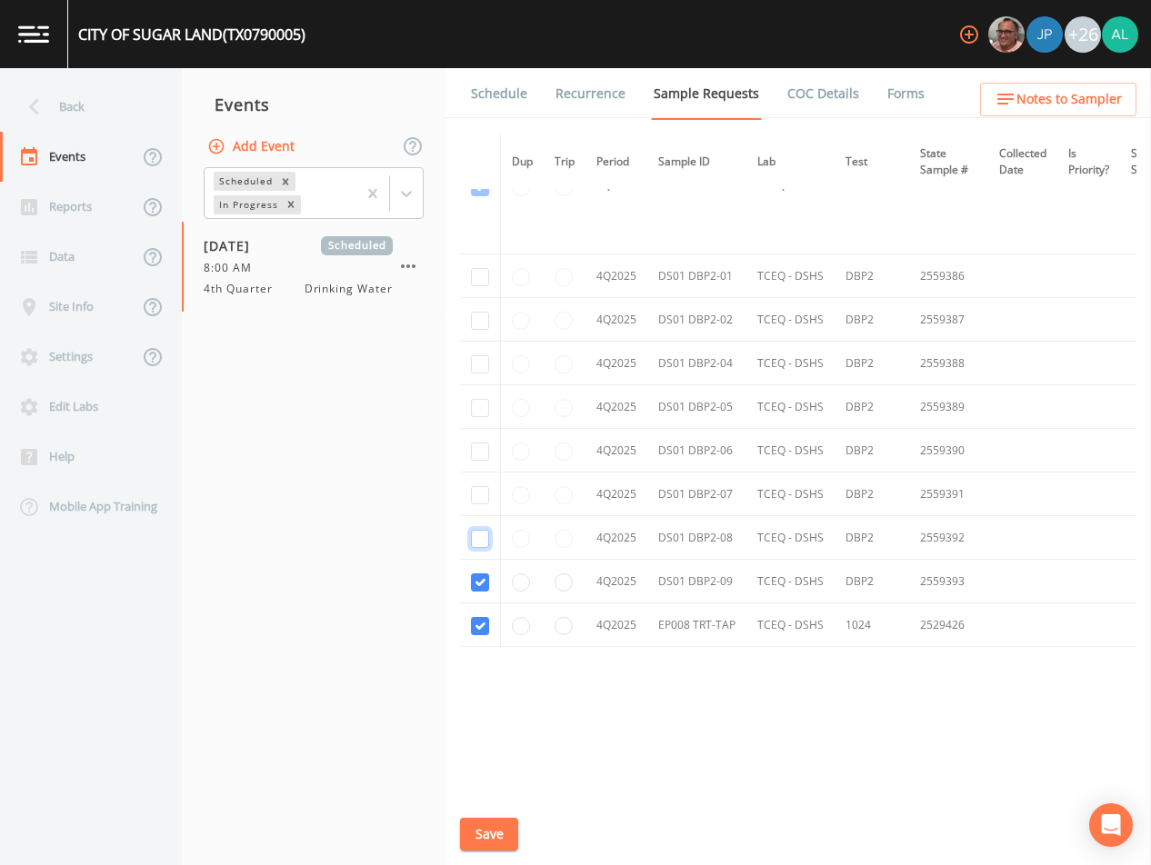
click at [487, 540] on input "checkbox" at bounding box center [480, 539] width 18 height 18
checkbox input "true"
click at [485, 488] on input "checkbox" at bounding box center [480, 495] width 18 height 18
checkbox input "true"
click at [486, 445] on input "checkbox" at bounding box center [480, 452] width 18 height 18
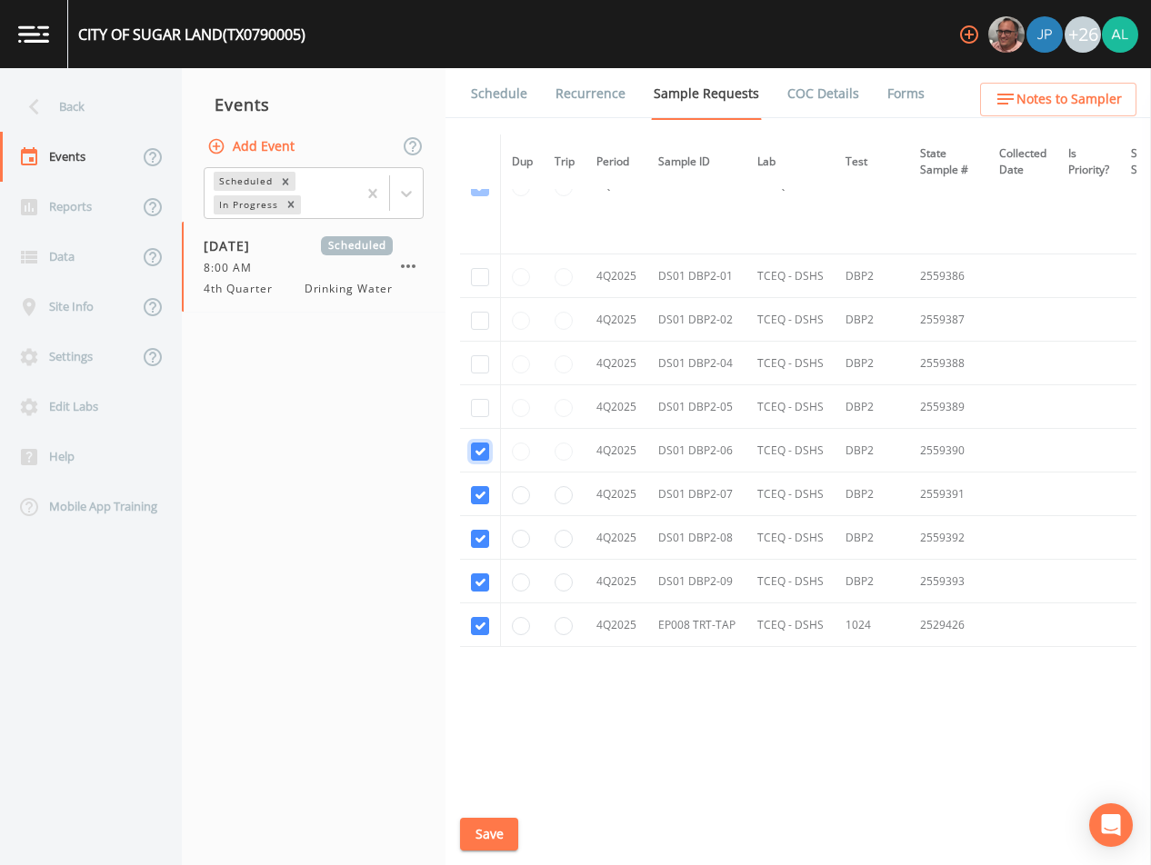
checkbox input "true"
click at [468, 403] on td at bounding box center [480, 407] width 41 height 44
click at [477, 399] on input "checkbox" at bounding box center [480, 408] width 18 height 18
checkbox input "true"
drag, startPoint x: 480, startPoint y: 362, endPoint x: 486, endPoint y: 349, distance: 14.2
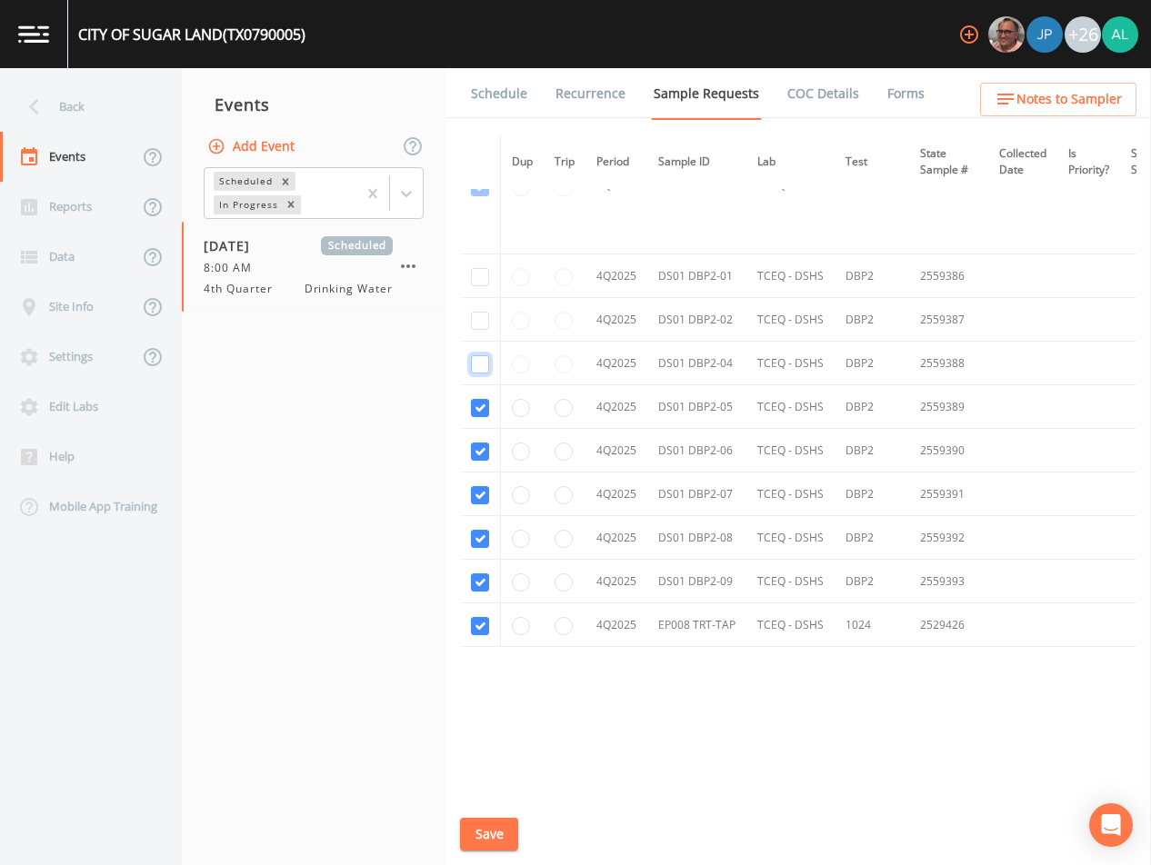
click at [482, 359] on input "checkbox" at bounding box center [480, 364] width 18 height 18
checkbox input "true"
click at [487, 315] on input "checkbox" at bounding box center [480, 321] width 18 height 18
checkbox input "true"
click at [485, 283] on td at bounding box center [480, 277] width 41 height 44
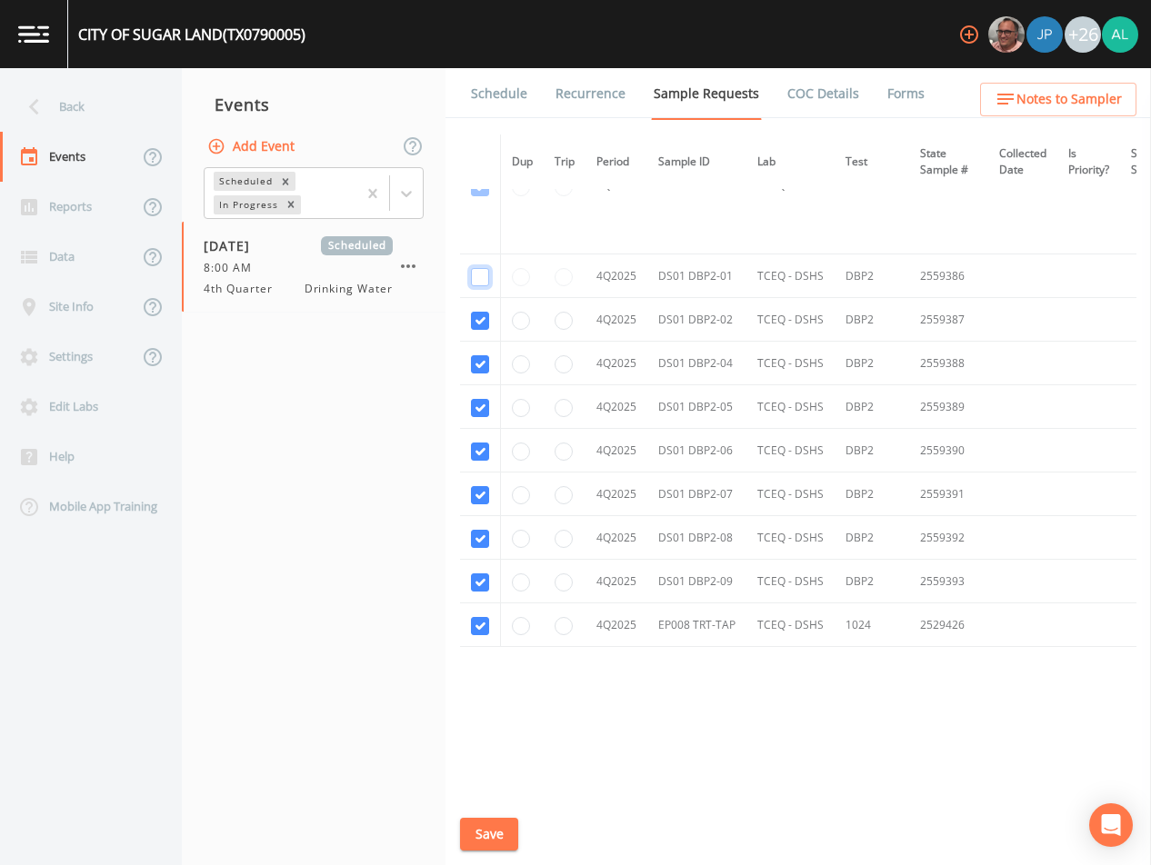
click at [482, 279] on input "checkbox" at bounding box center [480, 277] width 18 height 18
checkbox input "true"
click at [476, 837] on button "Save" at bounding box center [489, 835] width 58 height 34
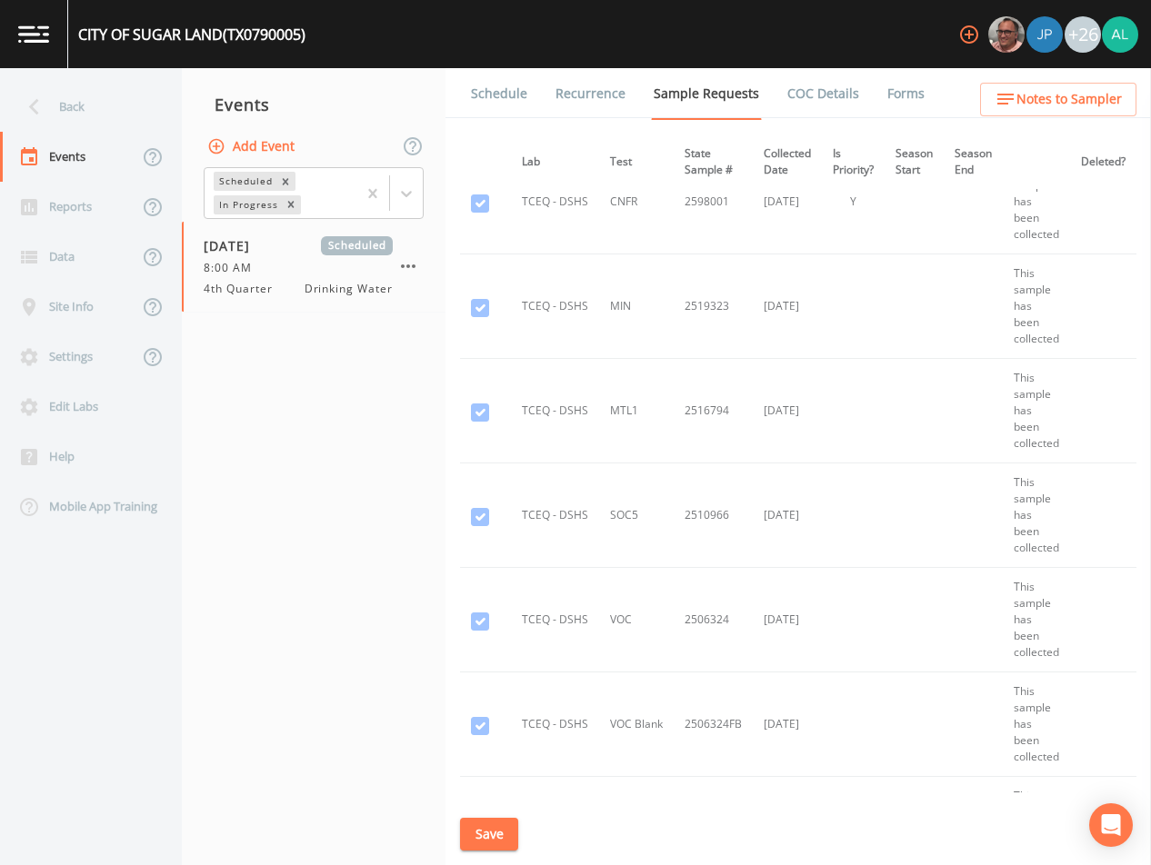
scroll to position [9833, 0]
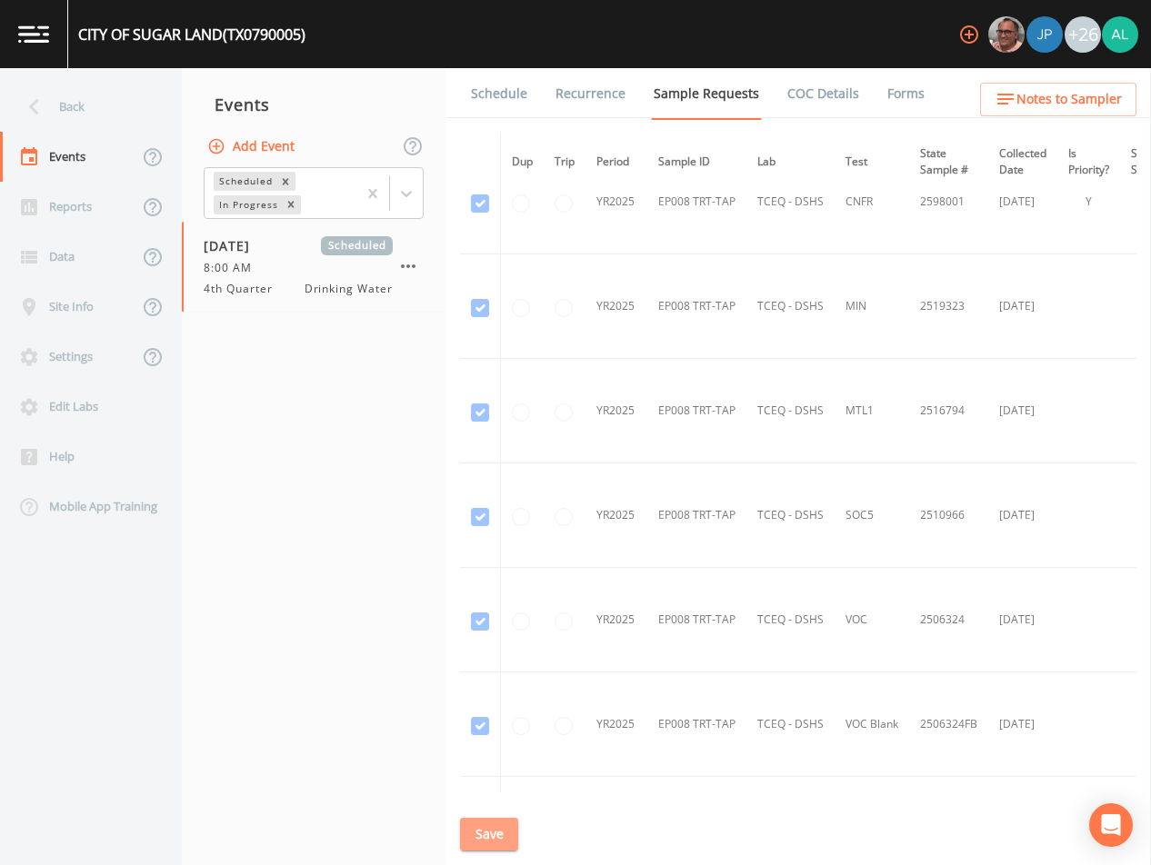
click at [502, 826] on button "Save" at bounding box center [489, 835] width 58 height 34
click at [1053, 102] on span "Notes to Sampler" at bounding box center [1068, 99] width 105 height 23
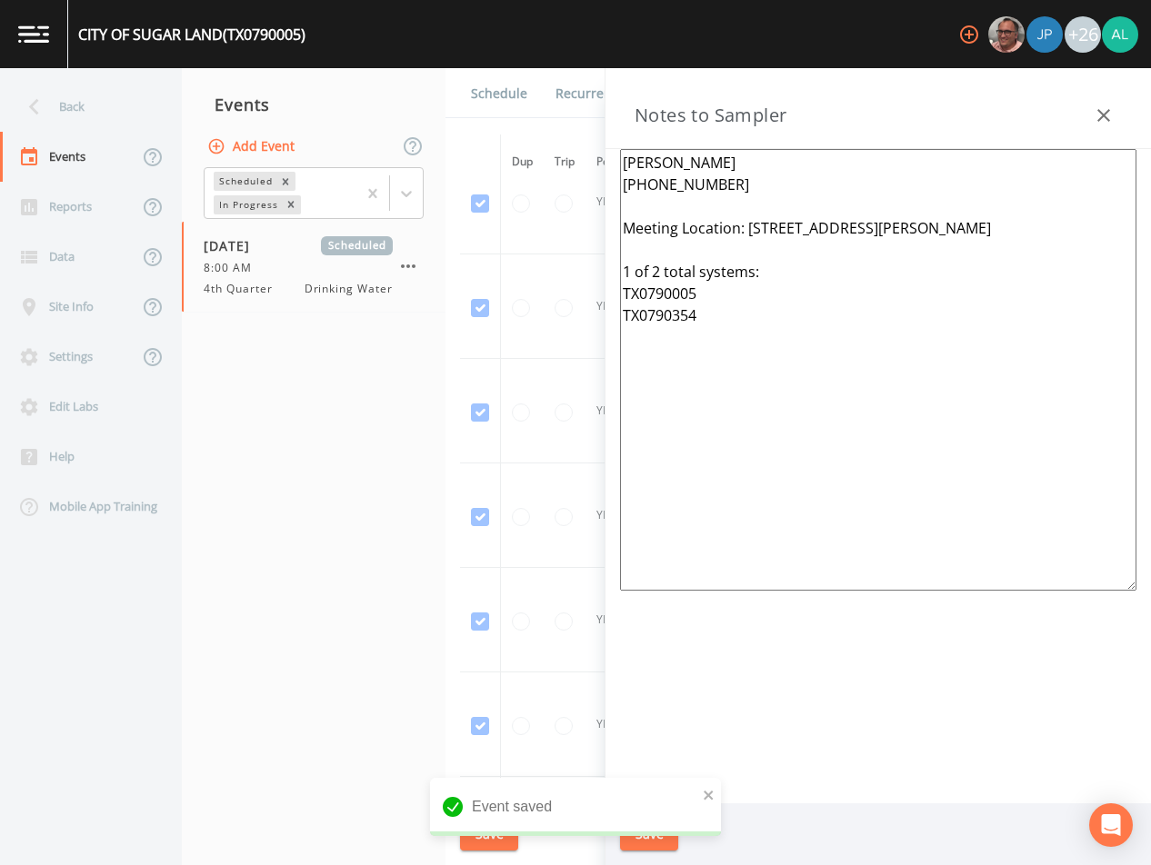
drag, startPoint x: 726, startPoint y: 320, endPoint x: 580, endPoint y: 252, distance: 161.5
click at [580, 252] on div "Back Events Reports Data Site Info Settings Edit Labs Help Mobile App Training …" at bounding box center [575, 466] width 1151 height 797
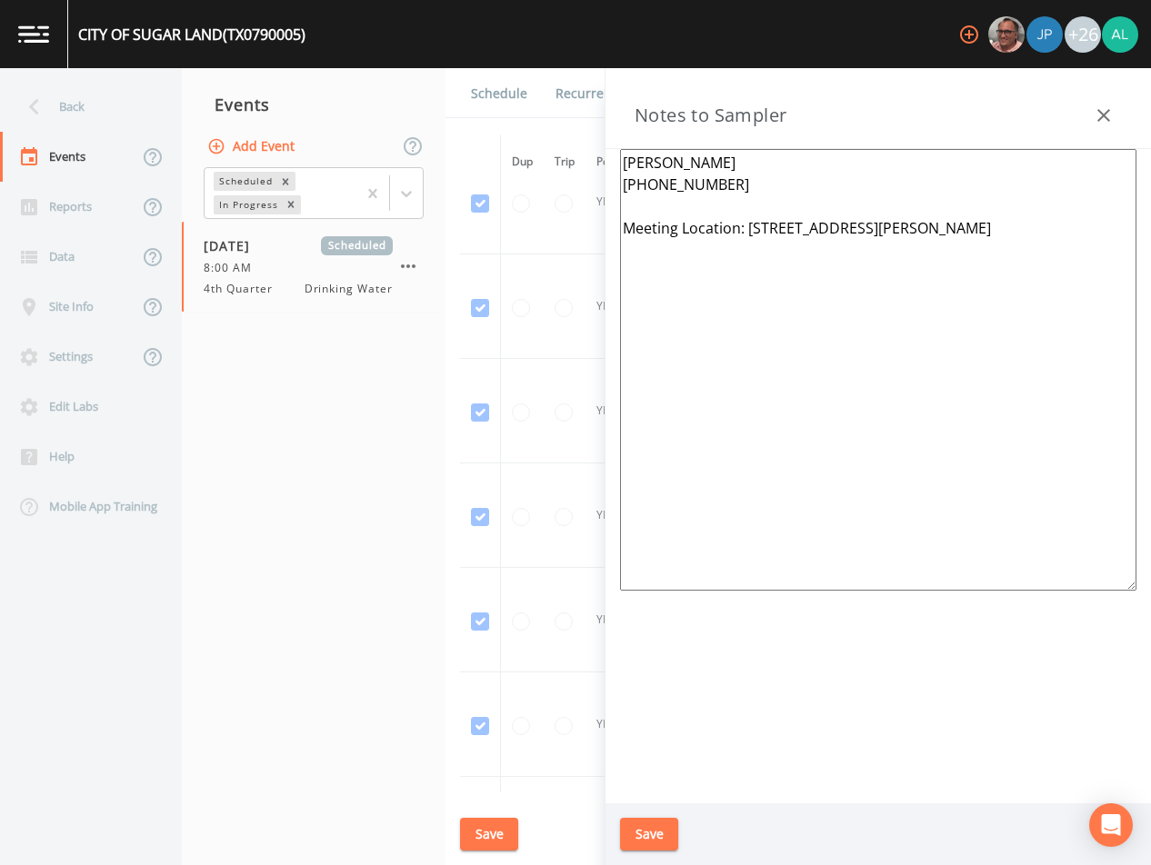
type textarea "[PERSON_NAME] [PHONE_NUMBER] Meeting Location: [STREET_ADDRESS][PERSON_NAME]"
click at [670, 836] on button "Save" at bounding box center [649, 835] width 58 height 34
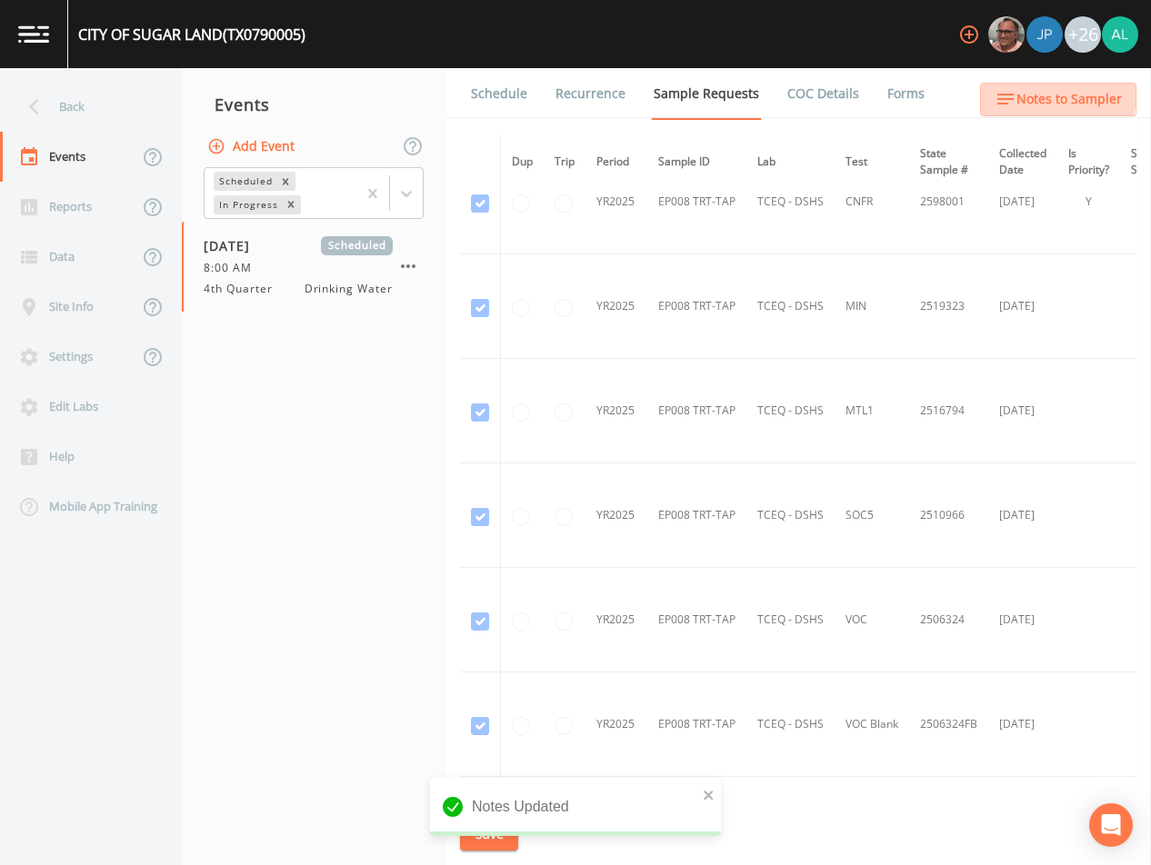
click at [1040, 88] on span "Notes to Sampler" at bounding box center [1068, 99] width 105 height 23
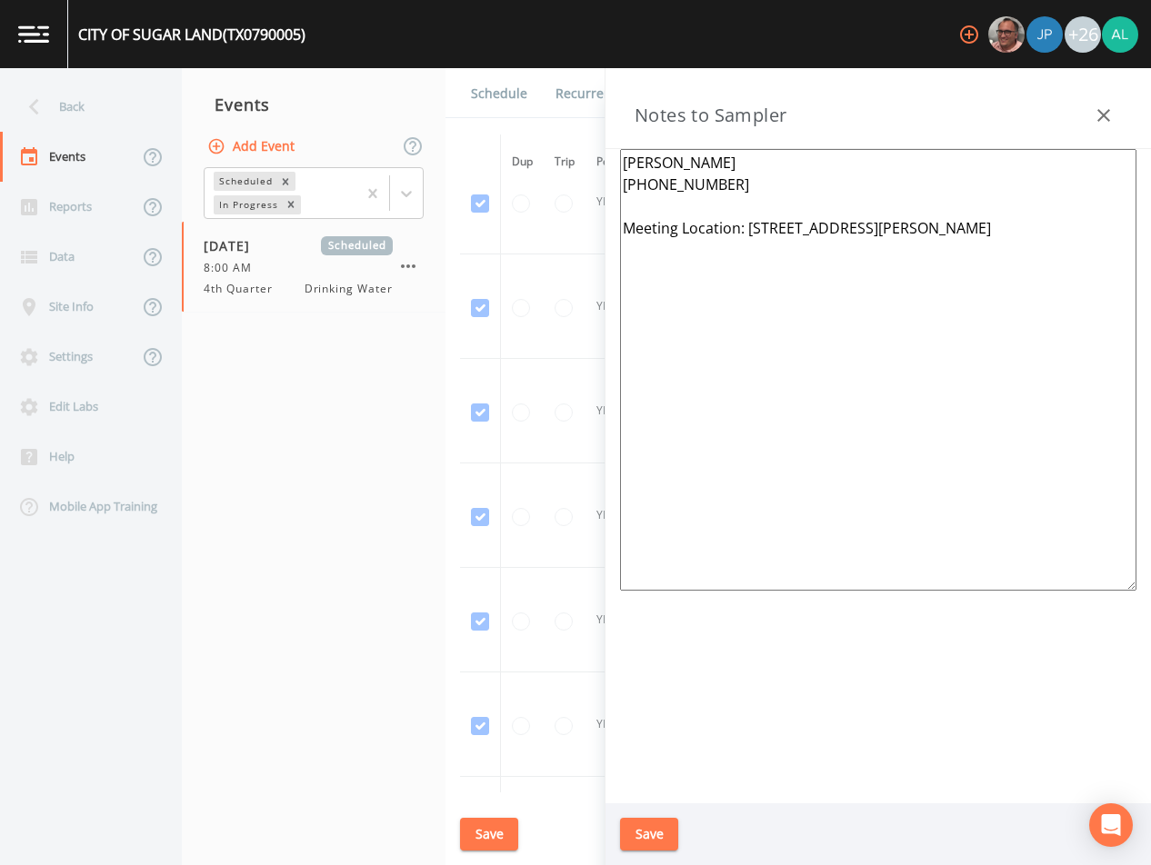
drag, startPoint x: 1004, startPoint y: 226, endPoint x: 745, endPoint y: 224, distance: 258.2
click at [745, 224] on textarea "[PERSON_NAME] [PHONE_NUMBER] Meeting Location: [STREET_ADDRESS][PERSON_NAME]" at bounding box center [878, 370] width 516 height 442
click at [643, 842] on button "Save" at bounding box center [649, 835] width 58 height 34
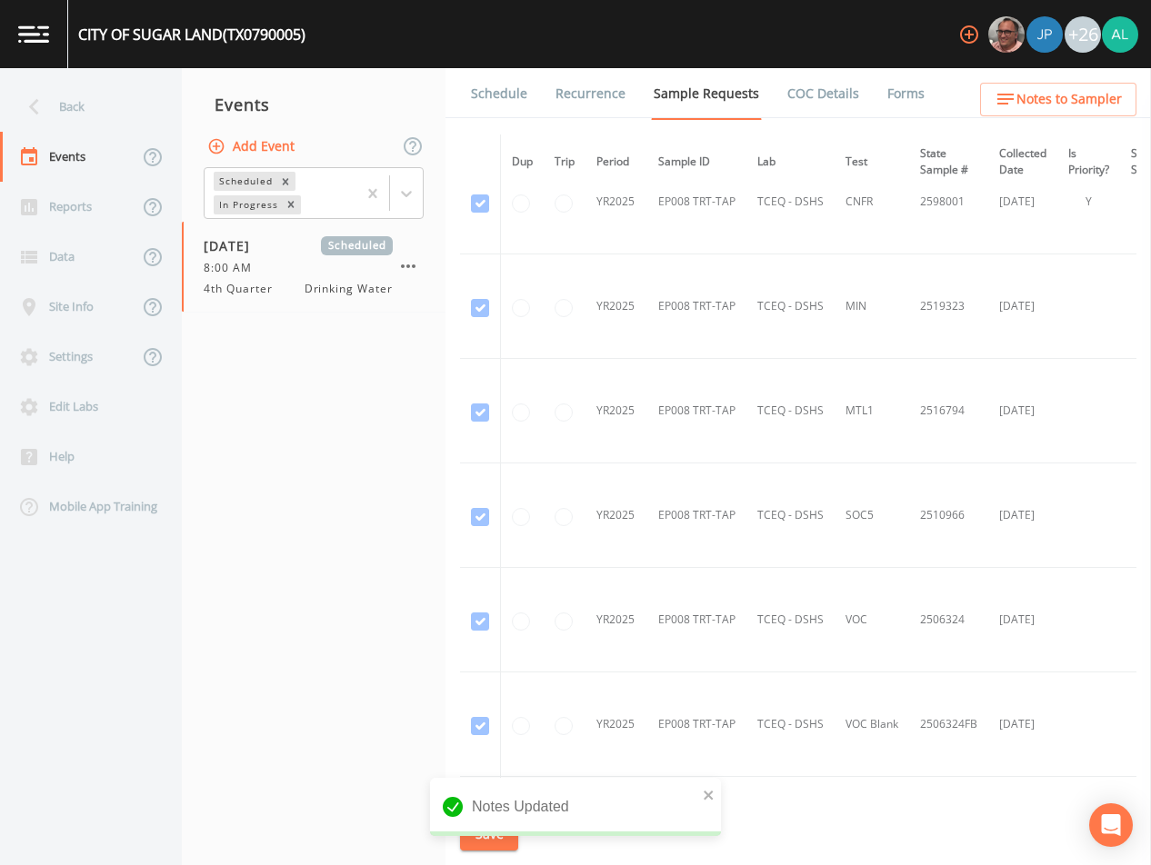
click at [495, 837] on div "Notes Updated" at bounding box center [575, 814] width 291 height 73
click at [705, 797] on icon "close" at bounding box center [708, 795] width 9 height 9
click at [509, 843] on div "Notes Updated" at bounding box center [575, 814] width 291 height 73
click at [507, 843] on div "CITY OF [GEOGRAPHIC_DATA] (TX0790005) +26 Back Events Reports Data Site Info Se…" at bounding box center [575, 432] width 1151 height 865
click at [507, 843] on button "Save" at bounding box center [489, 835] width 58 height 34
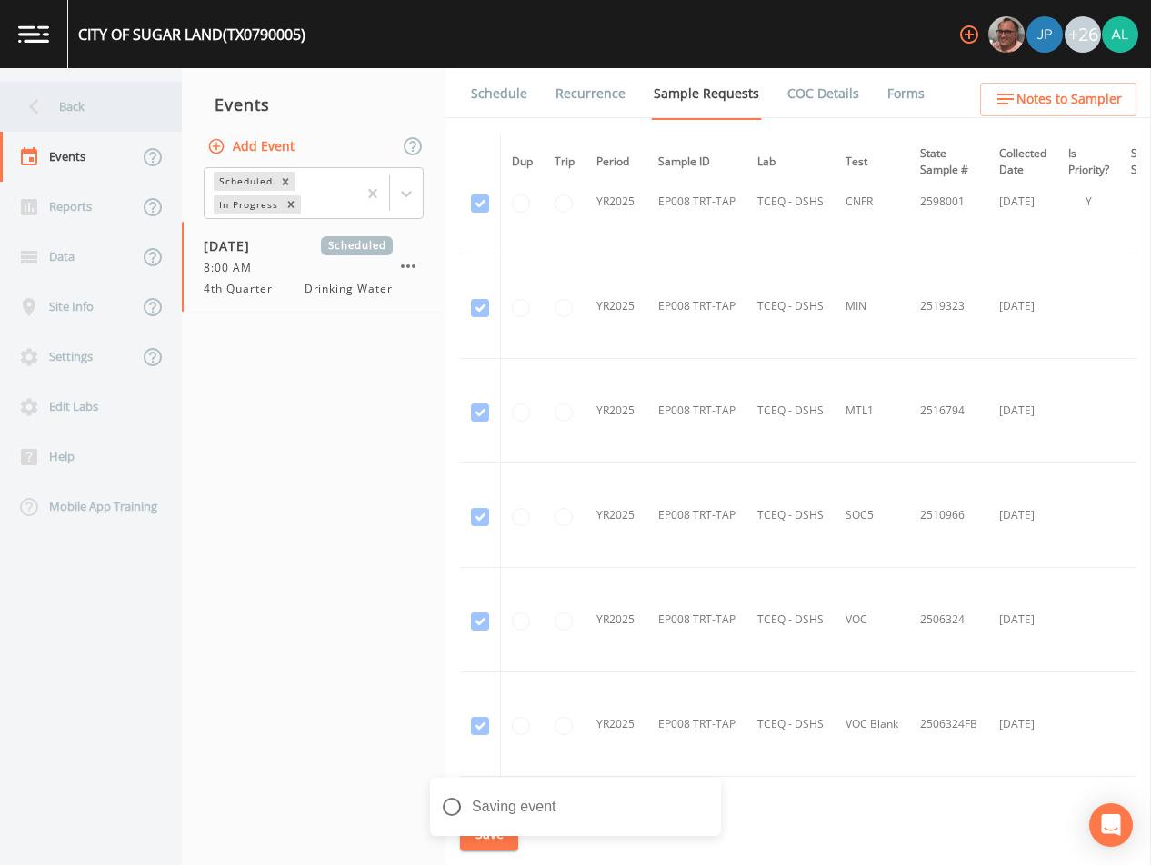
click at [89, 88] on div "Back" at bounding box center [82, 107] width 164 height 50
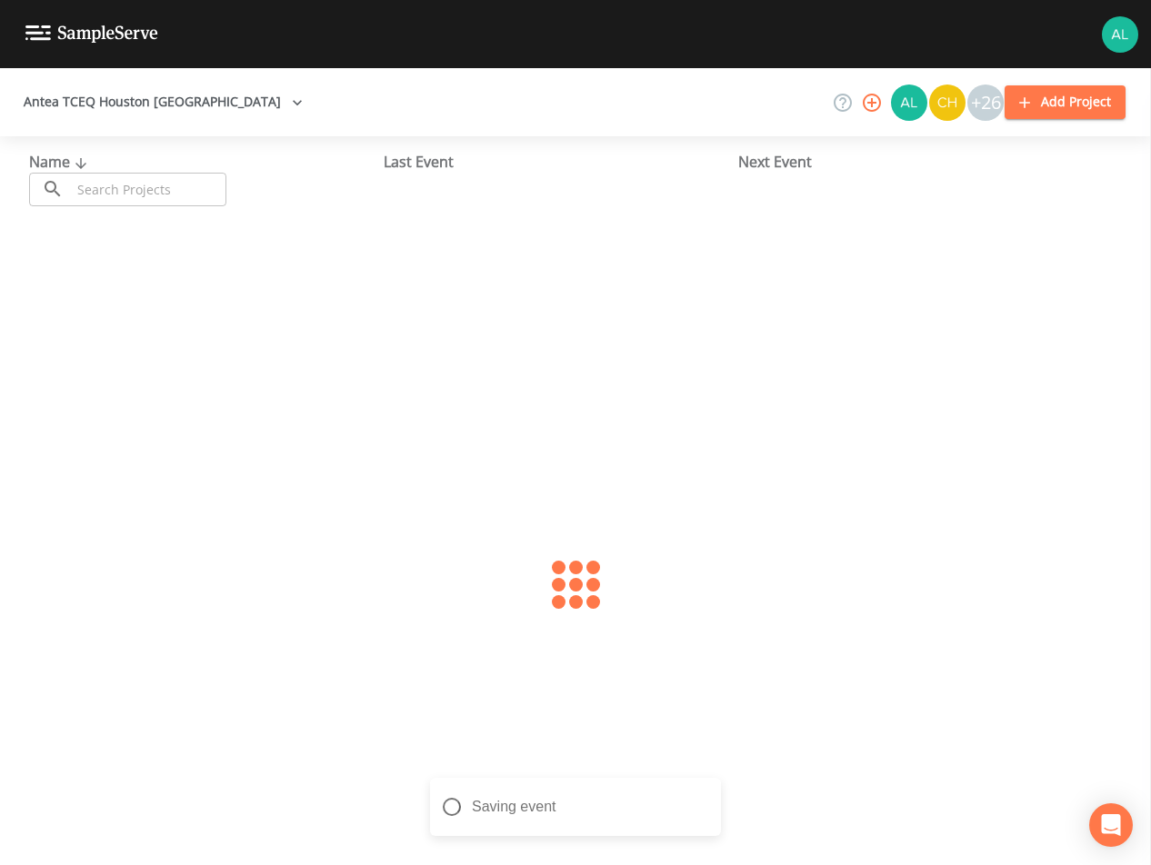
click at [141, 186] on input "text" at bounding box center [148, 190] width 155 height 34
type input "0790511"
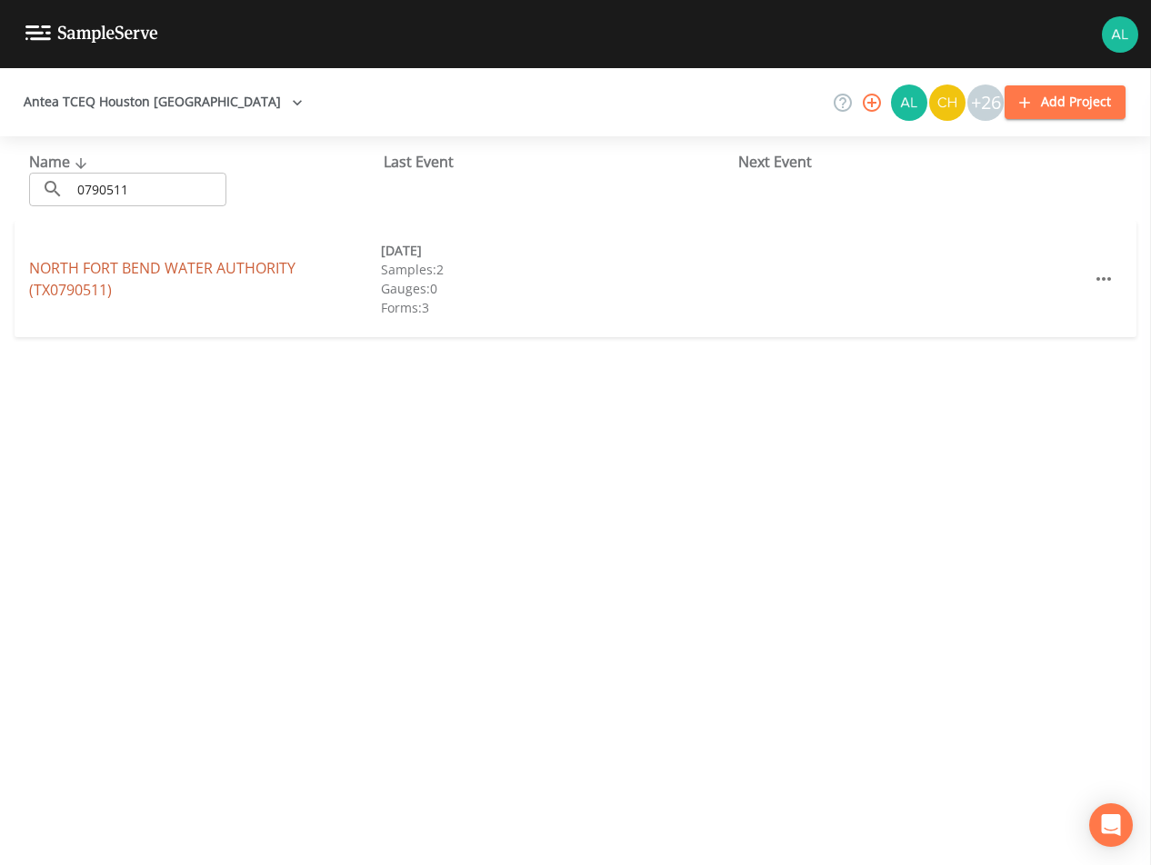
click at [93, 268] on link "NORTH FORT BEND WATER AUTHORITY (TX0790511)" at bounding box center [162, 279] width 266 height 42
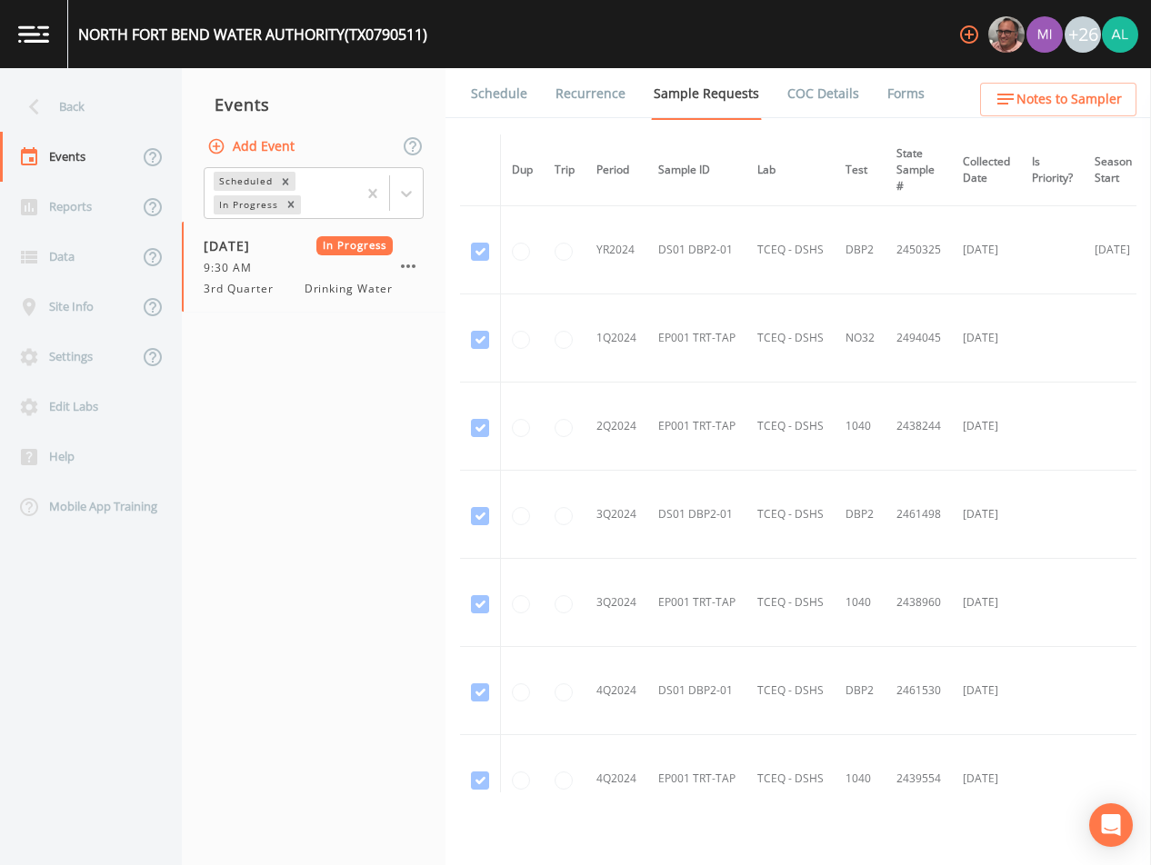
click at [863, 95] on li "Forms" at bounding box center [894, 93] width 65 height 51
click at [888, 97] on link "Forms" at bounding box center [905, 93] width 43 height 51
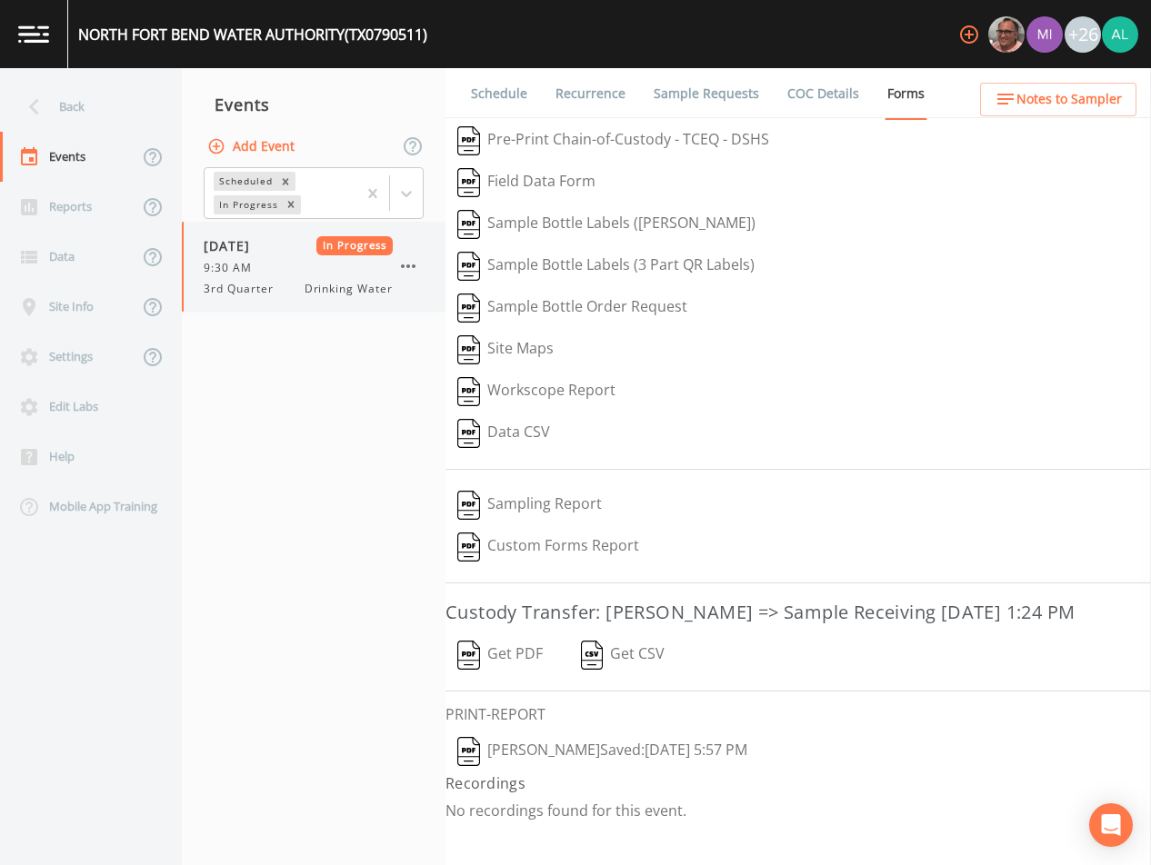
click at [401, 263] on icon "button" at bounding box center [408, 266] width 22 height 22
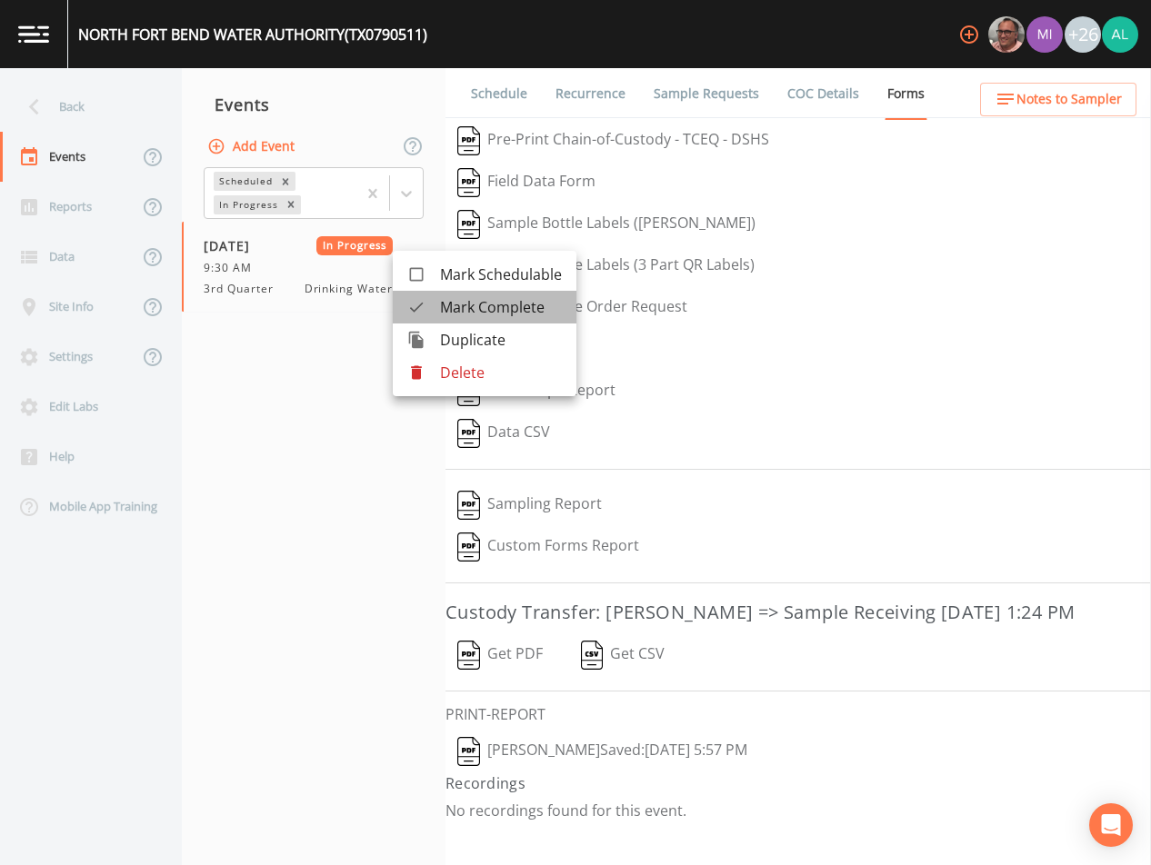
click at [496, 306] on span "Mark Complete" at bounding box center [501, 307] width 122 height 22
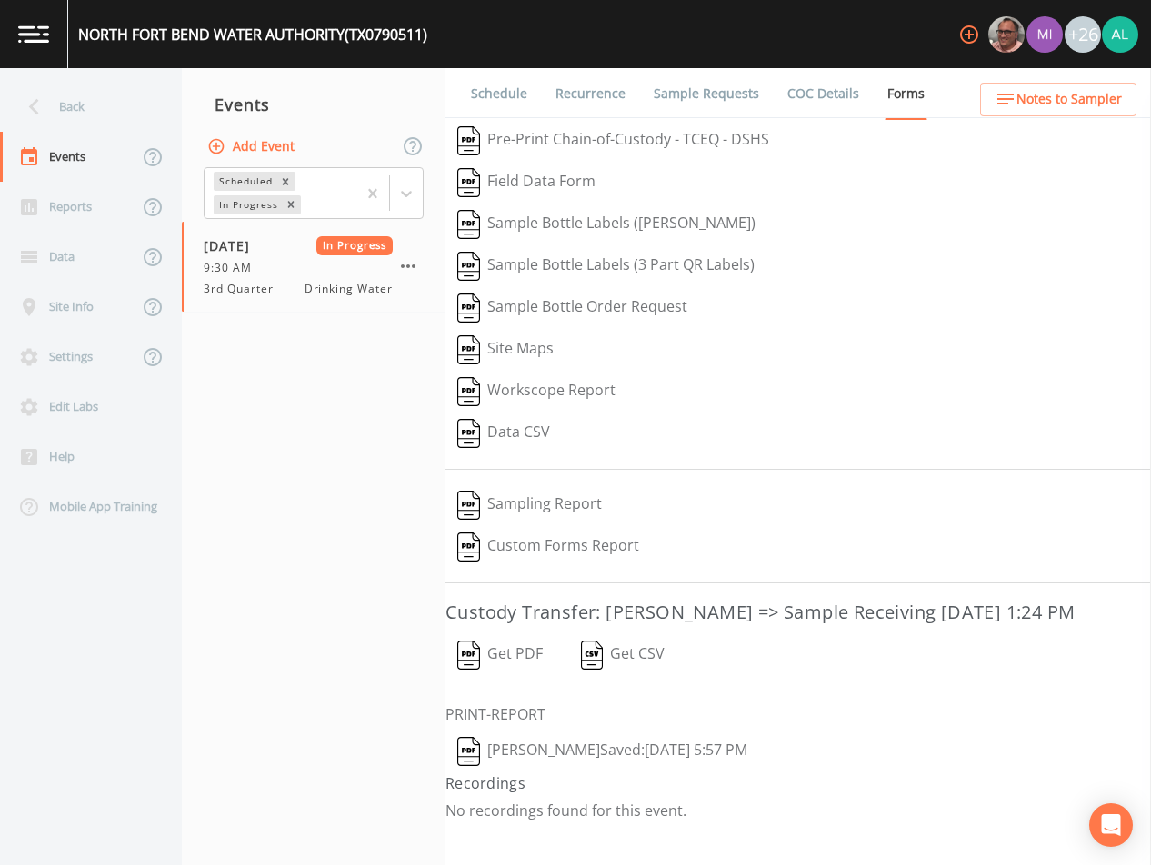
click at [294, 144] on button "Add Event" at bounding box center [253, 147] width 98 height 34
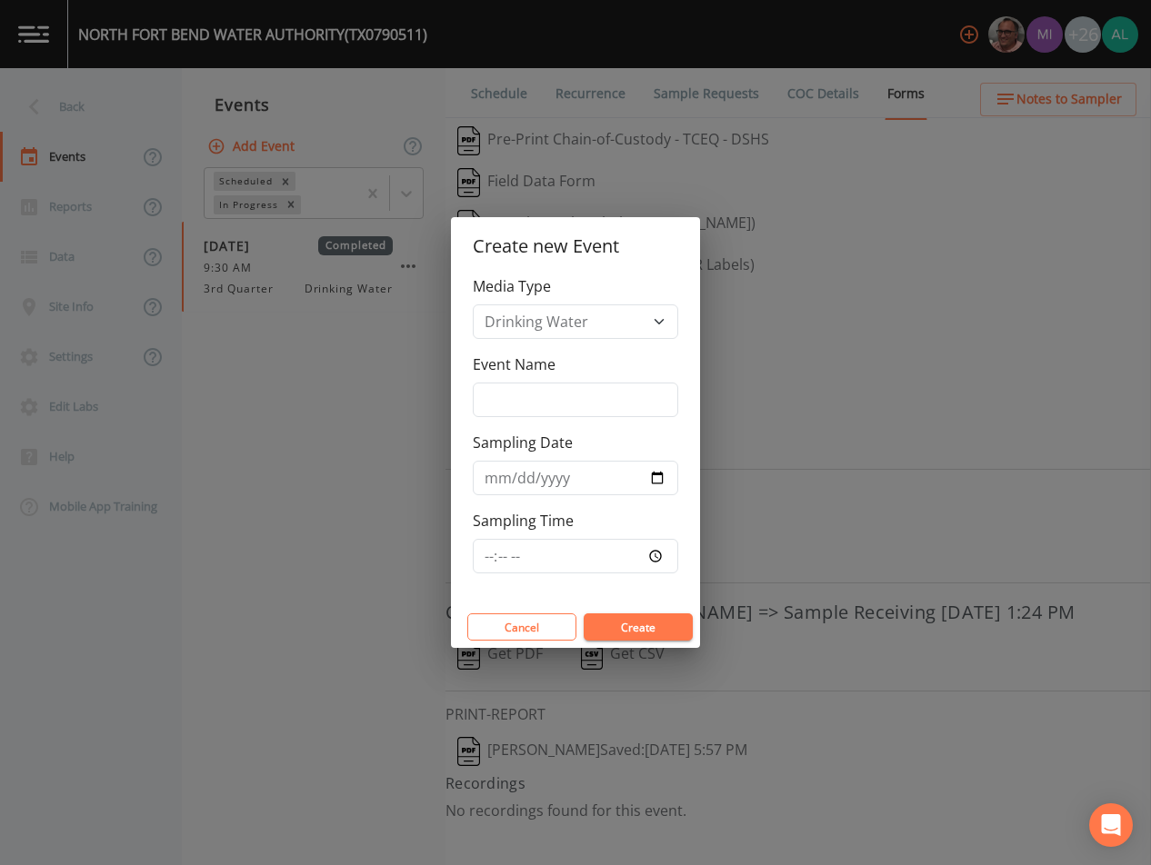
click at [534, 370] on label "Event Name" at bounding box center [514, 365] width 83 height 22
click at [534, 383] on input "Event Name" at bounding box center [575, 400] width 205 height 35
click at [535, 383] on input "Event Name" at bounding box center [575, 400] width 205 height 35
type input "4th Quarter"
type input "[DATE]"
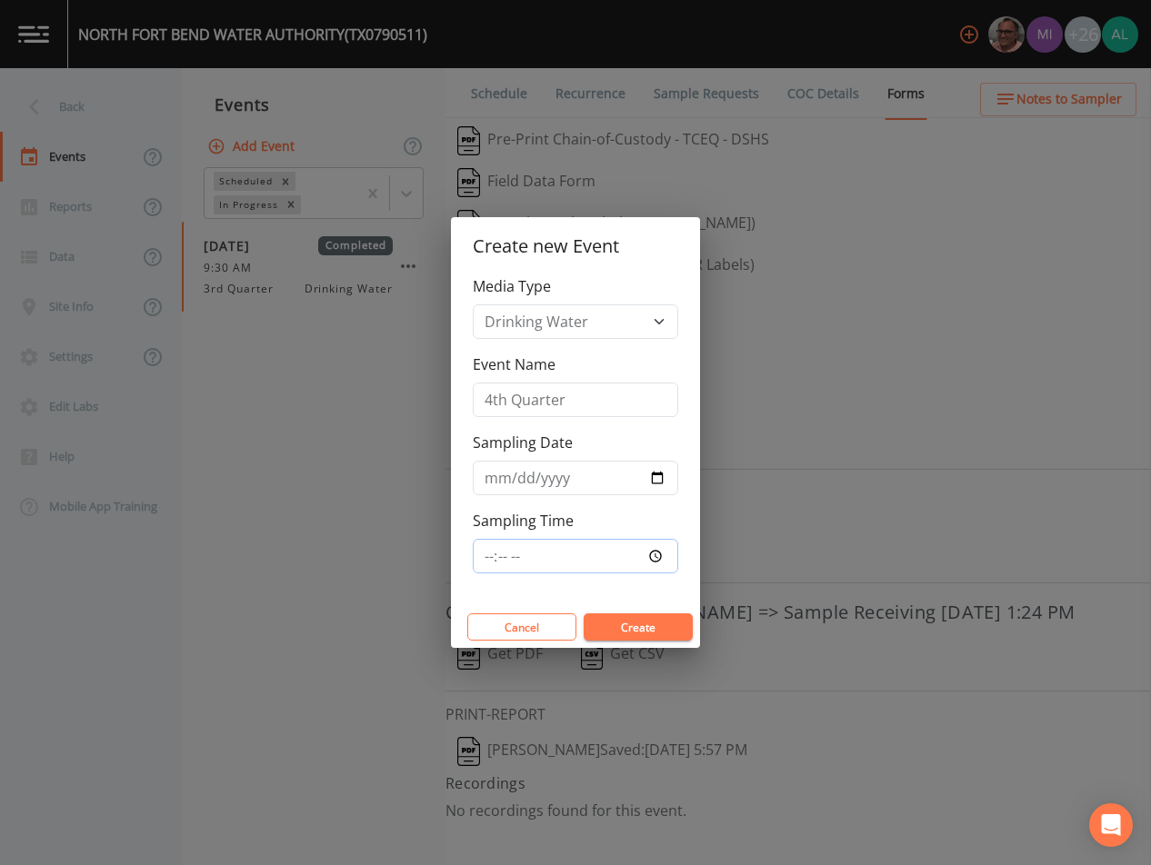
click at [489, 559] on input "Sampling Time" at bounding box center [575, 556] width 205 height 35
type input "12:00"
click at [584, 614] on button "Create" at bounding box center [638, 627] width 109 height 27
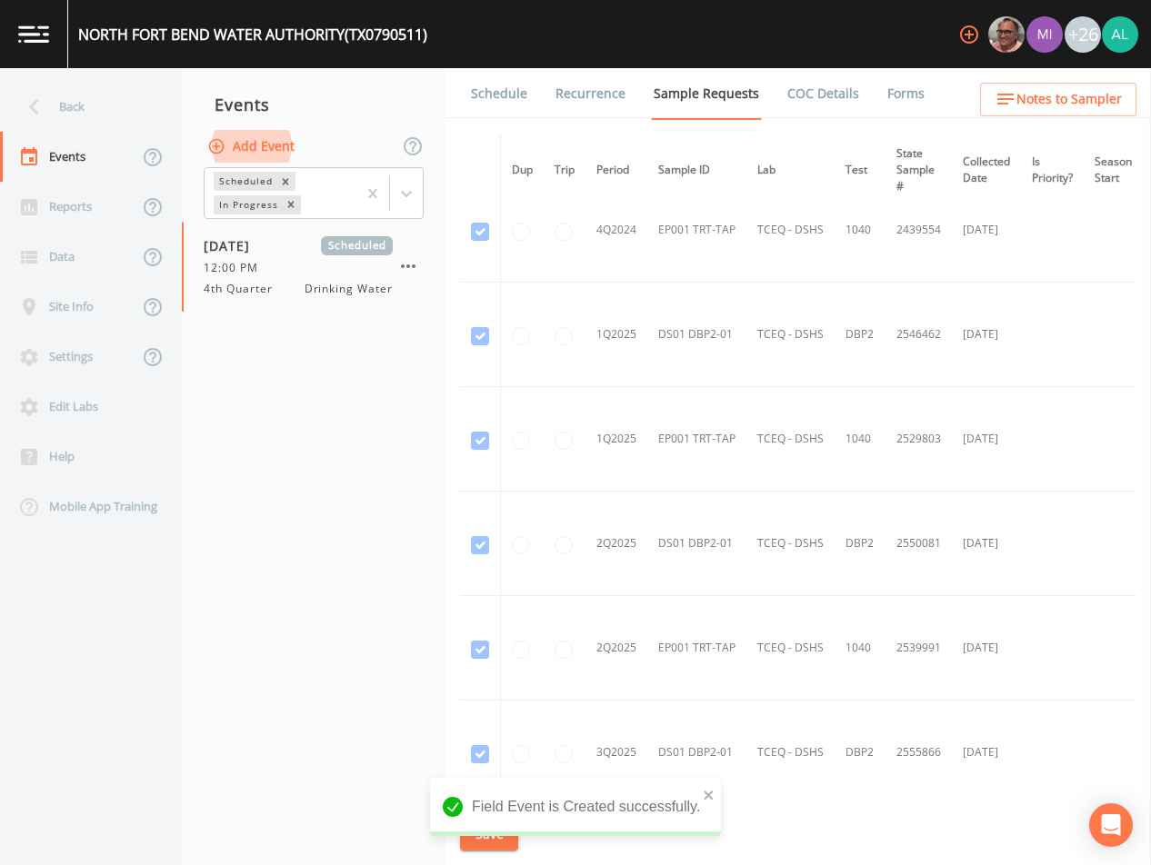
scroll to position [1010, 0]
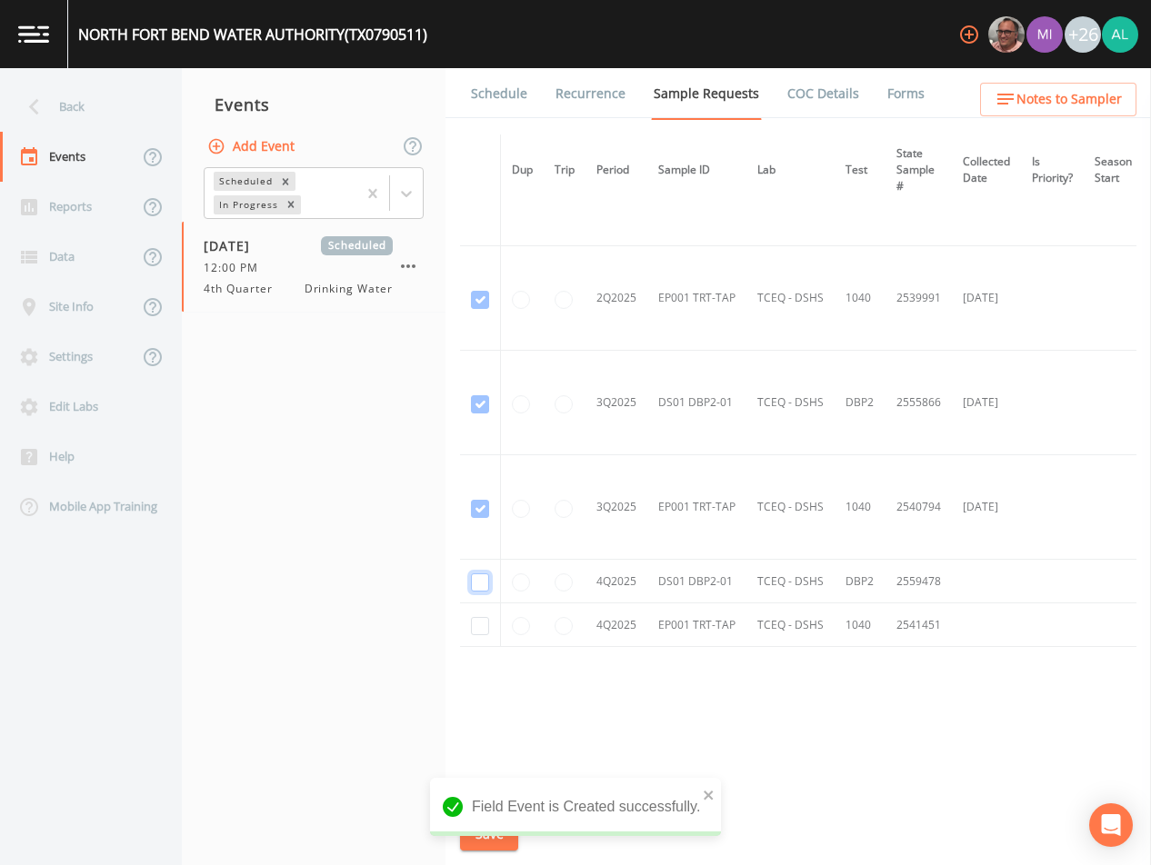
click at [479, 580] on input "checkbox" at bounding box center [480, 583] width 18 height 18
checkbox input "true"
click at [480, 625] on input "checkbox" at bounding box center [480, 626] width 18 height 18
checkbox input "true"
click at [706, 797] on icon "close" at bounding box center [708, 795] width 9 height 9
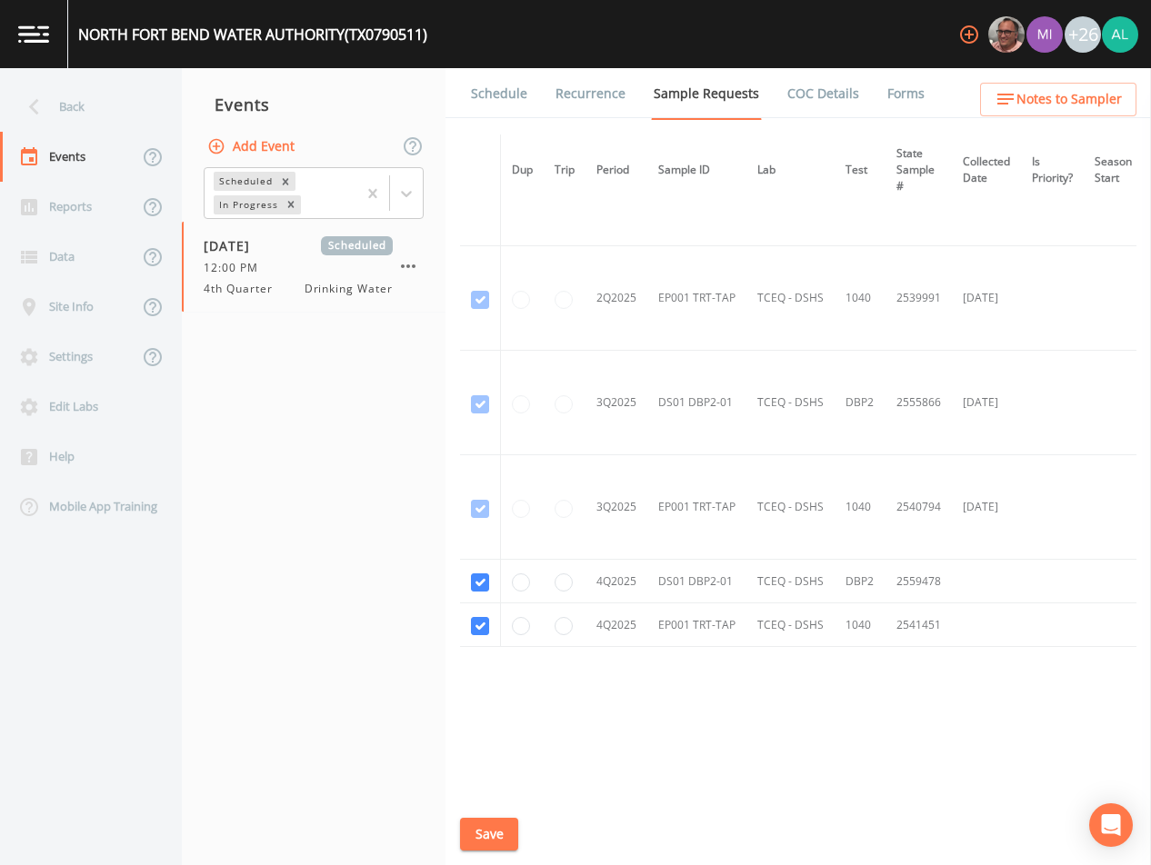
click at [488, 840] on div "Field Event is Created successfully." at bounding box center [575, 814] width 291 height 73
click at [487, 839] on div "NORTH FORT BEND WATER AUTHORITY (TX0790511) +26 Back Events Reports Data Site I…" at bounding box center [575, 432] width 1151 height 865
drag, startPoint x: 487, startPoint y: 839, endPoint x: 477, endPoint y: 825, distance: 16.9
click at [477, 825] on button "Save" at bounding box center [489, 835] width 58 height 34
click at [1053, 83] on button "Notes to Sampler" at bounding box center [1058, 100] width 156 height 34
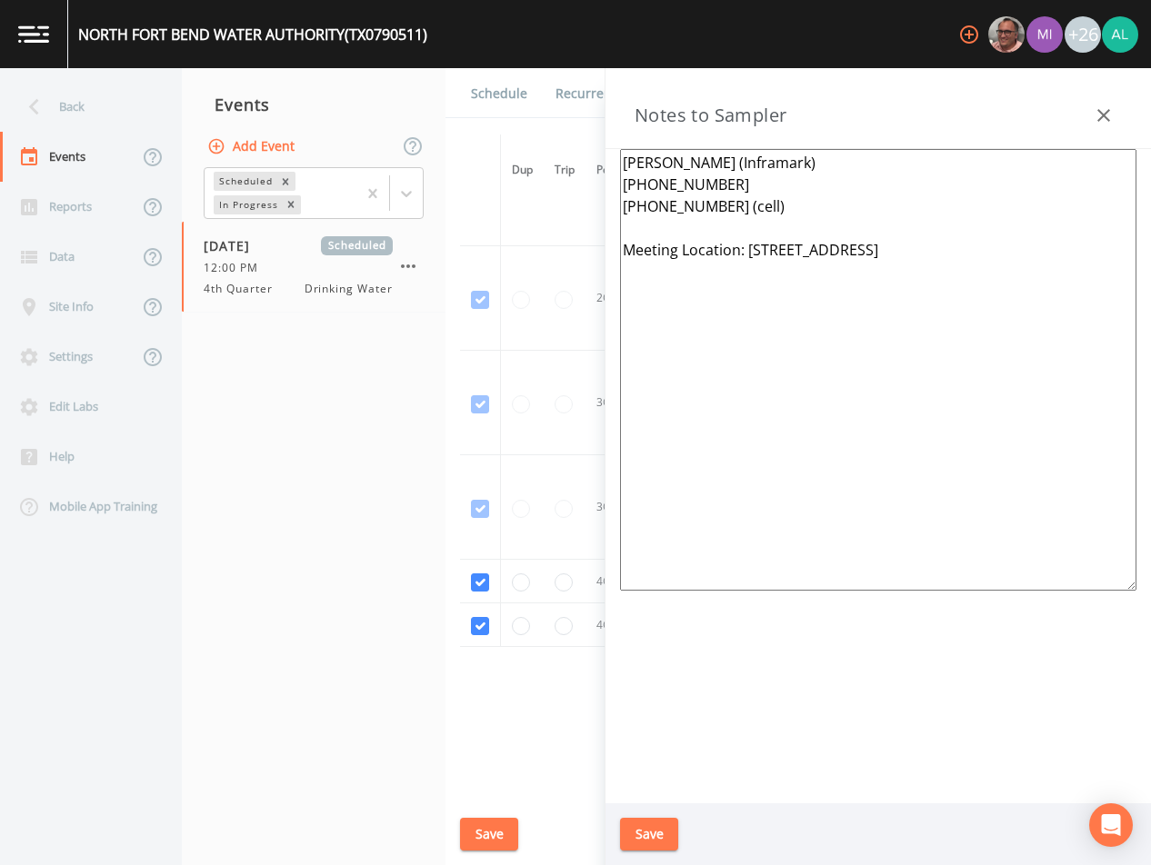
drag, startPoint x: 959, startPoint y: 262, endPoint x: 748, endPoint y: 254, distance: 211.1
click at [748, 254] on textarea "[PERSON_NAME] (Inframark) [PHONE_NUMBER] [PHONE_NUMBER] (cell) Meeting Location…" at bounding box center [878, 370] width 516 height 442
click at [667, 840] on button "Save" at bounding box center [649, 835] width 58 height 34
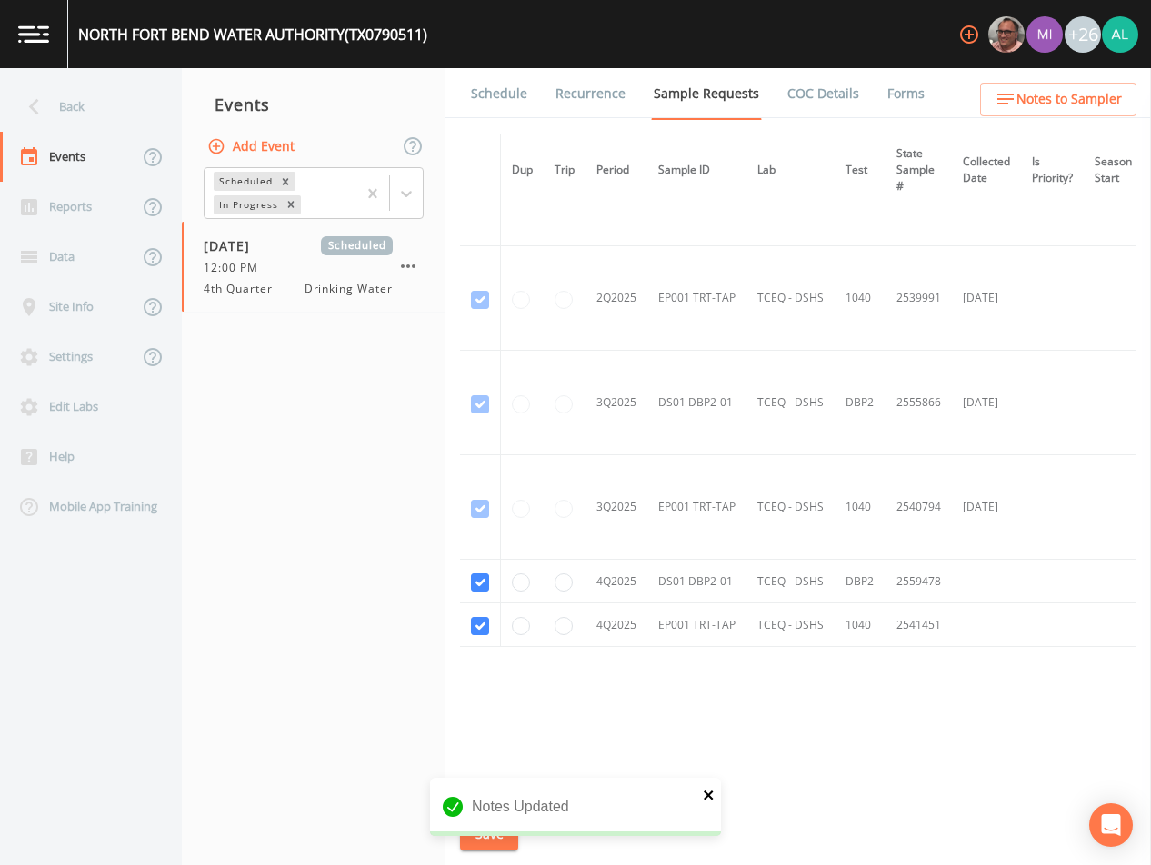
click at [714, 797] on icon "close" at bounding box center [709, 795] width 13 height 15
drag, startPoint x: 556, startPoint y: 795, endPoint x: 544, endPoint y: 802, distance: 14.2
click at [556, 795] on div "Schedule Recurrence Sample Requests COC Details Forms Dup Trip Period Sample ID…" at bounding box center [797, 466] width 705 height 797
click at [504, 823] on button "Save" at bounding box center [489, 835] width 58 height 34
click at [1068, 119] on div "Schedule Recurrence Sample Requests COC Details Forms Dup Trip Period Sample ID…" at bounding box center [797, 466] width 705 height 797
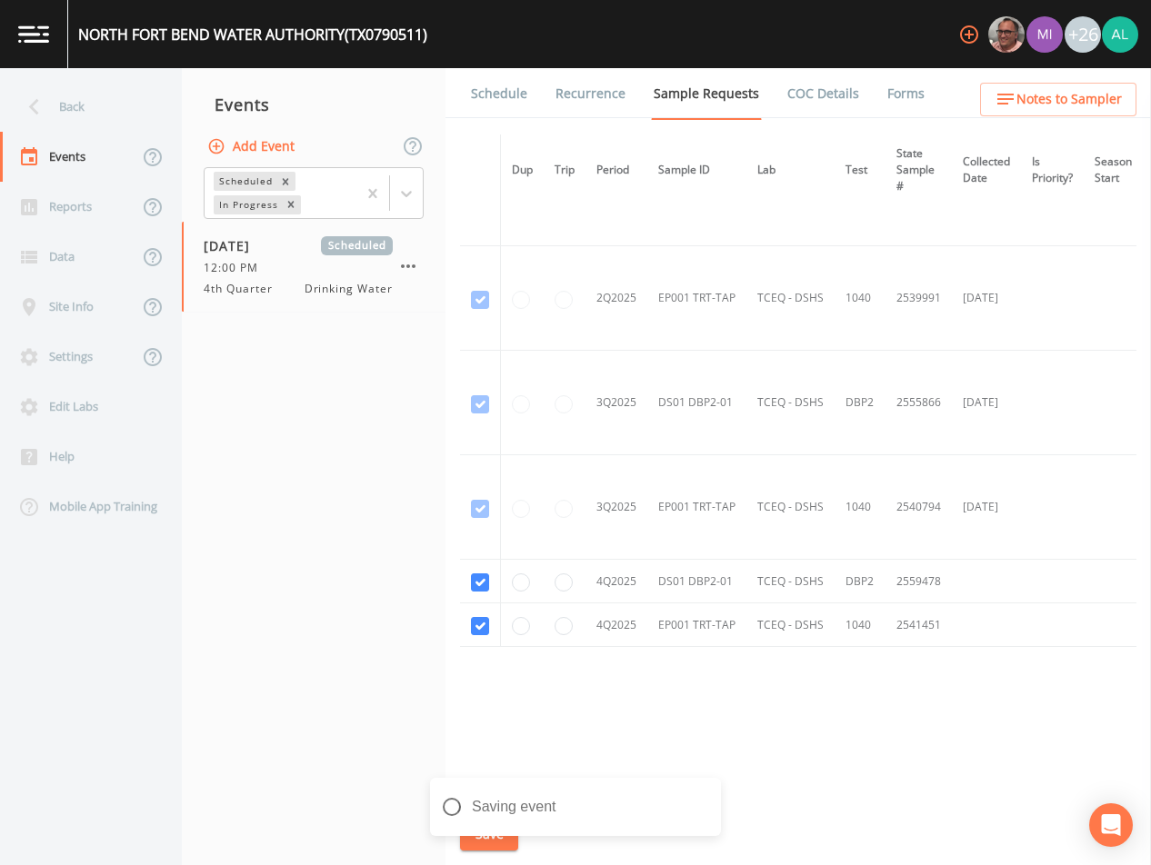
click at [1058, 122] on div "Schedule Recurrence Sample Requests COC Details Forms Dup Trip Period Sample ID…" at bounding box center [797, 466] width 705 height 797
click at [1051, 99] on span "Notes to Sampler" at bounding box center [1068, 99] width 105 height 23
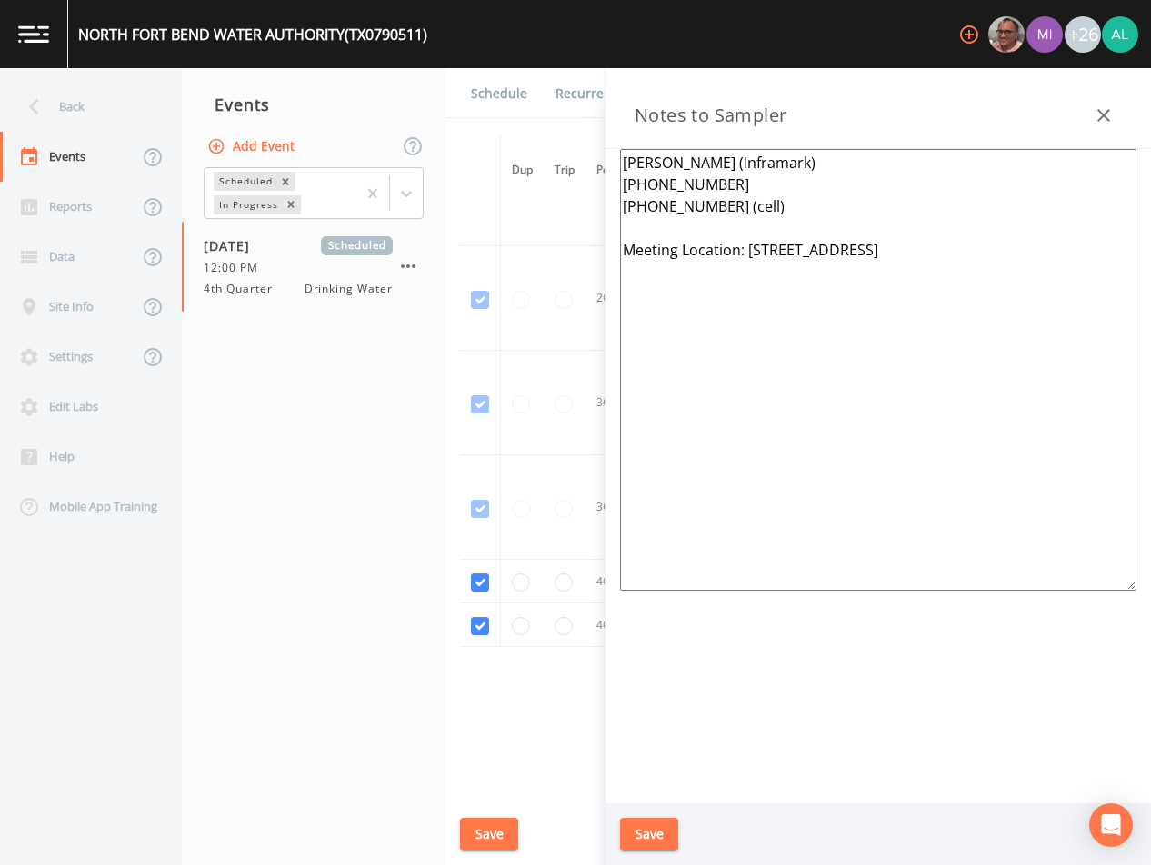
drag, startPoint x: 1020, startPoint y: 251, endPoint x: 750, endPoint y: 257, distance: 270.1
click at [750, 257] on textarea "[PERSON_NAME] (Inframark) [PHONE_NUMBER] [PHONE_NUMBER] (cell) Meeting Location…" at bounding box center [878, 370] width 516 height 442
click at [666, 846] on button "Save" at bounding box center [649, 835] width 58 height 34
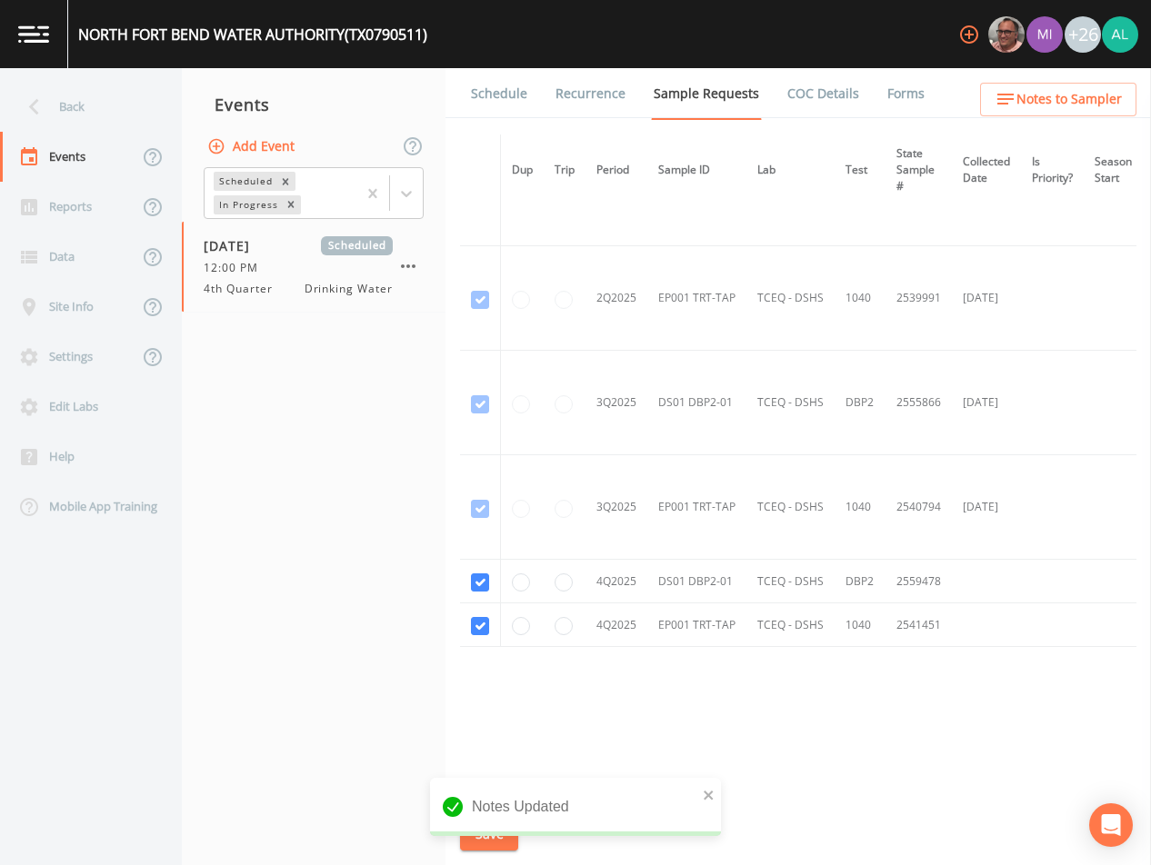
click at [500, 85] on link "Schedule" at bounding box center [499, 93] width 62 height 51
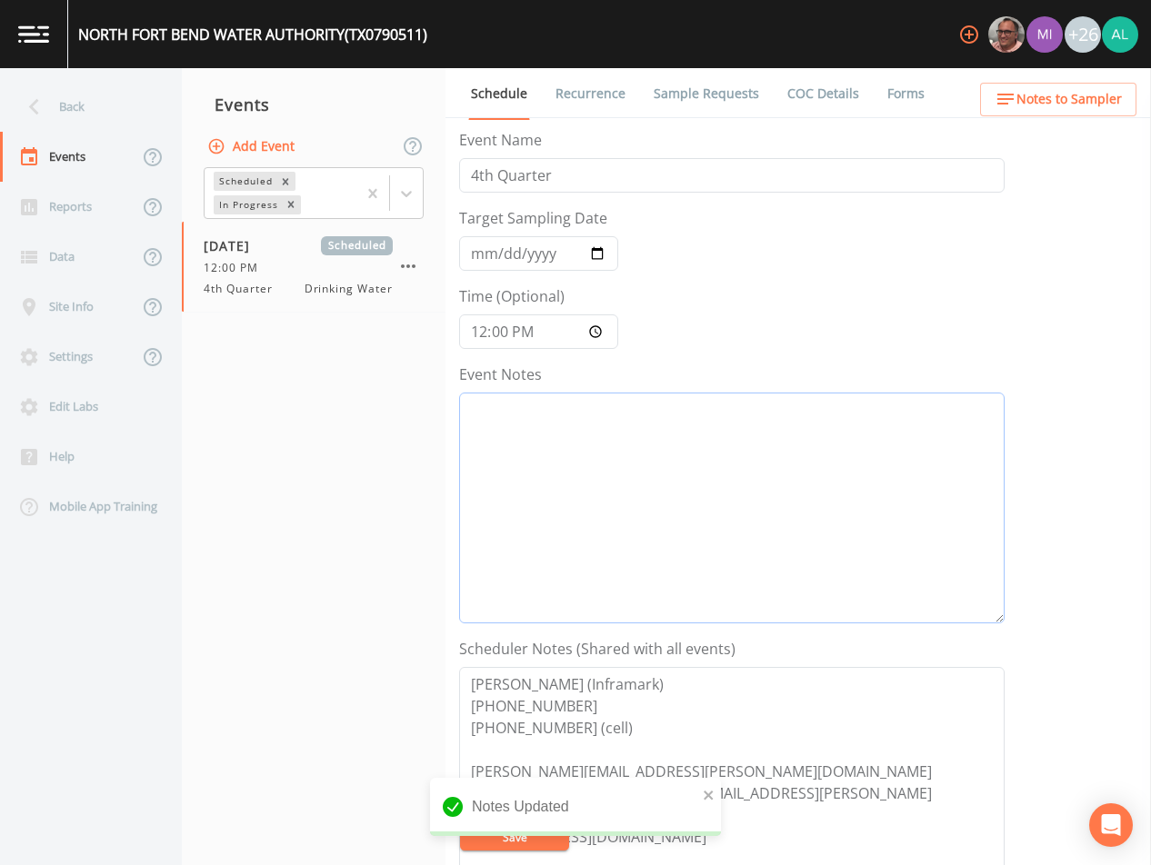
drag, startPoint x: 565, startPoint y: 467, endPoint x: 564, endPoint y: 457, distance: 10.2
click at [565, 467] on textarea "Event Notes" at bounding box center [731, 508] width 545 height 231
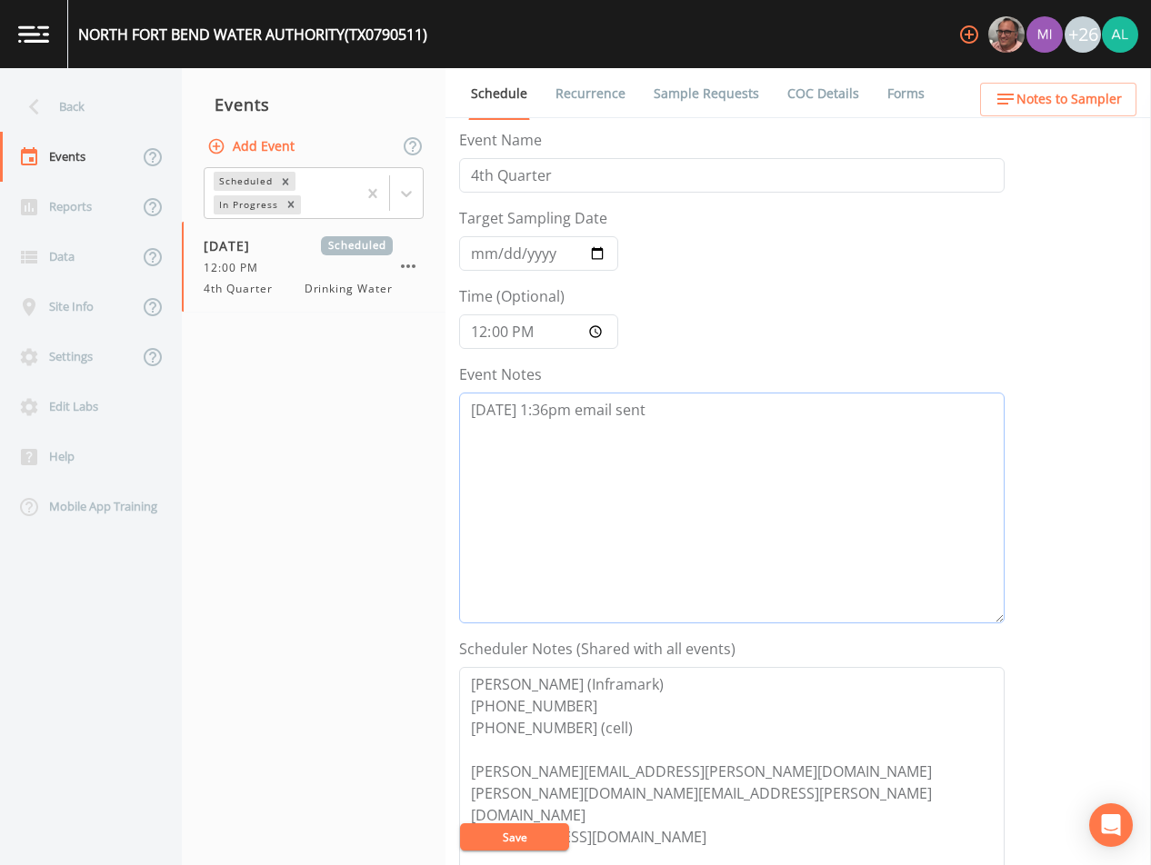
type textarea "[DATE] 1:36pm email sent"
click at [475, 848] on button "Save" at bounding box center [514, 837] width 109 height 27
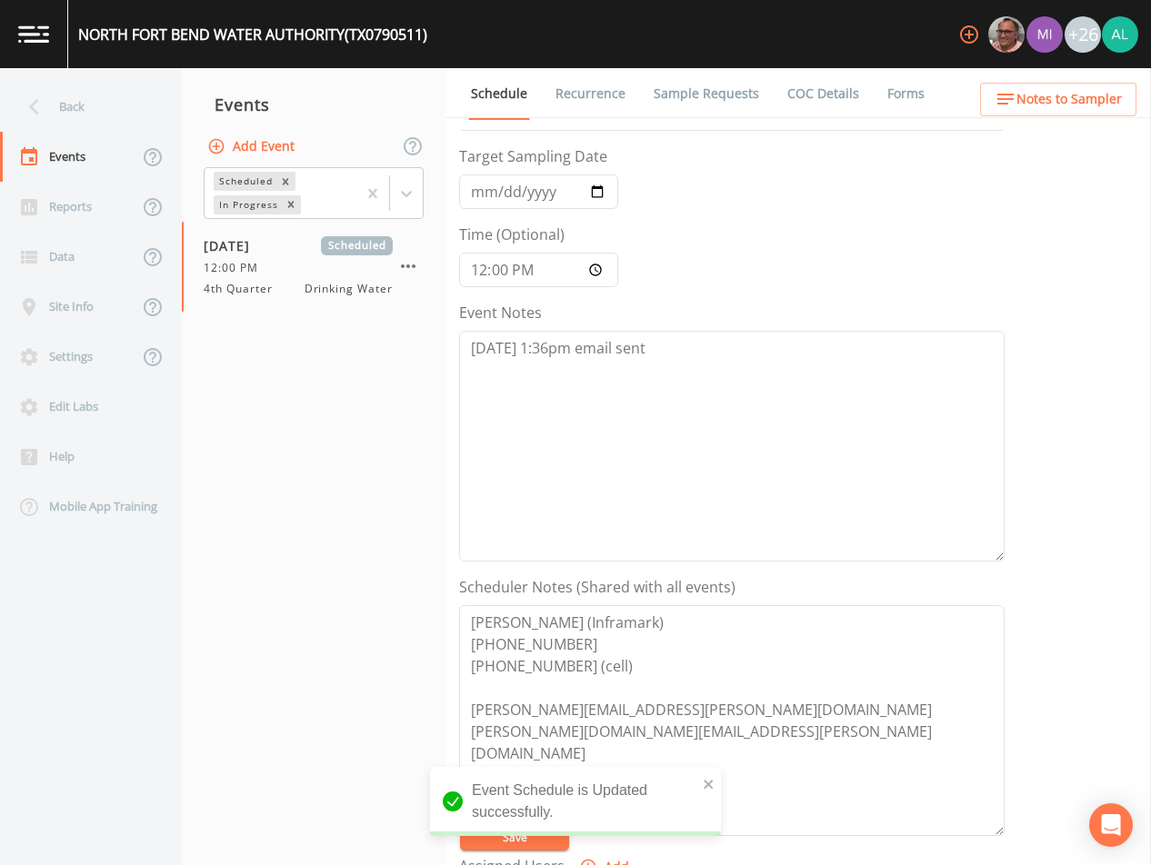
scroll to position [182, 0]
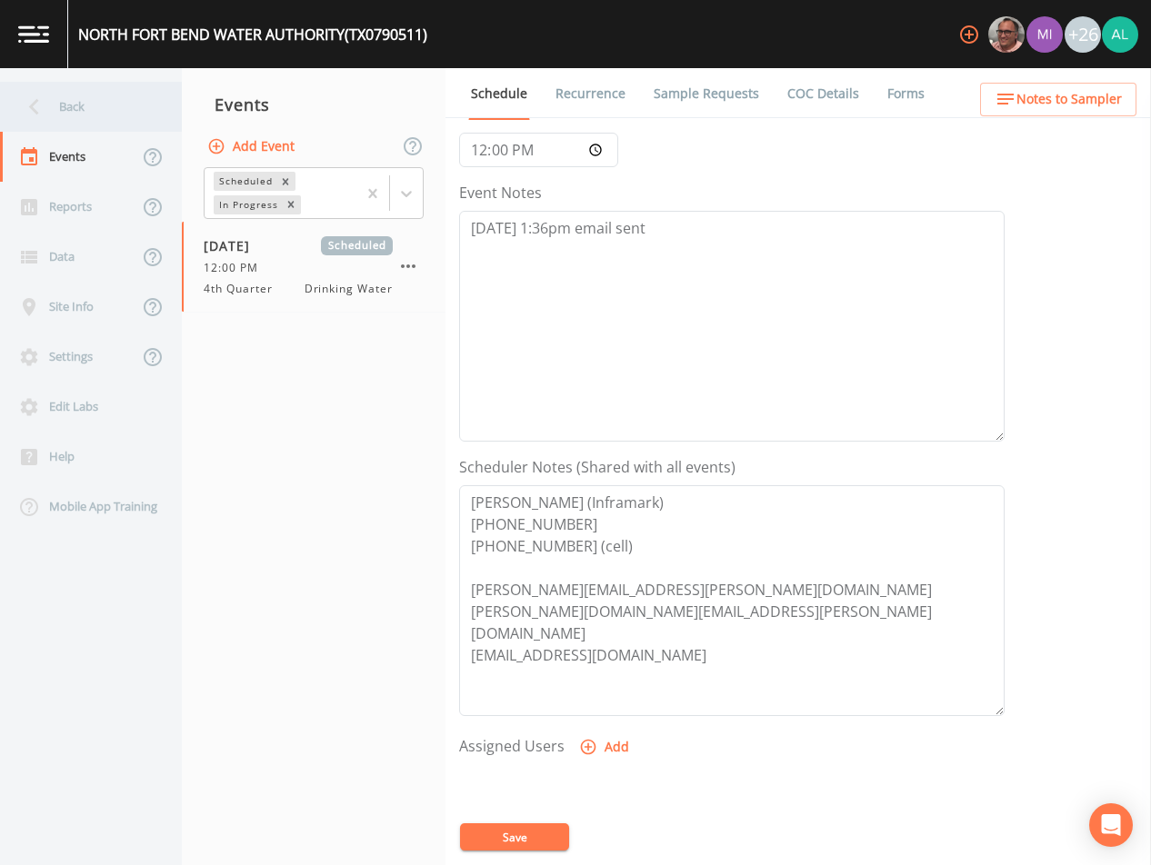
click at [83, 109] on div "Back" at bounding box center [82, 107] width 164 height 50
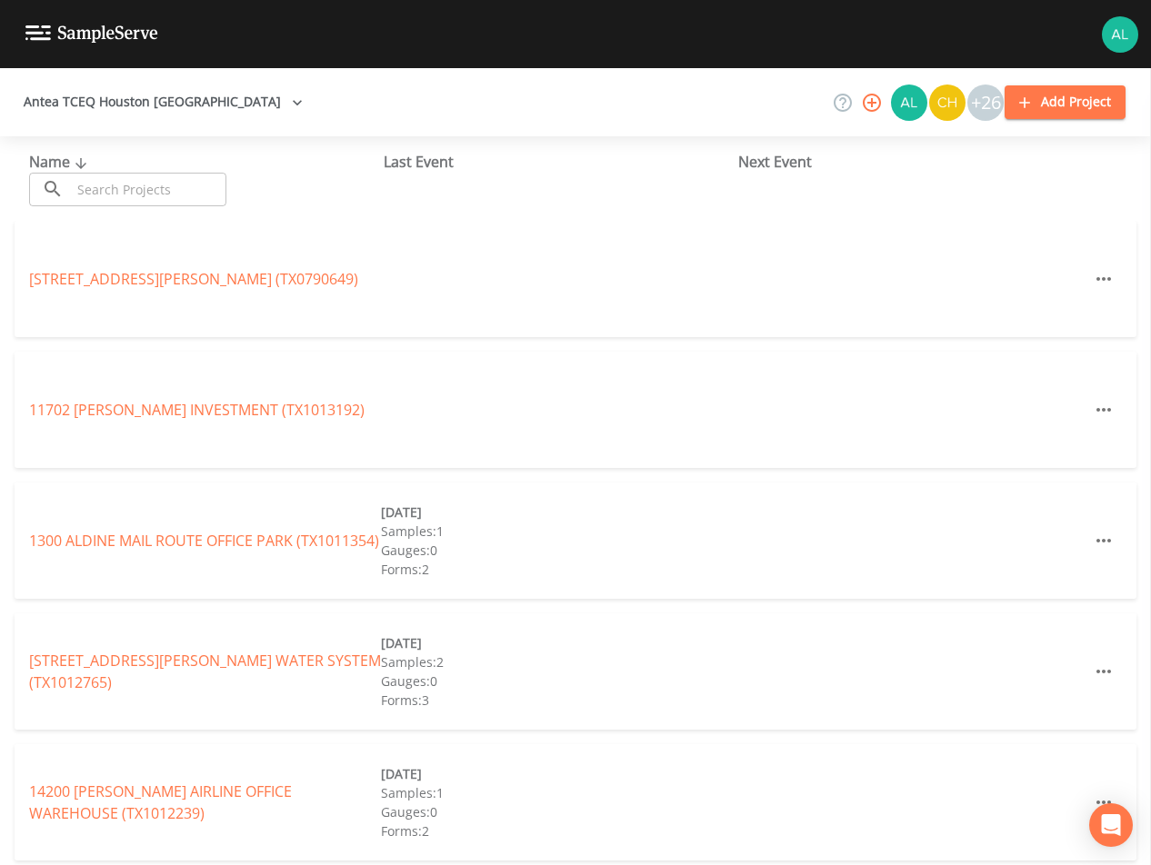
click at [147, 207] on div "Name ​ ​ Last Event Next Event" at bounding box center [575, 178] width 1151 height 85
click at [165, 182] on input "text" at bounding box center [148, 190] width 155 height 34
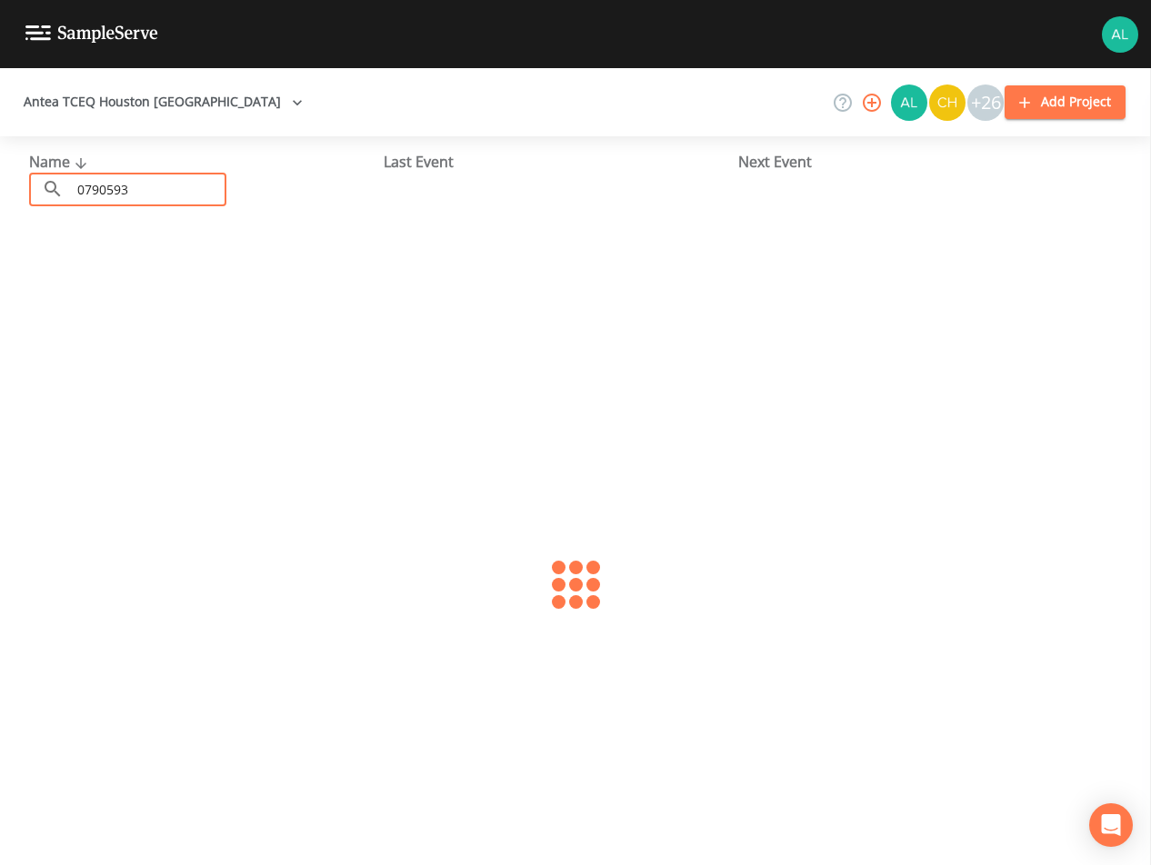
type input "0790593"
drag, startPoint x: 96, startPoint y: 290, endPoint x: 104, endPoint y: 278, distance: 13.9
click at [96, 290] on div "TEJAS TRAILS SUBDIVISION (TX0790593) [DATE] Samples: 1 Gauges: 0 Forms: 2" at bounding box center [576, 279] width 1122 height 116
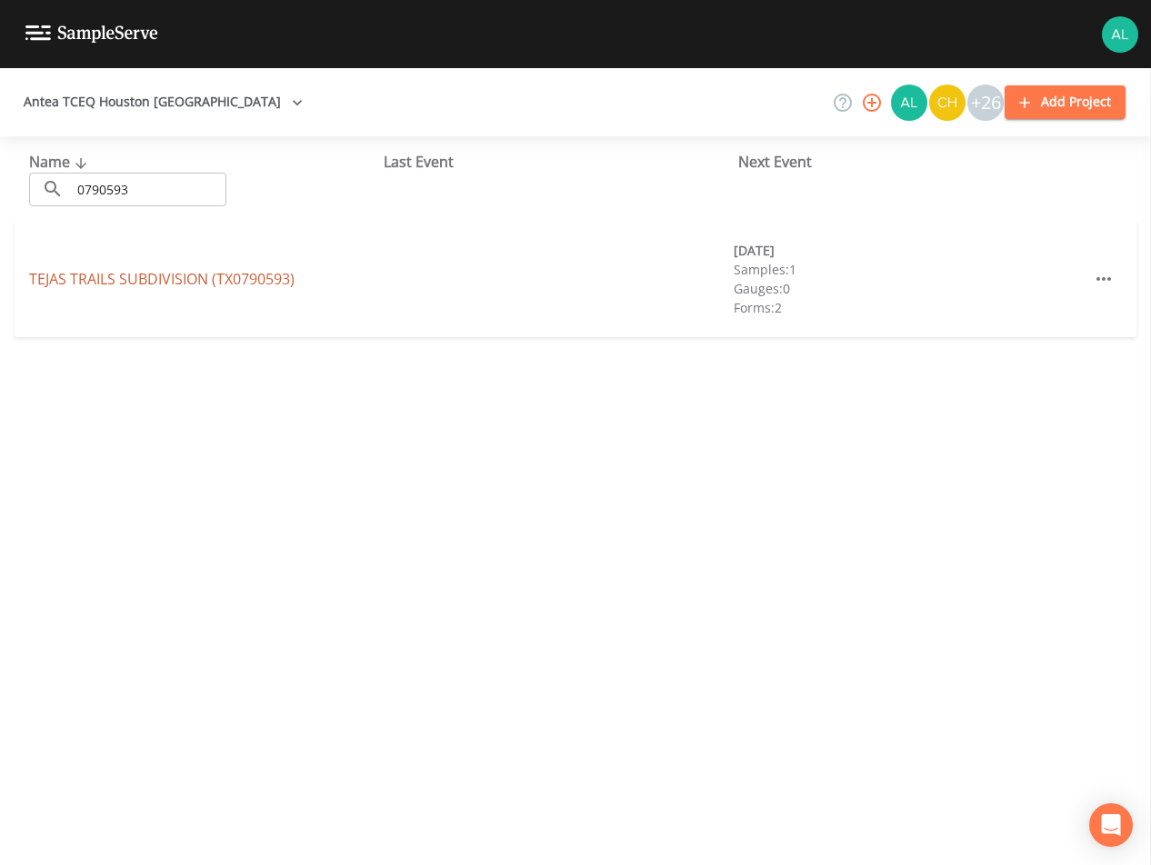
click at [106, 275] on link "TEJAS TRAILS SUBDIVISION (TX0790593)" at bounding box center [161, 279] width 265 height 20
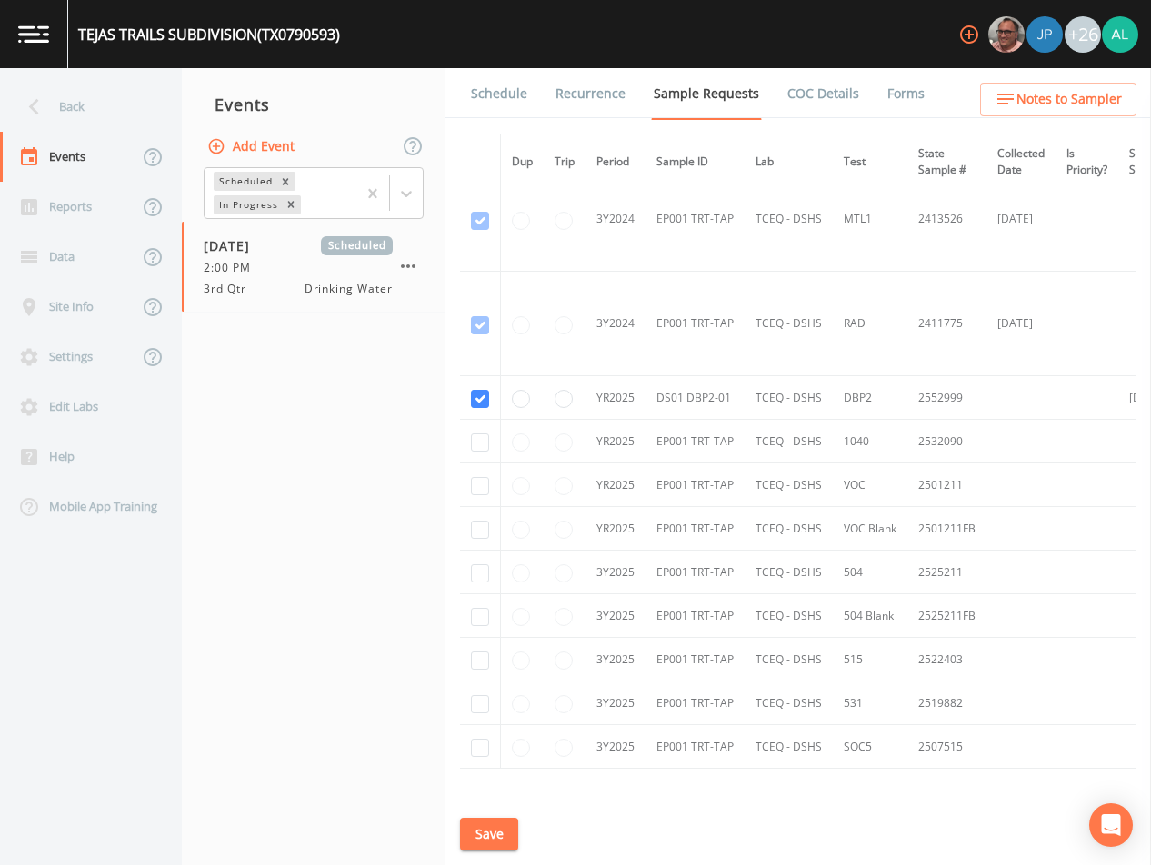
scroll to position [672, 0]
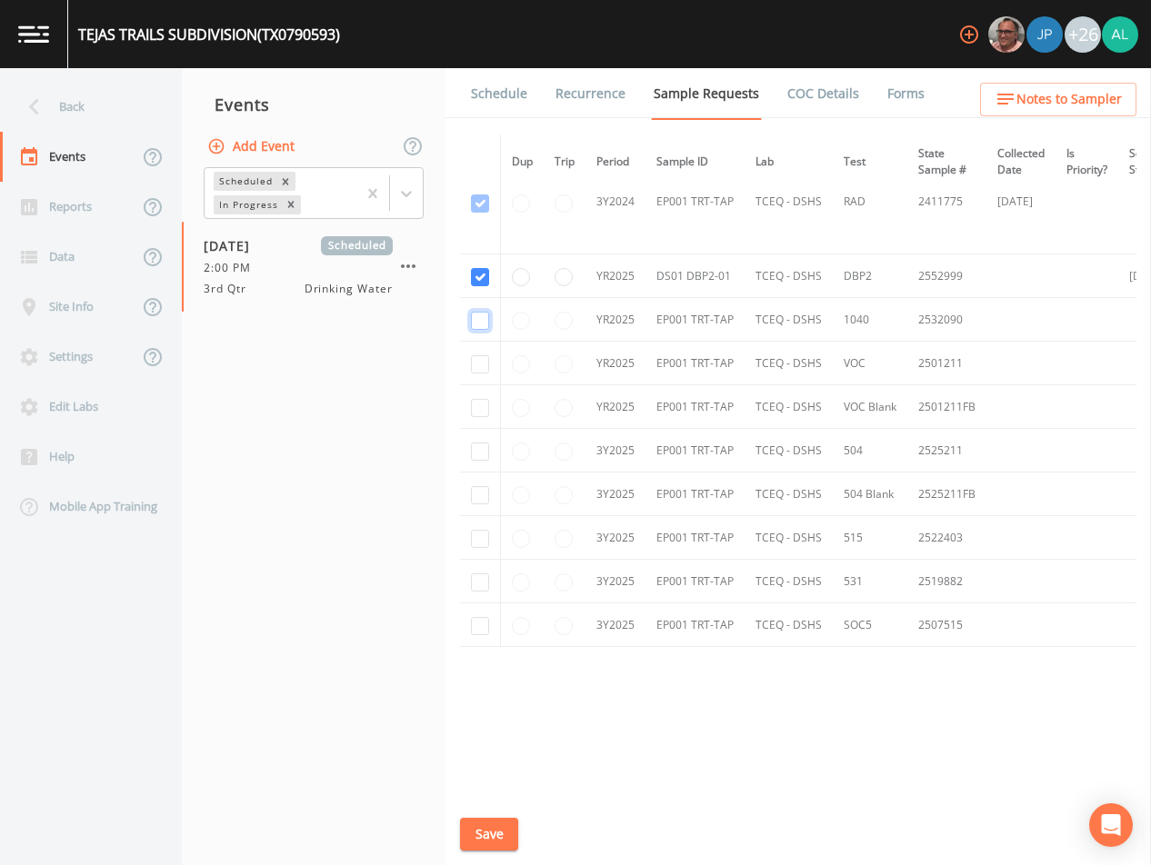
click at [477, 312] on input "checkbox" at bounding box center [480, 321] width 18 height 18
checkbox input "true"
click at [482, 350] on td at bounding box center [480, 364] width 41 height 44
click at [482, 356] on input "checkbox" at bounding box center [480, 364] width 18 height 18
checkbox input "true"
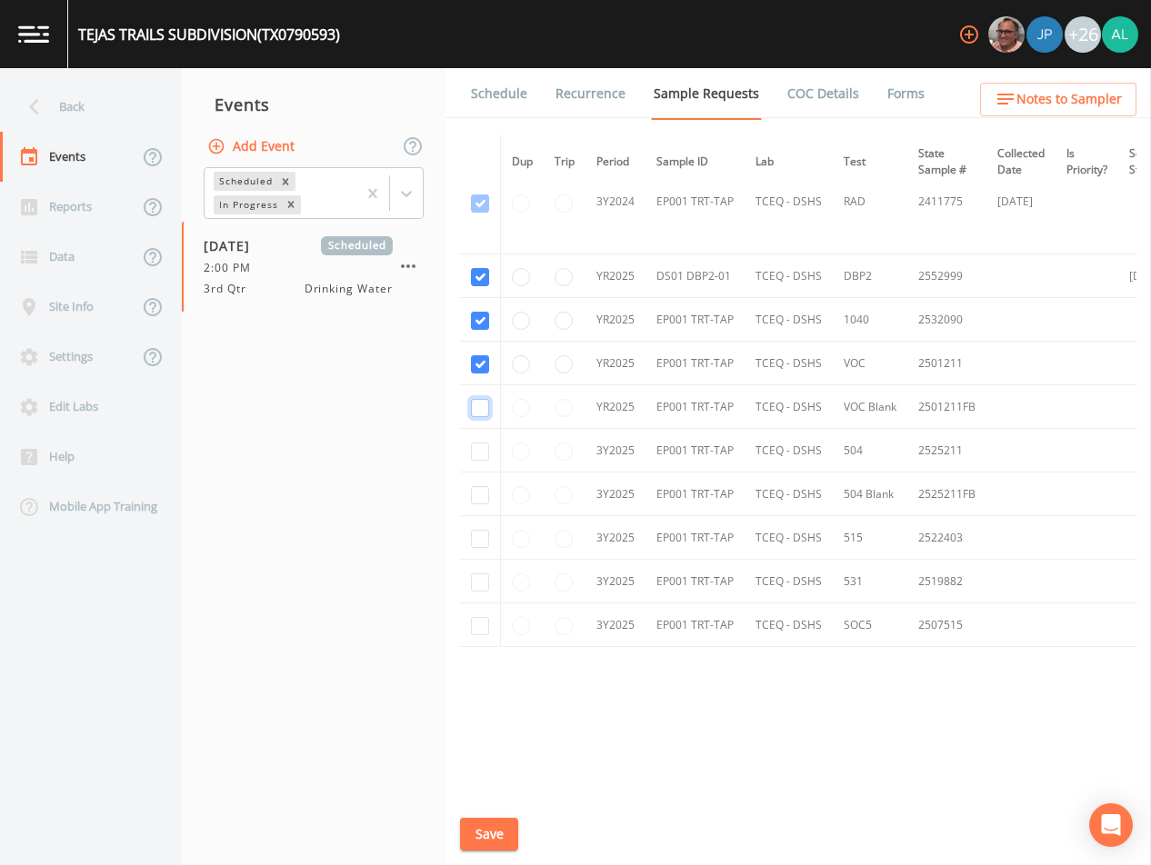
click at [480, 406] on input "checkbox" at bounding box center [480, 408] width 18 height 18
checkbox input "true"
click at [482, 444] on input "checkbox" at bounding box center [480, 452] width 18 height 18
checkbox input "true"
click at [481, 496] on input "checkbox" at bounding box center [480, 495] width 18 height 18
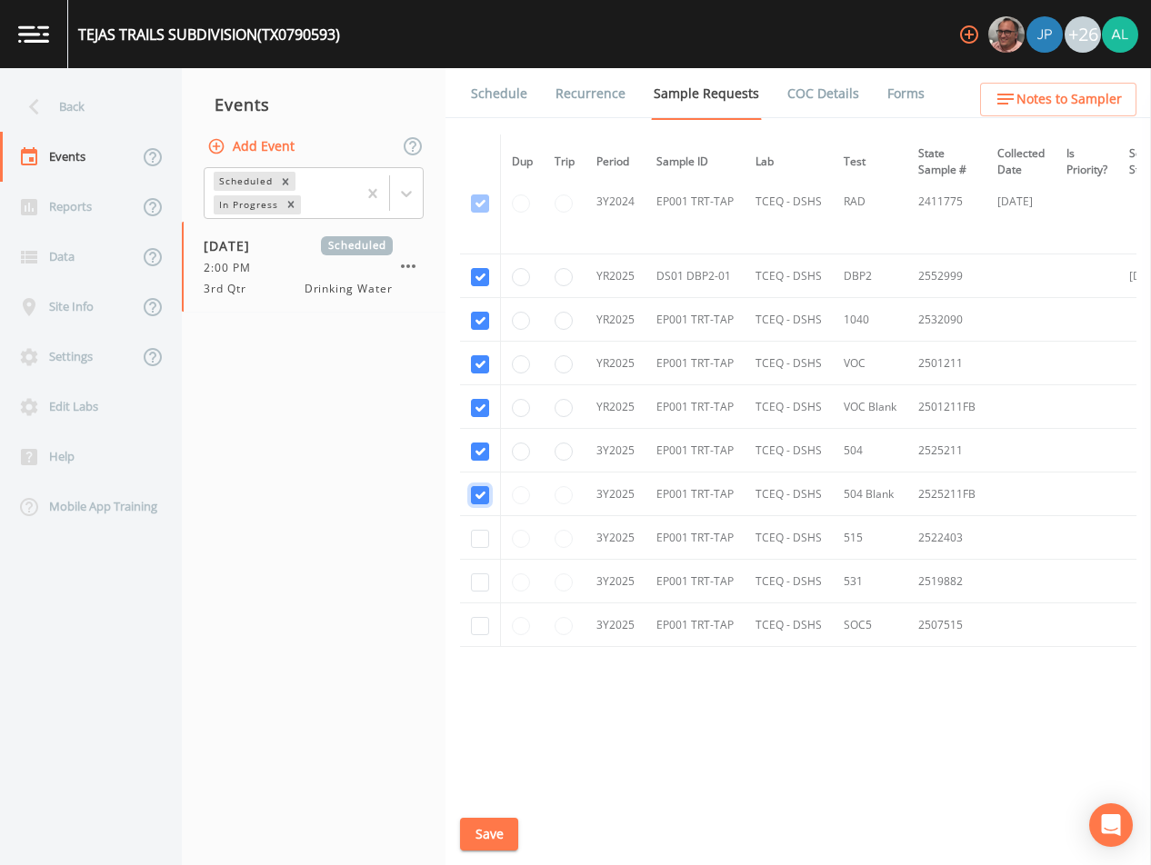
checkbox input "true"
click at [480, 545] on td at bounding box center [480, 538] width 41 height 44
click at [489, 527] on td at bounding box center [480, 538] width 41 height 44
click at [488, 530] on input "checkbox" at bounding box center [480, 539] width 18 height 18
checkbox input "true"
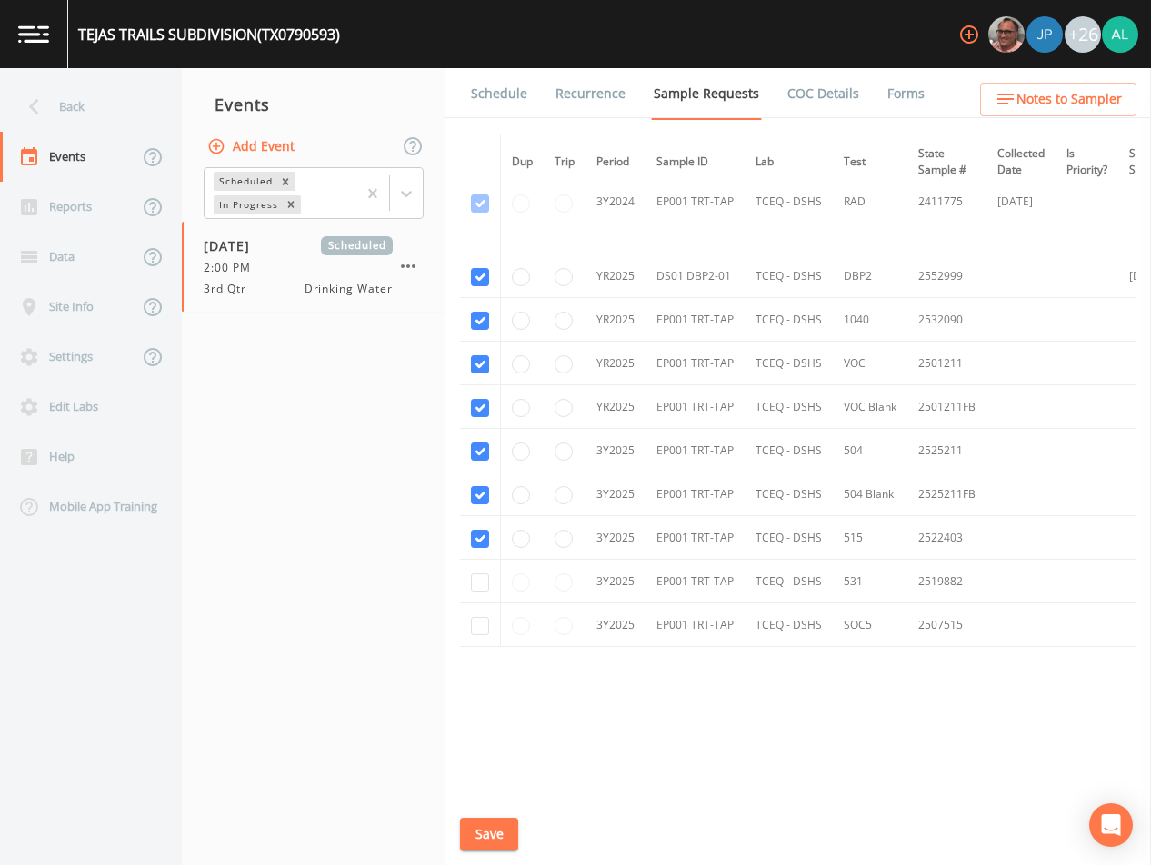
click at [481, 564] on td at bounding box center [480, 582] width 41 height 44
click at [474, 585] on input "checkbox" at bounding box center [480, 583] width 18 height 18
checkbox input "true"
click at [480, 619] on input "checkbox" at bounding box center [480, 626] width 18 height 18
checkbox input "true"
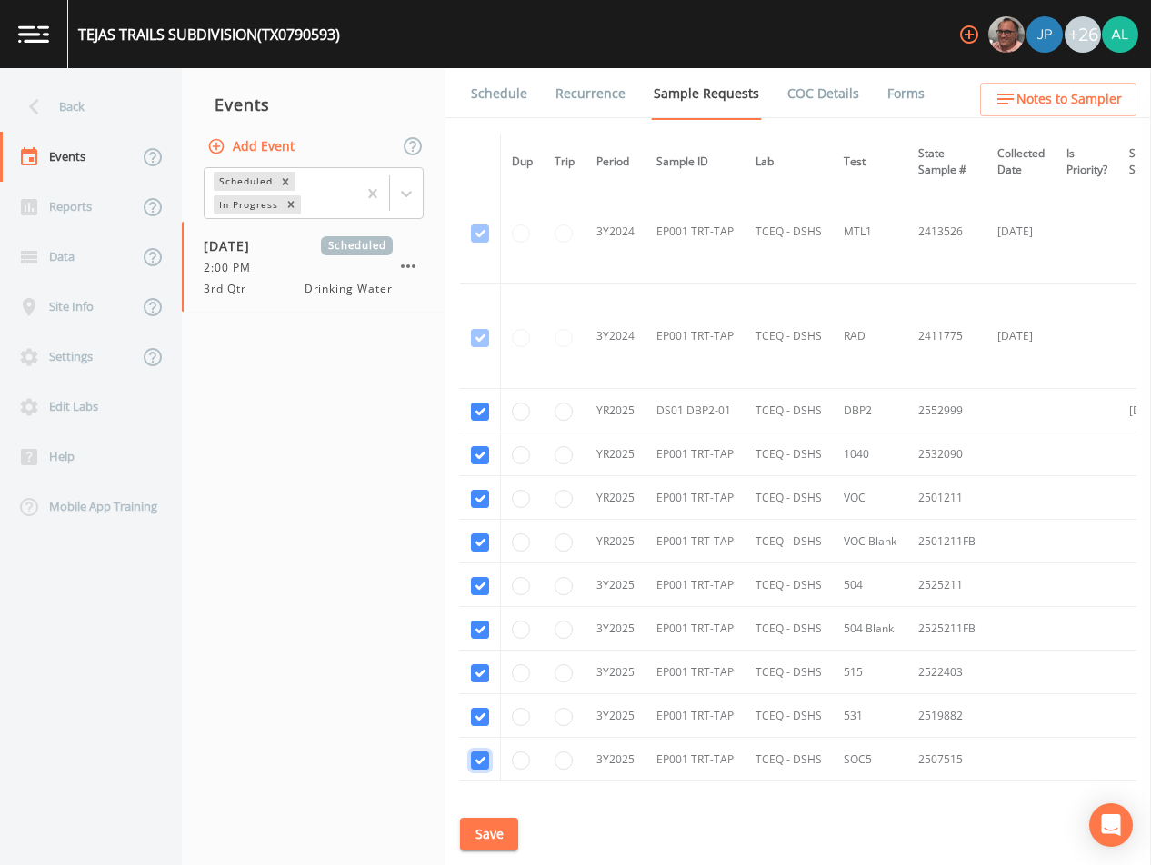
scroll to position [490, 0]
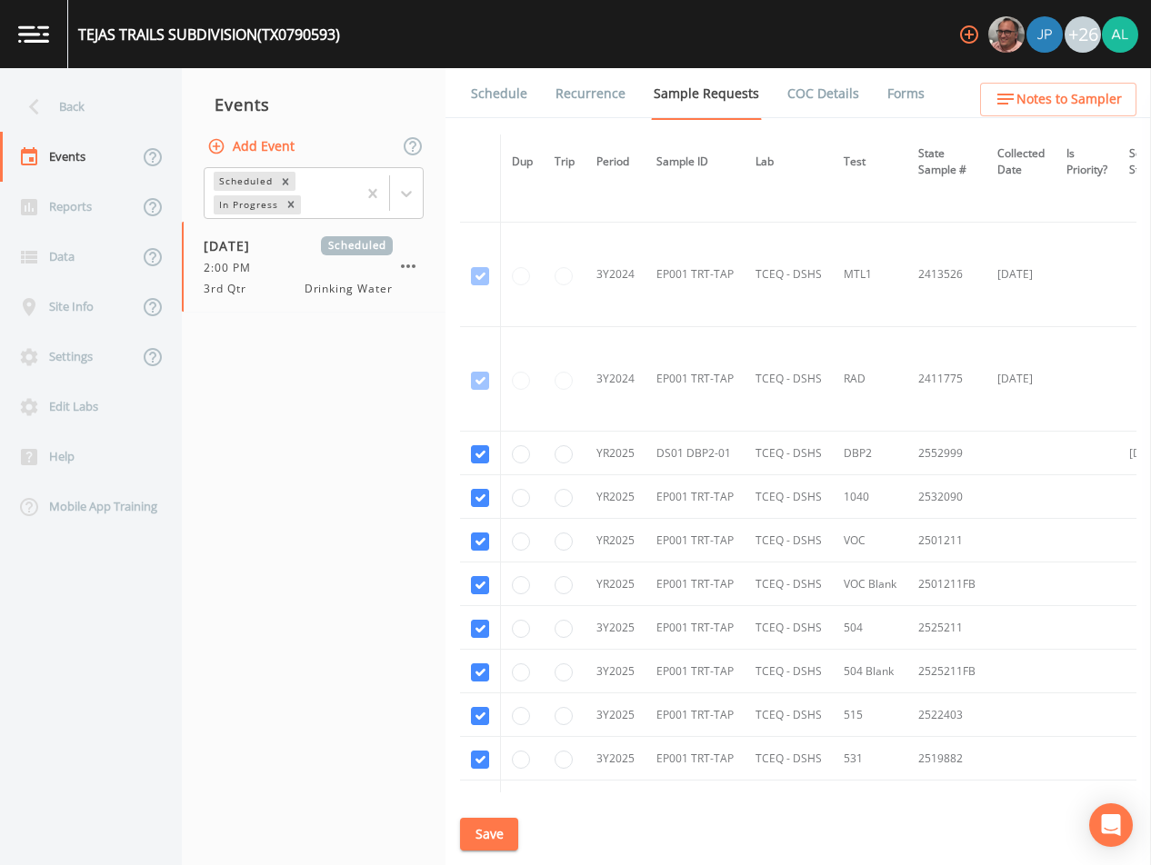
click at [503, 822] on button "Save" at bounding box center [489, 835] width 58 height 34
click at [798, 794] on div "Schedule Recurrence Sample Requests COC Details Forms Dup Trip Period Sample ID…" at bounding box center [797, 466] width 705 height 797
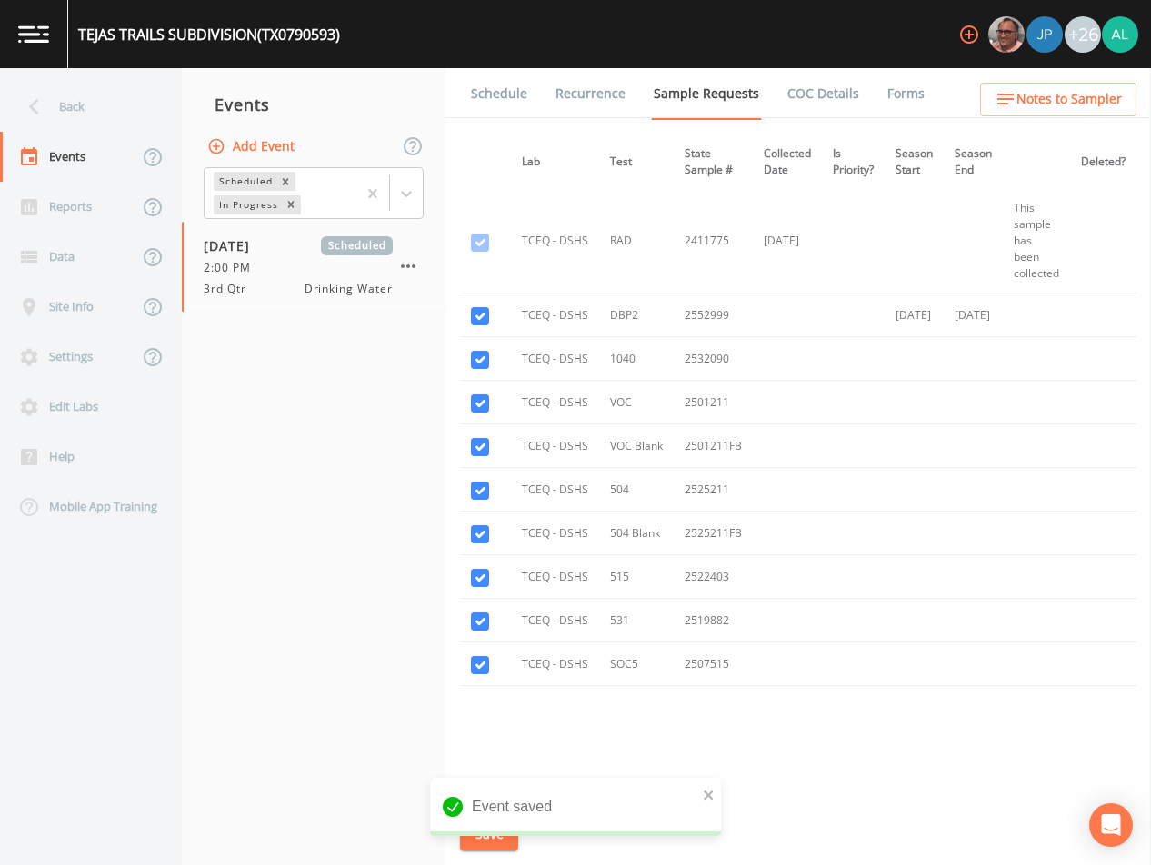
scroll to position [672, 265]
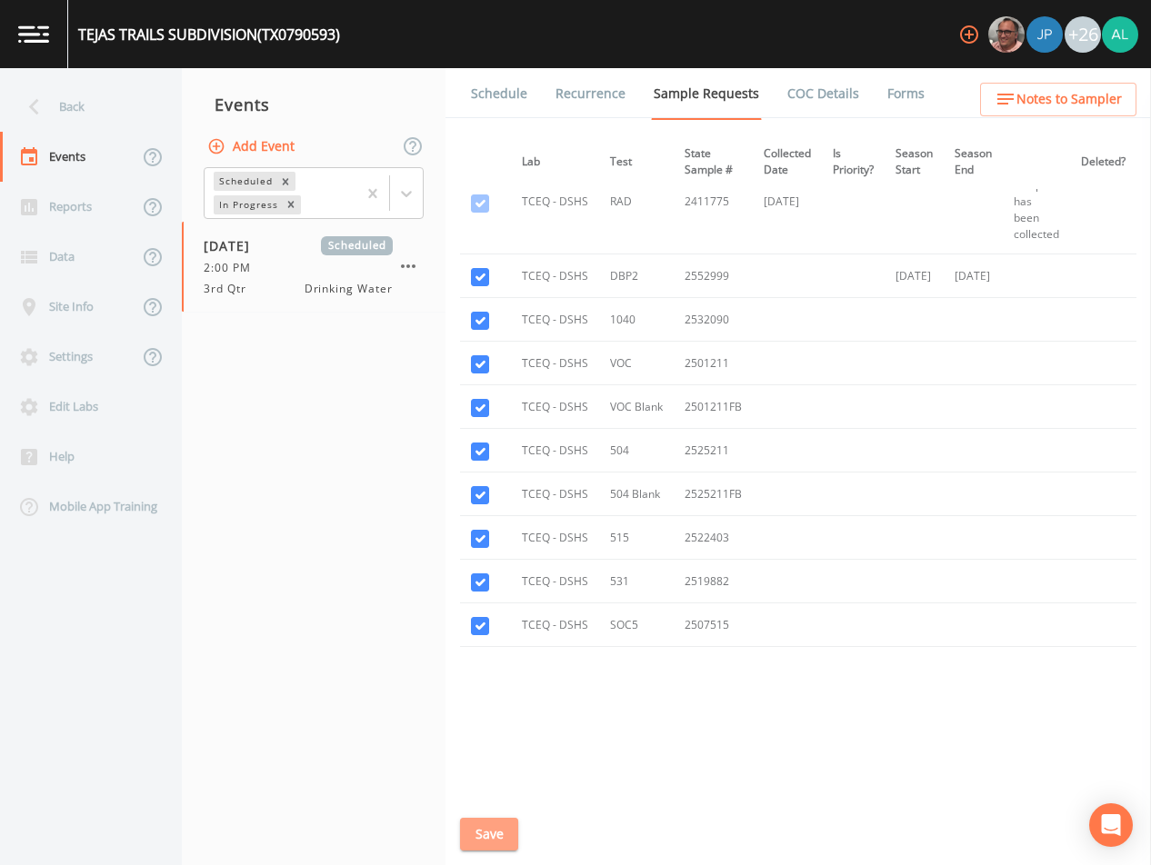
click at [509, 835] on button "Save" at bounding box center [489, 835] width 58 height 34
click at [515, 77] on link "Schedule" at bounding box center [499, 93] width 62 height 51
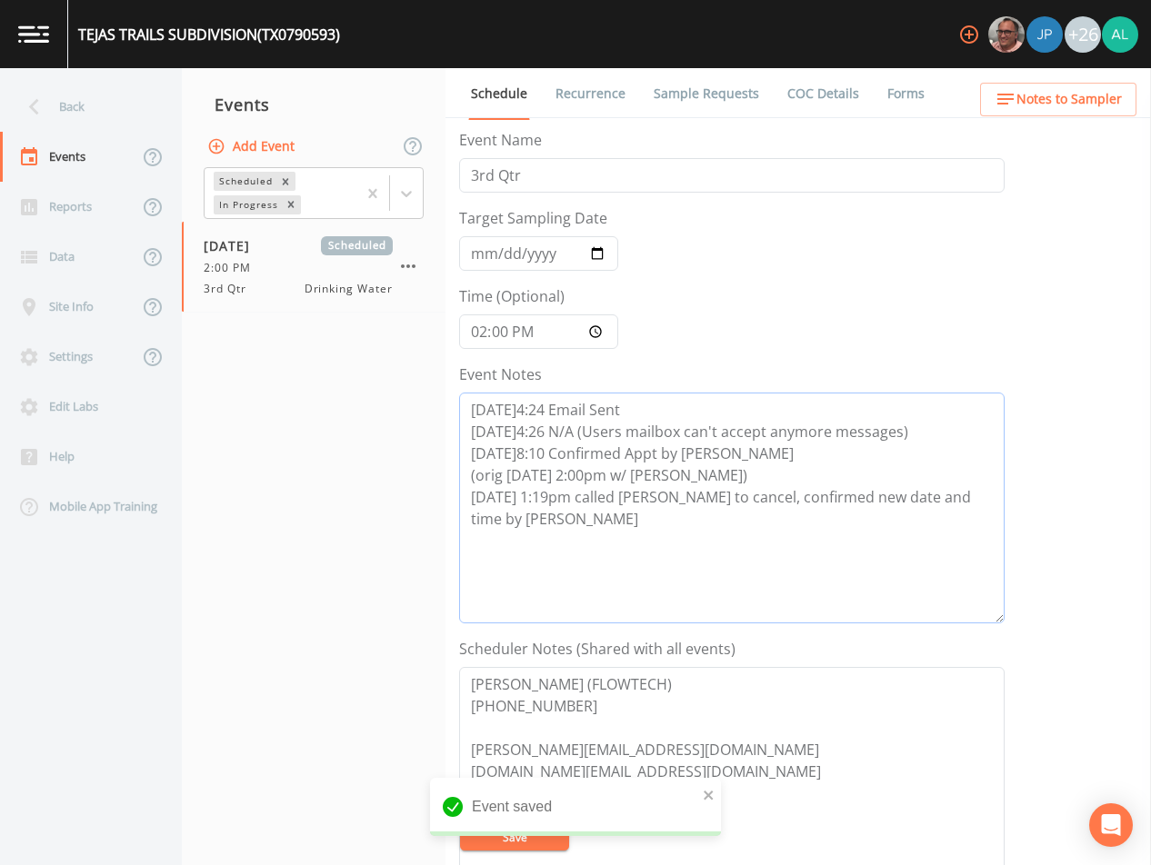
click at [584, 535] on textarea "[DATE]4:24 Email Sent [DATE]4:26 N/A (Users mailbox can't accept anymore messag…" at bounding box center [731, 508] width 545 height 231
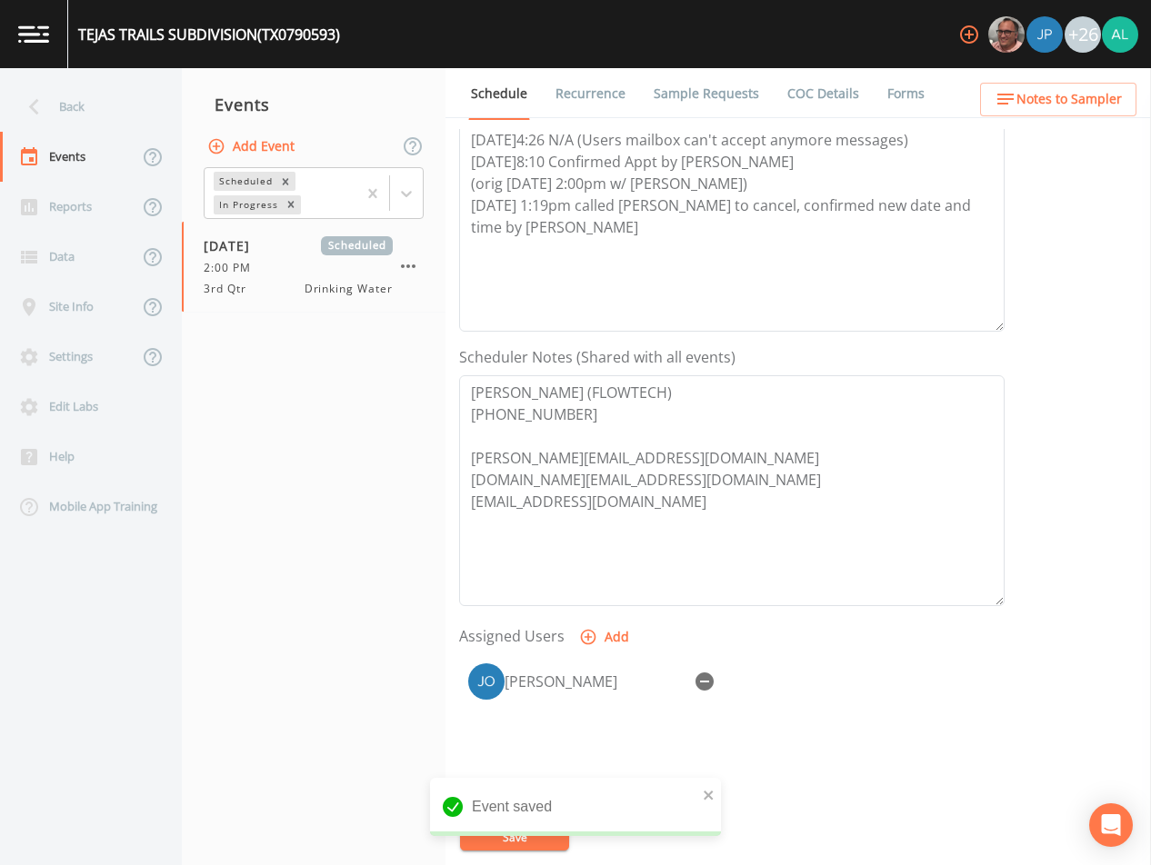
scroll to position [364, 0]
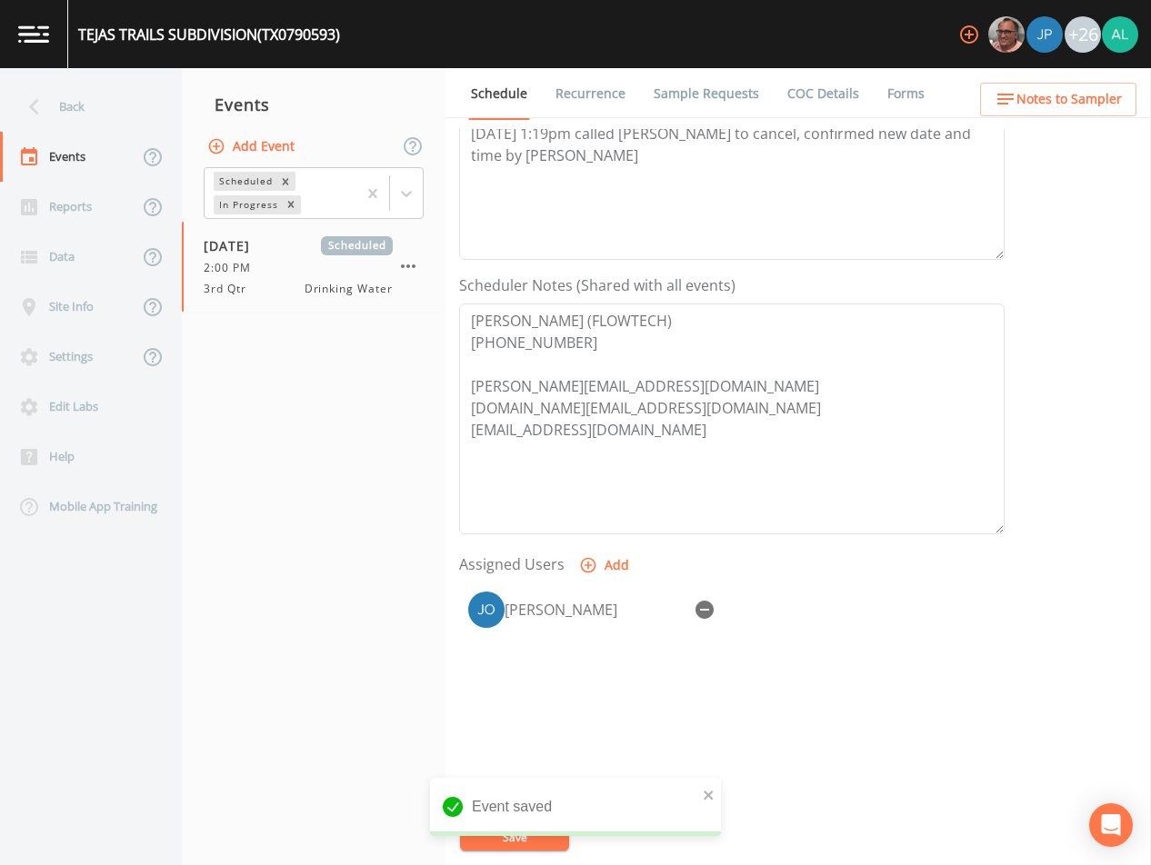
click at [1069, 85] on button "Notes to Sampler" at bounding box center [1058, 100] width 156 height 34
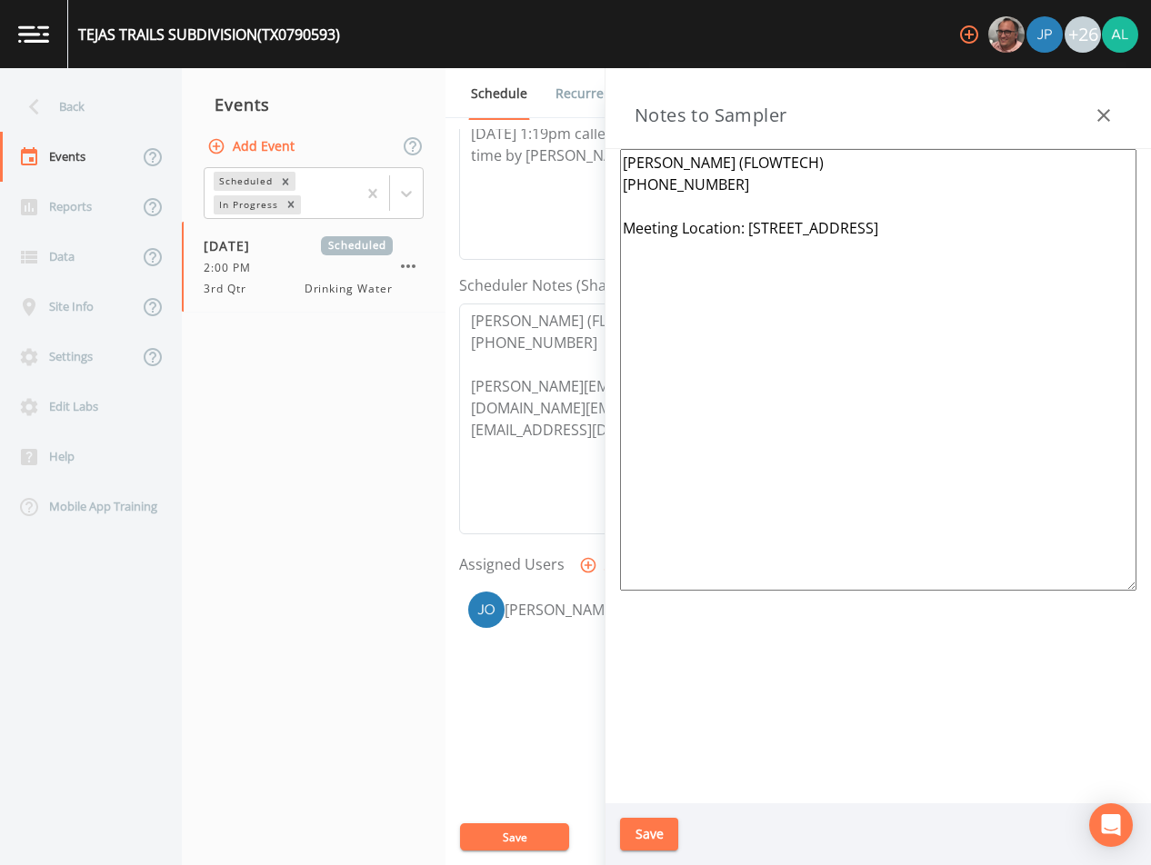
drag, startPoint x: 992, startPoint y: 228, endPoint x: 751, endPoint y: 241, distance: 241.2
click at [751, 241] on textarea "[PERSON_NAME] (FLOWTECH) [PHONE_NUMBER] Meeting Location: [STREET_ADDRESS]" at bounding box center [878, 370] width 516 height 442
click at [674, 835] on button "Save" at bounding box center [649, 835] width 58 height 34
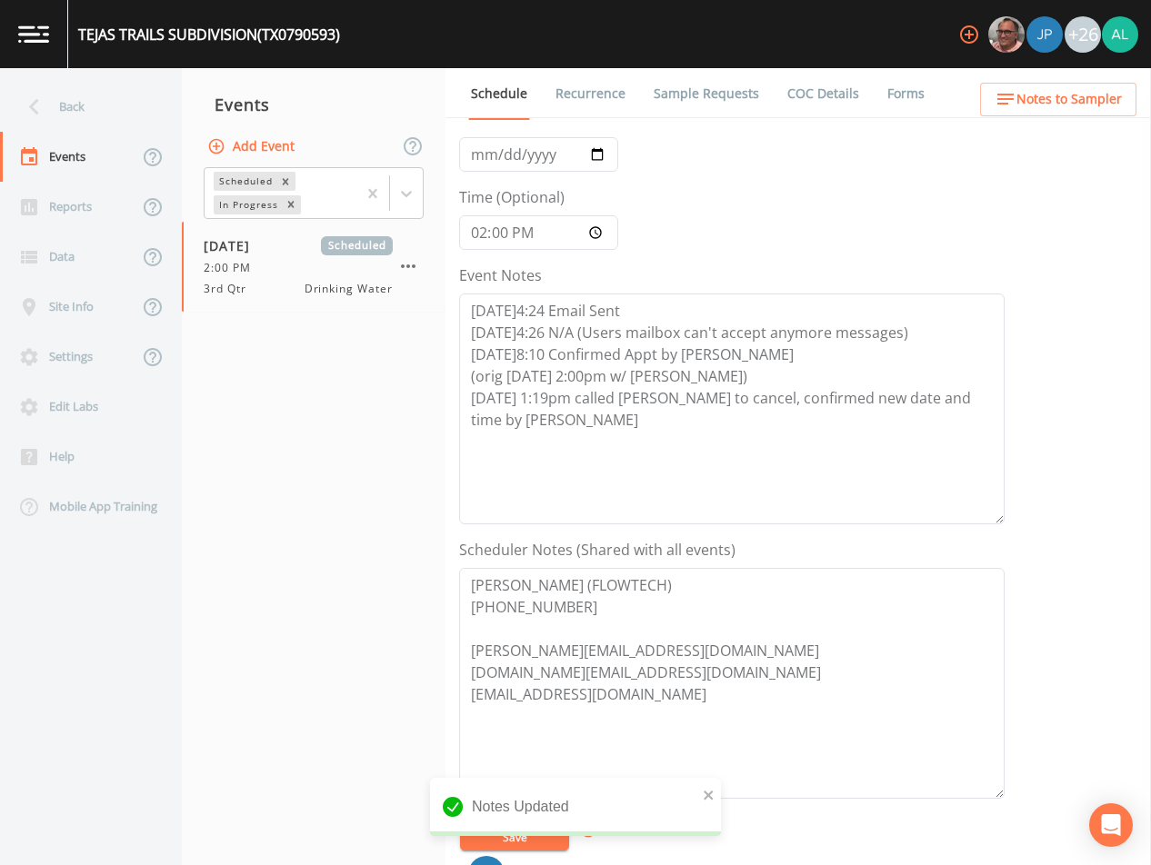
scroll to position [91, 0]
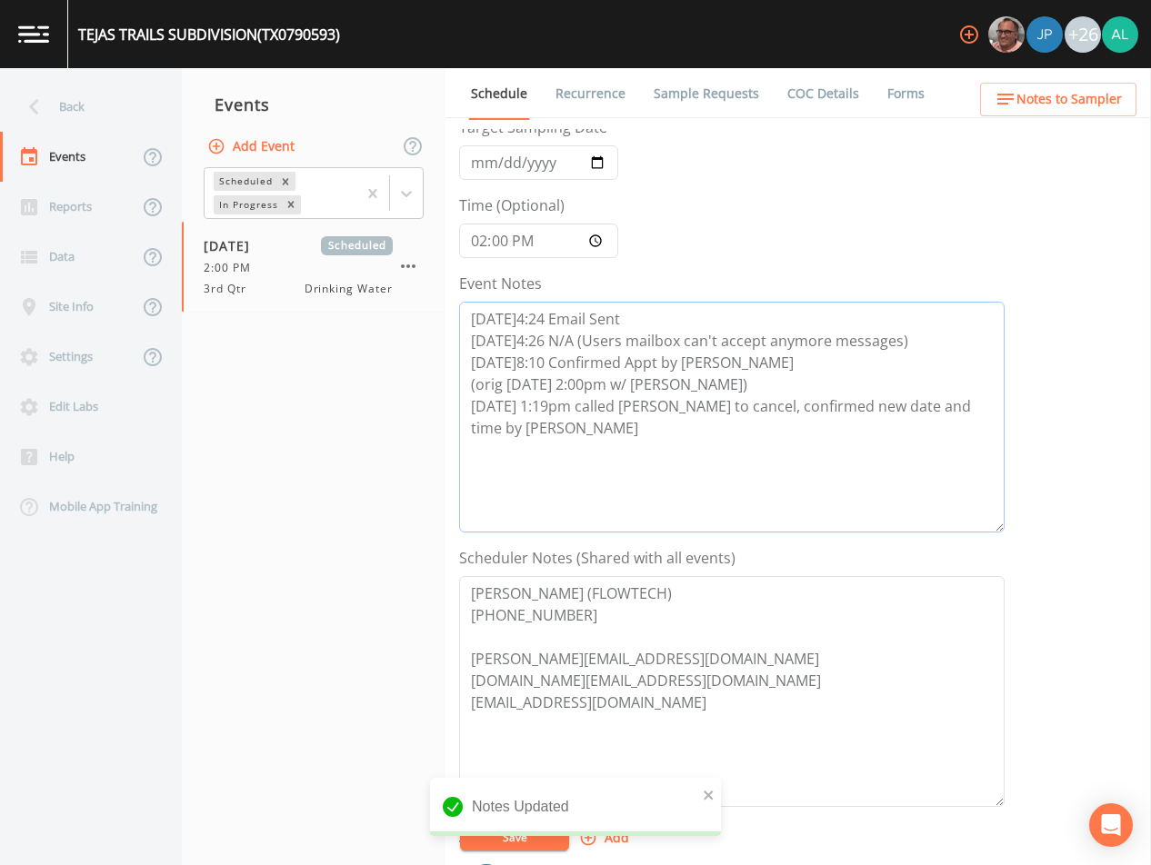
click at [576, 468] on textarea "[DATE]4:24 Email Sent [DATE]4:26 N/A (Users mailbox can't accept anymore messag…" at bounding box center [731, 417] width 545 height 231
type textarea "[DATE]4:24 Email Sent [DATE]4:26 N/A (Users mailbox can't accept anymore messag…"
click at [506, 834] on button "Save" at bounding box center [514, 837] width 109 height 27
click at [544, 845] on button "Save" at bounding box center [514, 837] width 109 height 27
click at [93, 101] on div "Back" at bounding box center [82, 107] width 164 height 50
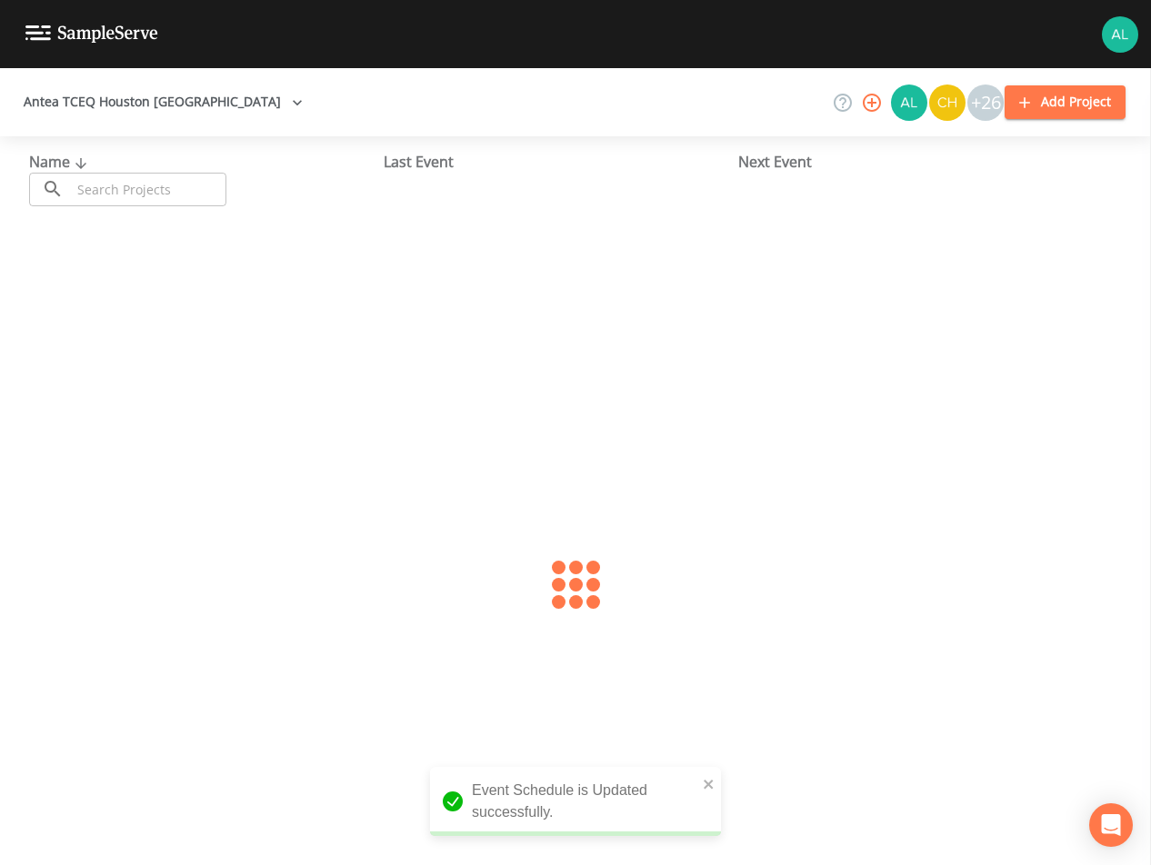
drag, startPoint x: 126, startPoint y: 179, endPoint x: 118, endPoint y: 173, distance: 10.4
click at [126, 180] on input "text" at bounding box center [148, 190] width 155 height 34
type input "1013147"
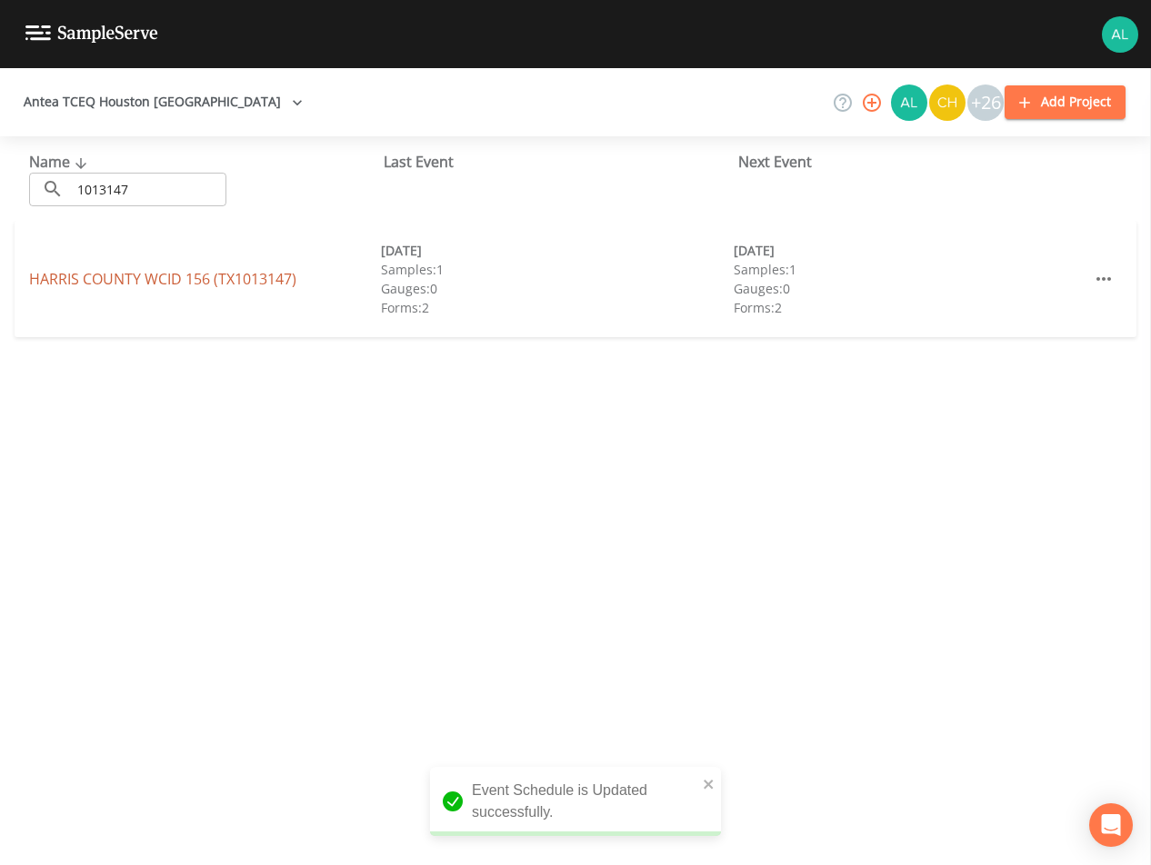
click at [77, 280] on link "HARRIS COUNTY WCID 156 (TX1013147)" at bounding box center [162, 279] width 267 height 20
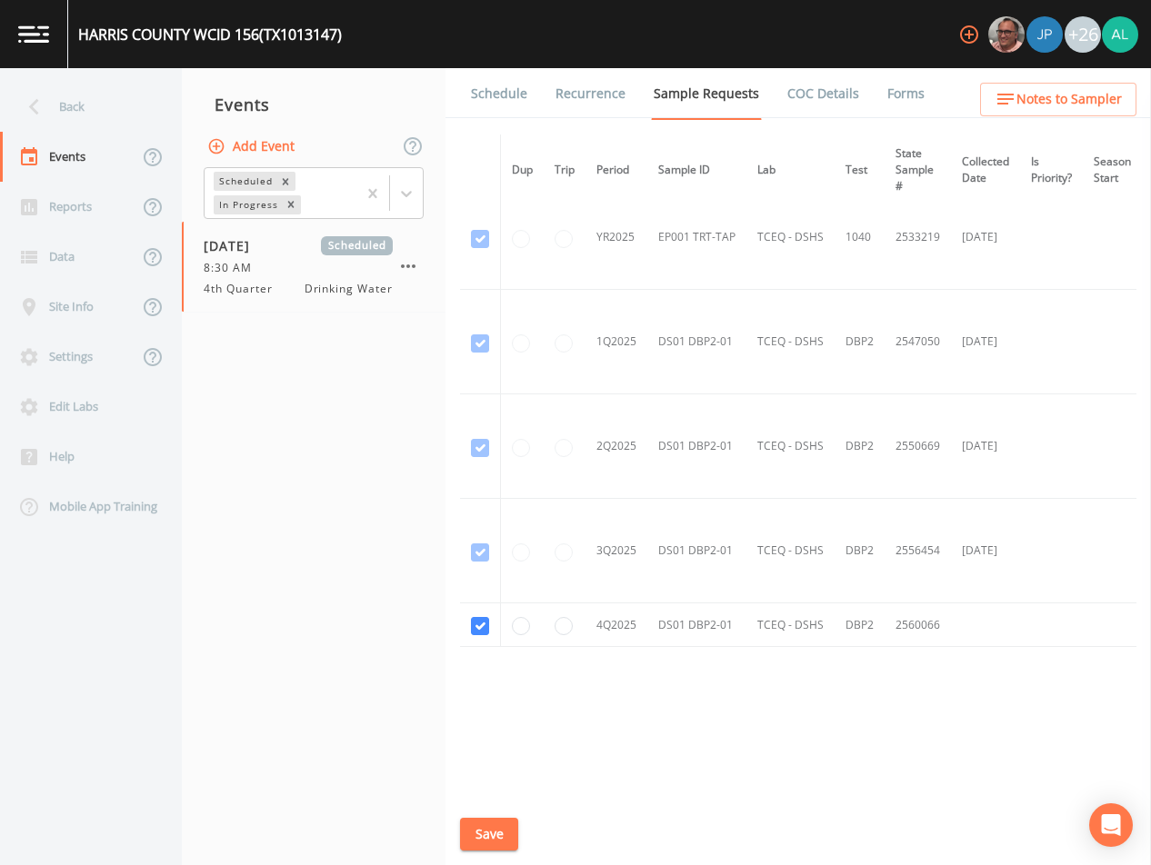
scroll to position [548, 0]
click at [505, 104] on link "Schedule" at bounding box center [499, 93] width 62 height 51
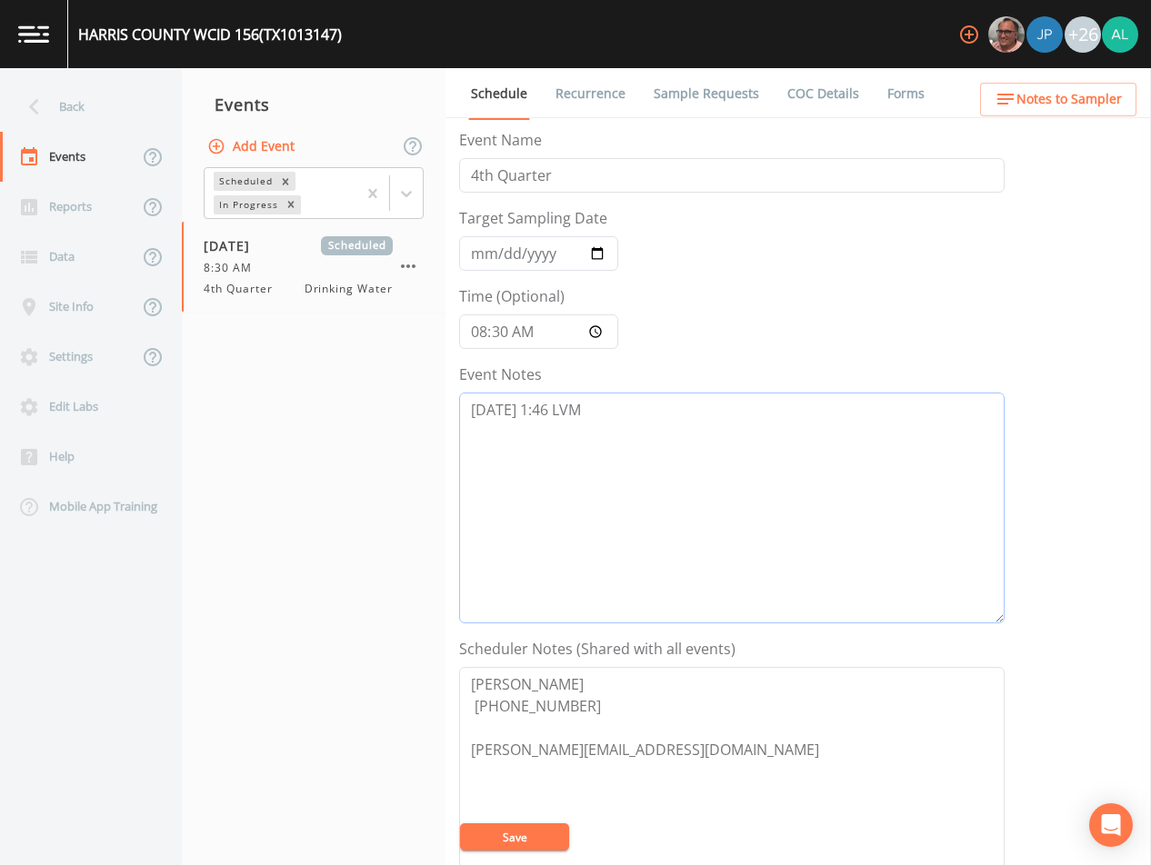
click at [671, 485] on textarea "[DATE] 1:46 LVM" at bounding box center [731, 508] width 545 height 231
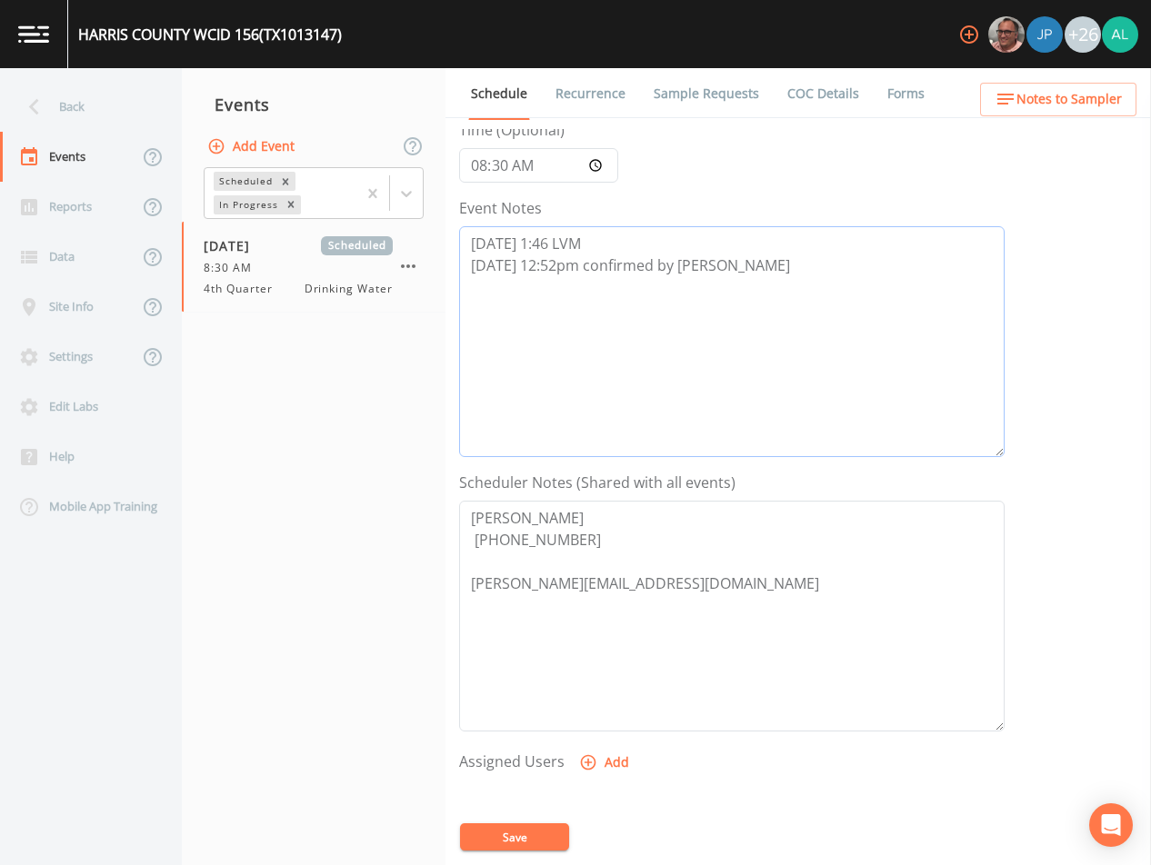
scroll to position [182, 0]
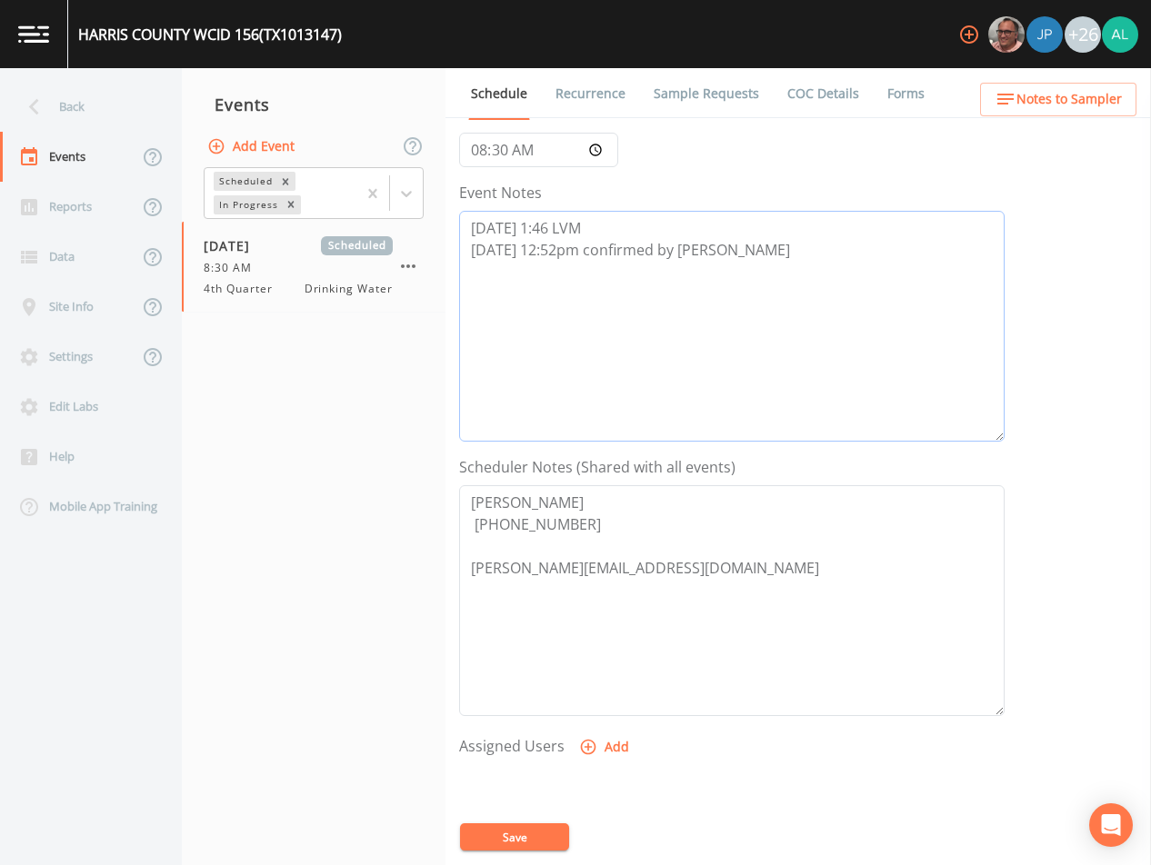
type textarea "[DATE] 1:46 LVM [DATE] 12:52pm confirmed by [PERSON_NAME]"
click at [591, 728] on form "Event Name 4th Quarter Target Sampling Date [DATE] Time (Optional) 08:30:00 Eve…" at bounding box center [731, 451] width 545 height 1008
click at [592, 746] on icon "button" at bounding box center [588, 747] width 15 height 15
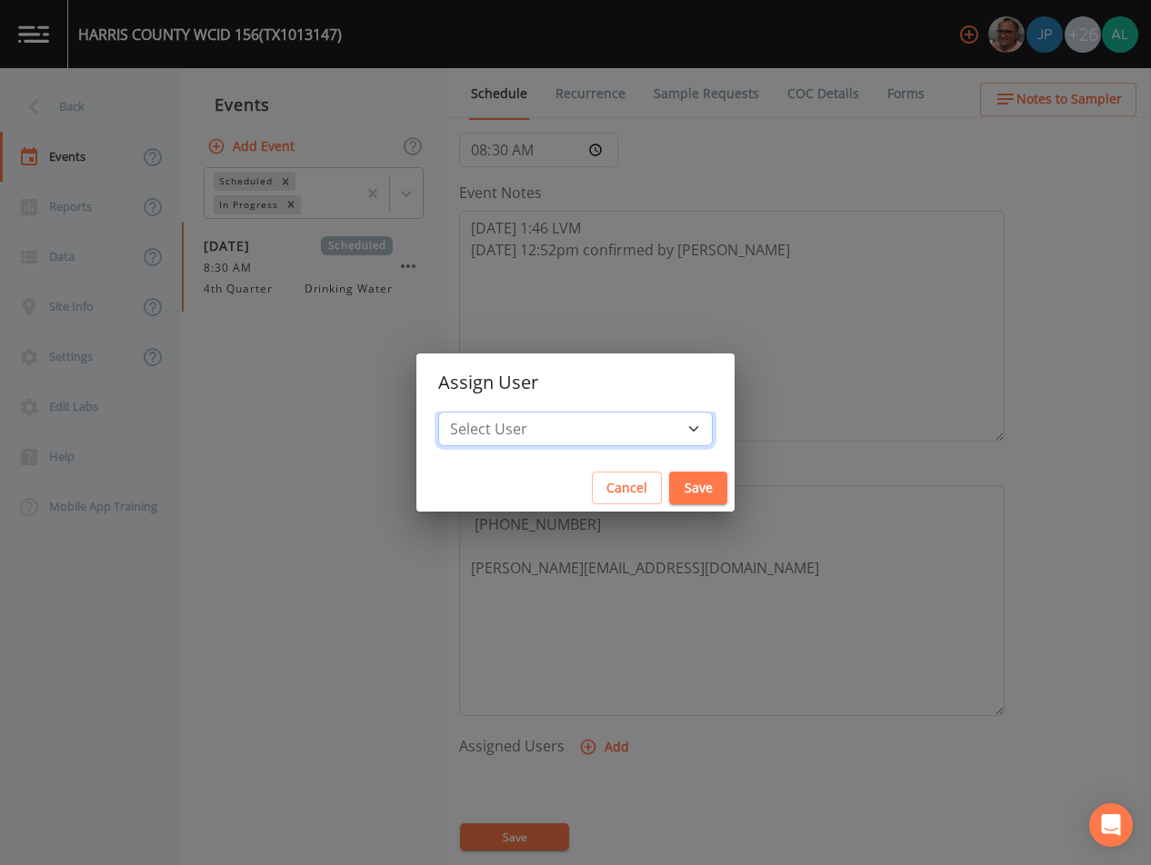
drag, startPoint x: 505, startPoint y: 418, endPoint x: 515, endPoint y: 424, distance: 12.2
click at [505, 418] on select "Select User [PERSON_NAME] [PERSON_NAME] [PERSON_NAME] [PERSON_NAME] [PERSON_NAM…" at bounding box center [575, 429] width 275 height 35
select select "1051c3a1-6c84-4a22-a0dd-c999b59f2b39"
click at [479, 412] on select "Select User [PERSON_NAME] [PERSON_NAME] [PERSON_NAME] [PERSON_NAME] [PERSON_NAM…" at bounding box center [575, 429] width 275 height 35
click at [686, 487] on div "Cancel Save" at bounding box center [575, 489] width 318 height 48
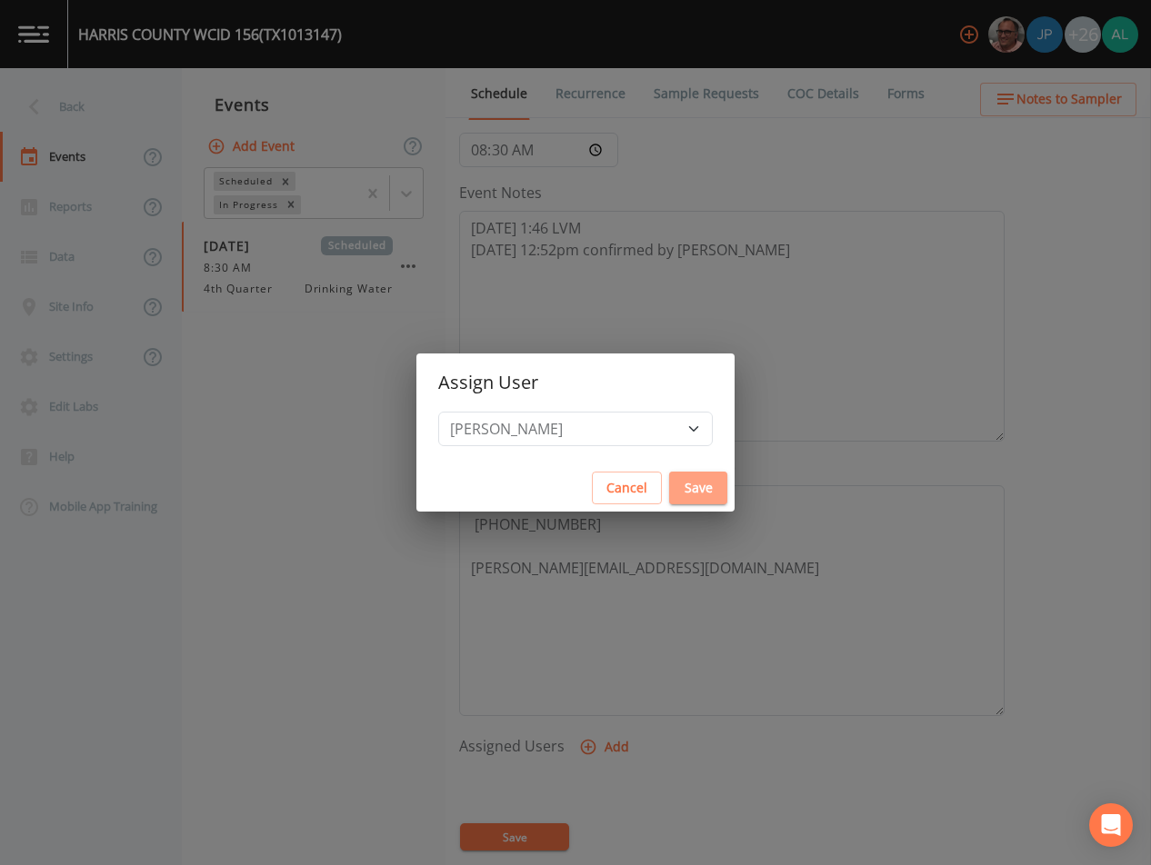
click at [669, 487] on button "Save" at bounding box center [698, 489] width 58 height 34
select select
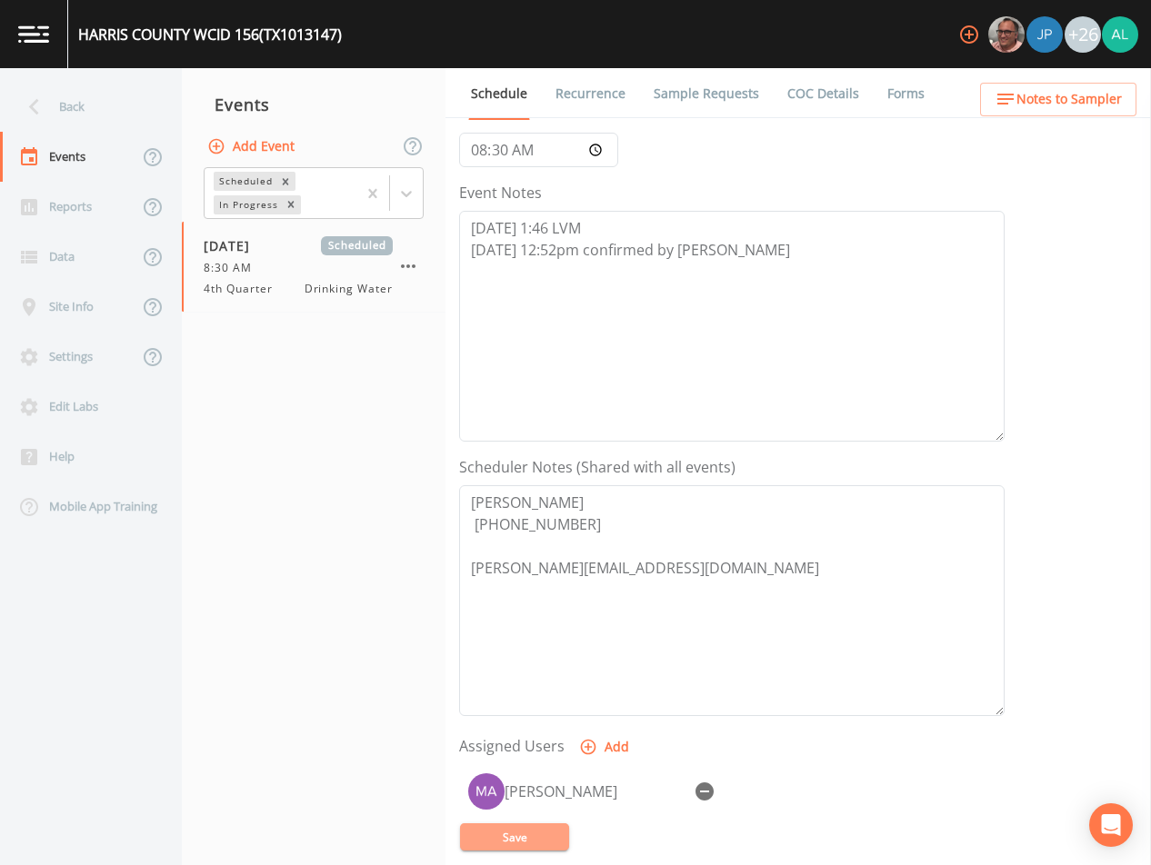
click at [535, 844] on button "Save" at bounding box center [514, 837] width 109 height 27
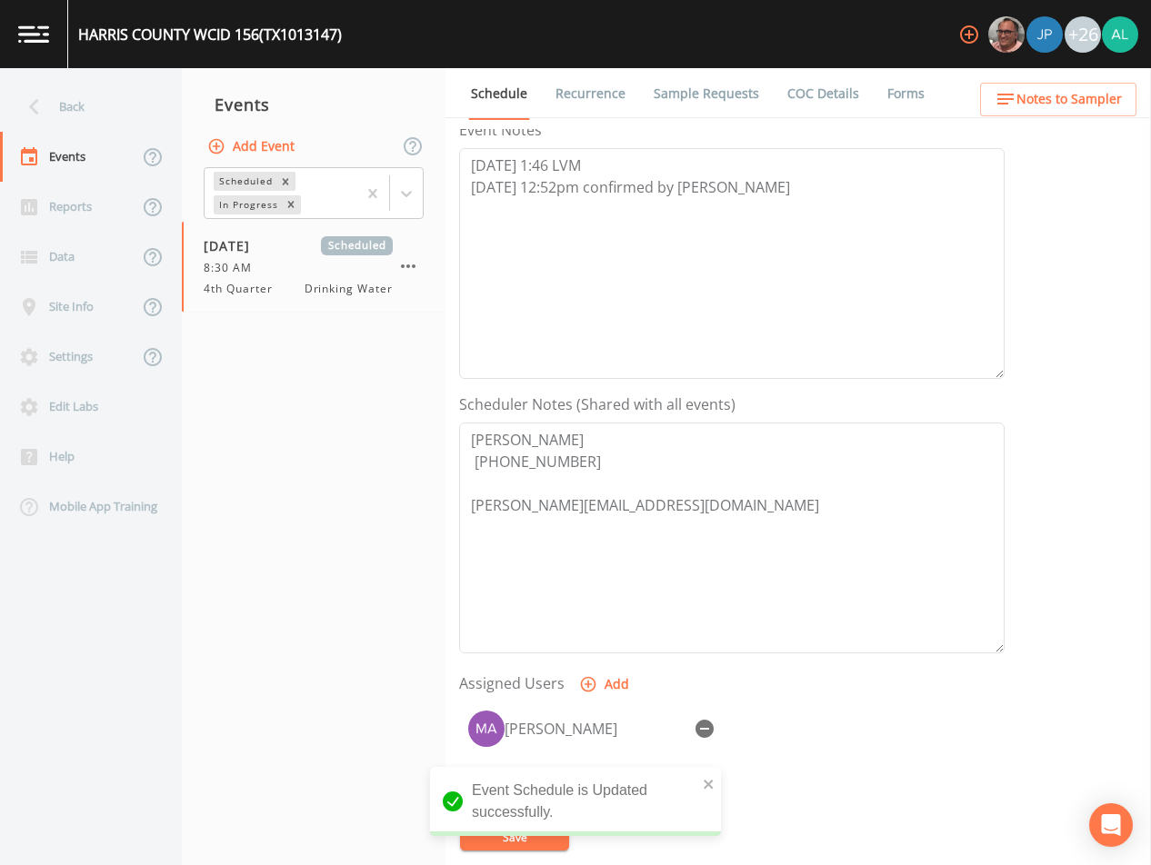
scroll to position [0, 0]
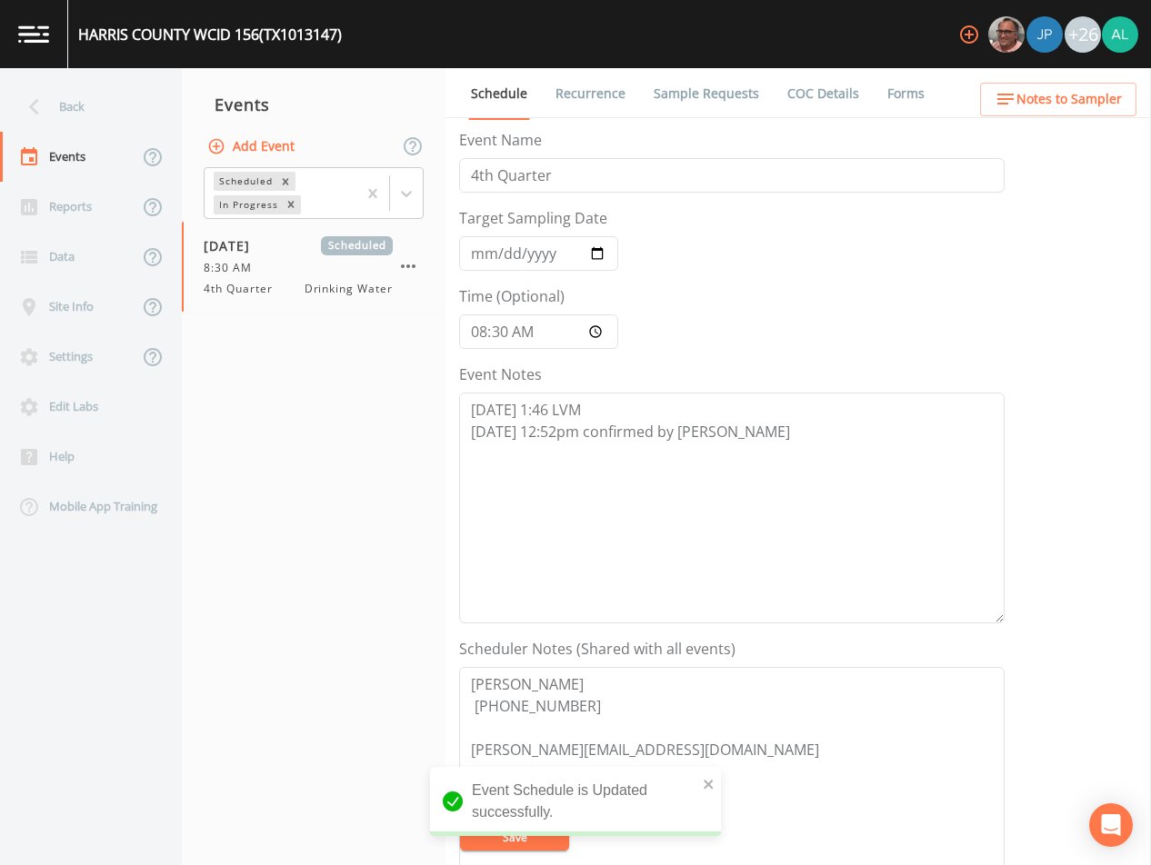
click at [1016, 97] on icon "button" at bounding box center [1005, 99] width 22 height 22
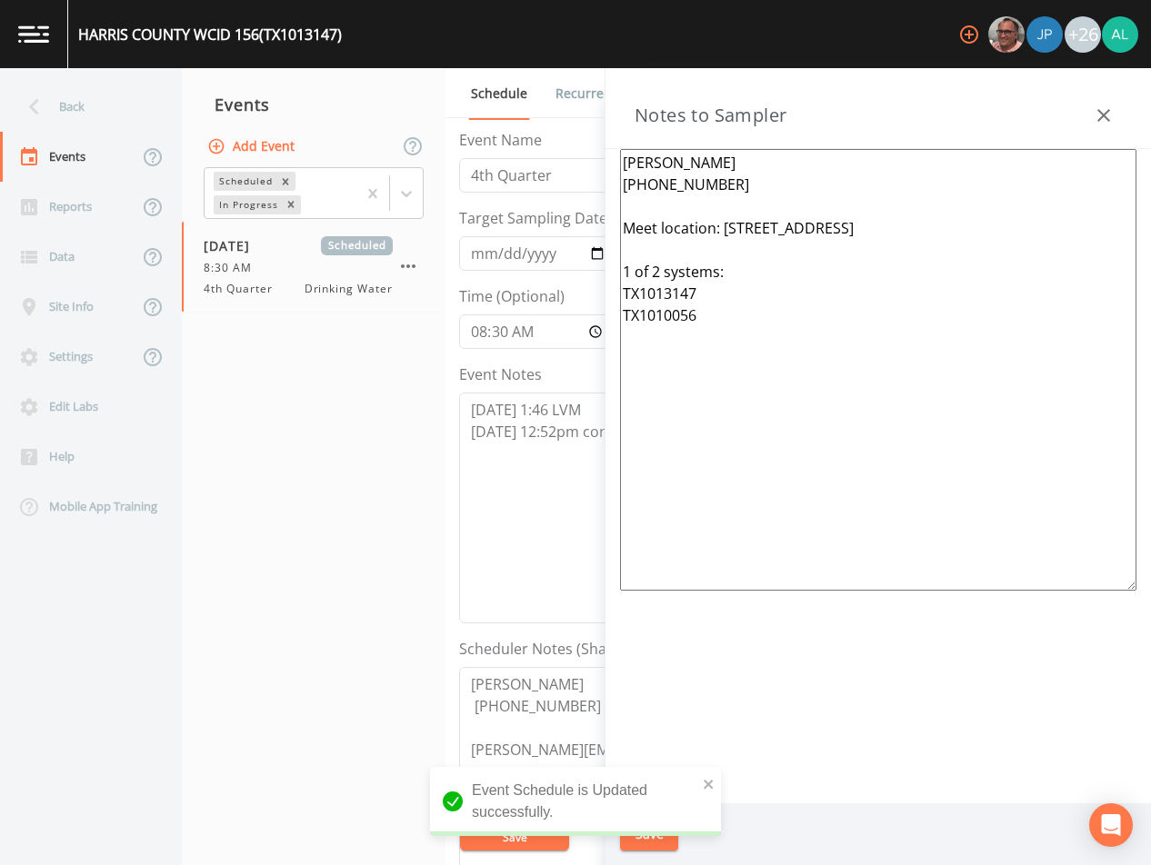
drag, startPoint x: 734, startPoint y: 334, endPoint x: 593, endPoint y: 165, distance: 220.7
click at [593, 165] on div "Back Events Reports Data Site Info Settings Edit Labs Help Mobile App Training …" at bounding box center [575, 466] width 1151 height 797
click at [133, 111] on div "Back" at bounding box center [82, 107] width 164 height 50
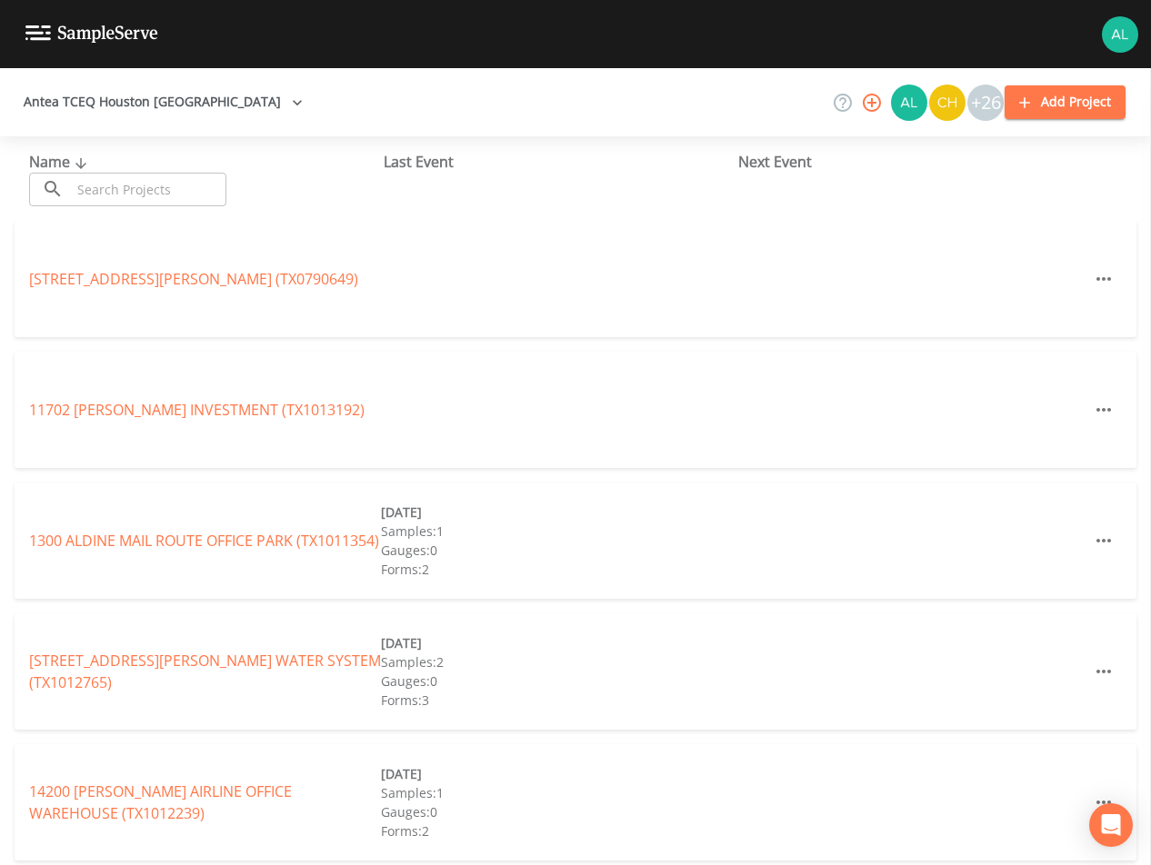
click at [179, 206] on div "Name ​ ​ Last Event Next Event" at bounding box center [575, 178] width 1151 height 85
click at [182, 194] on input "text" at bounding box center [148, 190] width 155 height 34
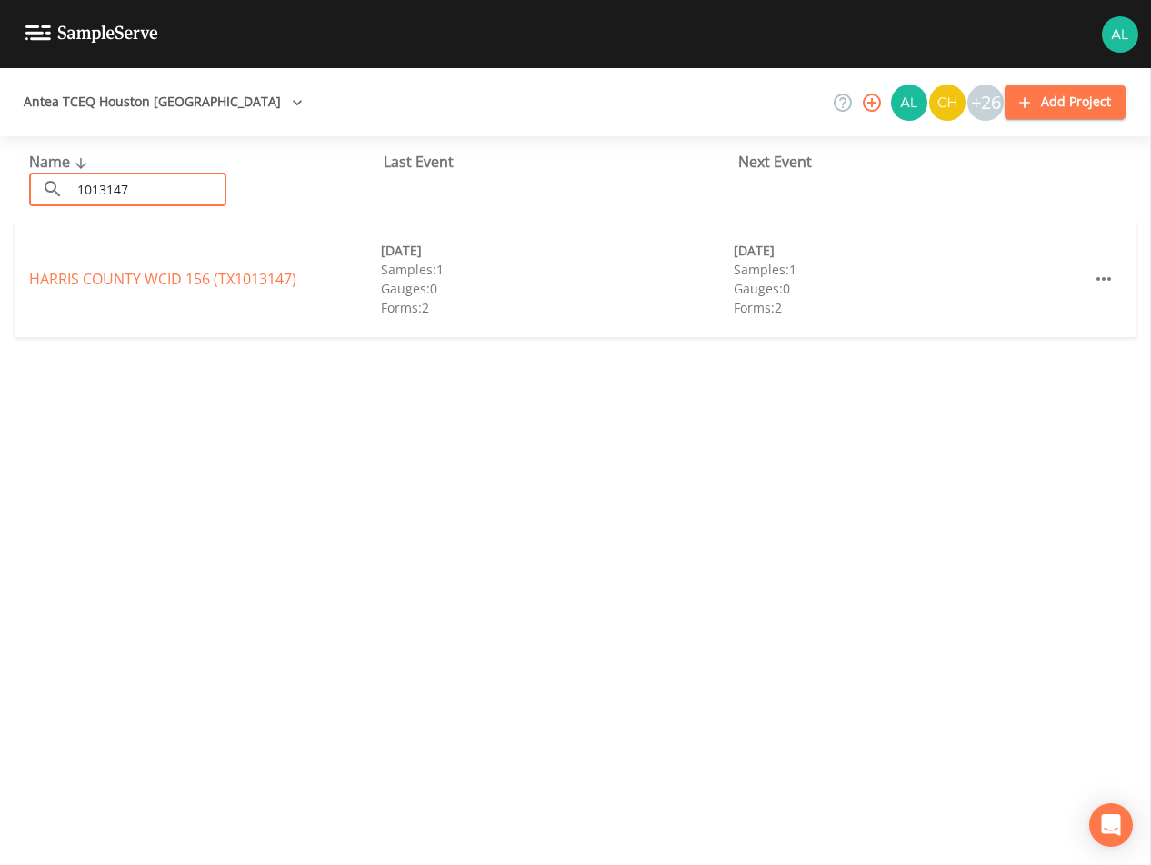
type input "1013147"
click at [257, 275] on link "HARRIS COUNTY WCID 156 (TX1013147)" at bounding box center [162, 279] width 267 height 20
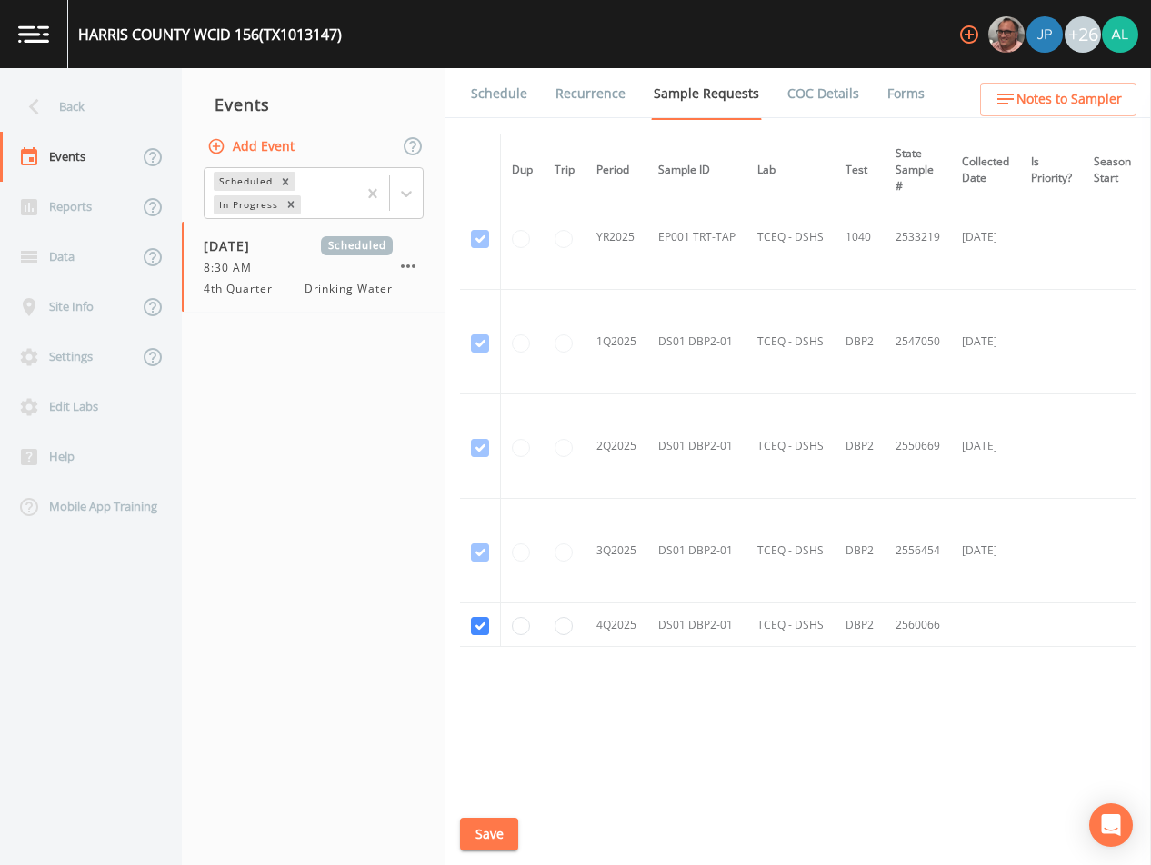
scroll to position [548, 0]
click at [479, 110] on link "Schedule" at bounding box center [499, 93] width 62 height 51
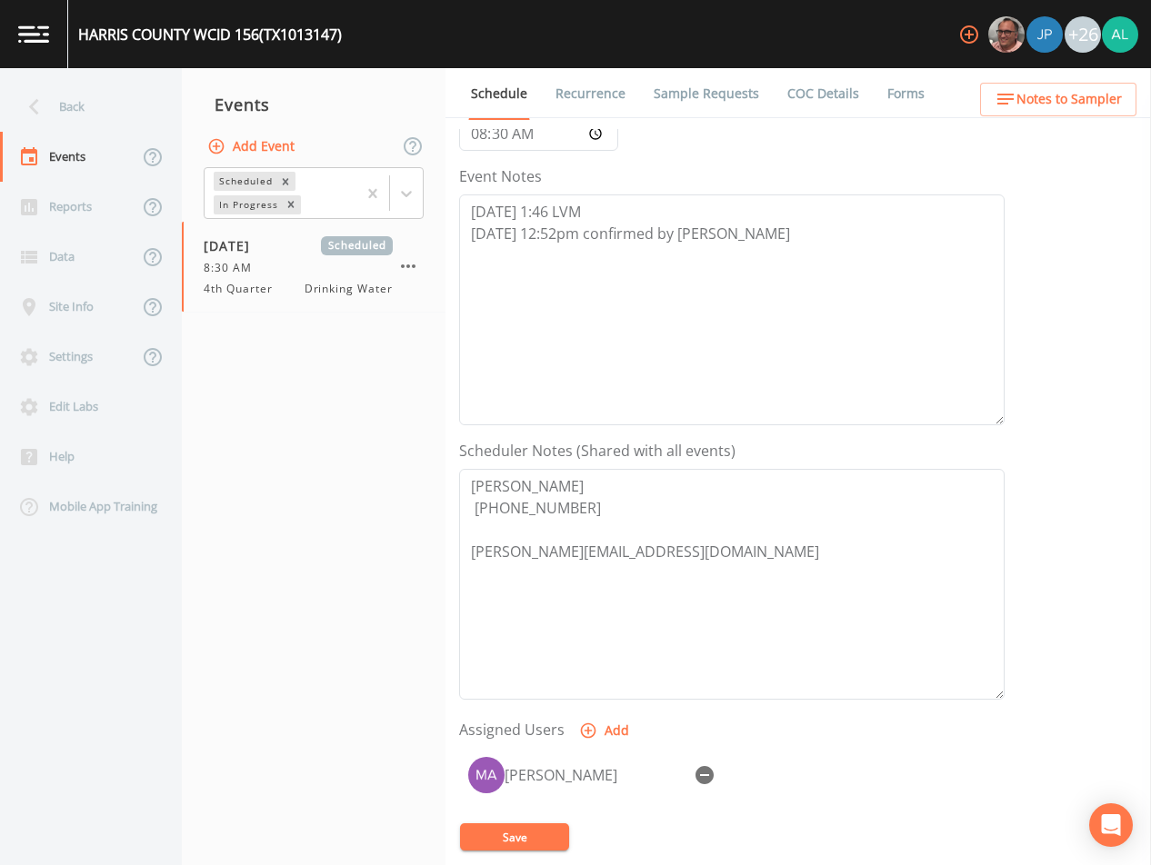
scroll to position [417, 0]
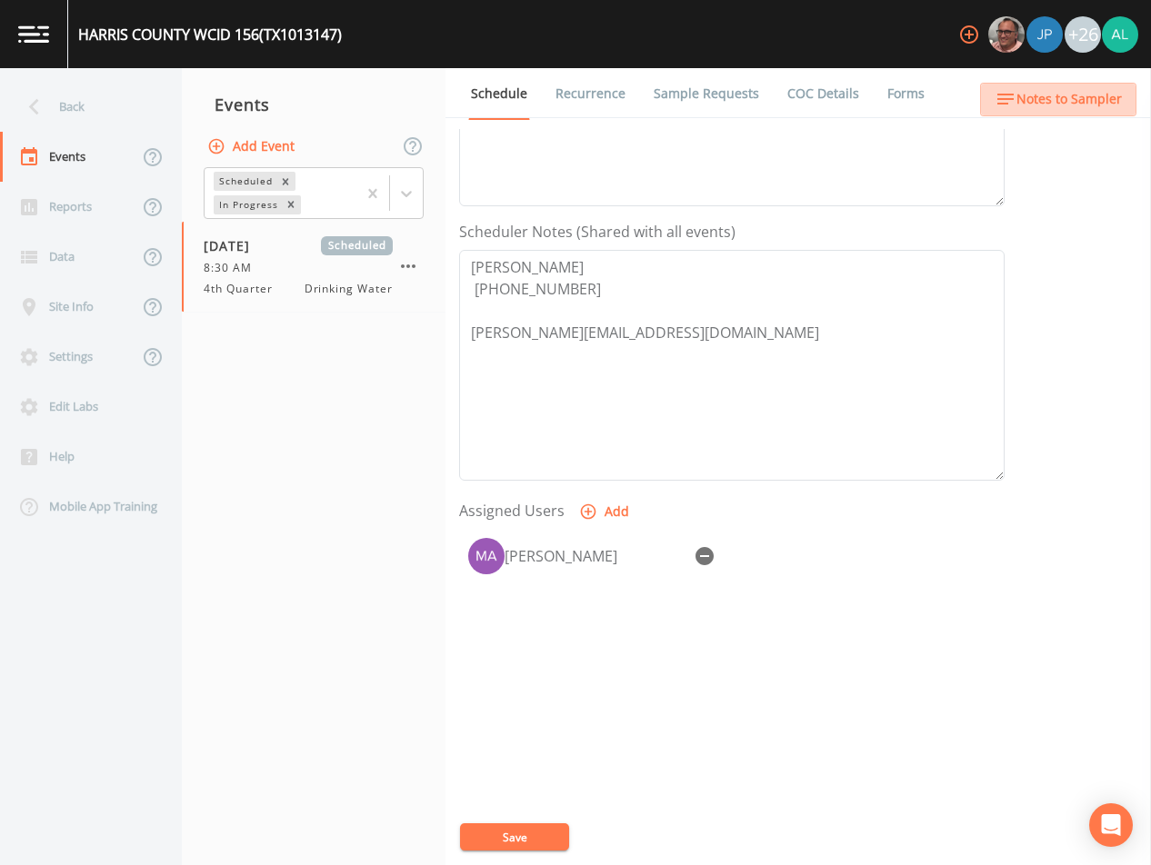
click at [1078, 108] on span "Notes to Sampler" at bounding box center [1068, 99] width 105 height 23
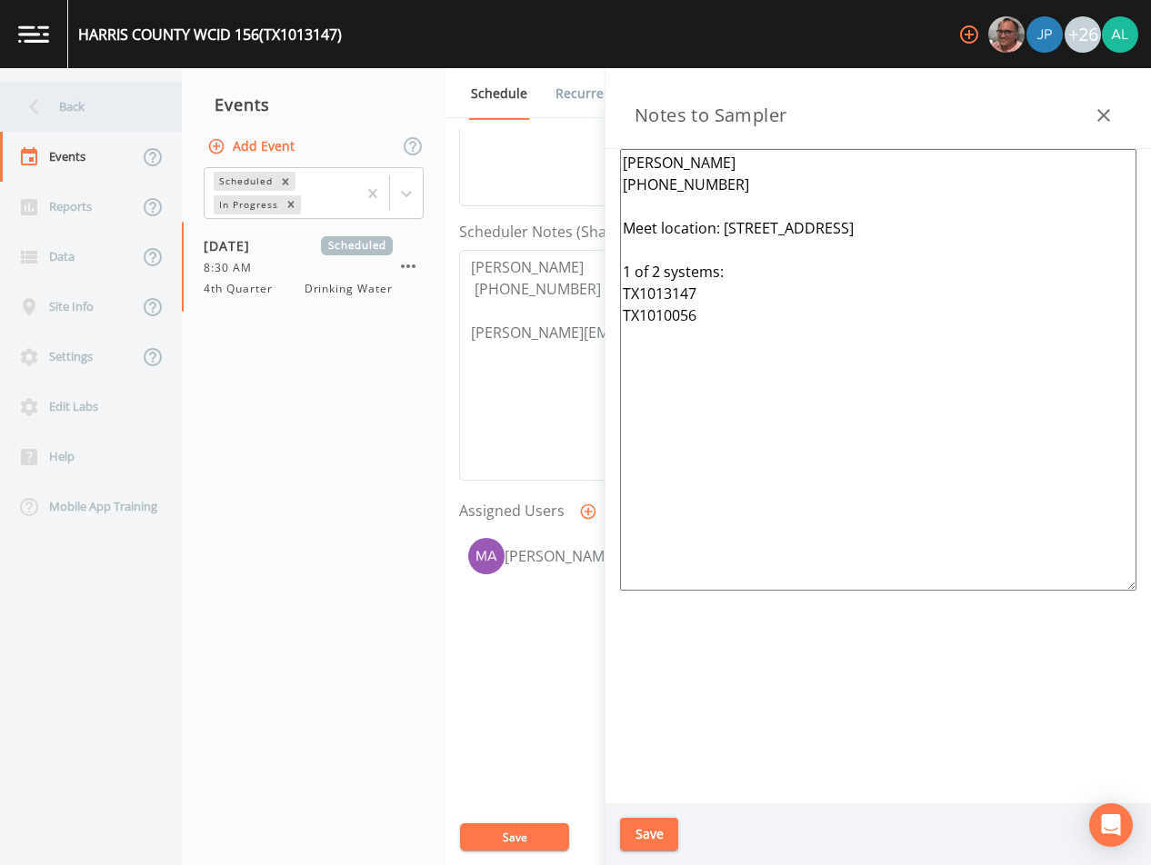
click at [73, 89] on div "Back" at bounding box center [82, 107] width 164 height 50
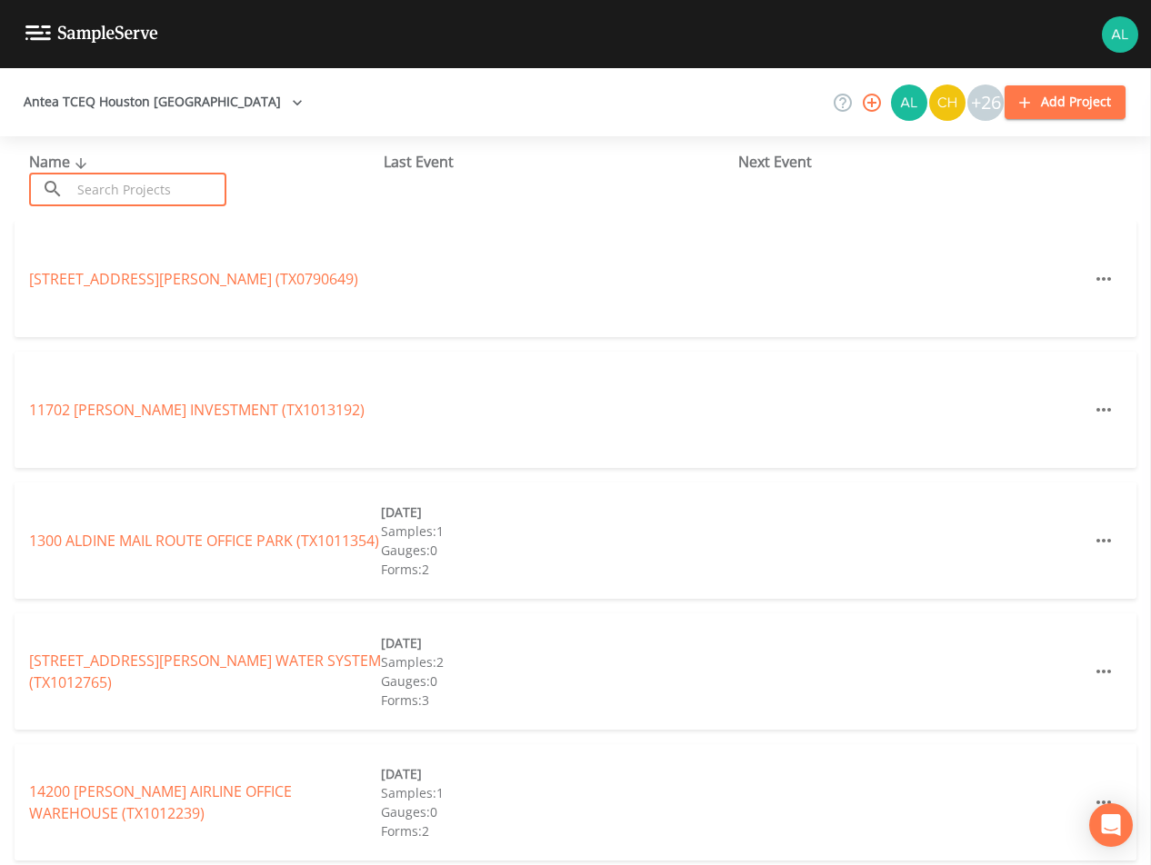
drag, startPoint x: 150, startPoint y: 177, endPoint x: 144, endPoint y: 156, distance: 21.9
click at [150, 177] on input "text" at bounding box center [148, 190] width 155 height 34
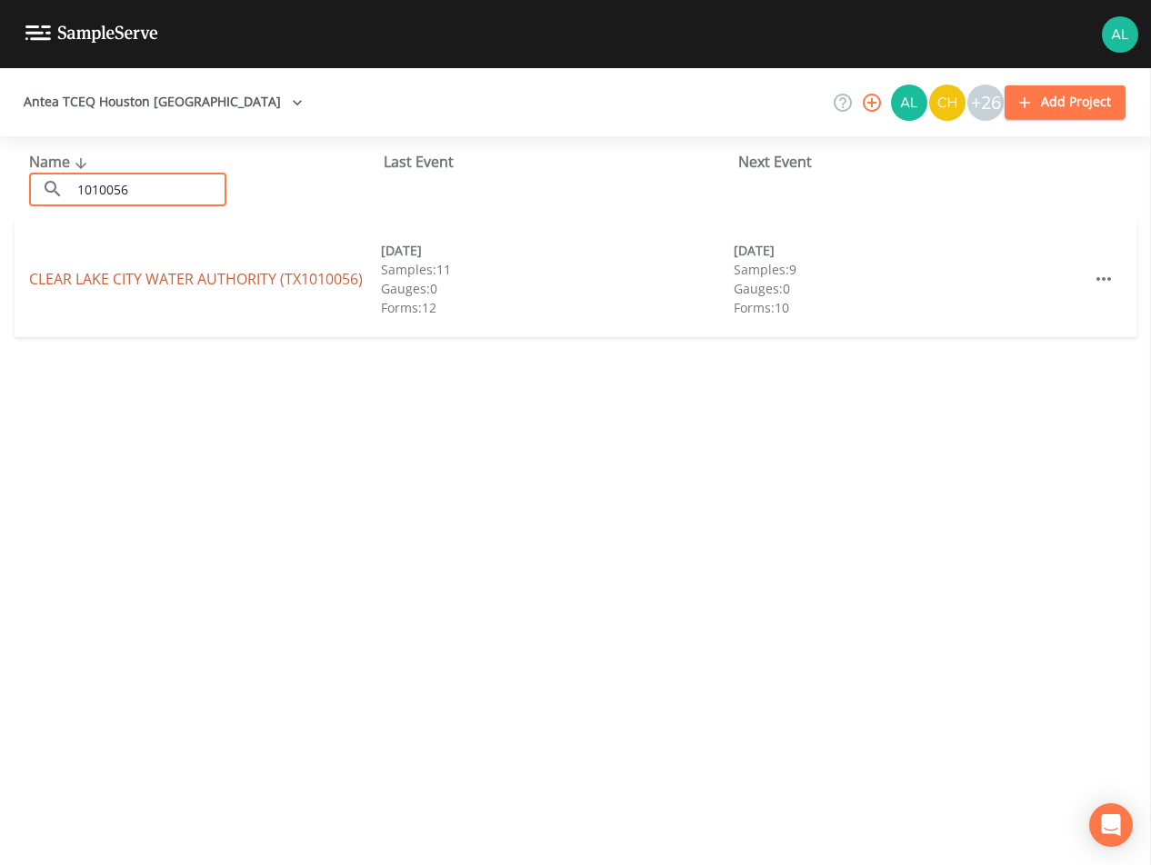
type input "1010056"
click at [68, 279] on link "CLEAR LAKE CITY WATER AUTHORITY (TX1010056)" at bounding box center [196, 279] width 334 height 20
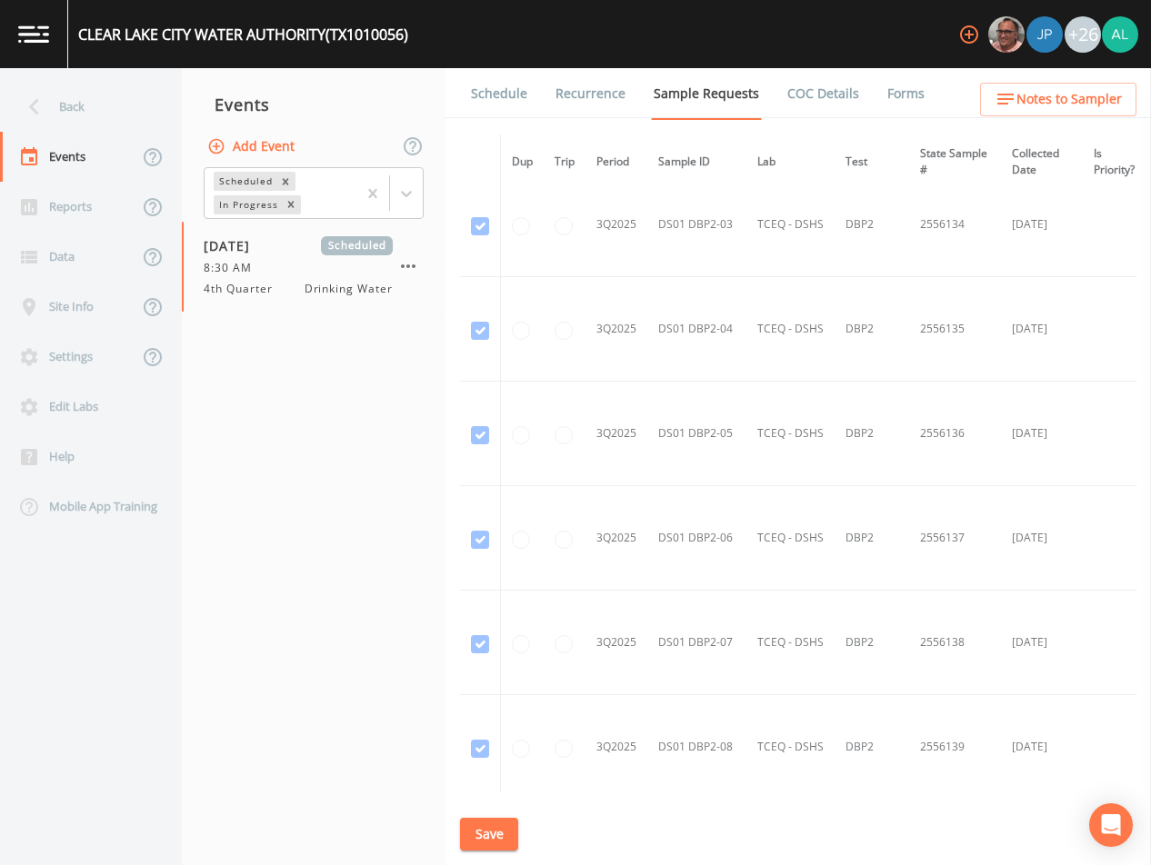
scroll to position [10960, 0]
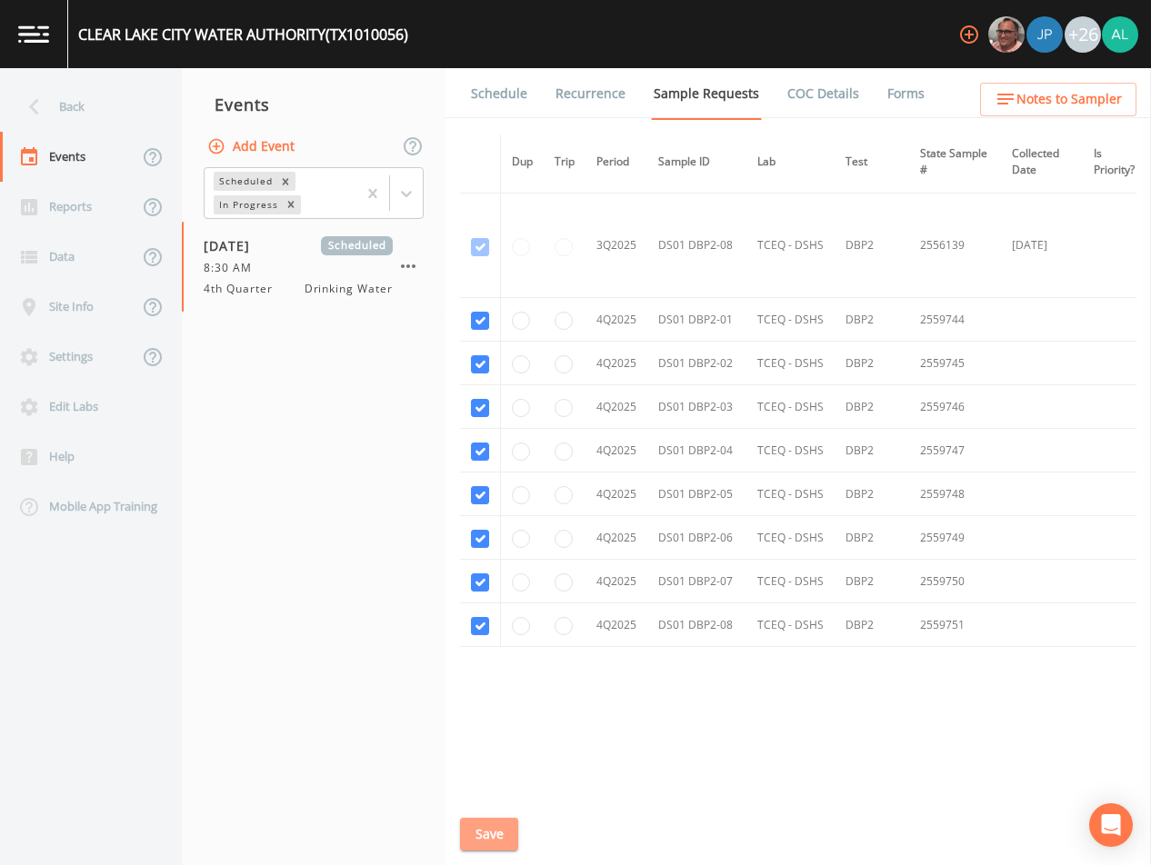
click at [504, 828] on button "Save" at bounding box center [489, 835] width 58 height 34
click at [1052, 109] on span "Notes to Sampler" at bounding box center [1068, 99] width 105 height 23
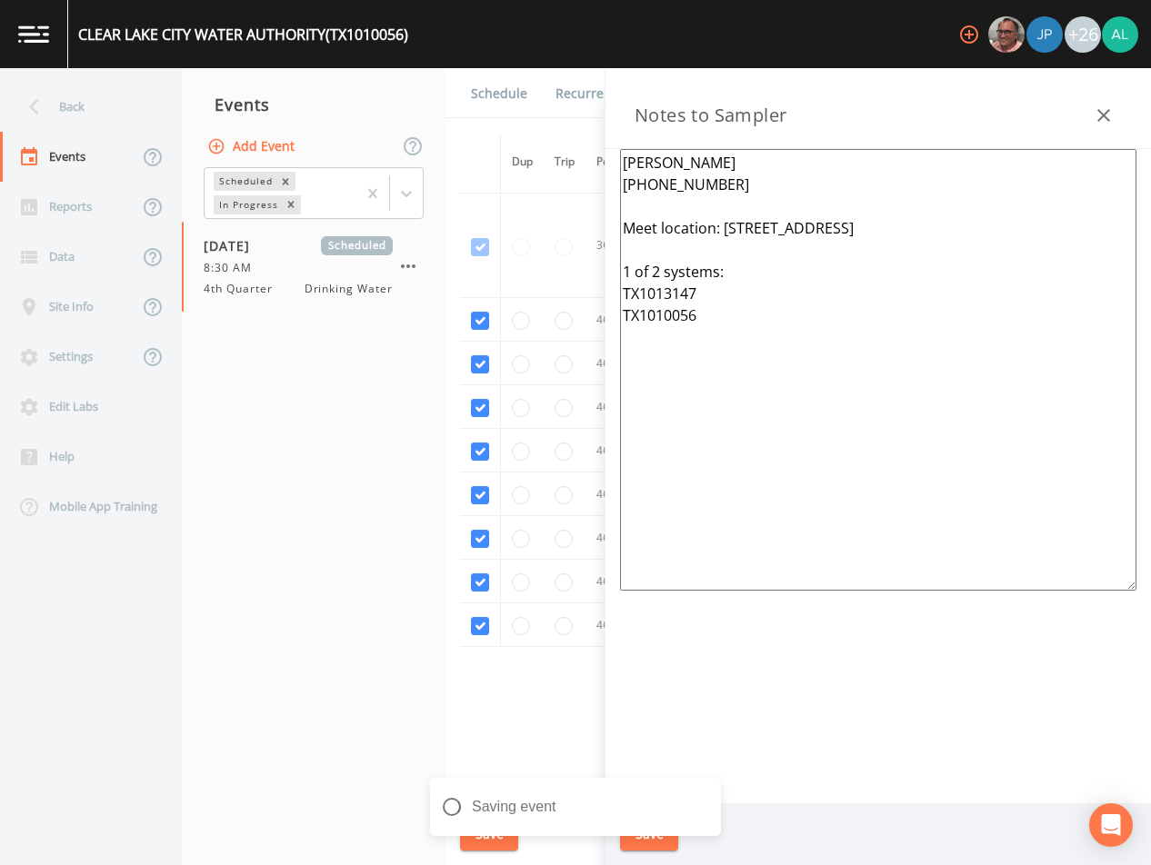
click at [490, 102] on link "Schedule" at bounding box center [499, 93] width 62 height 51
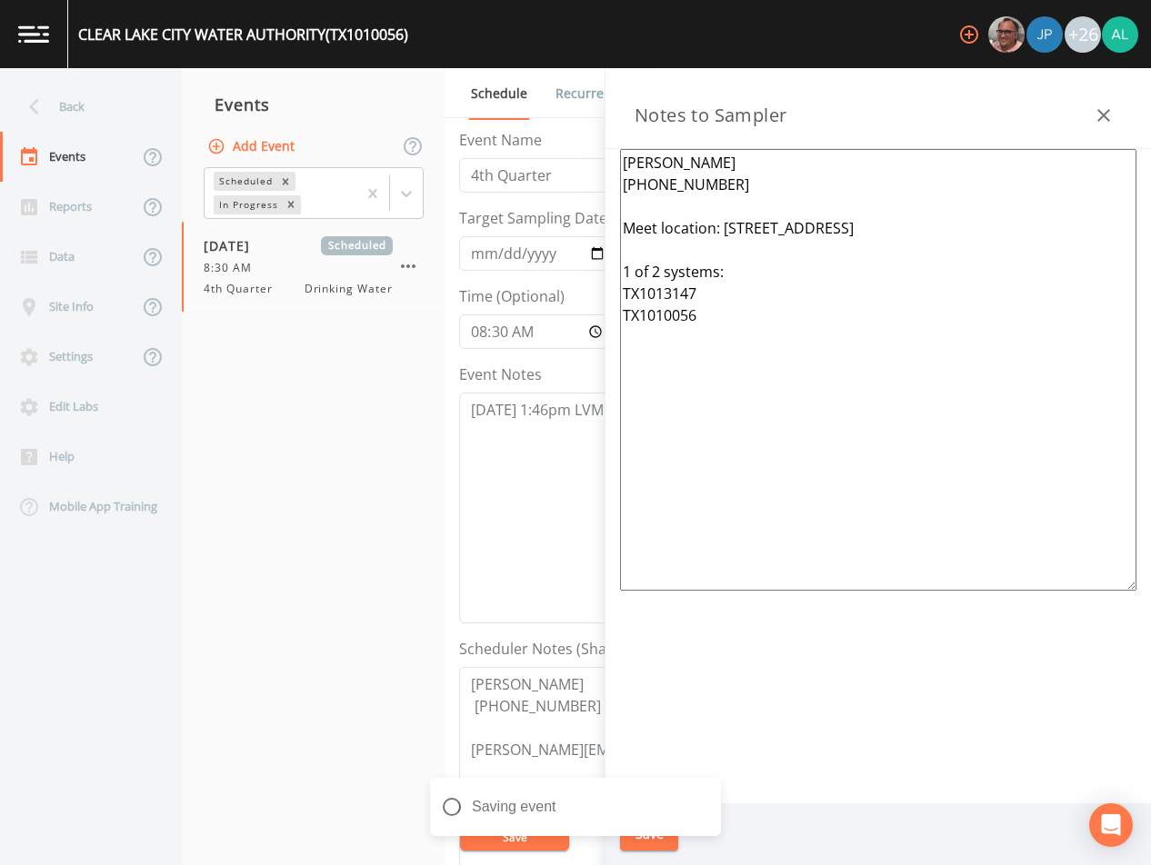
click at [1110, 117] on icon "button" at bounding box center [1104, 116] width 22 height 22
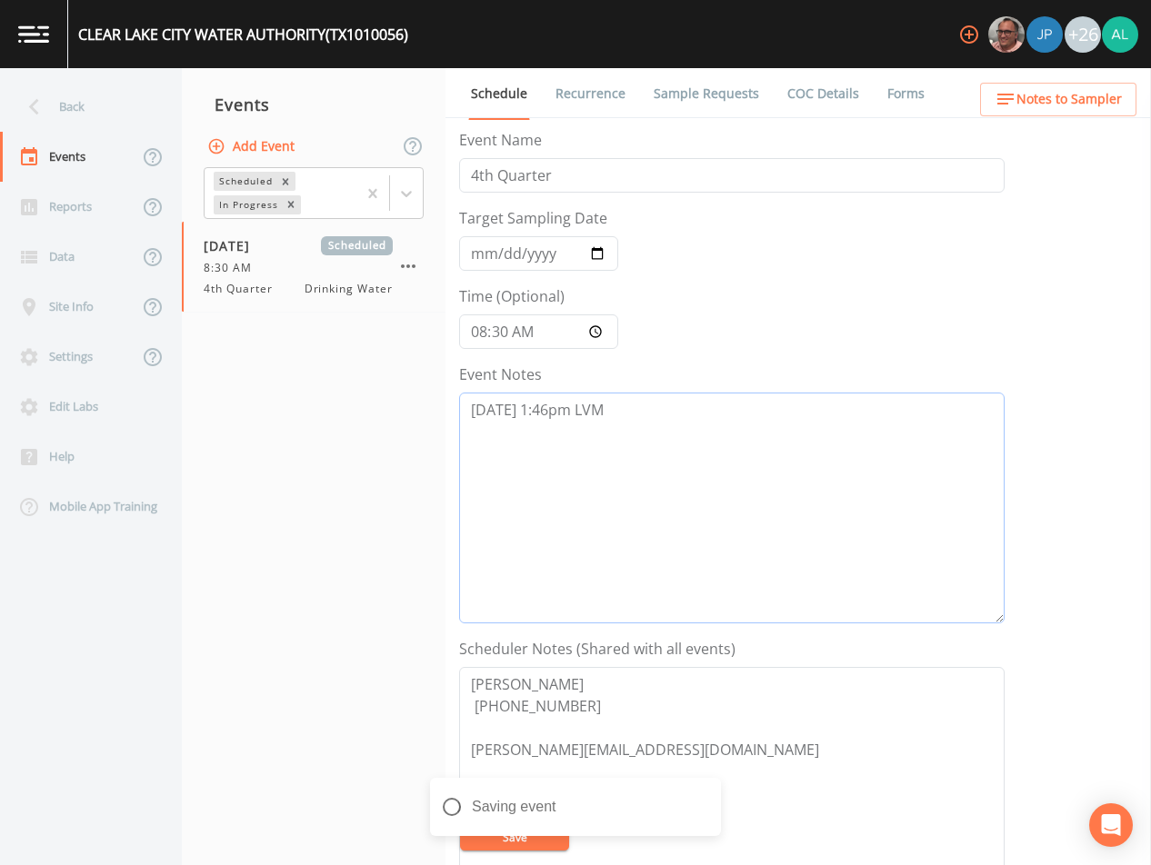
click at [704, 459] on textarea "[DATE] 1:46pm LVM" at bounding box center [731, 508] width 545 height 231
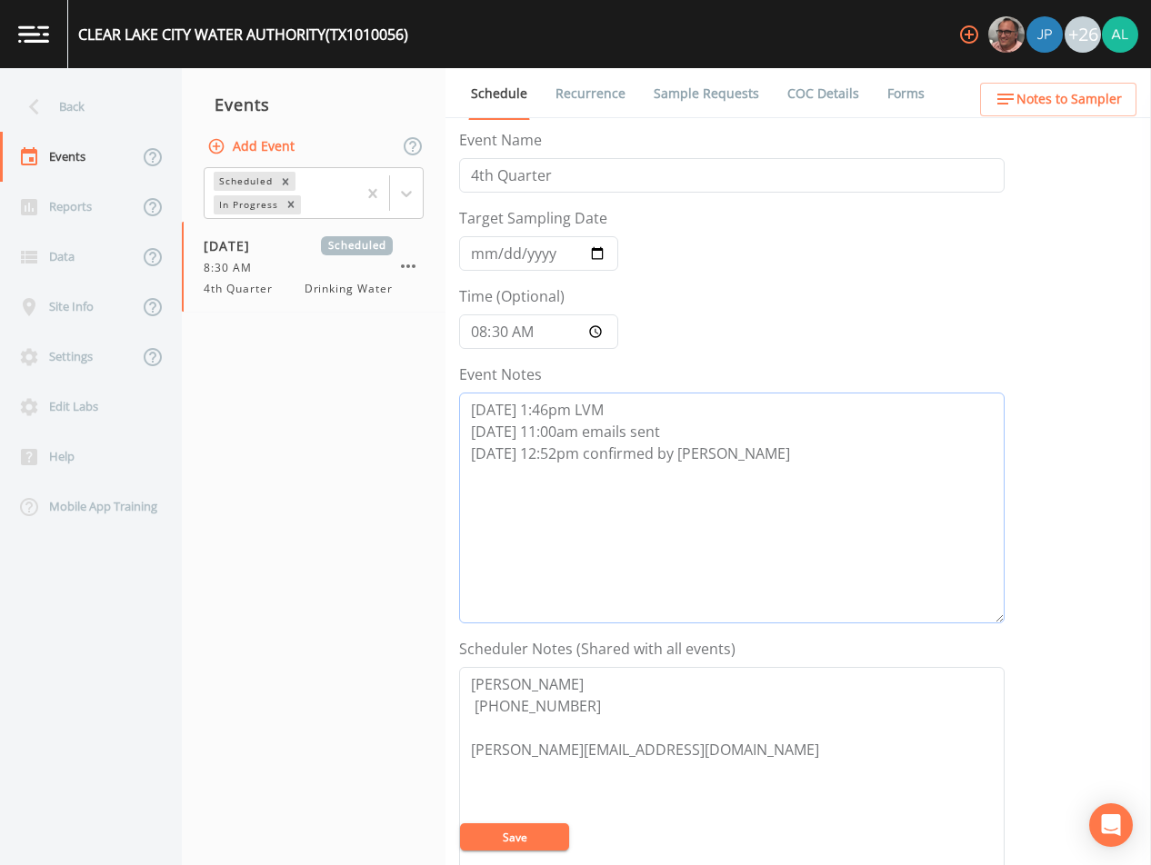
type textarea "[DATE] 1:46pm LVM [DATE] 11:00am emails sent [DATE] 12:52pm confirmed by [PERSO…"
click at [509, 833] on button "Save" at bounding box center [514, 837] width 109 height 27
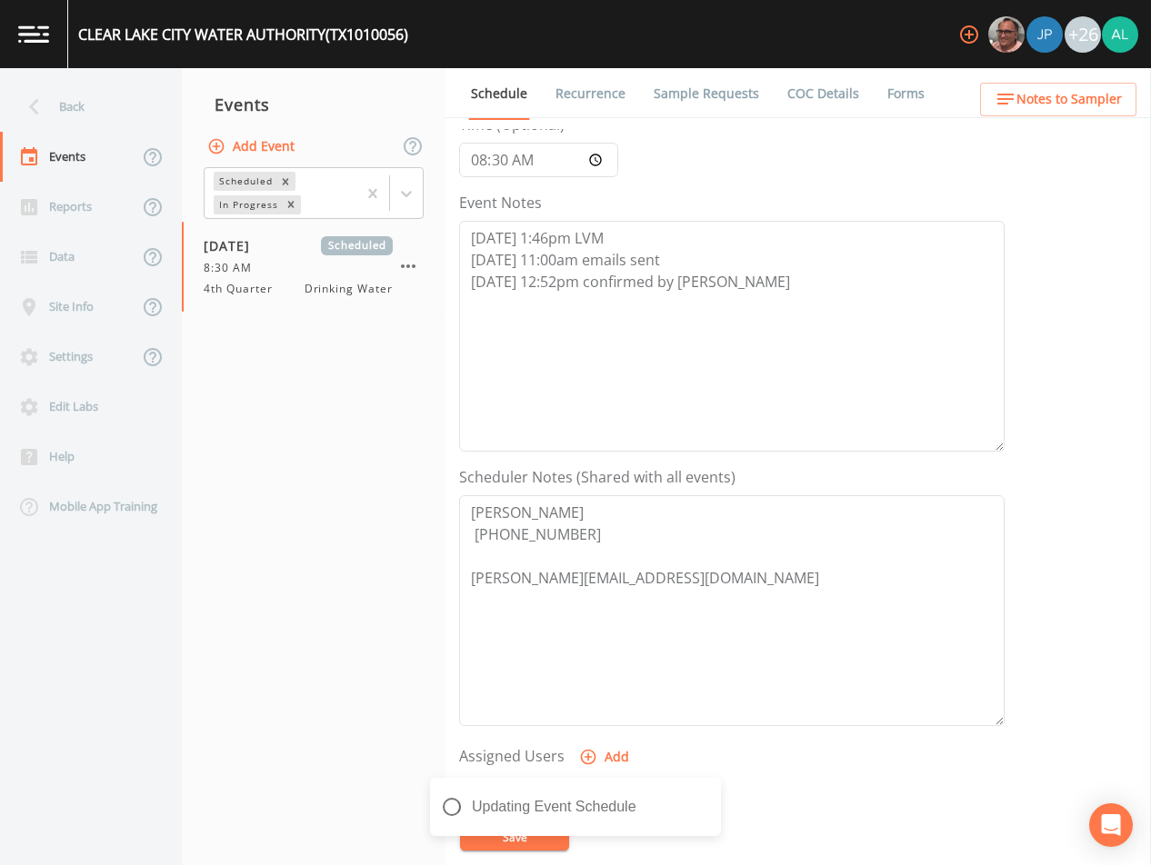
scroll to position [364, 0]
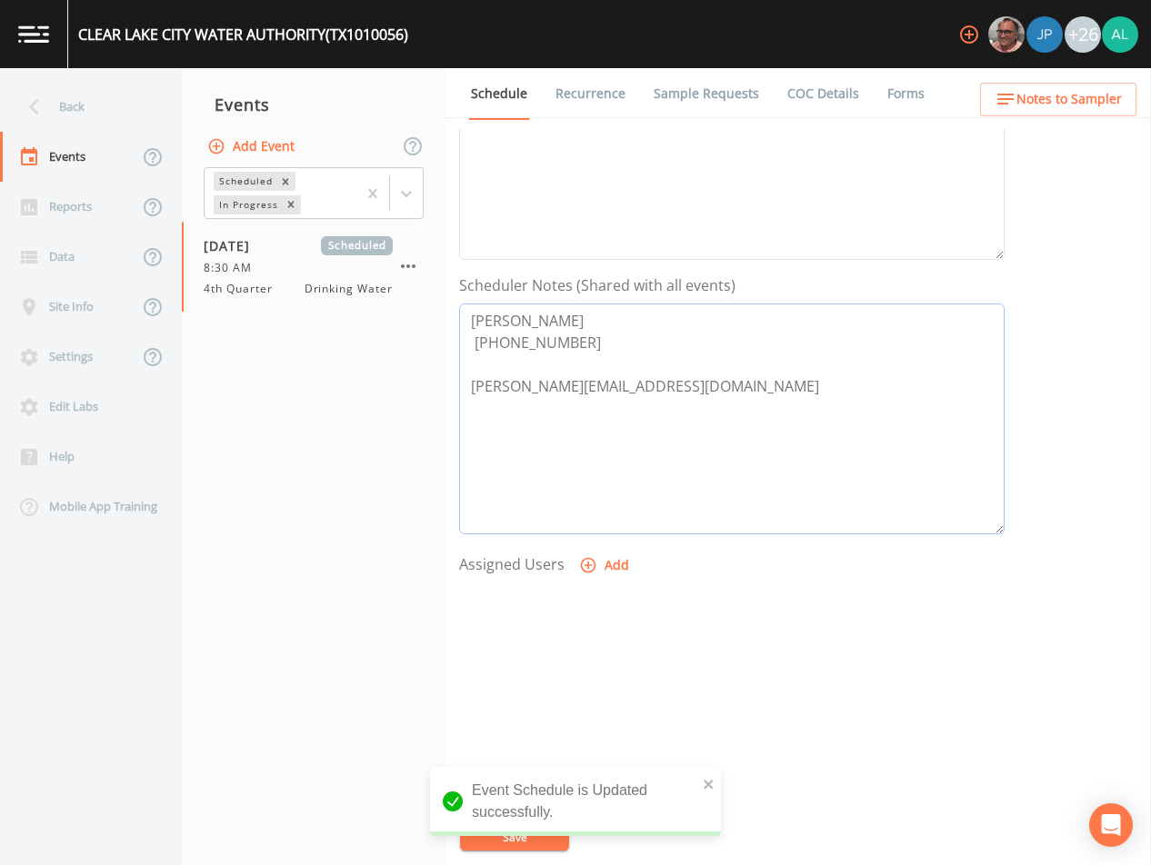
click at [607, 531] on textarea "[PERSON_NAME] [PHONE_NUMBER] [PERSON_NAME][EMAIL_ADDRESS][DOMAIN_NAME]" at bounding box center [731, 419] width 545 height 231
click at [599, 591] on div at bounding box center [731, 678] width 545 height 191
click at [599, 565] on button "Add" at bounding box center [605, 566] width 61 height 34
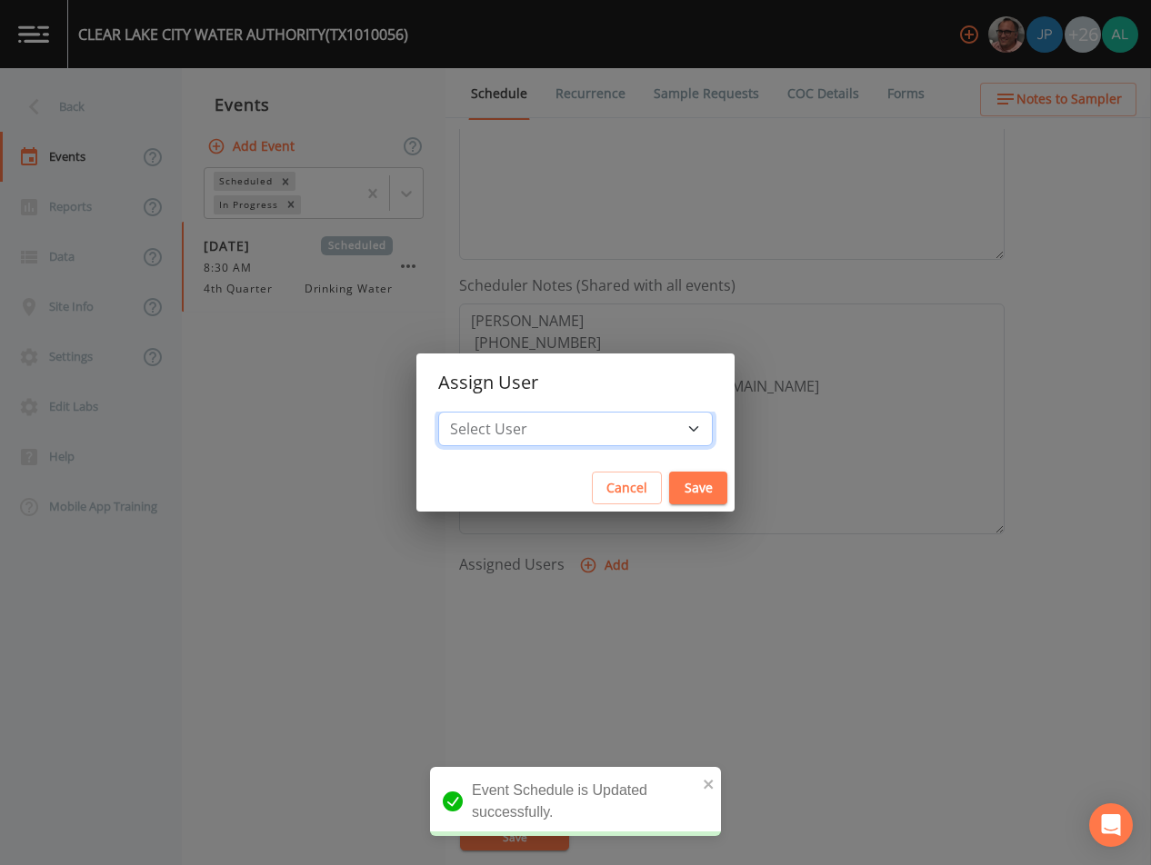
click at [573, 423] on select "Select User [PERSON_NAME] [PERSON_NAME] [PERSON_NAME] [PERSON_NAME] [PERSON_NAM…" at bounding box center [575, 429] width 275 height 35
select select "1051c3a1-6c84-4a22-a0dd-c999b59f2b39"
click at [479, 412] on select "Select User [PERSON_NAME] [PERSON_NAME] [PERSON_NAME] [PERSON_NAME] [PERSON_NAM…" at bounding box center [575, 429] width 275 height 35
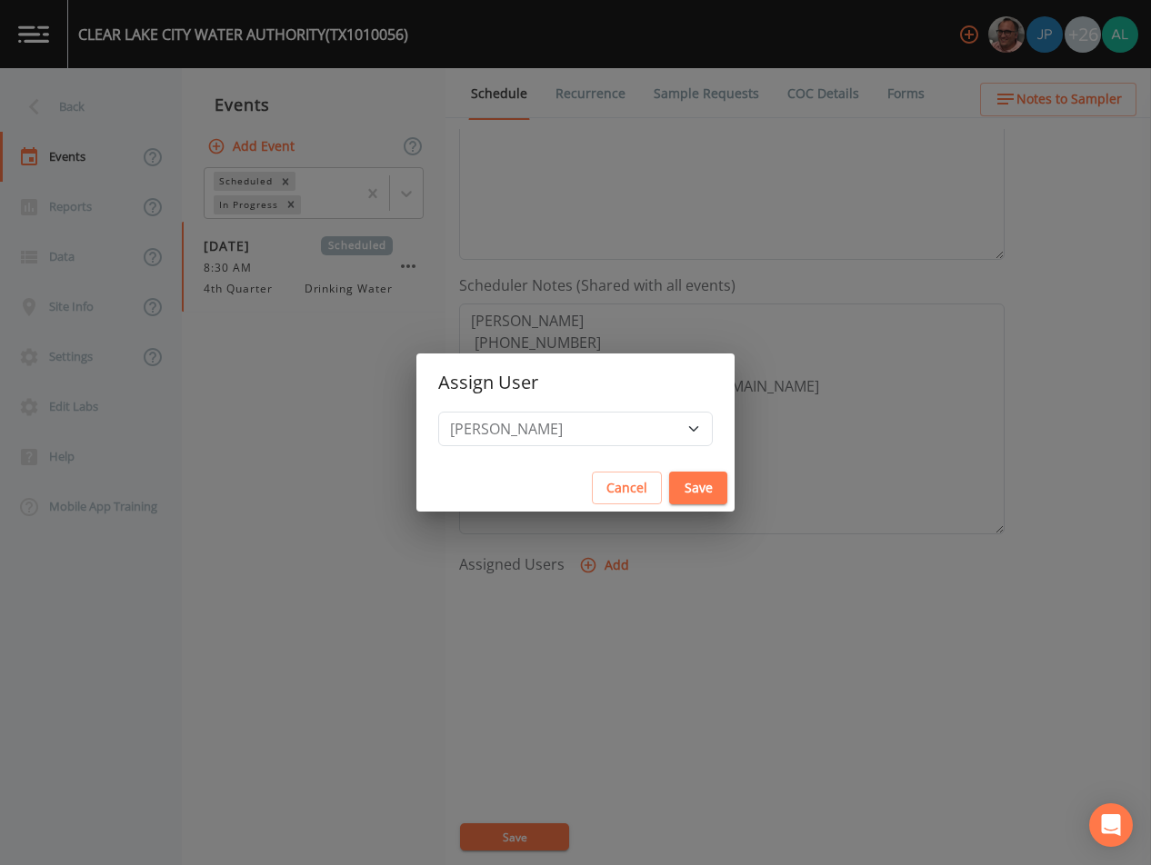
click at [684, 481] on button "Save" at bounding box center [698, 489] width 58 height 34
select select
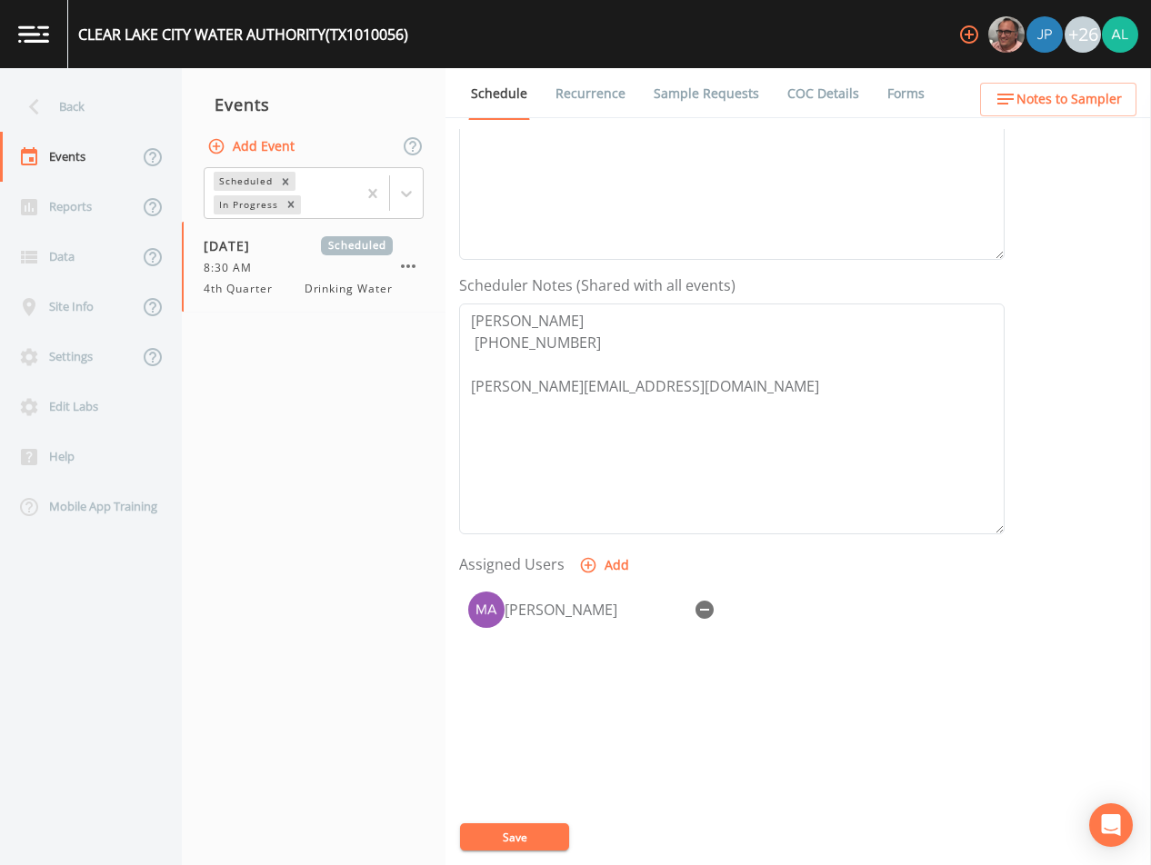
click at [523, 844] on button "Save" at bounding box center [514, 837] width 109 height 27
click at [73, 105] on div "Back" at bounding box center [82, 107] width 164 height 50
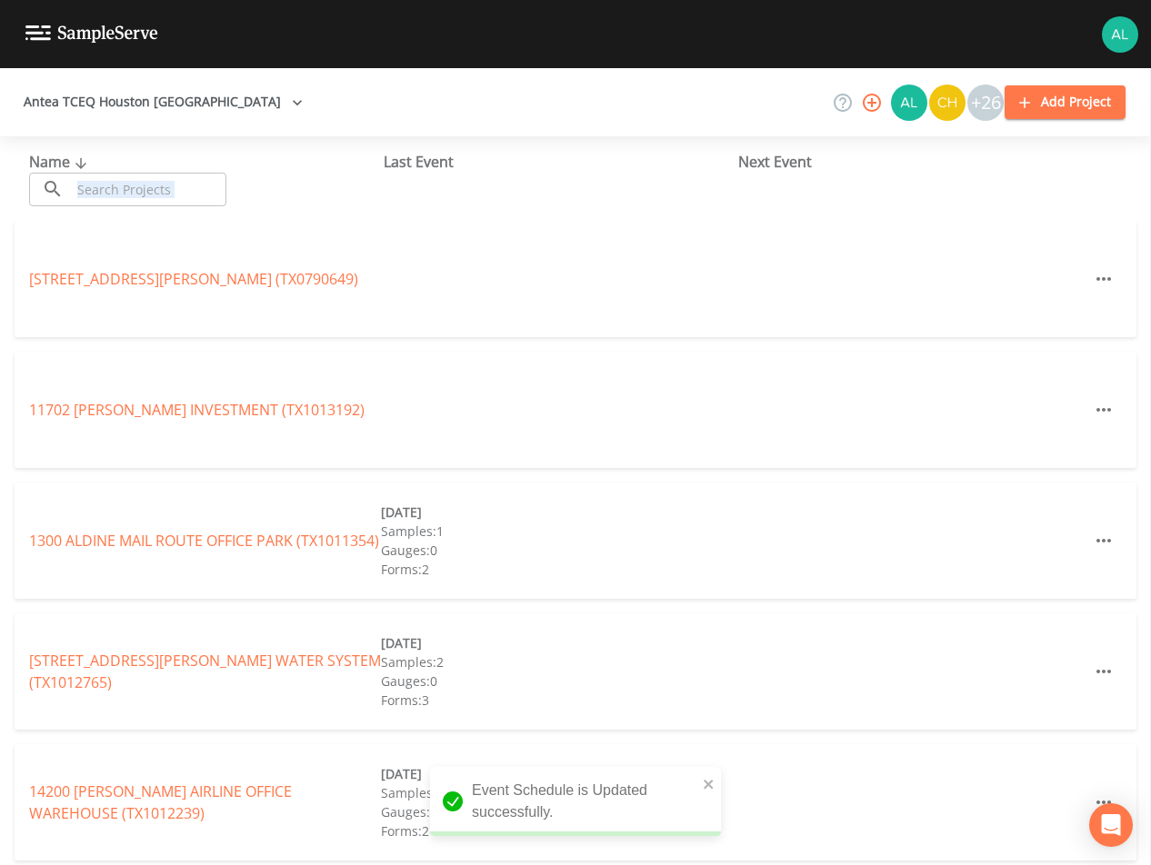
click at [124, 201] on div "Name ​ ​ Last Event Next Event" at bounding box center [575, 178] width 1151 height 85
click at [126, 192] on input "text" at bounding box center [148, 190] width 155 height 34
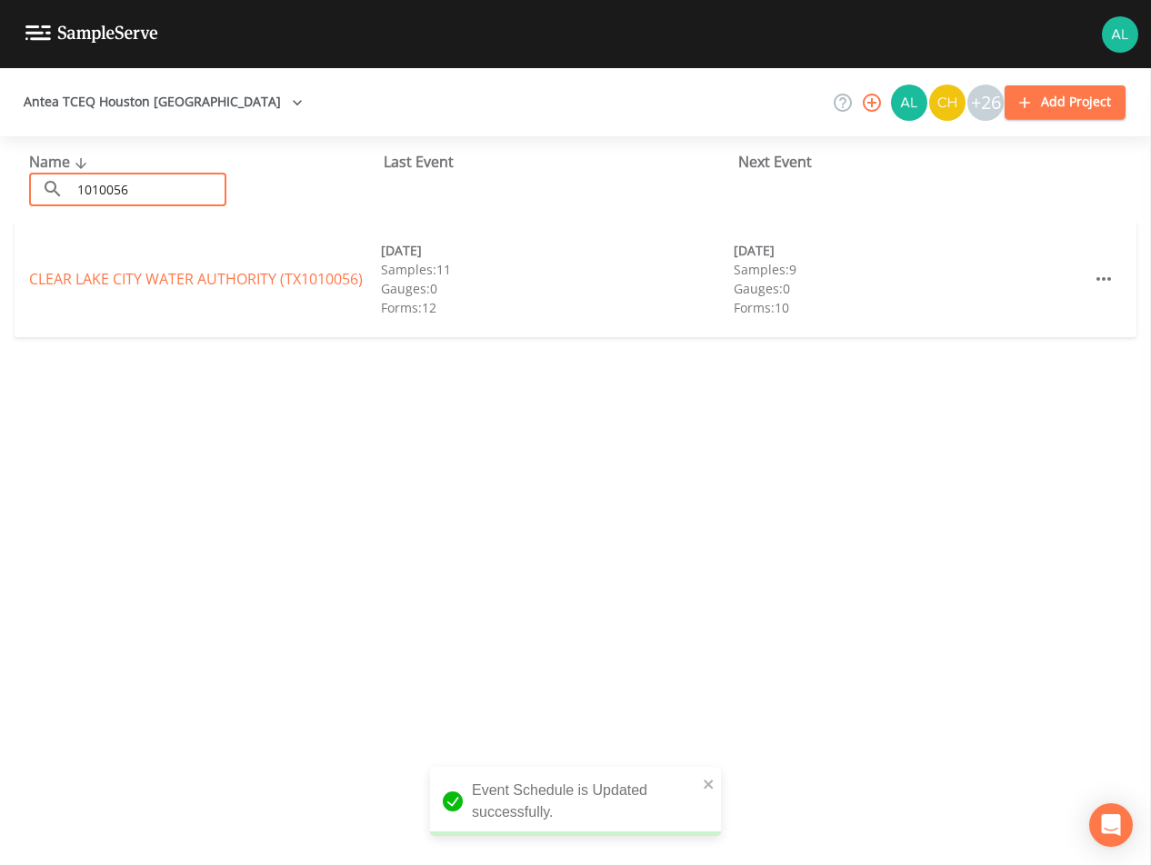
type input "1010056"
click at [126, 294] on div "CLEAR LAKE CITY WATER AUTHORITY (TX1010056) [DATE] Samples: 11 Gauges: 0 Forms:…" at bounding box center [576, 279] width 1122 height 116
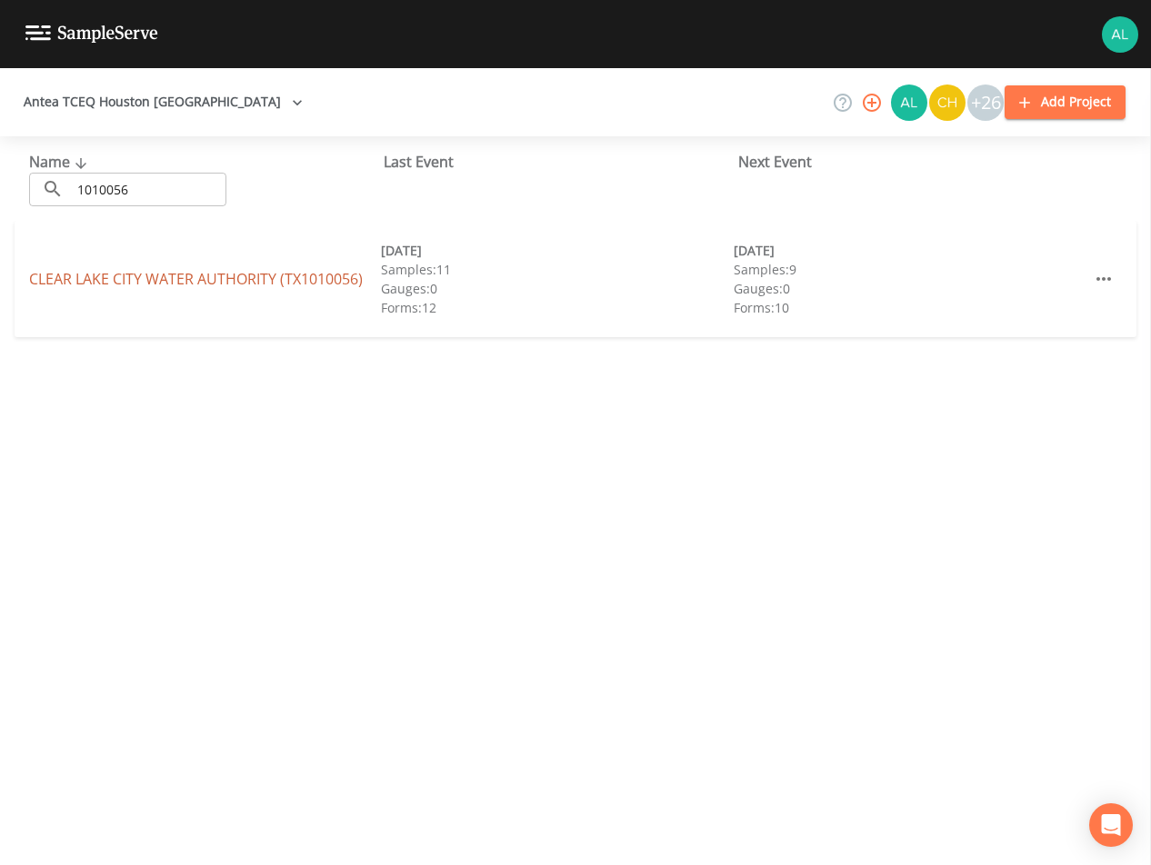
click at [134, 285] on link "CLEAR LAKE CITY WATER AUTHORITY (TX1010056)" at bounding box center [196, 279] width 334 height 20
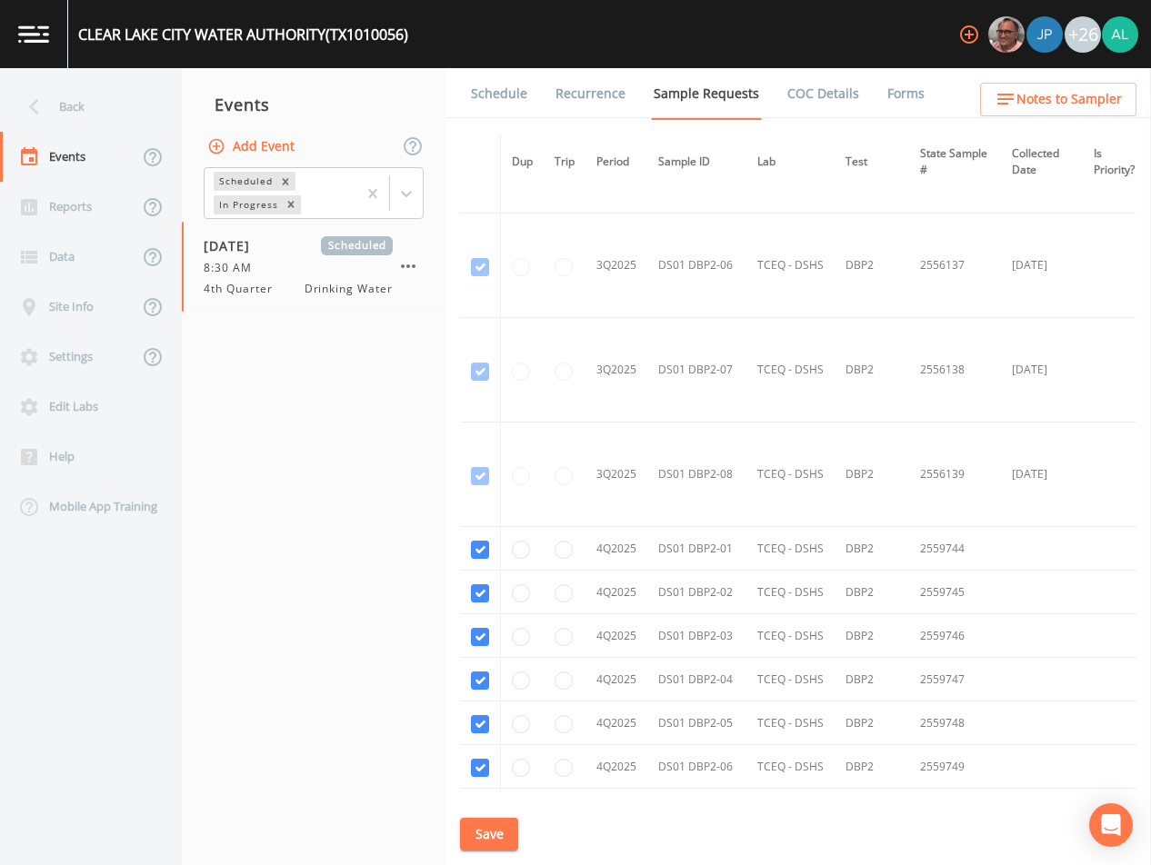
scroll to position [10960, 0]
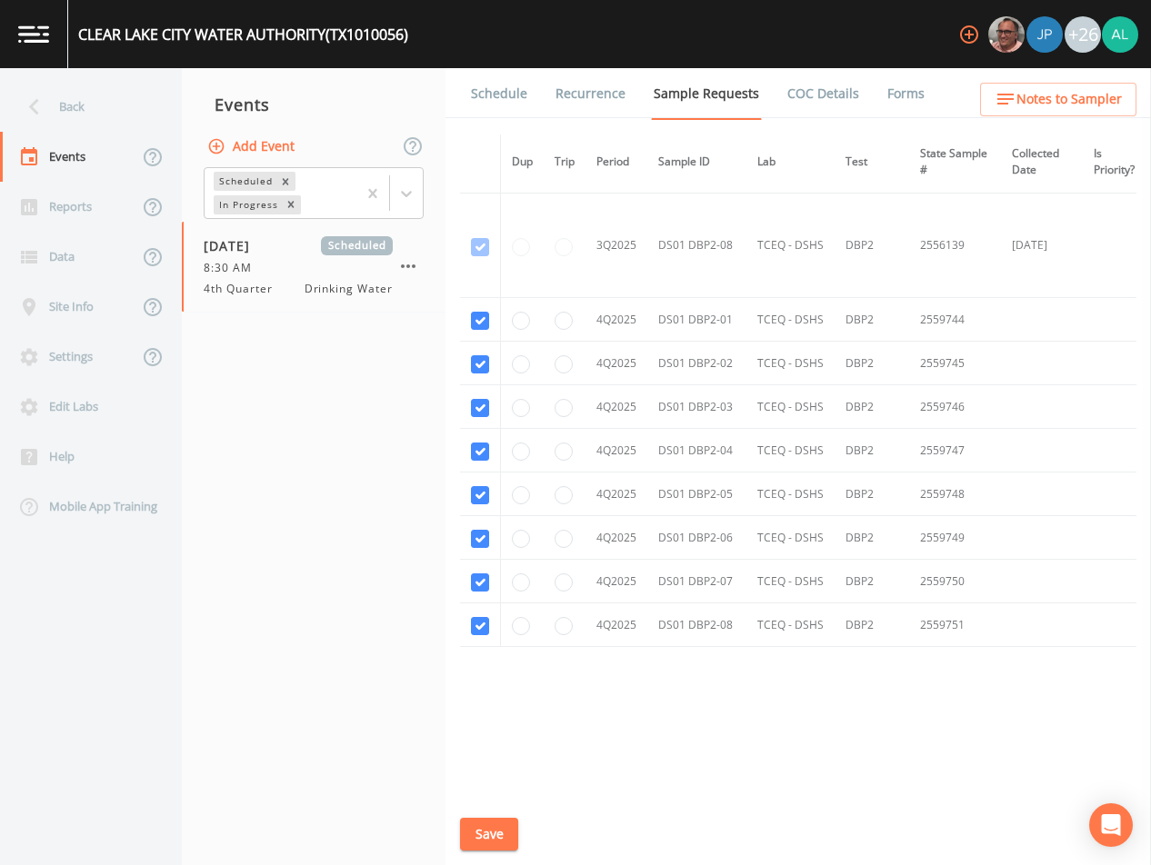
click at [511, 98] on link "Schedule" at bounding box center [499, 93] width 62 height 51
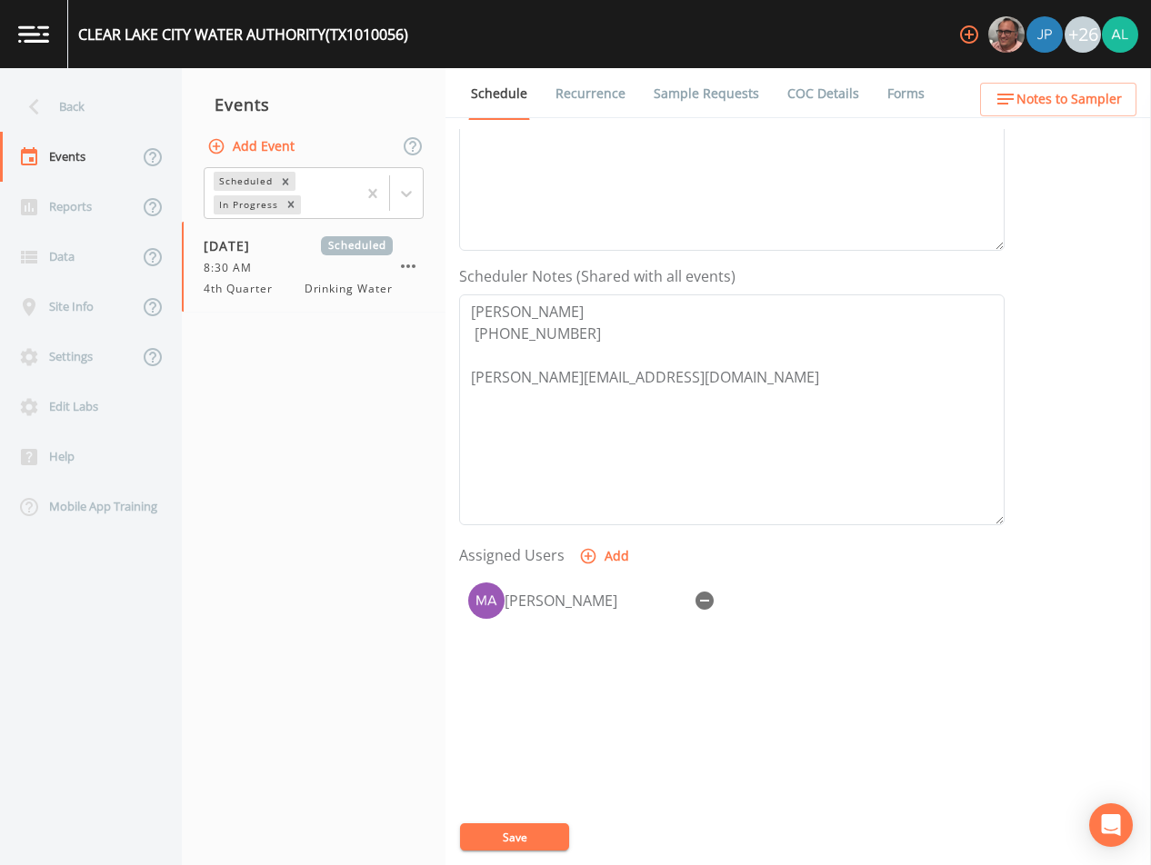
scroll to position [417, 0]
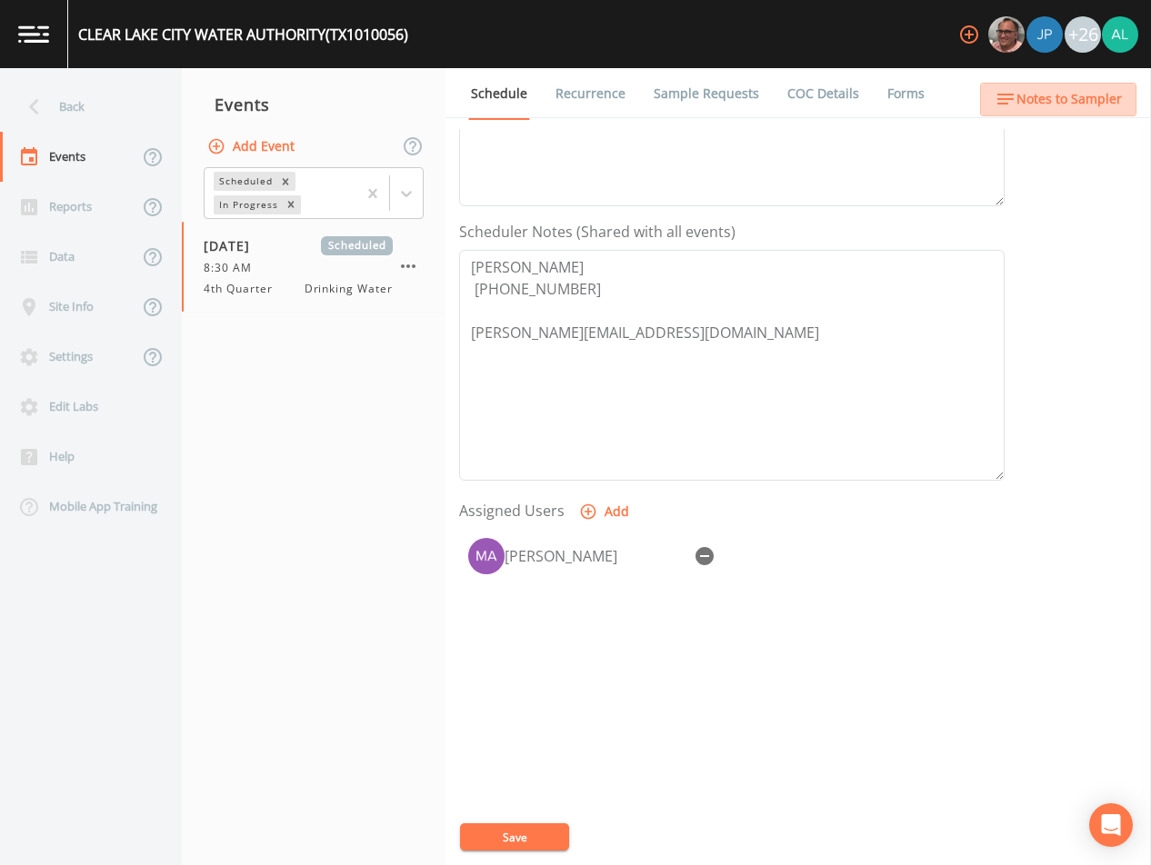
click at [1074, 91] on span "Notes to Sampler" at bounding box center [1068, 99] width 105 height 23
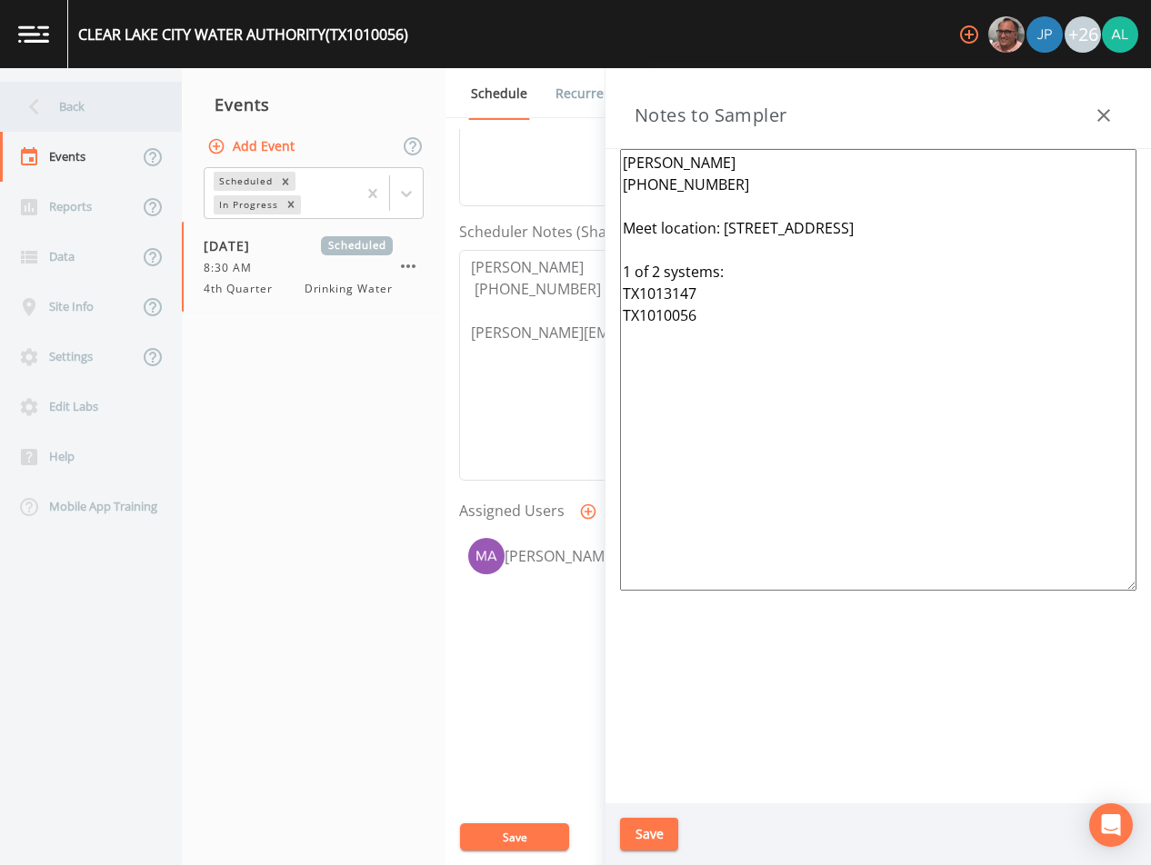
click at [94, 99] on div "Back" at bounding box center [82, 107] width 164 height 50
